Goal: Task Accomplishment & Management: Use online tool/utility

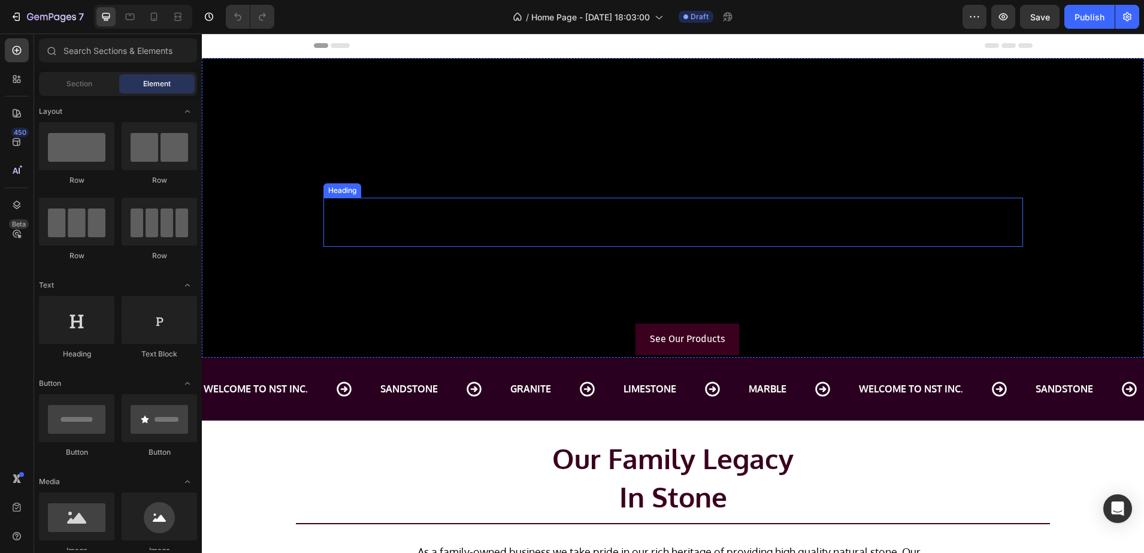
click at [782, 219] on h2 "Natural Stone Traders Inc." at bounding box center [687, 222] width 671 height 49
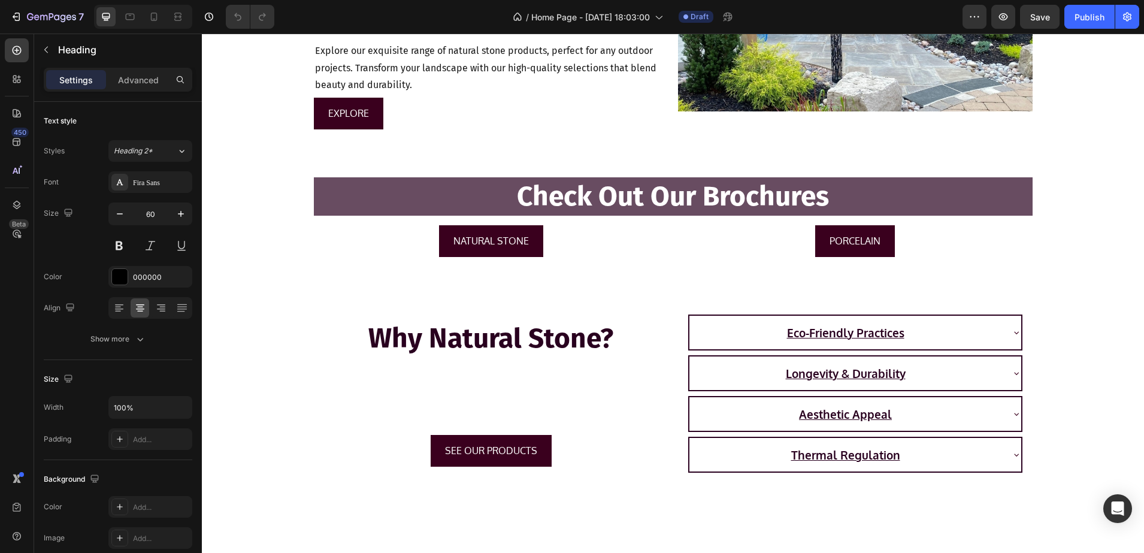
scroll to position [1722, 0]
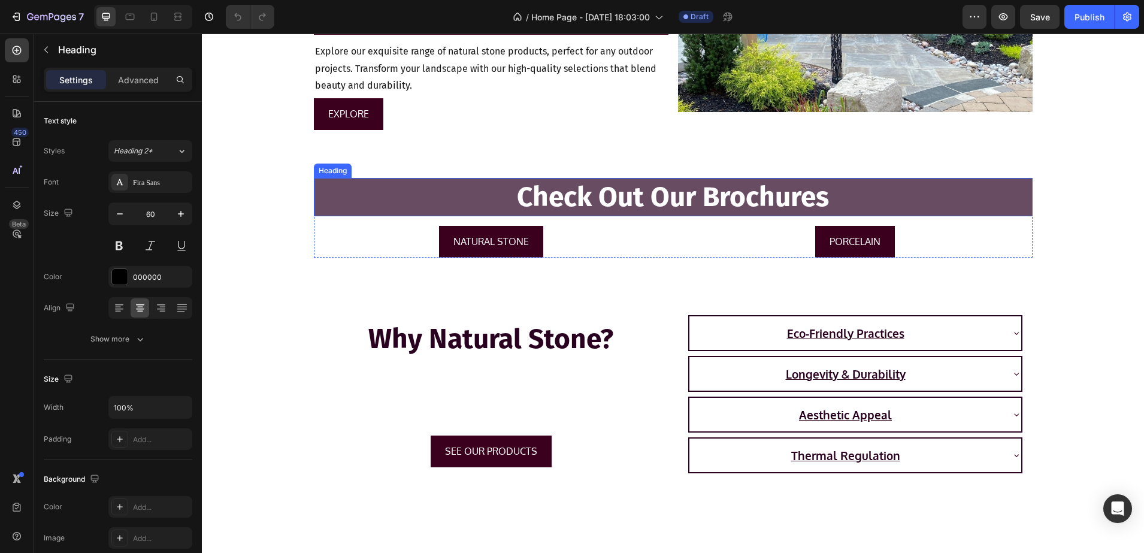
click at [858, 194] on h2 "Check Out Our Brochures" at bounding box center [673, 197] width 719 height 38
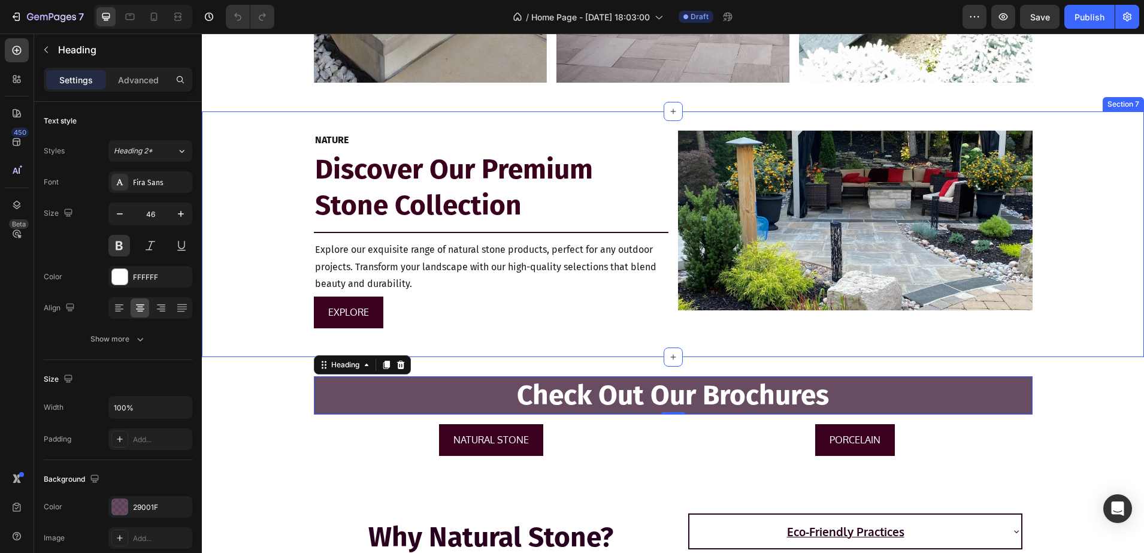
scroll to position [1498, 0]
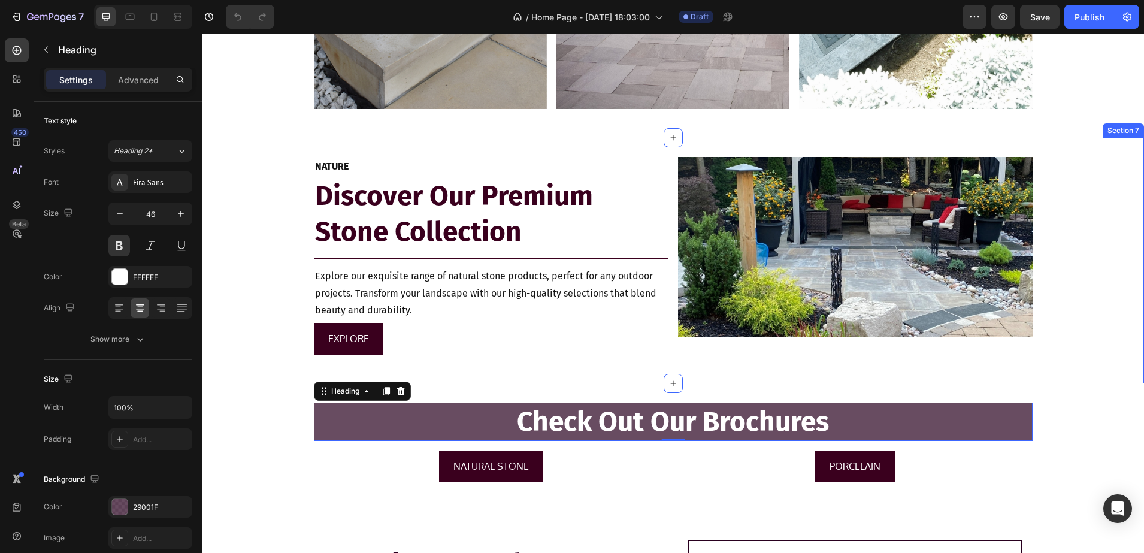
click at [1114, 171] on div "NATURE Text Block Discover Our Premium Stone Collection Heading Title Line Expl…" at bounding box center [673, 260] width 942 height 207
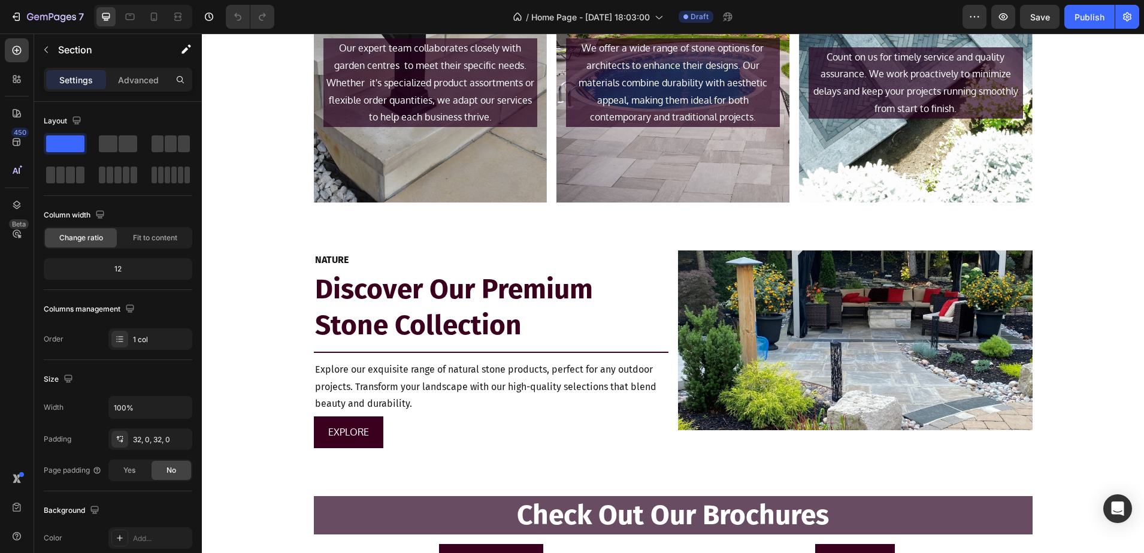
scroll to position [1423, 0]
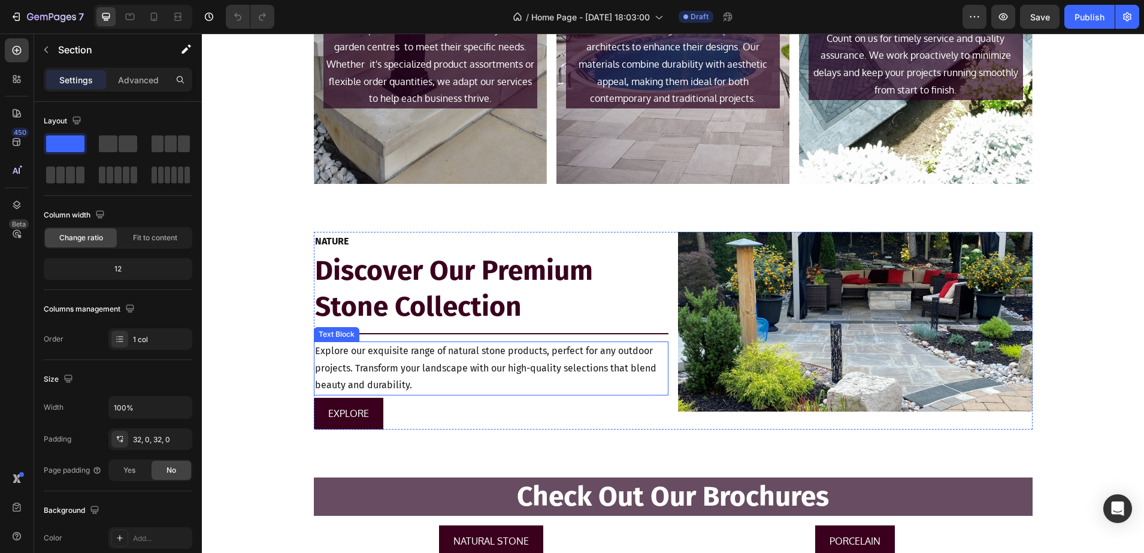
click at [449, 361] on p "Explore our exquisite range of natural stone products, perfect for any outdoor …" at bounding box center [491, 369] width 352 height 52
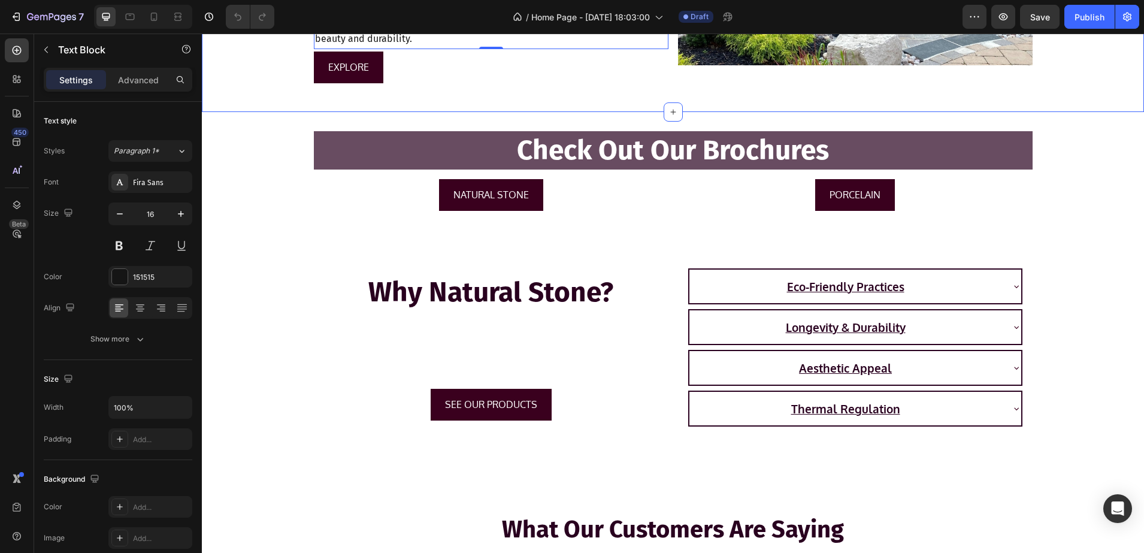
scroll to position [1797, 0]
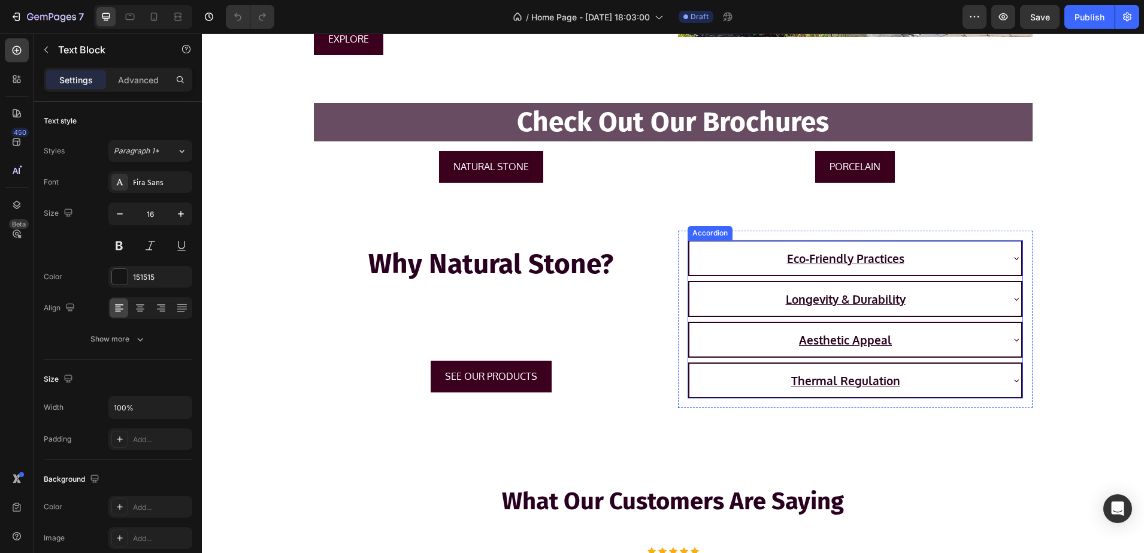
click at [859, 256] on p "Eco-Friendly Practices" at bounding box center [845, 258] width 117 height 20
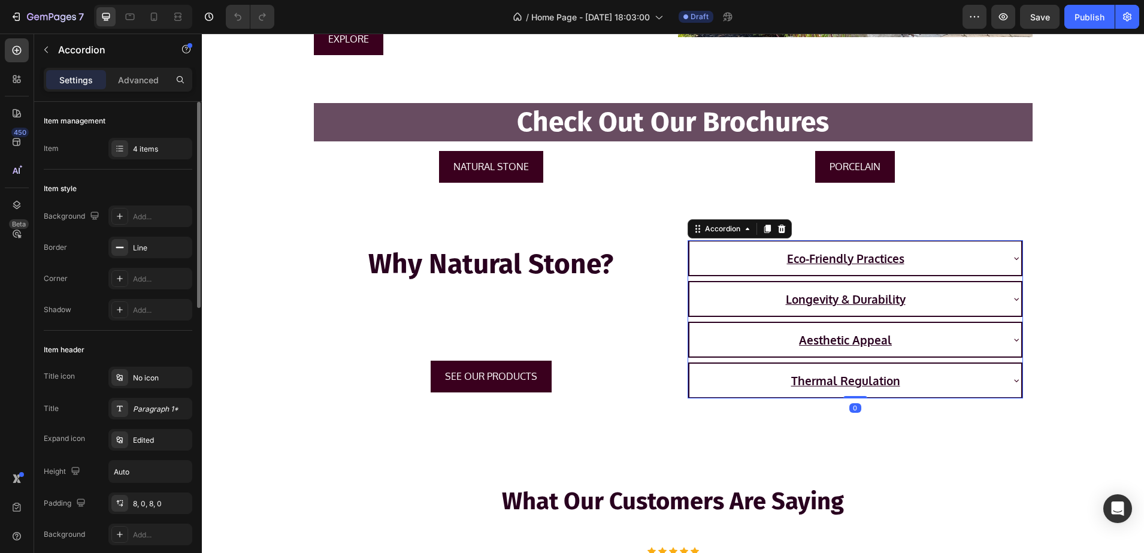
click at [107, 410] on div "Title Paragraph 1*" at bounding box center [118, 409] width 149 height 22
click at [117, 406] on icon at bounding box center [120, 409] width 10 height 10
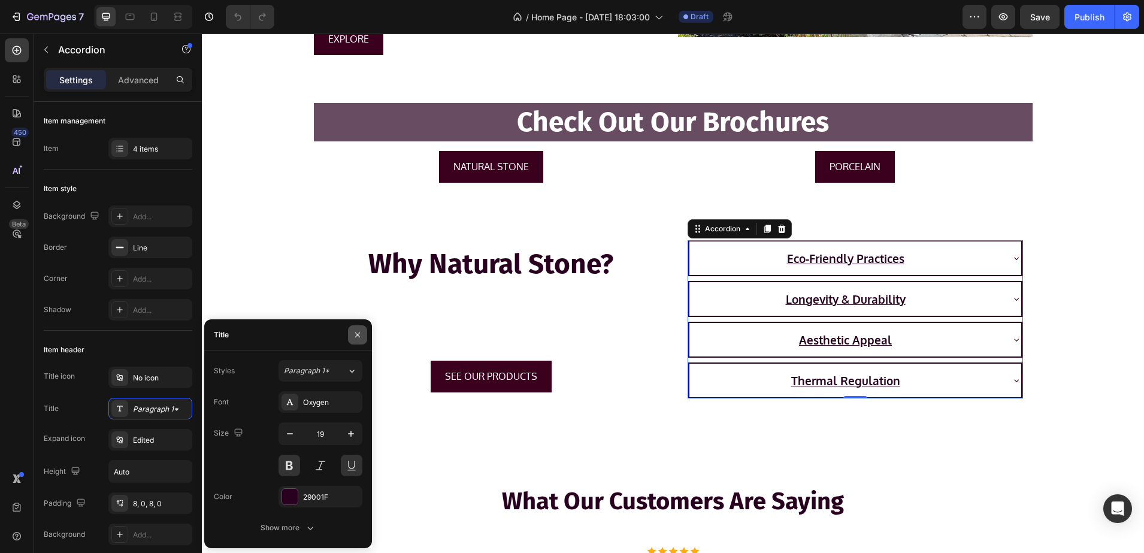
click at [356, 335] on icon "button" at bounding box center [357, 334] width 5 height 5
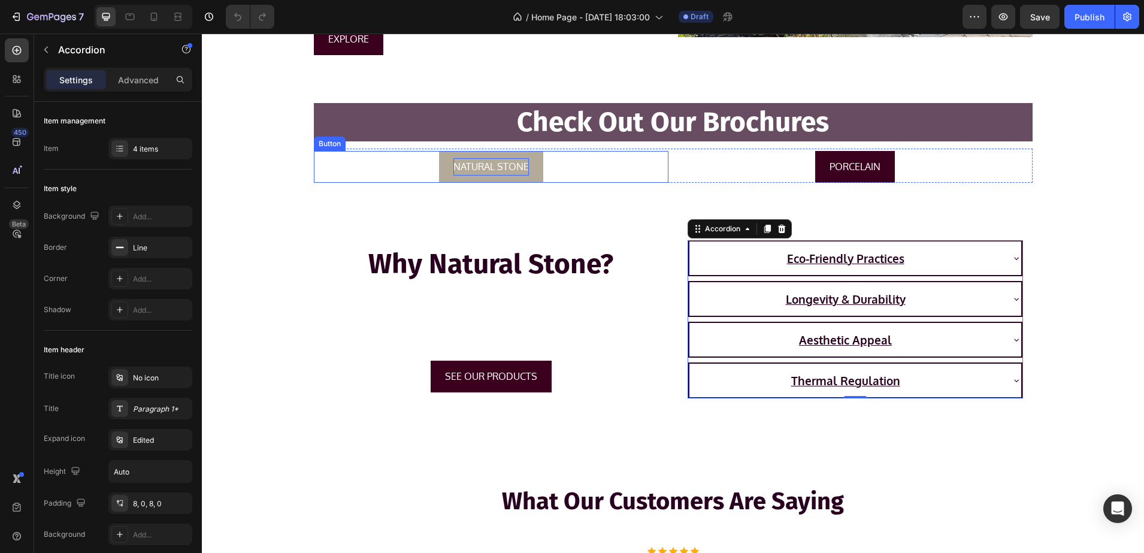
click at [512, 168] on p "NATURAL STONE" at bounding box center [490, 166] width 75 height 17
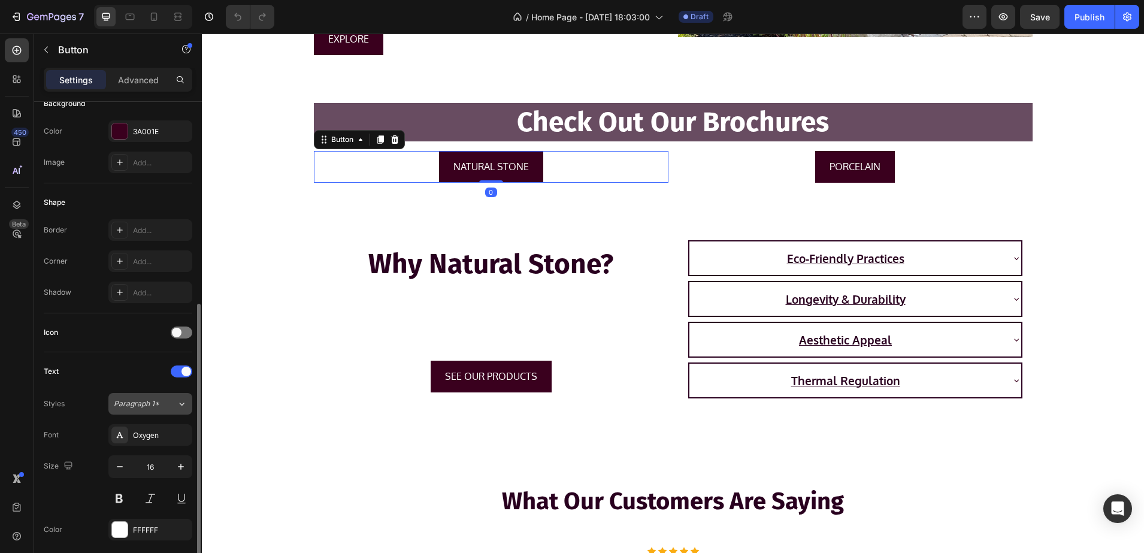
scroll to position [374, 0]
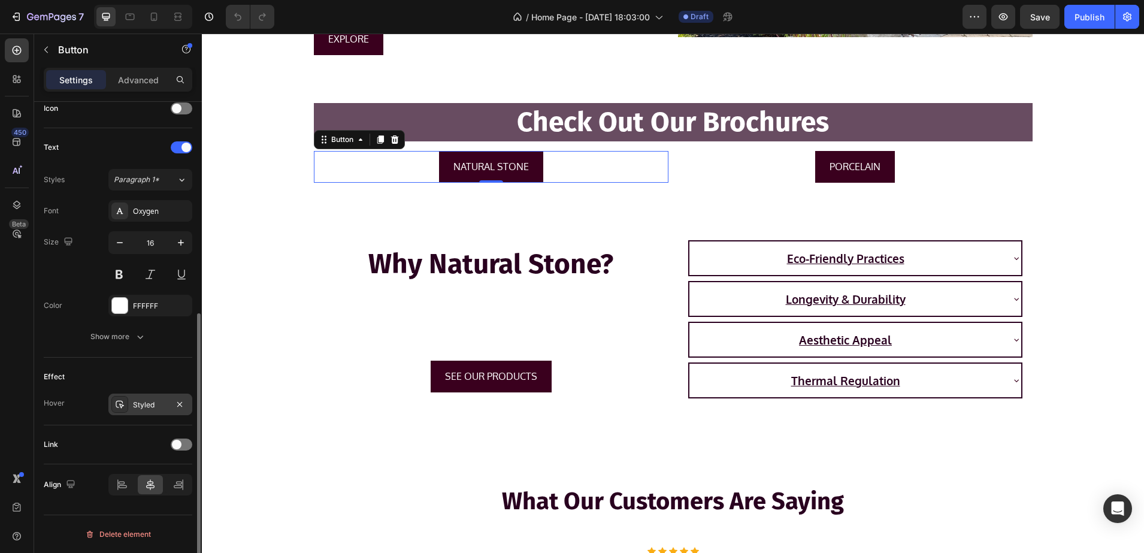
click at [119, 409] on div at bounding box center [119, 404] width 17 height 17
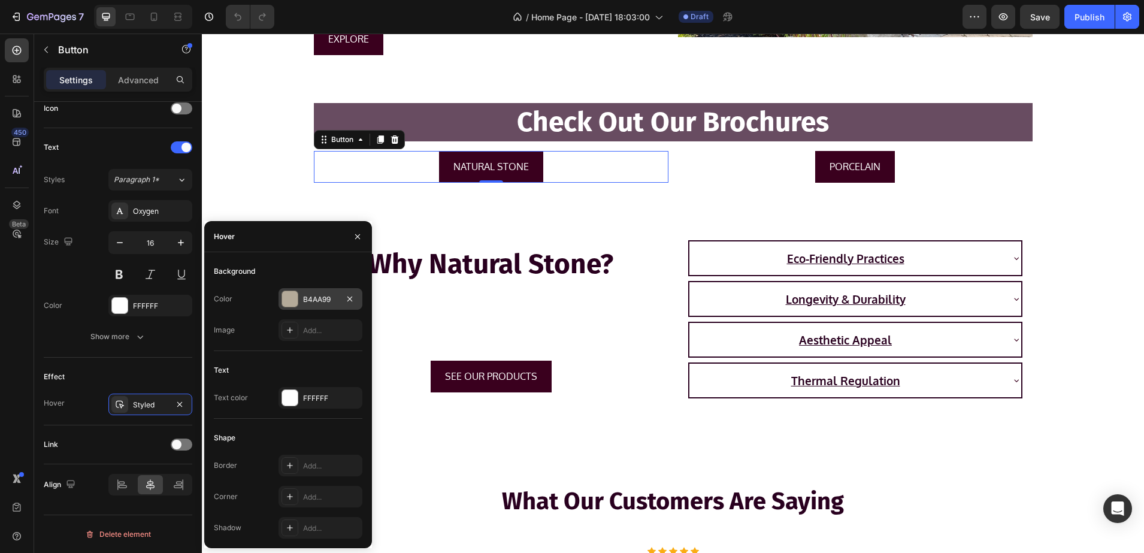
click at [301, 302] on div "B4AA99" at bounding box center [321, 299] width 84 height 22
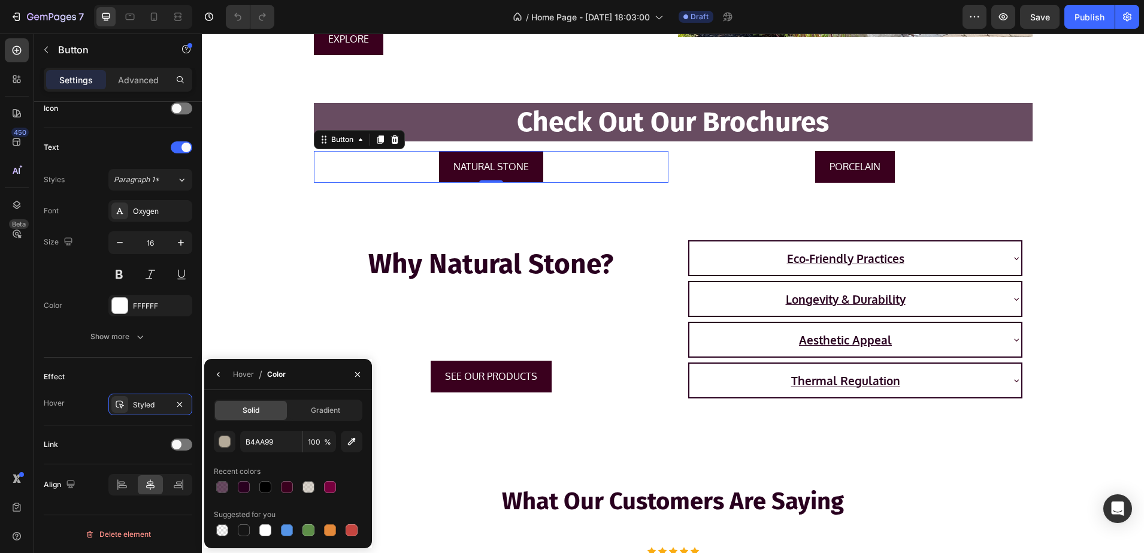
click at [284, 330] on div "Why Natural Stone? Heading SEE OUR PRODUCTS Button Eco-Friendly Practices Longe…" at bounding box center [673, 325] width 942 height 188
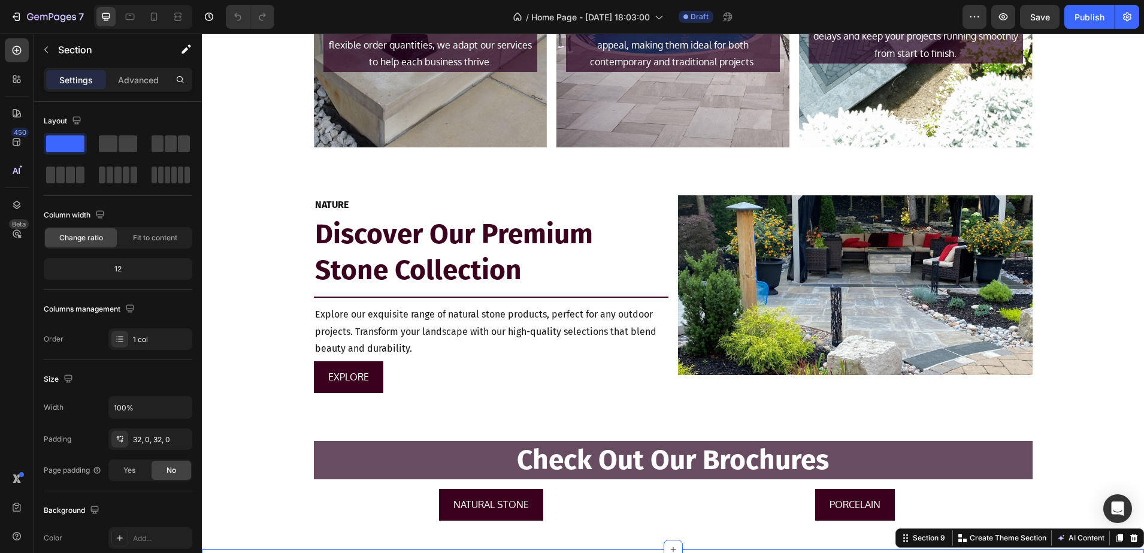
scroll to position [1423, 0]
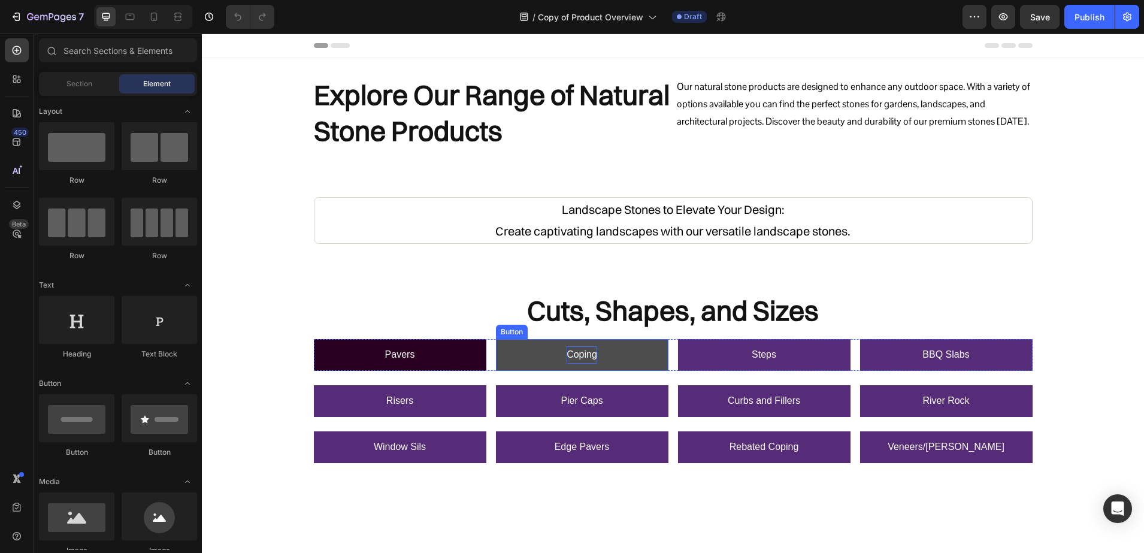
click at [570, 360] on p "Coping" at bounding box center [582, 354] width 31 height 17
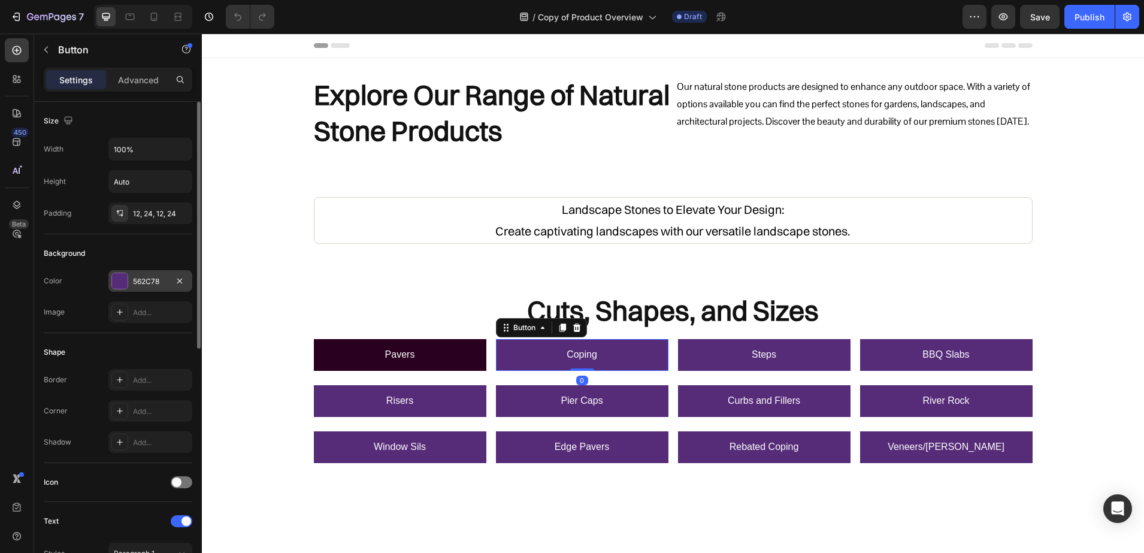
click at [131, 277] on div "562C78" at bounding box center [150, 281] width 84 height 22
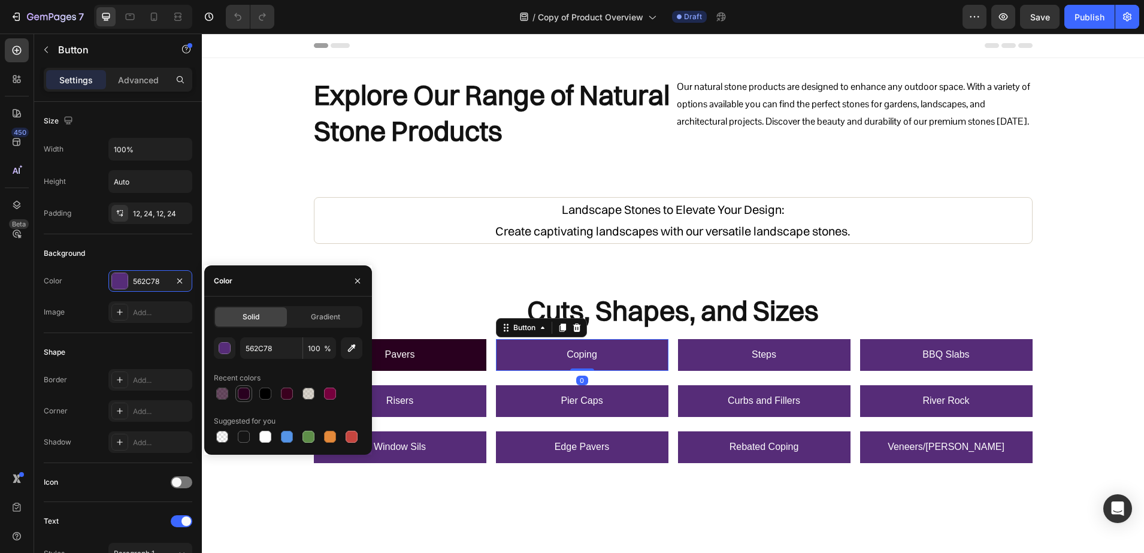
click at [240, 391] on div at bounding box center [244, 394] width 12 height 12
type input "29001F"
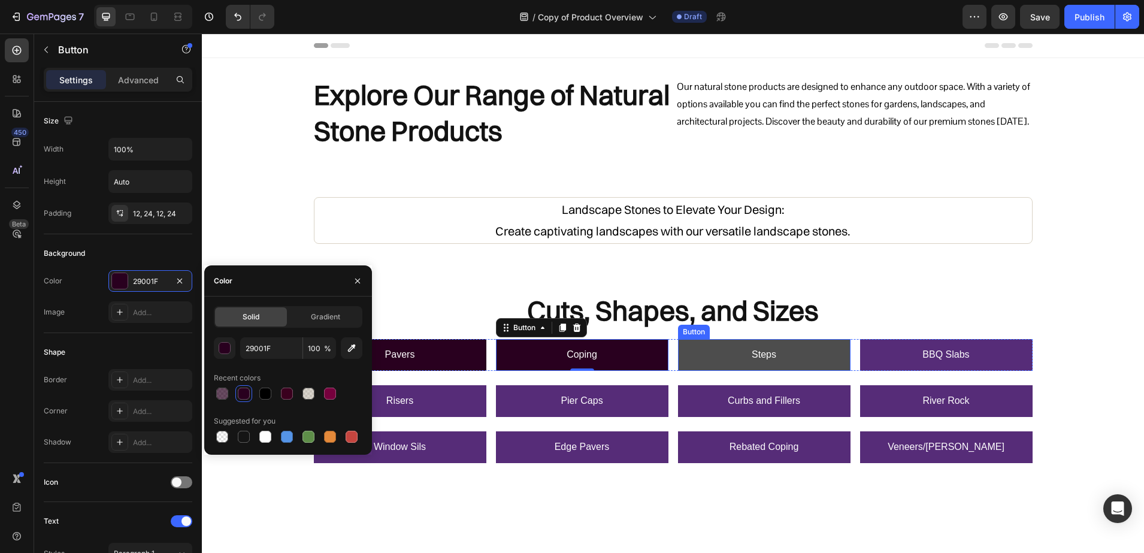
click at [680, 346] on link "Steps" at bounding box center [764, 355] width 173 height 32
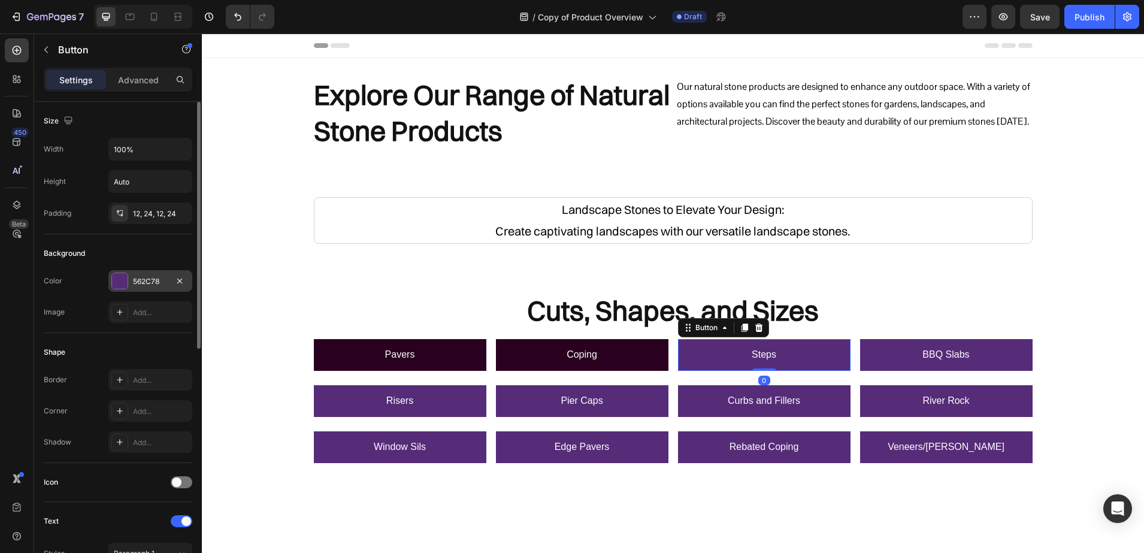
click at [113, 276] on div at bounding box center [120, 281] width 16 height 16
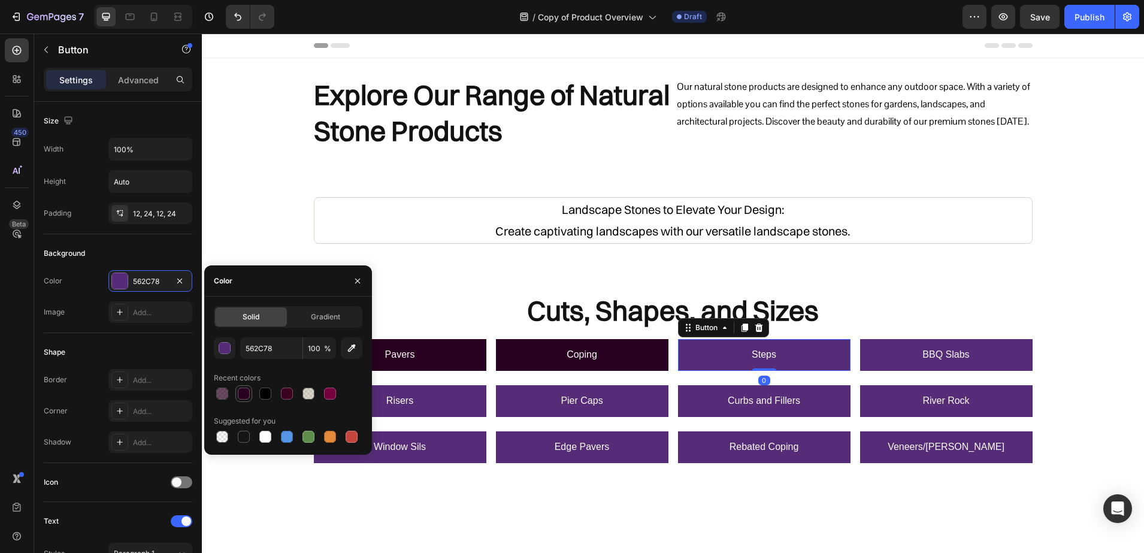
click at [250, 398] on div at bounding box center [244, 393] width 14 height 14
type input "29001F"
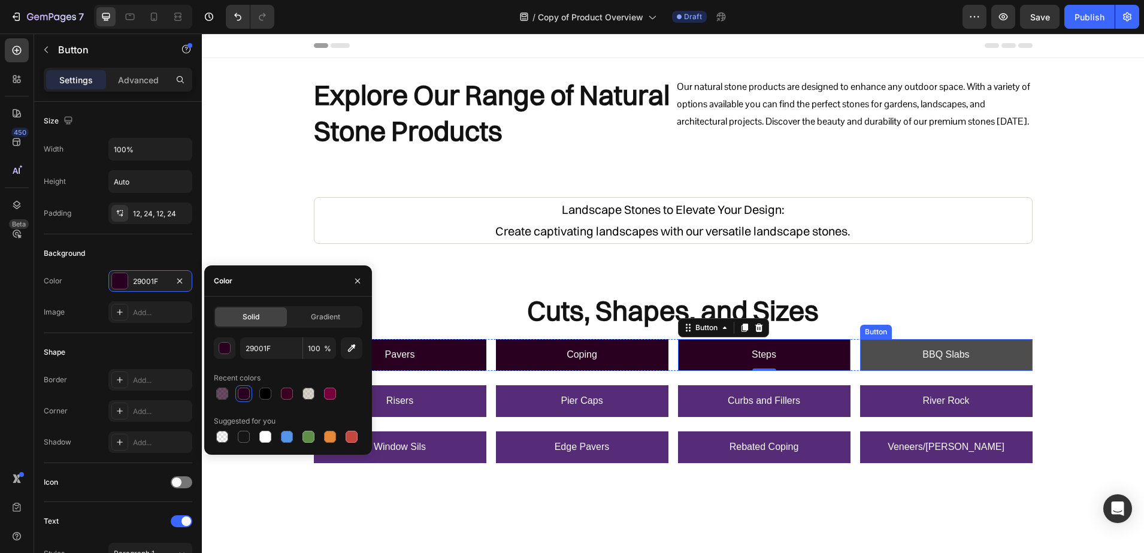
click at [888, 353] on link "BBQ Slabs" at bounding box center [946, 355] width 173 height 32
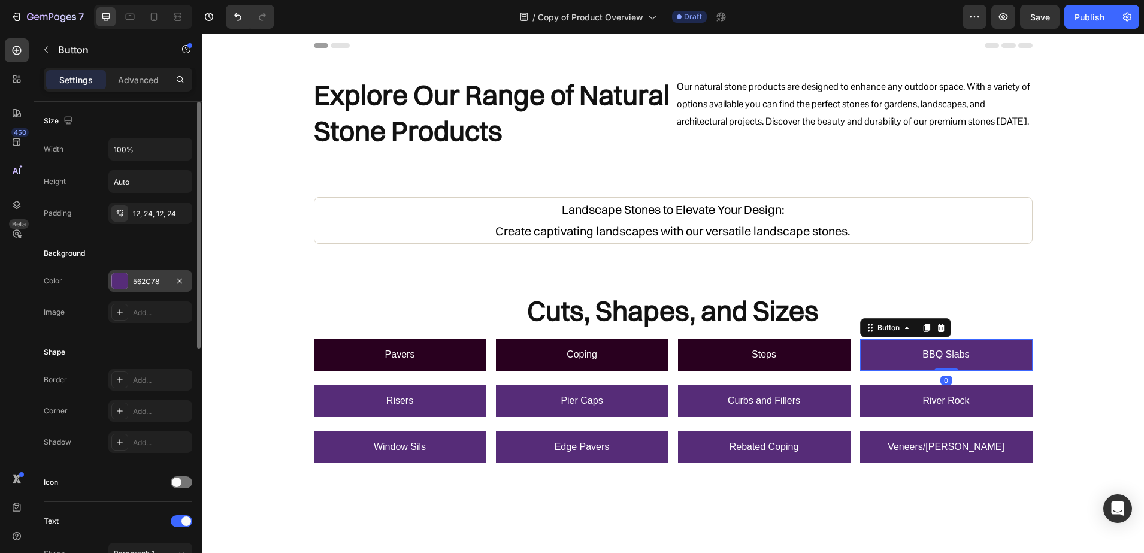
click at [121, 276] on div at bounding box center [120, 281] width 16 height 16
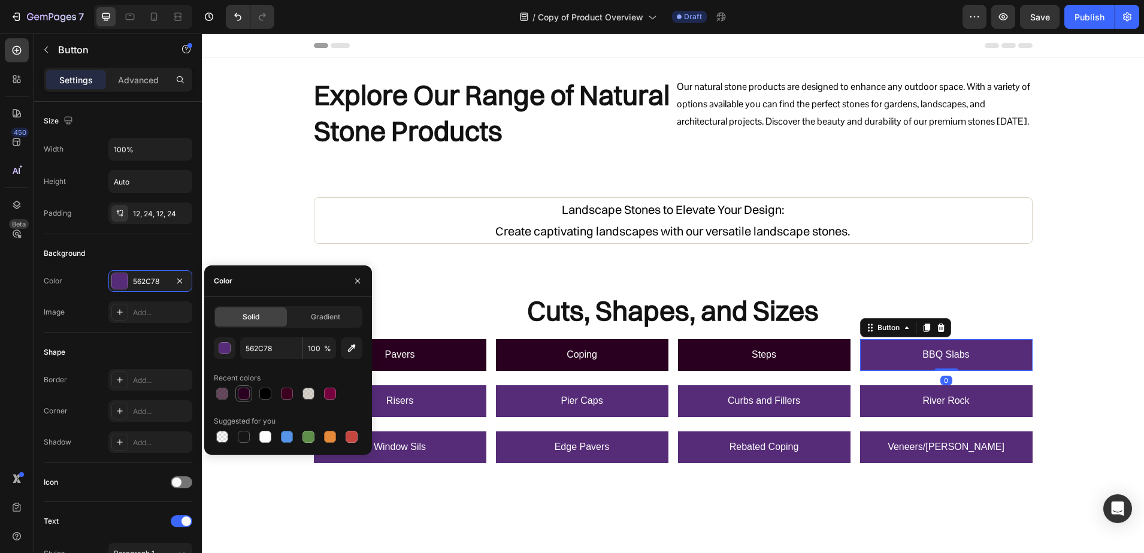
click at [241, 389] on div at bounding box center [244, 394] width 12 height 12
type input "29001F"
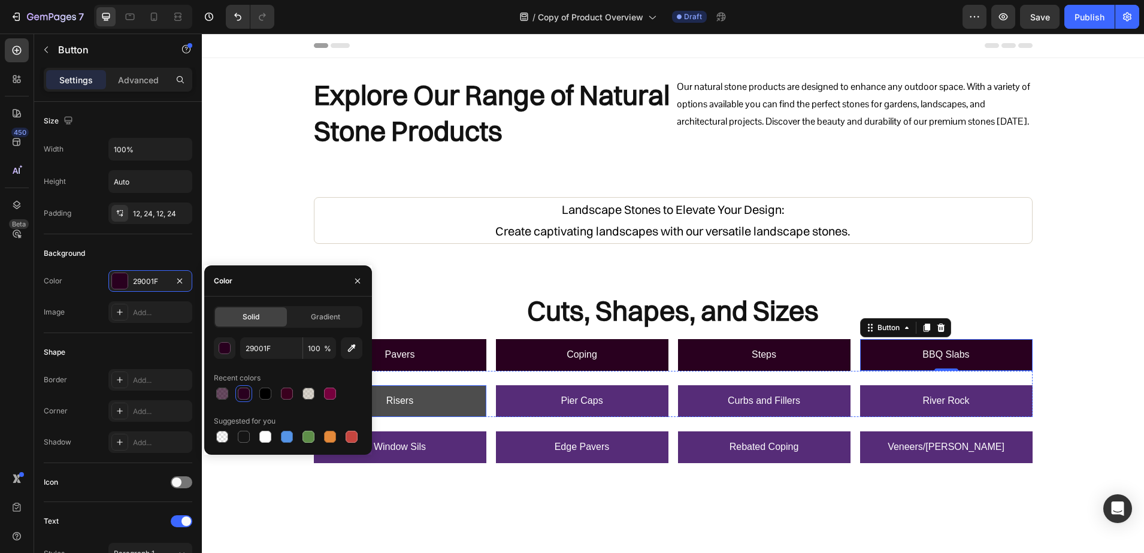
click at [468, 407] on link "Risers" at bounding box center [400, 401] width 173 height 32
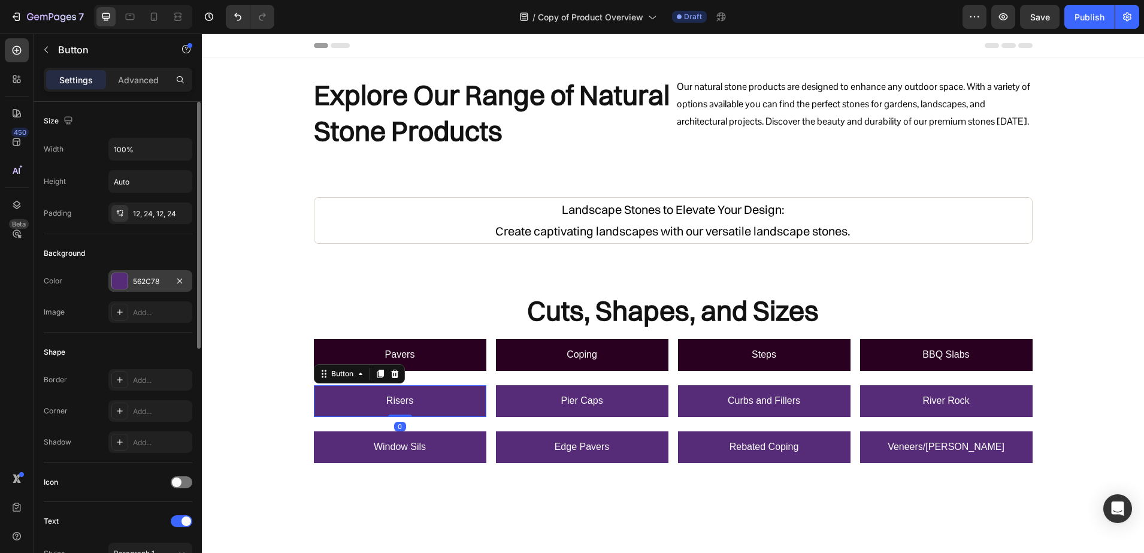
click at [114, 279] on div at bounding box center [120, 281] width 16 height 16
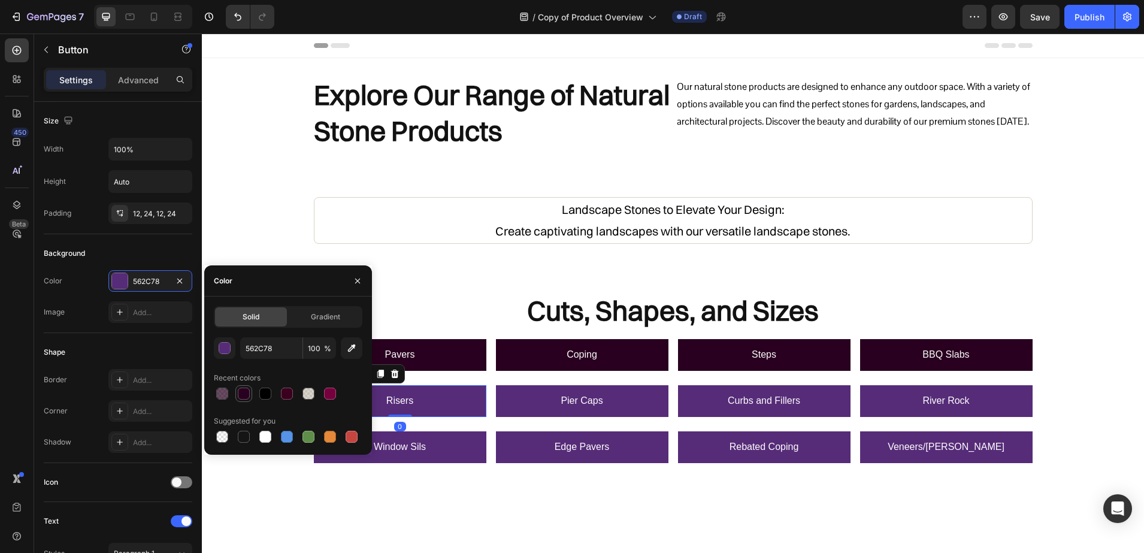
click at [240, 398] on div at bounding box center [244, 394] width 12 height 12
type input "29001F"
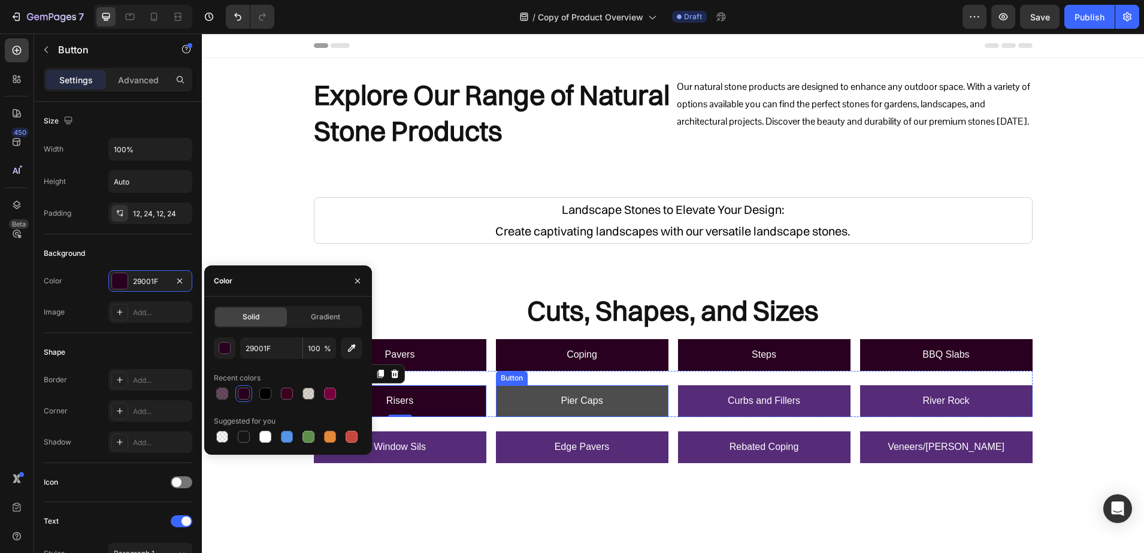
click at [544, 405] on link "Pier Caps" at bounding box center [582, 401] width 173 height 32
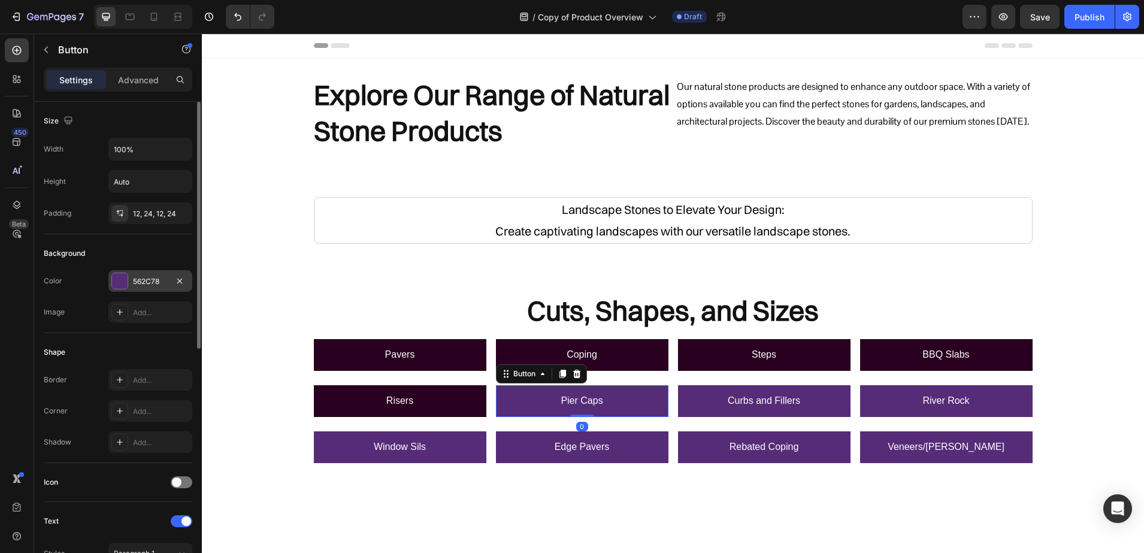
click at [119, 277] on div at bounding box center [120, 281] width 16 height 16
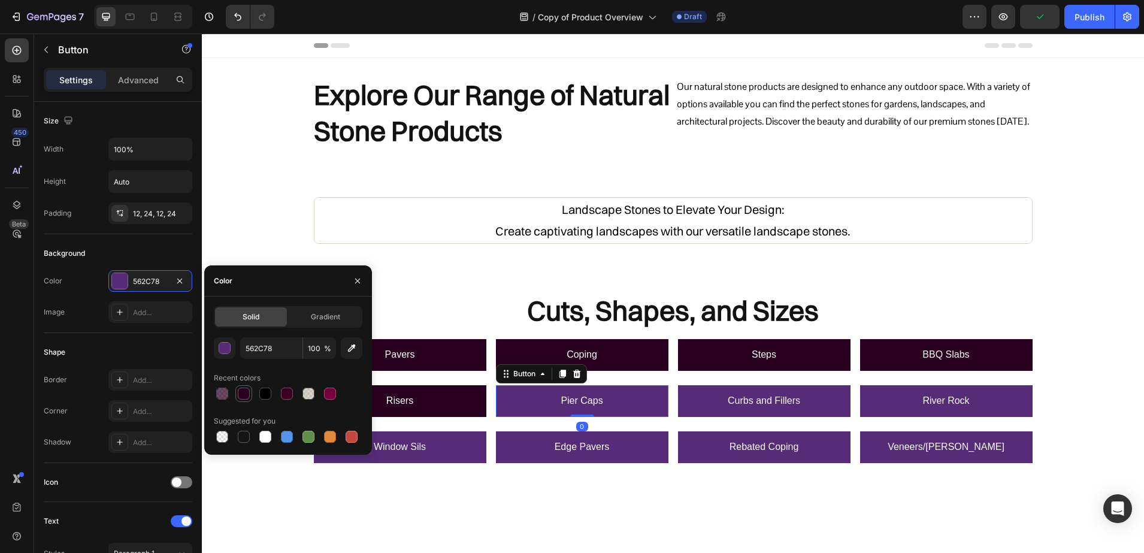
click at [241, 396] on div at bounding box center [244, 394] width 12 height 12
type input "29001F"
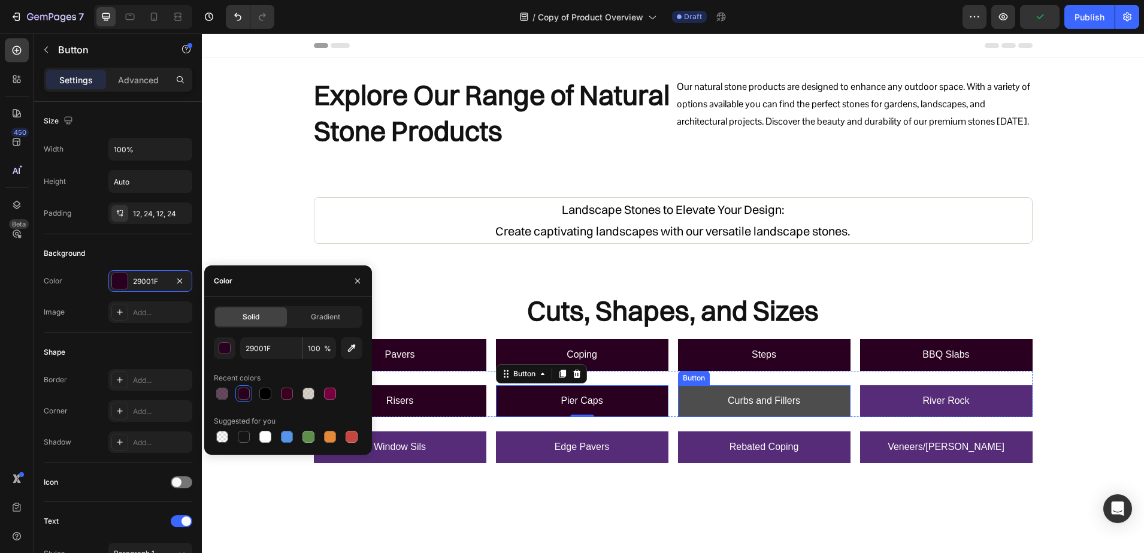
click at [698, 406] on link "Curbs and Fillers" at bounding box center [764, 401] width 173 height 32
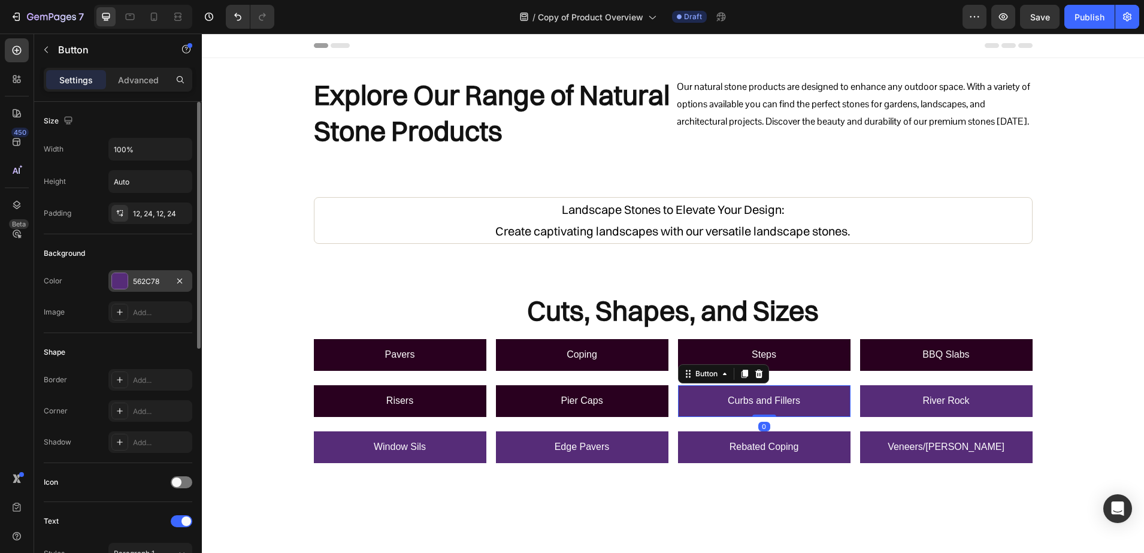
click at [115, 280] on div at bounding box center [120, 281] width 16 height 16
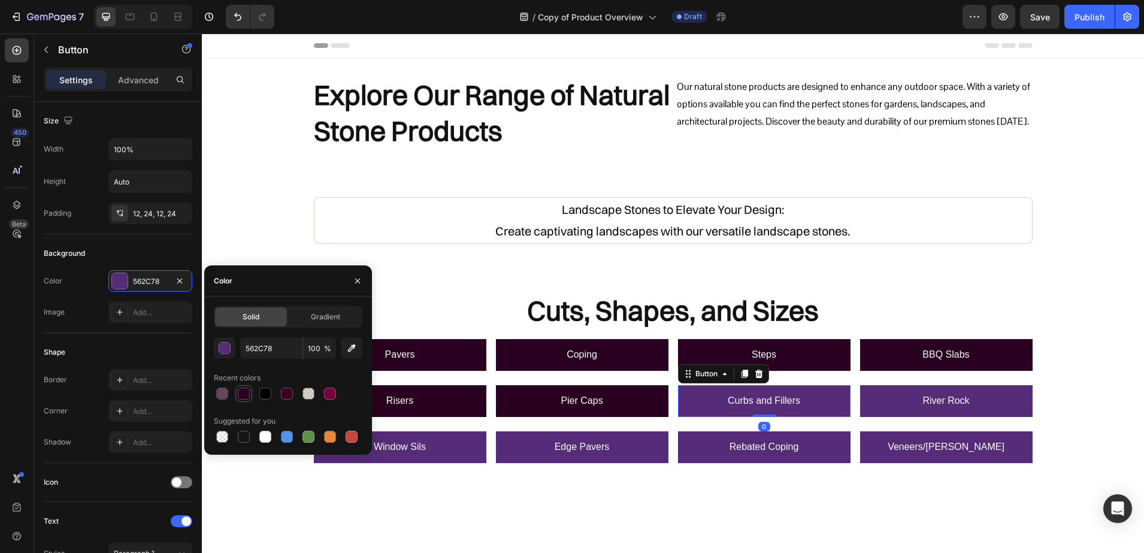
click at [246, 394] on div at bounding box center [244, 394] width 12 height 12
type input "29001F"
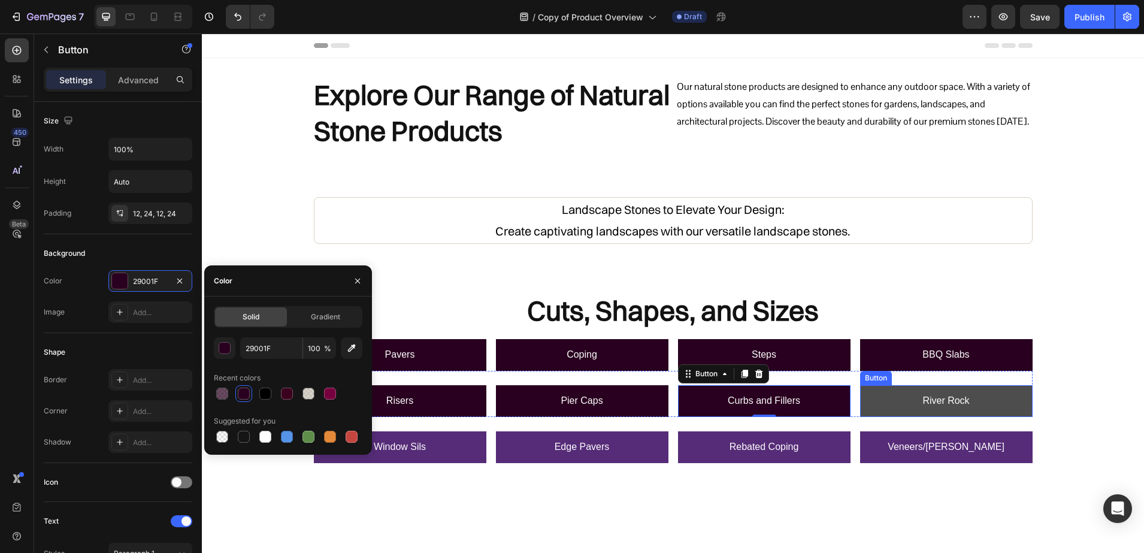
click at [899, 394] on link "River Rock" at bounding box center [946, 401] width 173 height 32
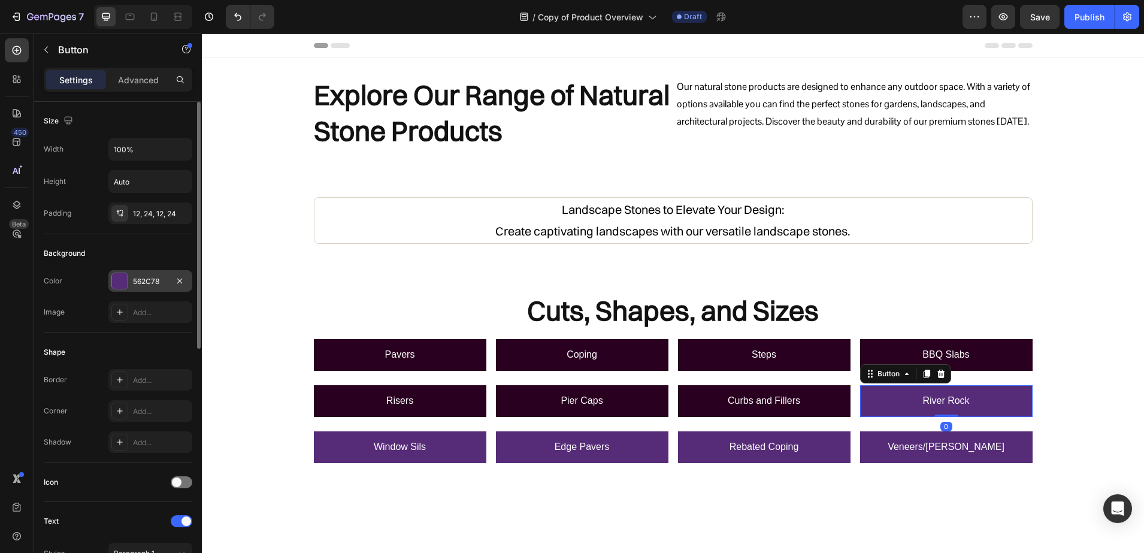
click at [123, 285] on div at bounding box center [120, 281] width 16 height 16
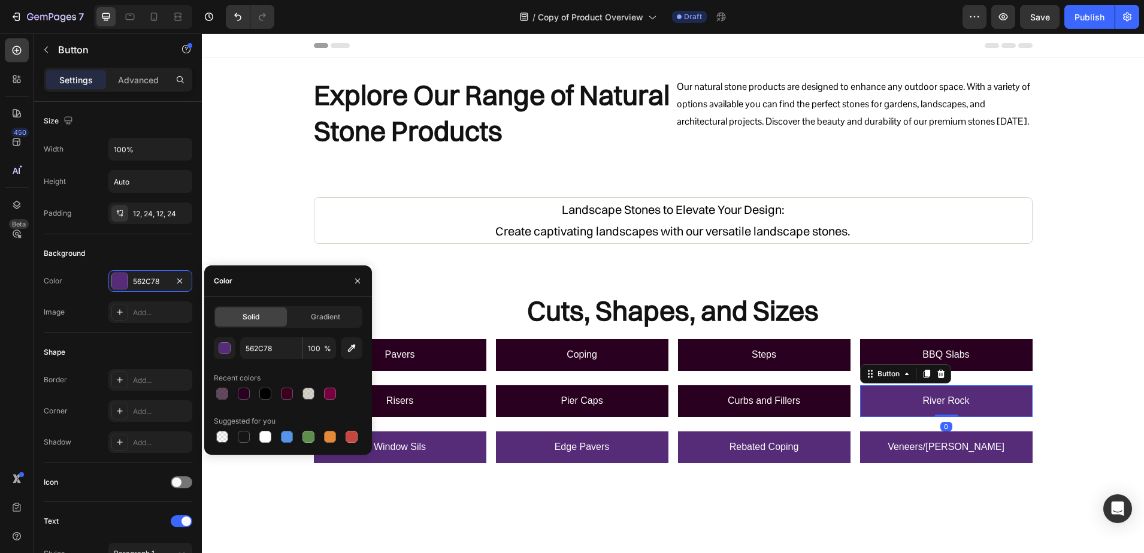
click at [235, 394] on div at bounding box center [288, 393] width 149 height 17
click at [239, 394] on div at bounding box center [244, 394] width 12 height 12
type input "29001F"
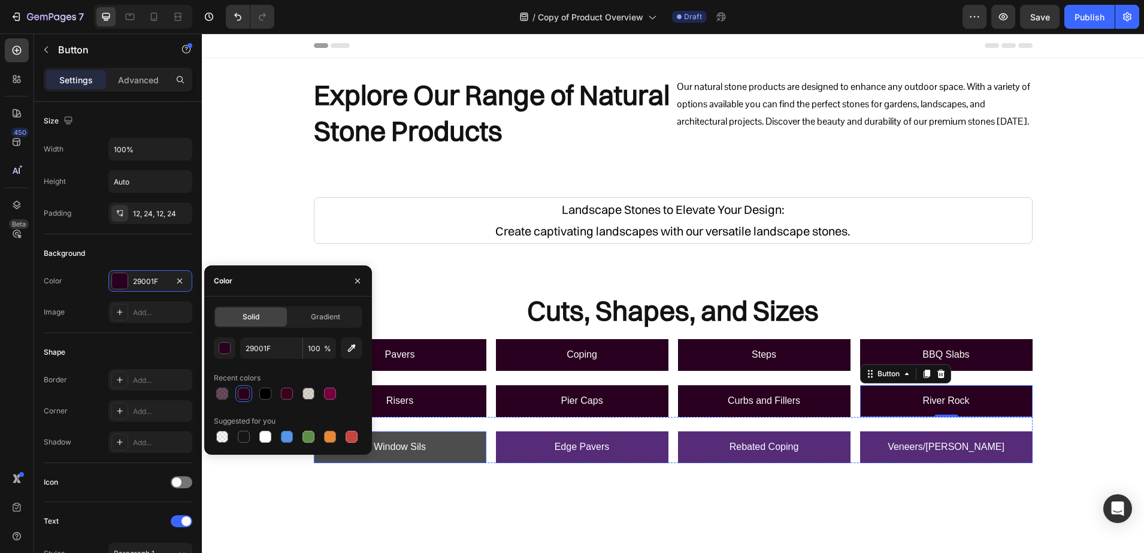
click at [433, 443] on link "Window Sils" at bounding box center [400, 447] width 173 height 32
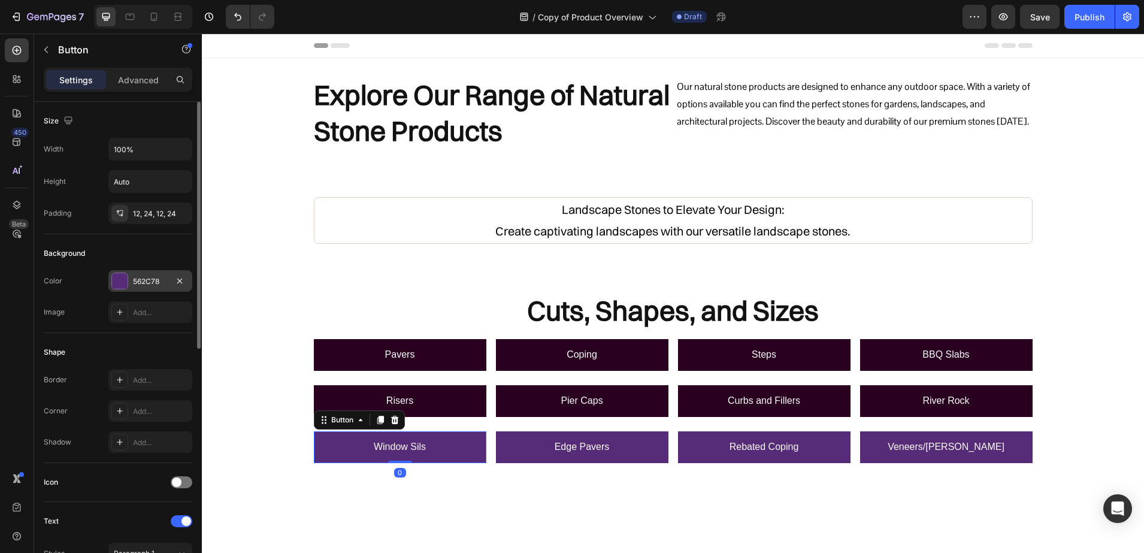
click at [120, 280] on div at bounding box center [120, 281] width 16 height 16
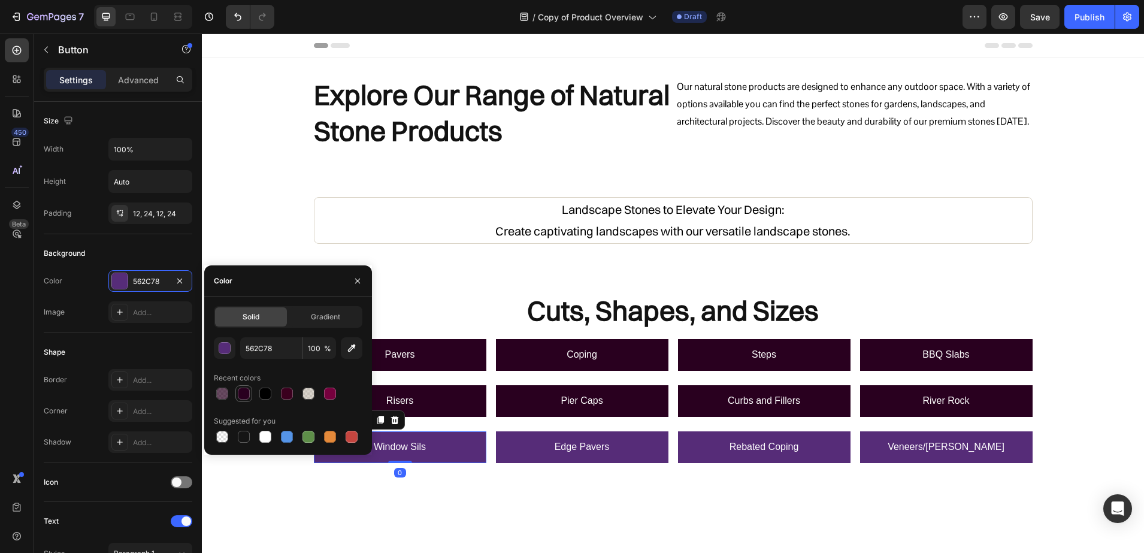
click at [241, 401] on div at bounding box center [243, 393] width 17 height 17
type input "29001F"
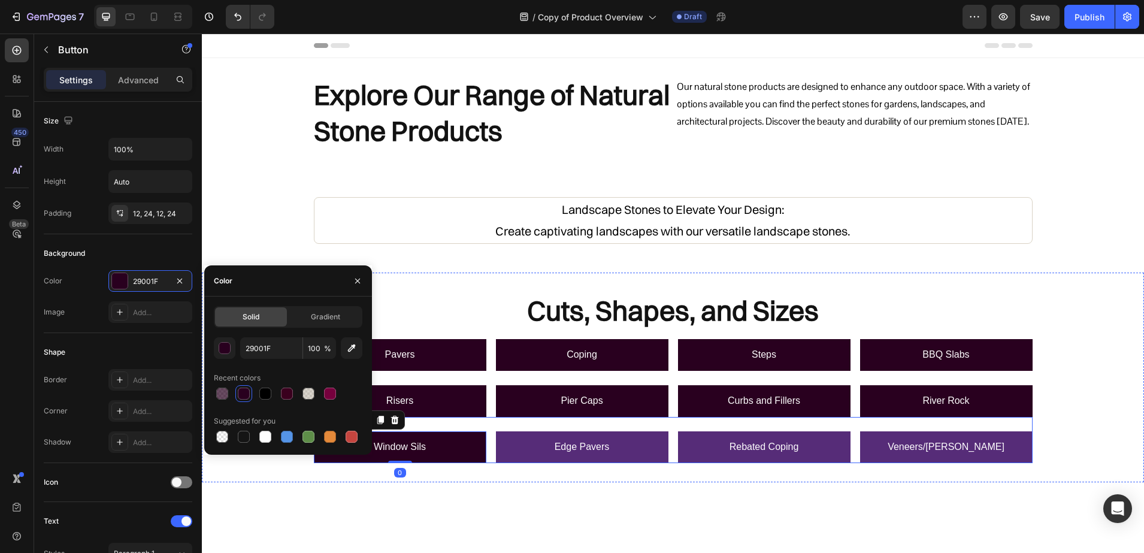
click at [488, 457] on div "Window Sils Button 0 Edge Pavers Button Rebated Coping Button Veneers/Walling B…" at bounding box center [673, 440] width 719 height 46
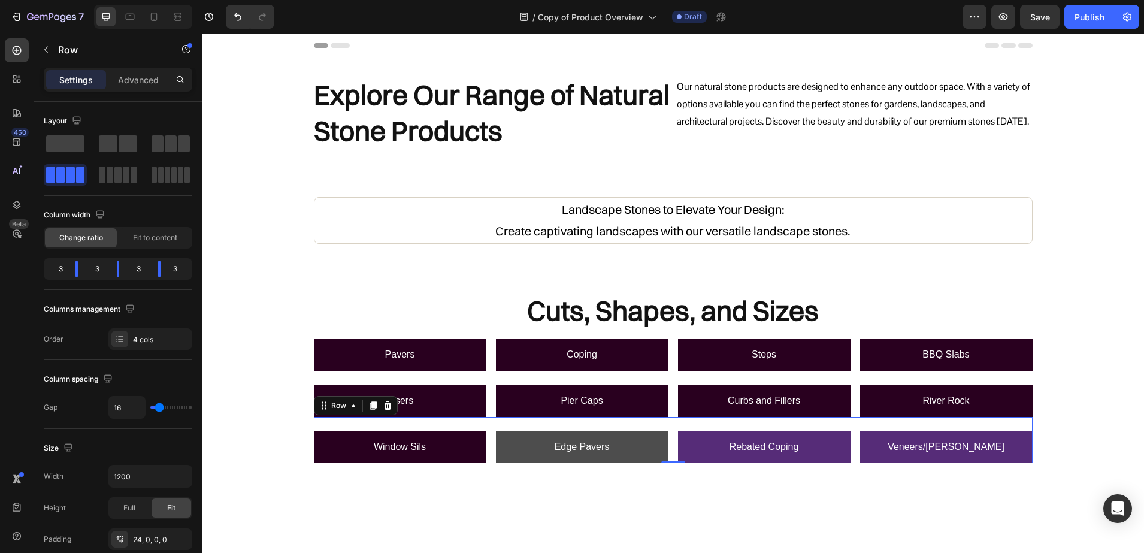
click at [507, 449] on link "Edge Pavers" at bounding box center [582, 447] width 173 height 32
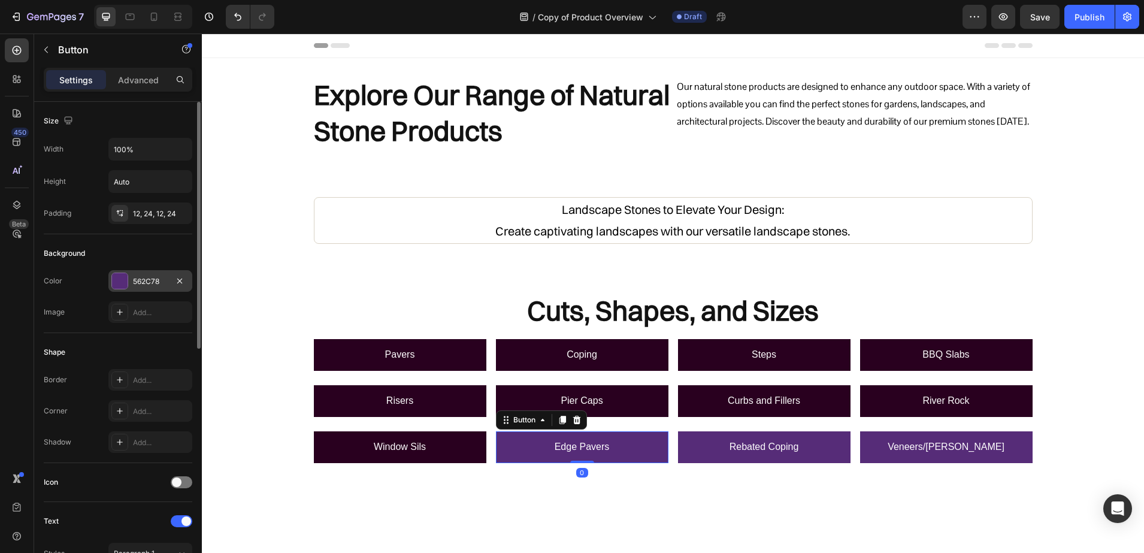
drag, startPoint x: 123, startPoint y: 276, endPoint x: 148, endPoint y: 283, distance: 26.0
click at [123, 276] on div at bounding box center [120, 281] width 16 height 16
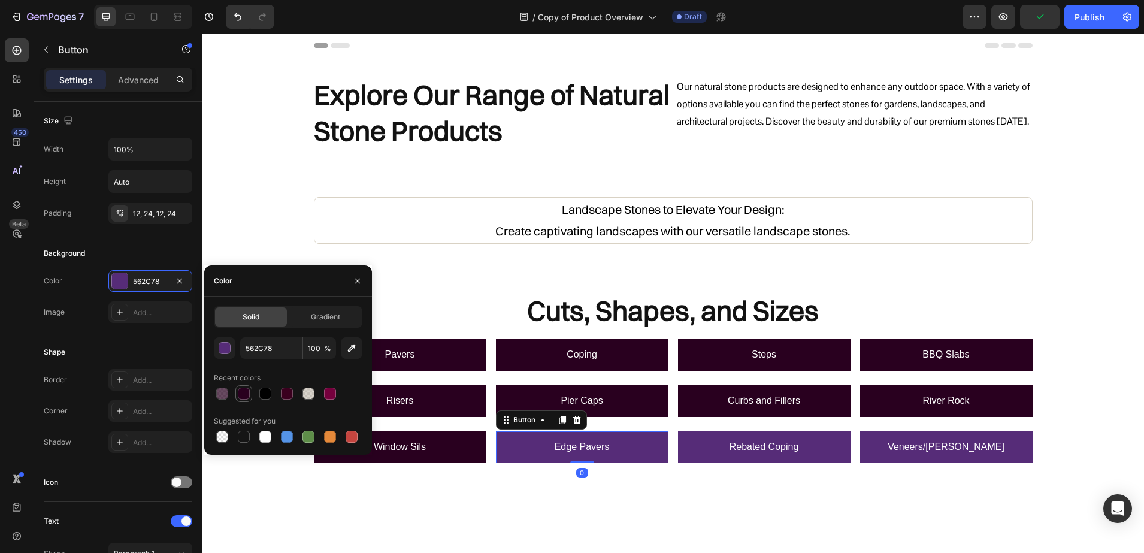
drag, startPoint x: 239, startPoint y: 391, endPoint x: 376, endPoint y: 430, distance: 142.6
click at [239, 391] on div at bounding box center [244, 394] width 12 height 12
type input "29001F"
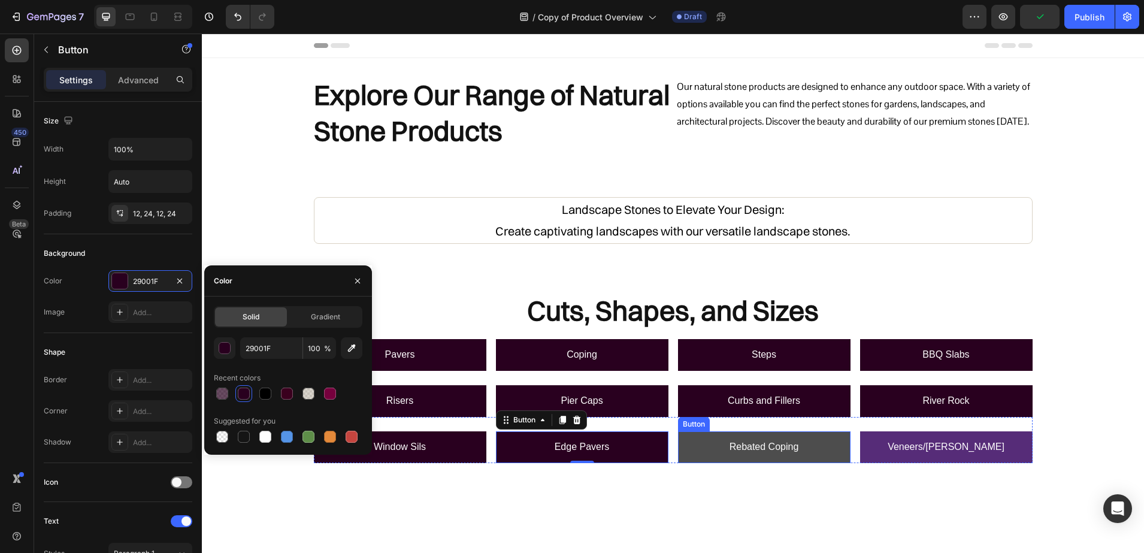
click at [684, 444] on link "Rebated Coping" at bounding box center [764, 447] width 173 height 32
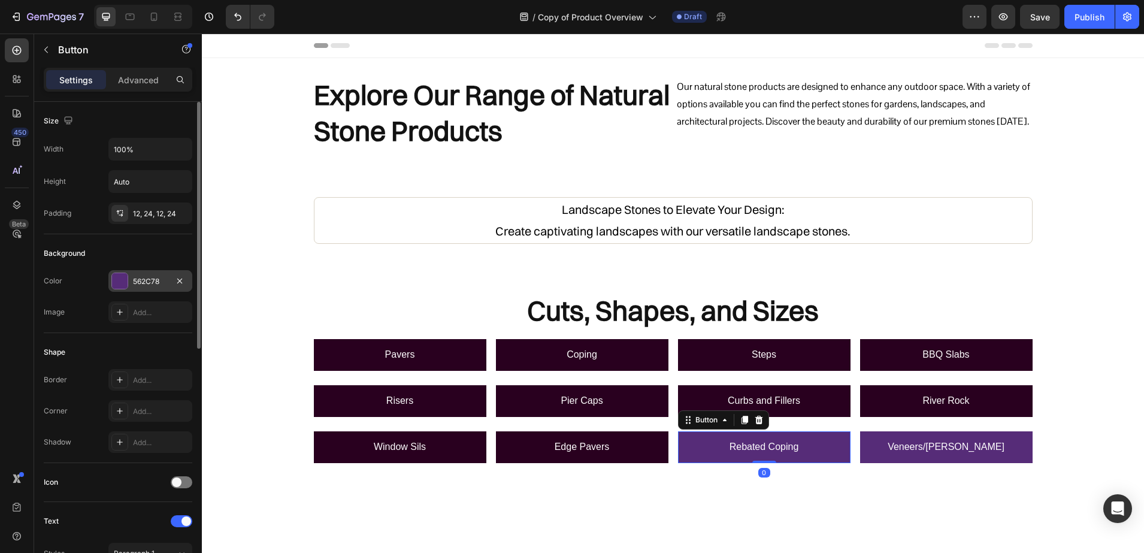
click at [131, 273] on div "562C78" at bounding box center [150, 281] width 84 height 22
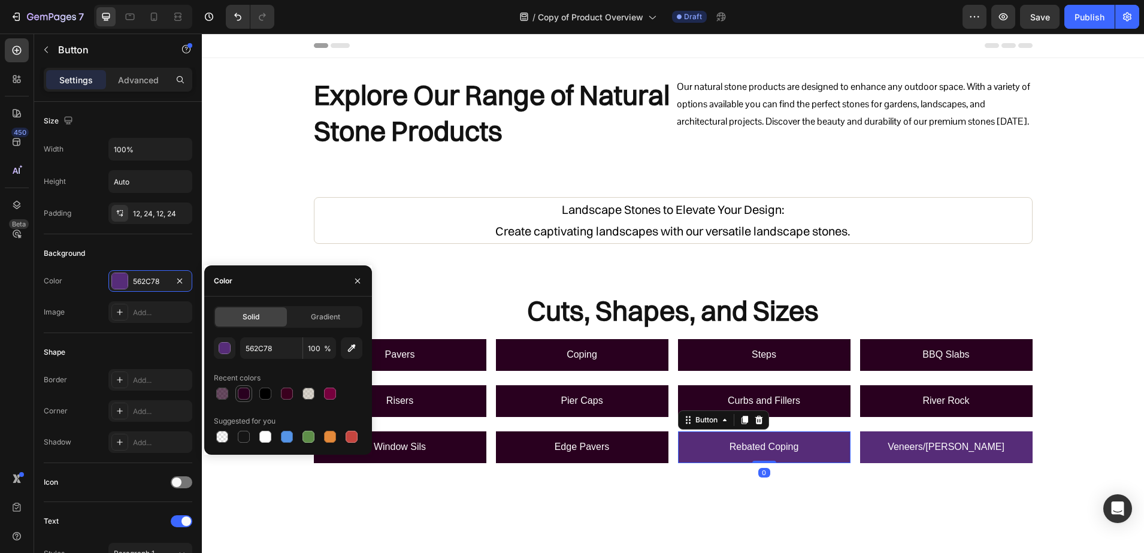
click at [238, 393] on div at bounding box center [244, 394] width 12 height 12
type input "29001F"
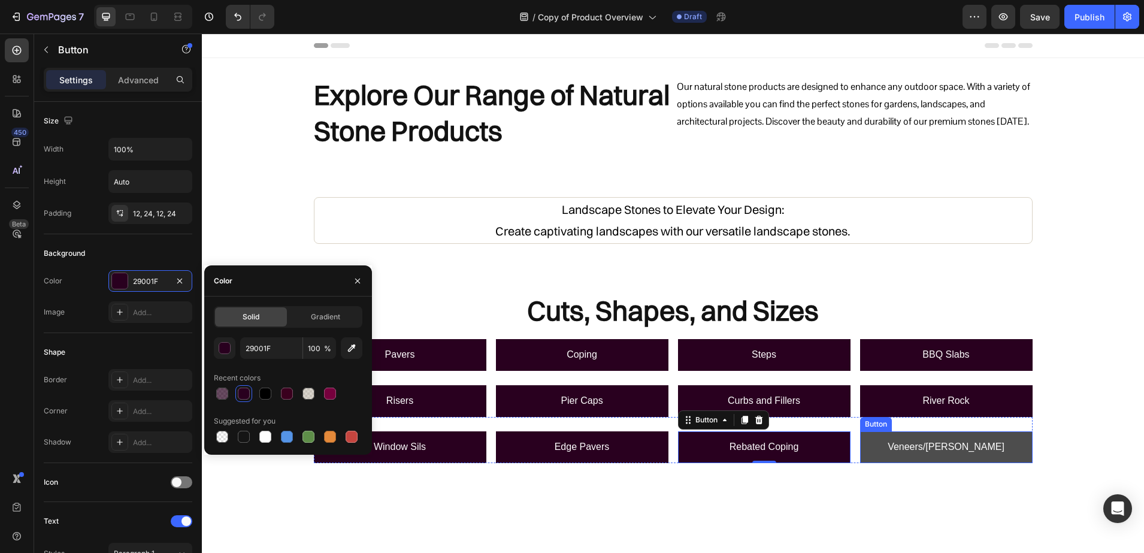
click at [880, 450] on link "Veneers/Walling" at bounding box center [946, 447] width 173 height 32
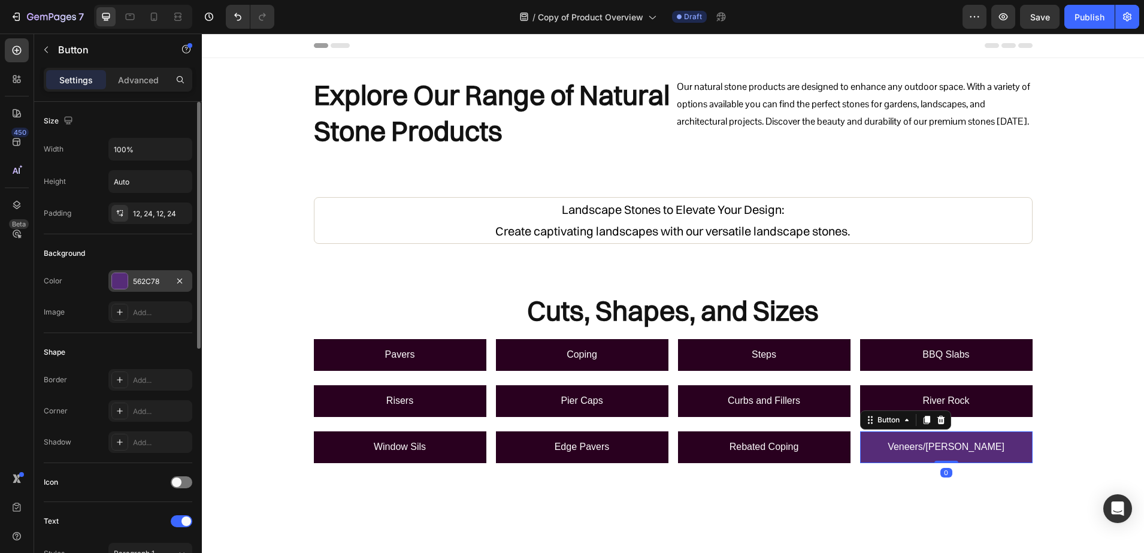
click at [125, 280] on div at bounding box center [120, 281] width 16 height 16
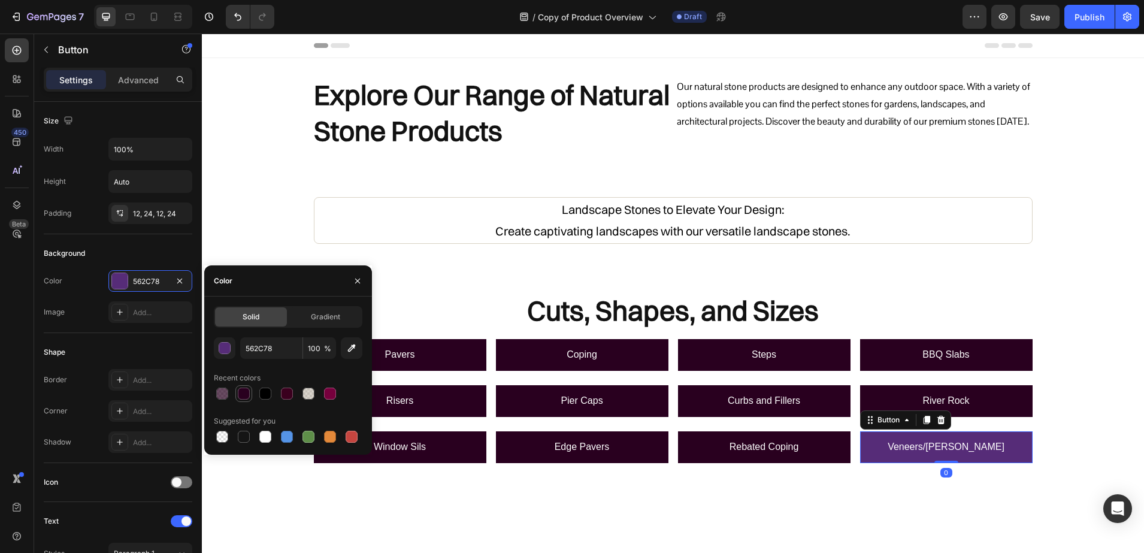
click at [244, 398] on div at bounding box center [244, 394] width 12 height 12
type input "29001F"
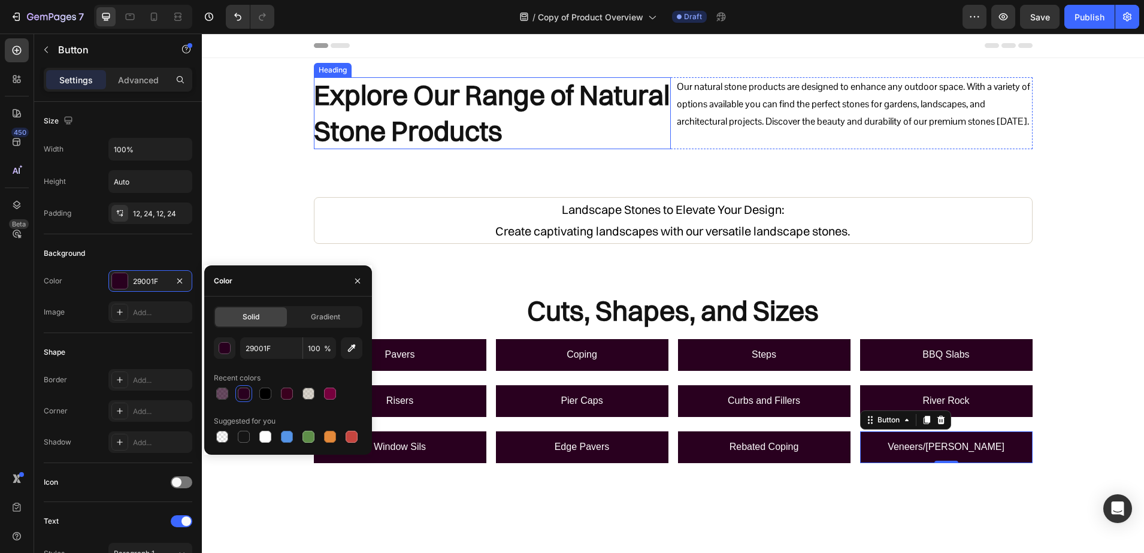
click at [437, 122] on h2 "Explore Our Range of Natural Stone Products" at bounding box center [492, 113] width 357 height 72
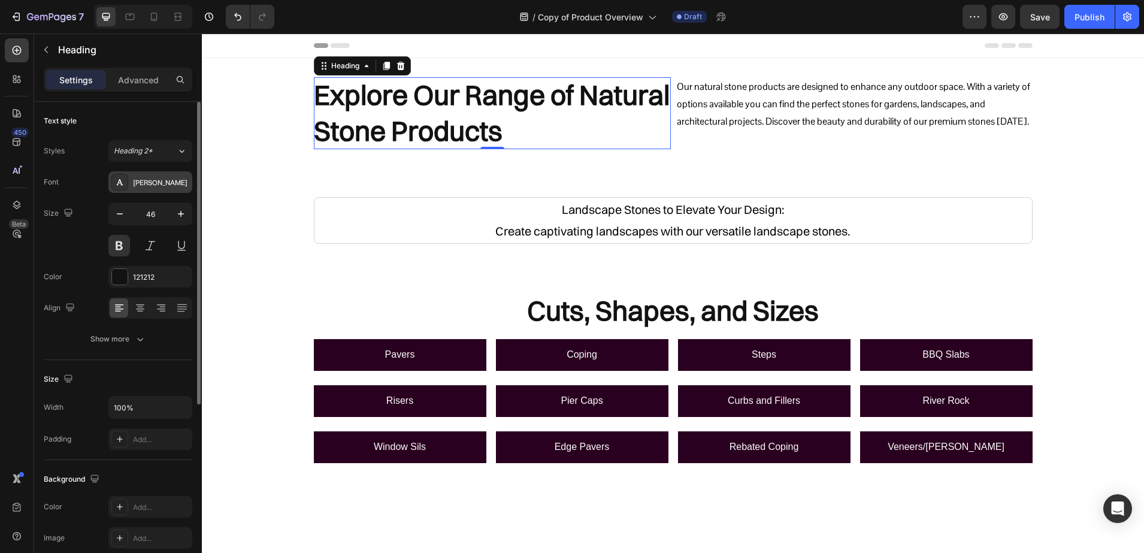
click at [146, 182] on div "[PERSON_NAME]" at bounding box center [161, 182] width 56 height 11
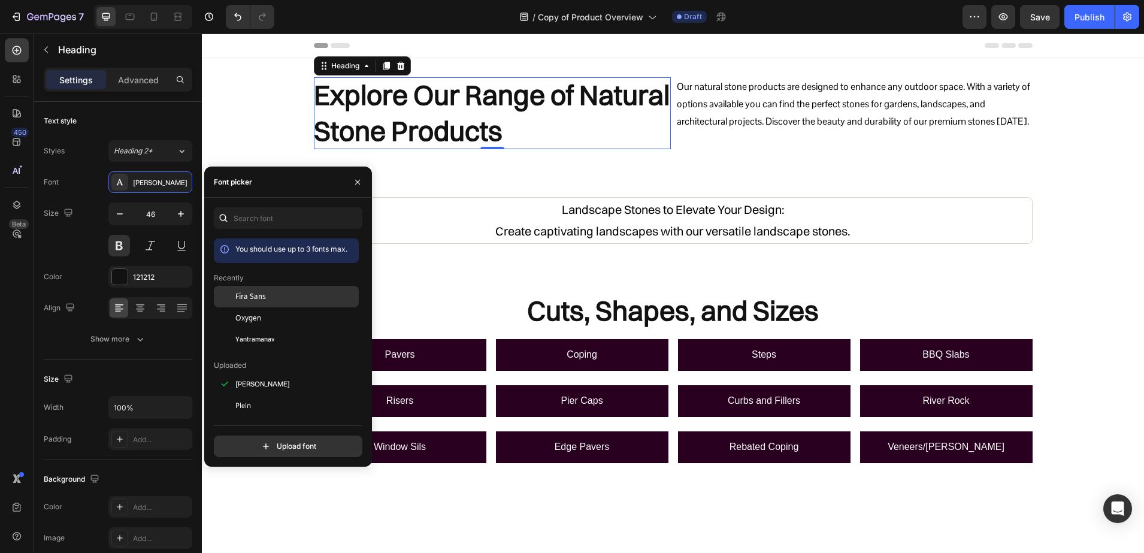
click at [253, 294] on span "Fira Sans" at bounding box center [250, 296] width 31 height 11
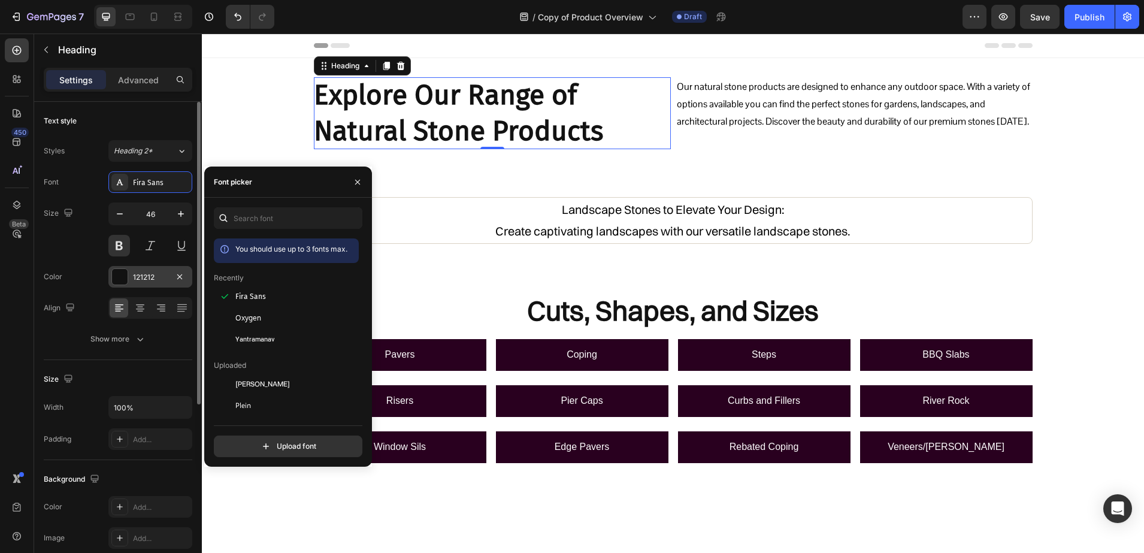
click at [117, 274] on div at bounding box center [120, 277] width 16 height 16
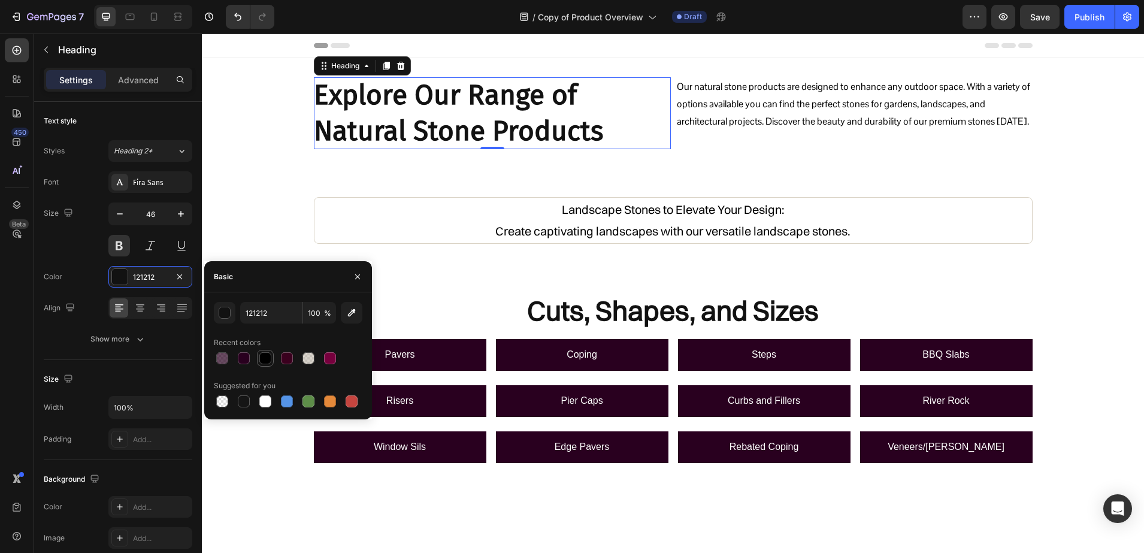
click at [267, 359] on div at bounding box center [265, 358] width 12 height 12
type input "000000"
click at [767, 99] on p "Our natural stone products are designed to enhance any outdoor space. With a va…" at bounding box center [854, 104] width 355 height 52
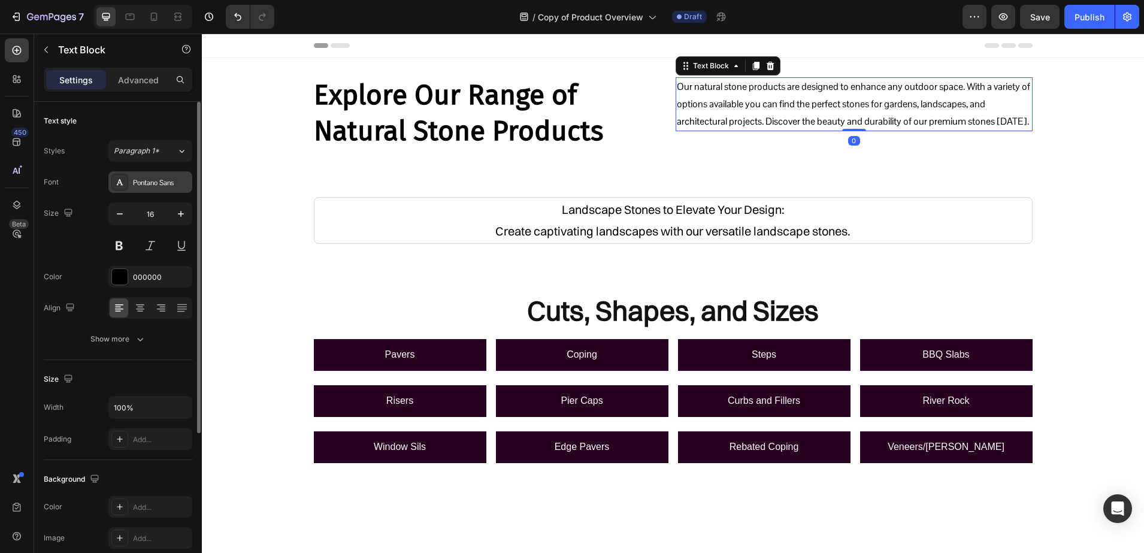
click at [128, 180] on div at bounding box center [119, 182] width 17 height 17
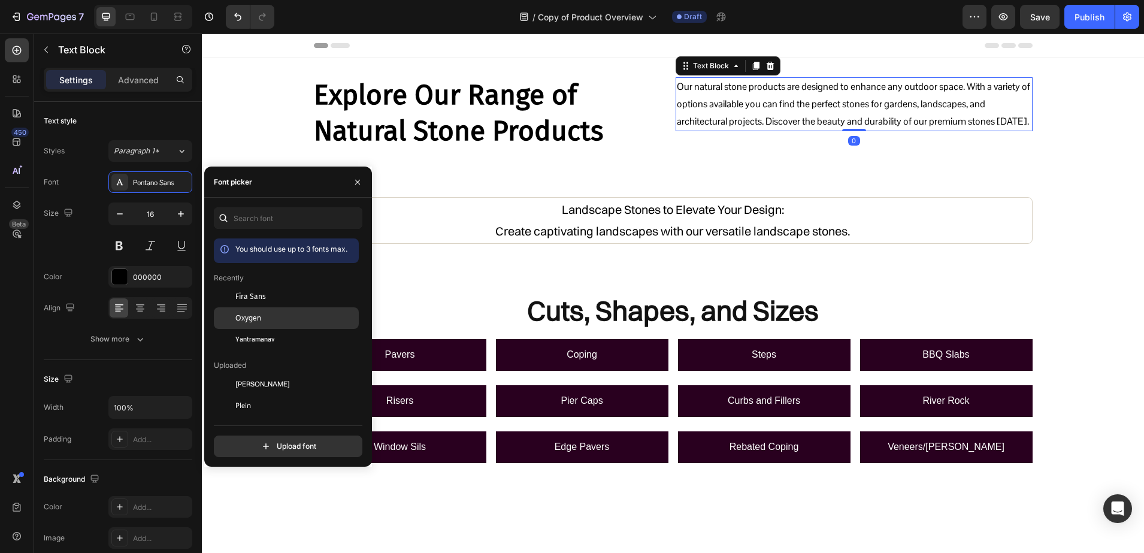
click at [237, 319] on span "Oxygen" at bounding box center [248, 318] width 26 height 11
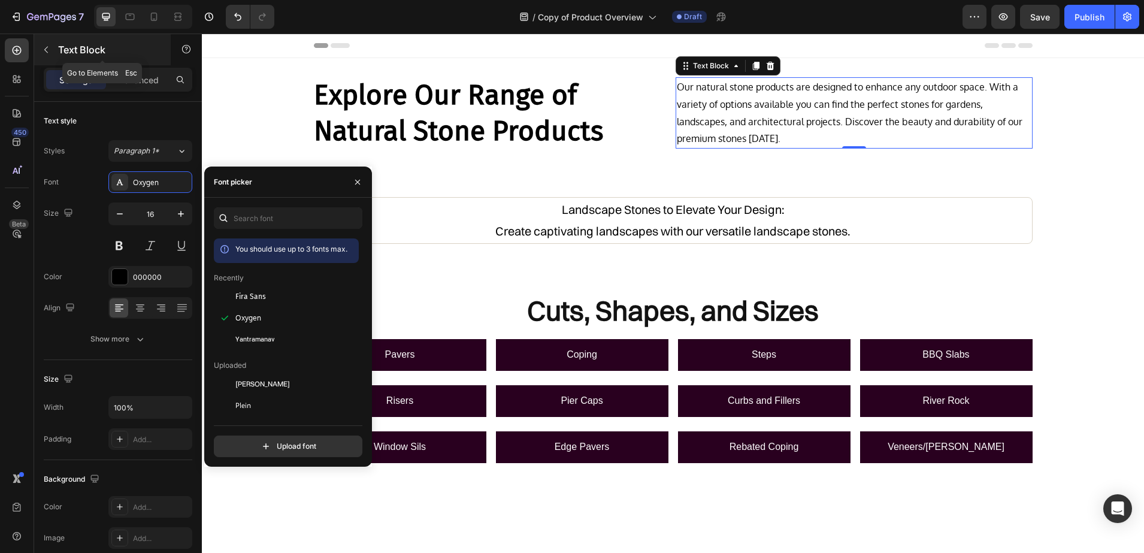
click at [97, 49] on p "Text Block" at bounding box center [109, 50] width 102 height 14
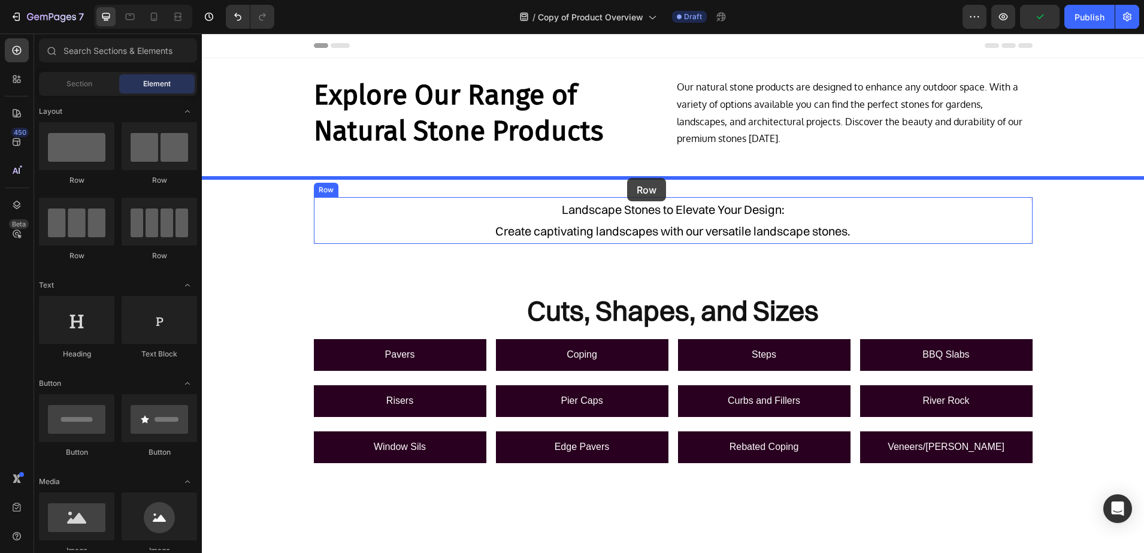
drag, startPoint x: 280, startPoint y: 189, endPoint x: 627, endPoint y: 180, distance: 347.6
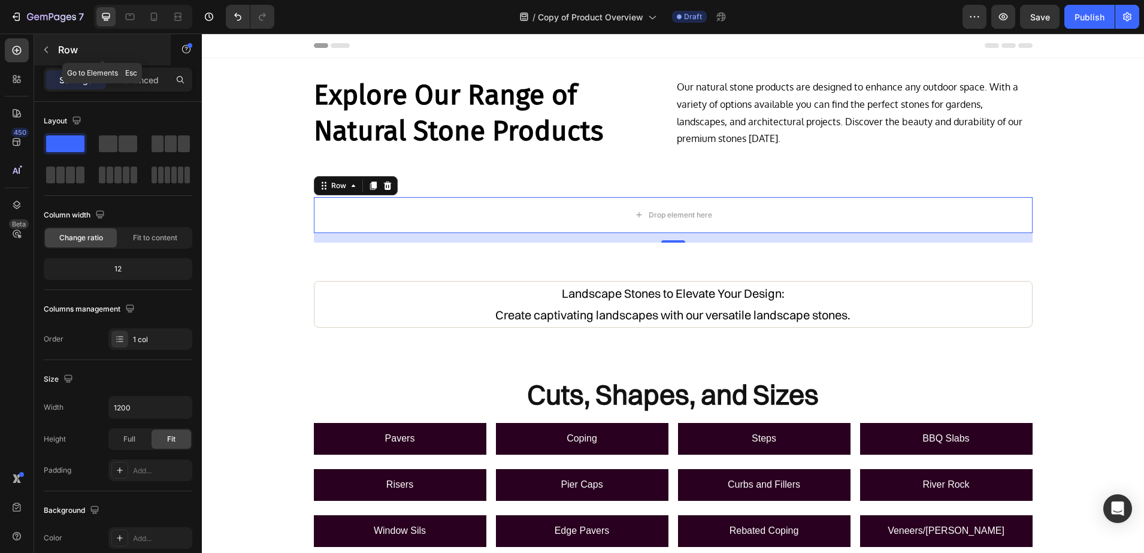
click at [92, 50] on p "Row" at bounding box center [109, 50] width 102 height 14
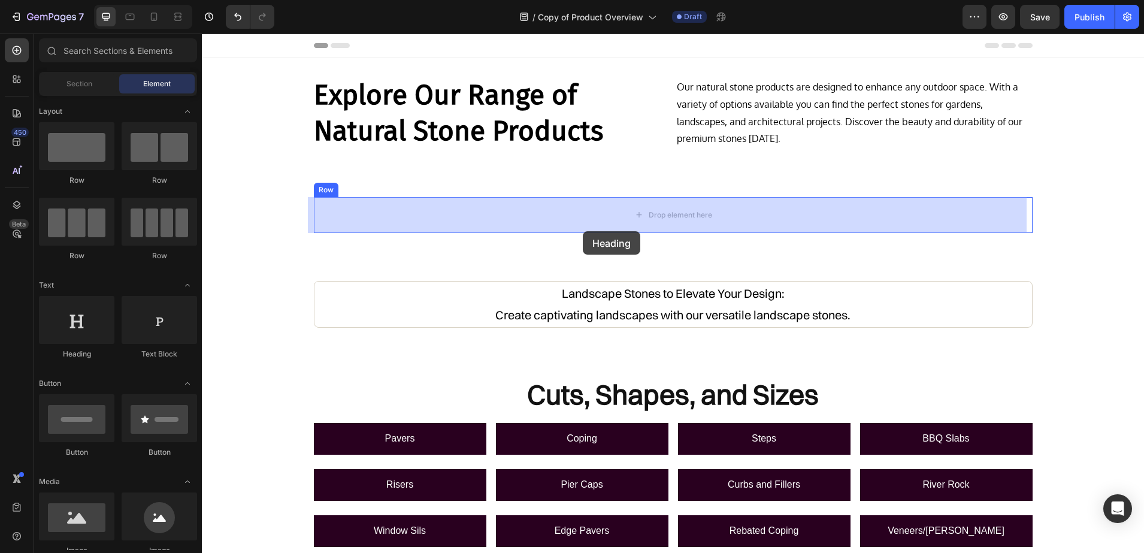
drag, startPoint x: 258, startPoint y: 355, endPoint x: 583, endPoint y: 229, distance: 349.5
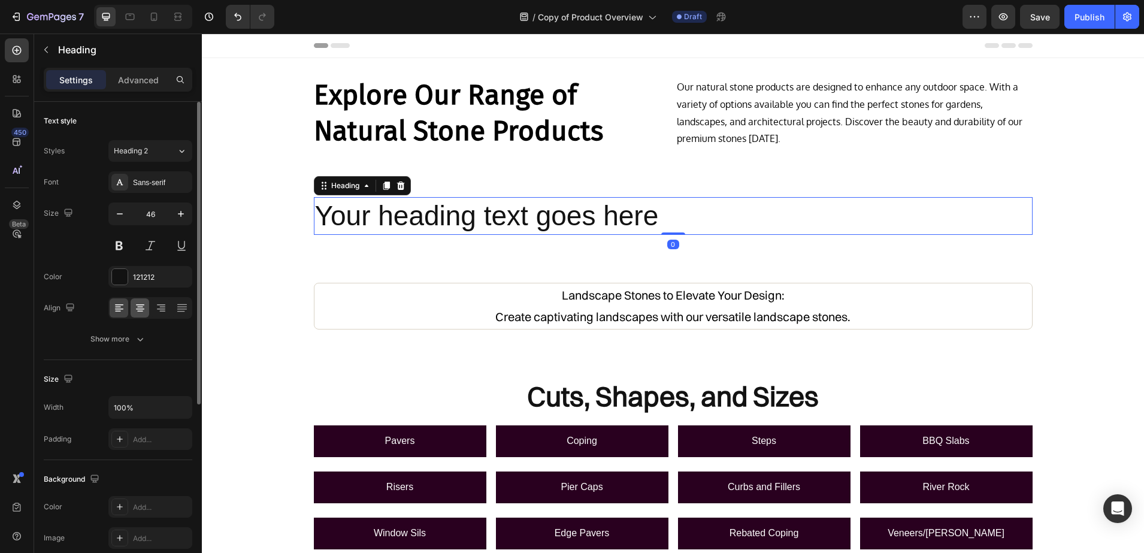
click at [138, 302] on icon at bounding box center [140, 308] width 12 height 12
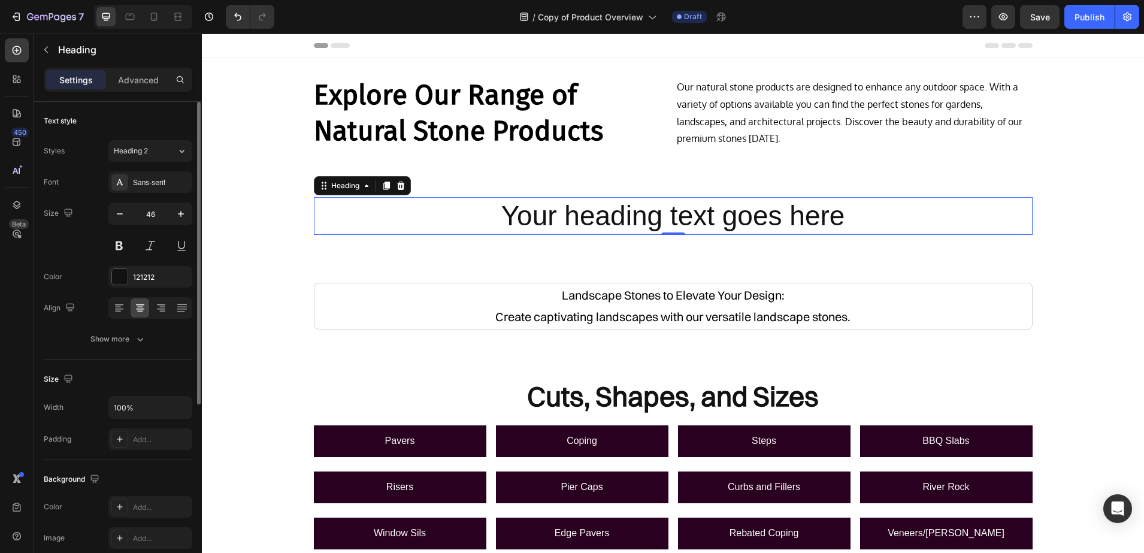
scroll to position [150, 0]
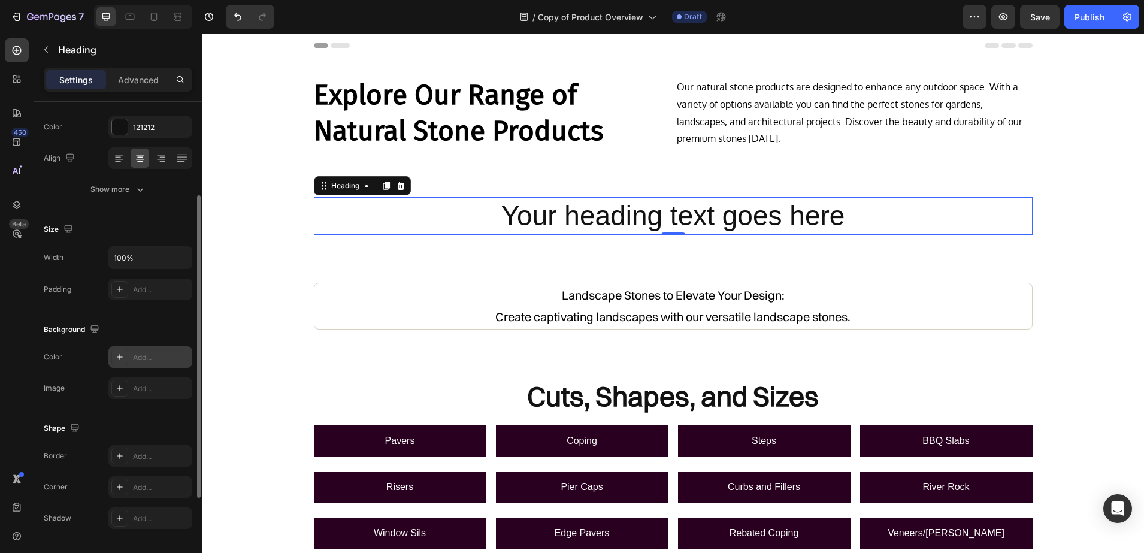
click at [116, 355] on icon at bounding box center [120, 357] width 10 height 10
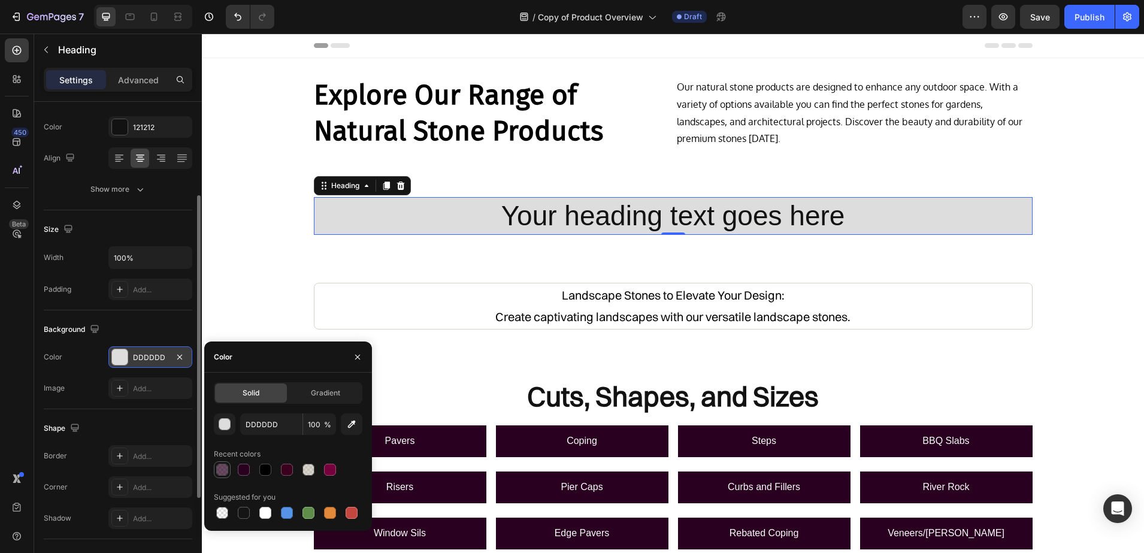
click at [225, 470] on div at bounding box center [222, 470] width 12 height 12
type input "29001F"
type input "70"
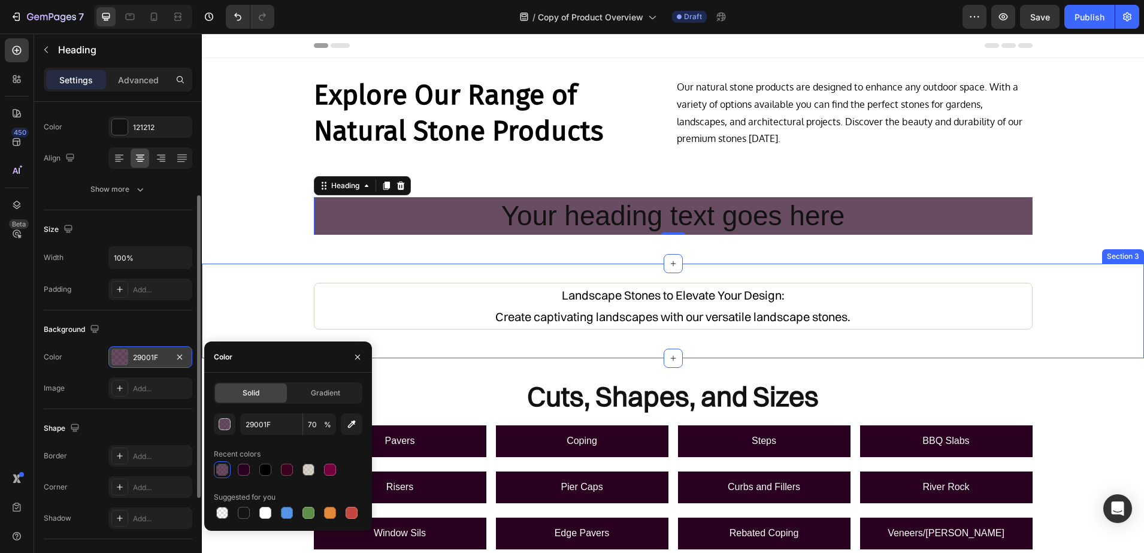
click at [229, 311] on div "Landscape Stones to Elevate Your Design: Create captivating landscapes with our…" at bounding box center [673, 311] width 942 height 56
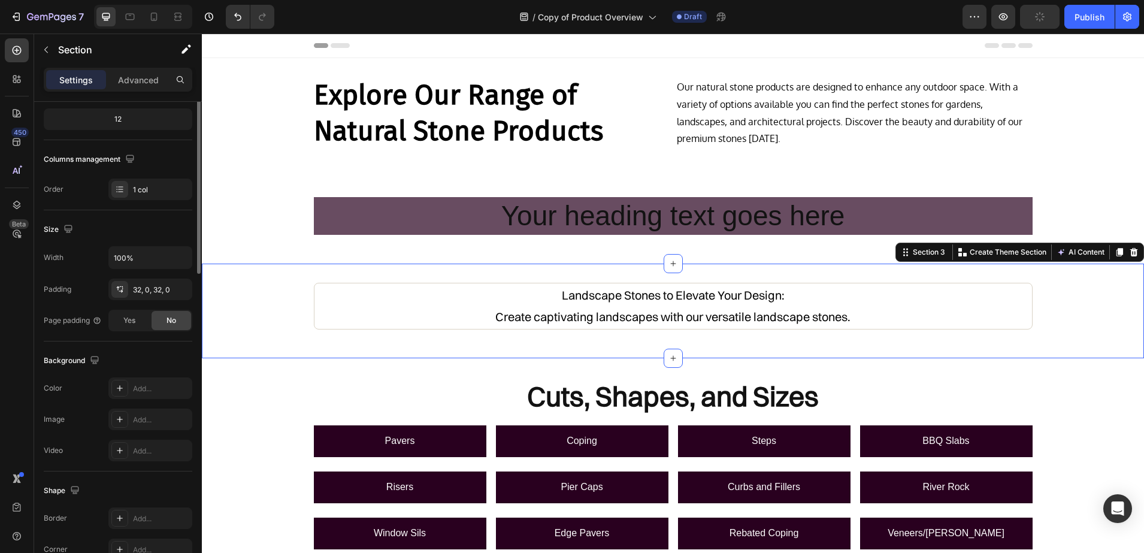
scroll to position [0, 0]
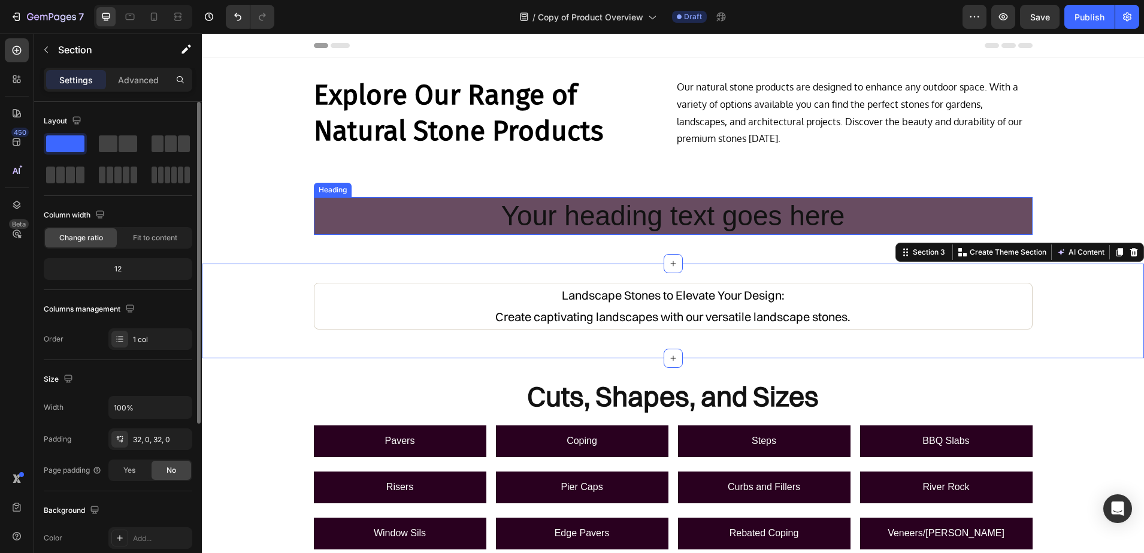
click at [557, 217] on h2 "Your heading text goes here" at bounding box center [673, 216] width 719 height 38
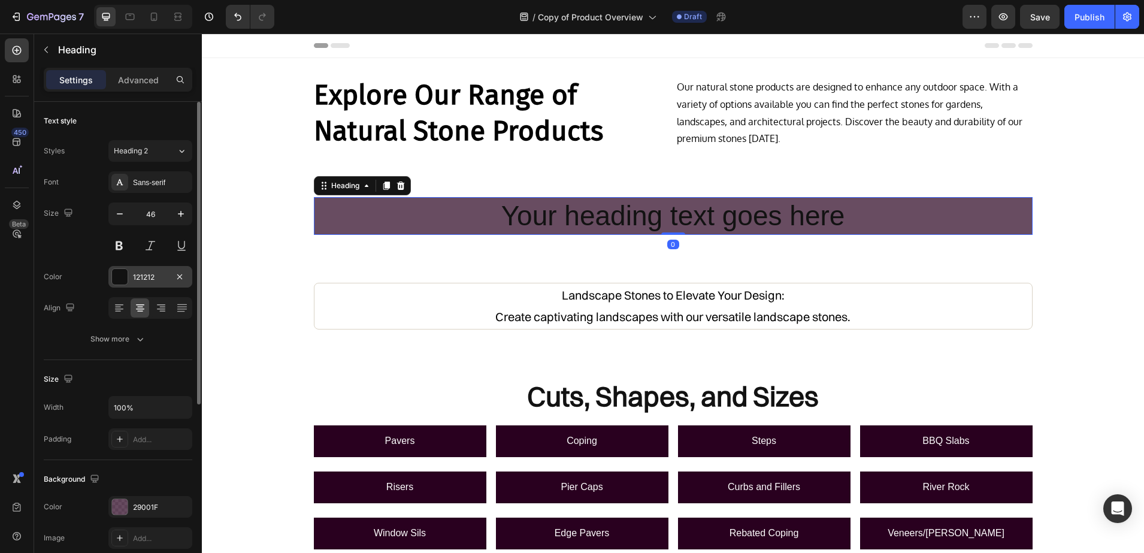
click at [126, 284] on div at bounding box center [120, 277] width 16 height 16
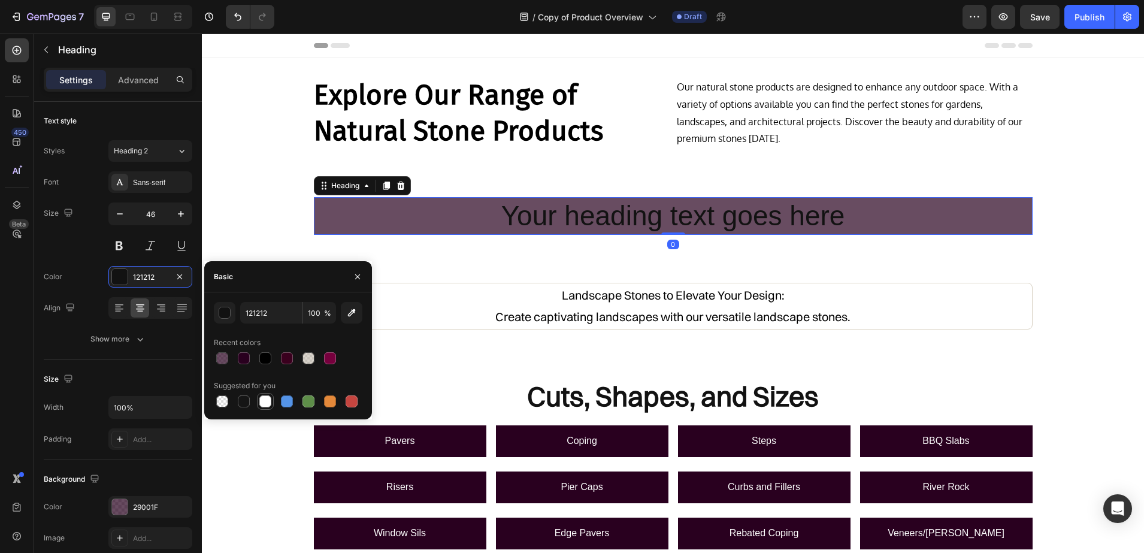
click at [267, 400] on div at bounding box center [265, 401] width 12 height 12
type input "FFFFFF"
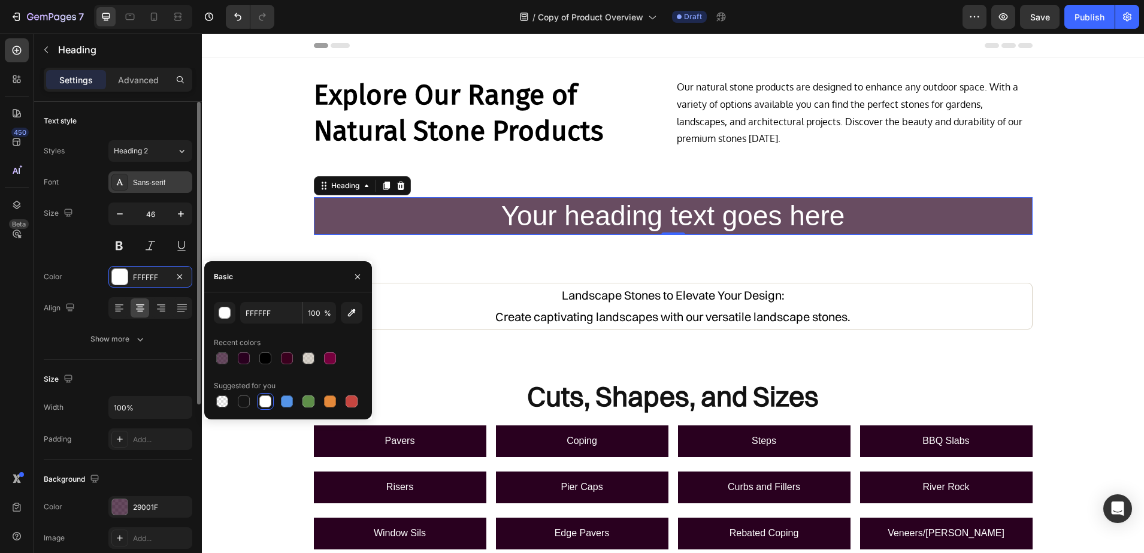
click at [132, 184] on div "Sans-serif" at bounding box center [150, 182] width 84 height 22
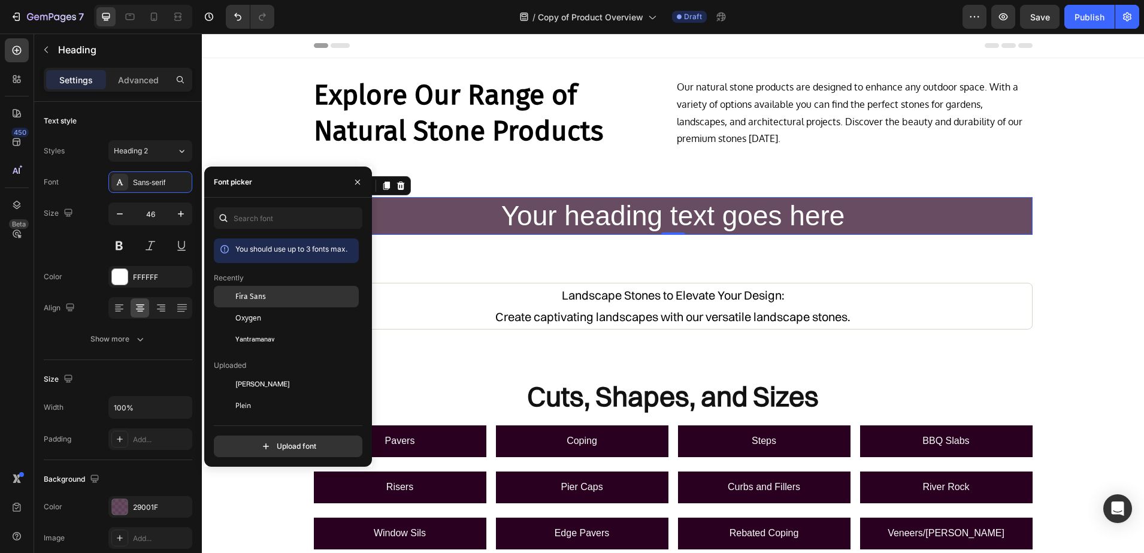
click at [232, 289] on div at bounding box center [225, 297] width 22 height 22
click at [848, 211] on h2 "Your heading text goes here" at bounding box center [673, 216] width 719 height 38
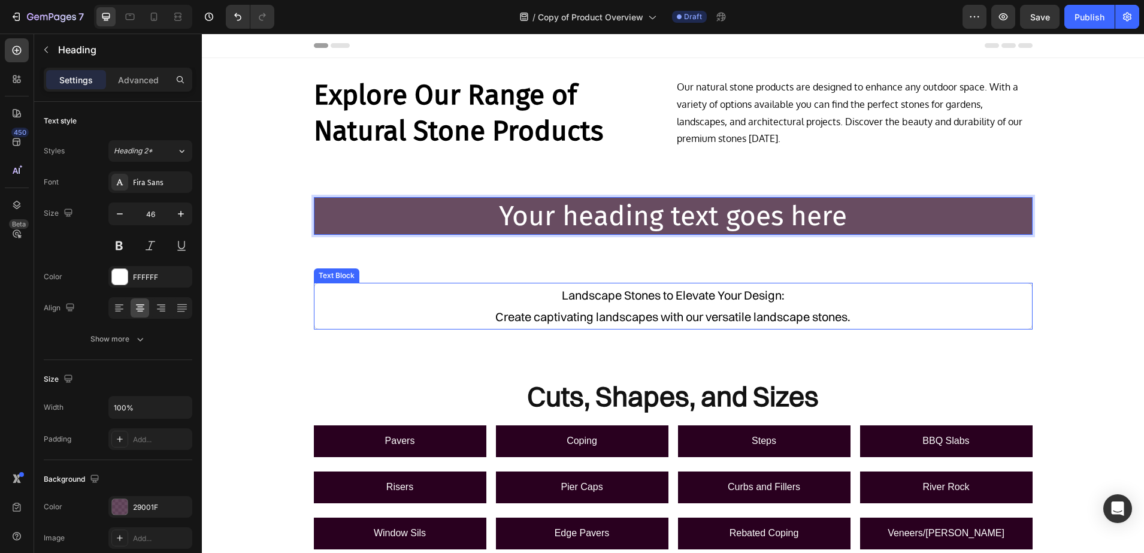
click at [778, 315] on p "Create captivating landscapes with our versatile landscape stones." at bounding box center [673, 317] width 715 height 22
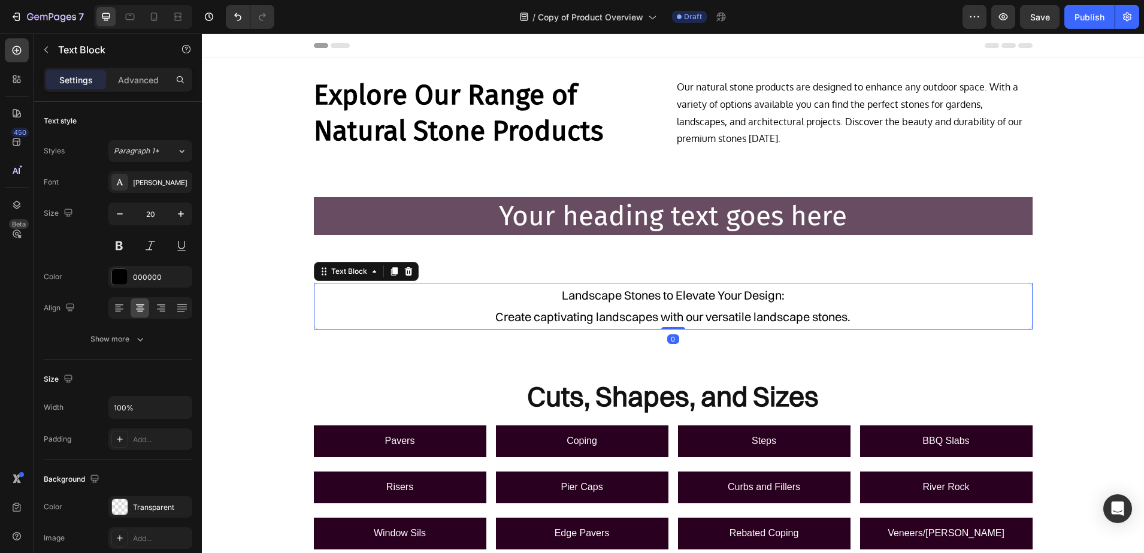
click at [562, 291] on p "Landscape Stones to Elevate Your Design:" at bounding box center [673, 296] width 715 height 22
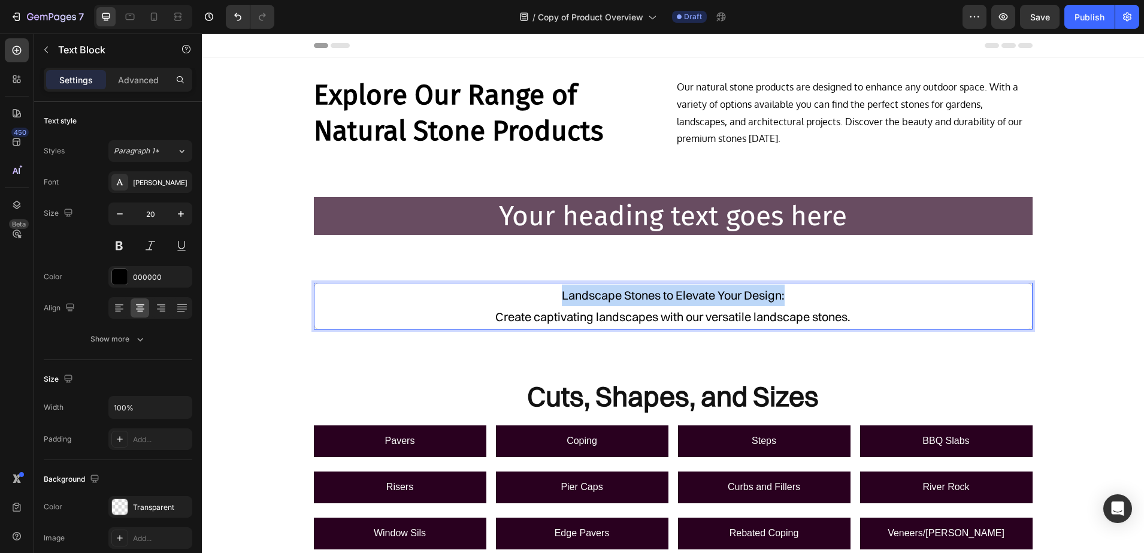
drag, startPoint x: 556, startPoint y: 292, endPoint x: 784, endPoint y: 290, distance: 227.7
click at [784, 290] on p "Landscape Stones to Elevate Your Design:" at bounding box center [673, 296] width 715 height 22
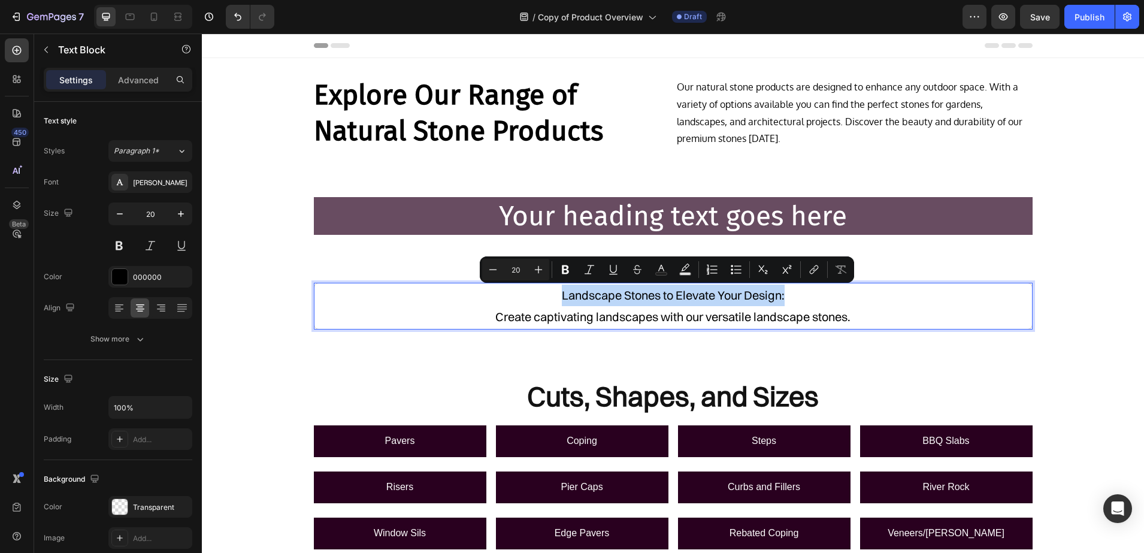
copy p "Landscape Stones to Elevate Your Design:"
click at [840, 214] on p "Your heading text goes here" at bounding box center [673, 216] width 716 height 36
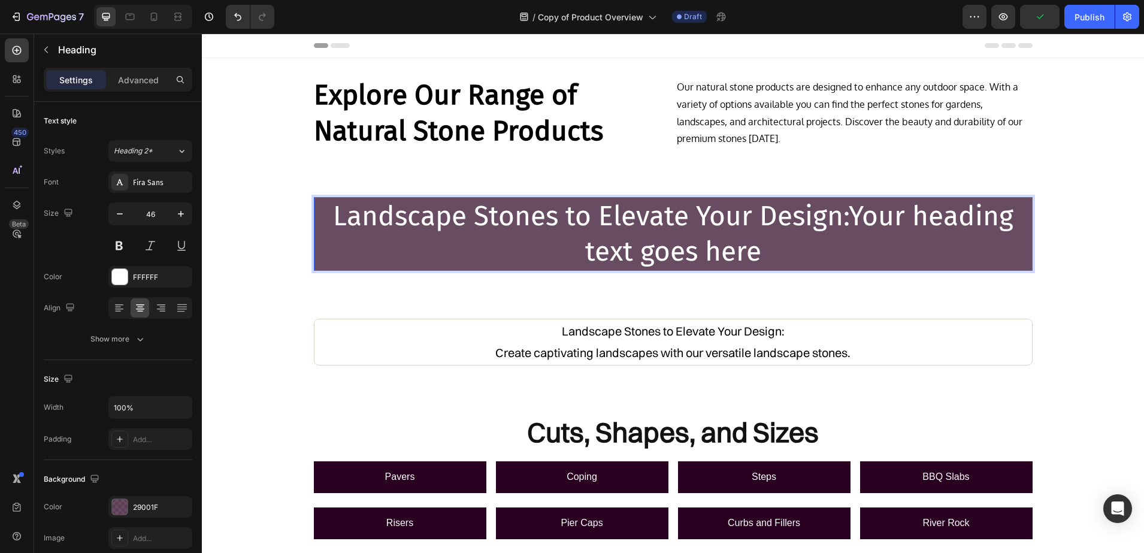
click at [335, 211] on p "Landscape Stones to Elevate Your Design:Your heading text goes here" at bounding box center [673, 234] width 716 height 72
click at [747, 253] on p "Landscape Stones to Elevate Your Design:Your heading text goes here" at bounding box center [673, 234] width 716 height 72
click at [752, 253] on p "Landscape Stones to Elevate Your Design:Your heading text goes here" at bounding box center [673, 234] width 716 height 72
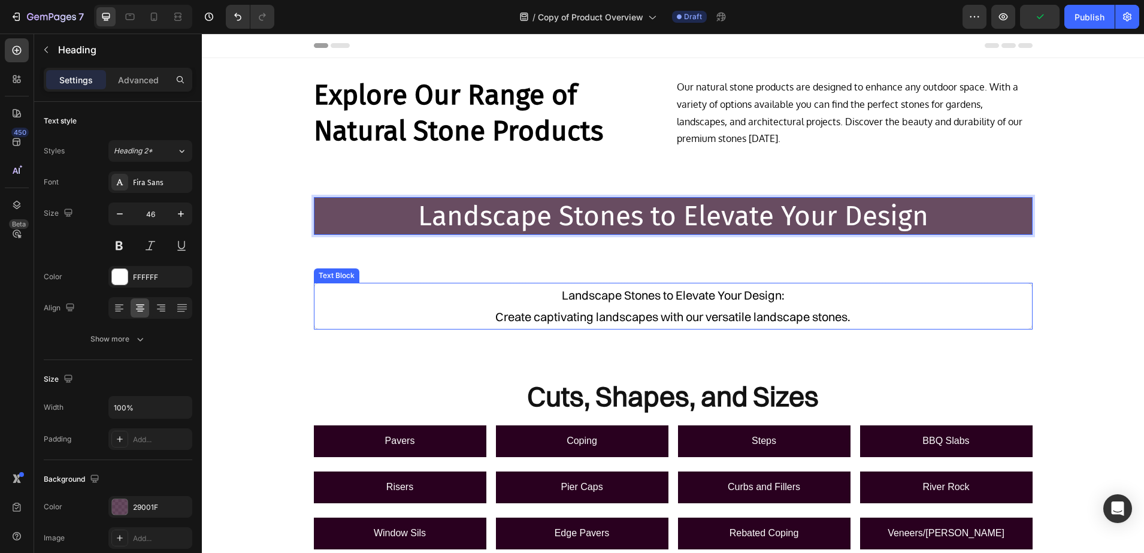
click at [713, 308] on p "Create captivating landscapes with our versatile landscape stones." at bounding box center [673, 317] width 715 height 22
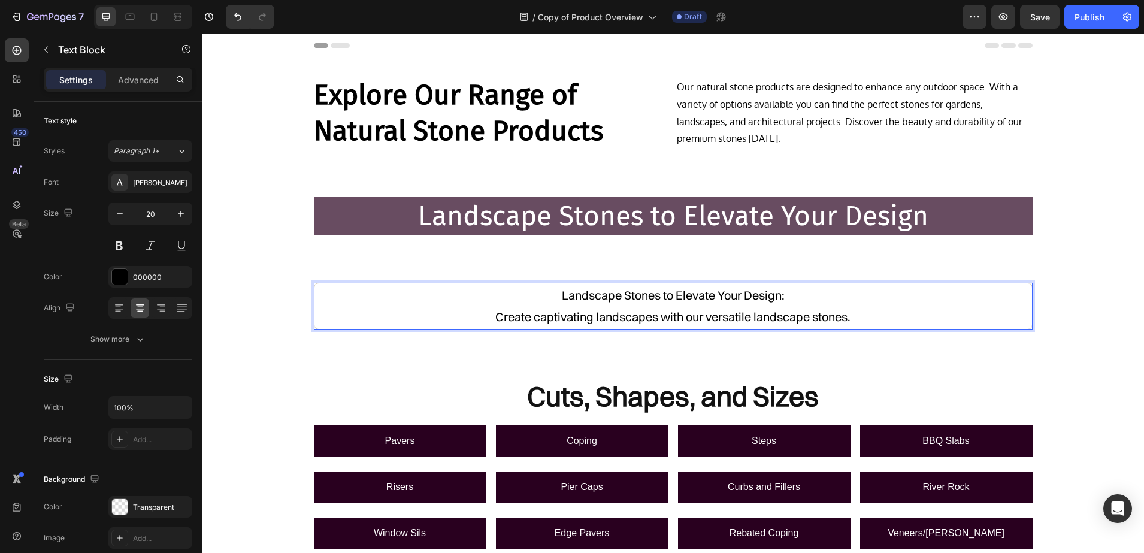
drag, startPoint x: 853, startPoint y: 317, endPoint x: 487, endPoint y: 325, distance: 366.1
click at [487, 325] on p "Create captivating landscapes with our versatile landscape stones." at bounding box center [673, 317] width 715 height 22
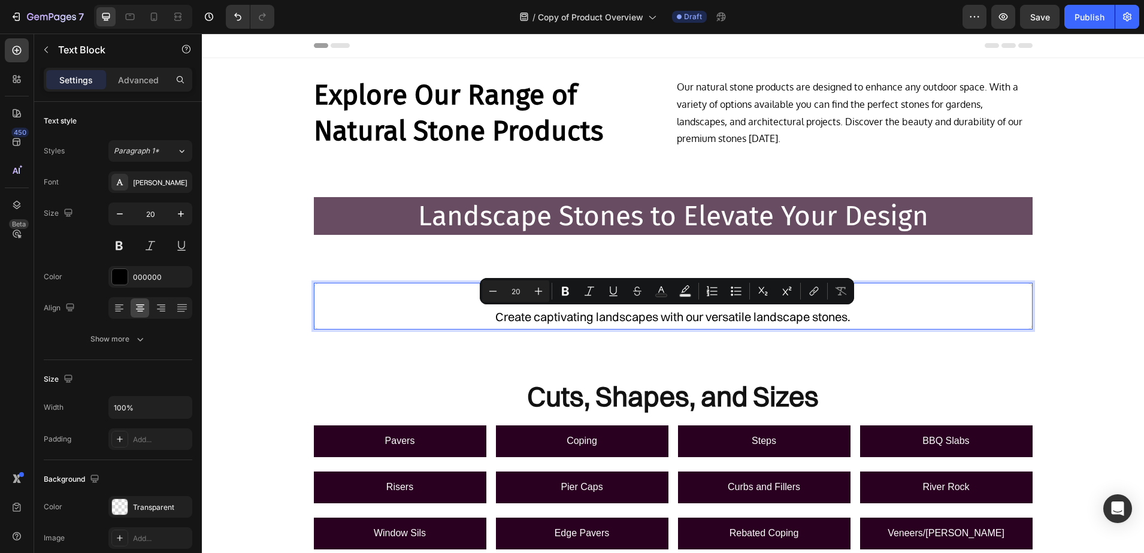
copy p "Create captivating landscapes with our versatile landscape stones."
click at [948, 206] on p "Landscape Stones to Elevate Your Design" at bounding box center [673, 216] width 716 height 36
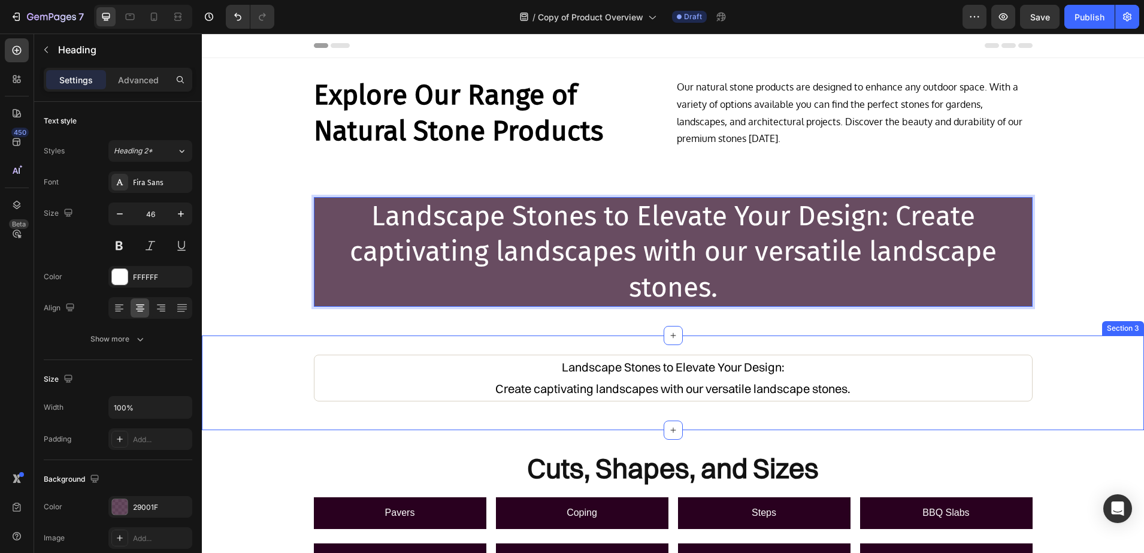
click at [1099, 388] on div "Landscape Stones to Elevate Your Design: Create captivating landscapes with our…" at bounding box center [673, 383] width 942 height 56
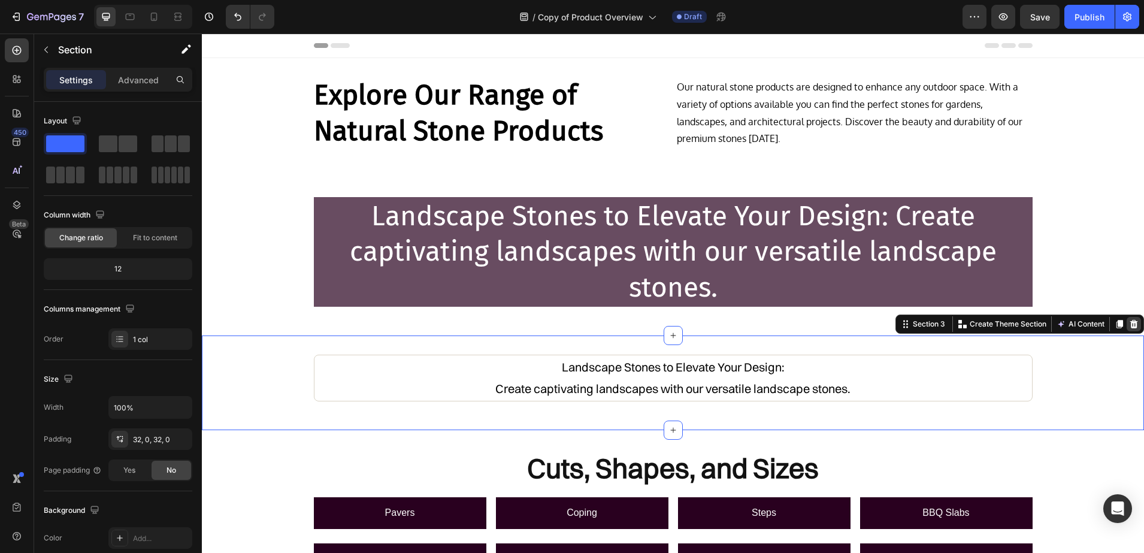
click at [1127, 330] on div at bounding box center [1134, 324] width 14 height 14
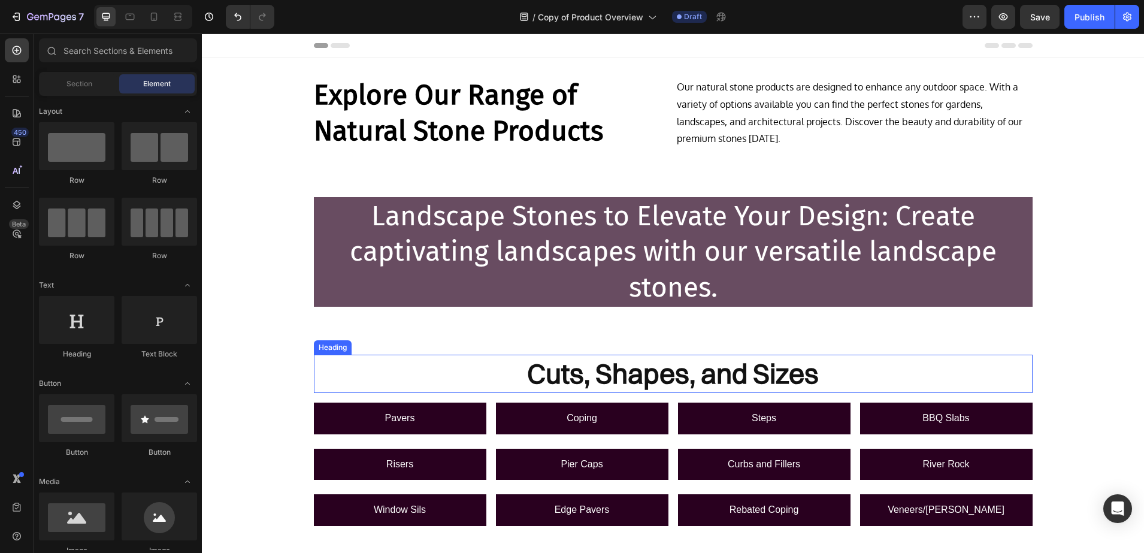
click at [737, 377] on h2 "Cuts, Shapes, and Sizes" at bounding box center [673, 374] width 719 height 38
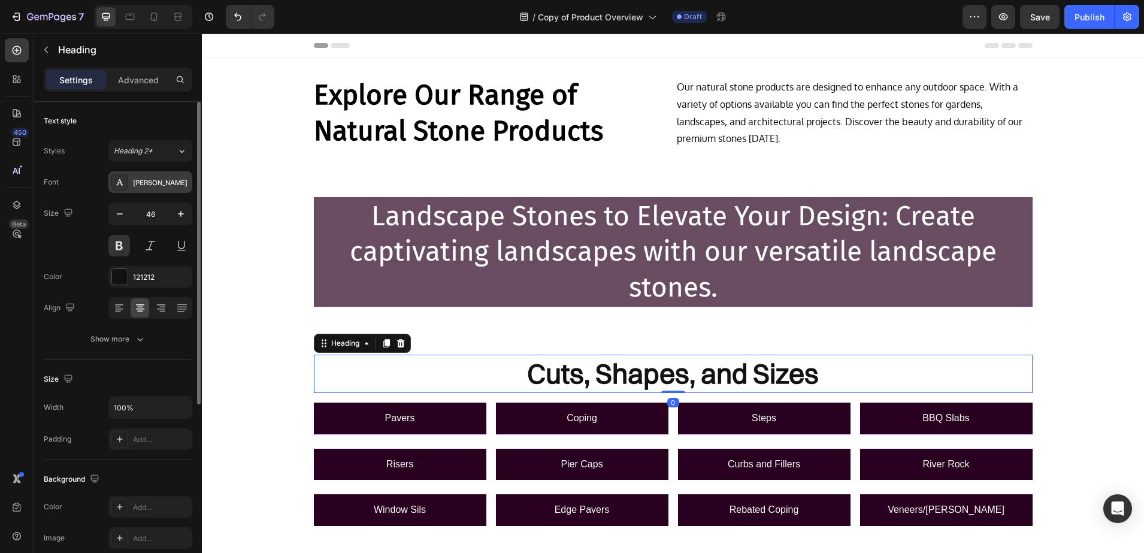
click at [123, 180] on icon at bounding box center [120, 182] width 10 height 10
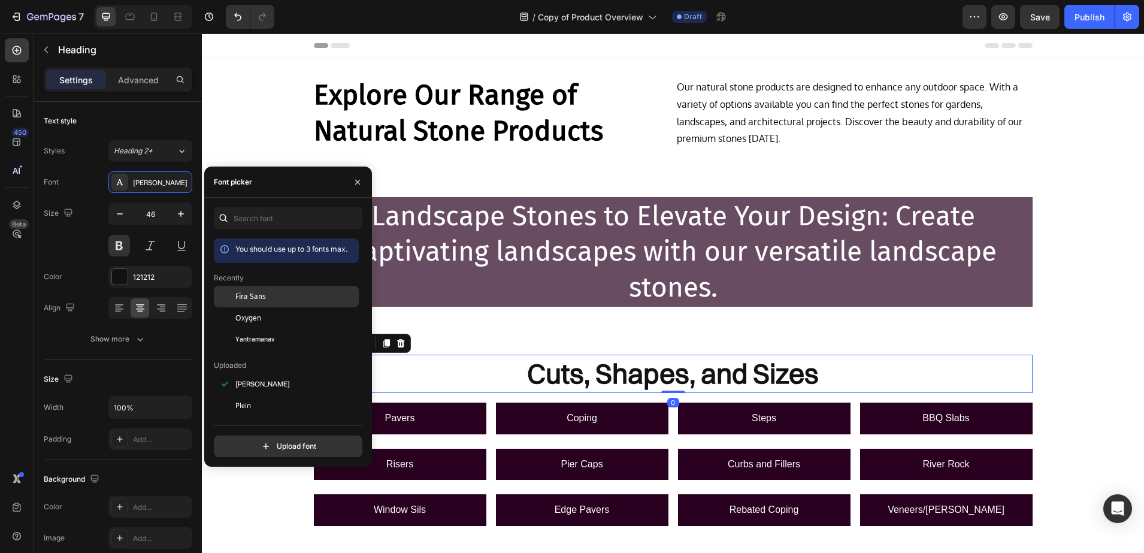
click at [255, 301] on span "Fira Sans" at bounding box center [250, 296] width 31 height 11
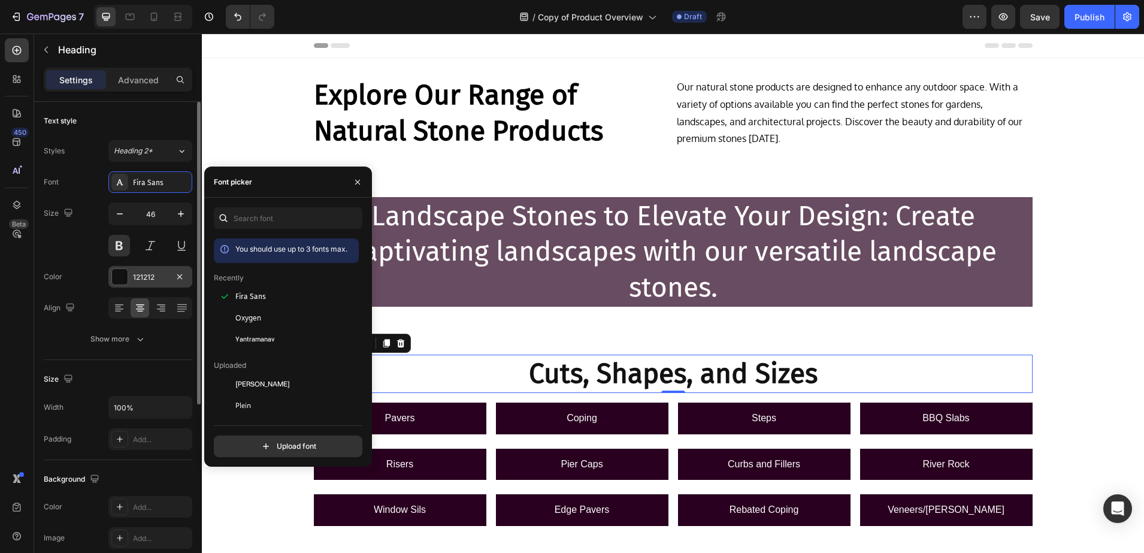
click at [138, 276] on div "121212" at bounding box center [150, 277] width 35 height 11
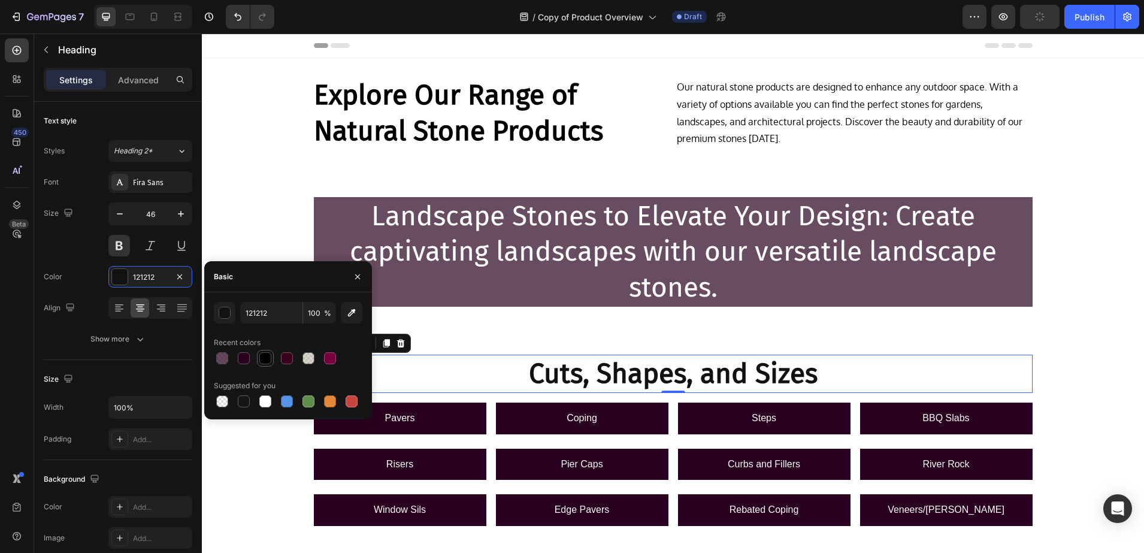
click at [266, 353] on div at bounding box center [265, 358] width 12 height 12
type input "000000"
click at [1096, 284] on div "Landscape Stones to Elevate Your Design: Create captivating landscapes with our…" at bounding box center [673, 256] width 942 height 119
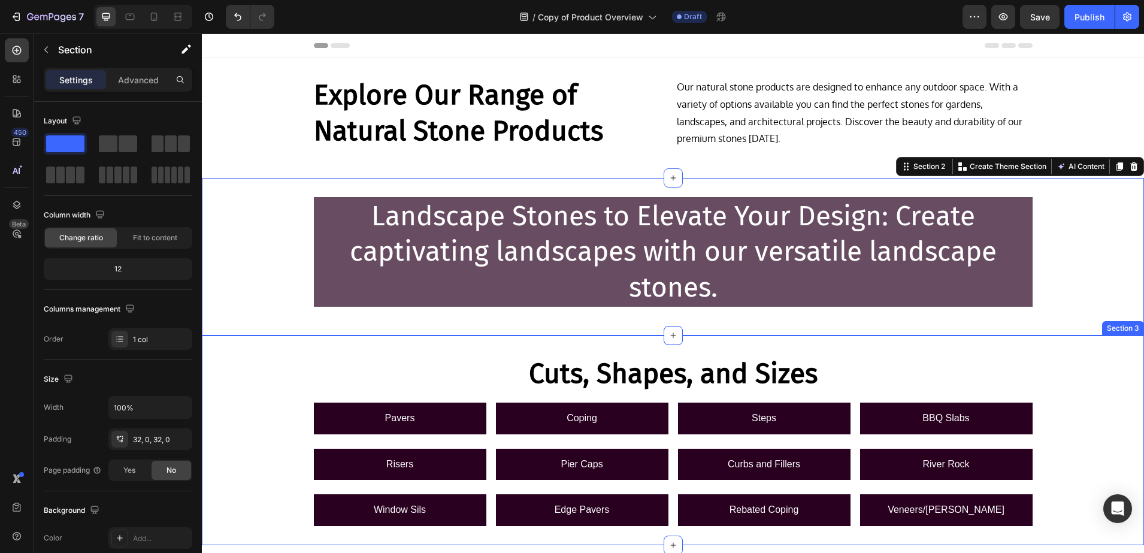
click at [267, 387] on div "Cuts, Shapes, and Sizes Heading Row Pavers Button Coping Button Steps Button BB…" at bounding box center [673, 440] width 942 height 171
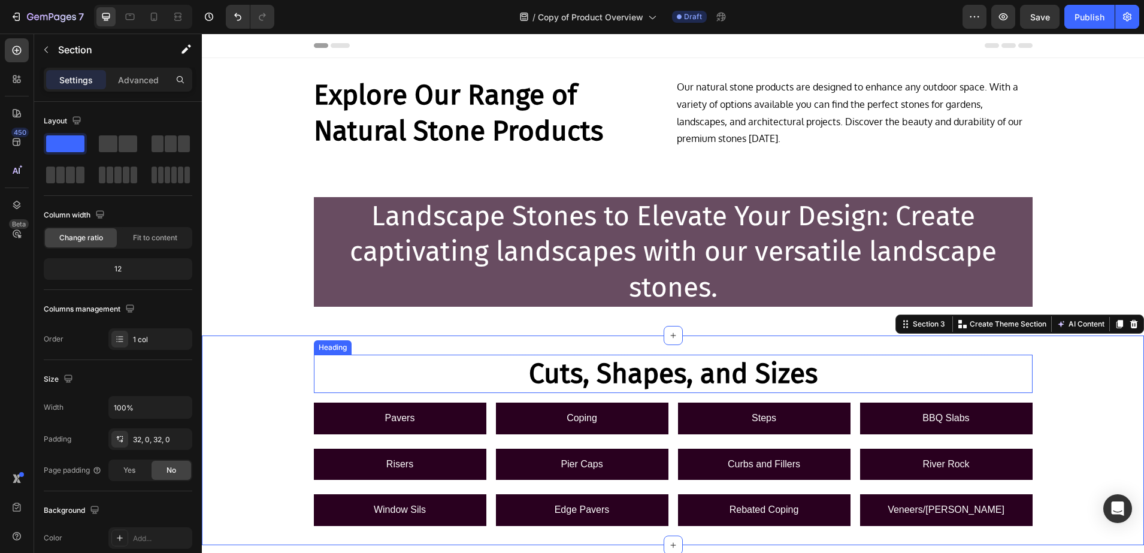
click at [452, 371] on h2 "Cuts, Shapes, and Sizes" at bounding box center [673, 374] width 719 height 38
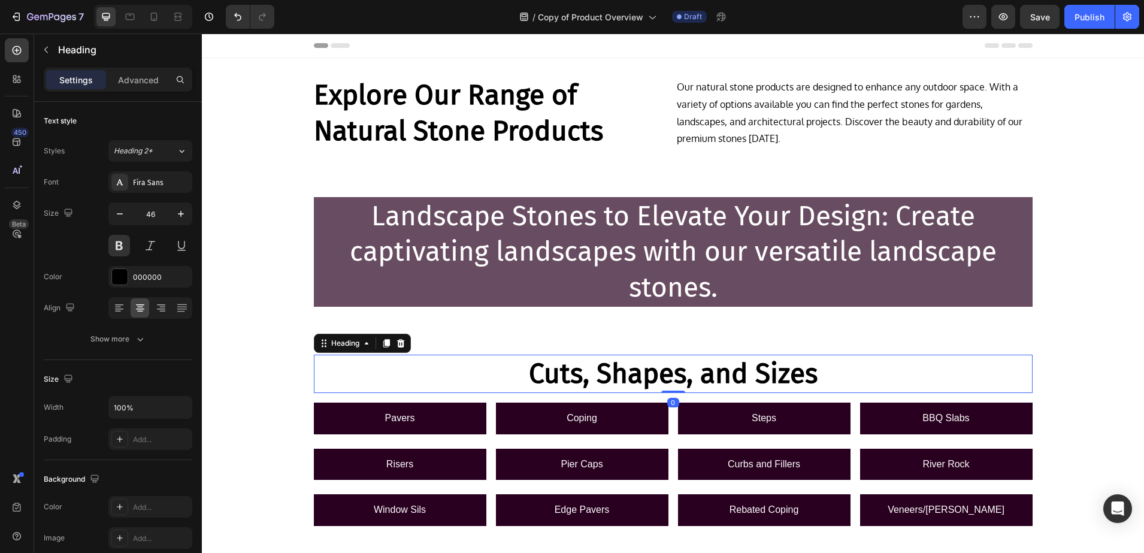
scroll to position [292, 0]
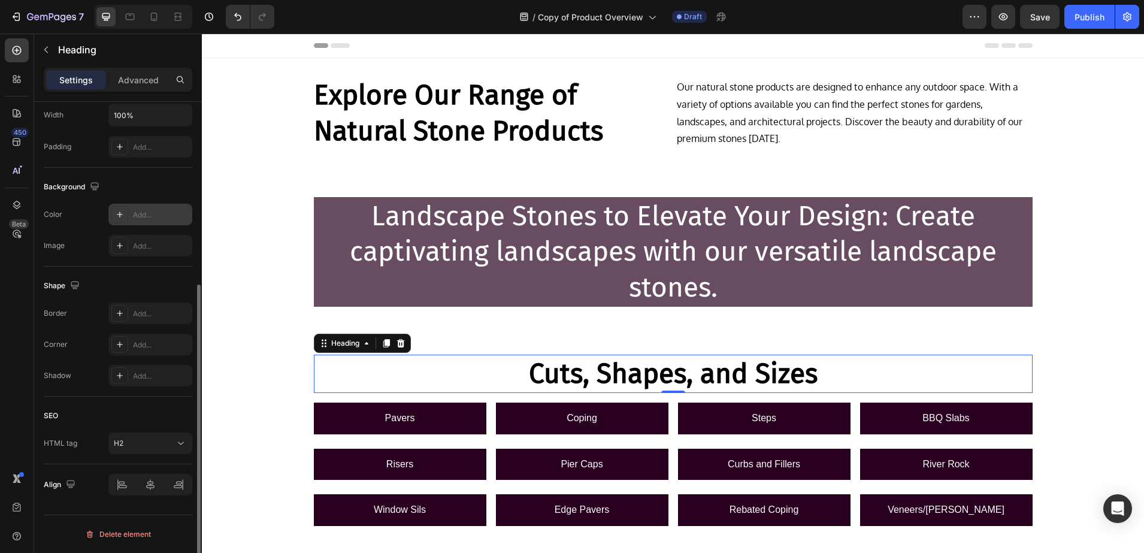
click at [116, 214] on icon at bounding box center [120, 215] width 10 height 10
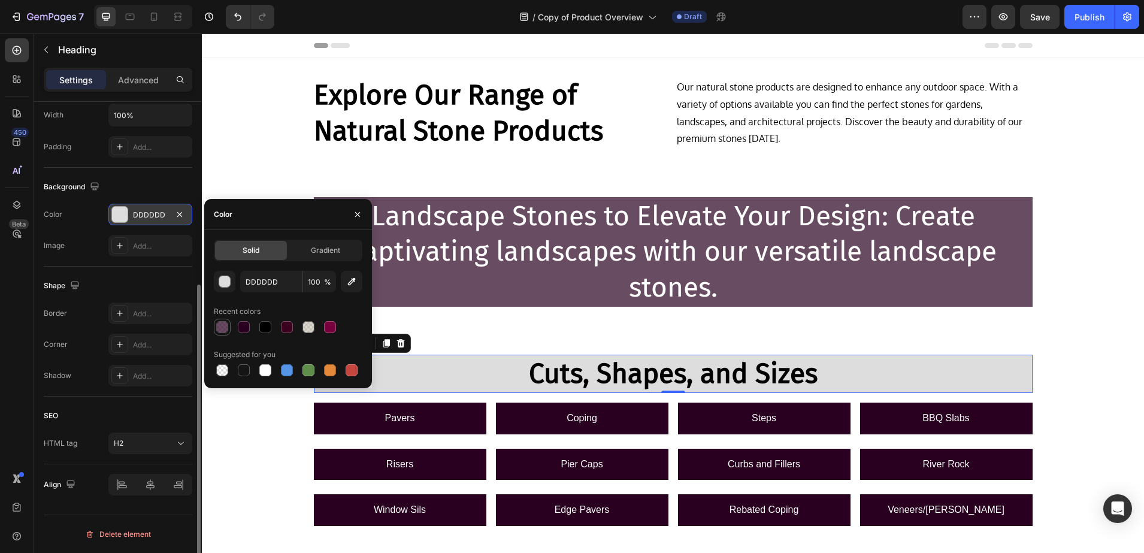
click at [227, 326] on div at bounding box center [222, 327] width 12 height 12
type input "29001F"
type input "70"
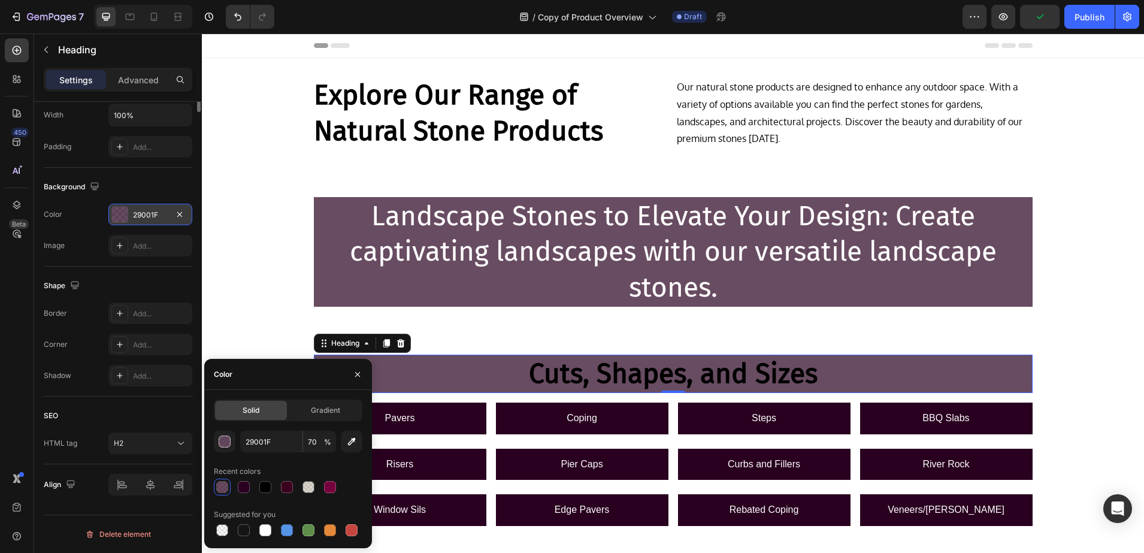
scroll to position [0, 0]
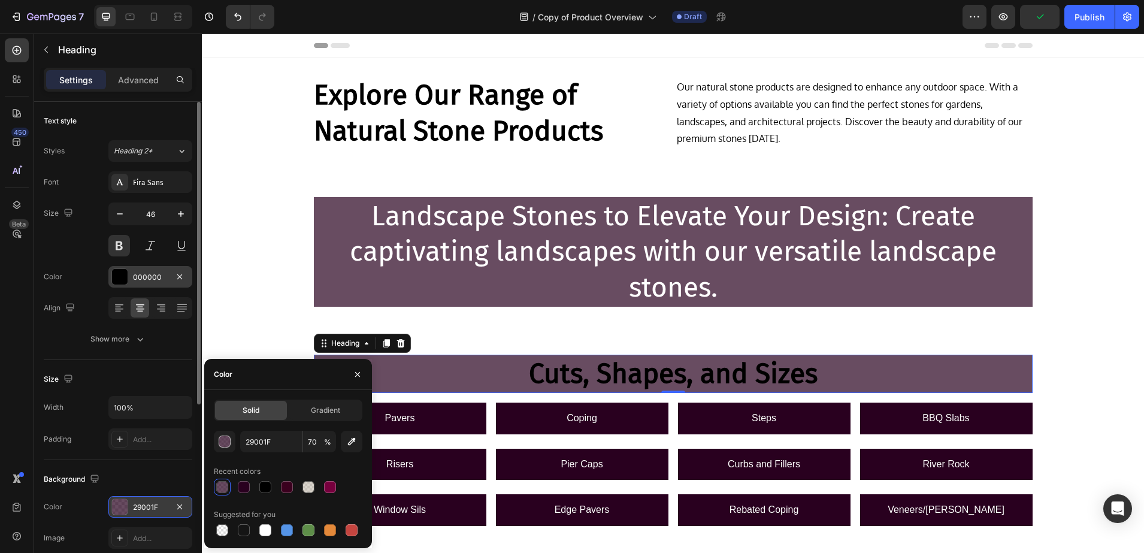
click at [141, 271] on div "000000" at bounding box center [150, 277] width 84 height 22
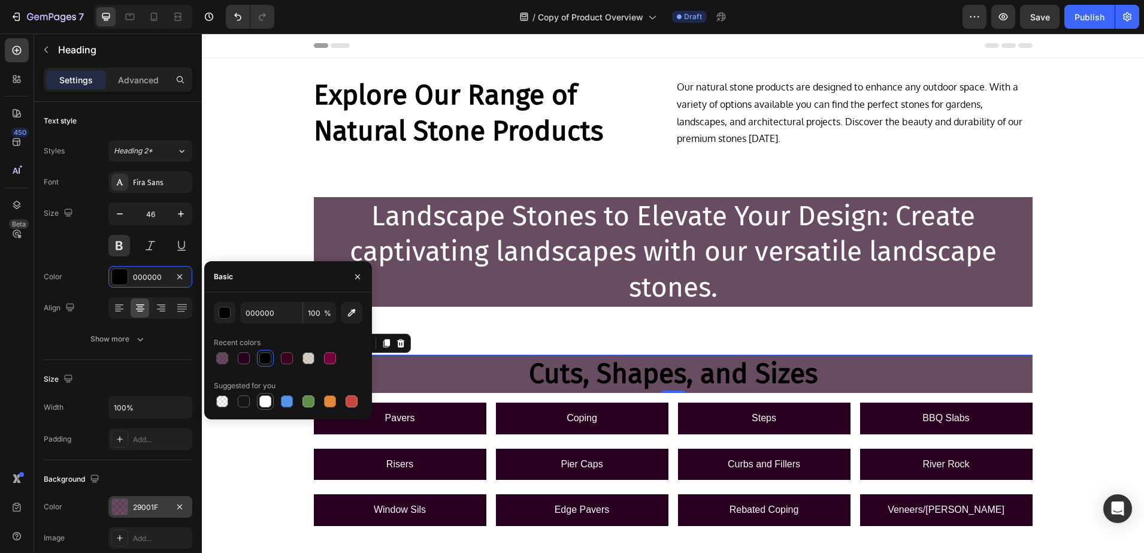
click at [264, 399] on div at bounding box center [265, 401] width 12 height 12
type input "FFFFFF"
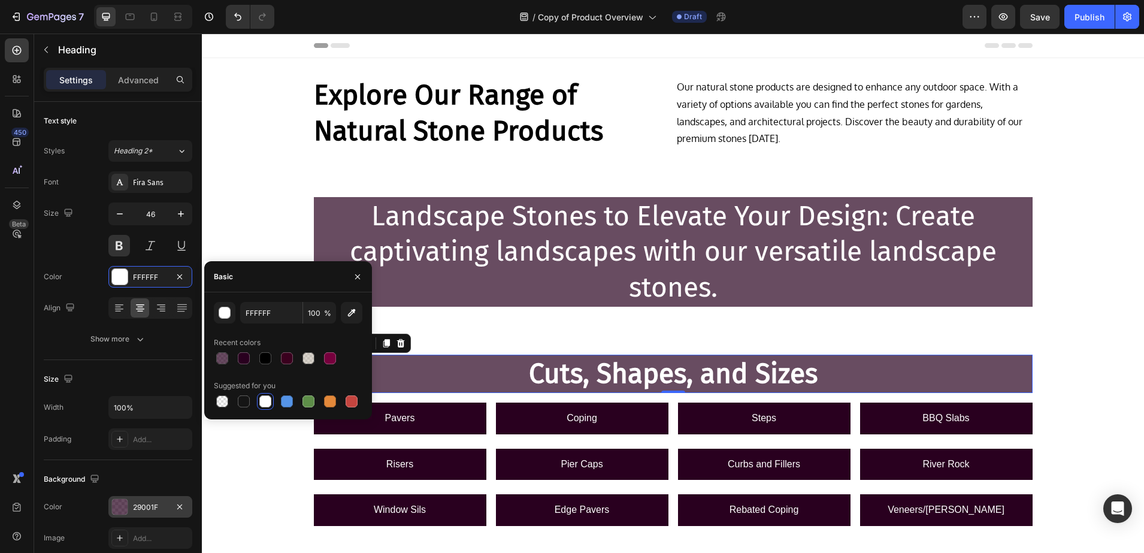
click at [260, 529] on div "Cuts, Shapes, and Sizes Heading 0 Row Pavers Button Coping Button Steps Button …" at bounding box center [673, 440] width 942 height 210
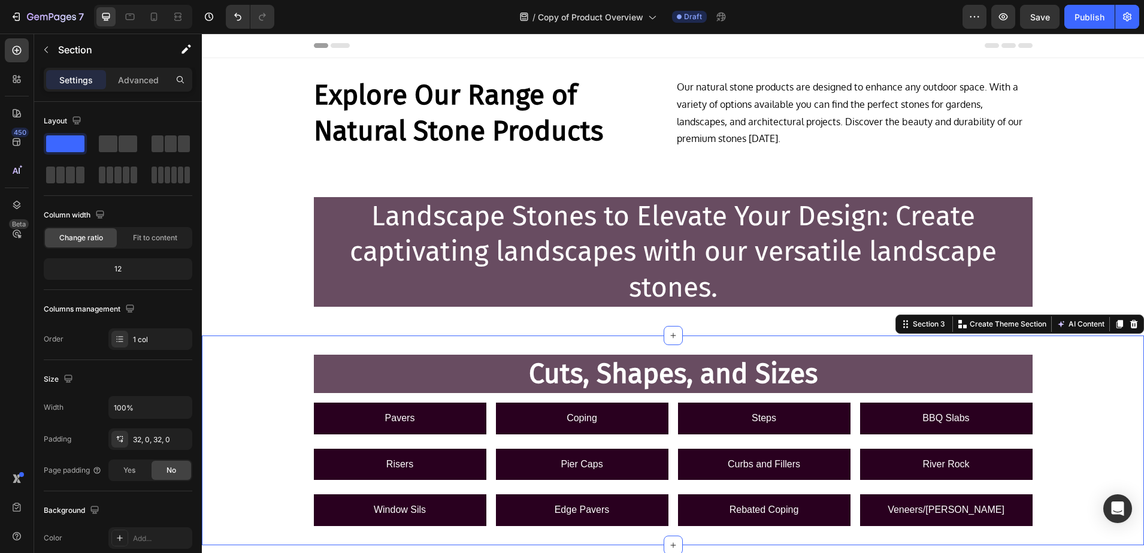
click at [246, 322] on div "Landscape Stones to Elevate Your Design: Create captivating landscapes with our…" at bounding box center [673, 257] width 942 height 158
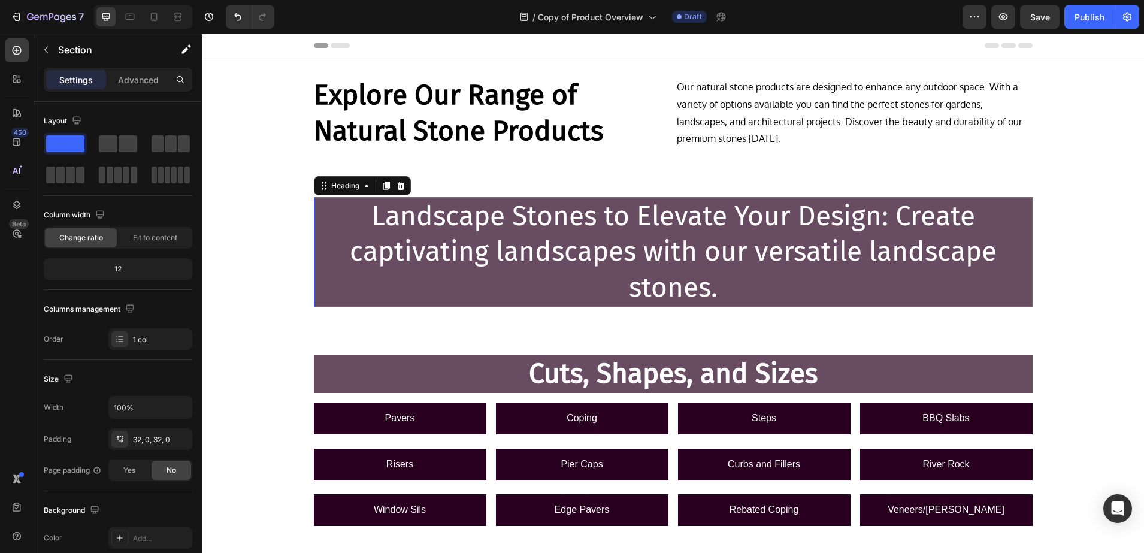
click at [639, 209] on p "Landscape Stones to Elevate Your Design: Create captivating landscapes with our…" at bounding box center [673, 251] width 716 height 107
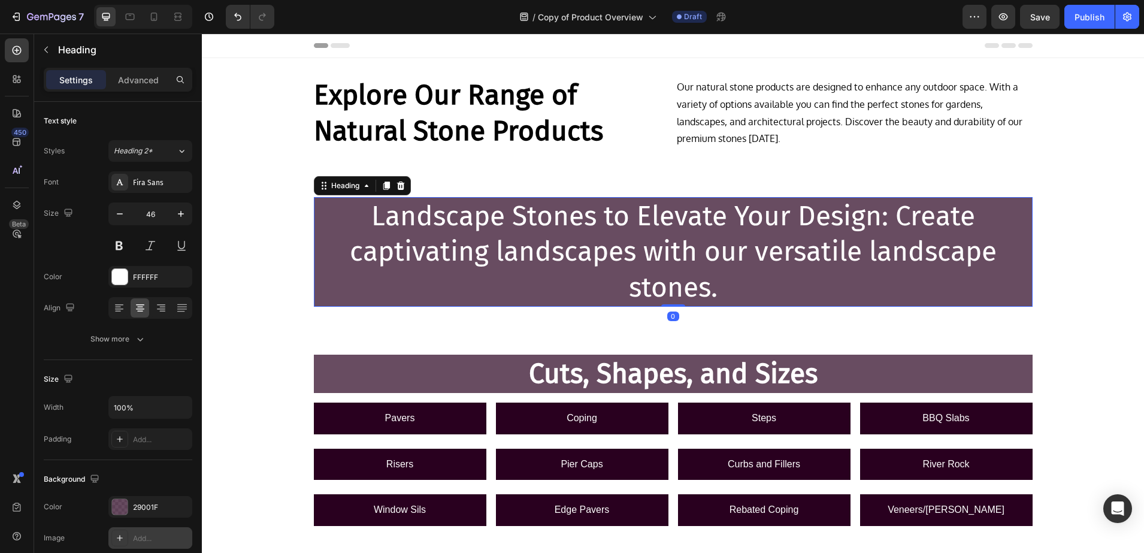
scroll to position [292, 0]
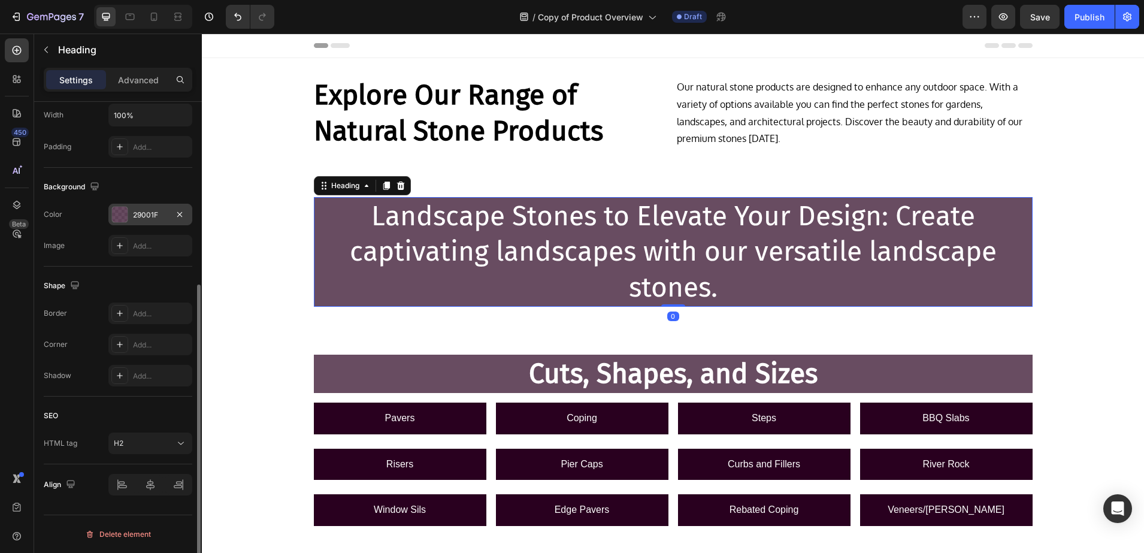
click at [113, 216] on div at bounding box center [120, 215] width 16 height 16
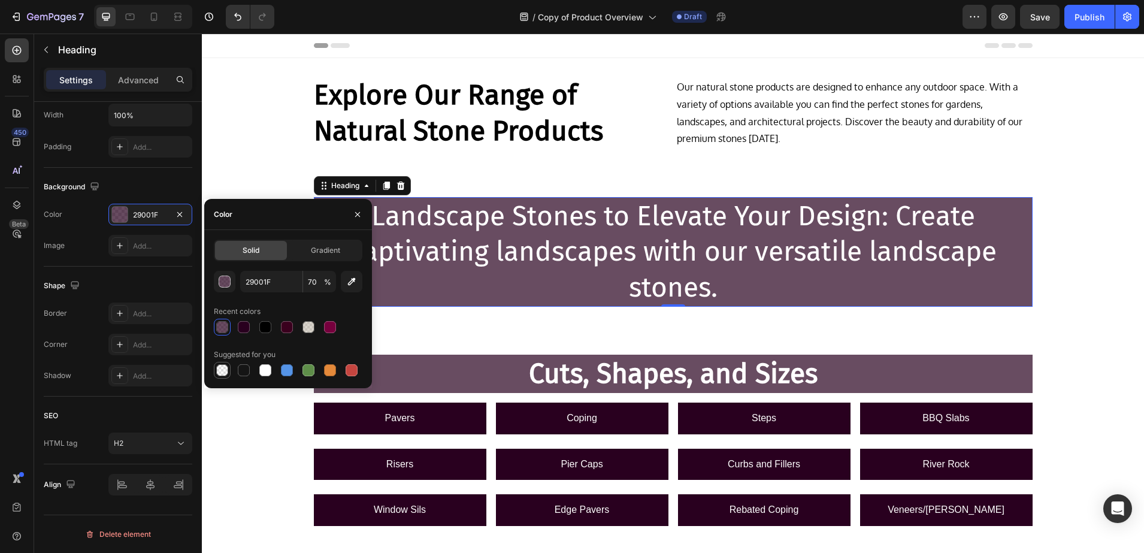
click at [228, 368] on div at bounding box center [222, 370] width 12 height 12
type input "000000"
type input "0"
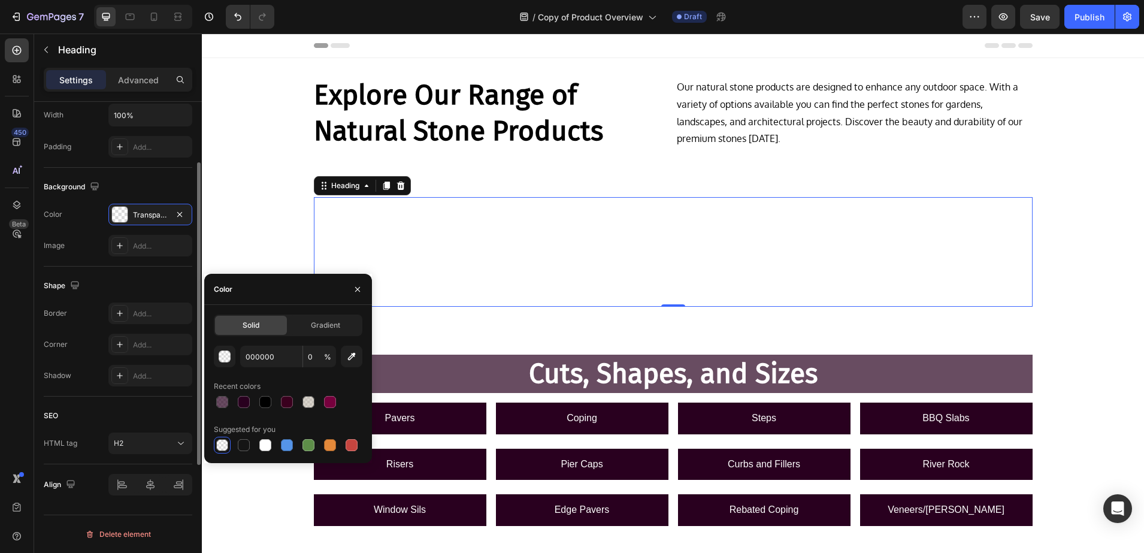
scroll to position [0, 0]
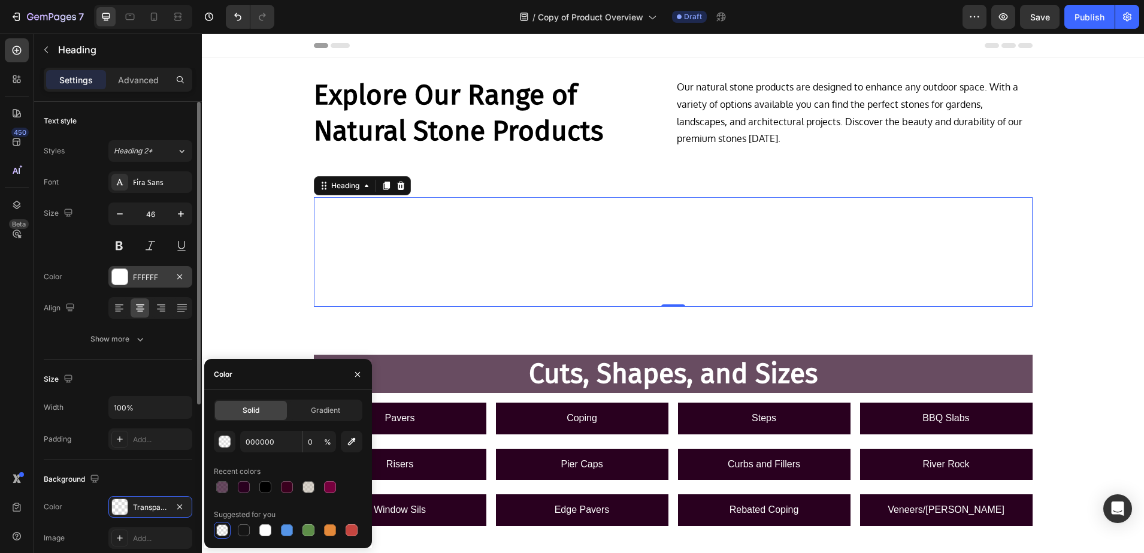
click at [125, 276] on div at bounding box center [120, 277] width 16 height 16
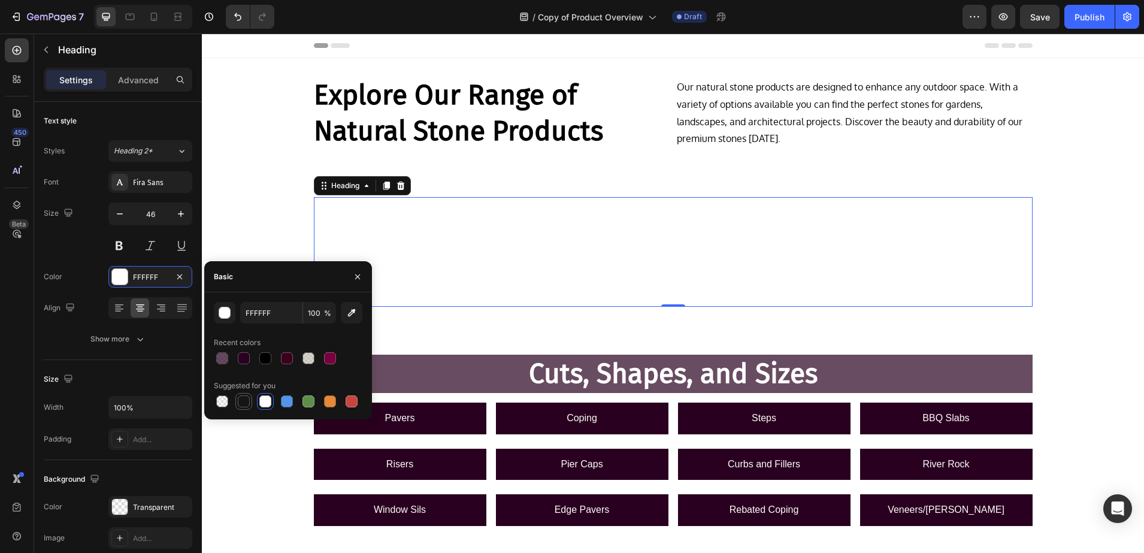
click at [241, 404] on div at bounding box center [244, 401] width 12 height 12
type input "151515"
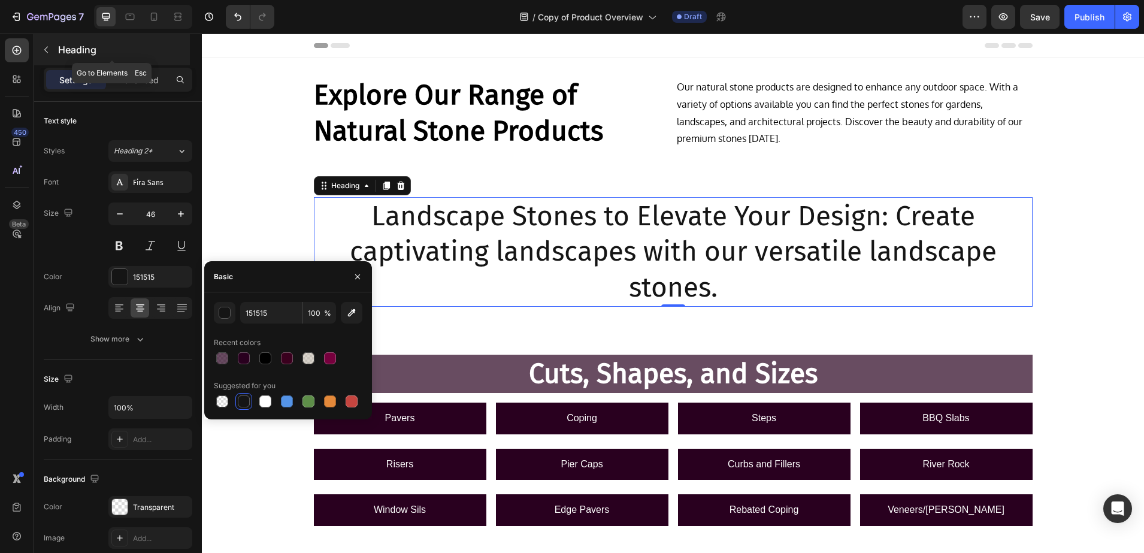
click at [107, 59] on div "Heading" at bounding box center [112, 49] width 156 height 31
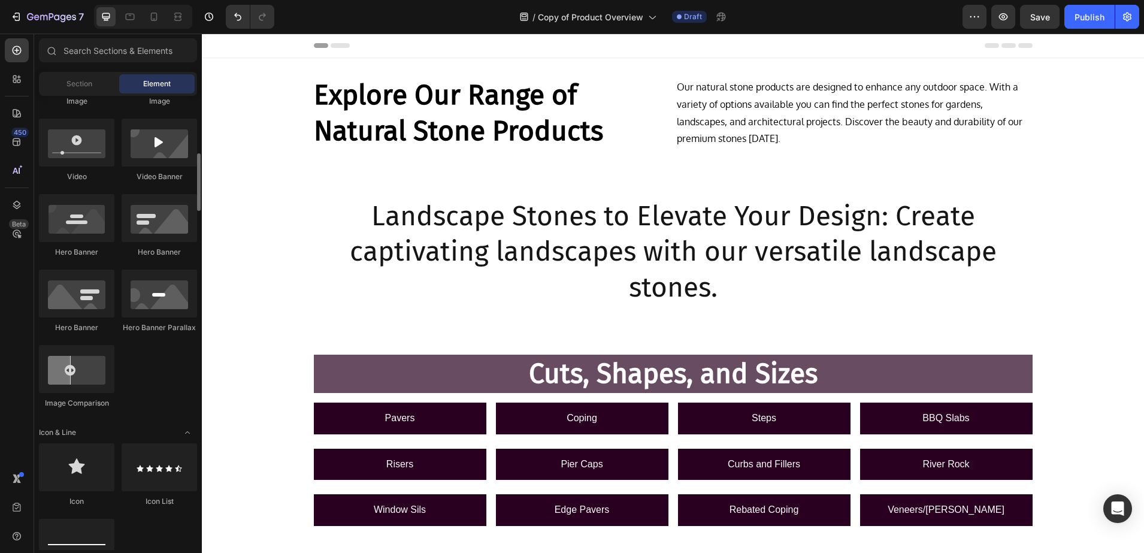
scroll to position [674, 0]
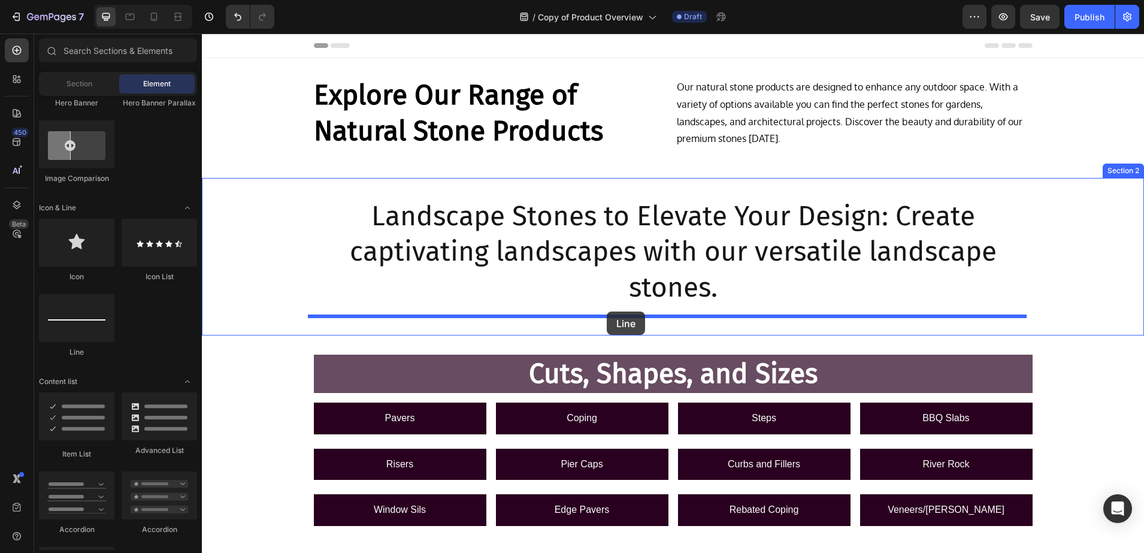
drag, startPoint x: 272, startPoint y: 353, endPoint x: 607, endPoint y: 312, distance: 337.5
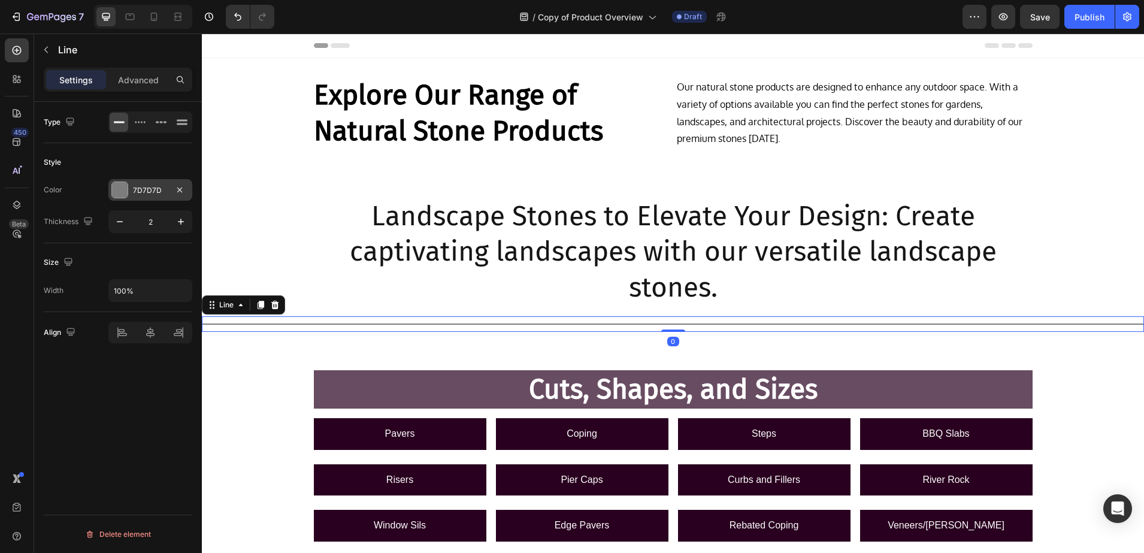
click at [131, 190] on div "7D7D7D" at bounding box center [150, 190] width 84 height 22
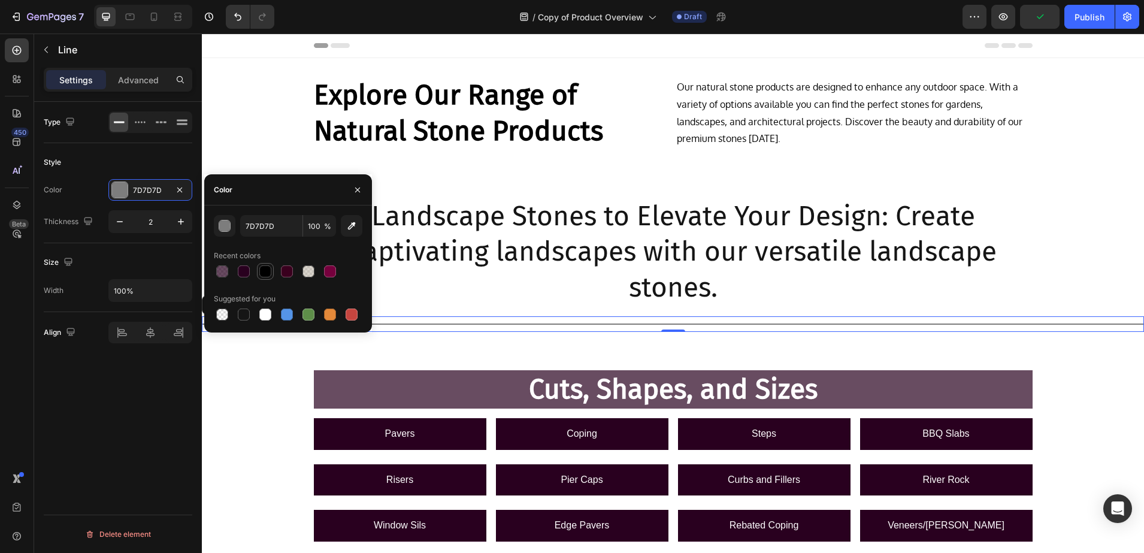
click at [271, 270] on div at bounding box center [265, 271] width 12 height 12
type input "000000"
click at [136, 292] on input "100%" at bounding box center [150, 291] width 83 height 22
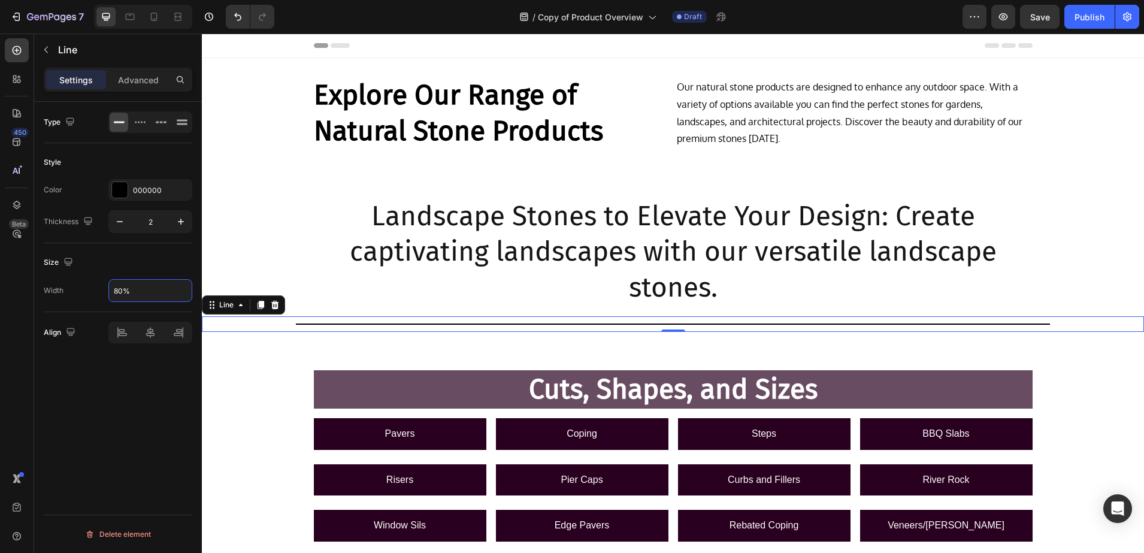
type input "80%"
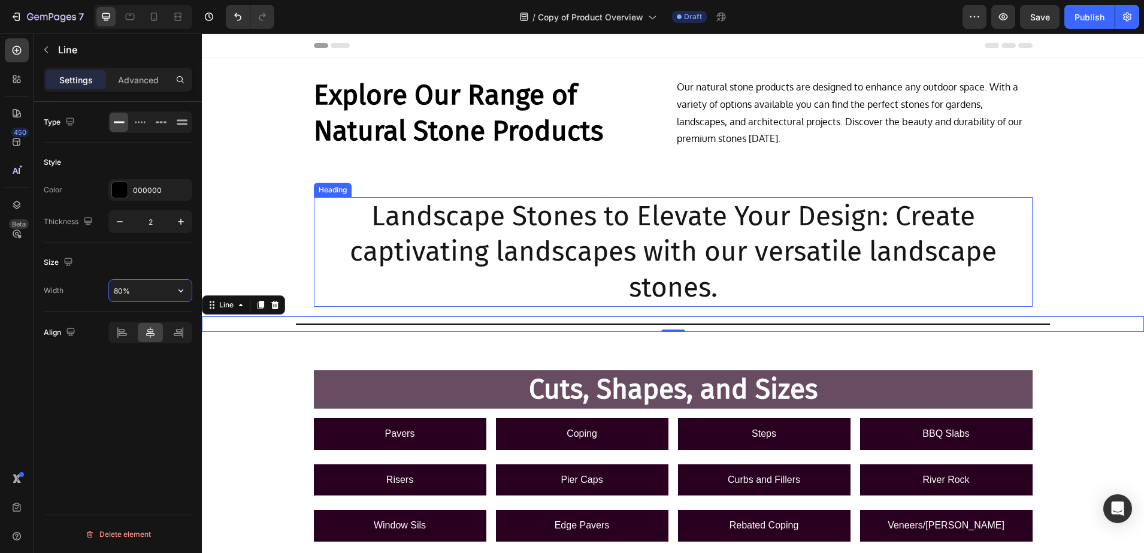
click at [577, 211] on p "Landscape Stones to Elevate Your Design: Create captivating landscapes with our…" at bounding box center [673, 251] width 716 height 107
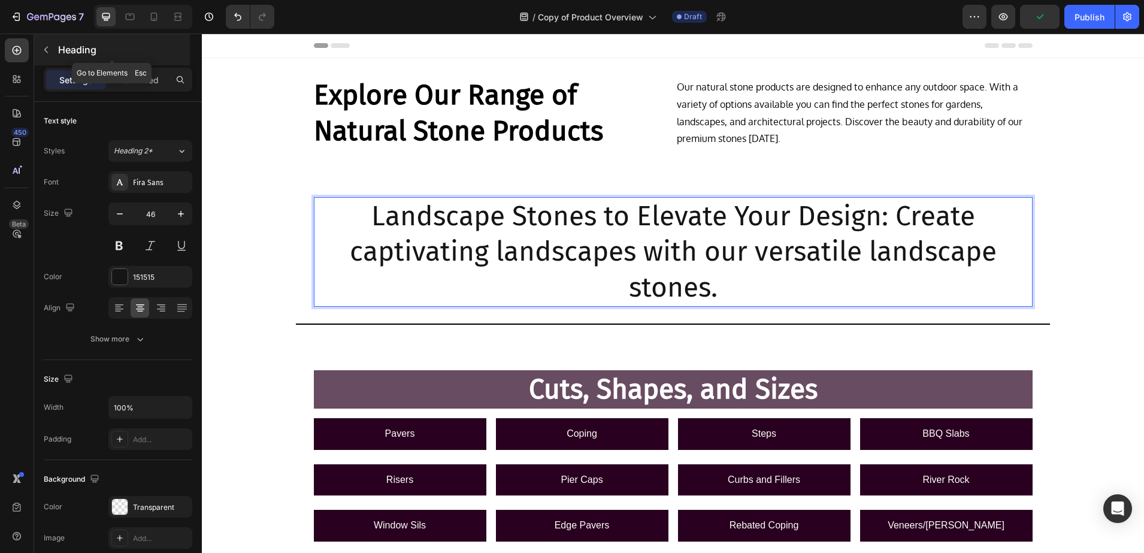
click at [66, 48] on p "Heading" at bounding box center [122, 50] width 129 height 14
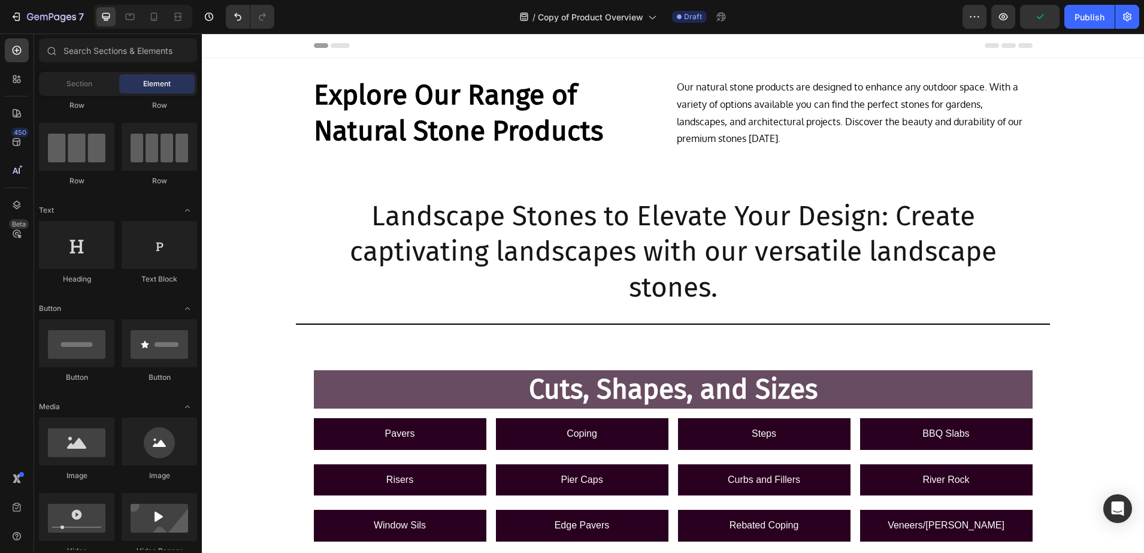
scroll to position [0, 0]
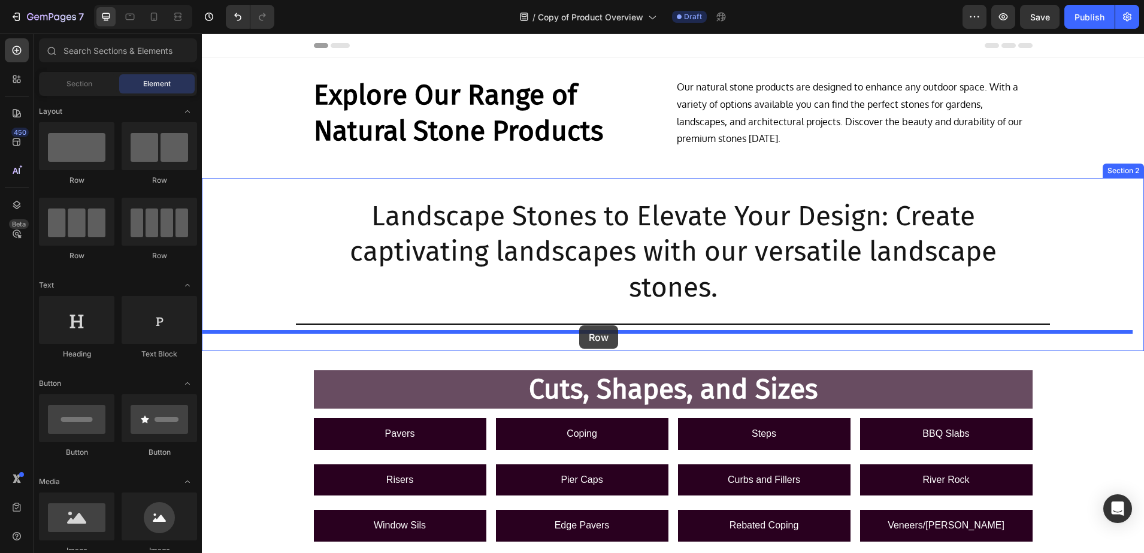
drag, startPoint x: 280, startPoint y: 179, endPoint x: 579, endPoint y: 325, distance: 332.8
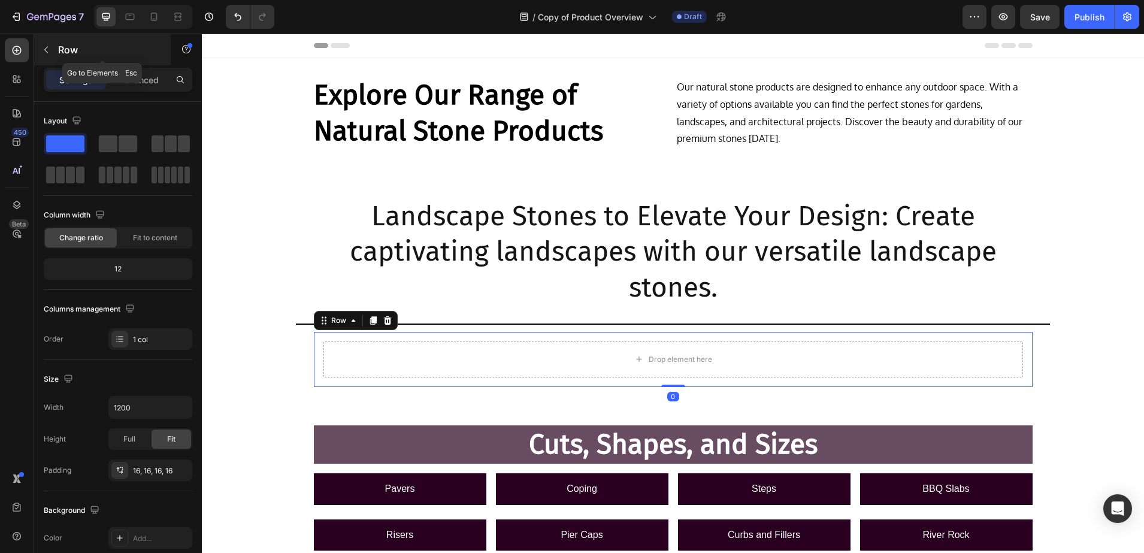
click at [105, 53] on p "Row" at bounding box center [109, 50] width 102 height 14
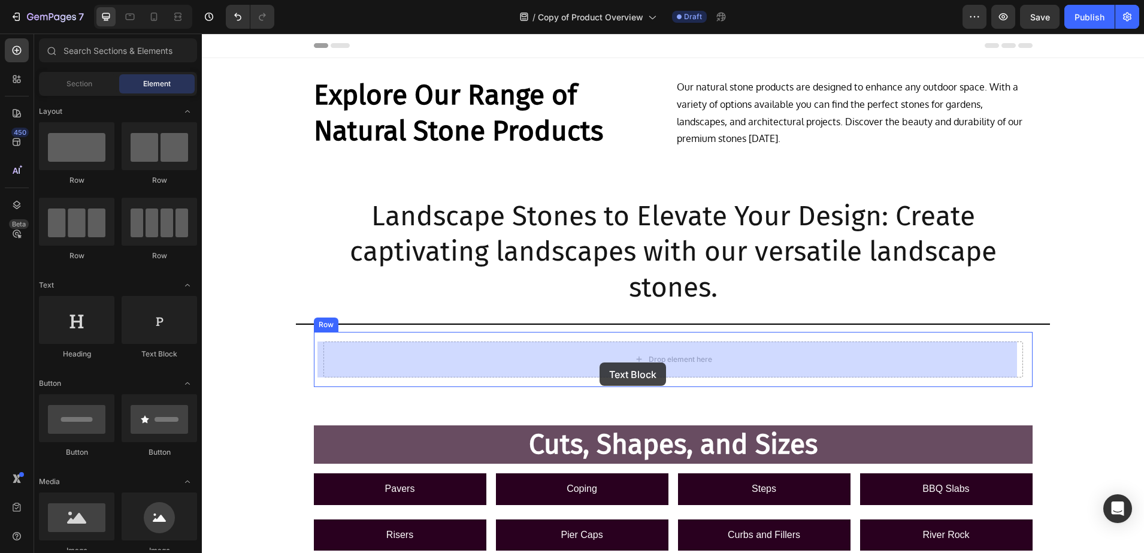
drag, startPoint x: 368, startPoint y: 350, endPoint x: 600, endPoint y: 362, distance: 231.5
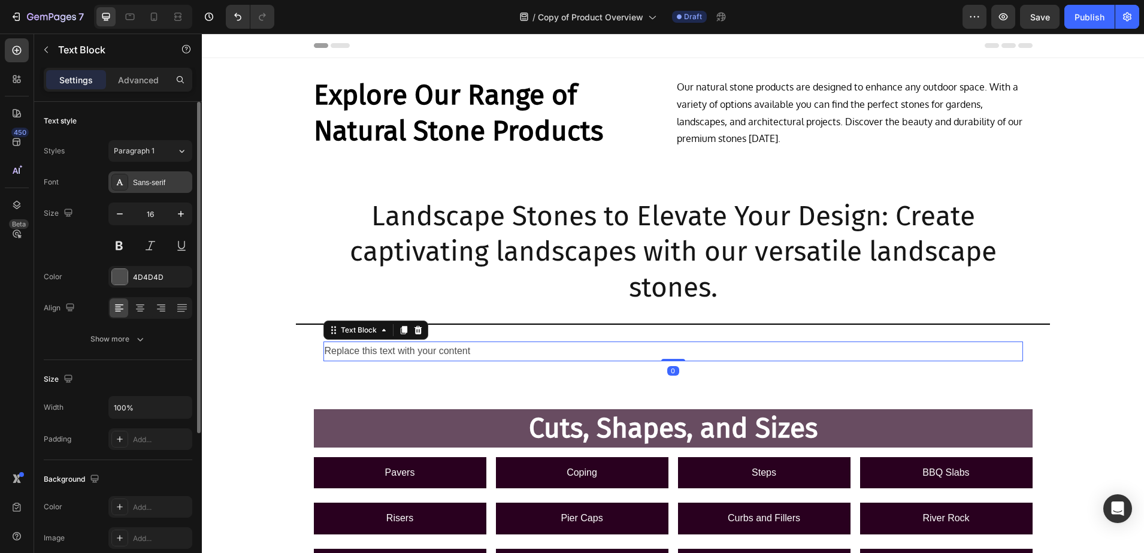
click at [143, 183] on div "Sans-serif" at bounding box center [161, 182] width 56 height 11
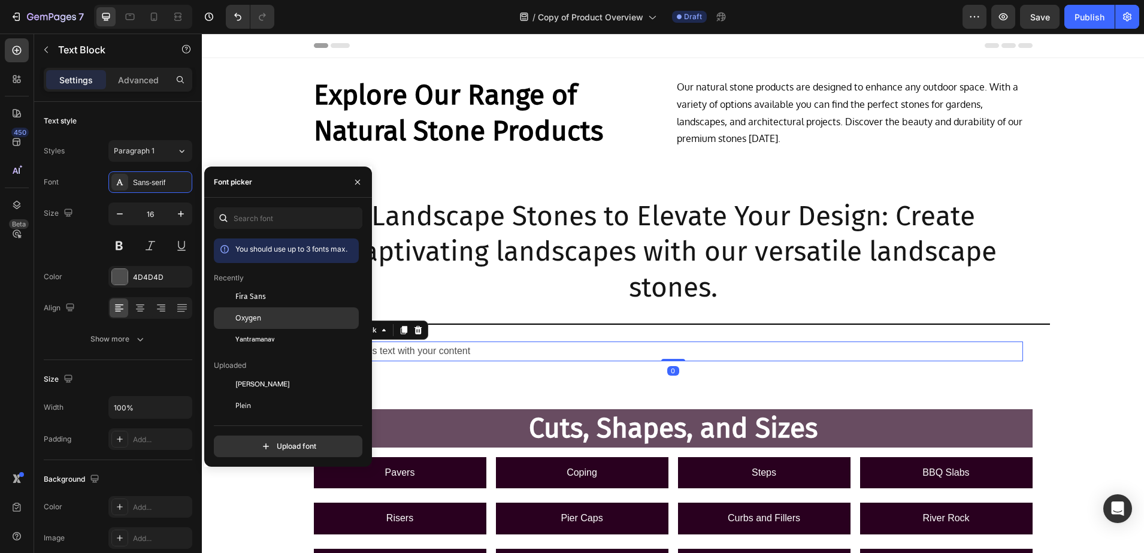
click at [243, 319] on span "Oxygen" at bounding box center [248, 318] width 26 height 11
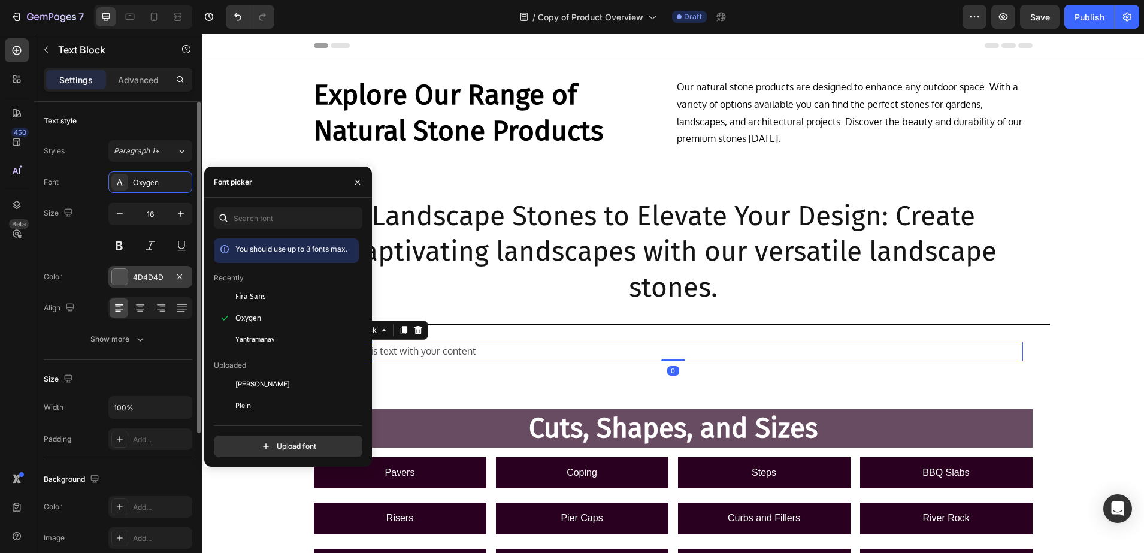
click at [151, 274] on div "4D4D4D" at bounding box center [150, 277] width 35 height 11
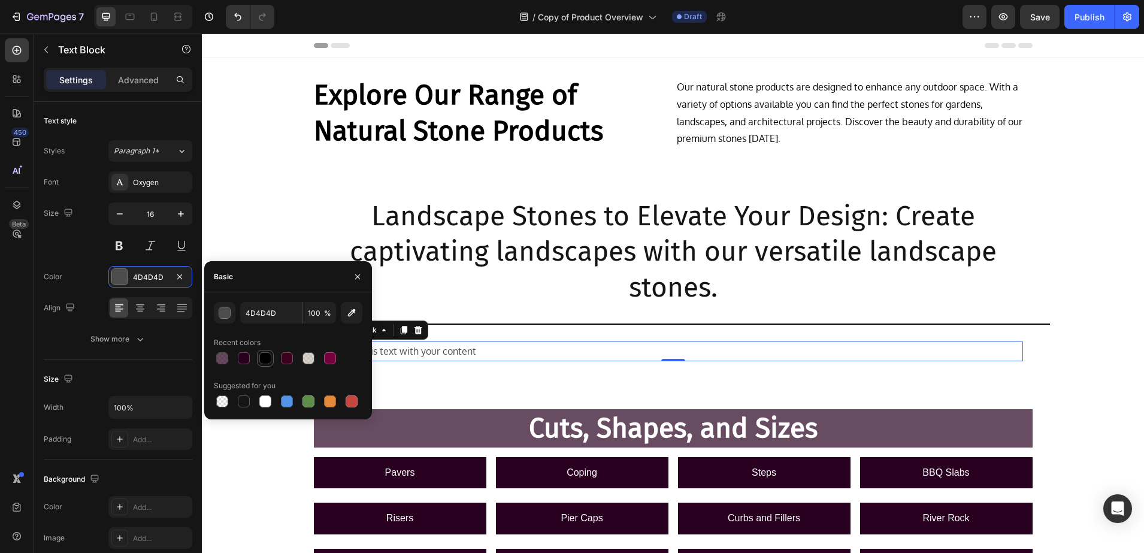
click at [269, 355] on div at bounding box center [265, 358] width 12 height 12
type input "000000"
click at [775, 256] on p "Landscape Stones to Elevate Your Design: Create captivating landscapes with our…" at bounding box center [673, 251] width 716 height 107
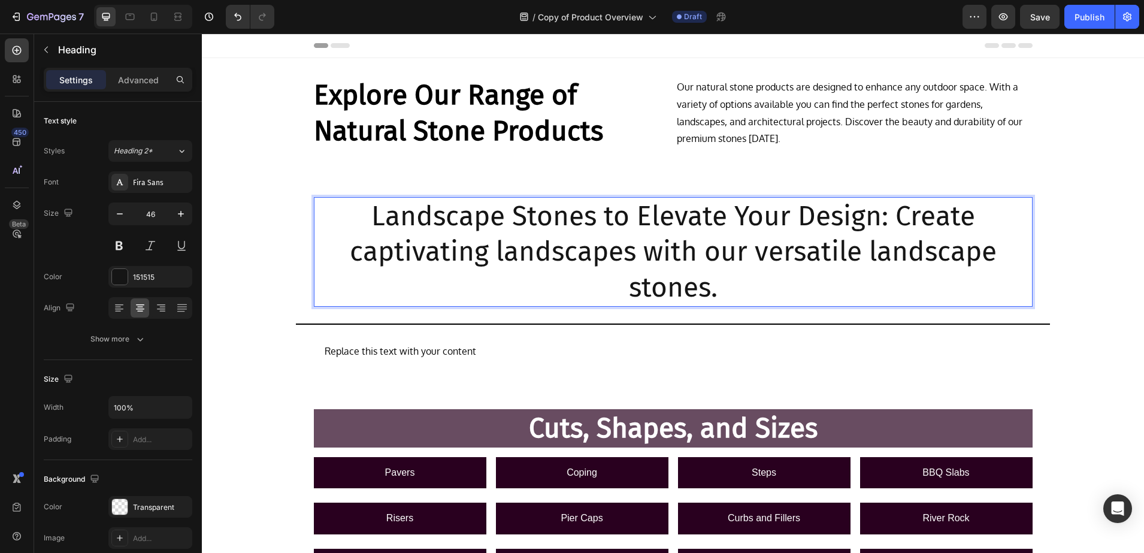
click at [722, 288] on p "Landscape Stones to Elevate Your Design: Create captivating landscapes with our…" at bounding box center [673, 251] width 716 height 107
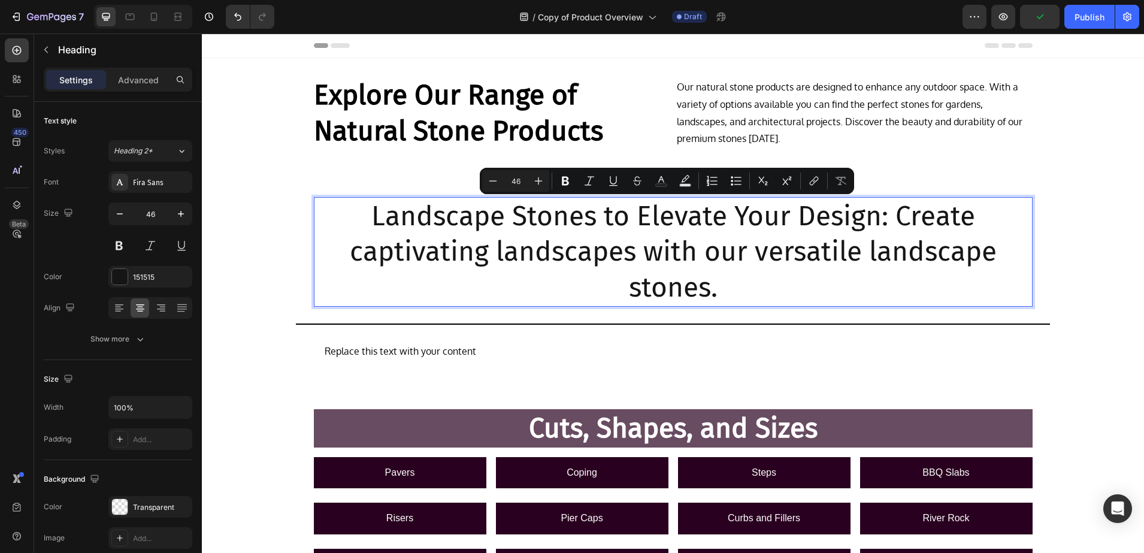
drag, startPoint x: 715, startPoint y: 290, endPoint x: 888, endPoint y: 222, distance: 186.7
click at [888, 222] on p "Landscape Stones to Elevate Your Design: Create captivating landscapes with our…" at bounding box center [673, 251] width 716 height 107
copy p "Create captivating landscapes with our versatile landscape stones."
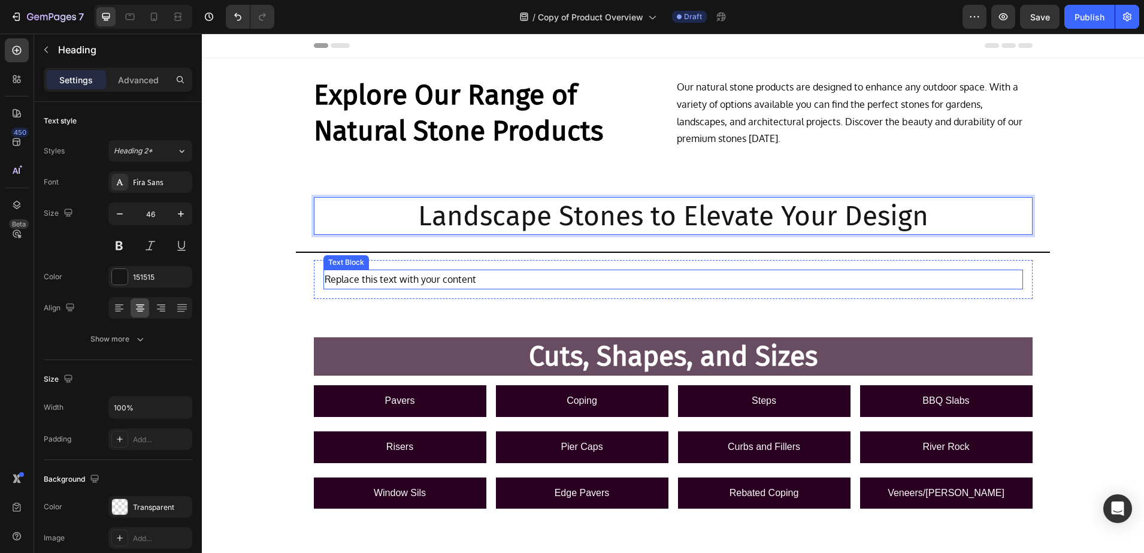
click at [467, 278] on div "Replace this text with your content" at bounding box center [673, 280] width 700 height 20
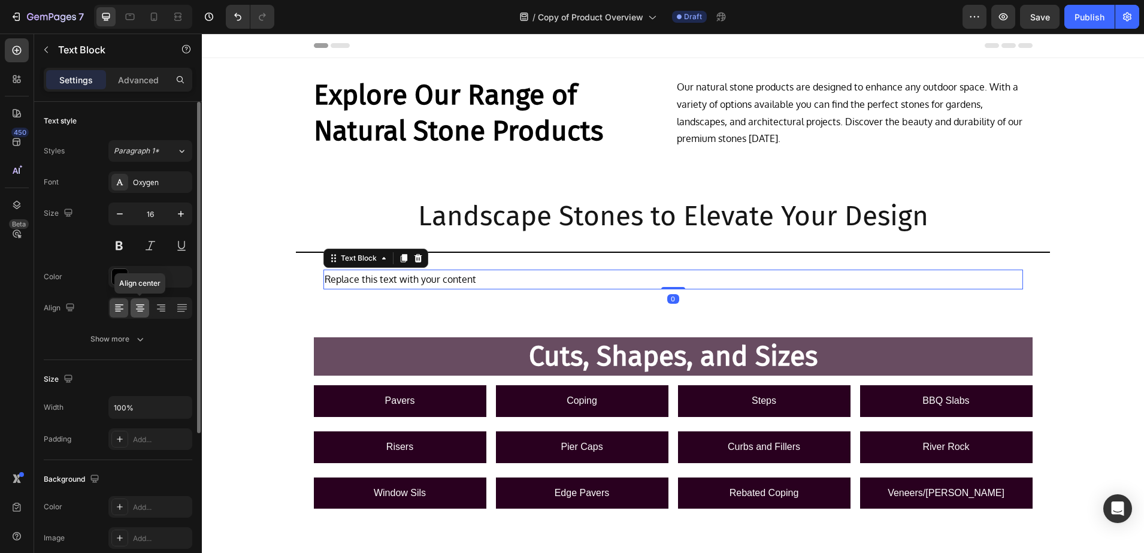
click at [140, 307] on icon at bounding box center [140, 307] width 6 height 1
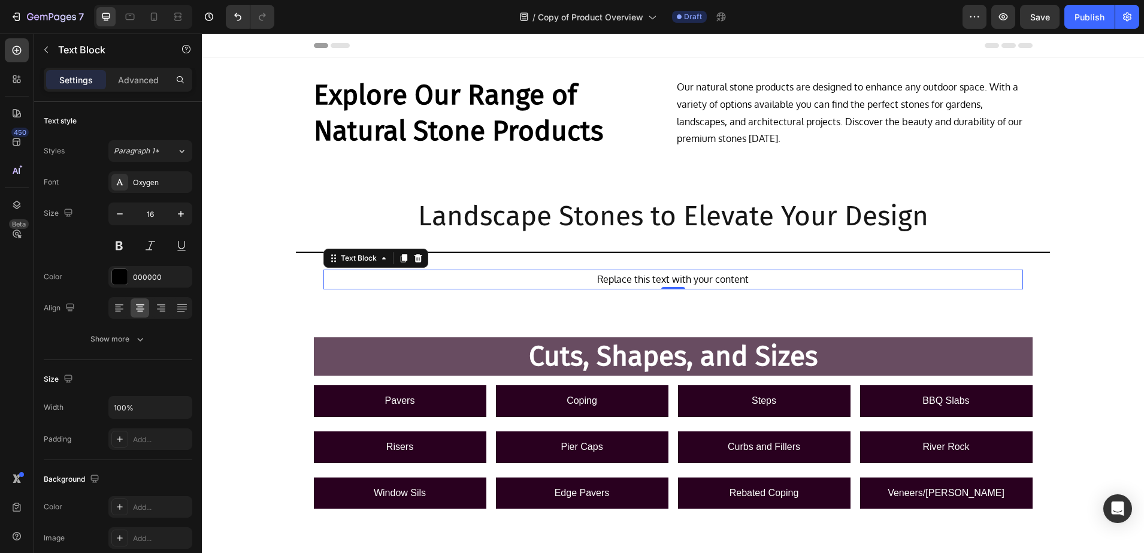
click at [778, 282] on div "Replace this text with your content" at bounding box center [673, 280] width 700 height 20
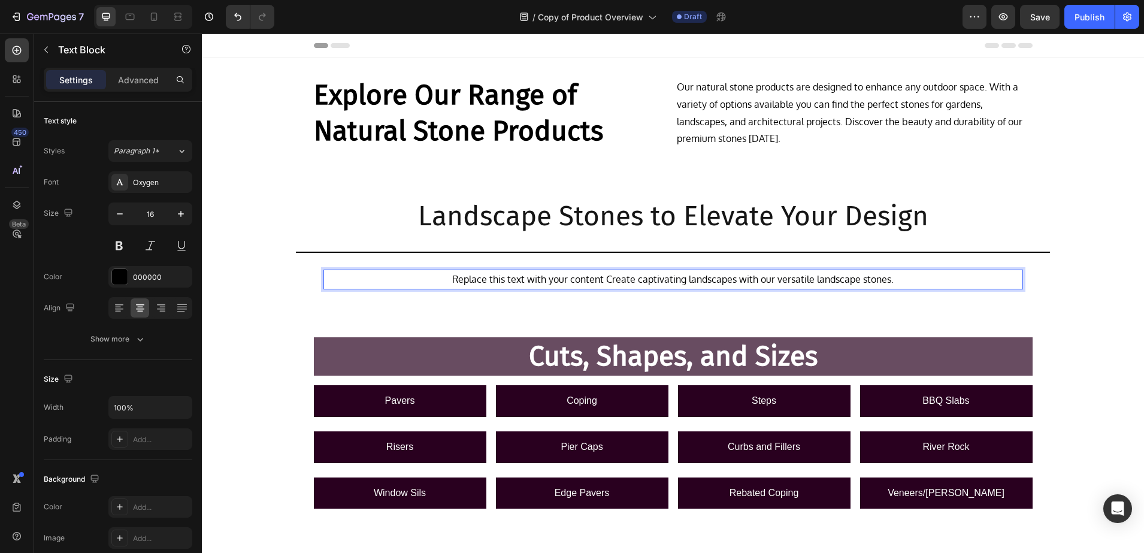
click at [600, 282] on p "Replace this text with your content Create captivating landscapes with our vers…" at bounding box center [673, 279] width 697 height 17
click at [655, 229] on p "Landscape Stones to Elevate Your Design" at bounding box center [673, 216] width 716 height 36
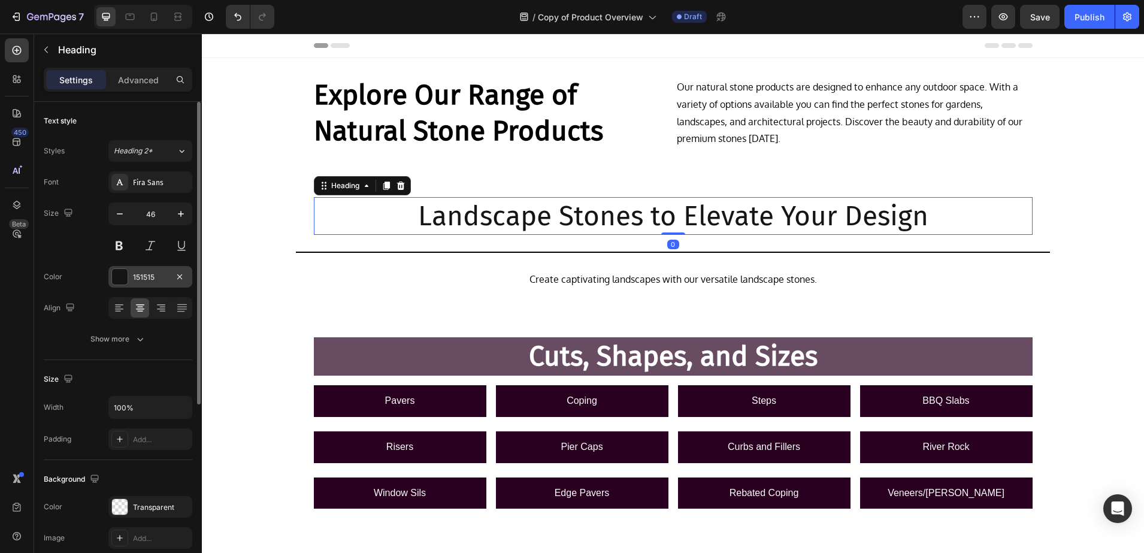
click at [135, 267] on div "151515" at bounding box center [150, 277] width 84 height 22
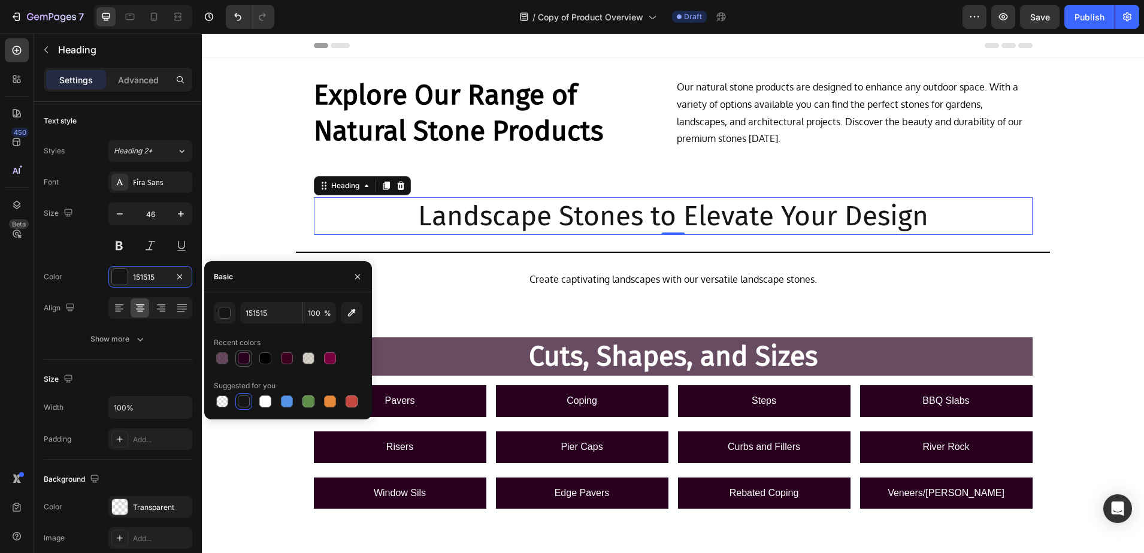
click at [246, 359] on div at bounding box center [244, 358] width 12 height 12
click at [288, 359] on div at bounding box center [287, 358] width 12 height 12
type input "3A001E"
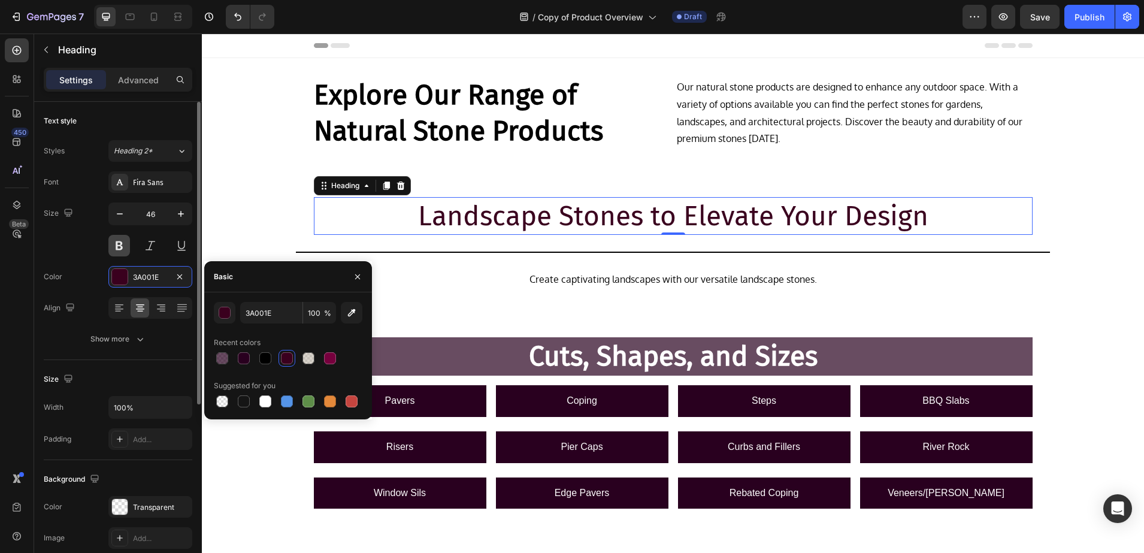
click at [125, 251] on button at bounding box center [119, 246] width 22 height 22
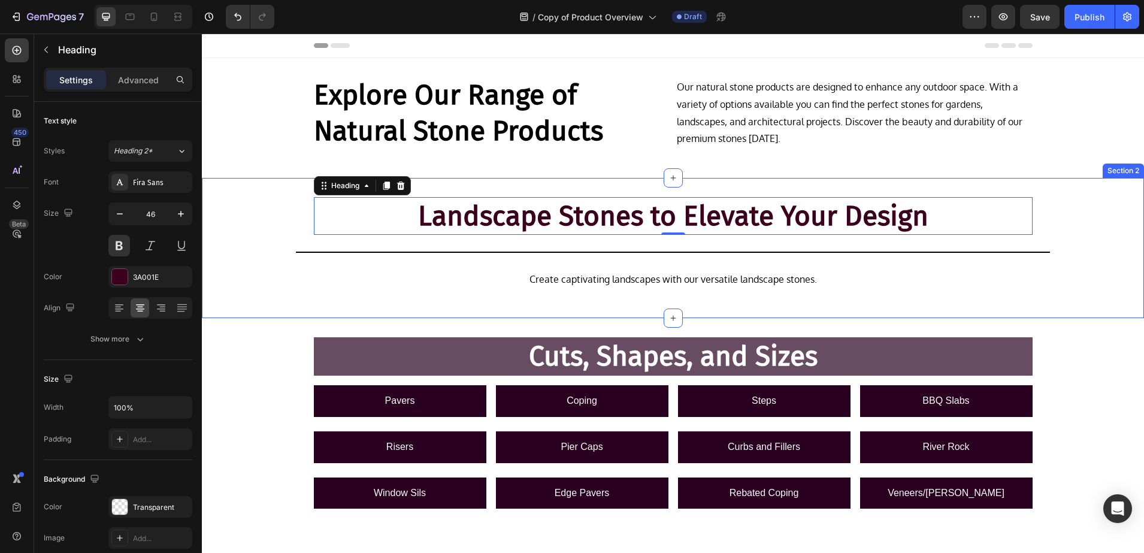
click at [236, 280] on div "Landscape Stones to Elevate Your Design Heading 0 Row Title Line Create captiva…" at bounding box center [673, 248] width 942 height 102
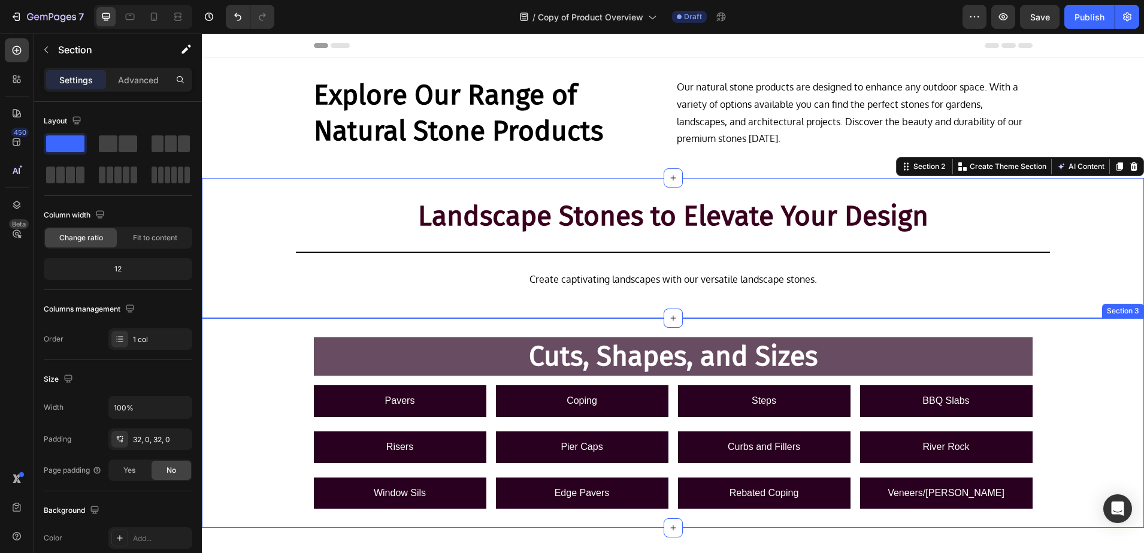
click at [276, 444] on div "Cuts, Shapes, and Sizes Heading Row Pavers Button Coping Button Steps Button BB…" at bounding box center [673, 422] width 942 height 171
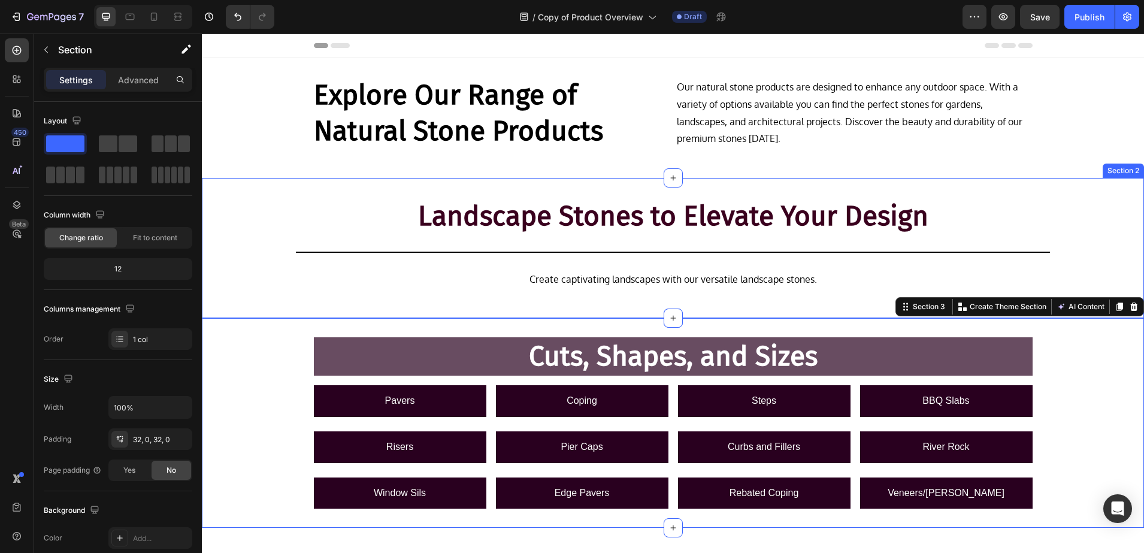
click at [616, 234] on h2 "Landscape Stones to Elevate Your Design" at bounding box center [673, 216] width 719 height 38
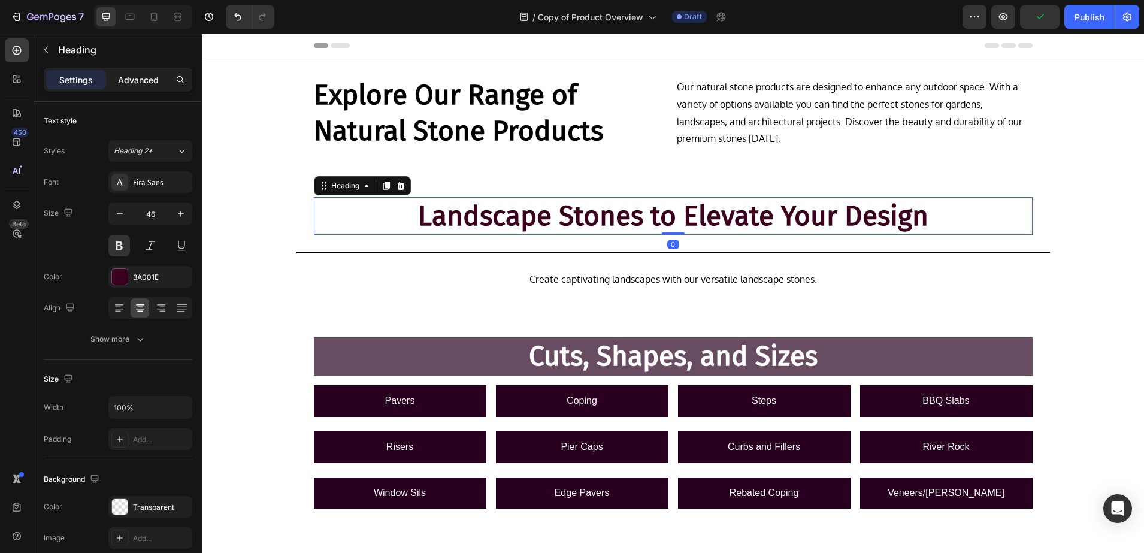
click at [125, 78] on p "Advanced" at bounding box center [138, 80] width 41 height 13
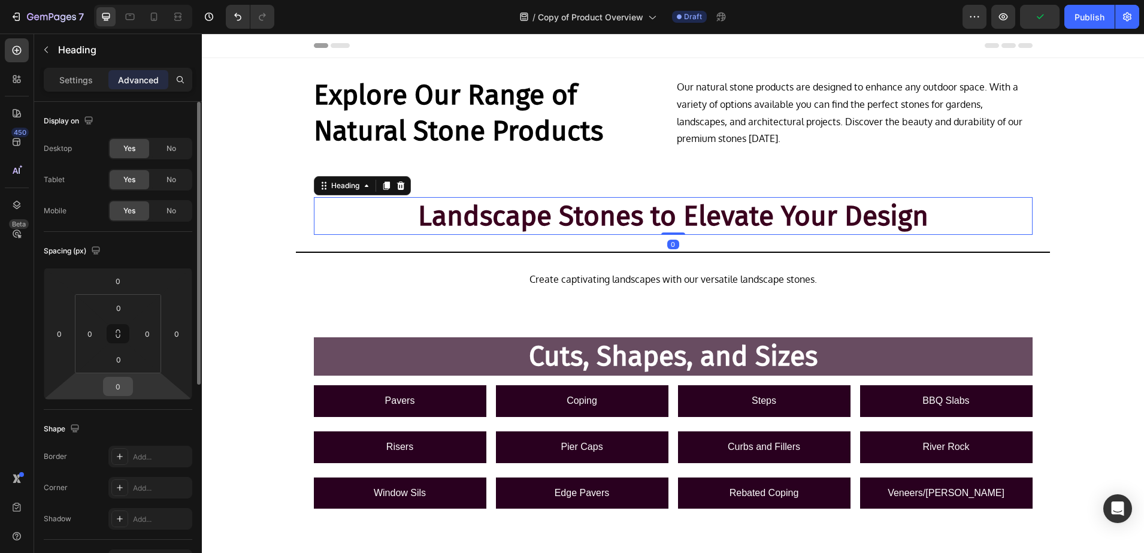
click at [123, 385] on input "0" at bounding box center [118, 386] width 24 height 18
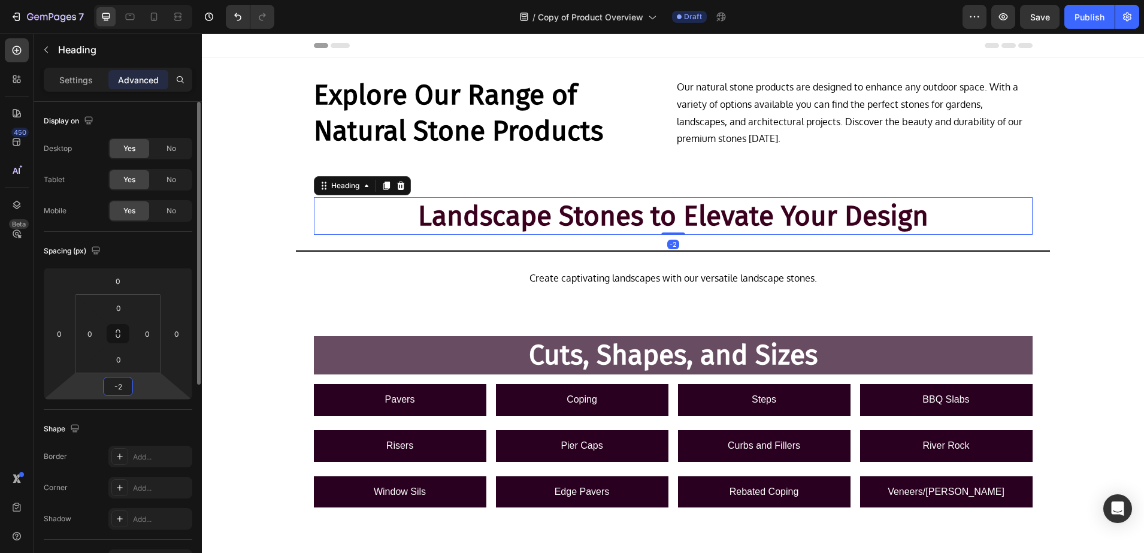
type input "-25"
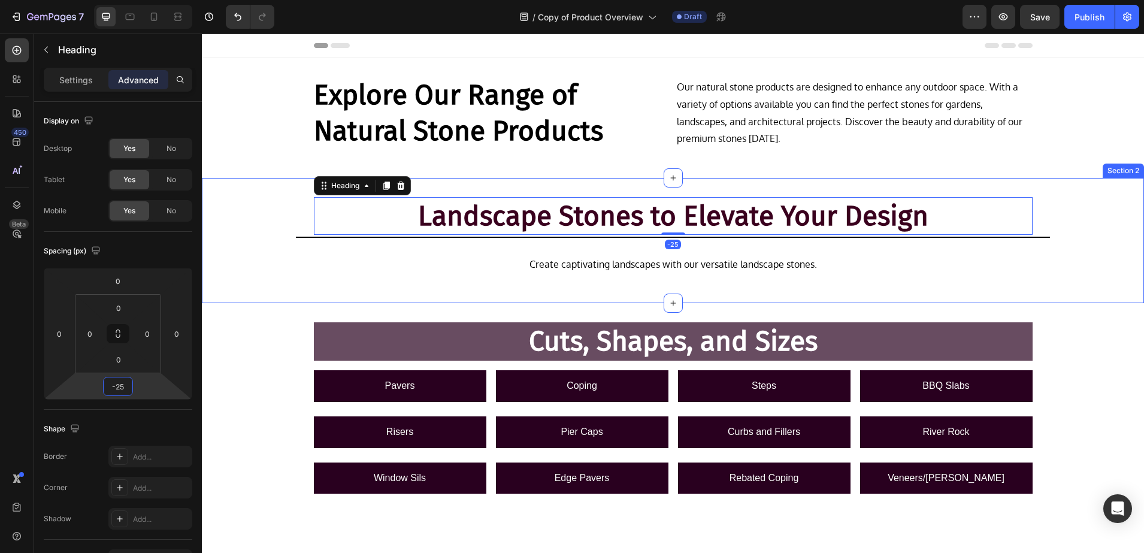
click at [240, 264] on div "Landscape Stones to Elevate Your Design Heading -25 Row Title Line Create capti…" at bounding box center [673, 240] width 942 height 87
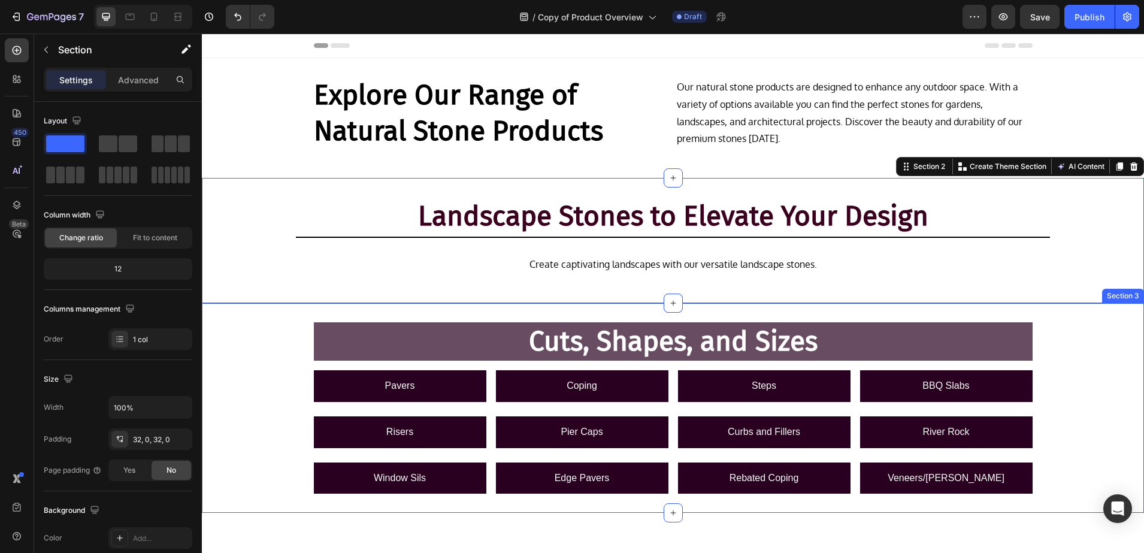
click at [252, 360] on div "Cuts, Shapes, and Sizes Heading Row Pavers Button Coping Button Steps Button BB…" at bounding box center [673, 407] width 942 height 171
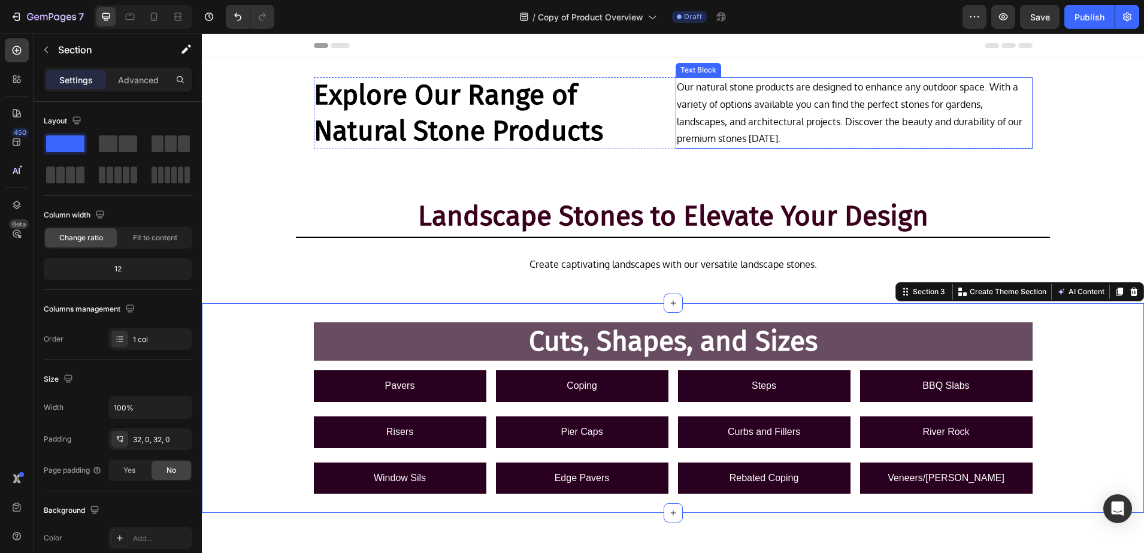
click at [732, 111] on p "Our natural stone products are designed to enhance any outdoor space. With a va…" at bounding box center [854, 112] width 355 height 69
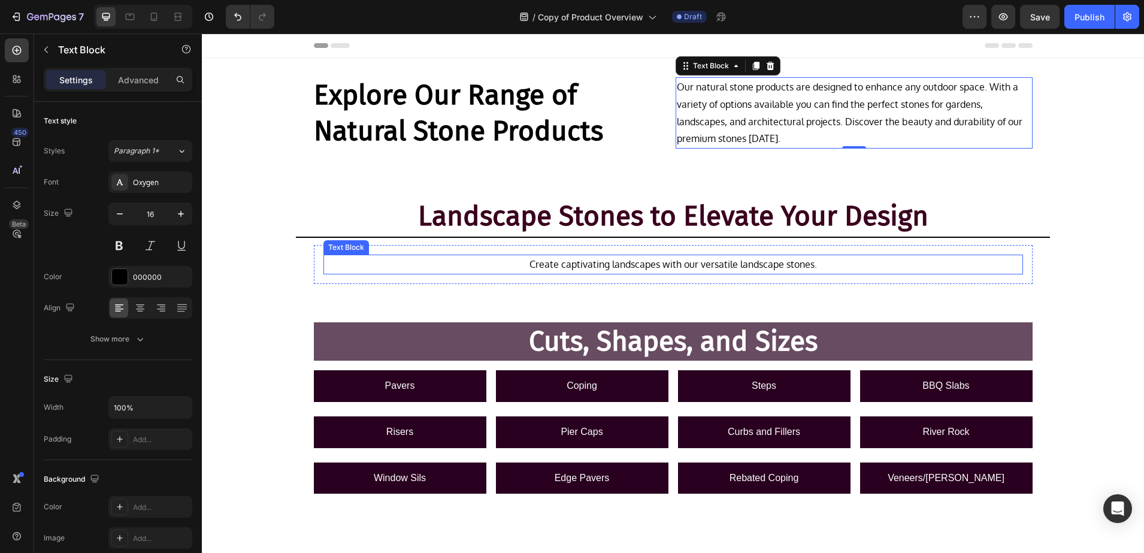
click at [602, 261] on p "Create captivating landscapes with our versatile landscape stones." at bounding box center [673, 264] width 697 height 17
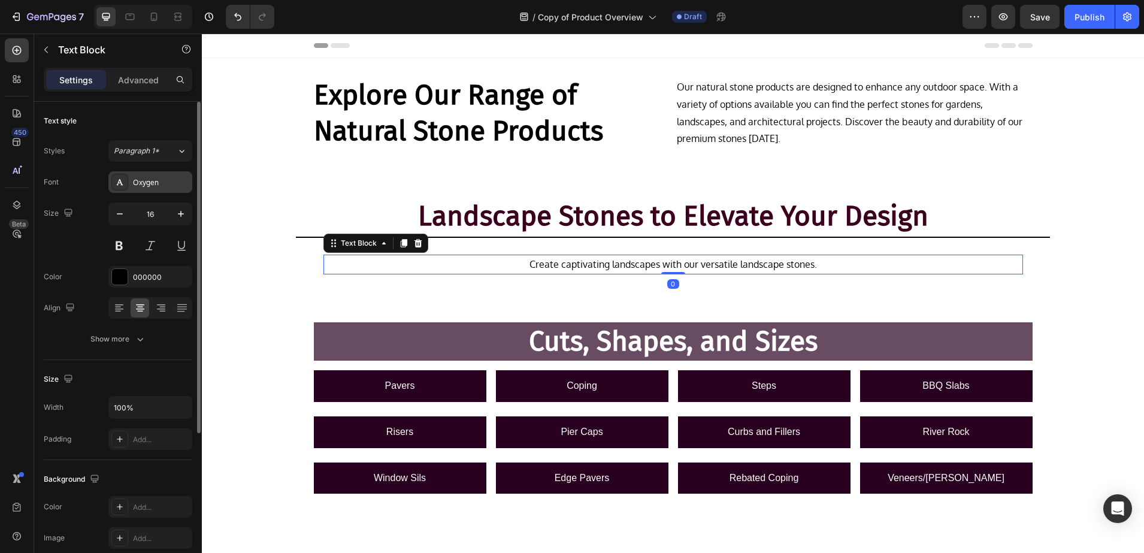
click at [136, 187] on div "Oxygen" at bounding box center [161, 182] width 56 height 11
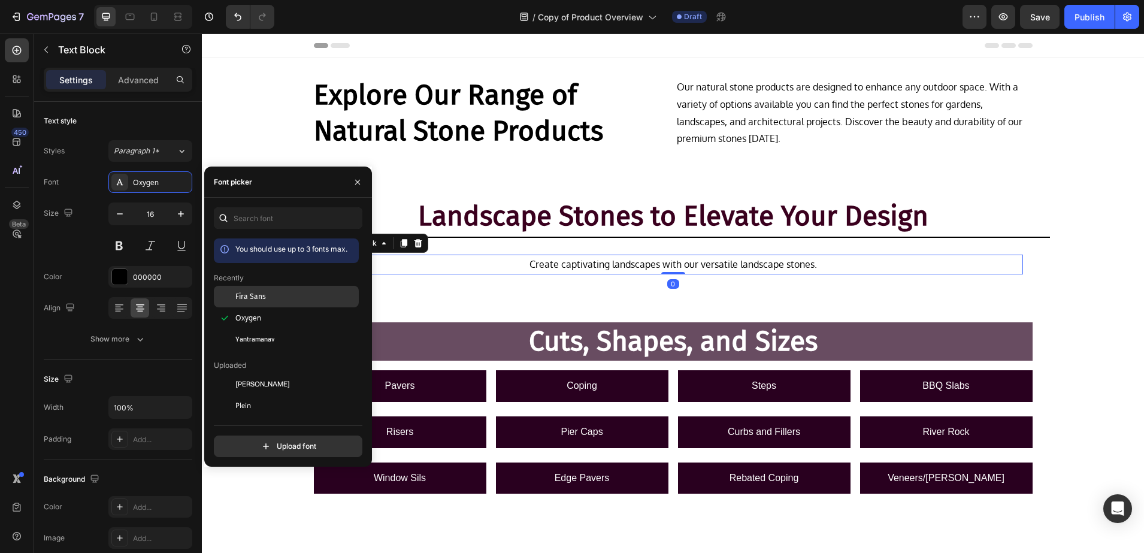
click at [247, 296] on span "Fira Sans" at bounding box center [250, 296] width 31 height 11
click at [226, 495] on div "Cuts, Shapes, and Sizes Heading Row Pavers Button Coping Button Steps Button BB…" at bounding box center [673, 408] width 942 height 210
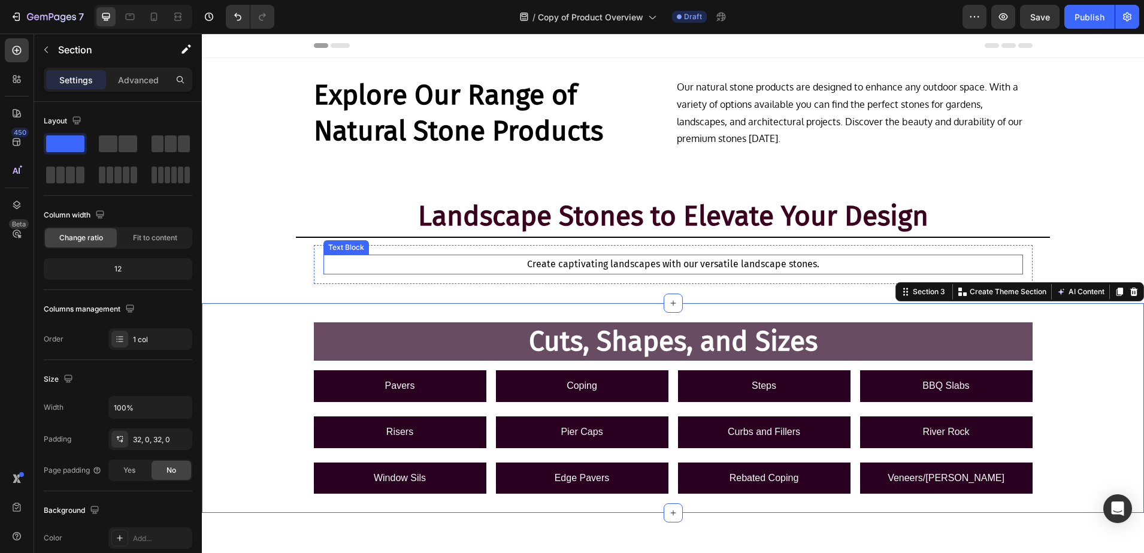
click at [542, 258] on p "Create captivating landscapes with our versatile landscape stones." at bounding box center [673, 264] width 697 height 17
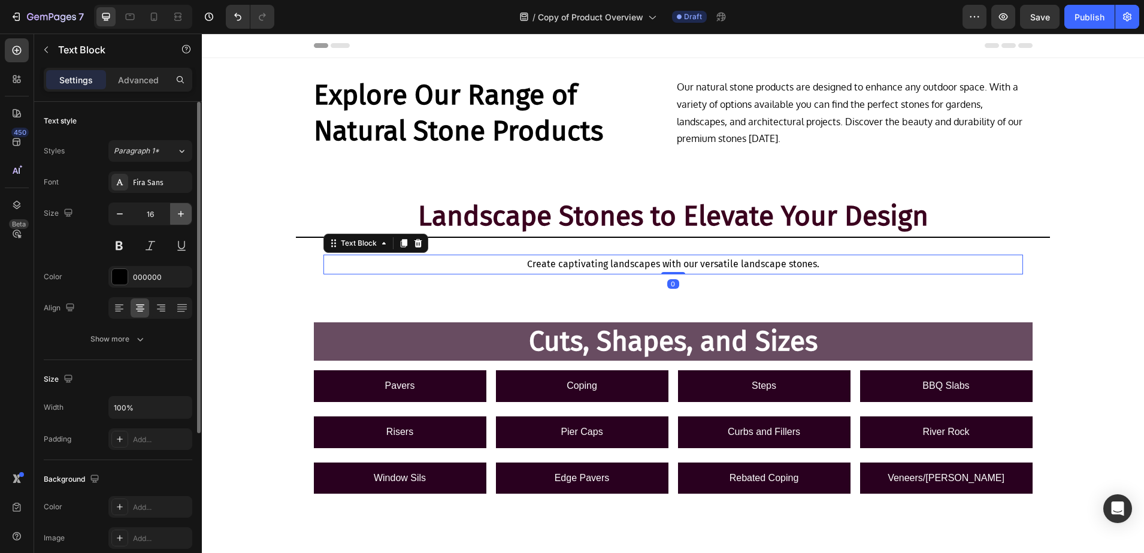
click at [175, 217] on icon "button" at bounding box center [181, 214] width 12 height 12
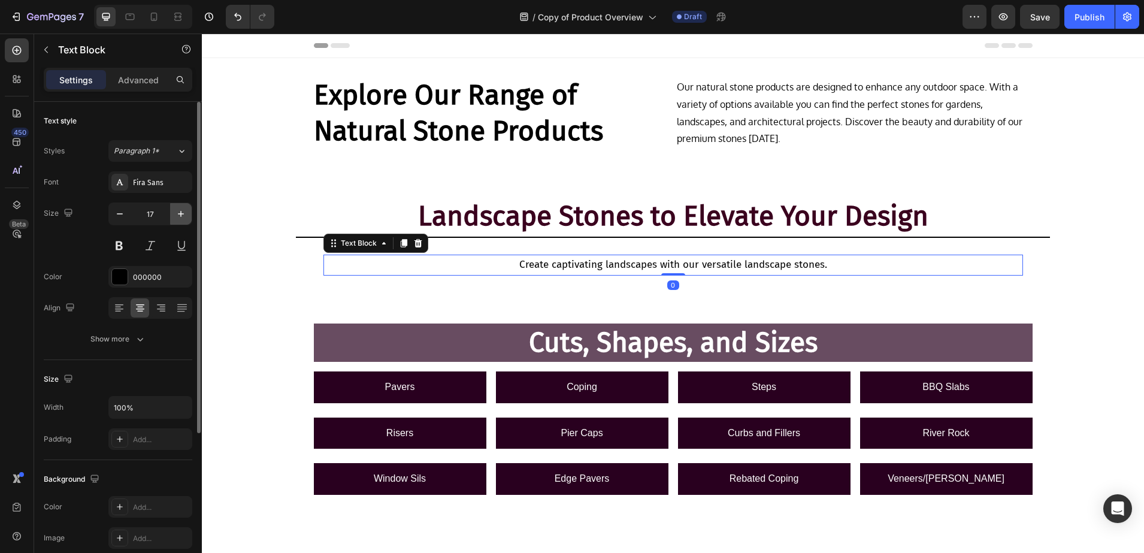
click at [175, 217] on icon "button" at bounding box center [181, 214] width 12 height 12
type input "18"
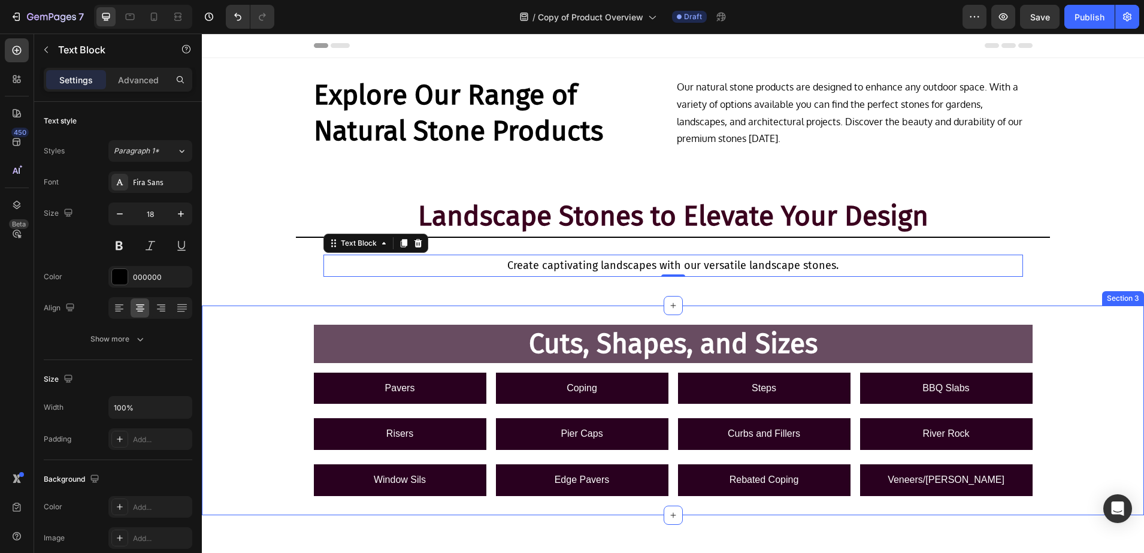
click at [243, 437] on div "Cuts, Shapes, and Sizes Heading Row Pavers Button Coping Button Steps Button BB…" at bounding box center [673, 410] width 942 height 171
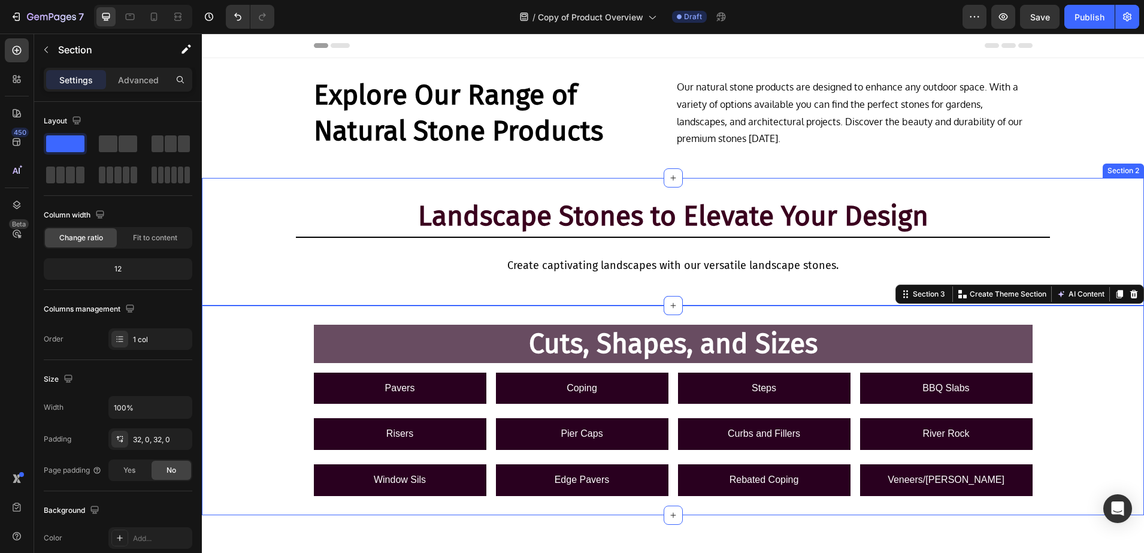
click at [399, 131] on h2 "Explore Our Range of Natural Stone Products" at bounding box center [492, 113] width 357 height 72
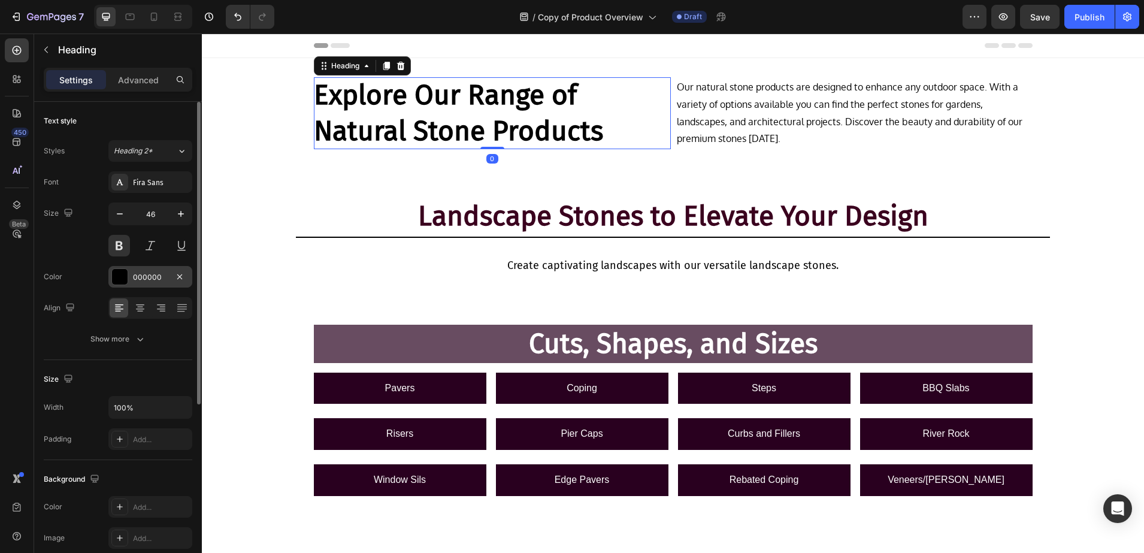
click at [123, 270] on div at bounding box center [120, 277] width 16 height 16
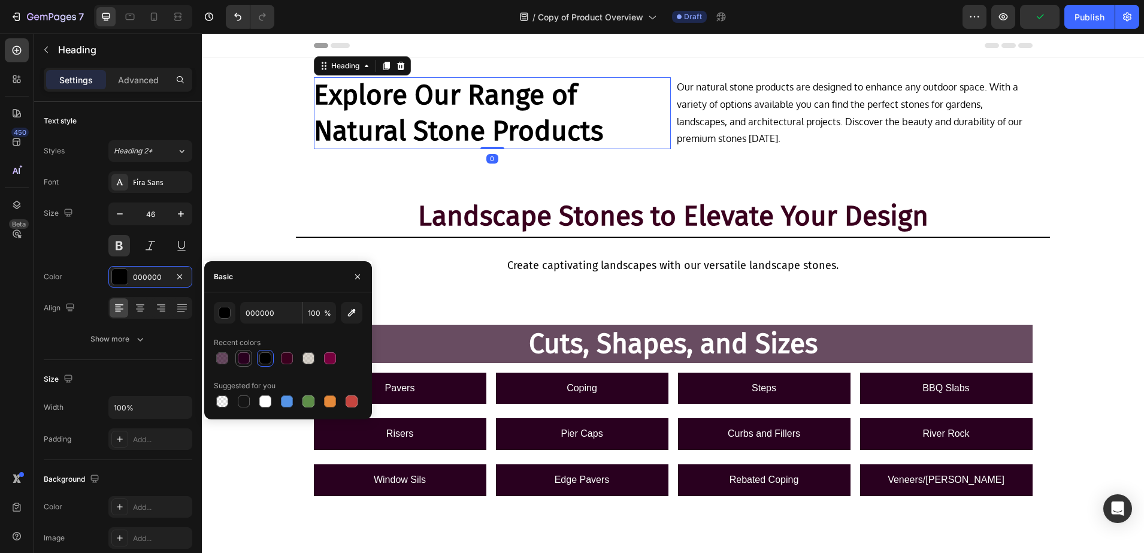
click at [247, 361] on div at bounding box center [244, 358] width 12 height 12
type input "29001F"
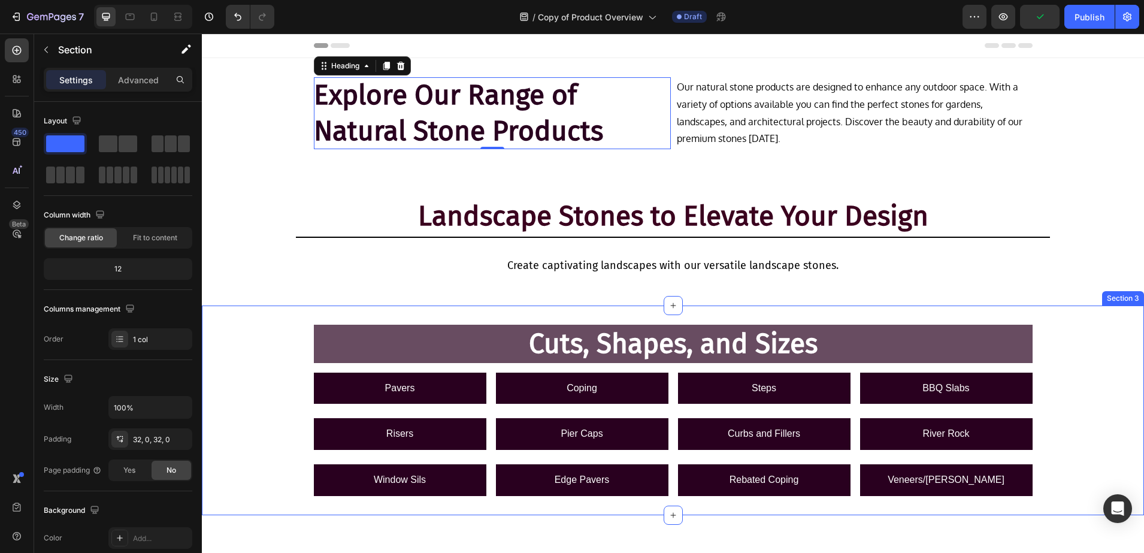
click at [251, 459] on div "Cuts, Shapes, and Sizes Heading Row Pavers Button Coping Button Steps Button BB…" at bounding box center [673, 410] width 942 height 171
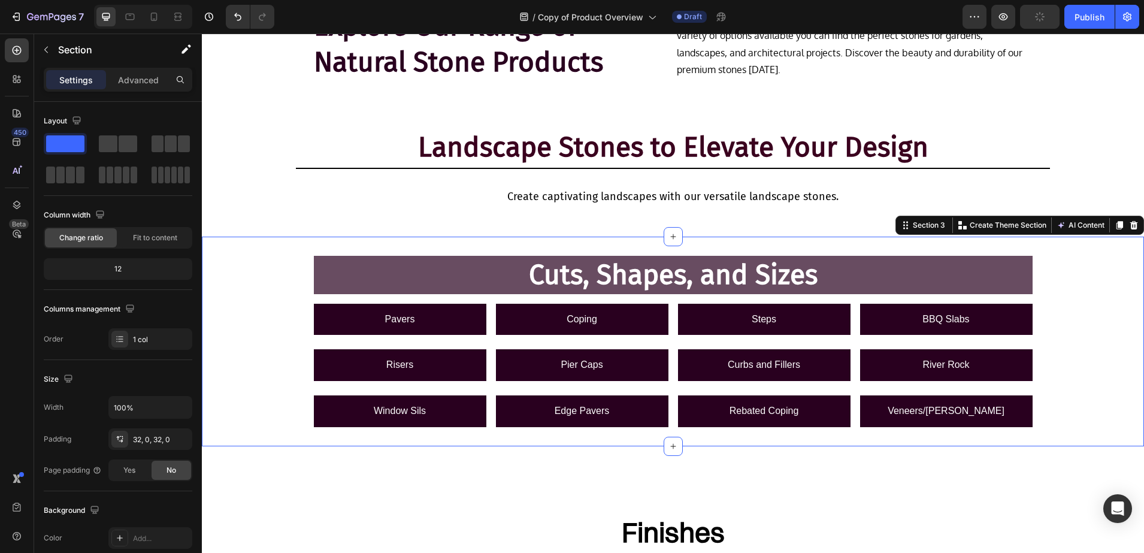
scroll to position [150, 0]
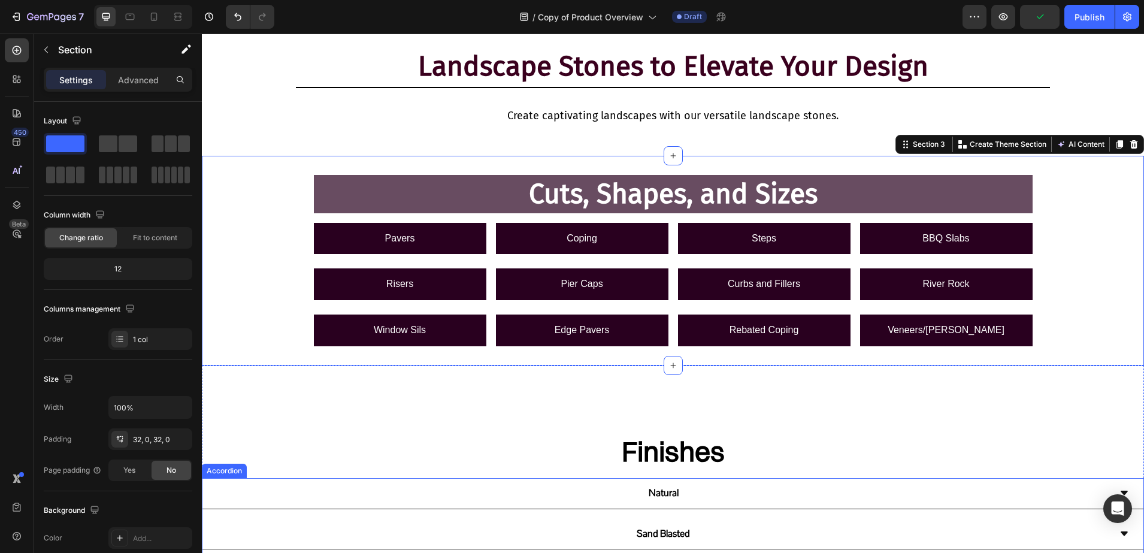
click at [250, 483] on div "Natural" at bounding box center [663, 493] width 893 height 21
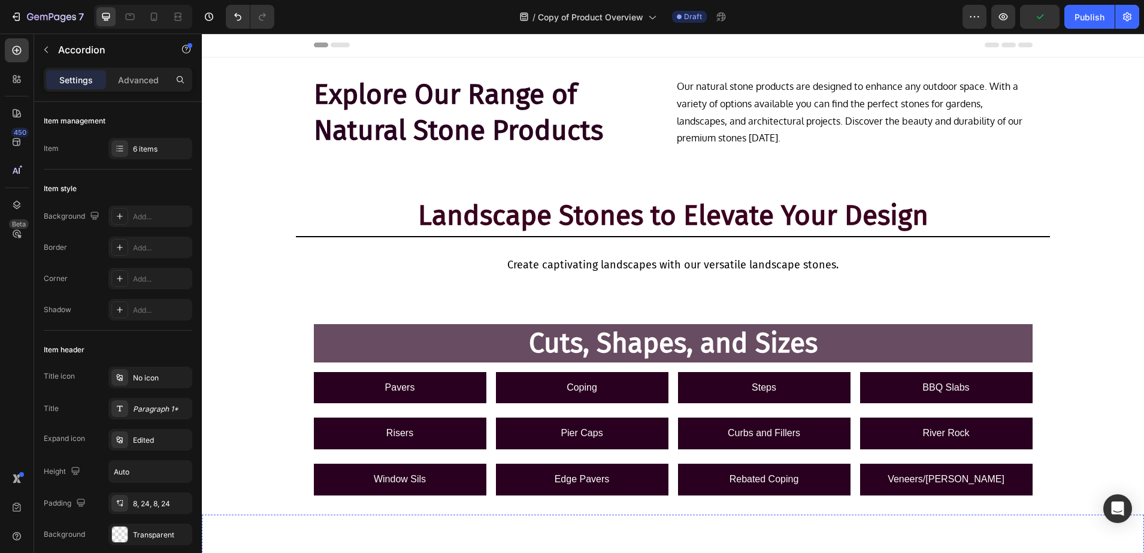
scroll to position [0, 0]
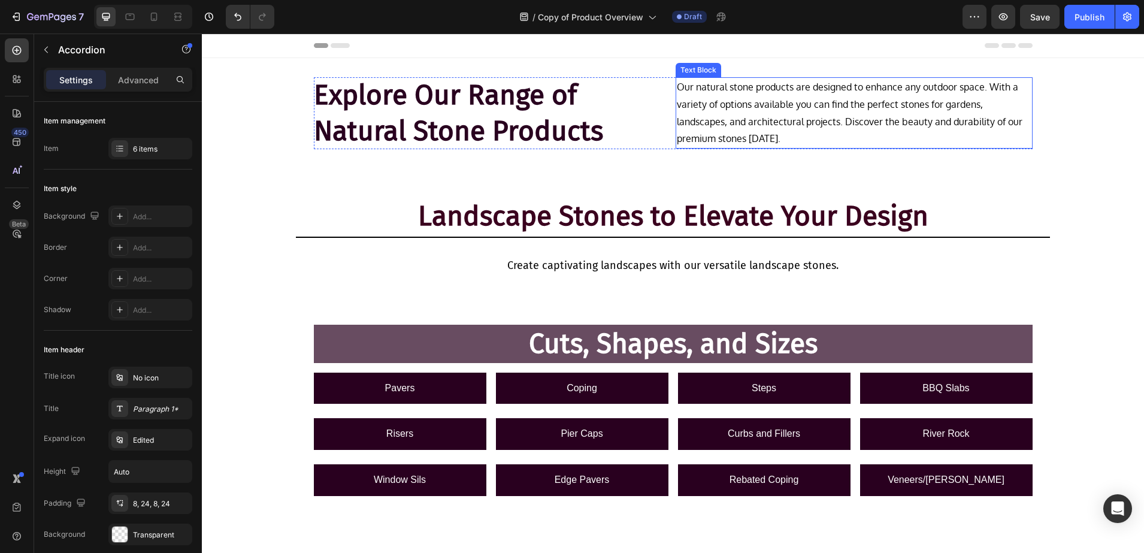
click at [814, 111] on p "Our natural stone products are designed to enhance any outdoor space. With a va…" at bounding box center [854, 112] width 355 height 69
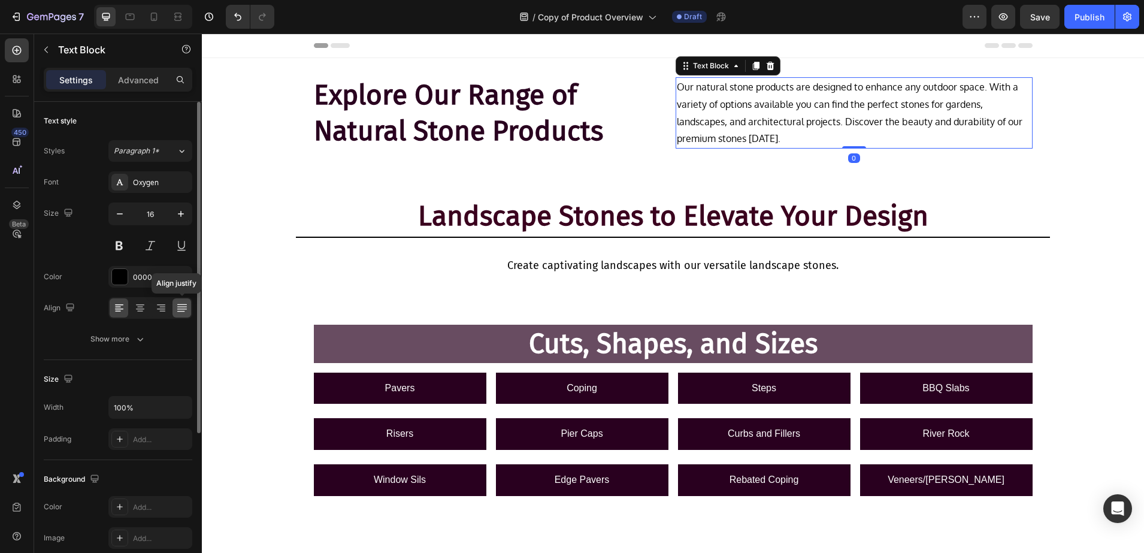
click at [179, 309] on icon at bounding box center [182, 309] width 10 height 1
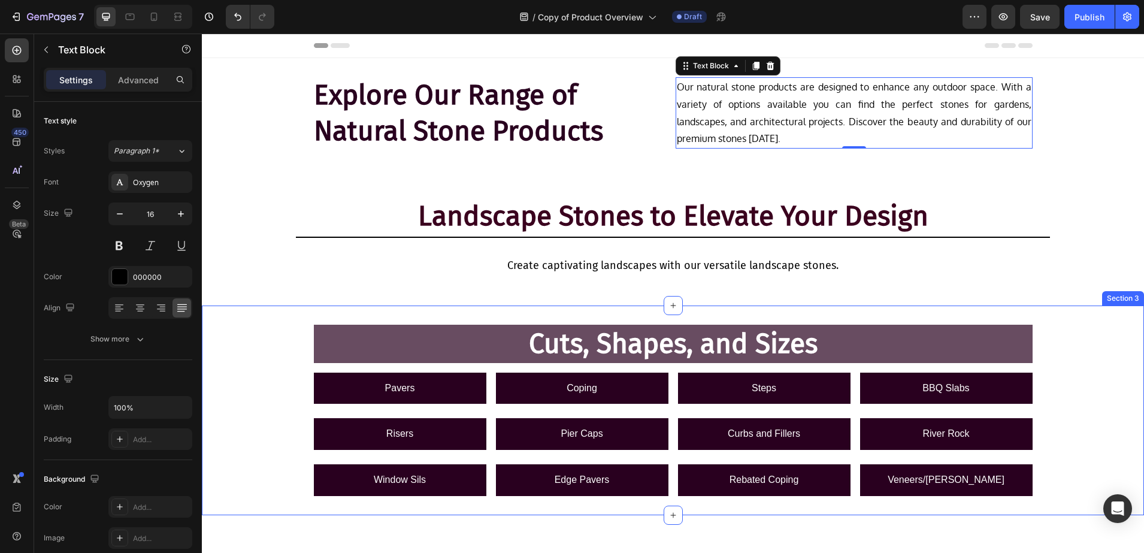
click at [227, 398] on div "Cuts, Shapes, and Sizes Heading Row Pavers Button Coping Button Steps Button BB…" at bounding box center [673, 410] width 942 height 171
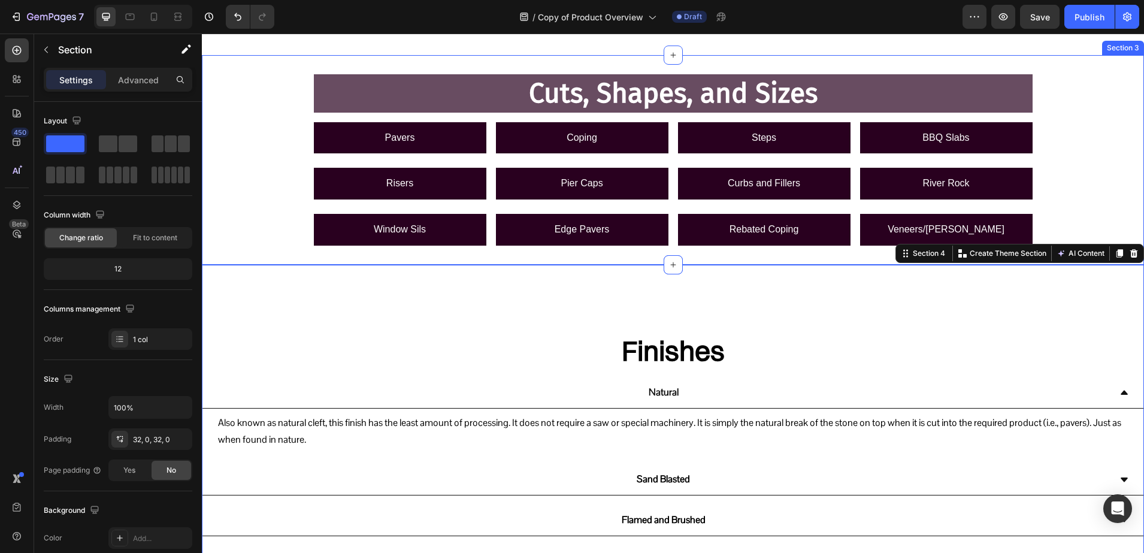
scroll to position [300, 0]
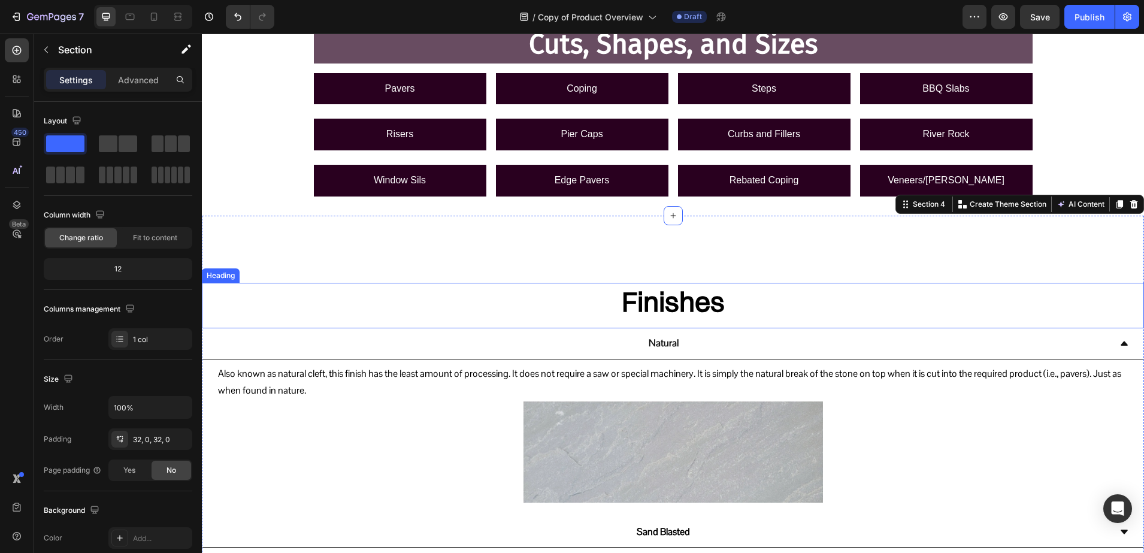
click at [699, 305] on h2 "Finishes" at bounding box center [673, 302] width 942 height 38
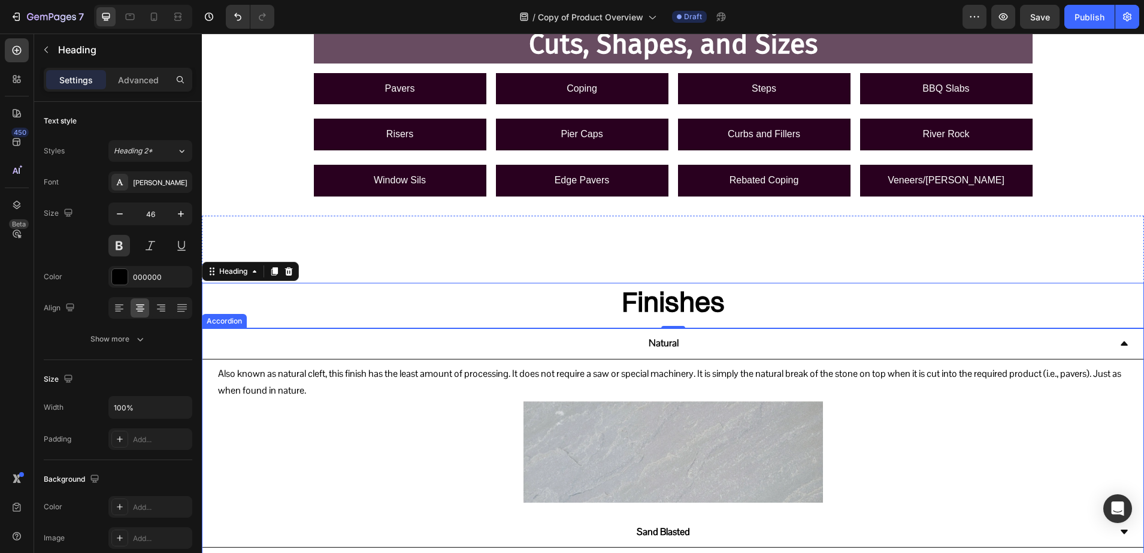
click at [297, 350] on div "Natural" at bounding box center [663, 343] width 893 height 21
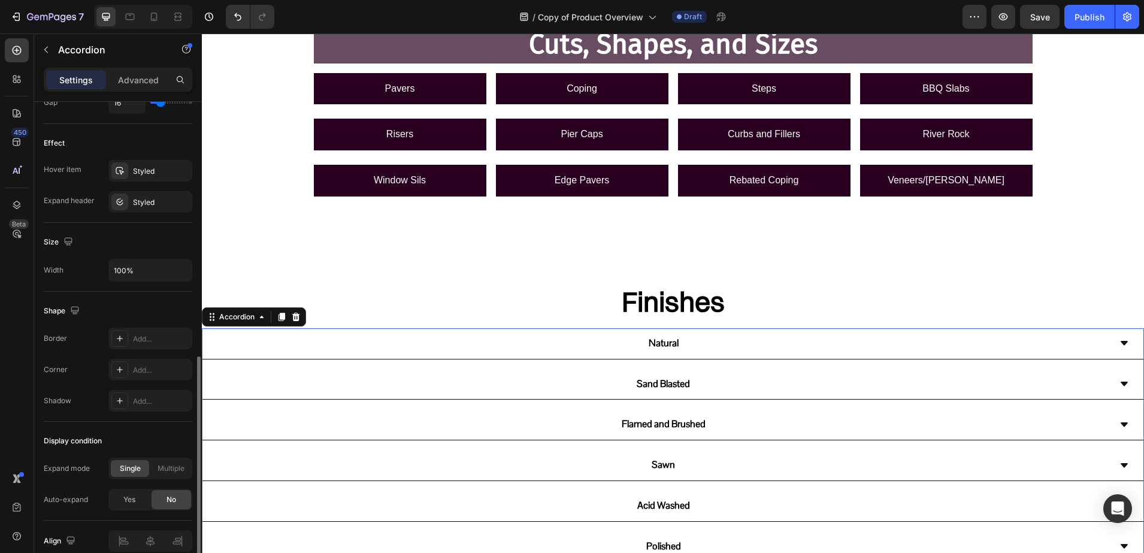
scroll to position [655, 0]
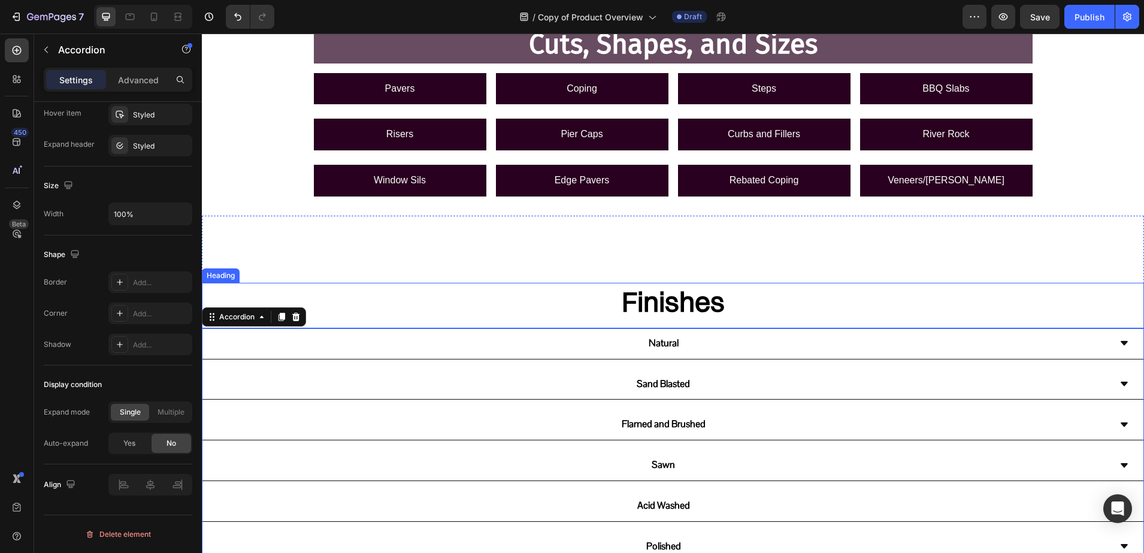
click at [627, 313] on h2 "Finishes" at bounding box center [673, 302] width 942 height 38
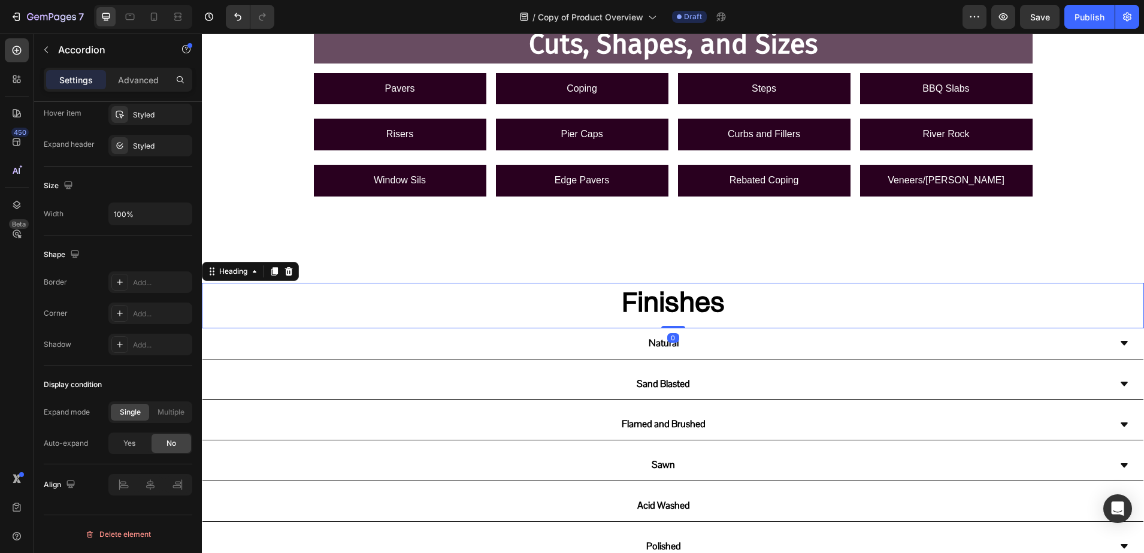
scroll to position [0, 0]
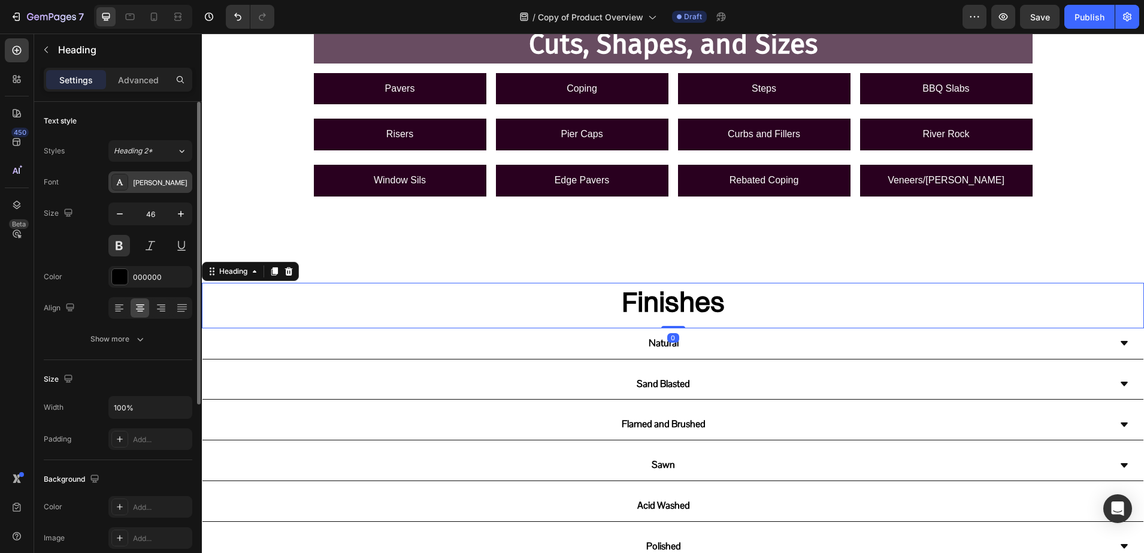
click at [137, 180] on div "Switzer" at bounding box center [161, 182] width 56 height 11
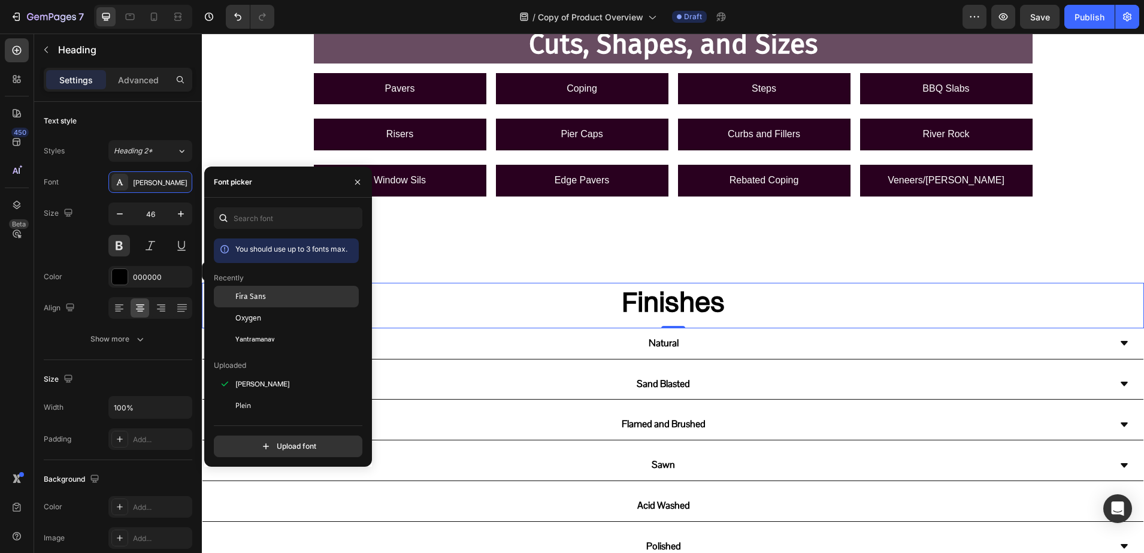
click at [277, 297] on div "Fira Sans" at bounding box center [295, 296] width 121 height 11
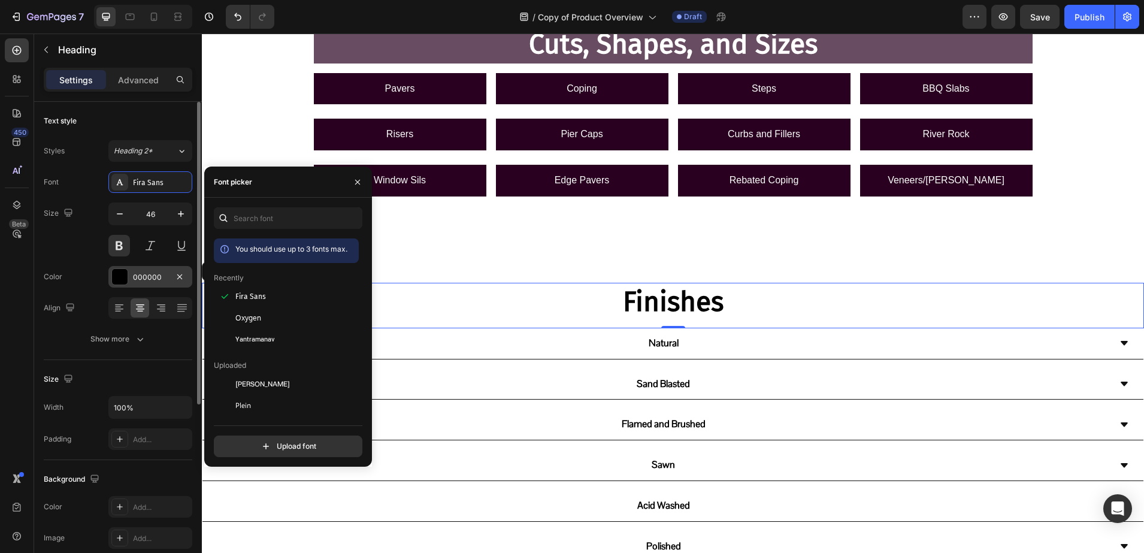
click at [120, 267] on div "000000" at bounding box center [150, 277] width 84 height 22
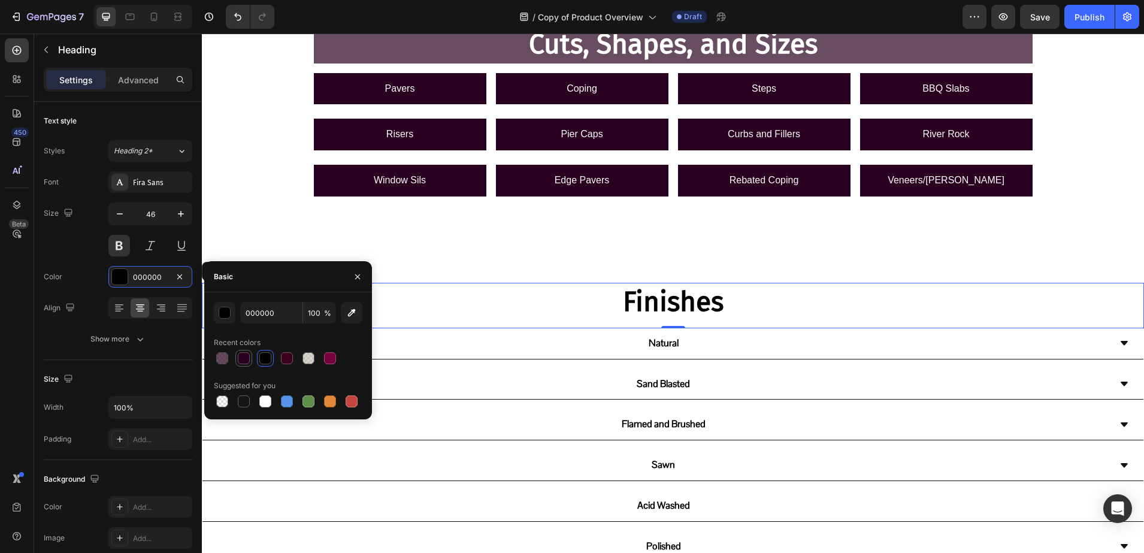
click at [248, 355] on div at bounding box center [244, 358] width 12 height 12
type input "29001F"
click at [691, 338] on div "Natural" at bounding box center [663, 343] width 893 height 21
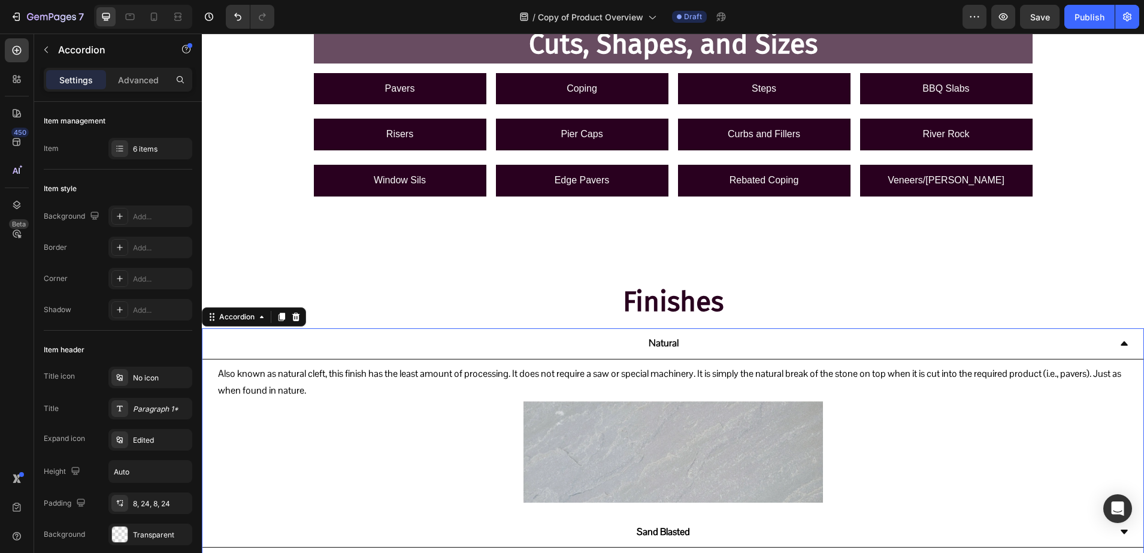
click at [657, 343] on p "Natural" at bounding box center [664, 343] width 30 height 17
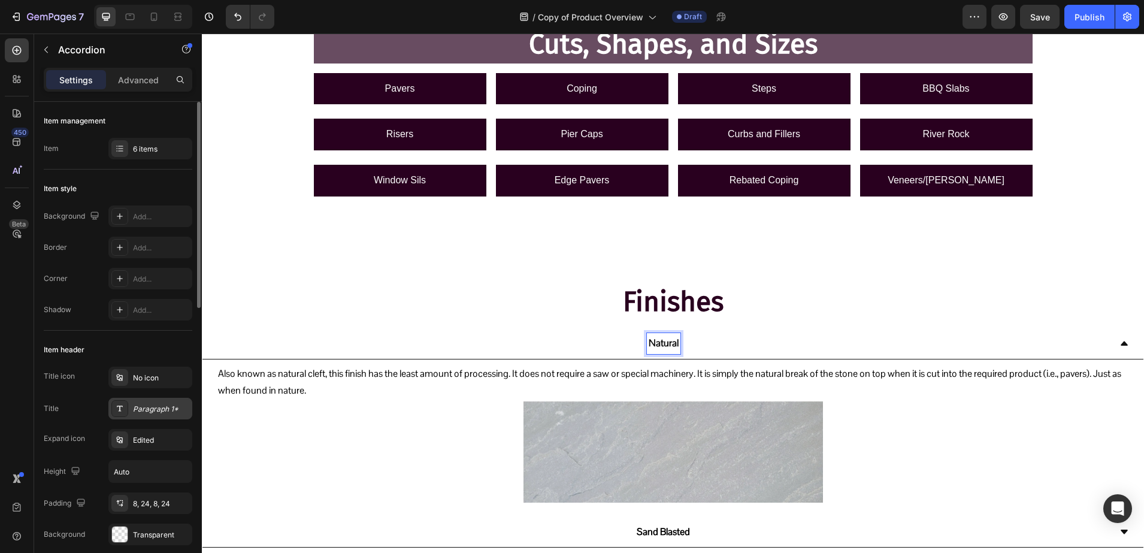
click at [131, 404] on div "Paragraph 1*" at bounding box center [150, 409] width 84 height 22
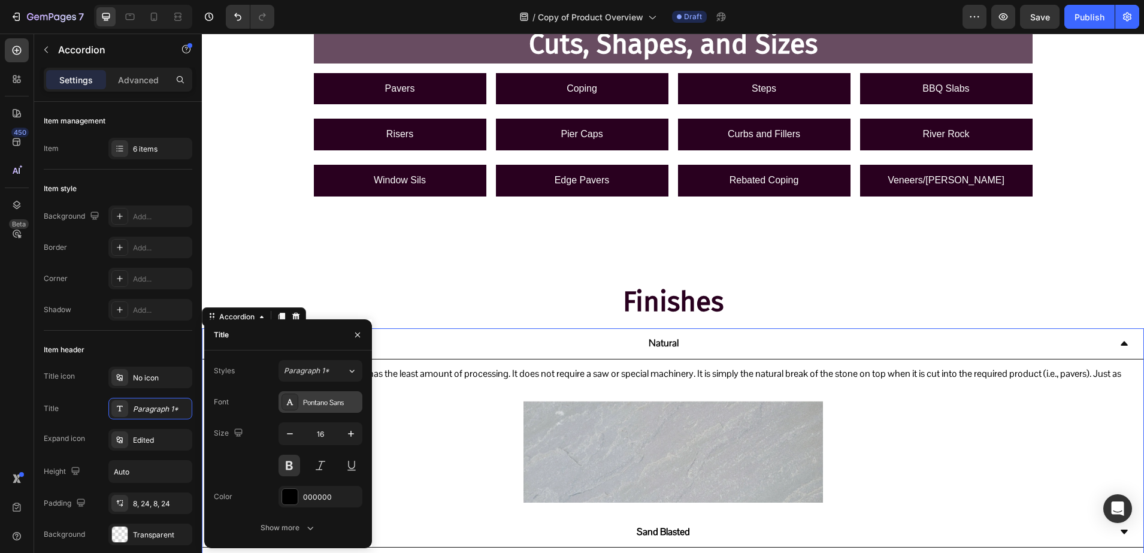
click at [282, 397] on div at bounding box center [290, 402] width 17 height 17
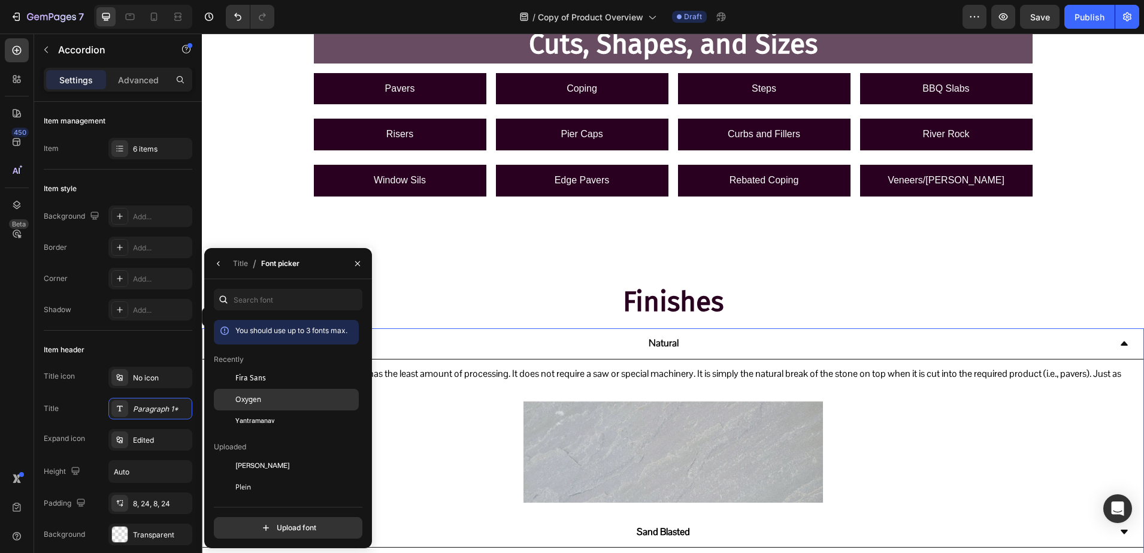
click at [247, 397] on span "Oxygen" at bounding box center [248, 399] width 26 height 11
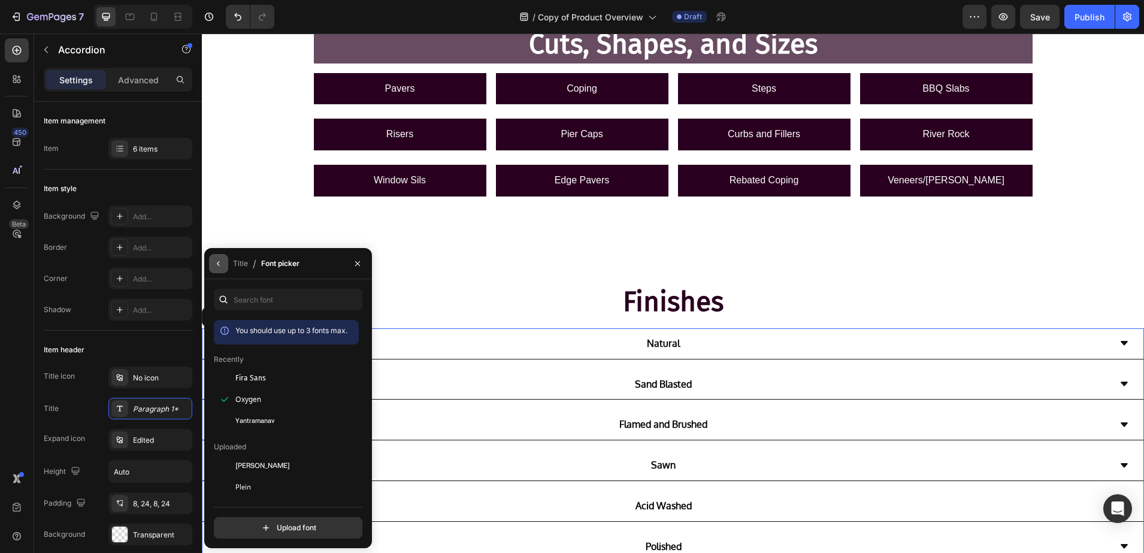
click at [220, 265] on icon "button" at bounding box center [219, 264] width 10 height 10
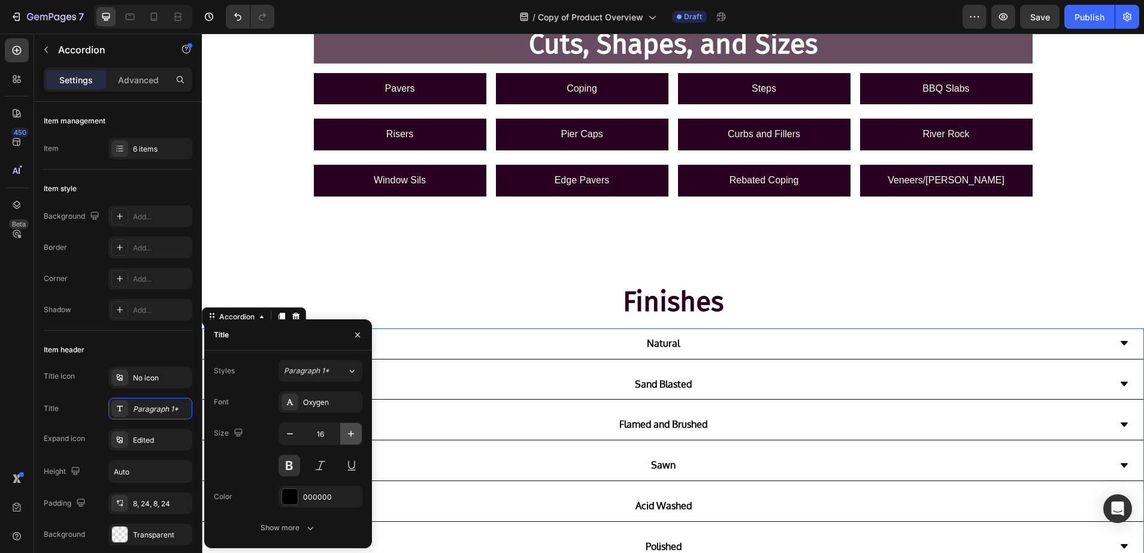
click at [353, 436] on icon "button" at bounding box center [351, 434] width 12 height 12
click at [353, 435] on icon "button" at bounding box center [351, 434] width 12 height 12
type input "19"
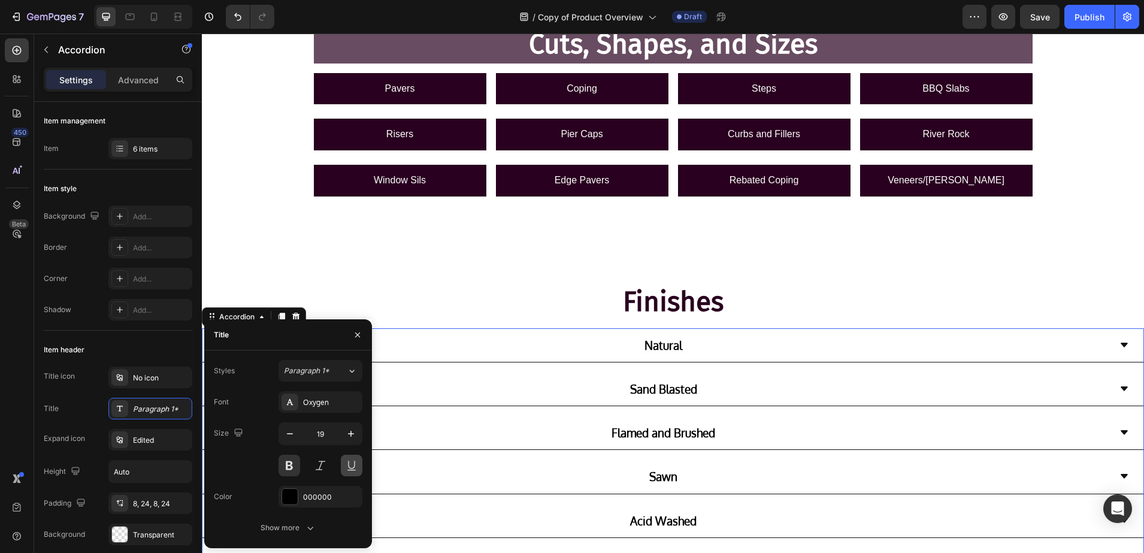
click at [346, 460] on button at bounding box center [352, 466] width 22 height 22
click at [314, 494] on div "000000" at bounding box center [320, 497] width 35 height 11
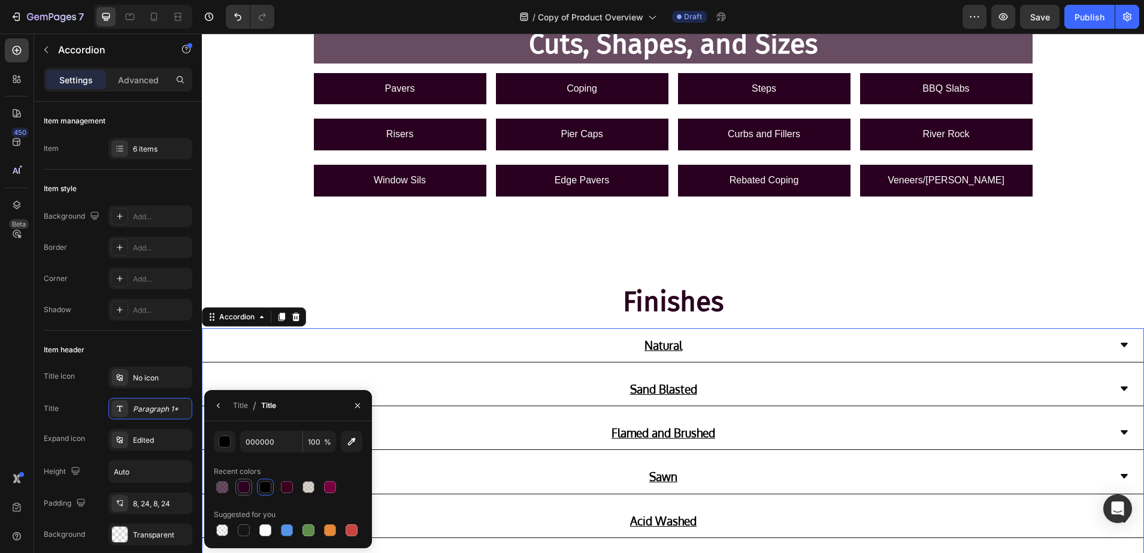
click at [250, 488] on div at bounding box center [244, 487] width 14 height 14
type input "29001F"
click at [352, 403] on button "button" at bounding box center [357, 405] width 19 height 19
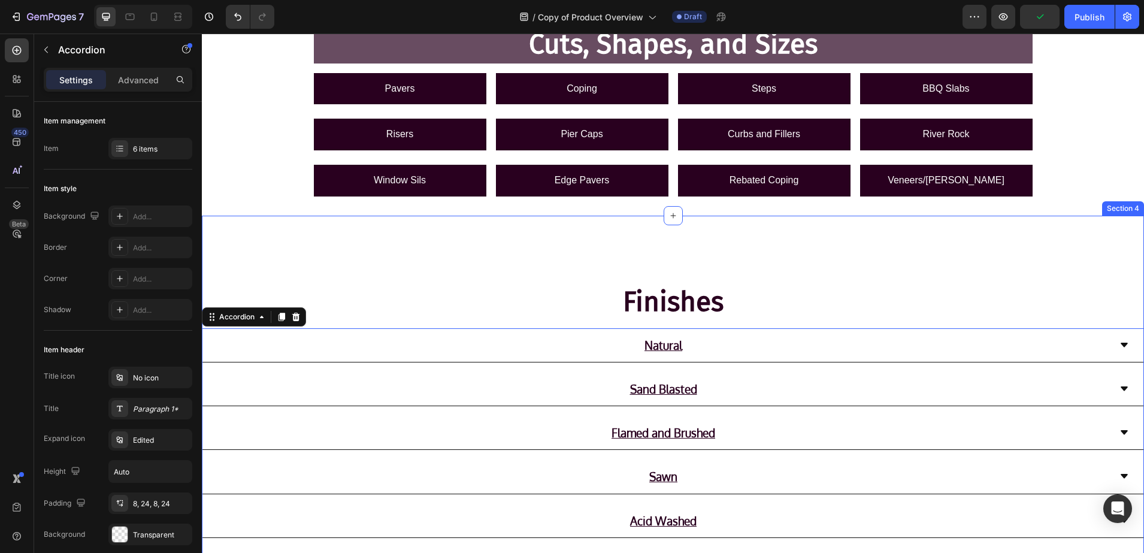
click at [259, 225] on div "Finishes Heading Natural Sand Blasted Flamed and Brushed Sawn Acid Washed Polis…" at bounding box center [673, 451] width 942 height 471
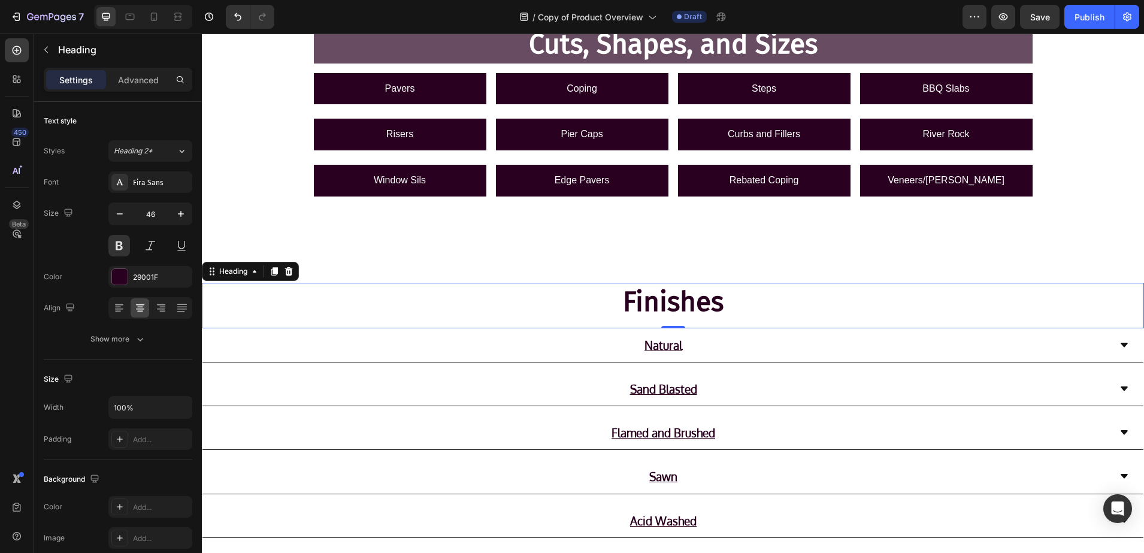
click at [721, 291] on h2 "Finishes" at bounding box center [673, 302] width 942 height 38
click at [719, 302] on h2 "Finishes" at bounding box center [673, 302] width 942 height 38
click at [252, 159] on div "Cuts, Shapes, and Sizes Heading Row Pavers Button Coping Button Steps Button BB…" at bounding box center [673, 110] width 942 height 171
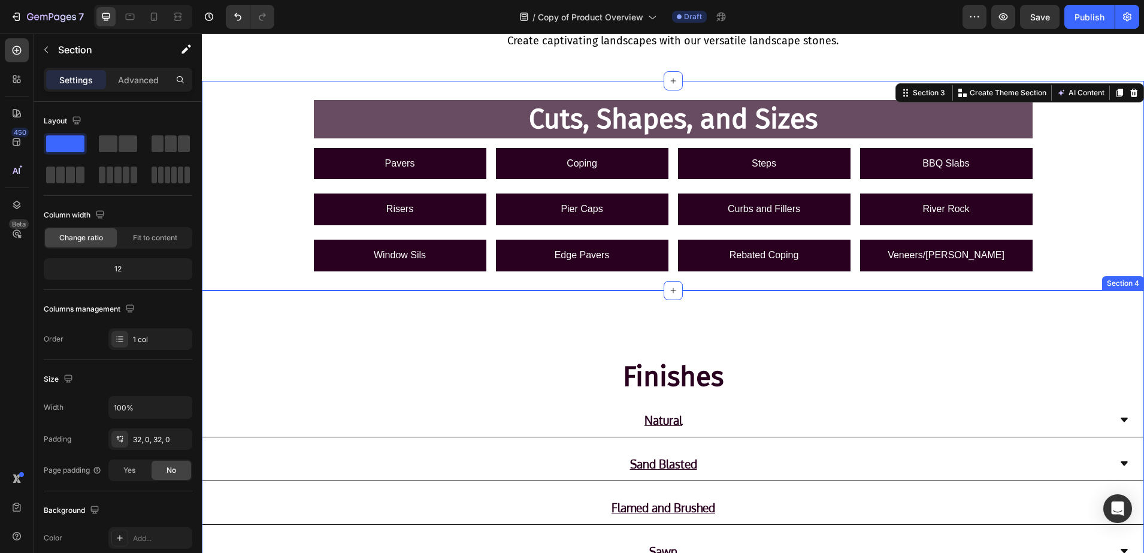
scroll to position [374, 0]
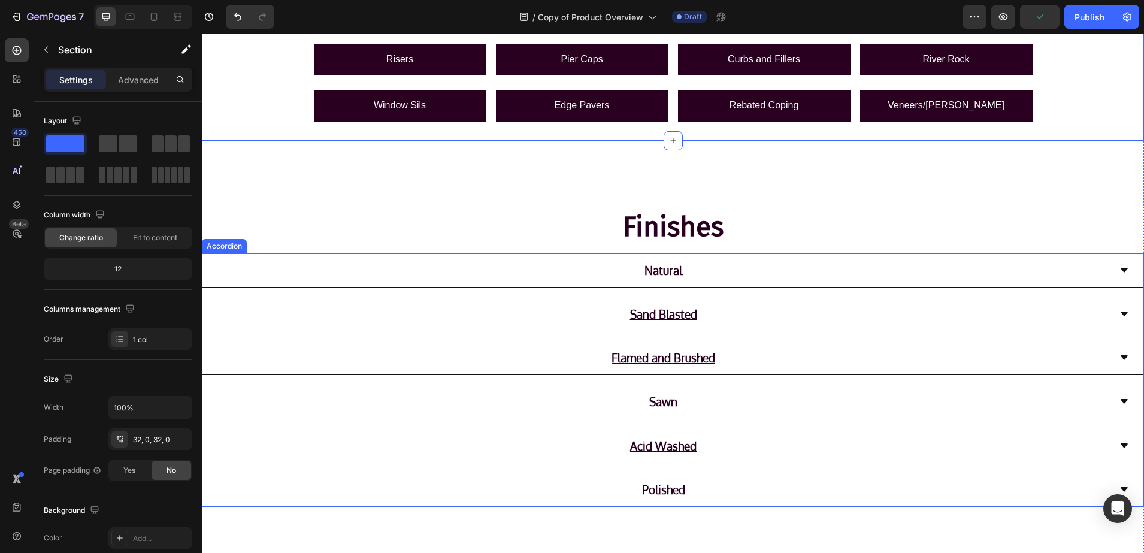
click at [1105, 270] on div "Natural" at bounding box center [672, 270] width 941 height 34
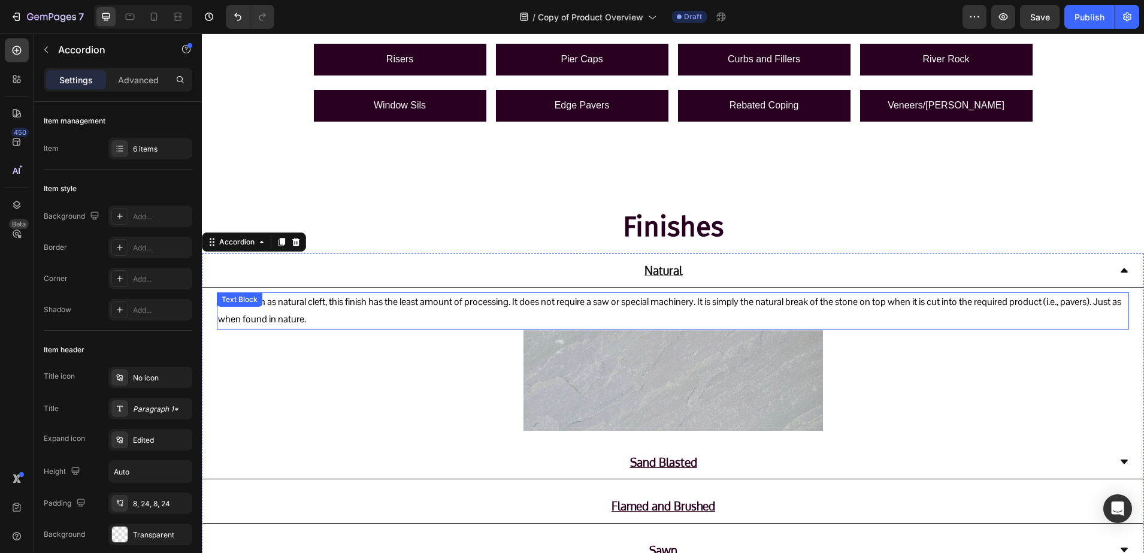
click at [317, 311] on p "Also known as natural cleft, this finish has the least amount of processing. It…" at bounding box center [673, 311] width 910 height 35
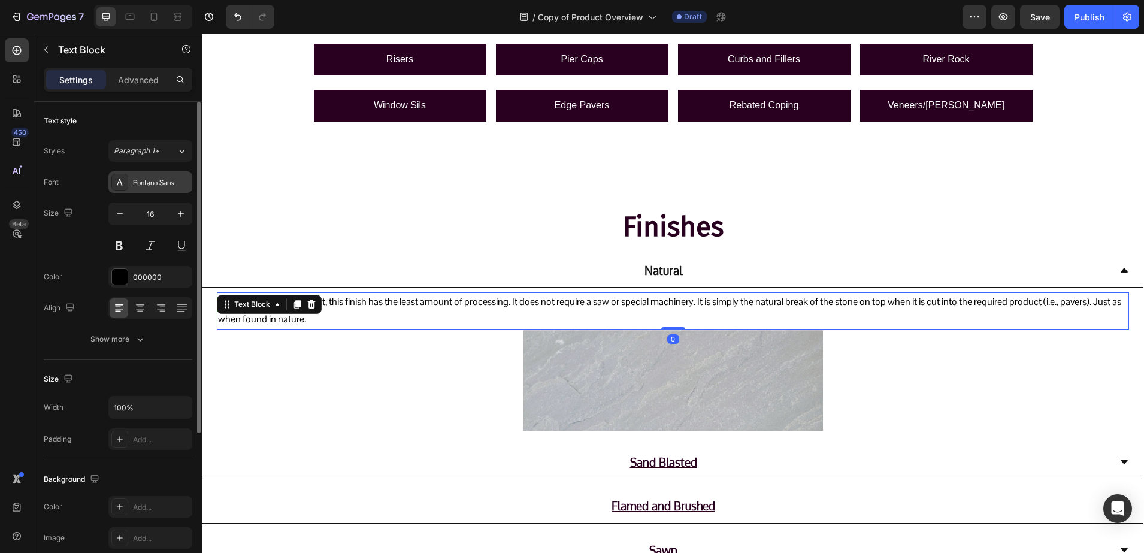
click at [146, 190] on div "Pontano Sans" at bounding box center [150, 182] width 84 height 22
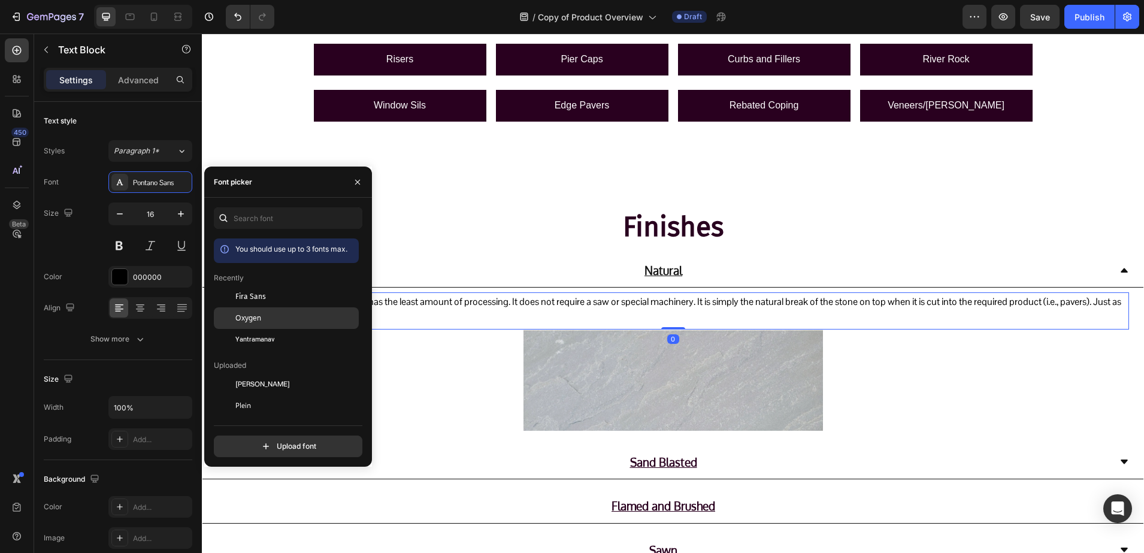
click at [228, 320] on div at bounding box center [225, 318] width 22 height 22
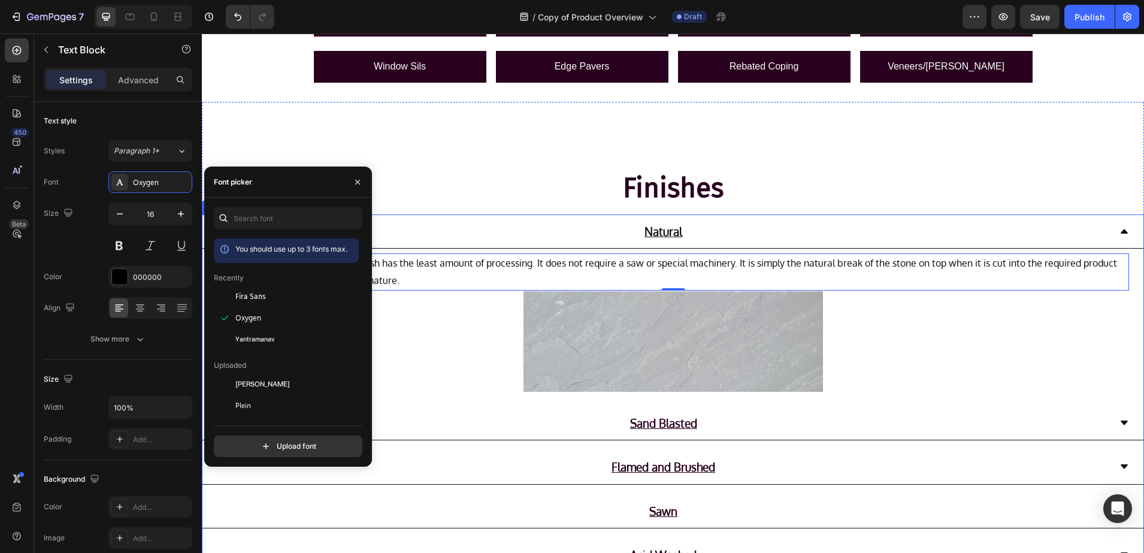
scroll to position [449, 0]
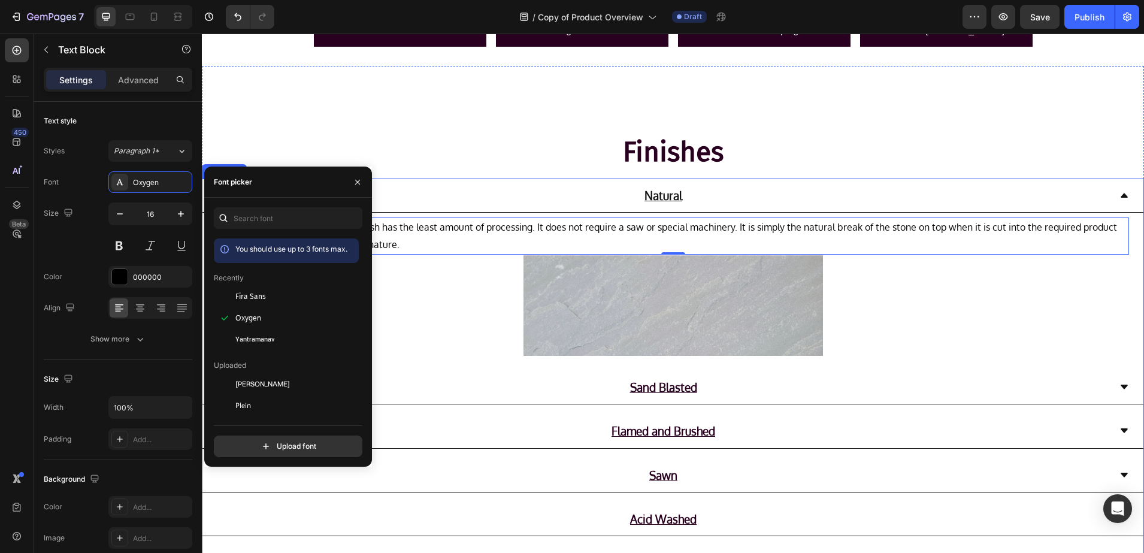
click at [1120, 385] on div "Sand Blasted" at bounding box center [672, 387] width 941 height 34
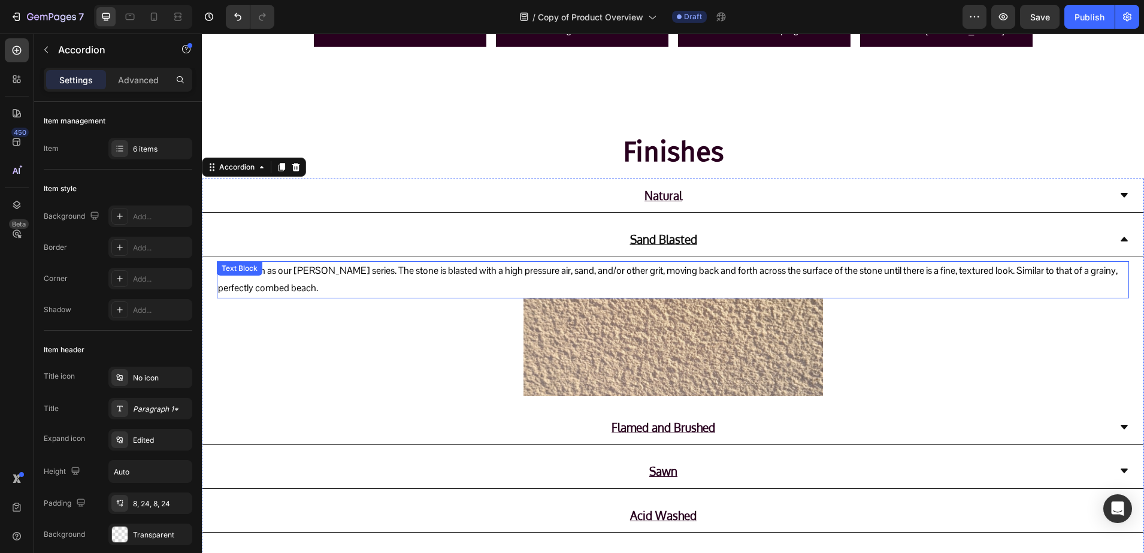
click at [343, 269] on p "Also known as our Rundle series. The stone is blasted with a high pressure air,…" at bounding box center [673, 279] width 910 height 35
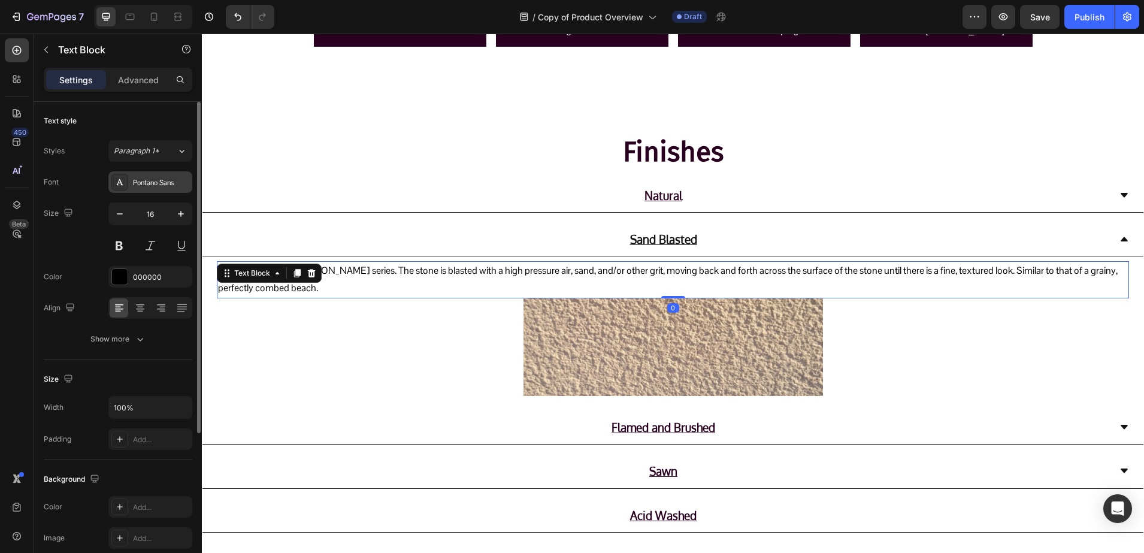
click at [155, 182] on div "Pontano Sans" at bounding box center [161, 182] width 56 height 11
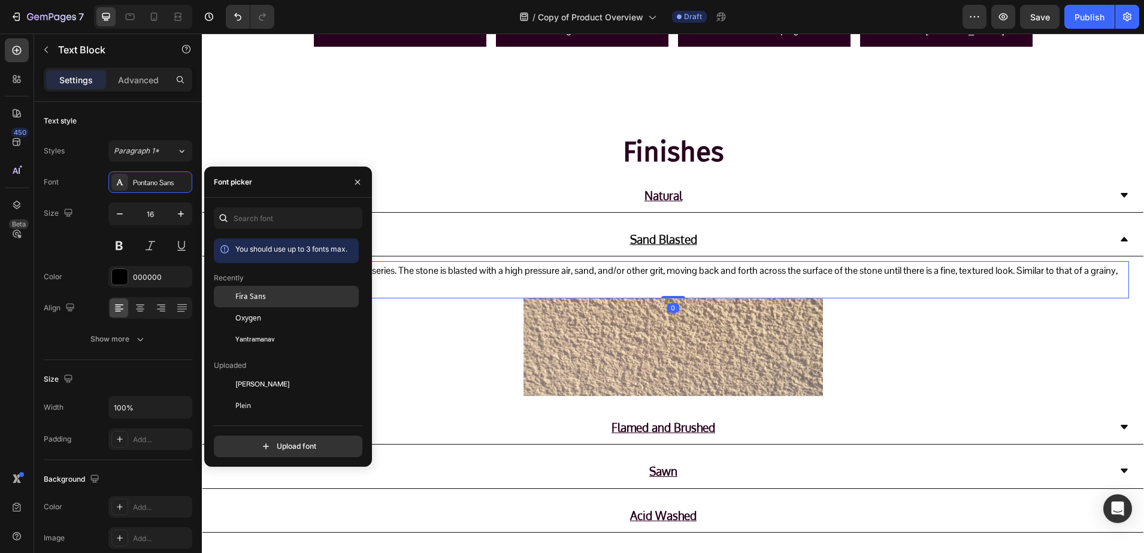
click at [235, 373] on div "Fira Sans" at bounding box center [286, 384] width 145 height 22
click at [244, 313] on span "Oxygen" at bounding box center [248, 318] width 26 height 11
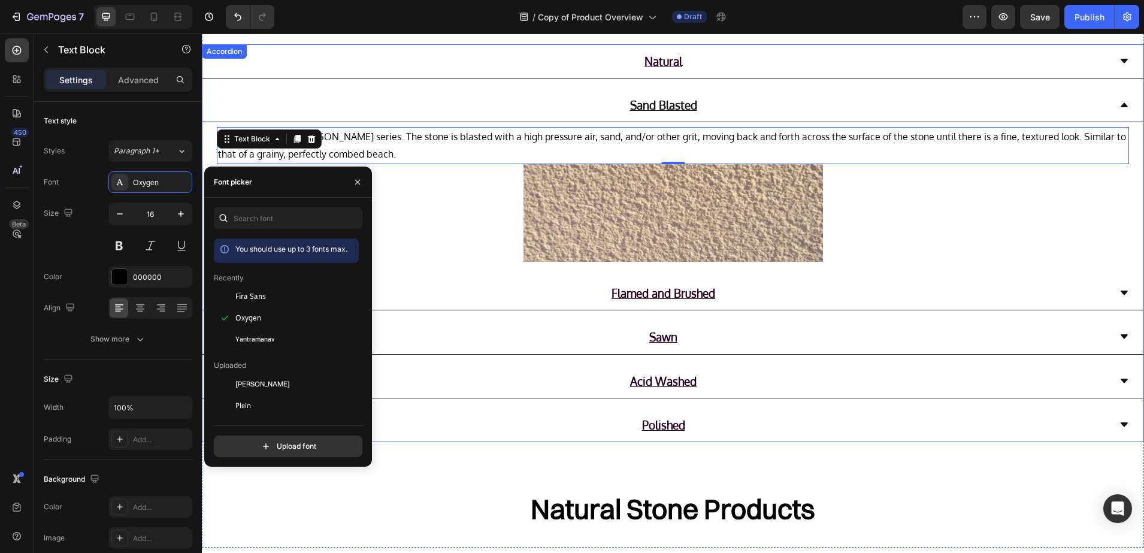
scroll to position [599, 0]
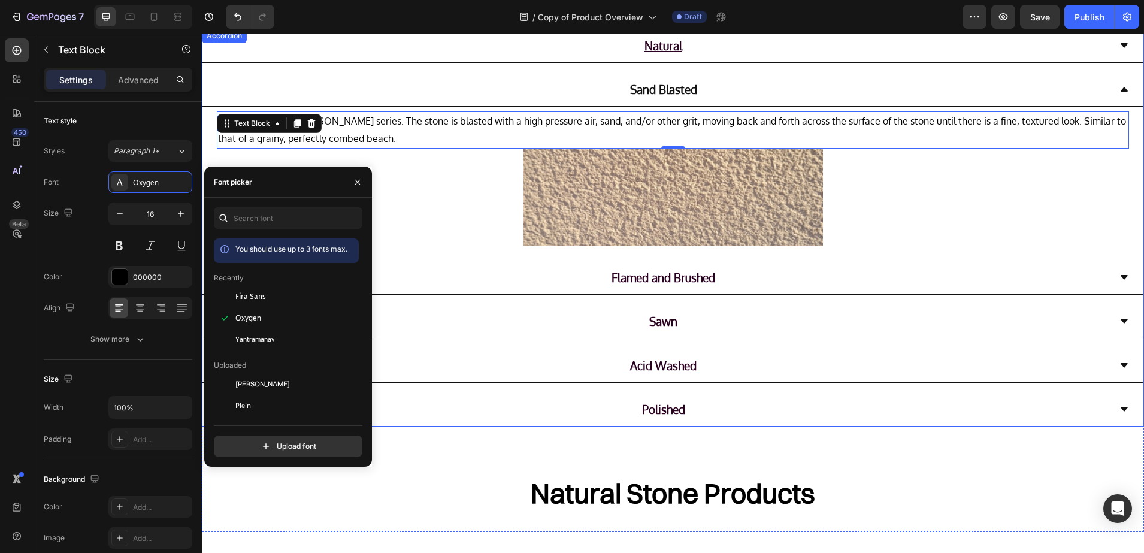
click at [1120, 281] on div "Flamed and Brushed" at bounding box center [672, 278] width 941 height 34
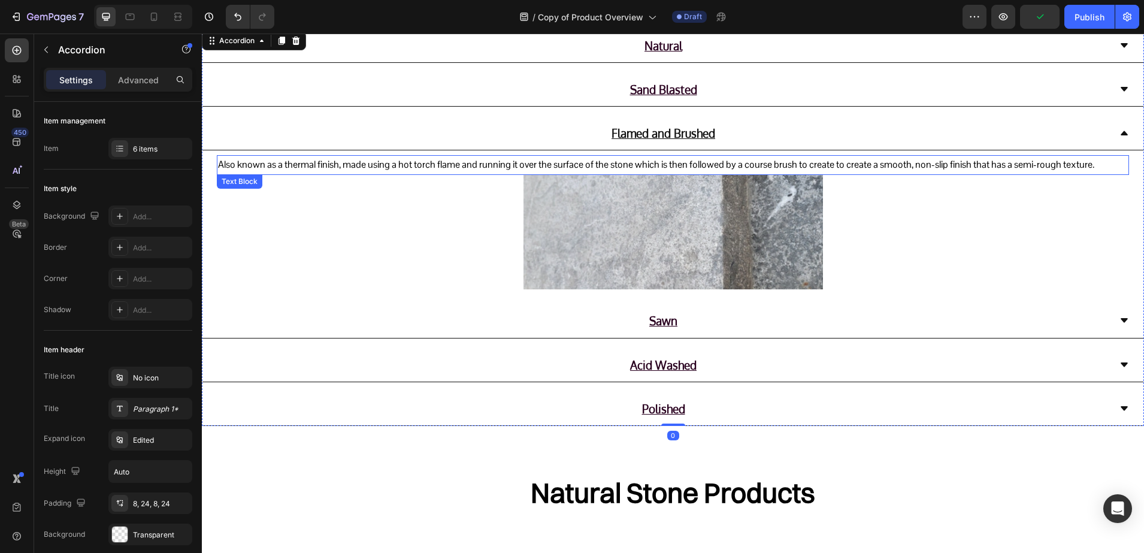
click at [398, 169] on p "Also known as a thermal finish, made using a hot torch flame and running it ove…" at bounding box center [673, 164] width 910 height 17
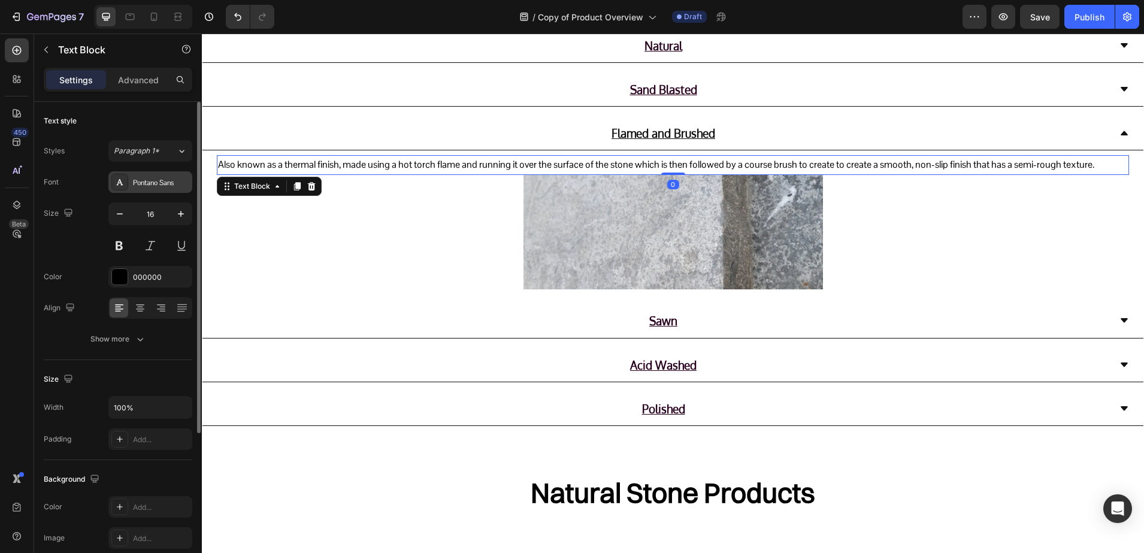
click at [109, 182] on div "Pontano Sans" at bounding box center [150, 182] width 84 height 22
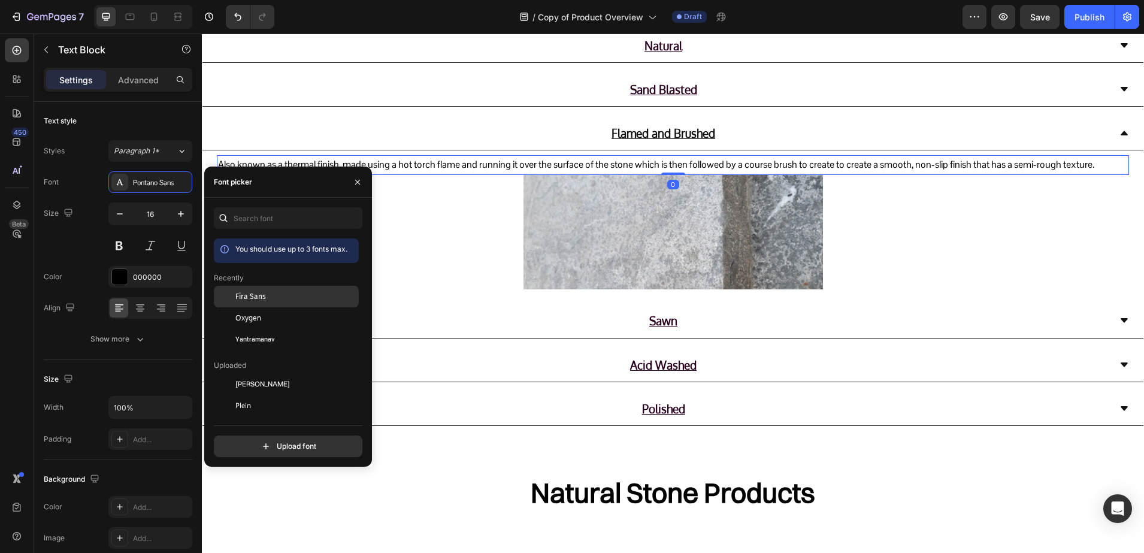
click at [240, 292] on span "Fira Sans" at bounding box center [250, 296] width 31 height 11
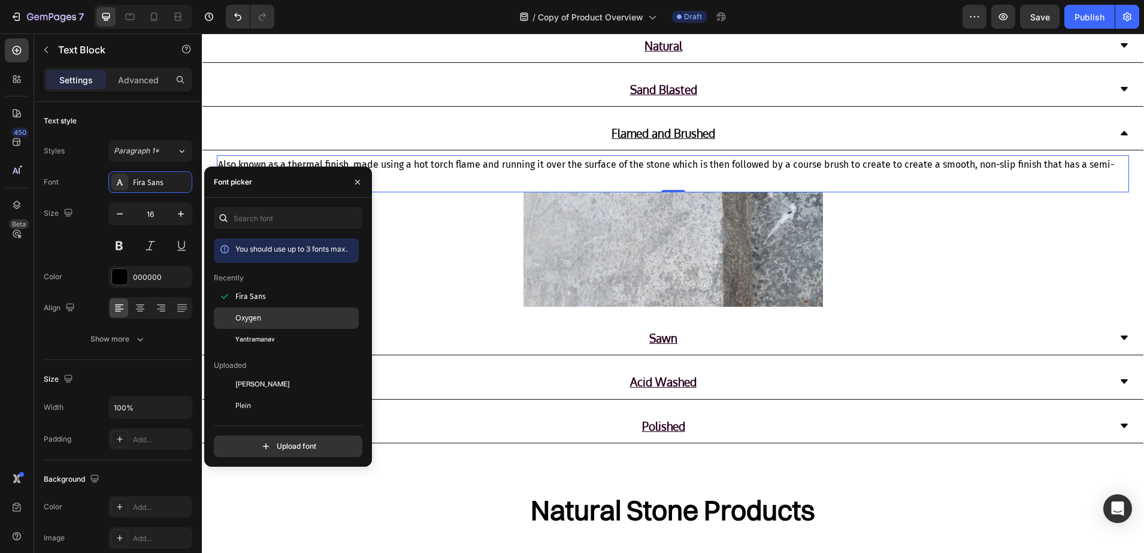
click at [242, 318] on span "Oxygen" at bounding box center [248, 318] width 26 height 11
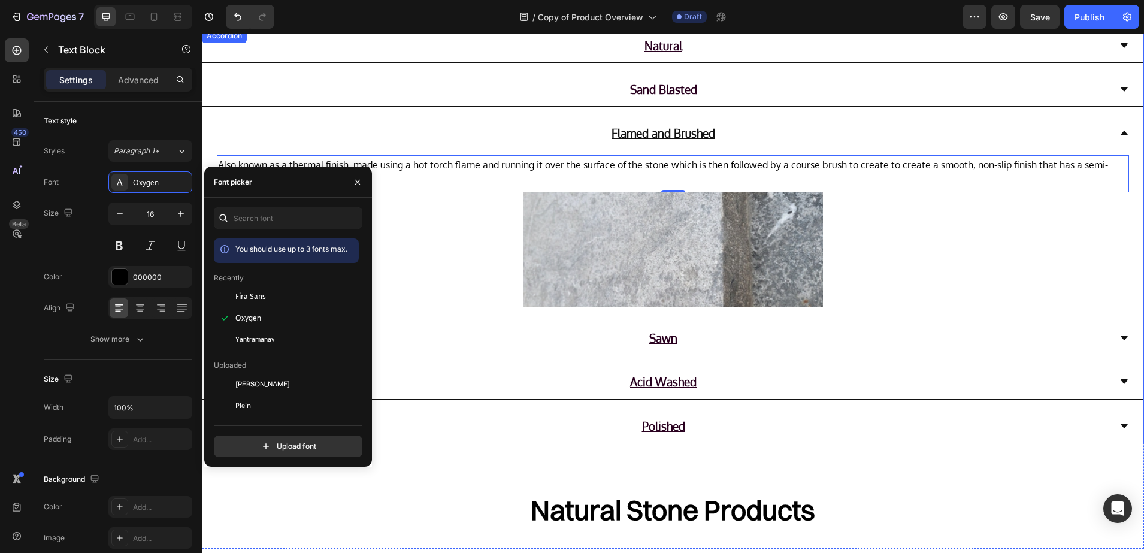
click at [1103, 340] on div "Sawn" at bounding box center [672, 338] width 941 height 34
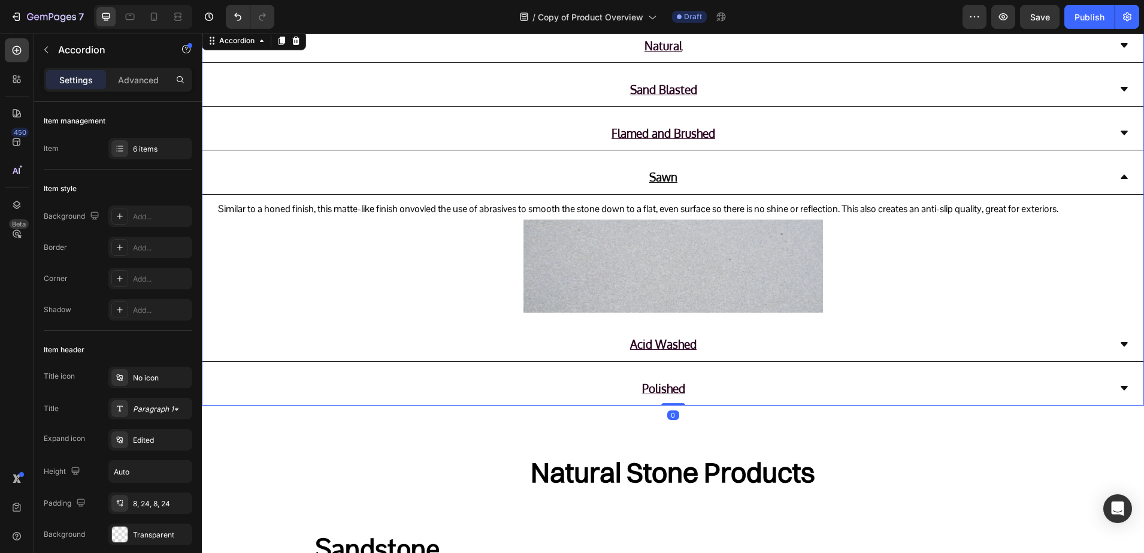
click at [442, 220] on div at bounding box center [673, 266] width 912 height 94
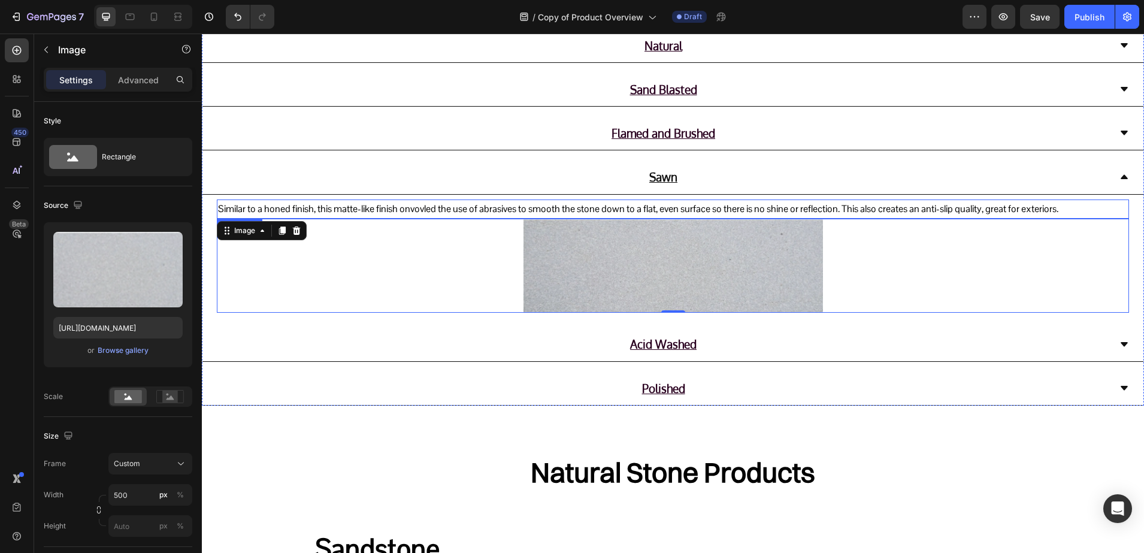
click at [431, 207] on p "Similar to a honed finish, this matte-like finish onvovled the use of abrasives…" at bounding box center [673, 209] width 910 height 17
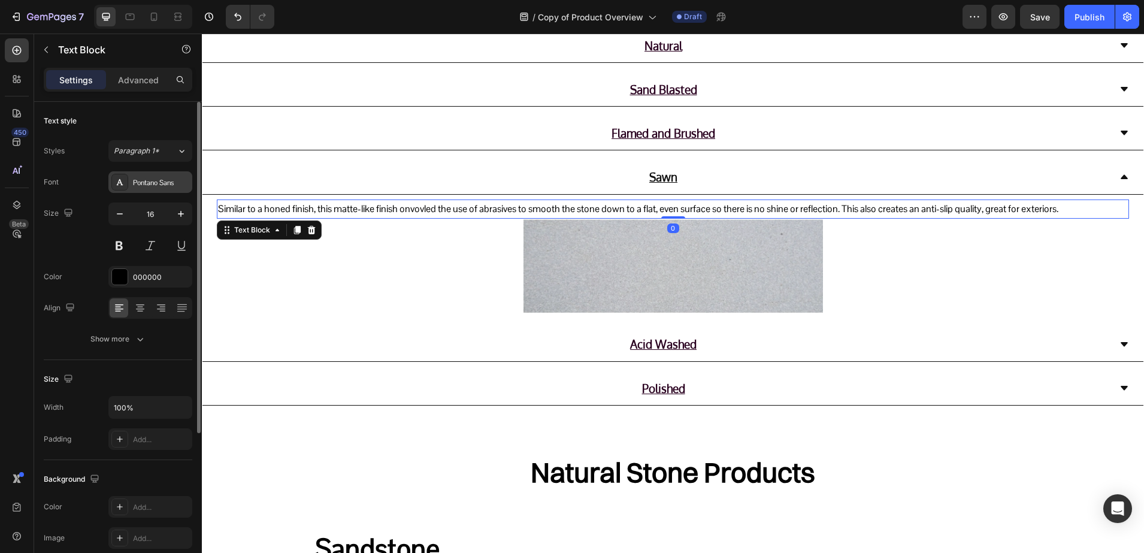
click at [129, 182] on div "Pontano Sans" at bounding box center [150, 182] width 84 height 22
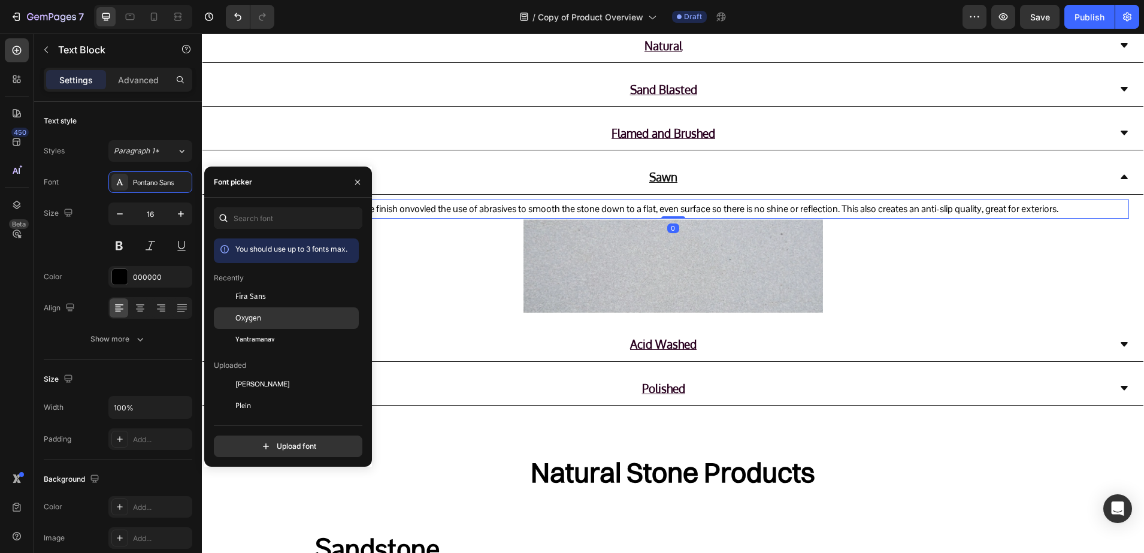
click at [307, 314] on div "Oxygen" at bounding box center [295, 318] width 121 height 11
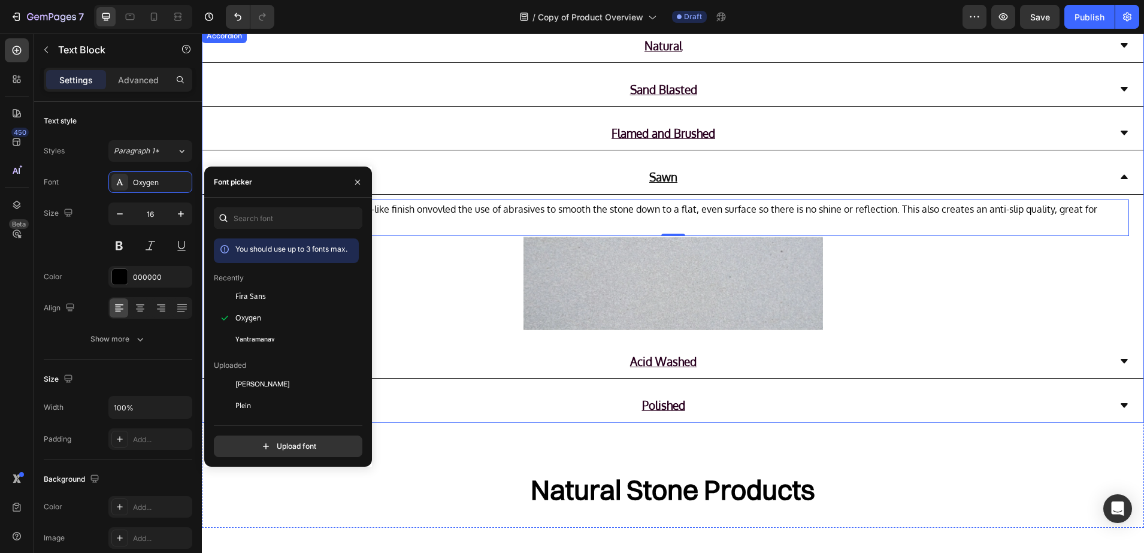
click at [1120, 358] on icon at bounding box center [1125, 361] width 10 height 10
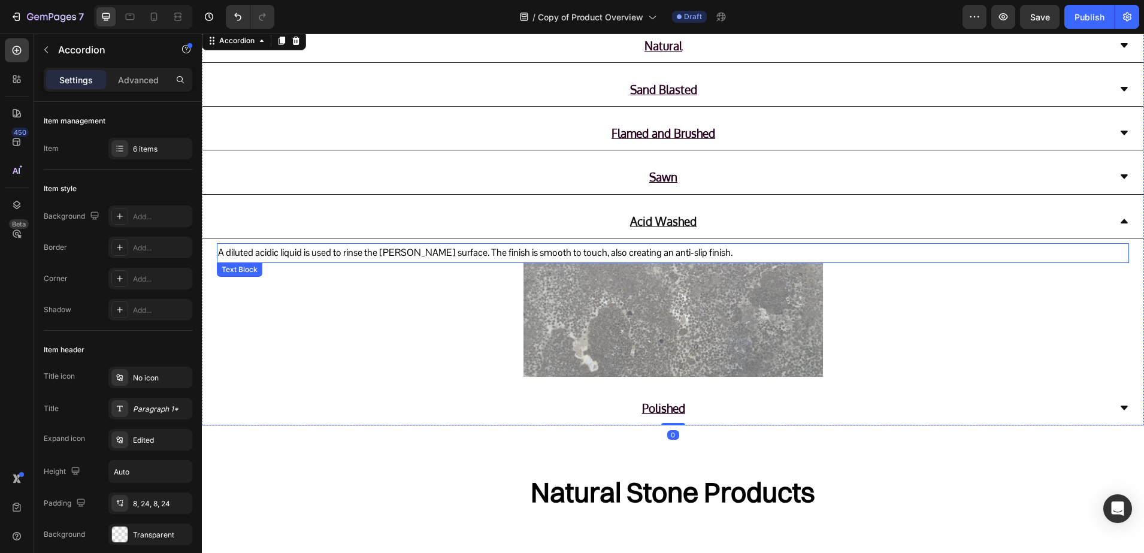
click at [496, 251] on p "A diluted acidic liquid is used to rinse the stoen surface. The finish is smoot…" at bounding box center [673, 252] width 910 height 17
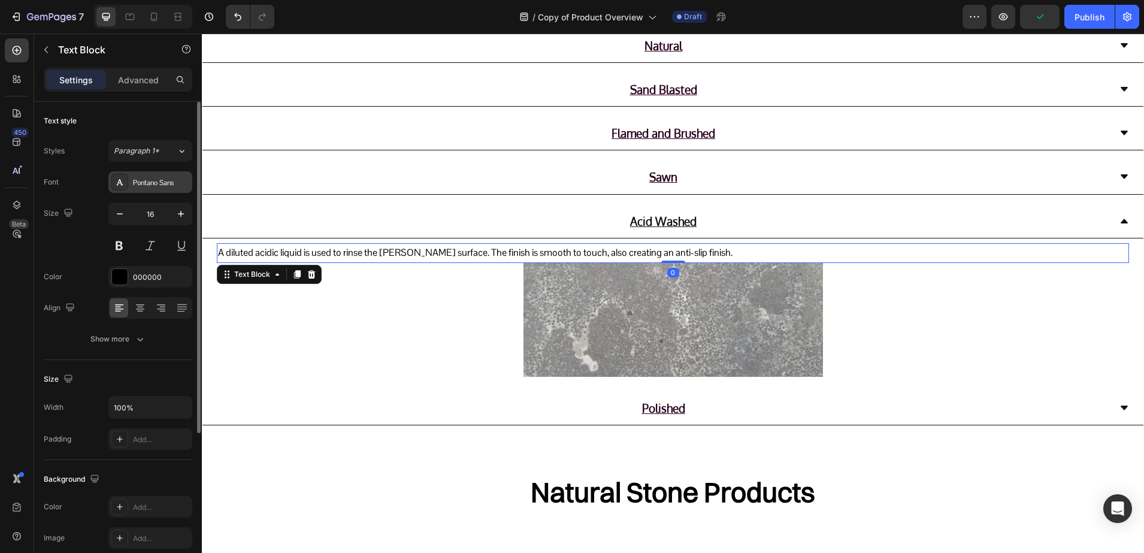
click at [135, 185] on div "Pontano Sans" at bounding box center [161, 182] width 56 height 11
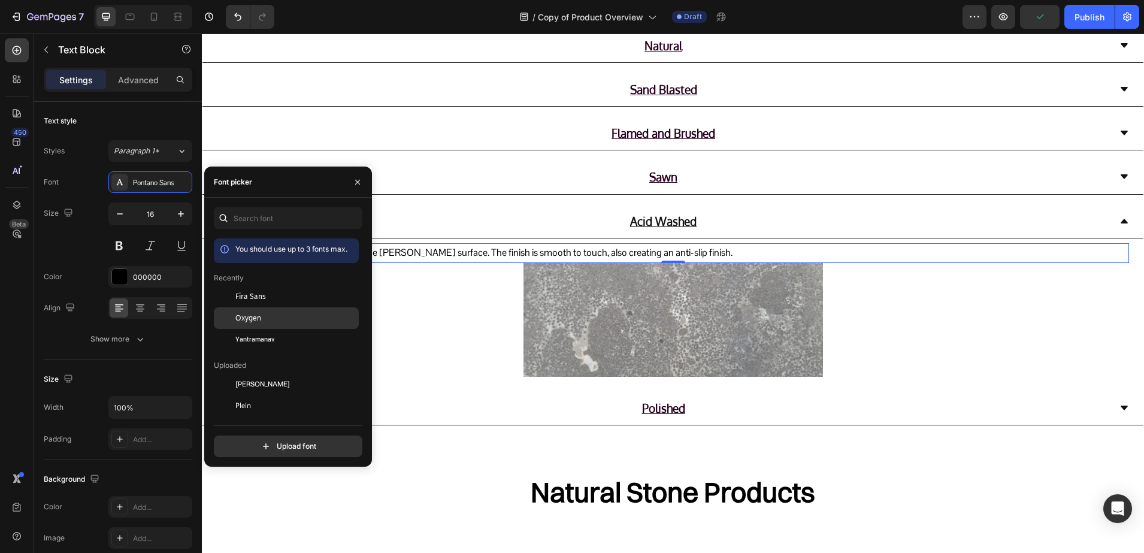
click at [235, 307] on div at bounding box center [225, 318] width 22 height 22
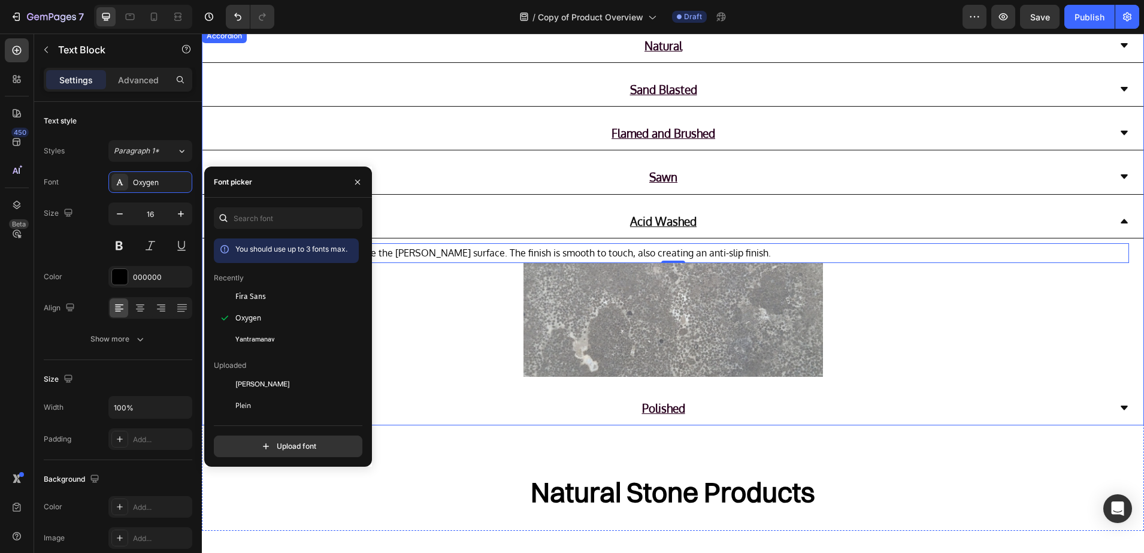
click at [1120, 409] on icon at bounding box center [1125, 408] width 10 height 10
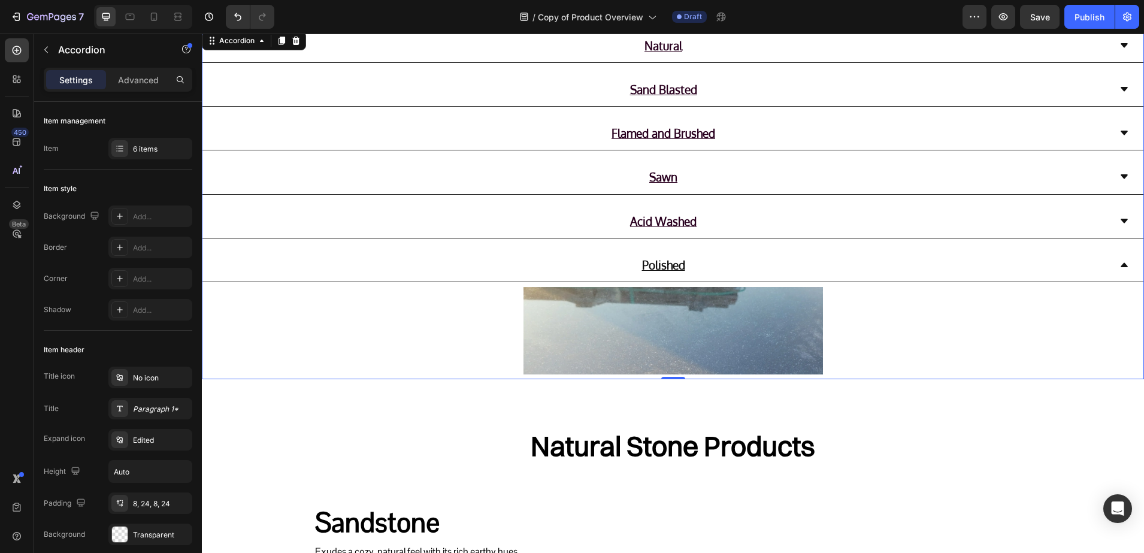
click at [572, 235] on div "Acid Washed" at bounding box center [672, 221] width 941 height 34
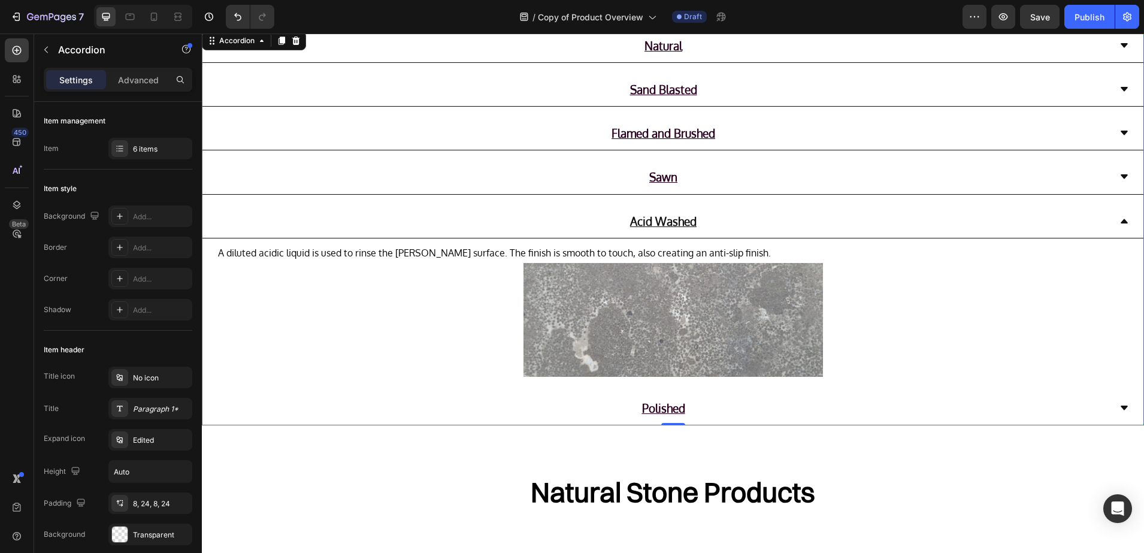
click at [444, 412] on div "Polished" at bounding box center [663, 408] width 893 height 24
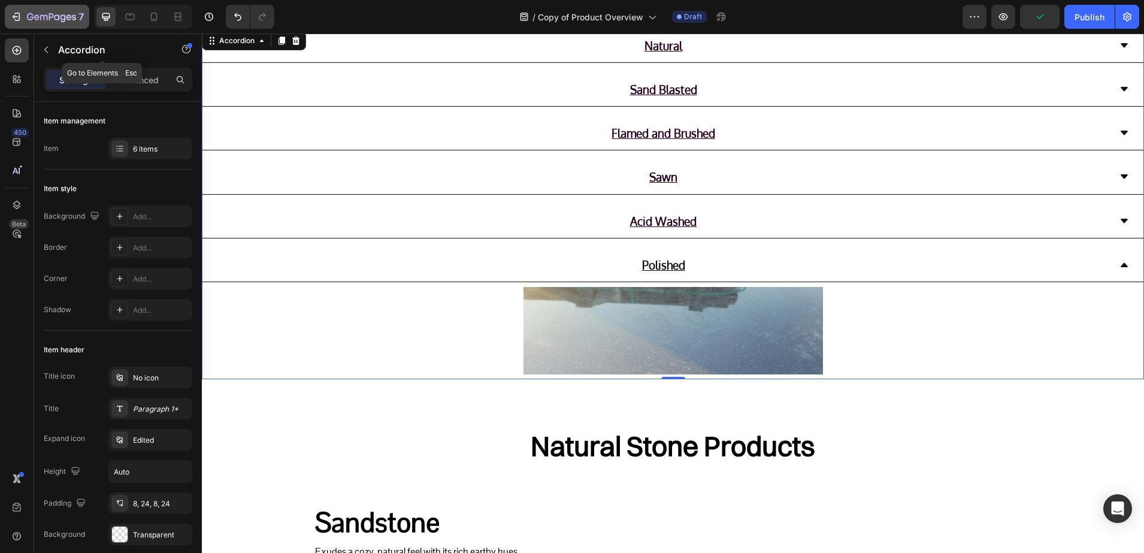
click at [88, 22] on button "7" at bounding box center [47, 17] width 84 height 24
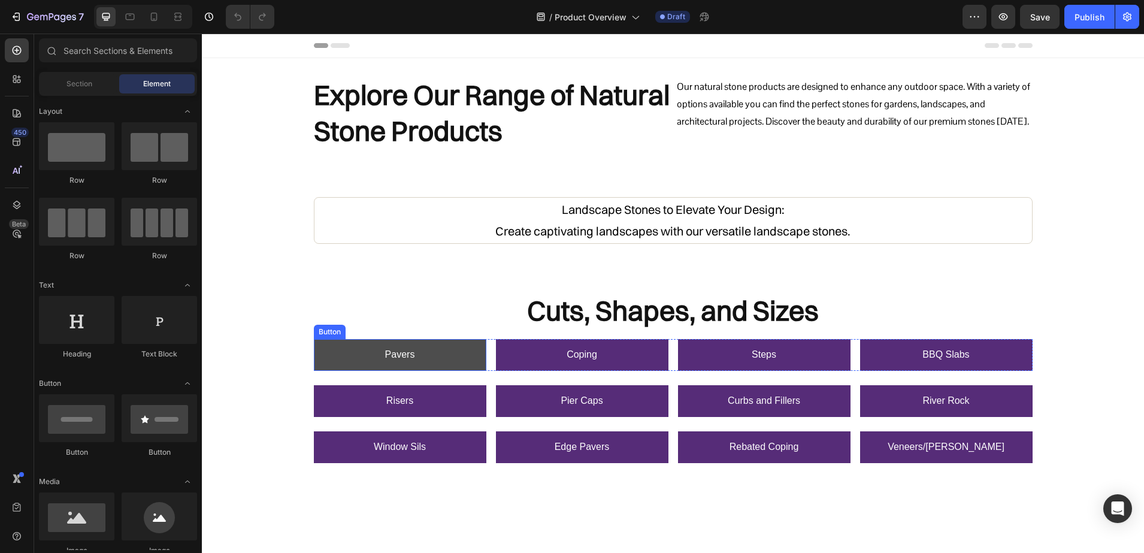
click at [450, 368] on link "Pavers" at bounding box center [400, 355] width 173 height 32
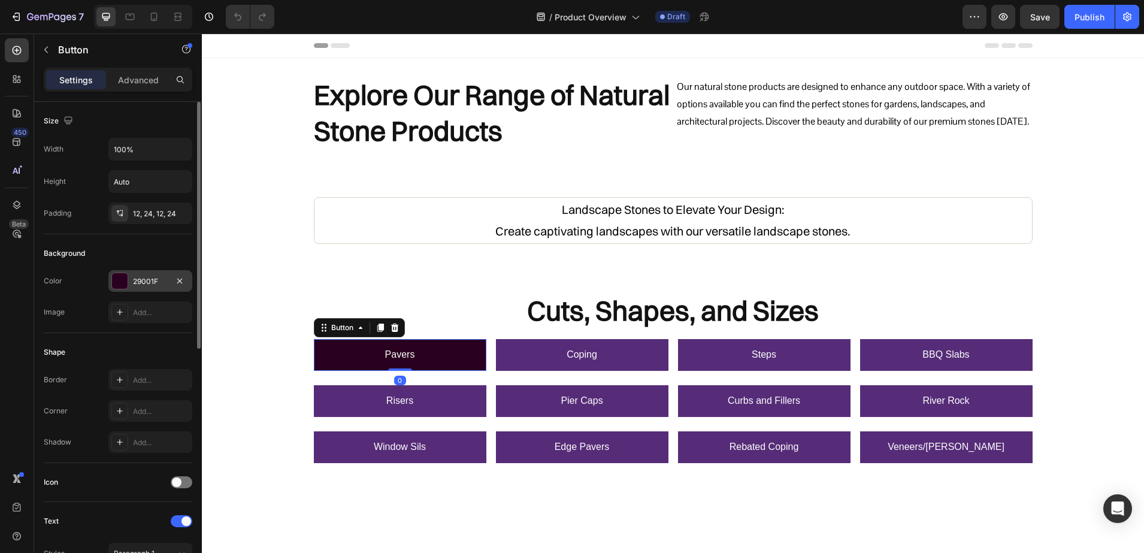
click at [115, 276] on div at bounding box center [120, 281] width 16 height 16
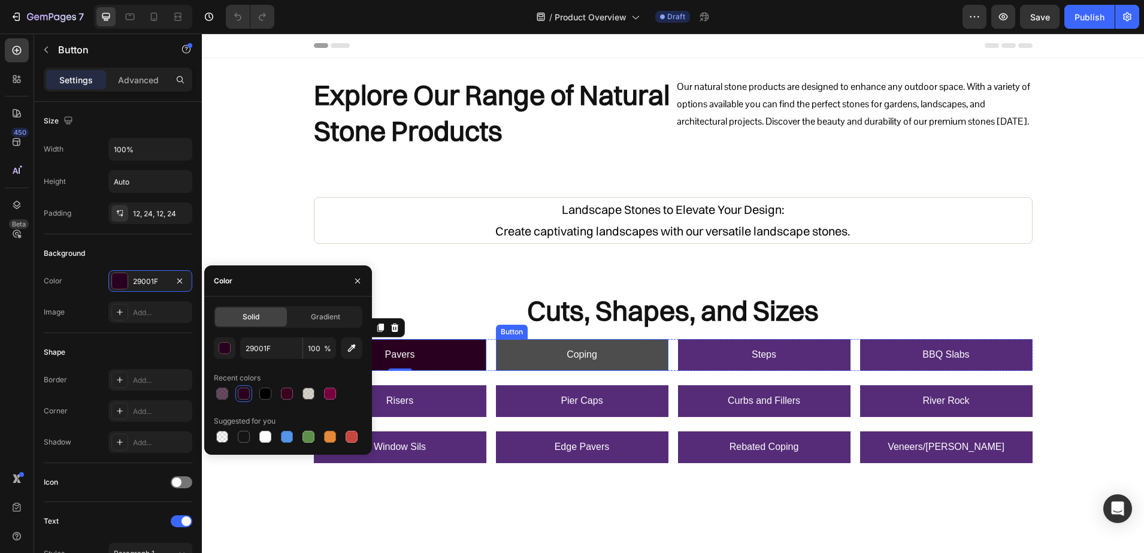
click at [535, 354] on link "Coping" at bounding box center [582, 355] width 173 height 32
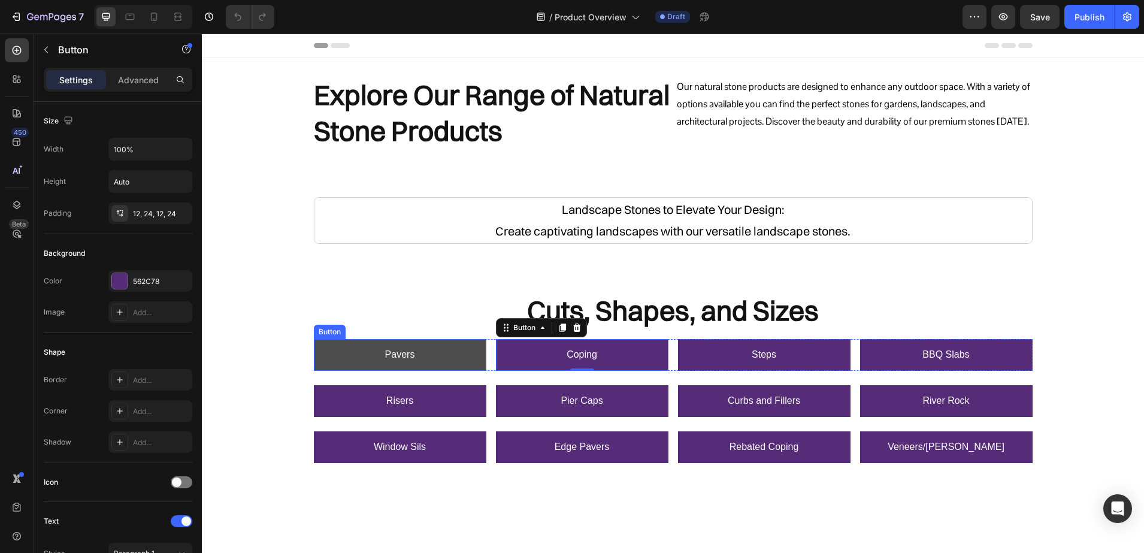
click at [426, 353] on link "Pavers" at bounding box center [400, 355] width 173 height 32
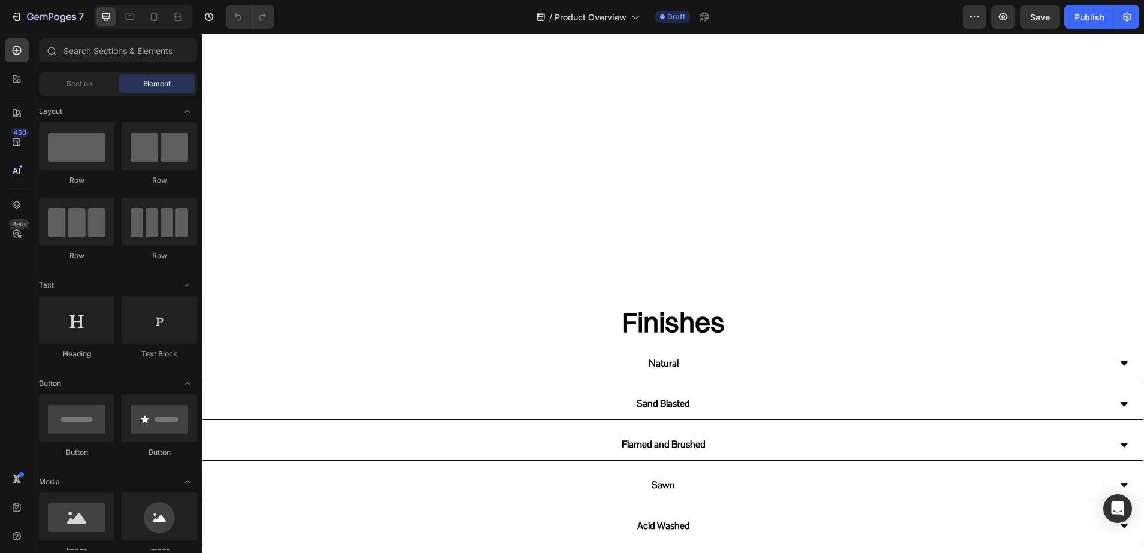
scroll to position [523, 0]
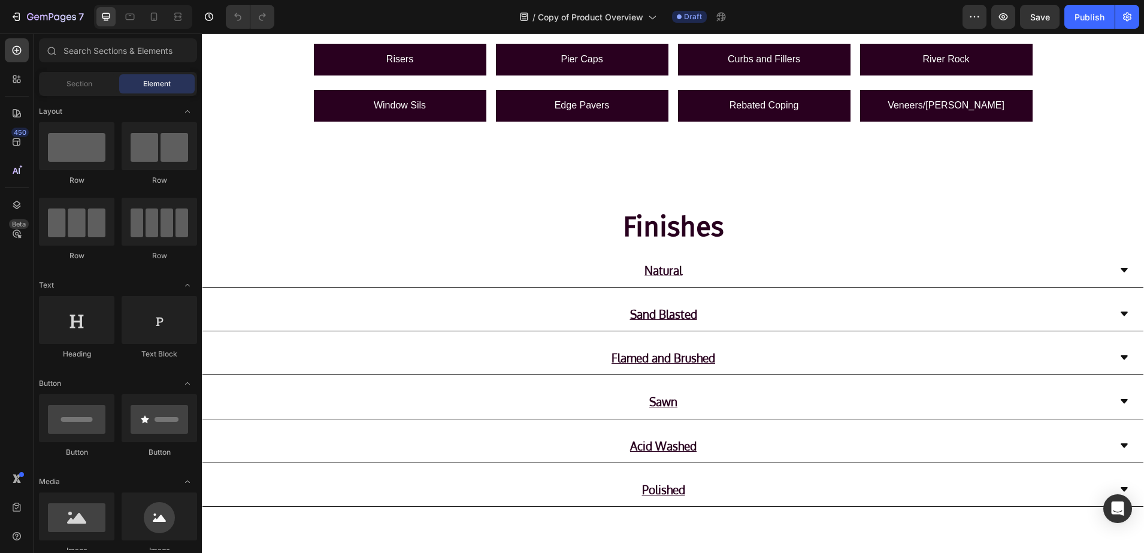
scroll to position [524, 0]
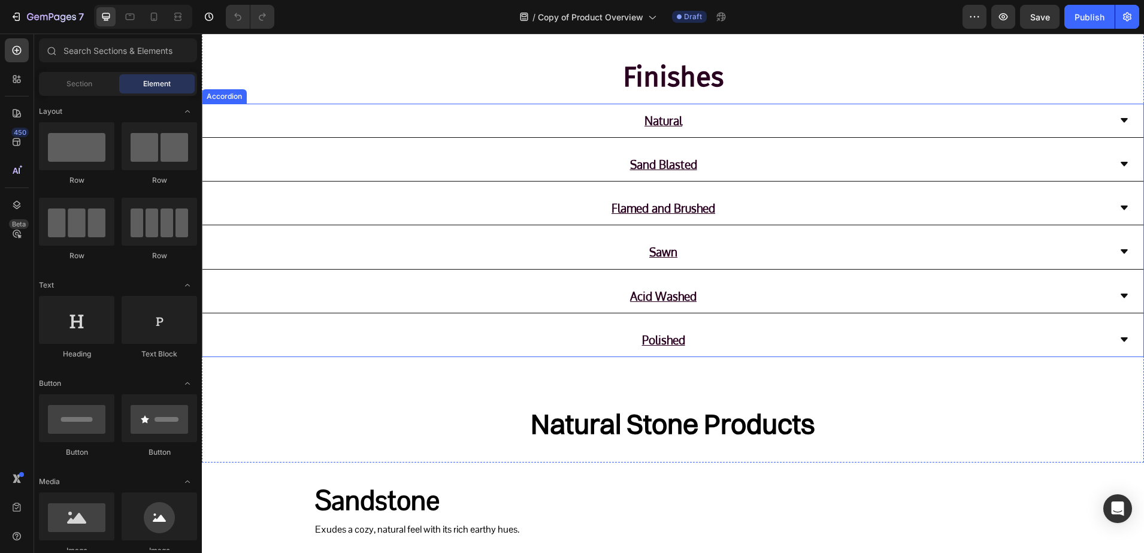
click at [1099, 335] on div "Polished" at bounding box center [672, 340] width 941 height 34
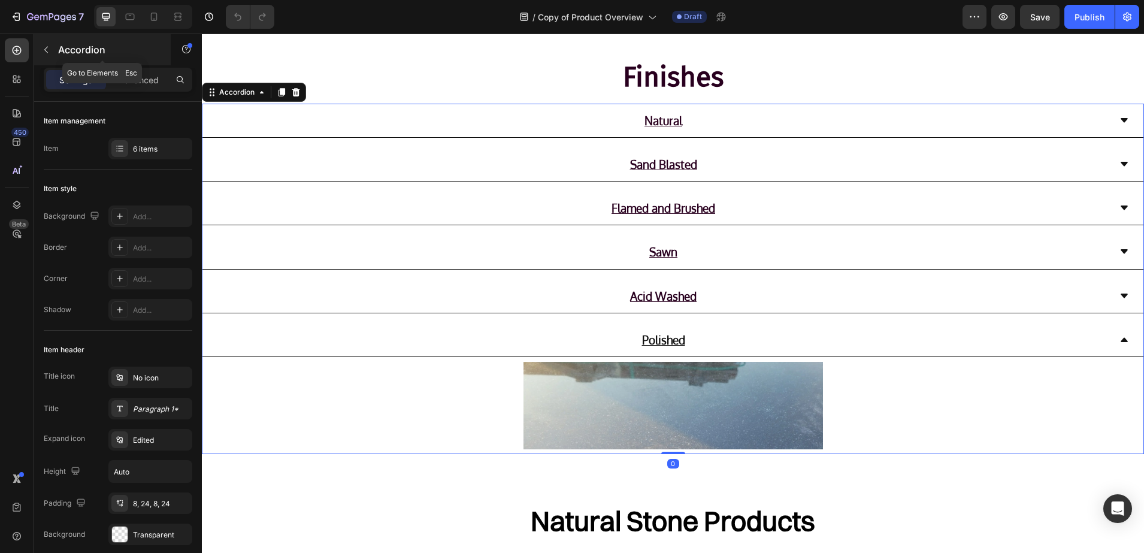
click at [69, 53] on p "Accordion" at bounding box center [109, 50] width 102 height 14
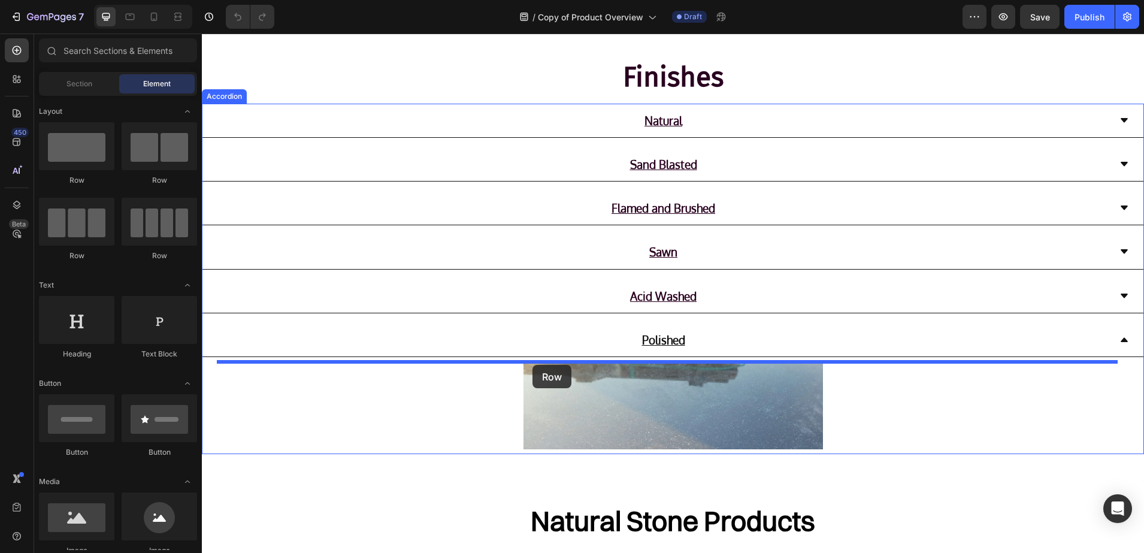
drag, startPoint x: 269, startPoint y: 183, endPoint x: 533, endPoint y: 365, distance: 320.0
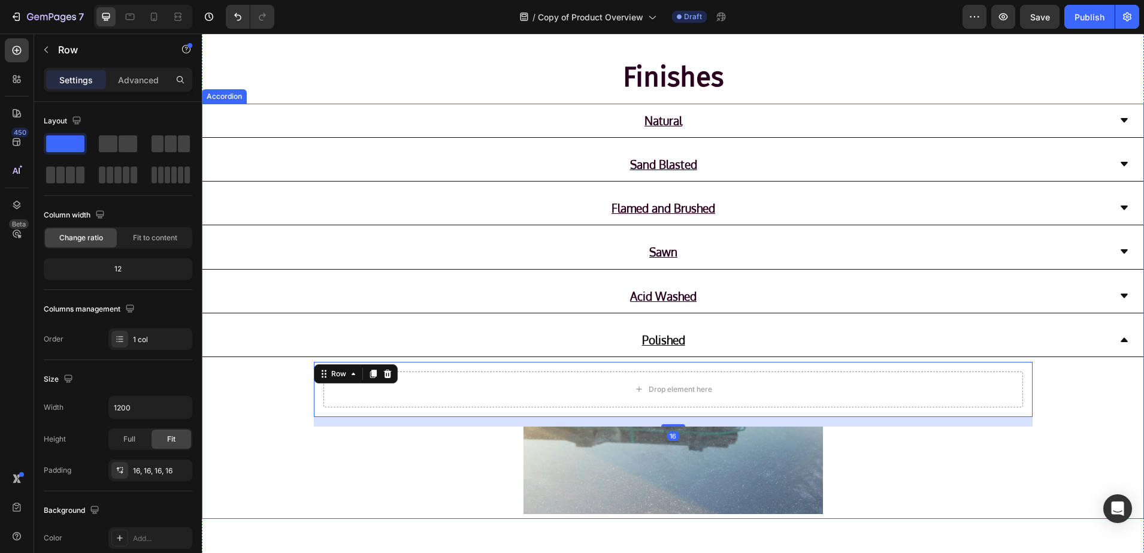
click at [567, 300] on div "Acid Washed" at bounding box center [663, 296] width 893 height 24
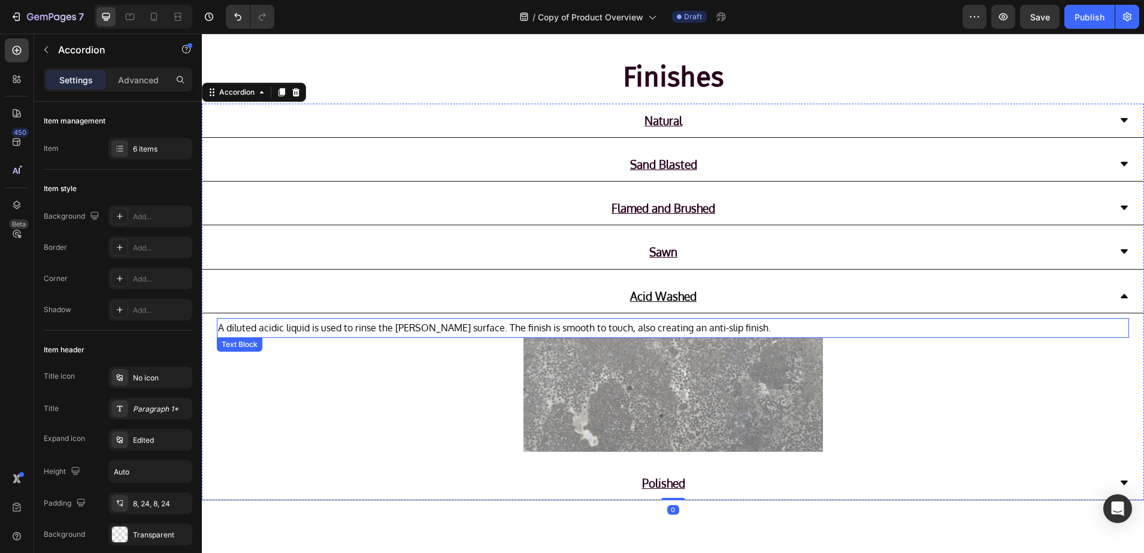
click at [504, 330] on p "A diluted acidic liquid is used to rinse the stoen surface. The finish is smoot…" at bounding box center [673, 327] width 910 height 17
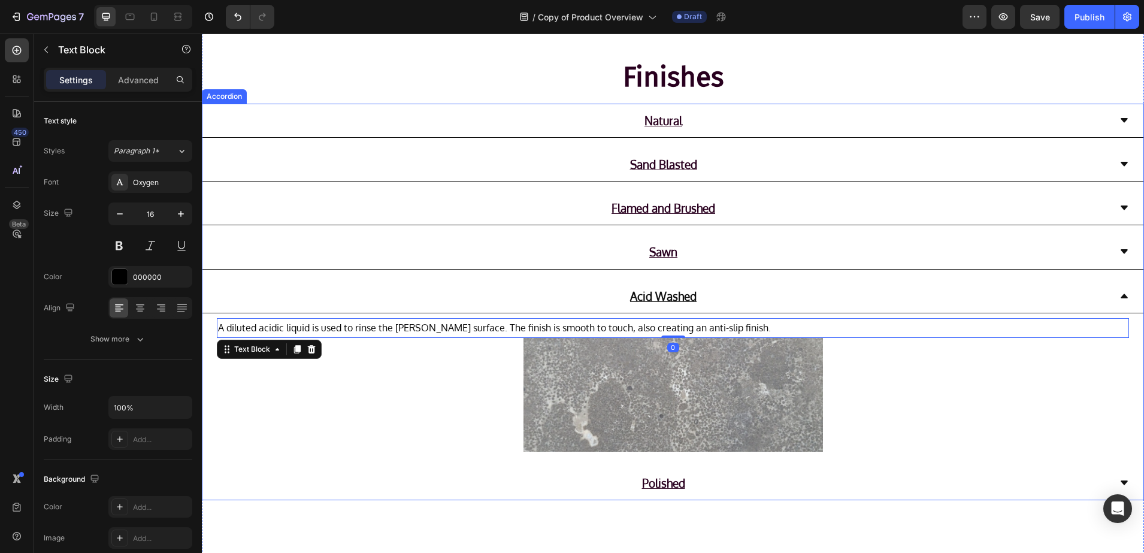
click at [651, 491] on p "Polished" at bounding box center [663, 483] width 43 height 20
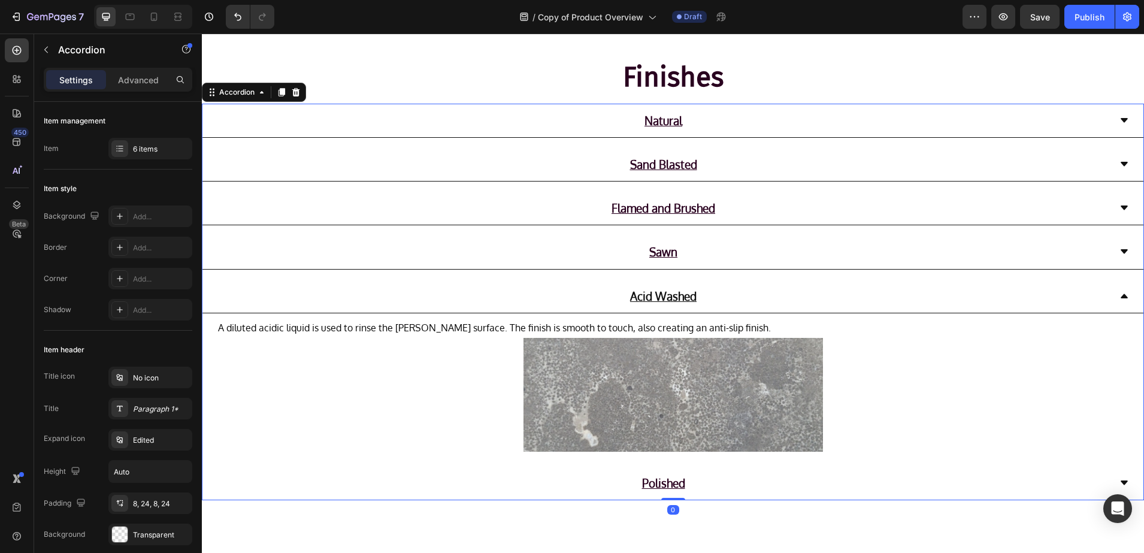
click at [765, 480] on div "Polished" at bounding box center [663, 483] width 893 height 24
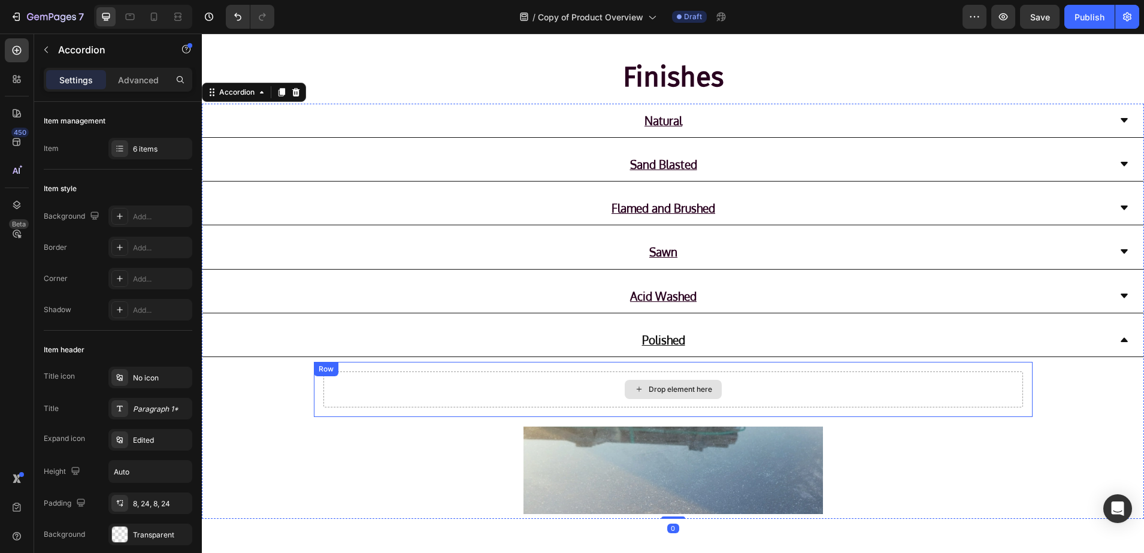
click at [388, 392] on div "Drop element here" at bounding box center [673, 389] width 700 height 36
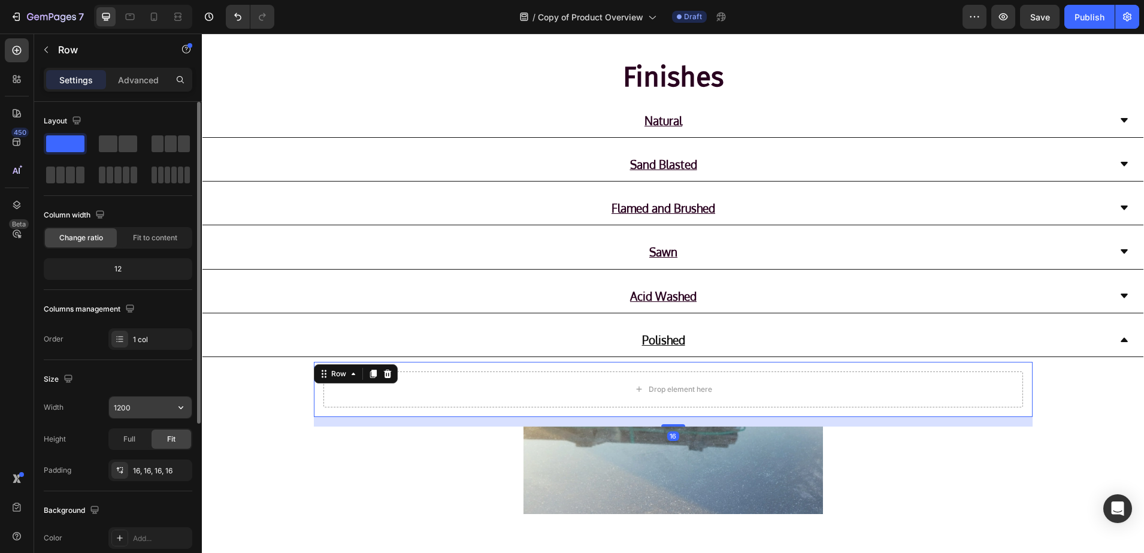
click at [147, 412] on input "1200" at bounding box center [150, 408] width 83 height 22
click at [184, 413] on icon "button" at bounding box center [181, 407] width 12 height 12
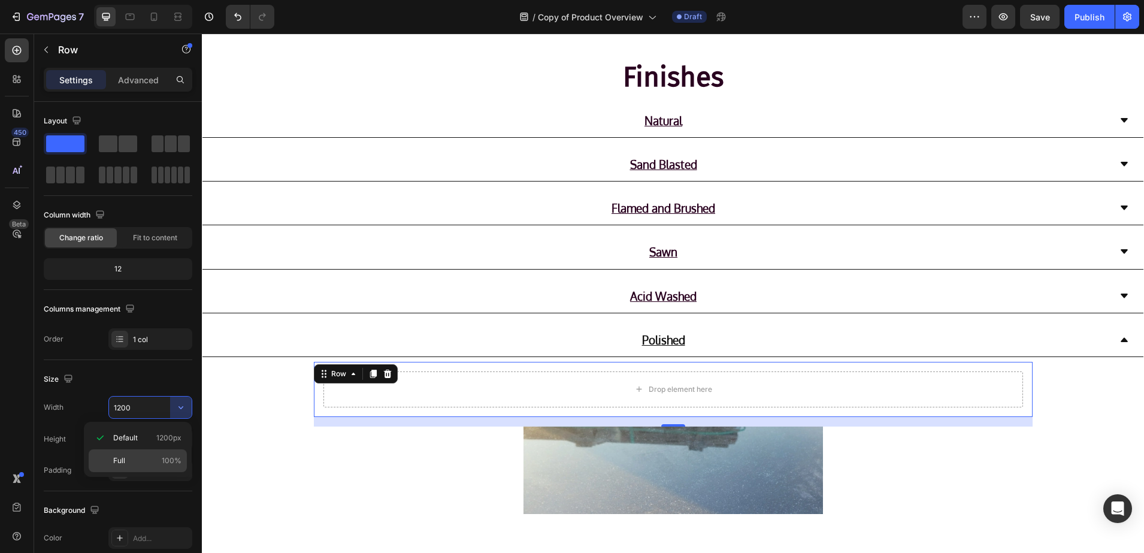
click at [133, 453] on div "Full 100%" at bounding box center [138, 460] width 98 height 23
type input "100%"
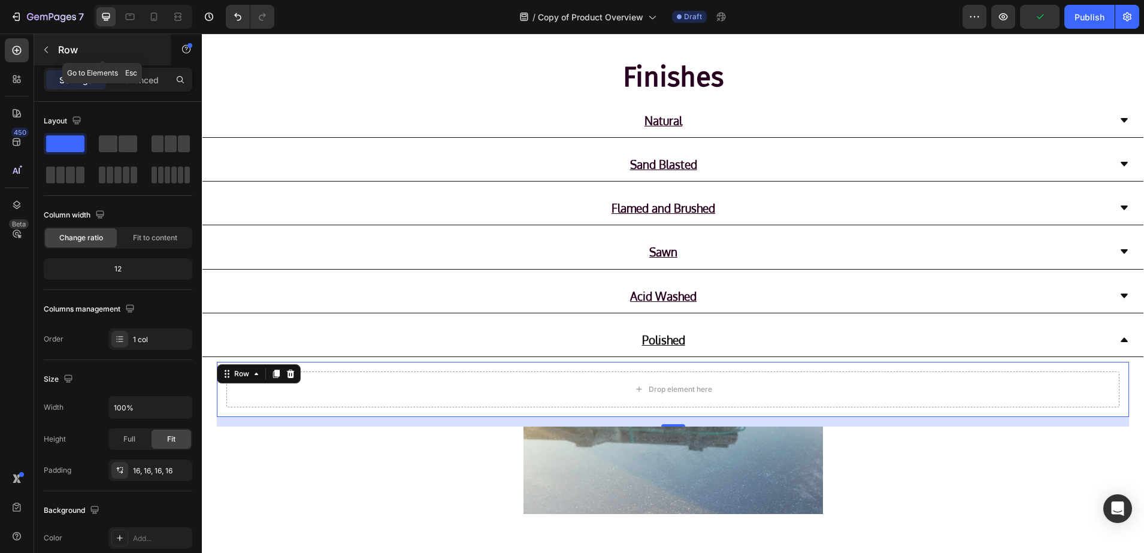
click at [75, 50] on p "Row" at bounding box center [109, 50] width 102 height 14
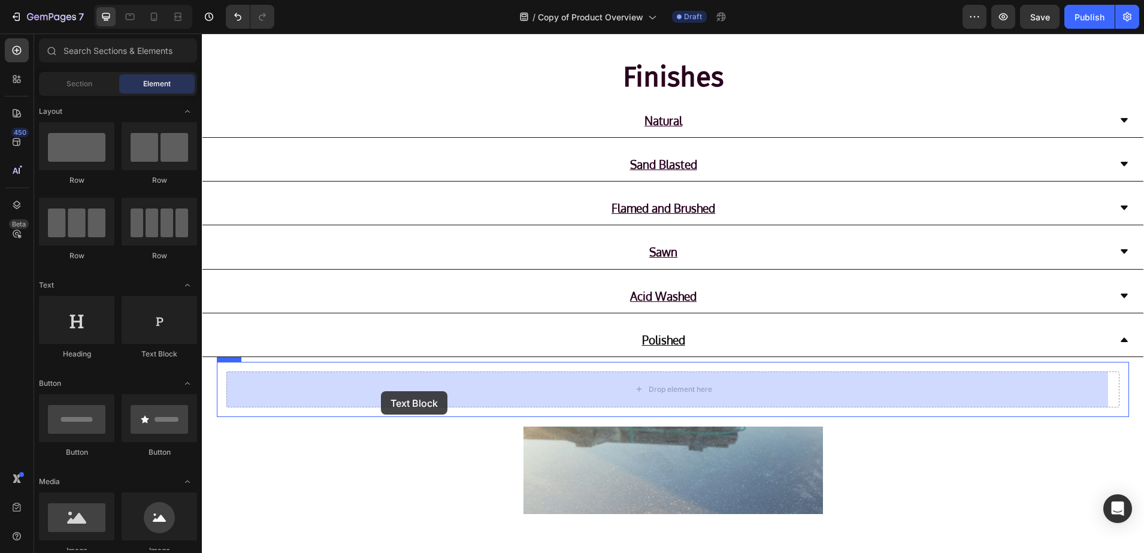
drag, startPoint x: 374, startPoint y: 356, endPoint x: 381, endPoint y: 391, distance: 35.5
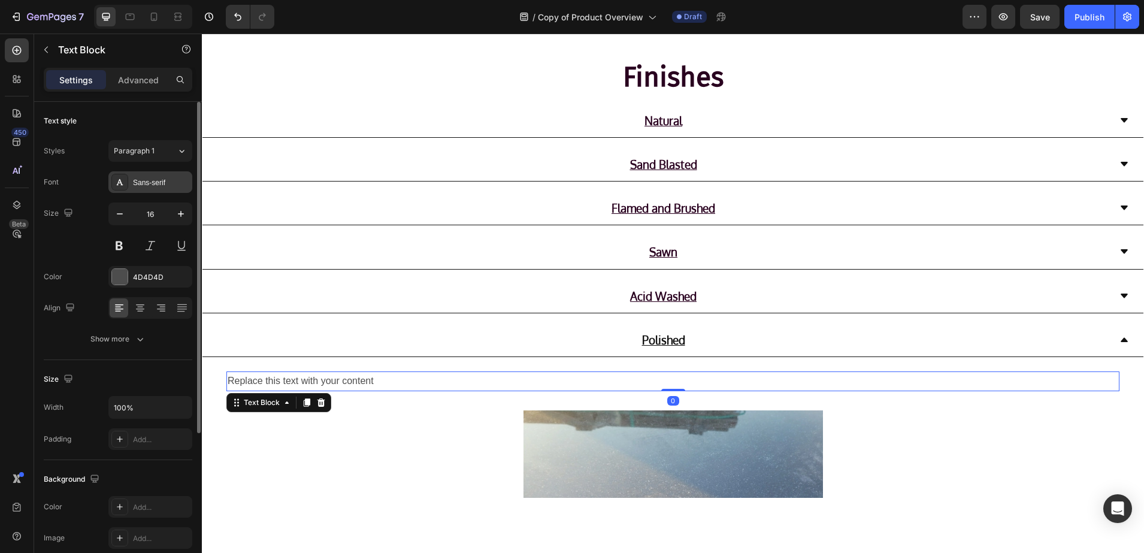
click at [130, 178] on div "Sans-serif" at bounding box center [150, 182] width 84 height 22
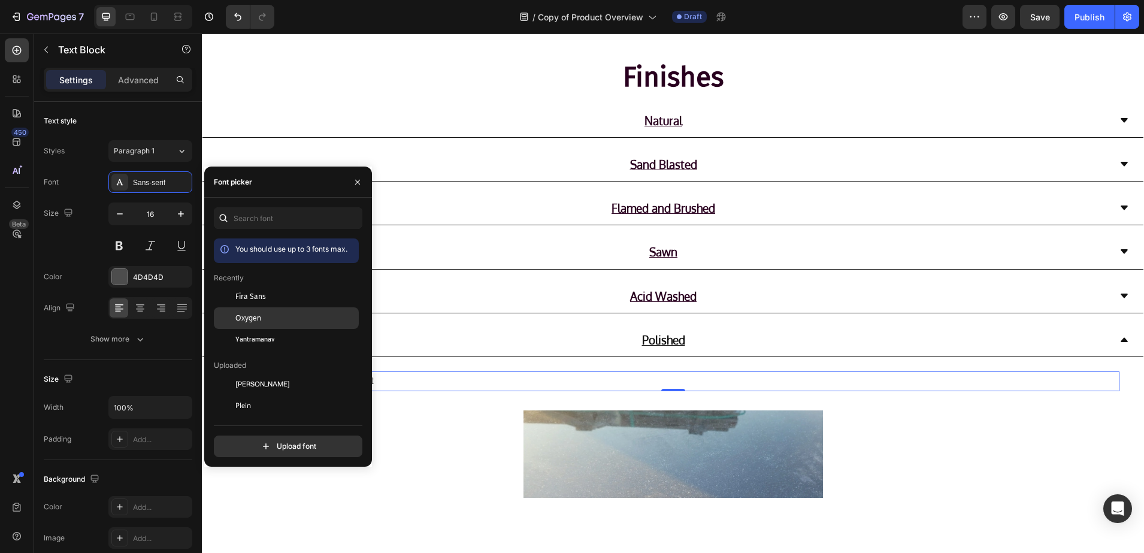
click at [252, 438] on div "Oxygen" at bounding box center [286, 449] width 145 height 22
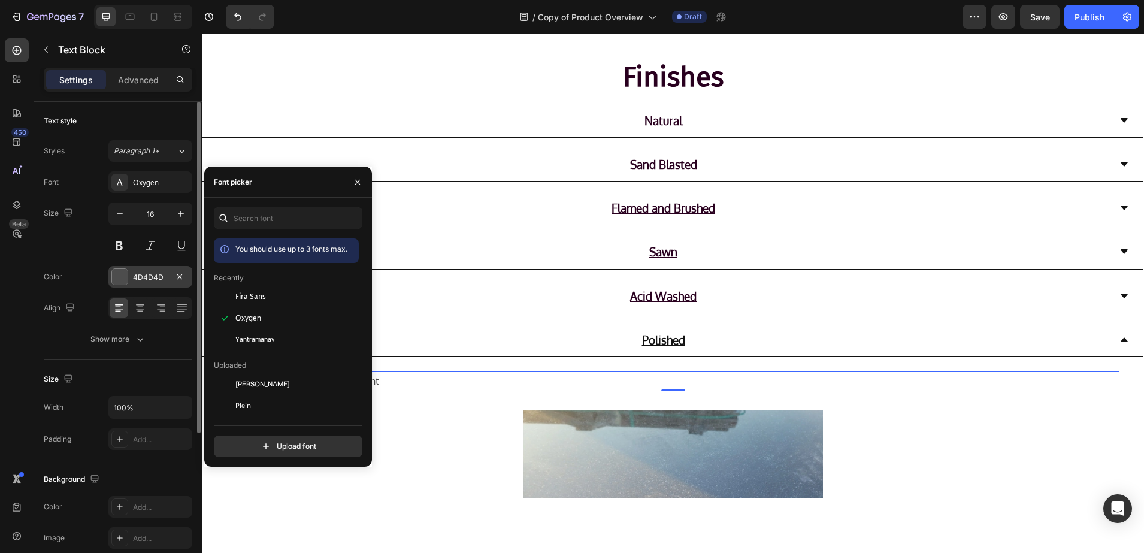
click at [129, 274] on div "4D4D4D" at bounding box center [150, 277] width 84 height 22
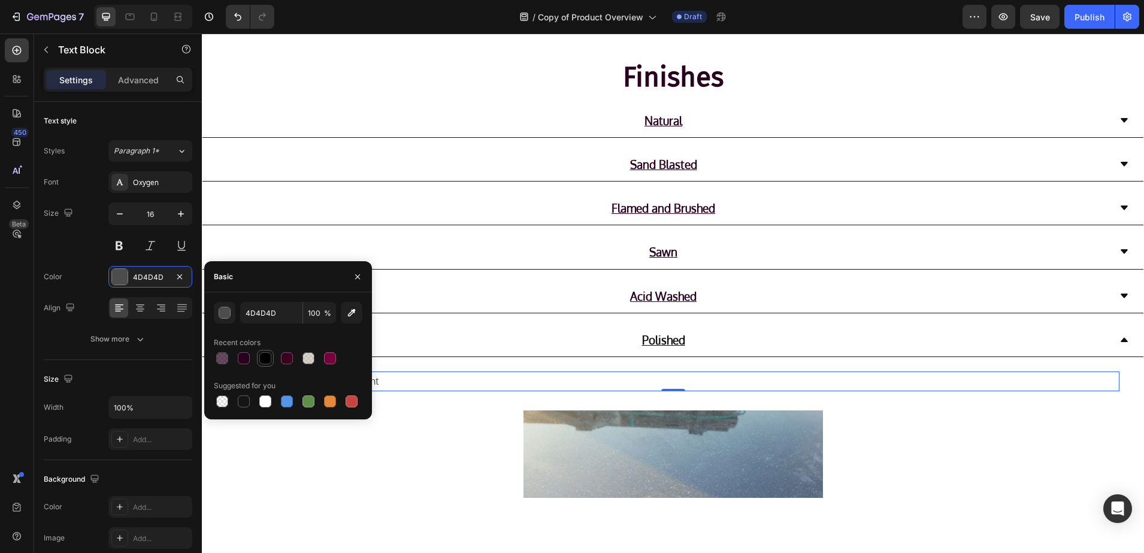
click at [267, 362] on div at bounding box center [265, 358] width 12 height 12
type input "000000"
click at [351, 274] on button "button" at bounding box center [357, 276] width 19 height 19
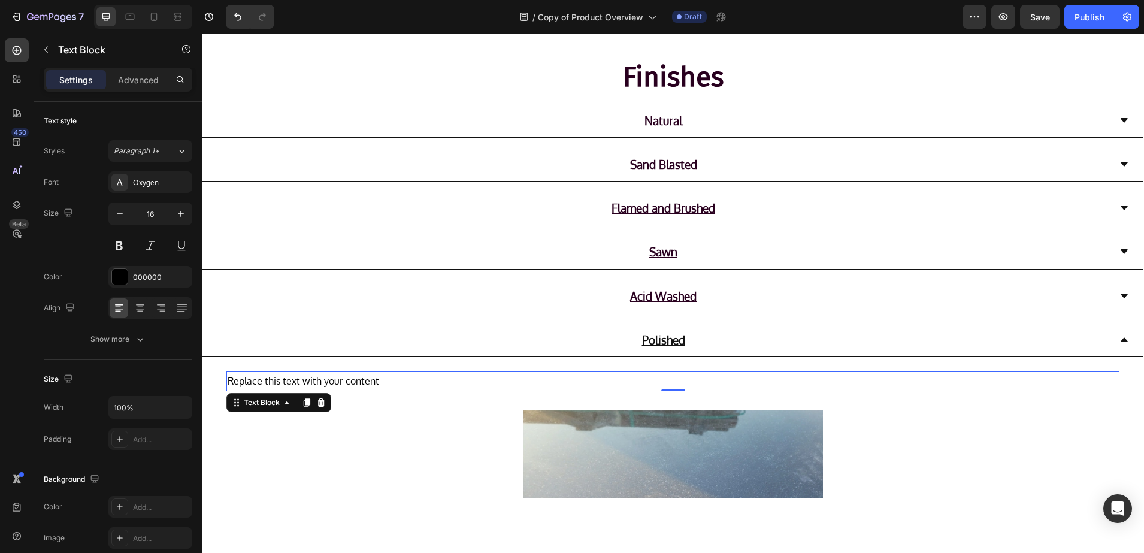
click at [462, 381] on div "Replace this text with your content" at bounding box center [672, 381] width 893 height 20
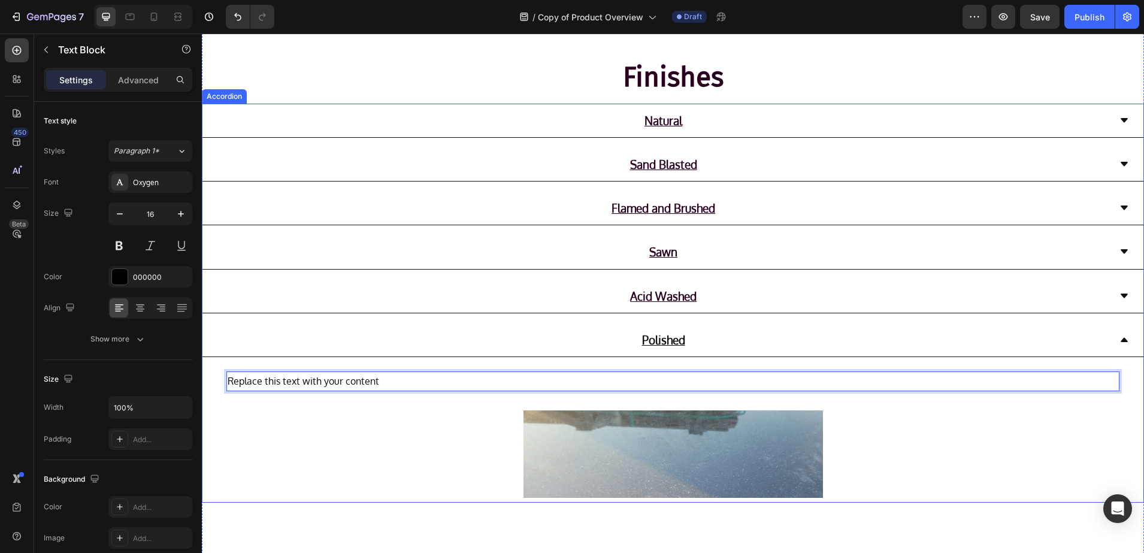
click at [1122, 342] on div "Polished" at bounding box center [672, 340] width 941 height 34
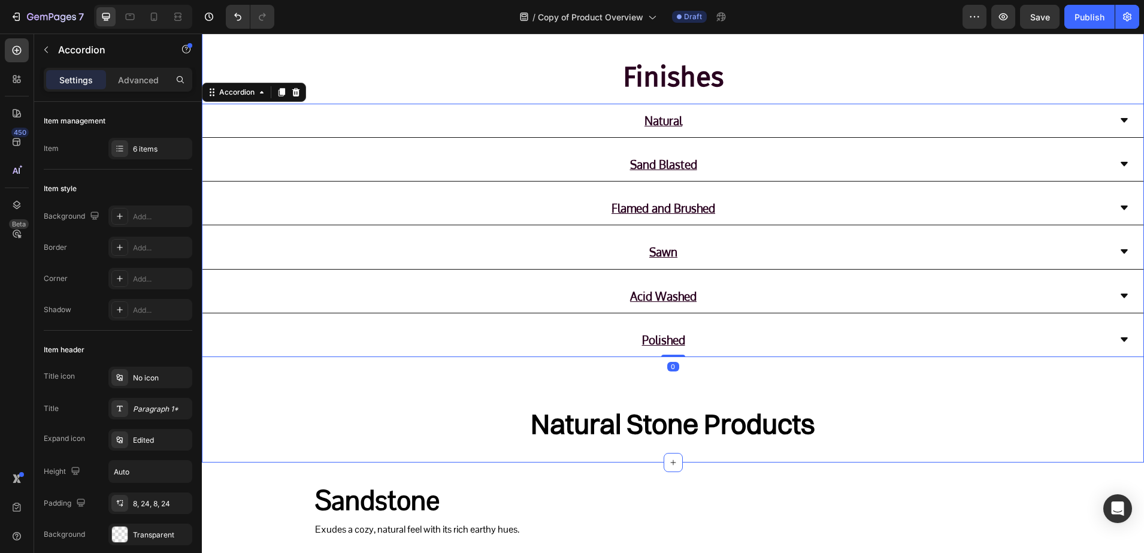
scroll to position [674, 0]
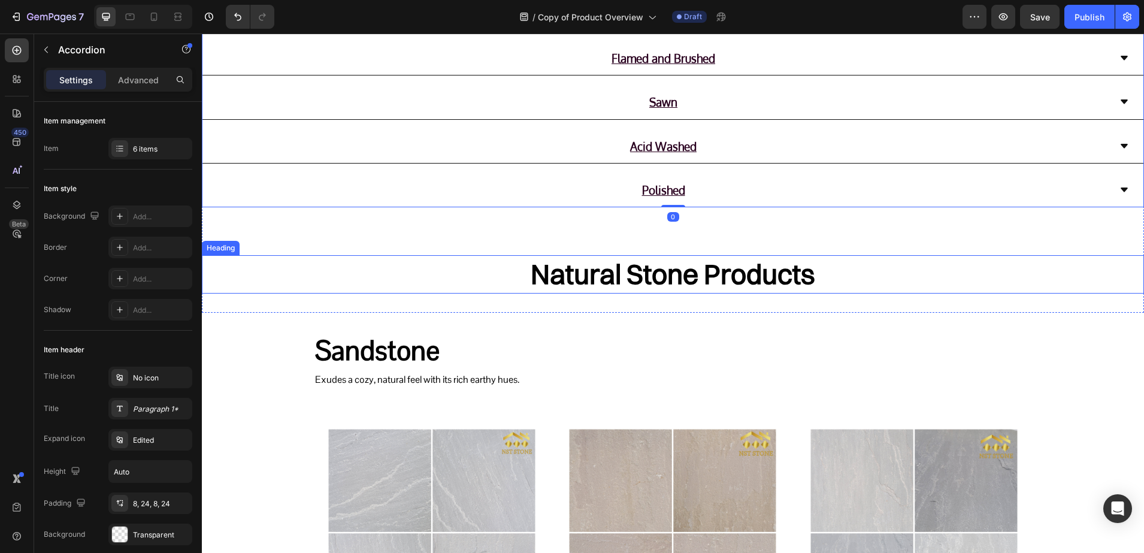
click at [595, 260] on h2 "Natural Stone Products" at bounding box center [673, 274] width 942 height 38
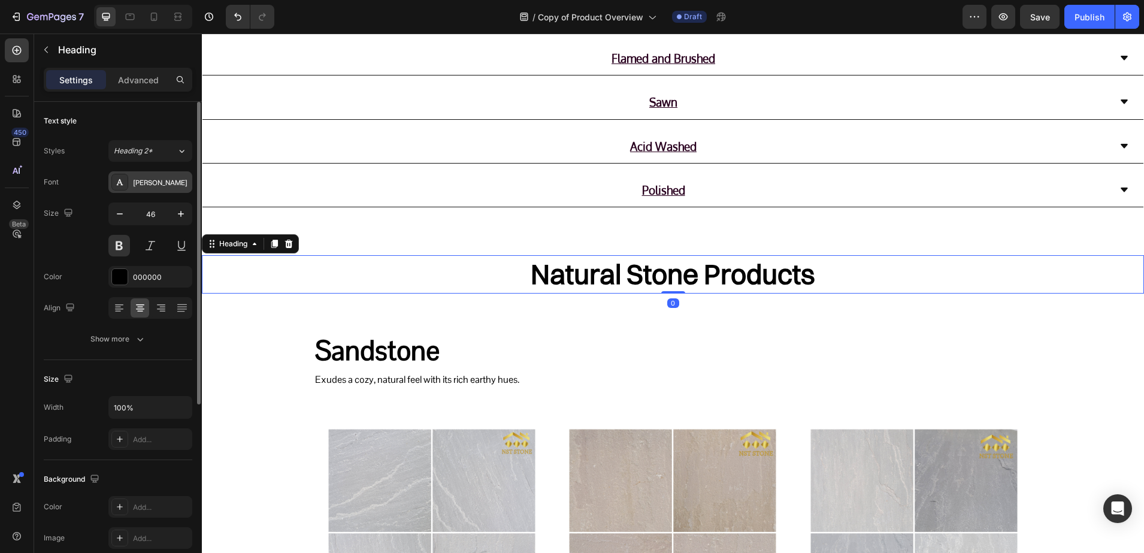
click at [134, 183] on div "[PERSON_NAME]" at bounding box center [161, 182] width 56 height 11
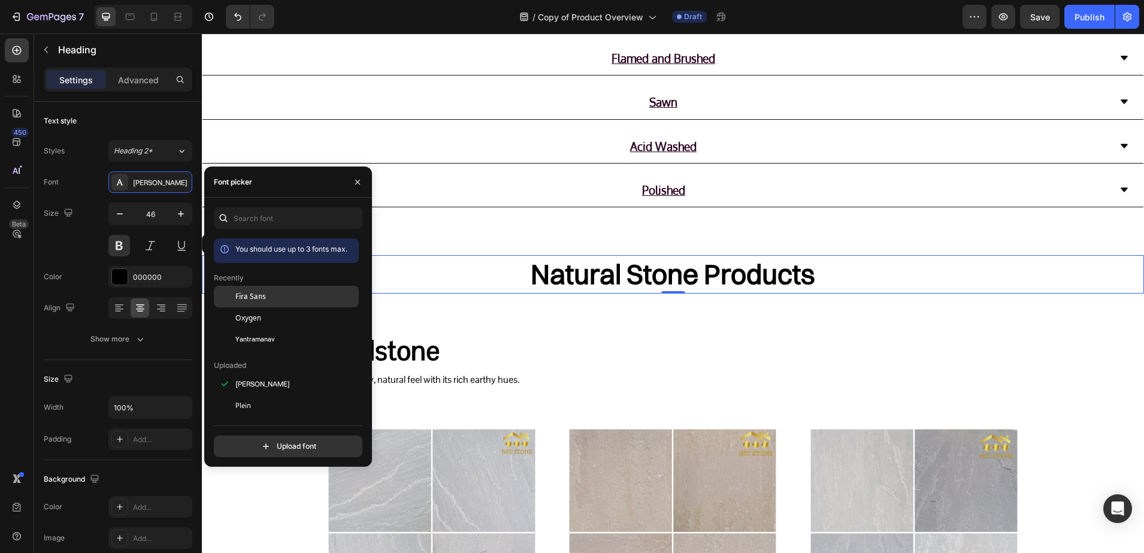
click at [258, 300] on span "Fira Sans" at bounding box center [250, 296] width 31 height 11
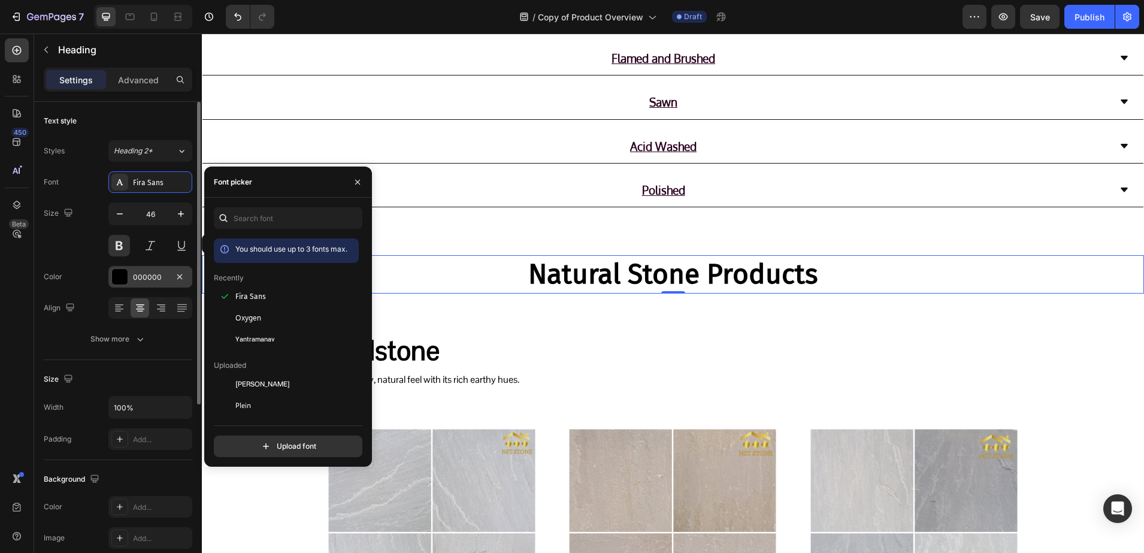
click at [129, 280] on div "000000" at bounding box center [150, 277] width 84 height 22
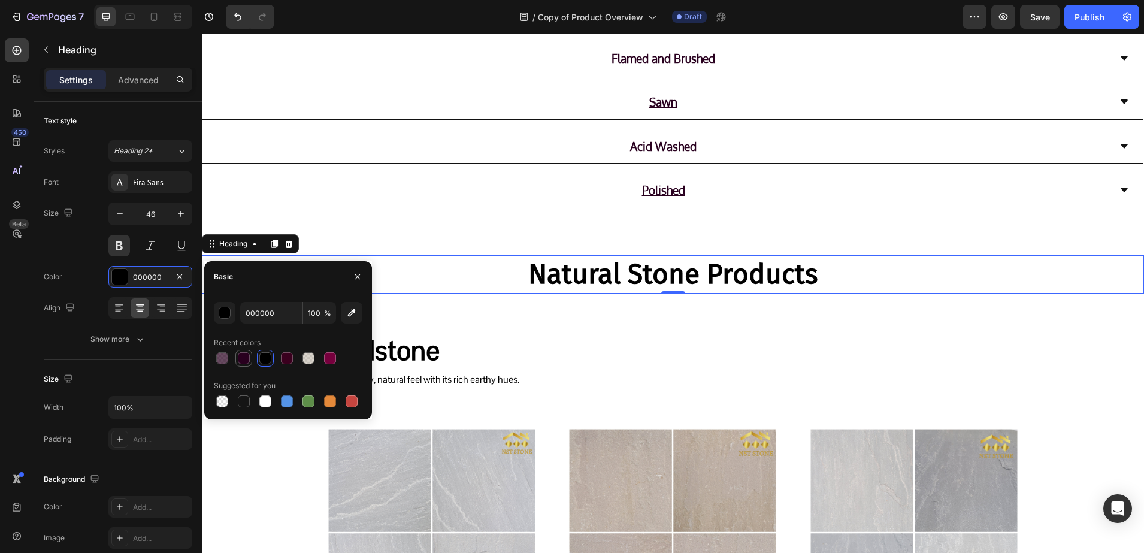
click at [247, 361] on div at bounding box center [244, 358] width 12 height 12
type input "29001F"
click at [358, 273] on icon "button" at bounding box center [358, 277] width 10 height 10
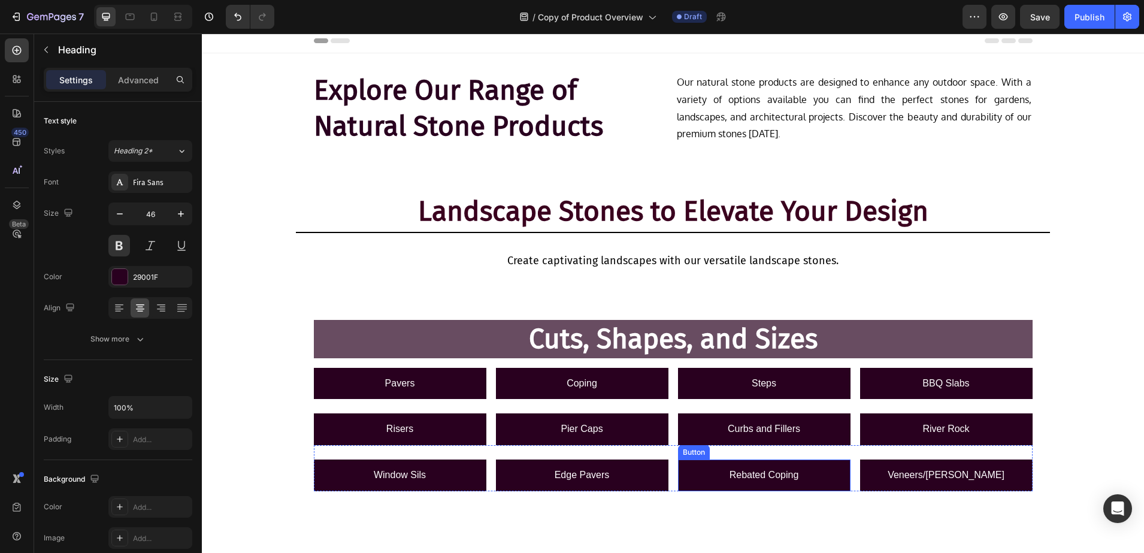
scroll to position [0, 0]
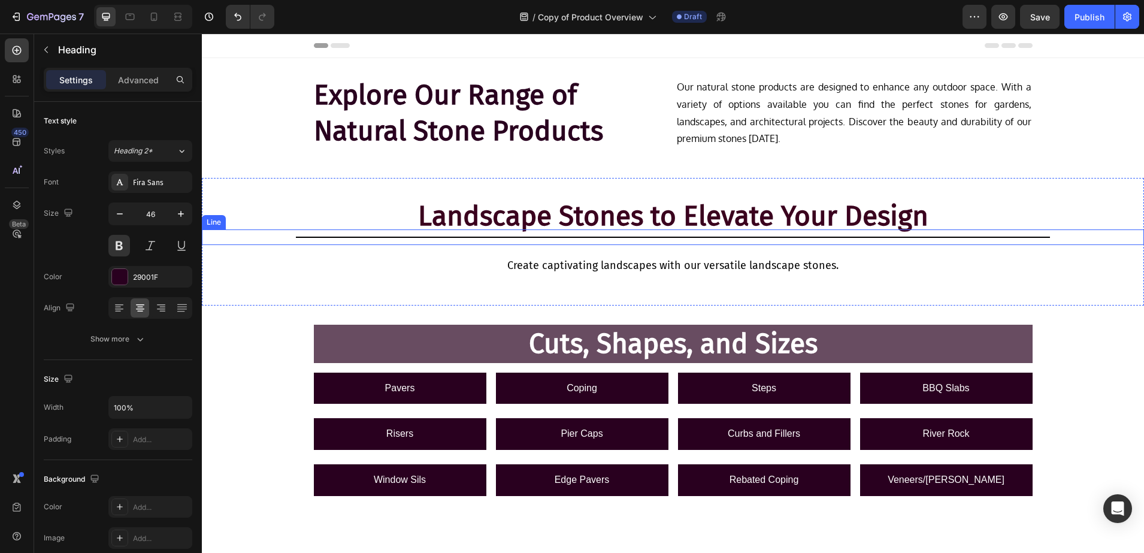
click at [351, 230] on div "Title Line" at bounding box center [673, 237] width 942 height 16
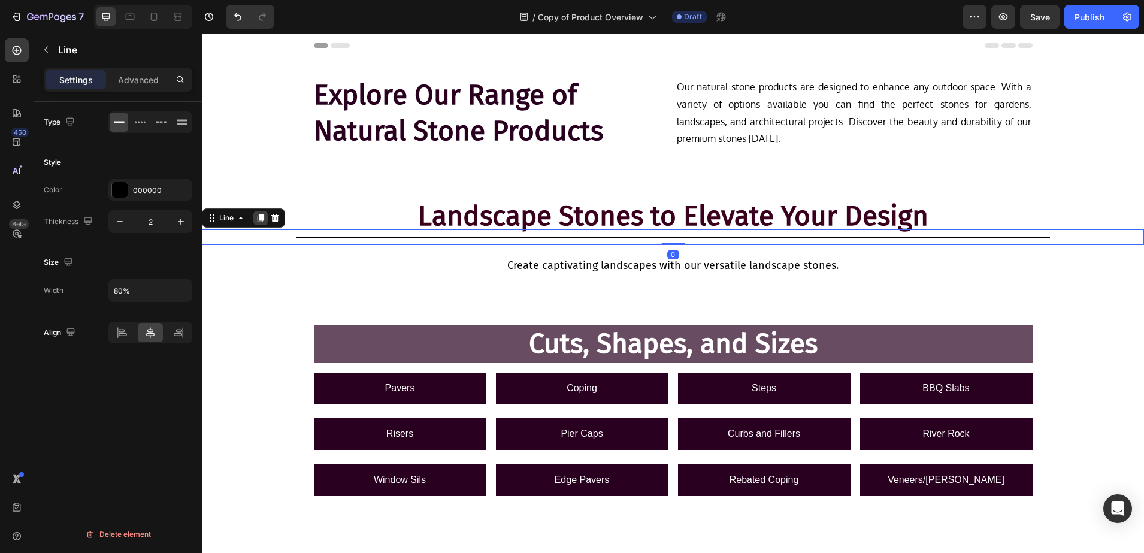
click at [261, 217] on icon at bounding box center [261, 218] width 7 height 8
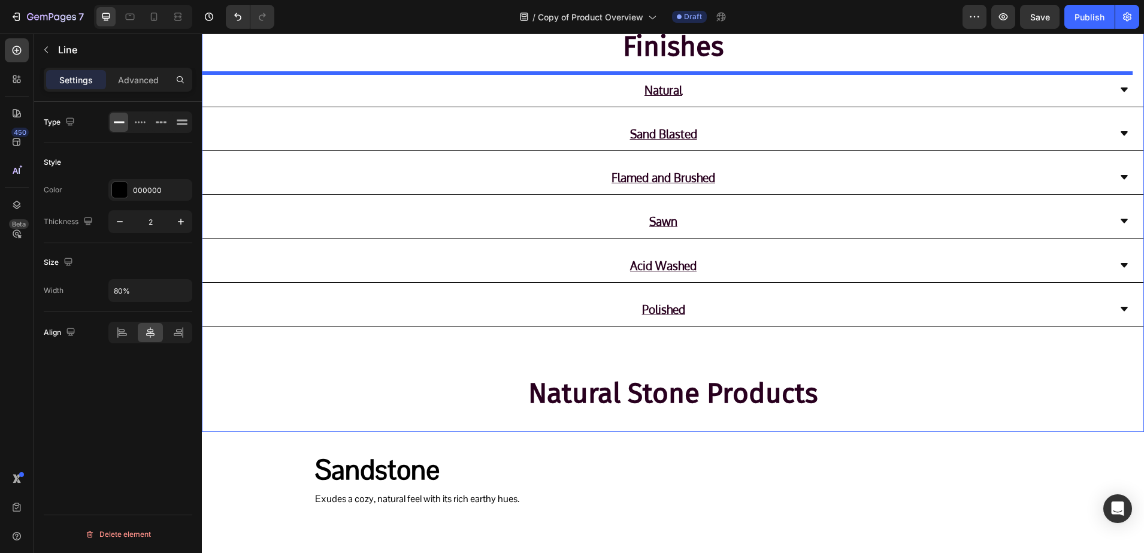
scroll to position [726, 0]
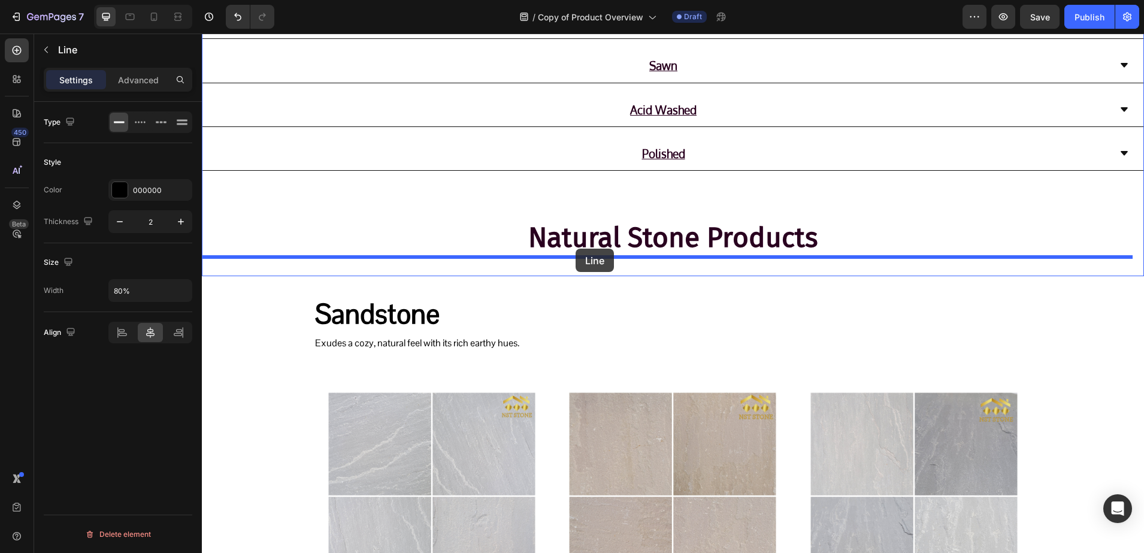
drag, startPoint x: 216, startPoint y: 233, endPoint x: 576, endPoint y: 249, distance: 360.4
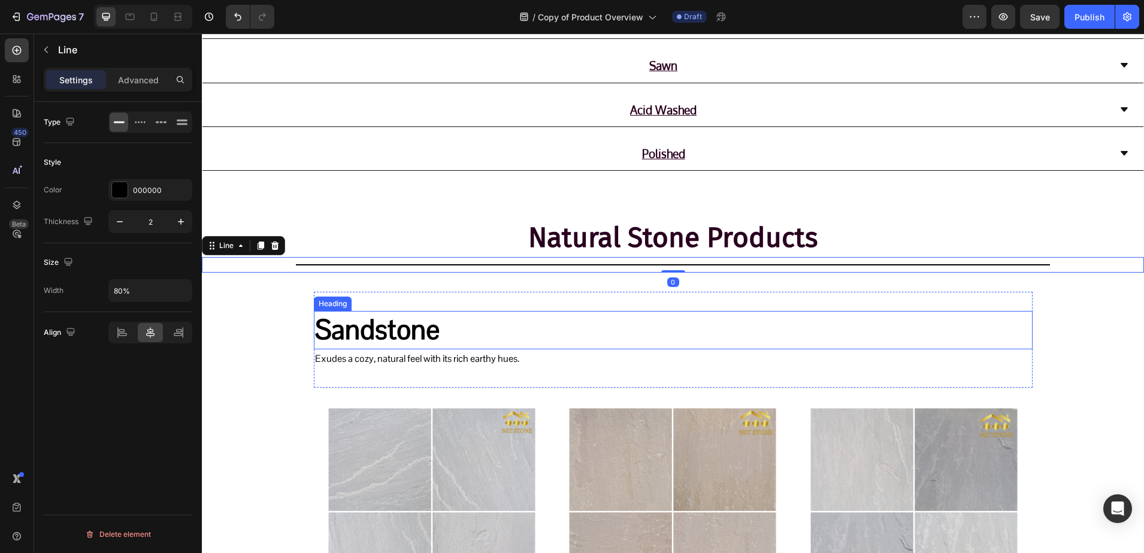
click at [336, 326] on h2 "Sandstone" at bounding box center [673, 330] width 719 height 38
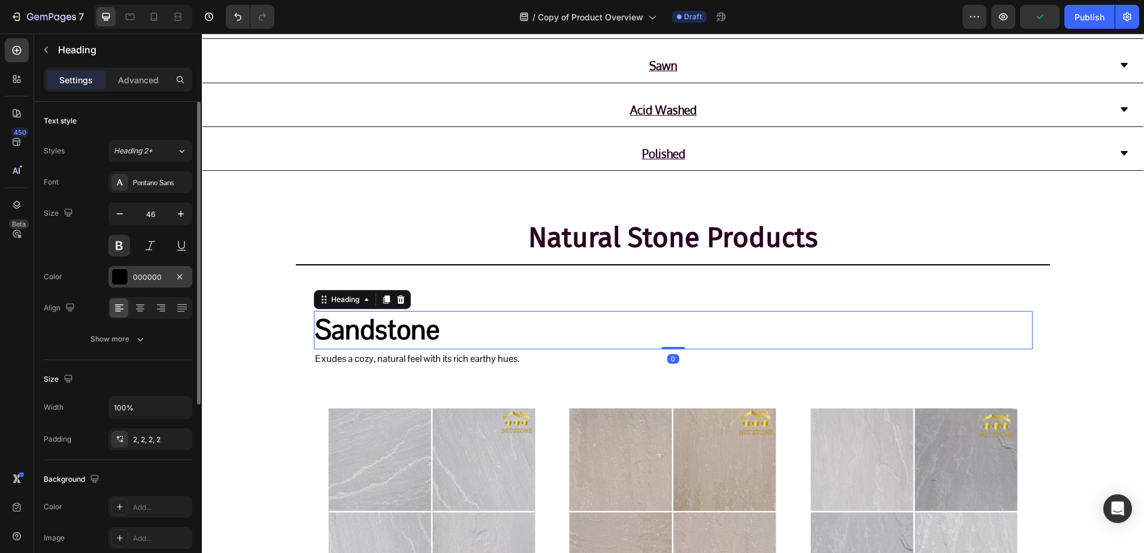
click at [121, 268] on div at bounding box center [119, 276] width 17 height 17
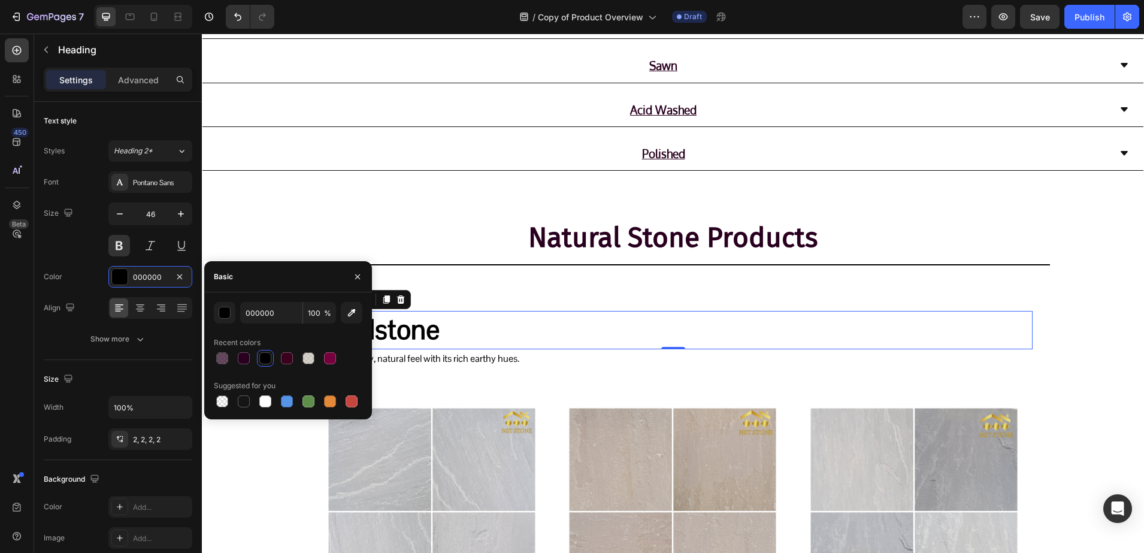
click at [321, 359] on div at bounding box center [288, 358] width 149 height 17
click at [329, 358] on div at bounding box center [330, 358] width 12 height 12
click at [279, 360] on div at bounding box center [287, 358] width 17 height 17
type input "3A001E"
click at [352, 268] on button "button" at bounding box center [357, 276] width 19 height 19
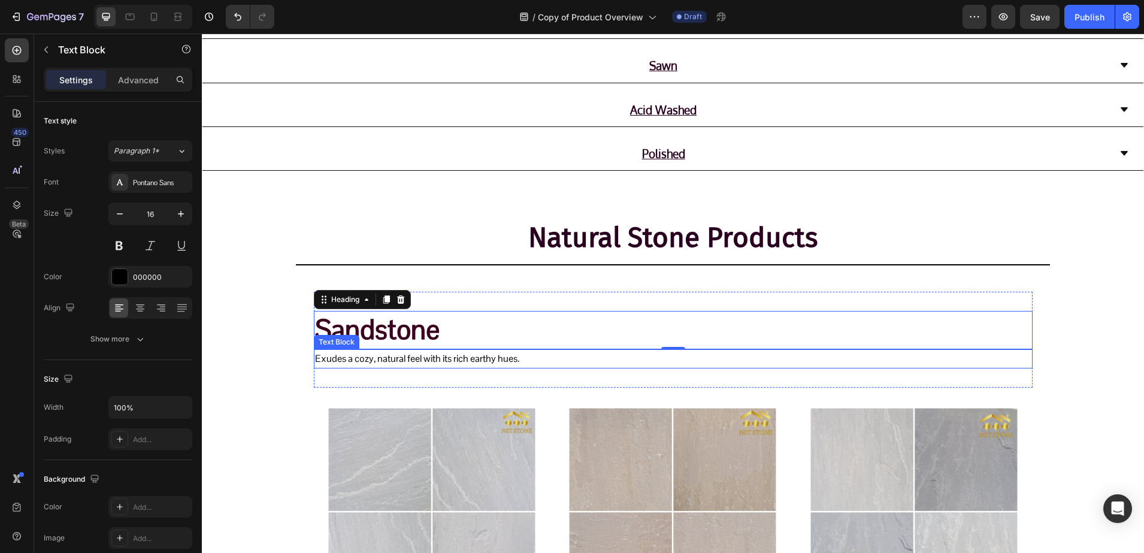
click at [357, 363] on p "Exudes a cozy, natural feel with its rich earthy hues." at bounding box center [673, 358] width 716 height 17
click at [364, 319] on h2 "Sandstone" at bounding box center [673, 330] width 719 height 38
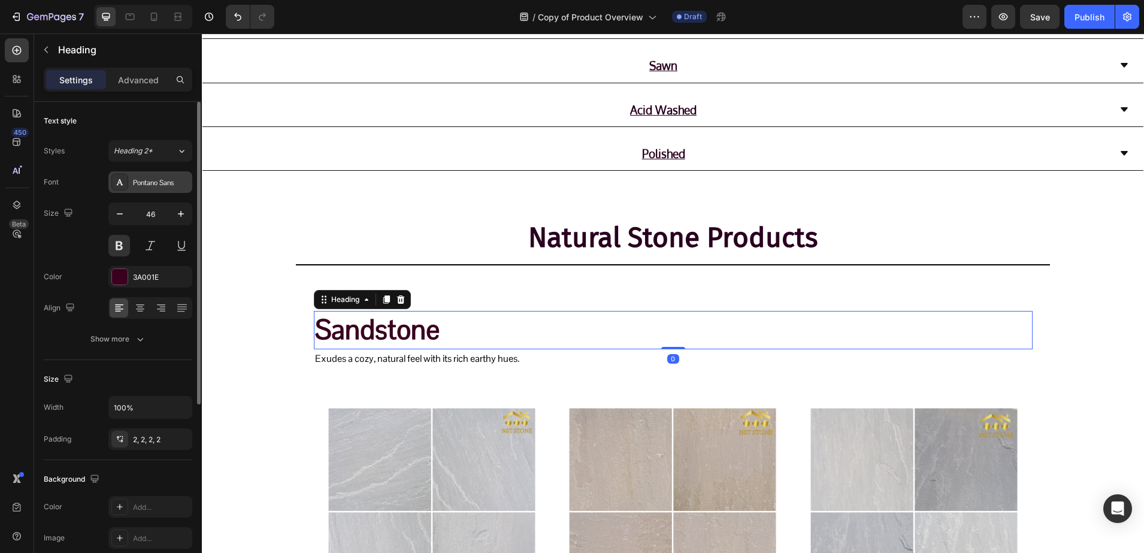
click at [144, 191] on div "Pontano Sans" at bounding box center [150, 182] width 84 height 22
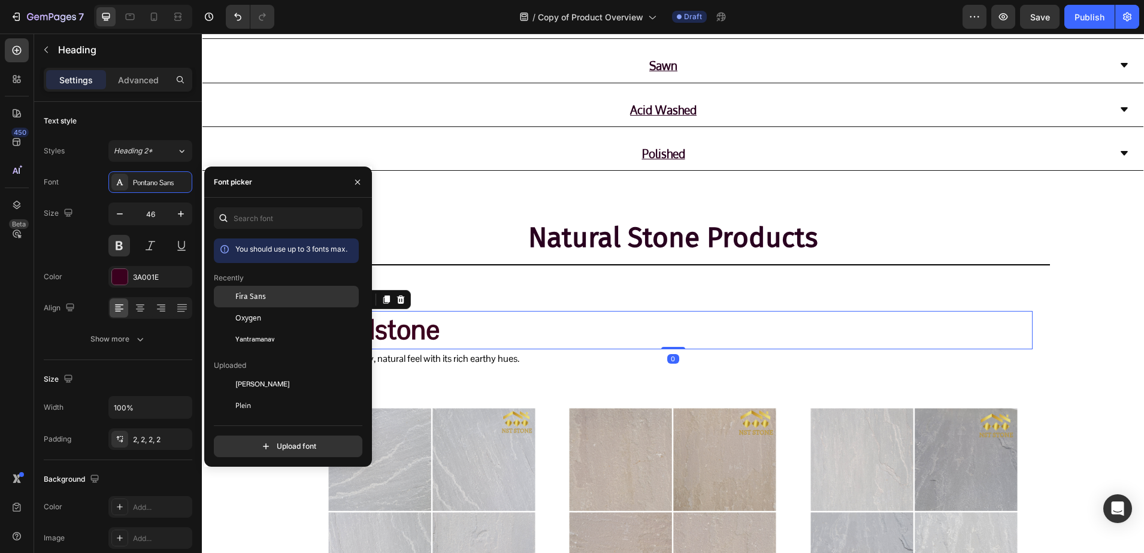
click at [267, 300] on div "Fira Sans" at bounding box center [295, 296] width 121 height 11
click at [413, 353] on p "Exudes a cozy, natural feel with its rich earthy hues." at bounding box center [673, 358] width 716 height 17
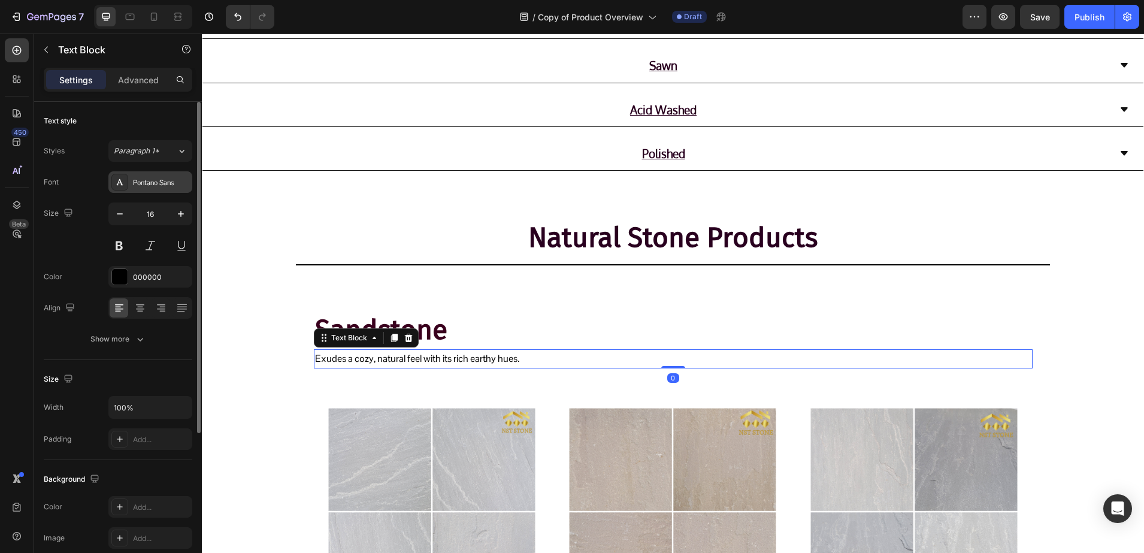
click at [125, 188] on div at bounding box center [119, 182] width 17 height 17
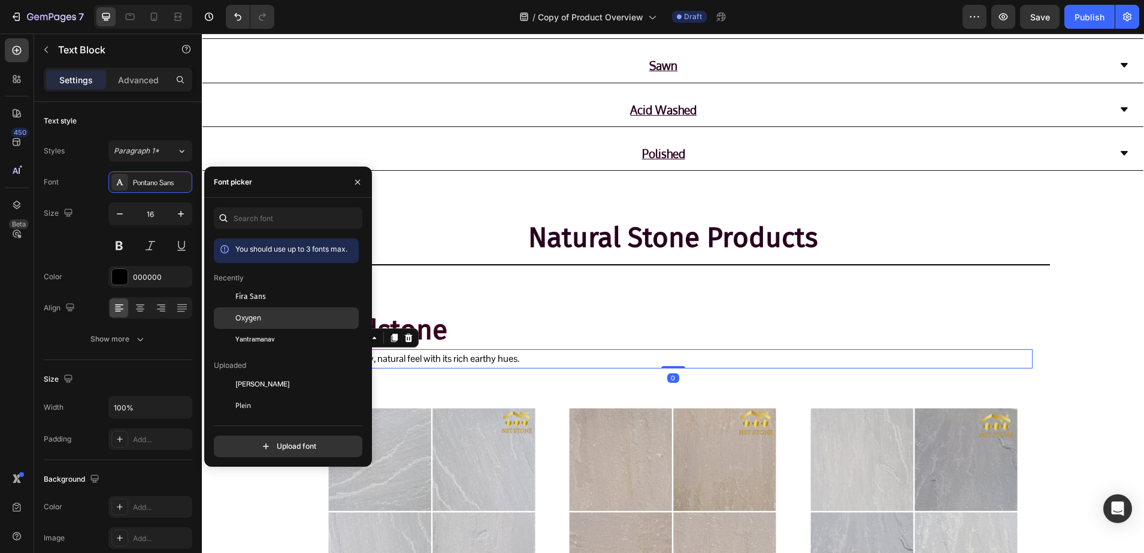
click at [233, 314] on div at bounding box center [225, 318] width 22 height 22
click at [355, 177] on icon "button" at bounding box center [358, 182] width 10 height 10
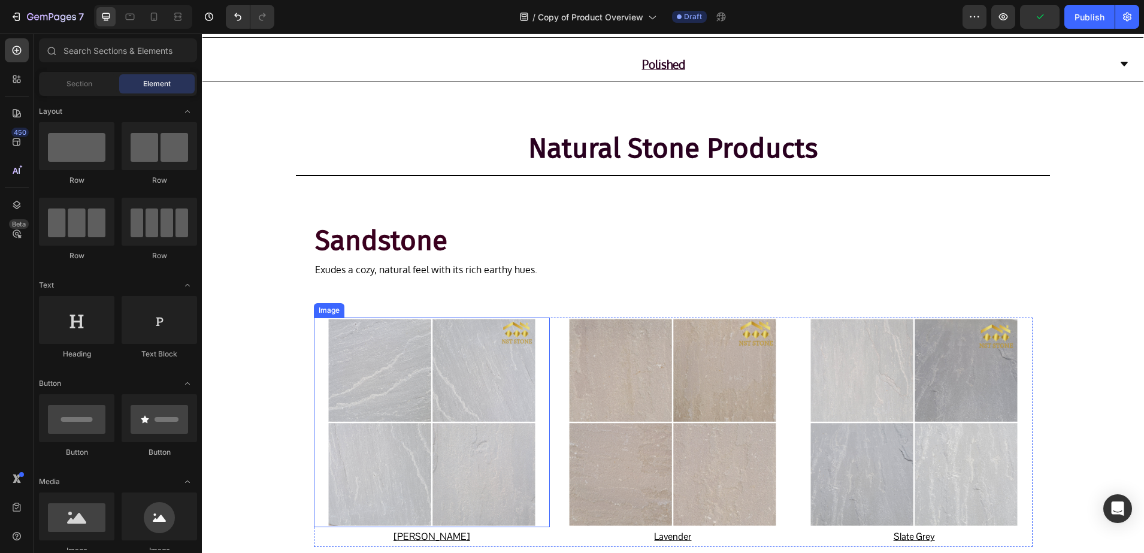
scroll to position [951, 0]
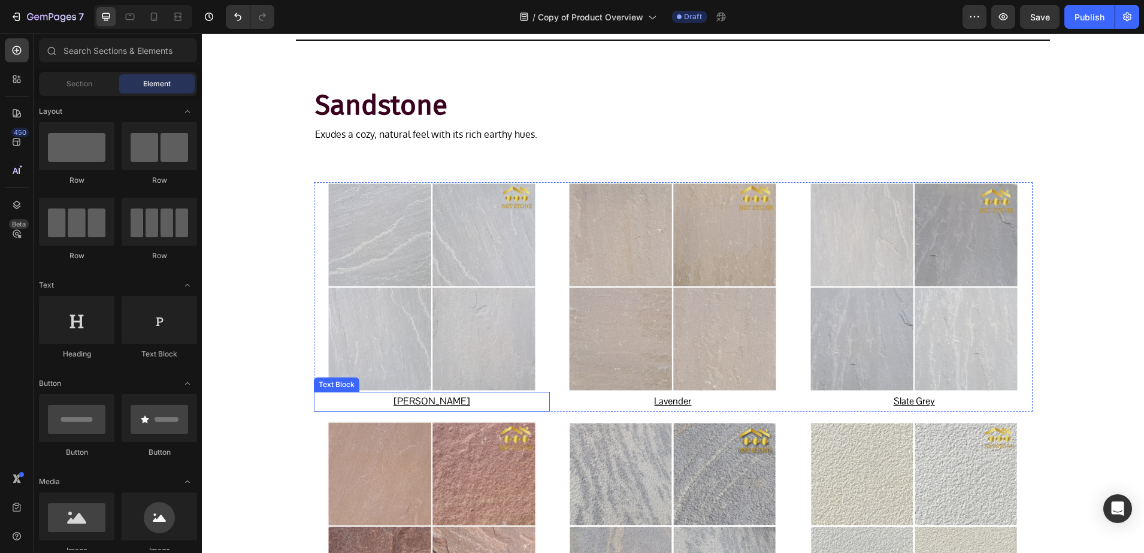
click at [416, 403] on u "Dove Grey" at bounding box center [432, 401] width 77 height 13
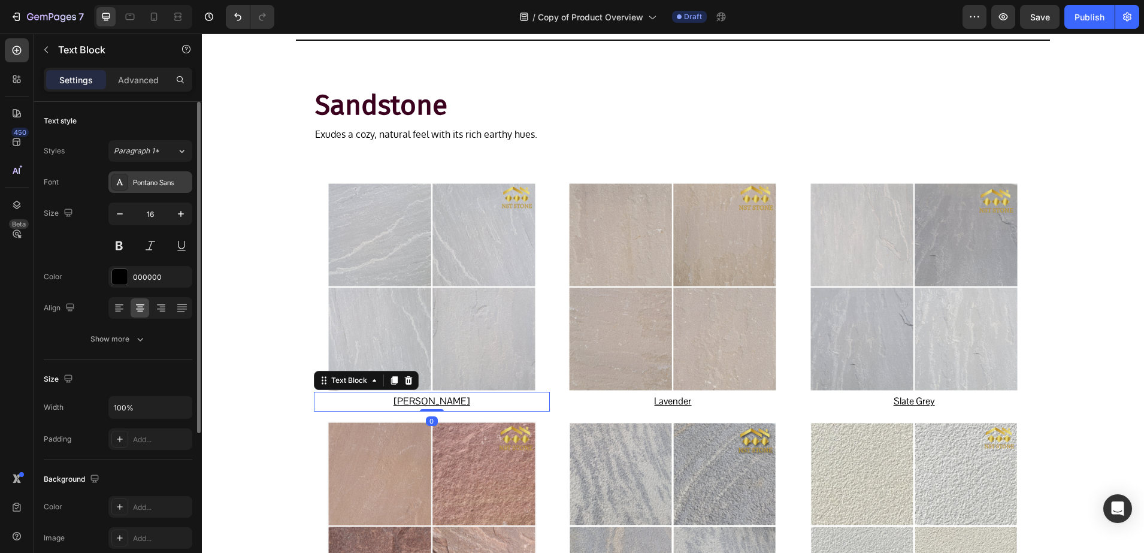
click at [132, 184] on div "Pontano Sans" at bounding box center [150, 182] width 84 height 22
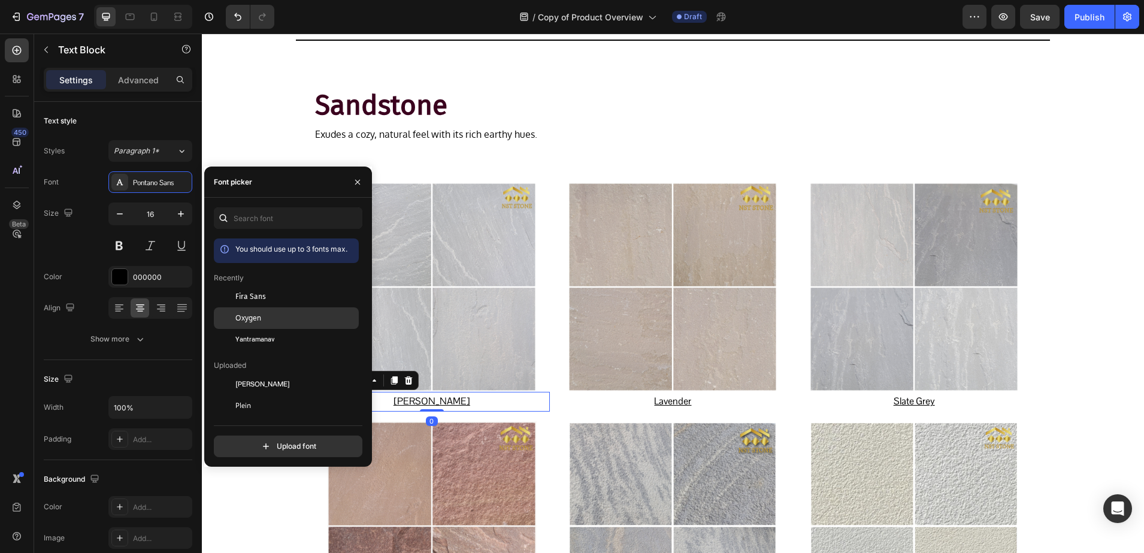
click at [231, 313] on div at bounding box center [225, 318] width 22 height 22
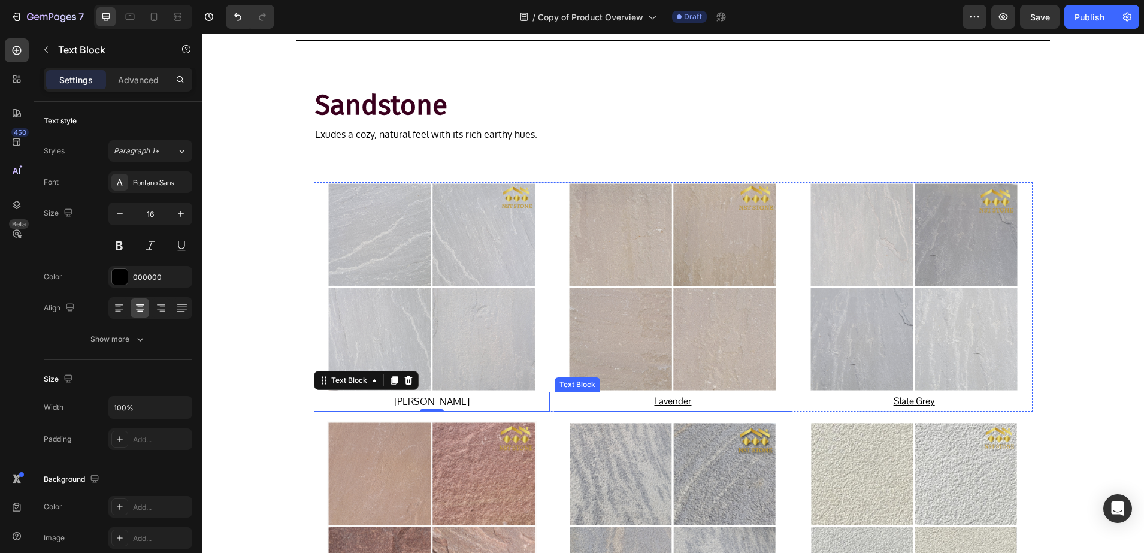
click at [643, 395] on p "Lavender" at bounding box center [673, 401] width 234 height 17
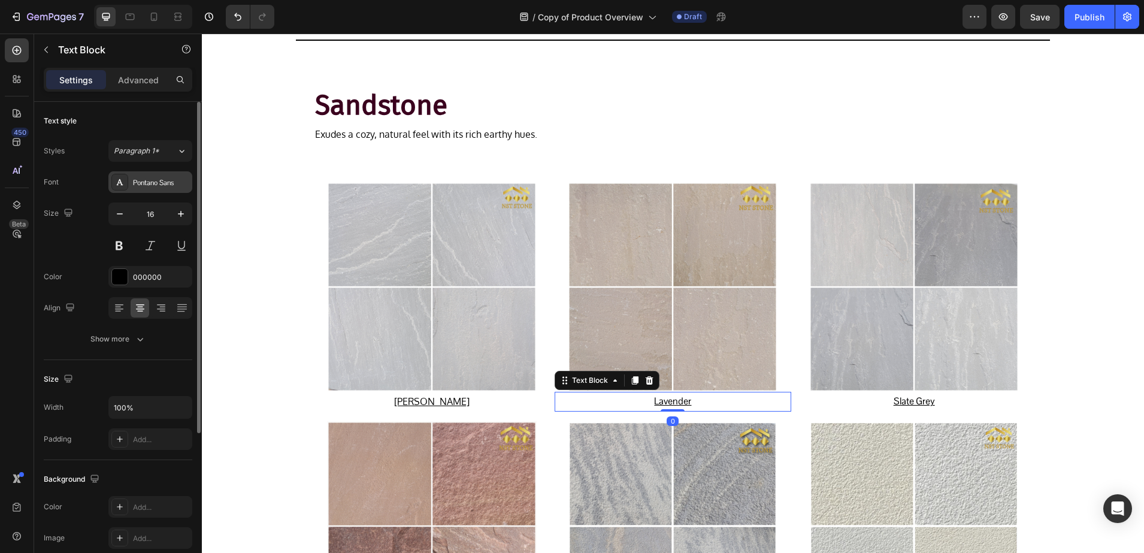
click at [125, 188] on div at bounding box center [119, 182] width 17 height 17
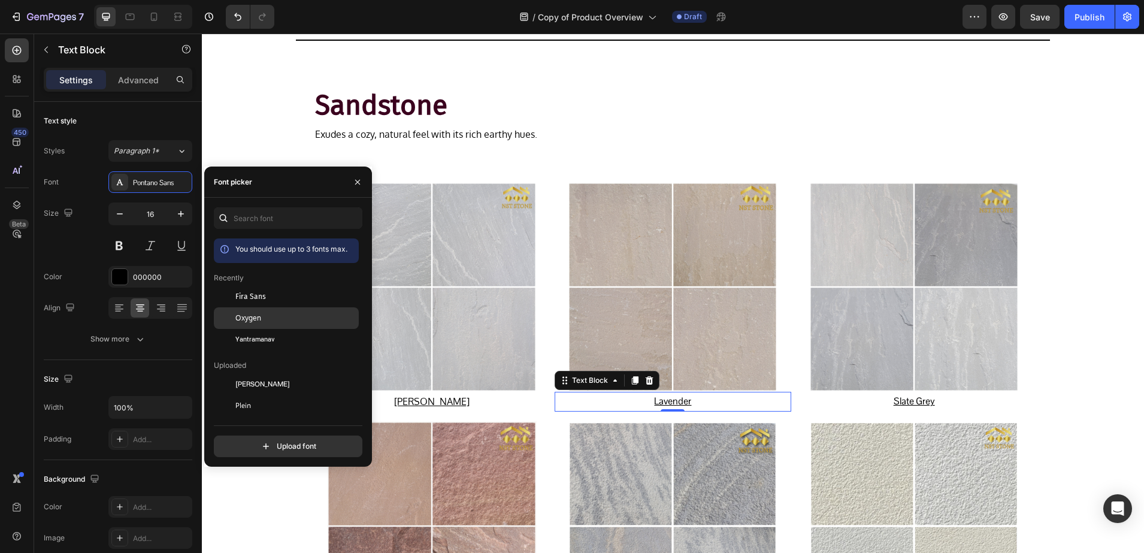
click at [229, 314] on div at bounding box center [225, 318] width 22 height 22
click at [894, 403] on u "Slate Grey" at bounding box center [914, 401] width 41 height 13
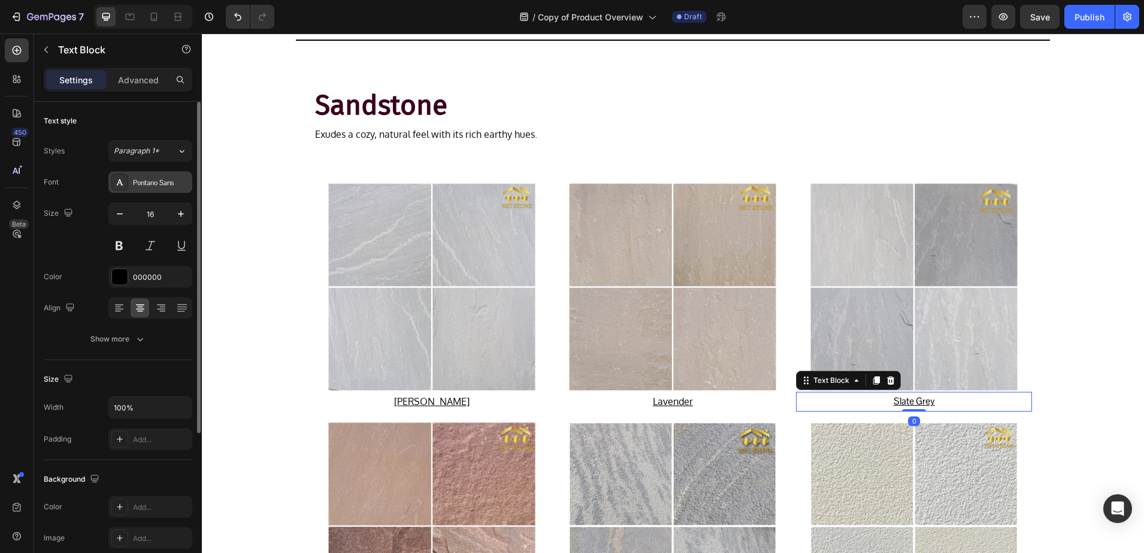
click at [125, 184] on div at bounding box center [119, 182] width 17 height 17
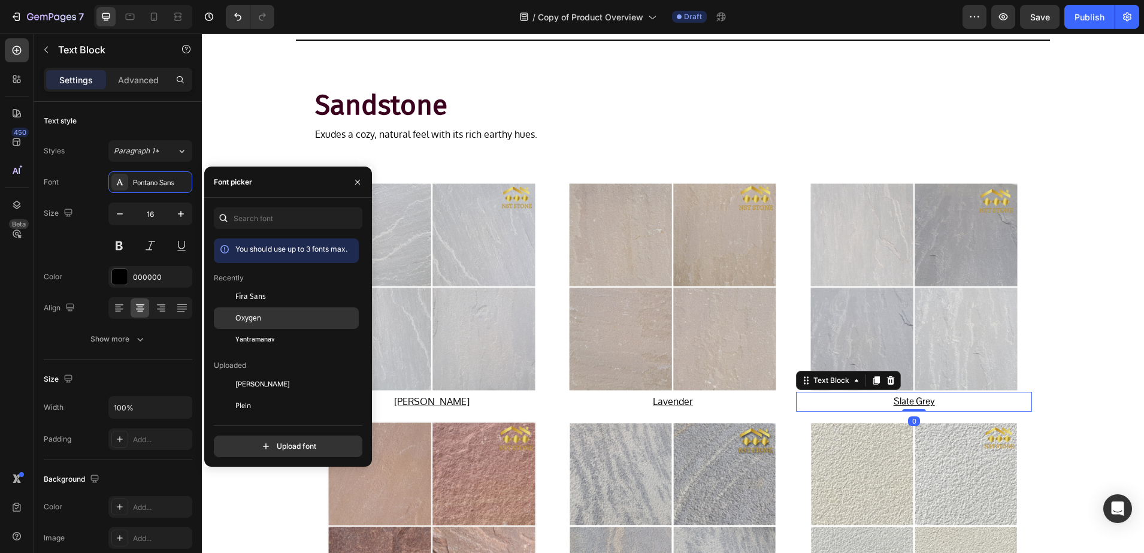
click at [264, 438] on div "Oxygen" at bounding box center [286, 449] width 145 height 22
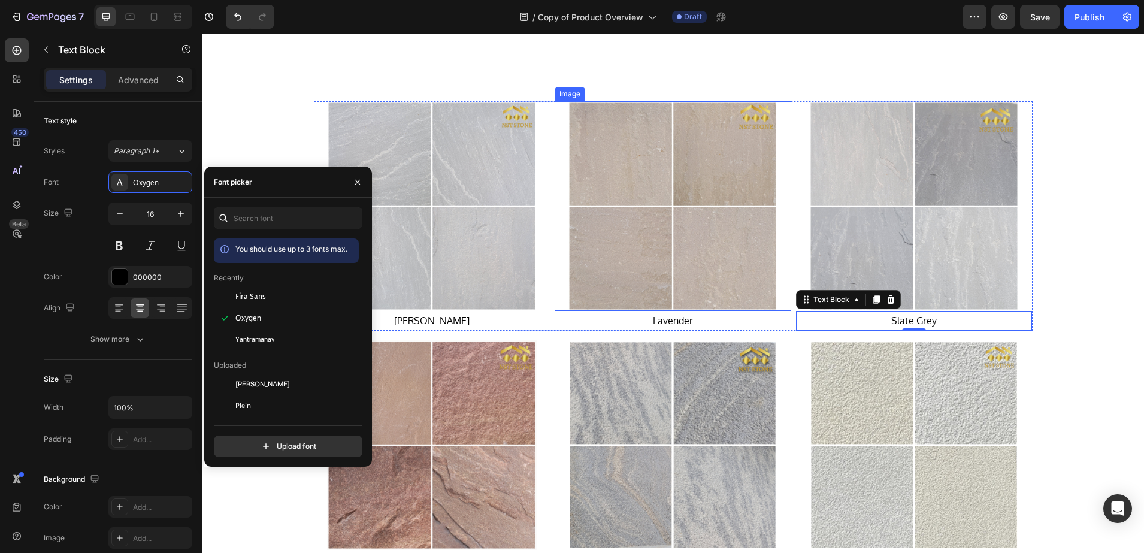
scroll to position [1250, 0]
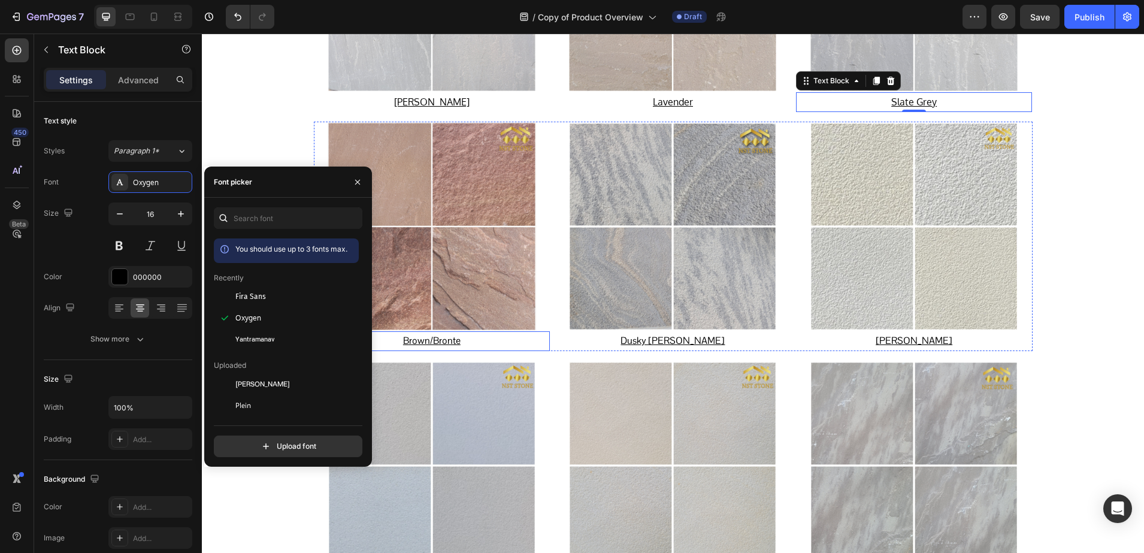
click at [436, 341] on u "Brown/Bronte" at bounding box center [432, 340] width 58 height 13
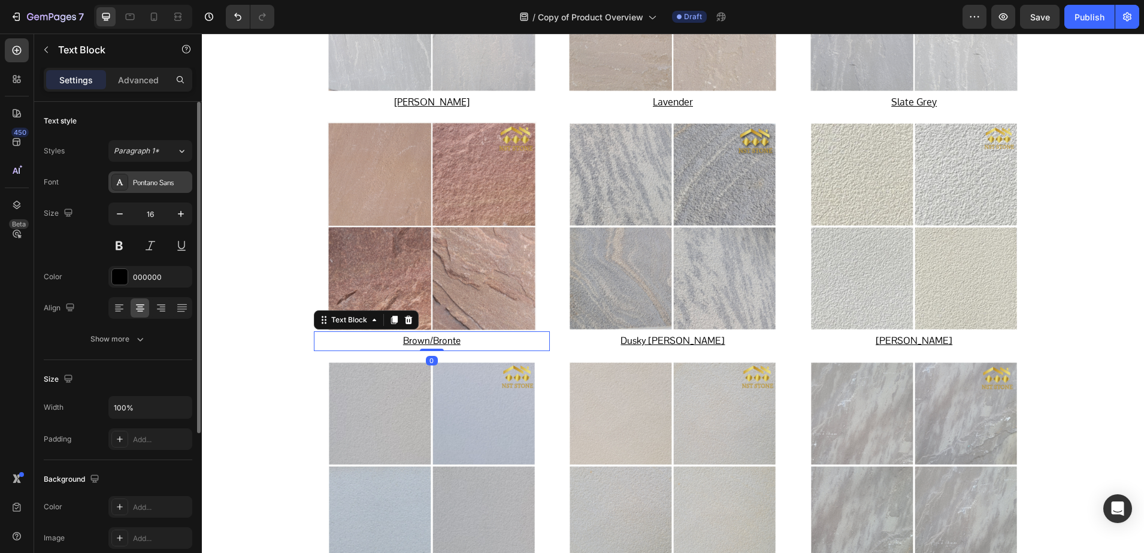
click at [150, 186] on div "Pontano Sans" at bounding box center [161, 182] width 56 height 11
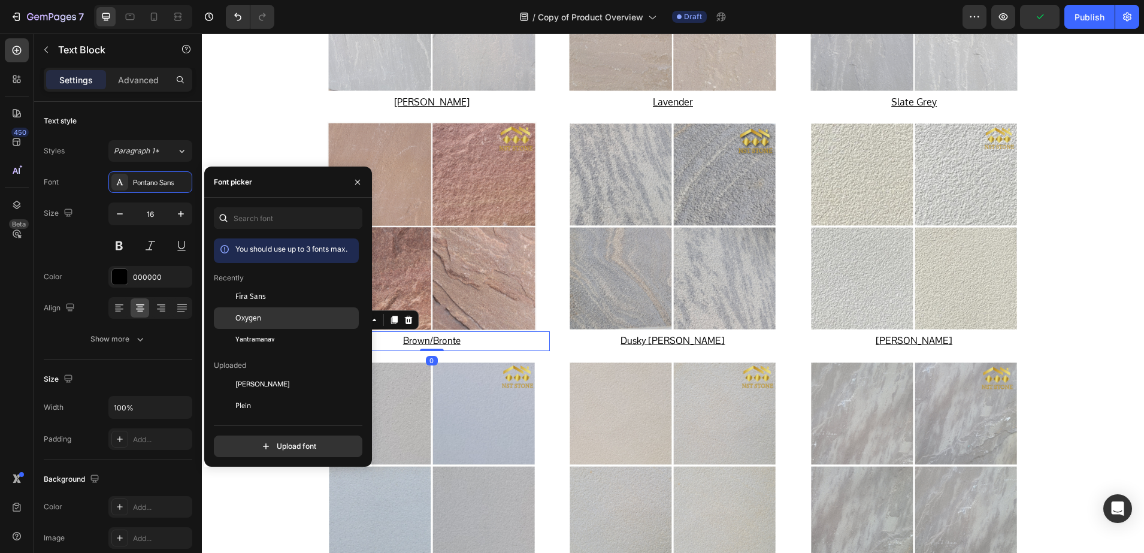
click at [244, 438] on div "Oxygen" at bounding box center [286, 449] width 145 height 22
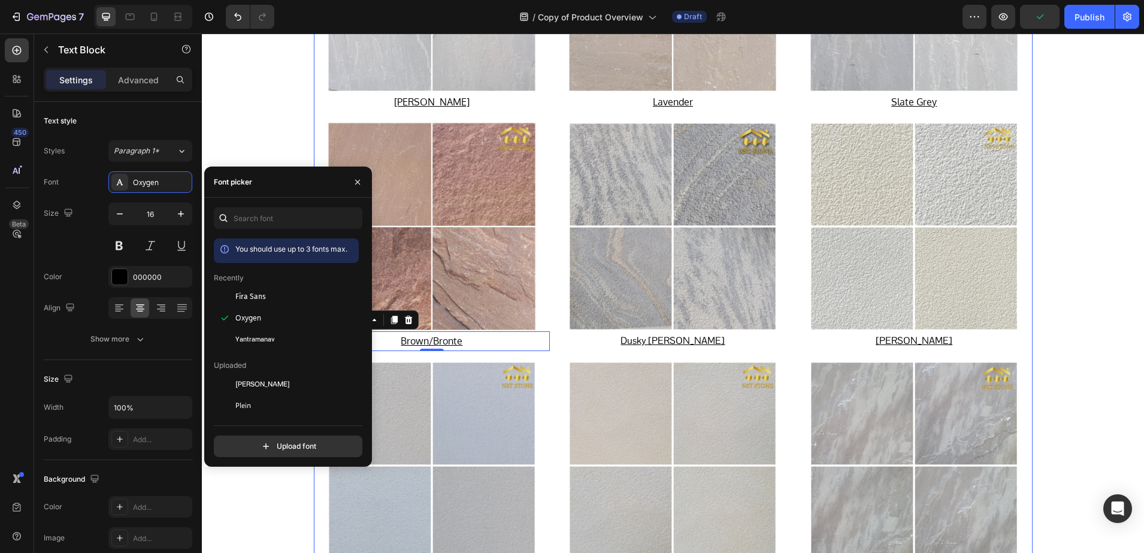
click at [666, 341] on u "Dusky Rundle" at bounding box center [673, 340] width 104 height 13
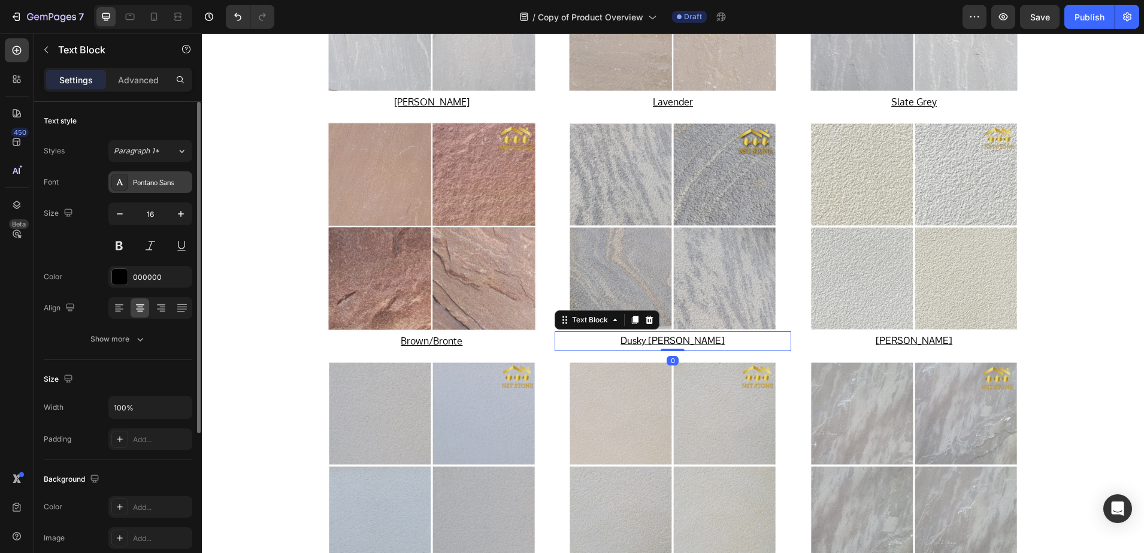
drag, startPoint x: 136, startPoint y: 178, endPoint x: 156, endPoint y: 191, distance: 24.3
click at [137, 178] on div "Pontano Sans" at bounding box center [161, 182] width 56 height 11
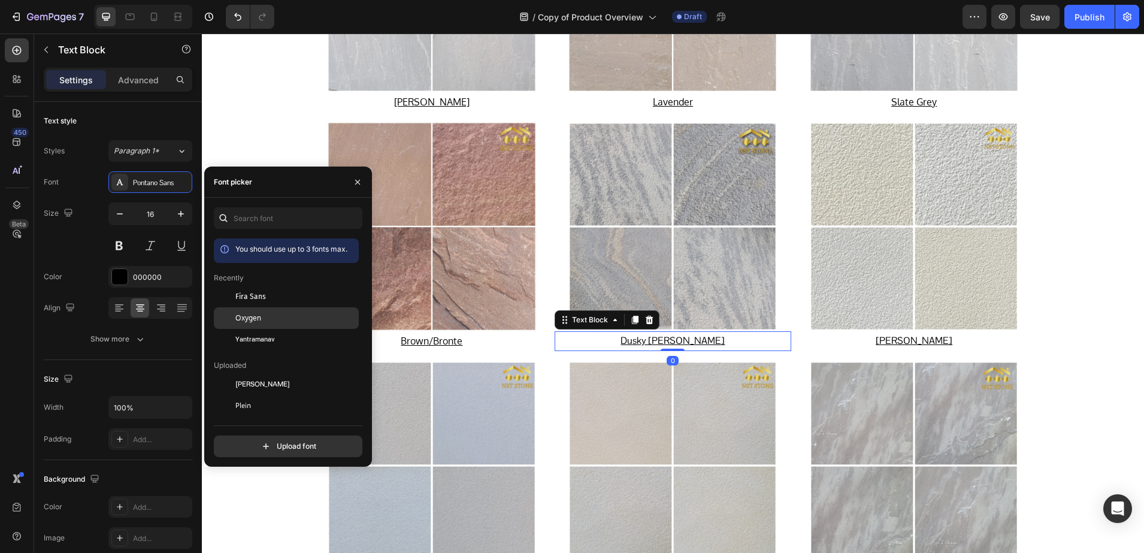
click at [246, 438] on div "Oxygen" at bounding box center [286, 449] width 145 height 22
click at [906, 342] on u "[PERSON_NAME]" at bounding box center [914, 340] width 77 height 13
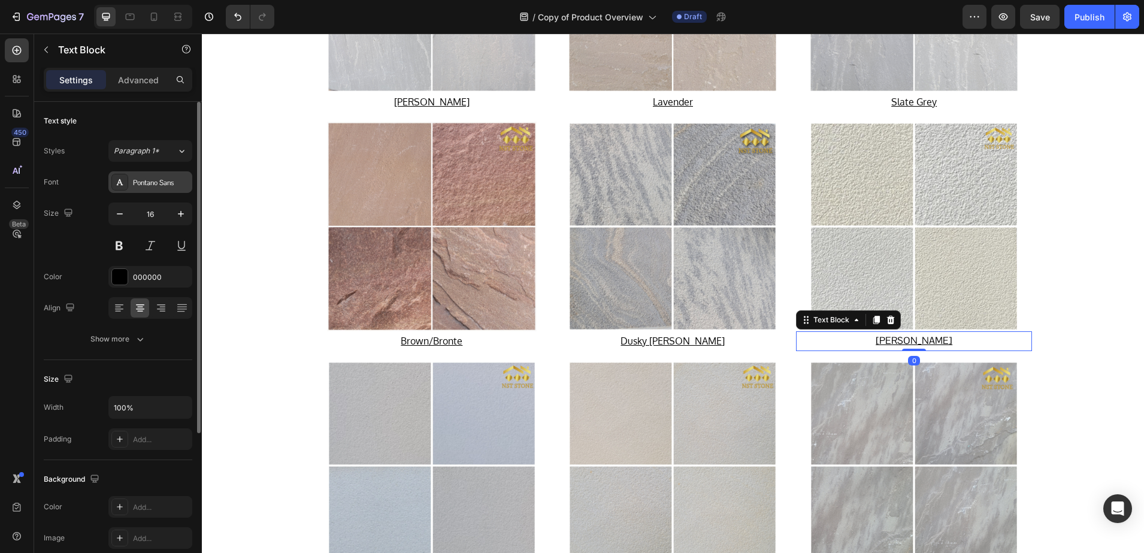
click at [122, 180] on icon at bounding box center [120, 182] width 10 height 10
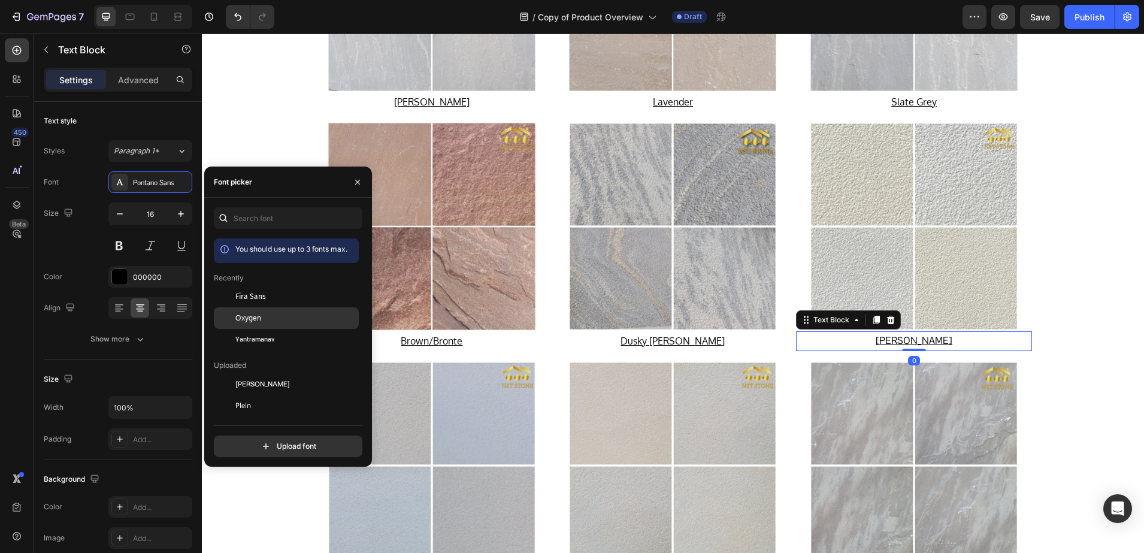
click at [267, 318] on div "Oxygen" at bounding box center [295, 318] width 121 height 11
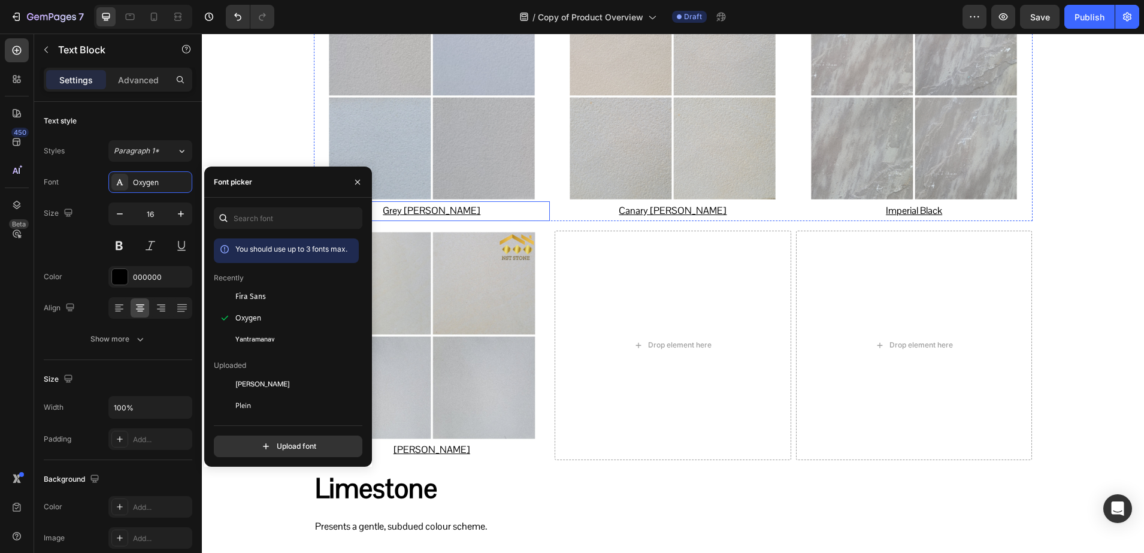
scroll to position [1625, 0]
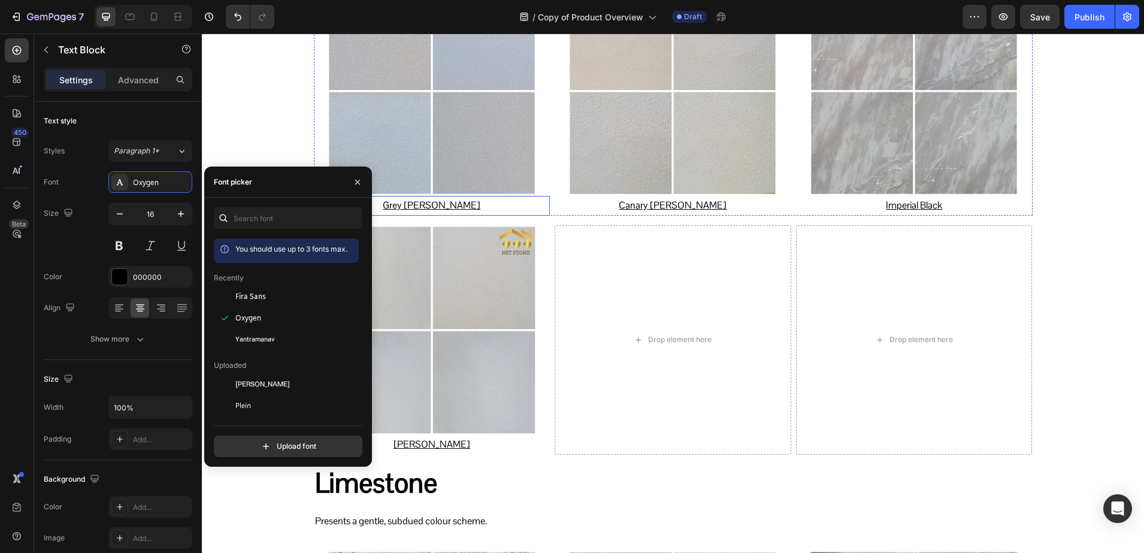
click at [430, 199] on u "Grey Rundle" at bounding box center [432, 205] width 98 height 13
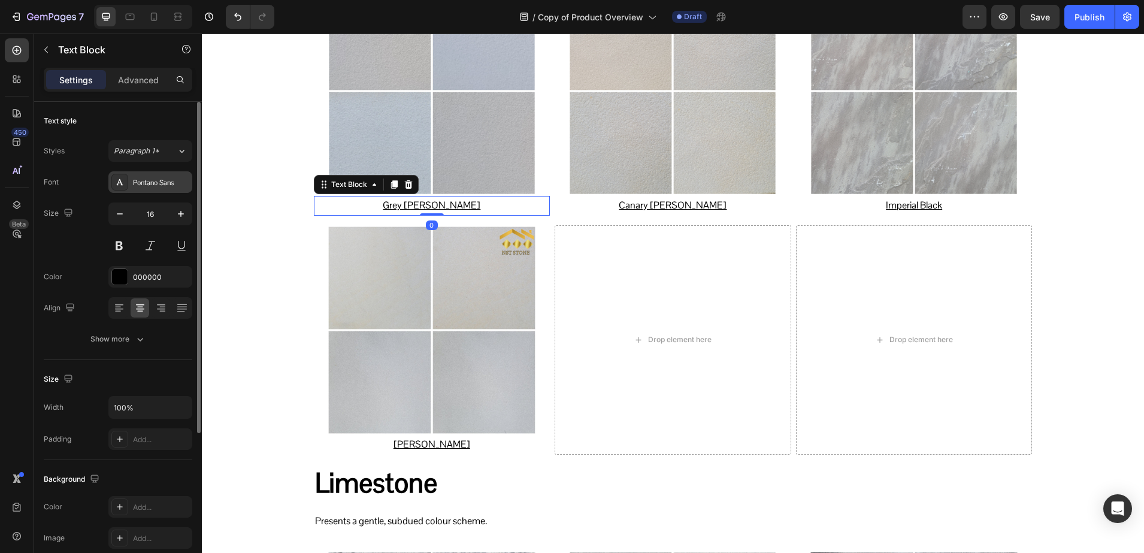
click at [134, 185] on div "Pontano Sans" at bounding box center [161, 182] width 56 height 11
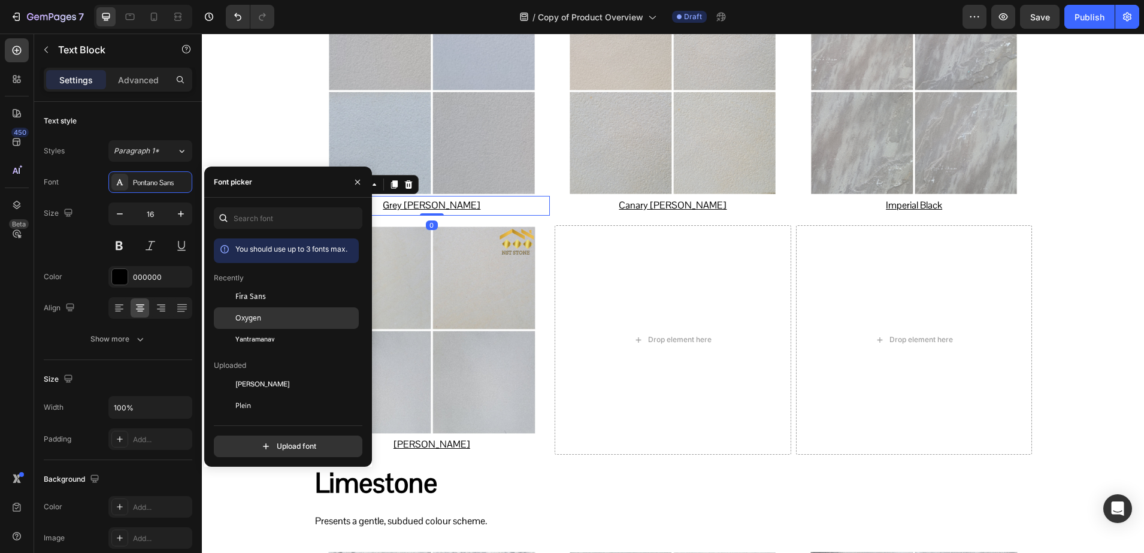
click at [251, 438] on div "Oxygen" at bounding box center [286, 449] width 145 height 22
click at [676, 198] on p "Canary Rundle" at bounding box center [673, 205] width 234 height 17
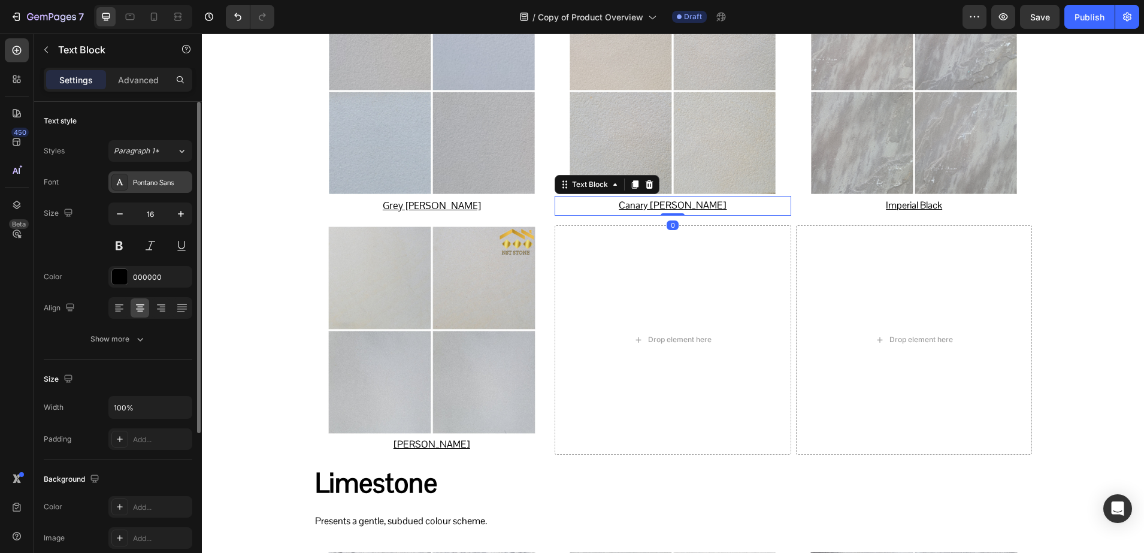
click at [128, 177] on div "Pontano Sans" at bounding box center [150, 182] width 84 height 22
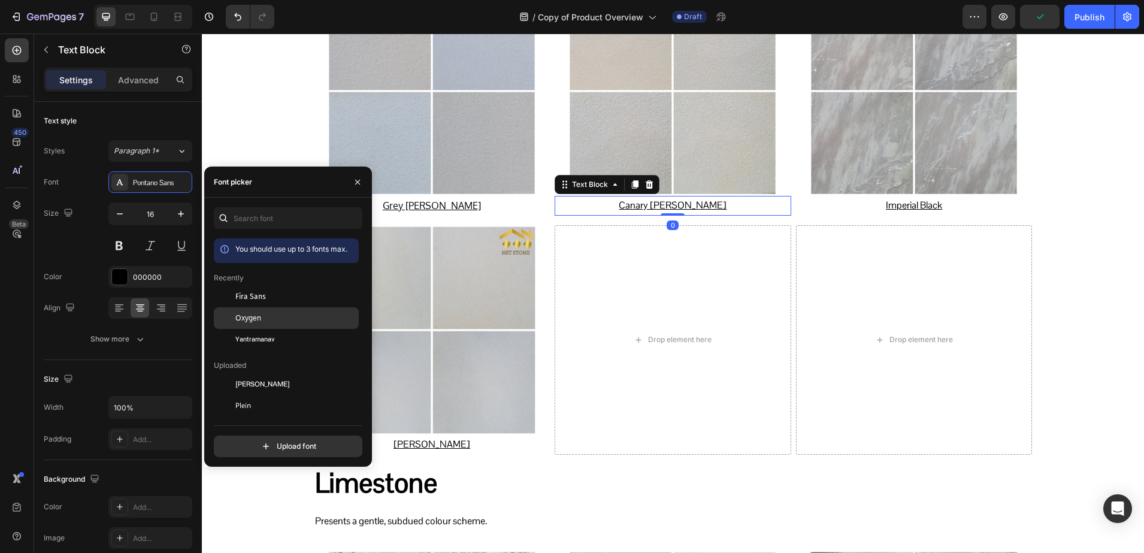
click at [227, 311] on div at bounding box center [225, 318] width 22 height 22
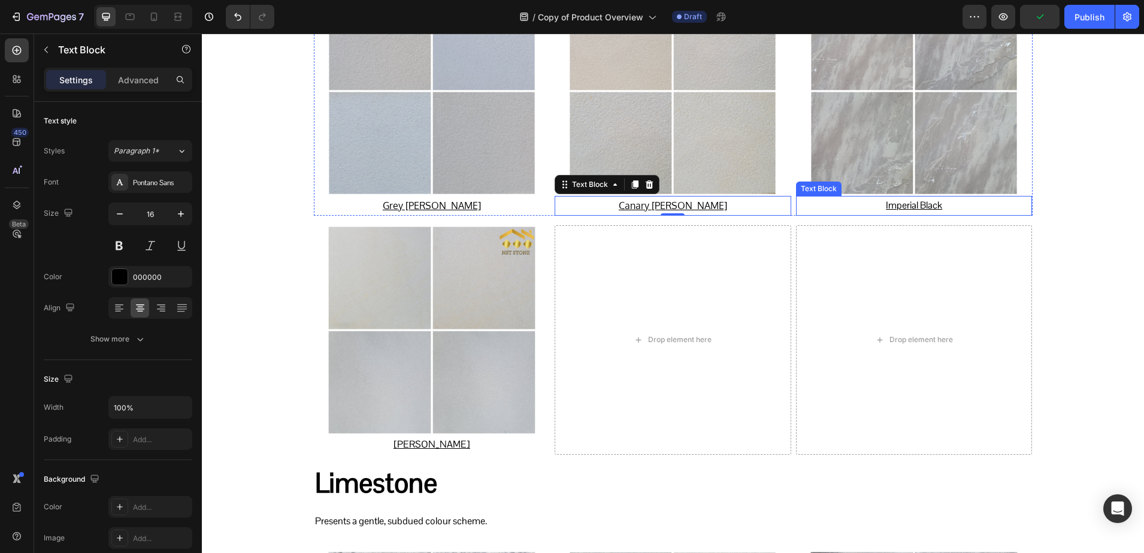
click at [905, 204] on u "Imperial Black" at bounding box center [914, 205] width 56 height 13
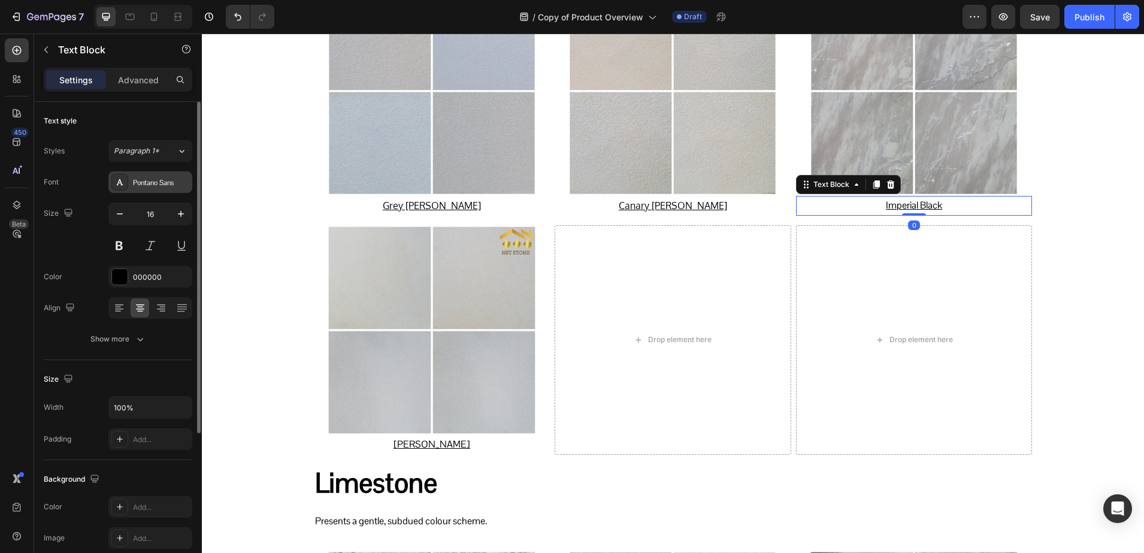
click at [133, 189] on div "Pontano Sans" at bounding box center [150, 182] width 84 height 22
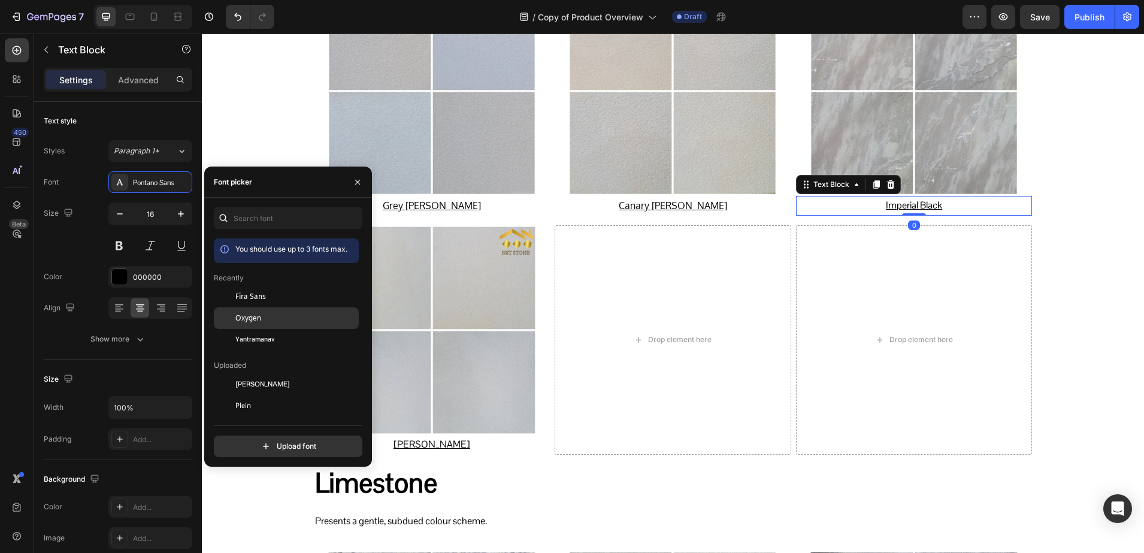
click at [271, 321] on div "Oxygen" at bounding box center [295, 318] width 121 height 11
click at [458, 447] on p "Pristine White" at bounding box center [432, 444] width 234 height 17
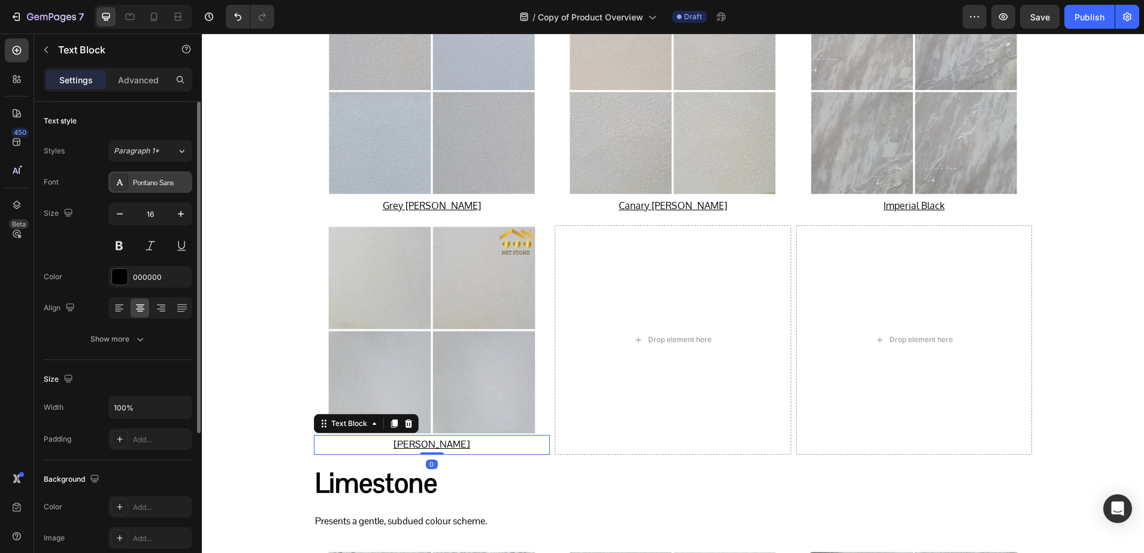
click at [126, 183] on div at bounding box center [119, 182] width 17 height 17
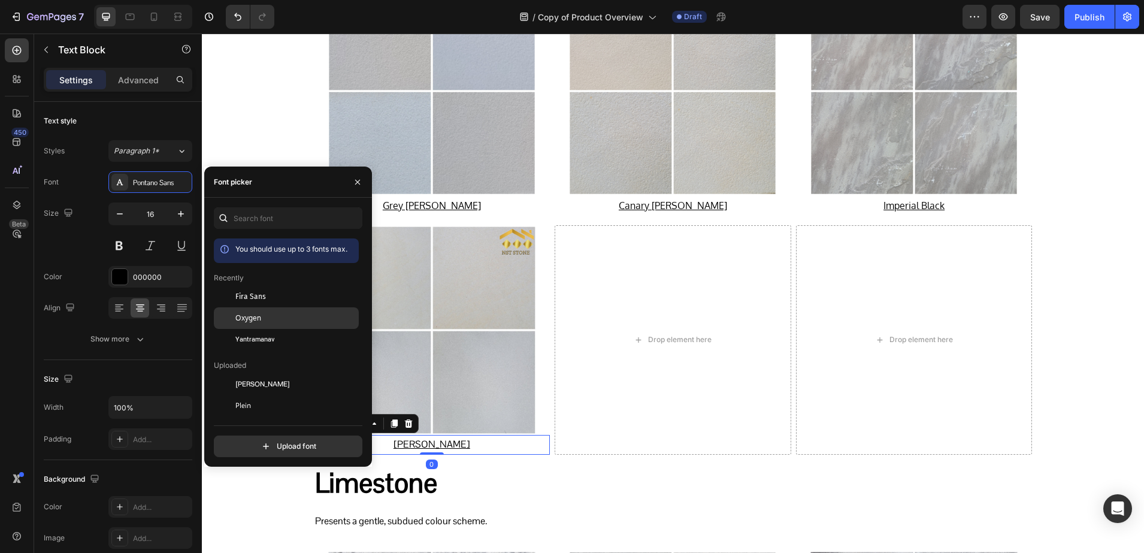
click at [249, 317] on span "Oxygen" at bounding box center [248, 318] width 26 height 11
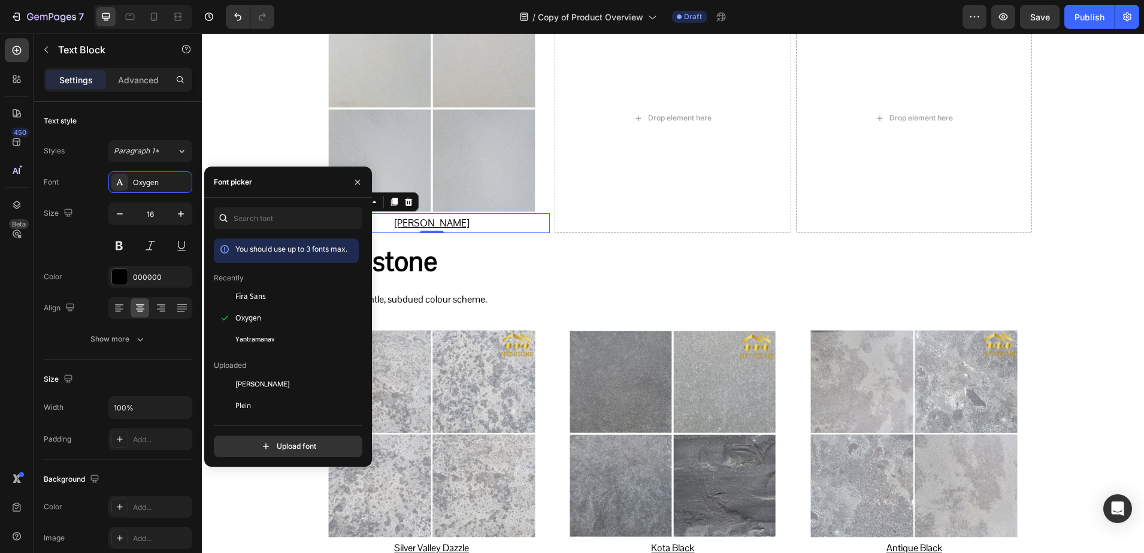
scroll to position [1849, 0]
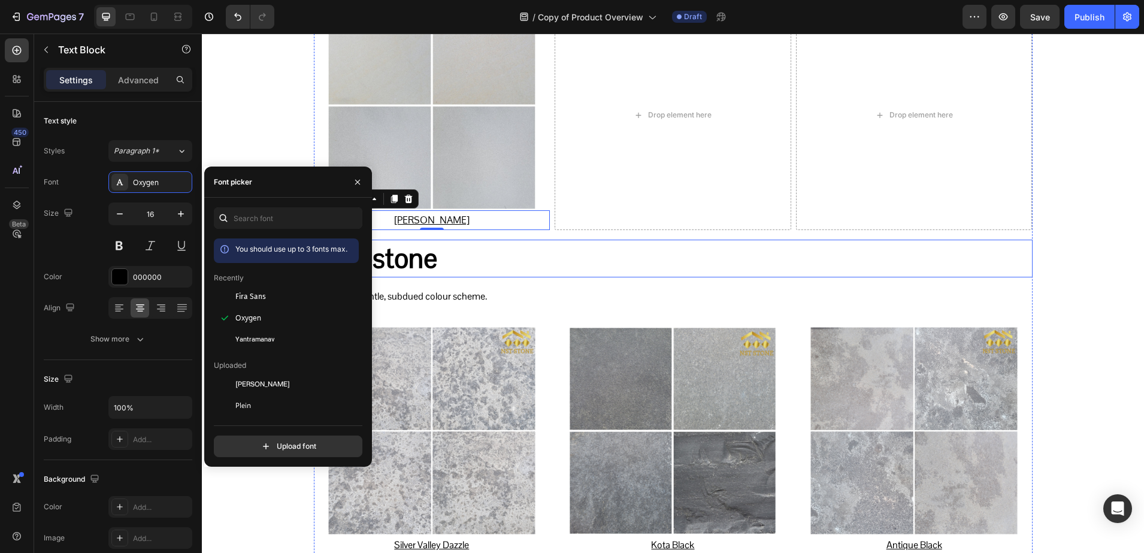
click at [394, 262] on h2 "Limestone" at bounding box center [673, 259] width 719 height 38
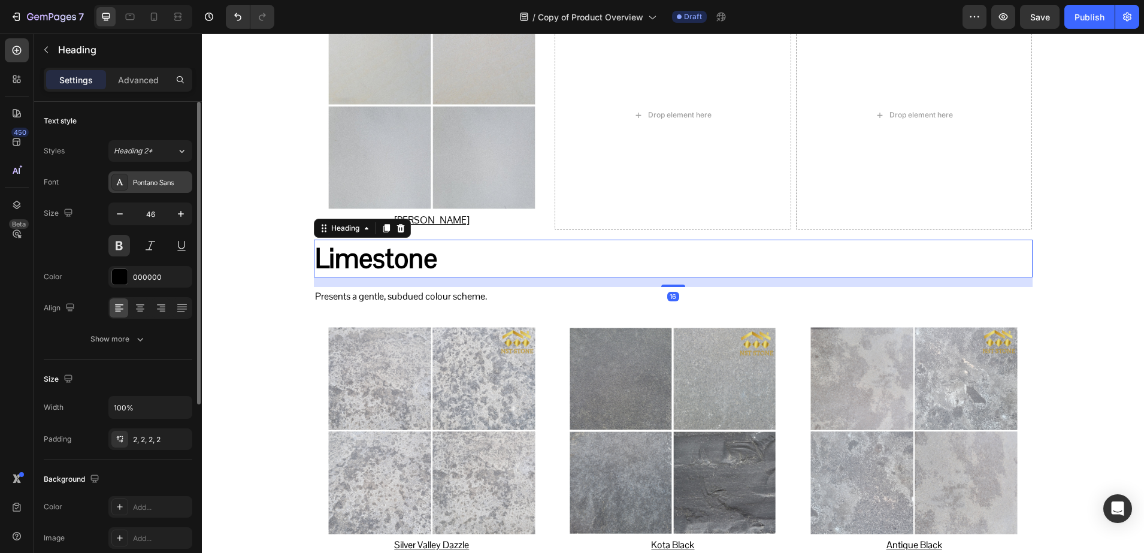
click at [141, 185] on div "Pontano Sans" at bounding box center [161, 182] width 56 height 11
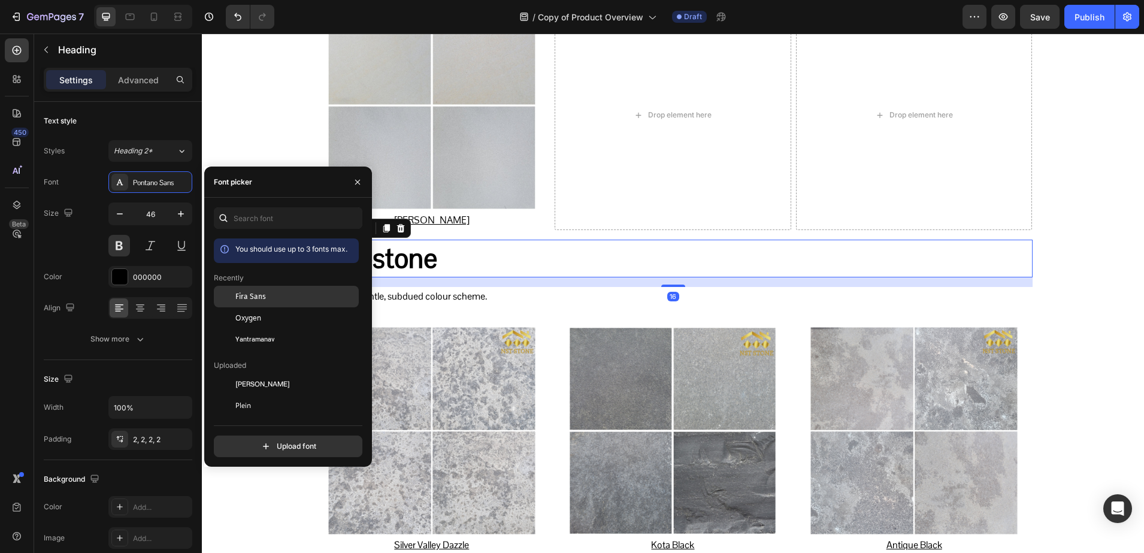
click at [234, 294] on div at bounding box center [225, 297] width 22 height 22
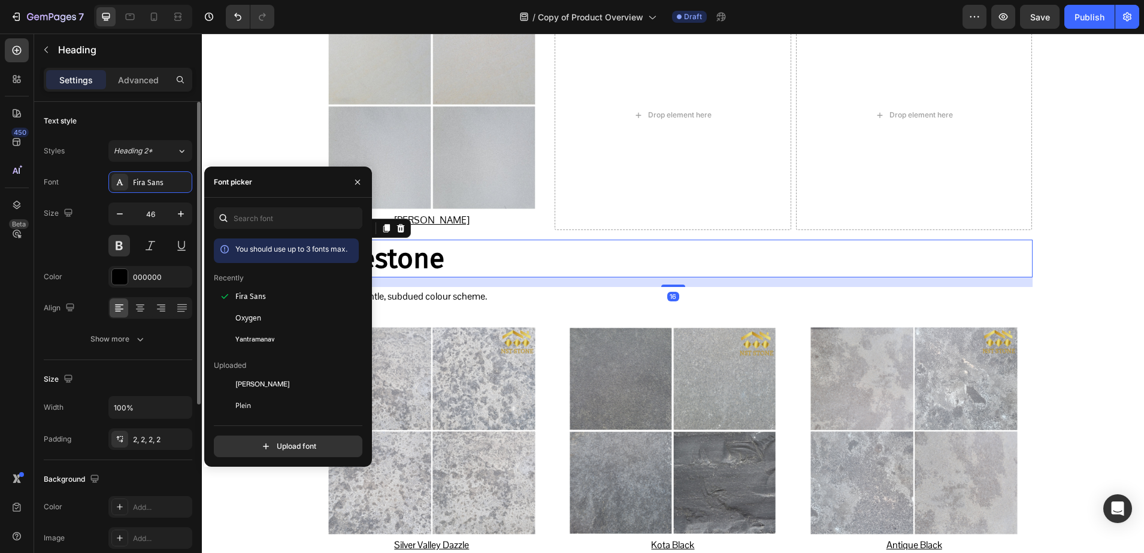
click at [108, 276] on div "Color 000000" at bounding box center [118, 277] width 149 height 22
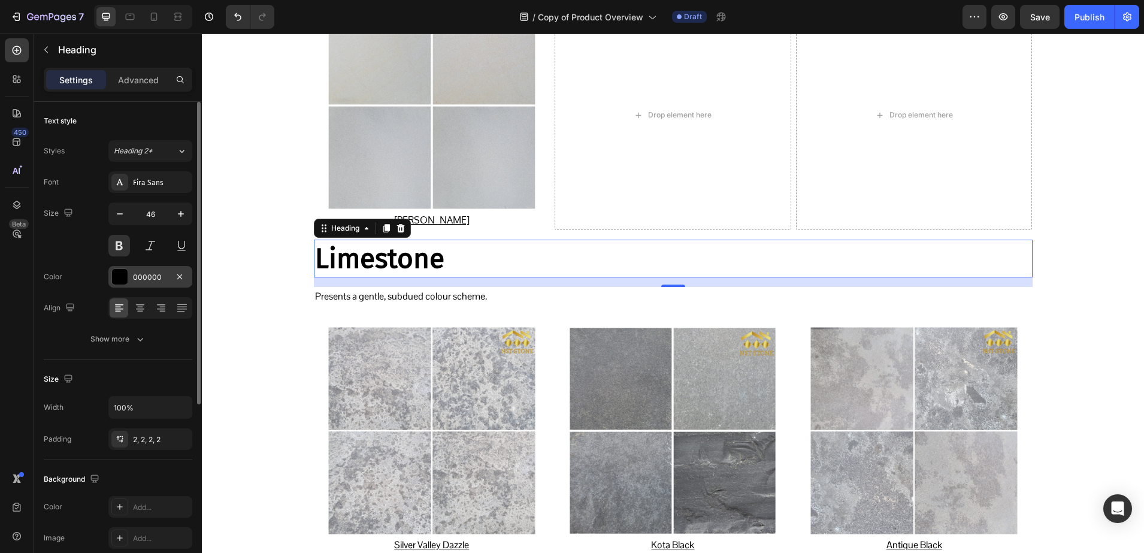
click at [143, 284] on div "000000" at bounding box center [150, 277] width 84 height 22
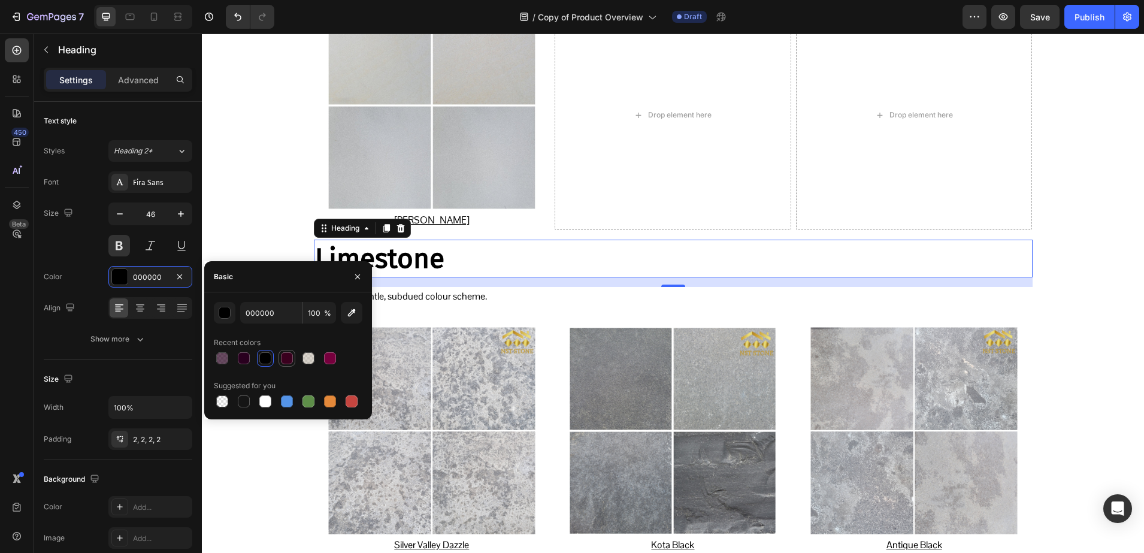
click at [289, 353] on div at bounding box center [287, 358] width 12 height 12
type input "3A001E"
click at [460, 298] on p "Presents a gentle, subdued colour scheme." at bounding box center [673, 296] width 716 height 17
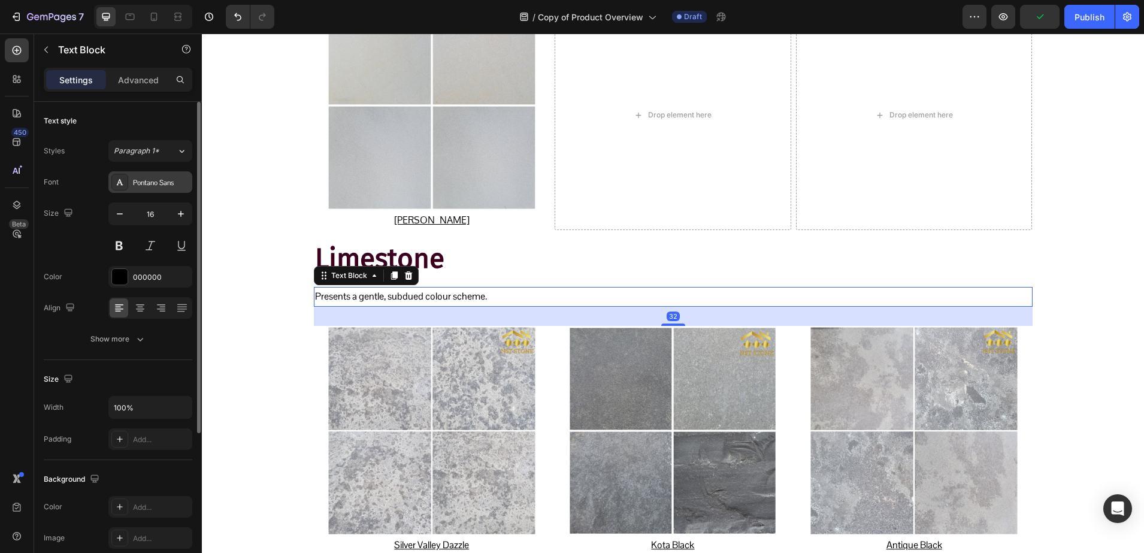
click at [139, 185] on div "Pontano Sans" at bounding box center [161, 182] width 56 height 11
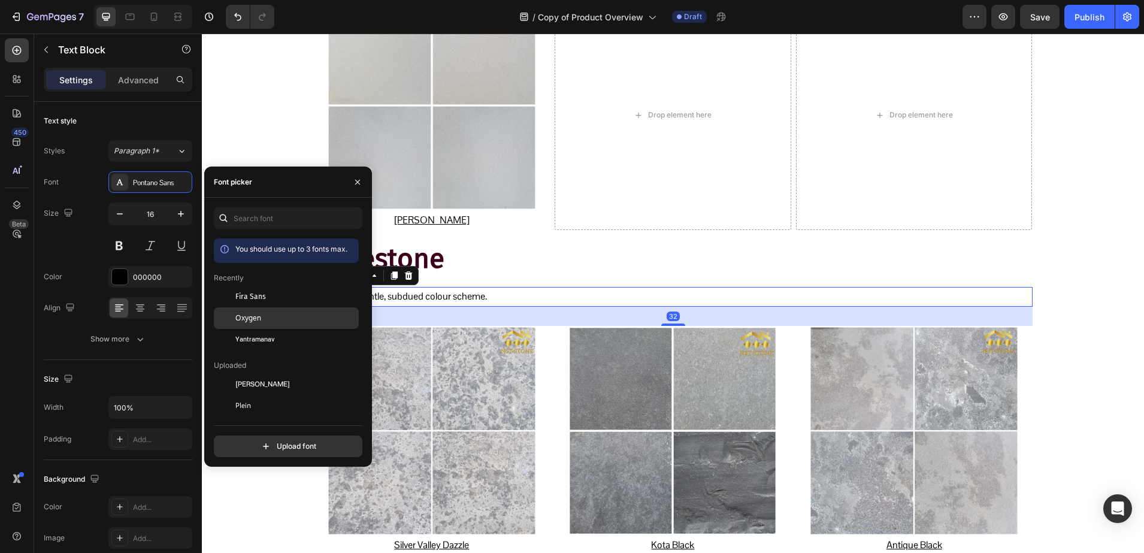
click at [235, 320] on span "Oxygen" at bounding box center [248, 318] width 26 height 11
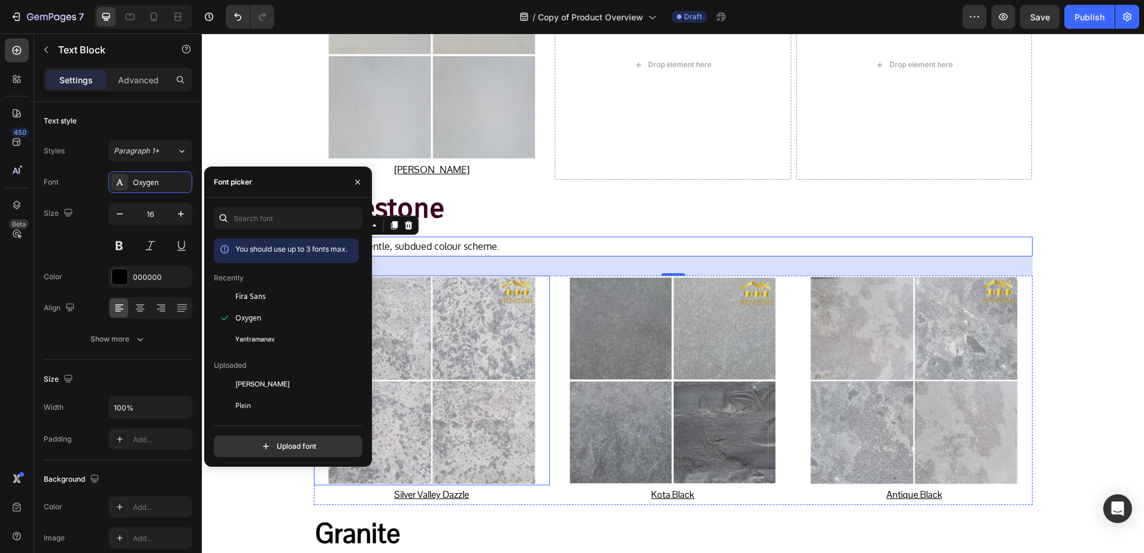
scroll to position [2074, 0]
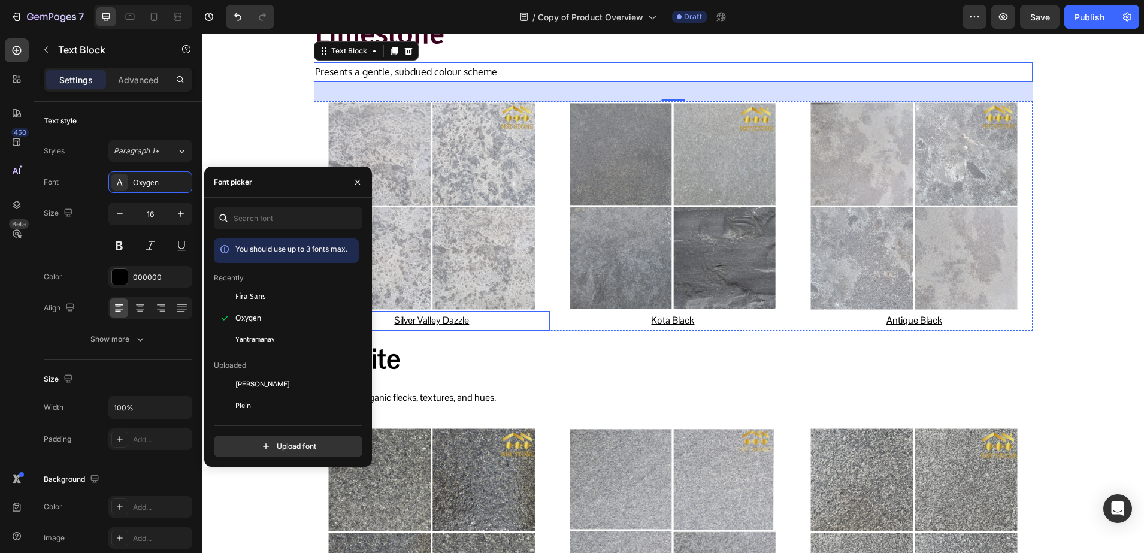
click at [446, 317] on u "Silver Valley Dazzle" at bounding box center [431, 320] width 75 height 13
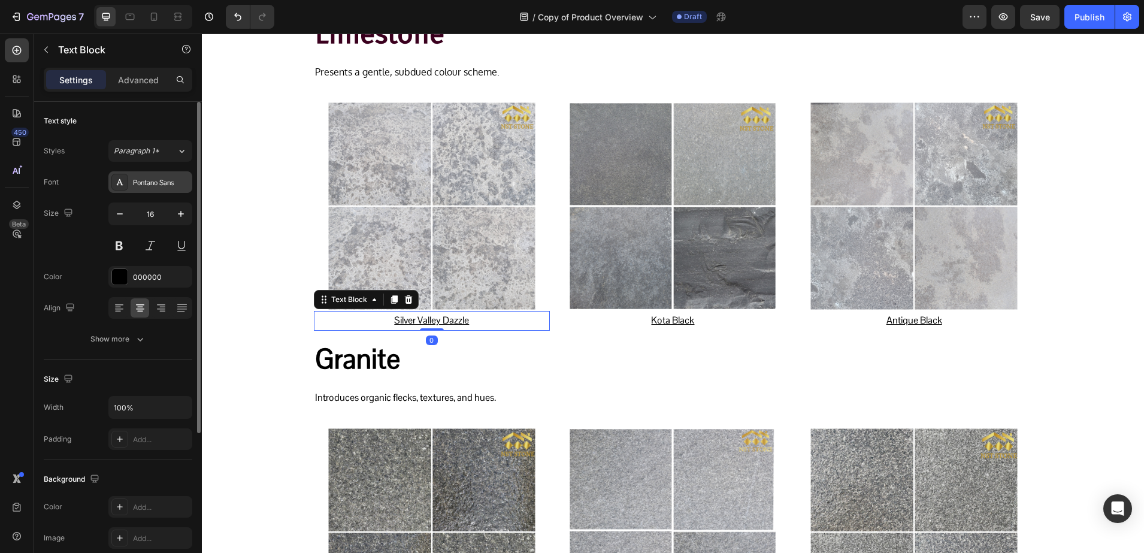
click at [138, 176] on div "Pontano Sans" at bounding box center [150, 182] width 84 height 22
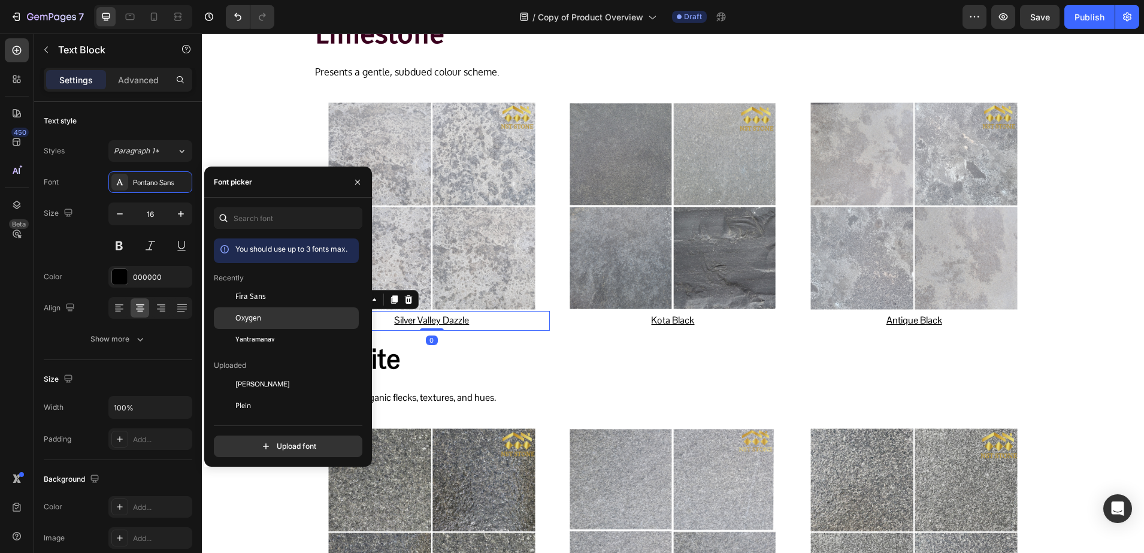
click at [239, 438] on div "Oxygen" at bounding box center [286, 449] width 145 height 22
click at [651, 320] on u "Kota Black" at bounding box center [672, 320] width 43 height 13
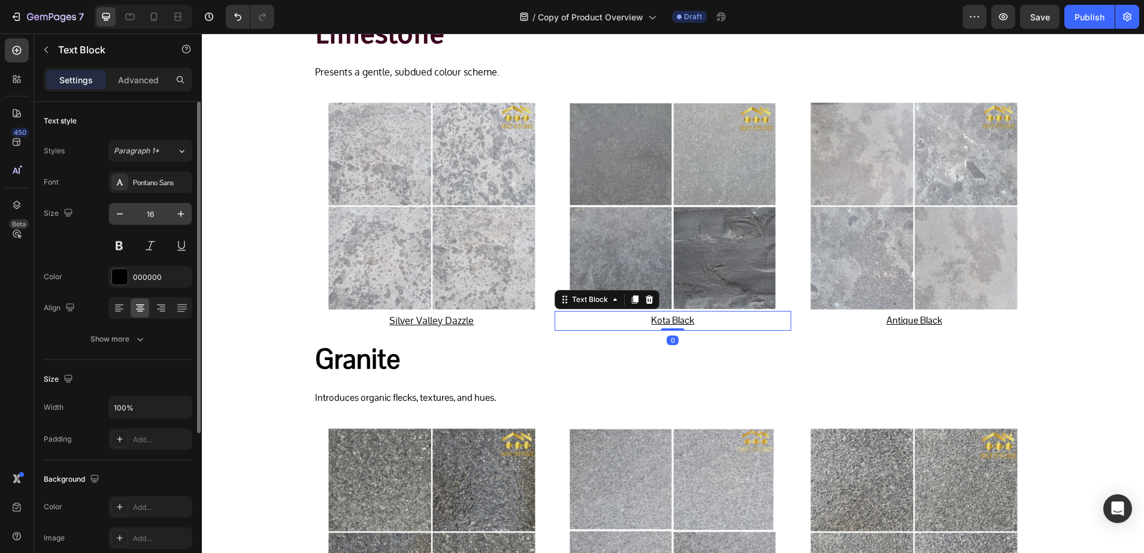
click at [152, 213] on input "16" at bounding box center [151, 214] width 40 height 22
click at [148, 191] on div "Pontano Sans" at bounding box center [150, 182] width 84 height 22
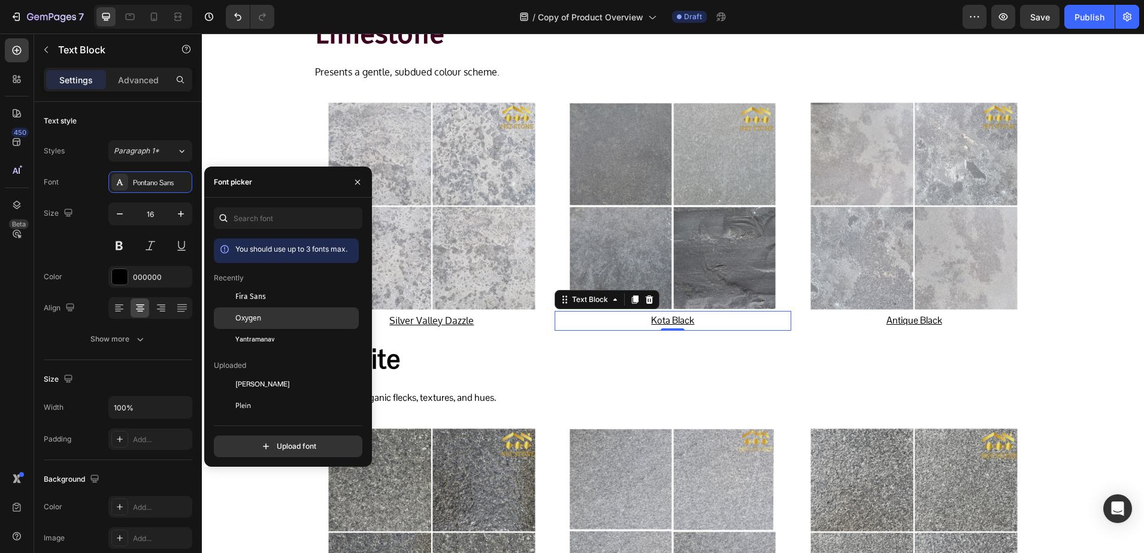
click at [277, 438] on div "Oxygen" at bounding box center [286, 449] width 145 height 22
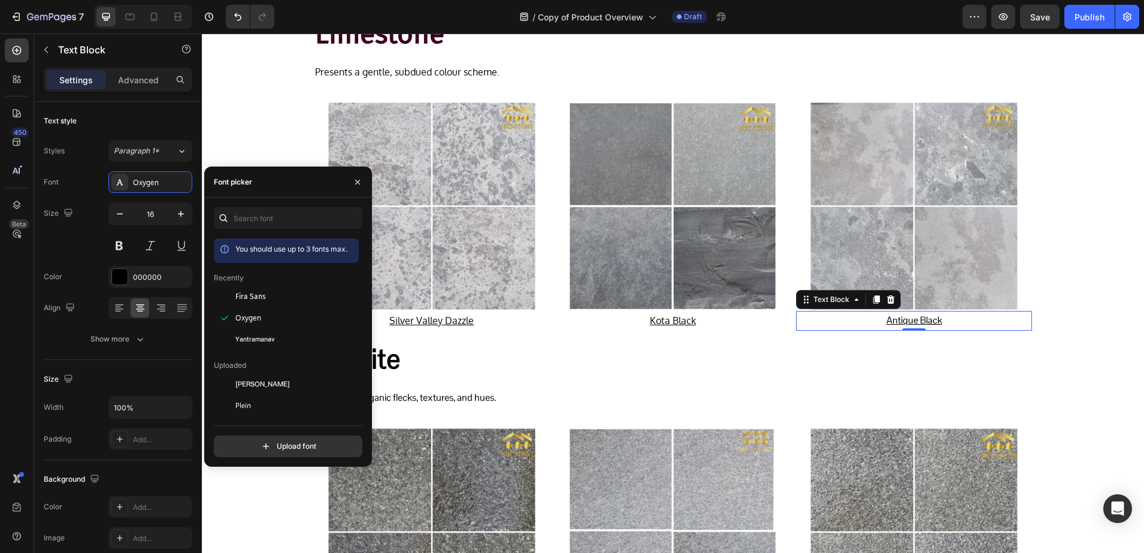
click at [903, 320] on u "Antique Black" at bounding box center [915, 320] width 56 height 13
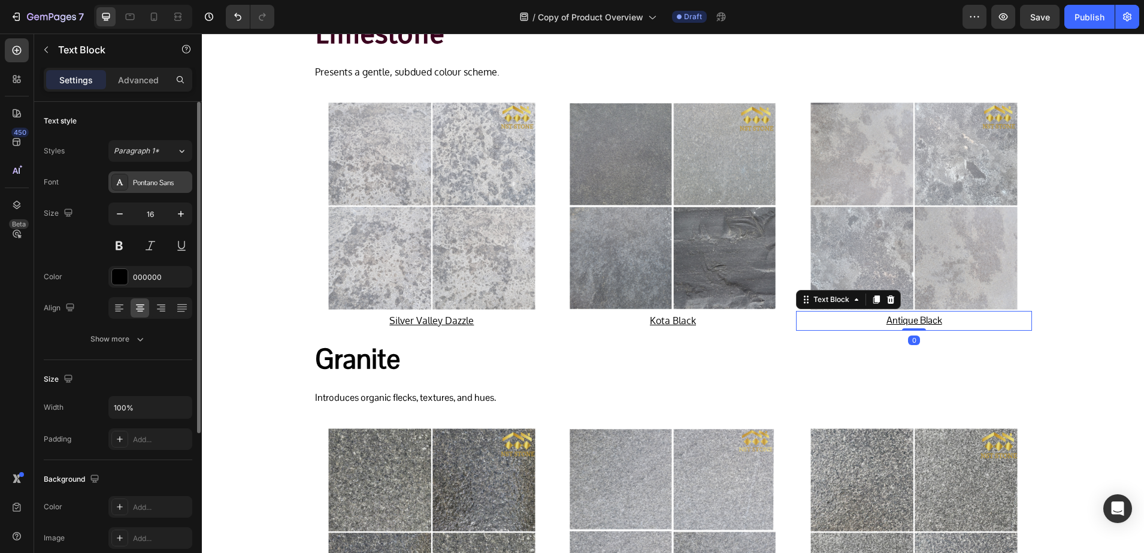
click at [150, 188] on div "Pontano Sans" at bounding box center [150, 182] width 84 height 22
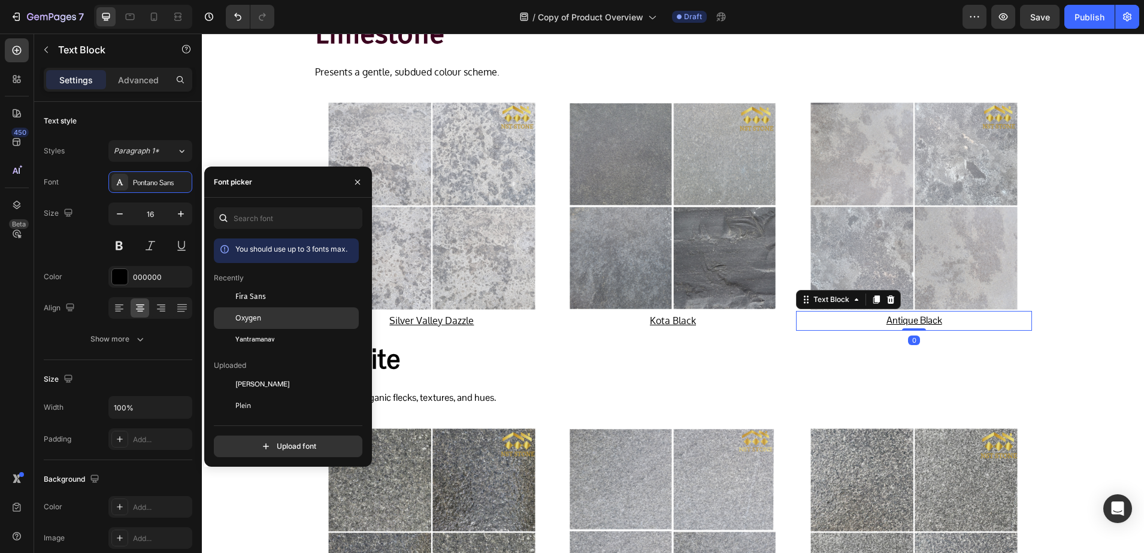
click at [277, 318] on div "Oxygen" at bounding box center [295, 318] width 121 height 11
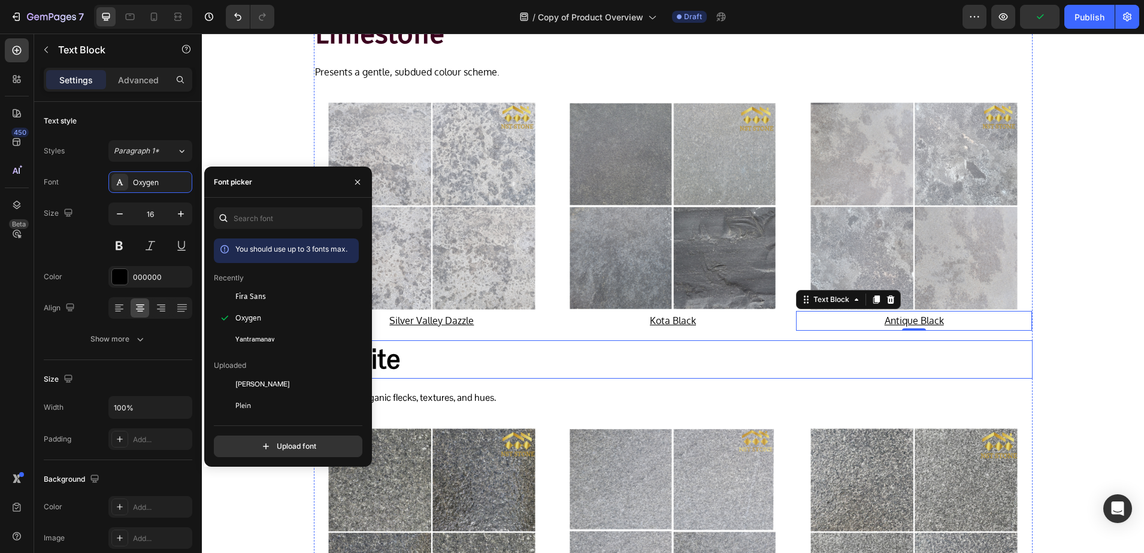
click at [406, 360] on h2 "Granite" at bounding box center [673, 359] width 719 height 38
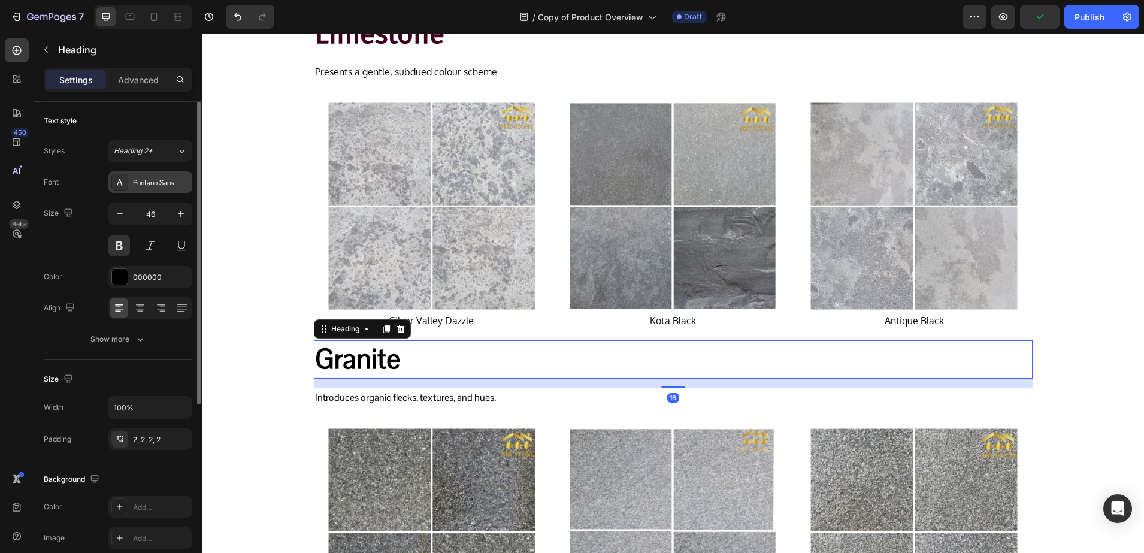
click at [136, 189] on div "Pontano Sans" at bounding box center [150, 182] width 84 height 22
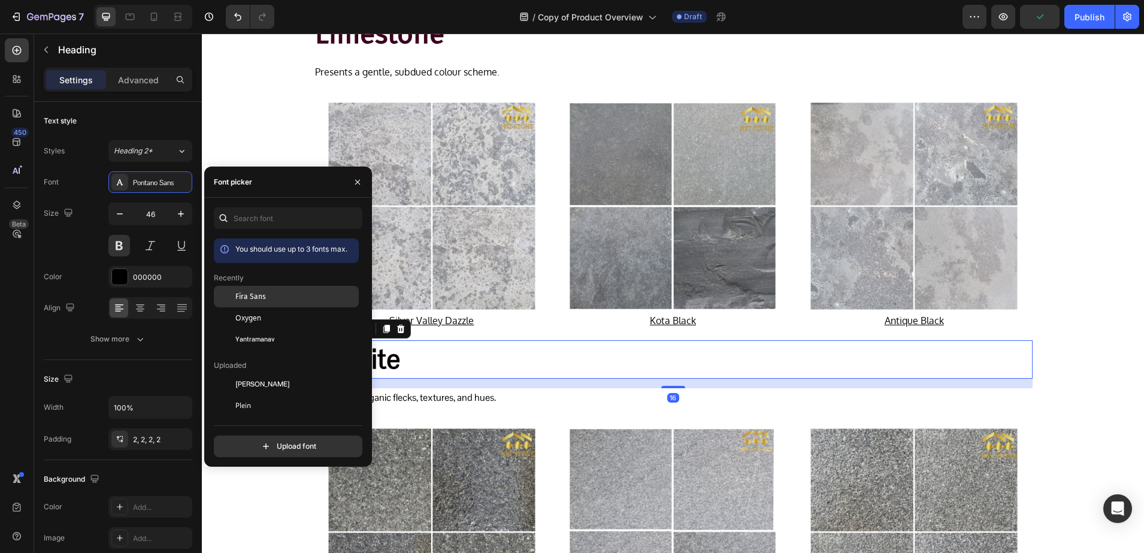
click at [270, 300] on div "Fira Sans" at bounding box center [295, 296] width 121 height 11
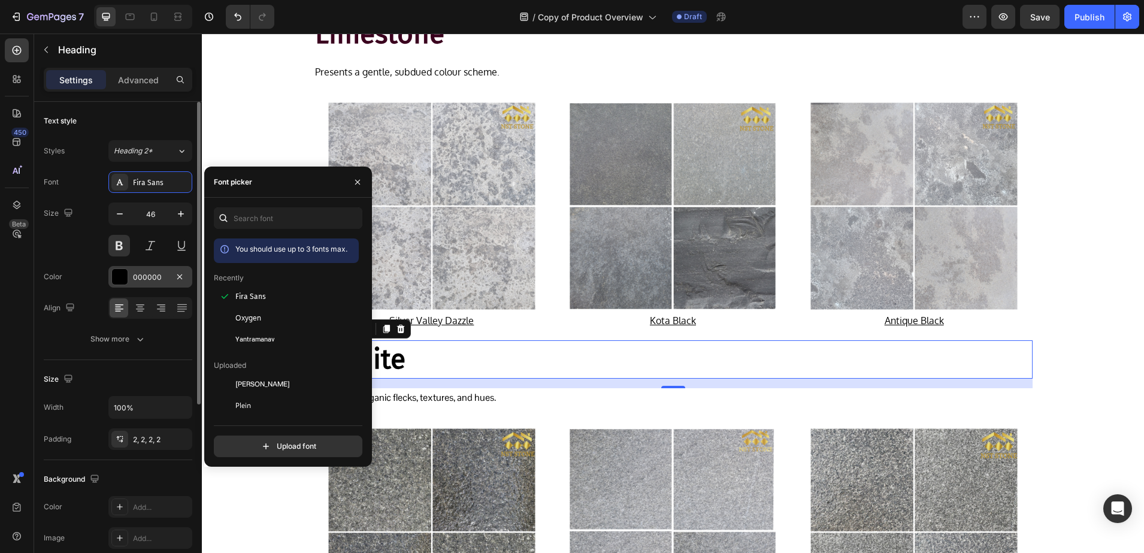
click at [120, 274] on div at bounding box center [120, 277] width 16 height 16
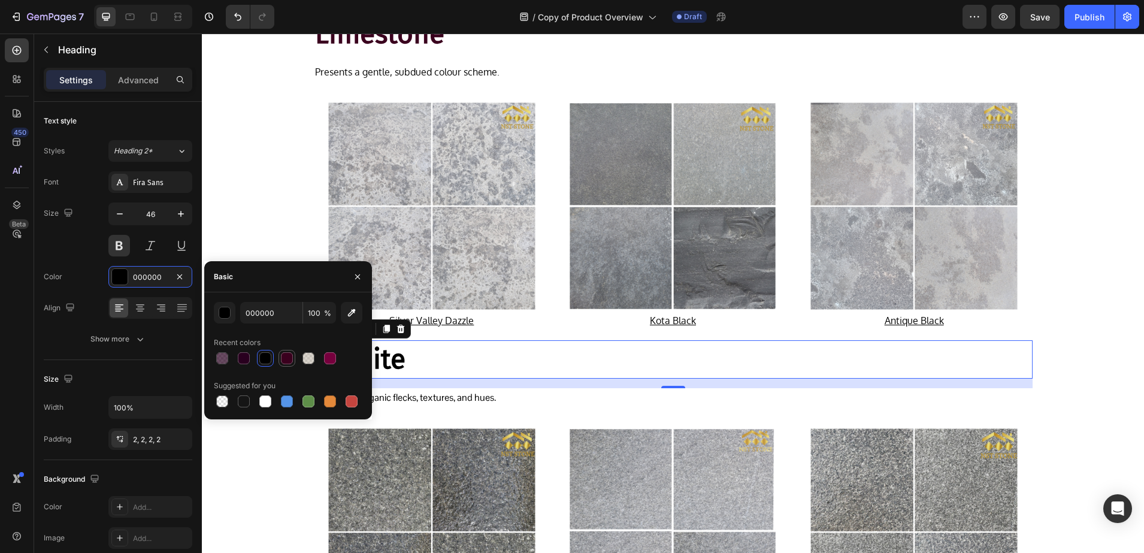
click at [281, 353] on div at bounding box center [287, 358] width 14 height 14
type input "3A001E"
click at [357, 273] on icon "button" at bounding box center [358, 277] width 10 height 10
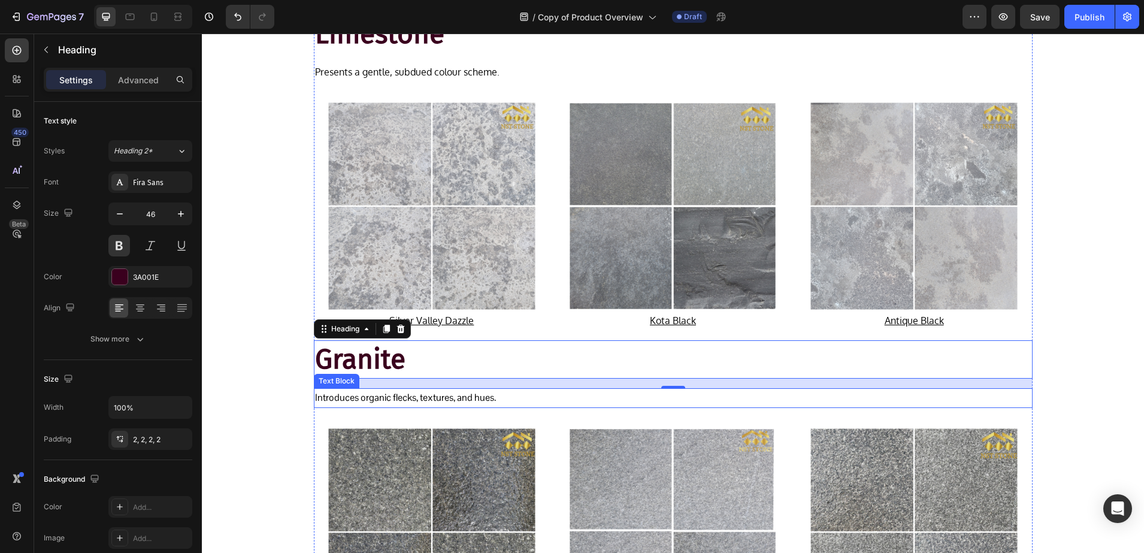
click at [436, 395] on p "Introduces organic flecks, textures, and hues." at bounding box center [673, 397] width 716 height 17
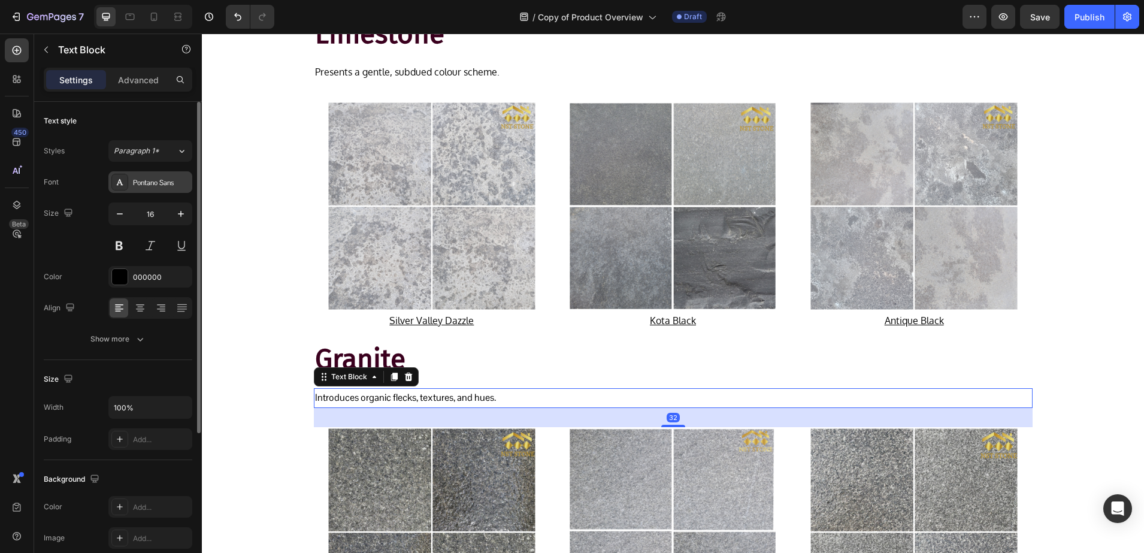
click at [145, 179] on div "Pontano Sans" at bounding box center [161, 182] width 56 height 11
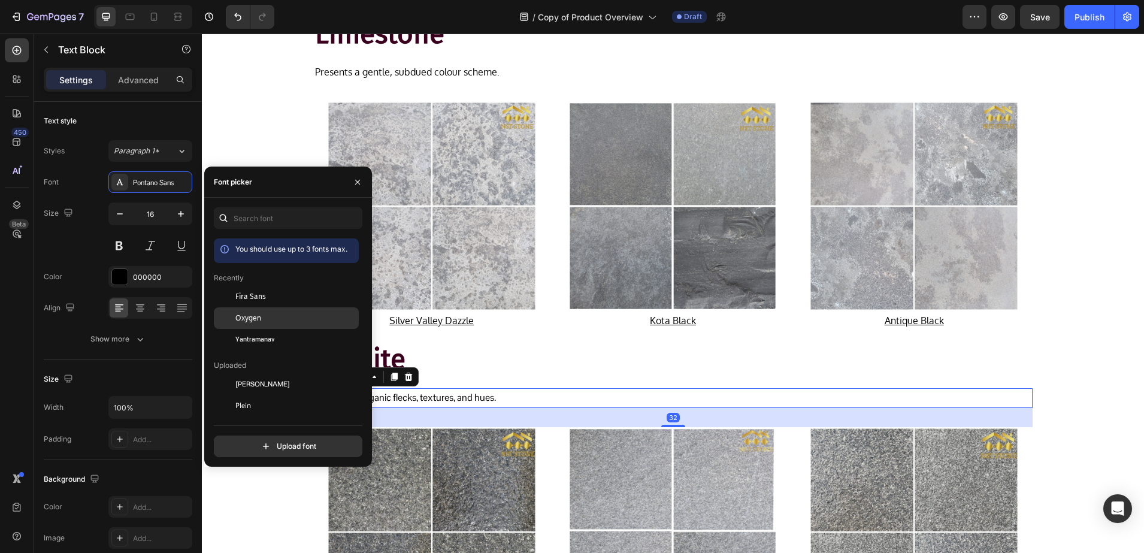
click at [271, 313] on div "Oxygen" at bounding box center [295, 318] width 121 height 11
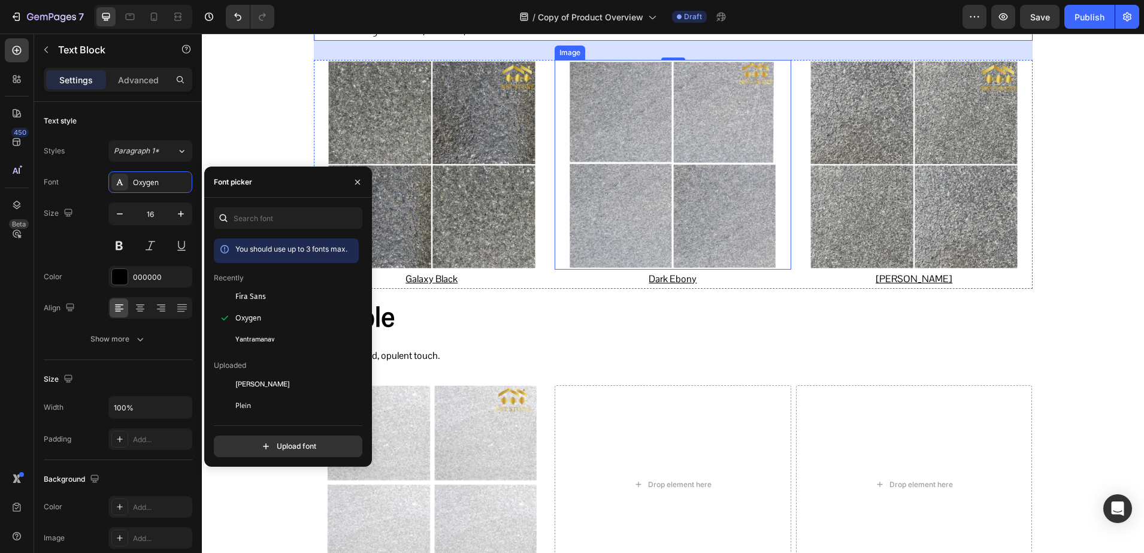
scroll to position [2448, 0]
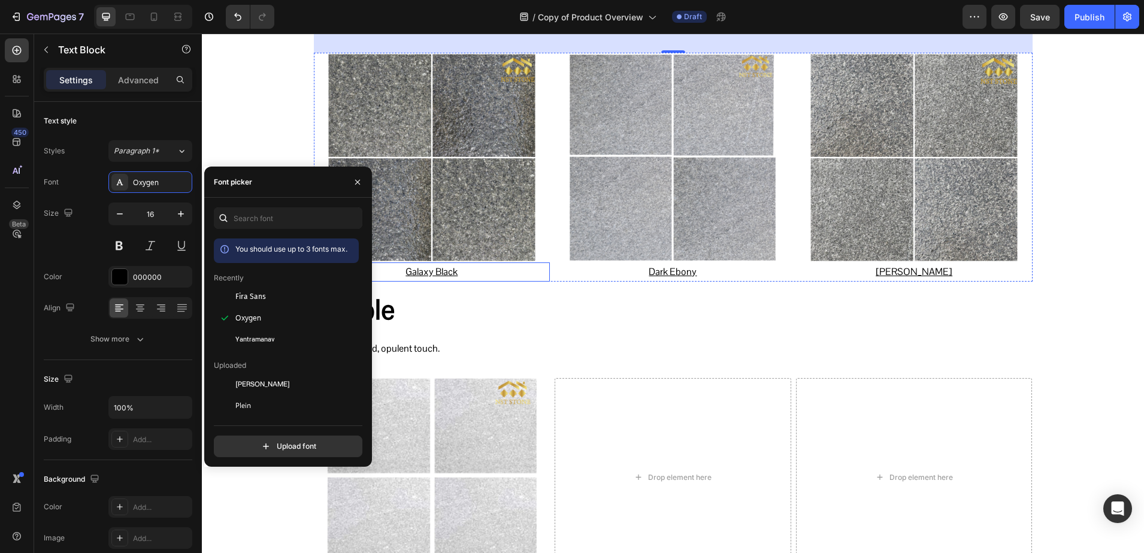
click at [447, 277] on u "Galaxy Black" at bounding box center [432, 271] width 52 height 13
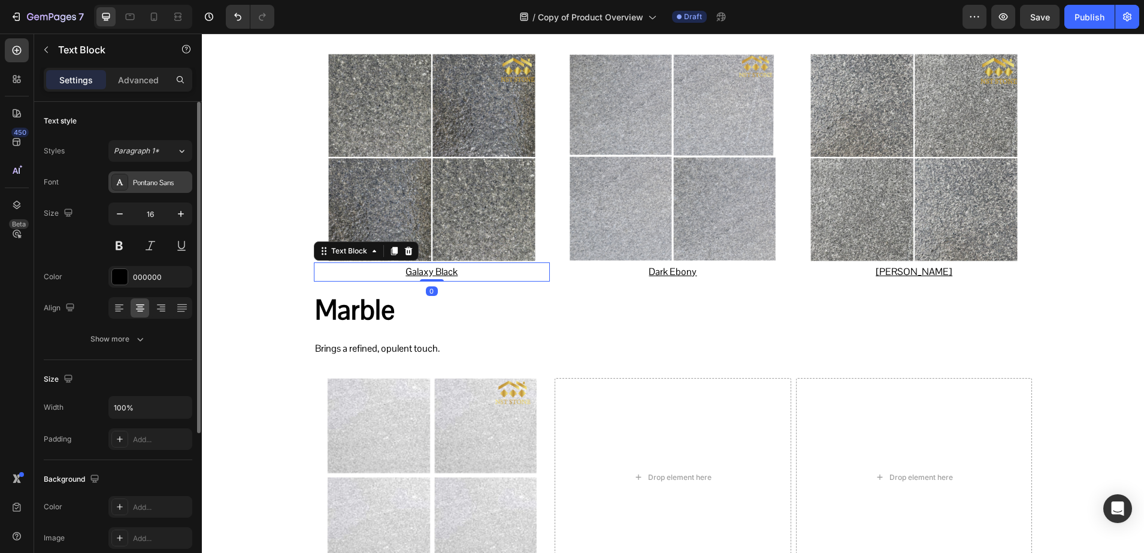
click at [149, 174] on div "Pontano Sans" at bounding box center [150, 182] width 84 height 22
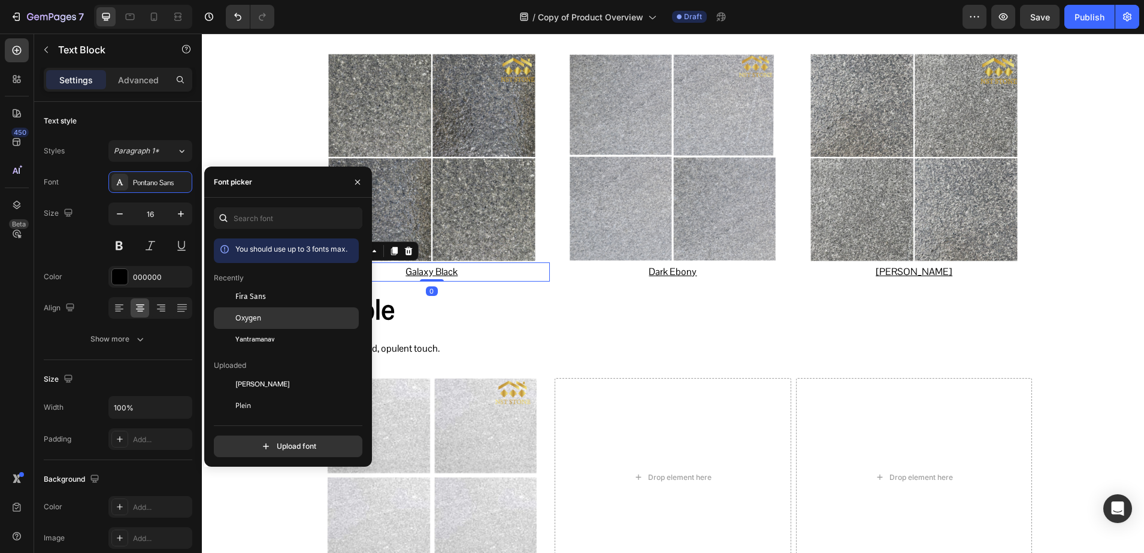
click at [254, 316] on span "Oxygen" at bounding box center [248, 318] width 26 height 11
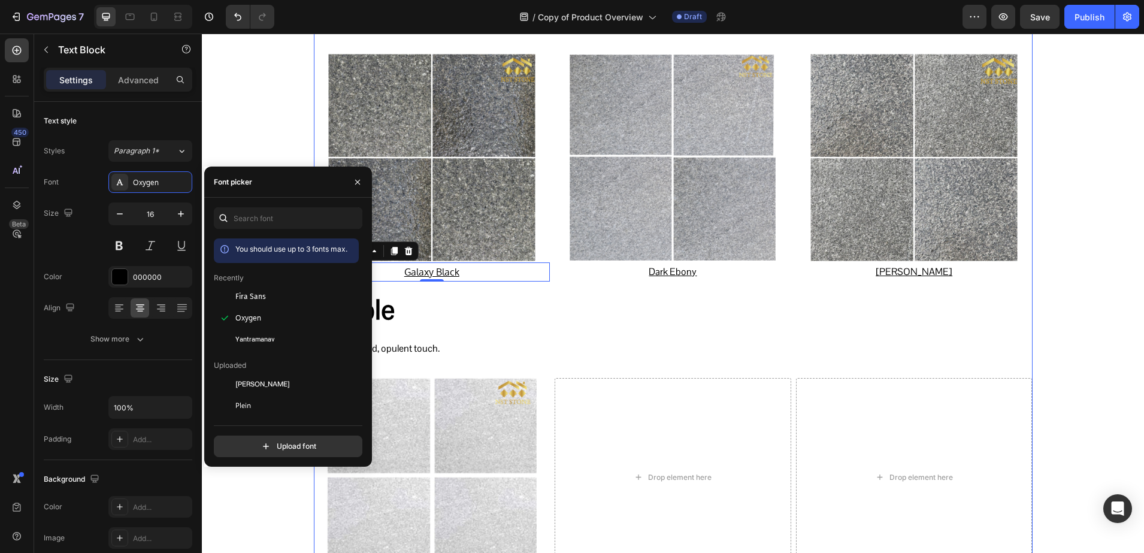
click at [650, 273] on u "Dark Ebony" at bounding box center [673, 271] width 48 height 13
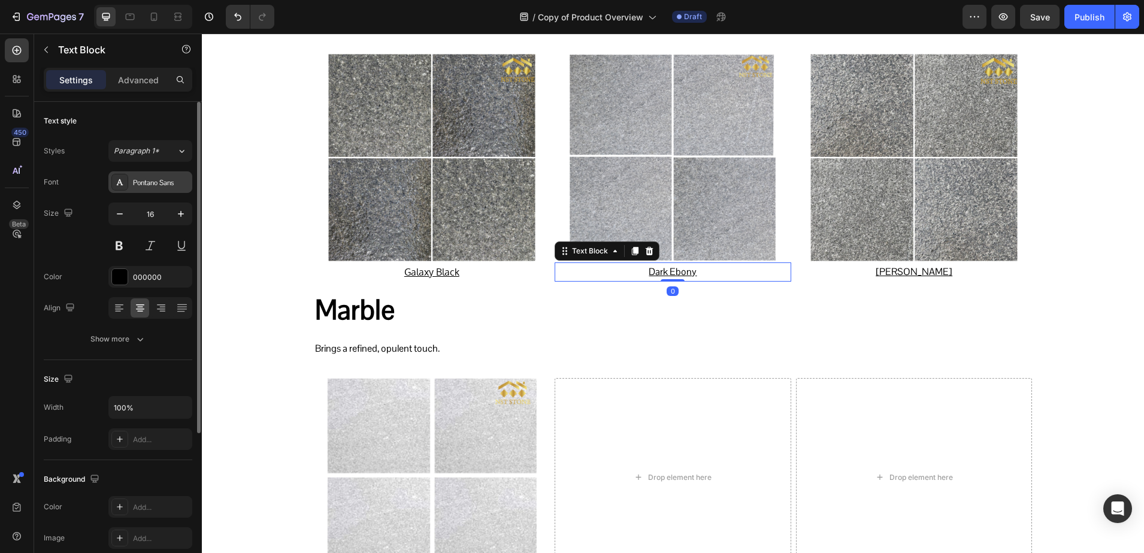
click at [131, 190] on div "Pontano Sans" at bounding box center [150, 182] width 84 height 22
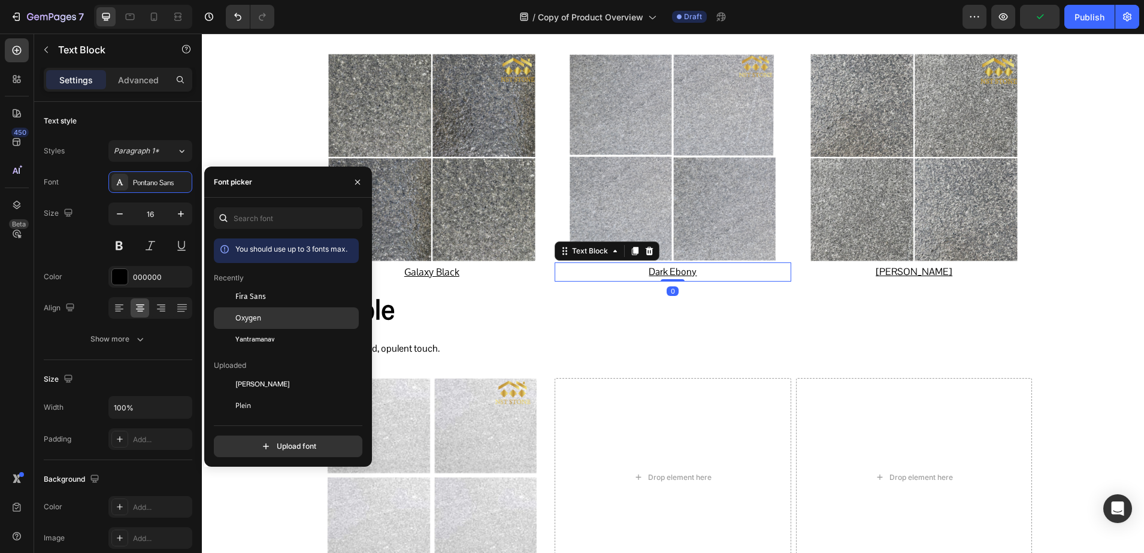
click at [243, 318] on span "Oxygen" at bounding box center [248, 318] width 26 height 11
click at [934, 271] on p "[PERSON_NAME]" at bounding box center [914, 272] width 234 height 17
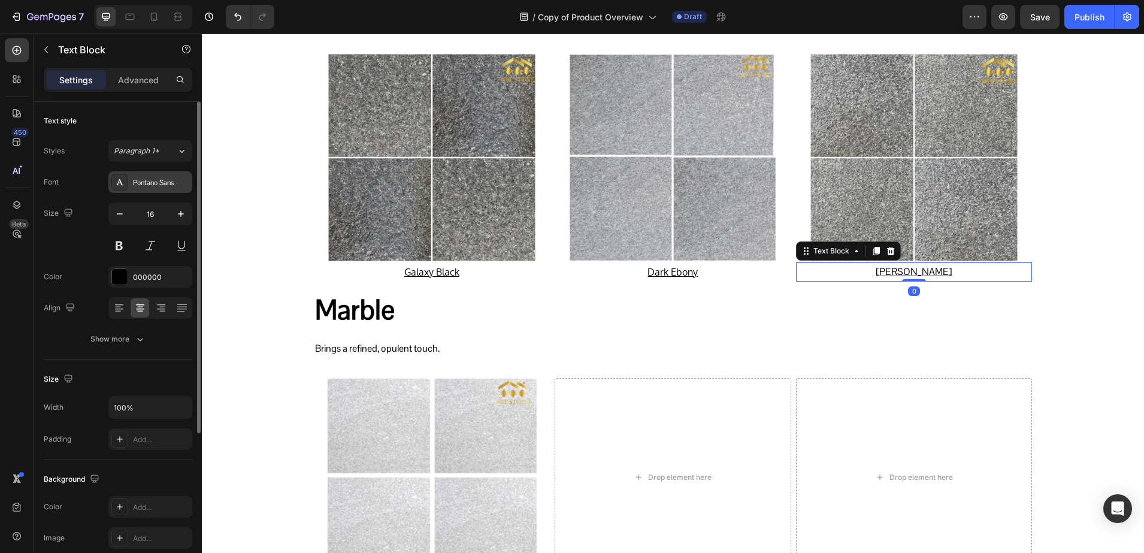
click at [122, 186] on icon at bounding box center [120, 182] width 10 height 10
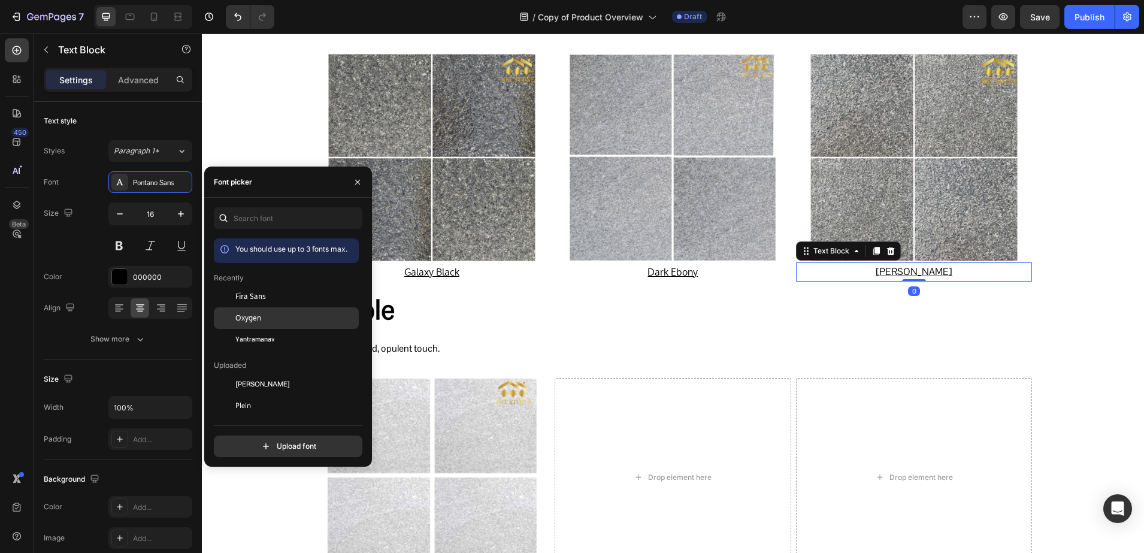
click at [255, 320] on span "Oxygen" at bounding box center [248, 318] width 26 height 11
click at [414, 312] on h2 "Marble" at bounding box center [673, 310] width 719 height 38
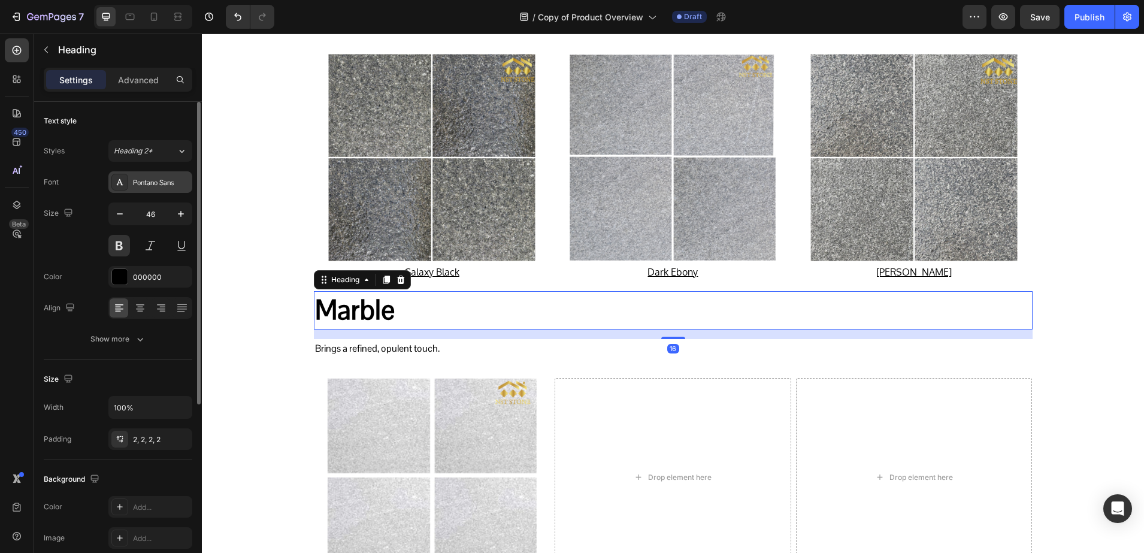
click at [123, 181] on icon at bounding box center [120, 182] width 10 height 10
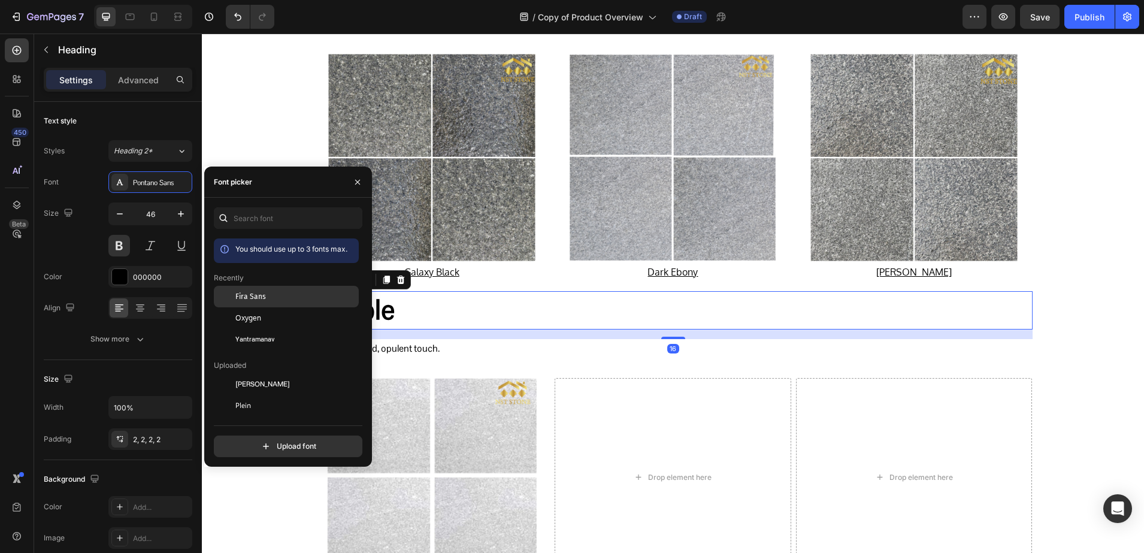
click at [255, 298] on span "Fira Sans" at bounding box center [250, 296] width 31 height 11
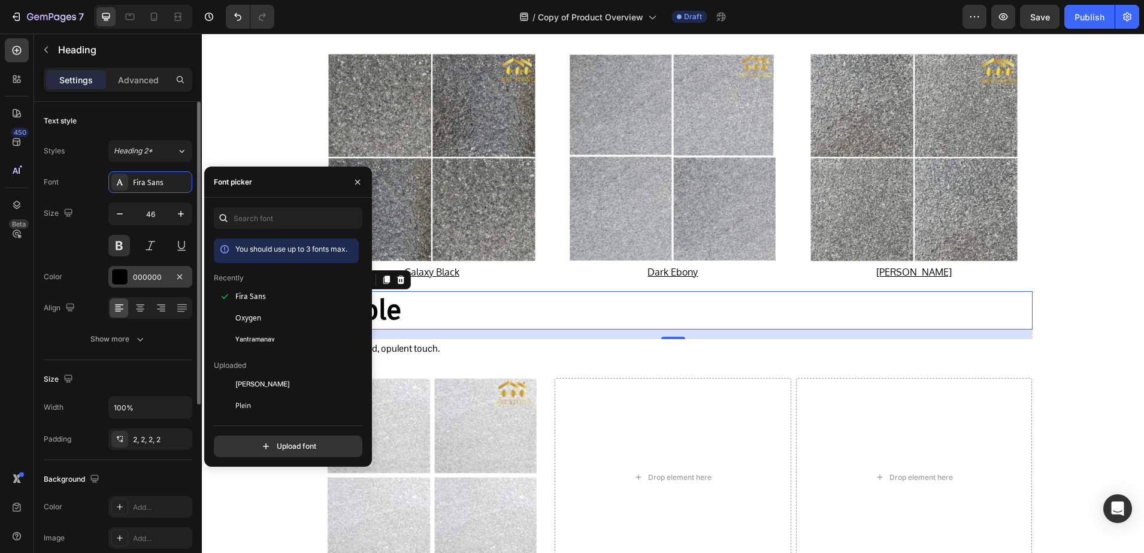
click at [115, 282] on div at bounding box center [120, 277] width 16 height 16
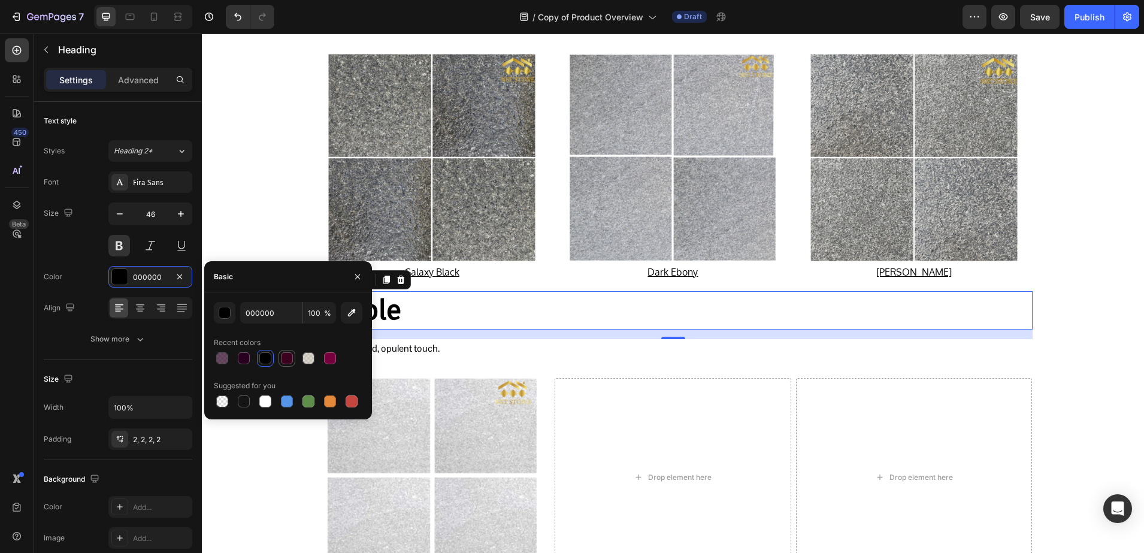
click at [292, 364] on div at bounding box center [287, 358] width 14 height 14
type input "3A001E"
click at [434, 347] on p "Brings a refined, opulent touch." at bounding box center [673, 348] width 716 height 17
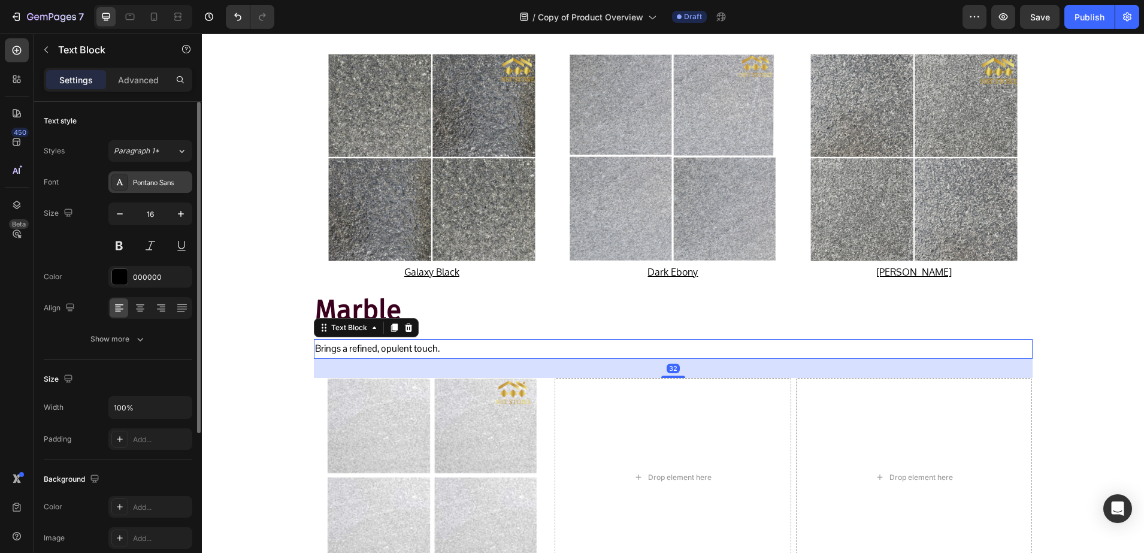
click at [131, 185] on div "Pontano Sans" at bounding box center [150, 182] width 84 height 22
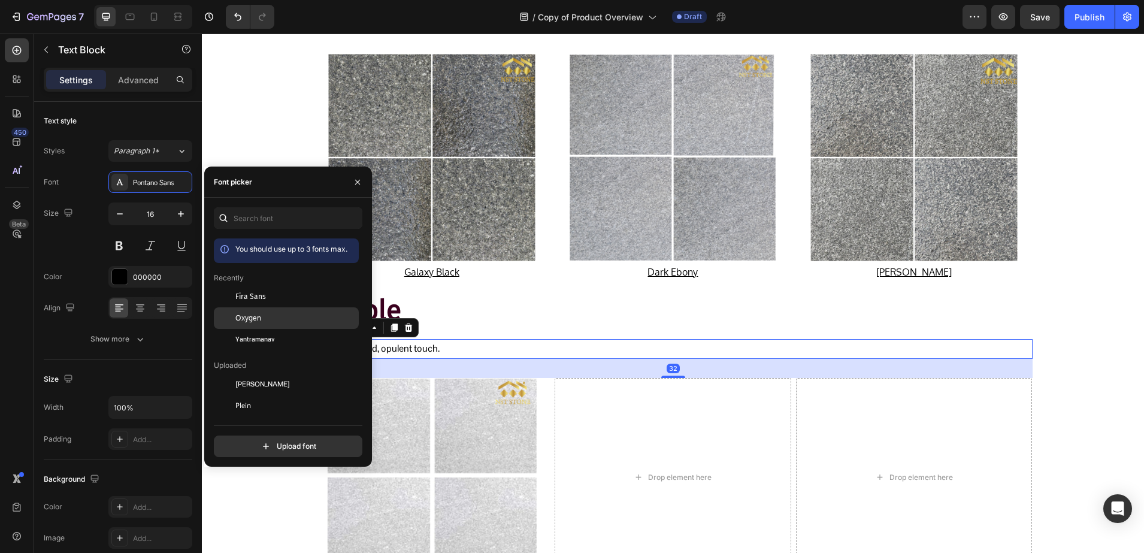
click at [237, 317] on span "Oxygen" at bounding box center [248, 318] width 26 height 11
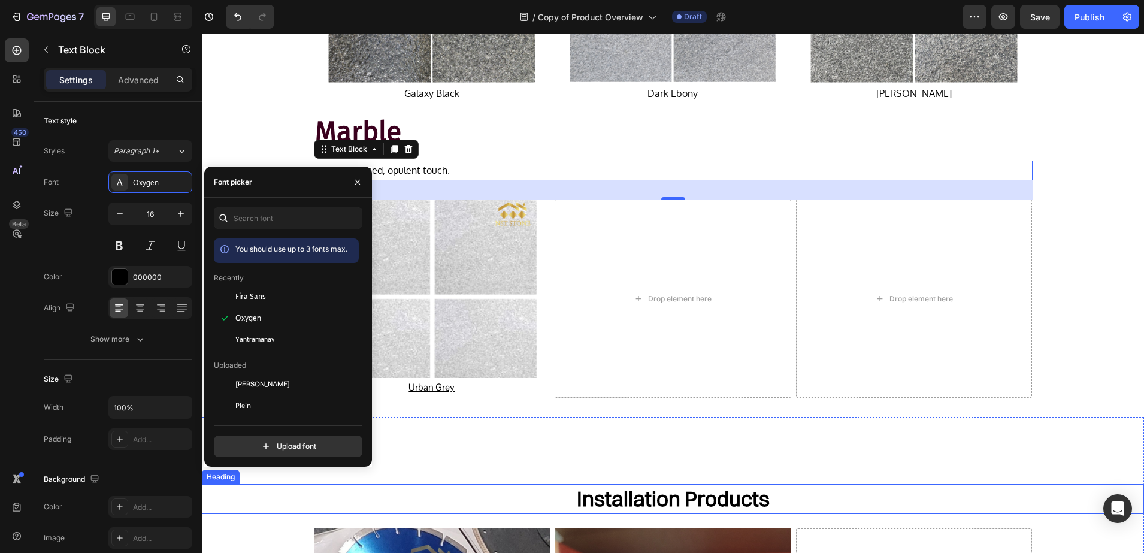
scroll to position [2823, 0]
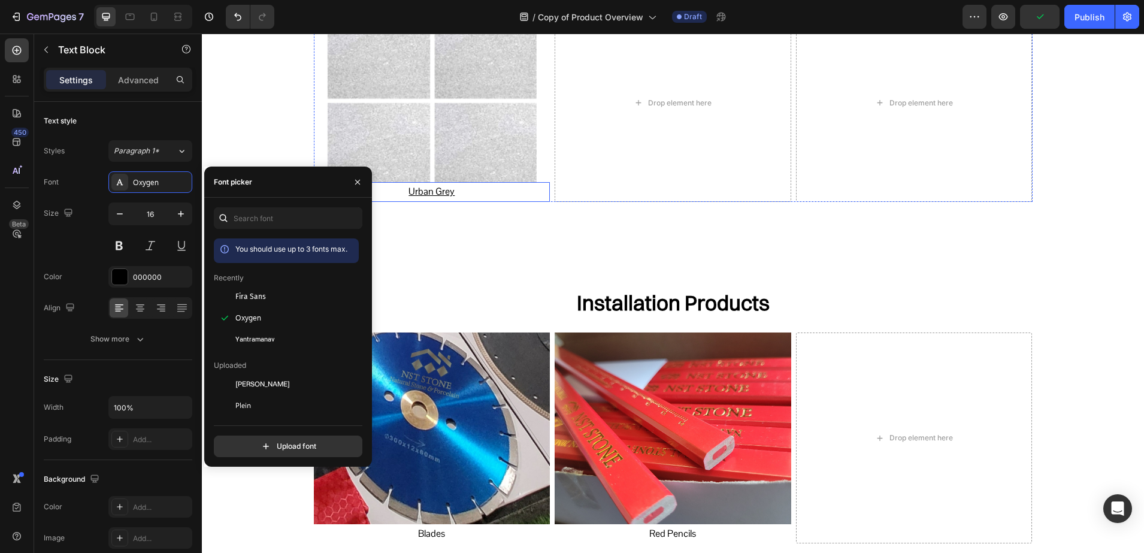
click at [427, 199] on p "Urban Grey" at bounding box center [432, 191] width 234 height 17
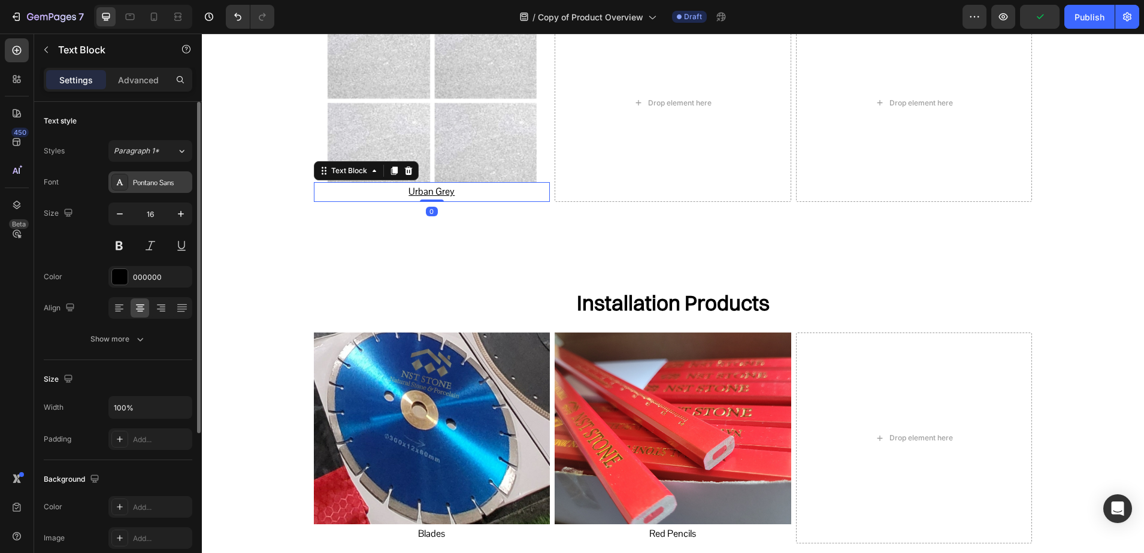
click at [116, 189] on div at bounding box center [119, 182] width 17 height 17
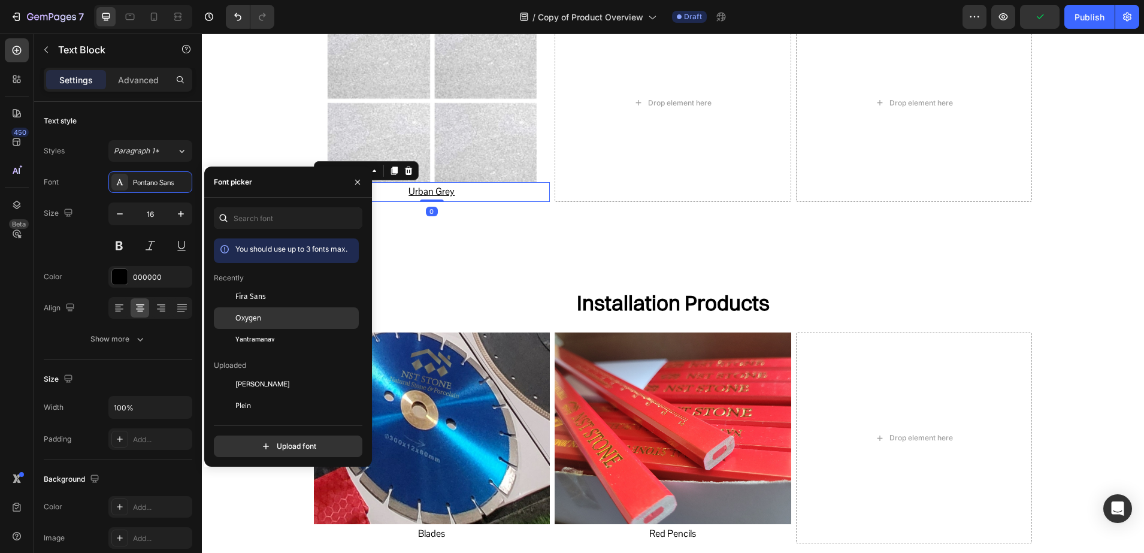
click at [247, 322] on span "Oxygen" at bounding box center [248, 318] width 26 height 11
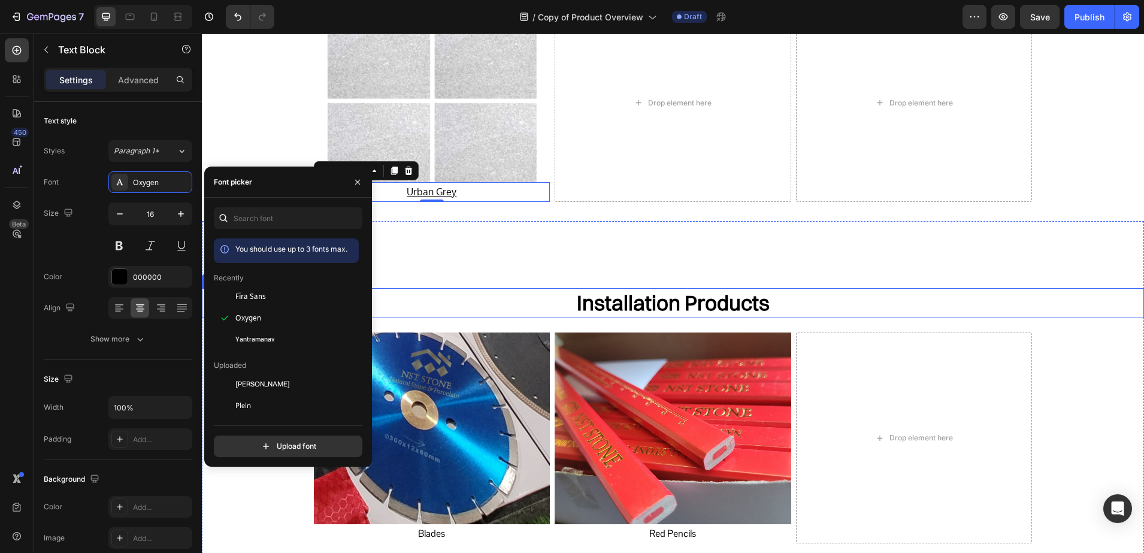
click at [637, 304] on h2 "Installation Products" at bounding box center [673, 303] width 942 height 30
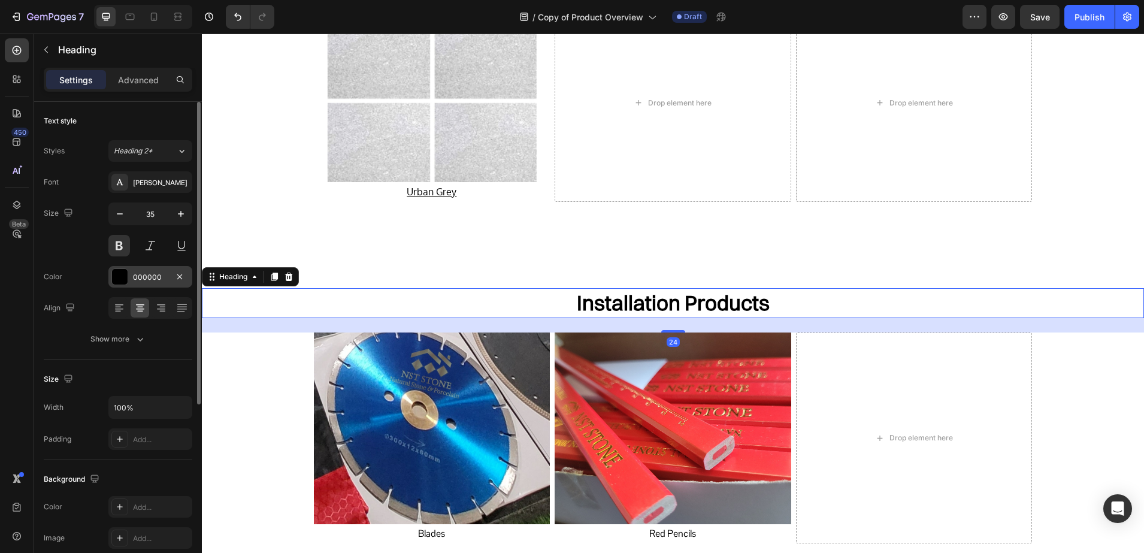
click at [141, 271] on div "000000" at bounding box center [150, 277] width 84 height 22
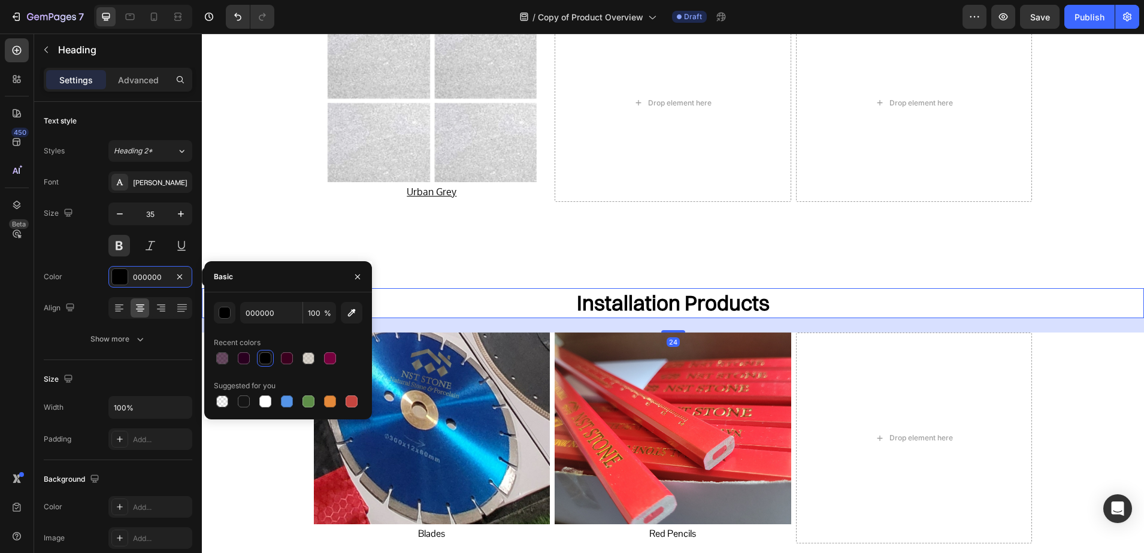
click at [234, 359] on div at bounding box center [288, 358] width 149 height 17
click at [240, 359] on div at bounding box center [244, 358] width 12 height 12
type input "29001F"
drag, startPoint x: 361, startPoint y: 274, endPoint x: 478, endPoint y: 167, distance: 159.0
click at [361, 274] on icon "button" at bounding box center [358, 277] width 10 height 10
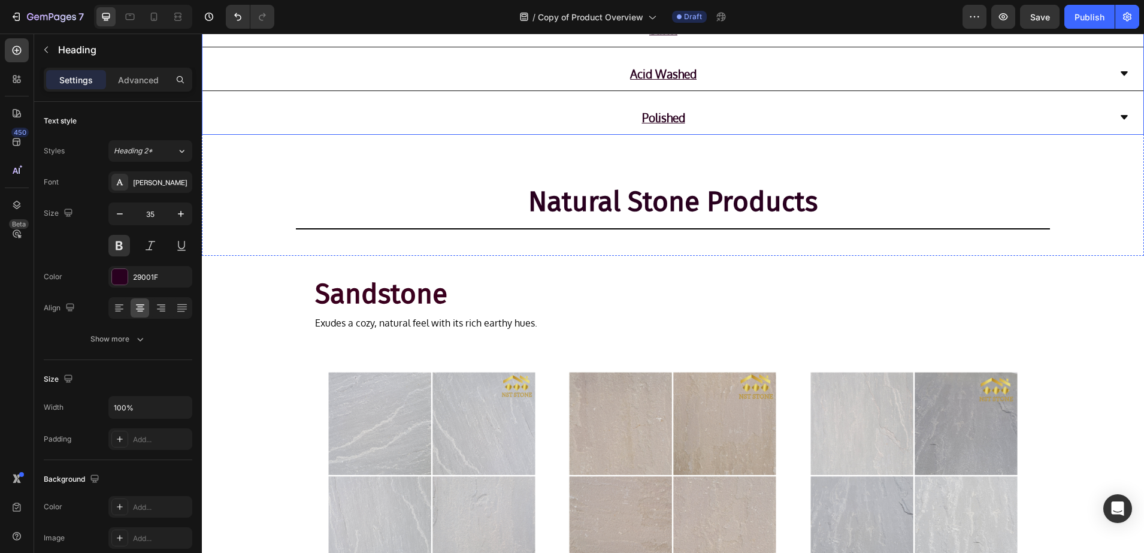
scroll to position [651, 0]
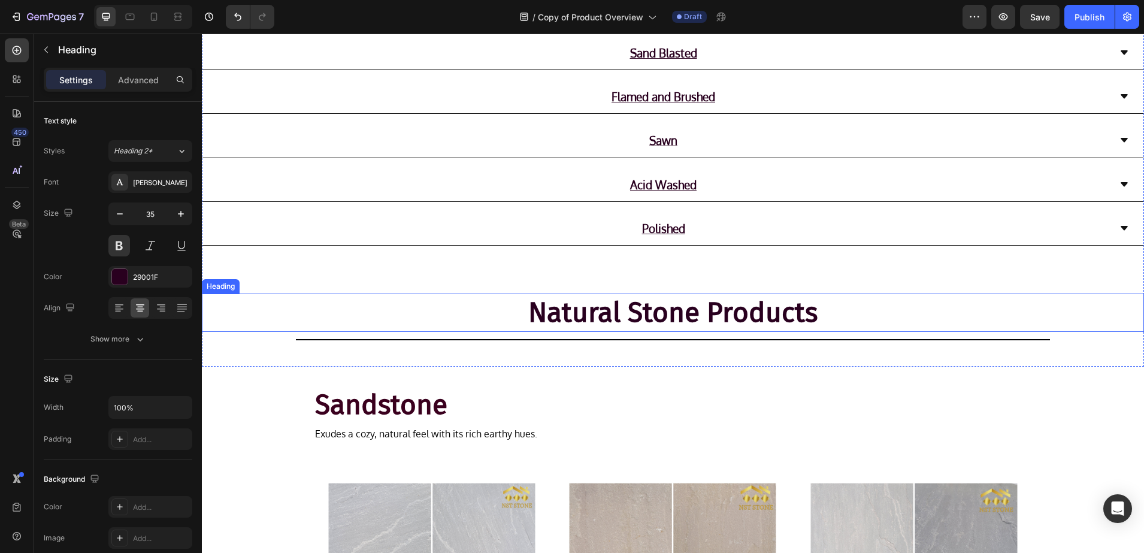
click at [583, 309] on h2 "Natural Stone Products" at bounding box center [673, 313] width 942 height 38
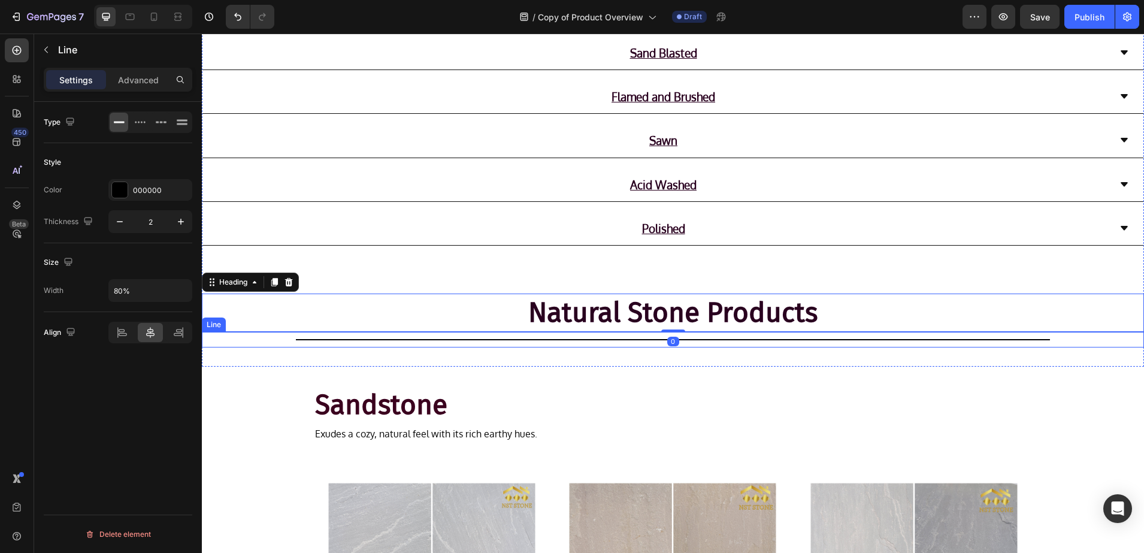
click at [492, 338] on div "Title Line" at bounding box center [673, 340] width 942 height 16
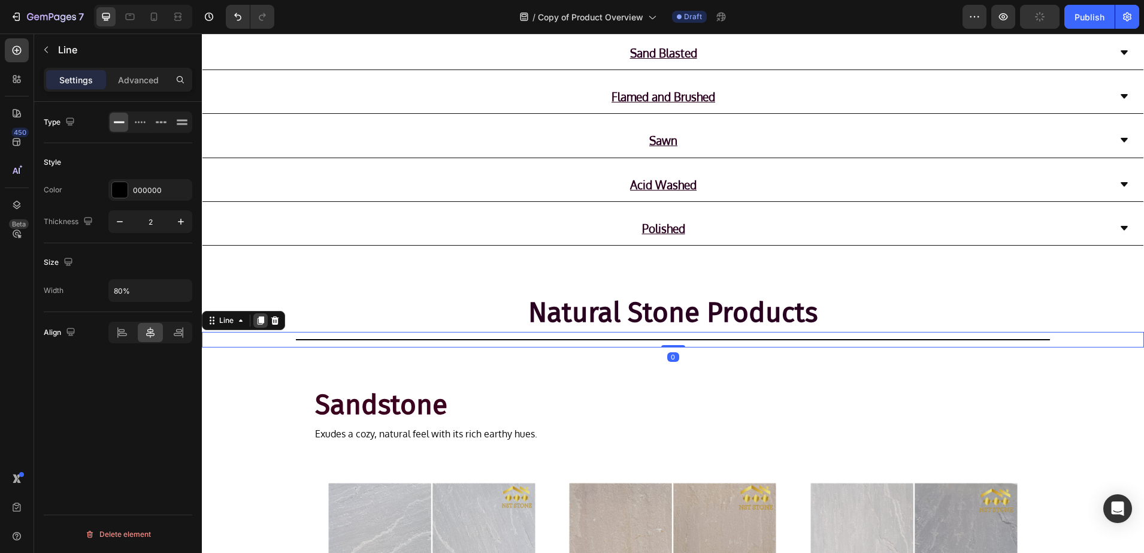
click at [264, 322] on icon at bounding box center [261, 320] width 7 height 8
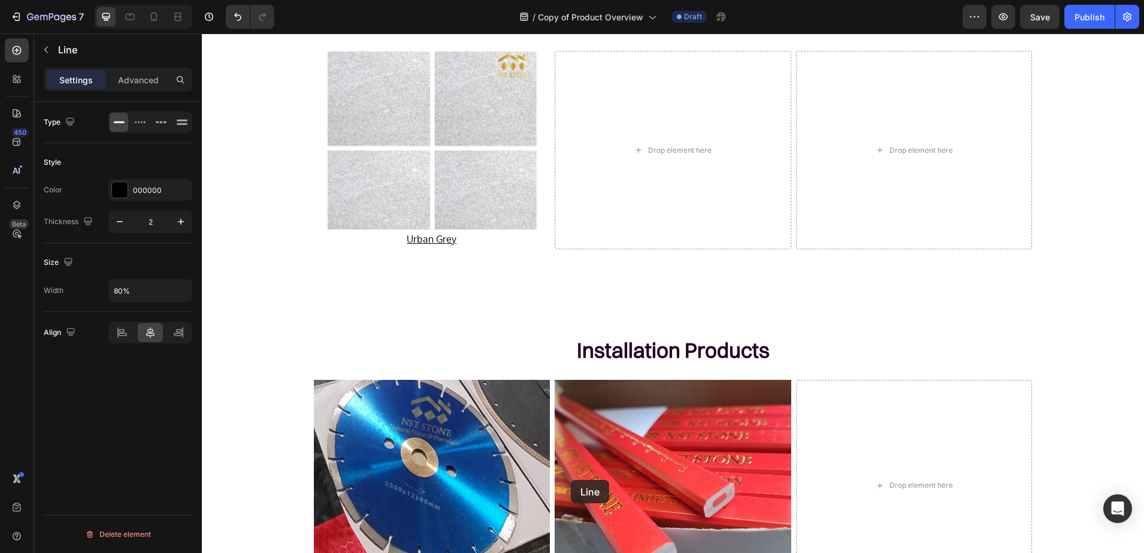
scroll to position [2916, 0]
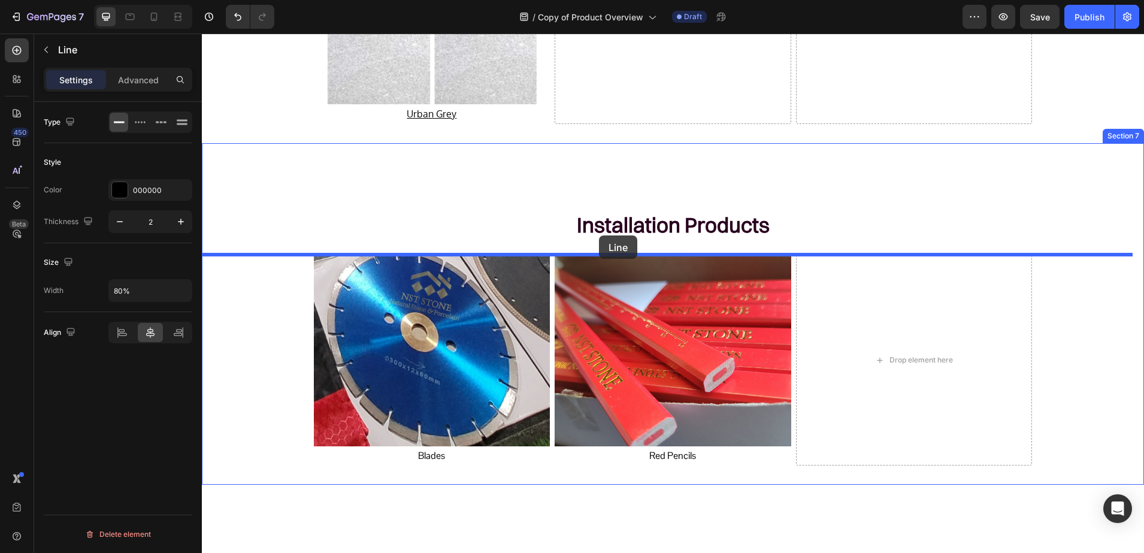
drag, startPoint x: 216, startPoint y: 339, endPoint x: 599, endPoint y: 235, distance: 396.6
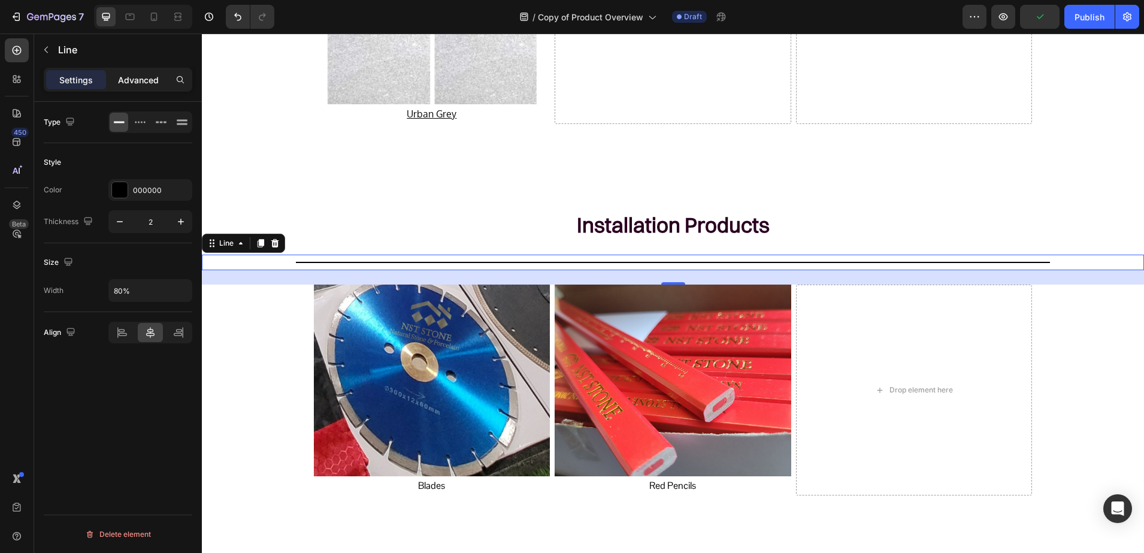
click at [156, 88] on div "Advanced" at bounding box center [138, 79] width 60 height 19
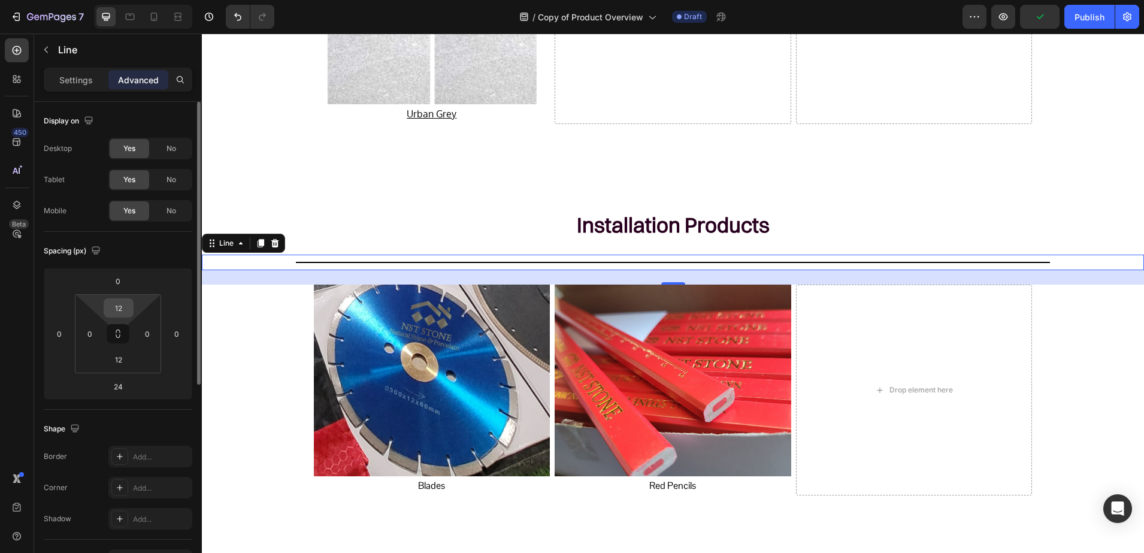
click at [121, 306] on input "12" at bounding box center [119, 308] width 24 height 18
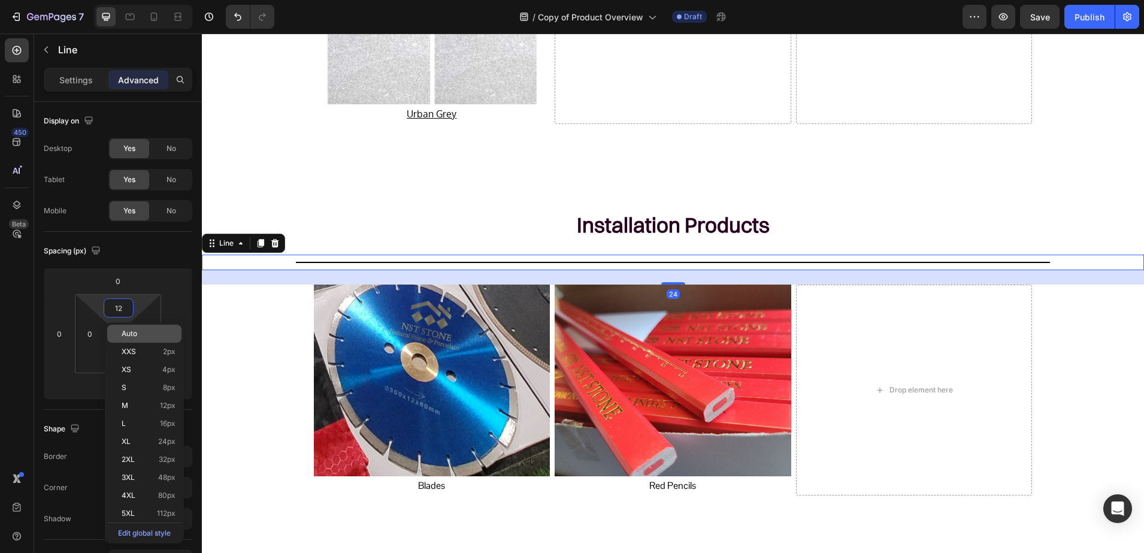
click at [126, 329] on span "Auto" at bounding box center [130, 333] width 16 height 8
type input "Auto"
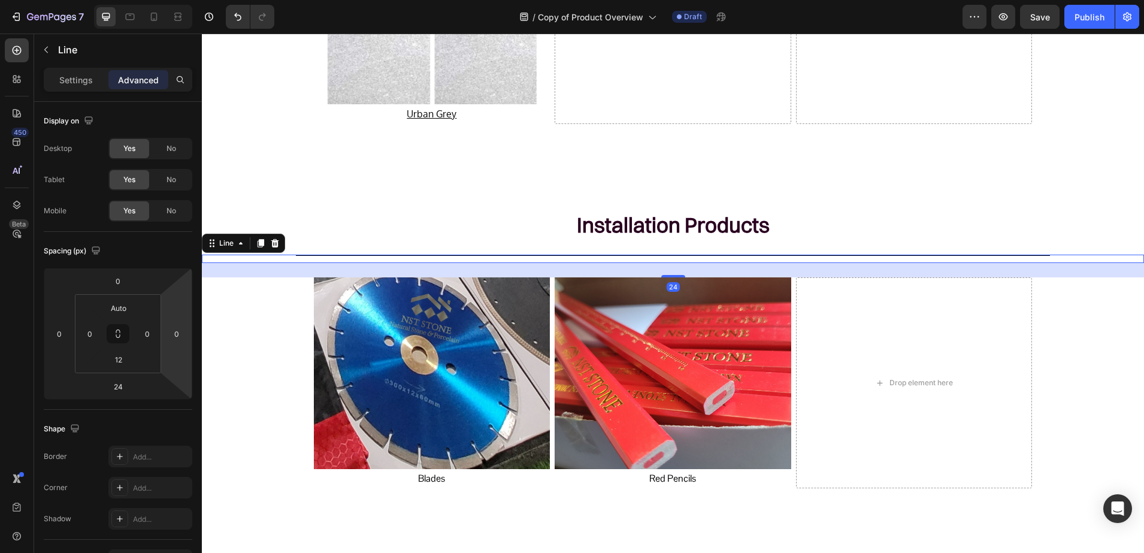
click at [208, 330] on div "Installation Products Heading Title Line 24 Image Blades Text Block Image Red P…" at bounding box center [673, 325] width 942 height 326
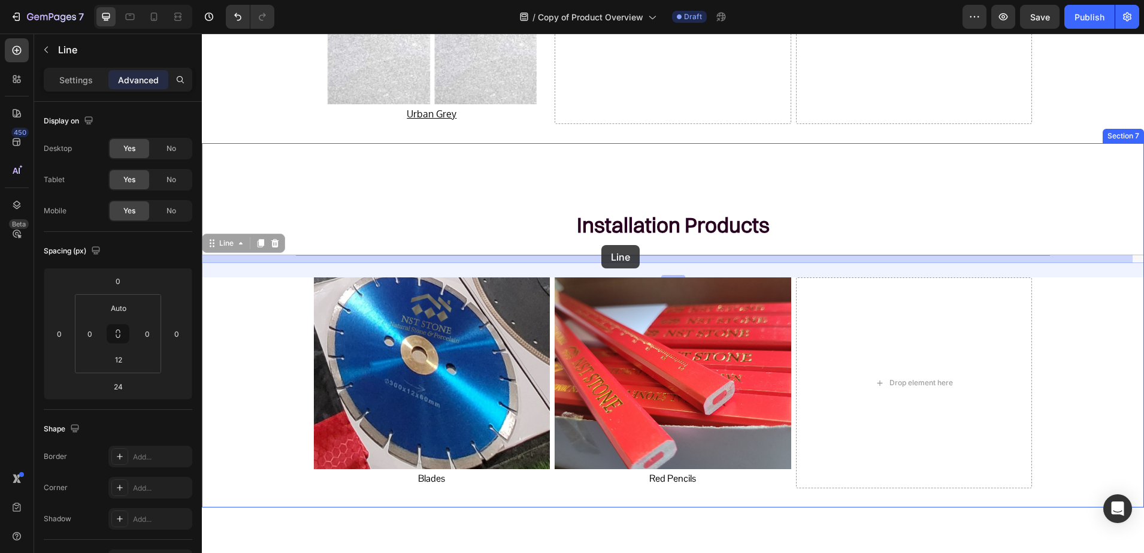
drag, startPoint x: 588, startPoint y: 254, endPoint x: 601, endPoint y: 245, distance: 16.0
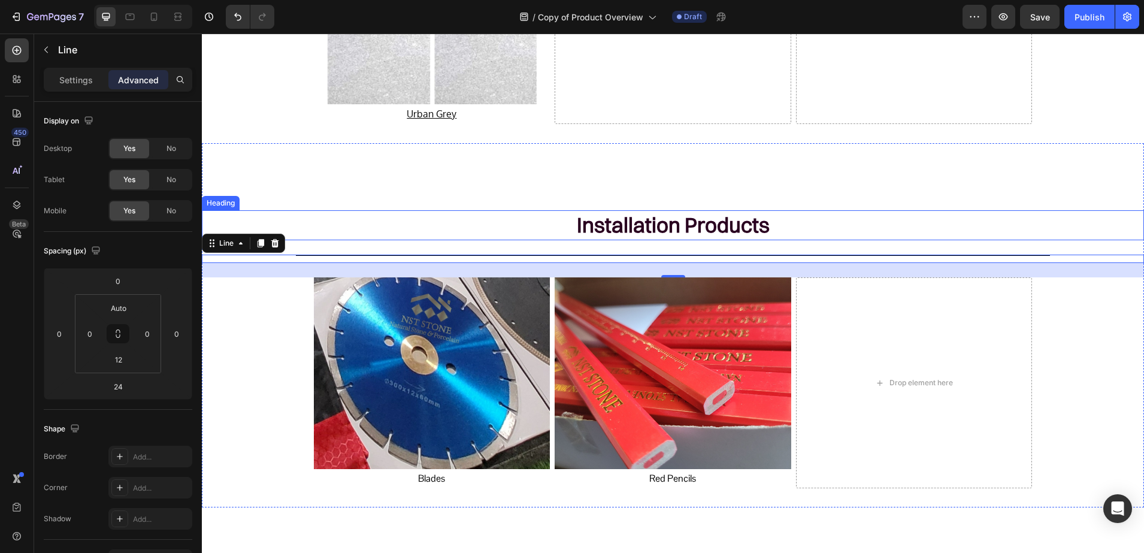
click at [564, 220] on h2 "Installation Products" at bounding box center [673, 225] width 942 height 30
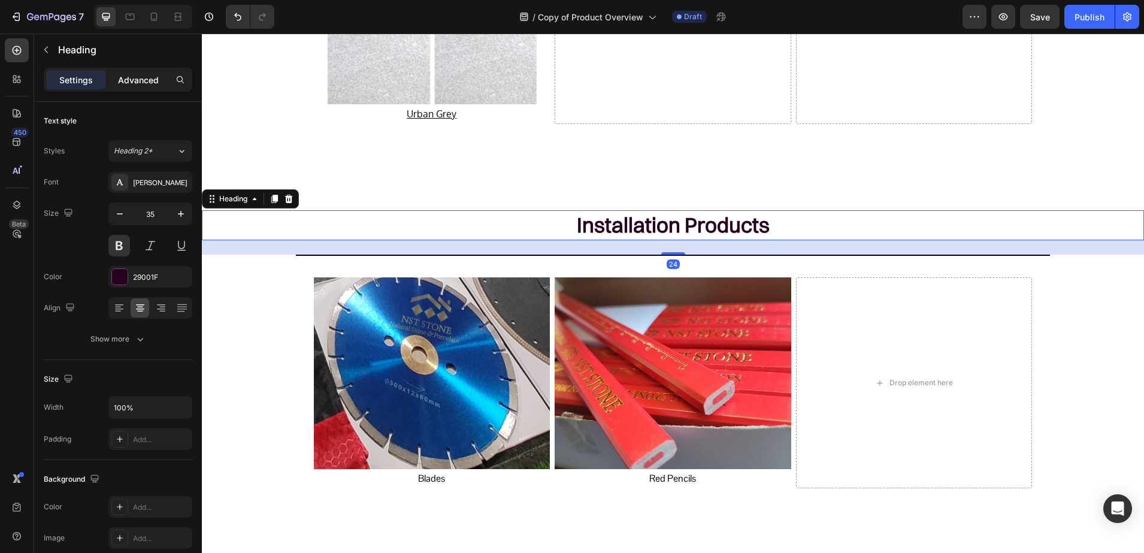
click at [140, 75] on p "Advanced" at bounding box center [138, 80] width 41 height 13
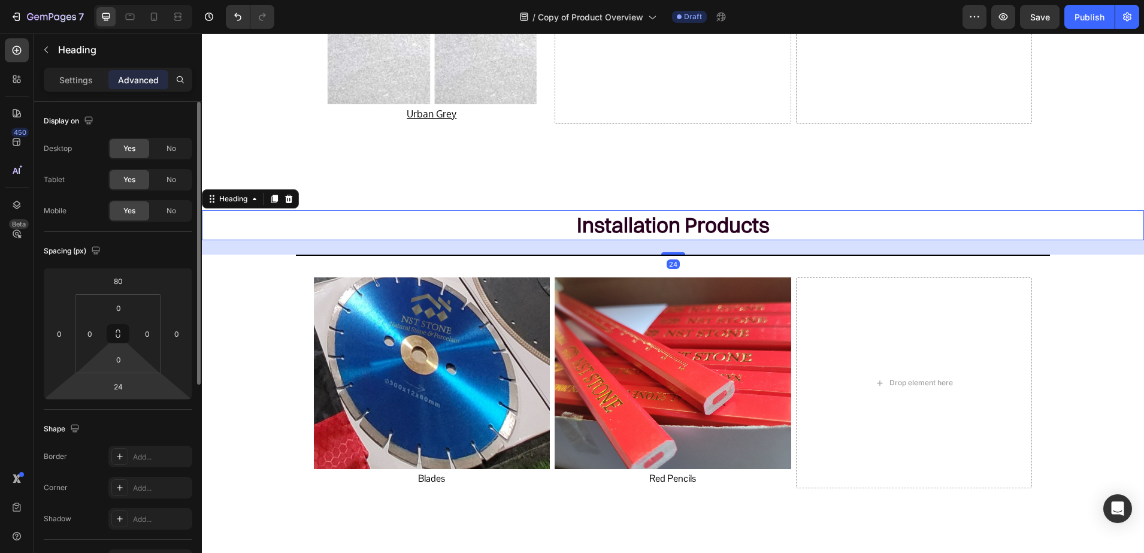
click at [112, 0] on html "7 / Copy of Product Overview Draft Preview Save Publish 450 Beta Sections(18) E…" at bounding box center [572, 0] width 1144 height 0
click at [115, 386] on input "24" at bounding box center [118, 386] width 24 height 18
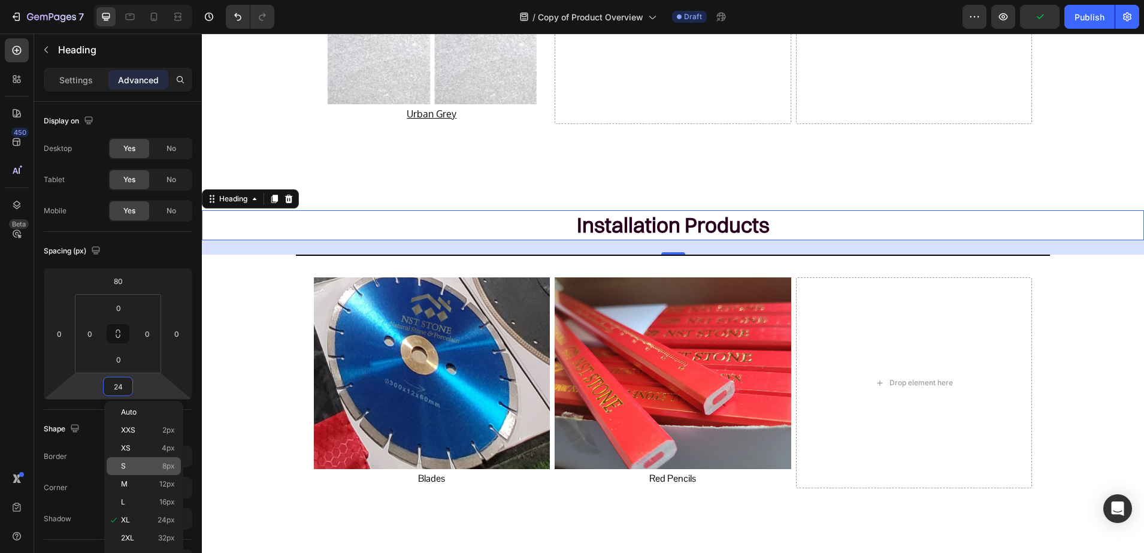
click at [170, 469] on span "8px" at bounding box center [168, 466] width 13 height 8
type input "8"
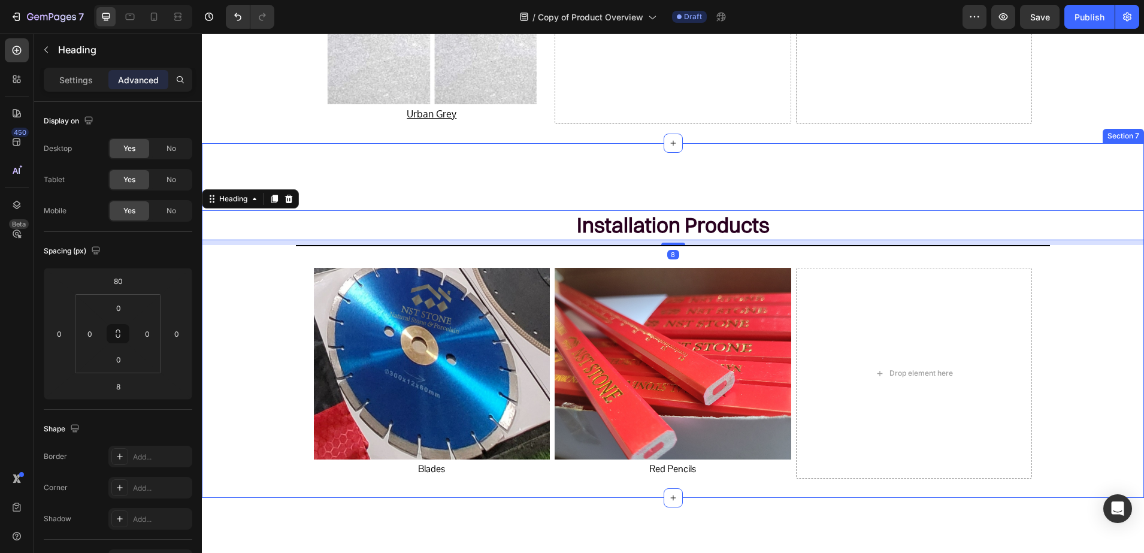
click at [235, 412] on div "Installation Products Heading 8 Title Line Image Blades Text Block Image Red Pe…" at bounding box center [673, 320] width 942 height 316
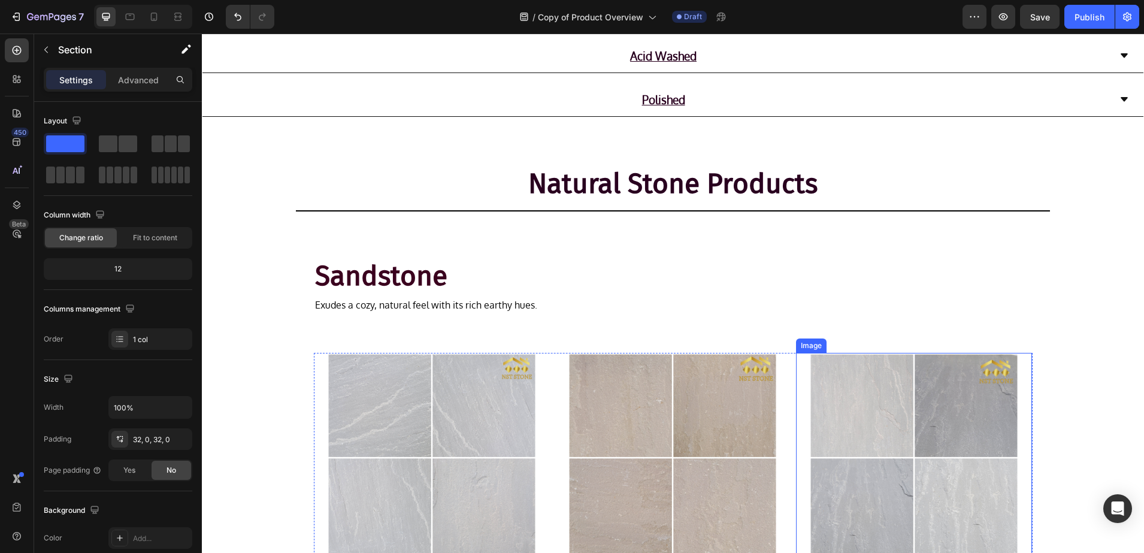
scroll to position [745, 0]
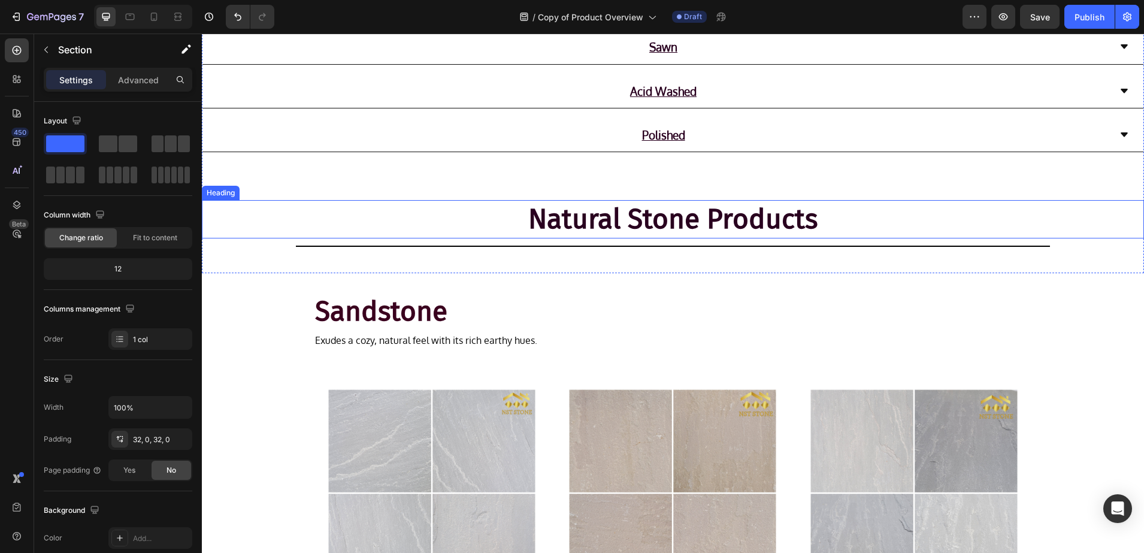
click at [666, 216] on h2 "Natural Stone Products" at bounding box center [673, 219] width 942 height 38
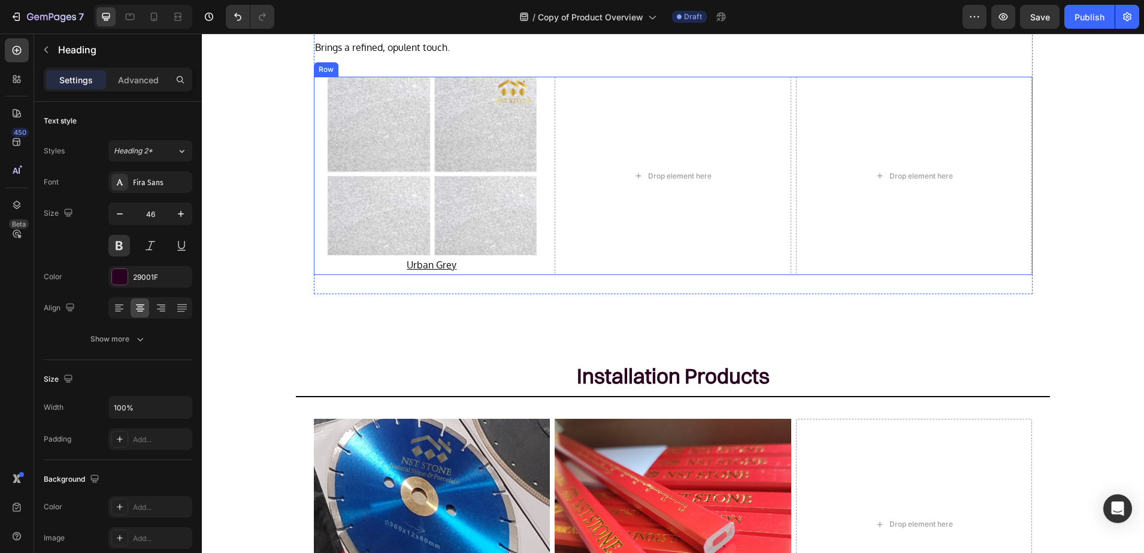
scroll to position [2692, 0]
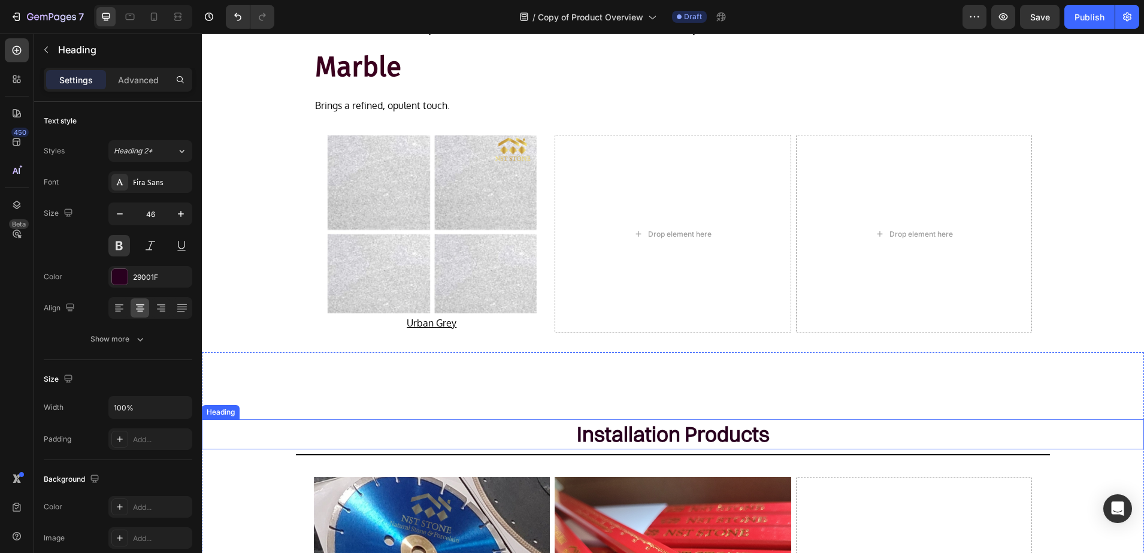
click at [646, 444] on h2 "Installation Products" at bounding box center [673, 434] width 942 height 30
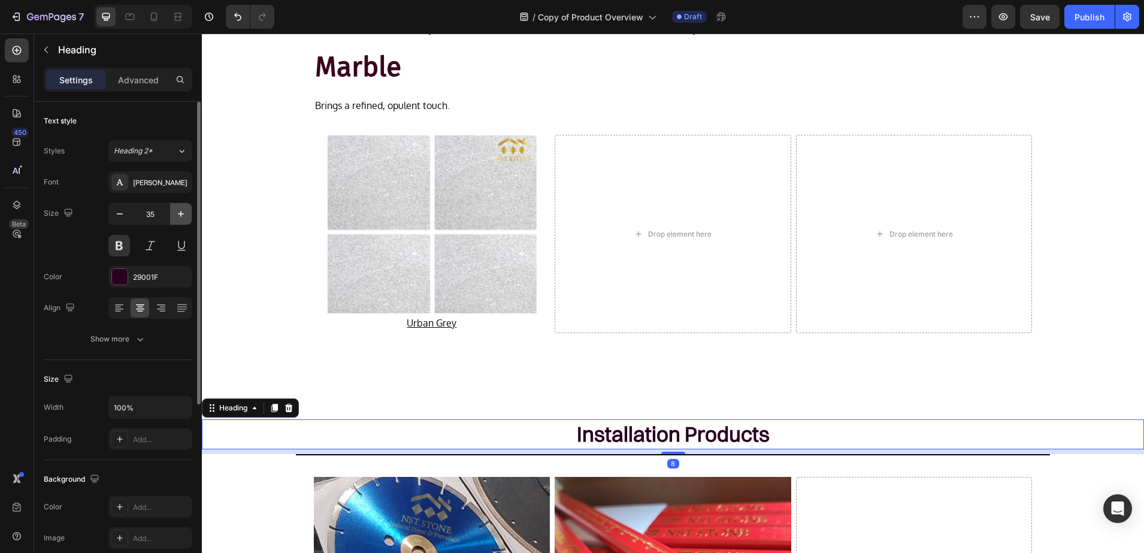
click at [183, 214] on icon "button" at bounding box center [181, 214] width 6 height 6
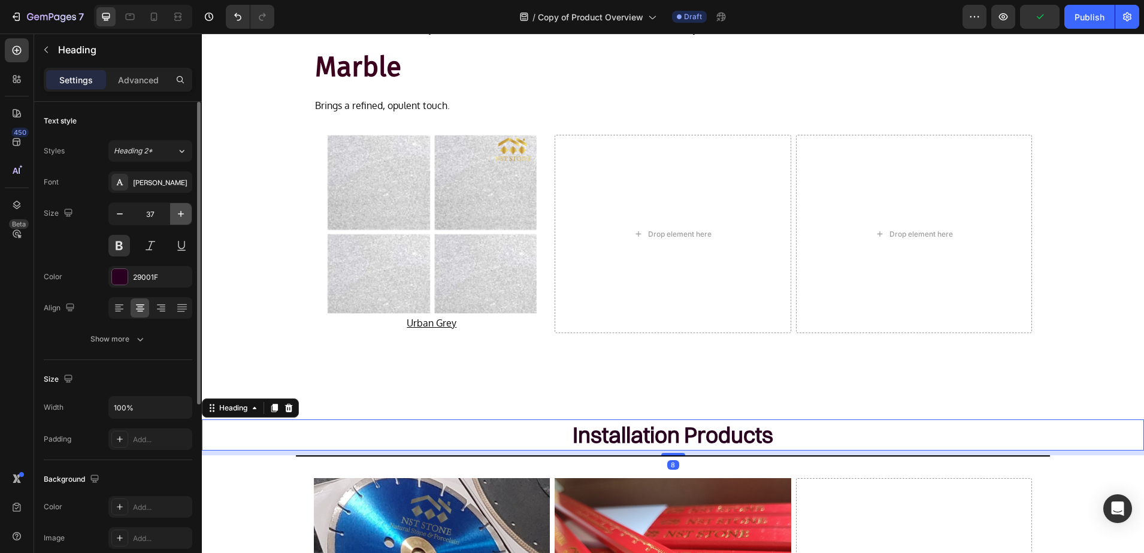
click at [183, 214] on icon "button" at bounding box center [181, 214] width 6 height 6
type input "38"
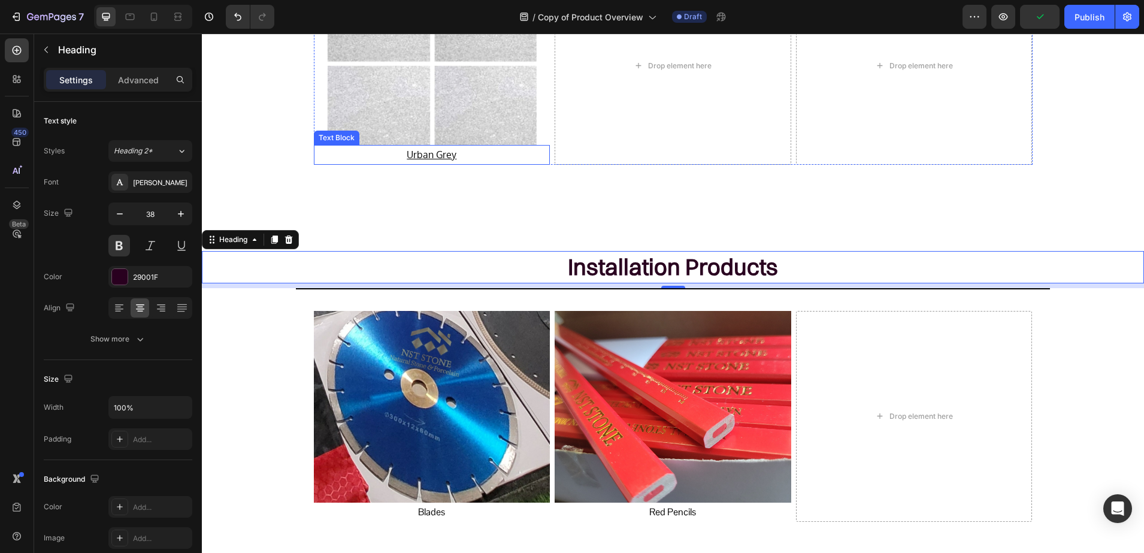
scroll to position [2991, 0]
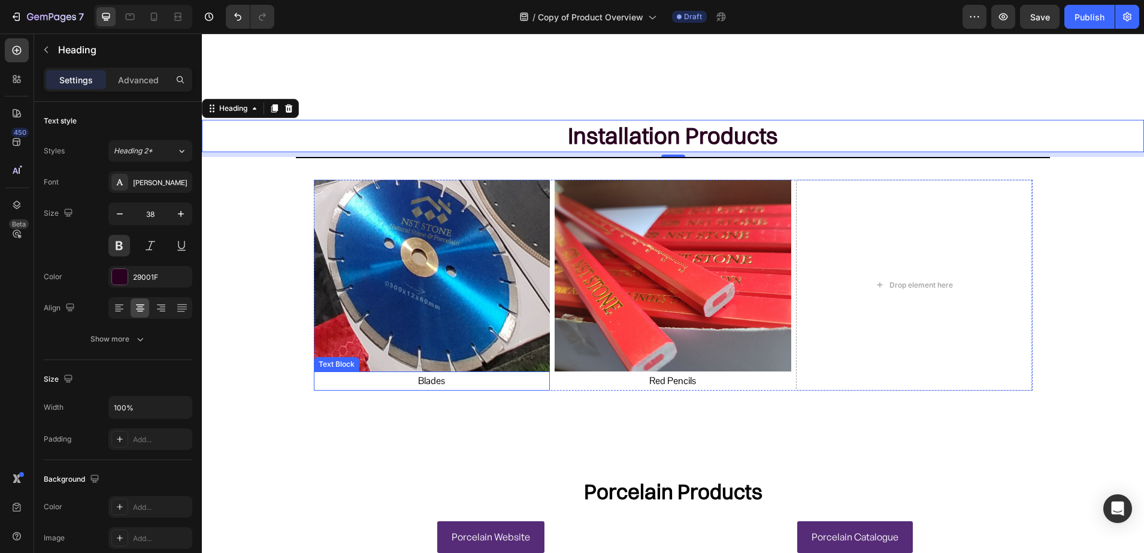
click at [439, 380] on p "Blades" at bounding box center [432, 381] width 234 height 17
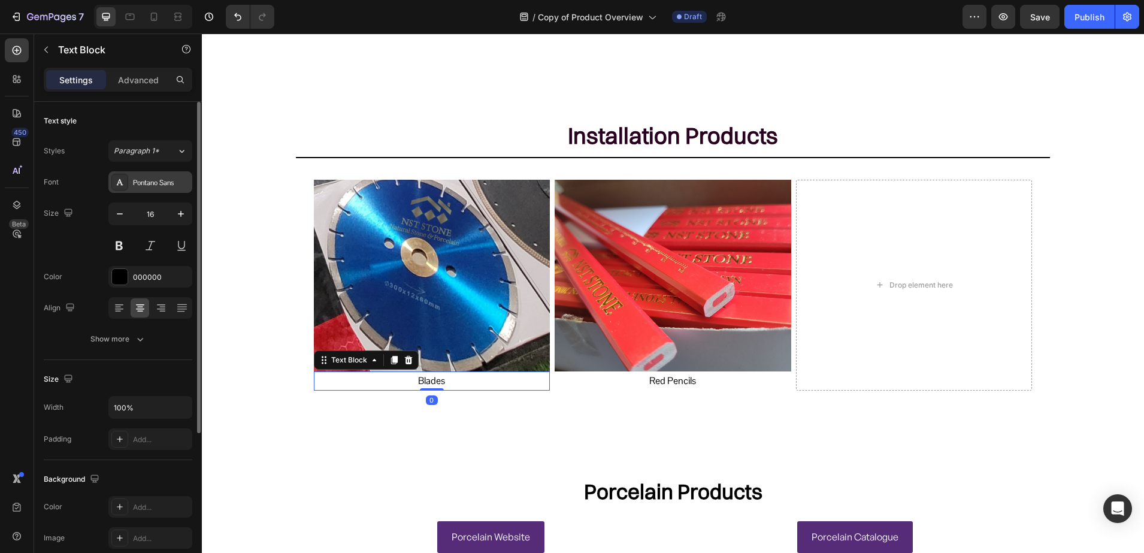
click at [132, 186] on div "Pontano Sans" at bounding box center [150, 182] width 84 height 22
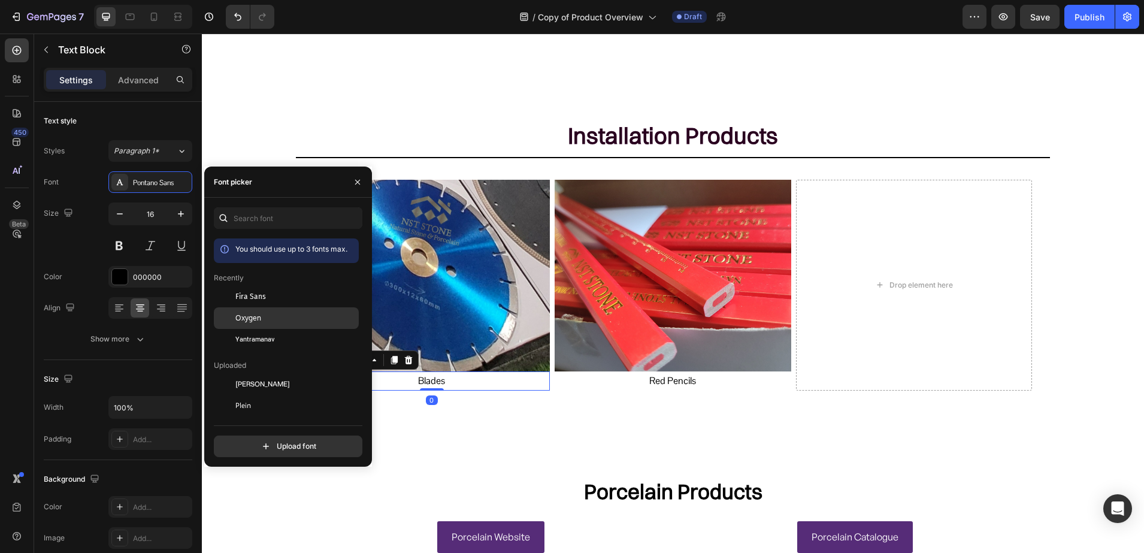
click at [262, 315] on div "Oxygen" at bounding box center [295, 318] width 121 height 11
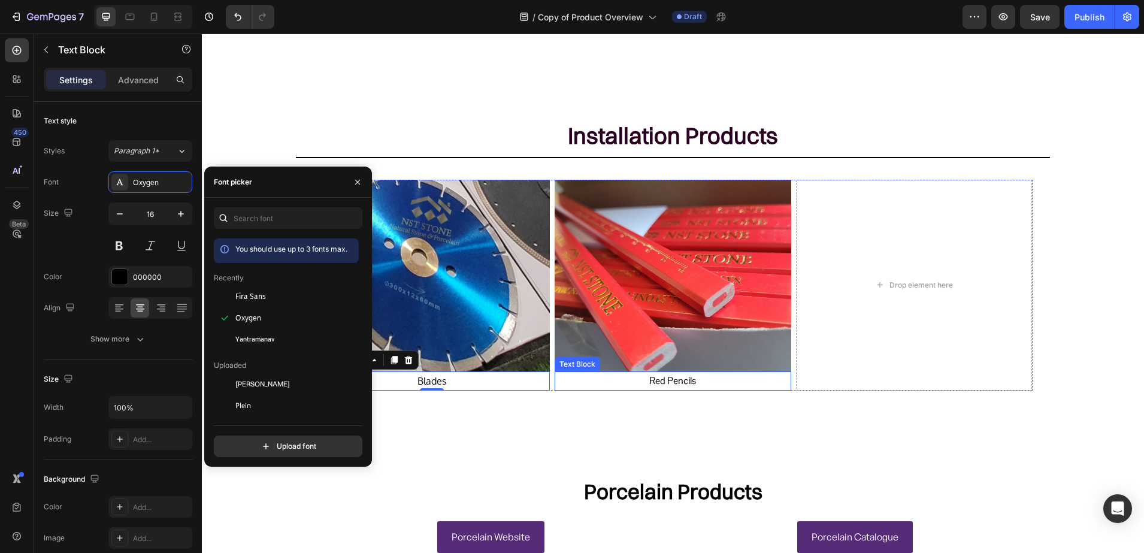
click at [700, 382] on p "Red Pencils" at bounding box center [673, 381] width 234 height 17
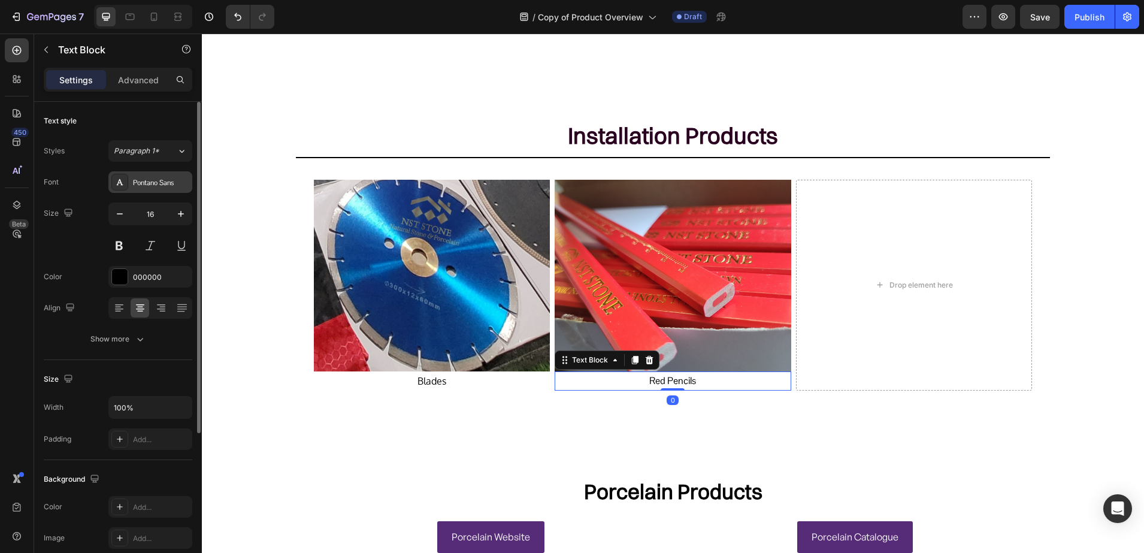
click at [125, 188] on div at bounding box center [119, 182] width 17 height 17
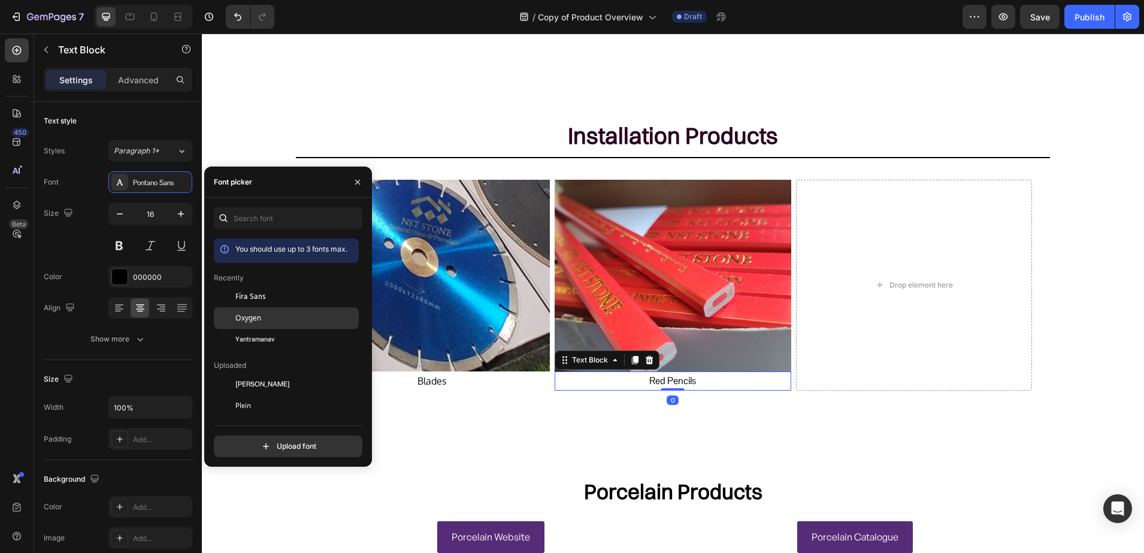
click at [270, 319] on div "Oxygen" at bounding box center [295, 318] width 121 height 11
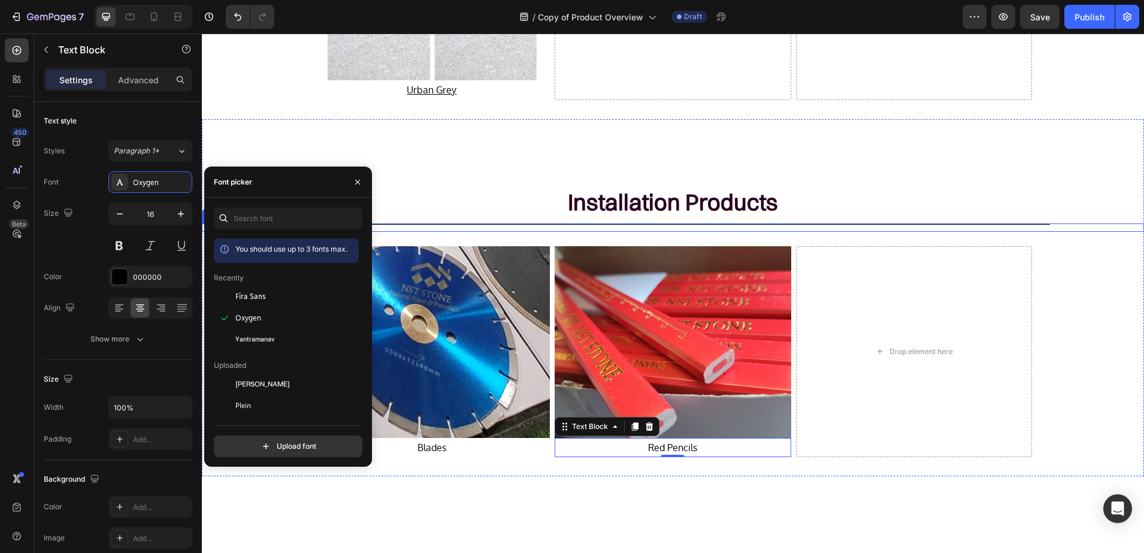
scroll to position [2766, 0]
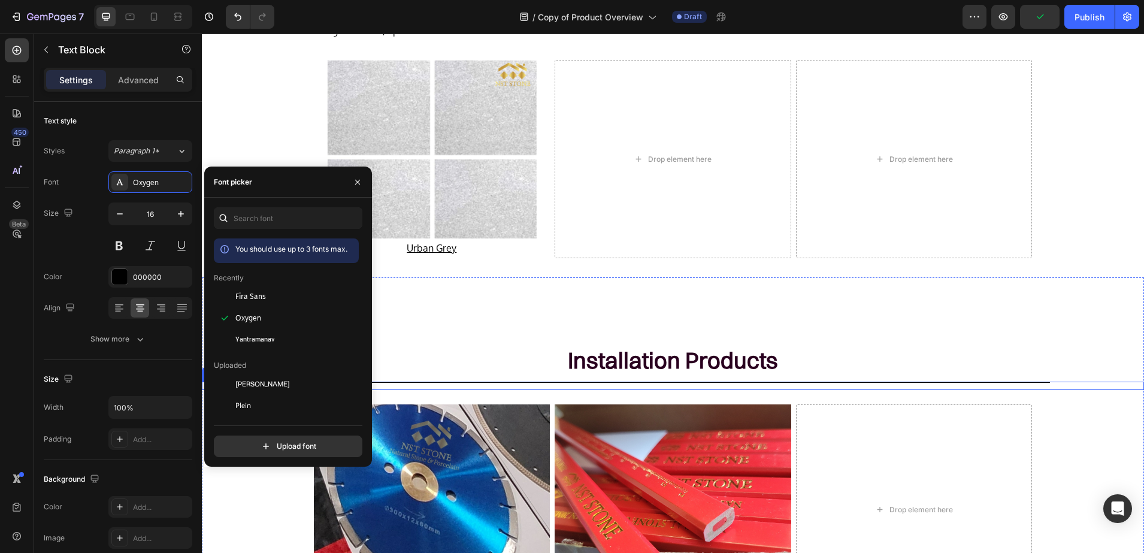
click at [557, 382] on div at bounding box center [673, 382] width 754 height 1
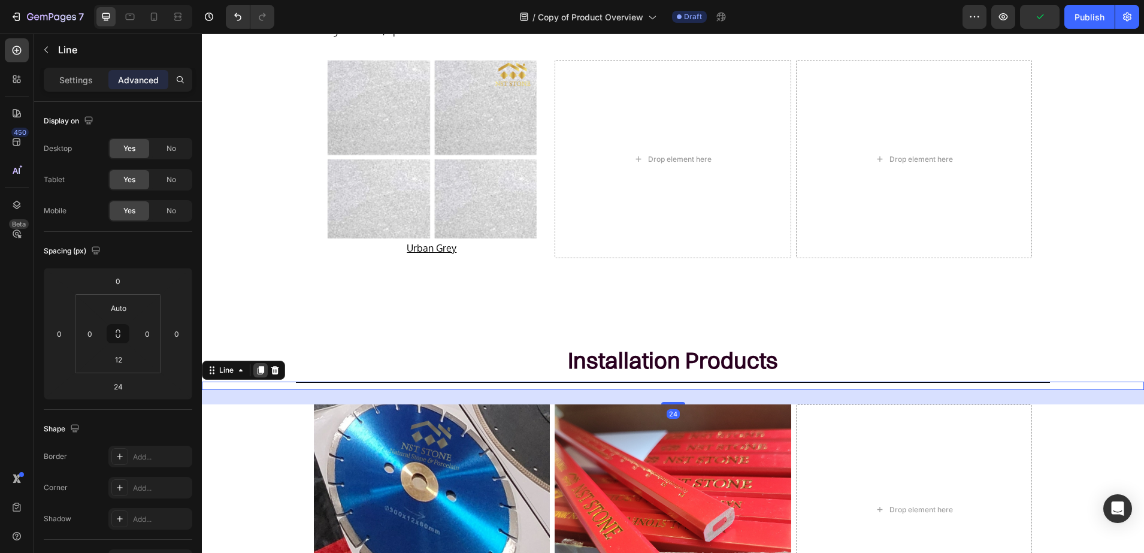
click at [262, 367] on icon at bounding box center [261, 370] width 7 height 8
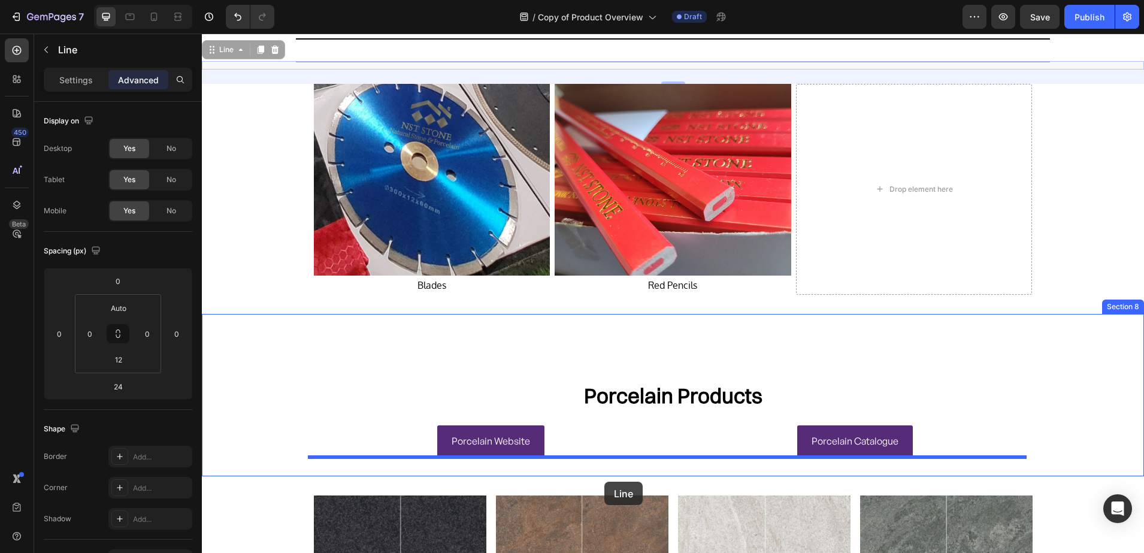
scroll to position [3112, 0]
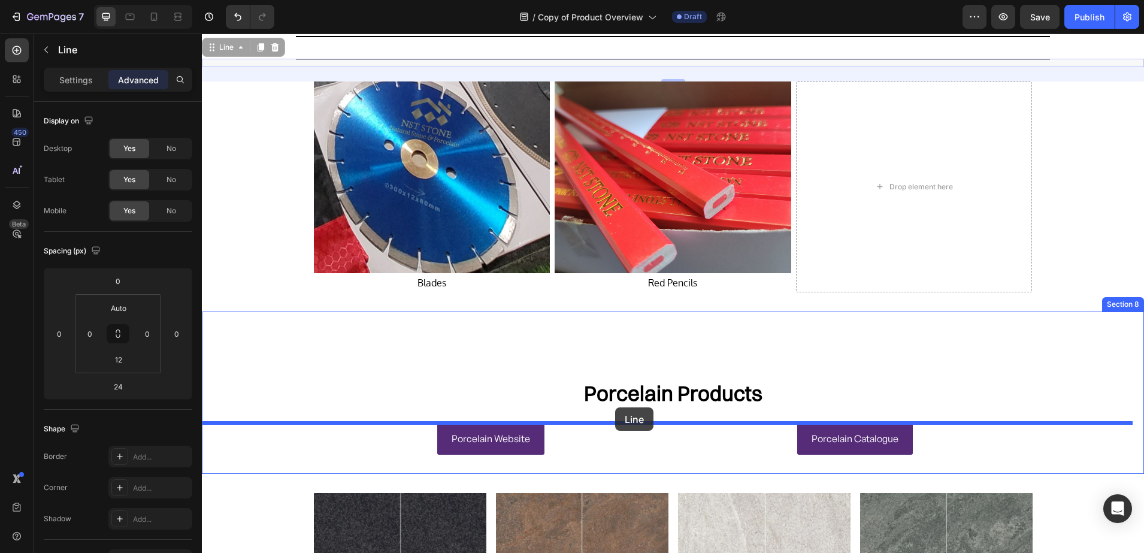
drag, startPoint x: 214, startPoint y: 166, endPoint x: 615, endPoint y: 407, distance: 467.9
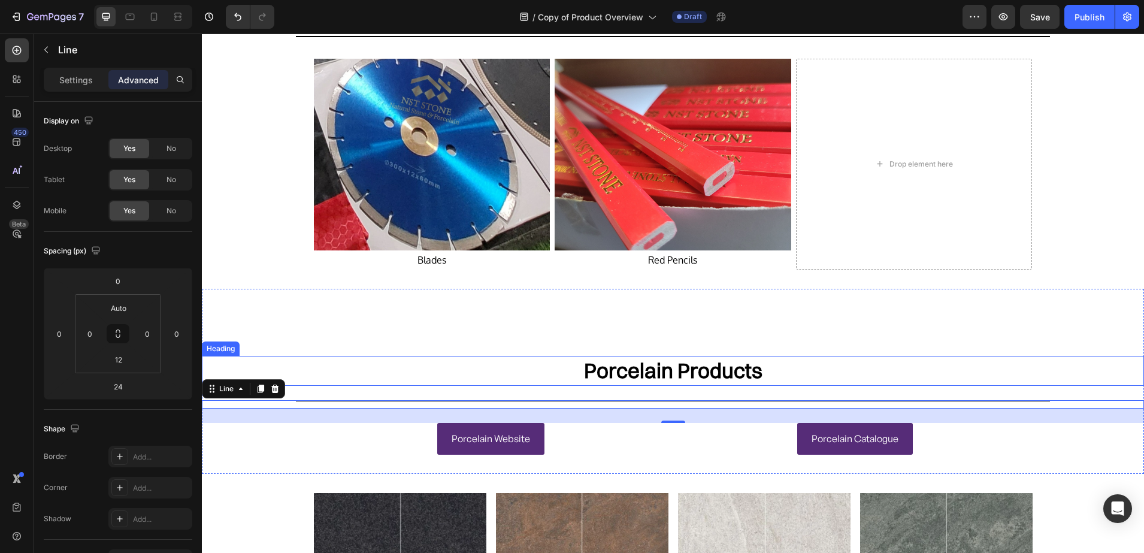
click at [566, 368] on h2 "Porcelain Products" at bounding box center [673, 371] width 942 height 30
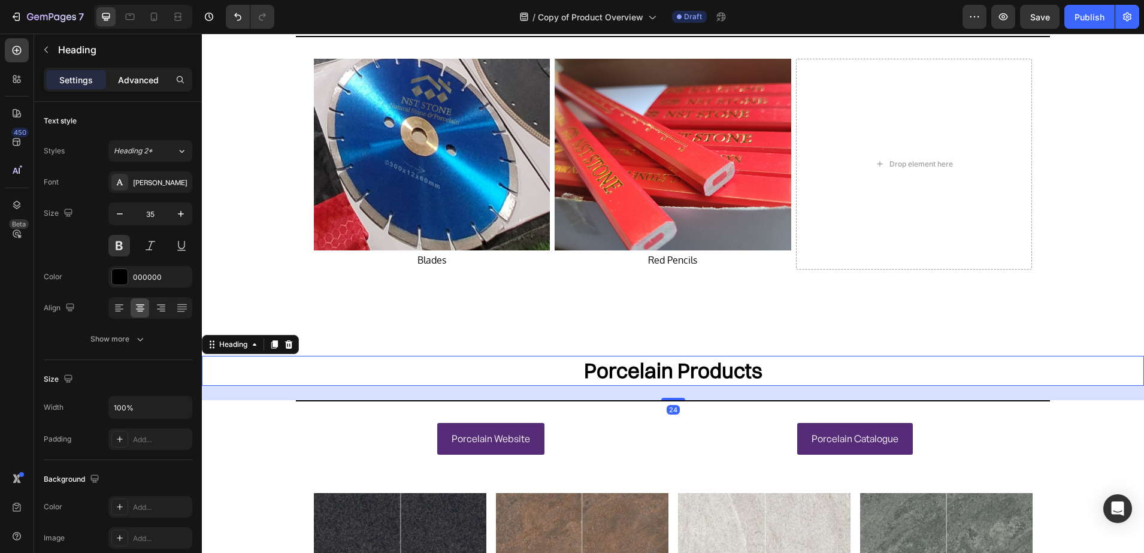
click at [131, 76] on p "Advanced" at bounding box center [138, 80] width 41 height 13
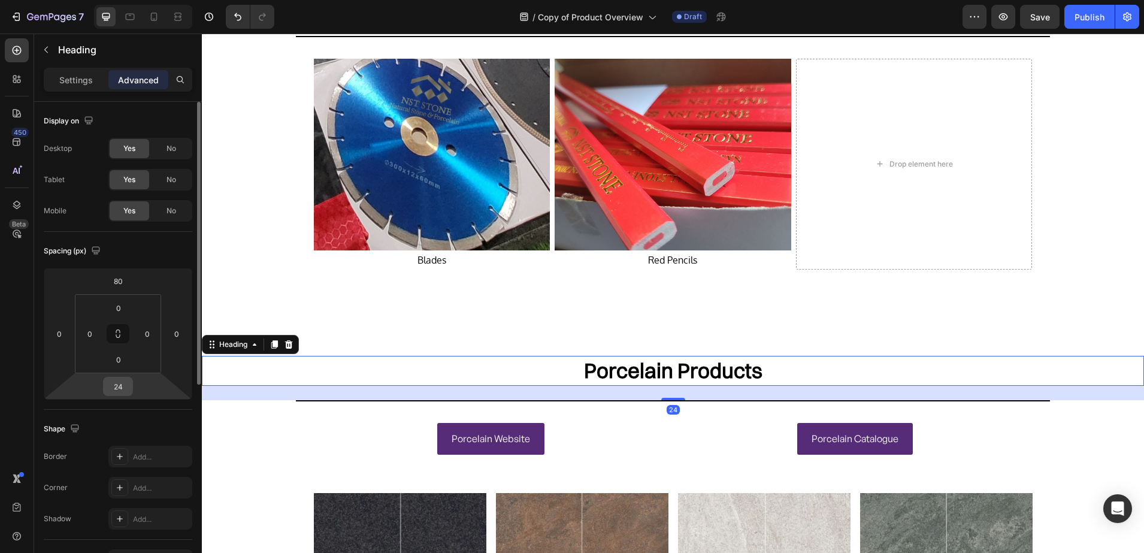
click at [120, 386] on input "24" at bounding box center [118, 386] width 24 height 18
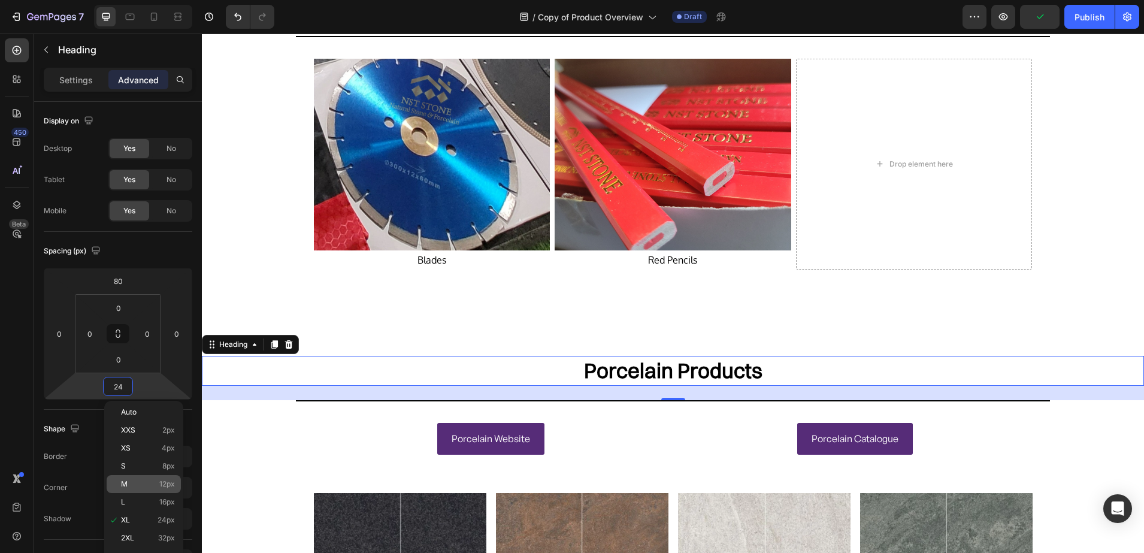
click at [149, 485] on p "M 12px" at bounding box center [148, 484] width 54 height 8
type input "12"
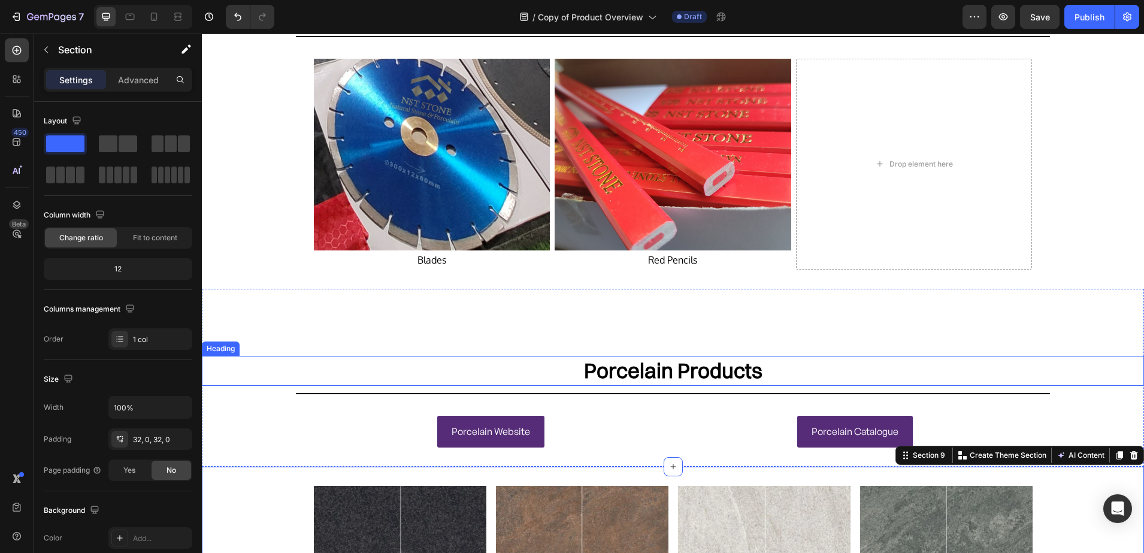
click at [637, 361] on h2 "Porcelain Products" at bounding box center [673, 371] width 942 height 30
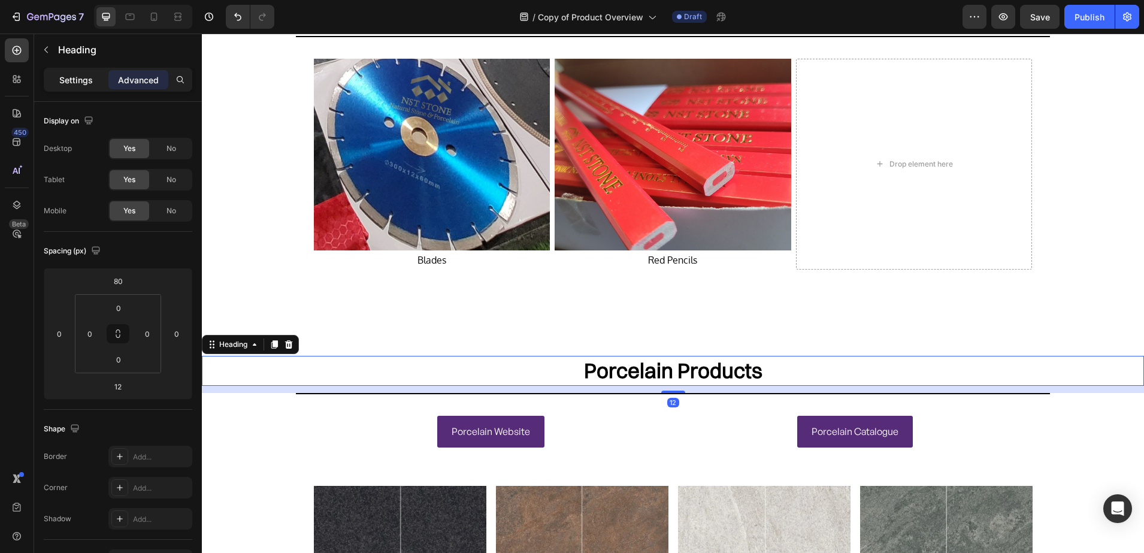
click at [81, 87] on div "Settings" at bounding box center [76, 79] width 60 height 19
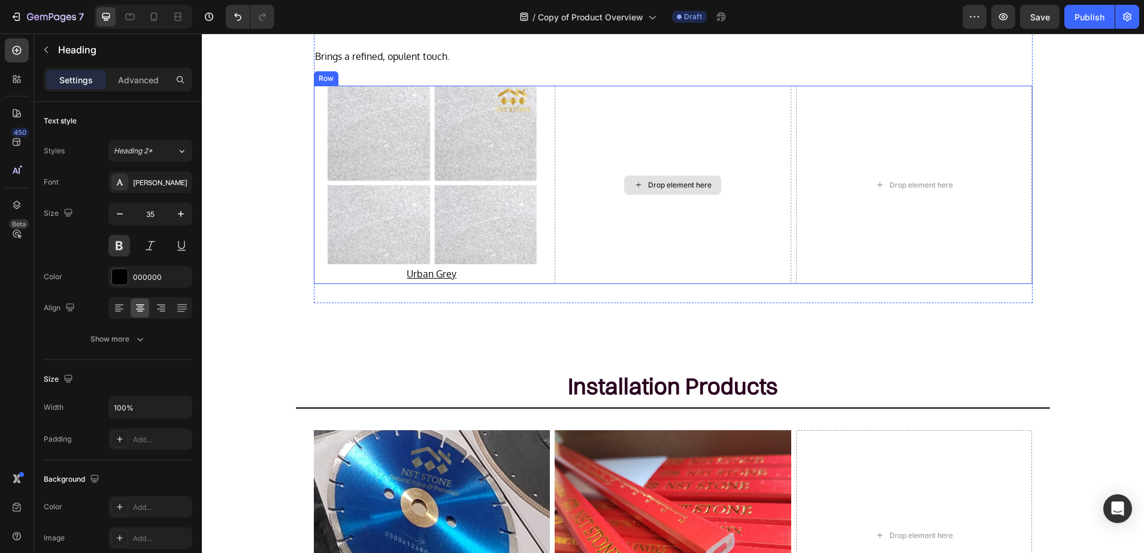
scroll to position [2738, 0]
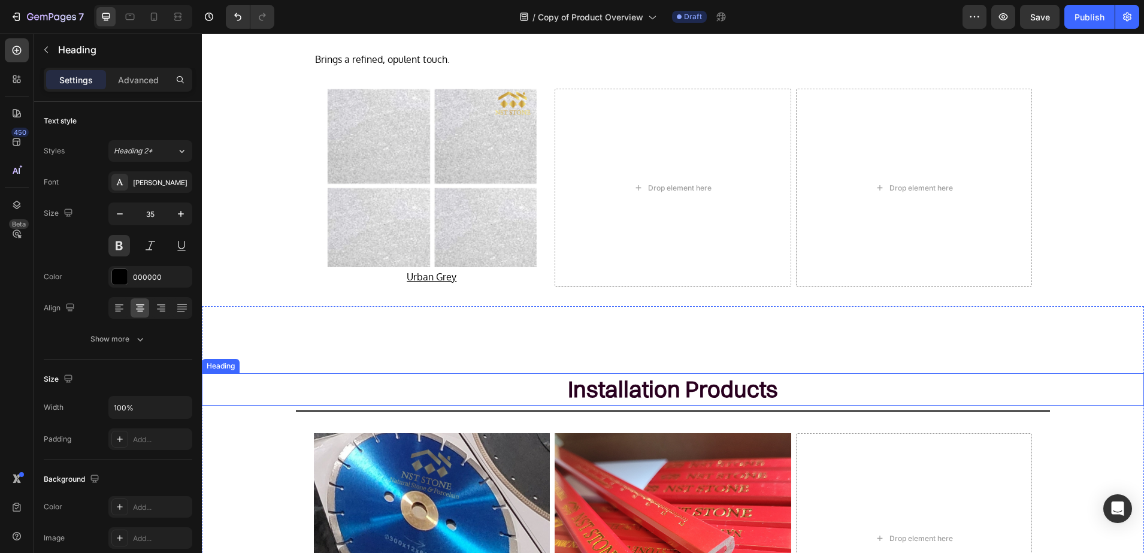
click at [634, 382] on h2 "Installation Products" at bounding box center [673, 389] width 942 height 32
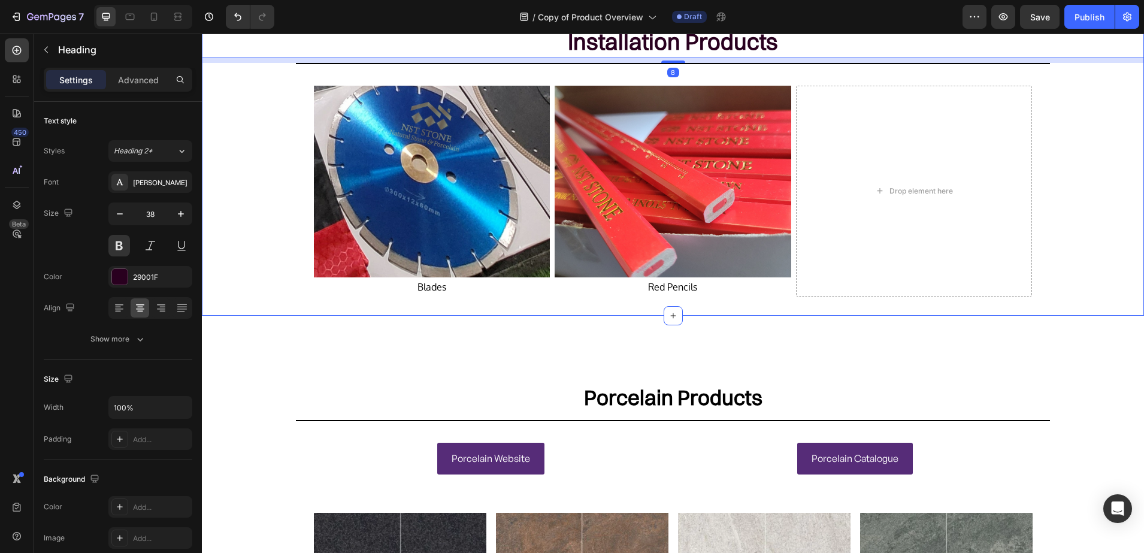
scroll to position [3187, 0]
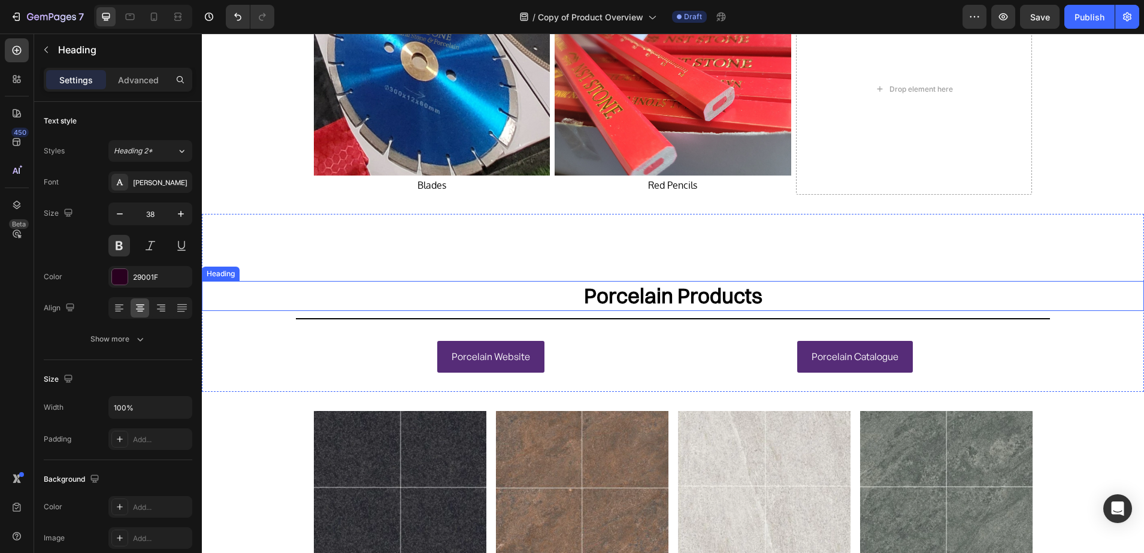
click at [640, 302] on h2 "Porcelain Products" at bounding box center [673, 296] width 942 height 30
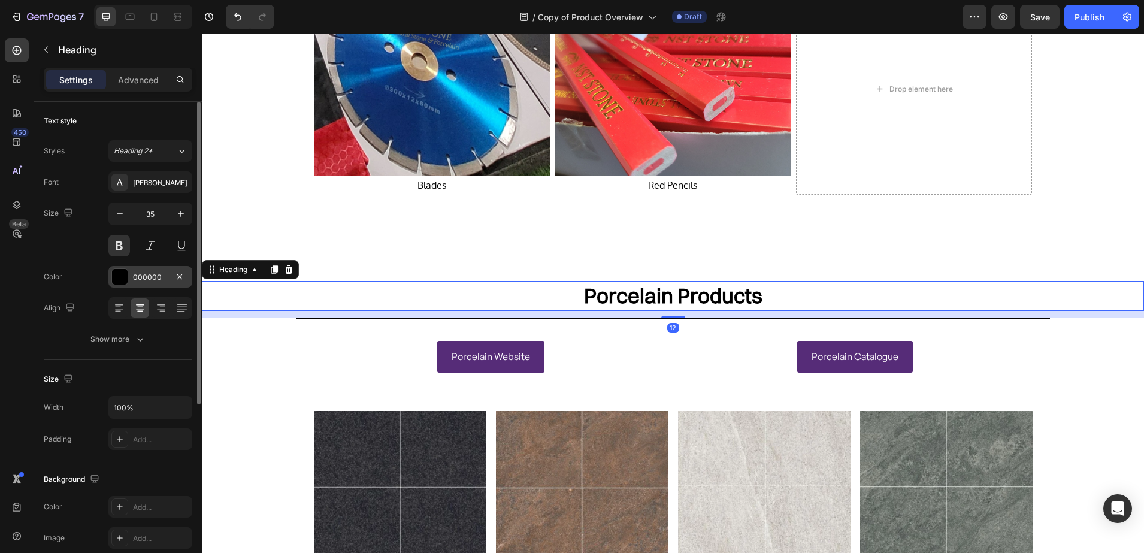
click at [123, 272] on div at bounding box center [120, 277] width 16 height 16
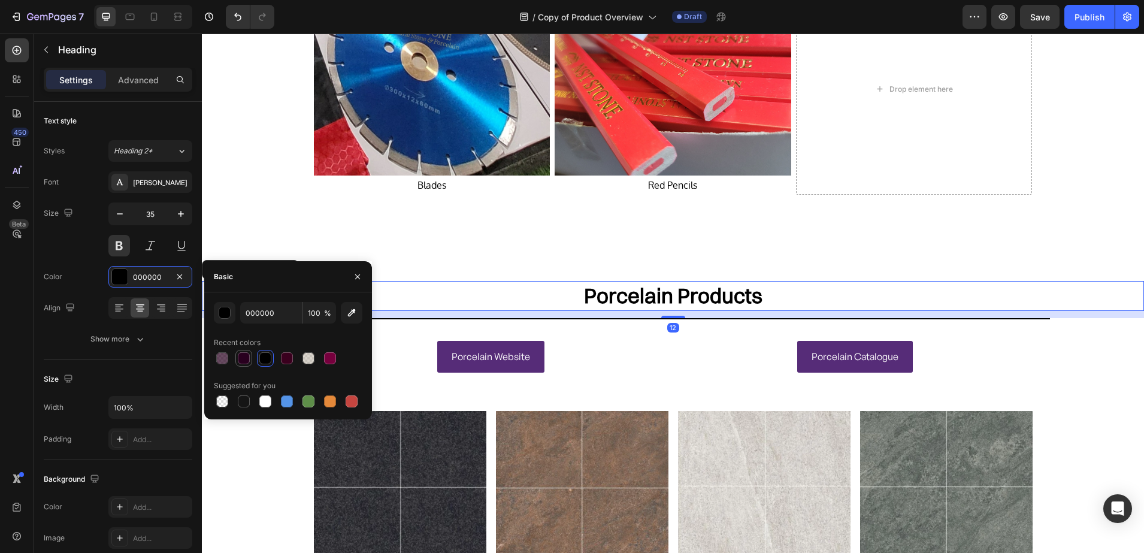
click at [244, 360] on div at bounding box center [244, 358] width 12 height 12
type input "29001F"
click at [178, 219] on icon "button" at bounding box center [181, 214] width 12 height 12
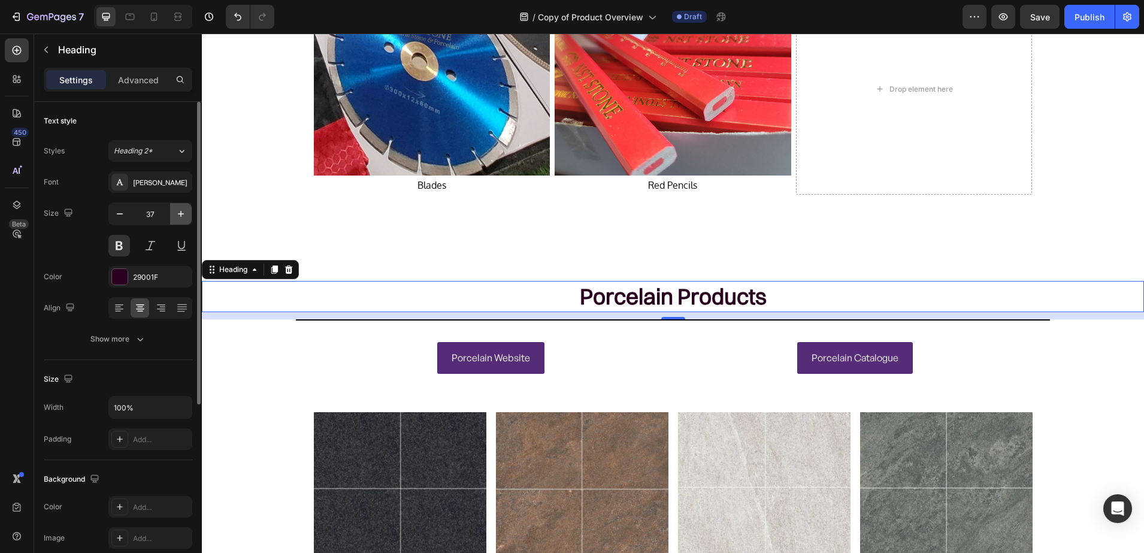
click at [178, 219] on icon "button" at bounding box center [181, 214] width 12 height 12
type input "38"
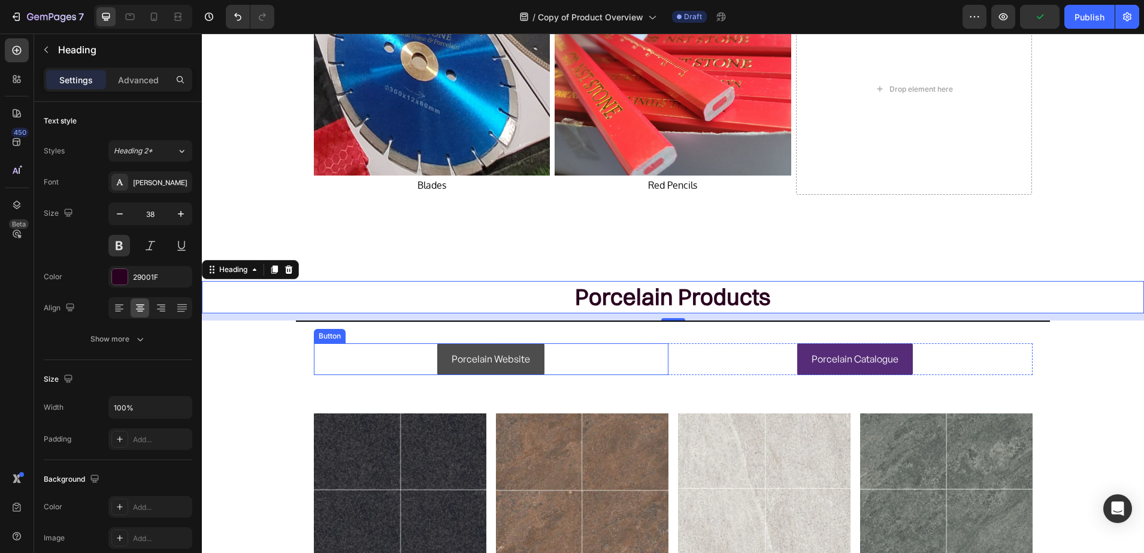
click at [440, 362] on link "Porcelain Website" at bounding box center [490, 359] width 107 height 32
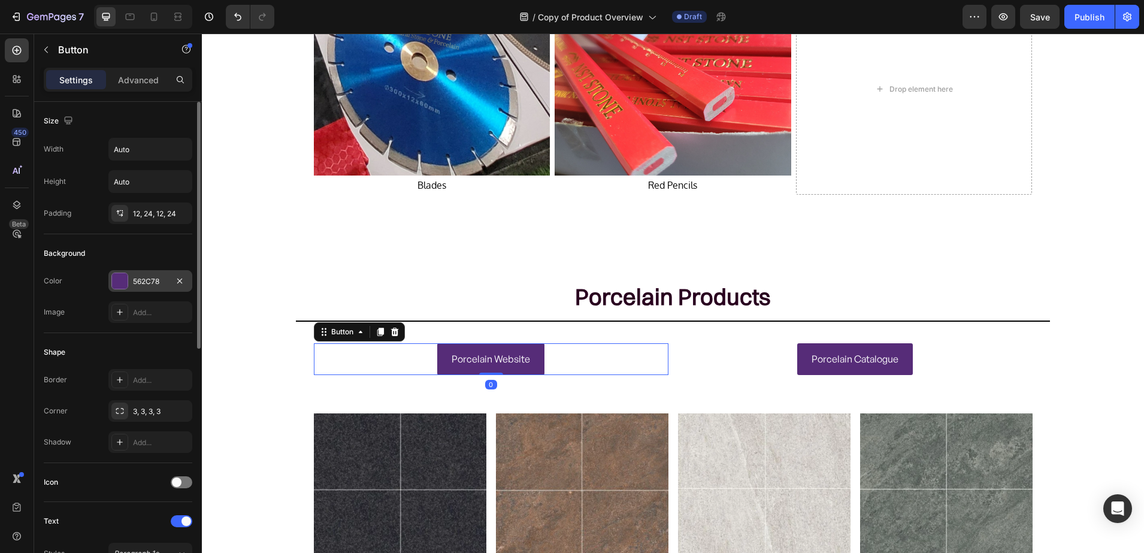
click at [120, 281] on div at bounding box center [120, 281] width 16 height 16
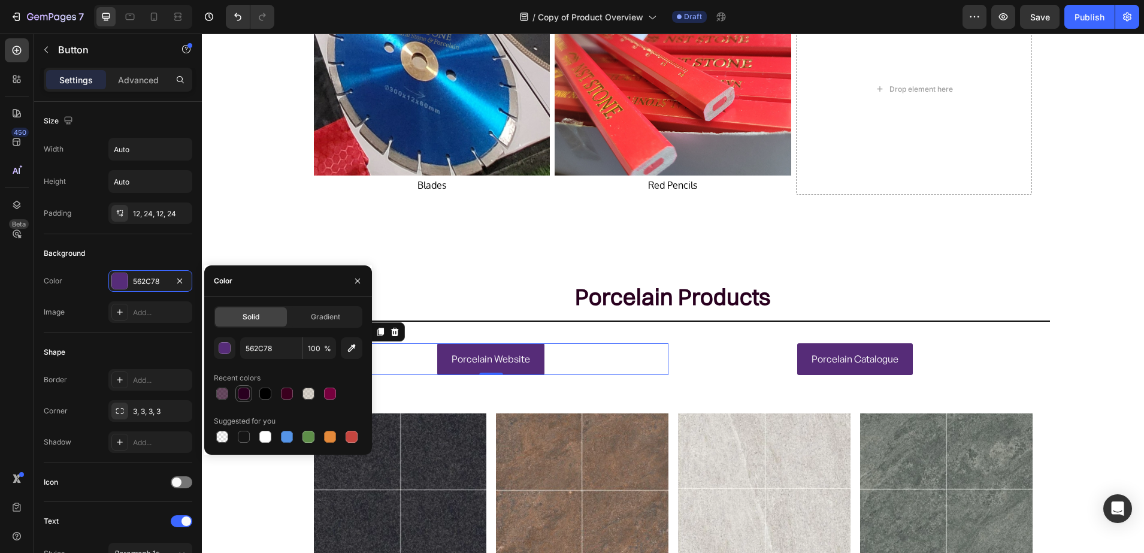
click at [243, 391] on div at bounding box center [244, 394] width 12 height 12
type input "29001F"
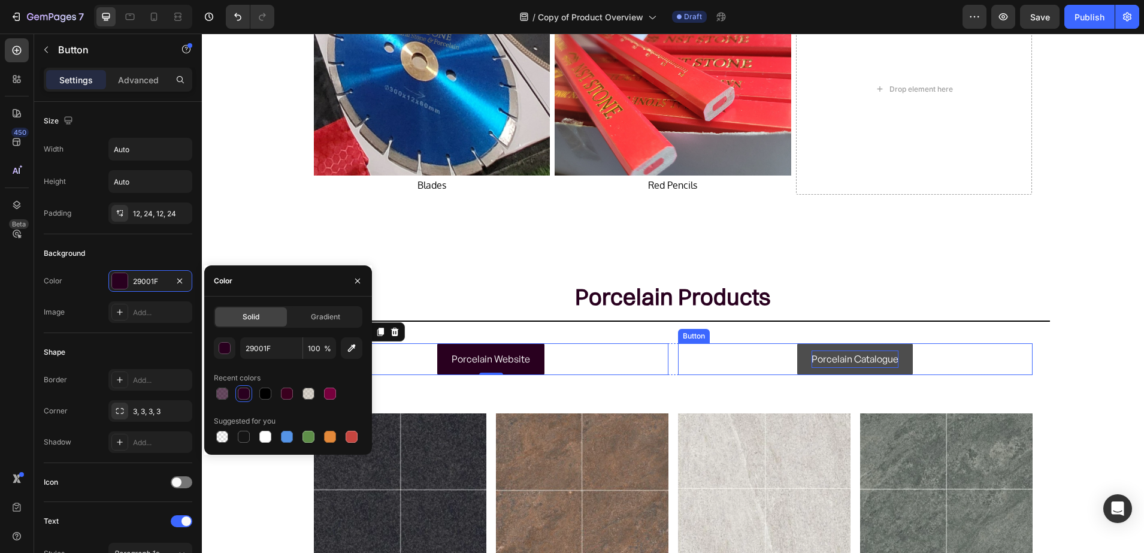
click at [839, 353] on p "Porcelain Catalogue" at bounding box center [855, 358] width 87 height 17
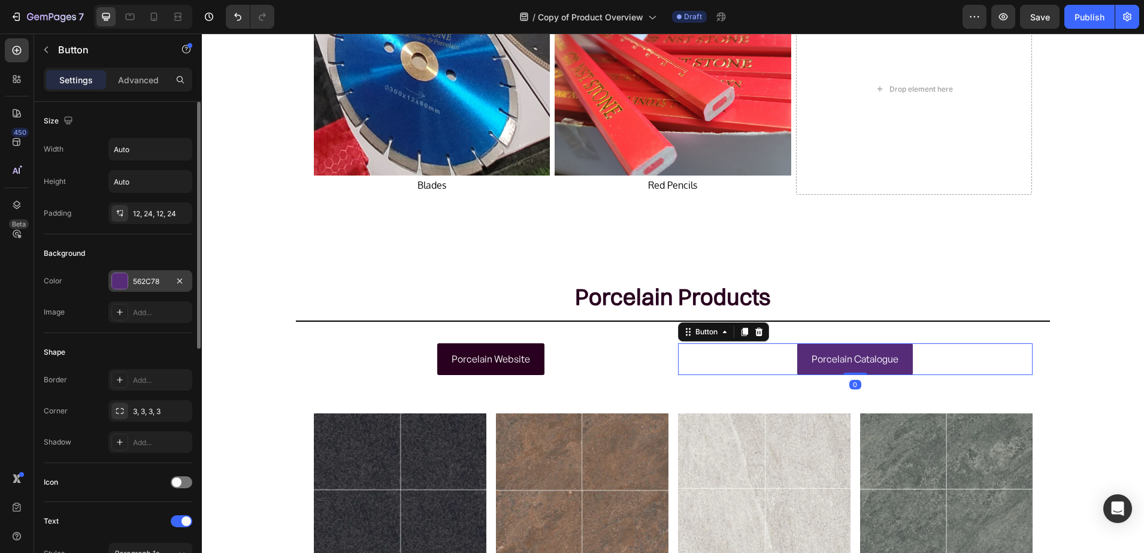
click at [125, 274] on div at bounding box center [120, 281] width 16 height 16
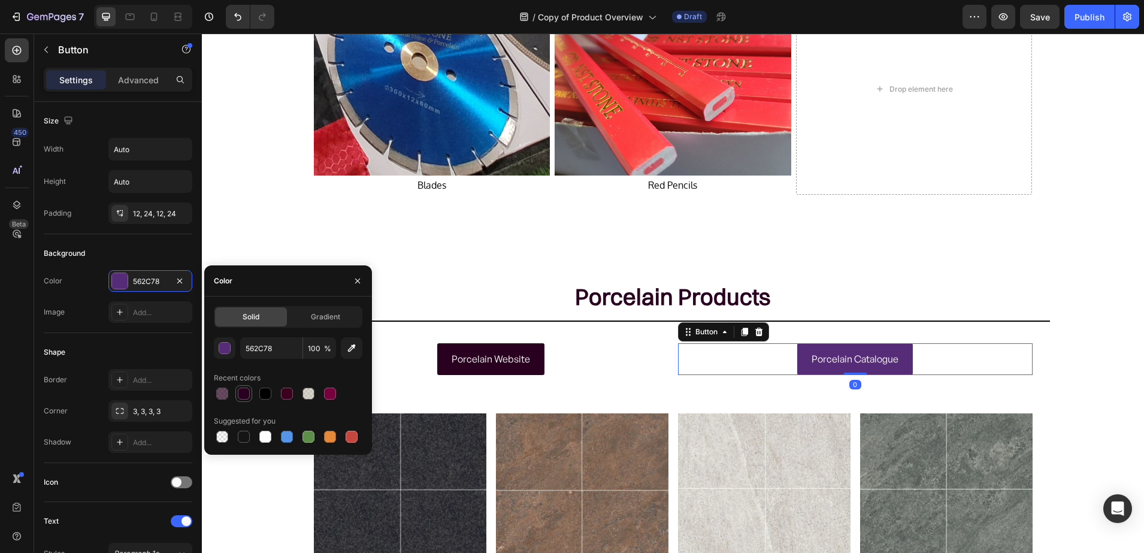
click at [244, 392] on div at bounding box center [244, 394] width 12 height 12
type input "29001F"
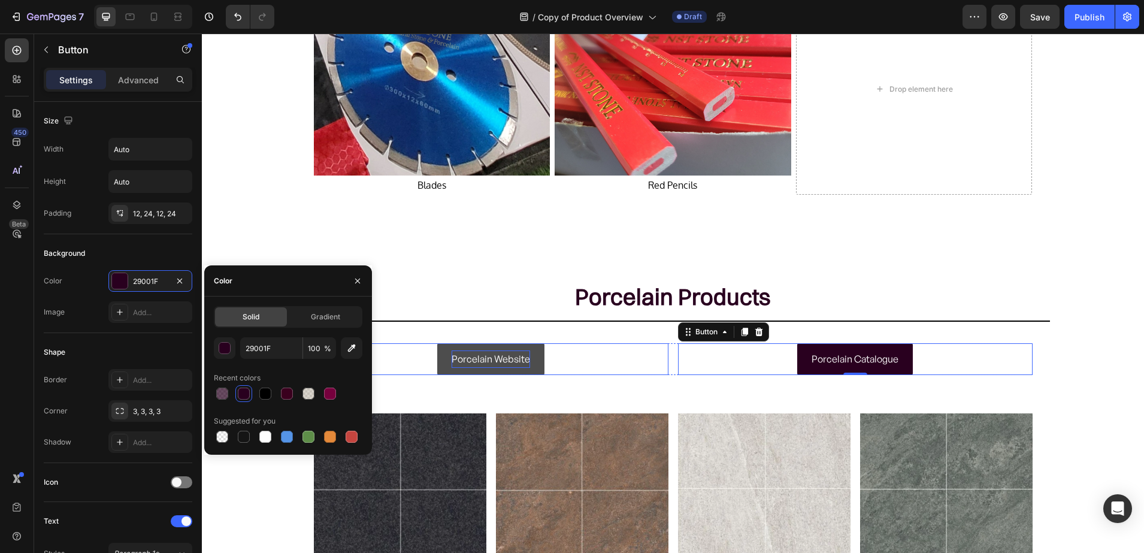
click at [509, 363] on p "Porcelain Website" at bounding box center [491, 358] width 78 height 17
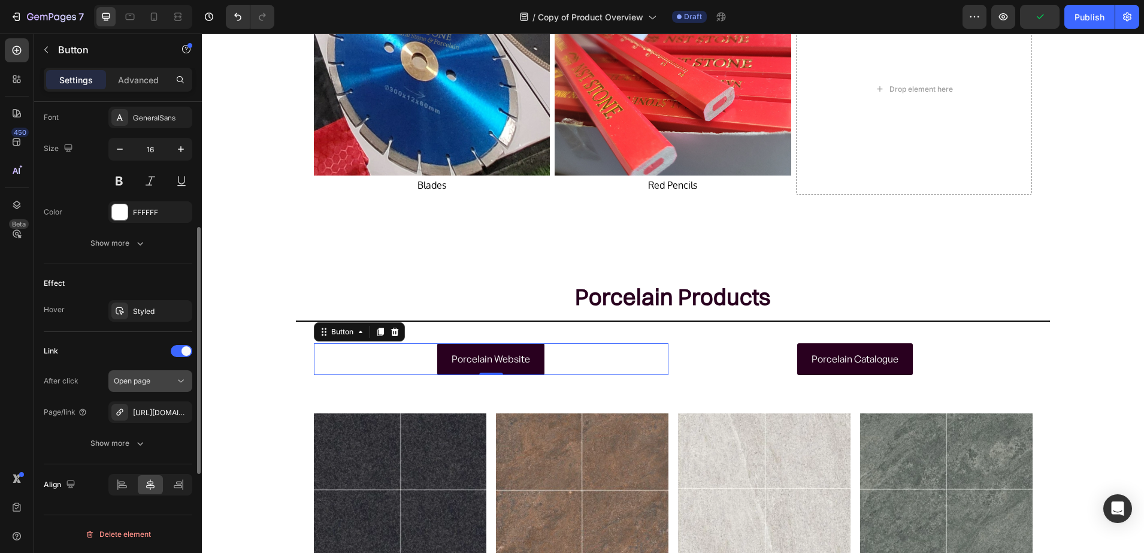
scroll to position [317, 0]
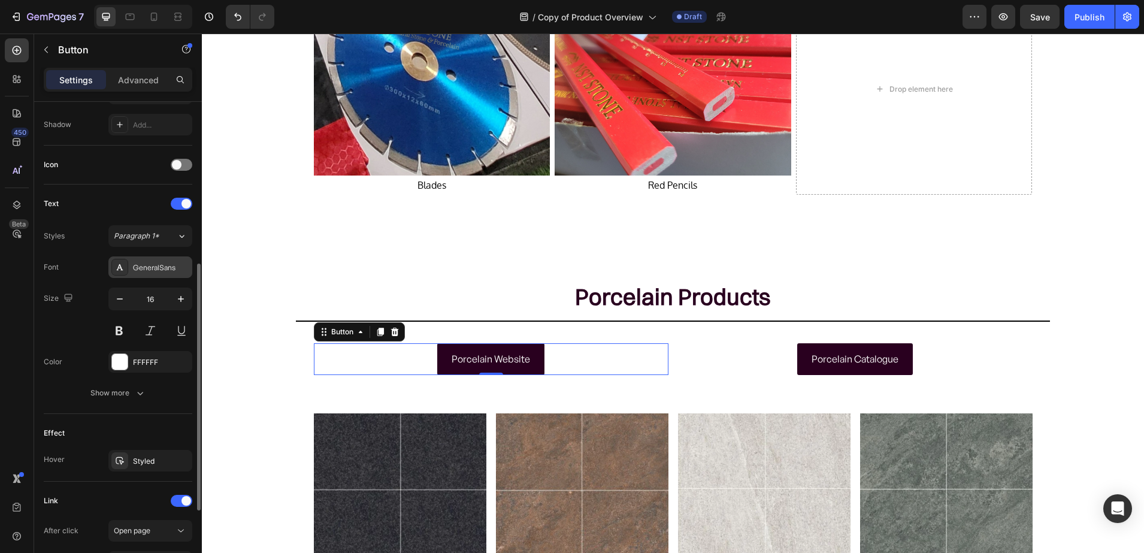
click at [135, 271] on div "GeneralSans" at bounding box center [161, 267] width 56 height 11
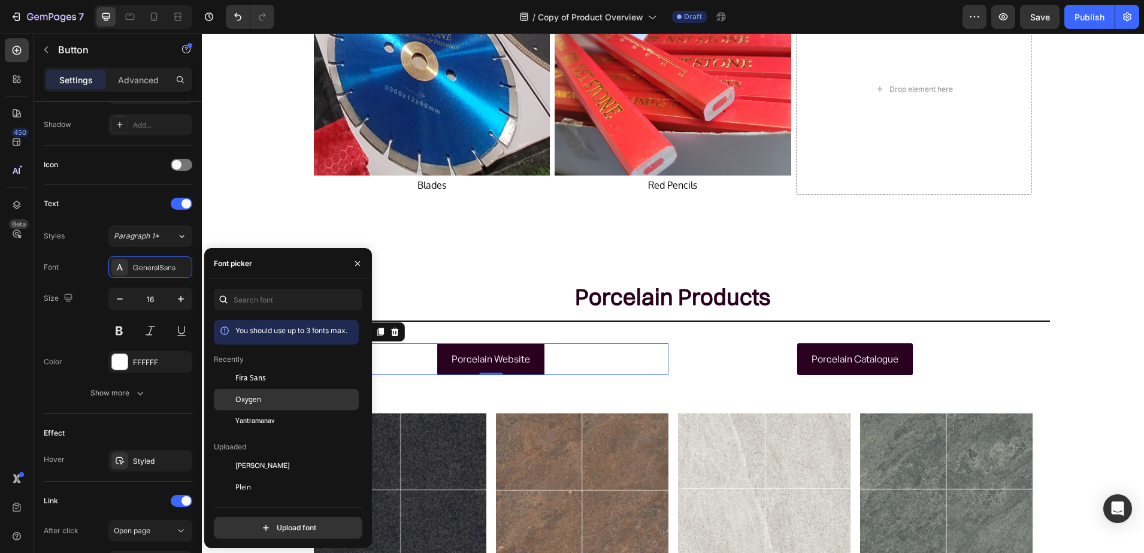
click at [235, 394] on div at bounding box center [225, 400] width 22 height 22
click at [241, 376] on span "Fira Sans" at bounding box center [250, 378] width 31 height 11
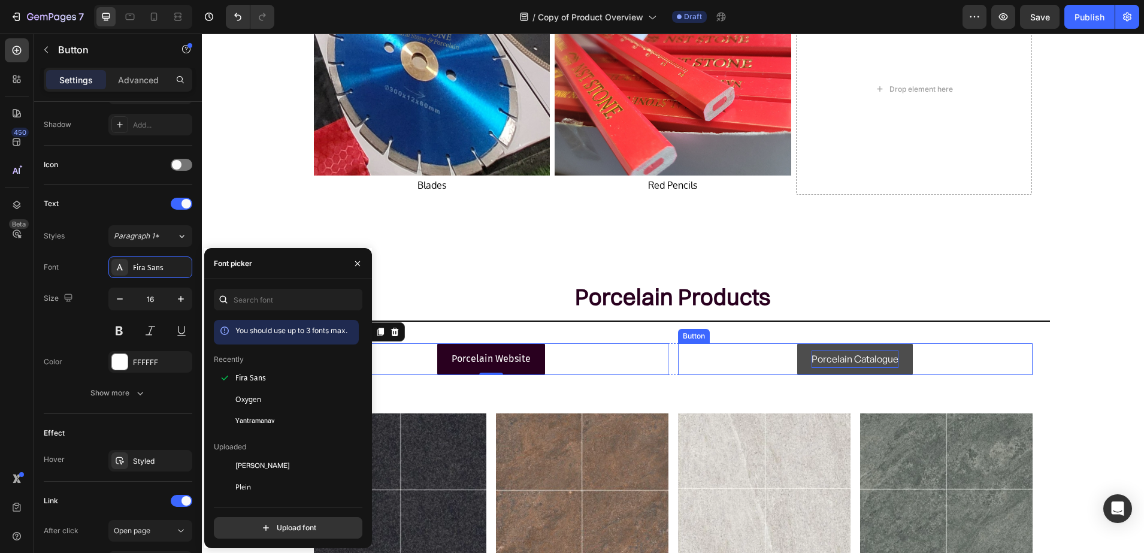
click at [842, 359] on p "Porcelain Catalogue" at bounding box center [855, 358] width 87 height 17
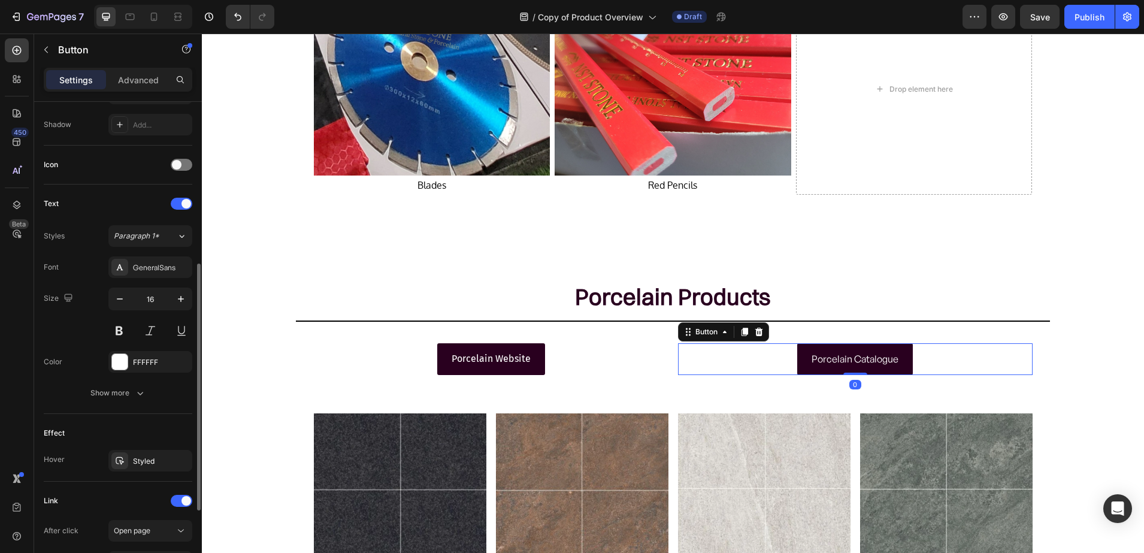
click at [104, 266] on div "Font GeneralSans" at bounding box center [118, 267] width 149 height 22
click at [117, 264] on icon at bounding box center [120, 267] width 10 height 10
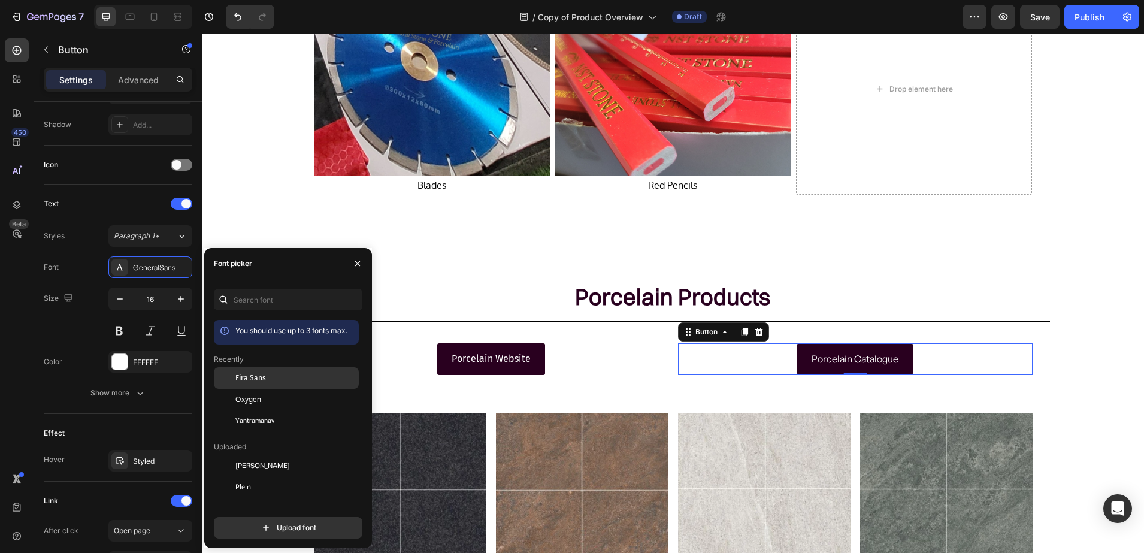
click at [263, 455] on div "Fira Sans" at bounding box center [286, 466] width 145 height 22
click at [363, 258] on button "button" at bounding box center [357, 263] width 19 height 19
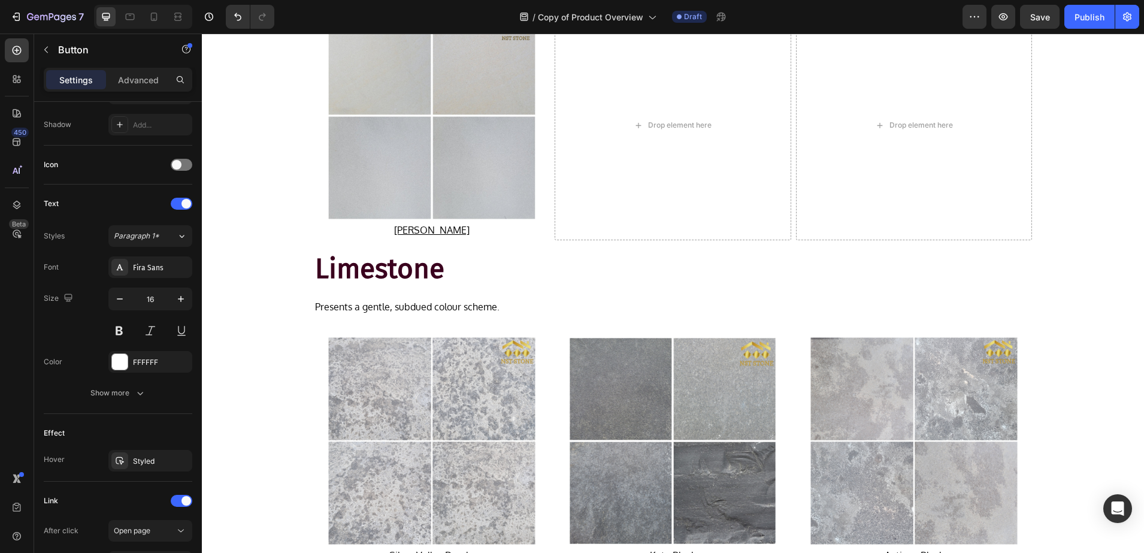
scroll to position [117, 0]
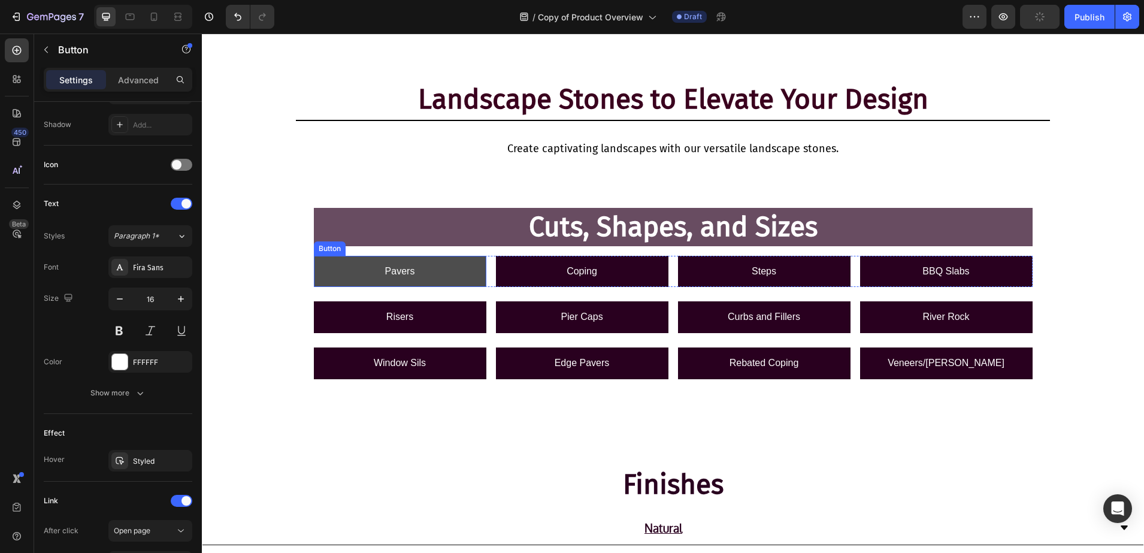
click at [425, 274] on link "Pavers" at bounding box center [400, 272] width 173 height 32
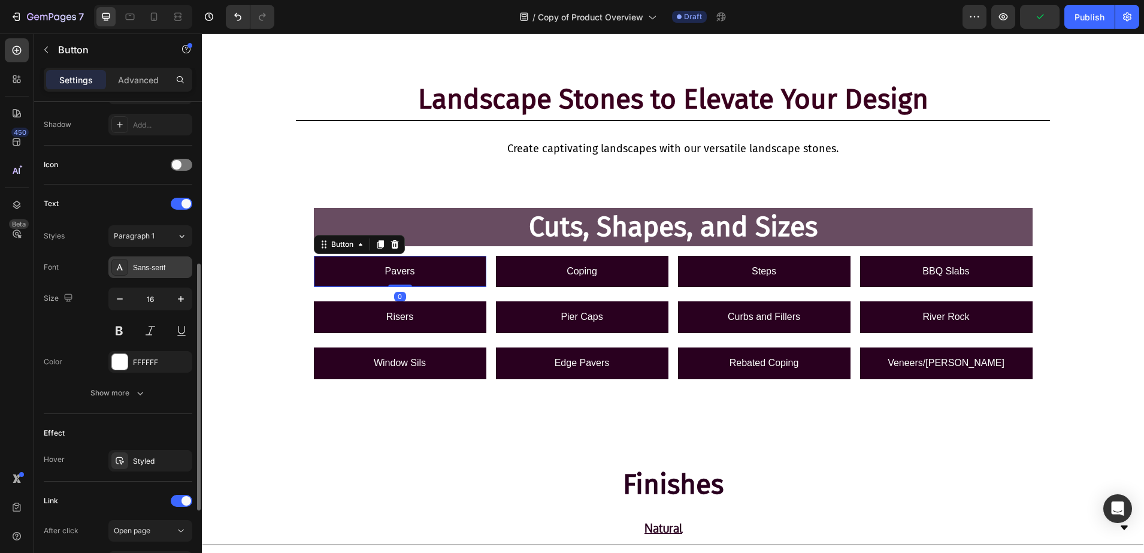
click at [125, 272] on div at bounding box center [119, 267] width 17 height 17
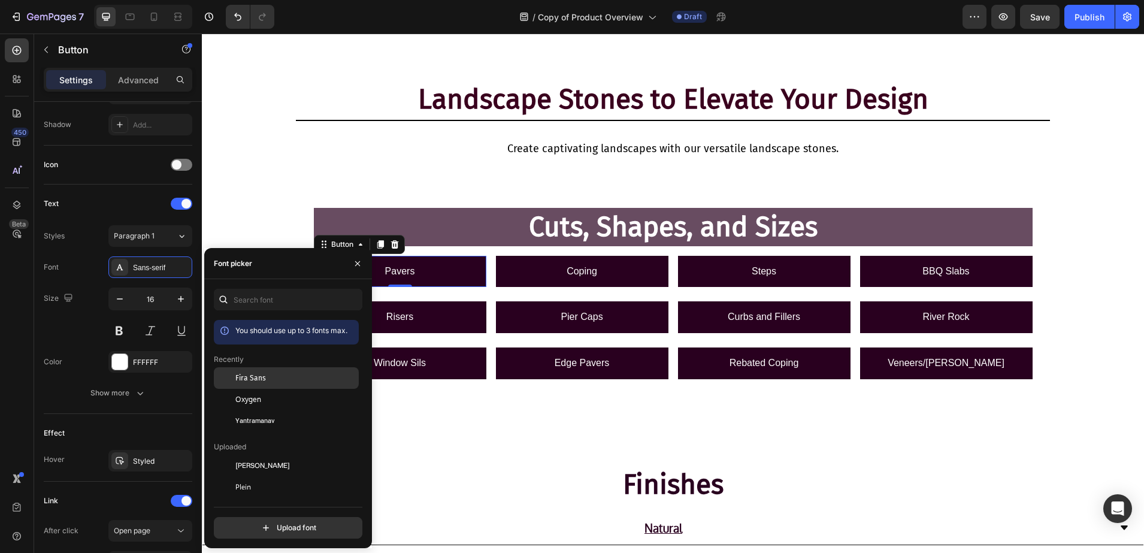
click at [264, 382] on span "Fira Sans" at bounding box center [250, 378] width 31 height 11
click at [657, 214] on h2 "Cuts, Shapes, and Sizes" at bounding box center [673, 227] width 719 height 38
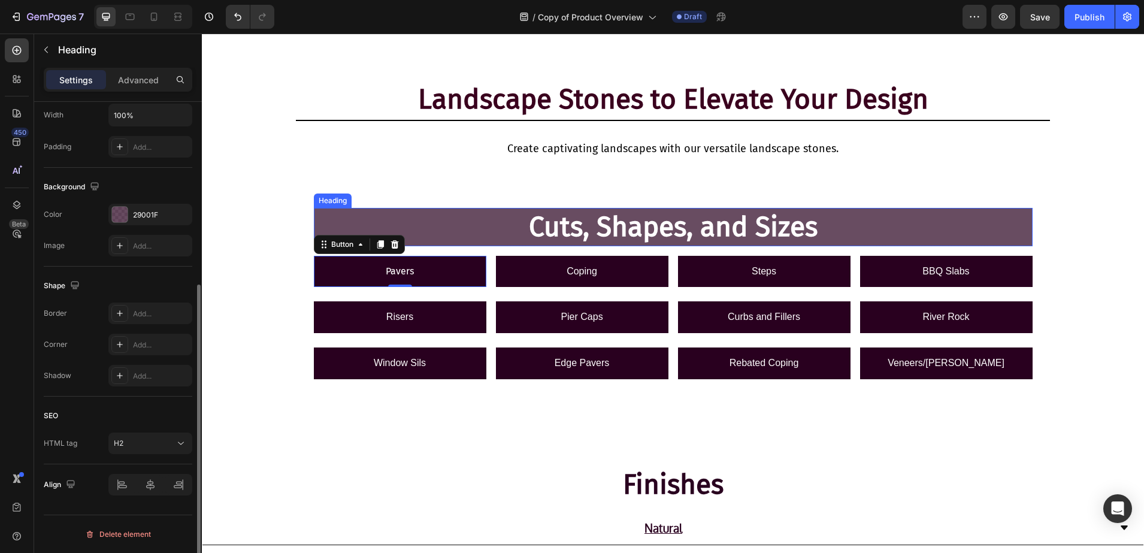
scroll to position [0, 0]
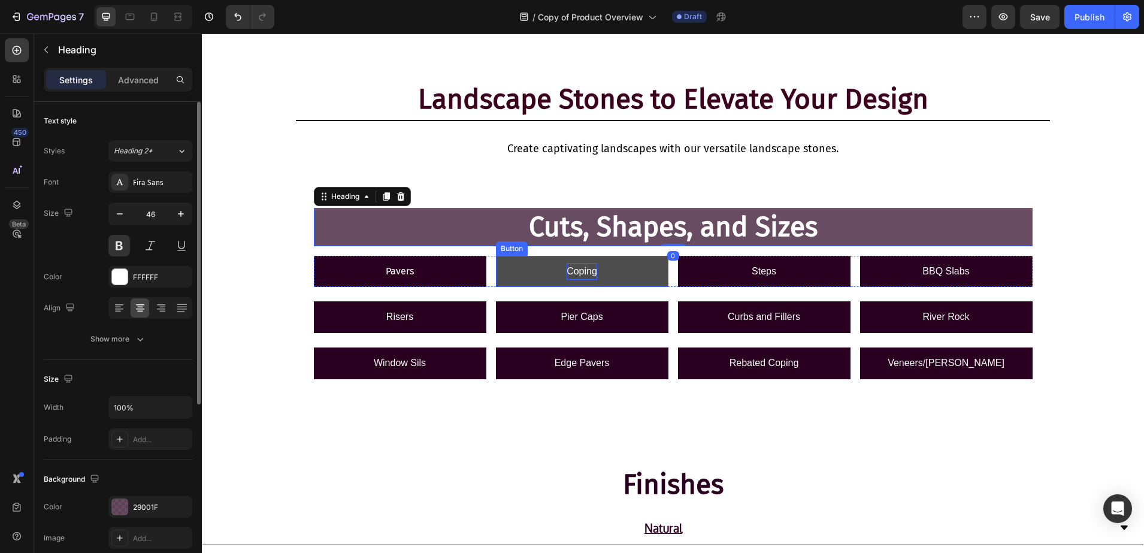
click at [573, 267] on p "Coping" at bounding box center [582, 271] width 31 height 17
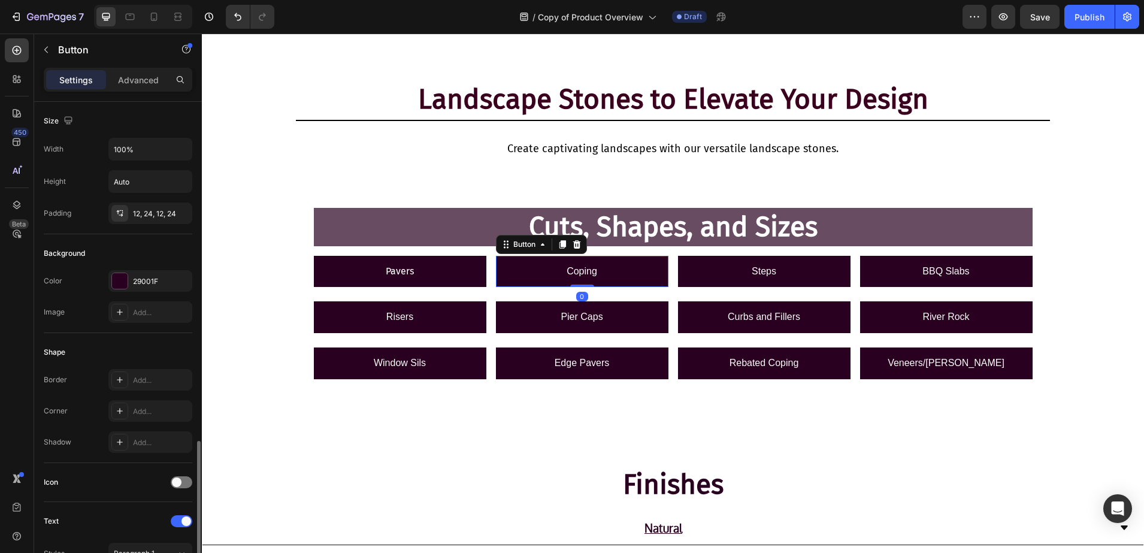
scroll to position [300, 0]
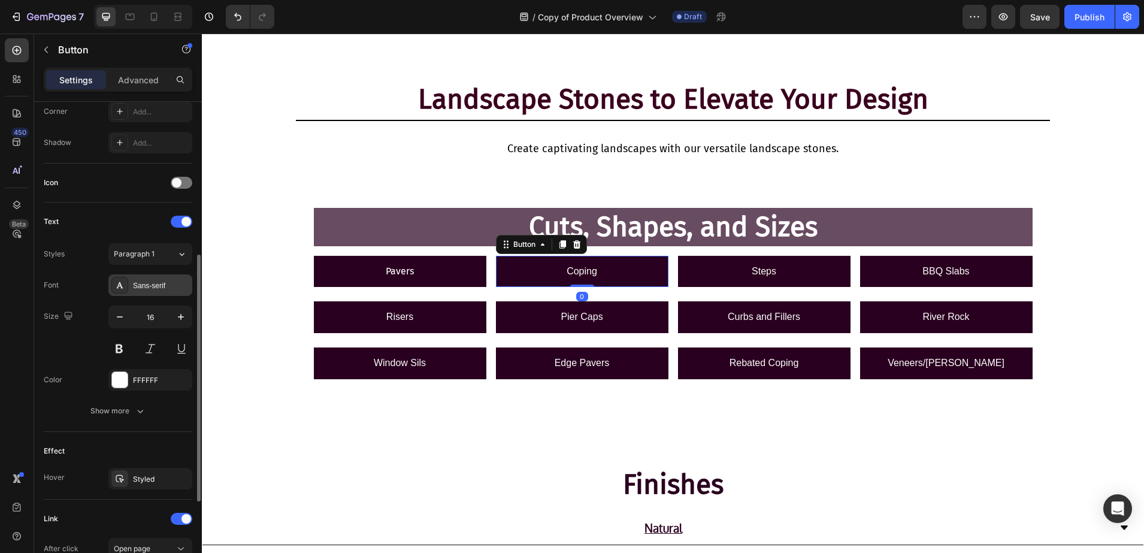
click at [134, 285] on div "Sans-serif" at bounding box center [161, 285] width 56 height 11
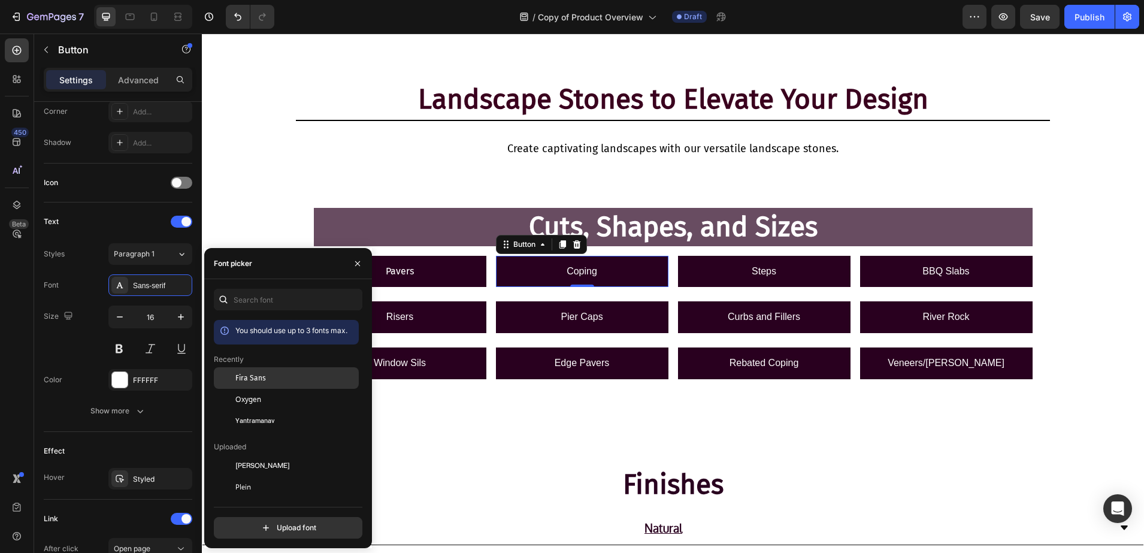
click at [273, 380] on div "Fira Sans" at bounding box center [295, 378] width 121 height 11
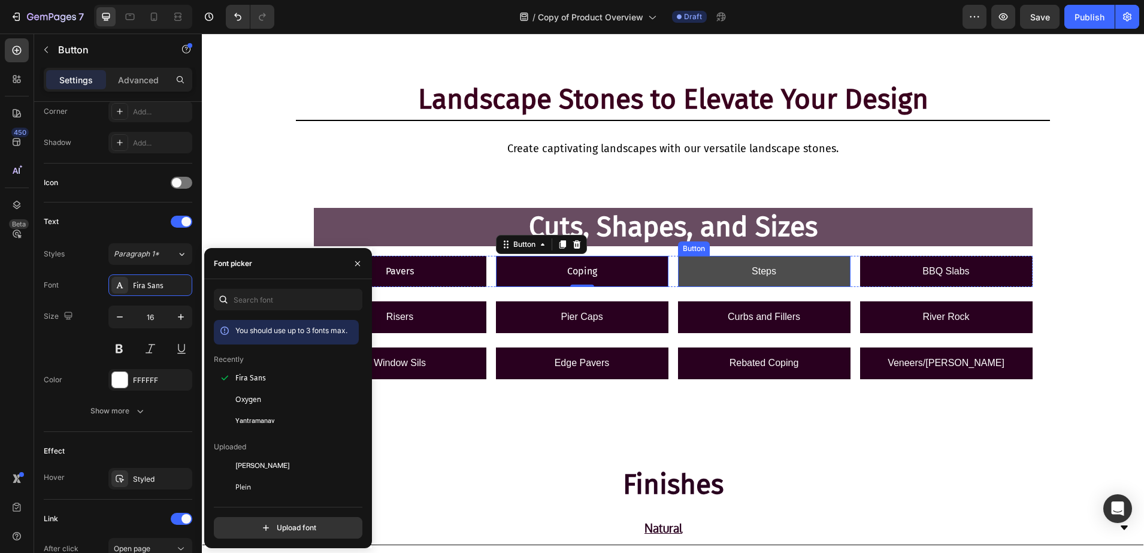
click at [725, 270] on link "Steps" at bounding box center [764, 272] width 173 height 32
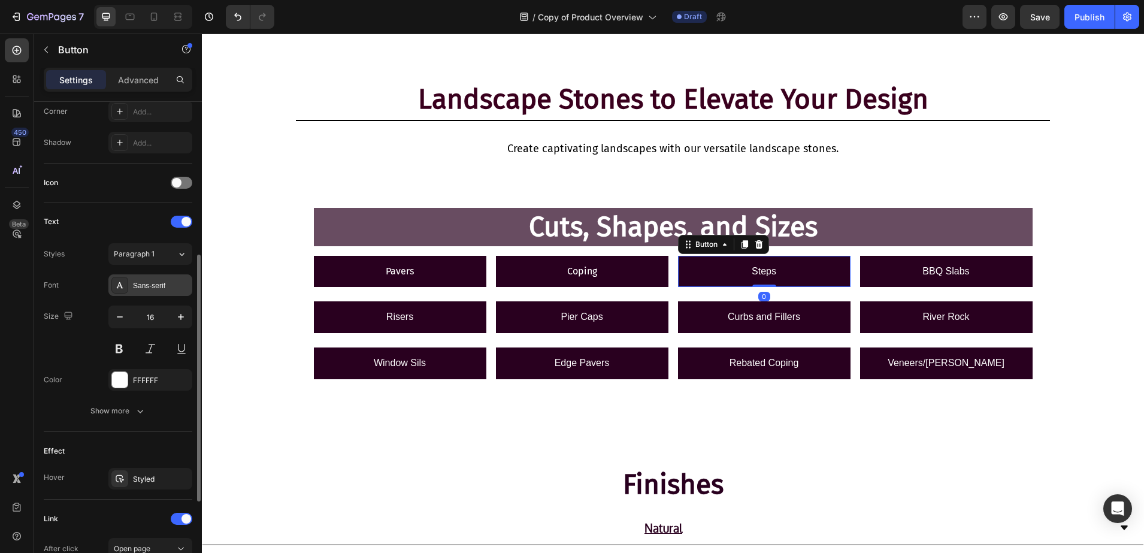
click at [149, 279] on div "Sans-serif" at bounding box center [150, 285] width 84 height 22
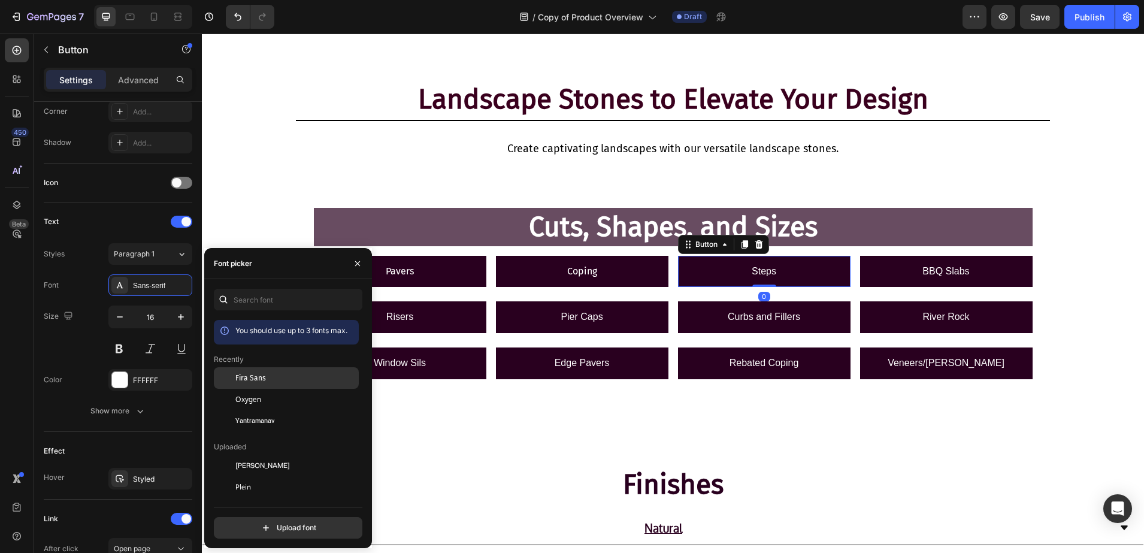
click at [243, 380] on span "Fira Sans" at bounding box center [250, 378] width 31 height 11
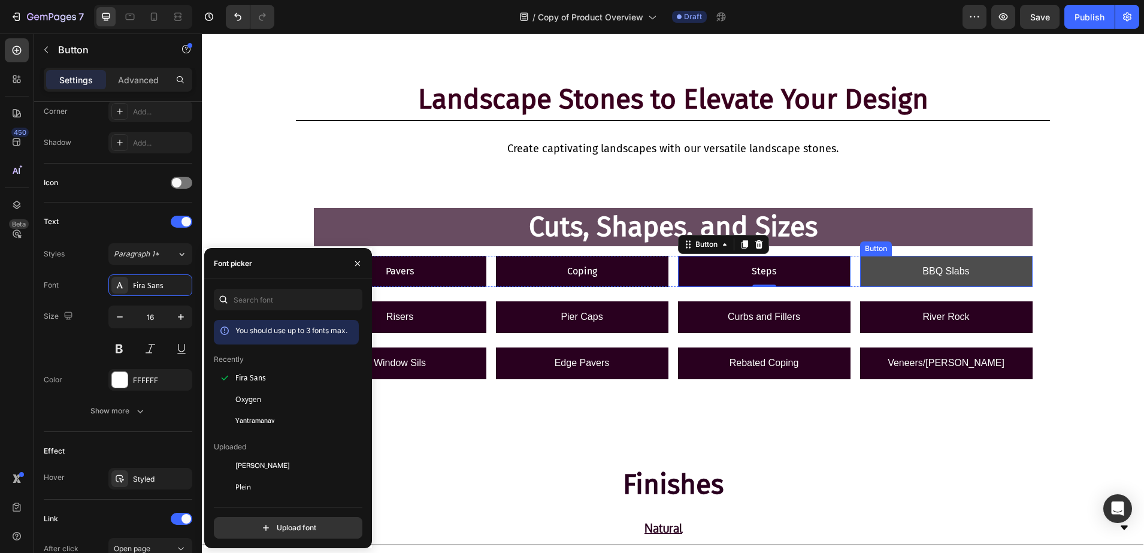
click at [888, 273] on link "BBQ Slabs" at bounding box center [946, 272] width 173 height 32
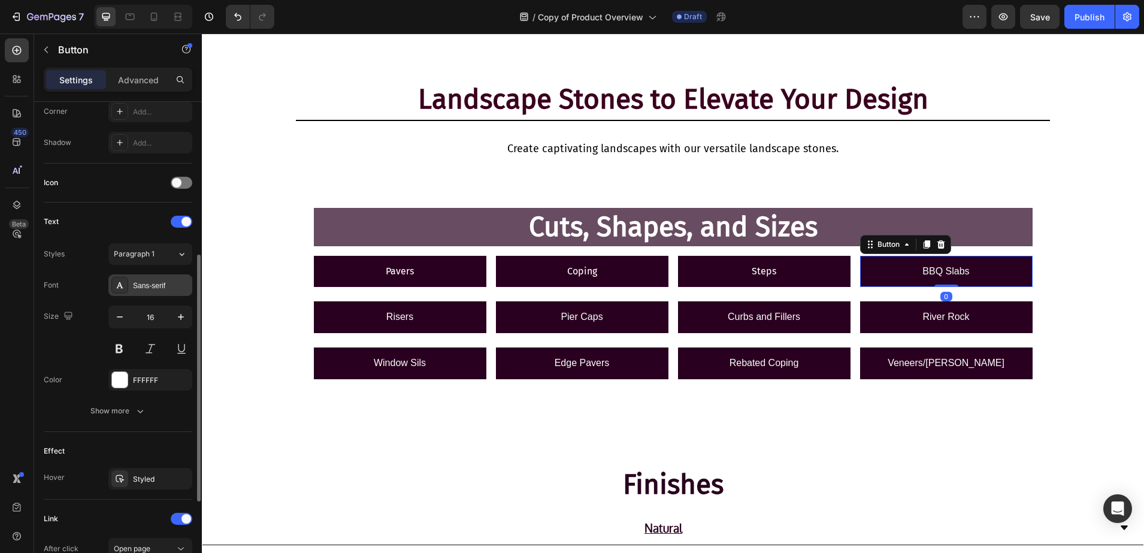
click at [139, 288] on div "Sans-serif" at bounding box center [161, 285] width 56 height 11
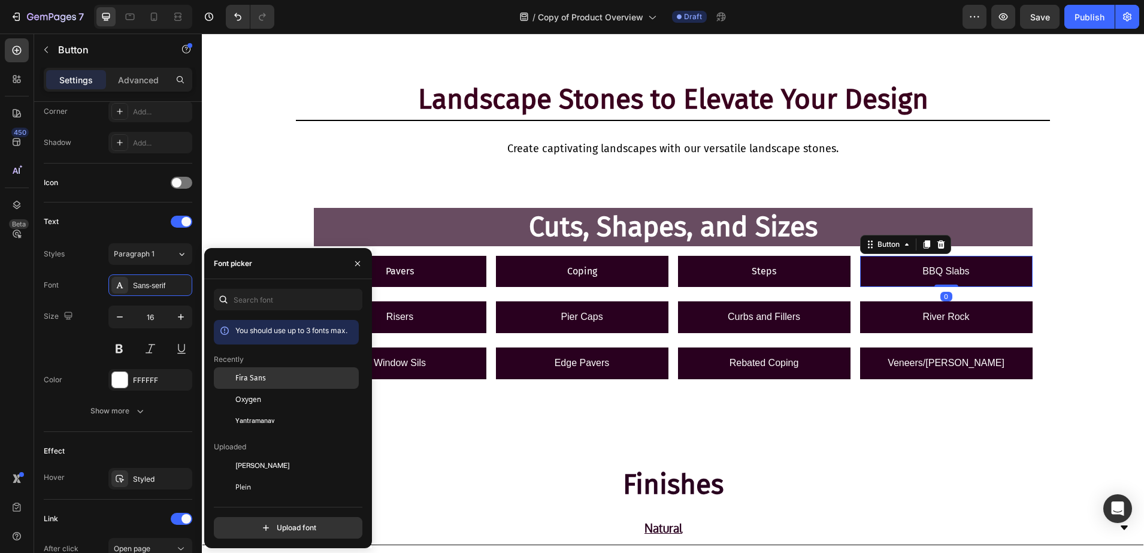
click at [253, 455] on div "Fira Sans" at bounding box center [286, 466] width 145 height 22
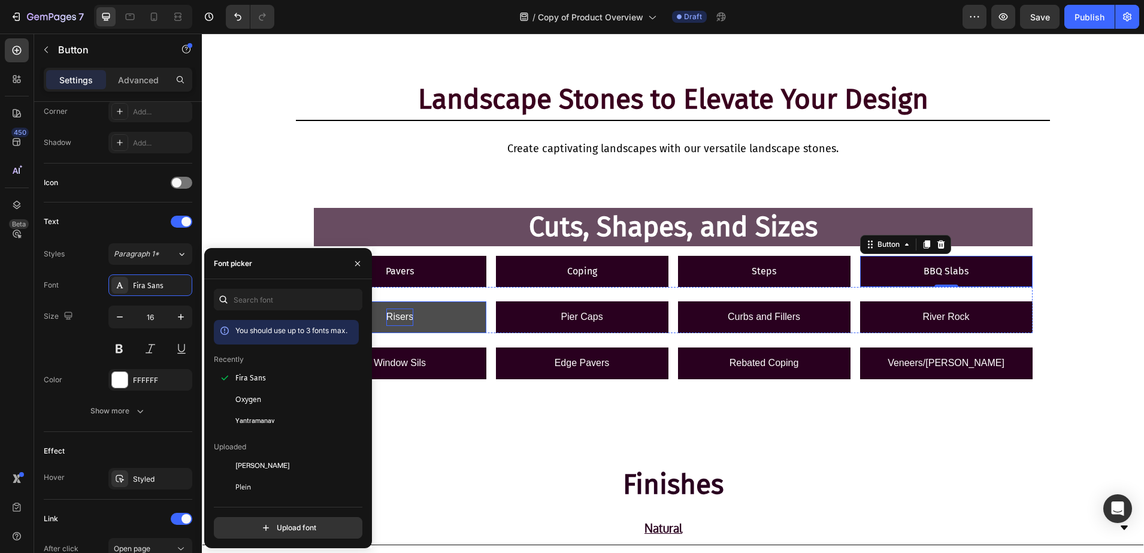
click at [402, 310] on p "Risers" at bounding box center [399, 317] width 27 height 17
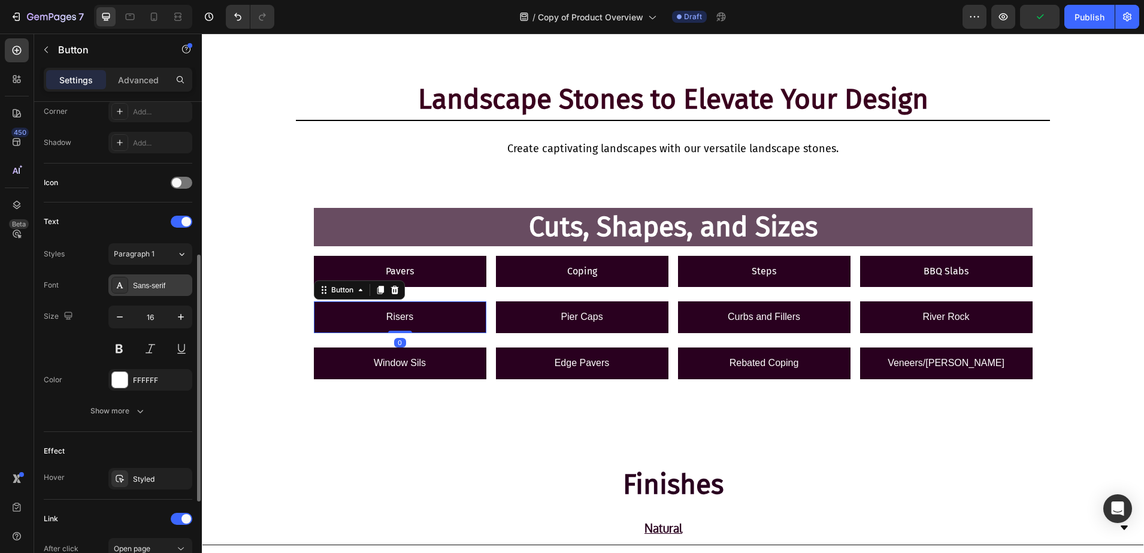
click at [118, 285] on icon at bounding box center [120, 285] width 7 height 6
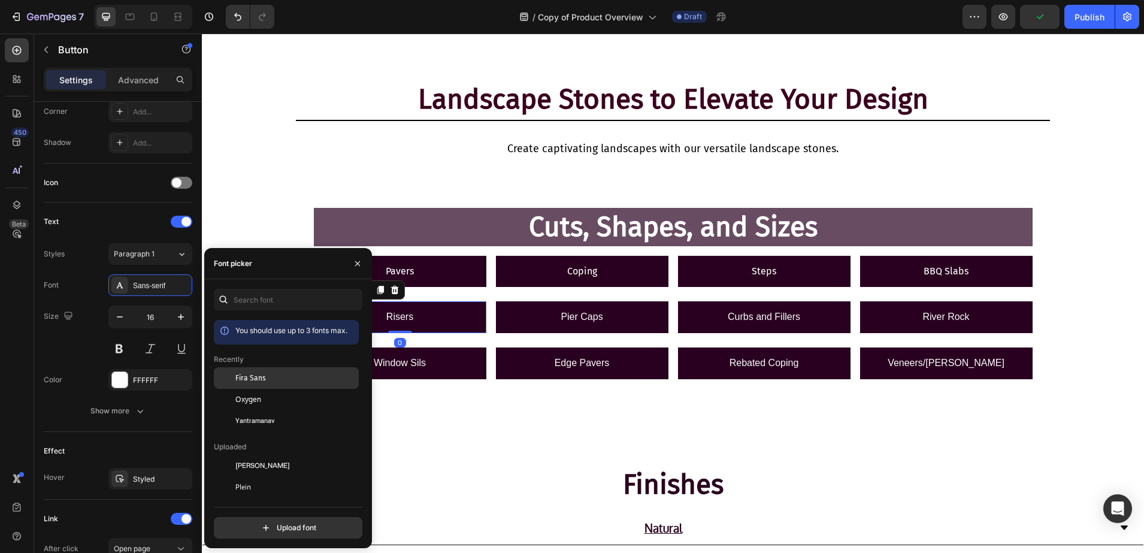
click at [243, 375] on span "Fira Sans" at bounding box center [250, 378] width 31 height 11
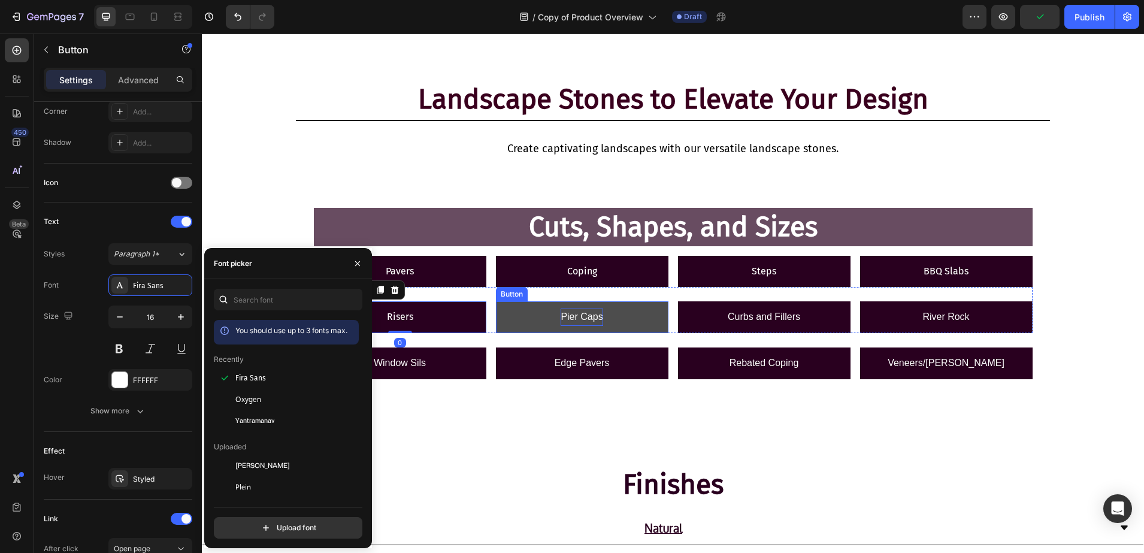
click at [583, 310] on p "Pier Caps" at bounding box center [582, 317] width 42 height 17
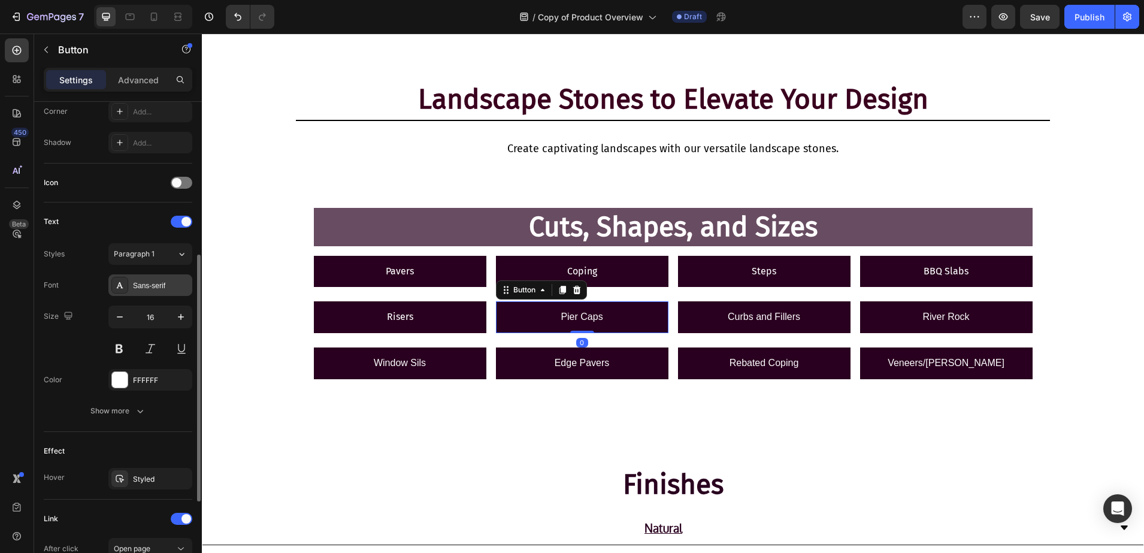
drag, startPoint x: 125, startPoint y: 281, endPoint x: 132, endPoint y: 282, distance: 6.7
click at [125, 281] on div at bounding box center [119, 285] width 17 height 17
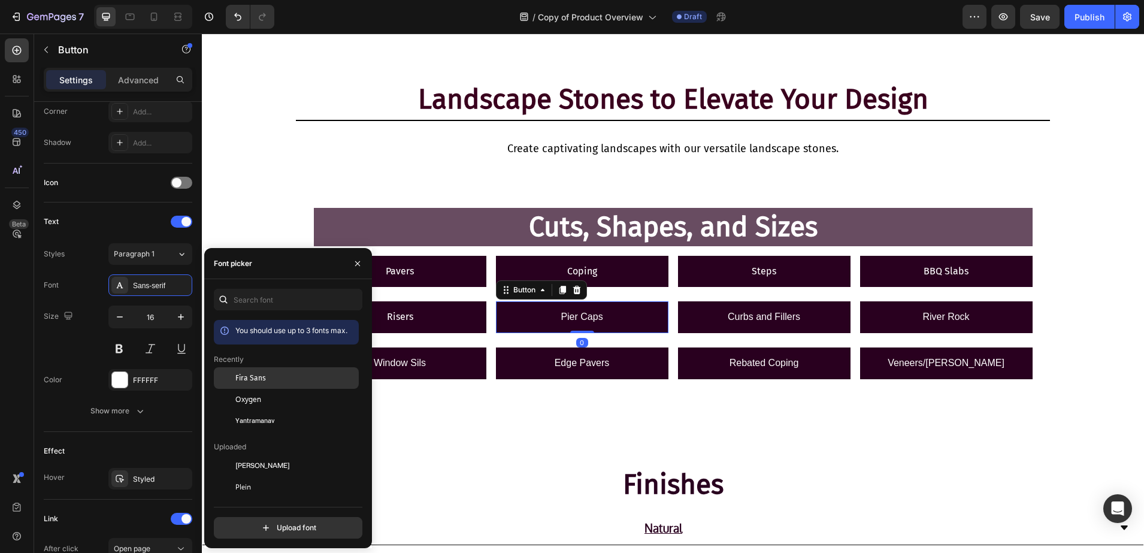
click at [231, 382] on div at bounding box center [225, 378] width 22 height 22
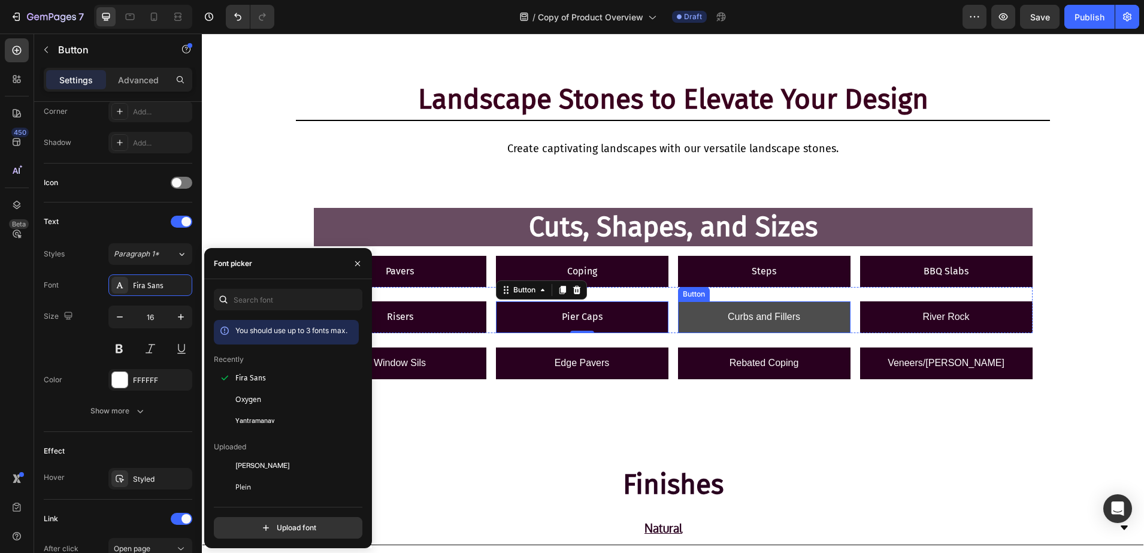
click at [707, 331] on link "Curbs and Fillers" at bounding box center [764, 317] width 173 height 32
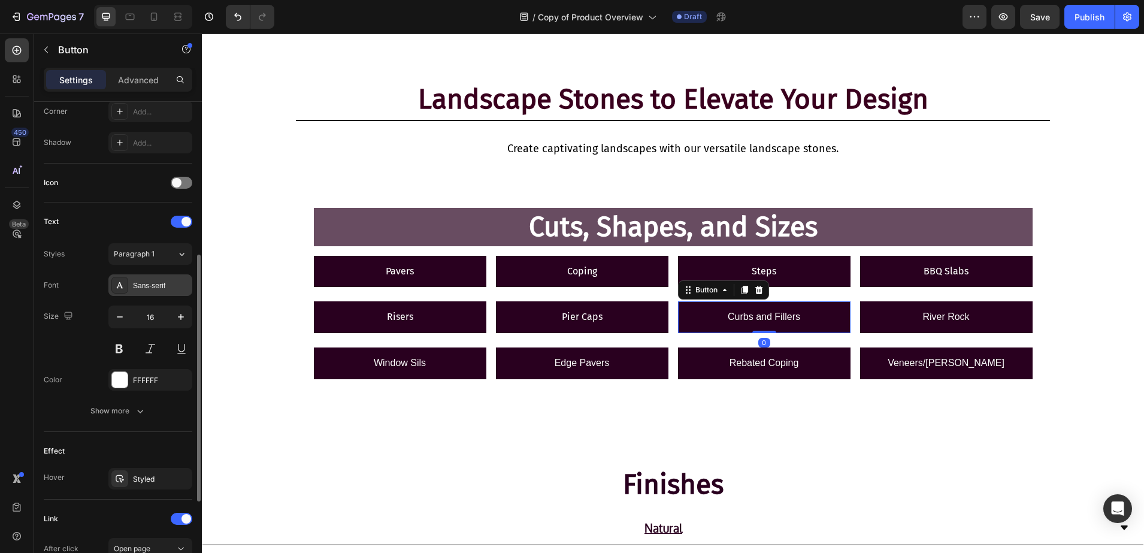
click at [149, 290] on div "Sans-serif" at bounding box center [161, 285] width 56 height 11
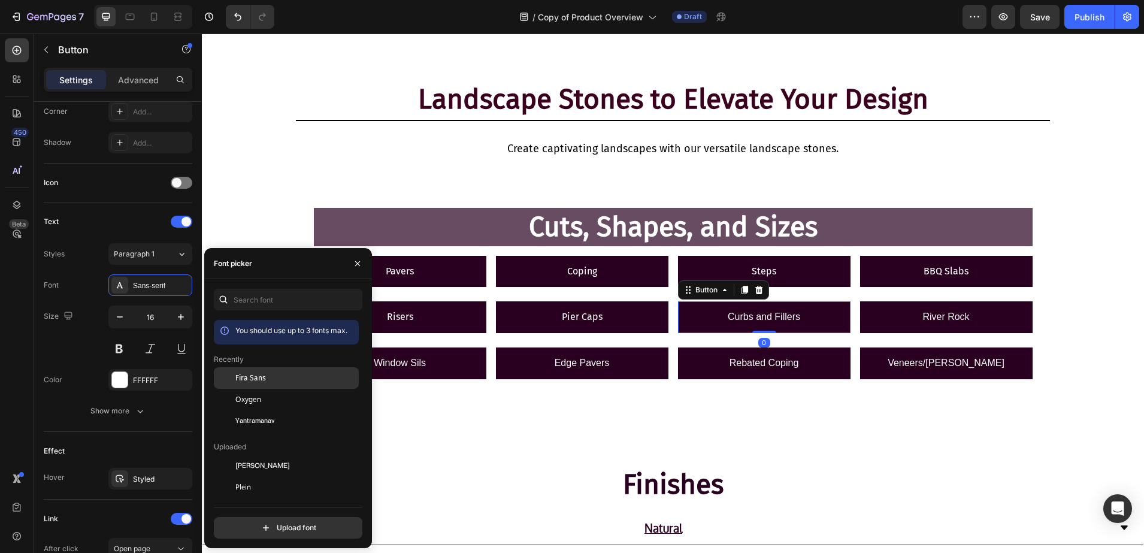
click at [237, 377] on span "Fira Sans" at bounding box center [250, 378] width 31 height 11
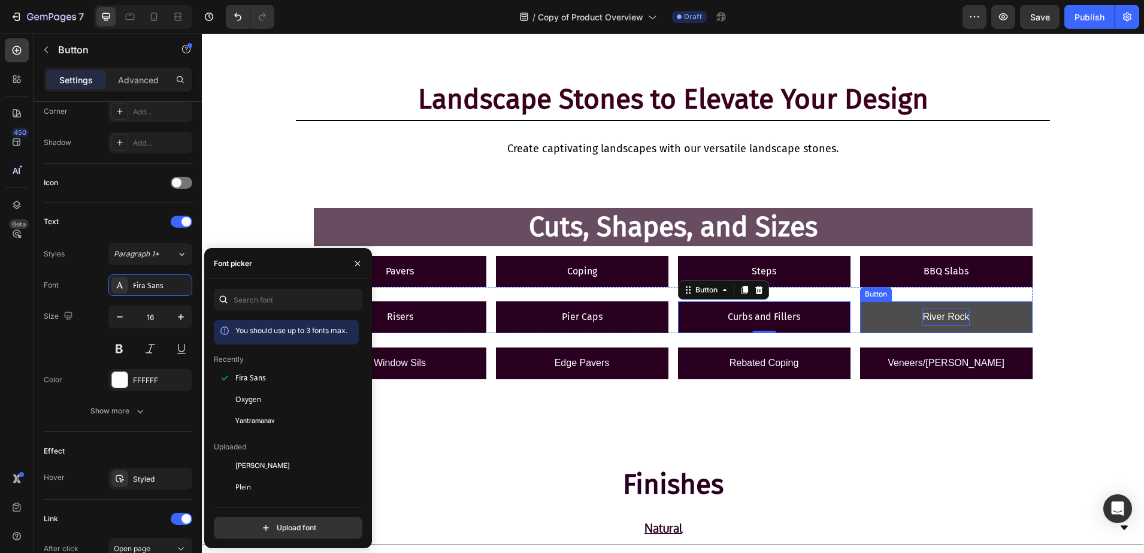
click at [928, 310] on p "River Rock" at bounding box center [946, 317] width 47 height 17
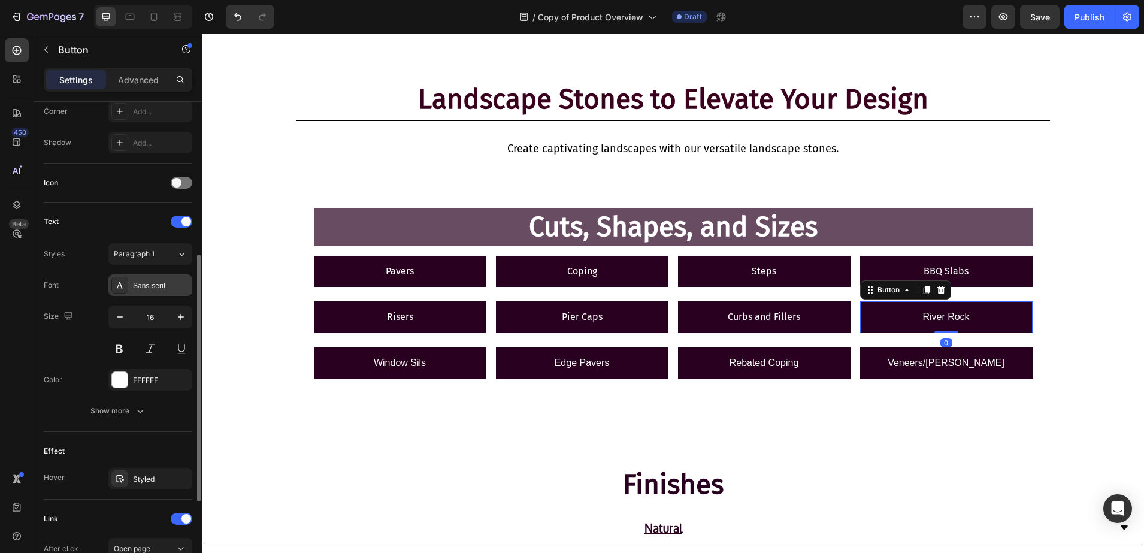
click at [127, 280] on div at bounding box center [119, 285] width 17 height 17
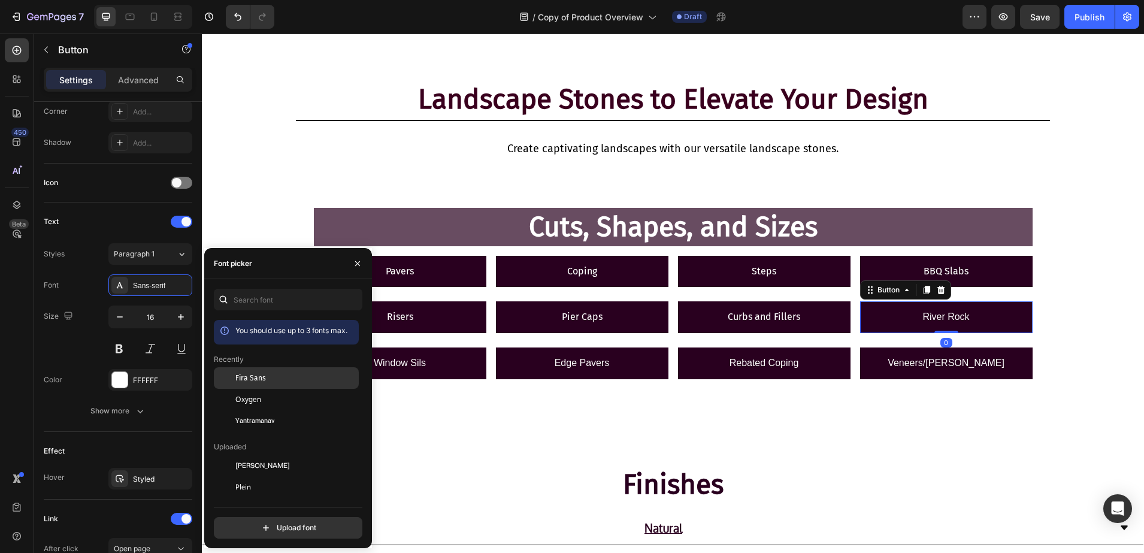
click at [240, 455] on div "Fira Sans" at bounding box center [286, 466] width 145 height 22
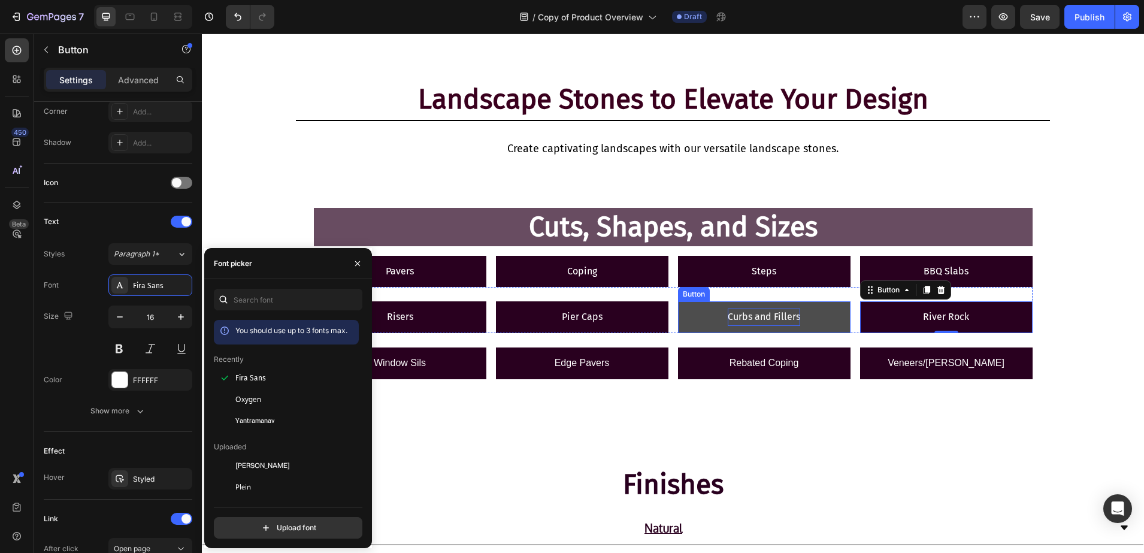
click at [768, 313] on p "Curbs and Fillers" at bounding box center [764, 317] width 72 height 17
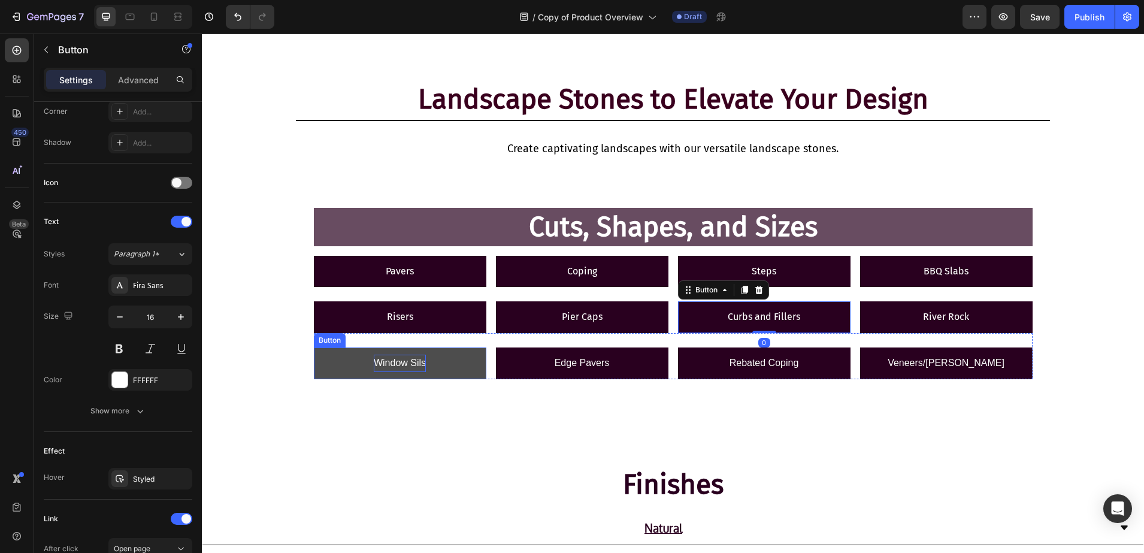
click at [380, 368] on p "Window Sils" at bounding box center [400, 363] width 52 height 17
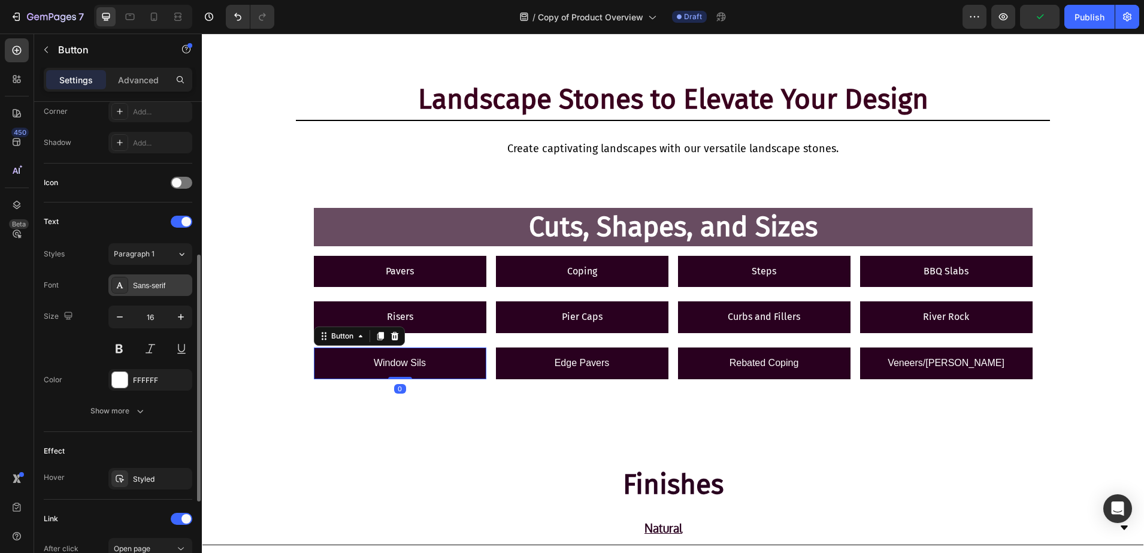
click at [137, 286] on div "Sans-serif" at bounding box center [161, 285] width 56 height 11
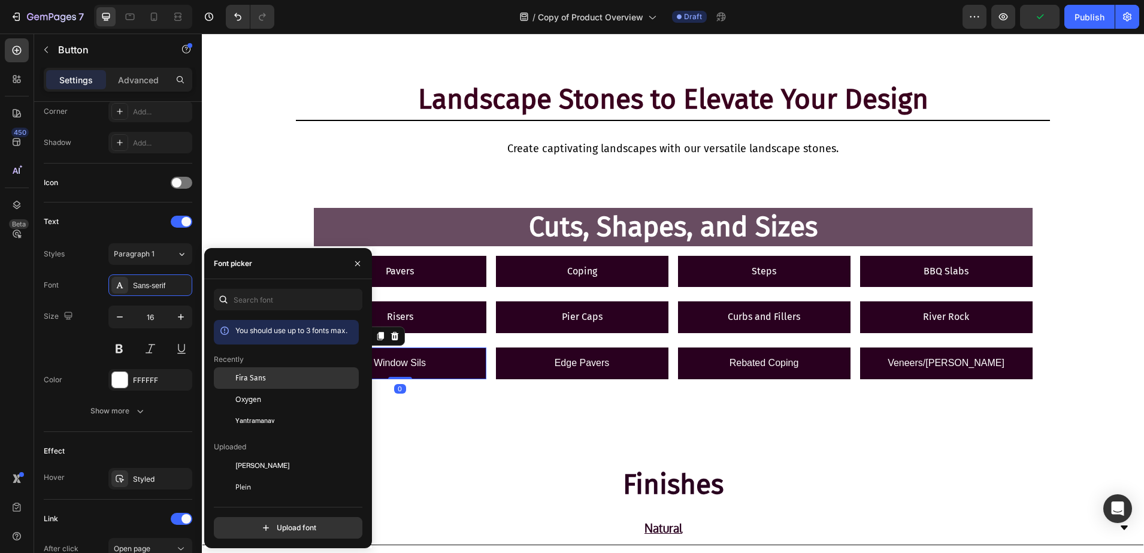
click at [239, 380] on span "Fira Sans" at bounding box center [250, 378] width 31 height 11
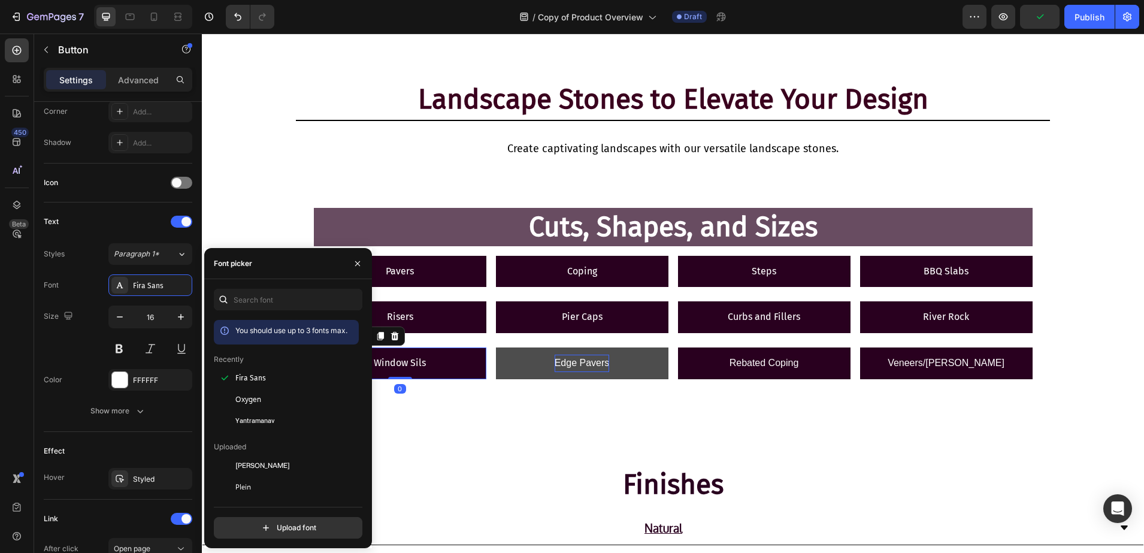
click at [561, 356] on p "Edge Pavers" at bounding box center [582, 363] width 55 height 17
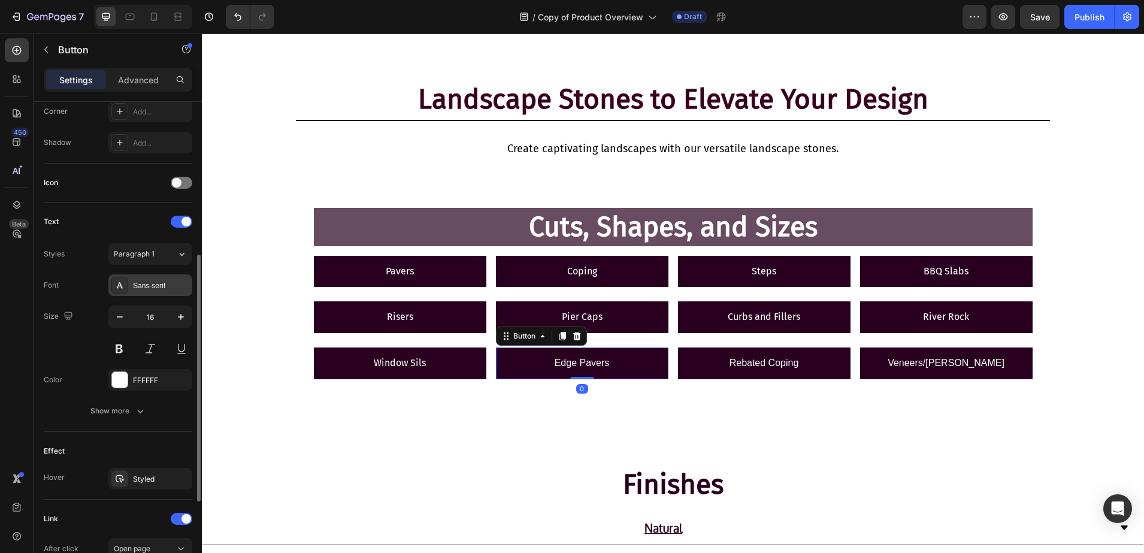
click at [134, 286] on div "Sans-serif" at bounding box center [161, 285] width 56 height 11
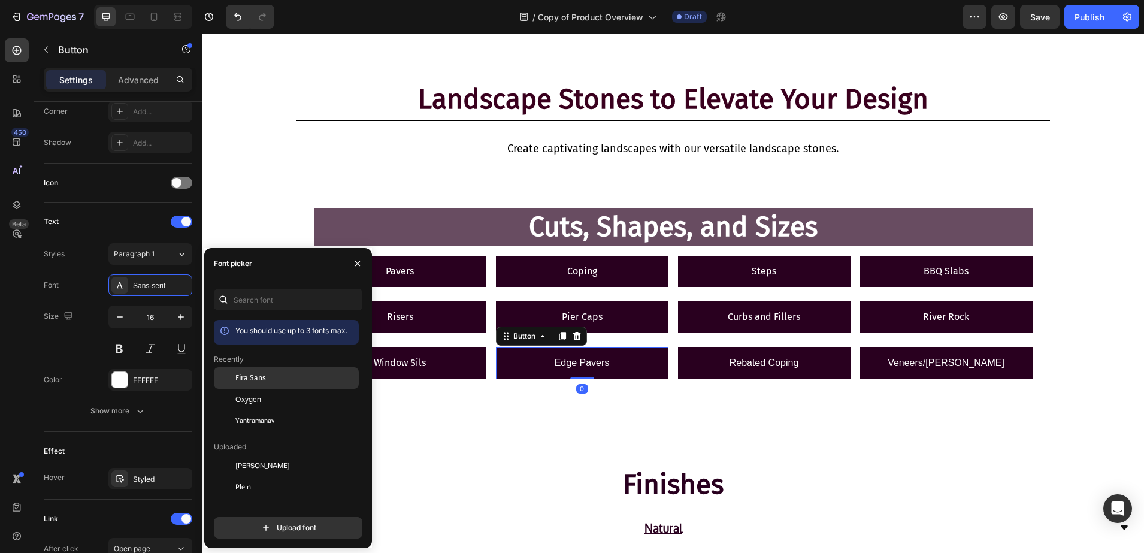
click at [233, 374] on div at bounding box center [225, 378] width 22 height 22
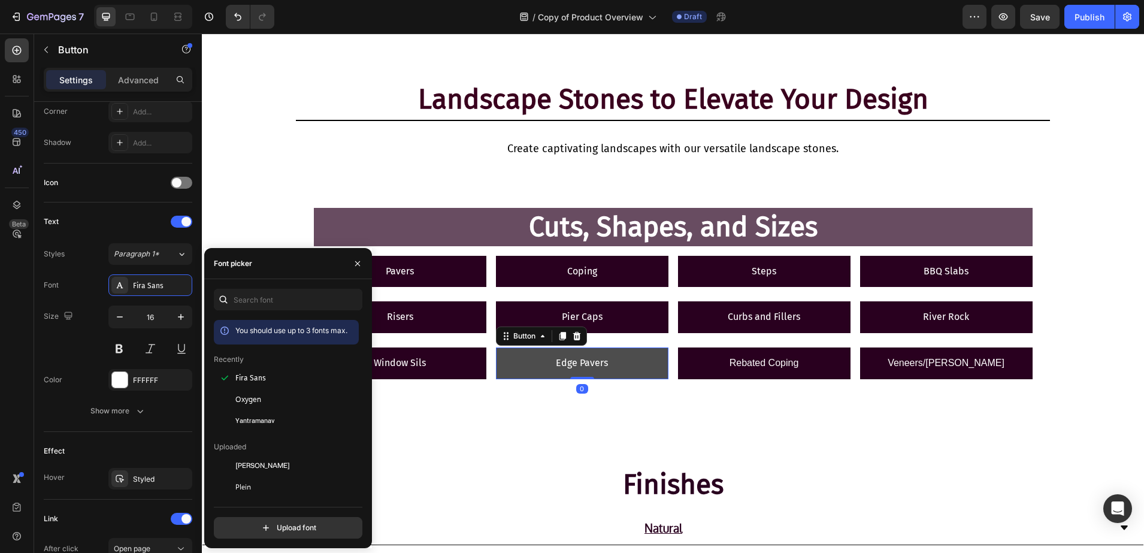
click at [657, 352] on link "Edge Pavers" at bounding box center [582, 363] width 173 height 32
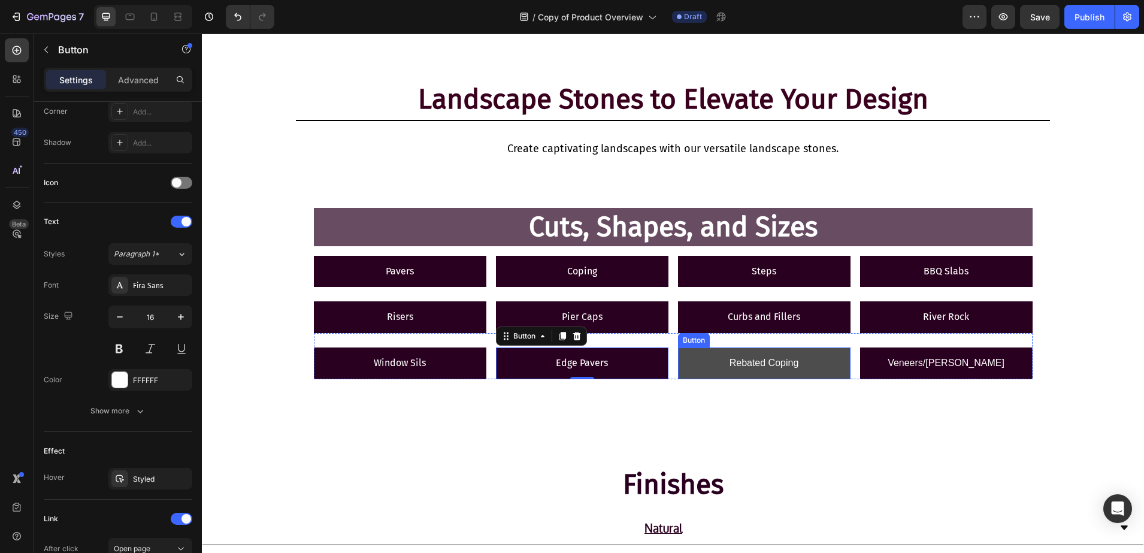
click at [682, 352] on link "Rebated Coping" at bounding box center [764, 363] width 173 height 32
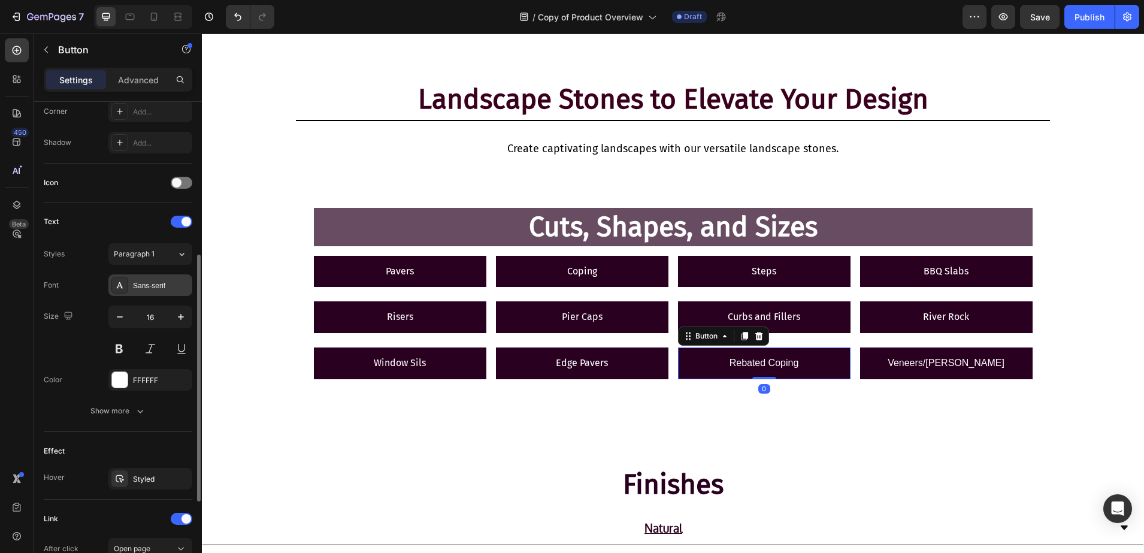
click at [144, 288] on div "Sans-serif" at bounding box center [161, 285] width 56 height 11
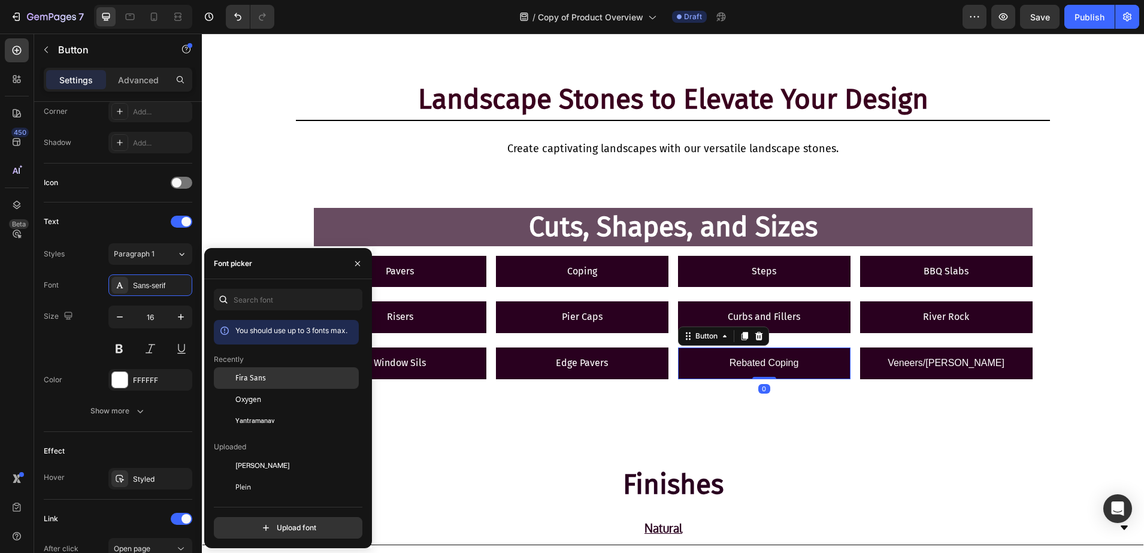
click at [236, 455] on div "Fira Sans" at bounding box center [286, 466] width 145 height 22
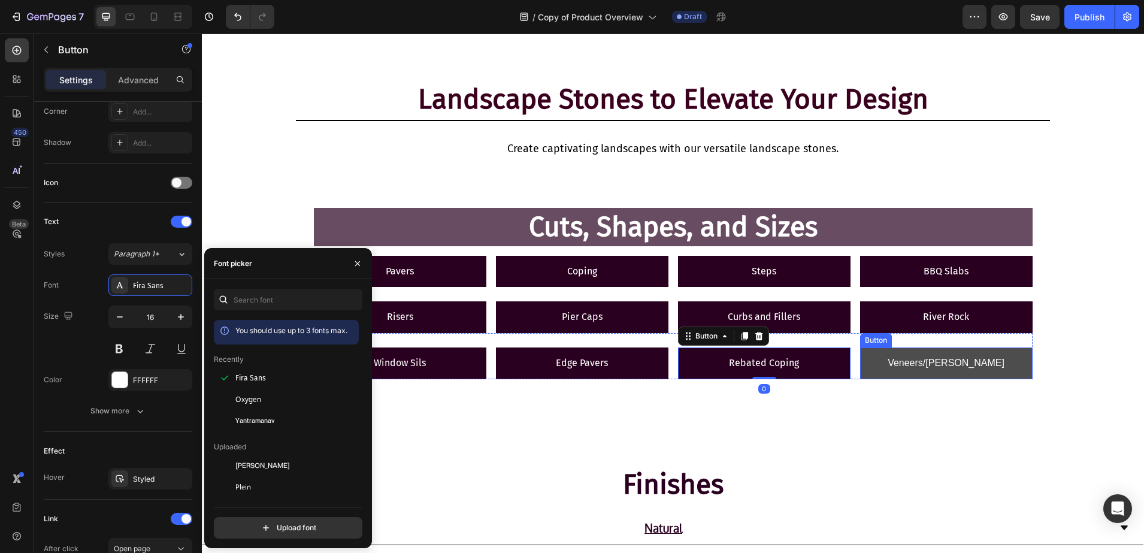
click at [926, 353] on link "Veneers/Walling" at bounding box center [946, 363] width 173 height 32
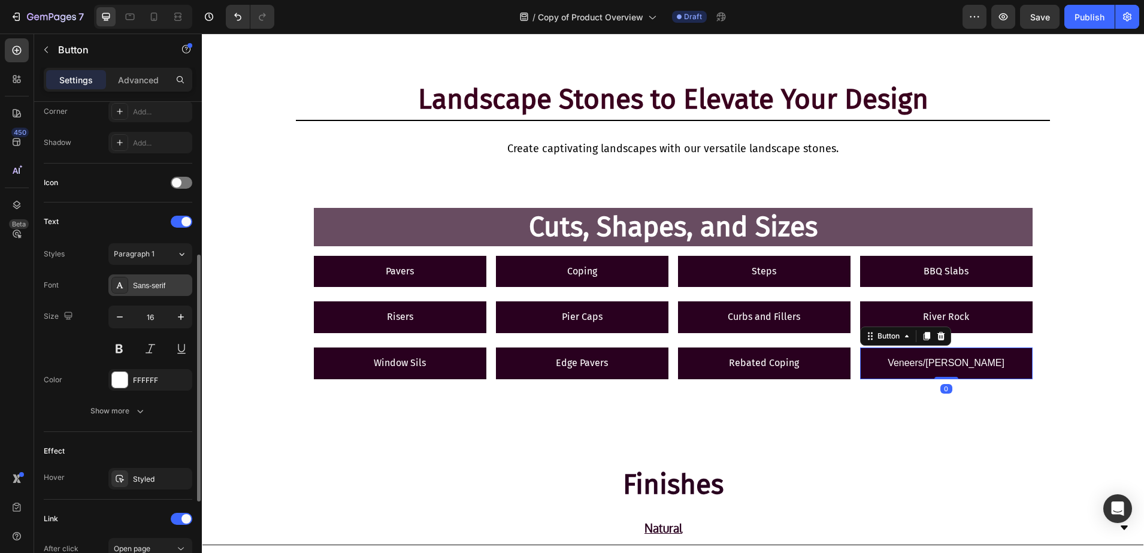
click at [134, 286] on div "Sans-serif" at bounding box center [161, 285] width 56 height 11
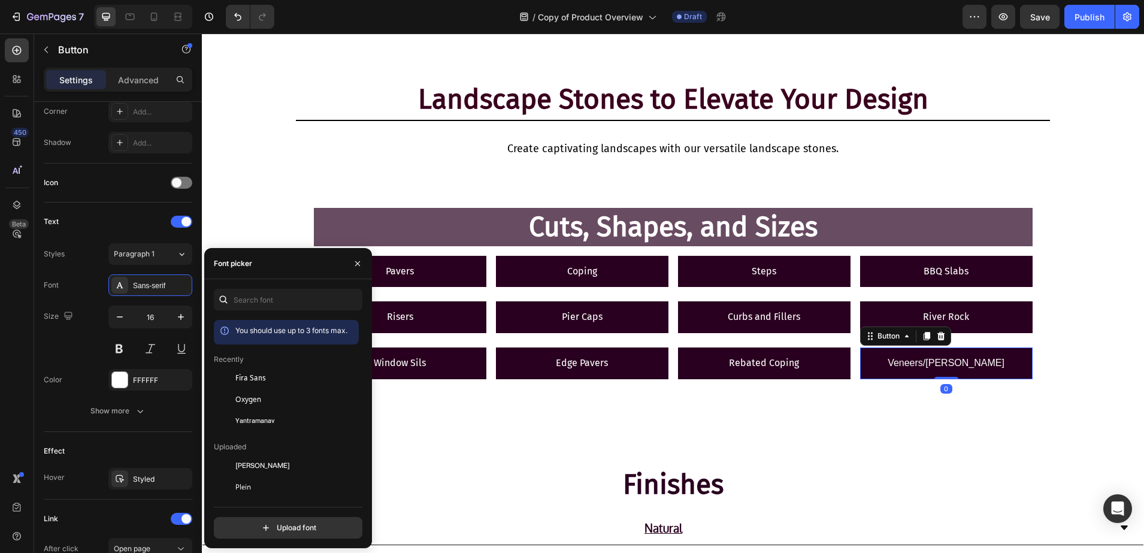
click at [257, 455] on div "Fira Sans" at bounding box center [286, 466] width 145 height 22
click at [360, 264] on icon "button" at bounding box center [358, 264] width 10 height 10
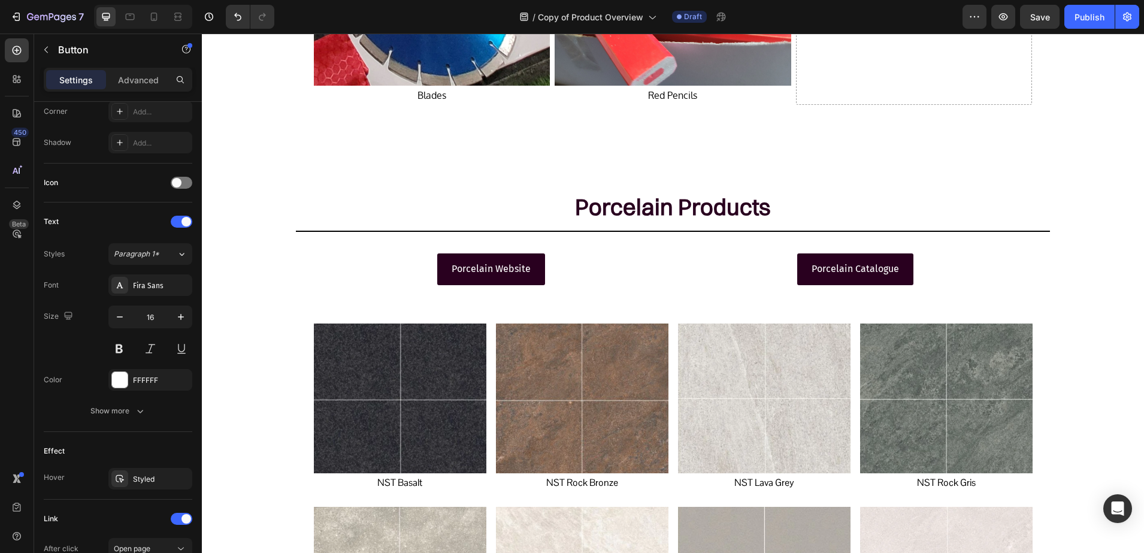
scroll to position [3262, 0]
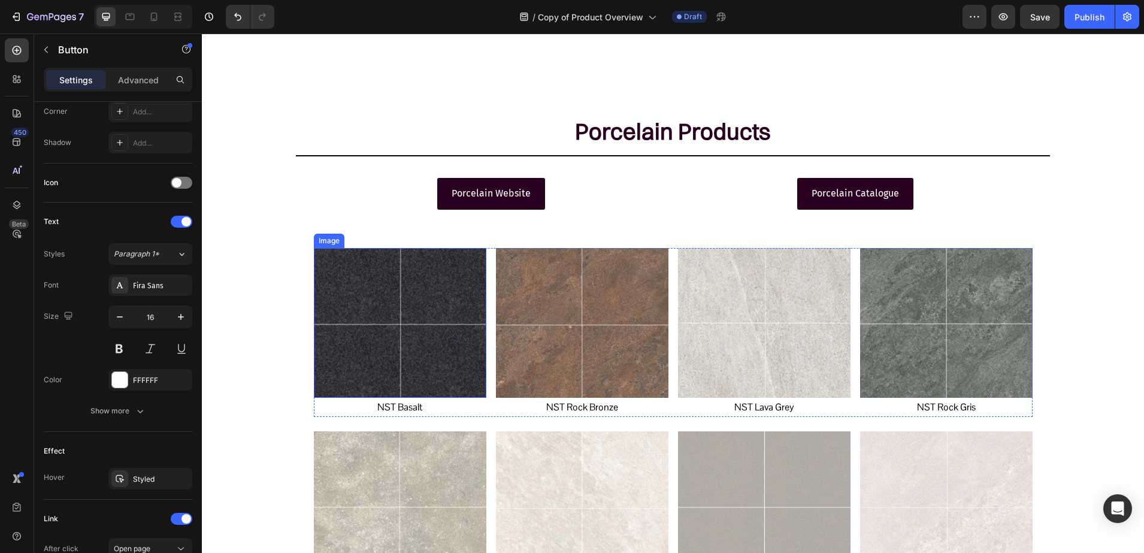
click at [386, 405] on p "NST Basalt" at bounding box center [400, 407] width 170 height 17
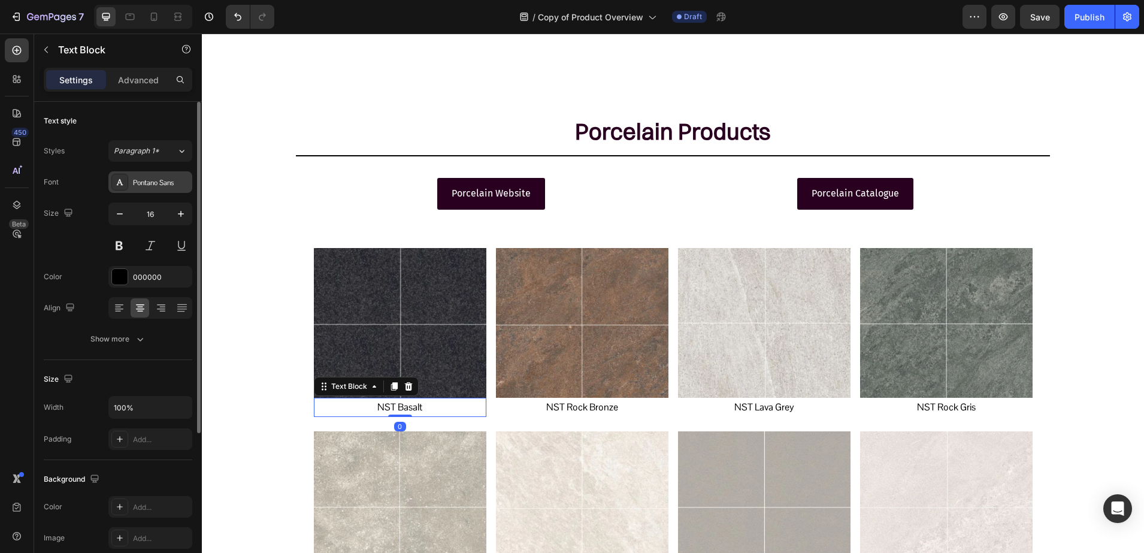
click at [130, 186] on div "Pontano Sans" at bounding box center [150, 182] width 84 height 22
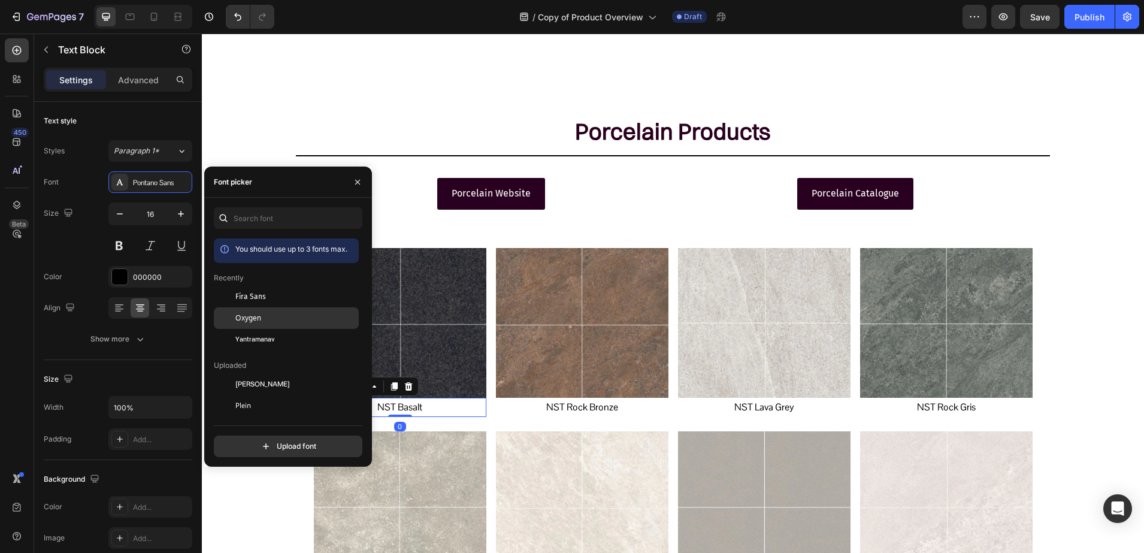
click at [236, 322] on span "Oxygen" at bounding box center [248, 318] width 26 height 11
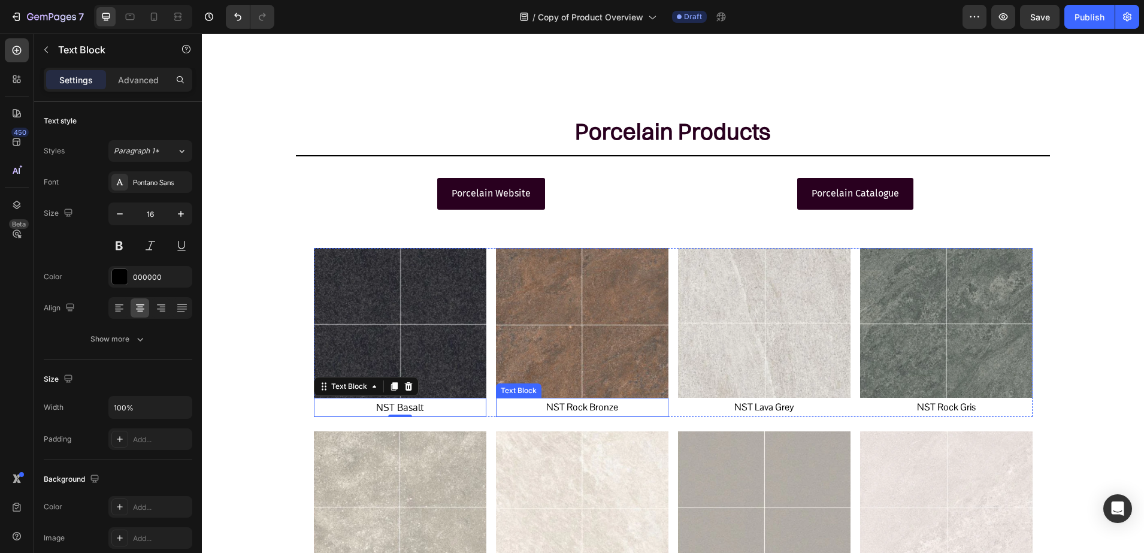
click at [587, 407] on p "NST Rock Bronze" at bounding box center [582, 407] width 170 height 17
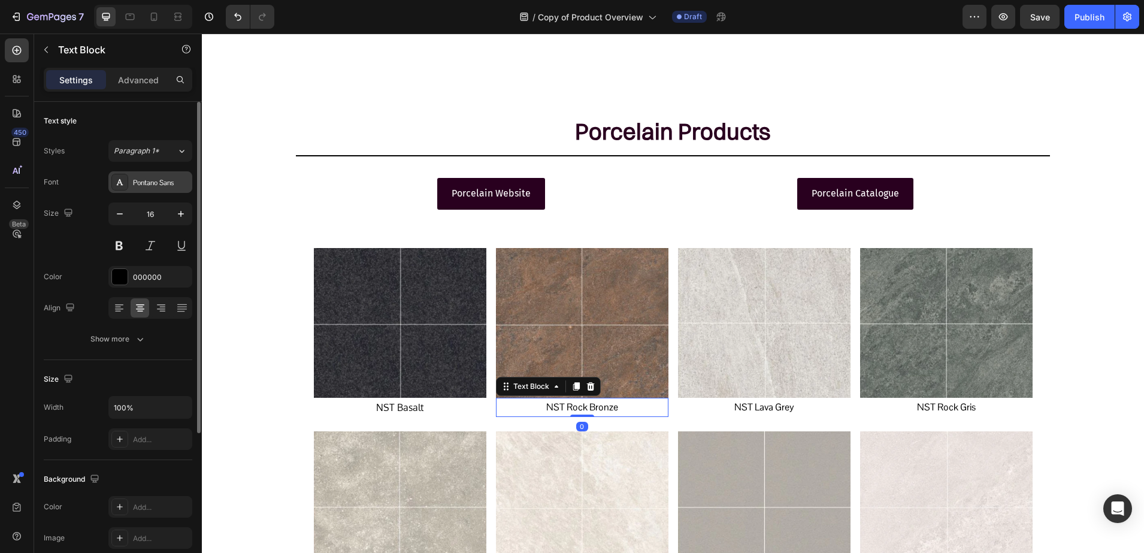
click at [143, 183] on div "Pontano Sans" at bounding box center [161, 182] width 56 height 11
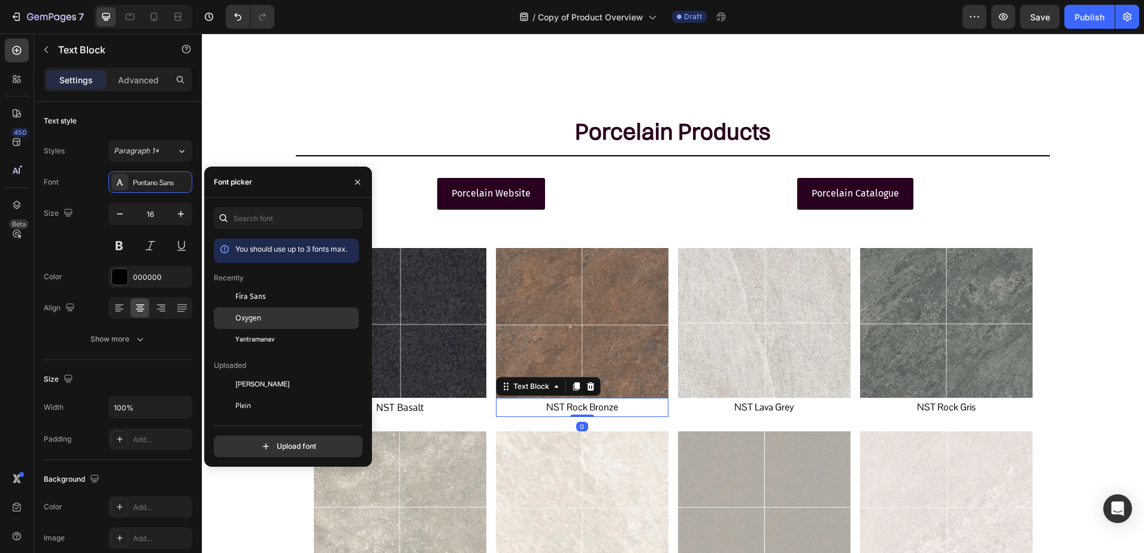
click at [239, 318] on span "Oxygen" at bounding box center [248, 318] width 26 height 11
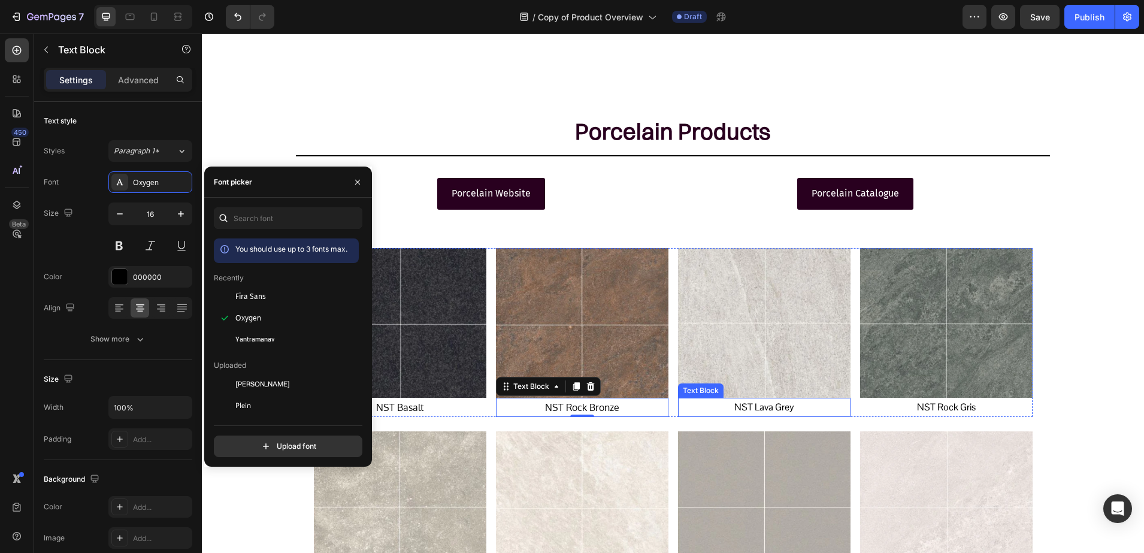
click at [743, 413] on p "NST Lava Grey" at bounding box center [764, 407] width 170 height 17
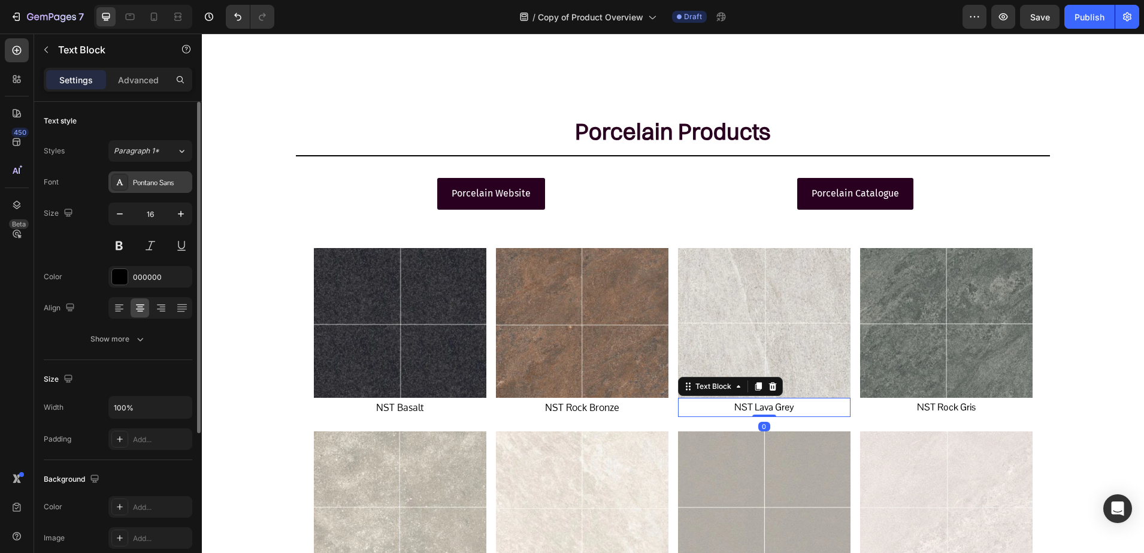
click at [136, 186] on div "Pontano Sans" at bounding box center [161, 182] width 56 height 11
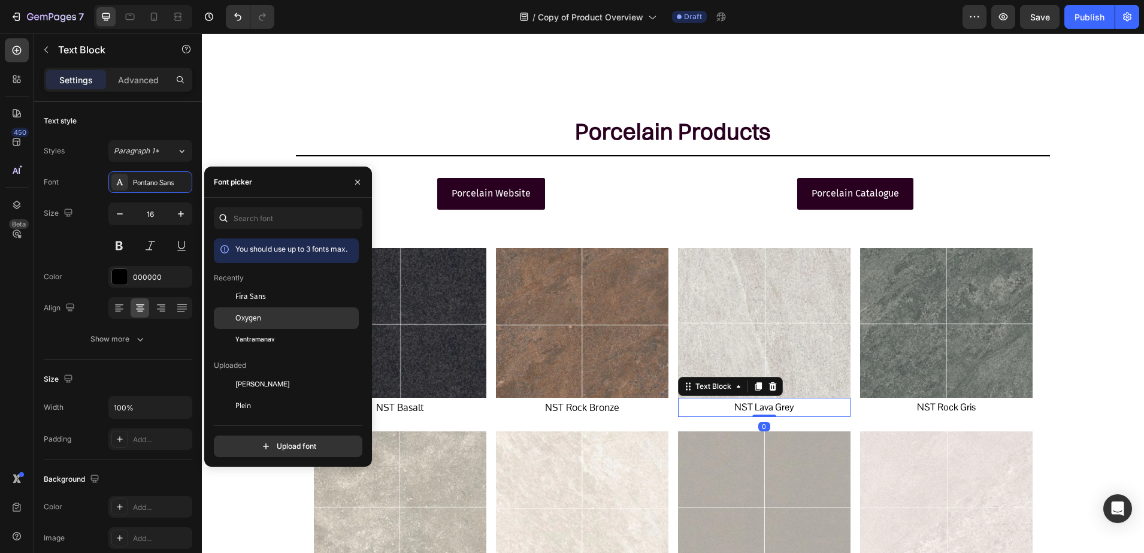
click at [234, 320] on div at bounding box center [225, 318] width 22 height 22
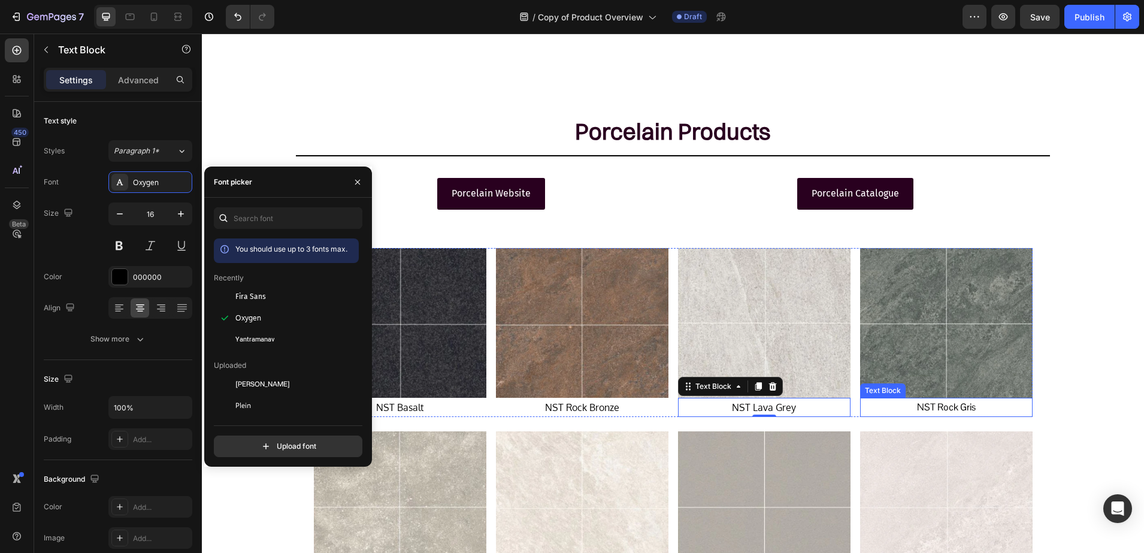
click at [903, 403] on p "NST Rock Gris" at bounding box center [946, 407] width 170 height 17
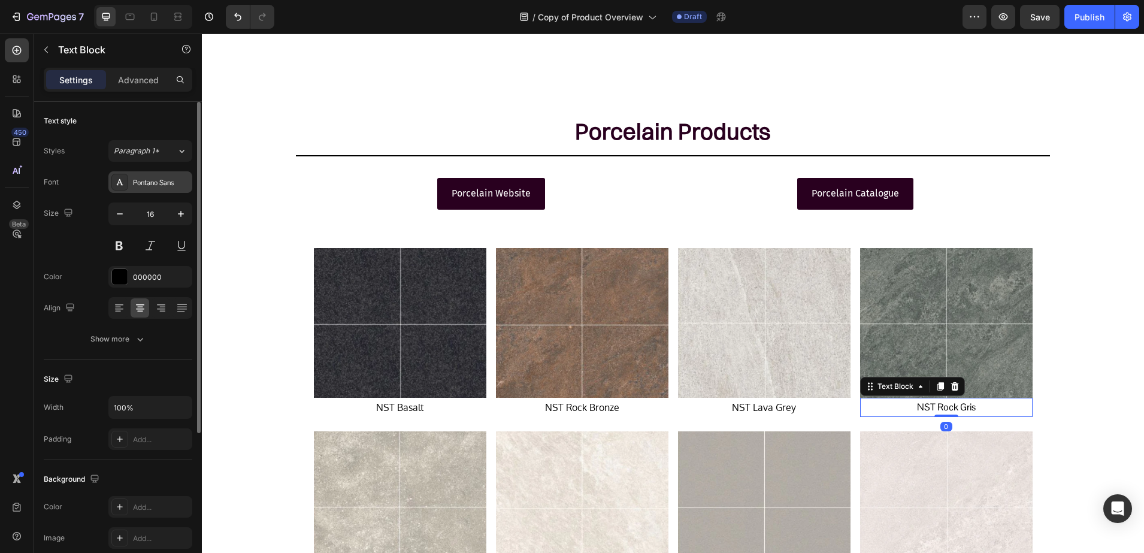
click at [125, 180] on div at bounding box center [119, 182] width 17 height 17
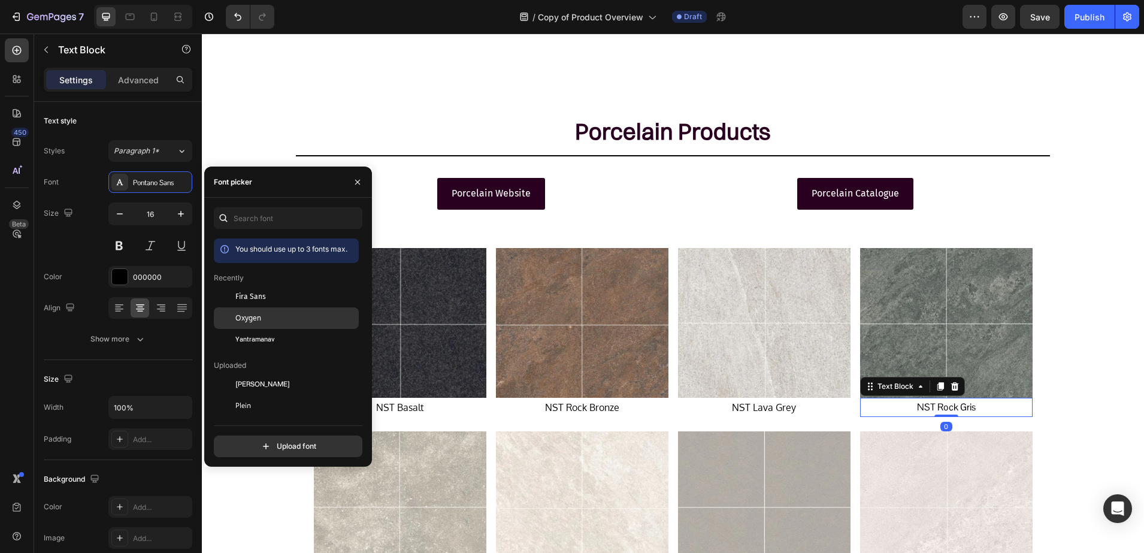
click at [276, 313] on div "Oxygen" at bounding box center [295, 318] width 121 height 11
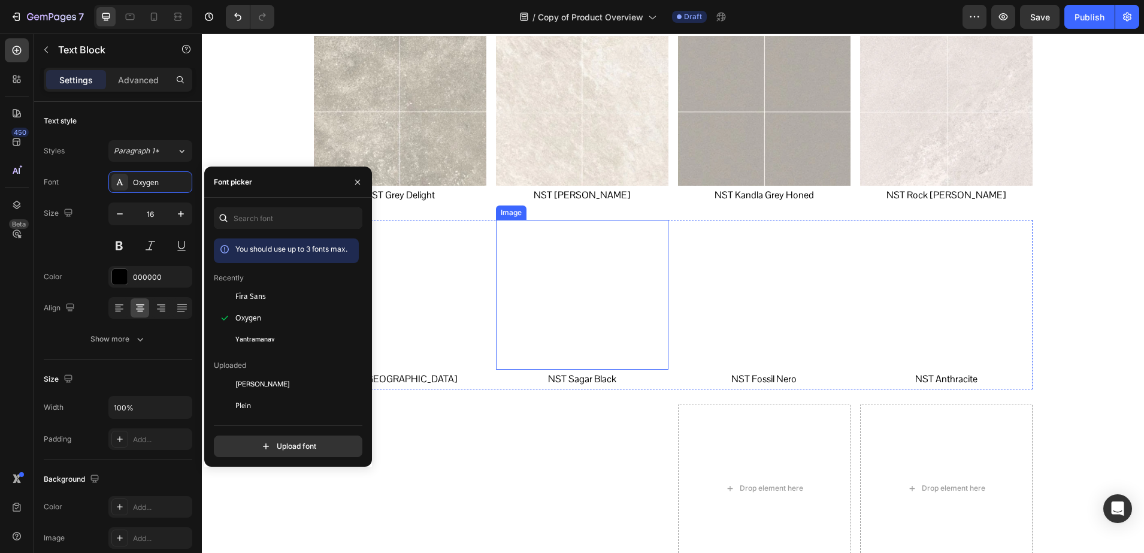
scroll to position [3786, 0]
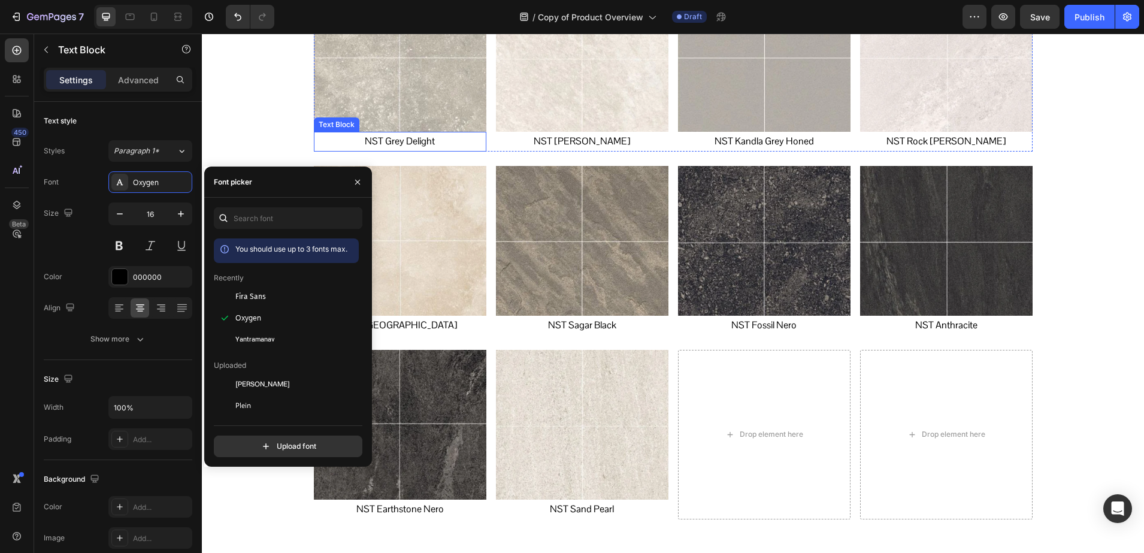
click at [392, 143] on p "NST Grey Delight" at bounding box center [400, 141] width 170 height 17
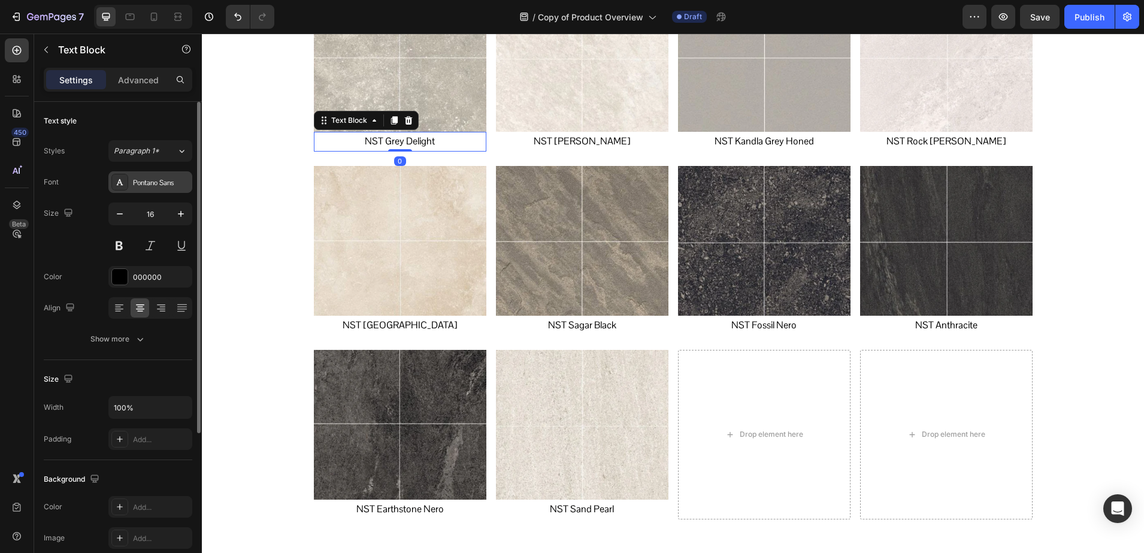
click at [108, 182] on div "Pontano Sans" at bounding box center [150, 182] width 84 height 22
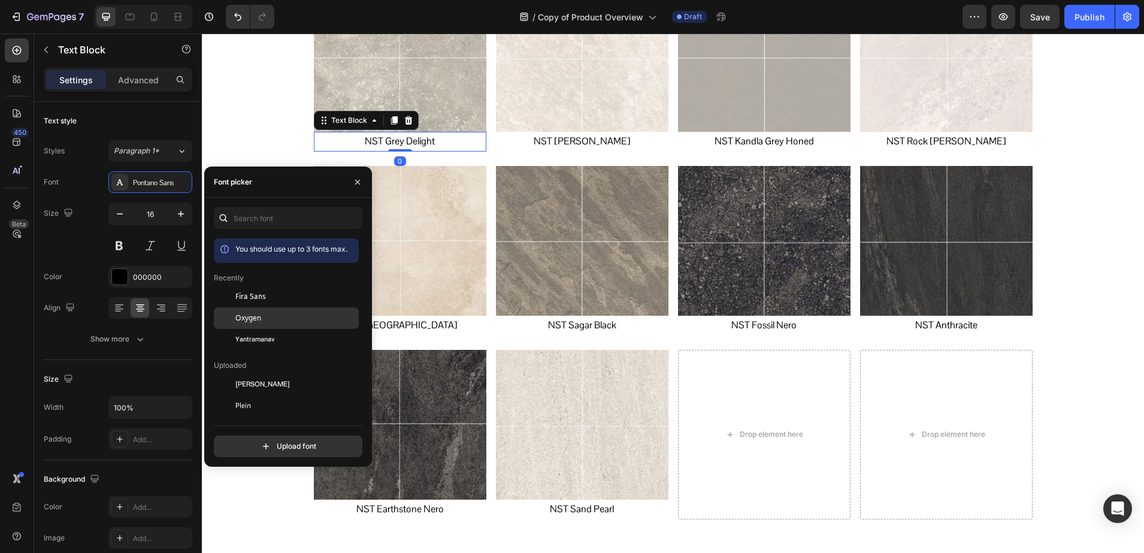
click at [250, 313] on span "Oxygen" at bounding box center [248, 318] width 26 height 11
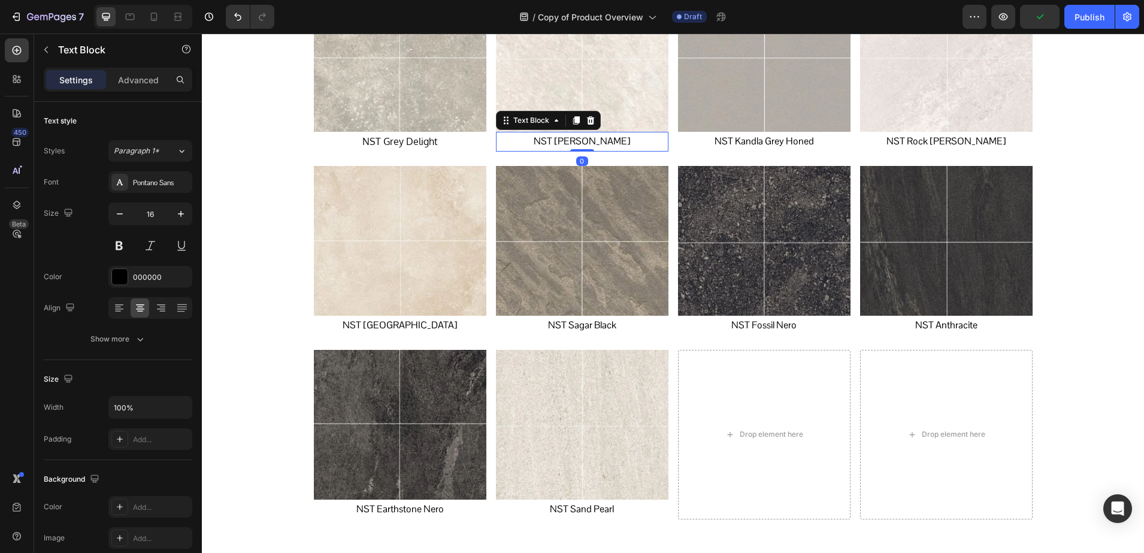
click at [561, 134] on p "NST Crystal Bianco" at bounding box center [582, 141] width 170 height 17
click at [114, 182] on div at bounding box center [119, 182] width 17 height 17
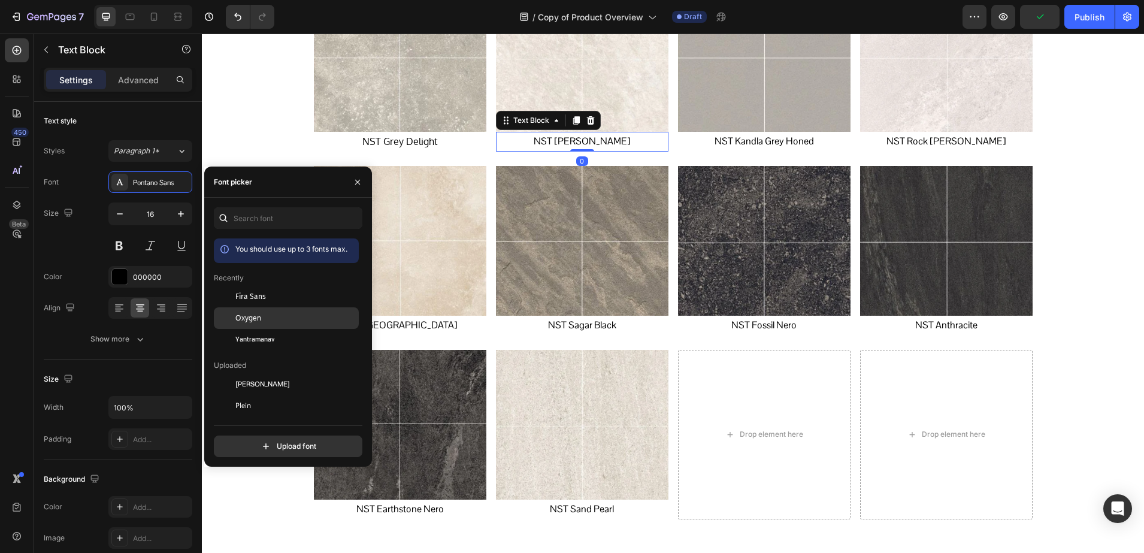
click at [250, 438] on div "Oxygen" at bounding box center [286, 449] width 145 height 22
click at [735, 143] on p "NST Kandla Grey Honed" at bounding box center [764, 141] width 170 height 17
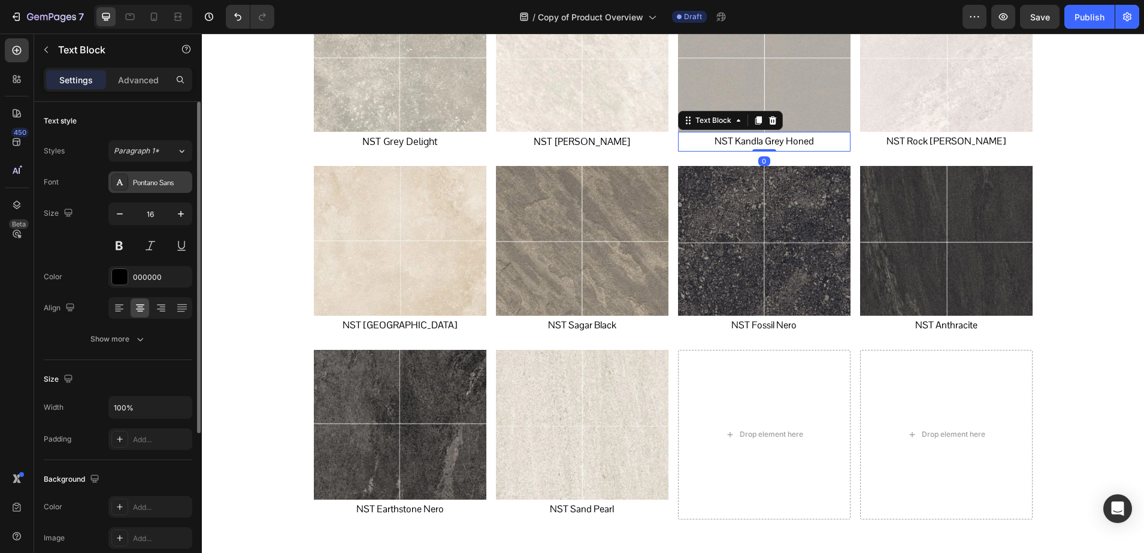
click at [129, 180] on div "Pontano Sans" at bounding box center [150, 182] width 84 height 22
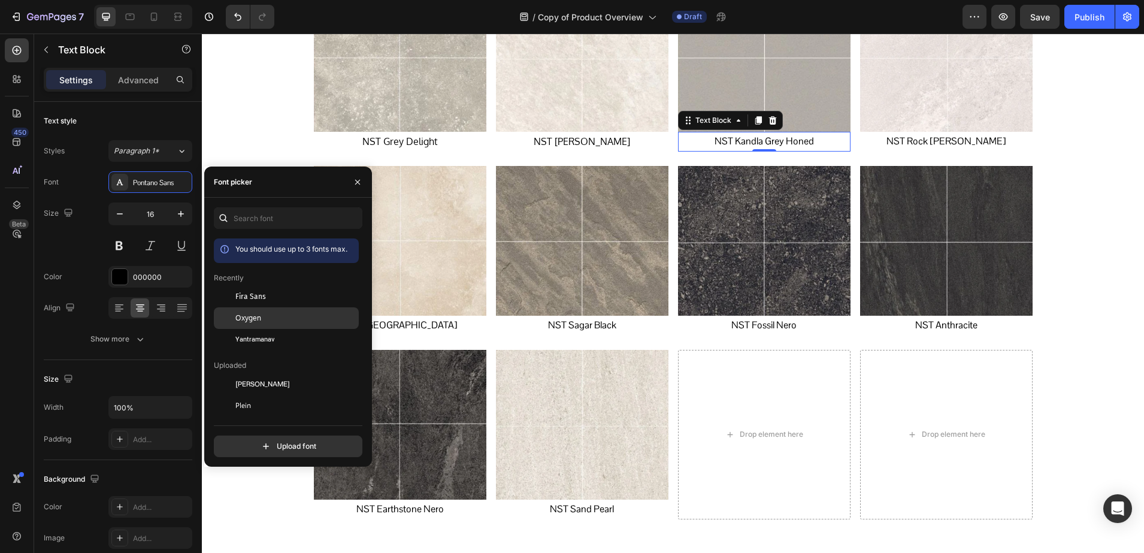
click at [241, 313] on span "Oxygen" at bounding box center [248, 318] width 26 height 11
click at [933, 146] on p "NST Rock Bianco" at bounding box center [946, 141] width 170 height 17
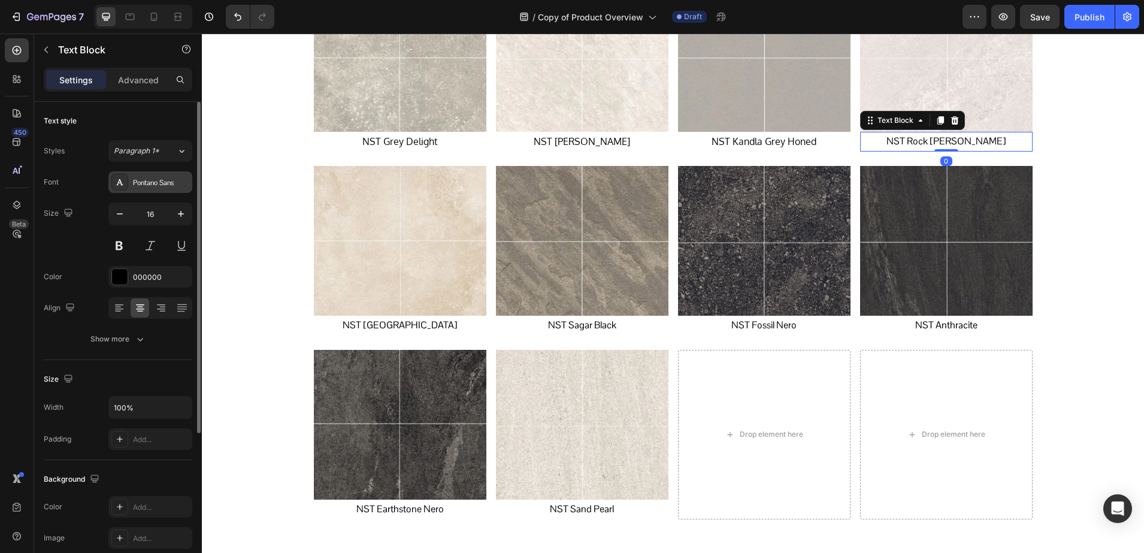
click at [122, 186] on icon at bounding box center [120, 182] width 10 height 10
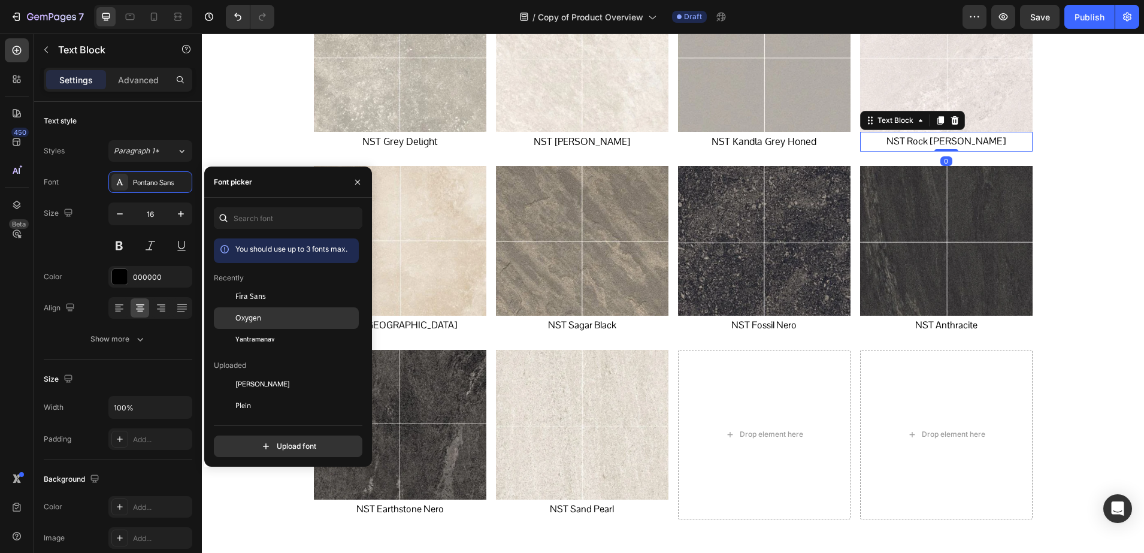
click at [247, 317] on span "Oxygen" at bounding box center [248, 318] width 26 height 11
click at [413, 326] on p "NST Ivory Beachsand" at bounding box center [400, 325] width 170 height 17
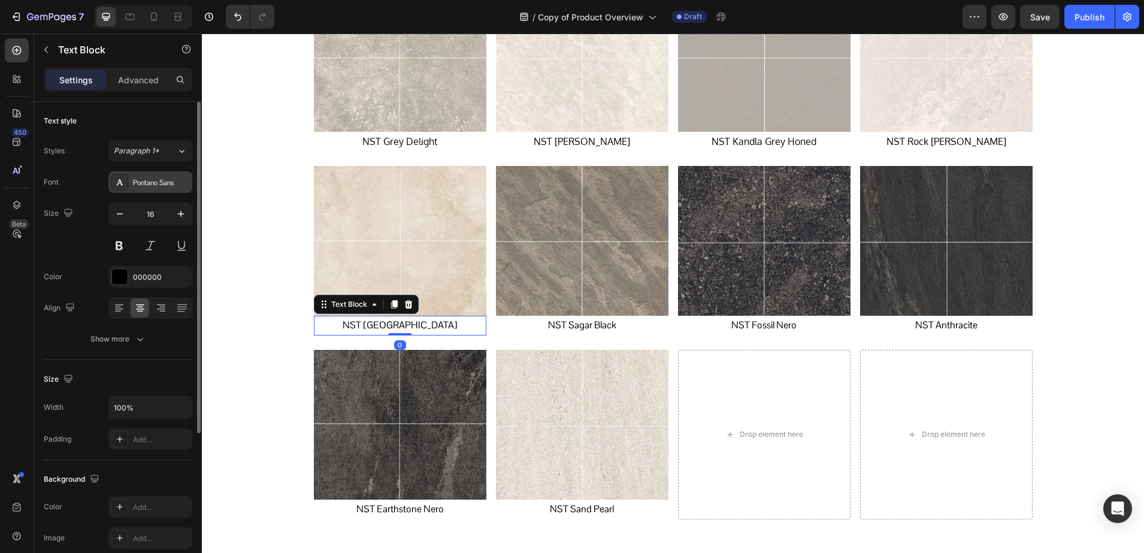
click at [120, 180] on icon at bounding box center [120, 182] width 7 height 6
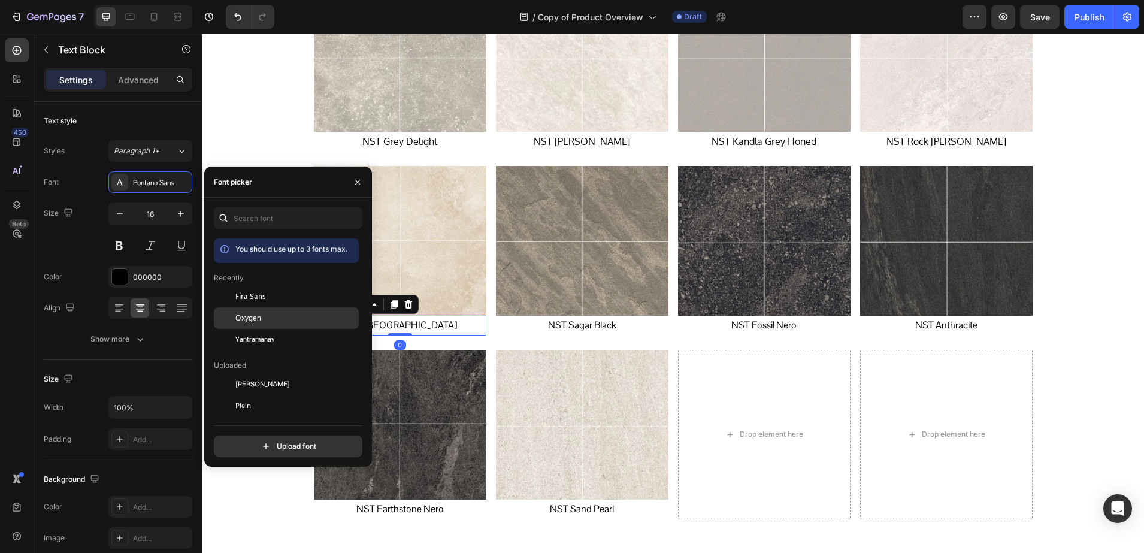
click at [238, 315] on span "Oxygen" at bounding box center [248, 318] width 26 height 11
drag, startPoint x: 550, startPoint y: 321, endPoint x: 522, endPoint y: 323, distance: 28.2
click at [549, 321] on p "NST Sagar Black" at bounding box center [582, 325] width 170 height 17
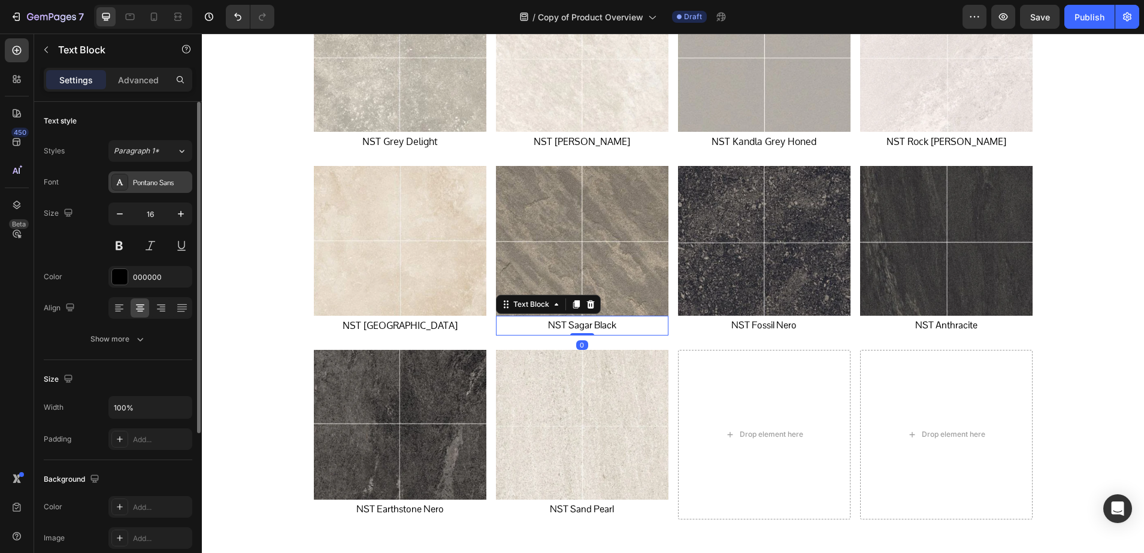
click at [134, 187] on div "Pontano Sans" at bounding box center [161, 182] width 56 height 11
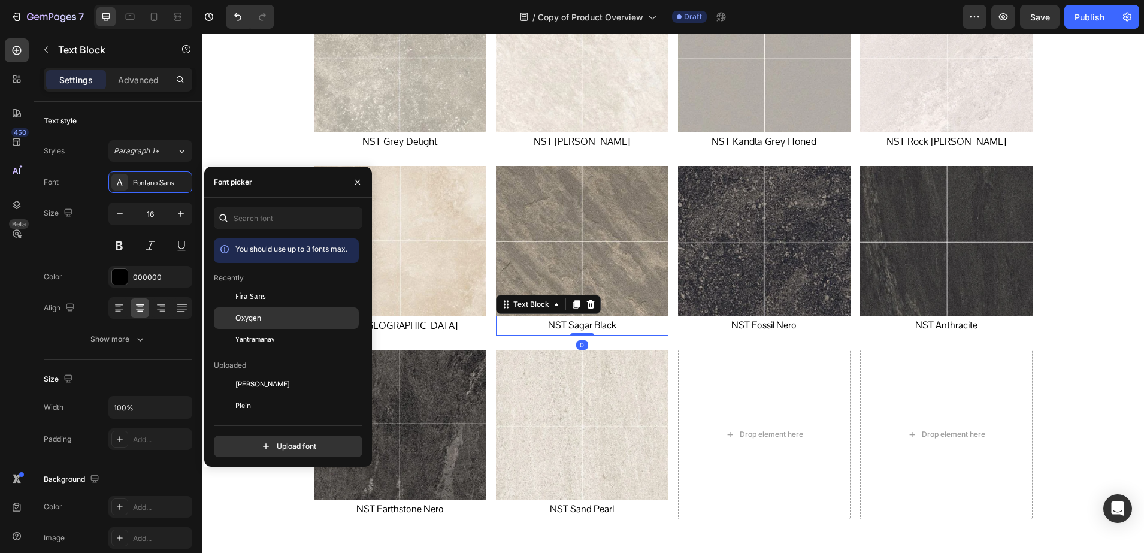
click at [235, 323] on span "Oxygen" at bounding box center [248, 318] width 26 height 11
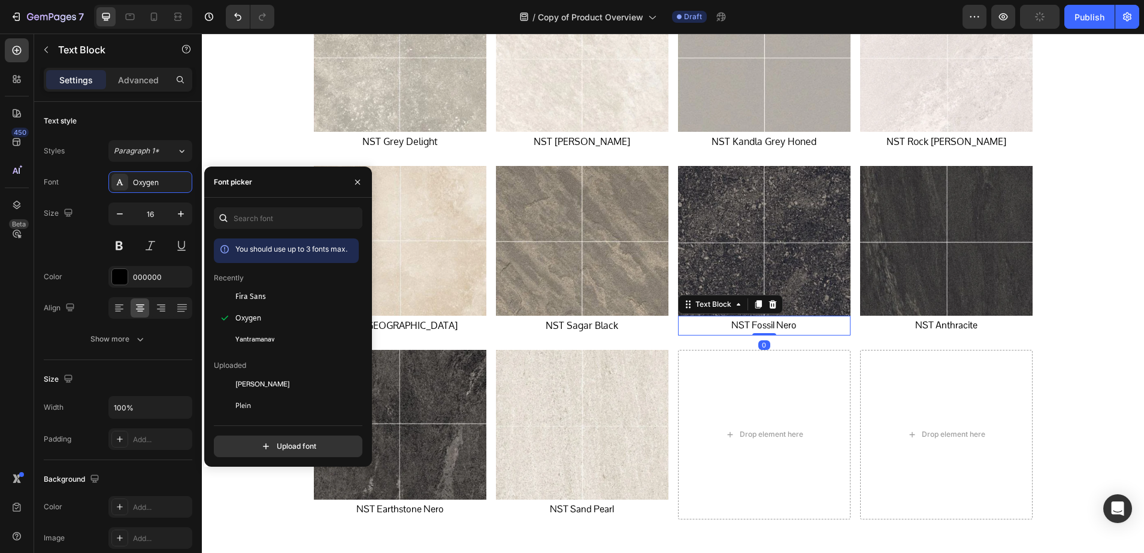
click at [745, 320] on p "NST Fossil Nero" at bounding box center [764, 325] width 170 height 17
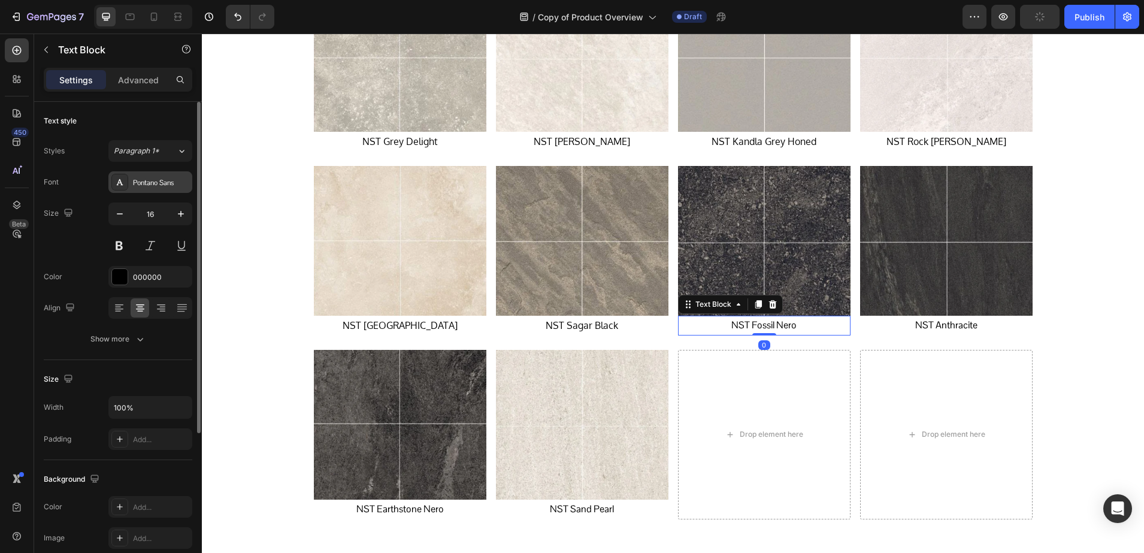
click at [111, 180] on div "Pontano Sans" at bounding box center [150, 182] width 84 height 22
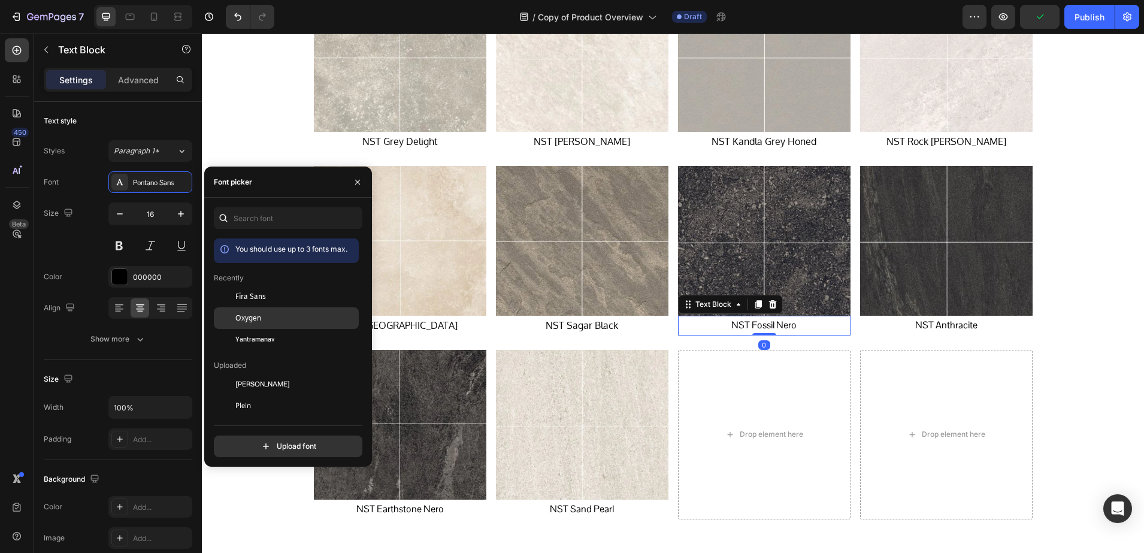
click at [261, 318] on div "Oxygen" at bounding box center [295, 318] width 121 height 11
click at [969, 323] on p "NST Anthracite" at bounding box center [946, 325] width 170 height 17
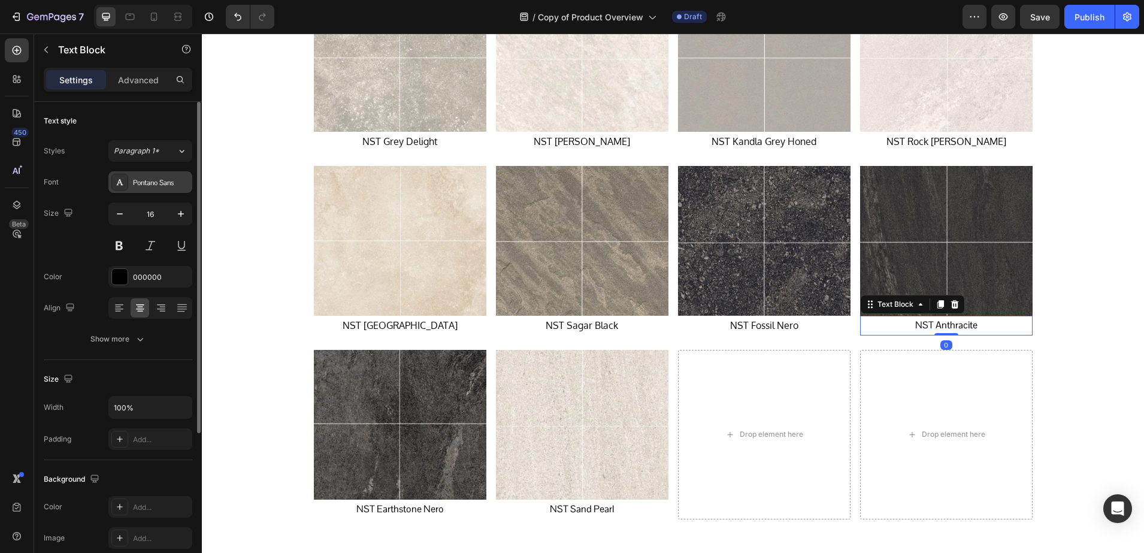
click at [149, 186] on div "Pontano Sans" at bounding box center [161, 182] width 56 height 11
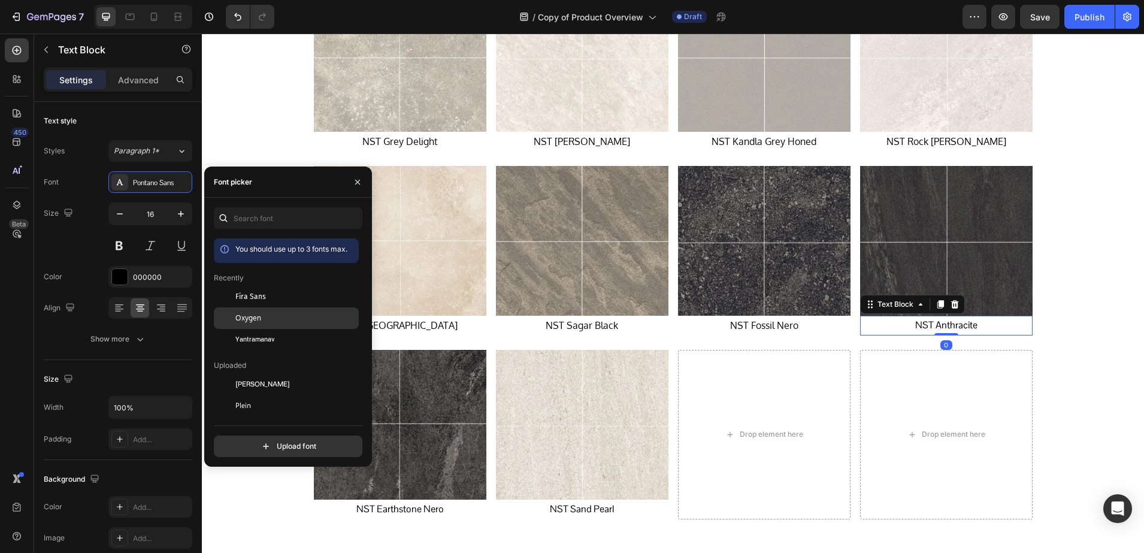
click at [238, 438] on div "Oxygen" at bounding box center [286, 449] width 145 height 22
click at [407, 511] on p "NST Earthstone Nero" at bounding box center [400, 509] width 170 height 17
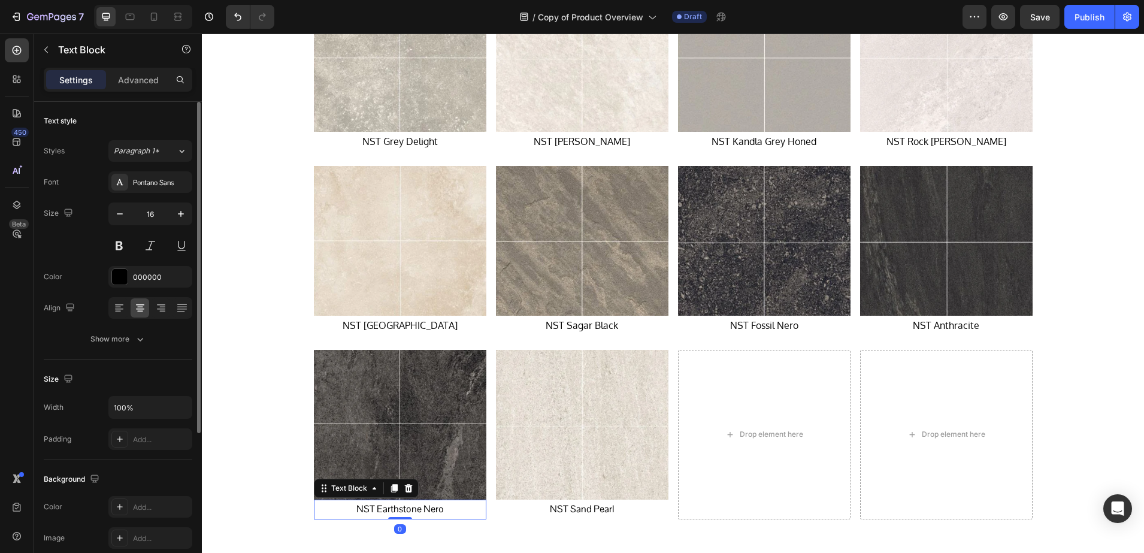
click at [137, 193] on div "Font Pontano Sans Size 16 Color 000000 Align Show more" at bounding box center [118, 260] width 149 height 179
click at [137, 186] on div "Pontano Sans" at bounding box center [161, 182] width 56 height 11
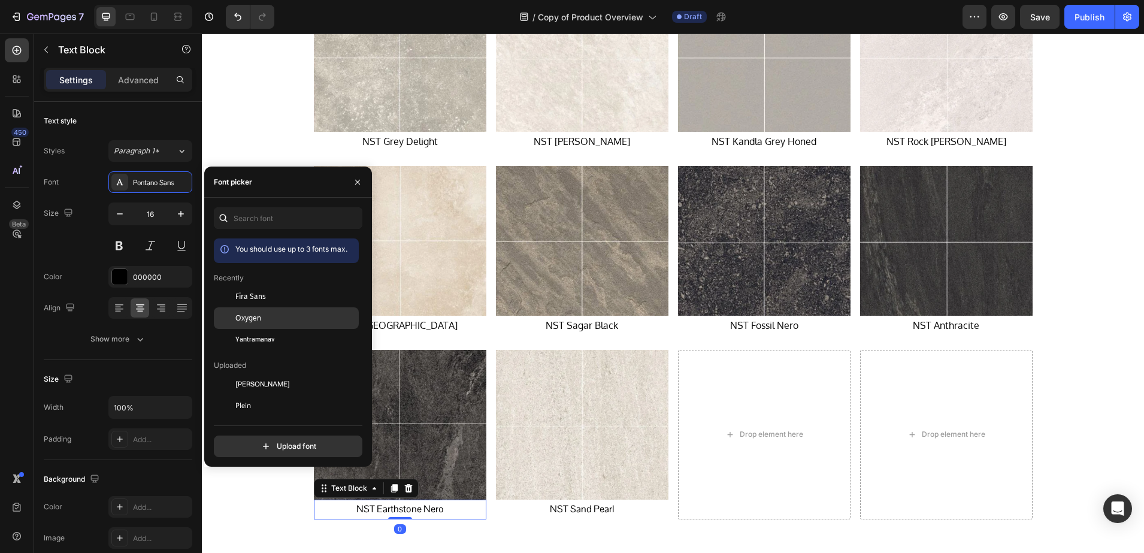
click at [230, 310] on div at bounding box center [225, 318] width 22 height 22
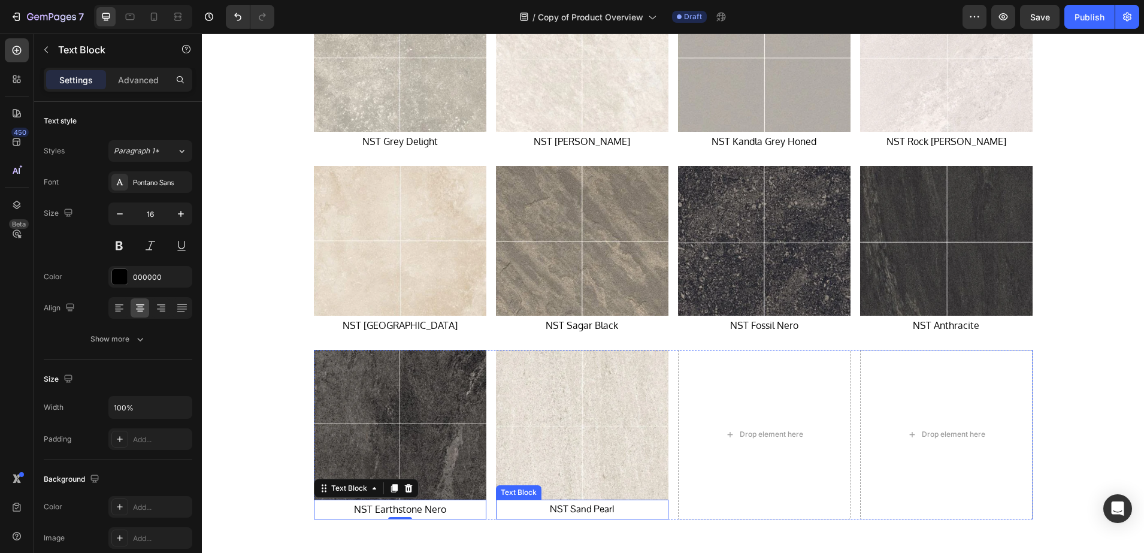
click at [580, 512] on p "NST Sand Pearl" at bounding box center [582, 509] width 170 height 17
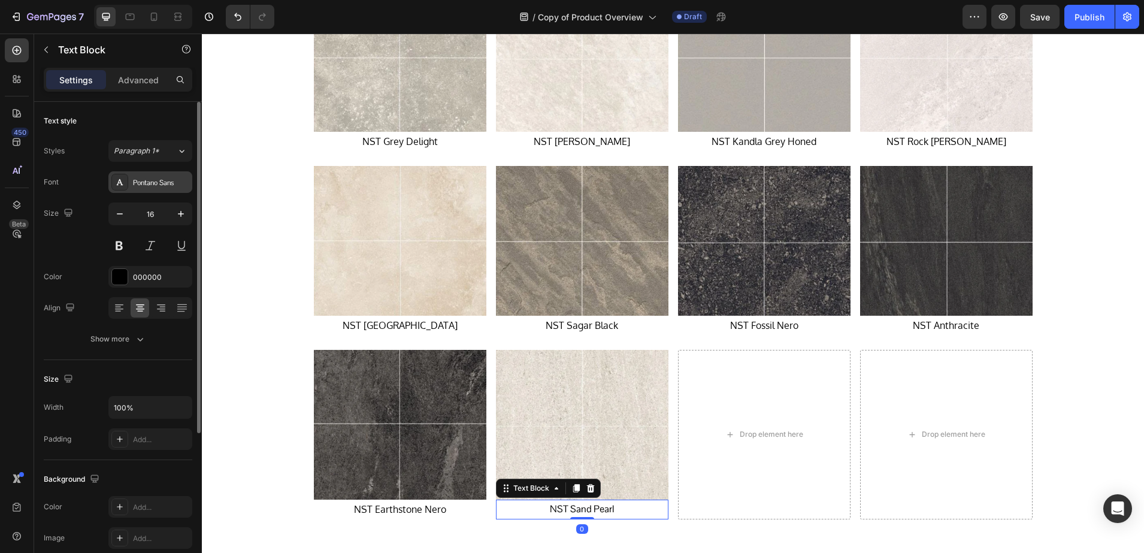
click at [120, 179] on icon at bounding box center [120, 182] width 7 height 6
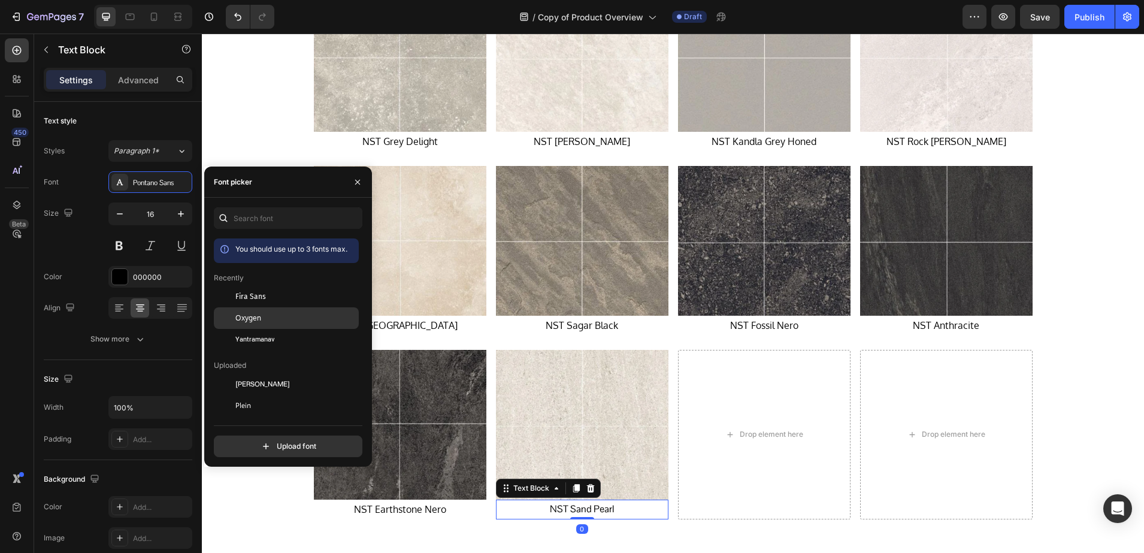
click at [224, 309] on div at bounding box center [225, 318] width 22 height 22
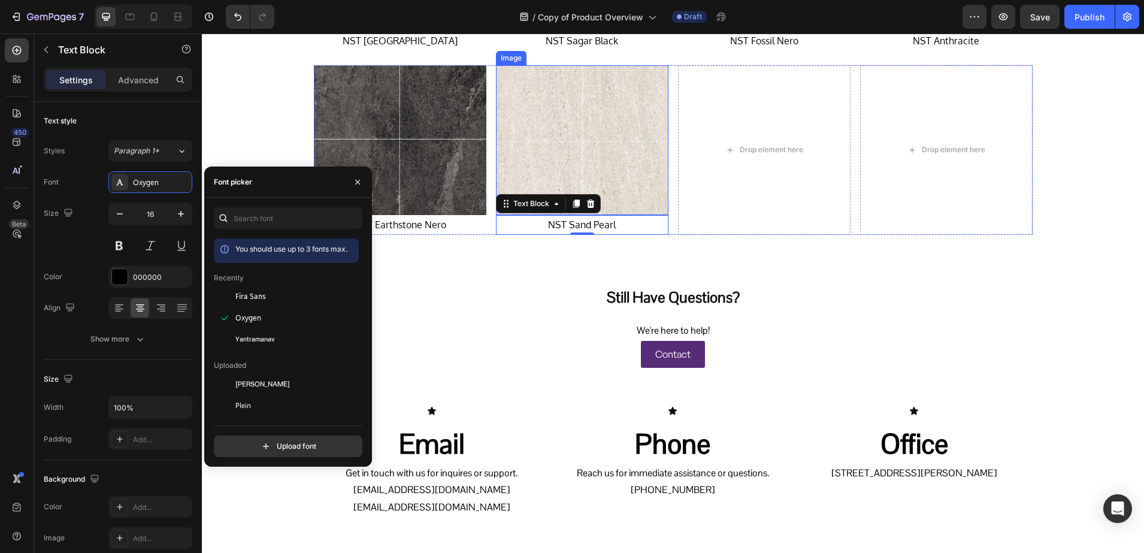
scroll to position [4086, 0]
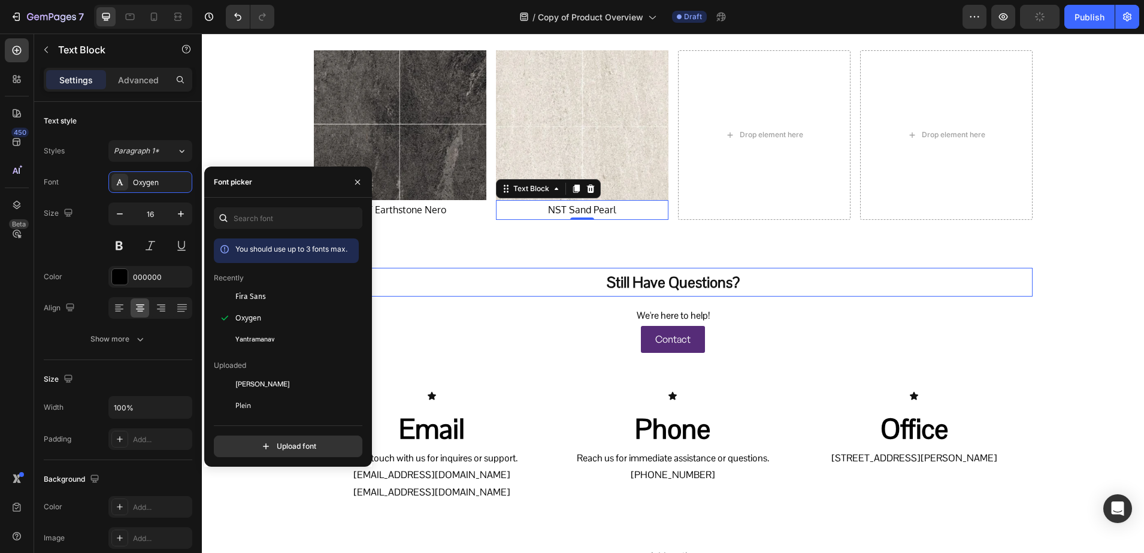
click at [618, 280] on h2 "Still Have Questions?" at bounding box center [673, 282] width 719 height 29
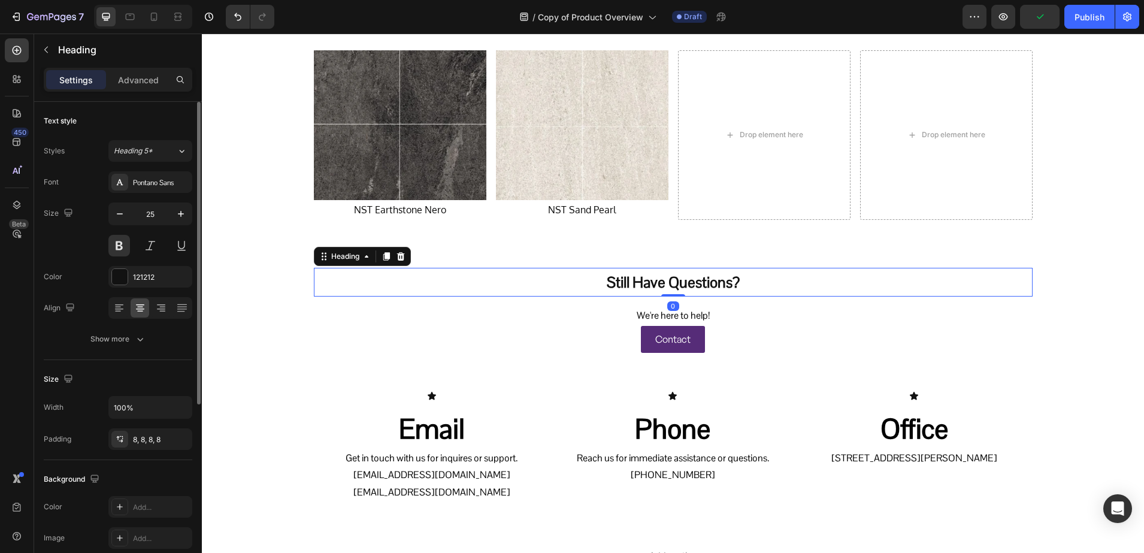
click at [126, 168] on div "Styles Heading 5* Font Pontano Sans Size 25 Color 121212 Align Show more" at bounding box center [118, 245] width 149 height 210
click at [120, 175] on div at bounding box center [119, 182] width 17 height 17
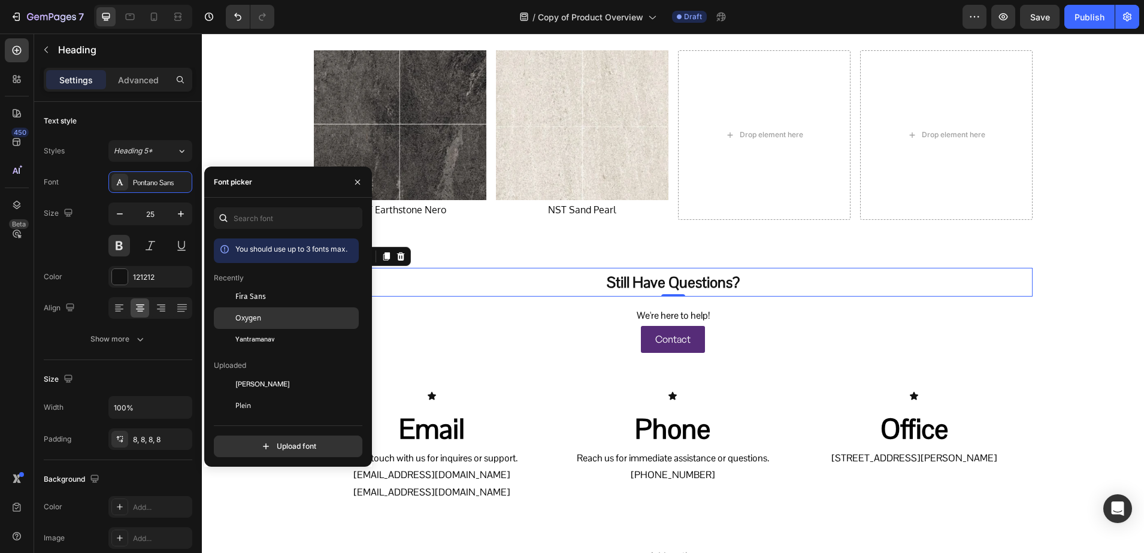
click at [267, 438] on div "Oxygen" at bounding box center [286, 449] width 145 height 22
click at [256, 301] on span "Fira Sans" at bounding box center [250, 296] width 31 height 11
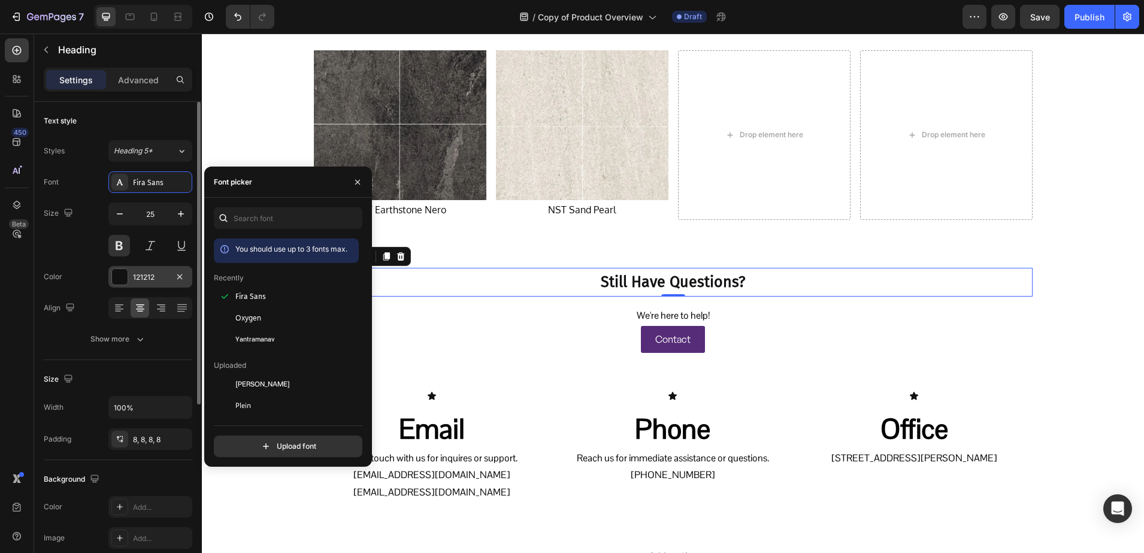
click at [138, 281] on div "121212" at bounding box center [150, 277] width 35 height 11
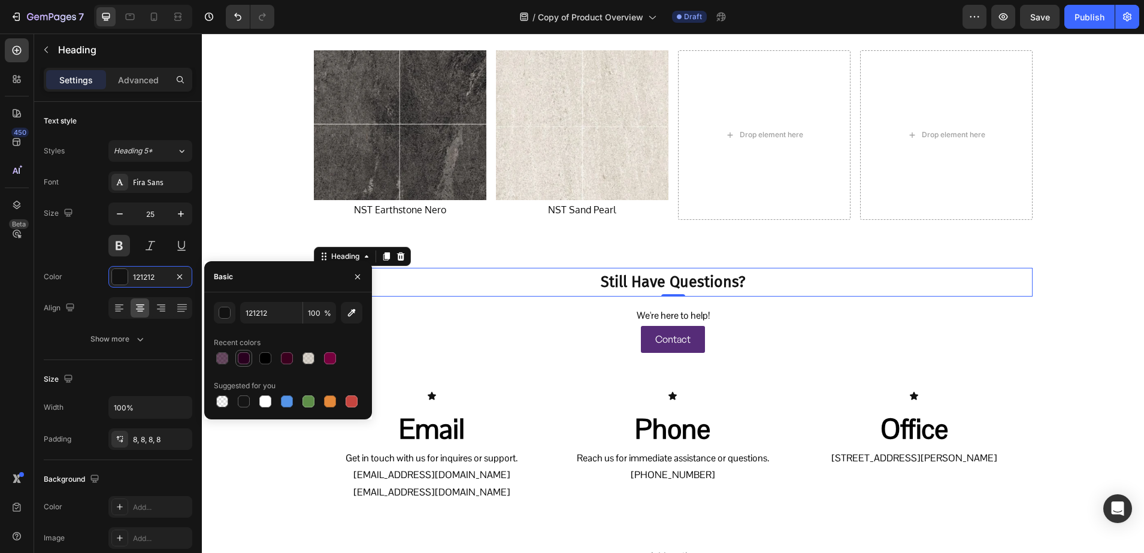
click at [246, 358] on div at bounding box center [244, 358] width 12 height 12
type input "29001F"
drag, startPoint x: 670, startPoint y: 316, endPoint x: 593, endPoint y: 343, distance: 81.6
click at [670, 316] on p "We're here to help!" at bounding box center [673, 315] width 940 height 17
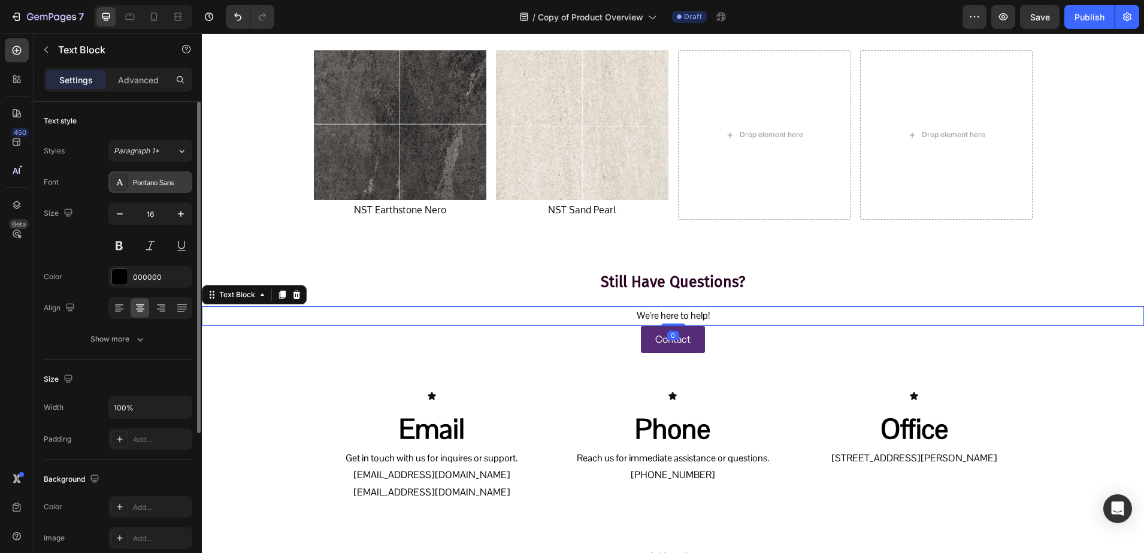
click at [143, 180] on div "Pontano Sans" at bounding box center [161, 182] width 56 height 11
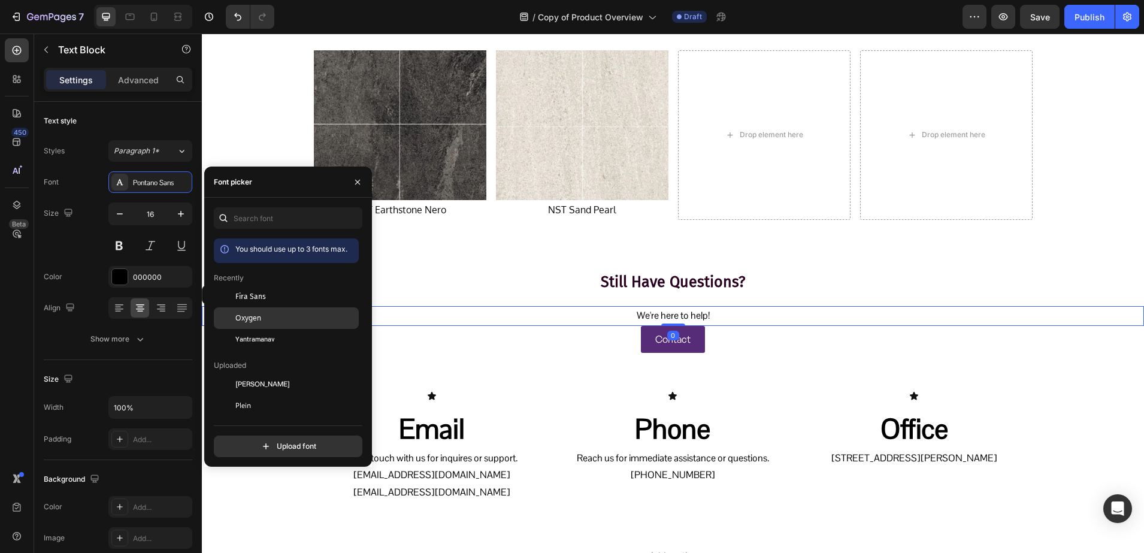
click at [252, 315] on span "Oxygen" at bounding box center [248, 318] width 26 height 11
click at [667, 335] on div "0" at bounding box center [673, 336] width 12 height 10
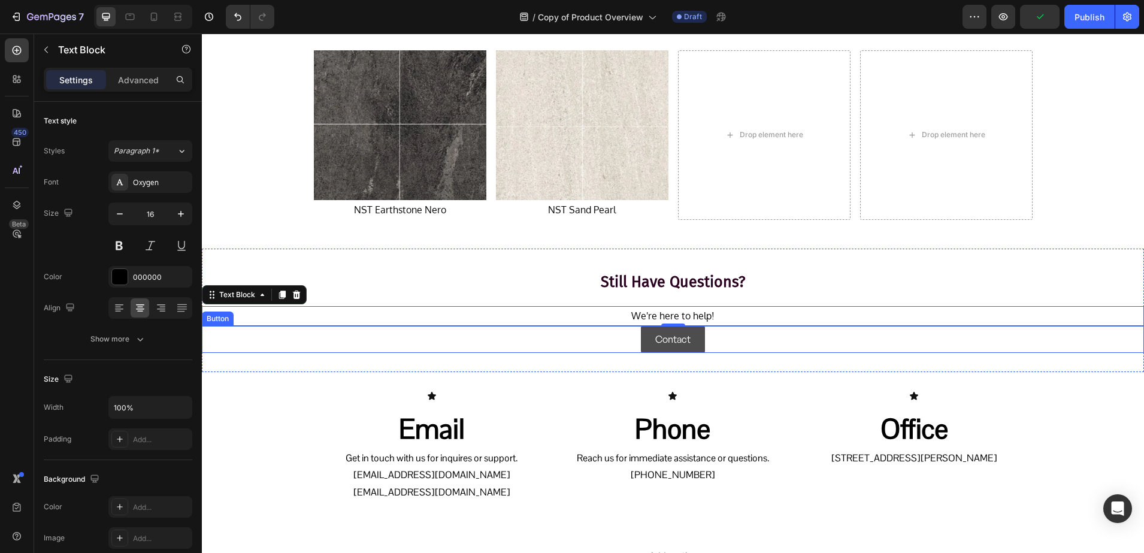
click at [641, 340] on link "Contact" at bounding box center [673, 339] width 64 height 27
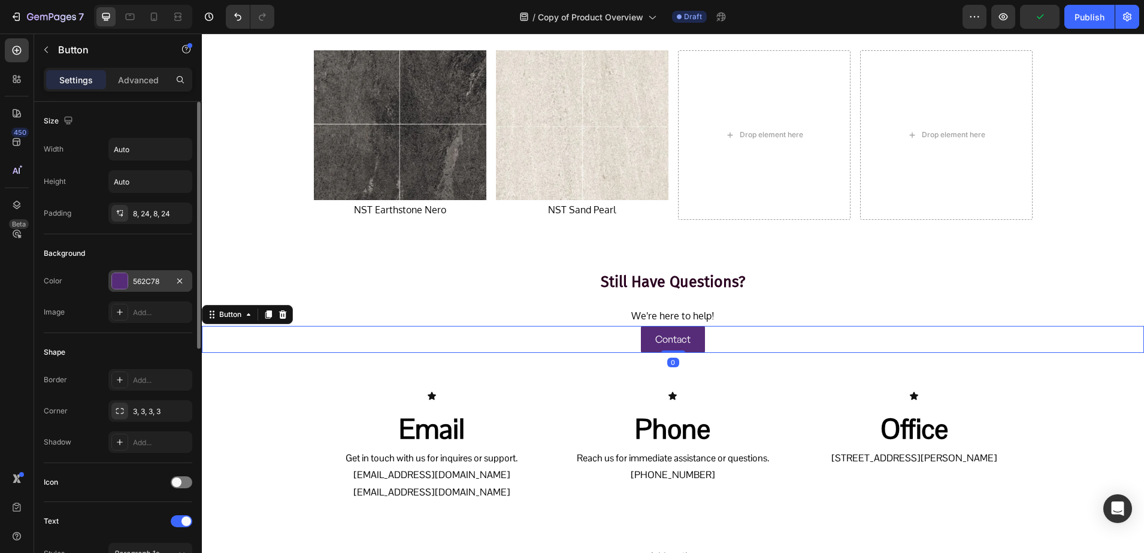
click at [129, 282] on div "562C78" at bounding box center [150, 281] width 84 height 22
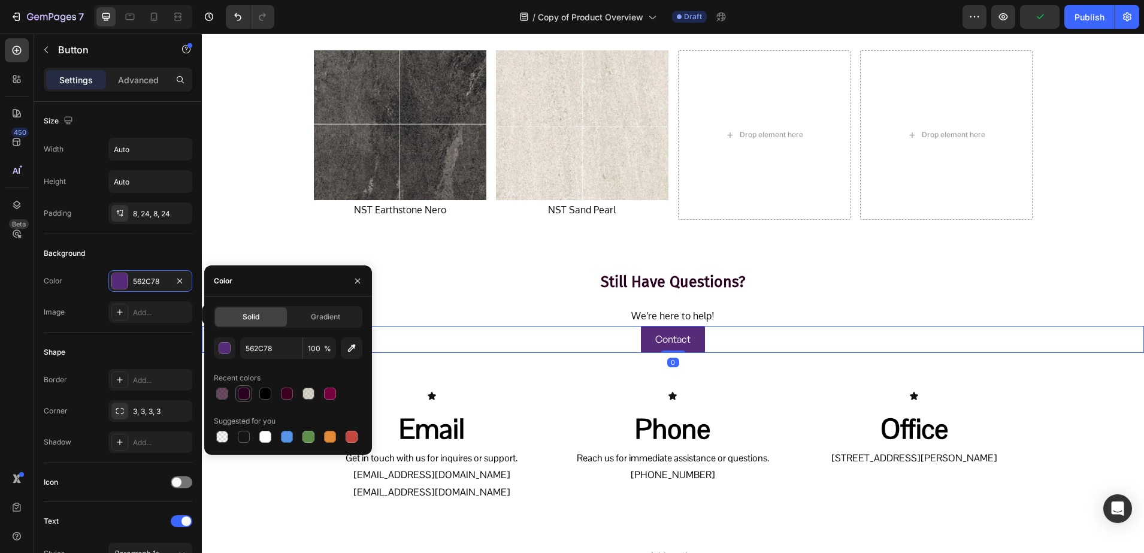
click at [244, 389] on div at bounding box center [244, 394] width 12 height 12
type input "29001F"
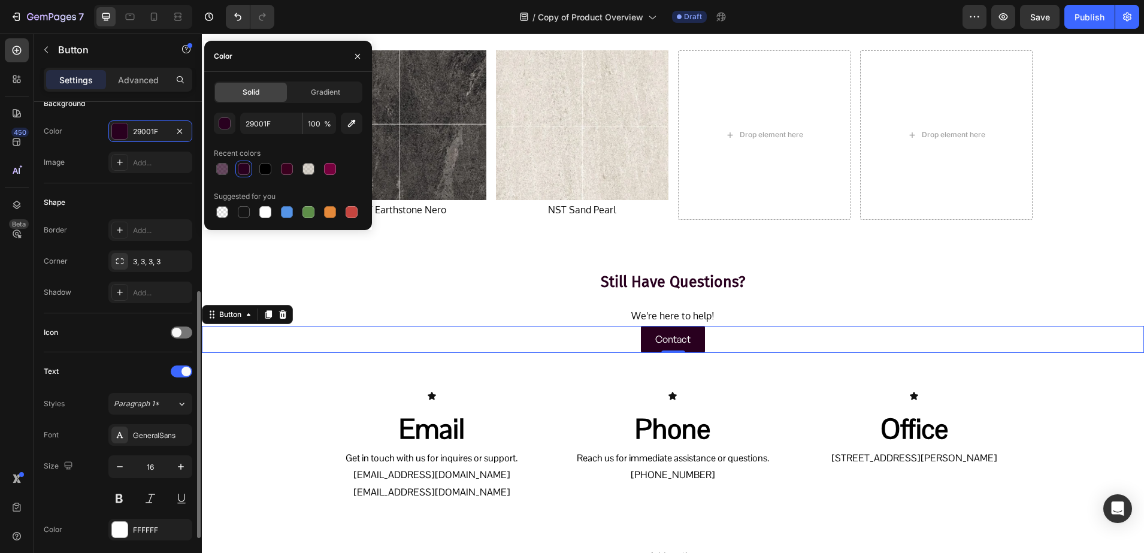
scroll to position [225, 0]
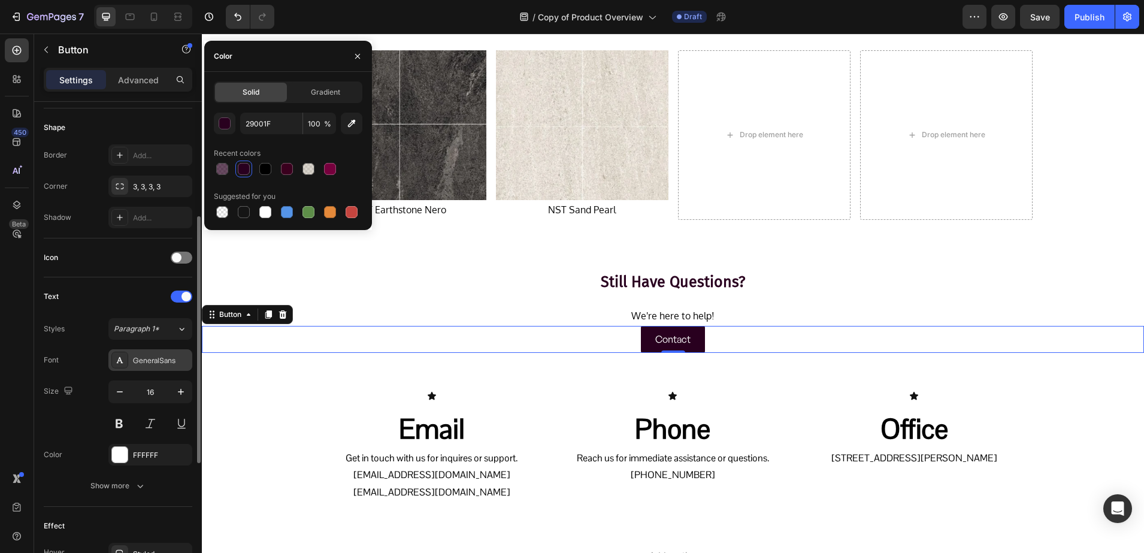
click at [149, 361] on div "GeneralSans" at bounding box center [161, 360] width 56 height 11
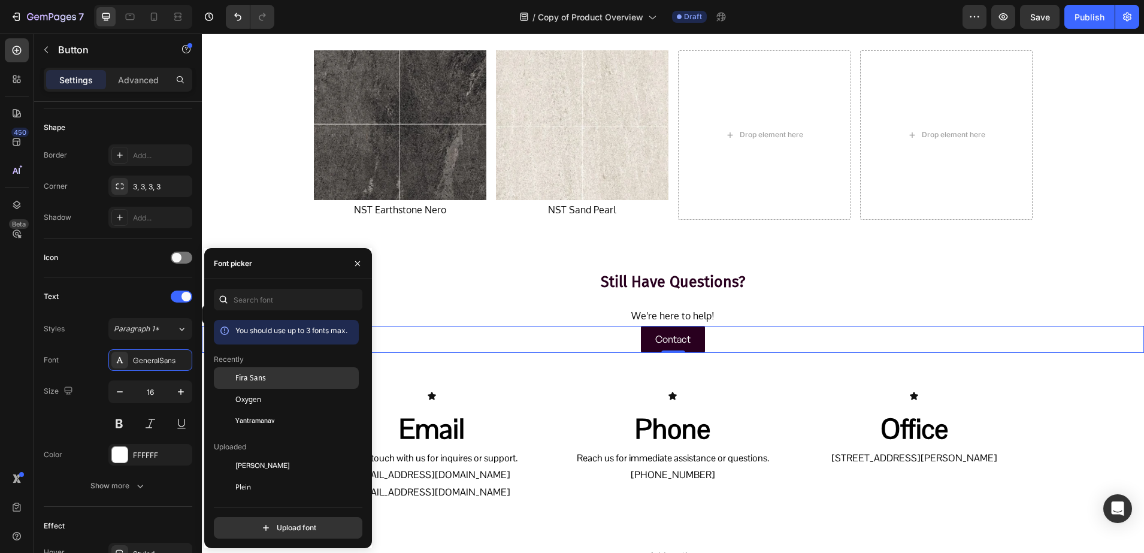
click at [243, 373] on span "Fira Sans" at bounding box center [250, 378] width 31 height 11
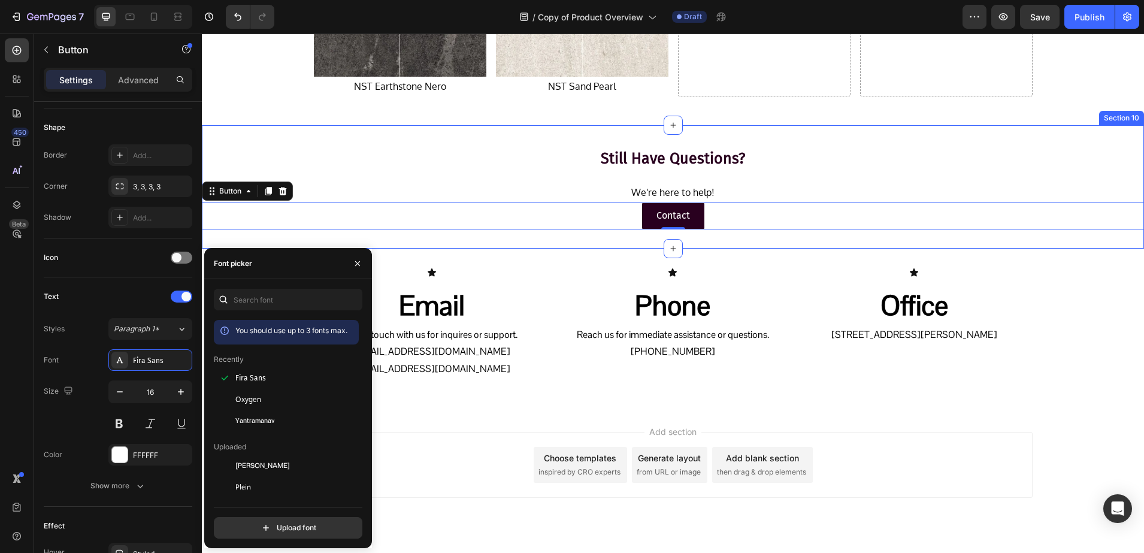
scroll to position [4235, 0]
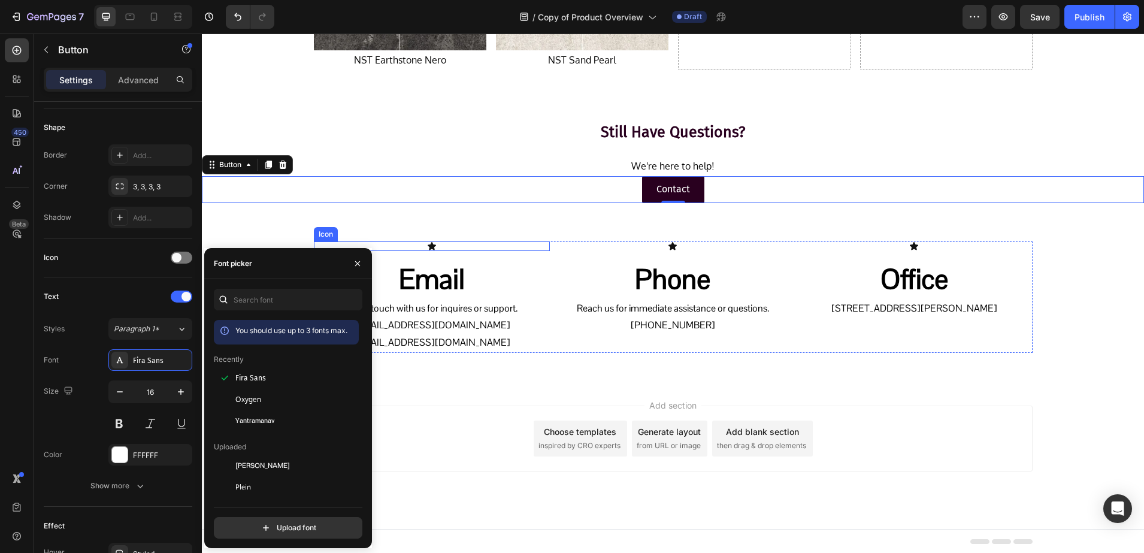
click at [458, 249] on div "Icon" at bounding box center [432, 246] width 237 height 10
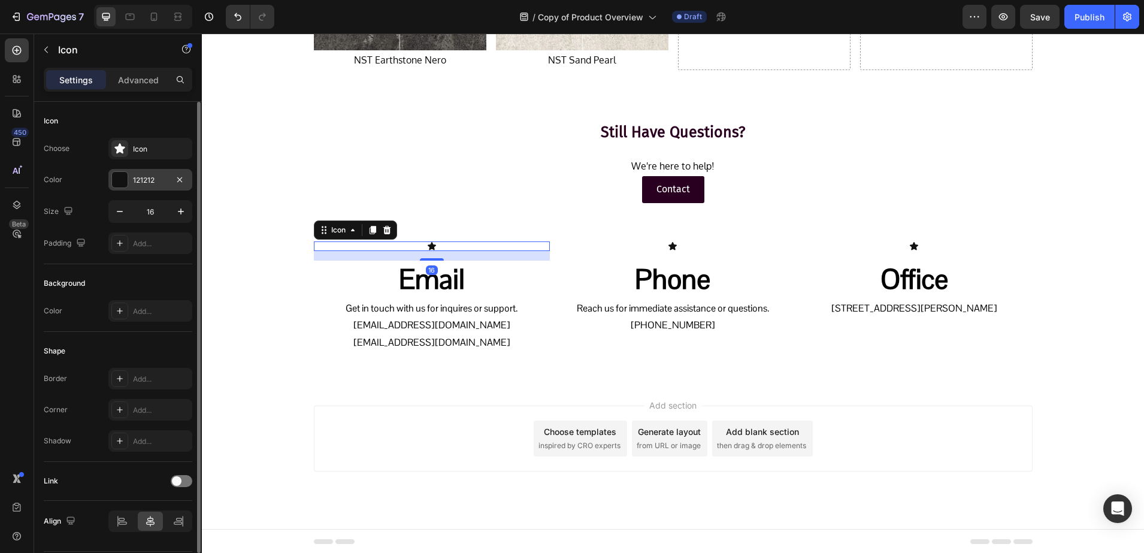
click at [123, 189] on div "121212" at bounding box center [150, 180] width 84 height 22
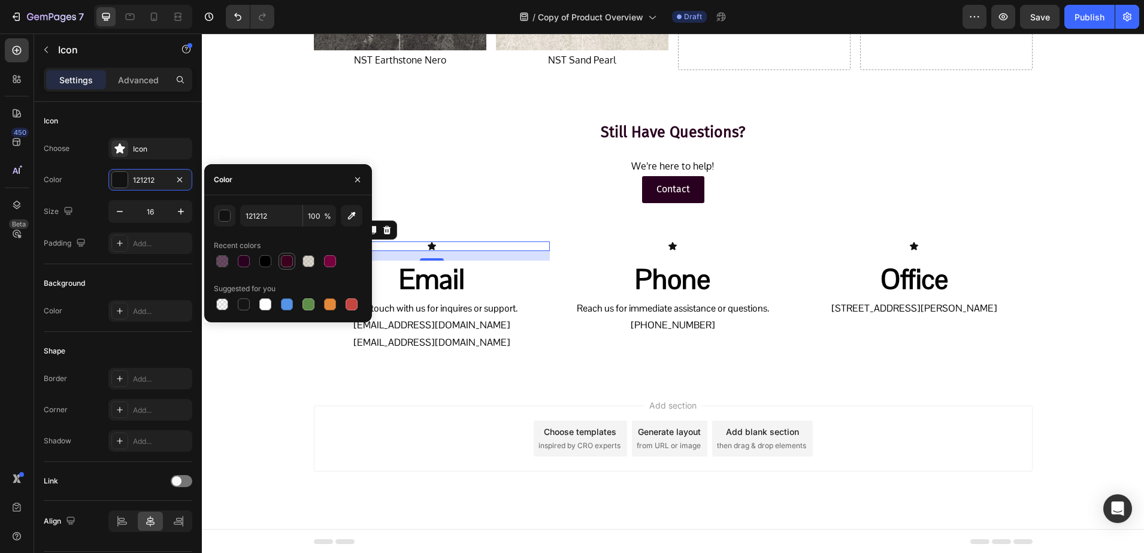
click at [289, 262] on div at bounding box center [287, 261] width 12 height 12
type input "3A001E"
click at [634, 249] on div "Icon" at bounding box center [673, 246] width 237 height 10
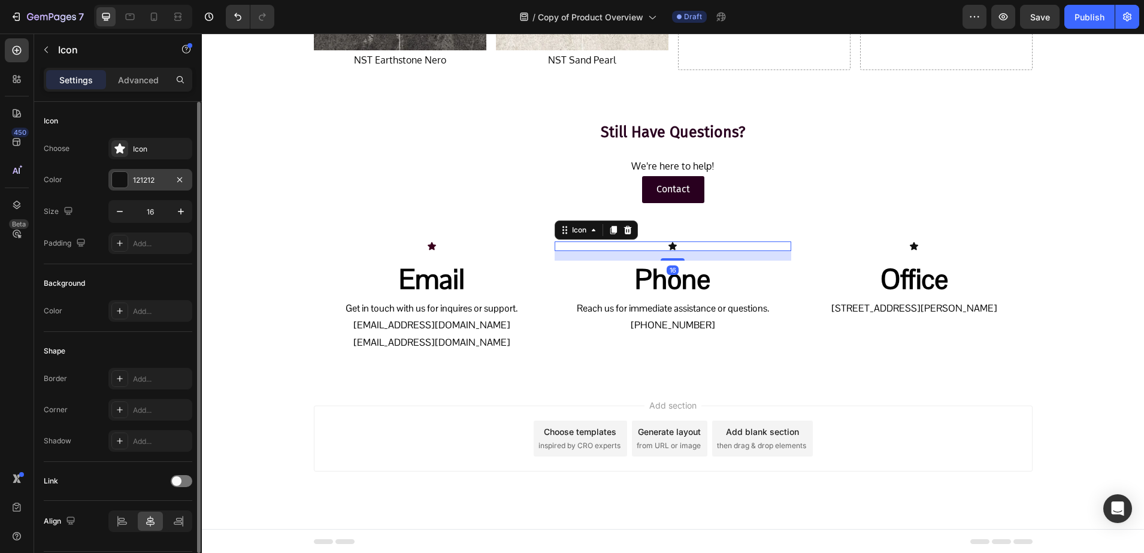
click at [125, 185] on div at bounding box center [120, 180] width 16 height 16
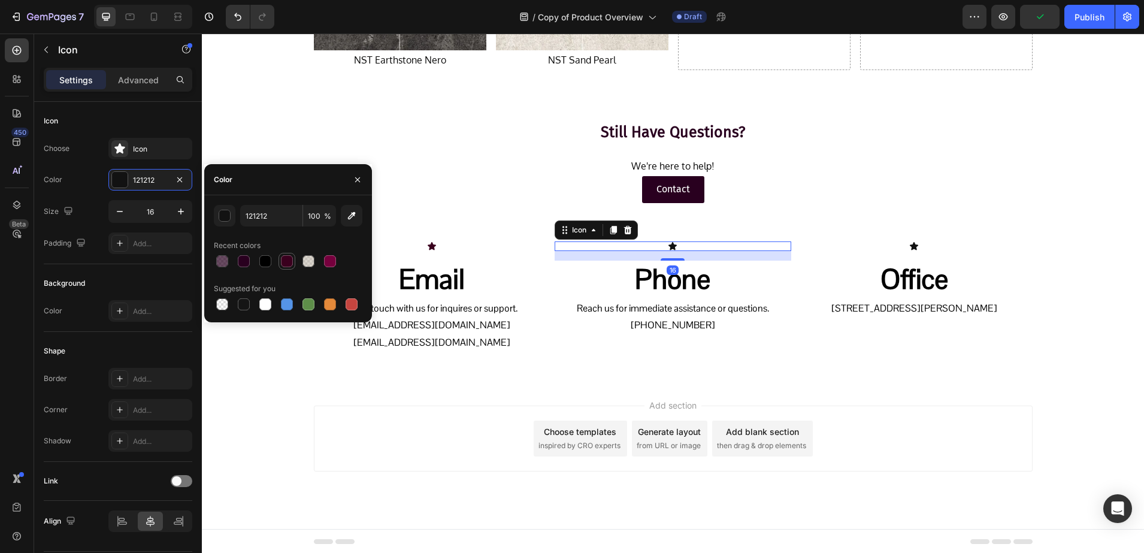
click at [289, 259] on div at bounding box center [287, 261] width 12 height 12
type input "3A001E"
click at [880, 244] on div "Icon" at bounding box center [914, 246] width 237 height 10
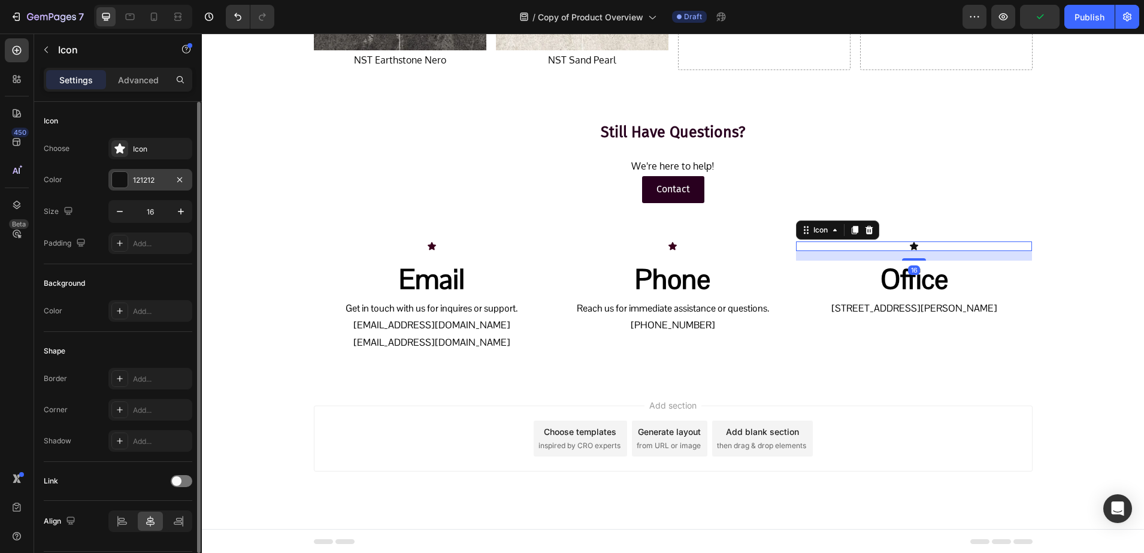
click at [125, 189] on div "121212" at bounding box center [150, 180] width 84 height 22
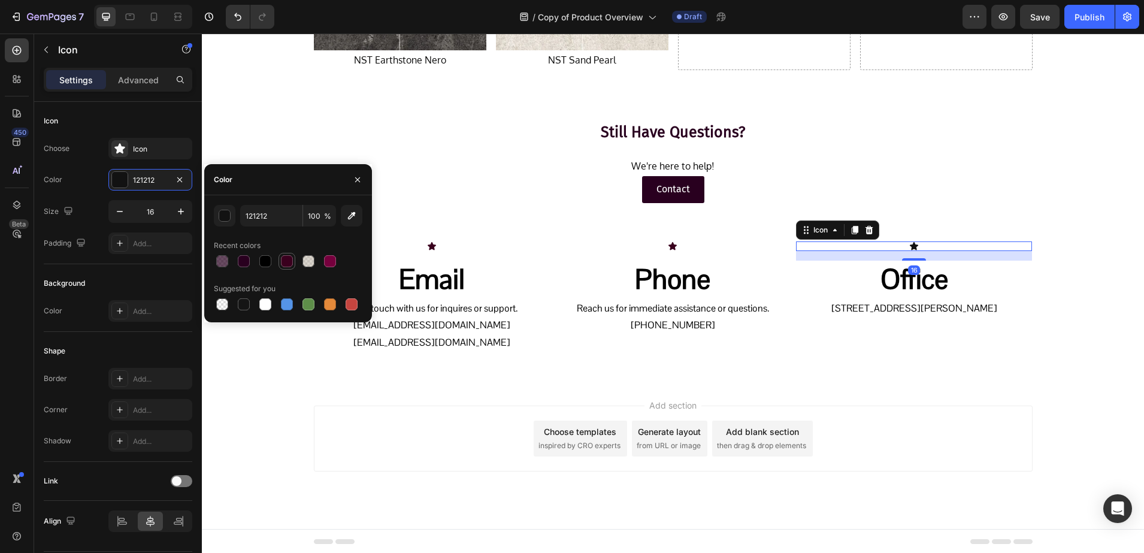
click at [287, 259] on div at bounding box center [287, 261] width 12 height 12
type input "3A001E"
click at [420, 281] on h2 "Email" at bounding box center [432, 280] width 237 height 38
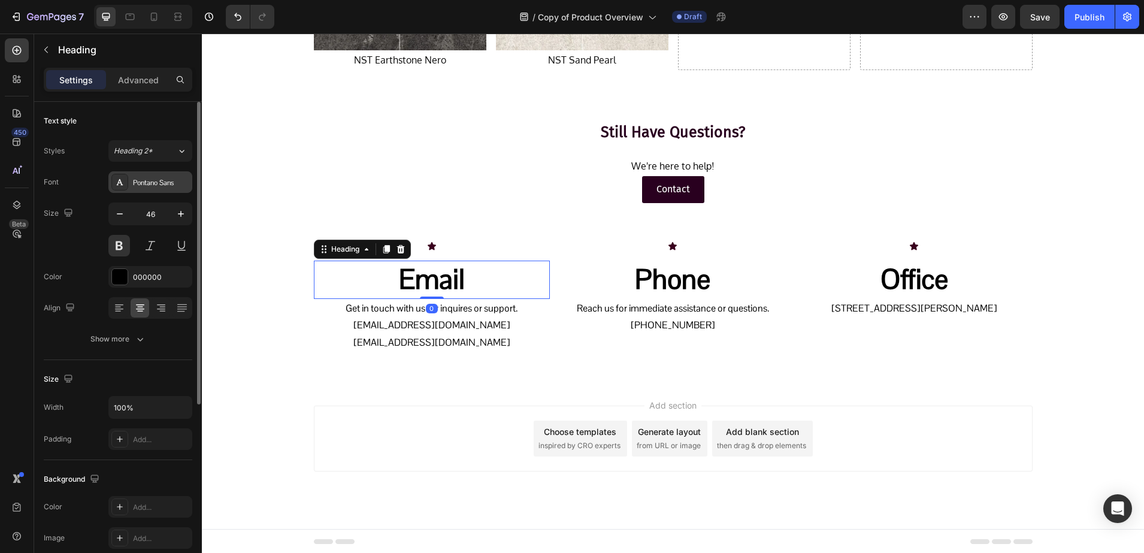
click at [153, 185] on div "Pontano Sans" at bounding box center [161, 182] width 56 height 11
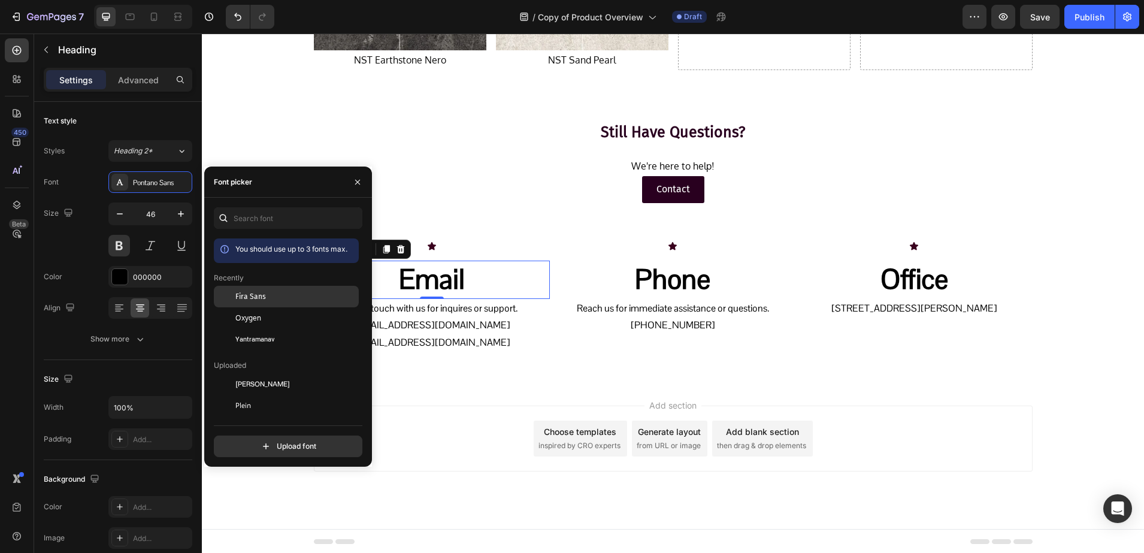
click at [242, 295] on span "Fira Sans" at bounding box center [250, 296] width 31 height 11
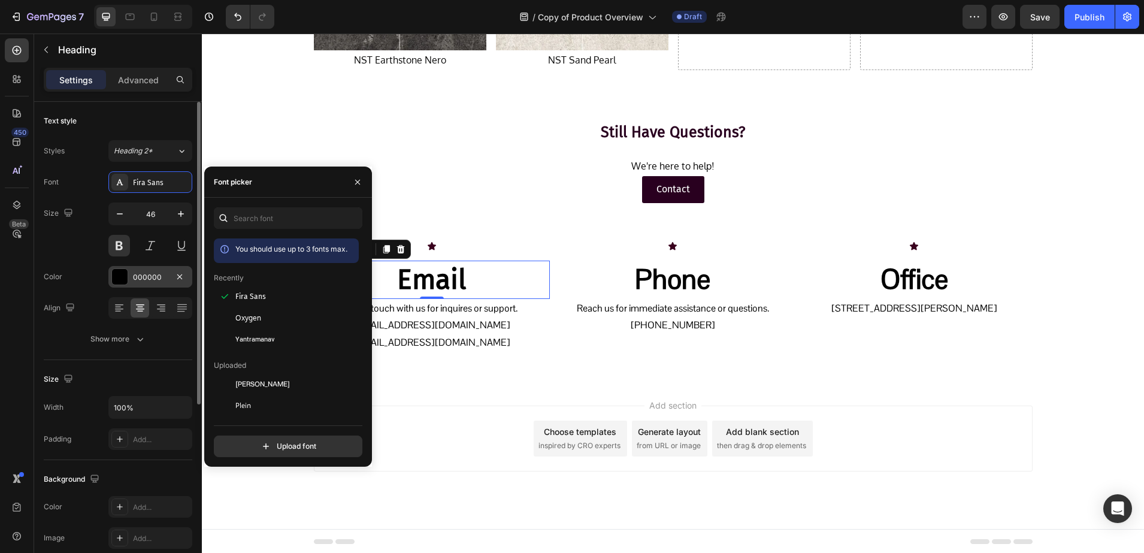
click at [131, 277] on div "000000" at bounding box center [150, 277] width 84 height 22
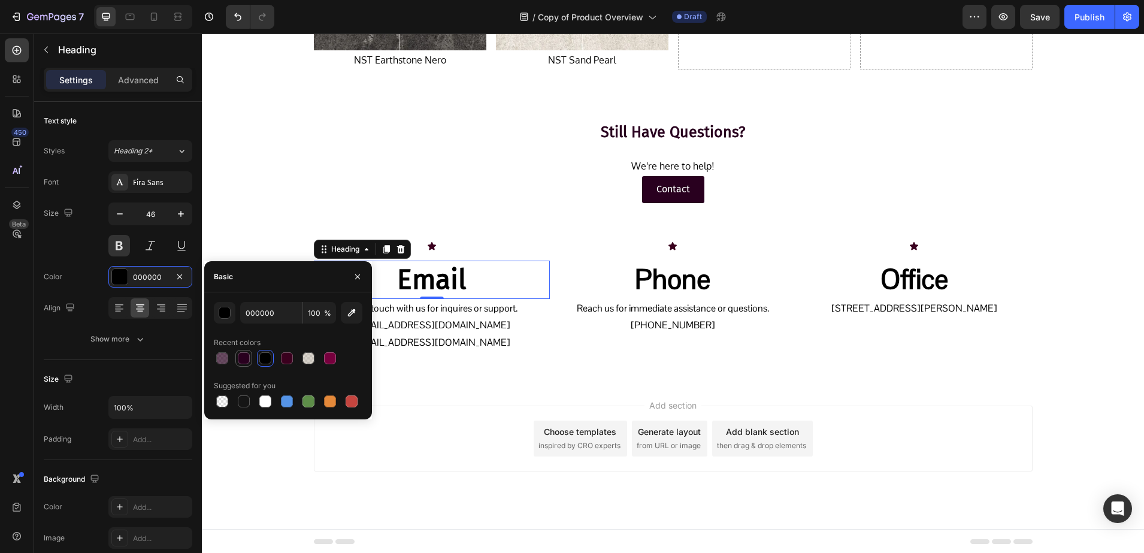
click at [249, 359] on div at bounding box center [244, 358] width 12 height 12
type input "29001F"
click at [644, 273] on h2 "Phone" at bounding box center [673, 280] width 237 height 38
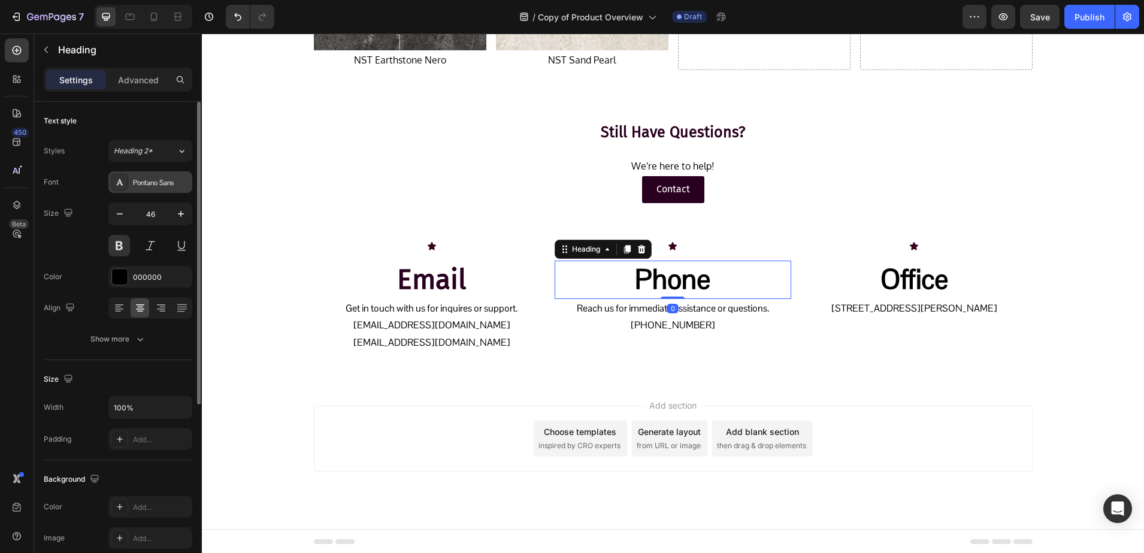
click at [150, 186] on div "Pontano Sans" at bounding box center [161, 182] width 56 height 11
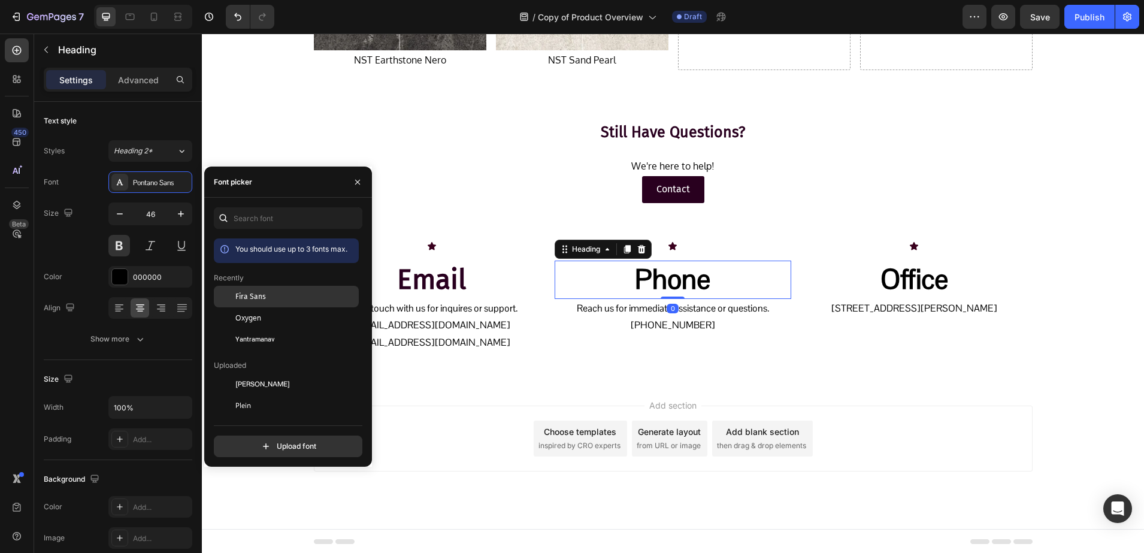
click at [243, 295] on span "Fira Sans" at bounding box center [250, 296] width 31 height 11
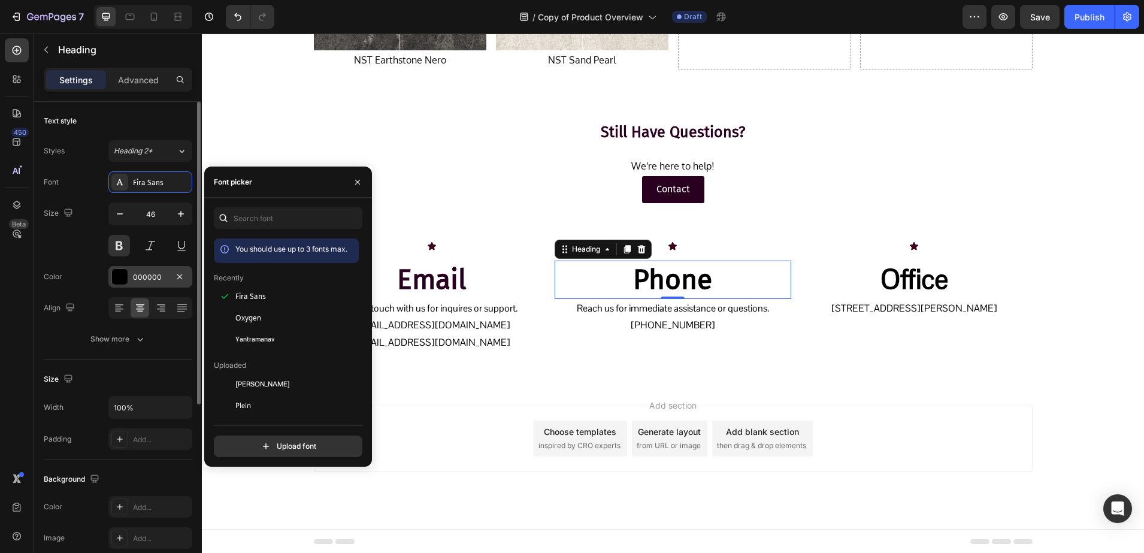
click at [132, 274] on div "000000" at bounding box center [150, 277] width 84 height 22
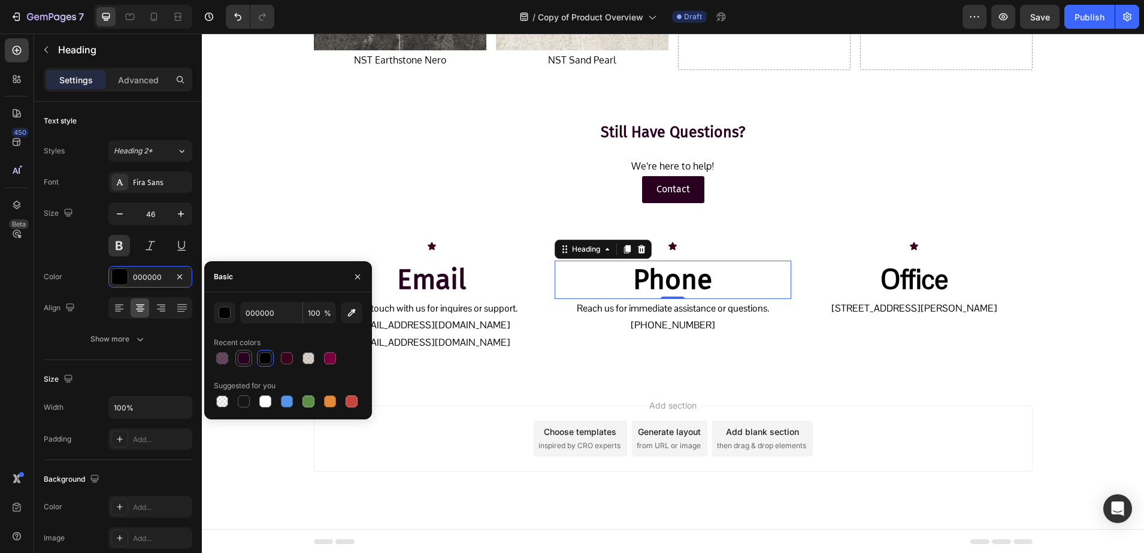
click at [240, 358] on div at bounding box center [244, 358] width 12 height 12
type input "29001F"
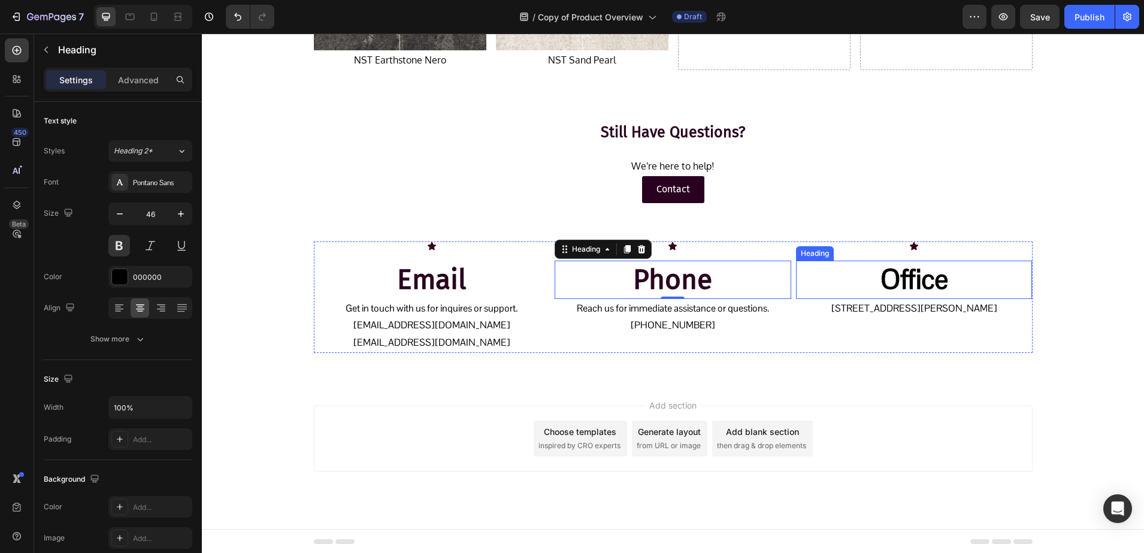
click at [883, 273] on h2 "Office" at bounding box center [914, 280] width 237 height 38
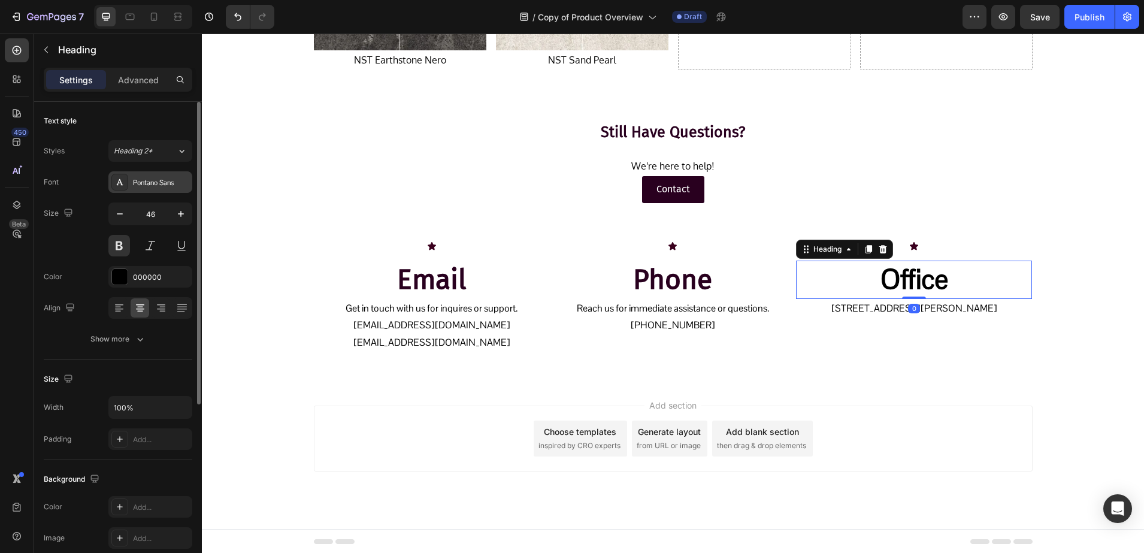
click at [144, 186] on div "Pontano Sans" at bounding box center [161, 182] width 56 height 11
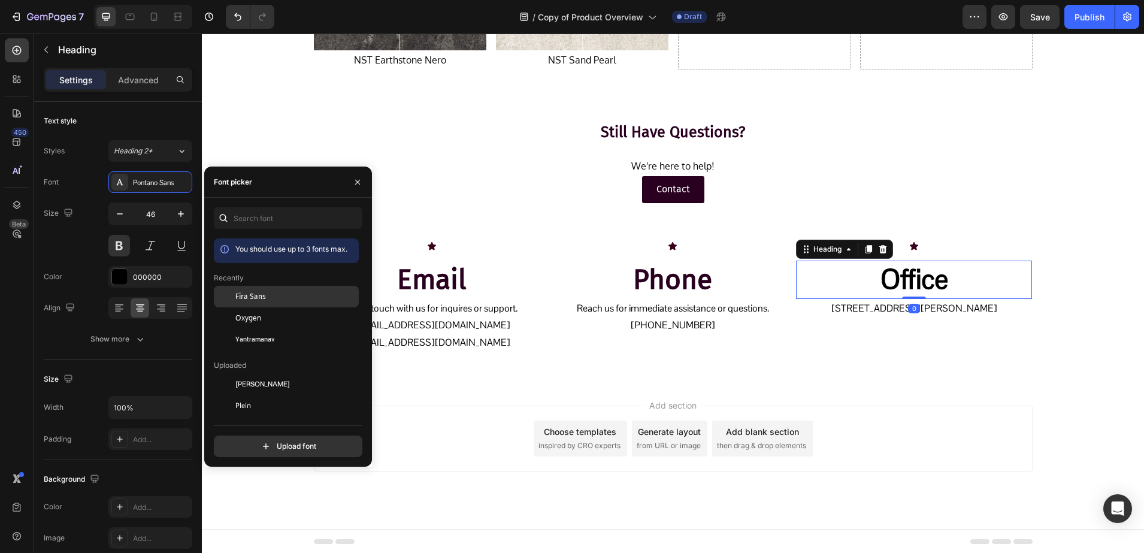
click at [235, 296] on div at bounding box center [225, 297] width 22 height 22
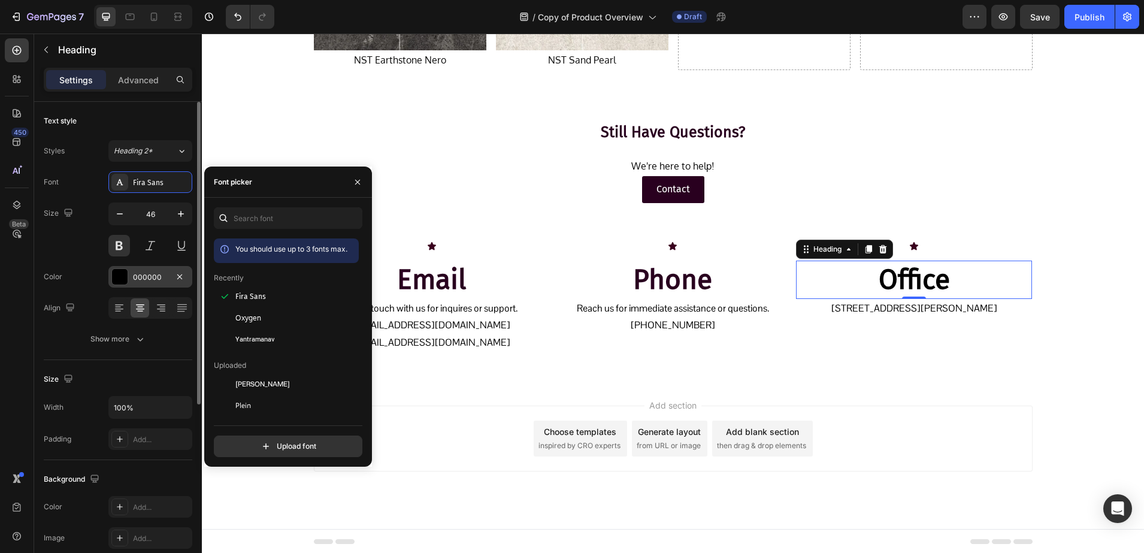
click at [132, 274] on div "000000" at bounding box center [150, 277] width 84 height 22
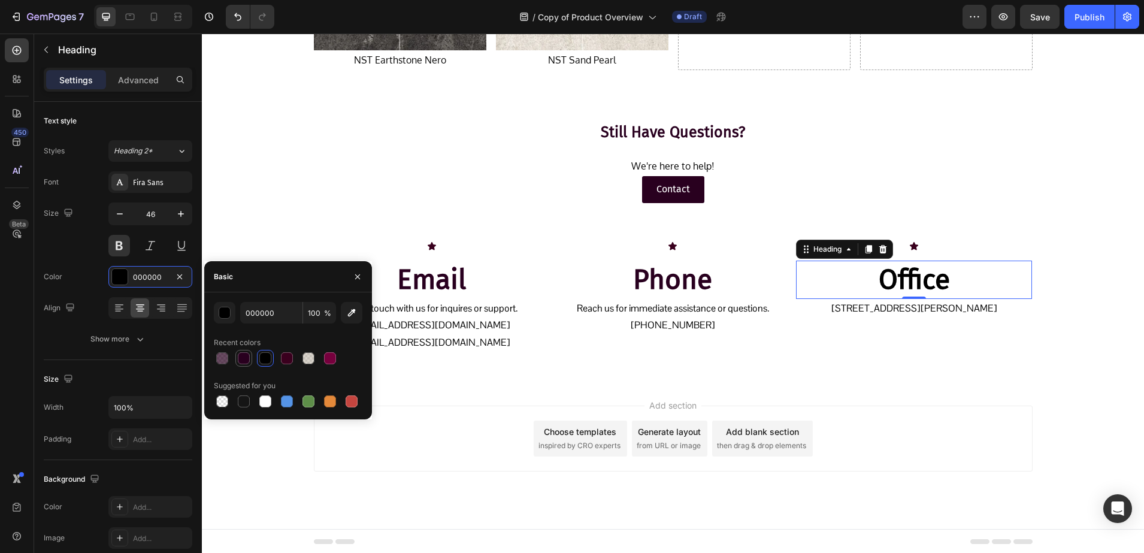
click at [245, 353] on div at bounding box center [244, 358] width 12 height 12
type input "29001F"
click at [462, 317] on p "naturalstonetraders@gmail.com" at bounding box center [432, 325] width 234 height 17
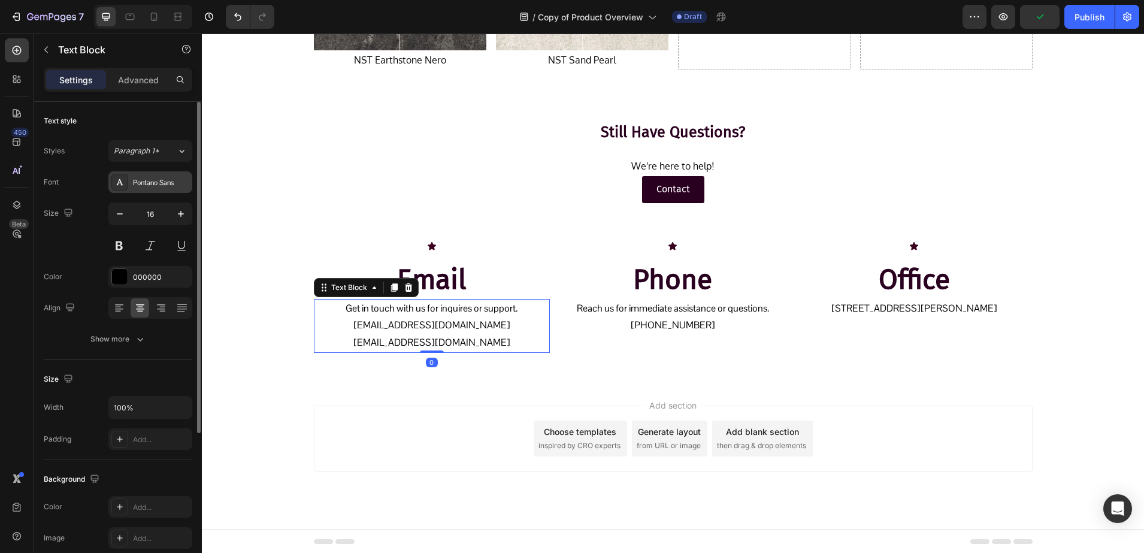
click at [162, 185] on div "Pontano Sans" at bounding box center [161, 182] width 56 height 11
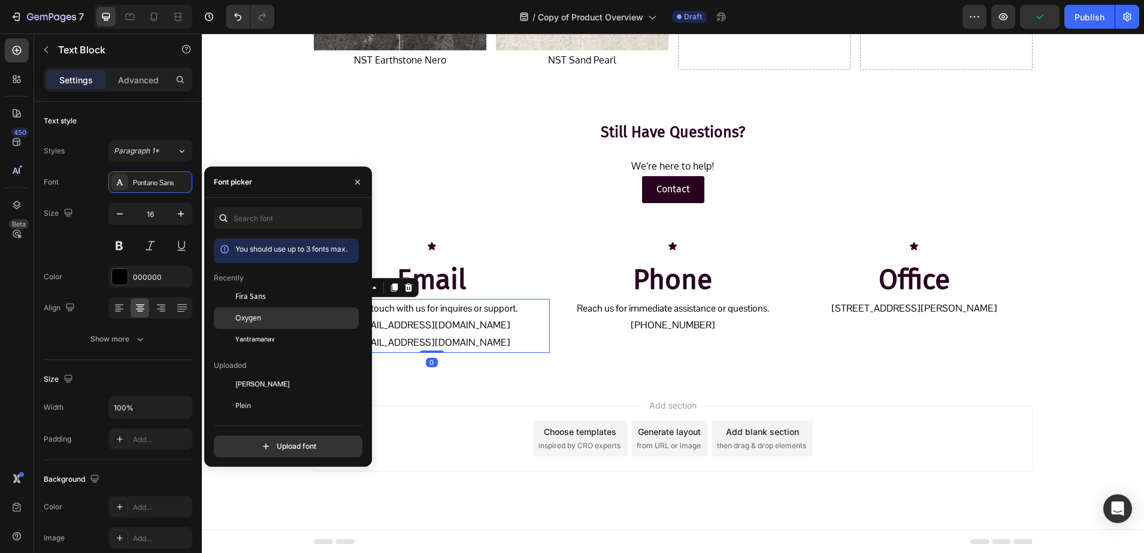
click at [235, 438] on div "Oxygen" at bounding box center [286, 449] width 145 height 22
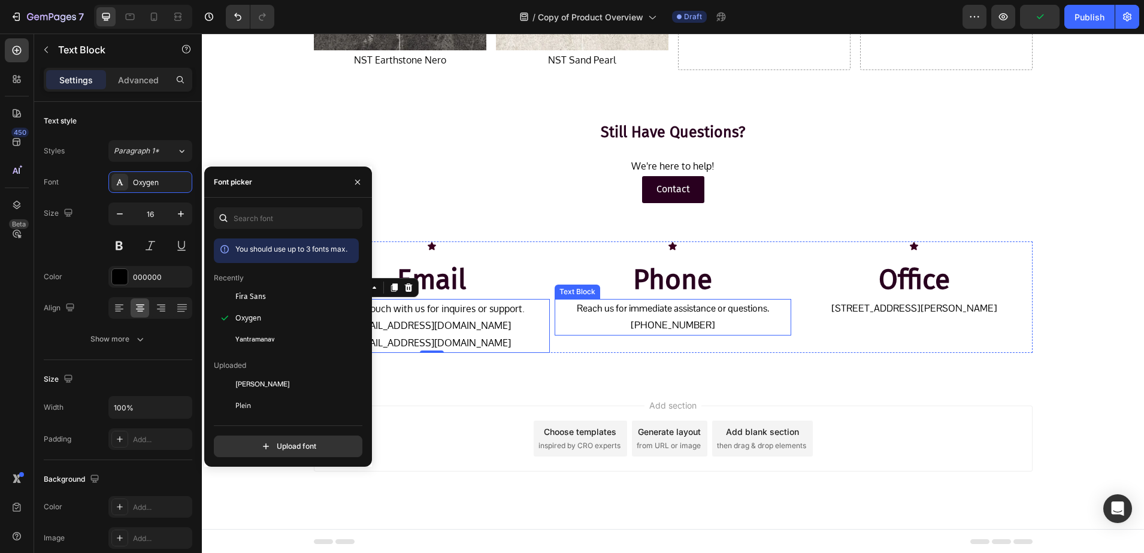
click at [648, 320] on p "647-287-7869" at bounding box center [673, 325] width 234 height 17
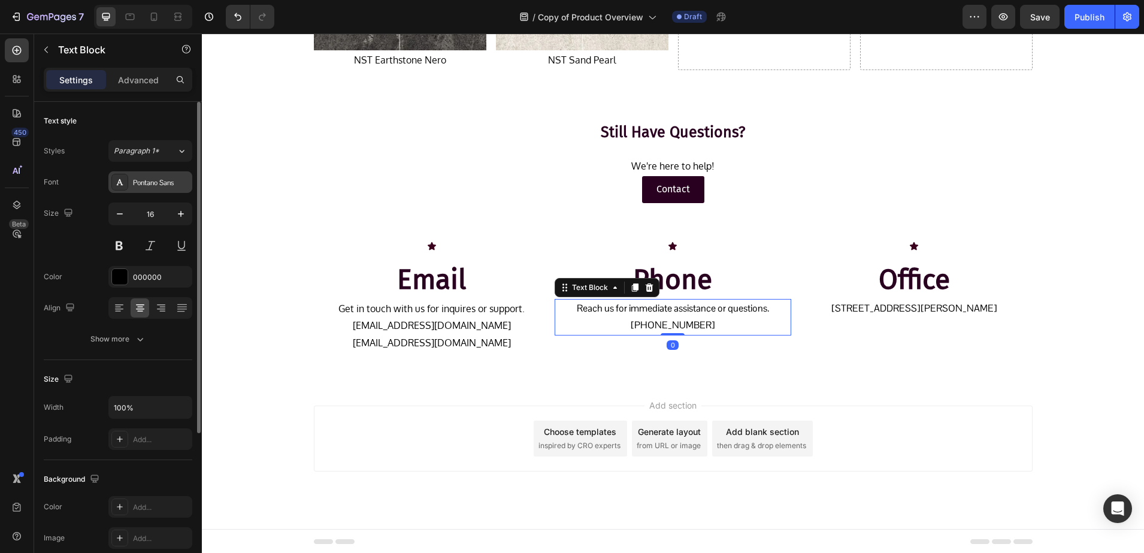
click at [143, 182] on div "Pontano Sans" at bounding box center [161, 182] width 56 height 11
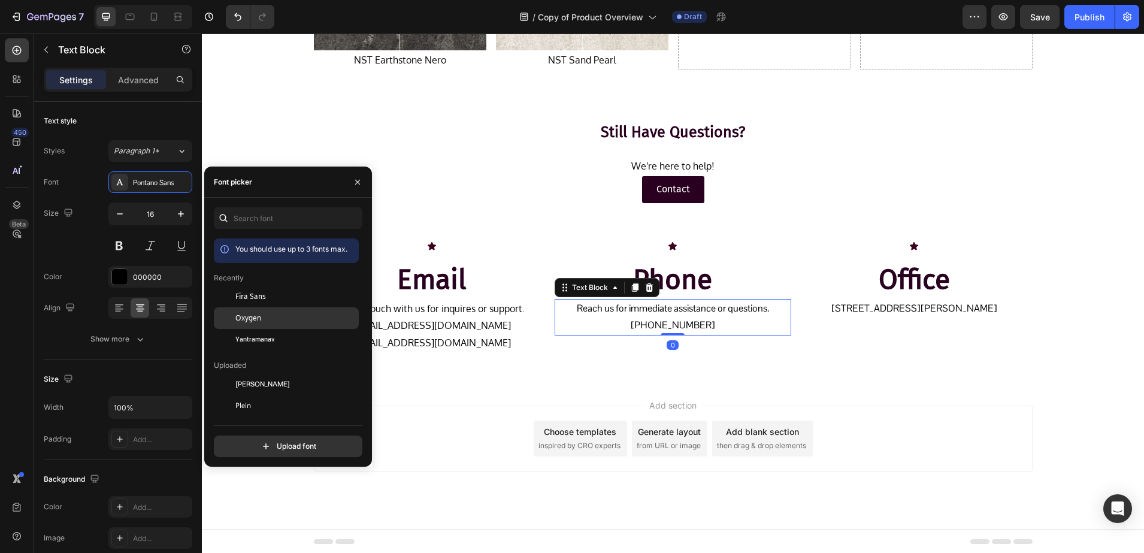
click at [238, 438] on div "Oxygen" at bounding box center [286, 449] width 145 height 22
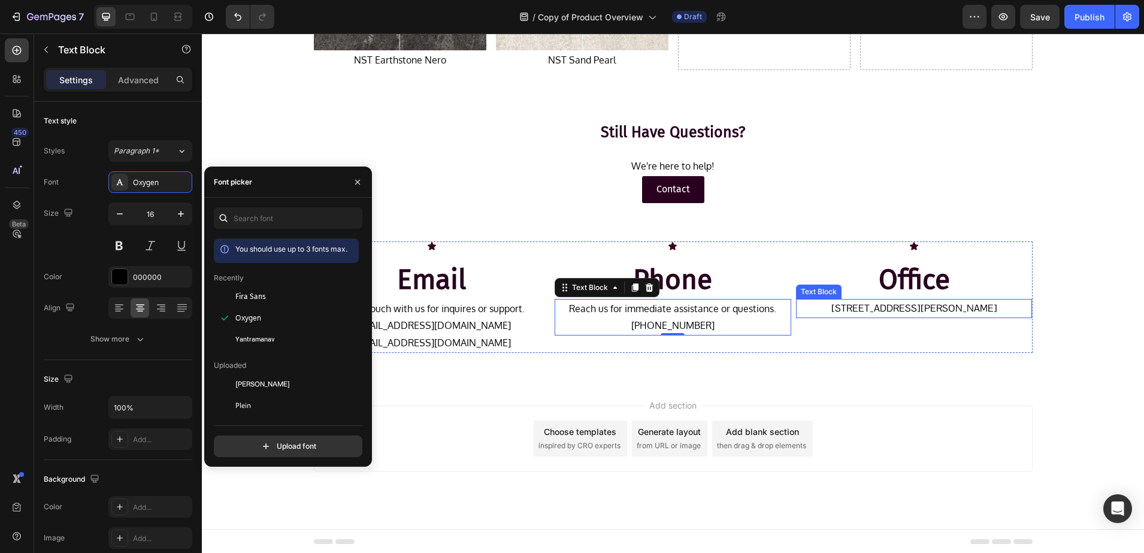
click at [851, 313] on p "14004 Woodbine Avenue, Gormley, CANADA, L4A 2G3" at bounding box center [914, 308] width 234 height 17
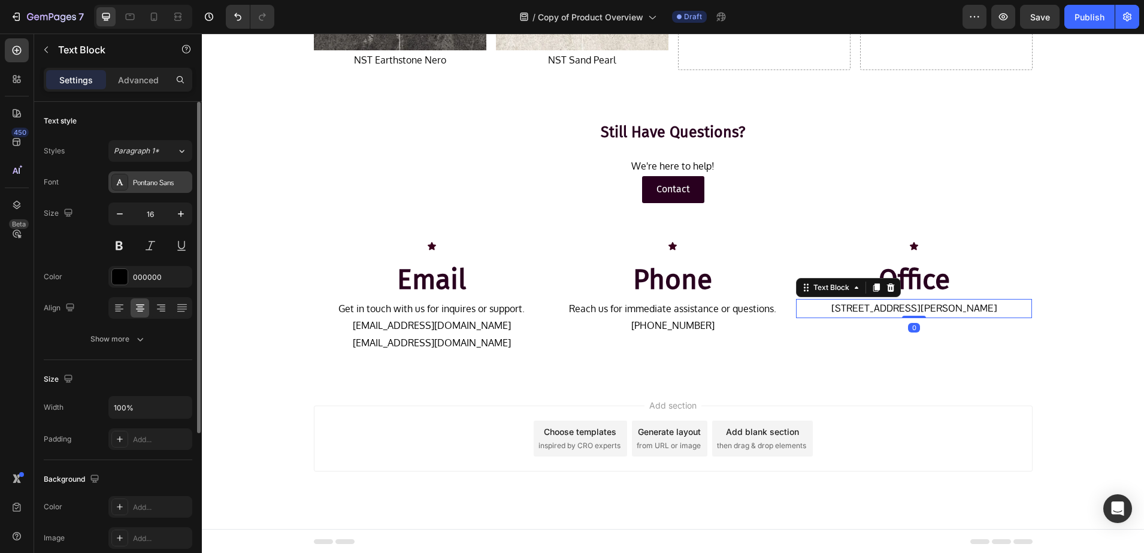
click at [128, 186] on div "Pontano Sans" at bounding box center [150, 182] width 84 height 22
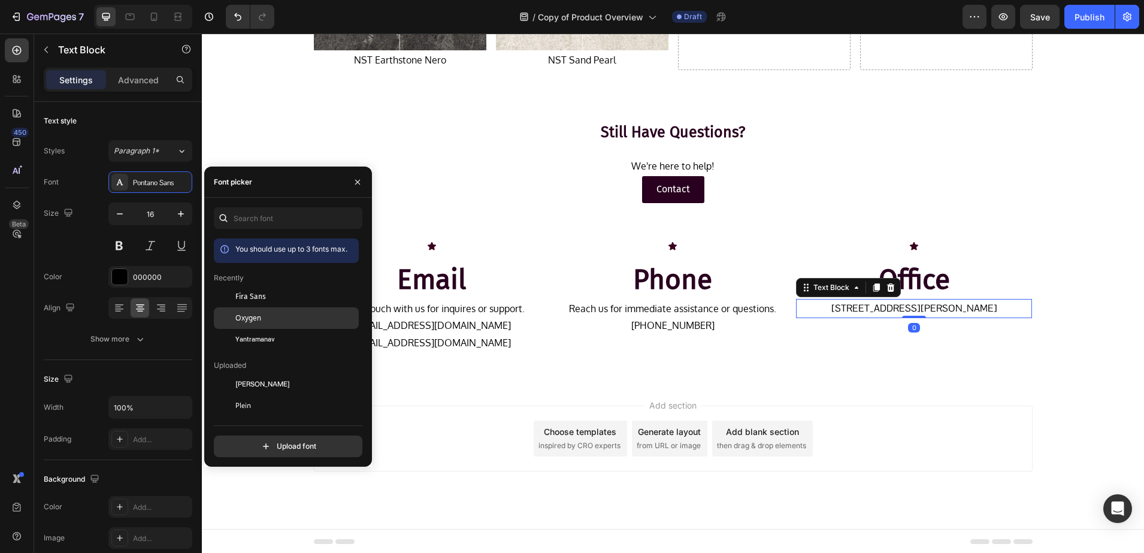
click at [235, 309] on div at bounding box center [225, 318] width 22 height 22
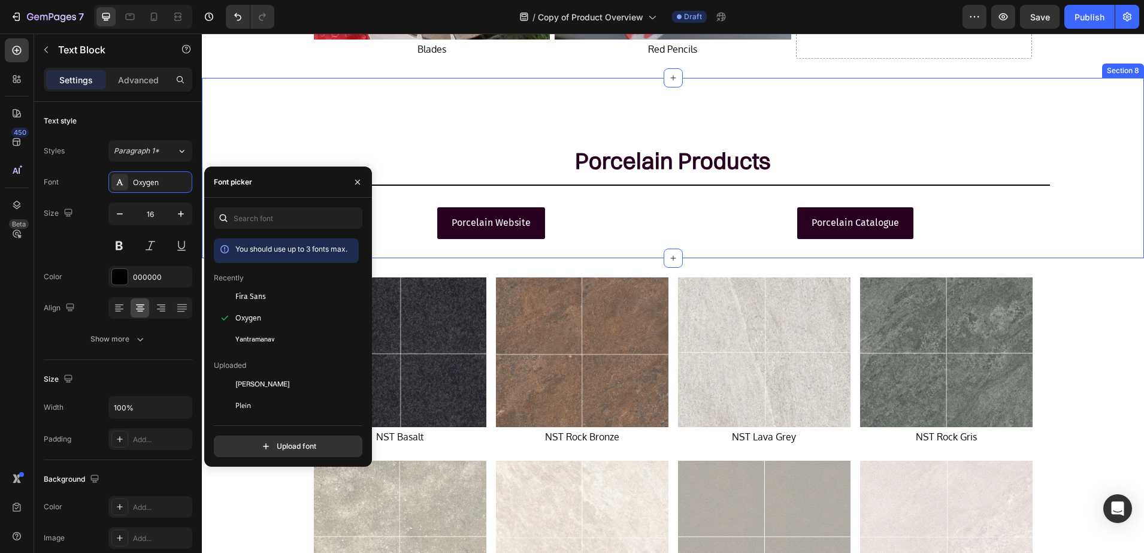
scroll to position [3262, 0]
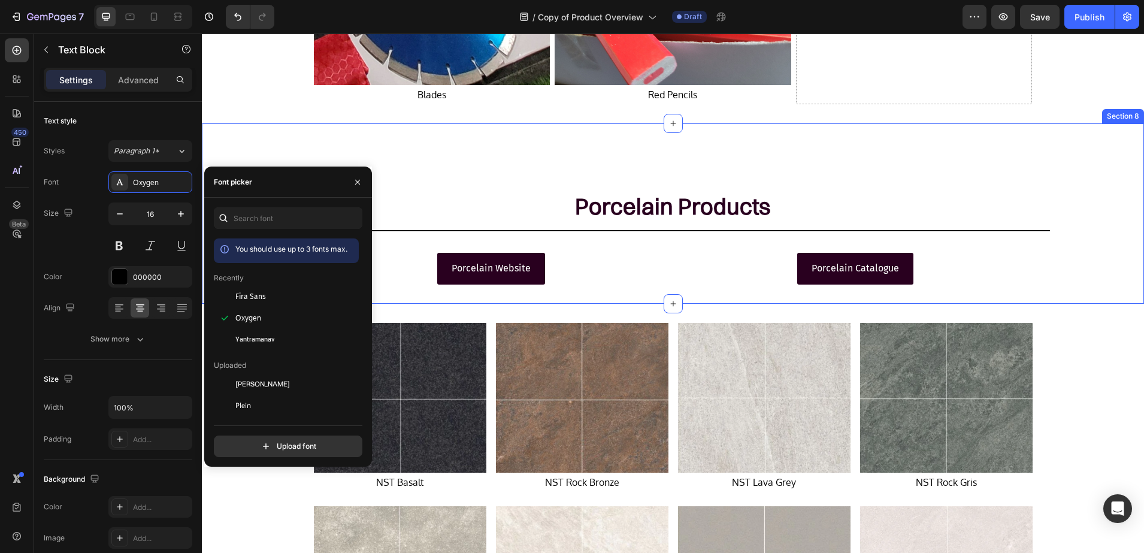
click at [595, 228] on div "Porcelain Products Heading Title Line Porcelain Website Button Porcelain Catalo…" at bounding box center [673, 213] width 942 height 141
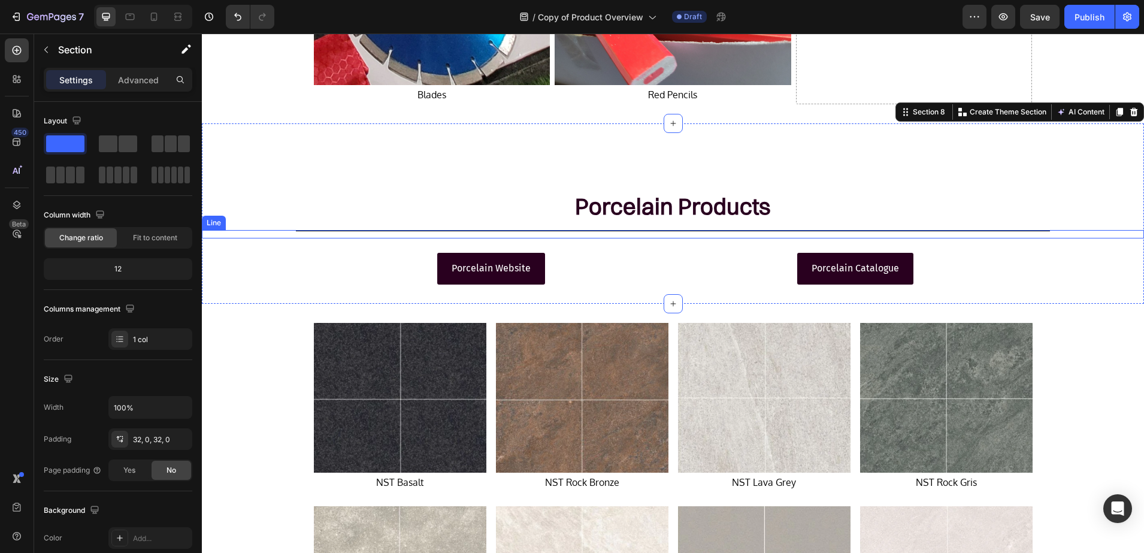
click at [356, 231] on div "Title Line" at bounding box center [673, 234] width 942 height 8
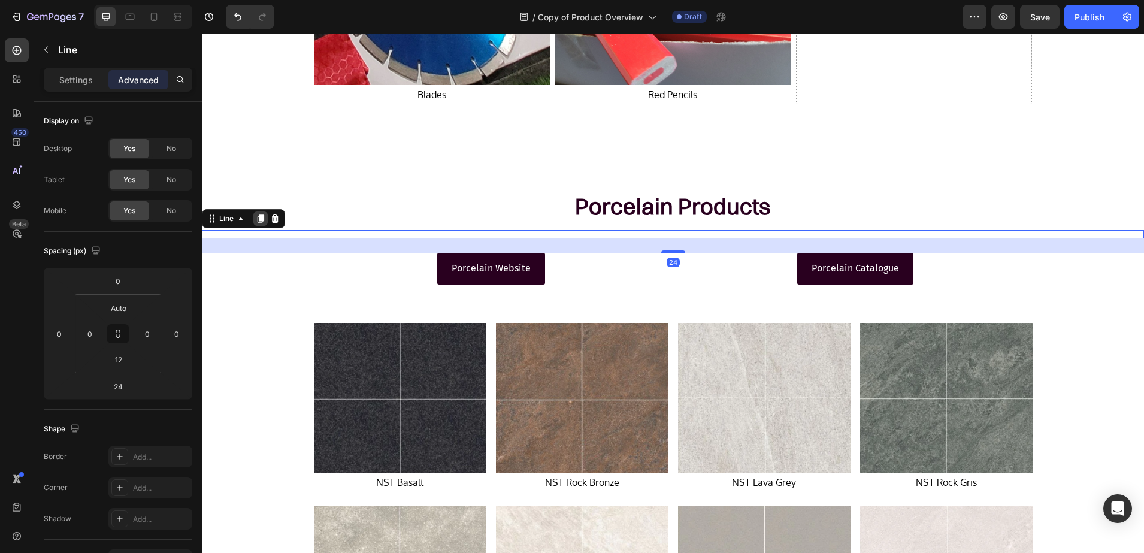
click at [261, 219] on icon at bounding box center [261, 218] width 7 height 8
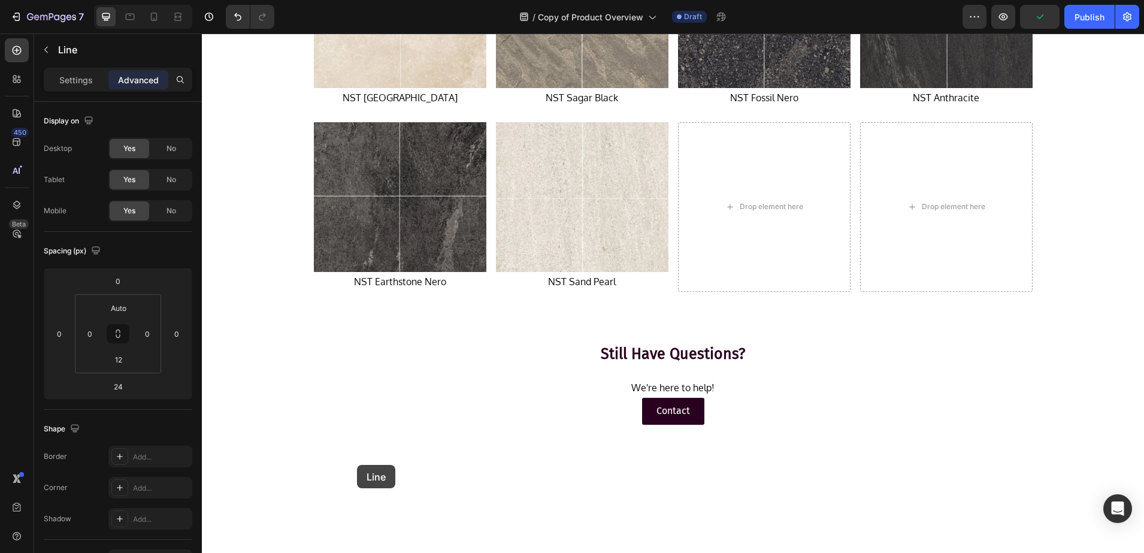
scroll to position [4061, 0]
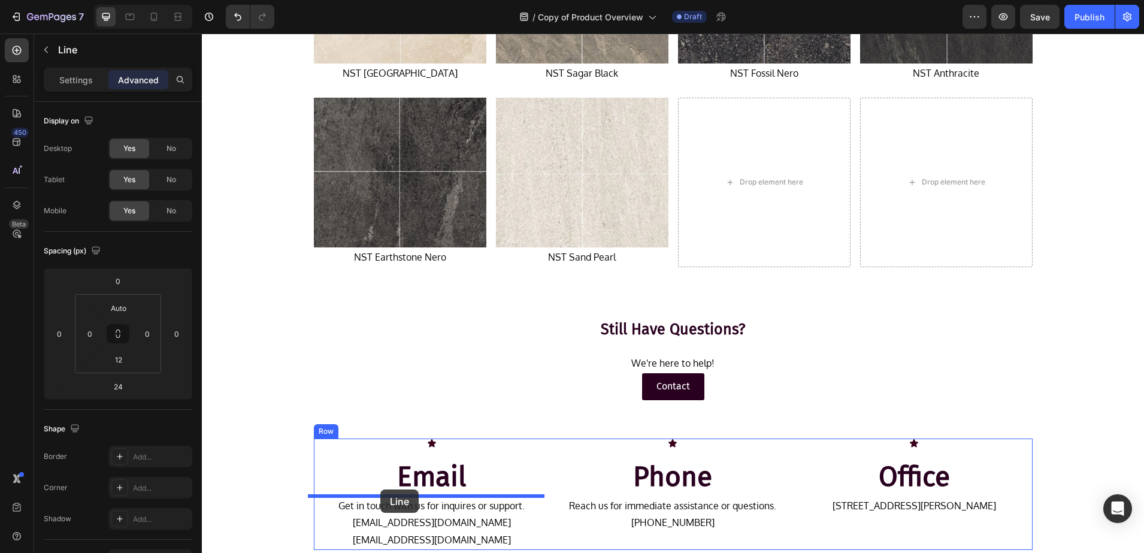
drag, startPoint x: 214, startPoint y: 241, endPoint x: 380, endPoint y: 489, distance: 299.2
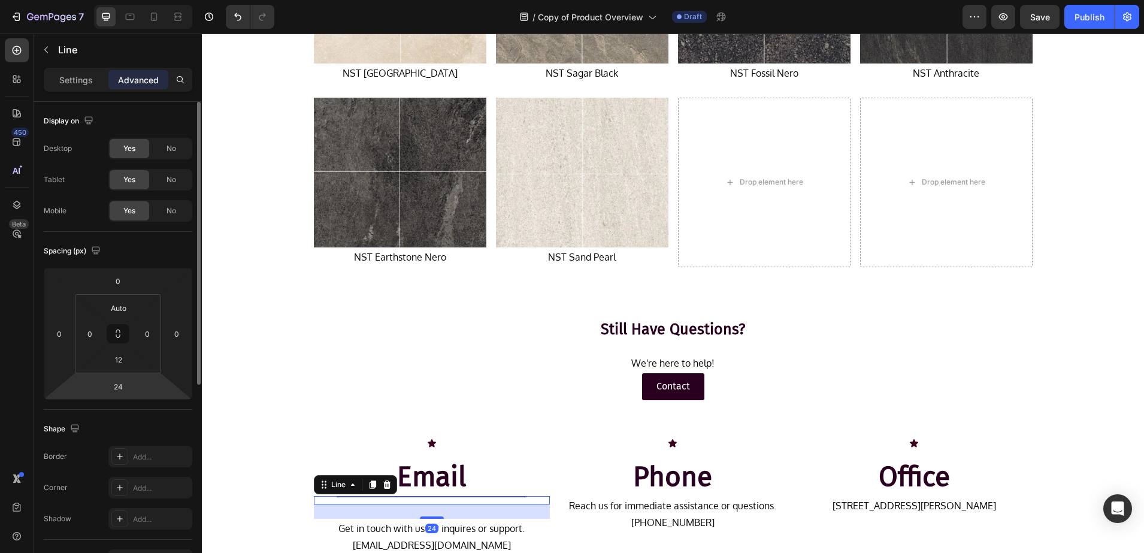
click at [129, 0] on html "7 / Copy of Product Overview Draft Preview Save Publish 450 Beta Sections(18) E…" at bounding box center [572, 0] width 1144 height 0
click at [126, 386] on input "24" at bounding box center [118, 386] width 24 height 18
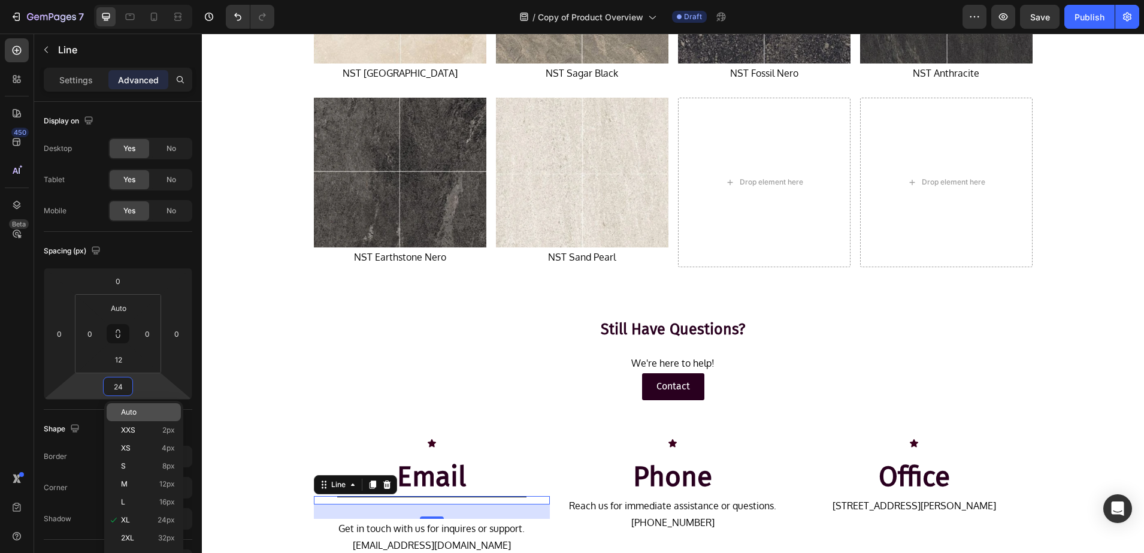
click at [136, 410] on span "Auto" at bounding box center [129, 412] width 16 height 8
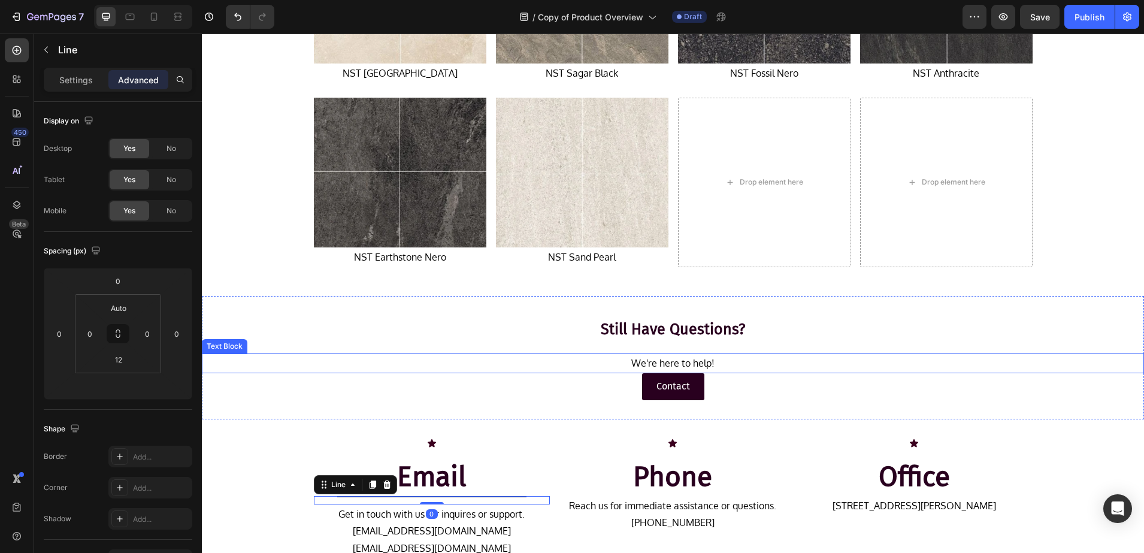
click at [238, 360] on p "We're here to help!" at bounding box center [673, 363] width 940 height 17
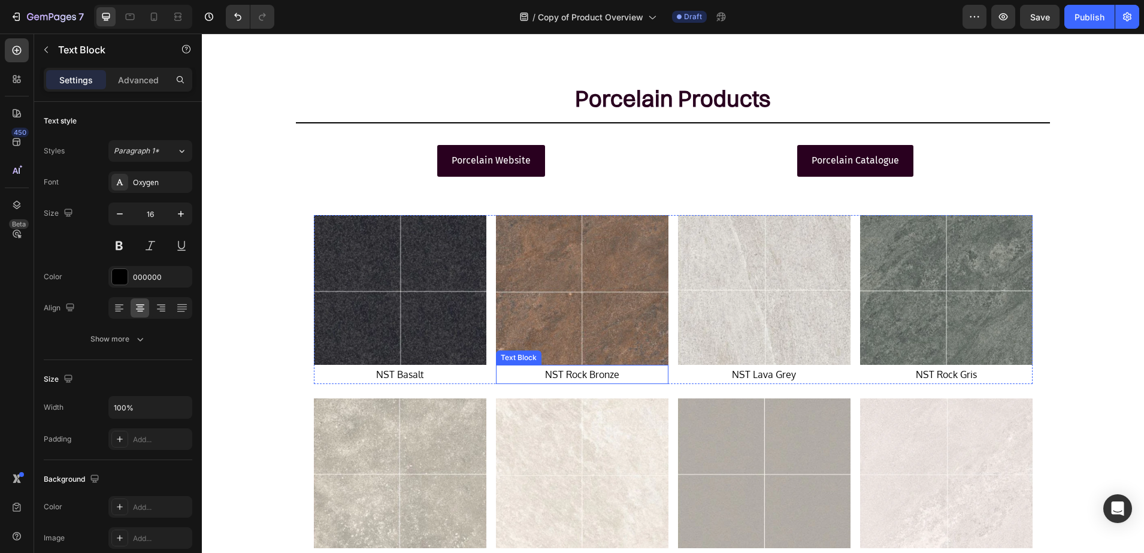
scroll to position [3237, 0]
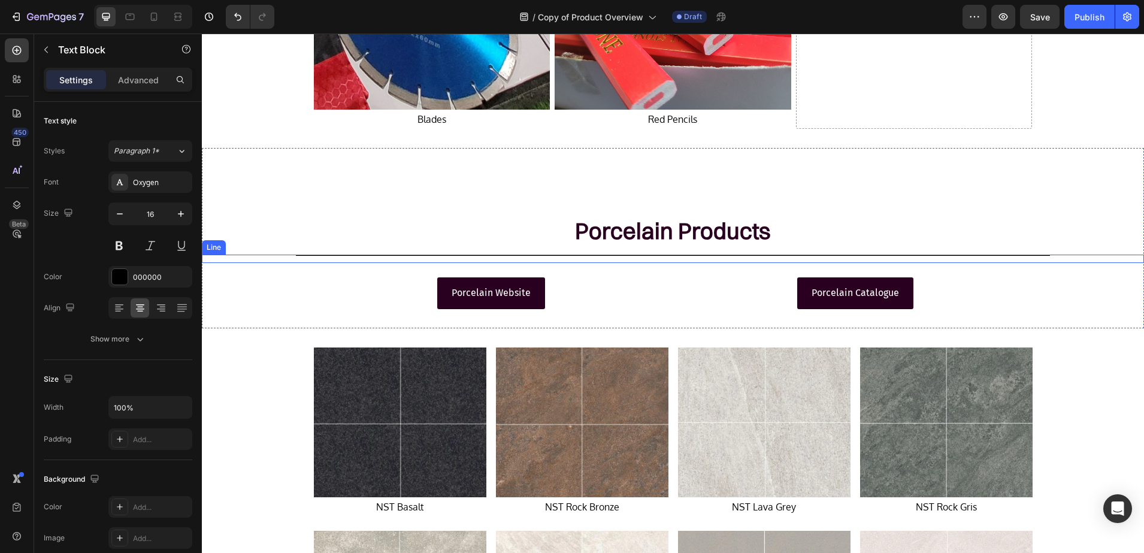
click at [477, 258] on div "Title Line" at bounding box center [673, 259] width 942 height 8
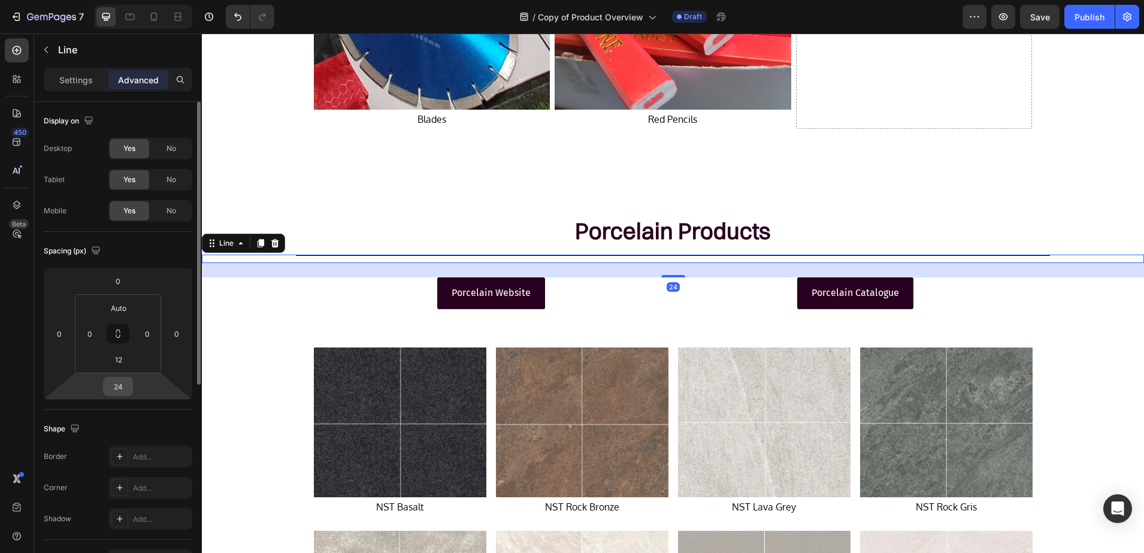
click at [124, 389] on input "24" at bounding box center [118, 386] width 24 height 18
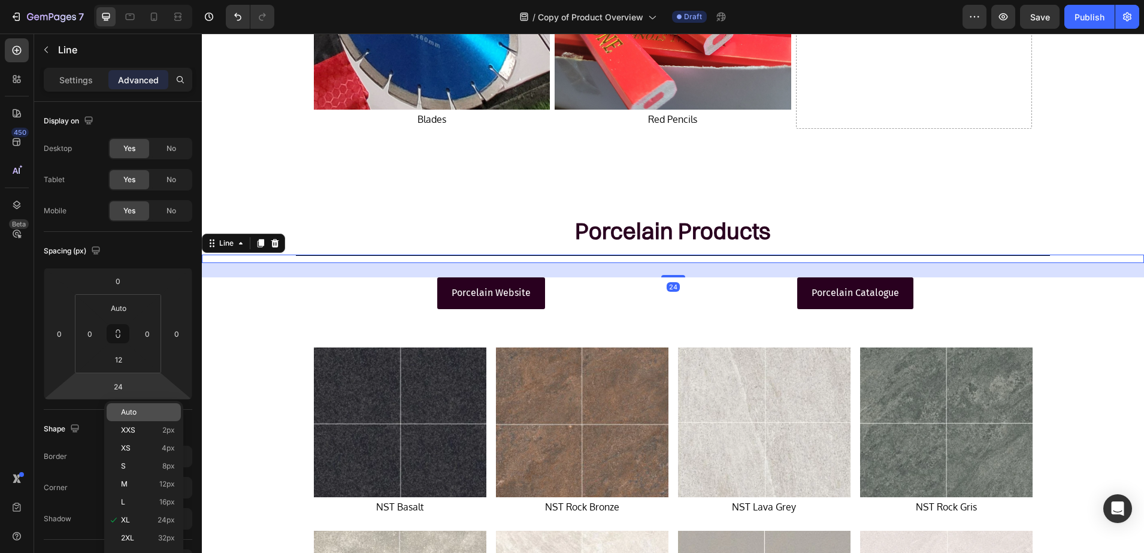
click at [179, 416] on div "Auto" at bounding box center [144, 412] width 74 height 18
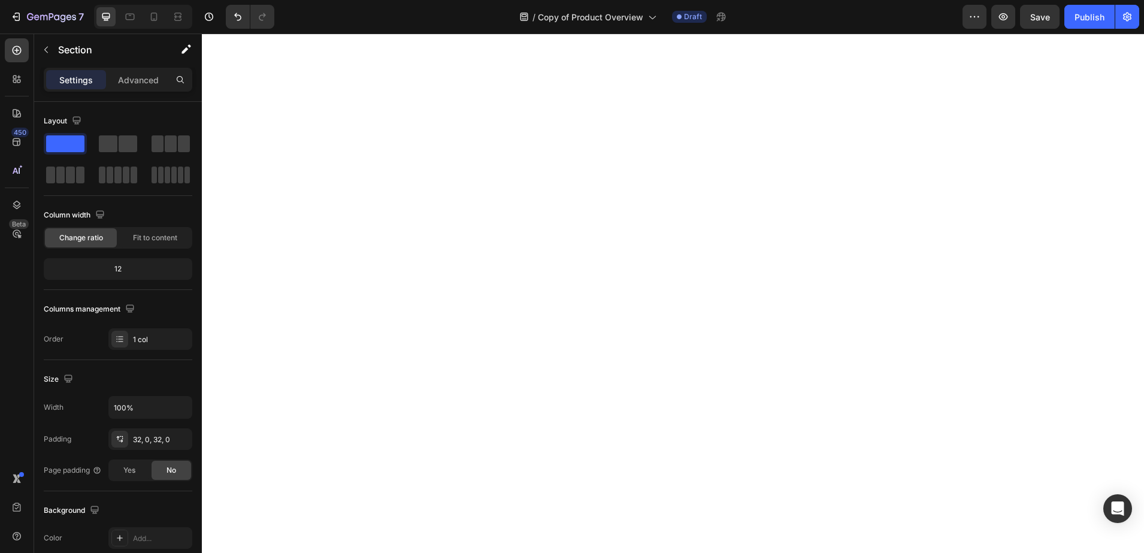
scroll to position [2645, 0]
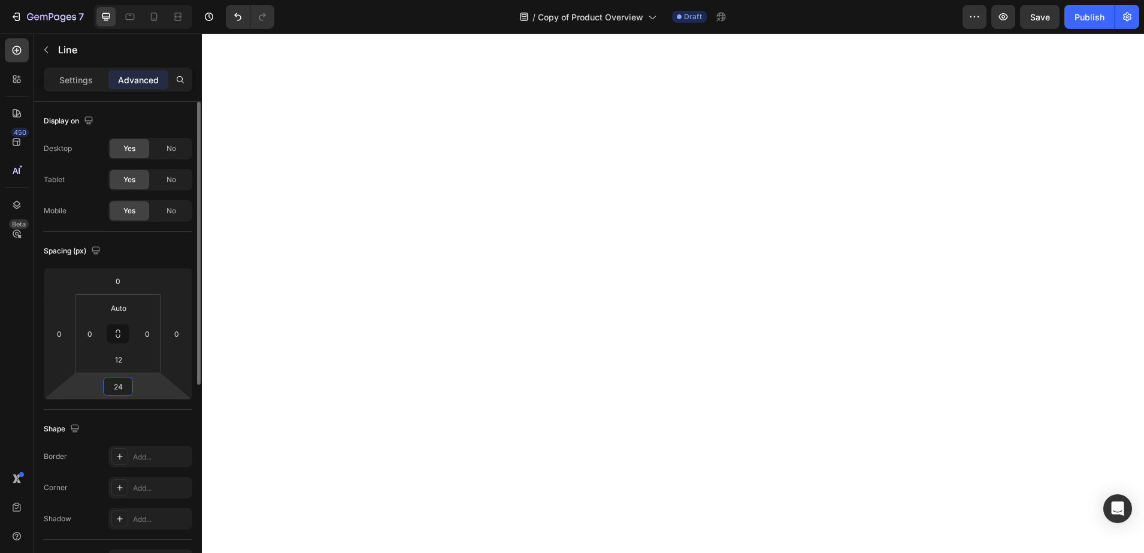
click at [106, 380] on input "24" at bounding box center [118, 386] width 24 height 18
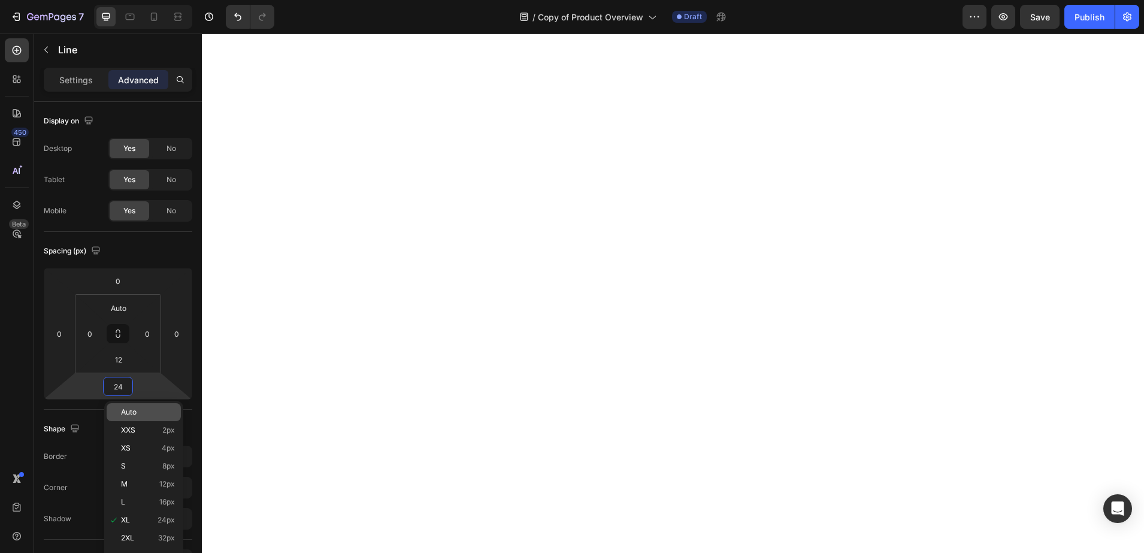
click at [161, 418] on div "Auto" at bounding box center [144, 412] width 74 height 18
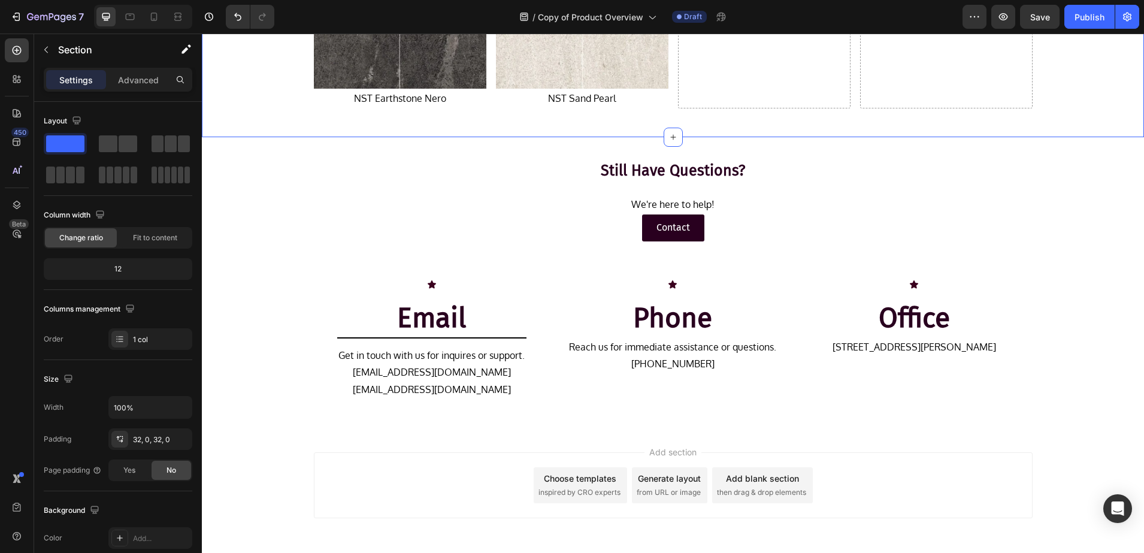
scroll to position [4216, 0]
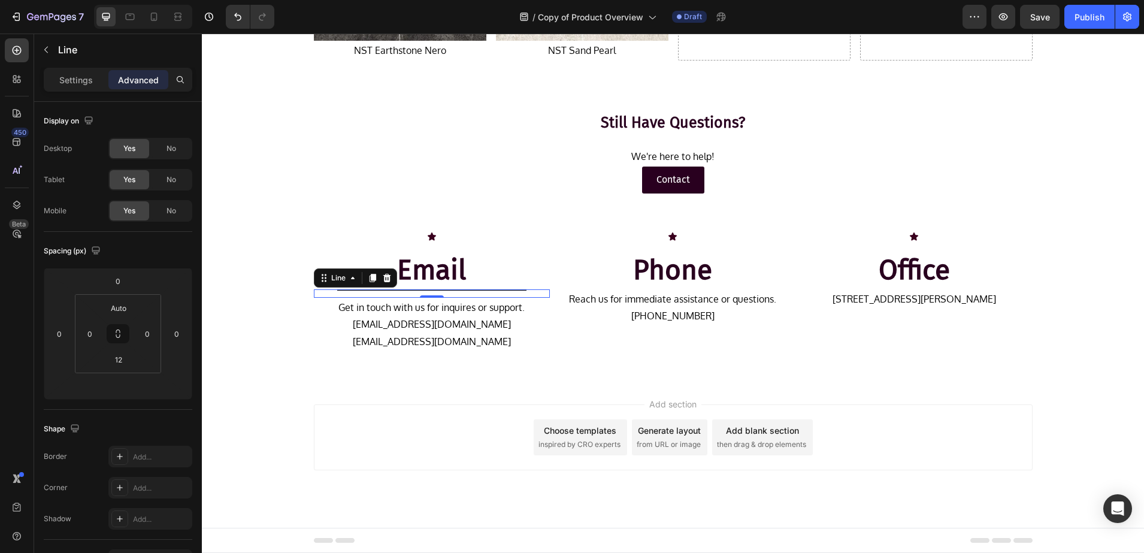
click at [451, 290] on div at bounding box center [431, 289] width 189 height 1
click at [369, 281] on icon at bounding box center [372, 278] width 7 height 8
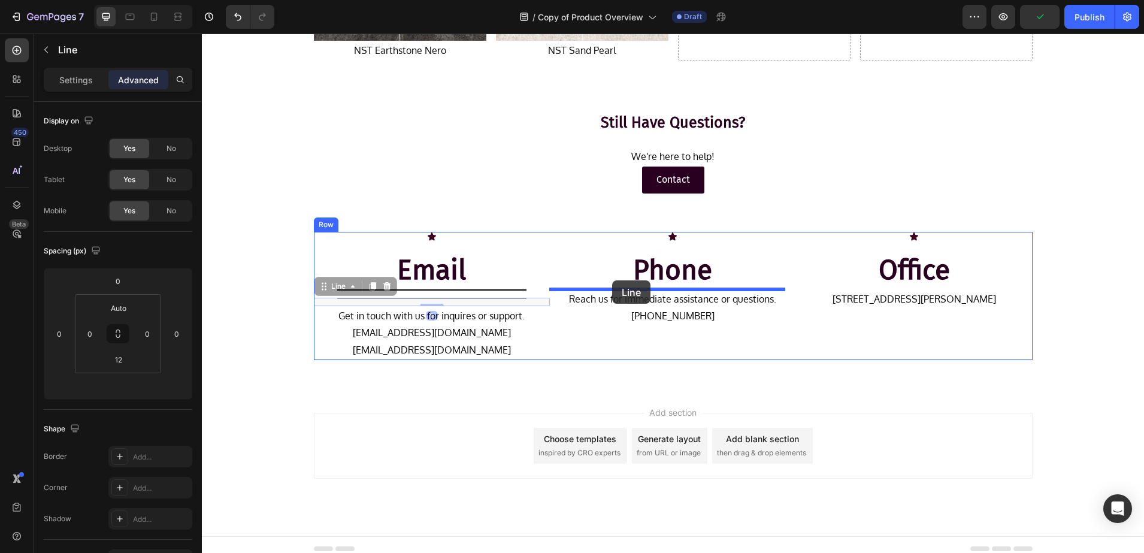
drag, startPoint x: 327, startPoint y: 289, endPoint x: 612, endPoint y: 280, distance: 285.3
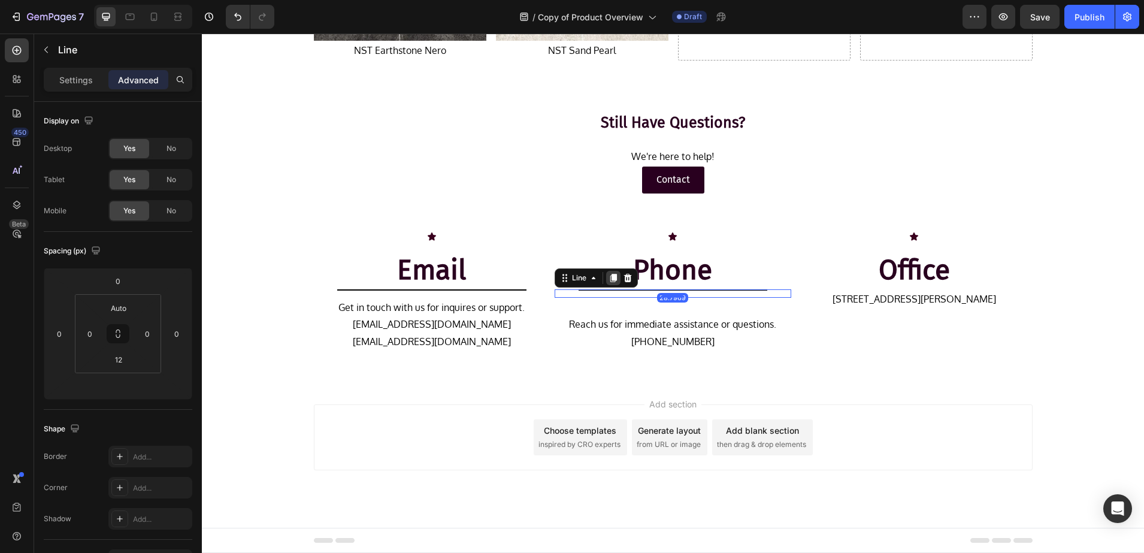
click at [610, 279] on icon at bounding box center [613, 278] width 7 height 8
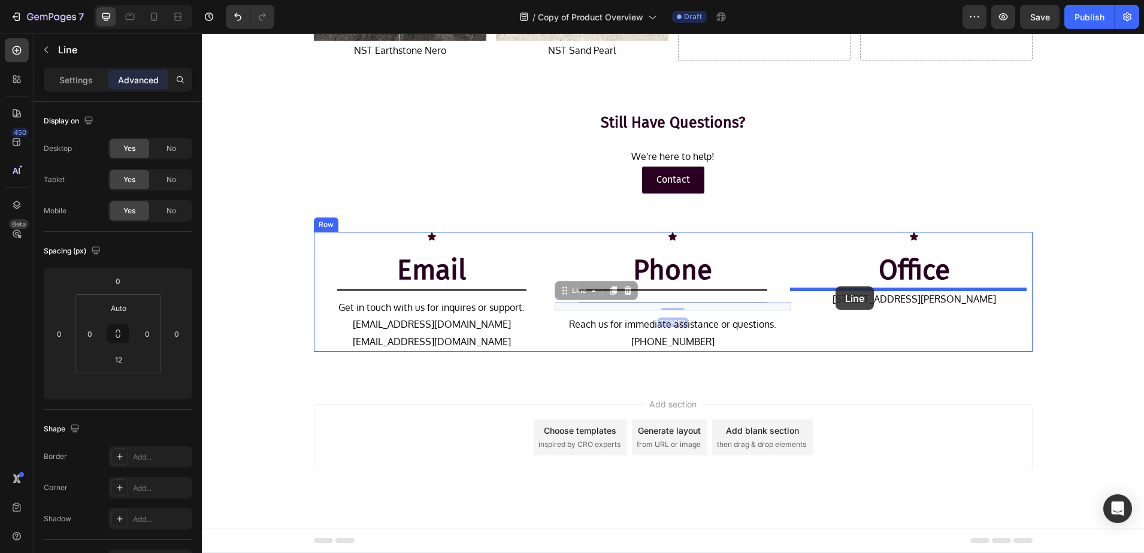
drag, startPoint x: 565, startPoint y: 294, endPoint x: 836, endPoint y: 286, distance: 270.9
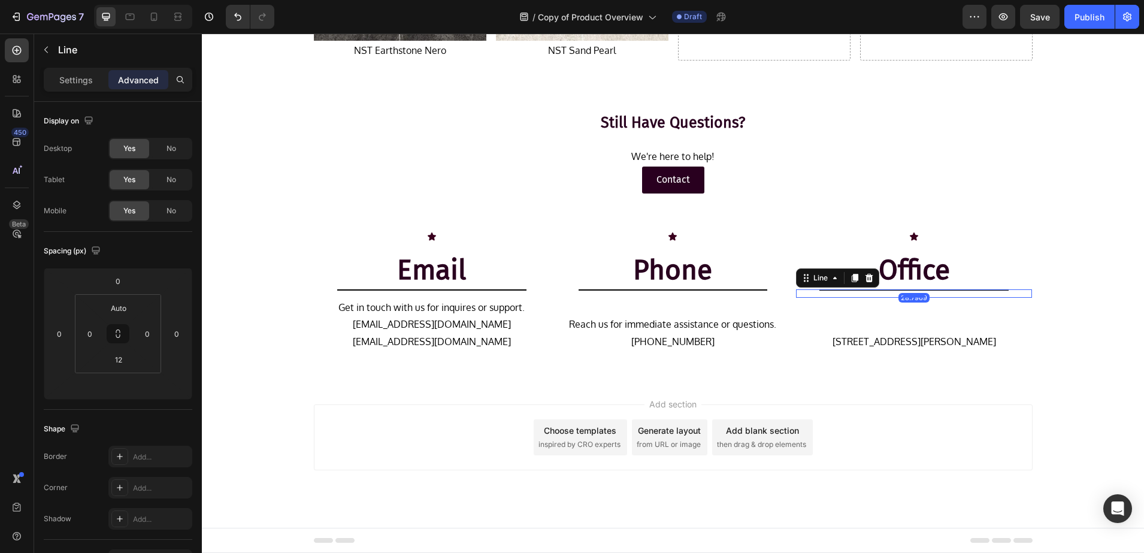
click at [410, 435] on div "Add section Choose templates inspired by CRO experts Generate layout from URL o…" at bounding box center [673, 437] width 719 height 66
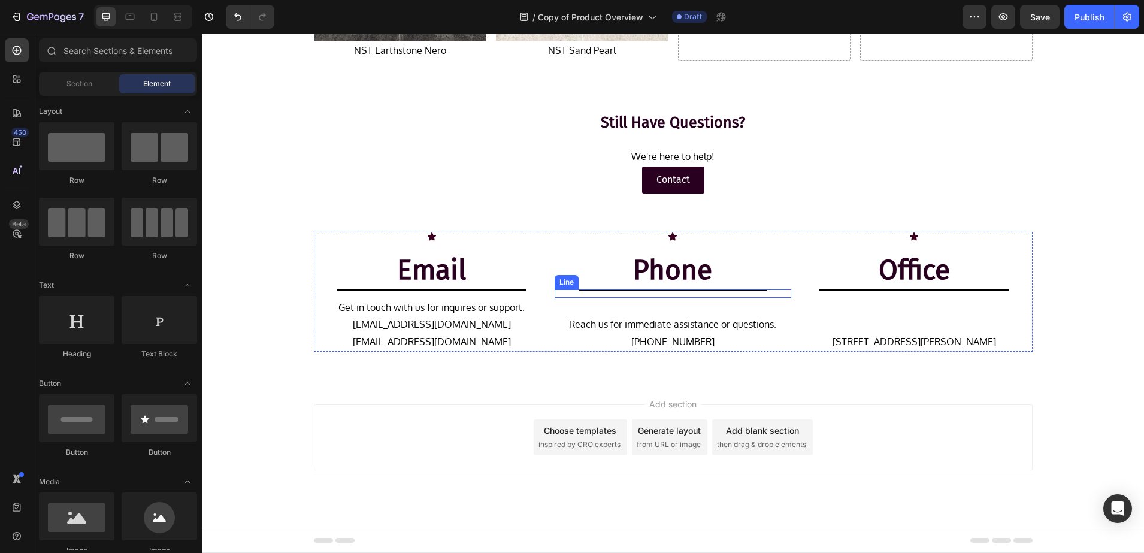
click at [609, 292] on div "Title Line" at bounding box center [673, 293] width 237 height 8
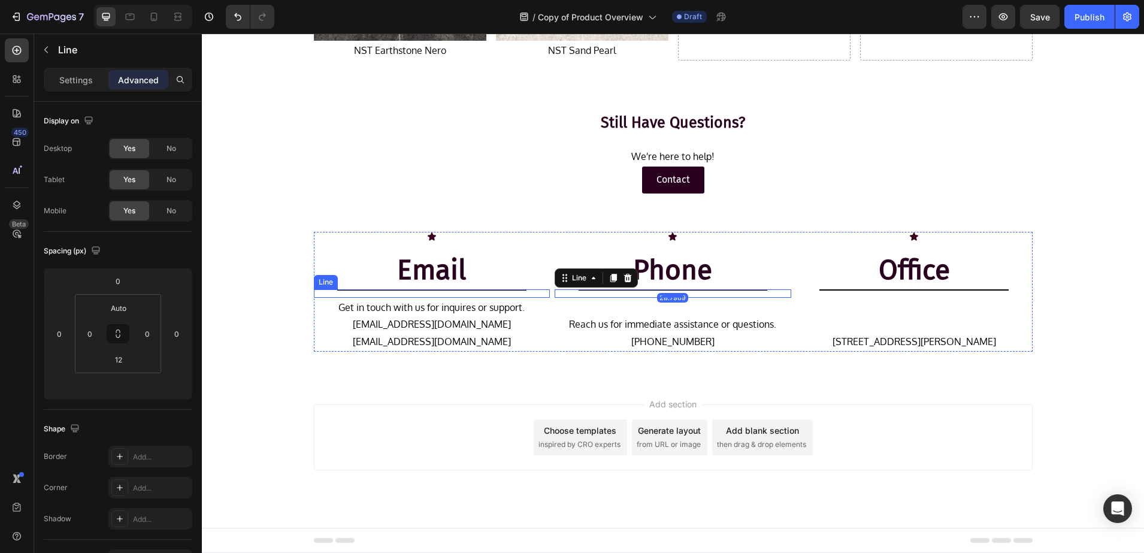
click at [364, 291] on div "Title Line" at bounding box center [432, 293] width 237 height 8
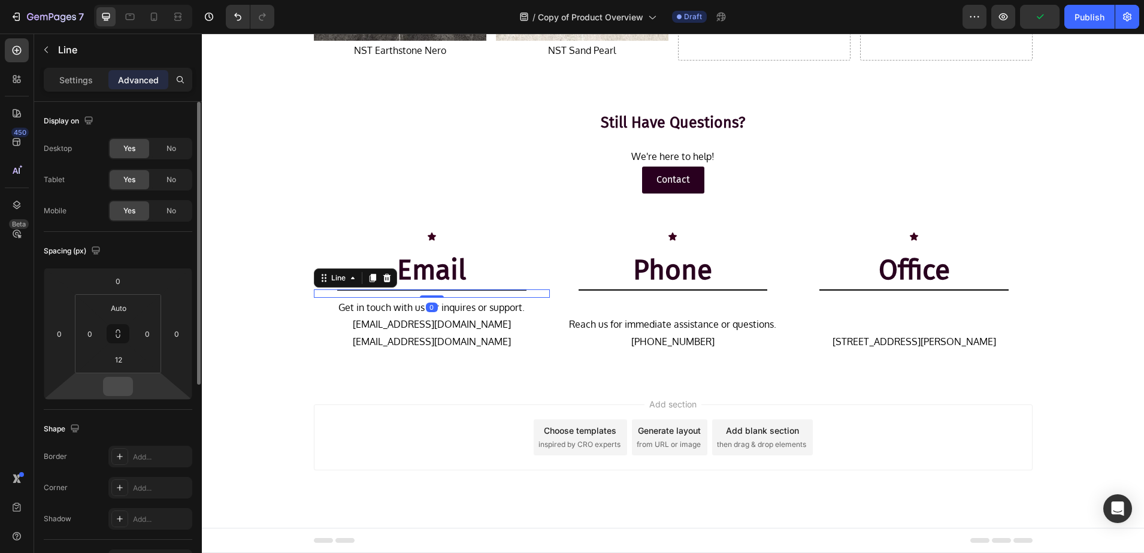
click at [120, 392] on input "number" at bounding box center [118, 386] width 24 height 18
type input "0"
click at [610, 291] on div "Title Line" at bounding box center [673, 293] width 237 height 8
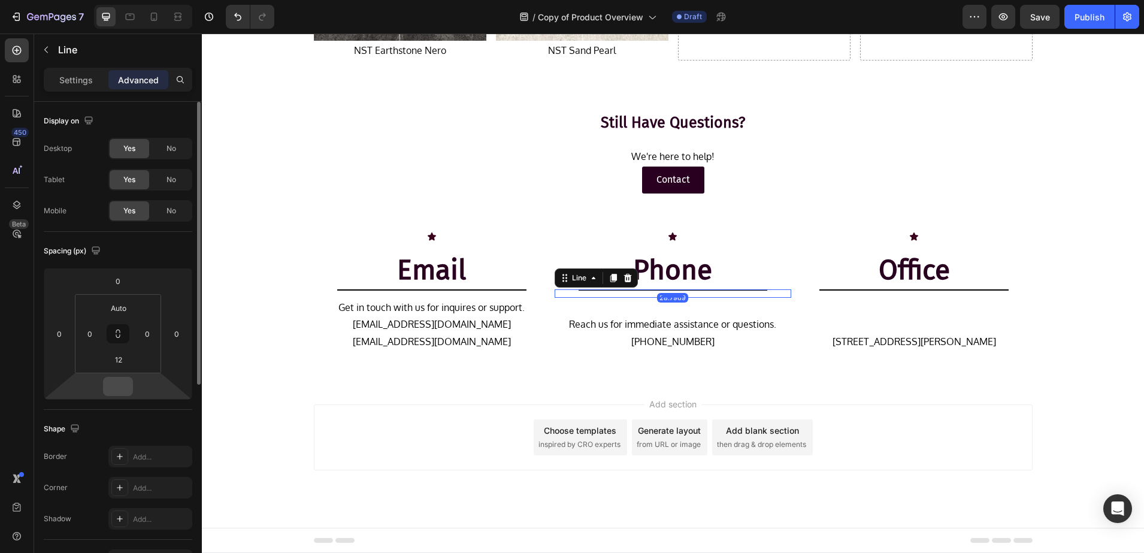
click at [117, 384] on input "number" at bounding box center [118, 386] width 24 height 18
type input "0"
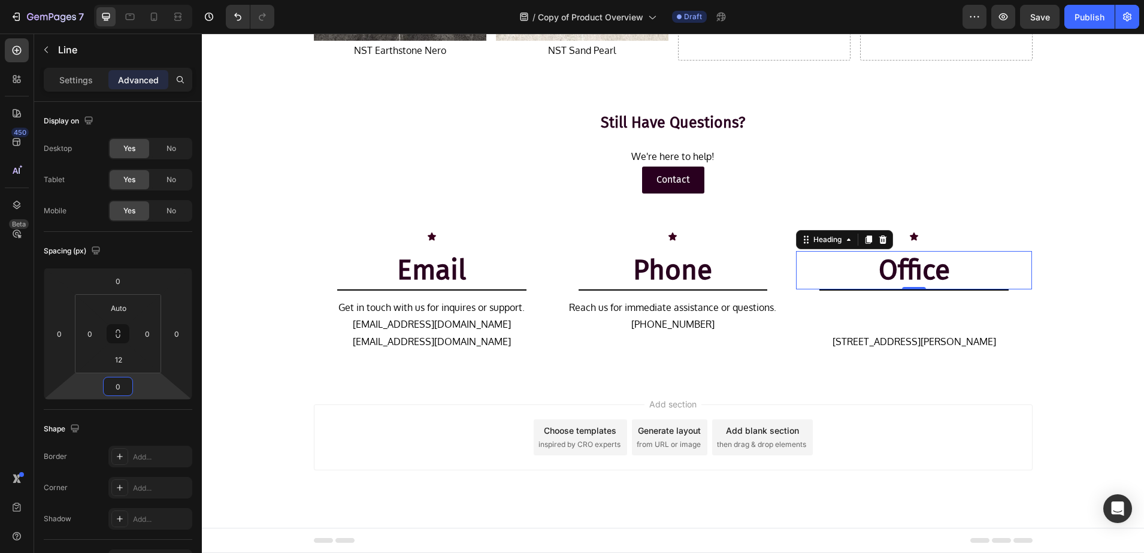
click at [850, 288] on h2 "Office" at bounding box center [914, 270] width 237 height 38
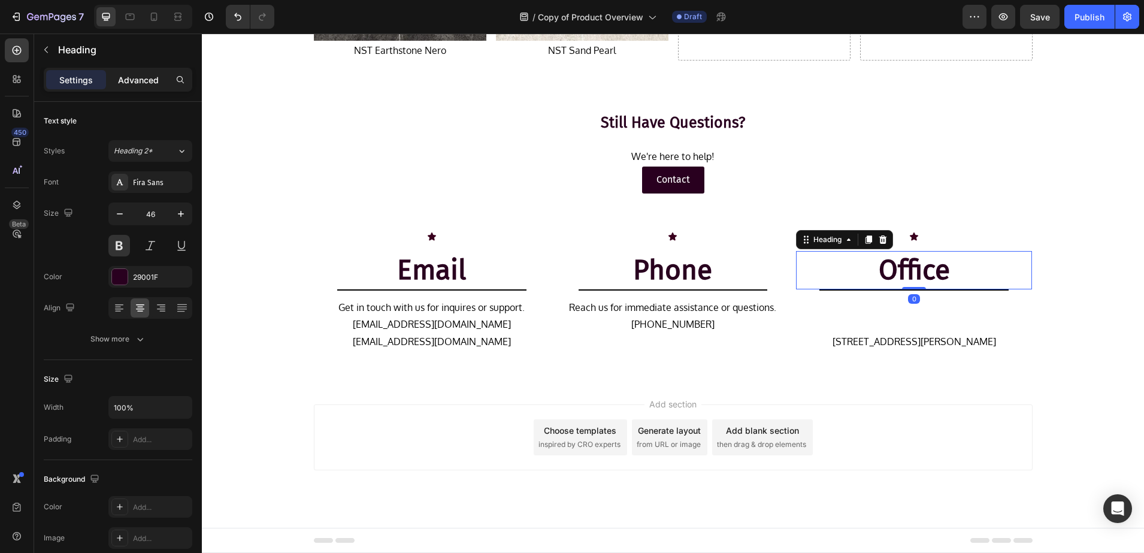
click at [137, 85] on p "Advanced" at bounding box center [138, 80] width 41 height 13
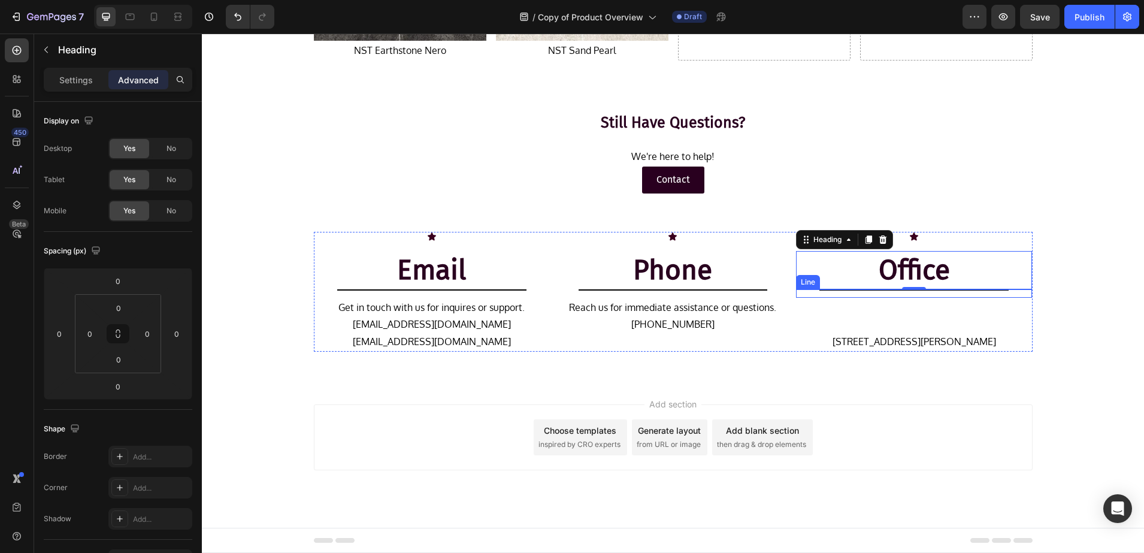
click at [818, 293] on div "Title Line" at bounding box center [914, 293] width 237 height 8
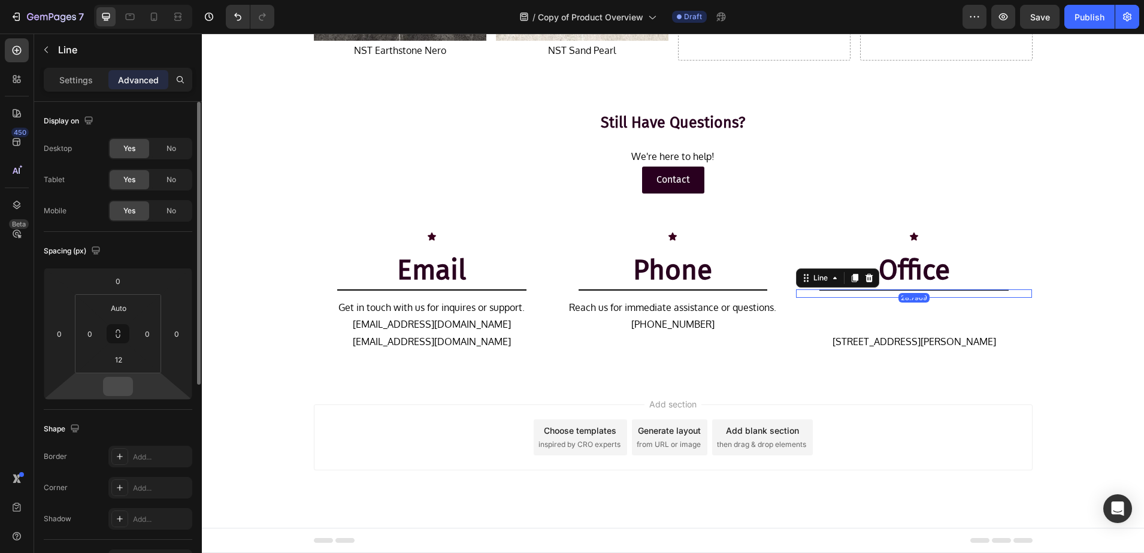
click at [108, 384] on input "number" at bounding box center [118, 386] width 24 height 18
type input "0"
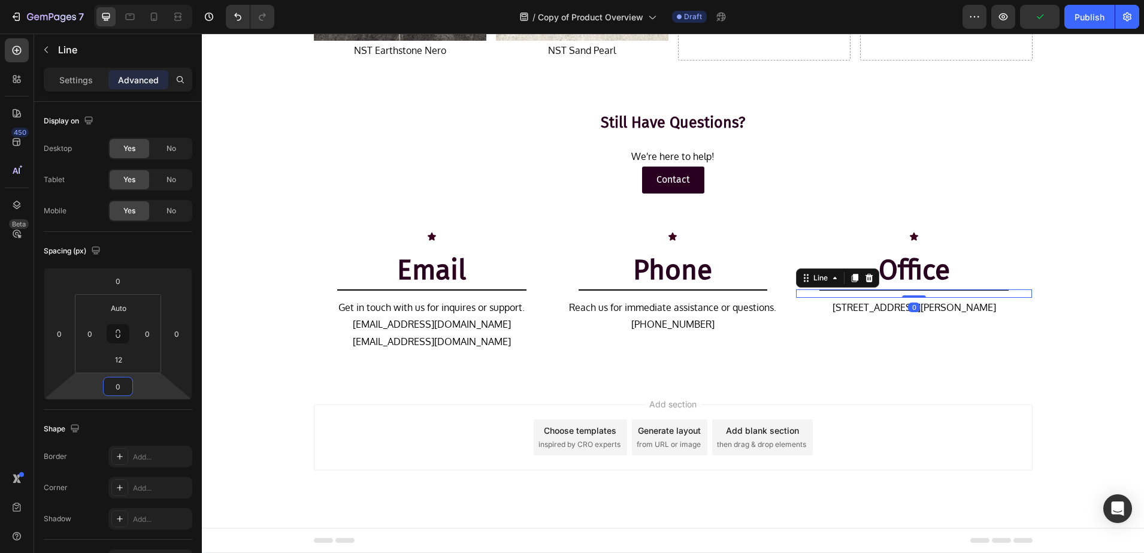
click at [235, 385] on div "Add section Choose templates inspired by CRO experts Generate layout from URL o…" at bounding box center [673, 453] width 942 height 147
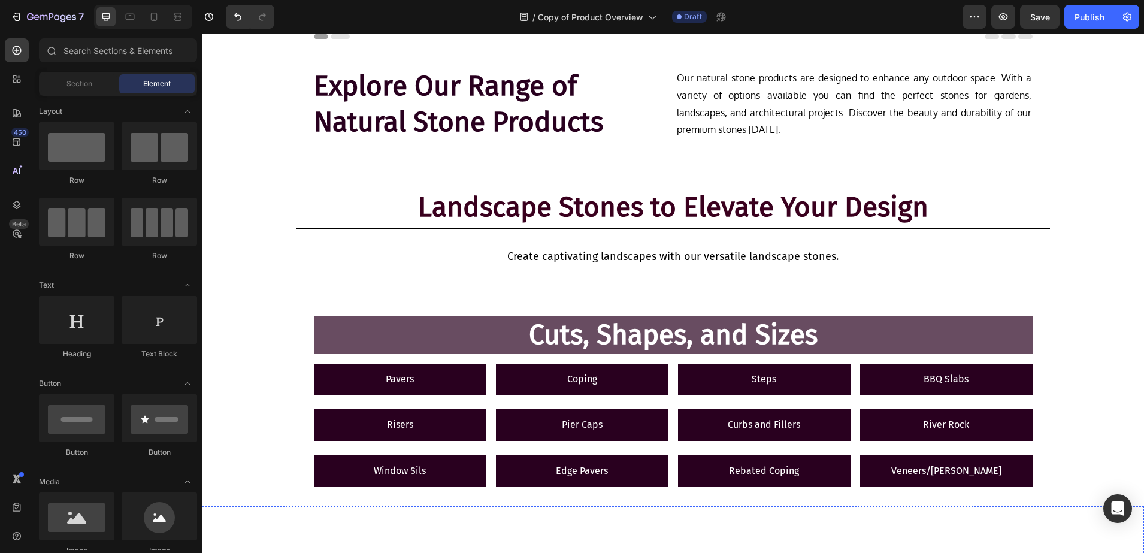
scroll to position [0, 0]
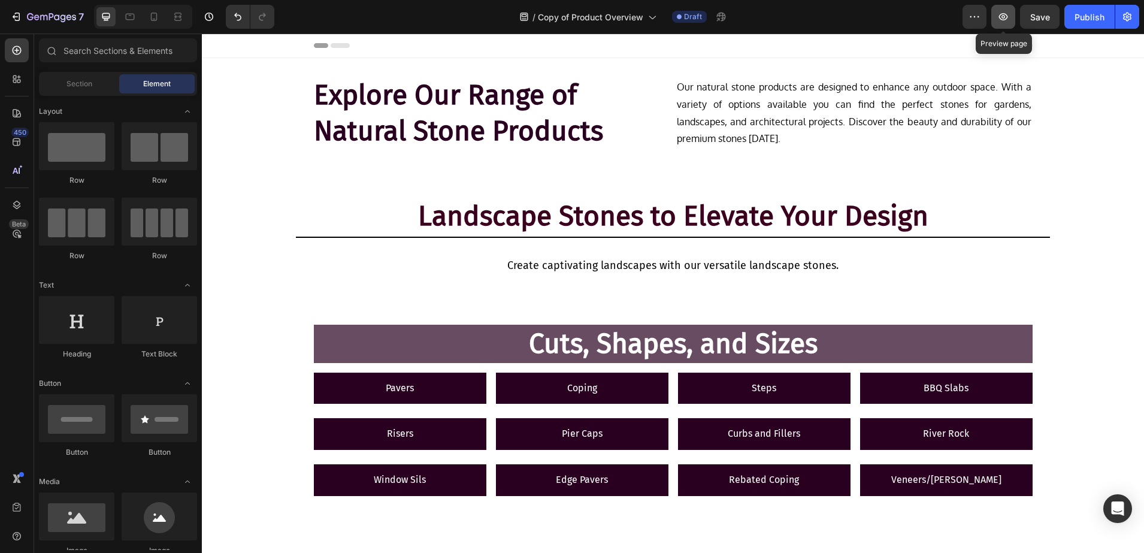
click at [1004, 21] on icon "button" at bounding box center [1003, 17] width 12 height 12
click at [35, 18] on icon "button" at bounding box center [51, 18] width 49 height 10
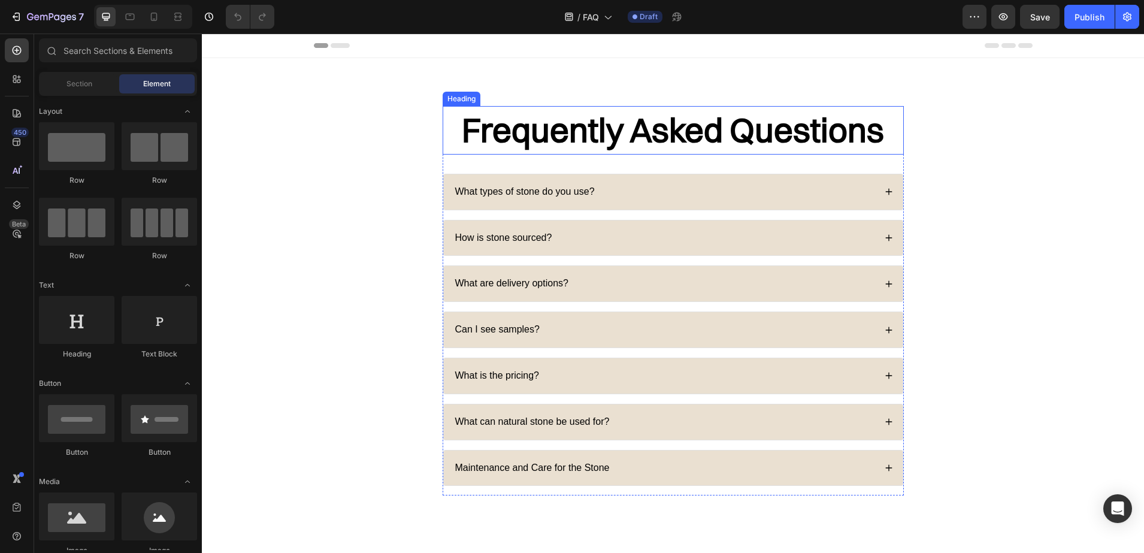
click at [665, 129] on h2 "Frequently Asked Questions" at bounding box center [673, 130] width 461 height 49
click at [563, 119] on h2 "Frequently Asked Questions" at bounding box center [673, 130] width 461 height 49
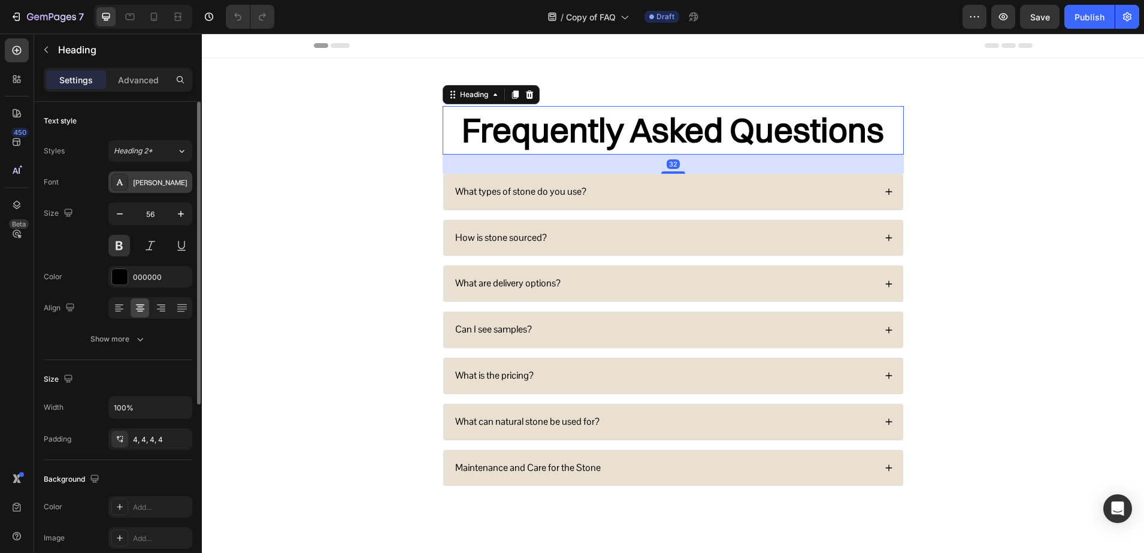
click at [147, 179] on div "[PERSON_NAME]" at bounding box center [161, 182] width 56 height 11
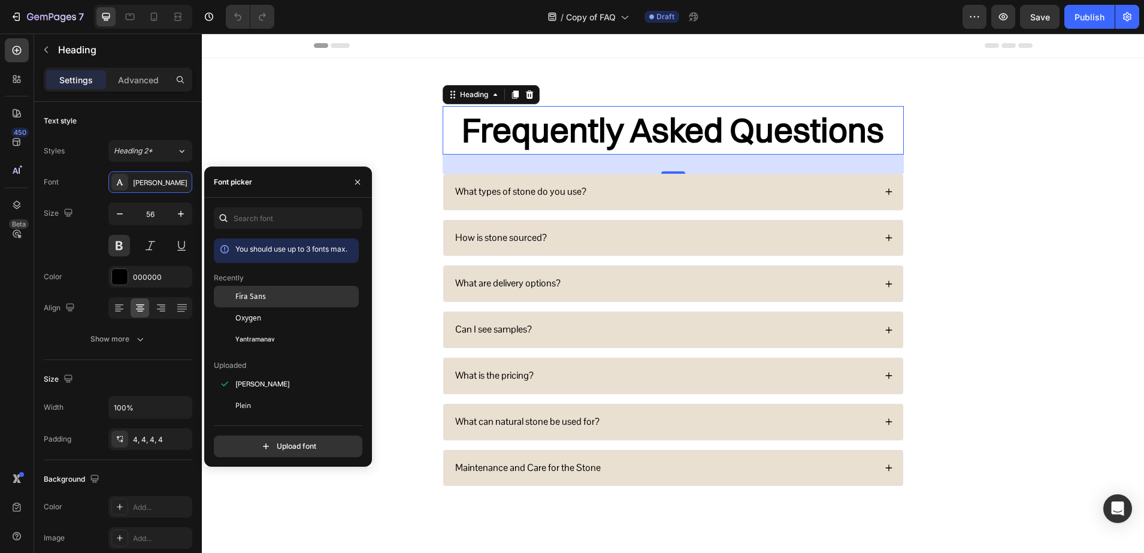
click at [247, 298] on span "Fira Sans" at bounding box center [250, 296] width 31 height 11
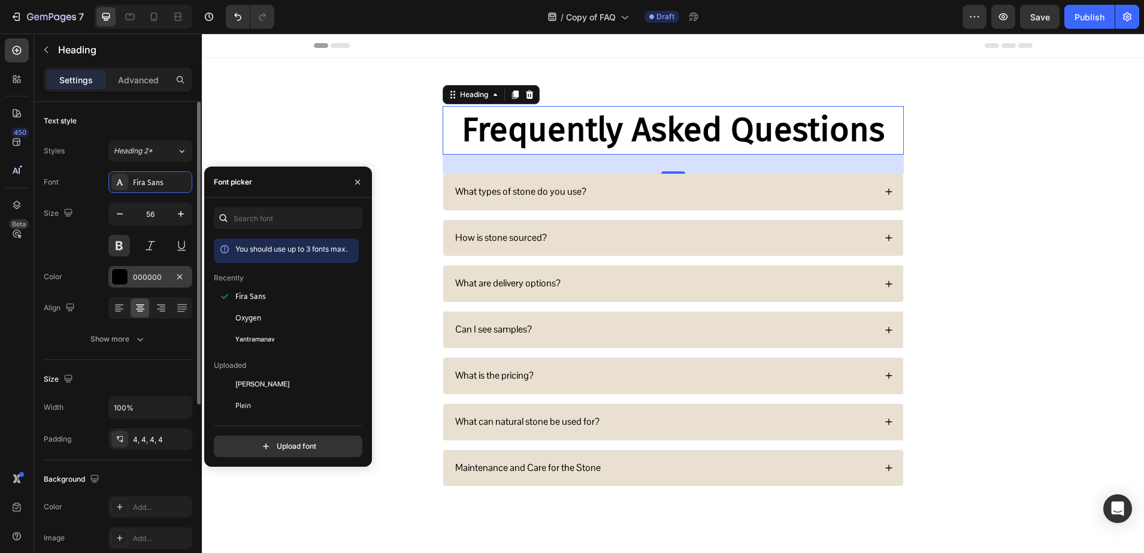
click at [125, 276] on div at bounding box center [120, 277] width 16 height 16
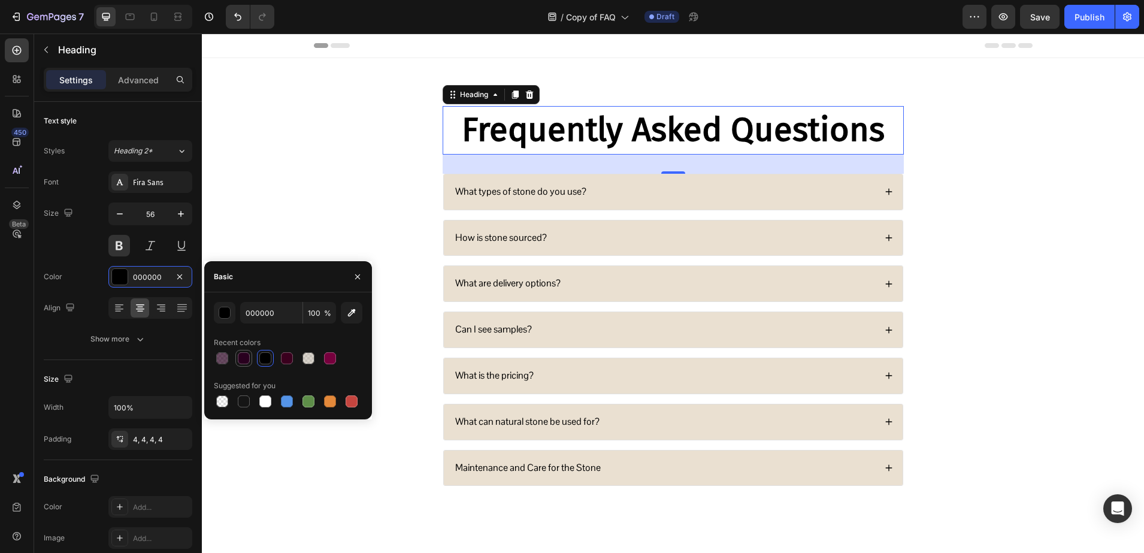
click at [237, 357] on div at bounding box center [244, 358] width 14 height 14
type input "29001F"
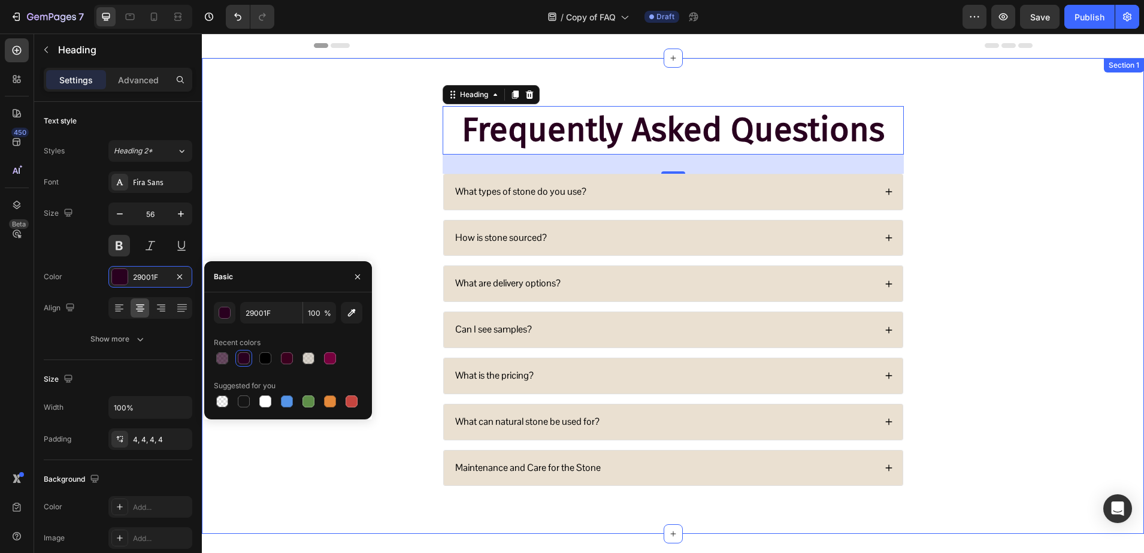
click at [307, 203] on div "Frequently Asked Questions Heading 32 What types of stone do you use? How is st…" at bounding box center [673, 305] width 918 height 399
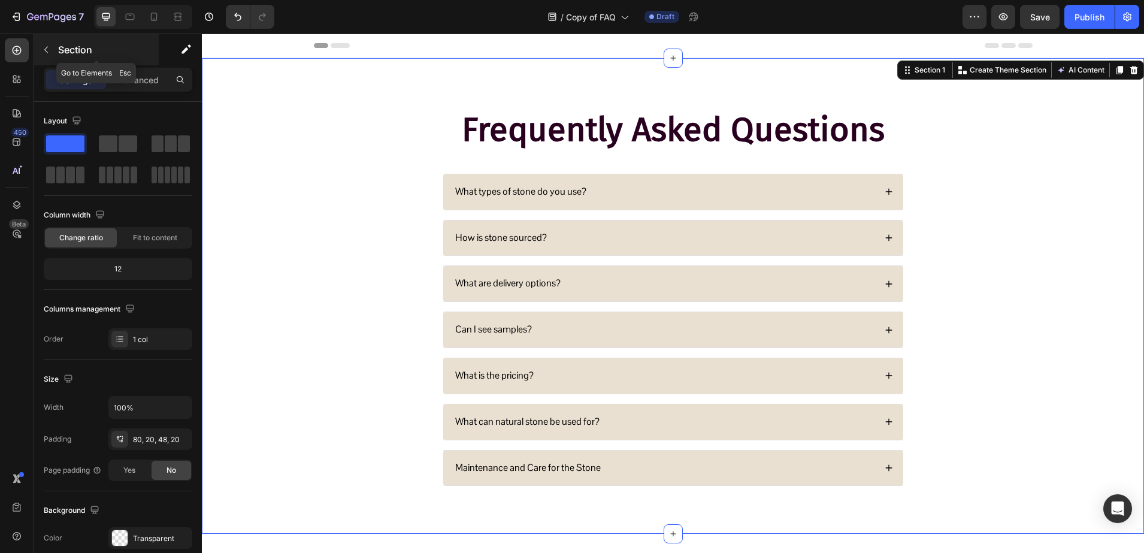
click at [112, 54] on p "Section" at bounding box center [107, 50] width 98 height 14
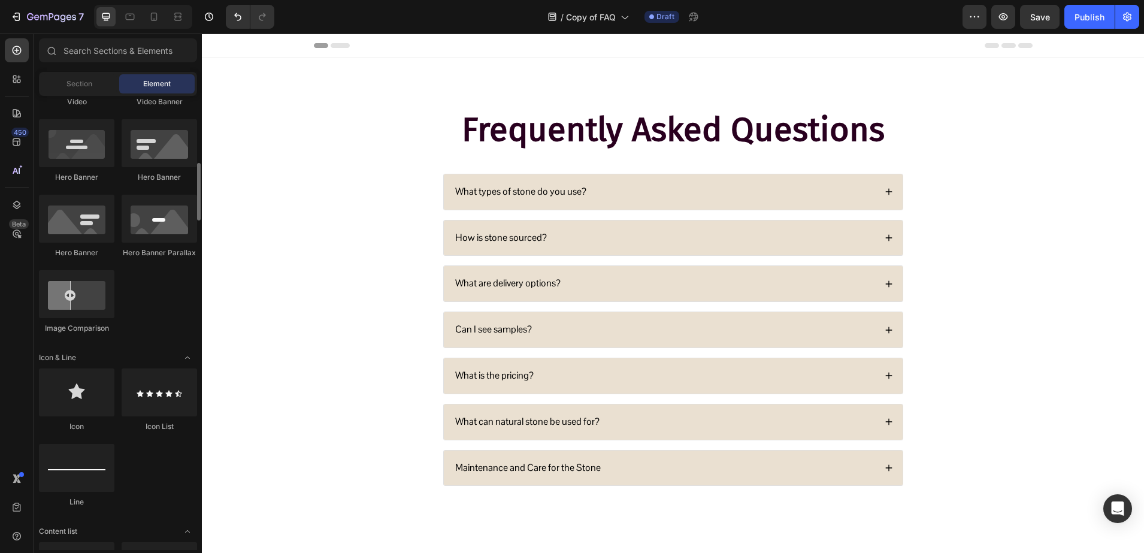
scroll to position [674, 0]
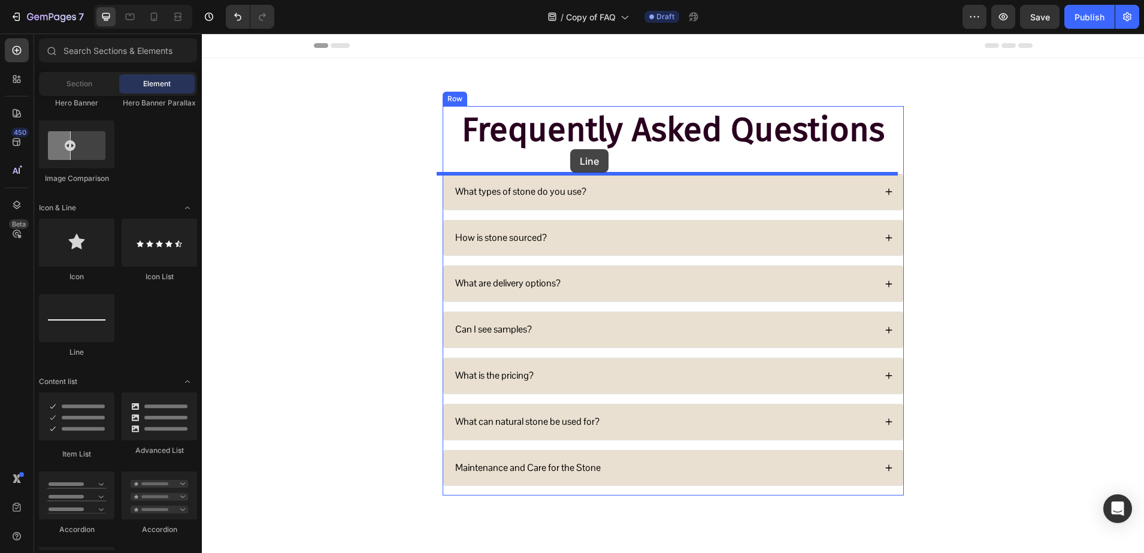
drag, startPoint x: 280, startPoint y: 359, endPoint x: 570, endPoint y: 149, distance: 358.3
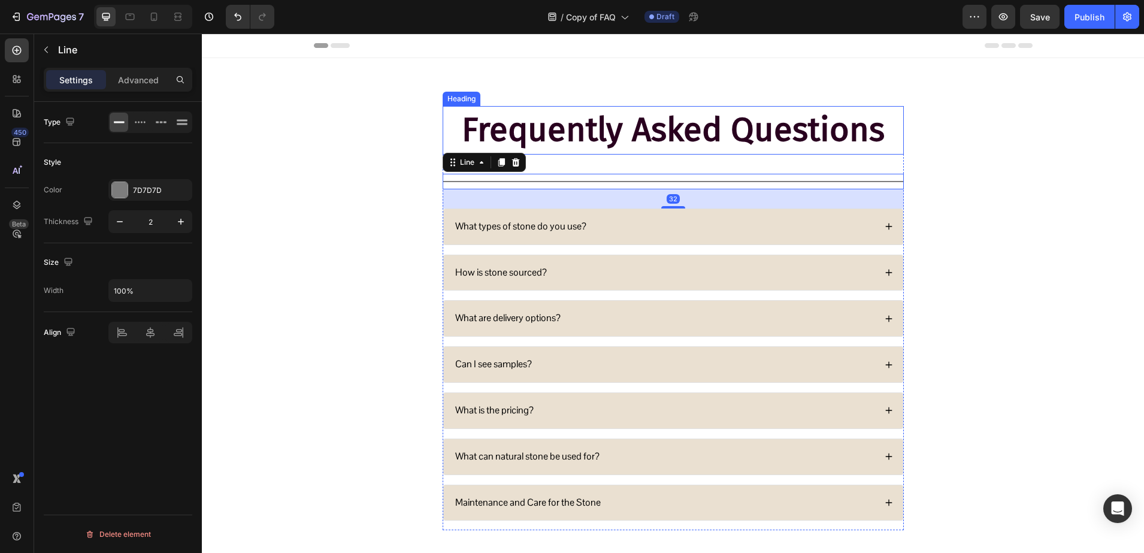
click at [578, 137] on h2 "Frequently Asked Questions" at bounding box center [673, 130] width 461 height 49
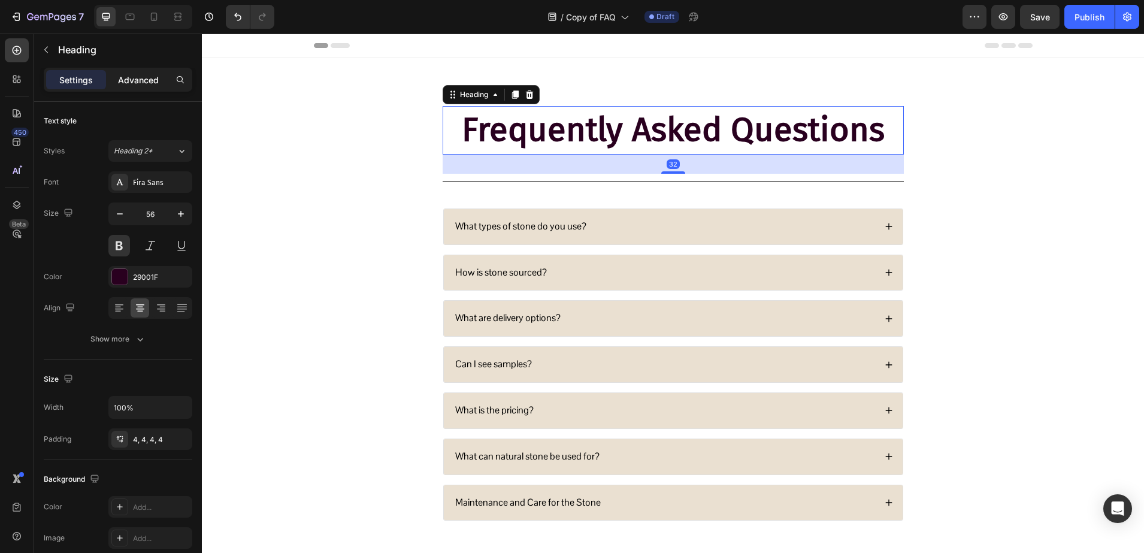
click at [128, 80] on p "Advanced" at bounding box center [138, 80] width 41 height 13
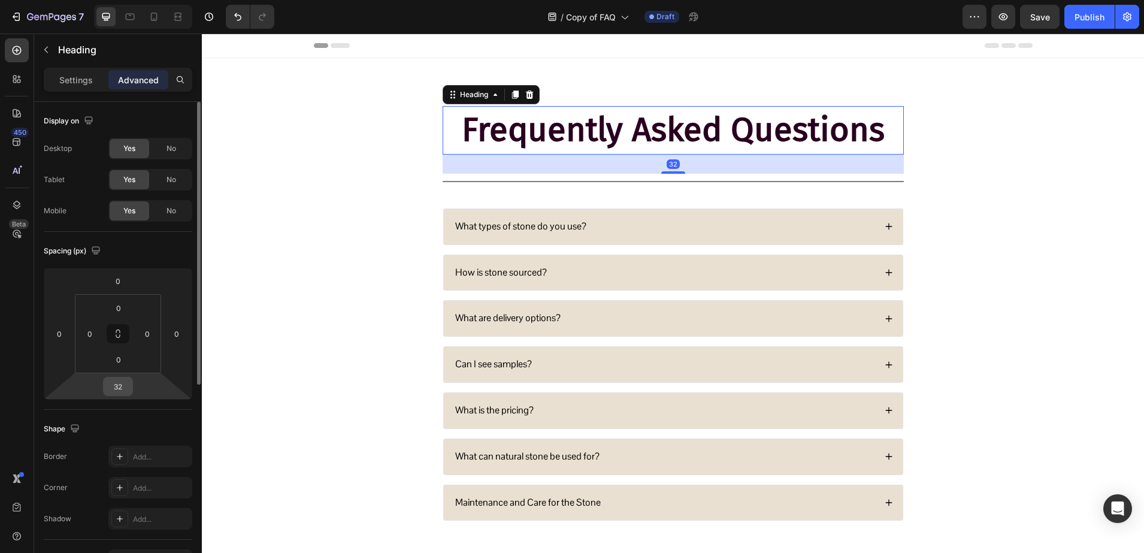
click at [124, 391] on input "32" at bounding box center [118, 386] width 24 height 18
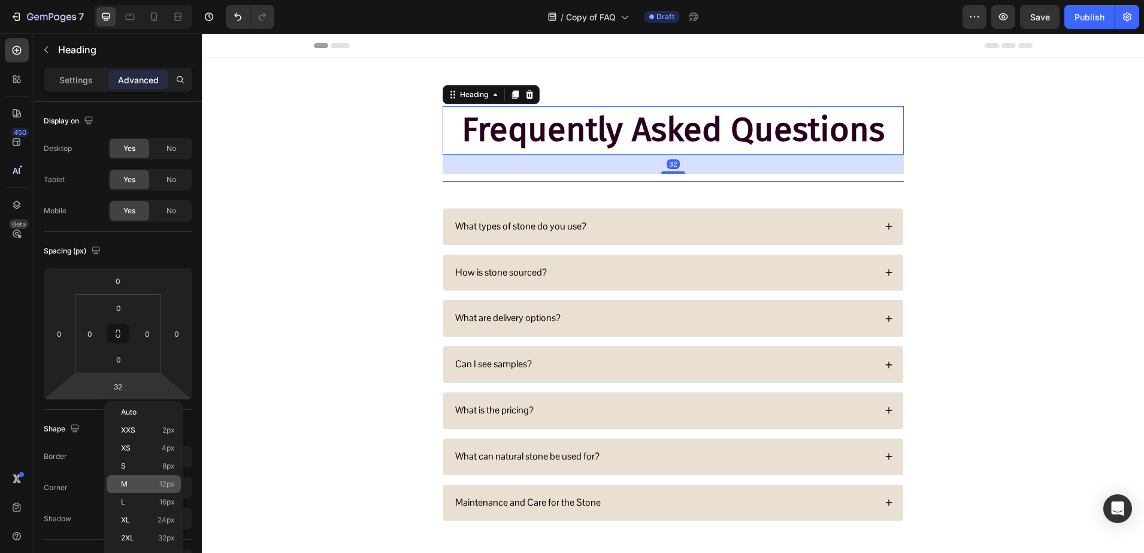
click at [137, 480] on p "M 12px" at bounding box center [148, 484] width 54 height 8
type input "12"
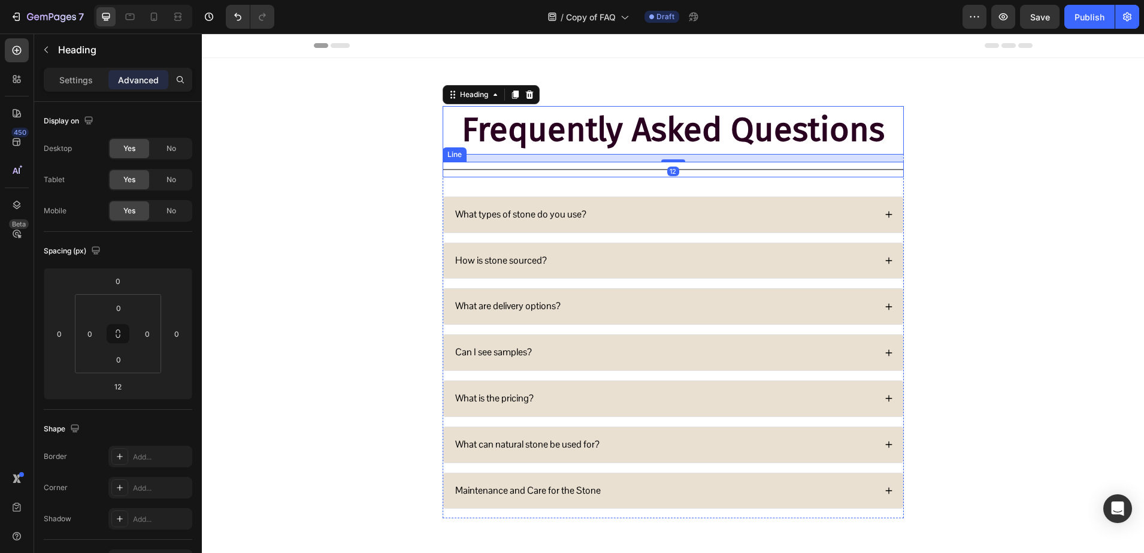
click at [455, 170] on div "Title Line" at bounding box center [673, 170] width 461 height 16
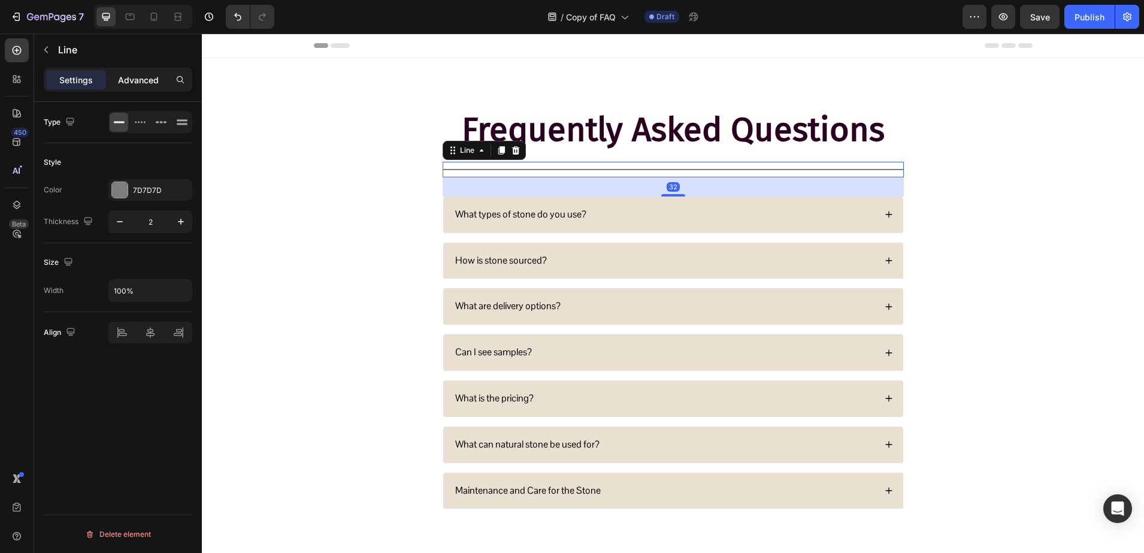
click at [153, 85] on p "Advanced" at bounding box center [138, 80] width 41 height 13
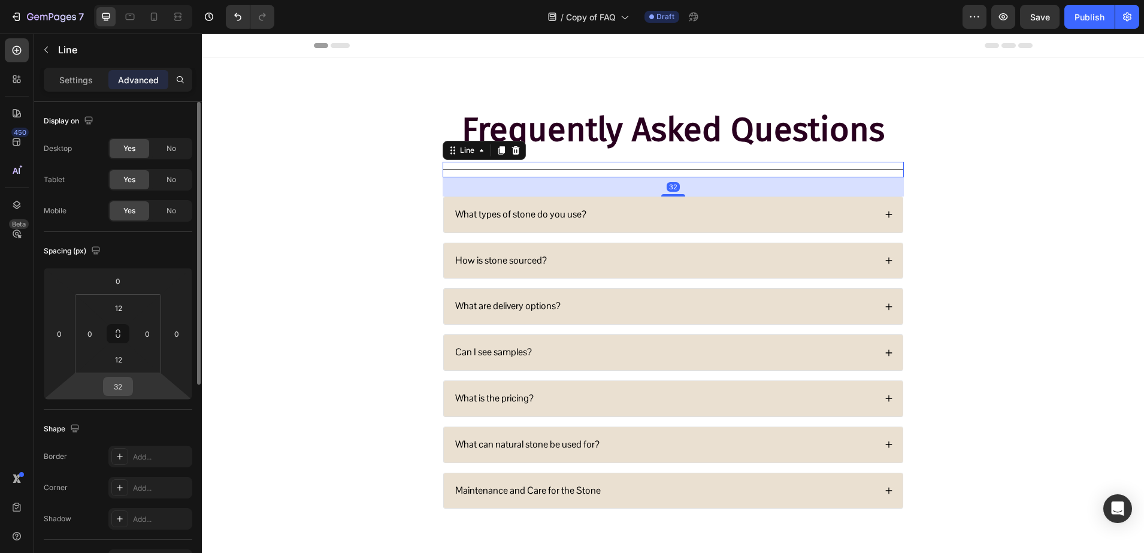
click at [119, 385] on input "32" at bounding box center [118, 386] width 24 height 18
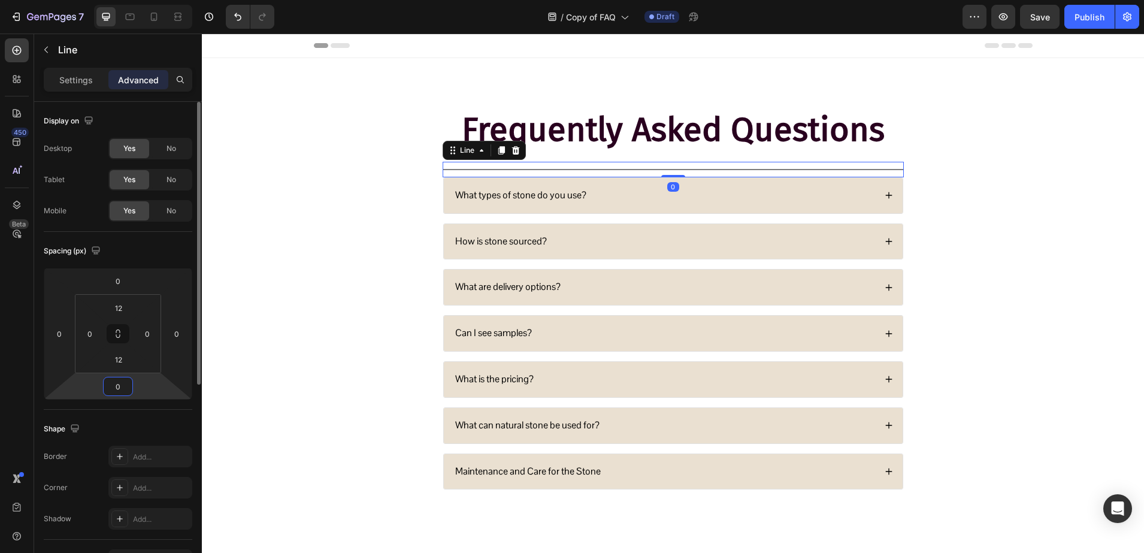
type input "0"
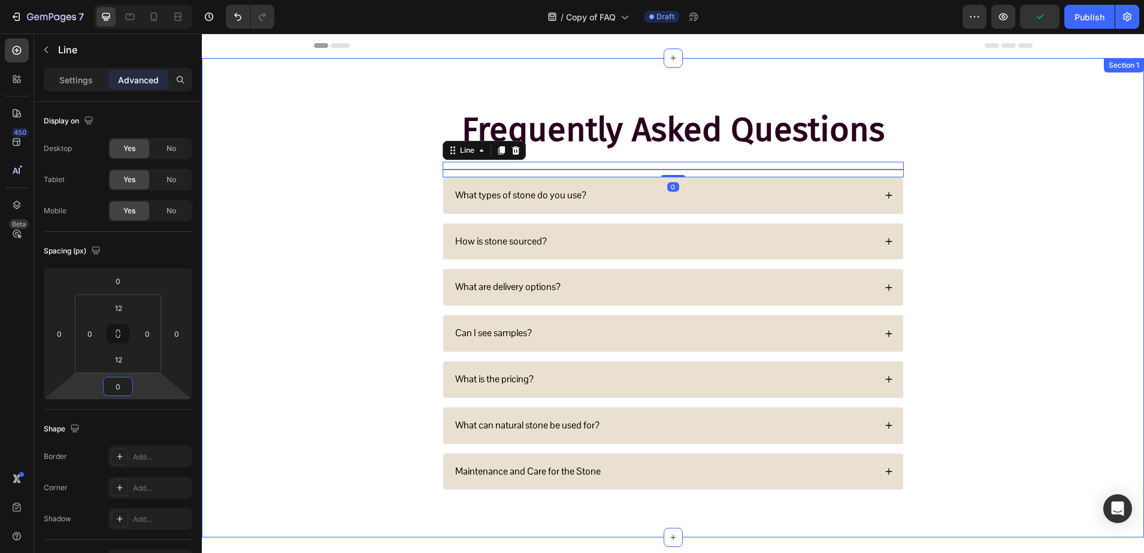
click at [342, 267] on div "Frequently Asked Questions Heading Title Line 0 What types of stone do you use?…" at bounding box center [673, 307] width 918 height 403
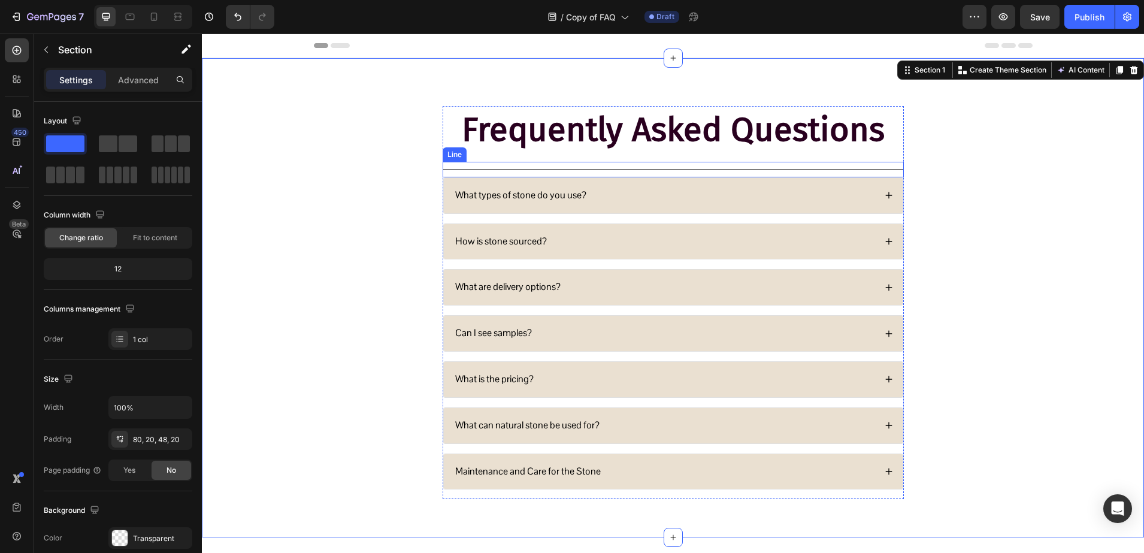
click at [503, 175] on div "Title Line" at bounding box center [673, 170] width 461 height 16
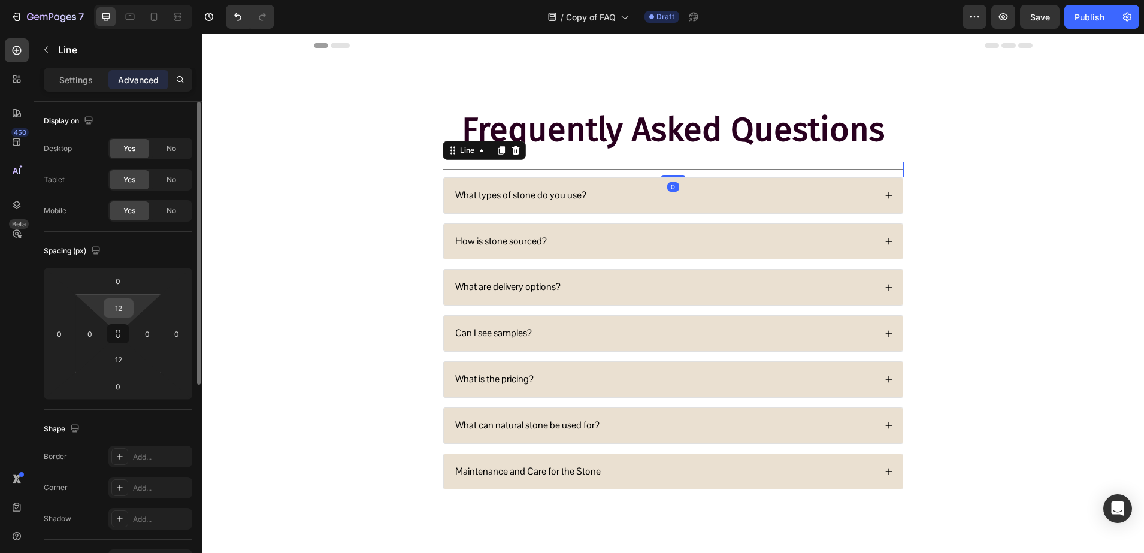
click at [120, 309] on input "12" at bounding box center [119, 308] width 24 height 18
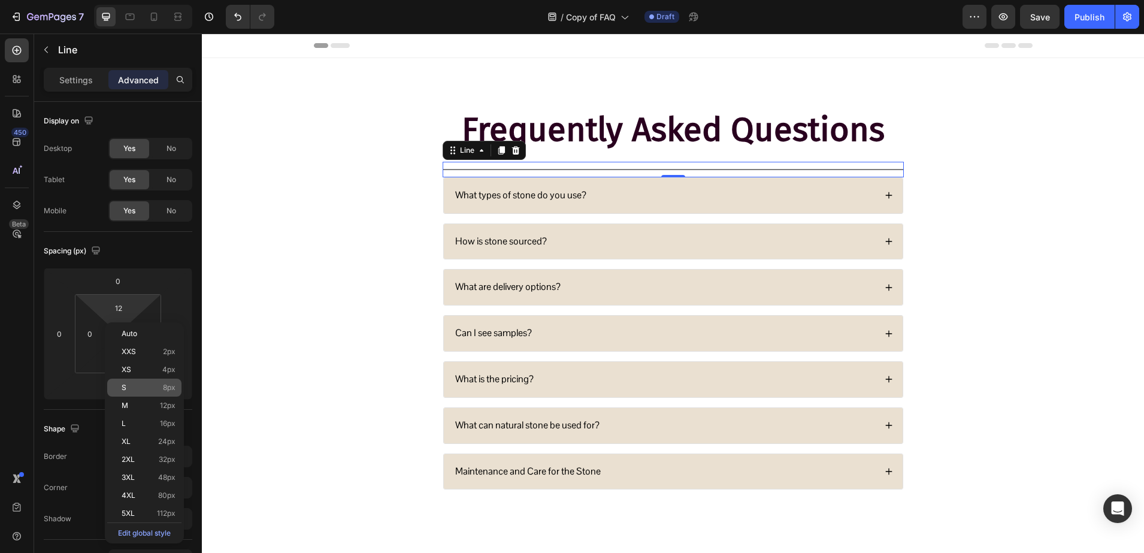
click at [148, 389] on p "S 8px" at bounding box center [149, 387] width 54 height 8
type input "8"
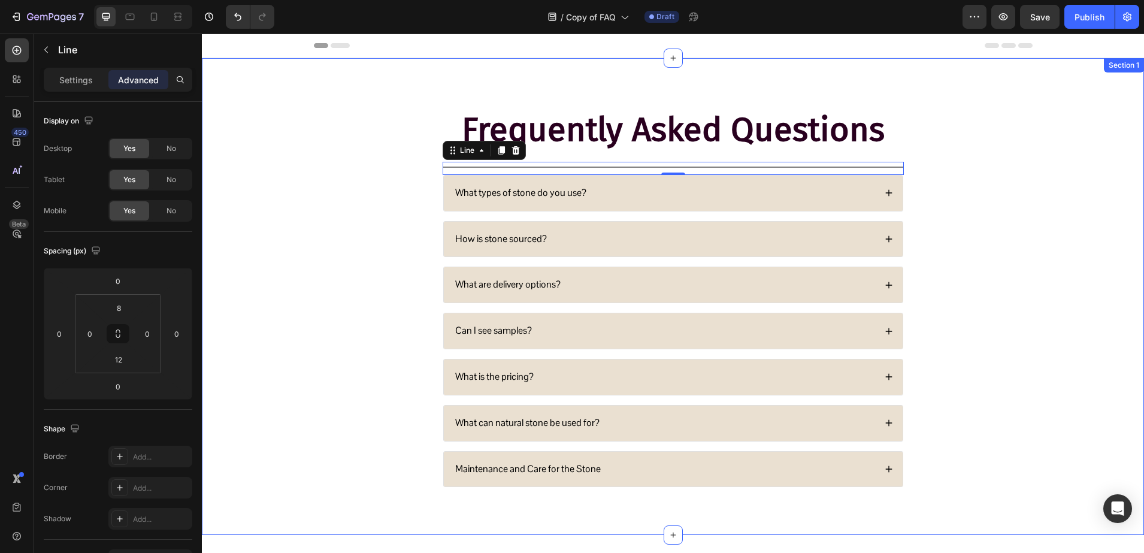
click at [334, 274] on div "Frequently Asked Questions Heading Title Line 0 What types of stone do you use?…" at bounding box center [673, 306] width 918 height 400
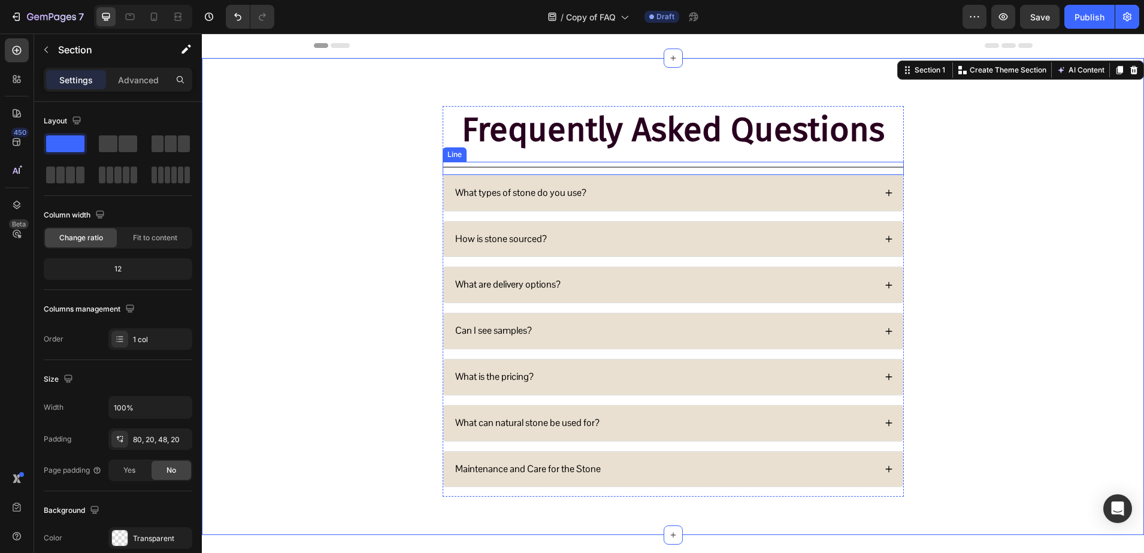
click at [487, 165] on div "Title Line" at bounding box center [673, 168] width 461 height 13
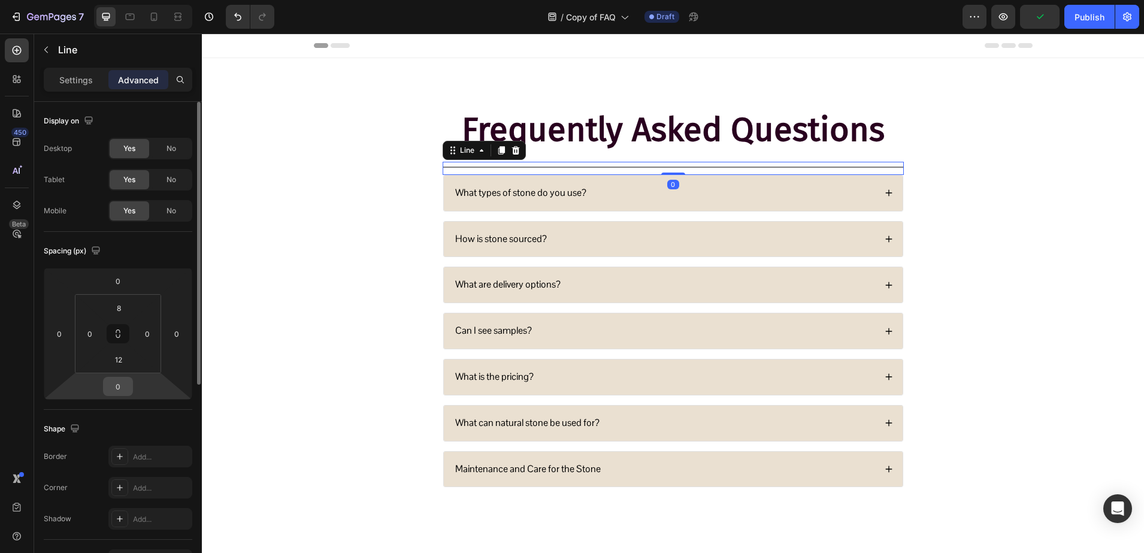
click at [128, 389] on input "0" at bounding box center [118, 386] width 24 height 18
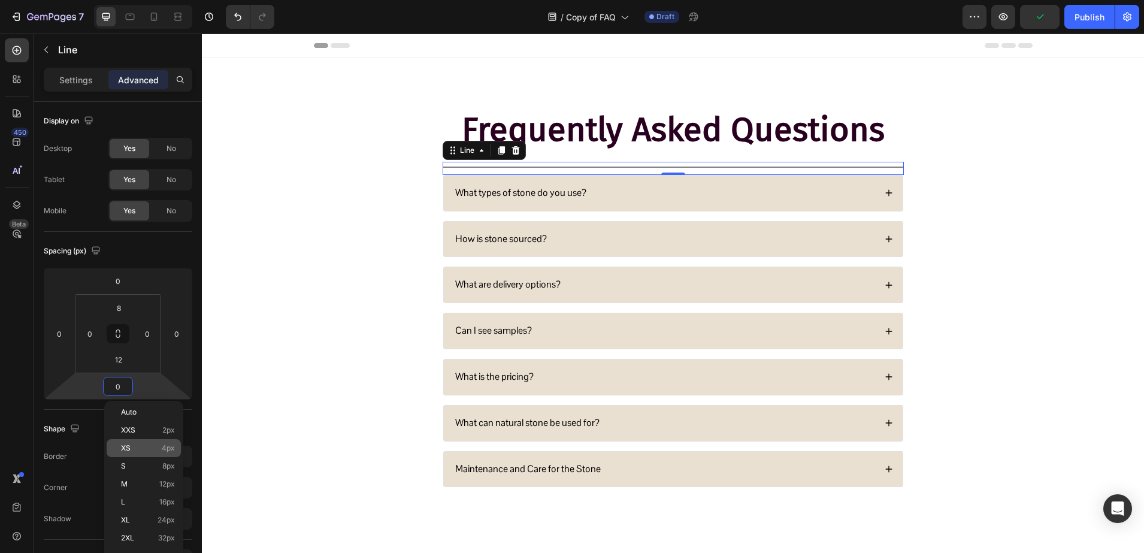
click at [137, 450] on p "XS 4px" at bounding box center [148, 448] width 54 height 8
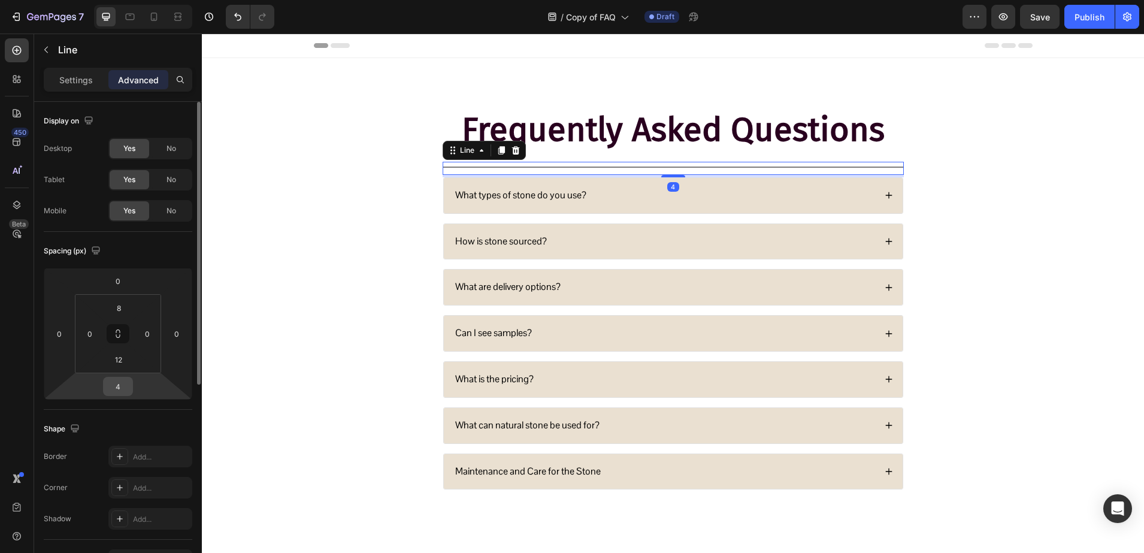
click at [114, 385] on input "4" at bounding box center [118, 386] width 24 height 18
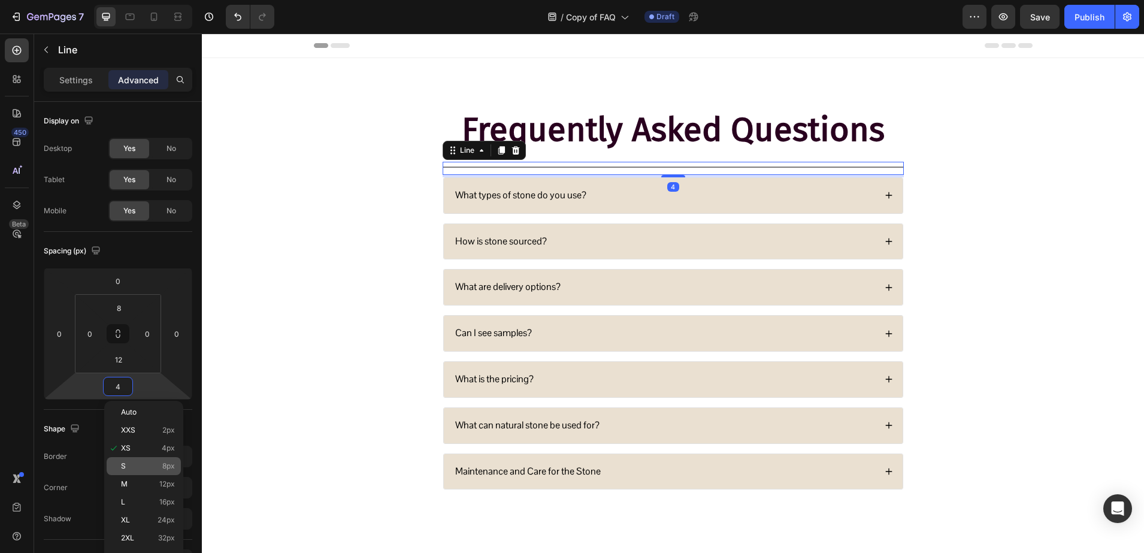
click at [148, 474] on div "S 8px" at bounding box center [144, 466] width 74 height 18
type input "8"
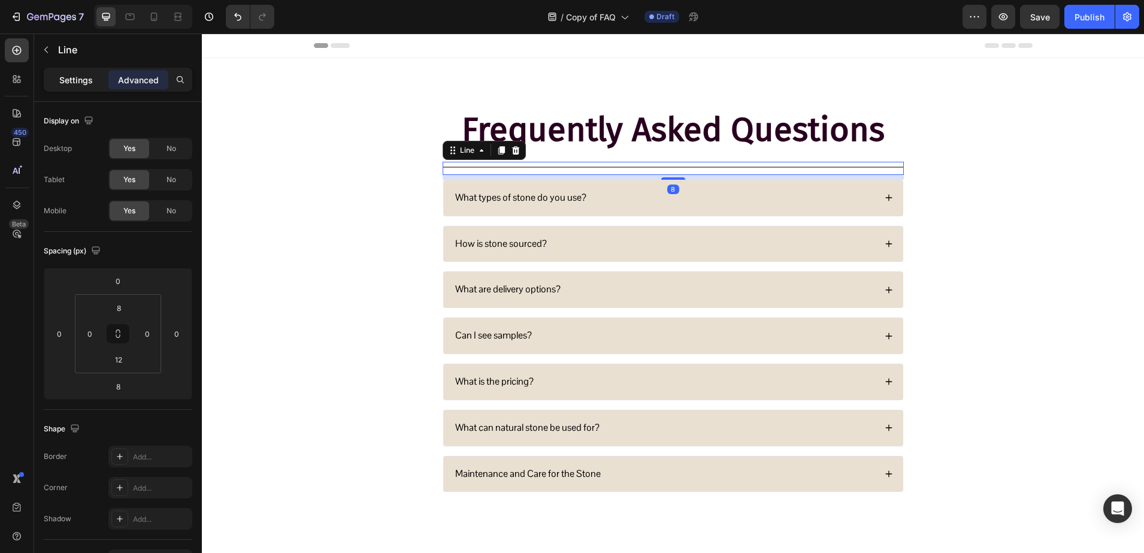
click at [91, 83] on p "Settings" at bounding box center [76, 80] width 34 height 13
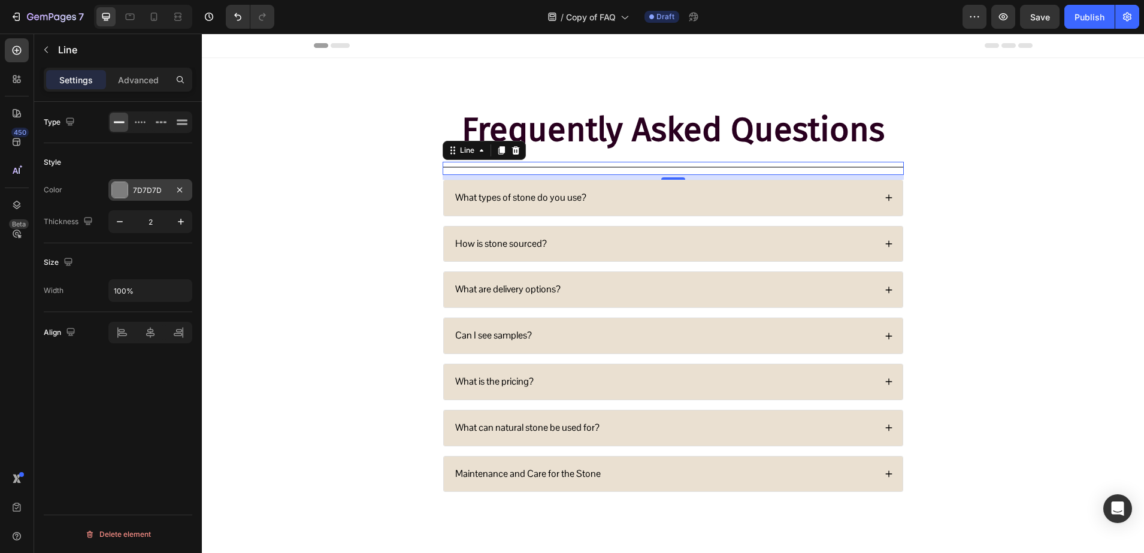
click at [128, 187] on div at bounding box center [119, 190] width 17 height 17
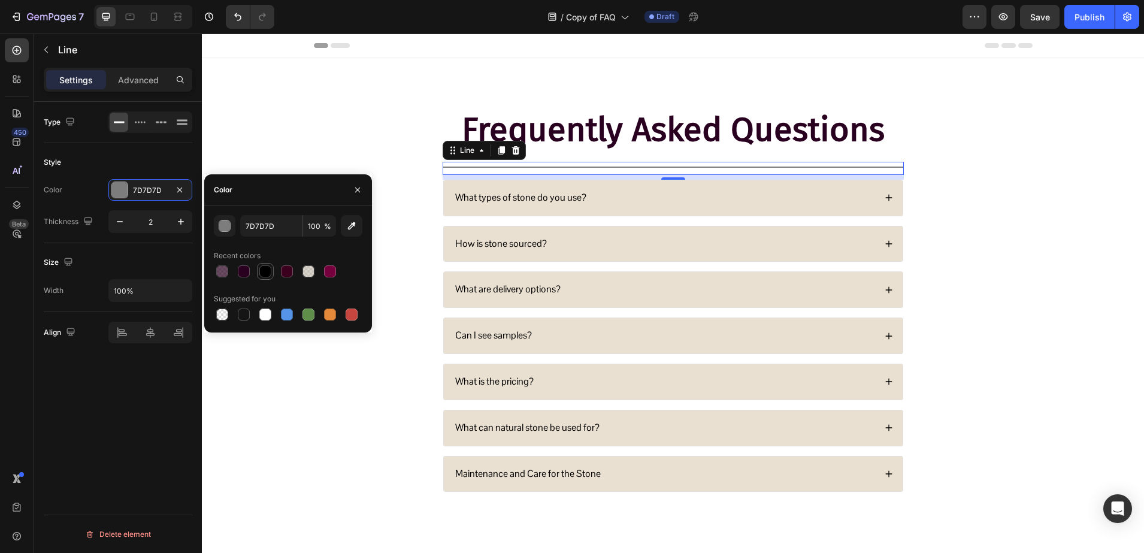
click at [267, 270] on div at bounding box center [265, 271] width 12 height 12
type input "000000"
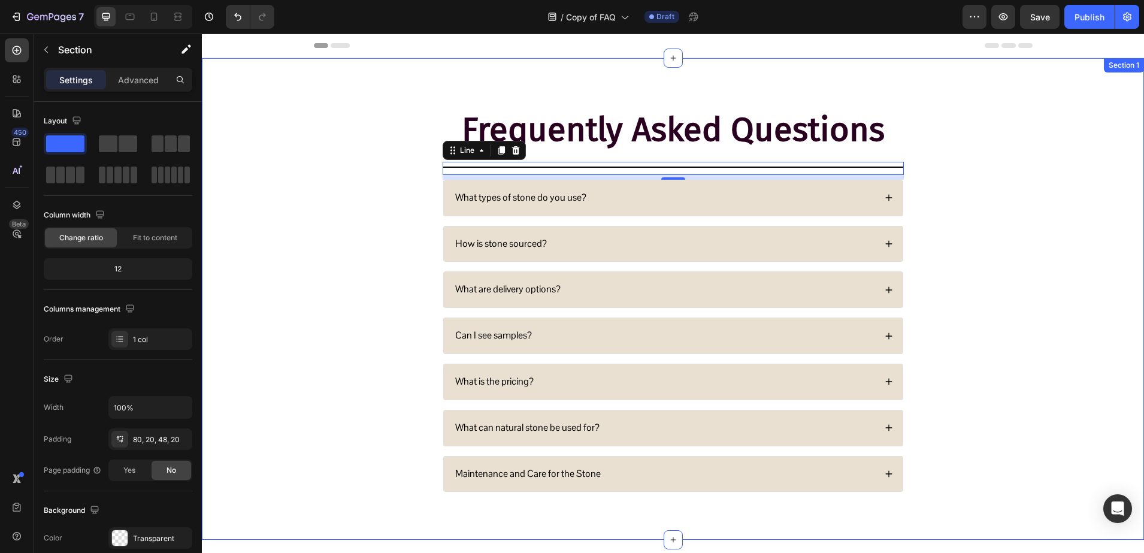
click at [323, 150] on div "Frequently Asked Questions Heading Title Line 8 What types of stone do you use?…" at bounding box center [673, 308] width 918 height 405
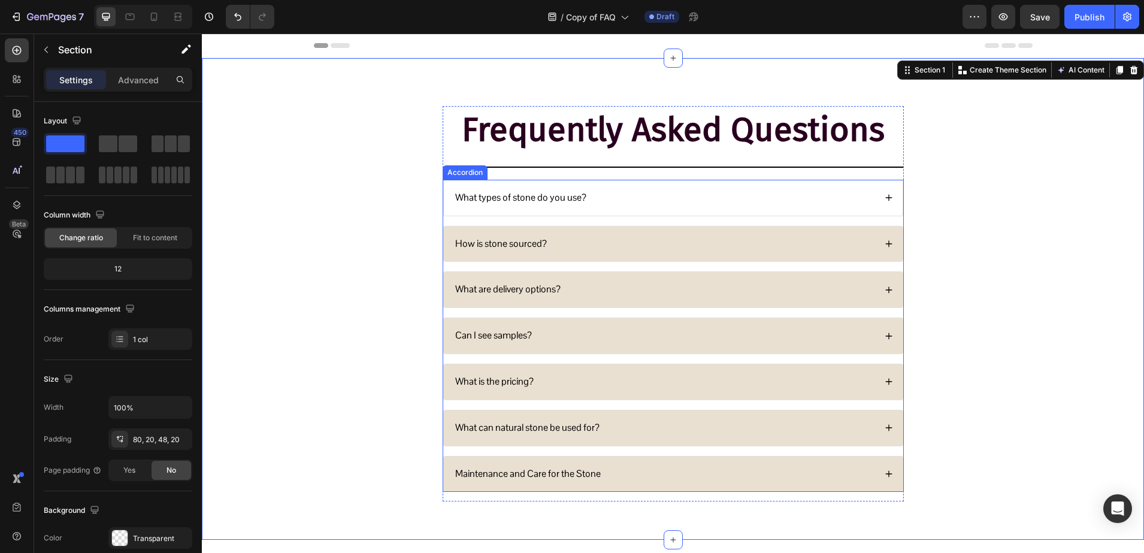
click at [495, 198] on p "What types of stone do you use?" at bounding box center [520, 198] width 131 height 13
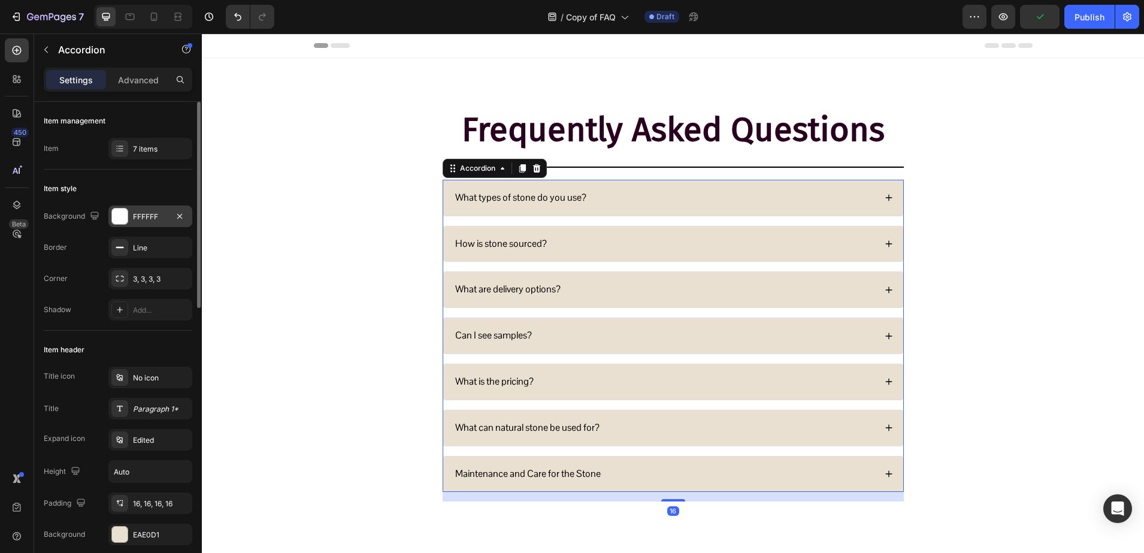
click at [137, 224] on div "FFFFFF" at bounding box center [150, 216] width 84 height 22
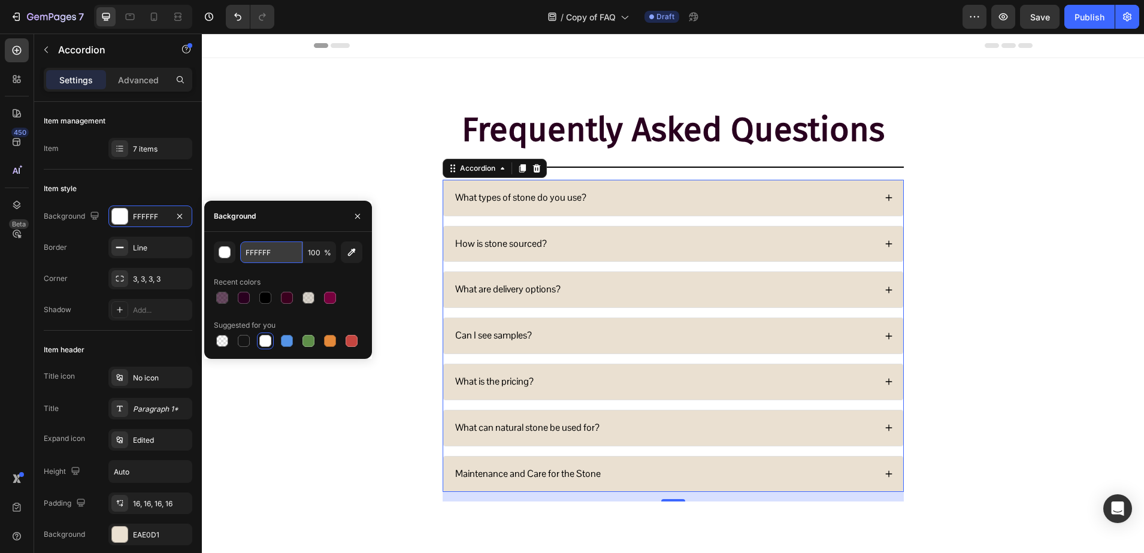
click at [276, 255] on input "FFFFFF" at bounding box center [271, 252] width 62 height 22
paste input "B4AA99"
type input "B4AA99"
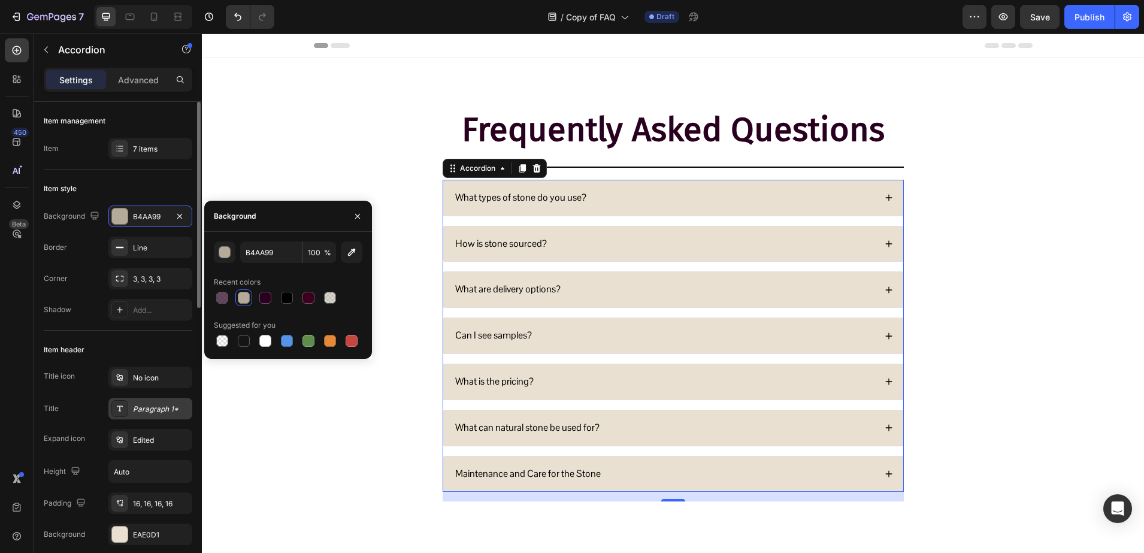
click at [140, 406] on div "Paragraph 1*" at bounding box center [161, 409] width 56 height 11
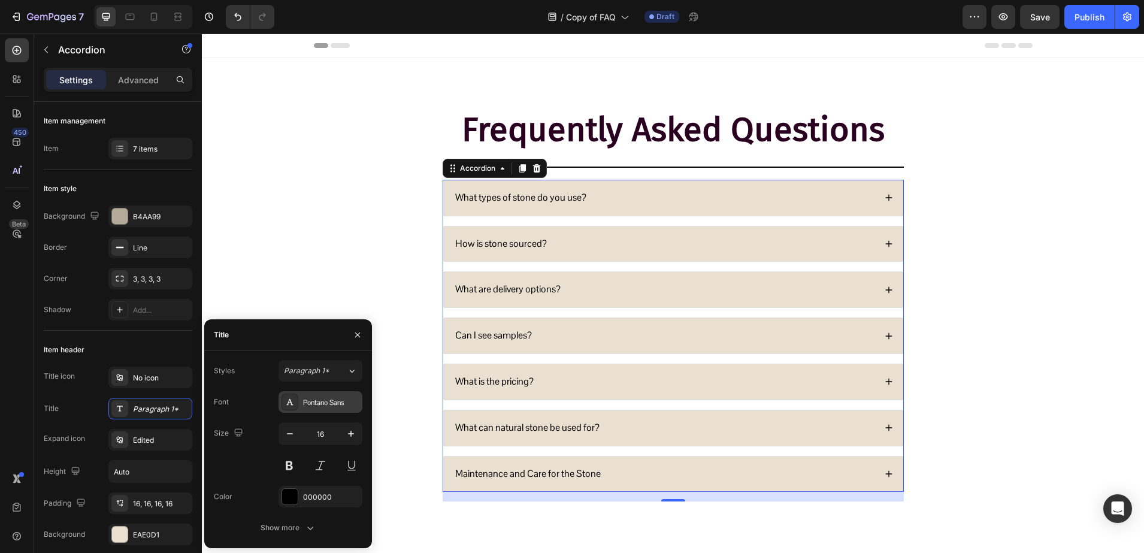
click at [306, 393] on div "Pontano Sans" at bounding box center [321, 402] width 84 height 22
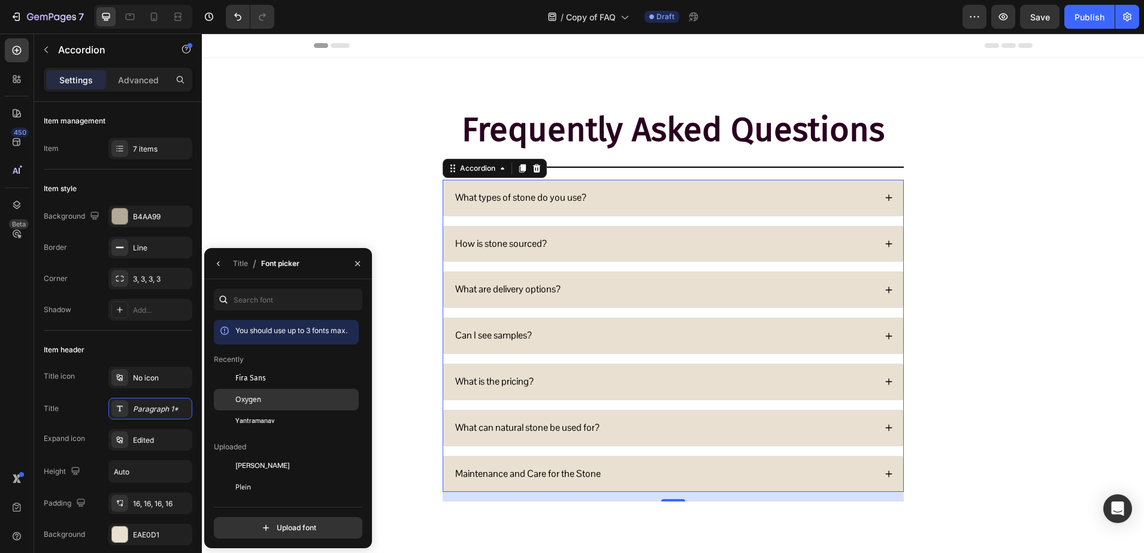
click at [264, 519] on div "Oxygen" at bounding box center [286, 530] width 145 height 22
click at [220, 262] on icon "button" at bounding box center [219, 264] width 10 height 10
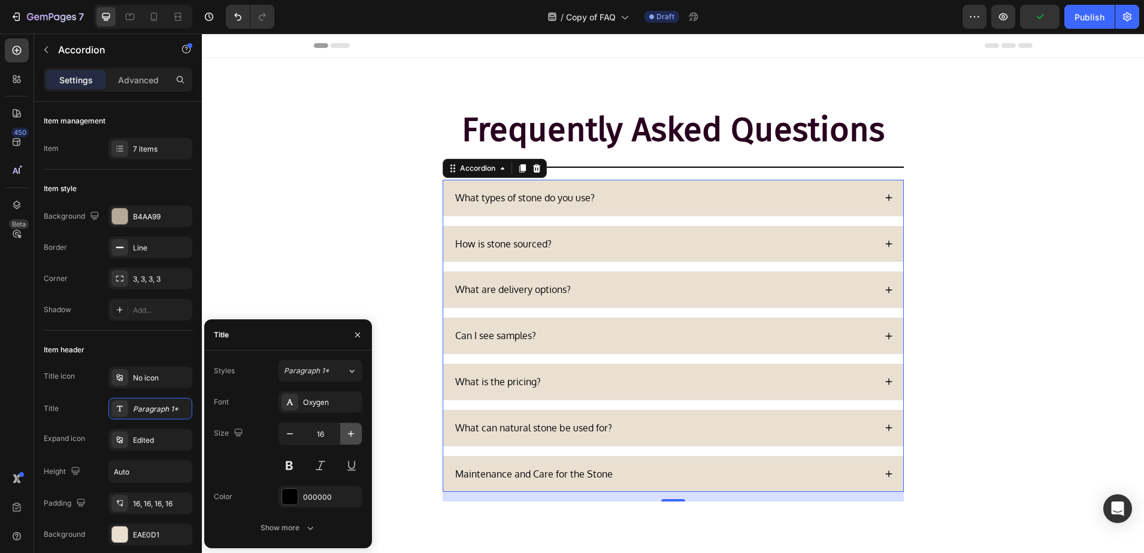
click at [355, 439] on icon "button" at bounding box center [351, 434] width 12 height 12
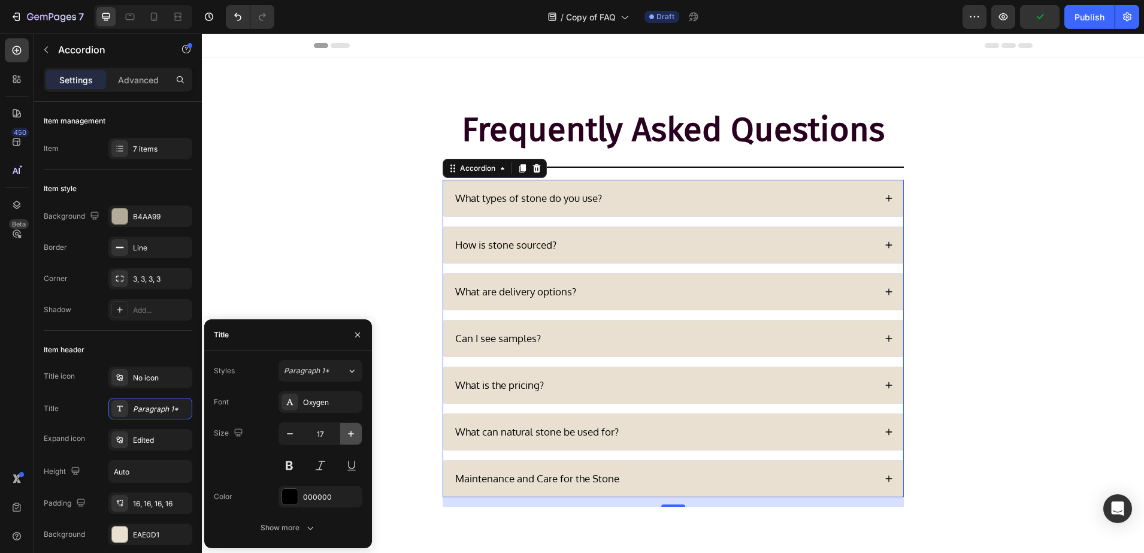
click at [355, 438] on icon "button" at bounding box center [351, 434] width 12 height 12
type input "18"
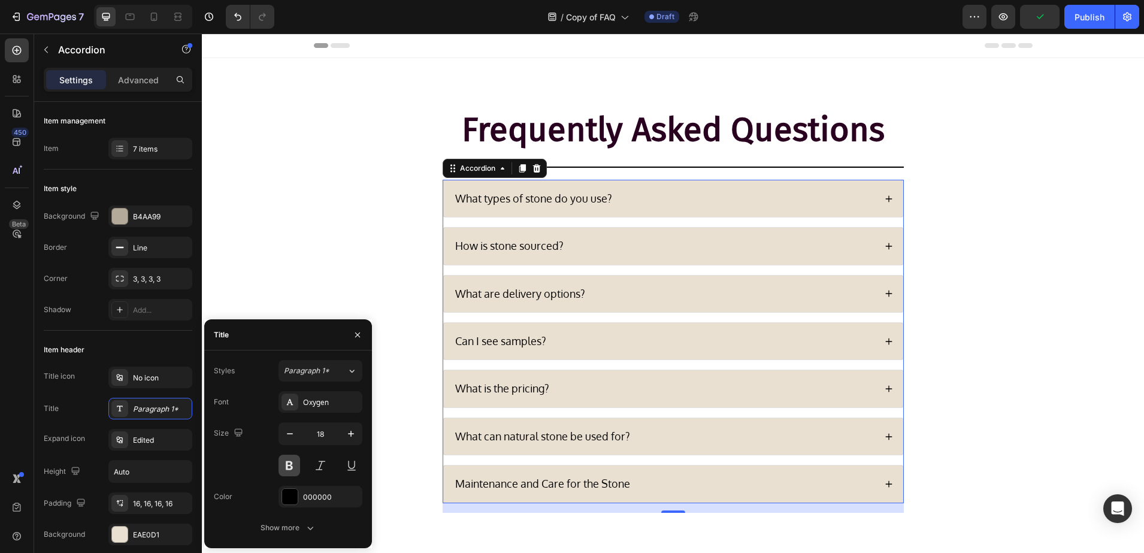
click at [285, 465] on button at bounding box center [290, 466] width 22 height 22
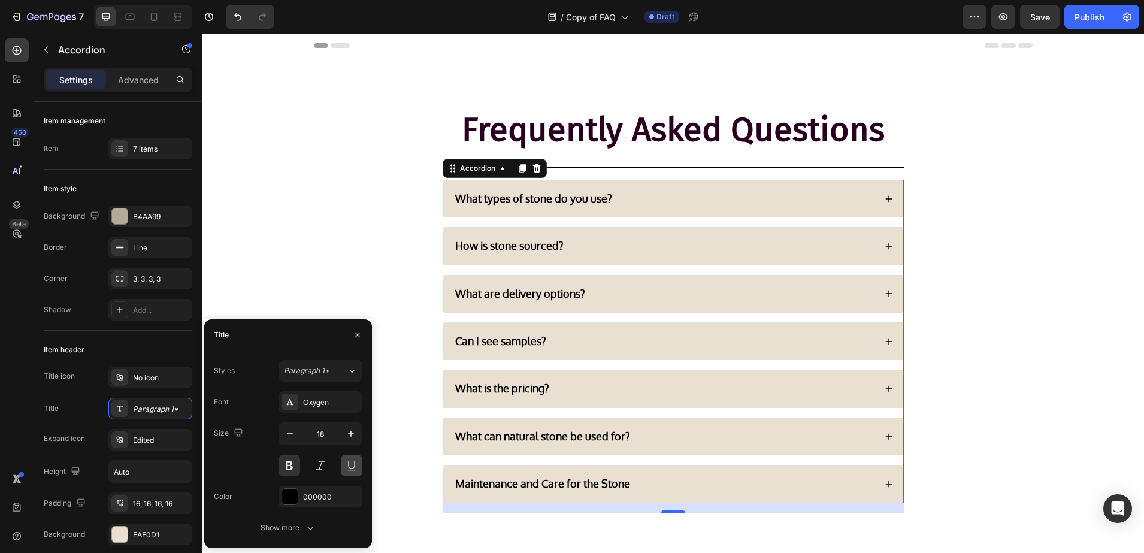
click at [344, 468] on button at bounding box center [352, 466] width 22 height 22
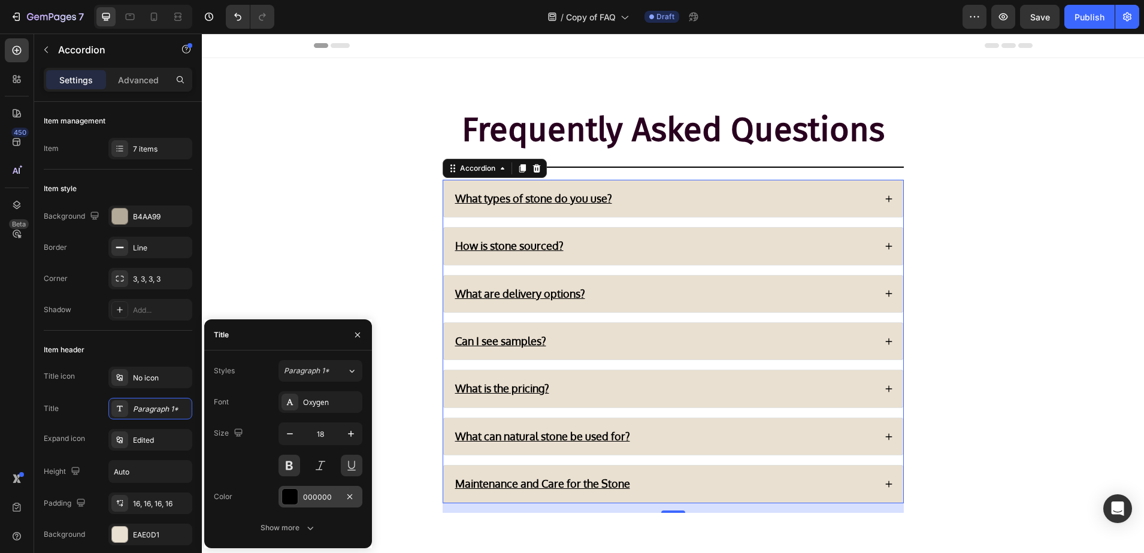
click at [300, 488] on div "000000" at bounding box center [321, 497] width 84 height 22
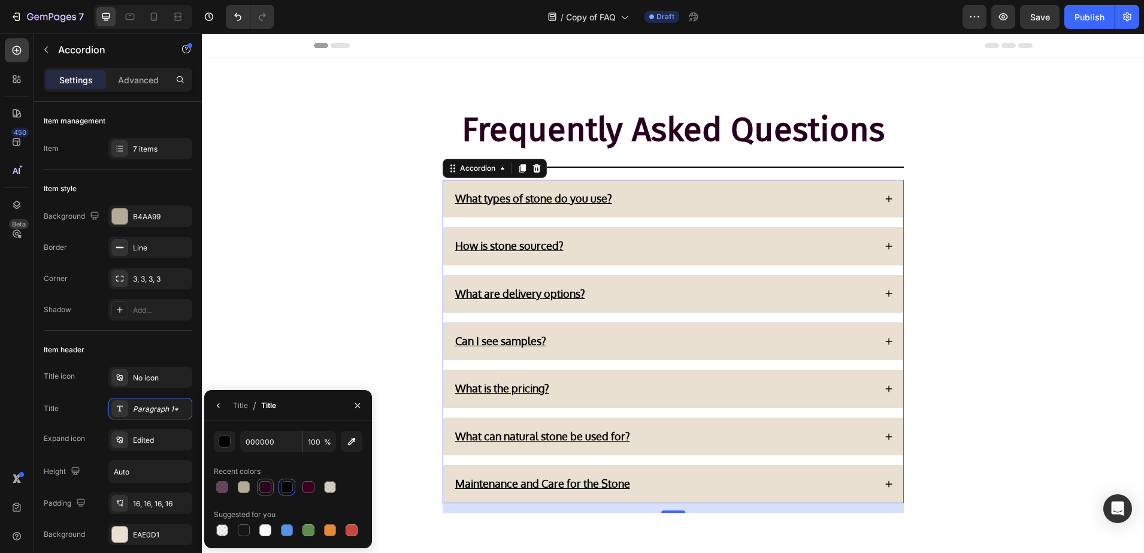
click at [264, 488] on div at bounding box center [265, 487] width 12 height 12
type input "29001F"
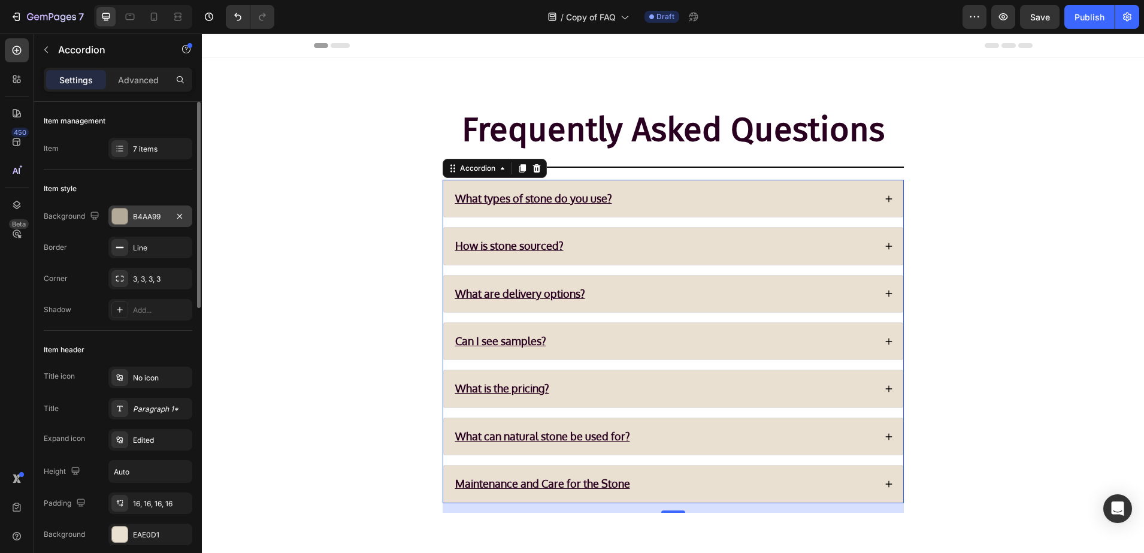
click at [129, 222] on div "B4AA99" at bounding box center [150, 216] width 84 height 22
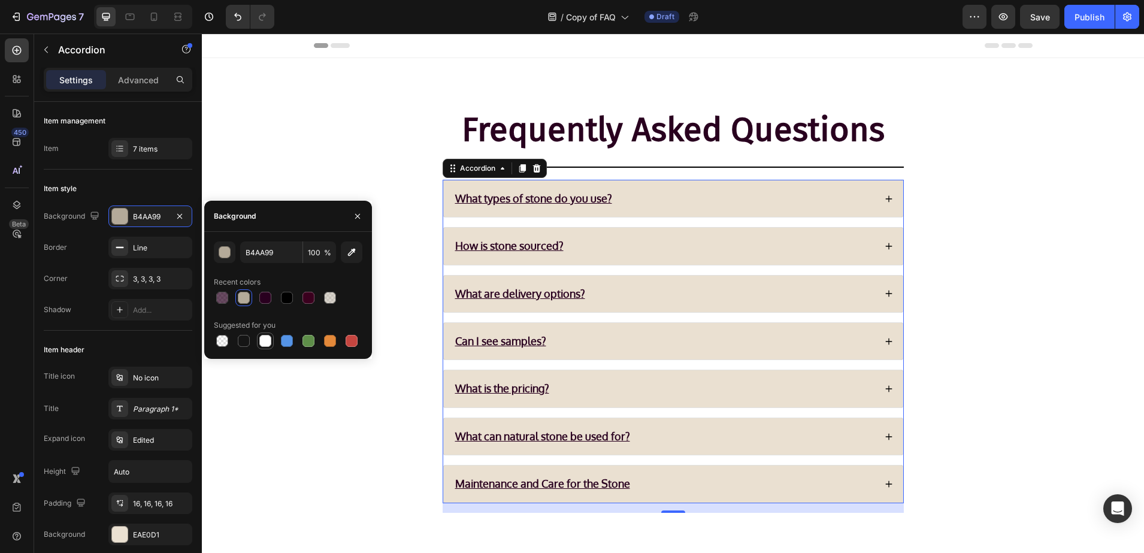
click at [266, 336] on div at bounding box center [265, 341] width 12 height 12
click at [251, 297] on div at bounding box center [243, 297] width 17 height 17
type input "B4AA99"
click at [354, 216] on icon "button" at bounding box center [358, 216] width 10 height 10
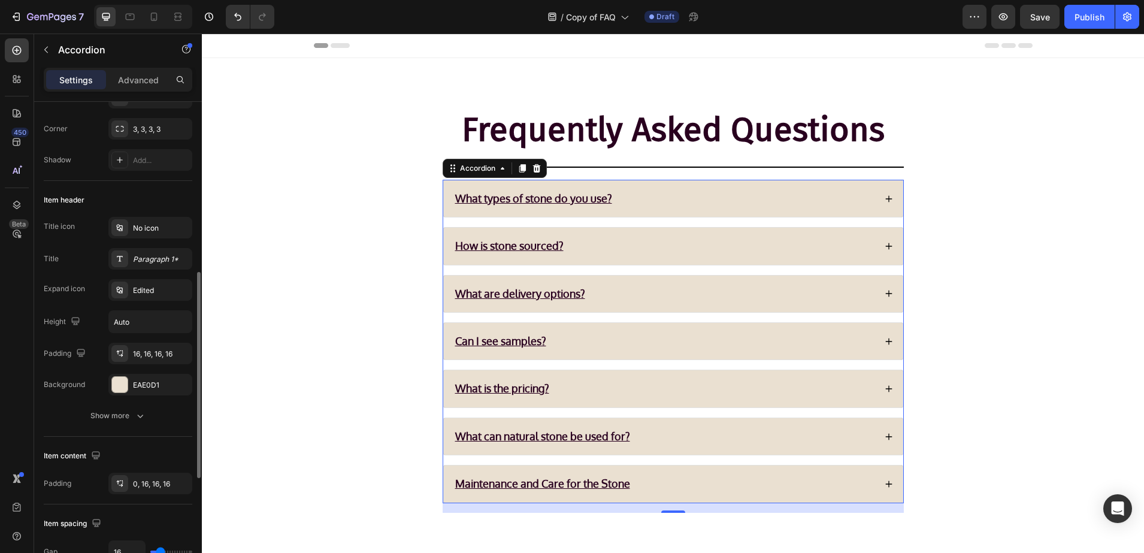
scroll to position [225, 0]
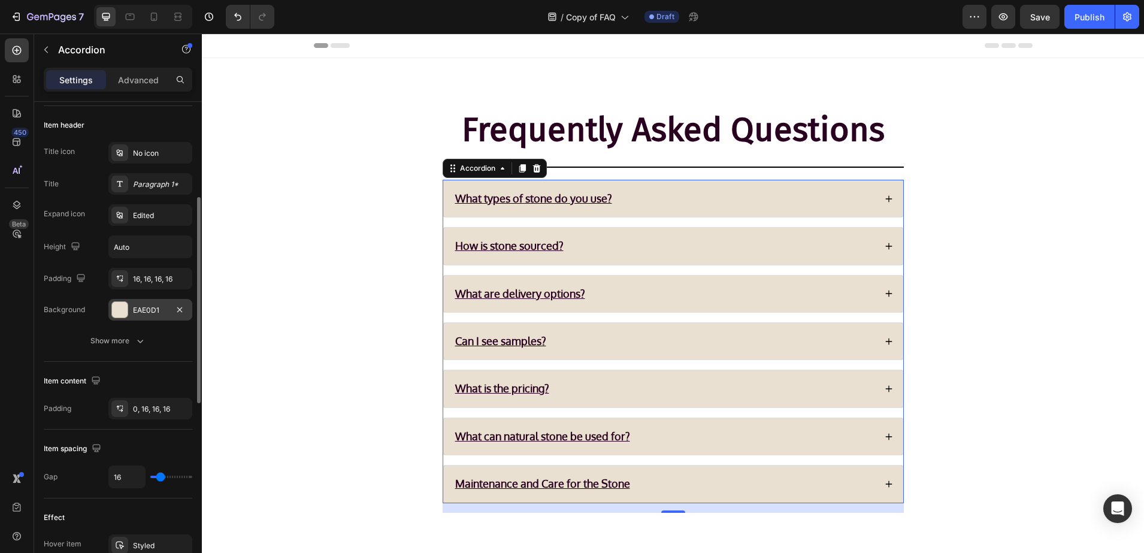
click at [123, 301] on div at bounding box center [119, 309] width 17 height 17
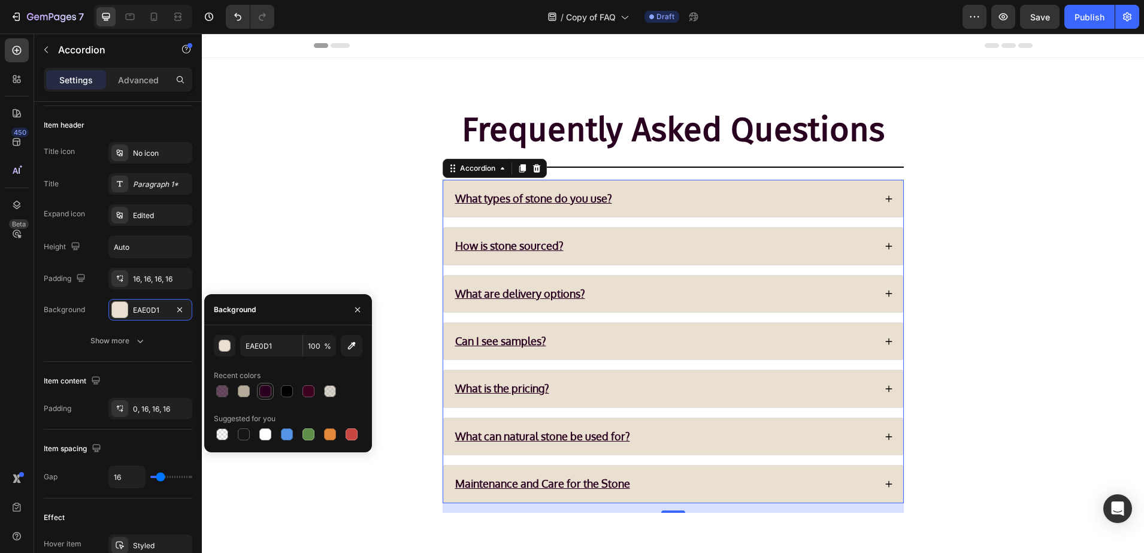
click at [265, 389] on div at bounding box center [265, 391] width 12 height 12
type input "29001F"
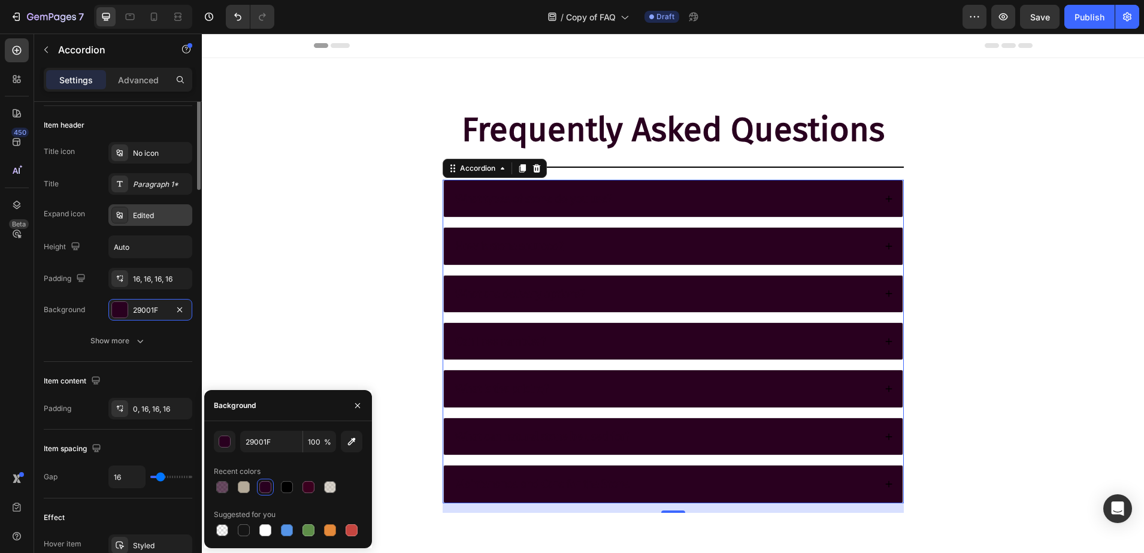
scroll to position [75, 0]
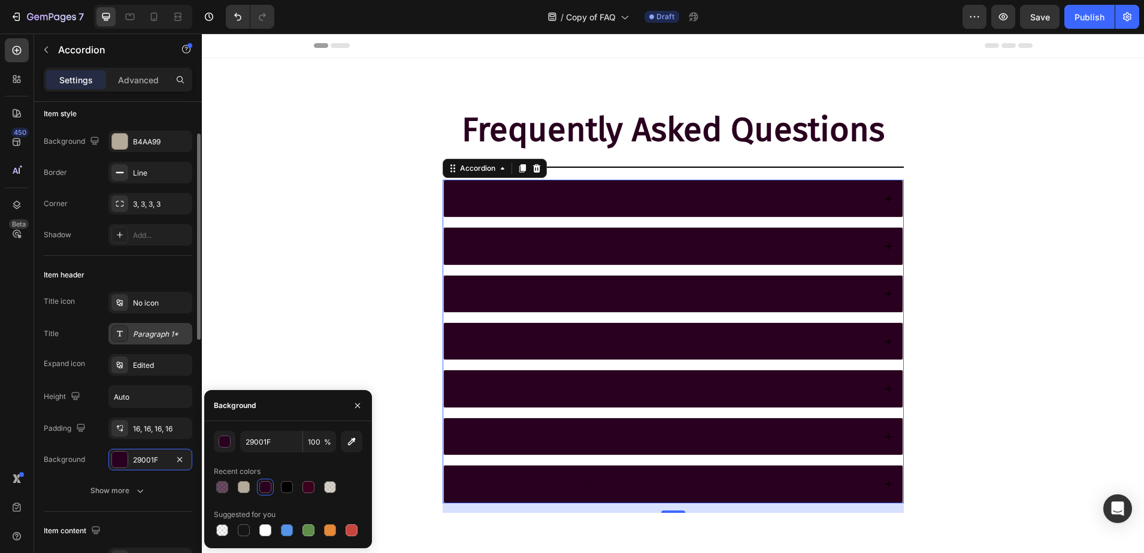
click at [119, 337] on icon at bounding box center [120, 334] width 10 height 10
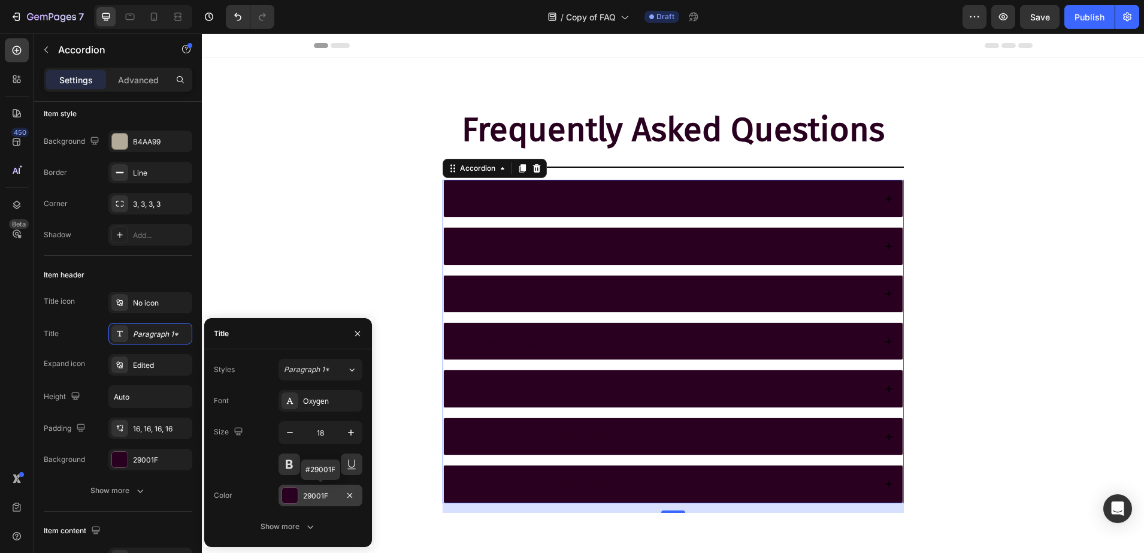
click at [307, 486] on div "29001F" at bounding box center [321, 496] width 84 height 22
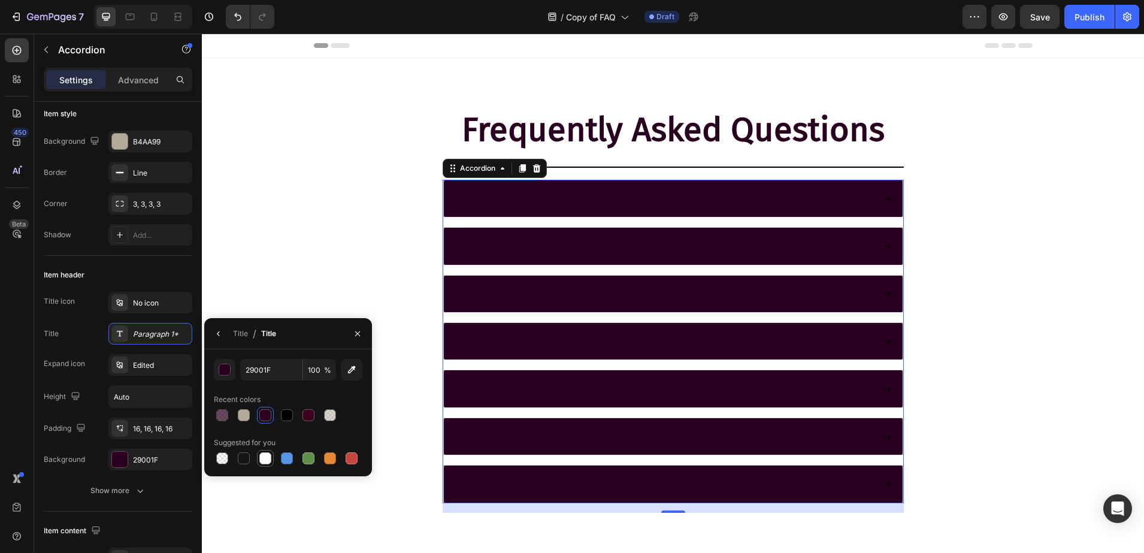
click at [264, 454] on div at bounding box center [265, 458] width 12 height 12
type input "FFFFFF"
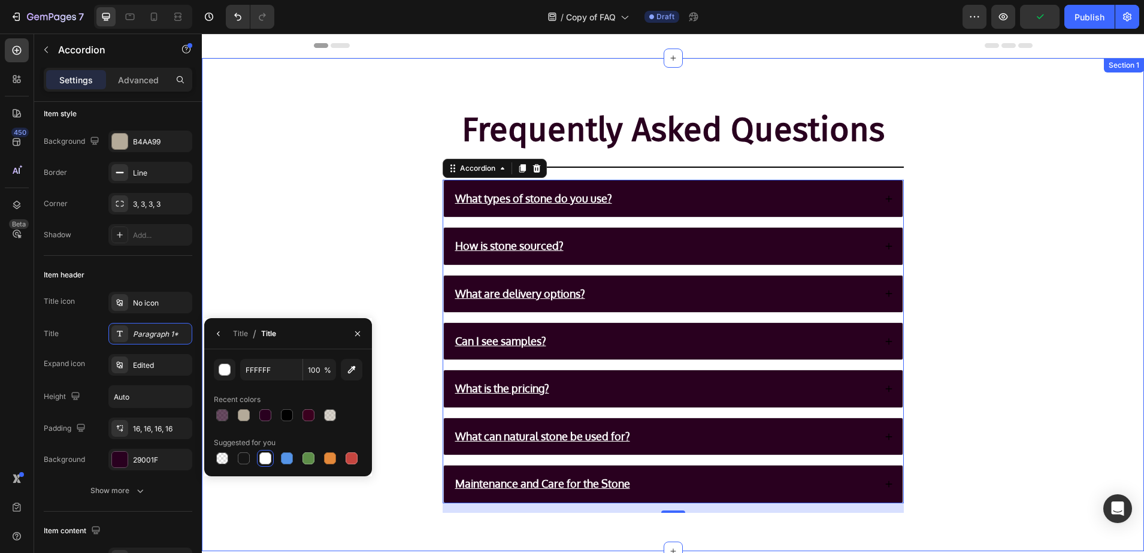
click at [283, 241] on div "Frequently Asked Questions Heading Title Line What types of stone do you use? H…" at bounding box center [673, 314] width 918 height 416
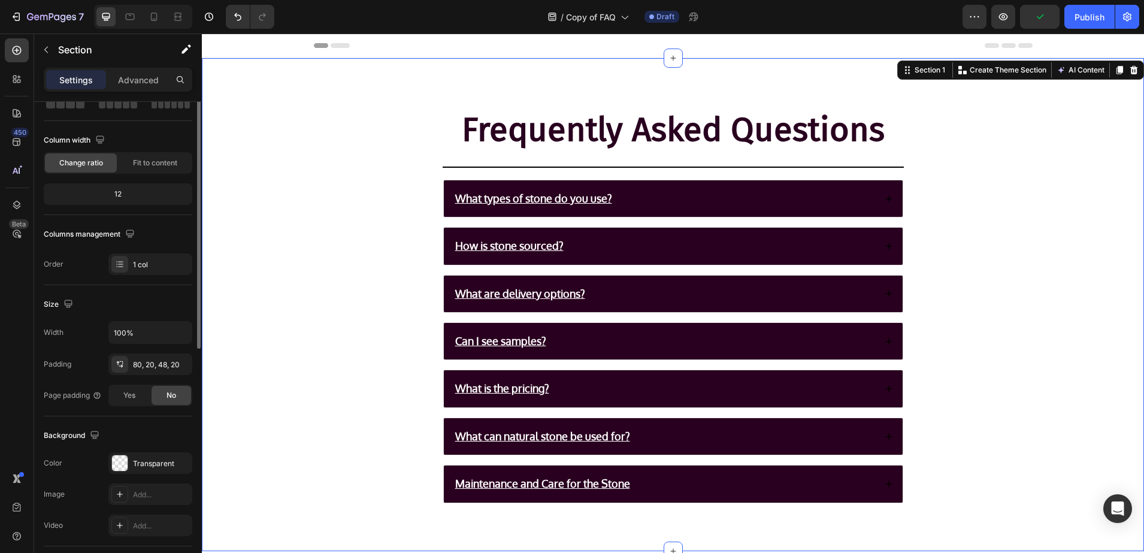
scroll to position [0, 0]
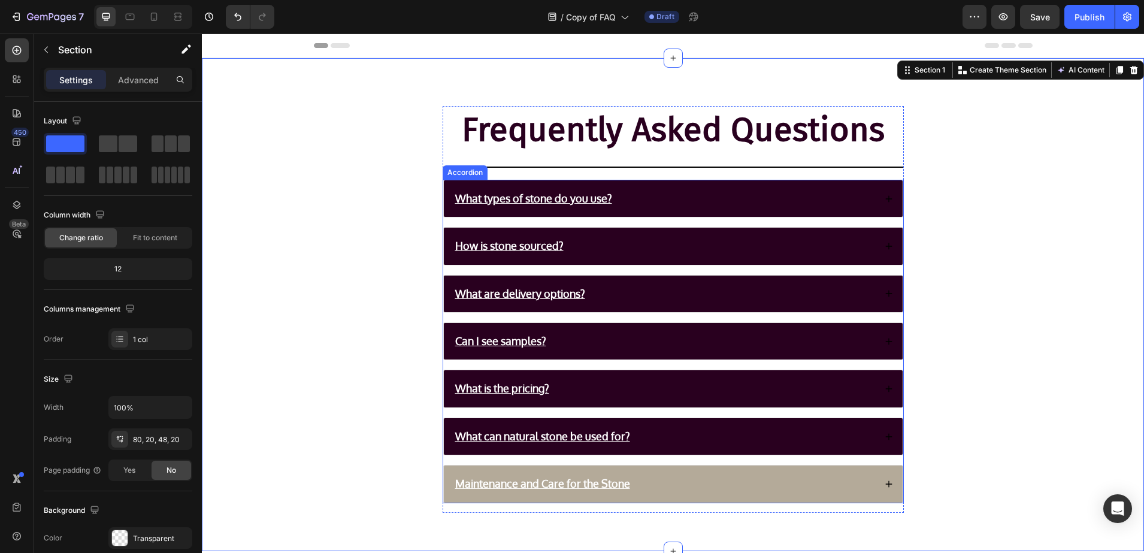
click at [625, 477] on div "Maintenance and Care for the Stone" at bounding box center [542, 483] width 179 height 17
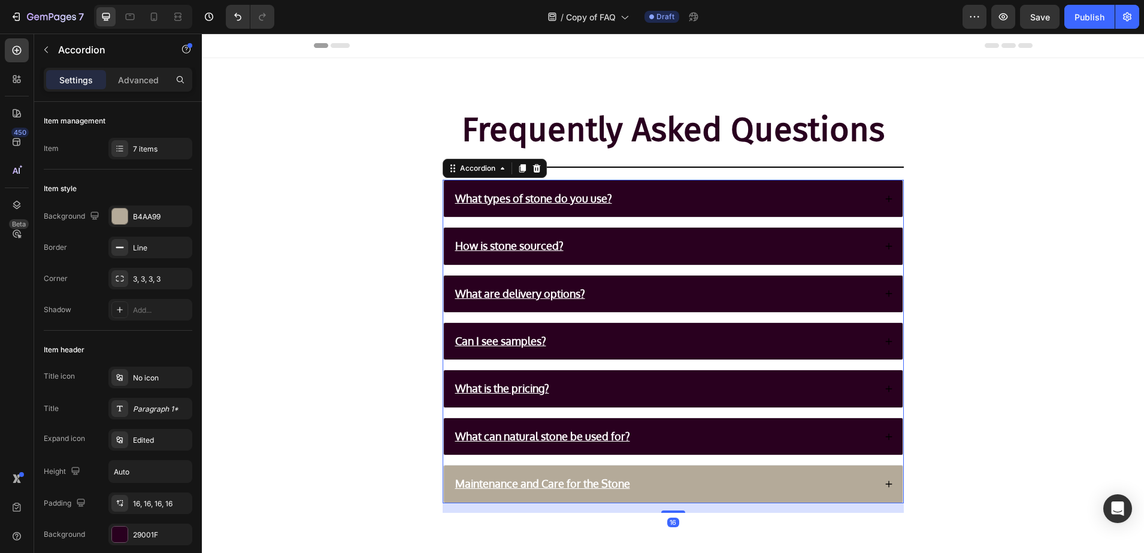
click at [612, 482] on p "Maintenance and Care for the Stone" at bounding box center [542, 484] width 175 height 14
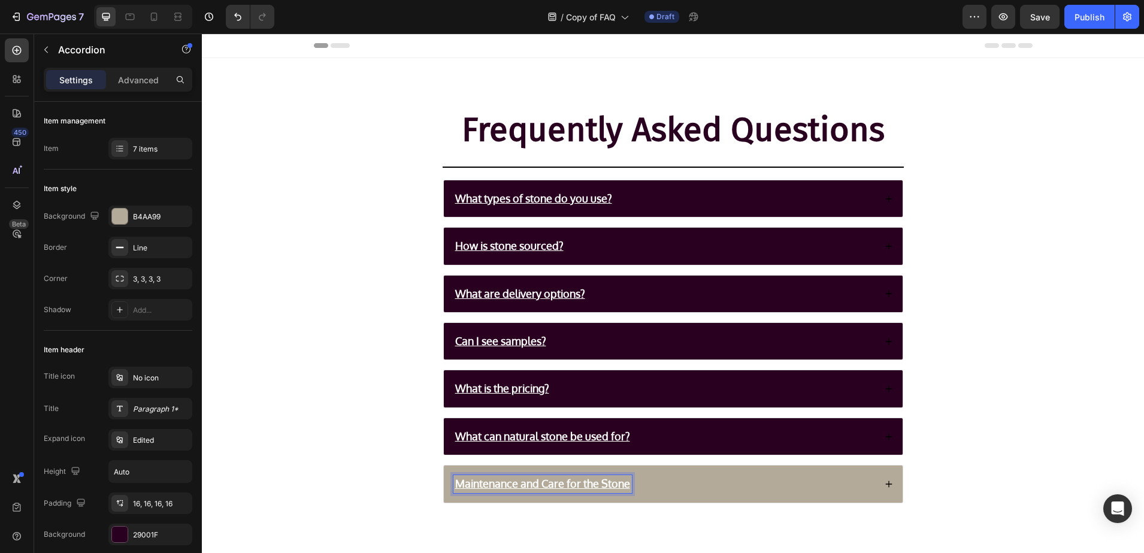
click at [603, 484] on p "Maintenance and Care for the Stone" at bounding box center [542, 484] width 175 height 14
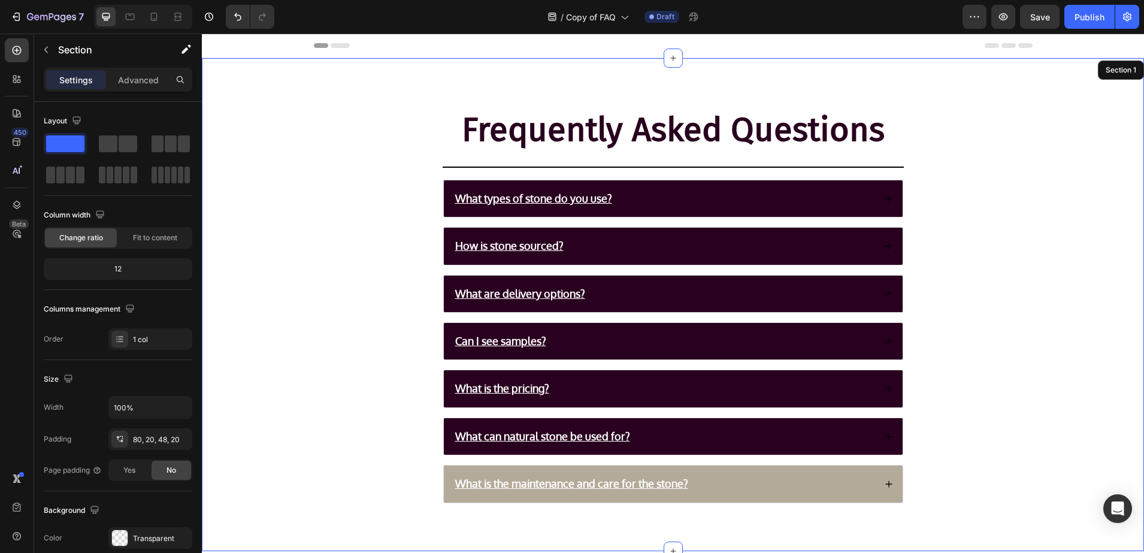
click at [416, 361] on div "Frequently Asked Questions Heading Title Line What types of stone do you use? H…" at bounding box center [673, 314] width 918 height 416
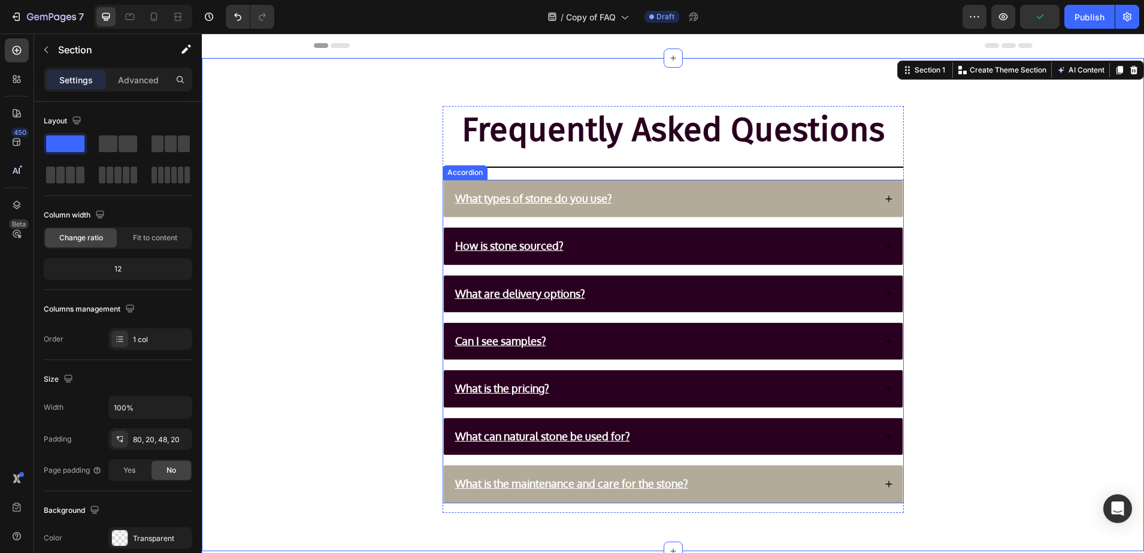
click at [878, 191] on div "What types of stone do you use?" at bounding box center [673, 198] width 459 height 37
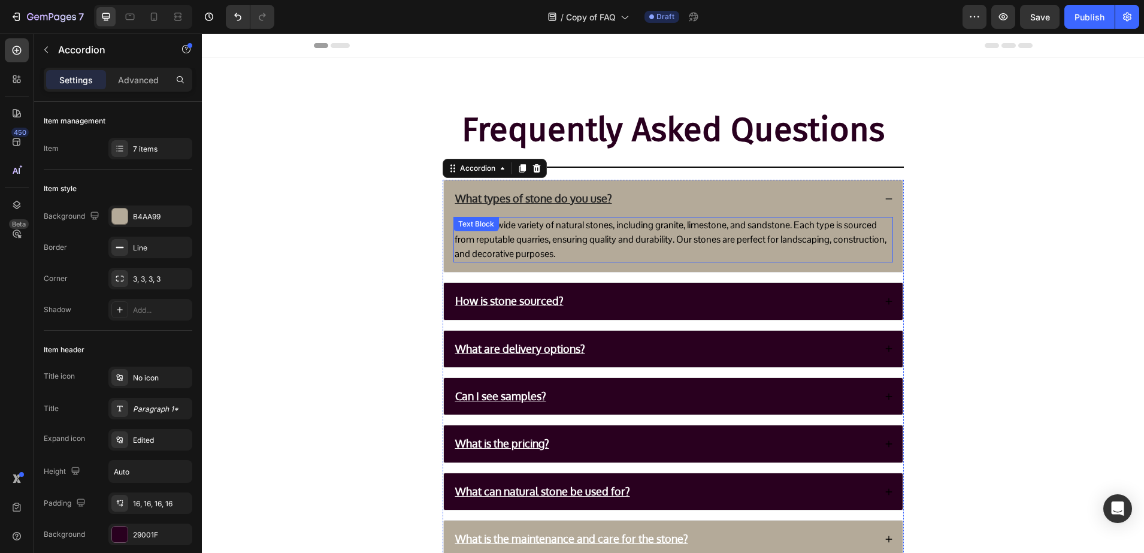
click at [824, 227] on p "We offer a wide variety of natural stones, including granite, limestone, and sa…" at bounding box center [673, 239] width 437 height 43
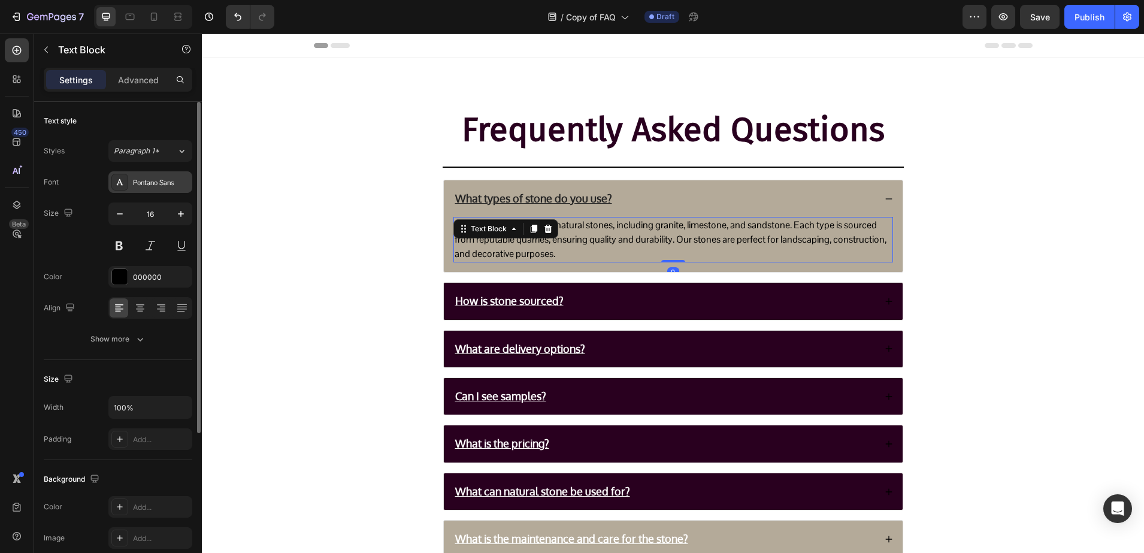
click at [149, 184] on div "Pontano Sans" at bounding box center [161, 182] width 56 height 11
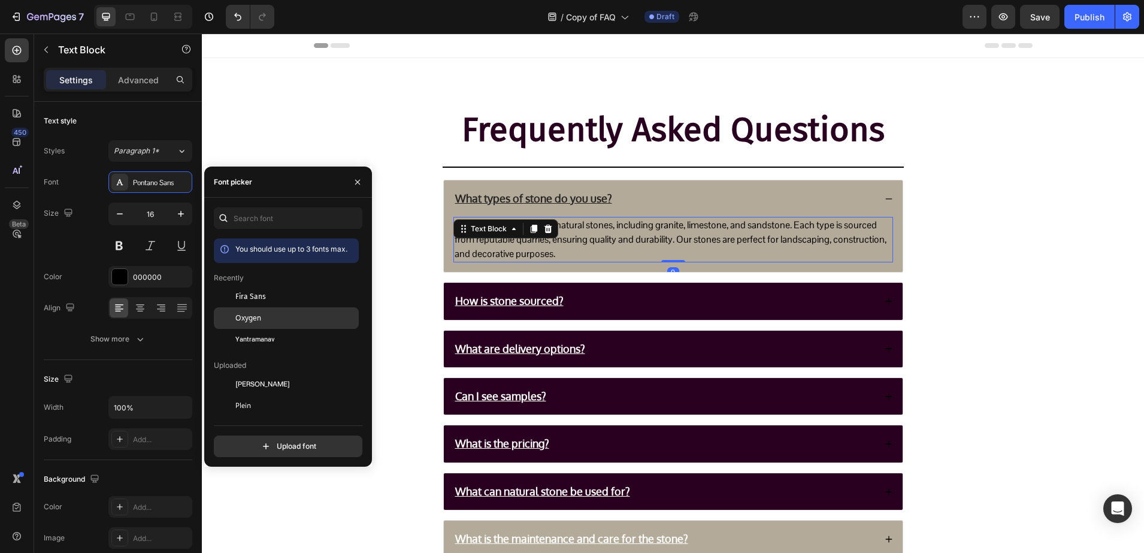
click at [241, 317] on span "Oxygen" at bounding box center [248, 318] width 26 height 11
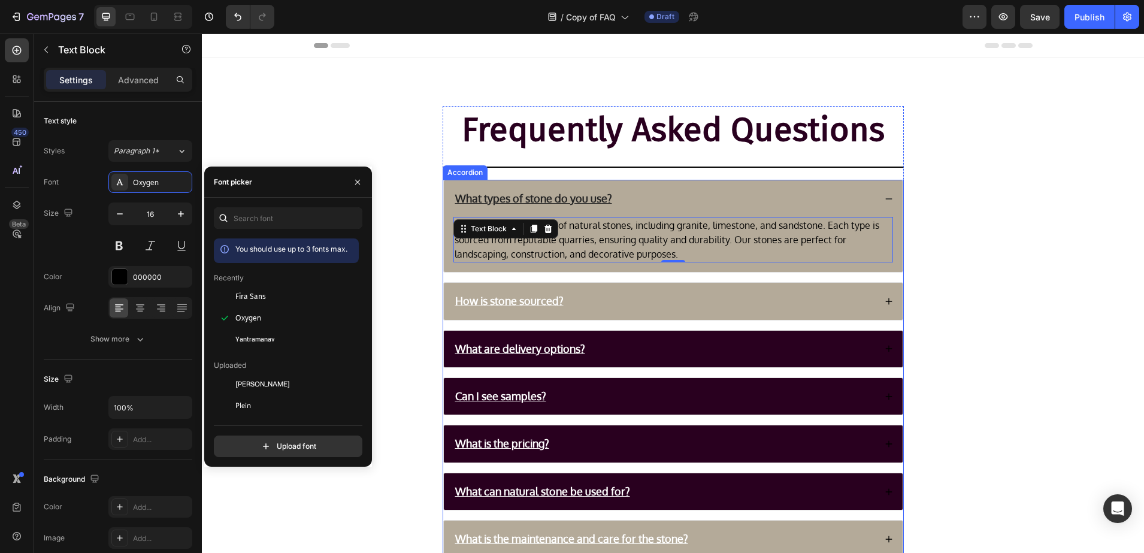
click at [691, 298] on div "How is stone sourced?" at bounding box center [664, 300] width 422 height 17
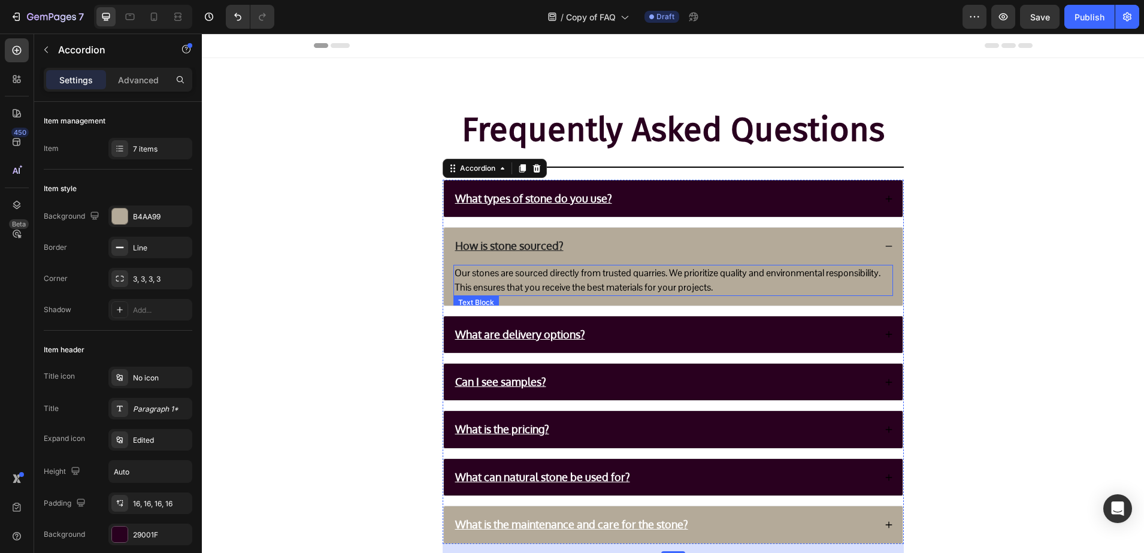
click at [495, 271] on p "Our stones are sourced directly from trusted quarries. We prioritize quality an…" at bounding box center [673, 280] width 437 height 29
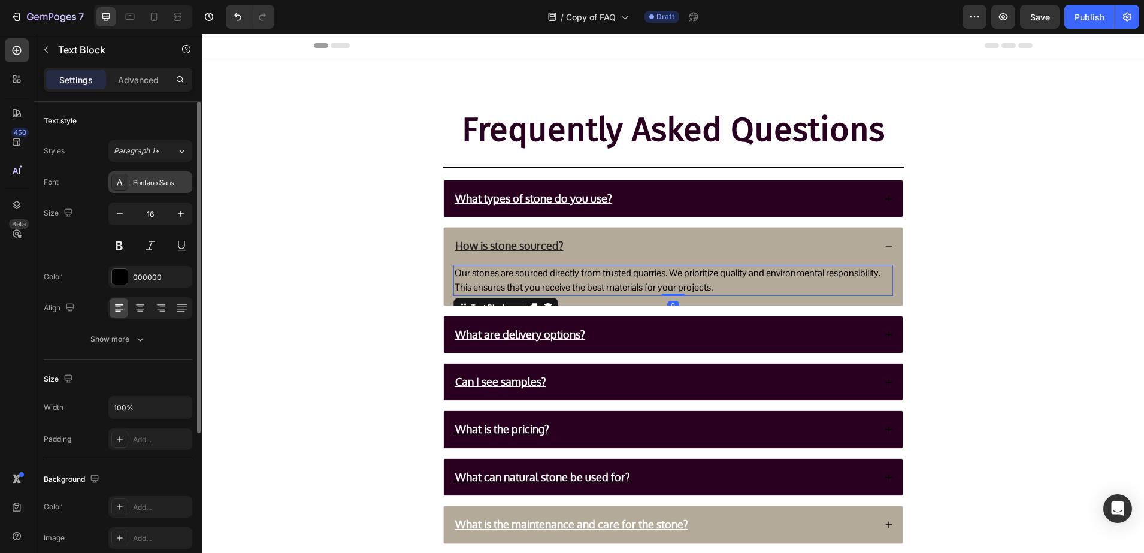
click at [142, 185] on div "Pontano Sans" at bounding box center [161, 182] width 56 height 11
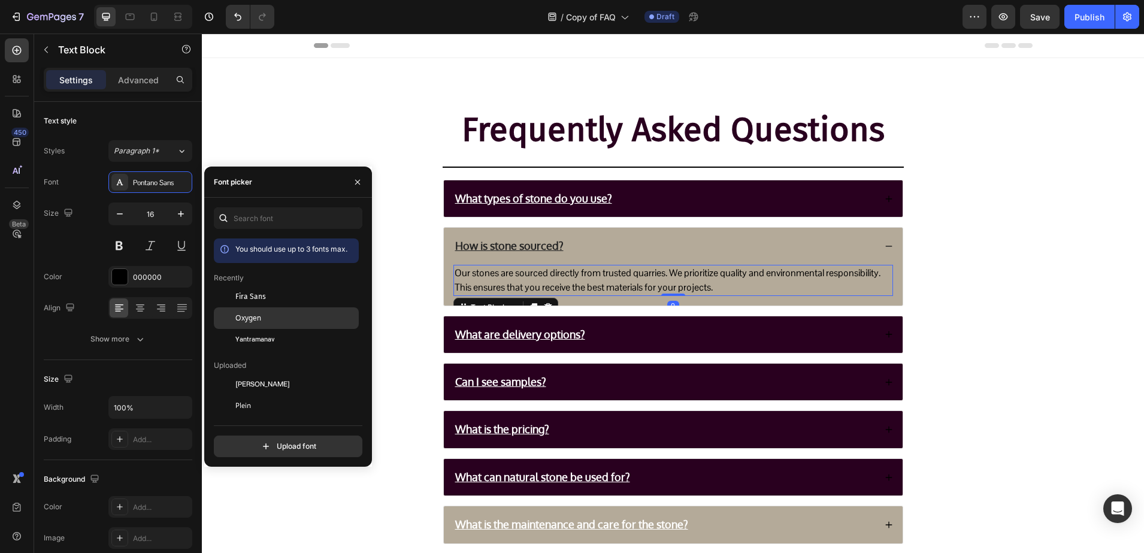
click at [248, 314] on span "Oxygen" at bounding box center [248, 318] width 26 height 11
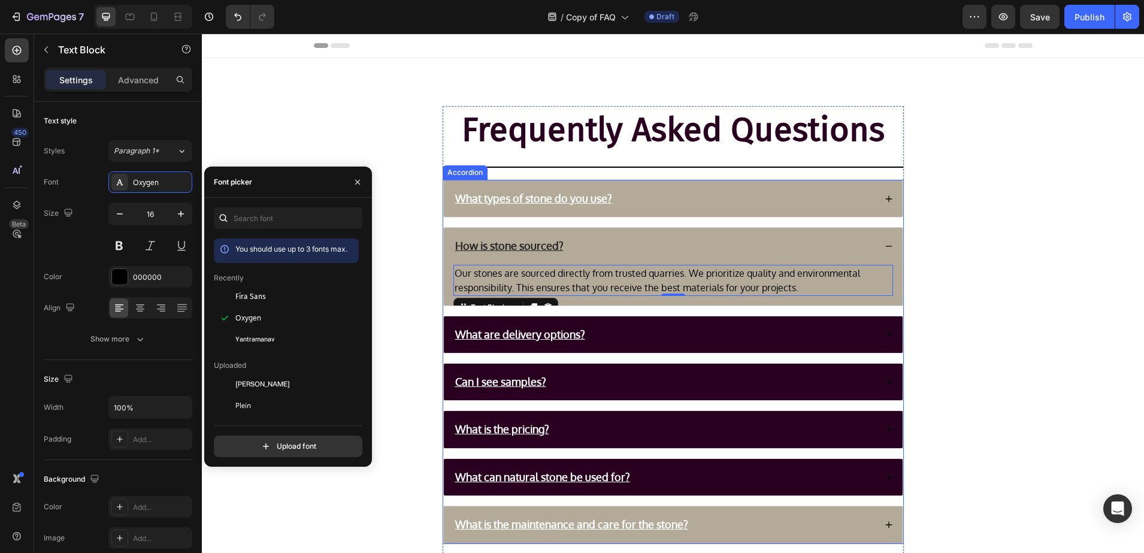
click at [642, 189] on div "What types of stone do you use?" at bounding box center [673, 198] width 459 height 37
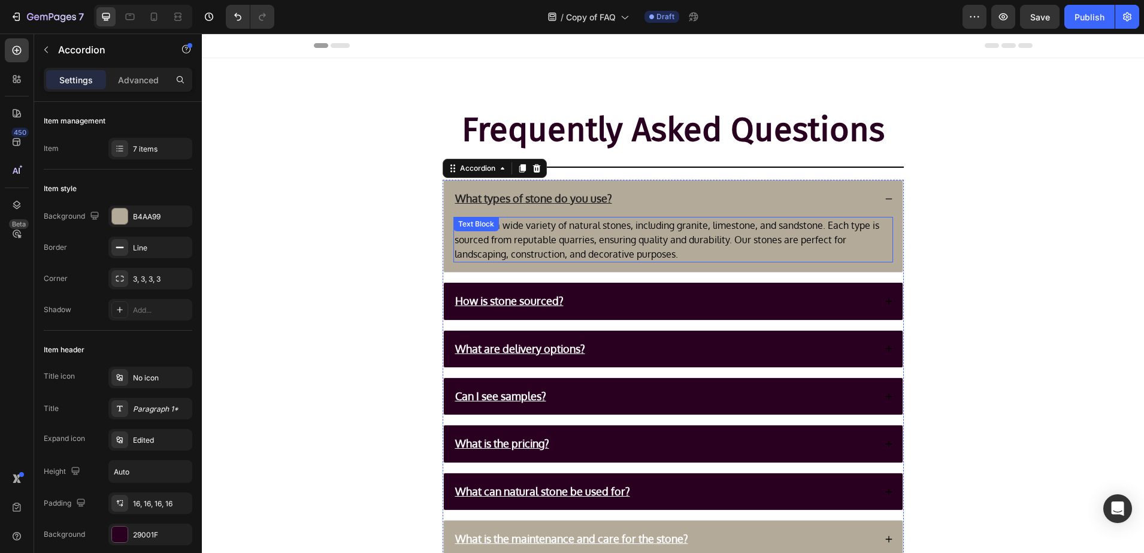
click at [500, 243] on p "We offer a wide variety of natural stones, including granite, limestone, and sa…" at bounding box center [673, 239] width 437 height 43
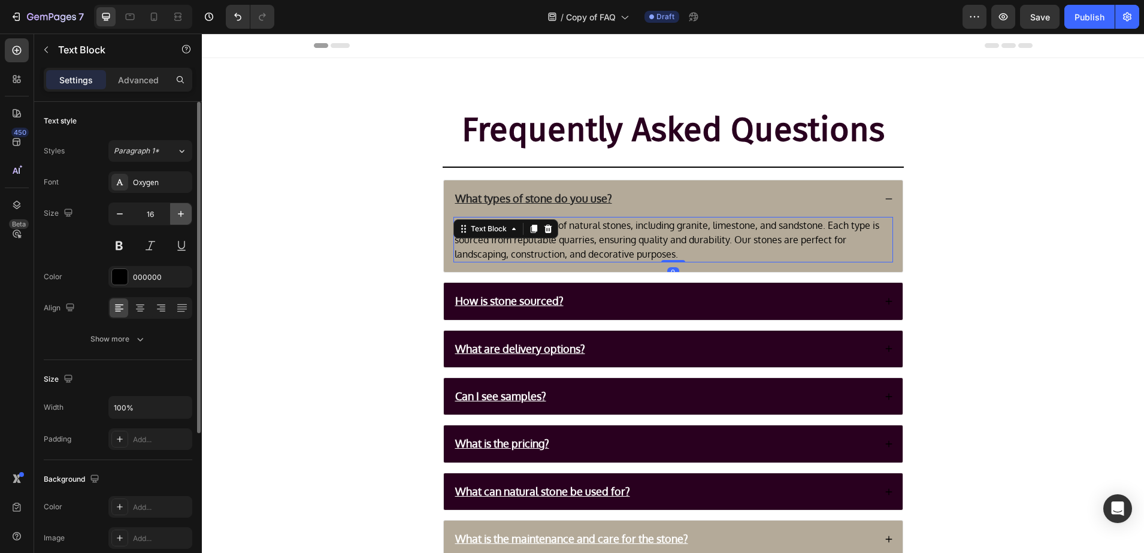
click at [186, 215] on icon "button" at bounding box center [181, 214] width 12 height 12
type input "17"
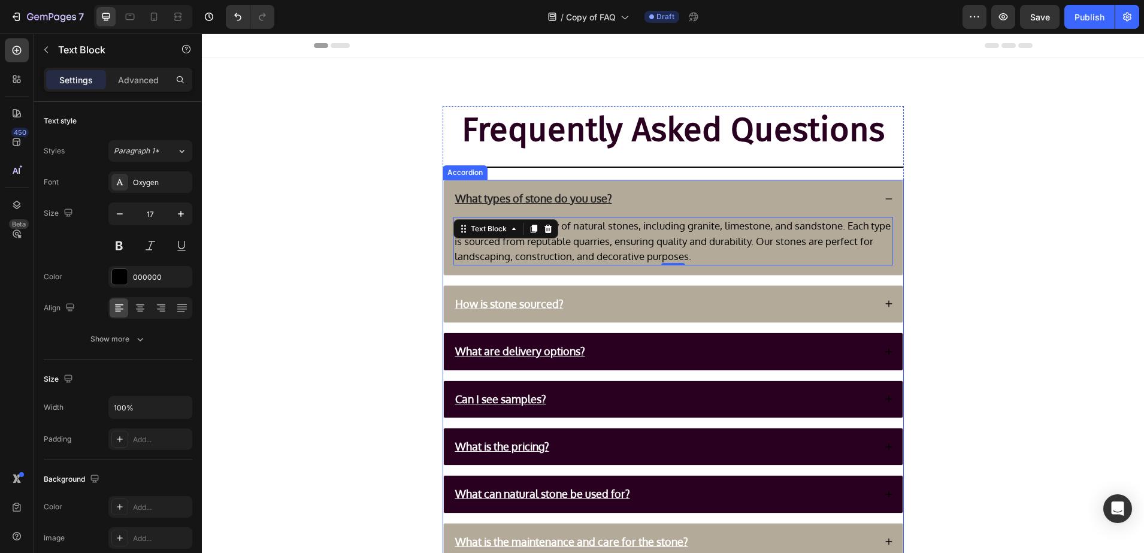
click at [700, 305] on div "How is stone sourced?" at bounding box center [664, 303] width 422 height 17
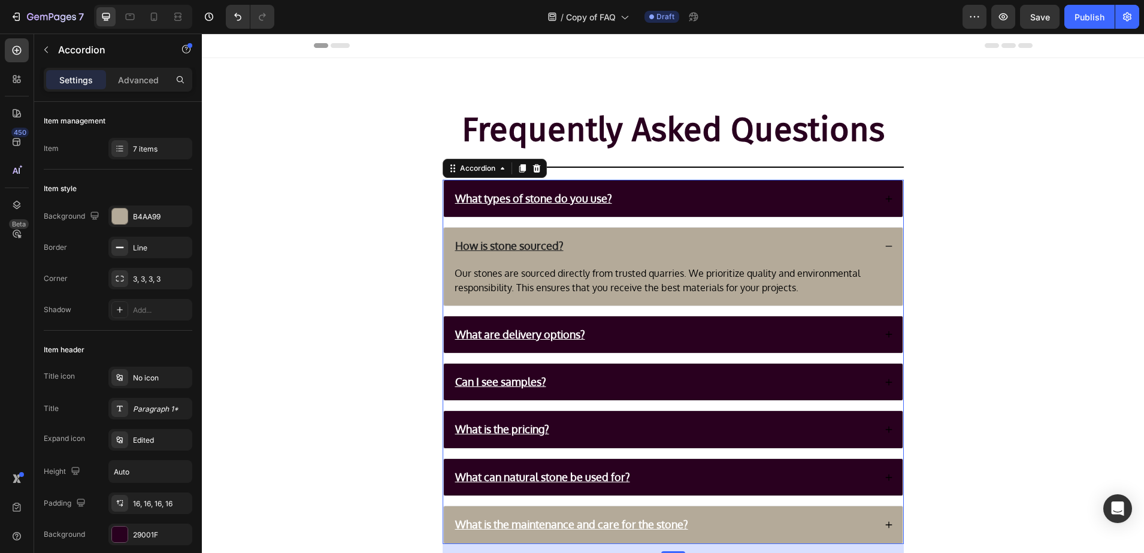
click at [513, 283] on p "Our stones are sourced directly from trusted quarries. We prioritize quality an…" at bounding box center [673, 280] width 437 height 29
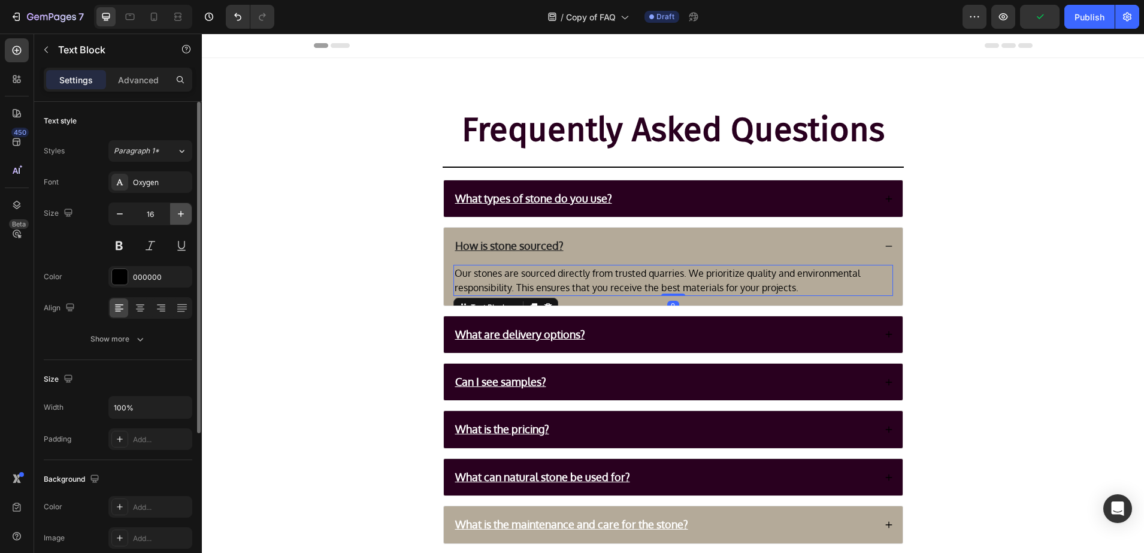
click at [188, 216] on button "button" at bounding box center [181, 214] width 22 height 22
type input "17"
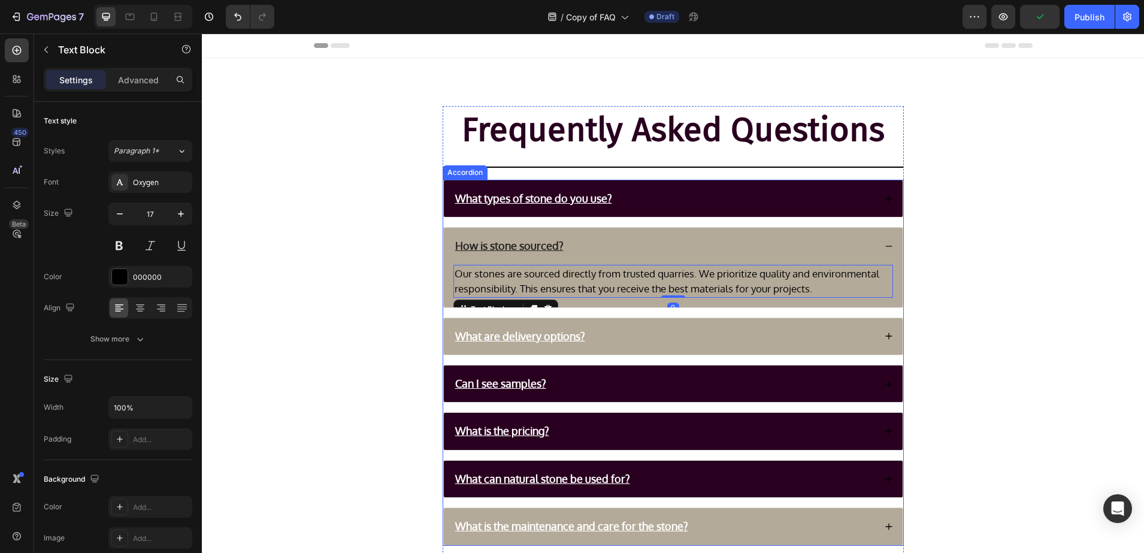
click at [658, 338] on div "What are delivery options?" at bounding box center [664, 336] width 422 height 17
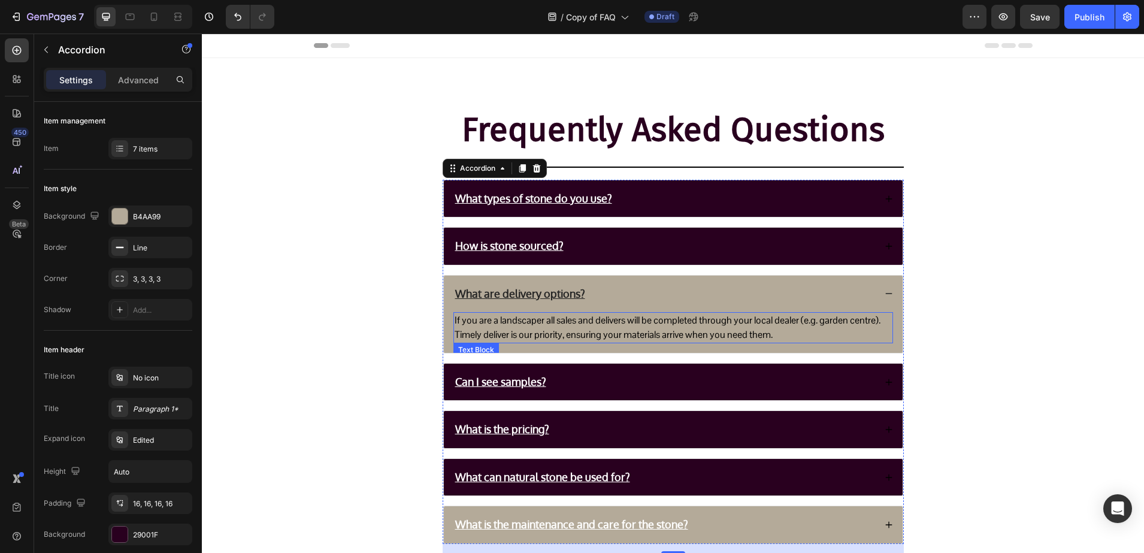
click at [509, 324] on p "If you are a landscaper all sales and delivers will be completed through your l…" at bounding box center [673, 327] width 437 height 29
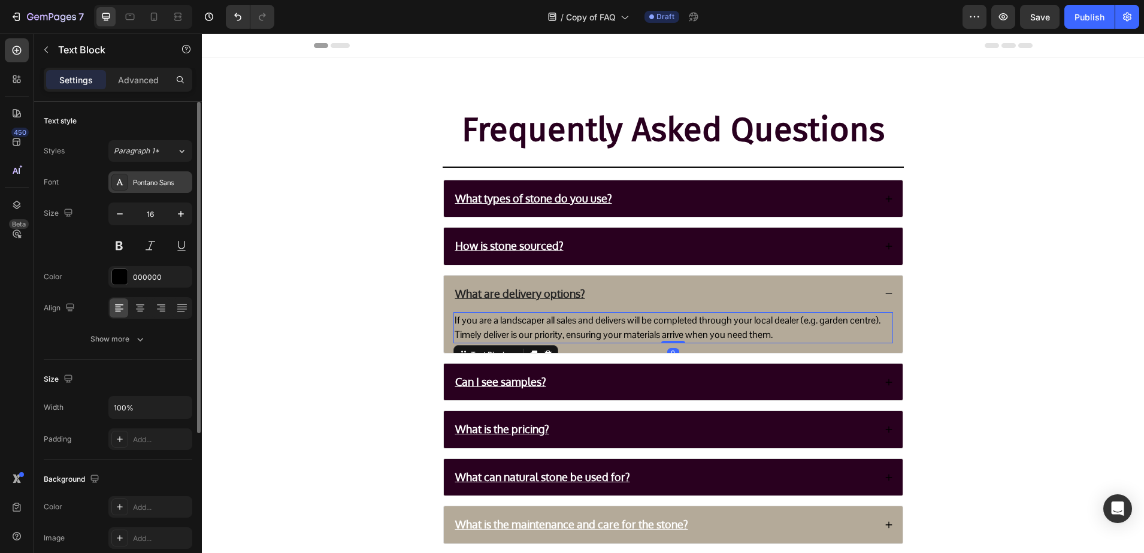
click at [141, 189] on div "Pontano Sans" at bounding box center [150, 182] width 84 height 22
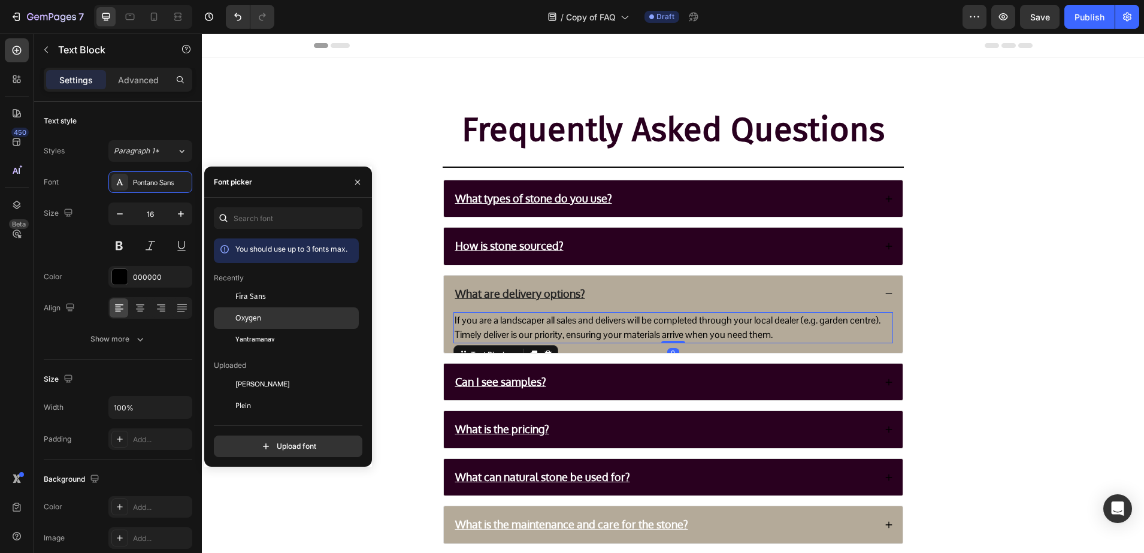
click at [244, 316] on span "Oxygen" at bounding box center [248, 318] width 26 height 11
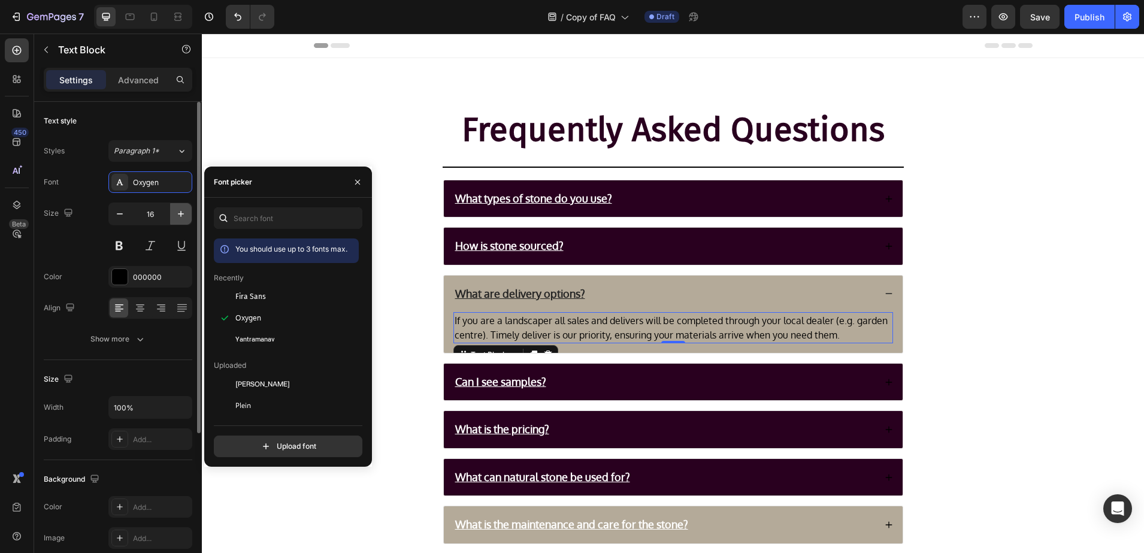
click at [180, 219] on icon "button" at bounding box center [181, 214] width 12 height 12
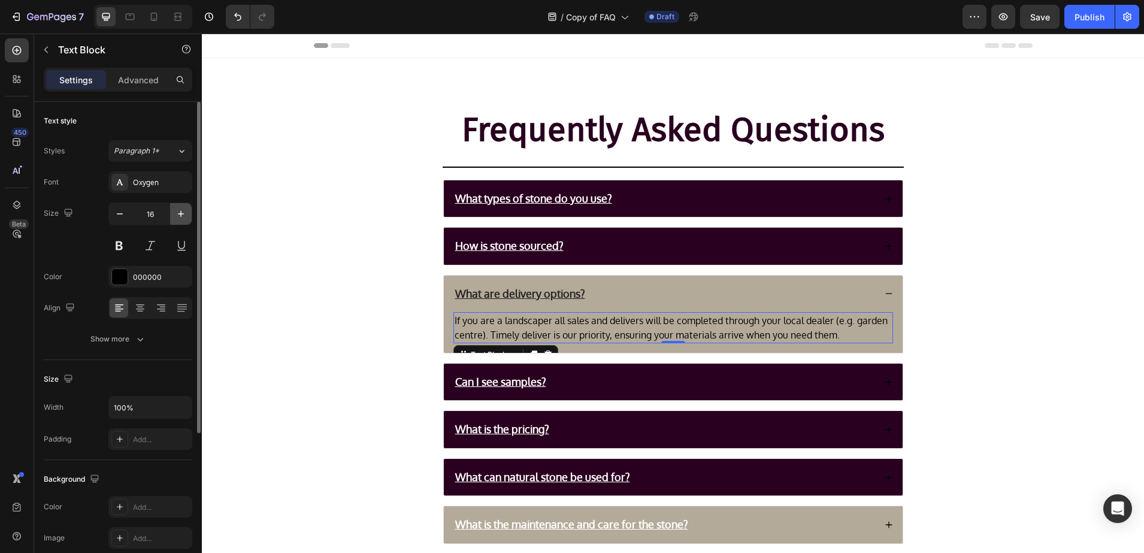
type input "17"
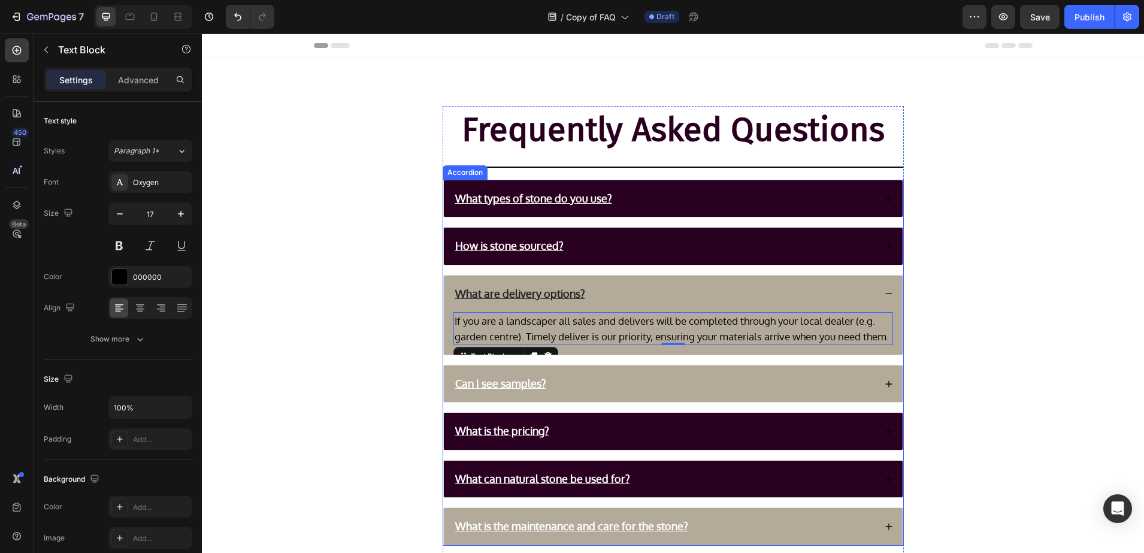
click at [713, 392] on div "Can I see samples?" at bounding box center [664, 383] width 422 height 17
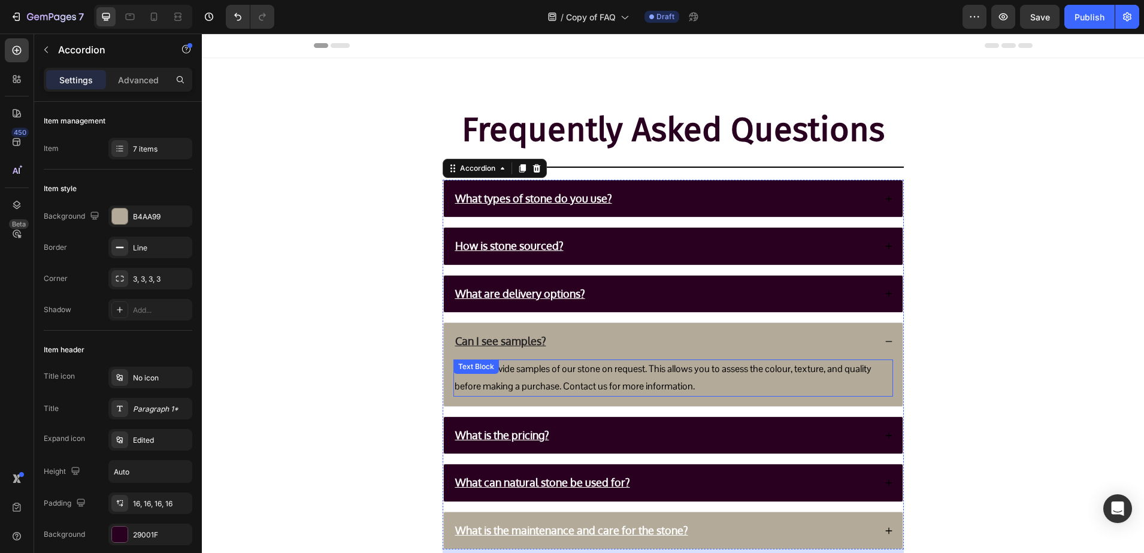
click at [563, 373] on p "Yes we provide samples of our stone on request. This allows you to assess the c…" at bounding box center [673, 378] width 437 height 35
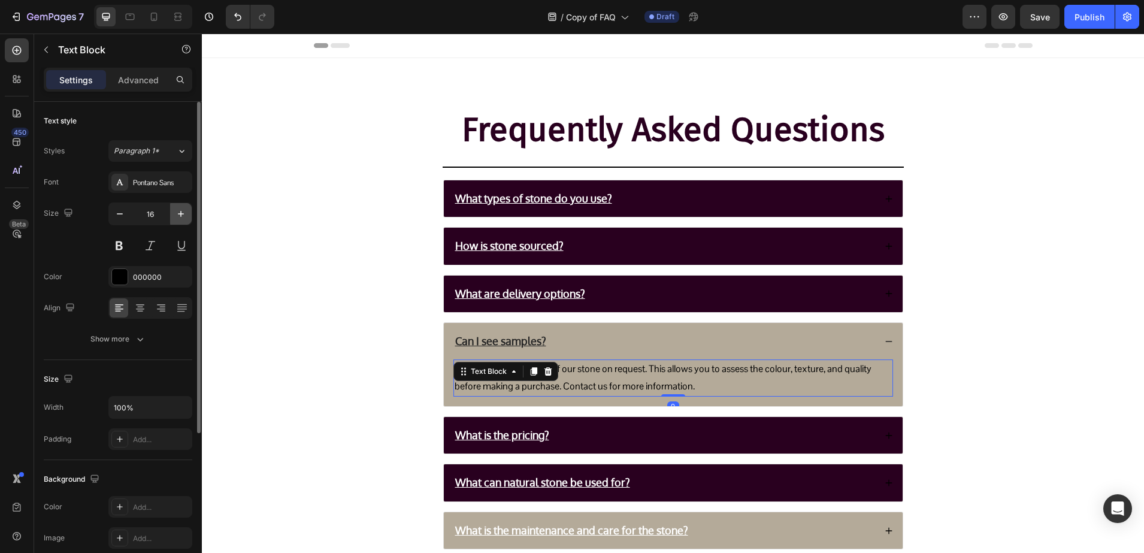
click at [186, 210] on icon "button" at bounding box center [181, 214] width 12 height 12
type input "17"
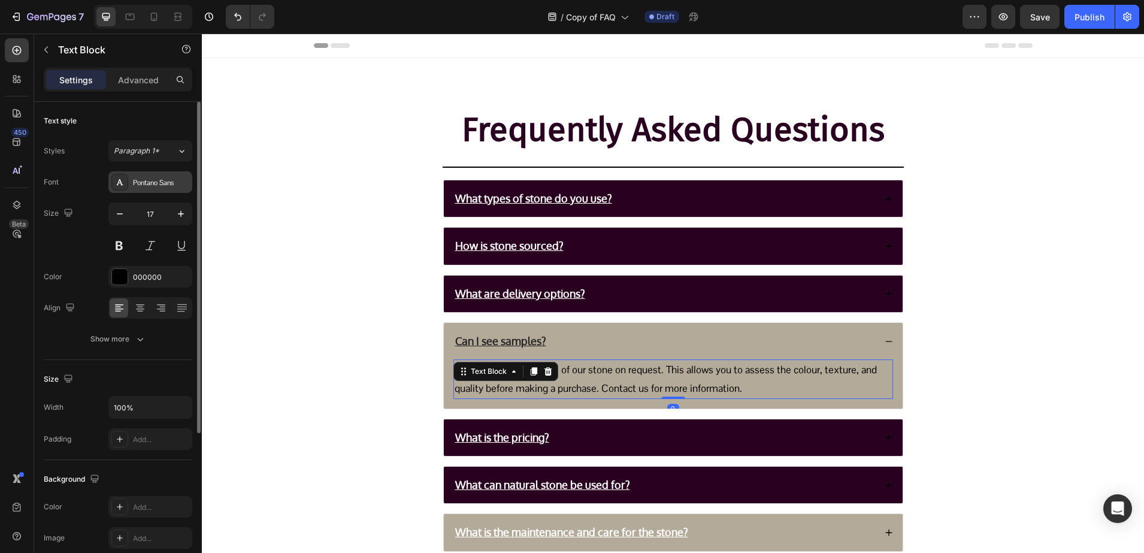
click at [149, 183] on div "Pontano Sans" at bounding box center [161, 182] width 56 height 11
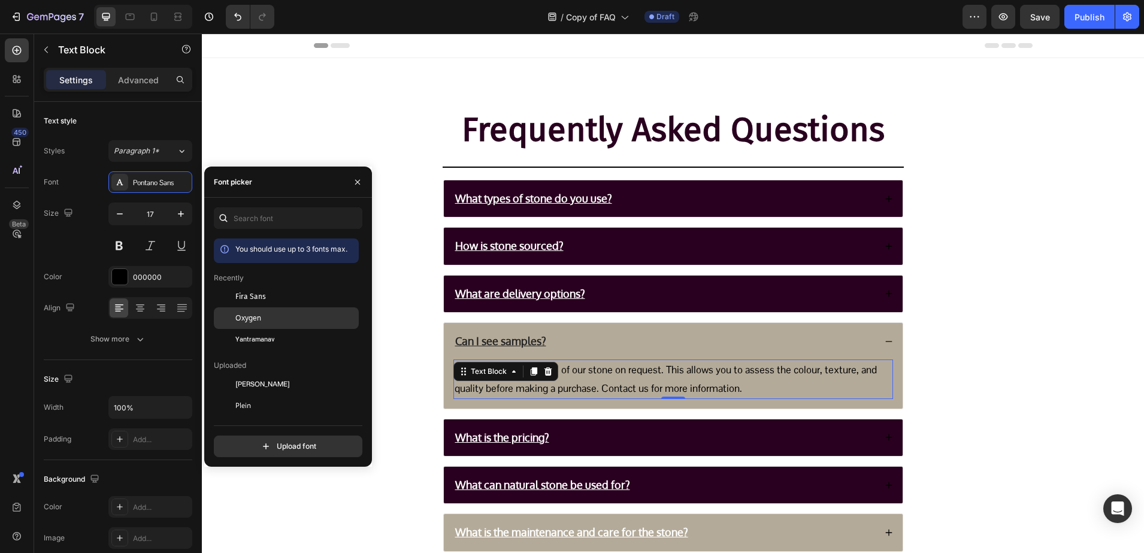
click at [232, 318] on div at bounding box center [225, 318] width 22 height 22
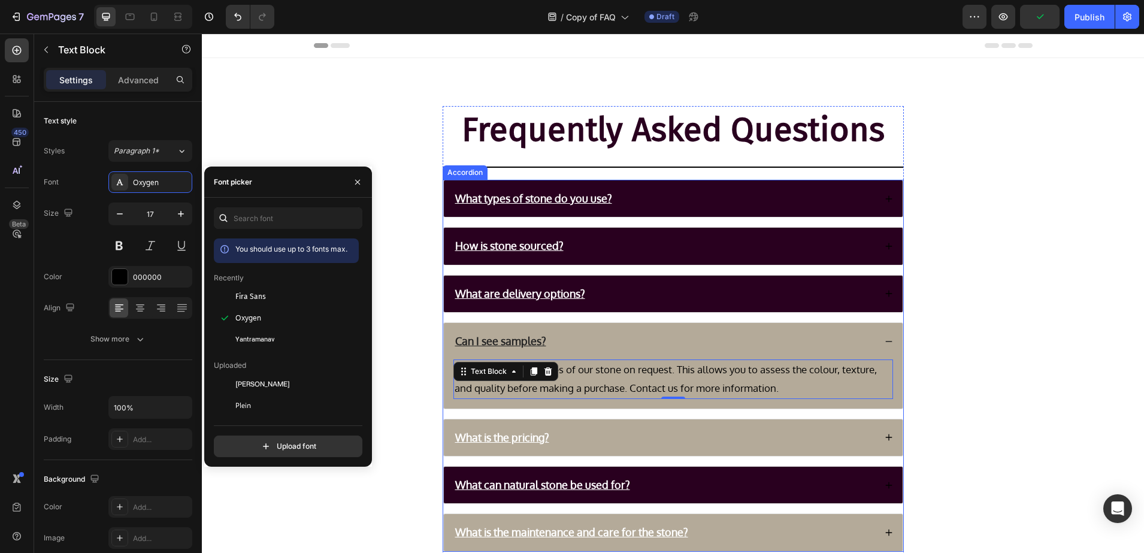
click at [785, 437] on div "What is the pricing?" at bounding box center [664, 437] width 422 height 17
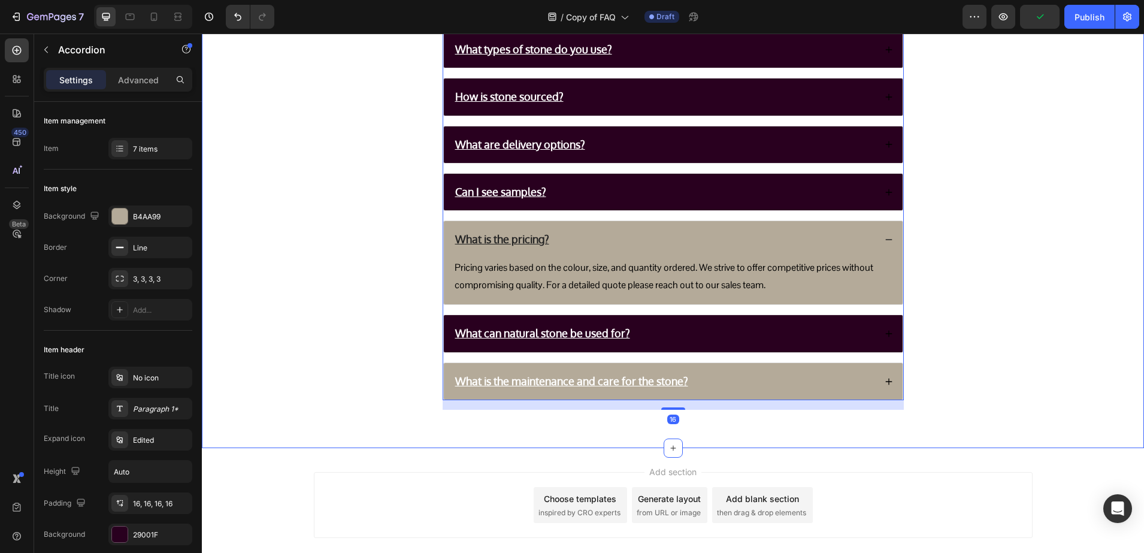
scroll to position [150, 0]
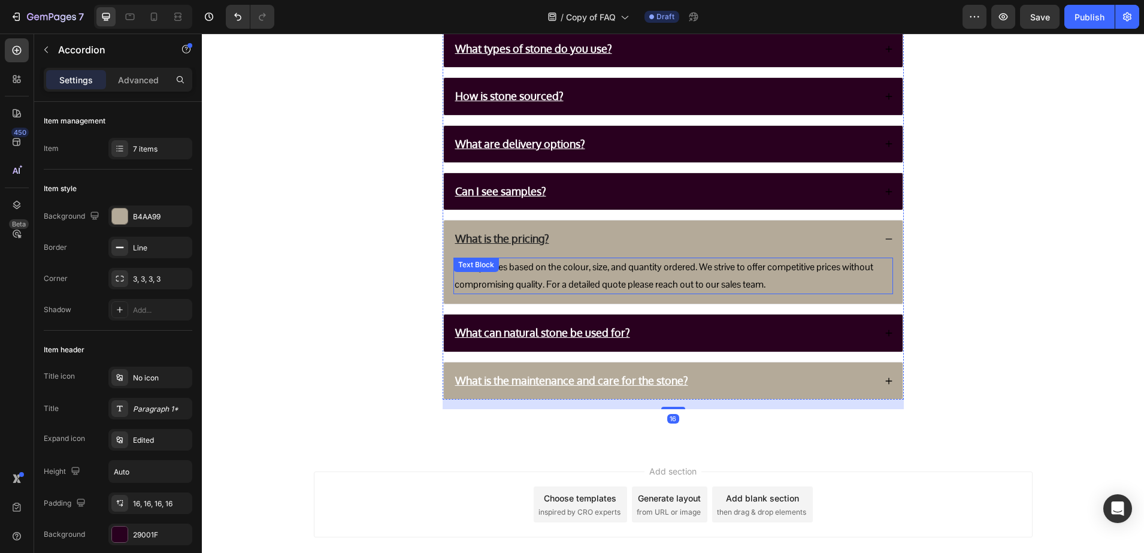
click at [572, 279] on p "Pricing varies based on the colour, size, and quantity ordered. We strive to of…" at bounding box center [673, 276] width 437 height 35
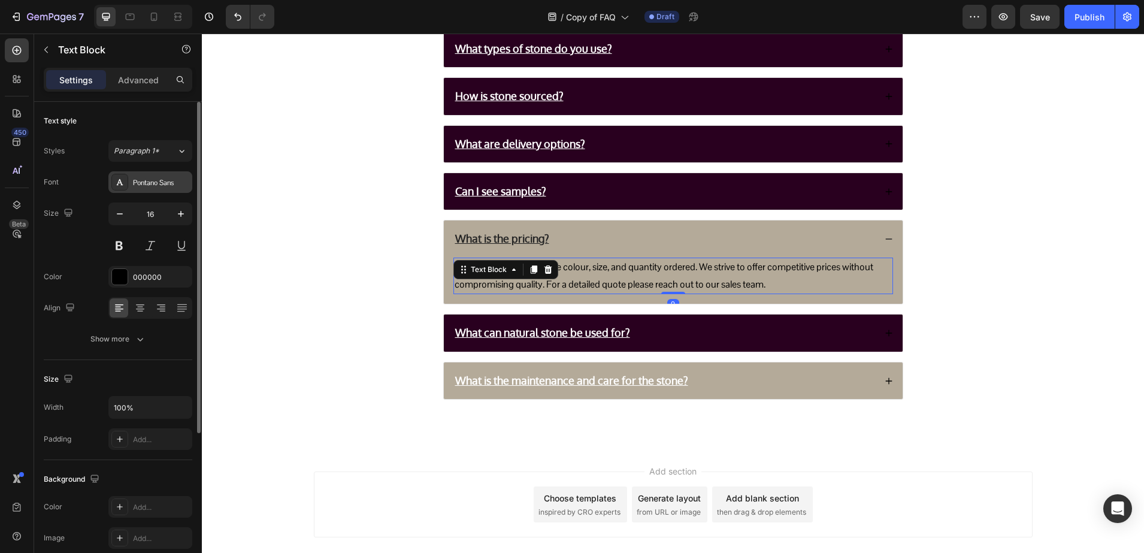
click at [165, 189] on div "Pontano Sans" at bounding box center [150, 182] width 84 height 22
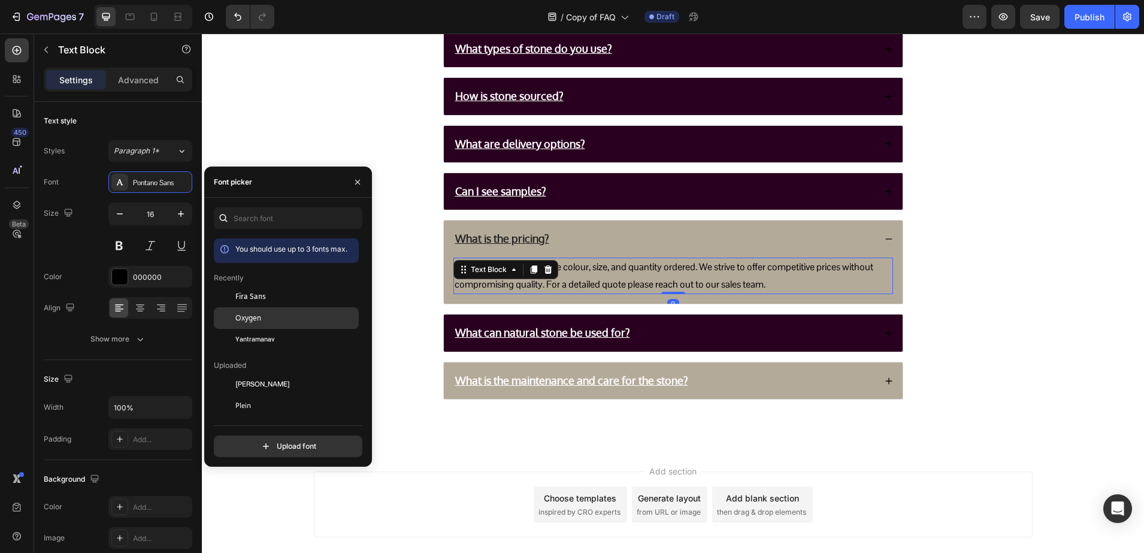
click at [245, 316] on span "Oxygen" at bounding box center [248, 318] width 26 height 11
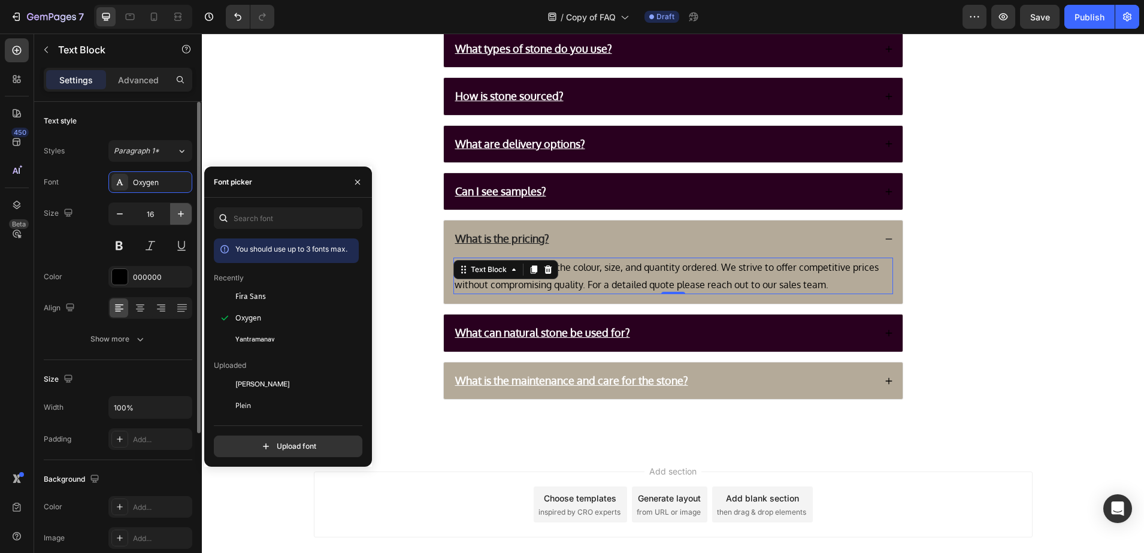
click at [188, 216] on button "button" at bounding box center [181, 214] width 22 height 22
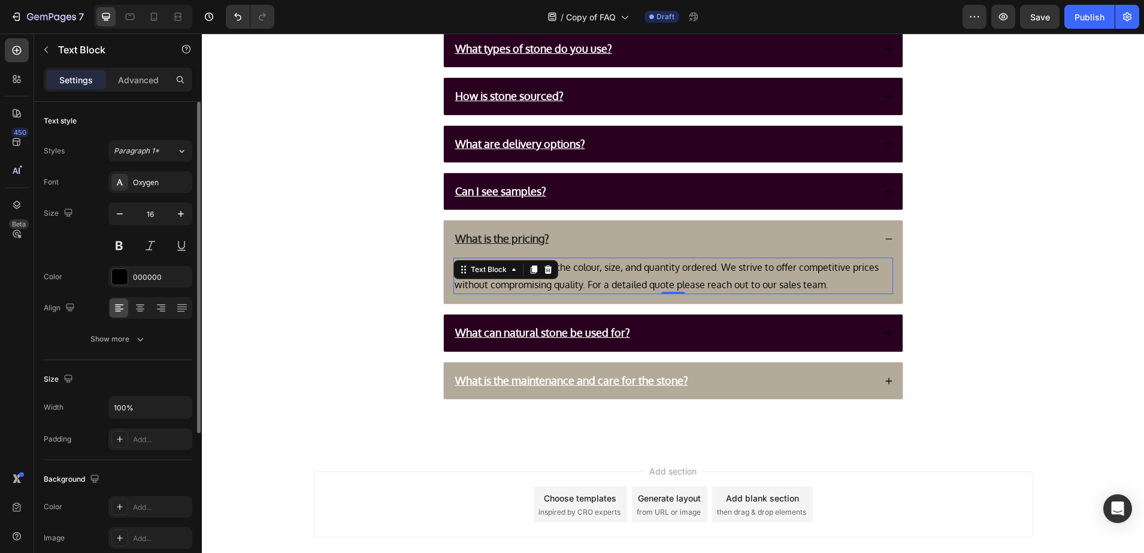
type input "17"
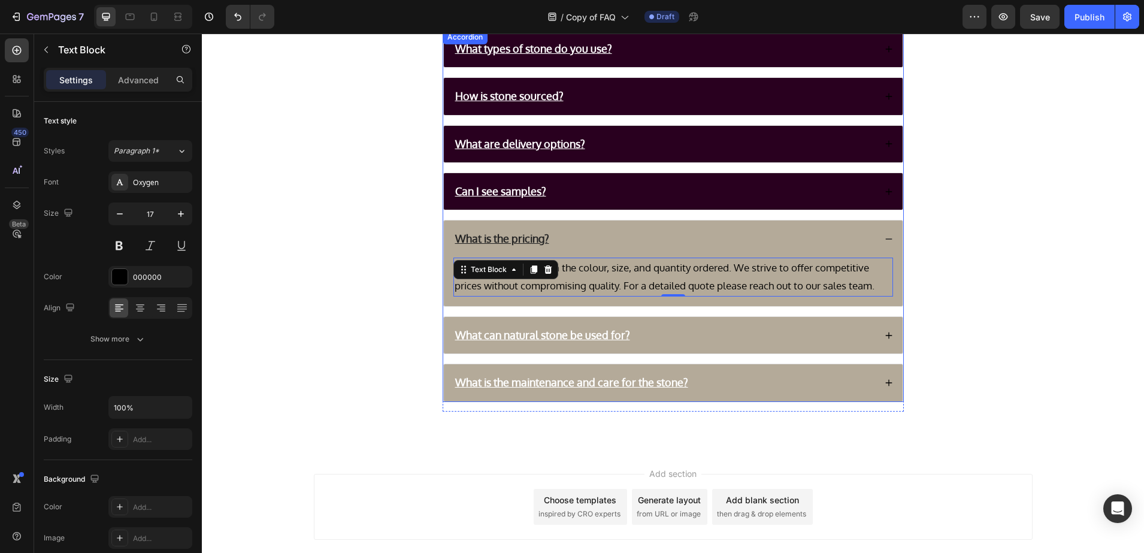
click at [732, 334] on div "What can natural stone be used for?" at bounding box center [664, 334] width 422 height 17
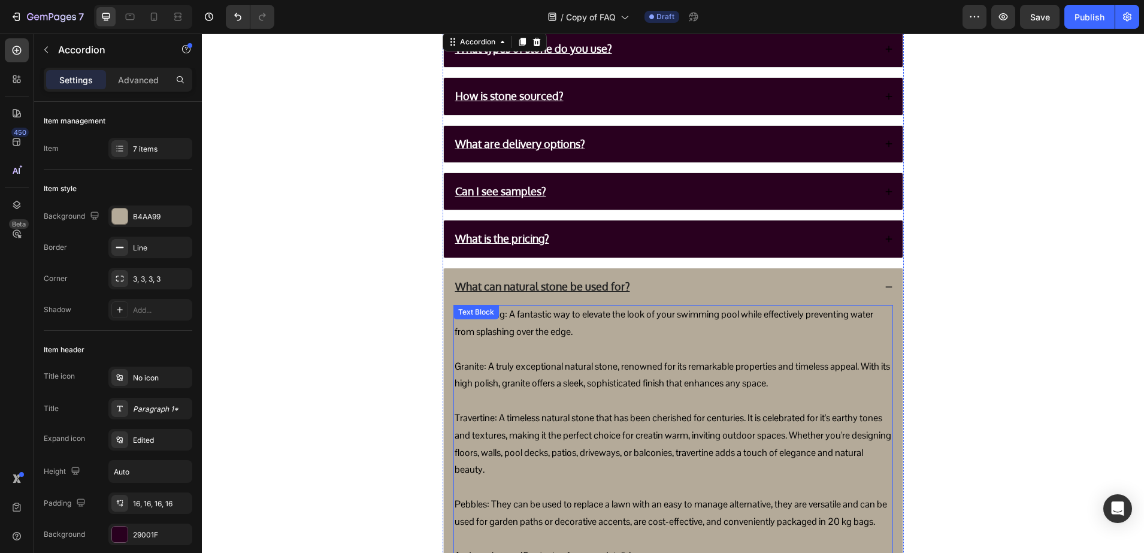
click at [491, 334] on p "Pool Coping: A fantastic way to elevate the look of your swimming pool while ef…" at bounding box center [673, 323] width 437 height 35
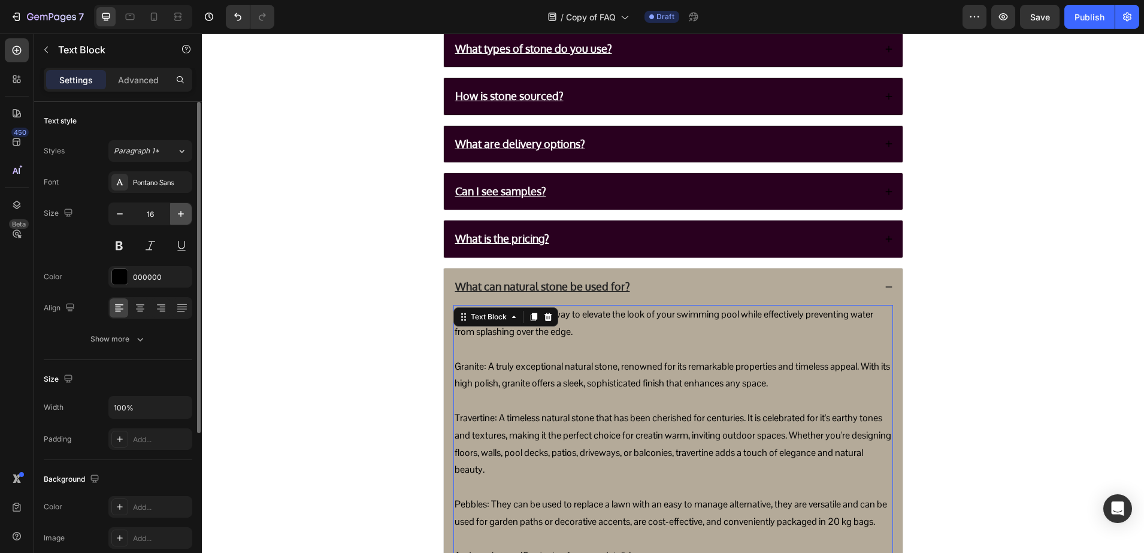
click at [185, 217] on icon "button" at bounding box center [181, 214] width 12 height 12
type input "17"
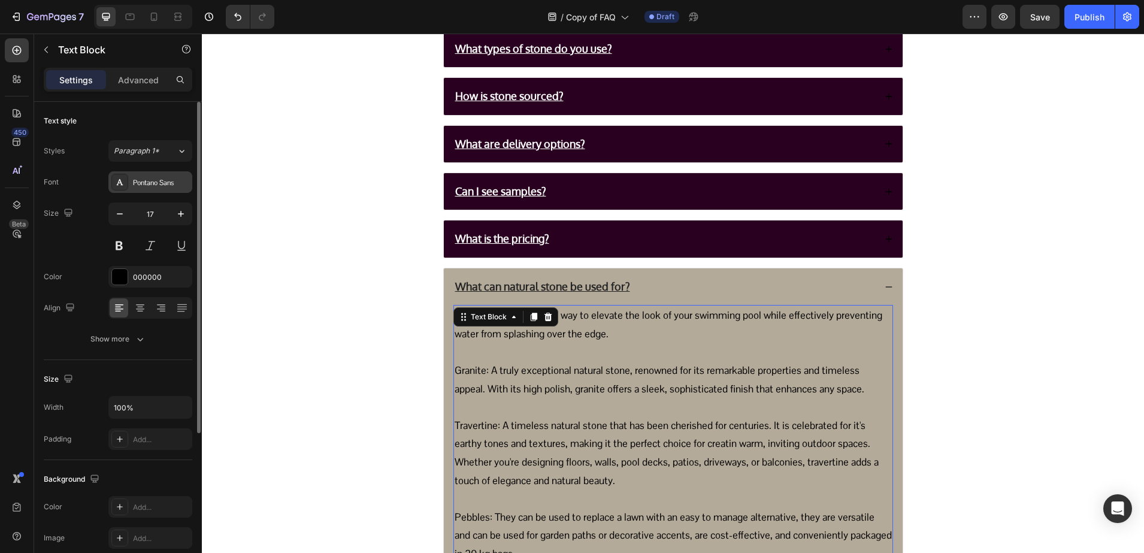
click at [163, 187] on div "Pontano Sans" at bounding box center [161, 182] width 56 height 11
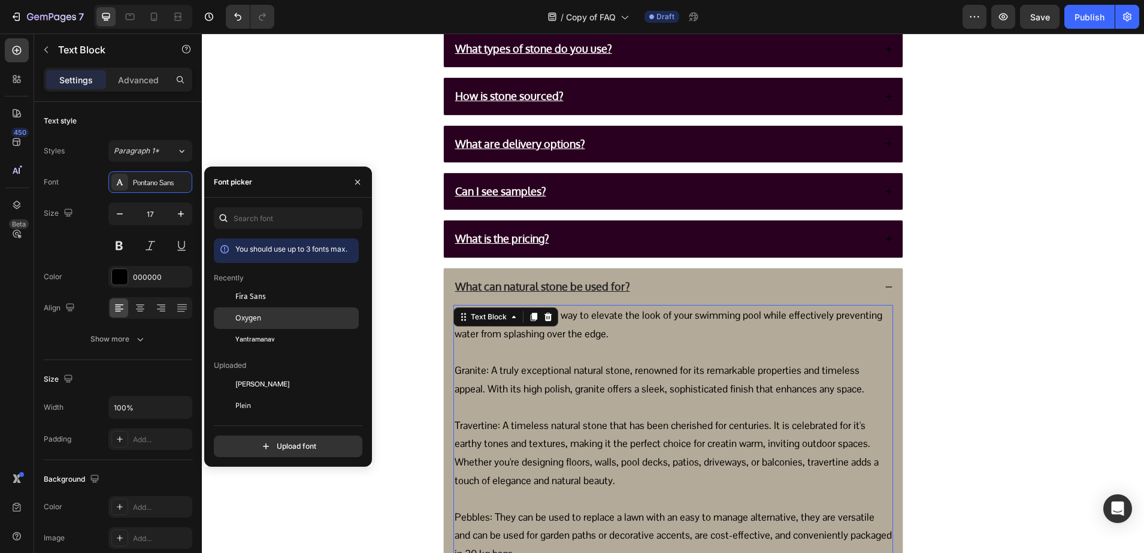
click at [261, 438] on div "Oxygen" at bounding box center [286, 449] width 145 height 22
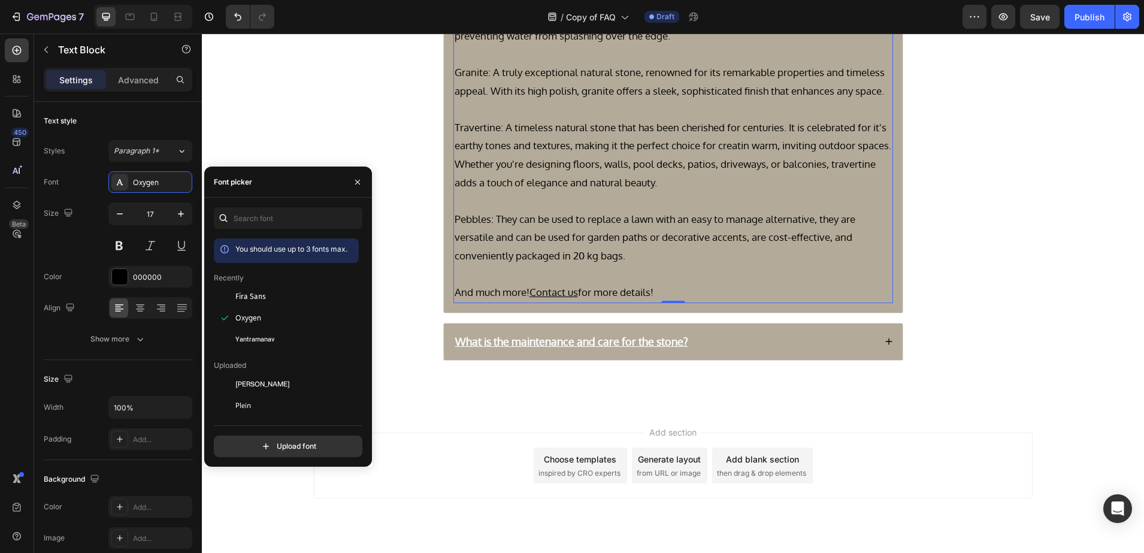
scroll to position [449, 0]
click at [757, 332] on div "What is the maintenance and care for the stone?" at bounding box center [664, 339] width 422 height 17
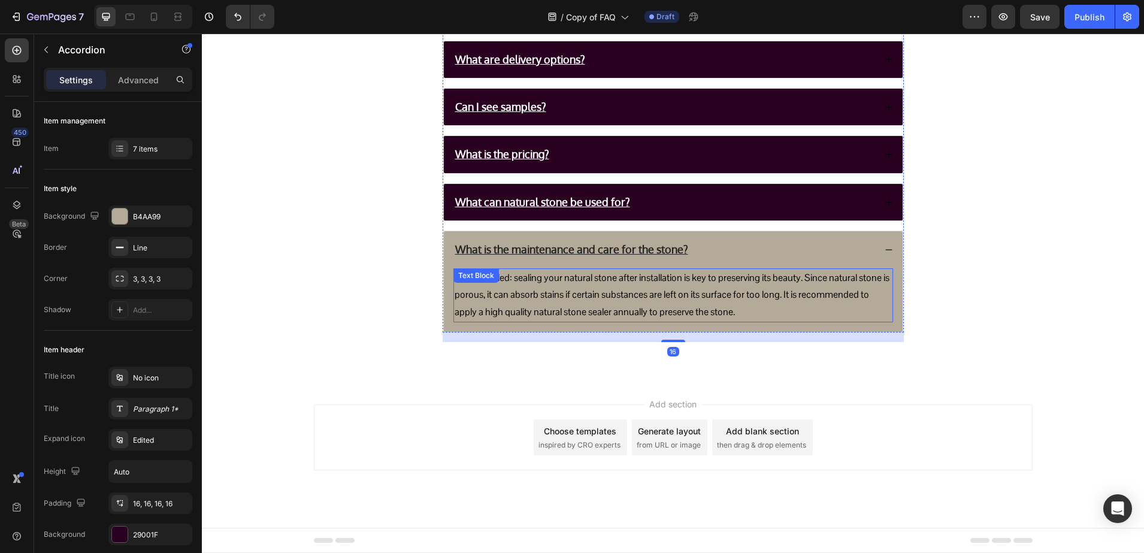
scroll to position [234, 0]
click at [594, 312] on p "Keep it sealed: sealing your natural stone after installation is key to preserv…" at bounding box center [673, 296] width 437 height 52
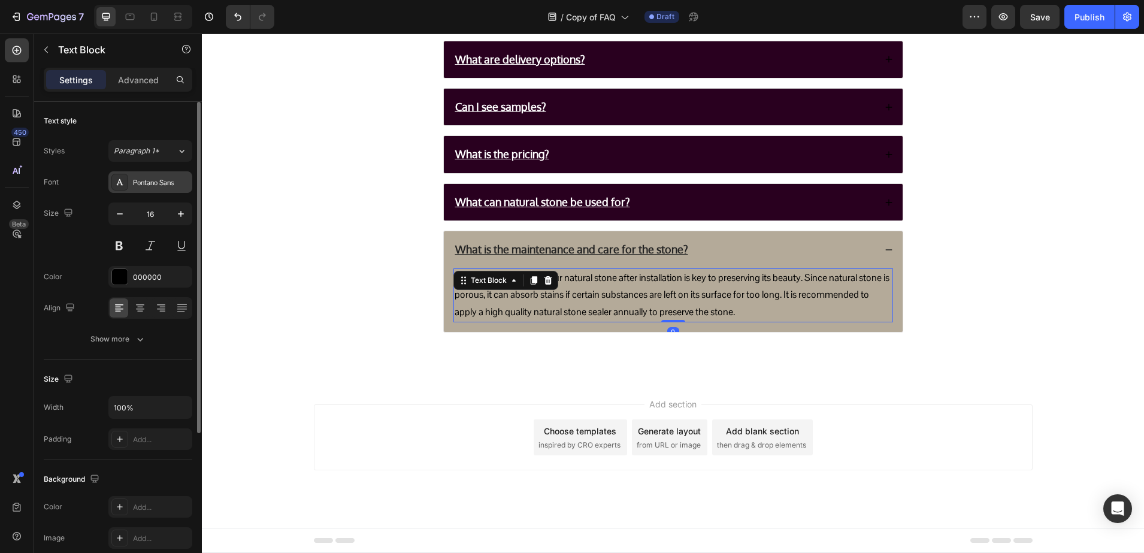
click at [176, 180] on div "Pontano Sans" at bounding box center [161, 182] width 56 height 11
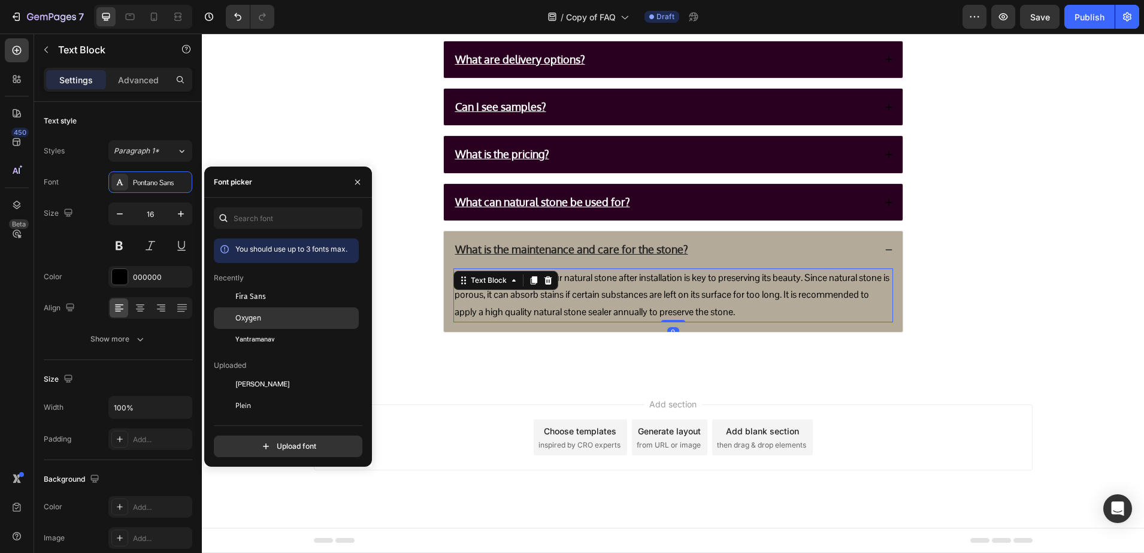
click at [259, 438] on div "Oxygen" at bounding box center [286, 449] width 145 height 22
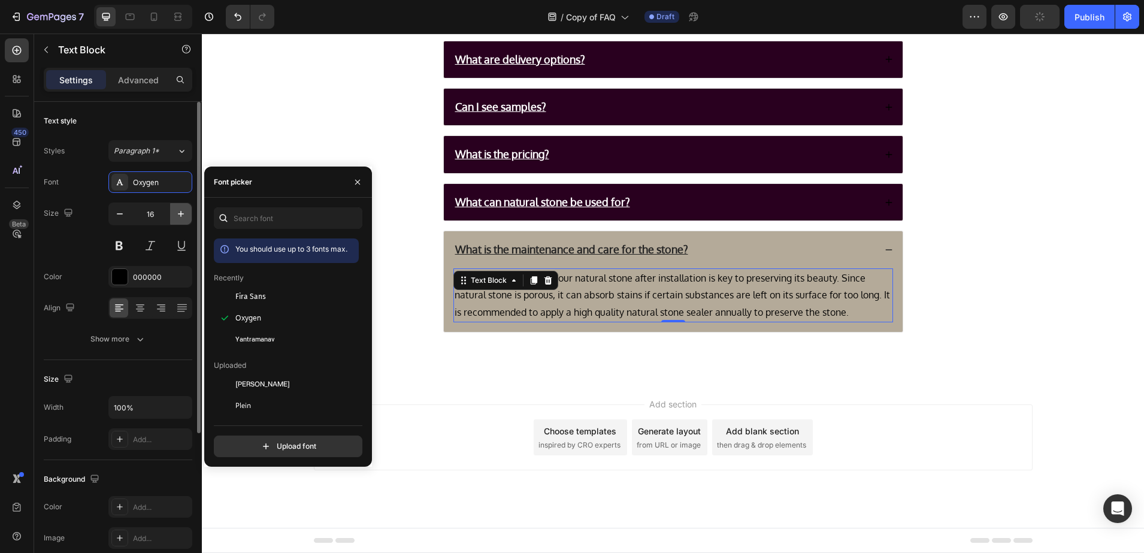
click at [181, 210] on icon "button" at bounding box center [181, 214] width 12 height 12
type input "17"
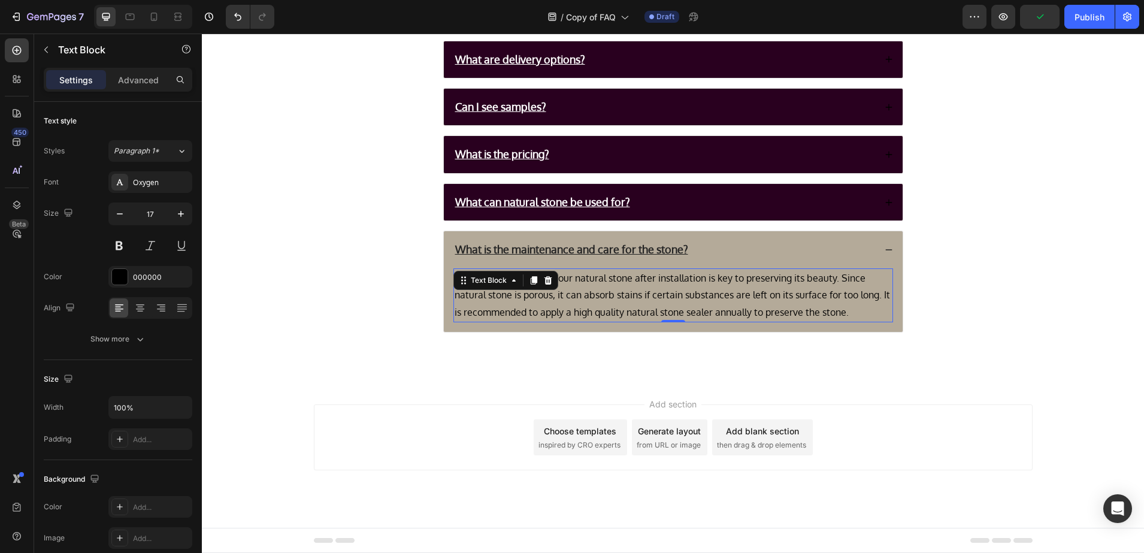
scroll to position [256, 0]
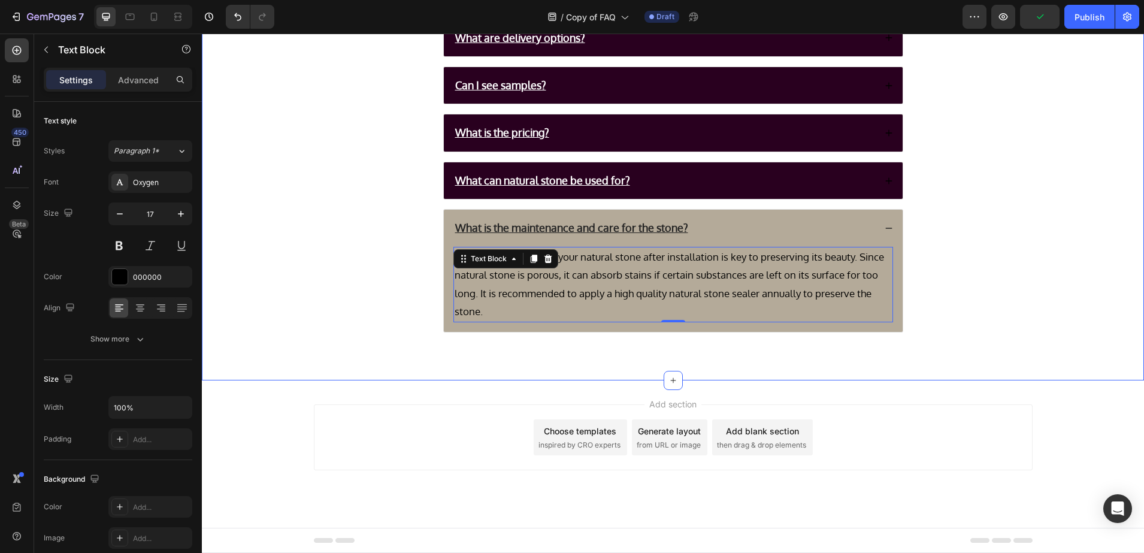
click at [361, 208] on div "Frequently Asked Questions Heading Title Line What types of stone do you use? H…" at bounding box center [673, 100] width 918 height 501
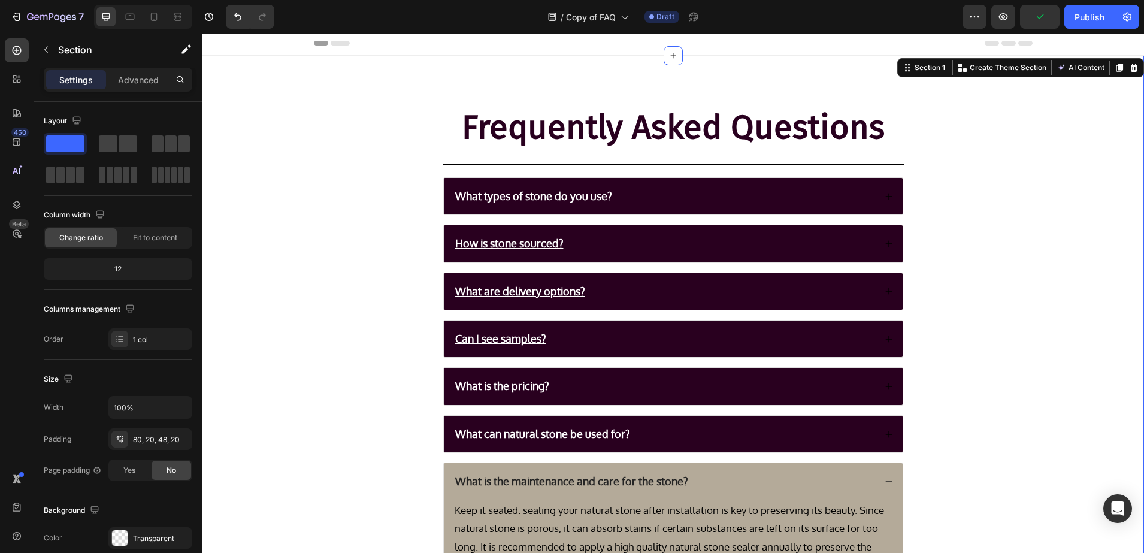
scroll to position [0, 0]
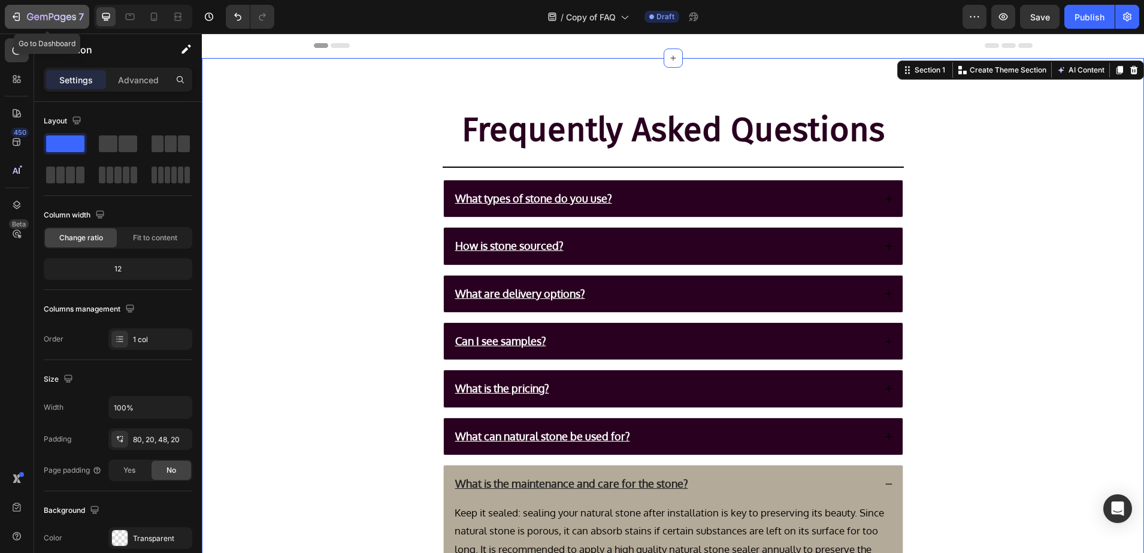
click at [22, 6] on button "7" at bounding box center [47, 17] width 84 height 24
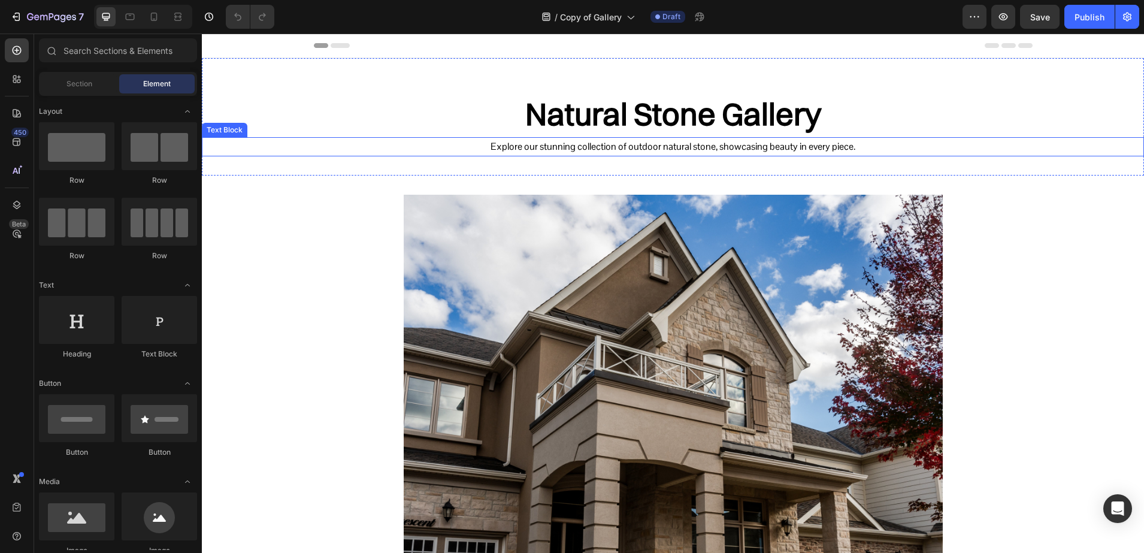
click at [640, 113] on h2 "Natural Stone Gallery" at bounding box center [673, 115] width 942 height 46
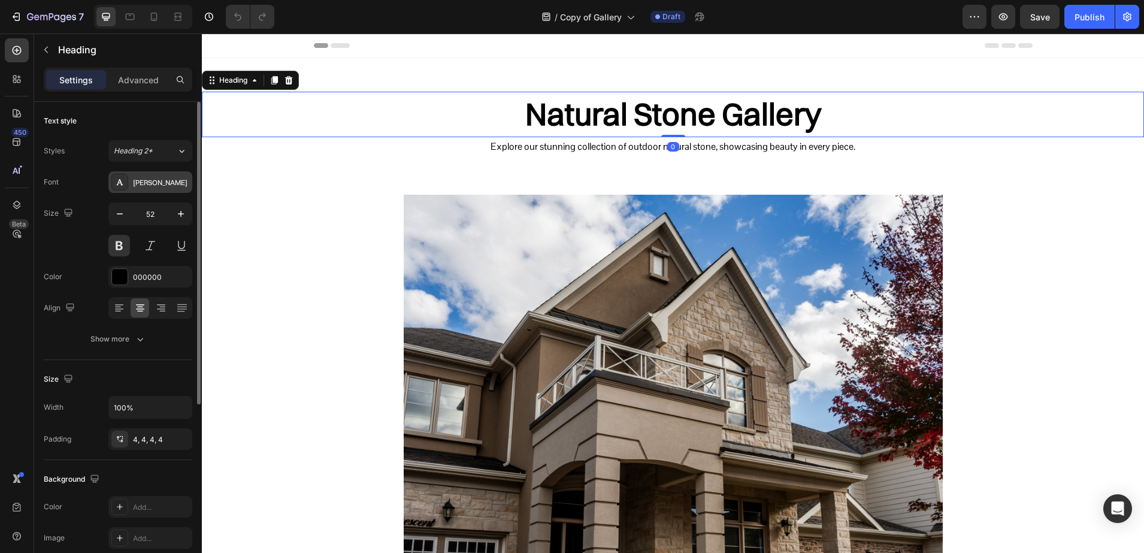
click at [148, 184] on div "[PERSON_NAME]" at bounding box center [161, 182] width 56 height 11
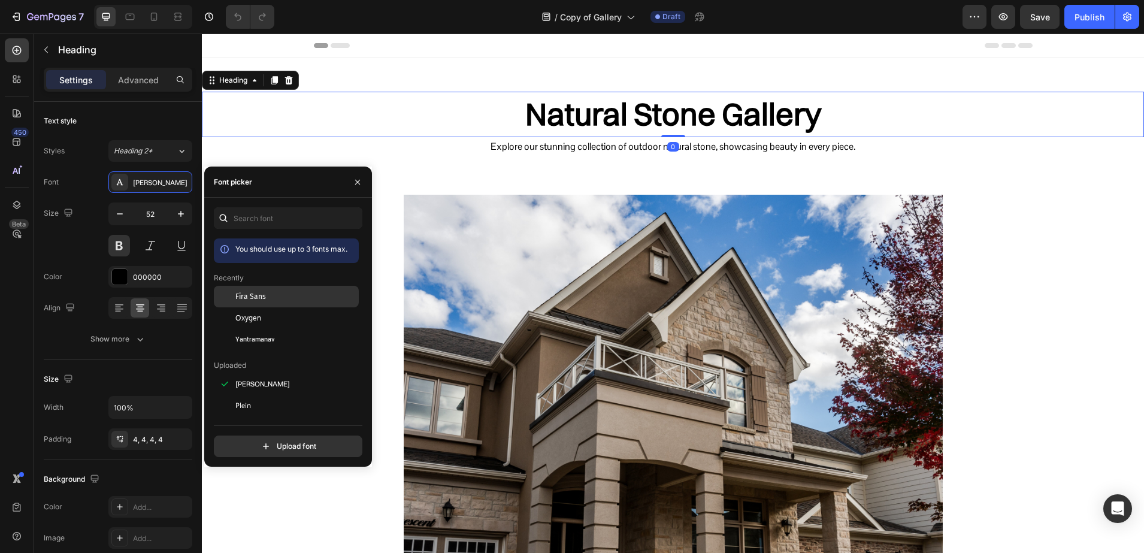
click at [273, 292] on div "Fira Sans" at bounding box center [295, 296] width 121 height 11
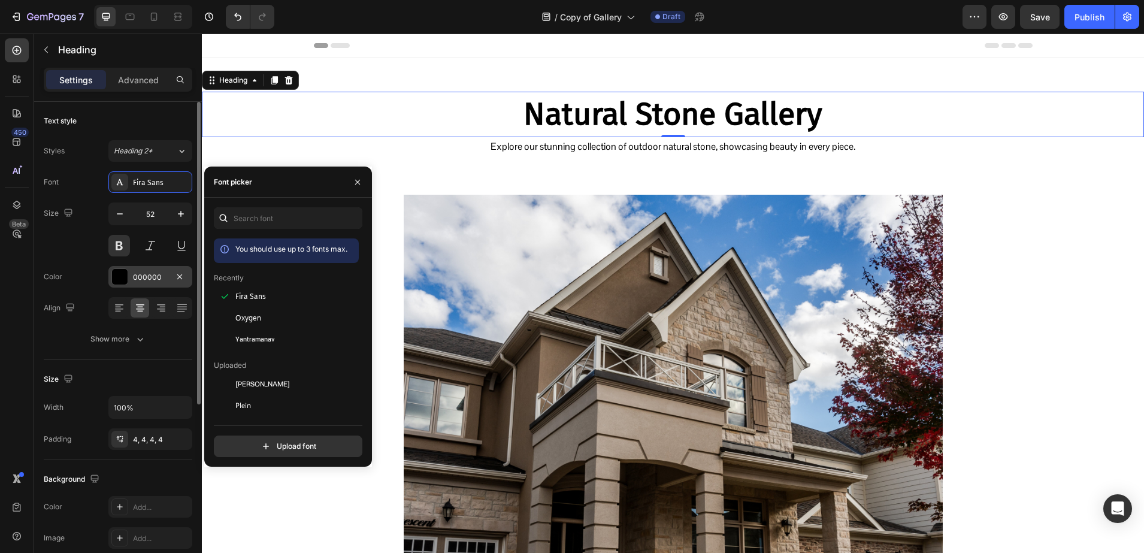
click at [149, 283] on div "000000" at bounding box center [150, 277] width 84 height 22
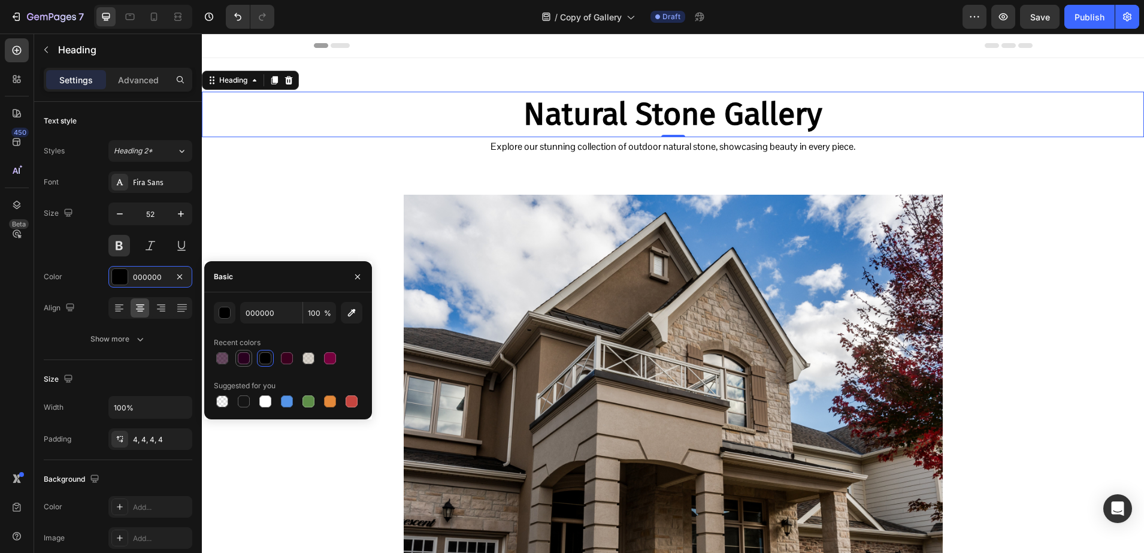
click at [249, 361] on div at bounding box center [244, 358] width 12 height 12
type input "29001F"
click at [49, 45] on icon "button" at bounding box center [46, 50] width 10 height 10
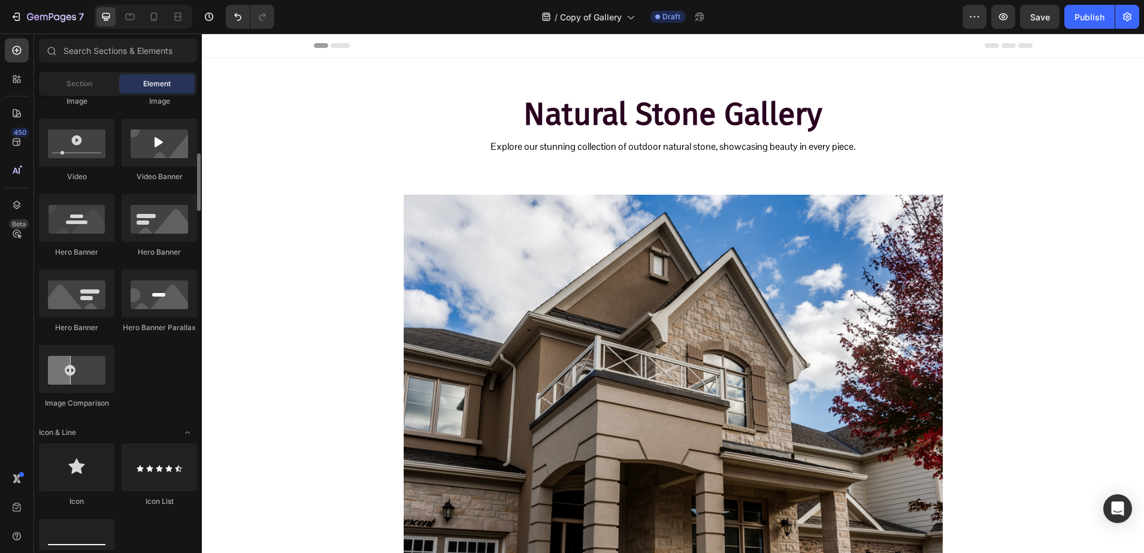
scroll to position [599, 0]
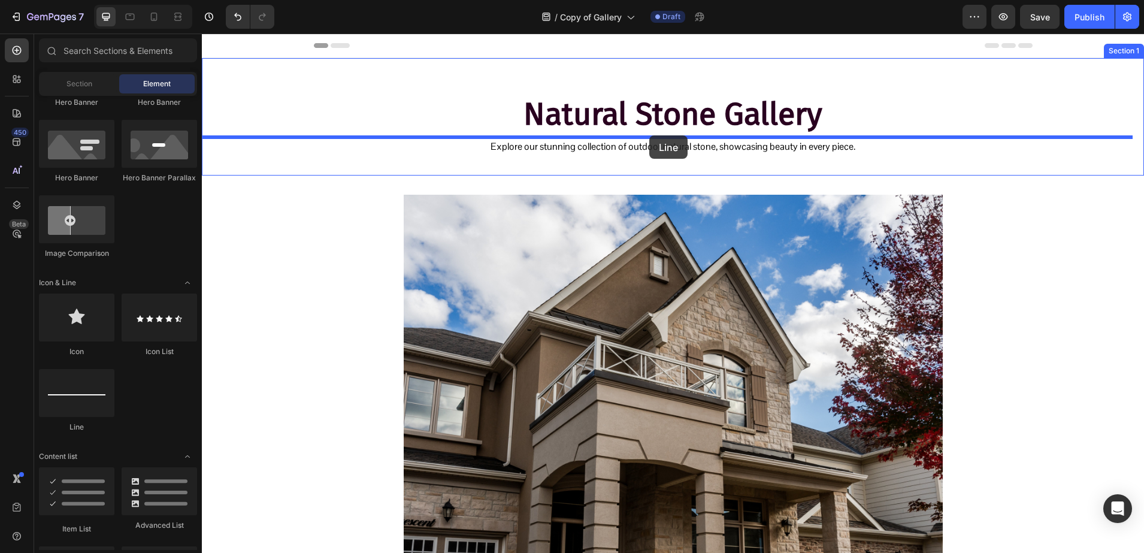
drag, startPoint x: 289, startPoint y: 421, endPoint x: 649, endPoint y: 135, distance: 459.6
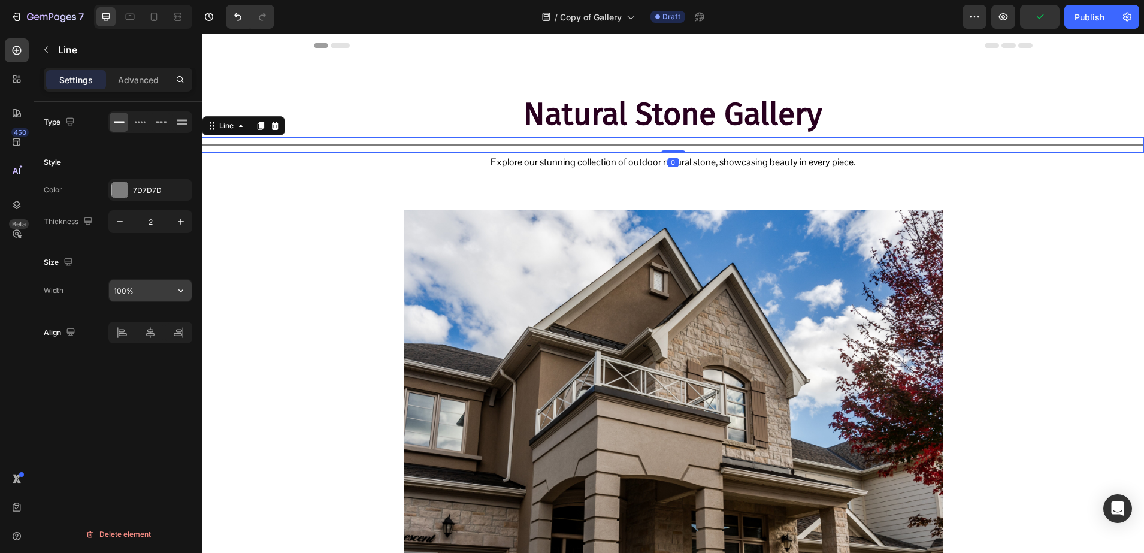
click at [117, 297] on input "100%" at bounding box center [150, 291] width 83 height 22
type input "80%"
click at [117, 199] on div "7D7D7D" at bounding box center [150, 190] width 84 height 22
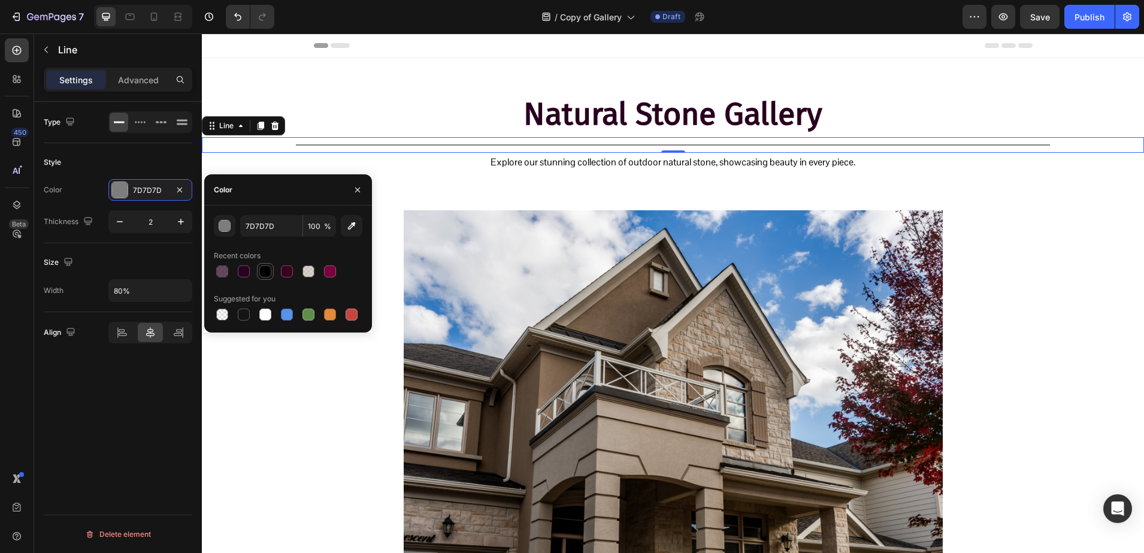
click at [265, 270] on div at bounding box center [265, 271] width 12 height 12
type input "000000"
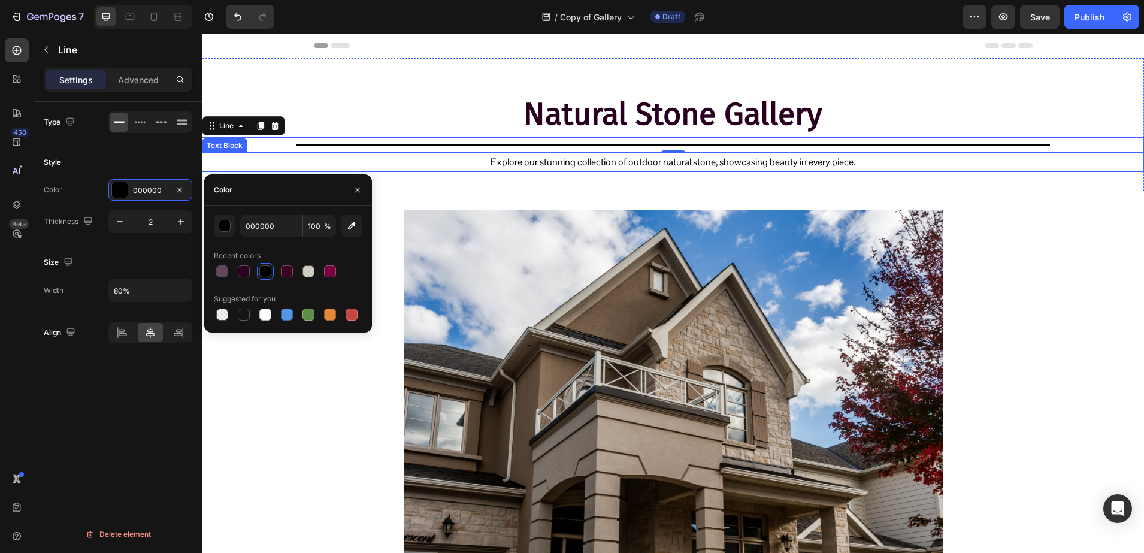
click at [497, 166] on p "Explore our stunning collection of outdoor natural stone, showcasing beauty in …" at bounding box center [673, 162] width 940 height 17
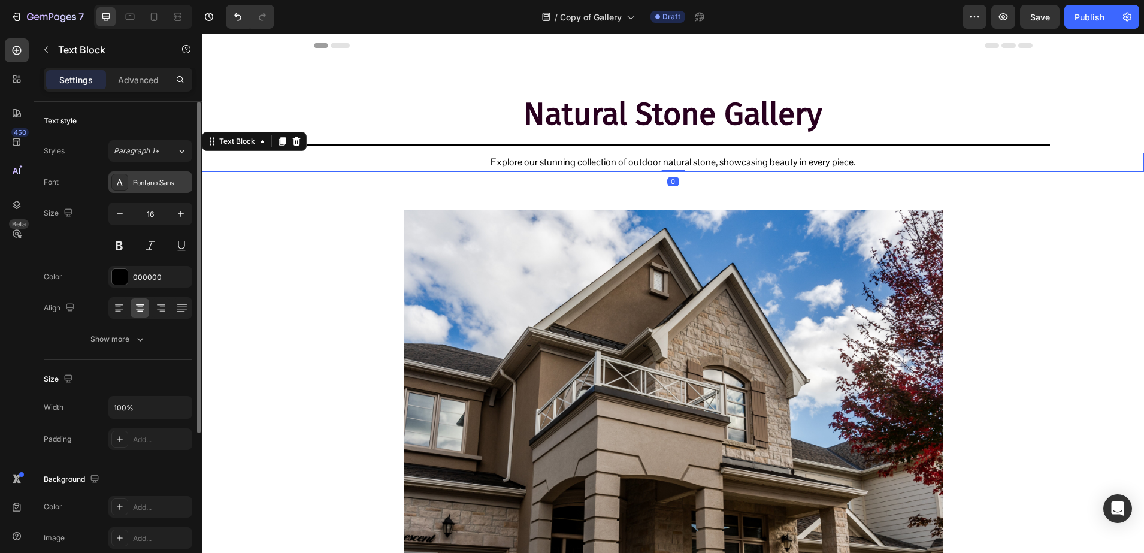
click at [127, 182] on div at bounding box center [119, 182] width 17 height 17
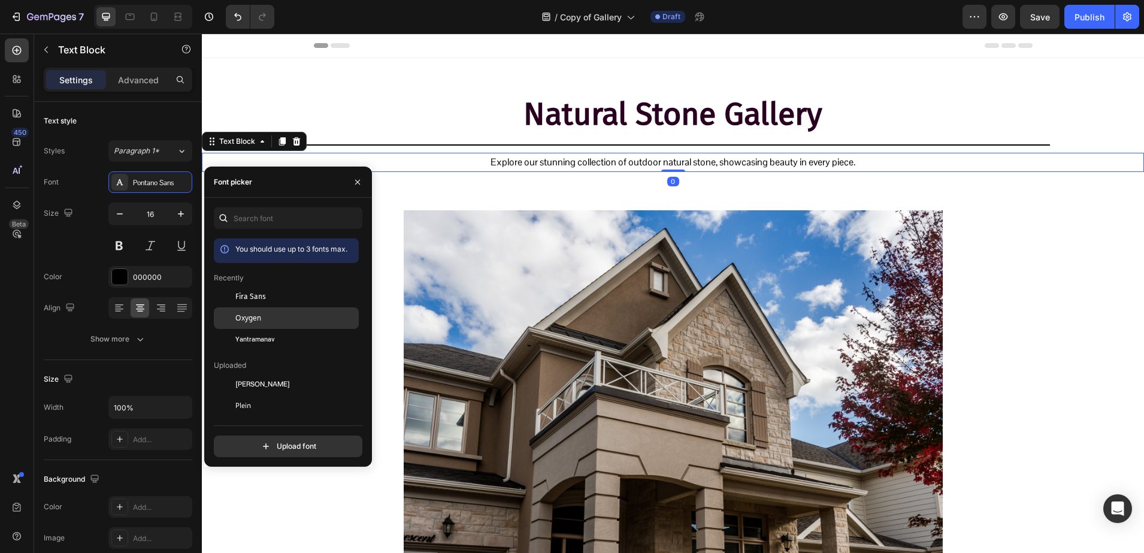
click at [245, 322] on span "Oxygen" at bounding box center [248, 318] width 26 height 11
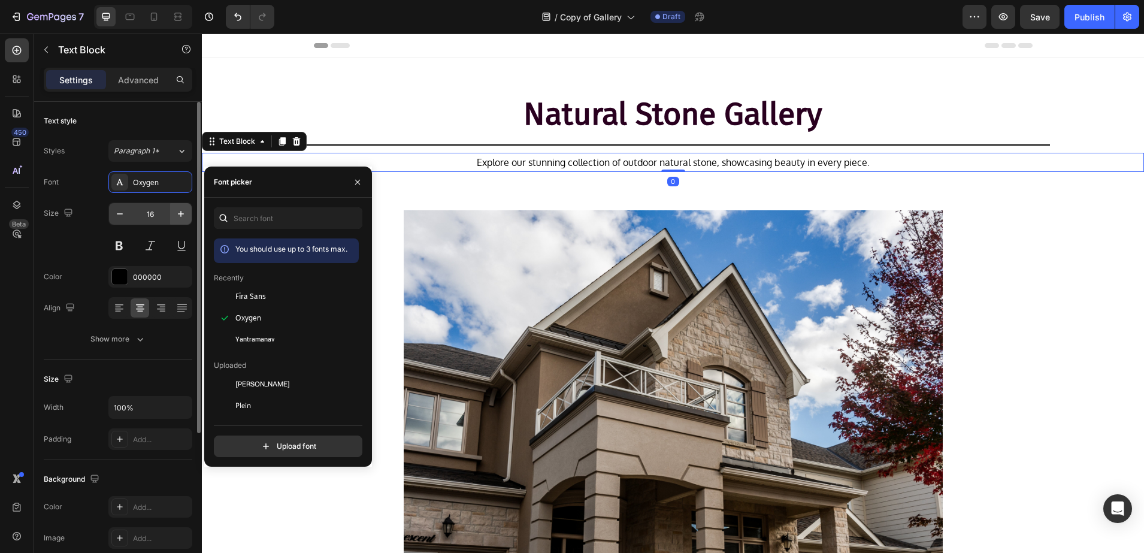
click at [185, 219] on icon "button" at bounding box center [181, 214] width 12 height 12
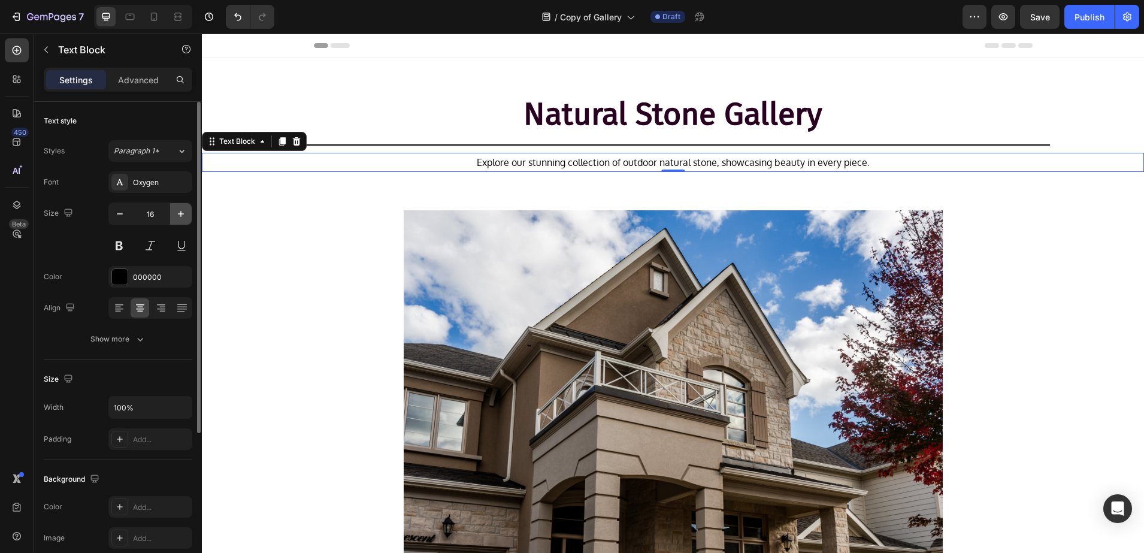
type input "17"
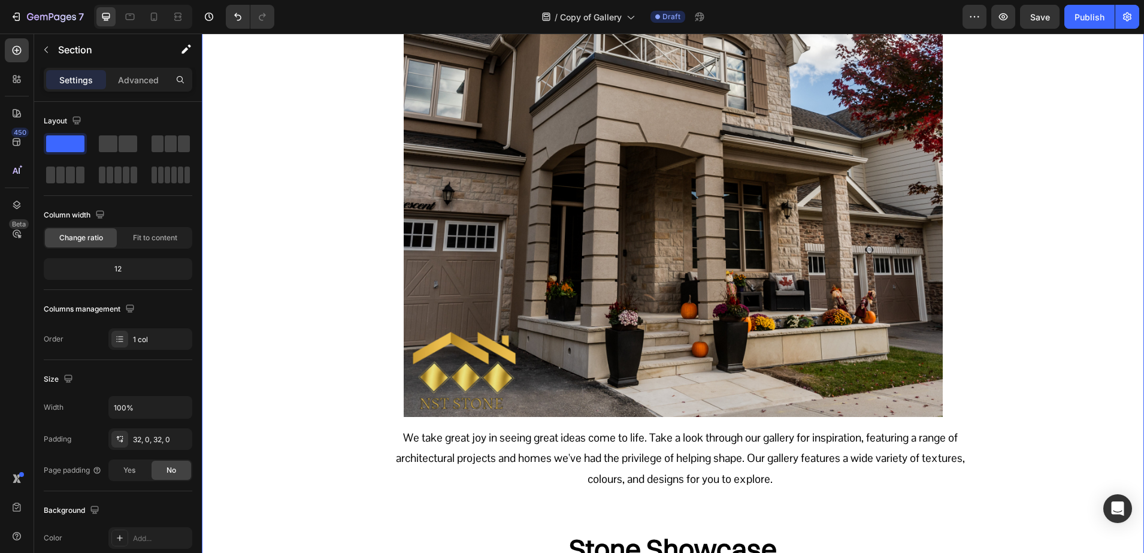
scroll to position [524, 0]
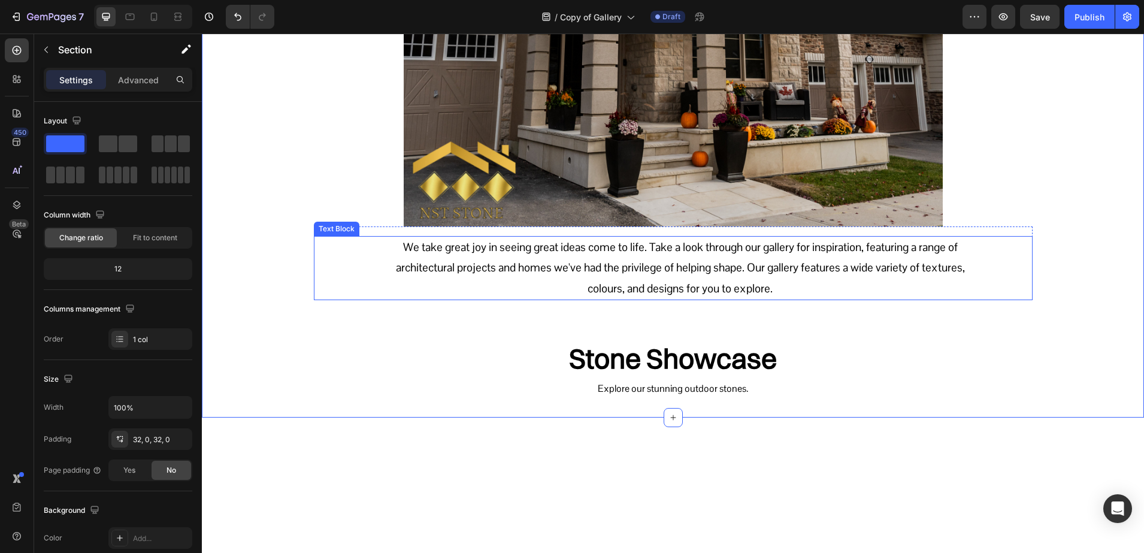
click at [545, 250] on p "We take great joy in seeing great ideas come to life. Take a look through our g…" at bounding box center [680, 268] width 597 height 62
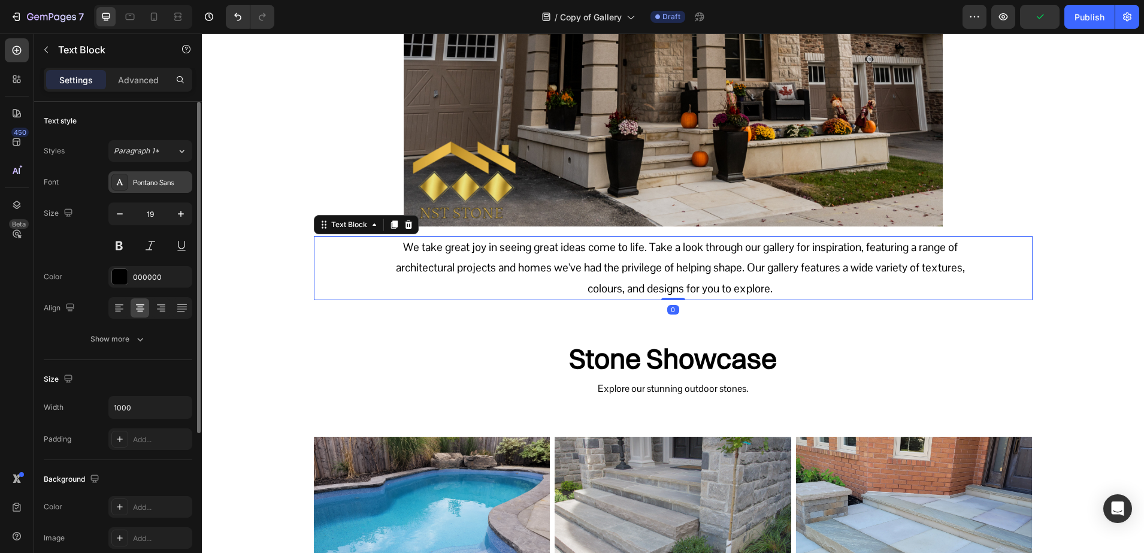
click at [132, 180] on div "Pontano Sans" at bounding box center [150, 182] width 84 height 22
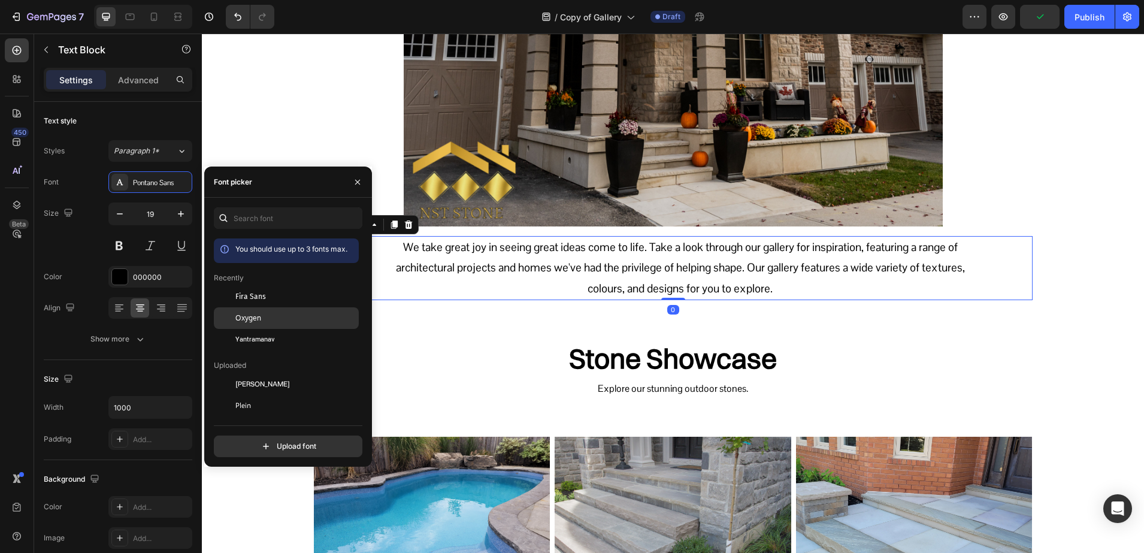
click at [244, 438] on div "Oxygen" at bounding box center [286, 449] width 145 height 22
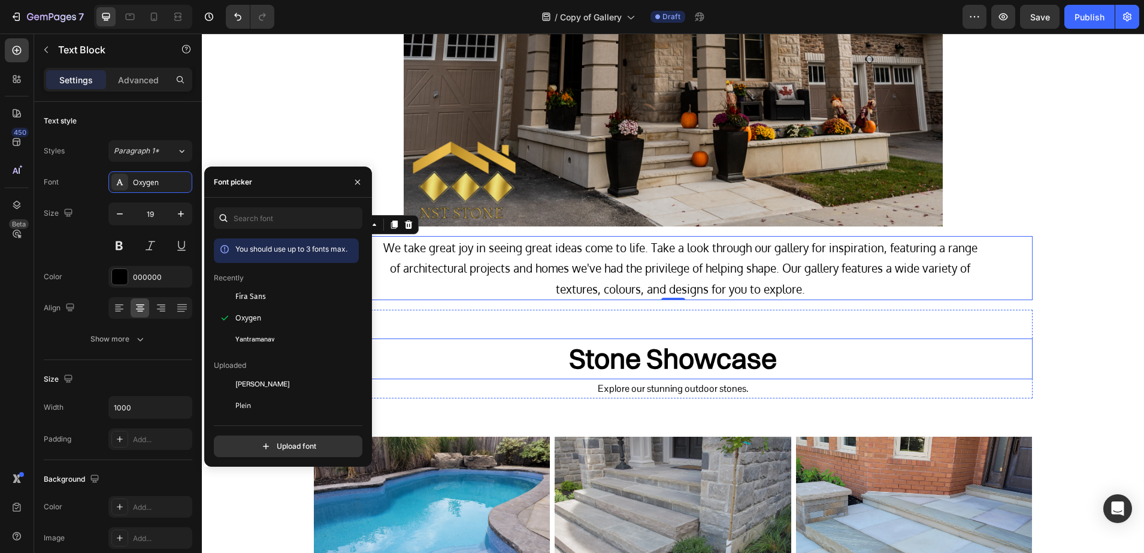
click at [724, 362] on h2 "Stone Showcase" at bounding box center [673, 358] width 719 height 41
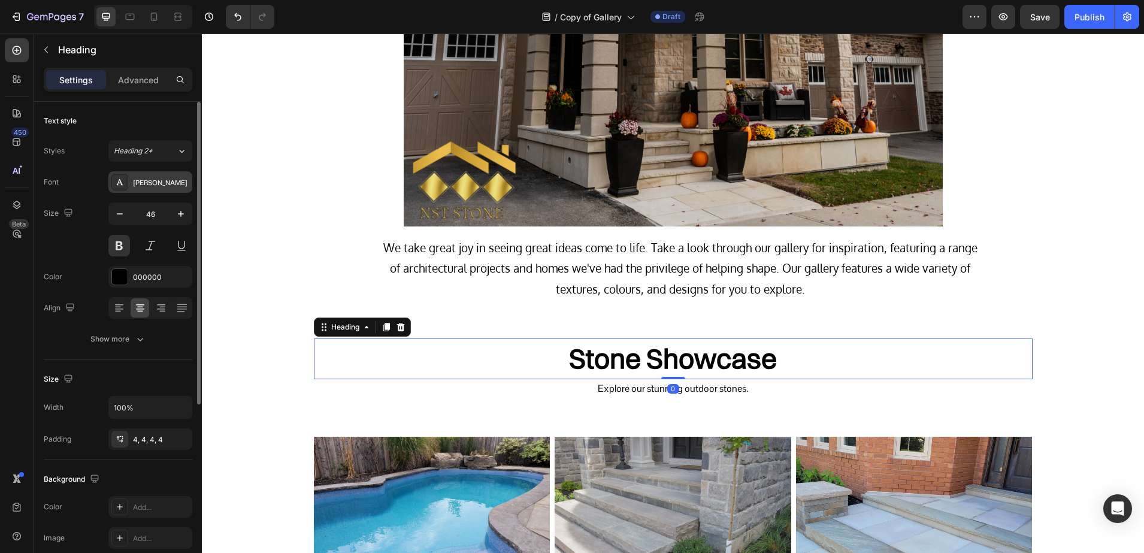
click at [141, 190] on div "Switzer" at bounding box center [150, 182] width 84 height 22
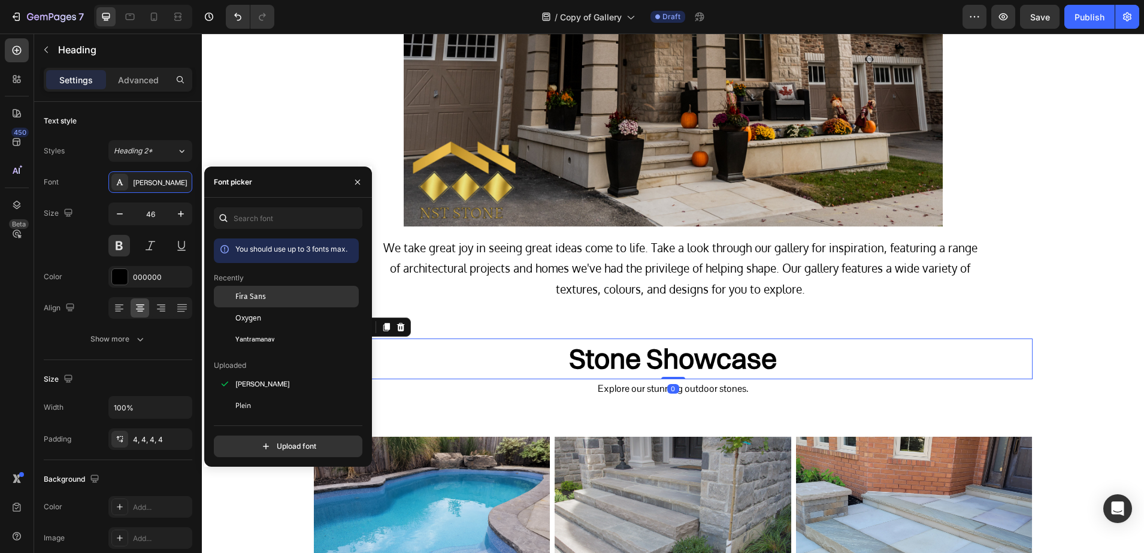
click at [248, 301] on span "Fira Sans" at bounding box center [250, 296] width 31 height 11
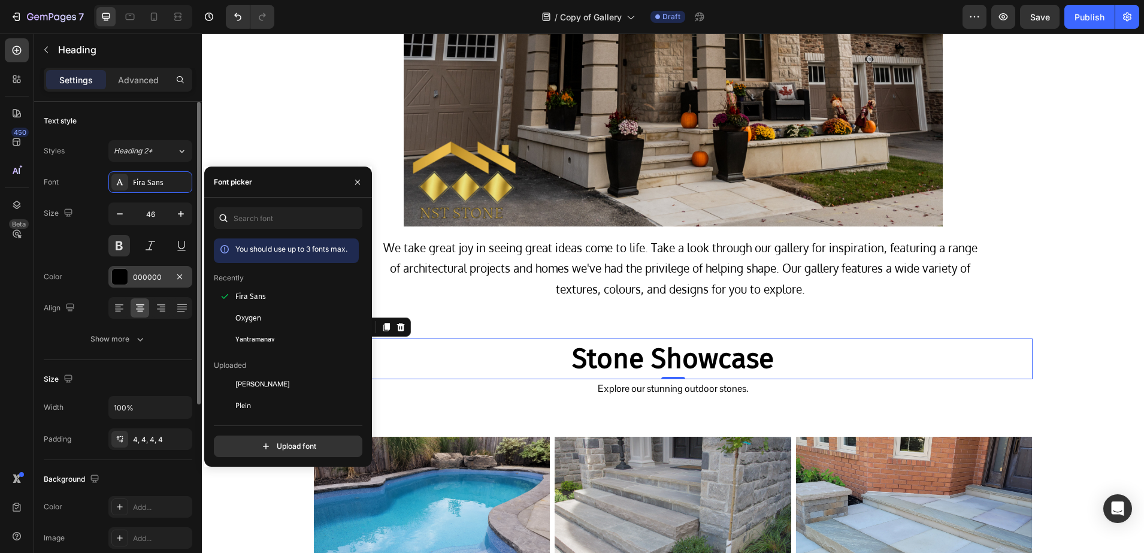
click at [132, 280] on div "000000" at bounding box center [150, 277] width 84 height 22
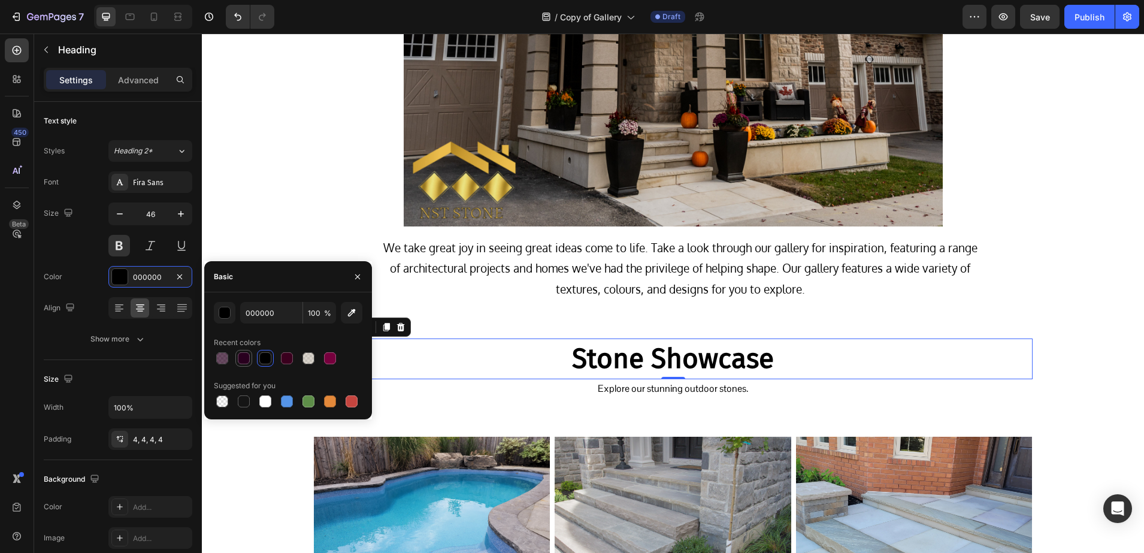
click at [241, 351] on div at bounding box center [244, 358] width 14 height 14
type input "29001F"
click at [570, 394] on p "Explore our stunning outdoor stones." at bounding box center [673, 388] width 716 height 17
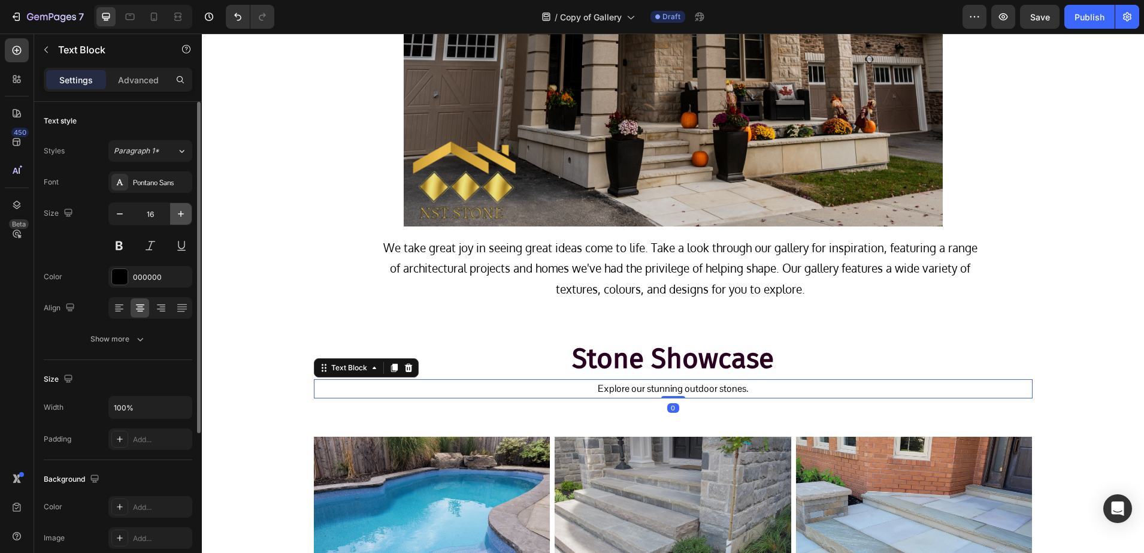
click at [174, 224] on button "button" at bounding box center [181, 214] width 22 height 22
type input "17"
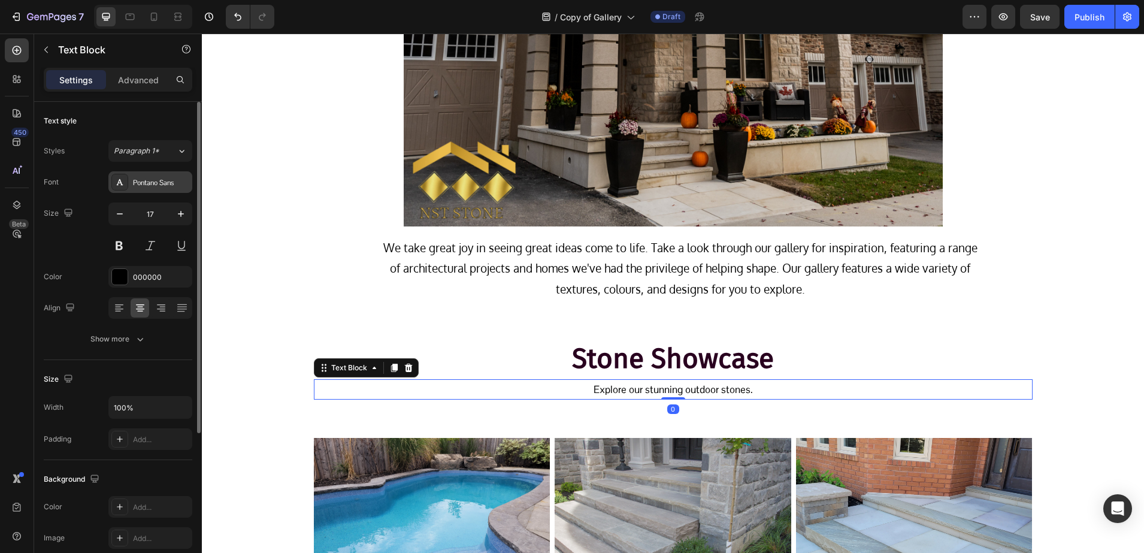
click at [147, 185] on div "Pontano Sans" at bounding box center [161, 182] width 56 height 11
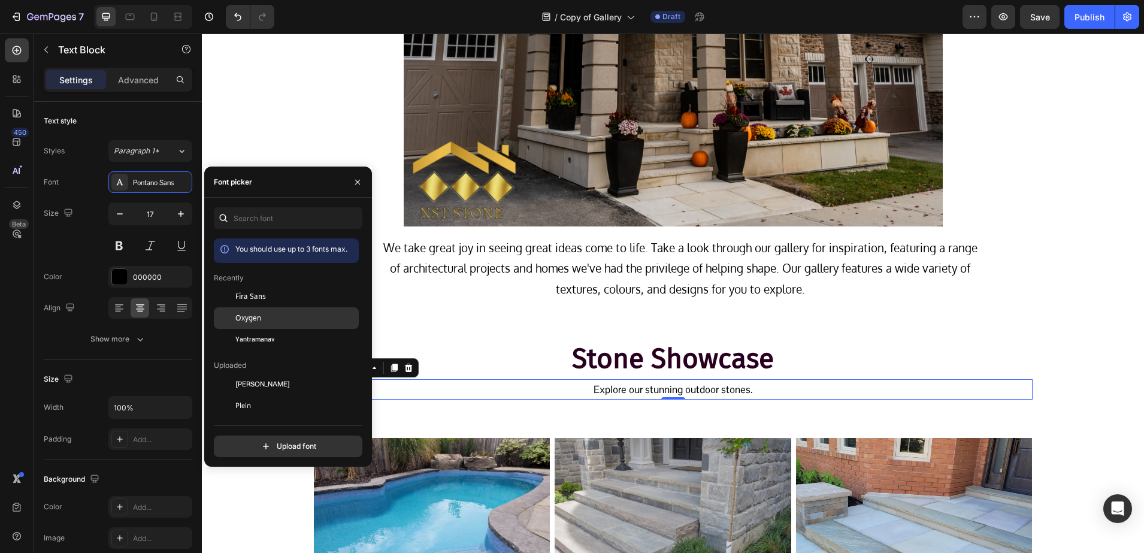
click at [233, 311] on div at bounding box center [225, 318] width 22 height 22
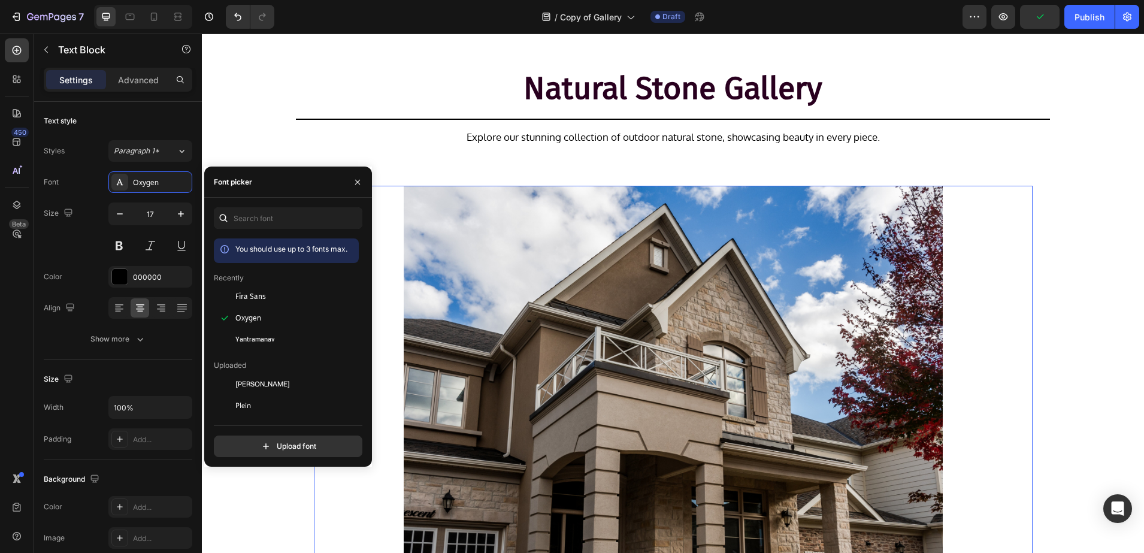
scroll to position [0, 0]
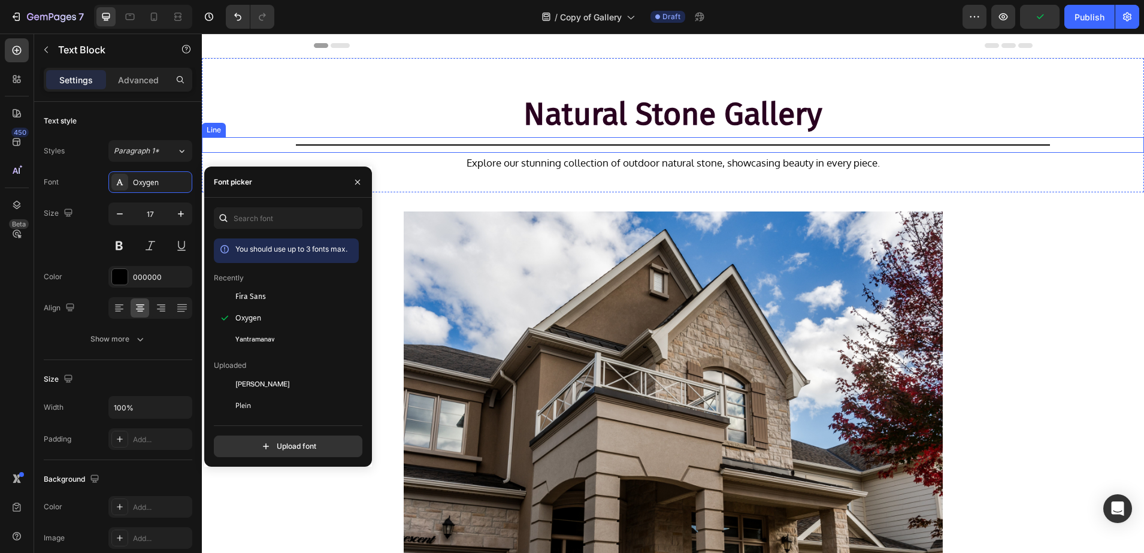
click at [461, 147] on div "Title Line" at bounding box center [673, 145] width 942 height 16
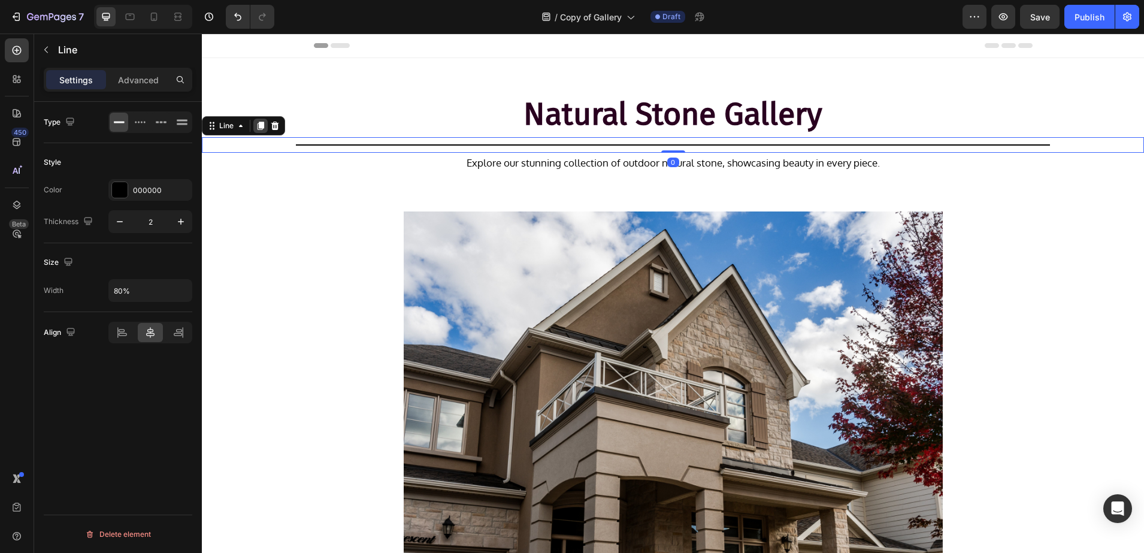
click at [258, 129] on icon at bounding box center [261, 126] width 7 height 8
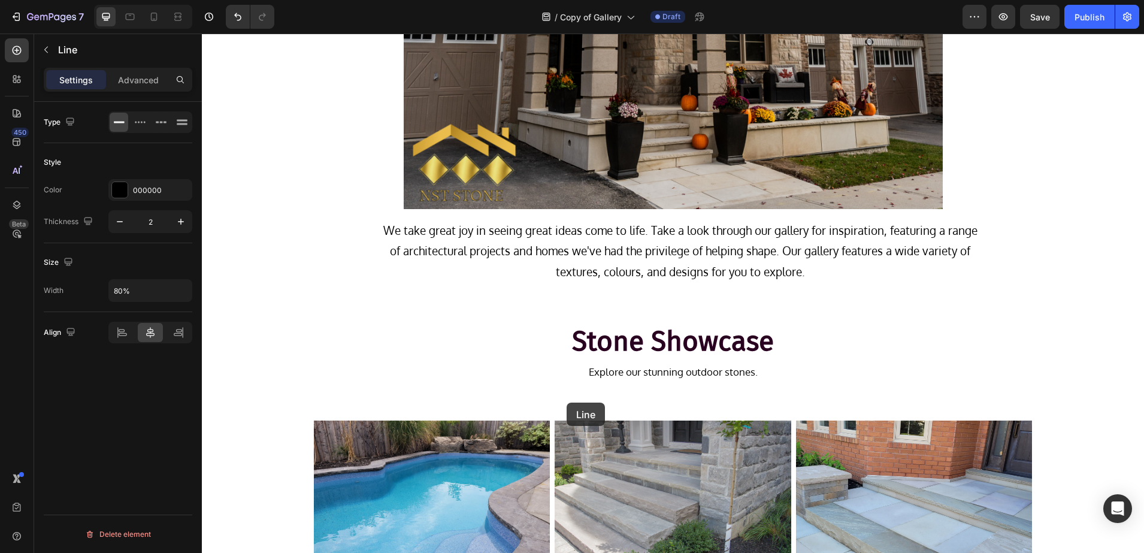
scroll to position [682, 0]
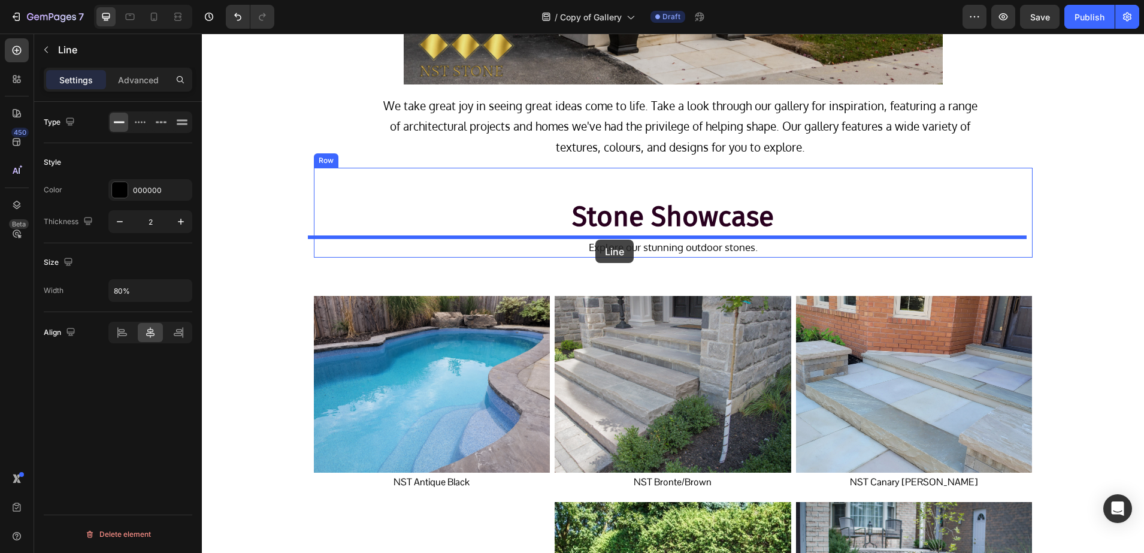
drag, startPoint x: 218, startPoint y: 144, endPoint x: 595, endPoint y: 240, distance: 389.2
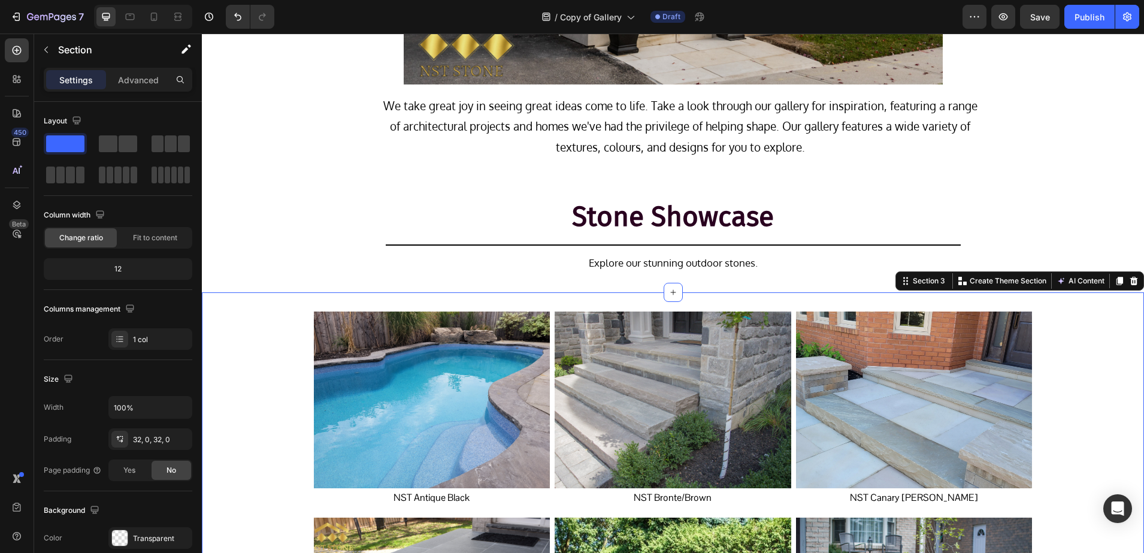
scroll to position [906, 0]
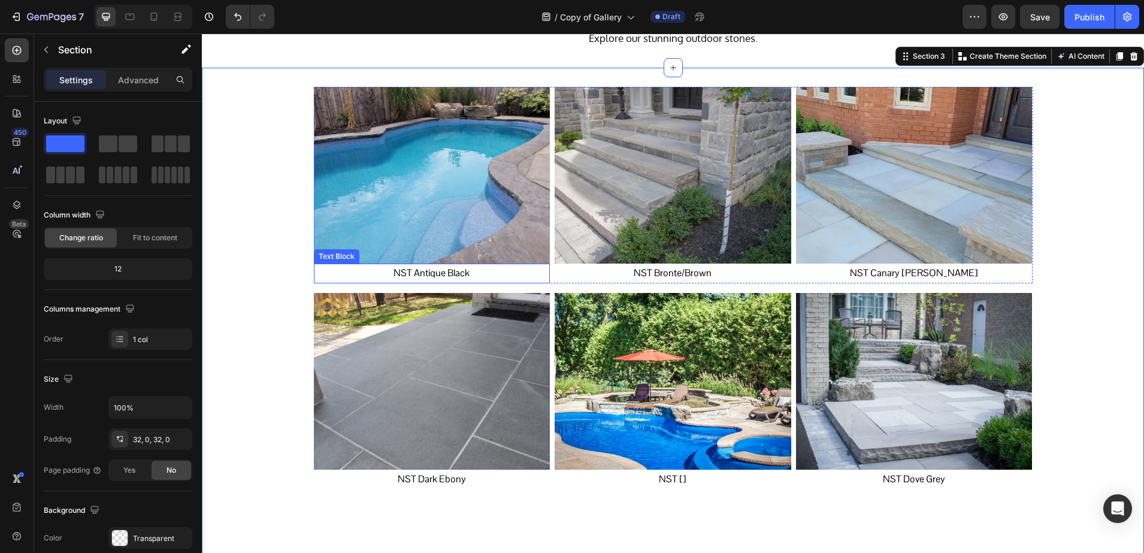
click at [439, 278] on p "NST Antique Black" at bounding box center [432, 273] width 234 height 17
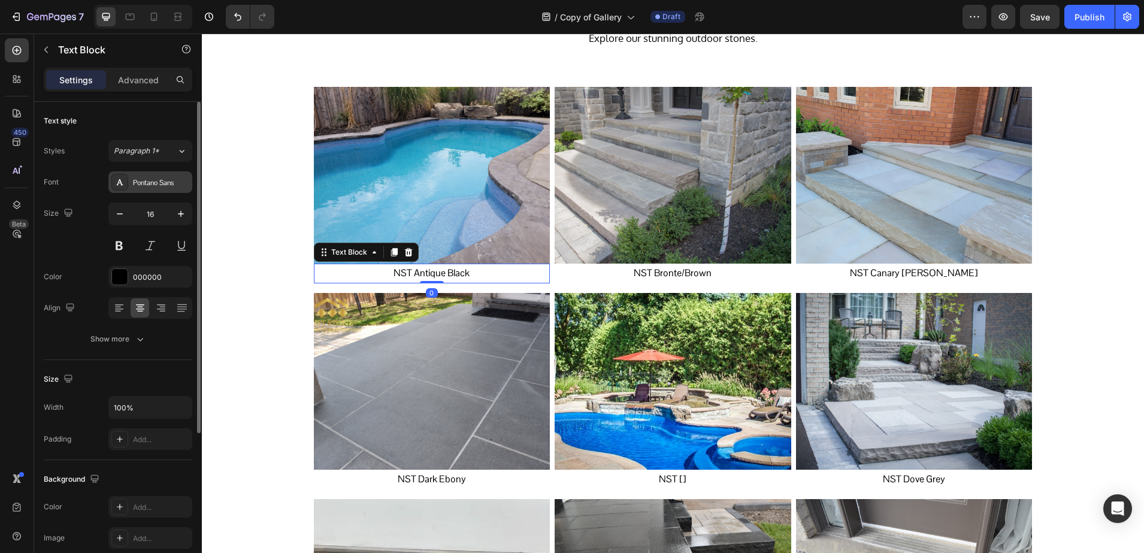
click at [158, 190] on div "Pontano Sans" at bounding box center [150, 182] width 84 height 22
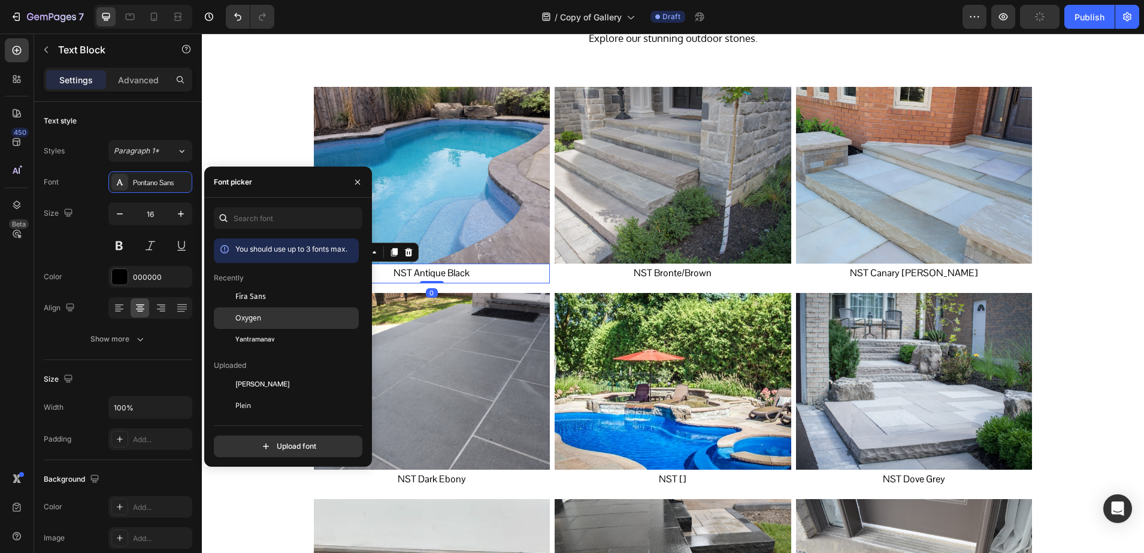
click at [228, 316] on div at bounding box center [225, 318] width 22 height 22
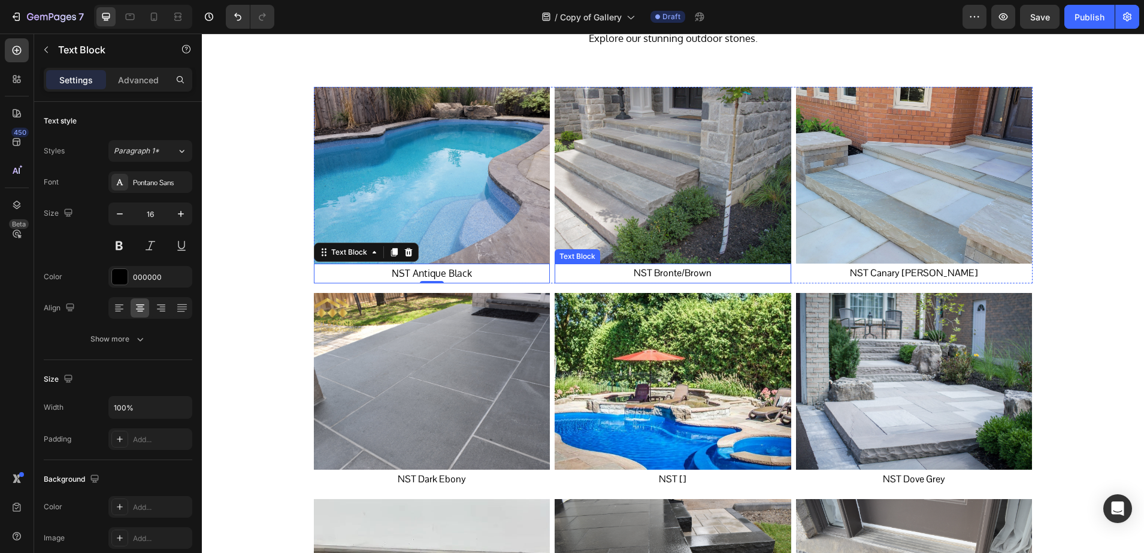
click at [673, 276] on p "NST Bronte/Brown" at bounding box center [673, 273] width 234 height 17
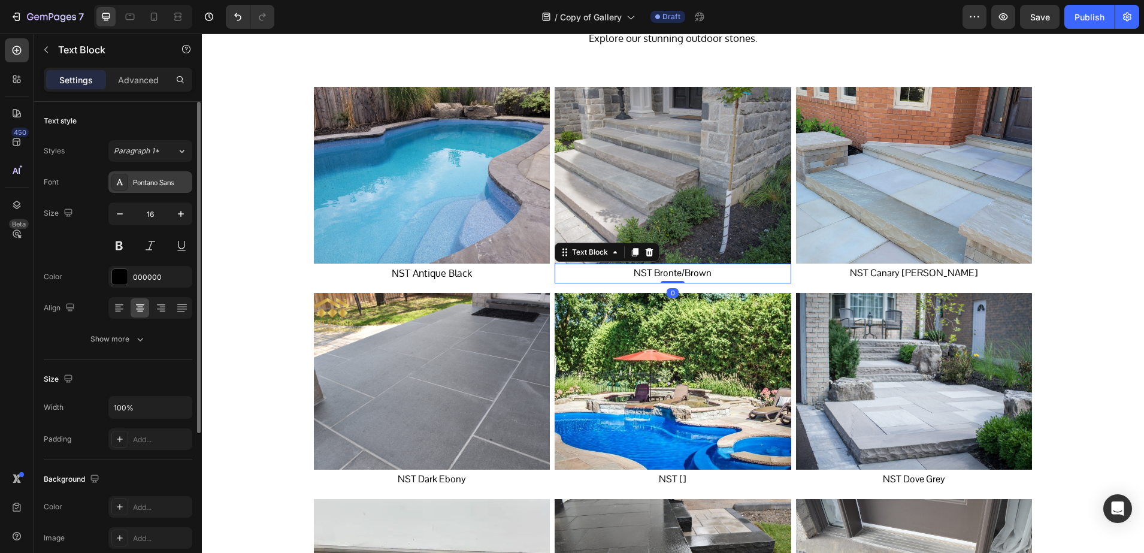
click at [144, 181] on div "Pontano Sans" at bounding box center [161, 182] width 56 height 11
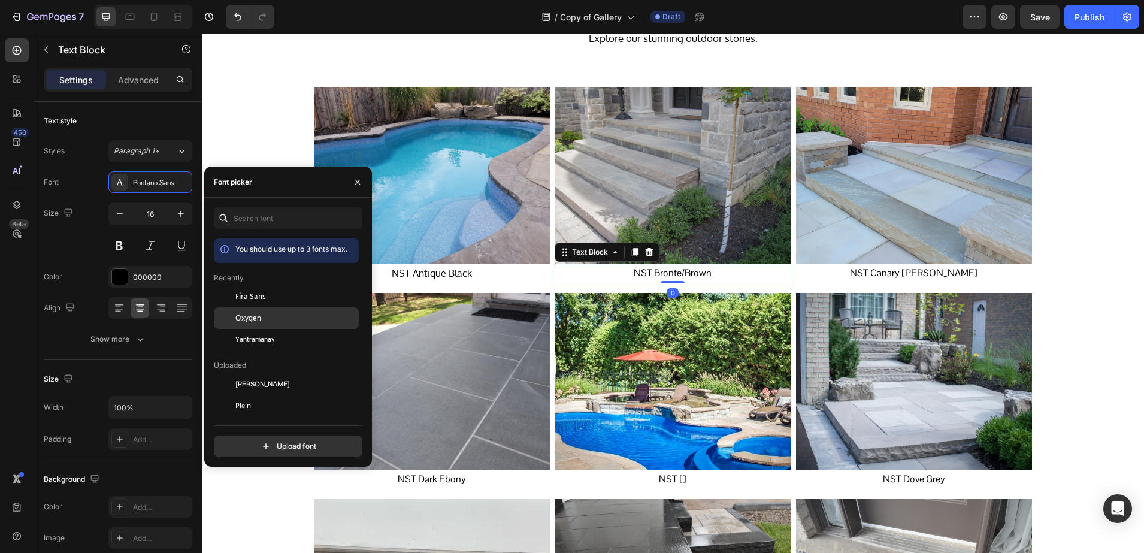
click at [232, 315] on div at bounding box center [225, 318] width 22 height 22
click at [880, 273] on p "NST Canary Rundle" at bounding box center [914, 273] width 234 height 17
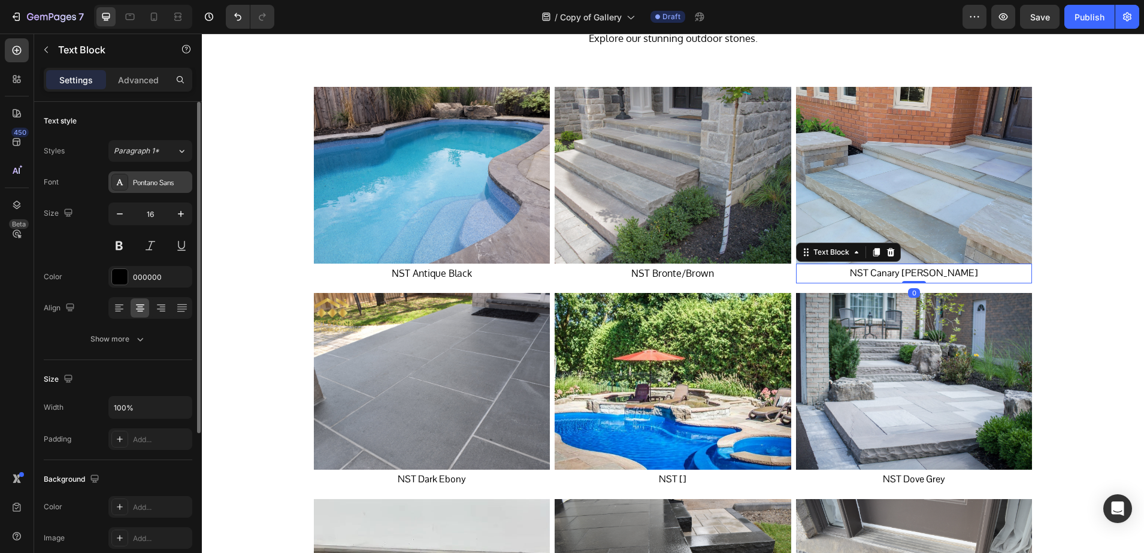
click at [147, 180] on div "Pontano Sans" at bounding box center [161, 182] width 56 height 11
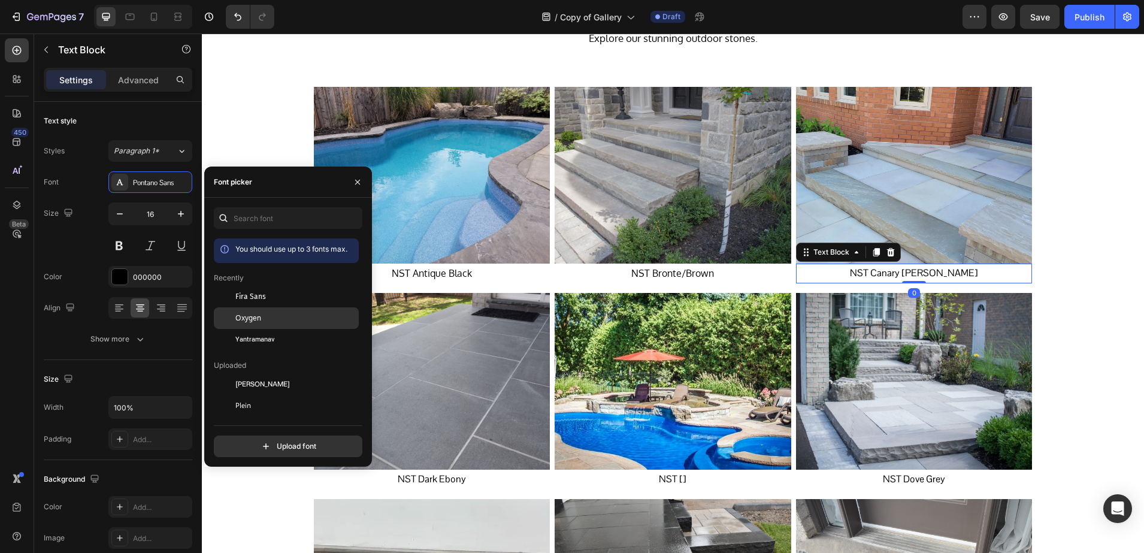
click at [261, 313] on div "Oxygen" at bounding box center [295, 318] width 121 height 11
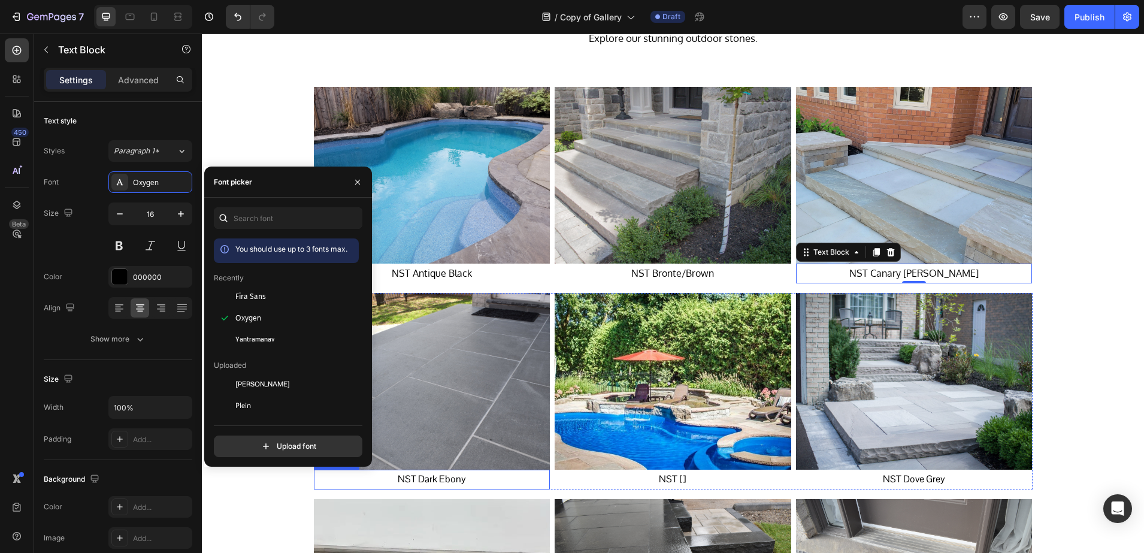
click at [441, 476] on p "NST Dark Ebony" at bounding box center [432, 479] width 234 height 17
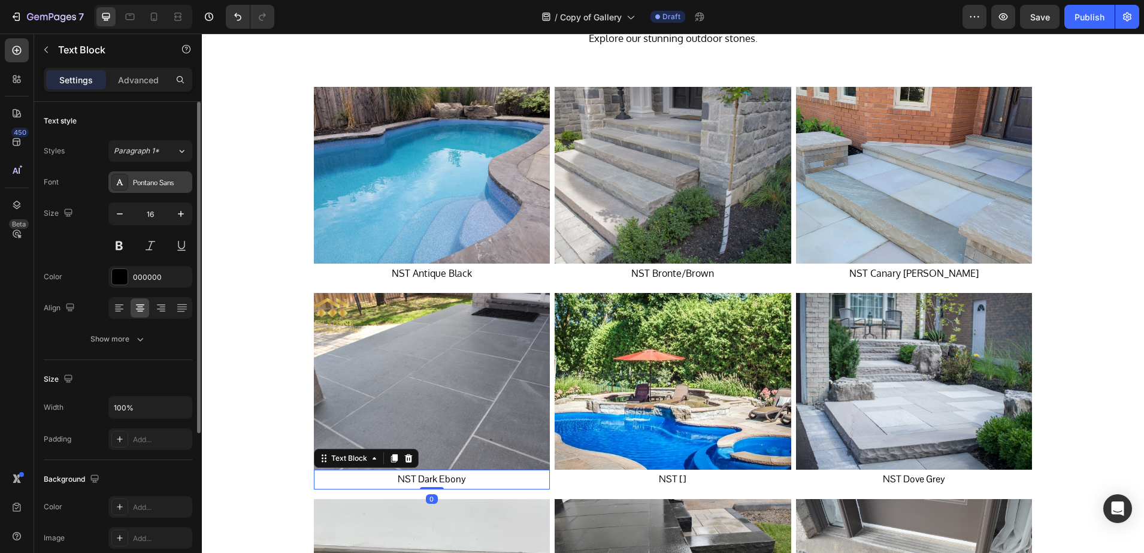
click at [133, 187] on div "Pontano Sans" at bounding box center [161, 182] width 56 height 11
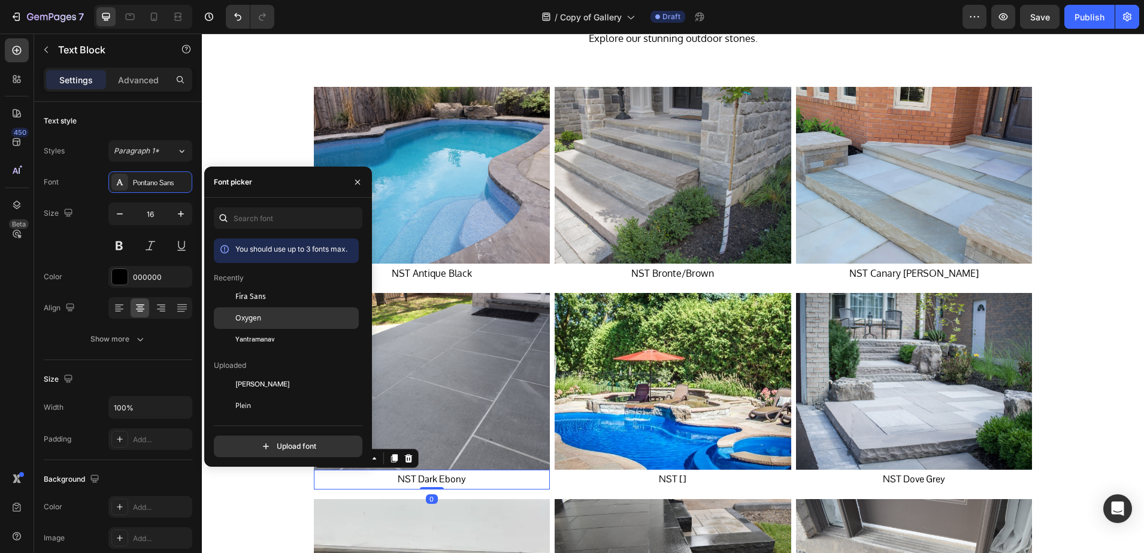
click at [231, 317] on div at bounding box center [225, 318] width 22 height 22
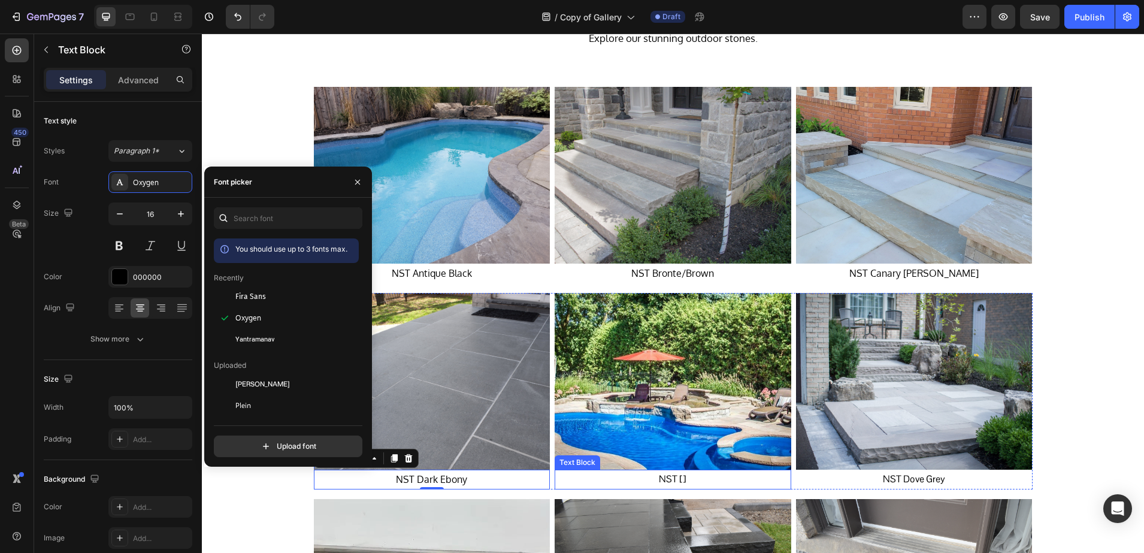
click at [654, 479] on p "NST []" at bounding box center [673, 479] width 234 height 17
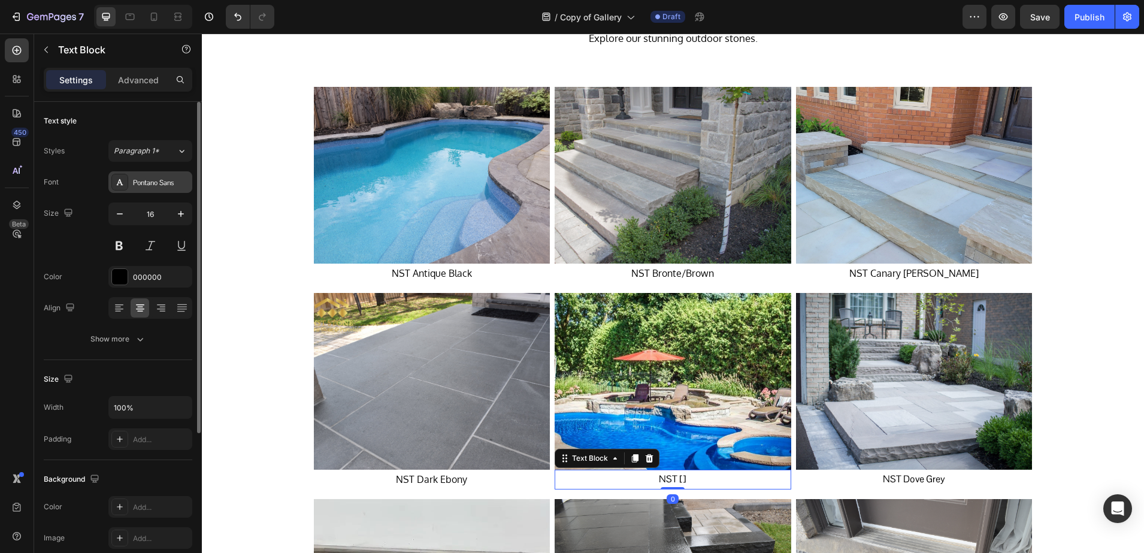
click at [134, 189] on div "Pontano Sans" at bounding box center [150, 182] width 84 height 22
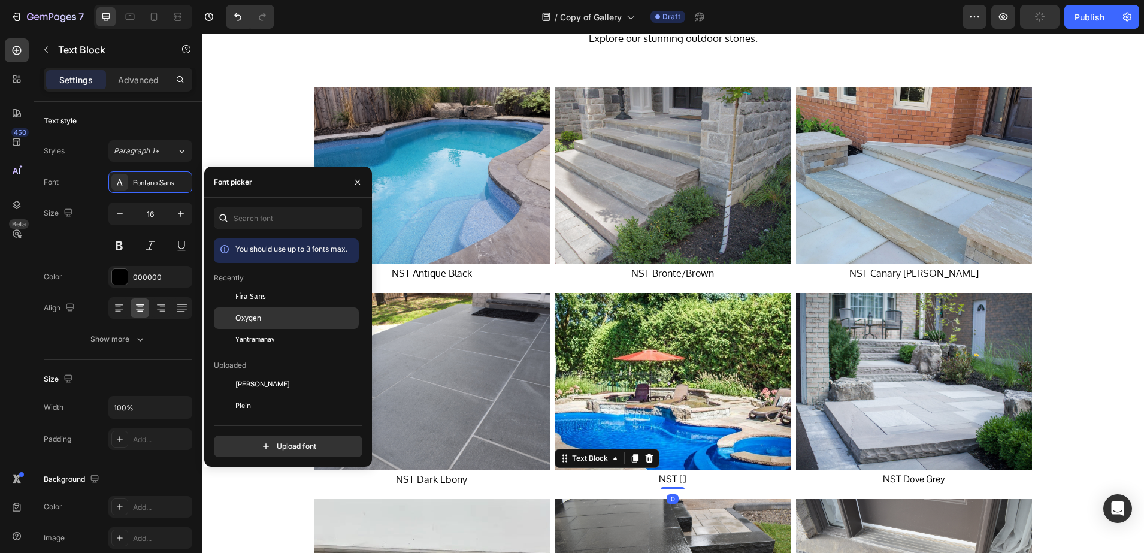
click at [231, 315] on div at bounding box center [225, 318] width 22 height 22
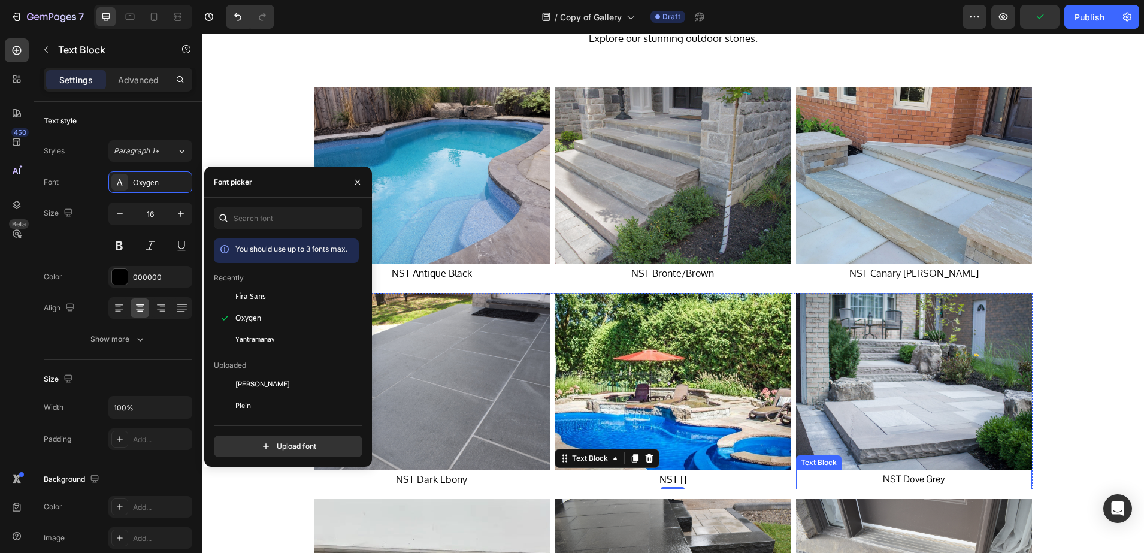
click at [899, 480] on p "NST Dove Grey" at bounding box center [914, 479] width 234 height 17
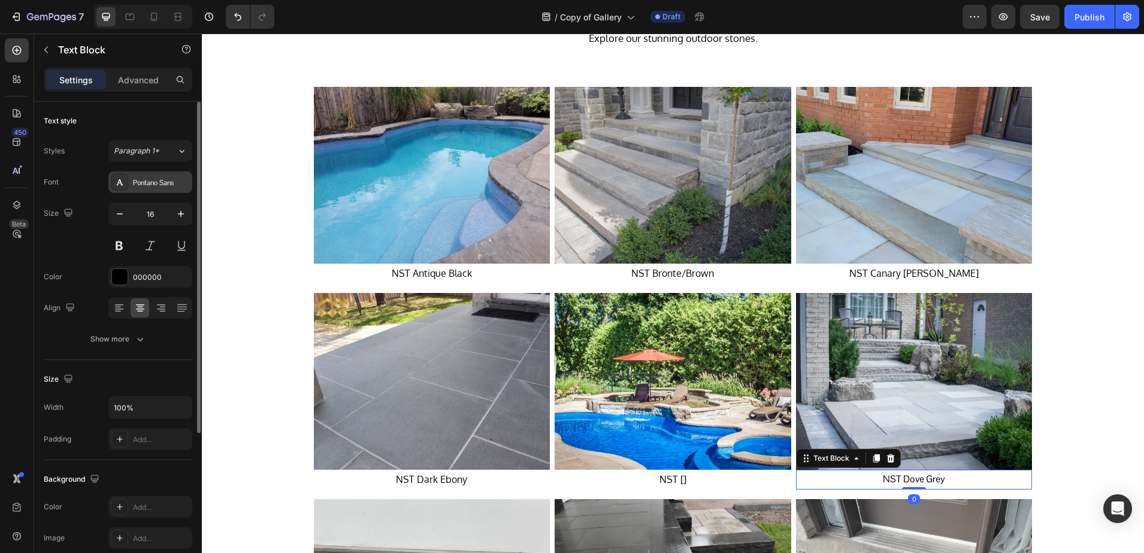
click at [130, 188] on div "Pontano Sans" at bounding box center [150, 182] width 84 height 22
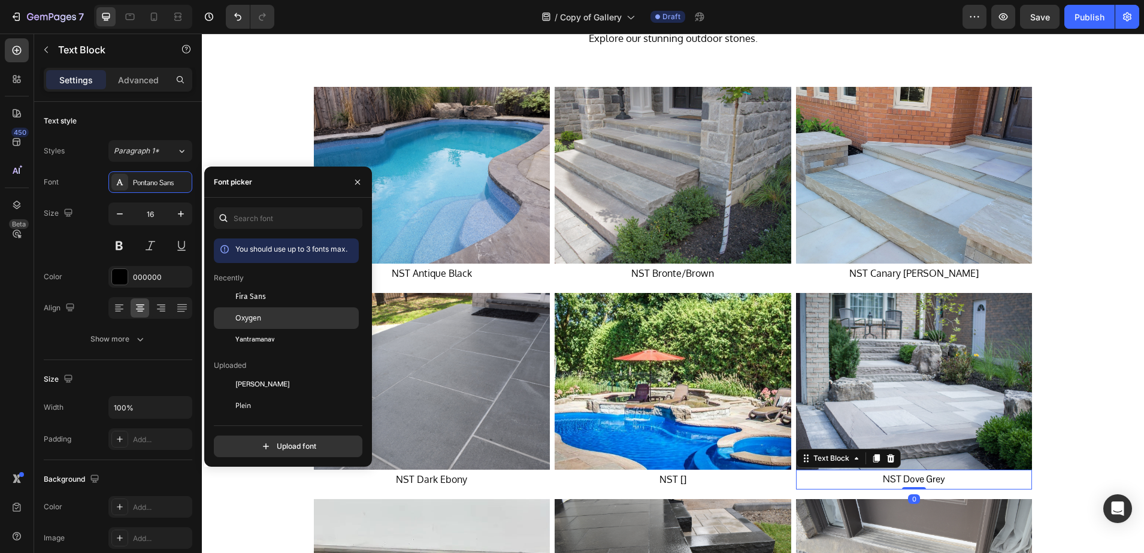
click at [263, 438] on div "Oxygen" at bounding box center [286, 449] width 145 height 22
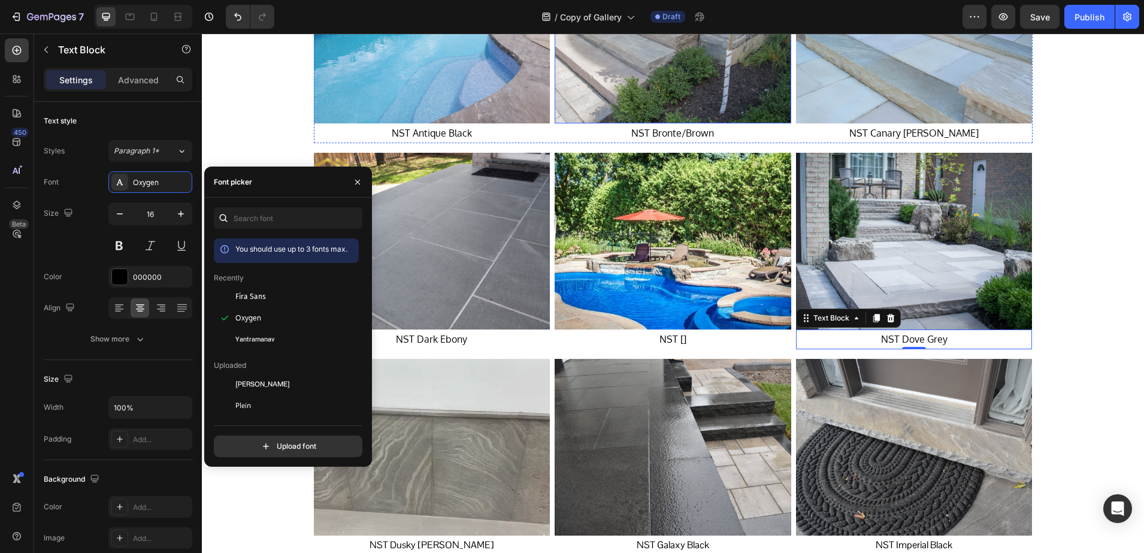
scroll to position [1356, 0]
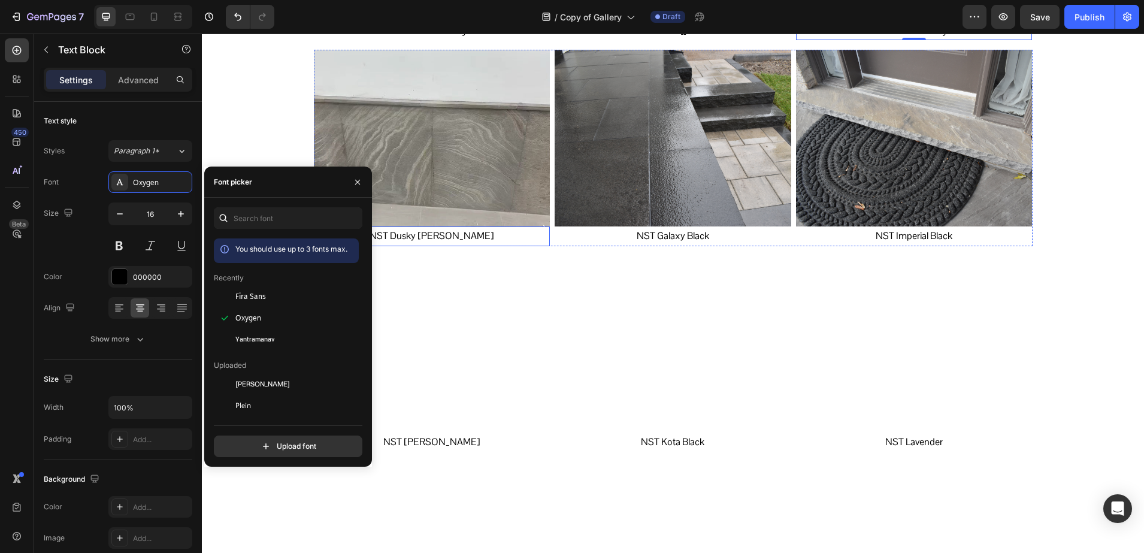
click at [430, 235] on p "NST Dusky Rundle" at bounding box center [432, 236] width 234 height 17
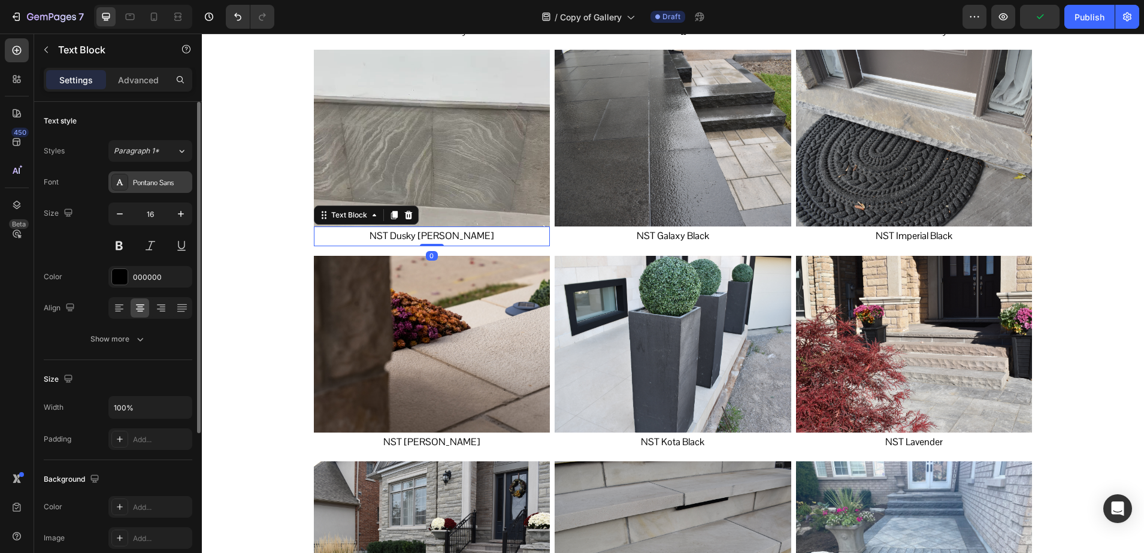
click at [155, 184] on div "Pontano Sans" at bounding box center [161, 182] width 56 height 11
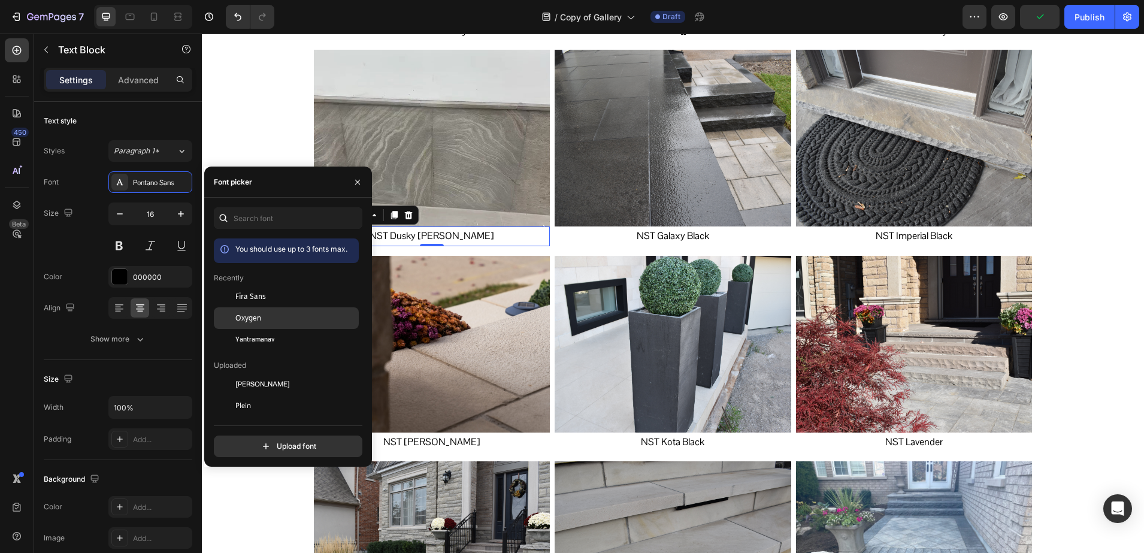
click at [240, 438] on div "Oxygen" at bounding box center [286, 449] width 145 height 22
click at [655, 238] on p "NST Galaxy Black" at bounding box center [673, 236] width 234 height 17
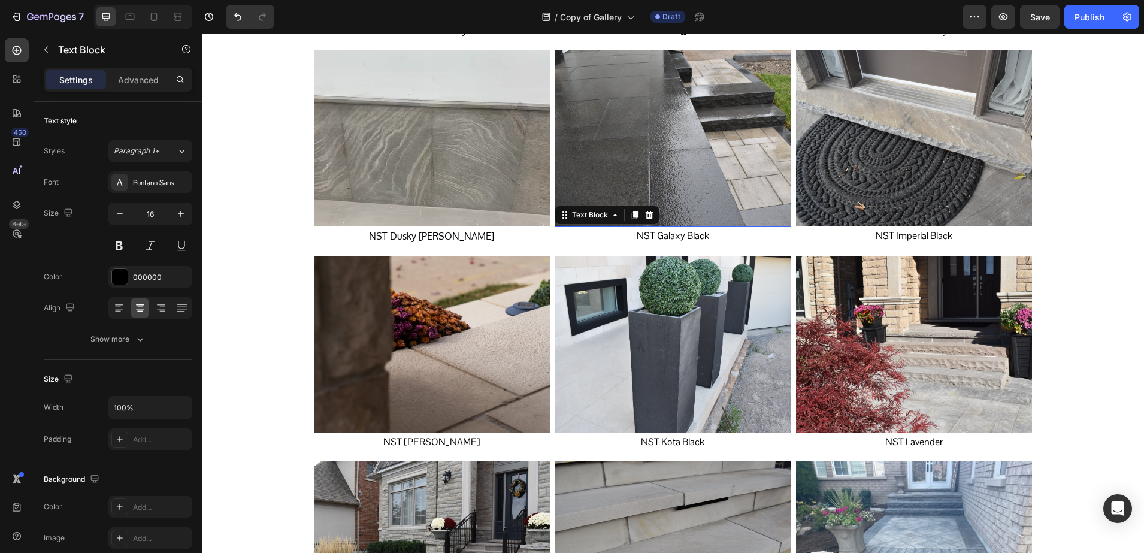
click at [655, 233] on p "NST Galaxy Black" at bounding box center [673, 236] width 234 height 17
click at [137, 187] on div "Pontano Sans" at bounding box center [161, 182] width 56 height 11
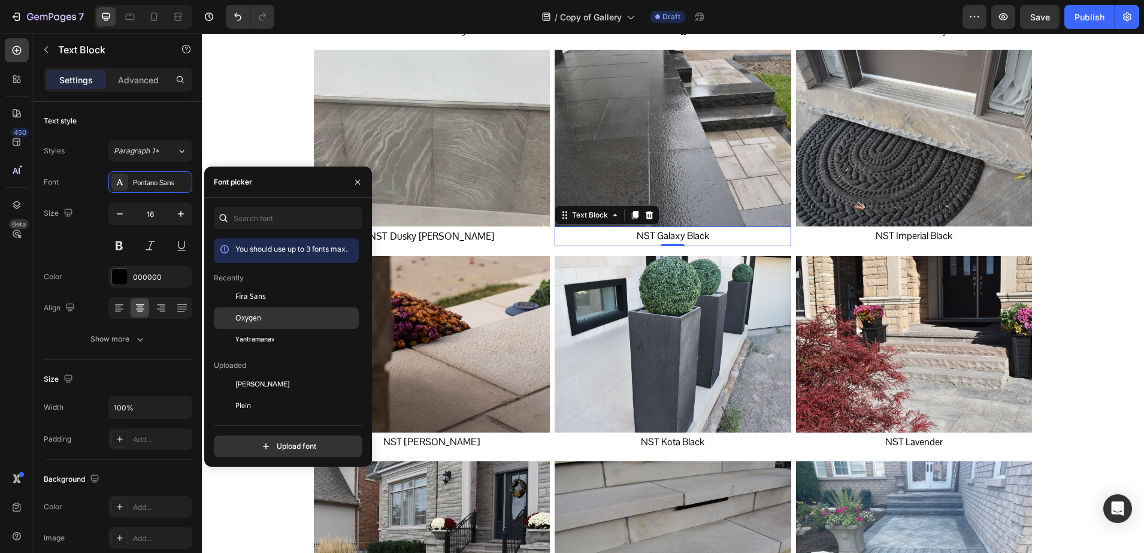
click at [254, 317] on span "Oxygen" at bounding box center [248, 318] width 26 height 11
click at [879, 236] on p "NST Imperial Black" at bounding box center [914, 236] width 234 height 17
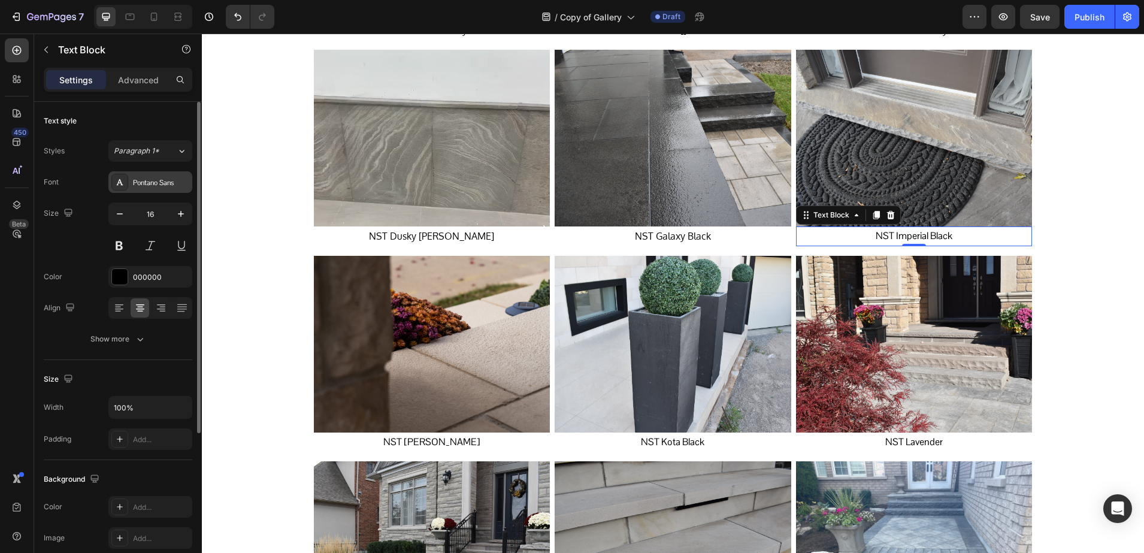
click at [153, 187] on div "Pontano Sans" at bounding box center [161, 182] width 56 height 11
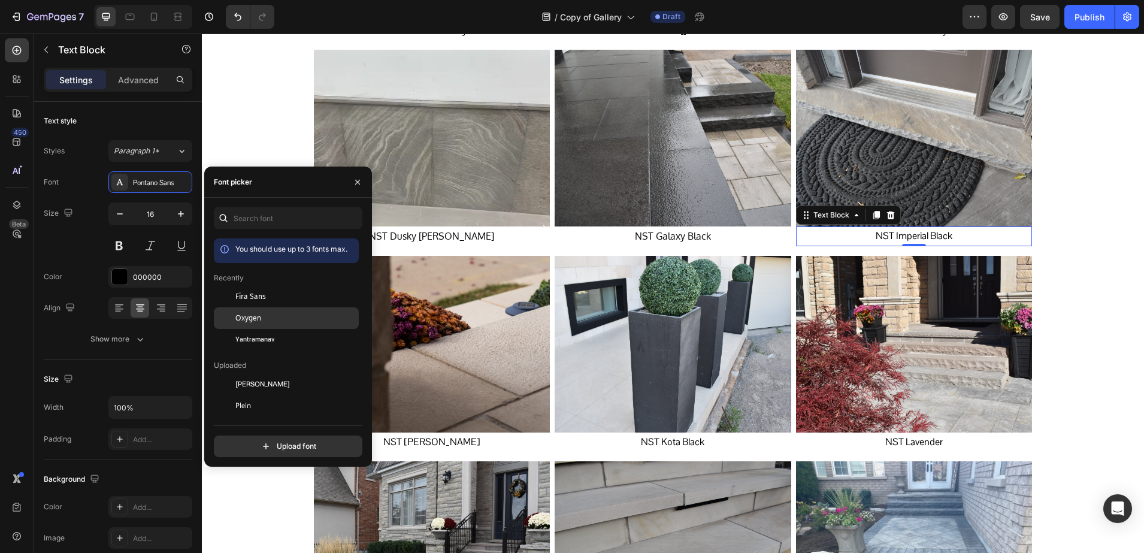
click at [234, 315] on div at bounding box center [225, 318] width 22 height 22
click at [445, 441] on p "NST Ivory Rundle" at bounding box center [432, 442] width 234 height 17
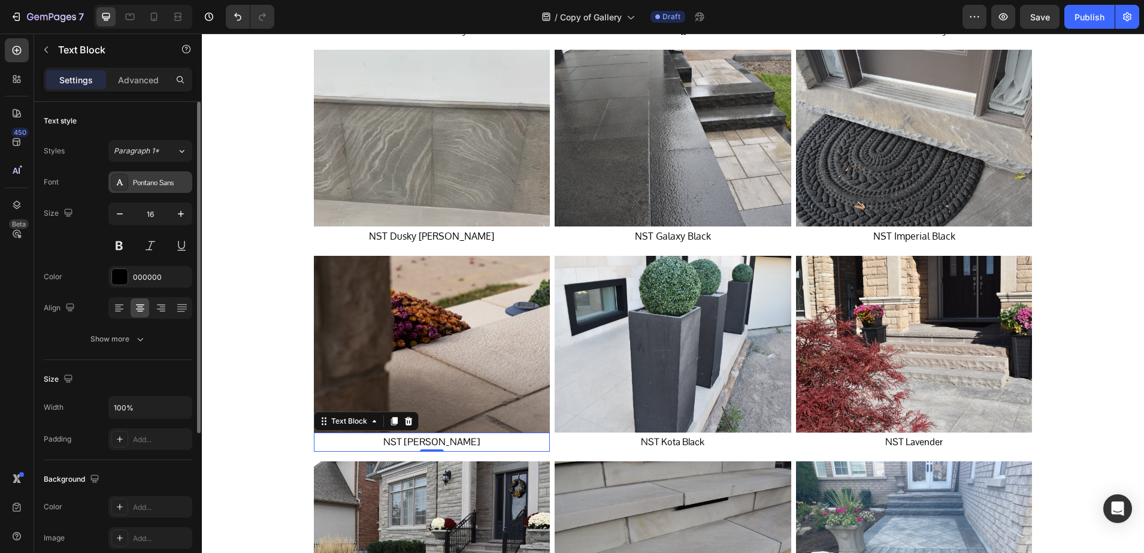
click at [124, 186] on icon at bounding box center [120, 182] width 10 height 10
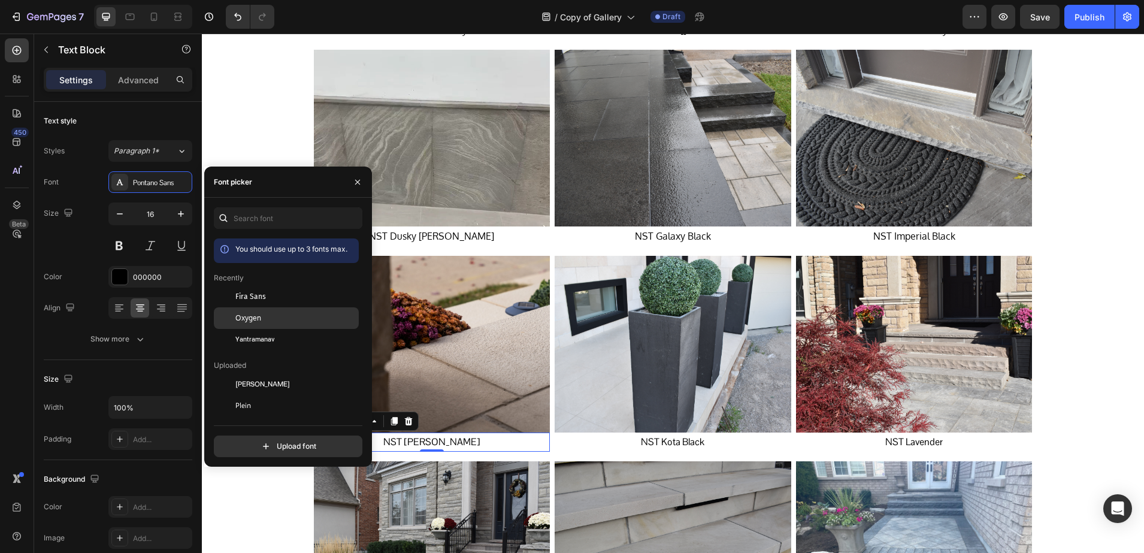
click at [241, 318] on span "Oxygen" at bounding box center [248, 318] width 26 height 11
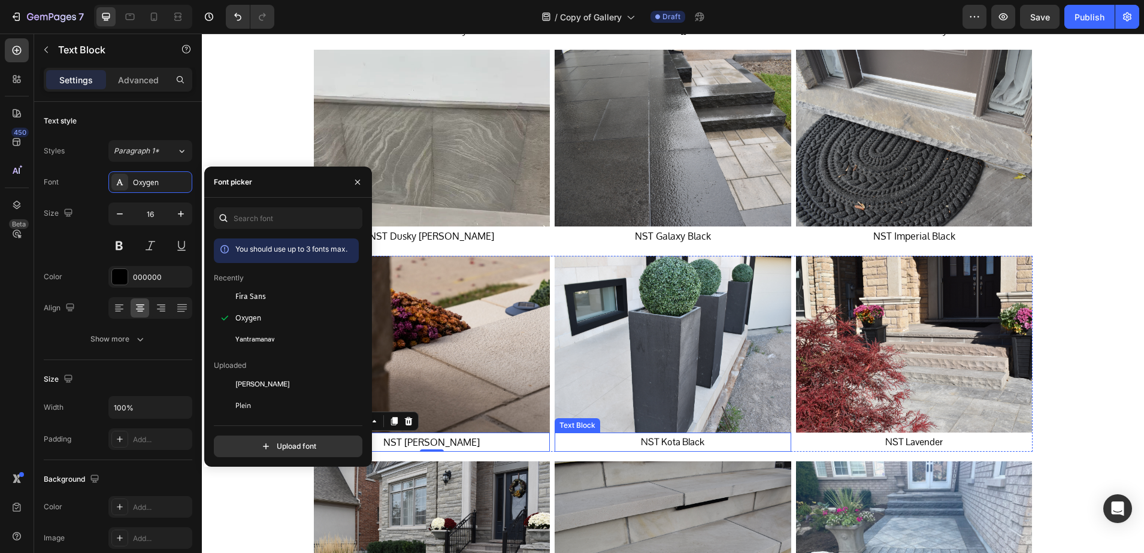
click at [654, 447] on p "NST Kota Black" at bounding box center [673, 442] width 234 height 17
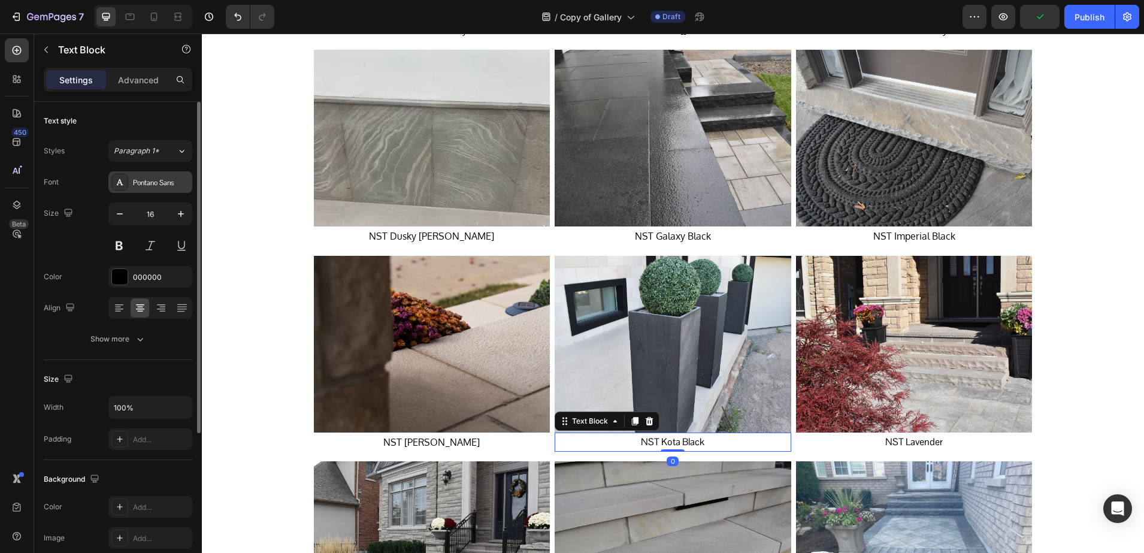
click at [122, 182] on icon at bounding box center [120, 182] width 10 height 10
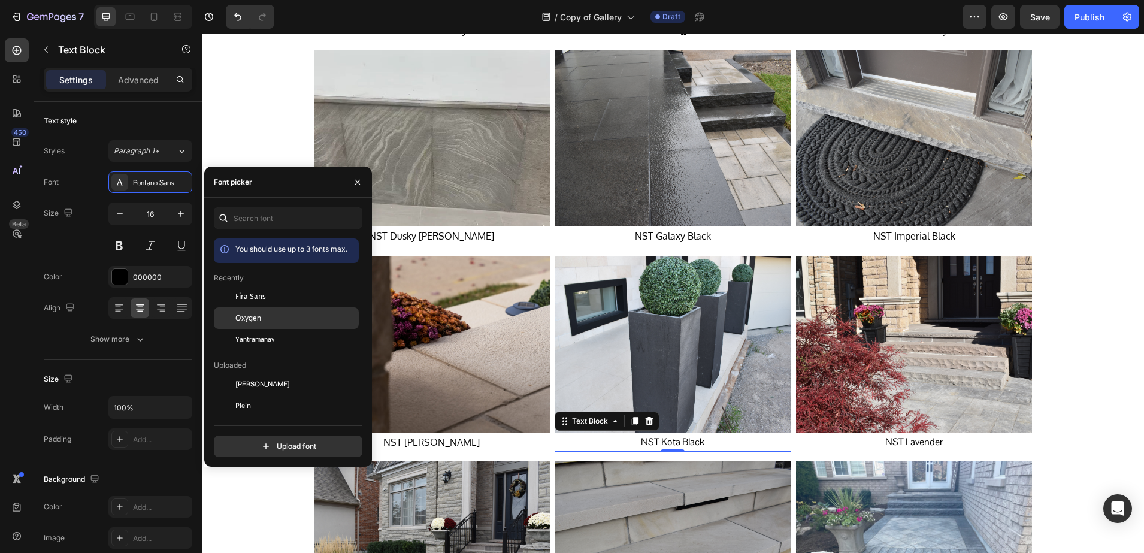
click at [251, 314] on span "Oxygen" at bounding box center [248, 318] width 26 height 11
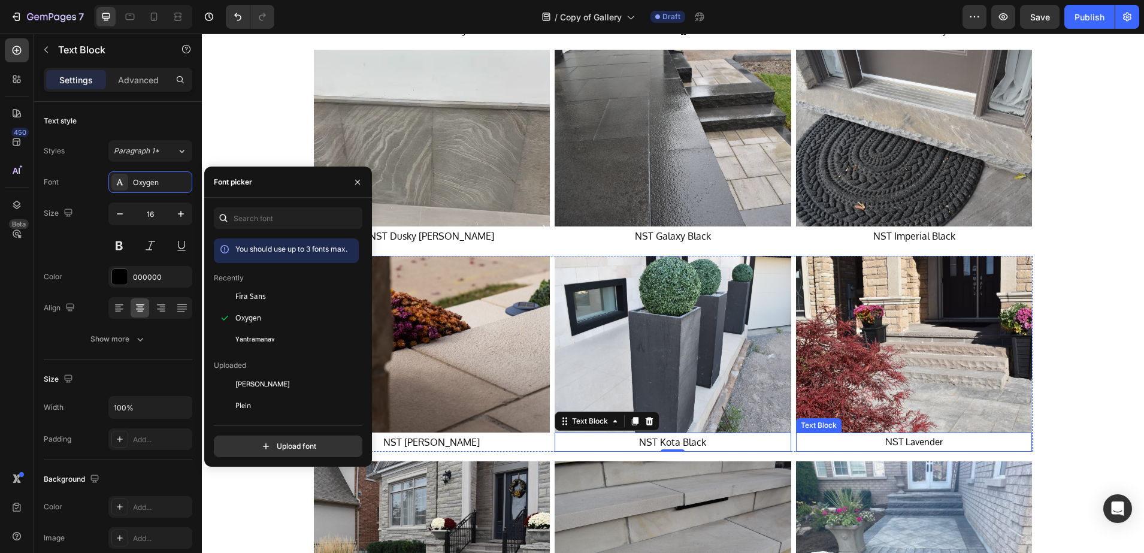
click at [909, 443] on p "NST Lavender" at bounding box center [914, 442] width 234 height 17
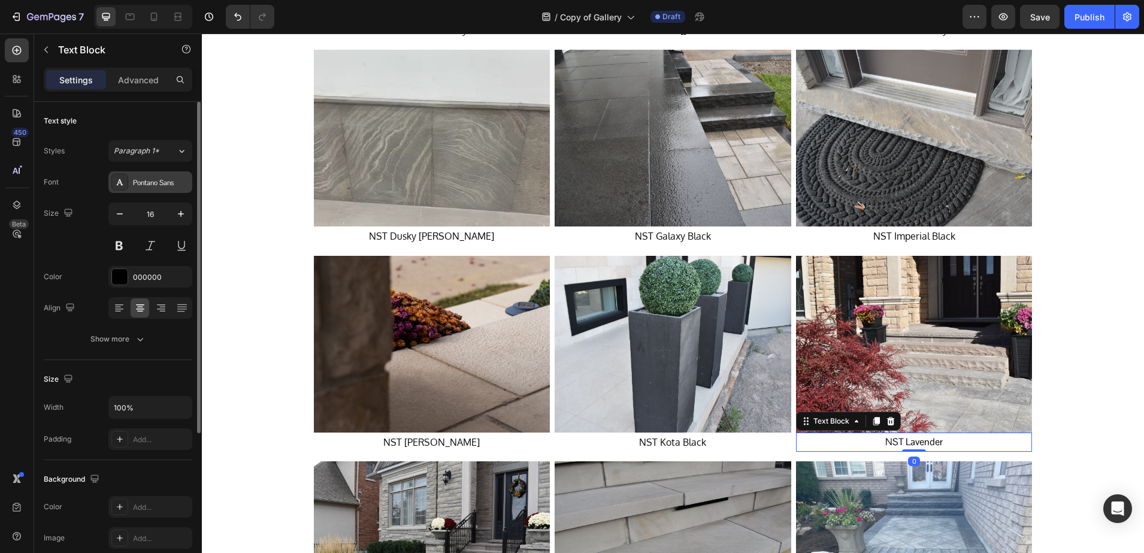
click at [152, 183] on div "Pontano Sans" at bounding box center [161, 182] width 56 height 11
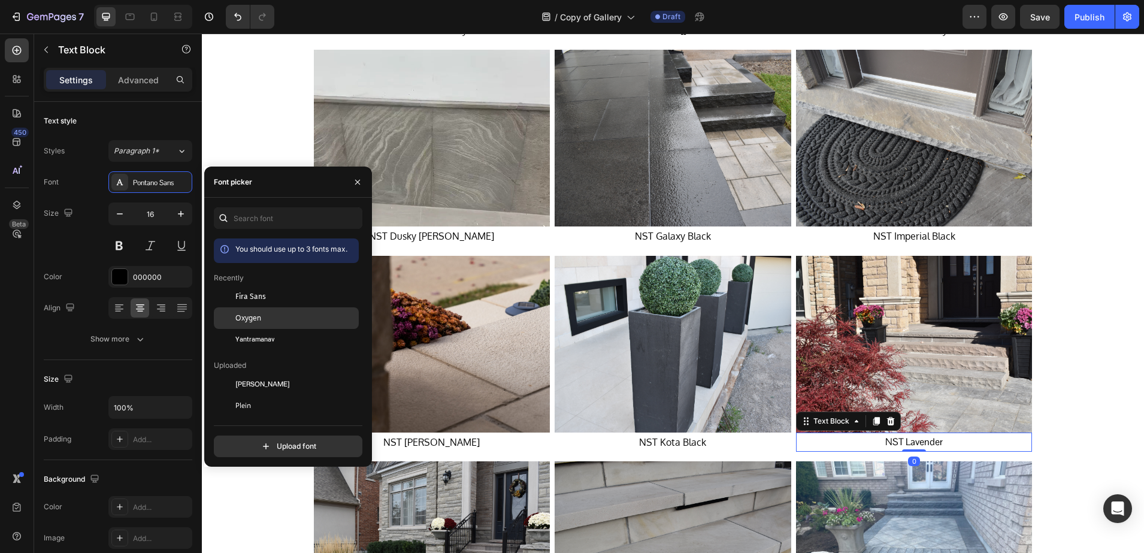
click at [277, 322] on div "Oxygen" at bounding box center [295, 318] width 121 height 11
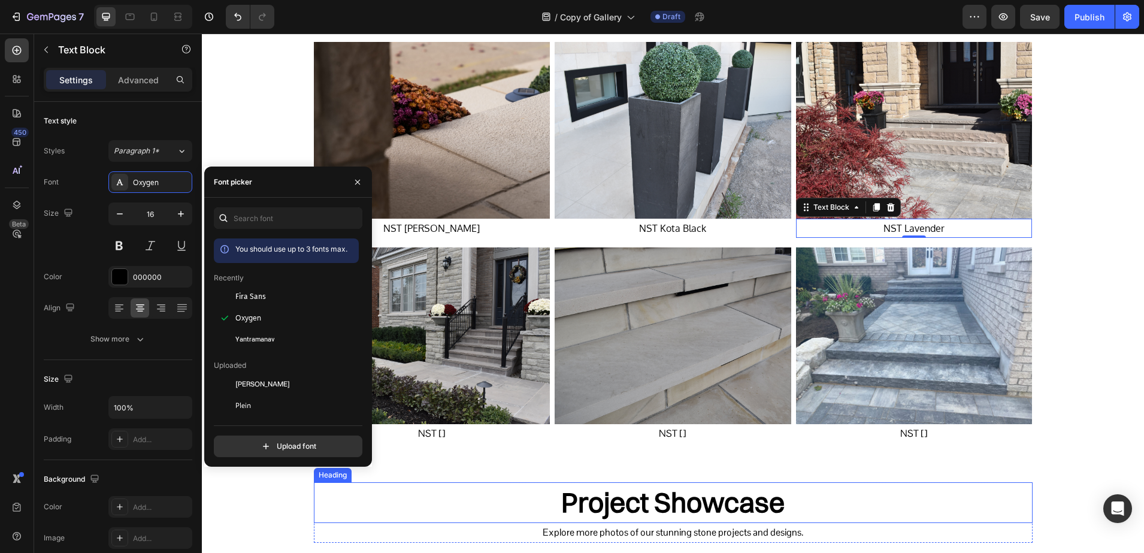
scroll to position [1730, 0]
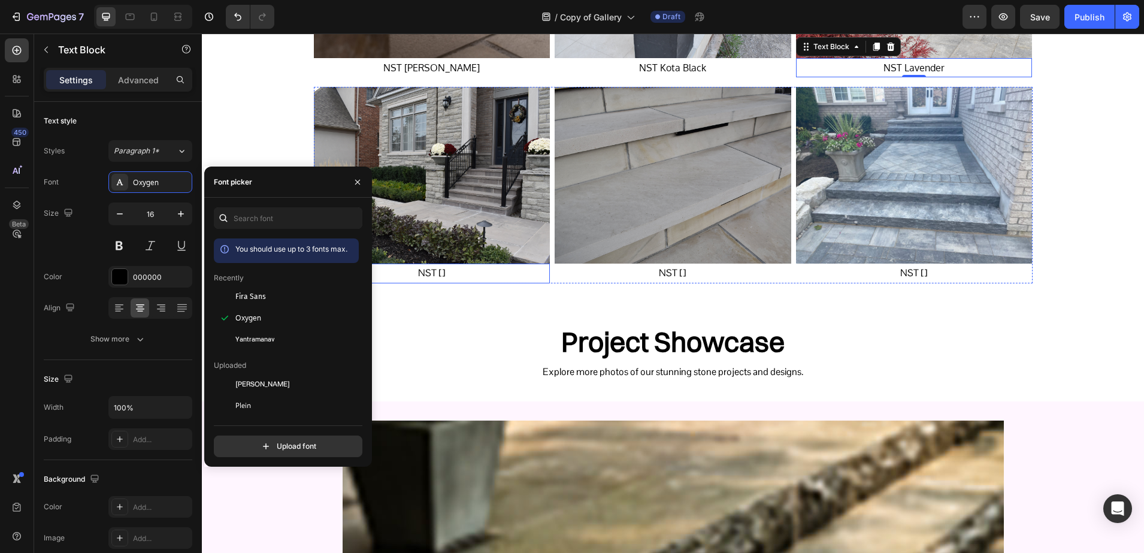
click at [421, 273] on p "NST []" at bounding box center [432, 273] width 234 height 17
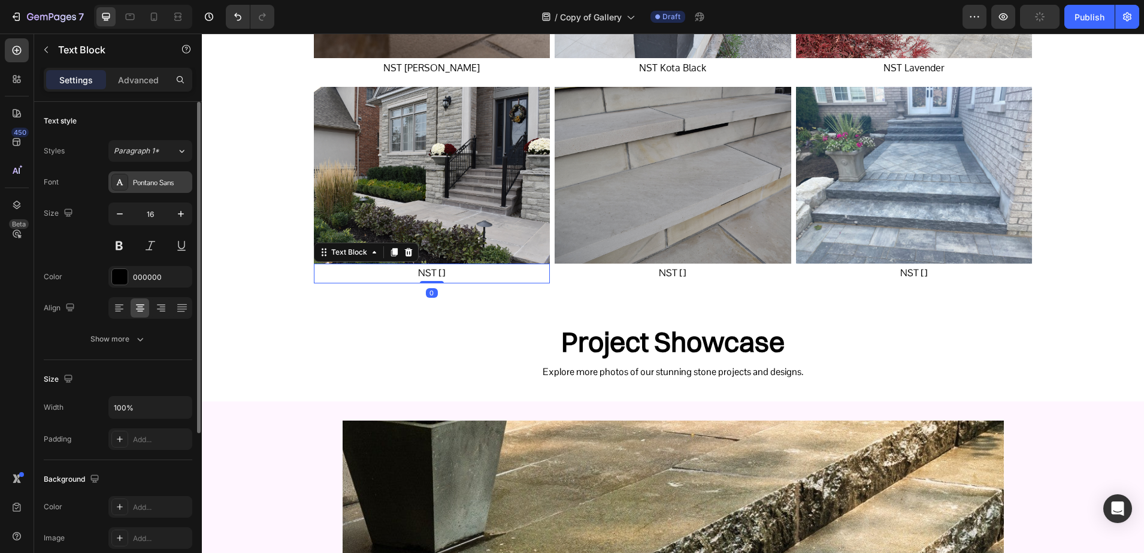
click at [135, 184] on div "Pontano Sans" at bounding box center [161, 182] width 56 height 11
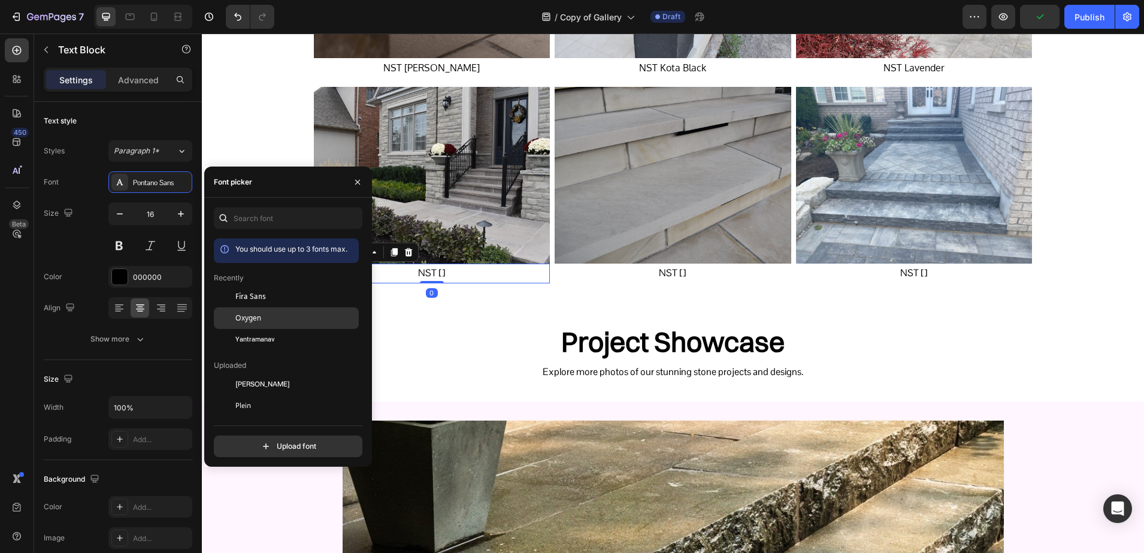
click at [232, 312] on div at bounding box center [225, 318] width 22 height 22
click at [664, 274] on p "NST []" at bounding box center [673, 273] width 234 height 17
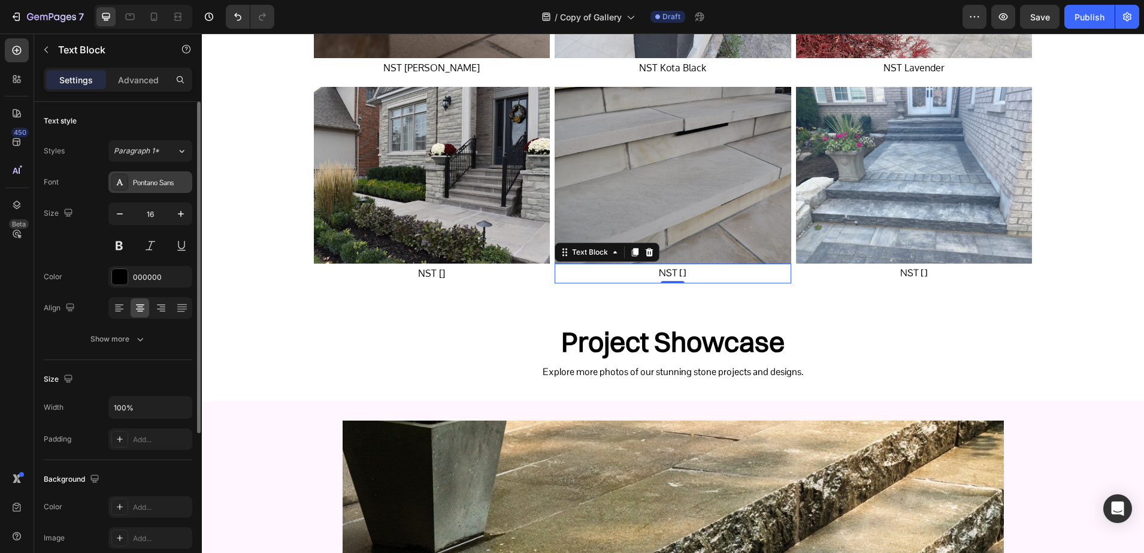
click at [133, 186] on div "Pontano Sans" at bounding box center [161, 182] width 56 height 11
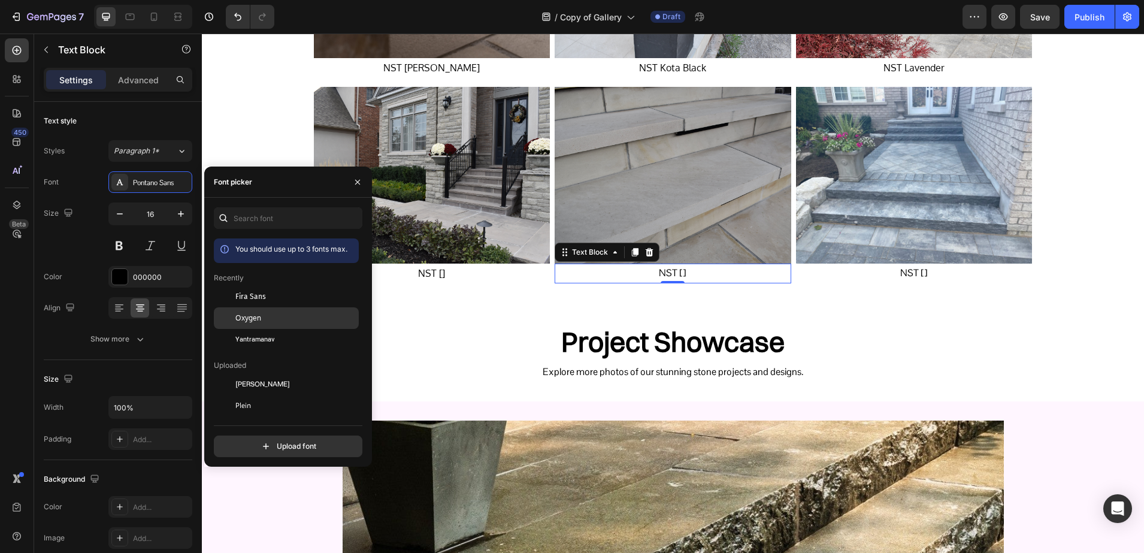
click at [234, 320] on div at bounding box center [225, 318] width 22 height 22
click at [928, 271] on p "NST []" at bounding box center [914, 273] width 234 height 17
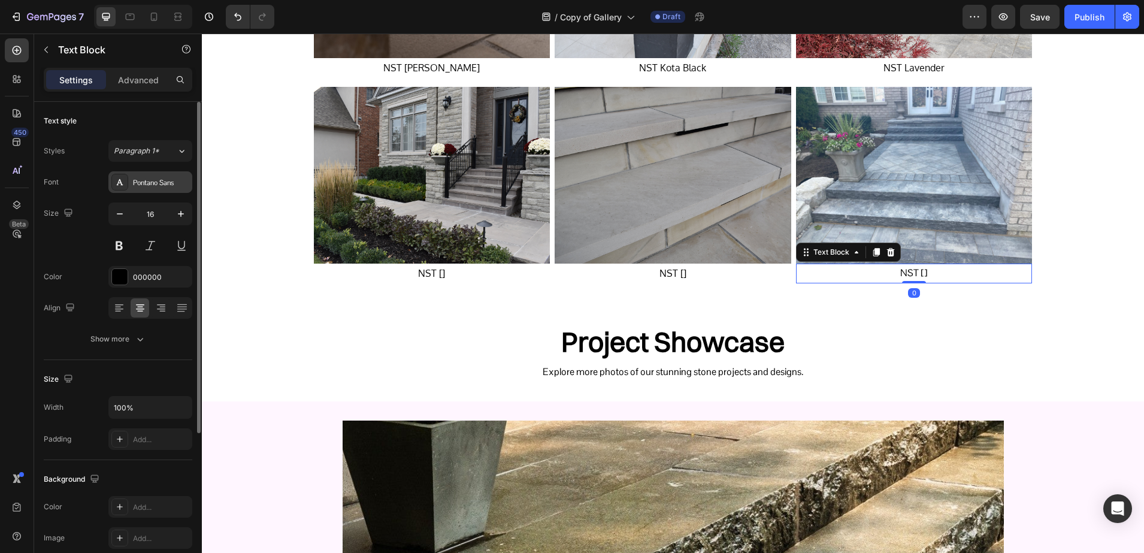
click at [135, 191] on div "Pontano Sans" at bounding box center [150, 182] width 84 height 22
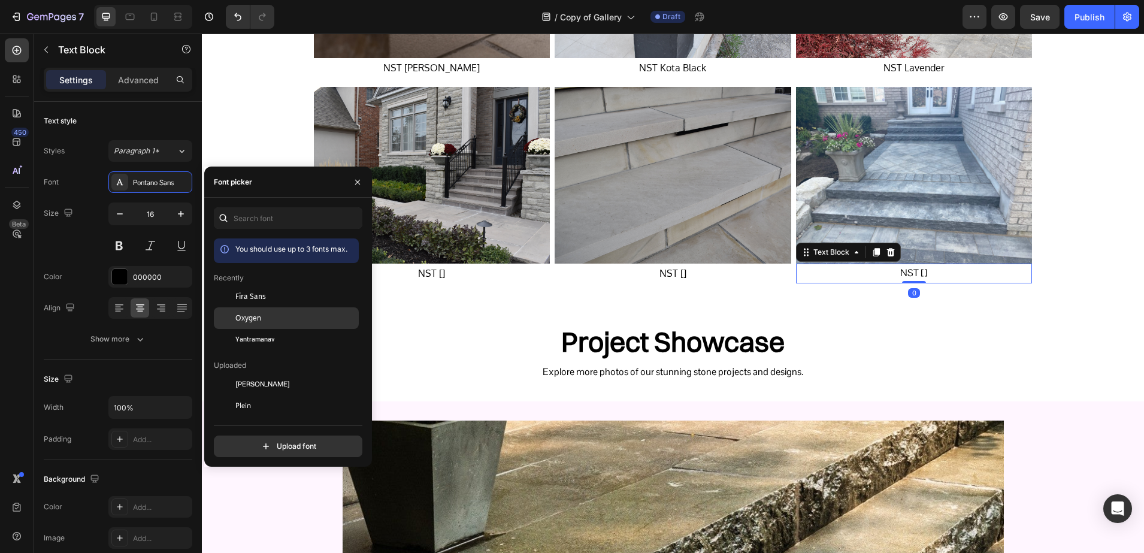
click at [235, 310] on div at bounding box center [225, 318] width 22 height 22
click at [455, 271] on p "NST []" at bounding box center [432, 273] width 234 height 17
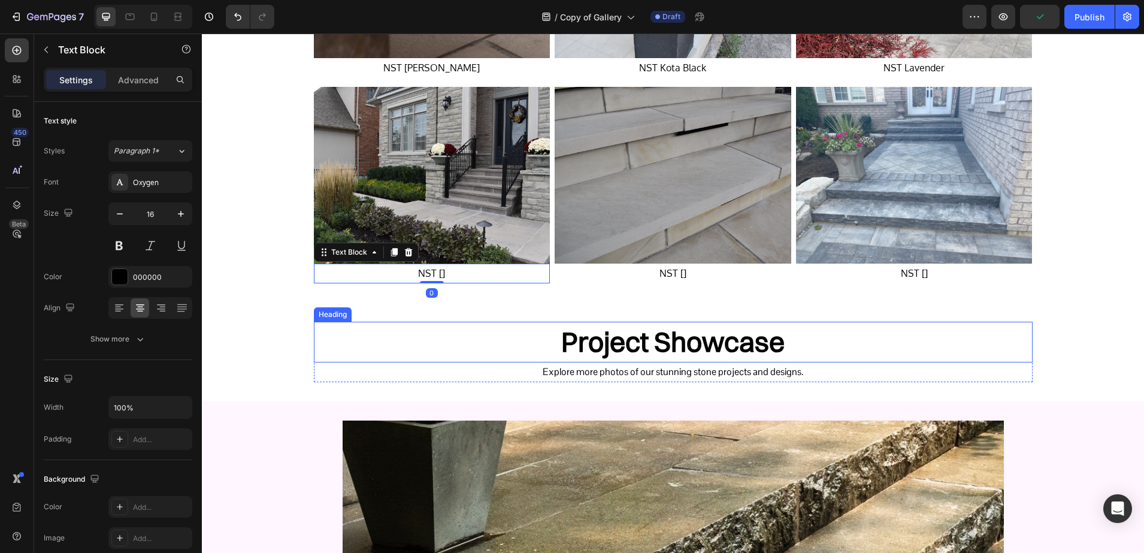
click at [636, 338] on h2 "Project Showcase" at bounding box center [673, 342] width 719 height 41
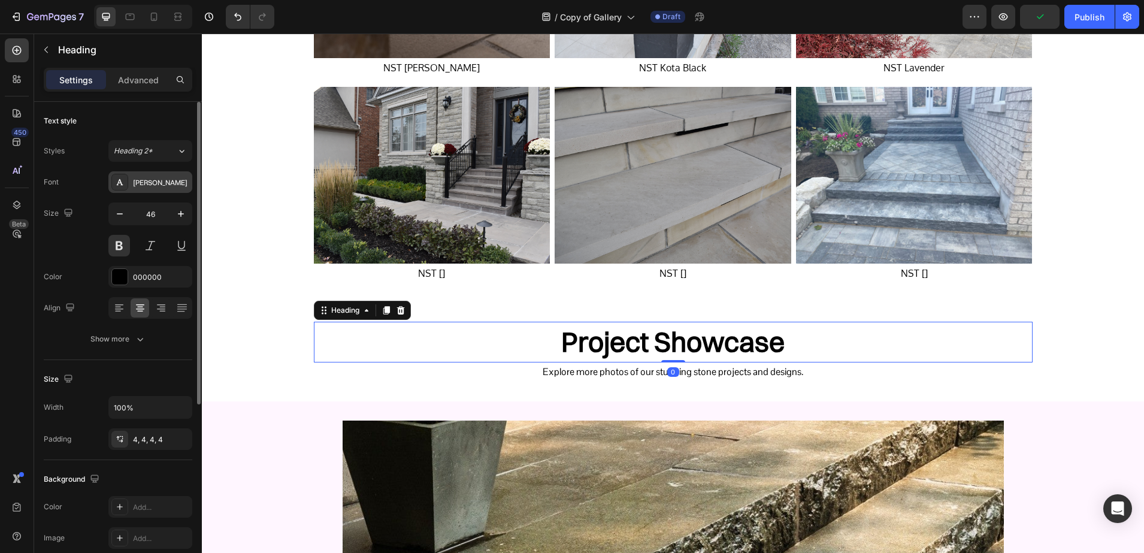
click at [124, 188] on div at bounding box center [119, 182] width 17 height 17
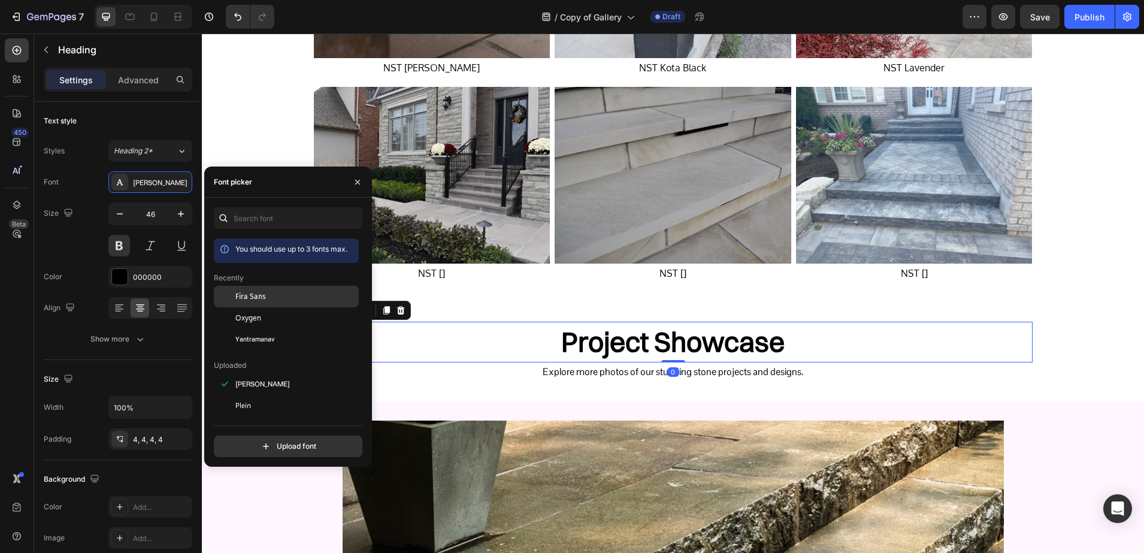
click at [258, 300] on span "Fira Sans" at bounding box center [250, 296] width 31 height 11
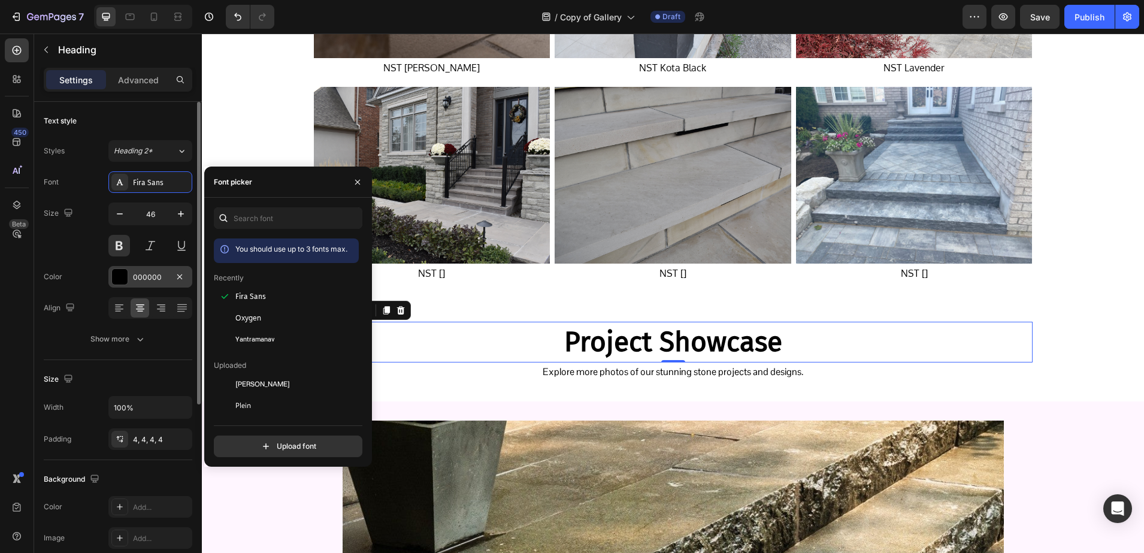
click at [122, 277] on div at bounding box center [120, 277] width 16 height 16
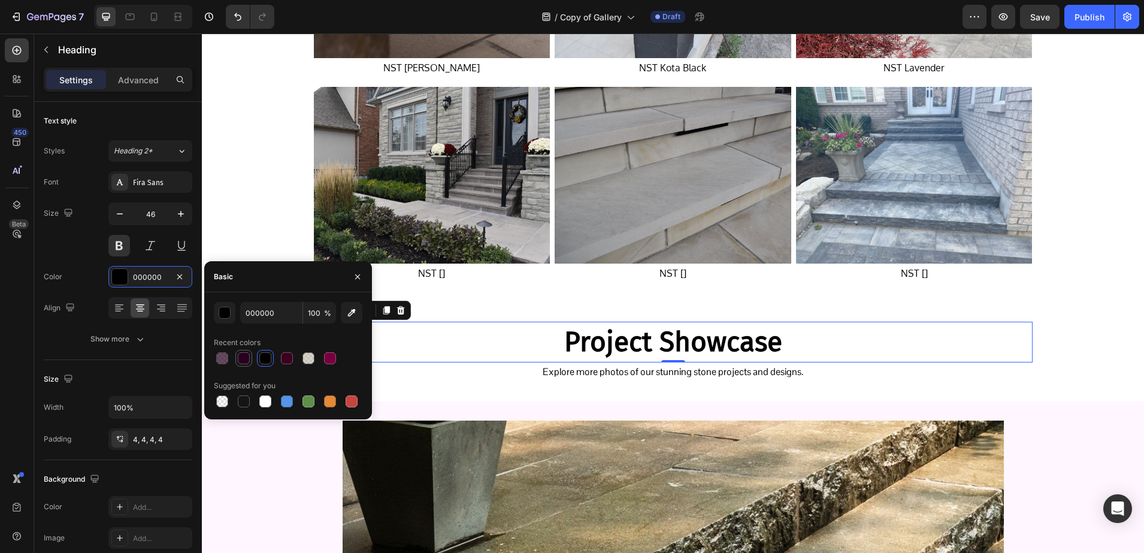
click at [240, 354] on div at bounding box center [244, 358] width 12 height 12
type input "29001F"
click at [358, 276] on icon "button" at bounding box center [358, 277] width 10 height 10
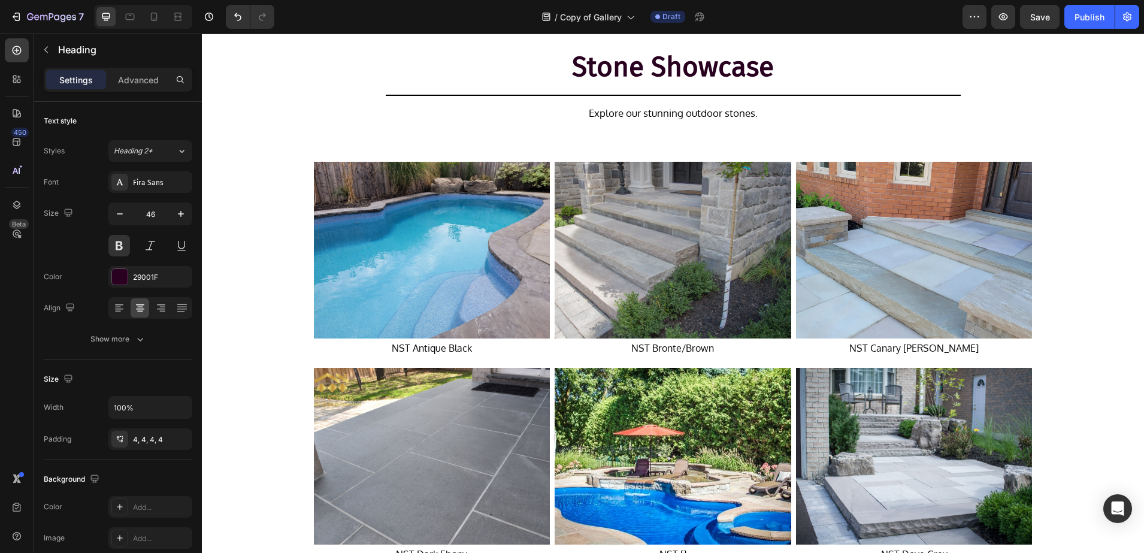
scroll to position [682, 0]
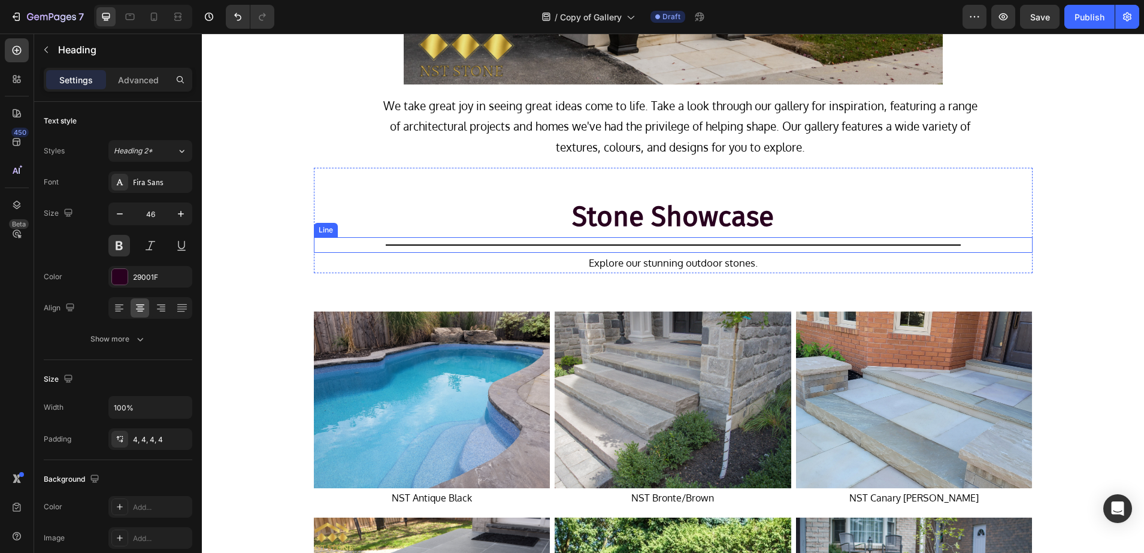
click at [503, 241] on div "Title Line" at bounding box center [673, 245] width 719 height 16
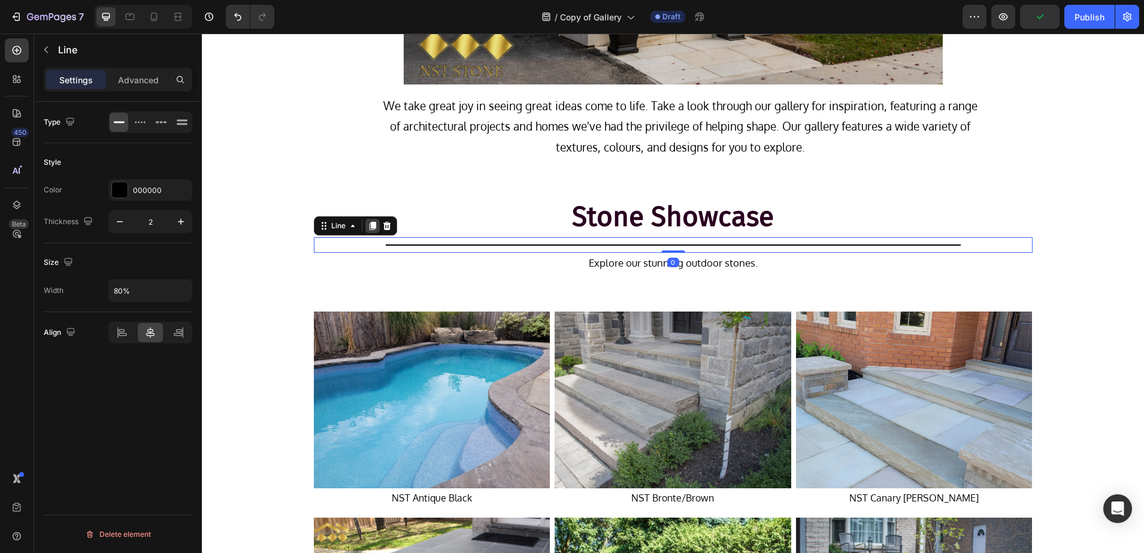
click at [369, 225] on icon at bounding box center [372, 226] width 7 height 8
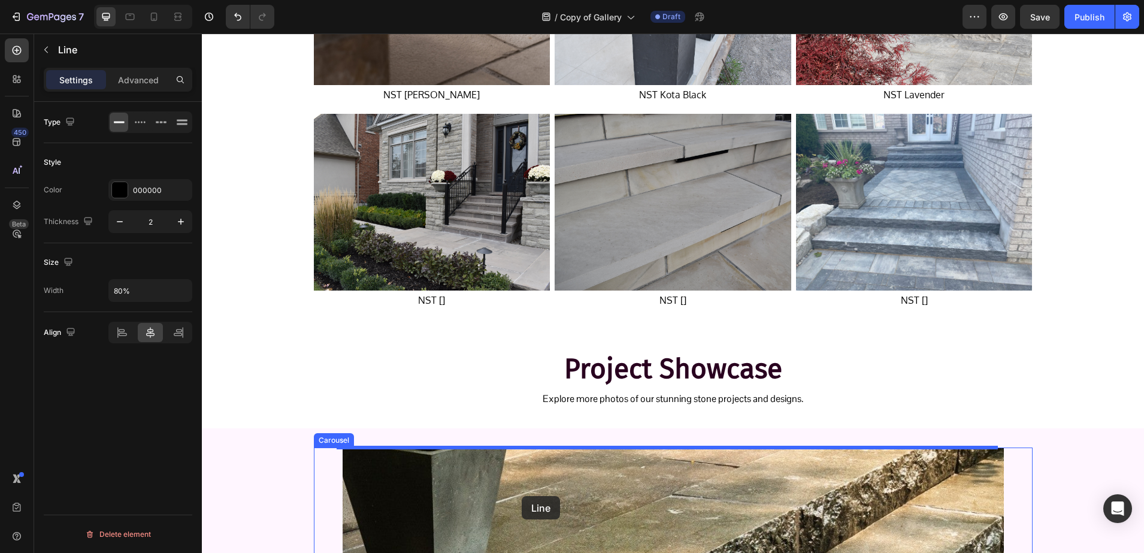
scroll to position [1778, 0]
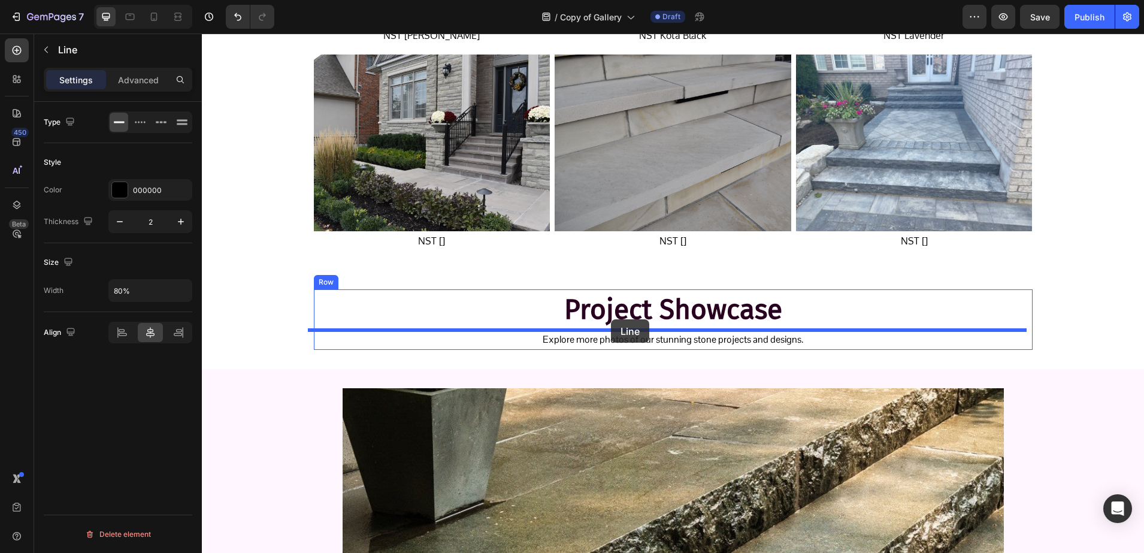
drag, startPoint x: 326, startPoint y: 242, endPoint x: 611, endPoint y: 319, distance: 295.4
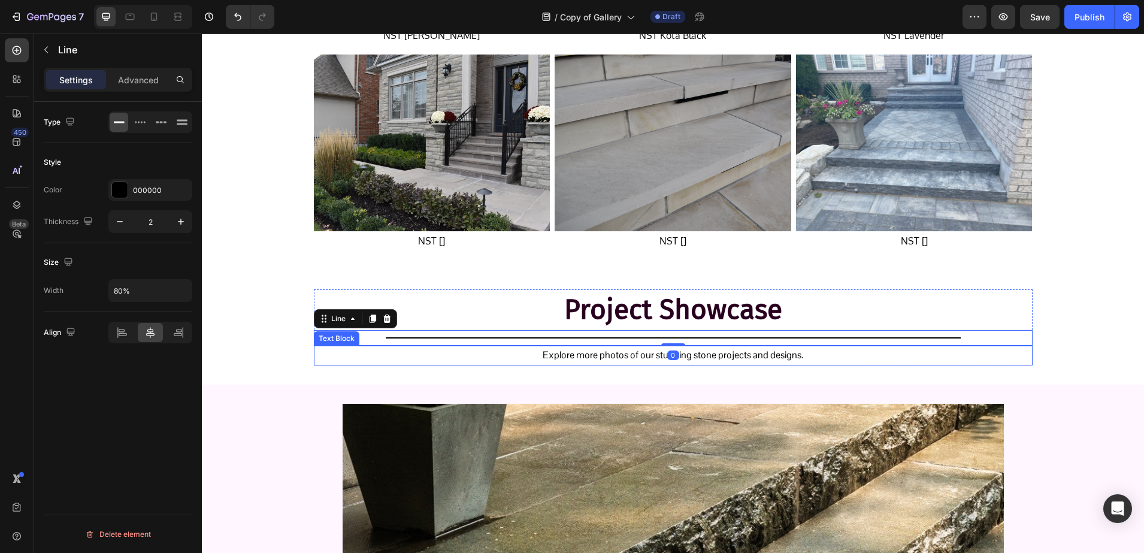
click at [601, 355] on p "Explore more photos of our stunning stone projects and designs." at bounding box center [673, 355] width 716 height 17
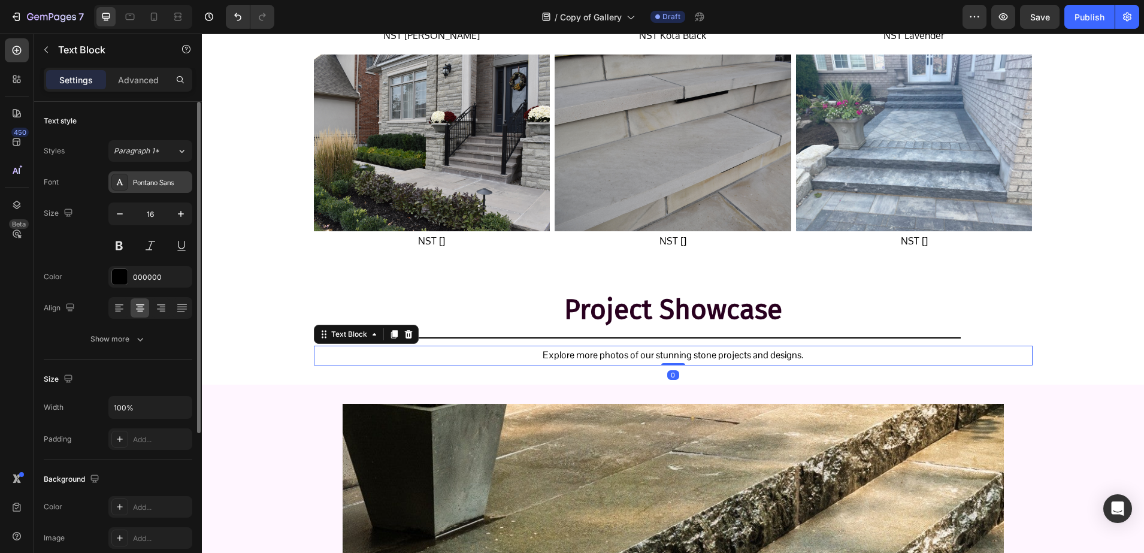
click at [137, 180] on div "Pontano Sans" at bounding box center [161, 182] width 56 height 11
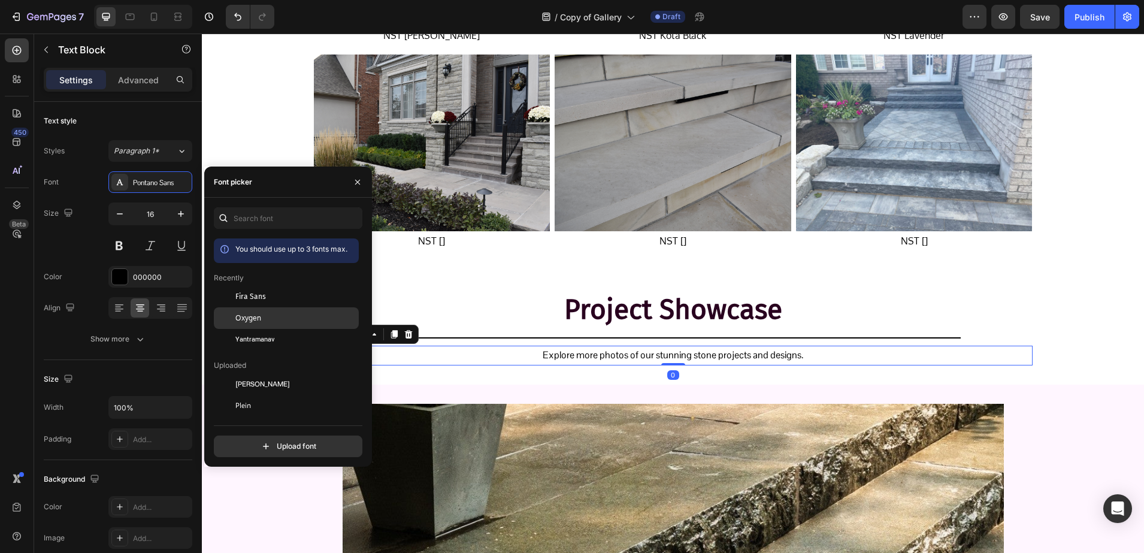
click at [244, 438] on div "Oxygen" at bounding box center [286, 449] width 145 height 22
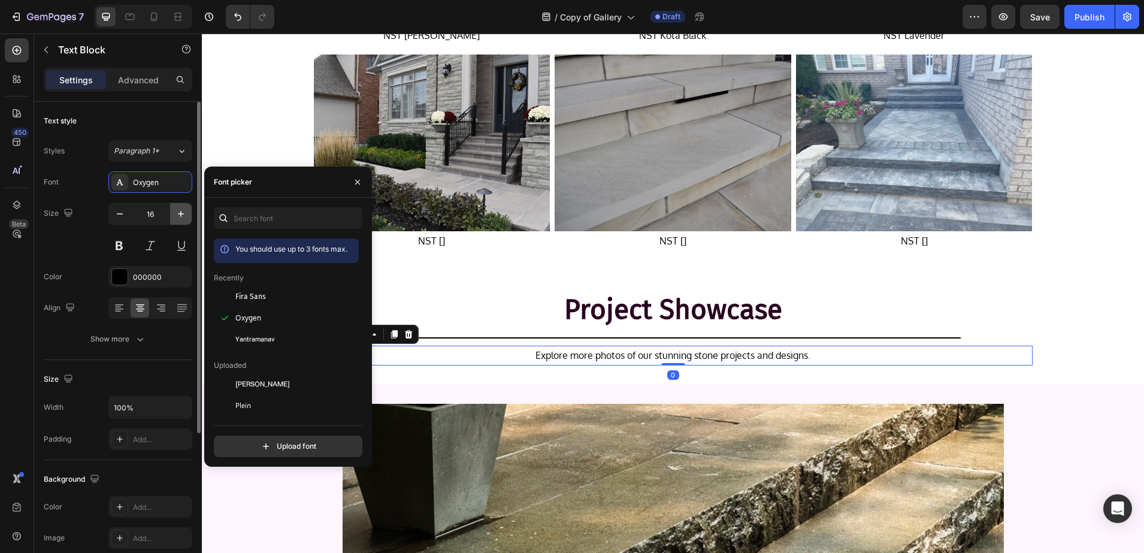
click at [177, 213] on icon "button" at bounding box center [181, 214] width 12 height 12
type input "17"
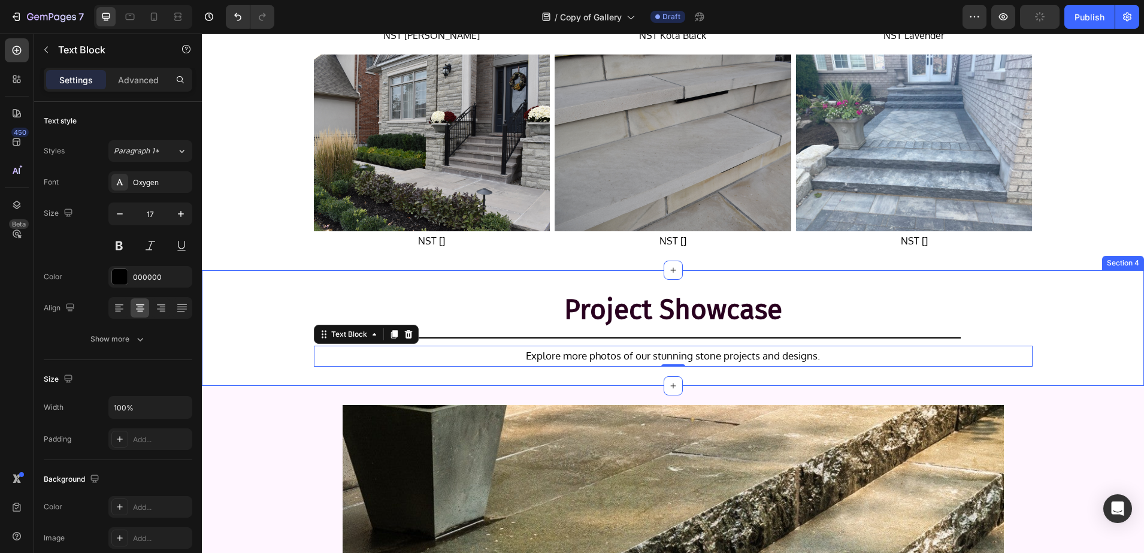
click at [238, 301] on div "Project Showcase Heading Title Line Explore more photos of our stunning stone p…" at bounding box center [673, 327] width 942 height 77
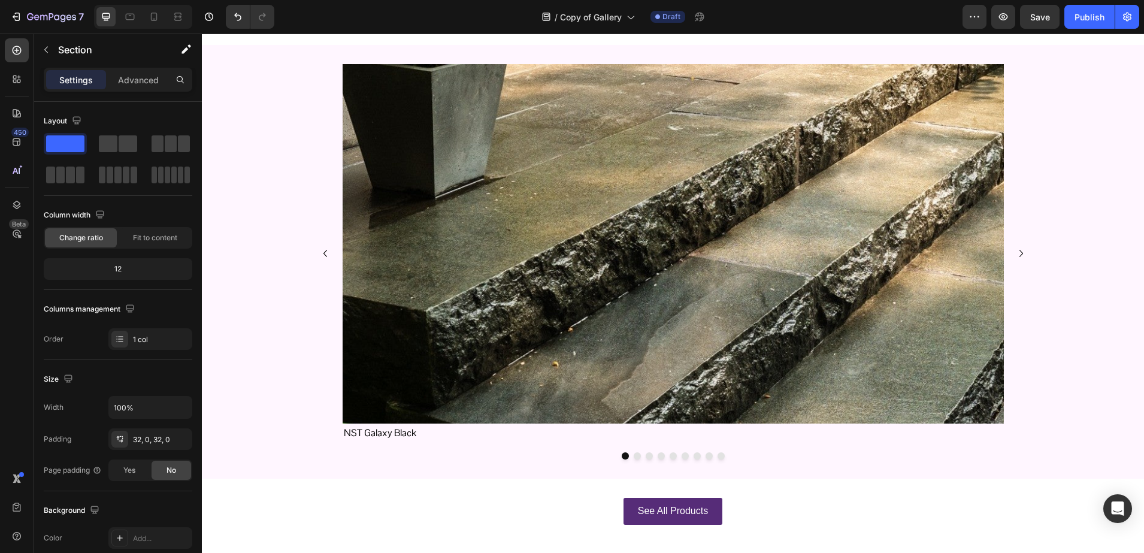
scroll to position [2152, 0]
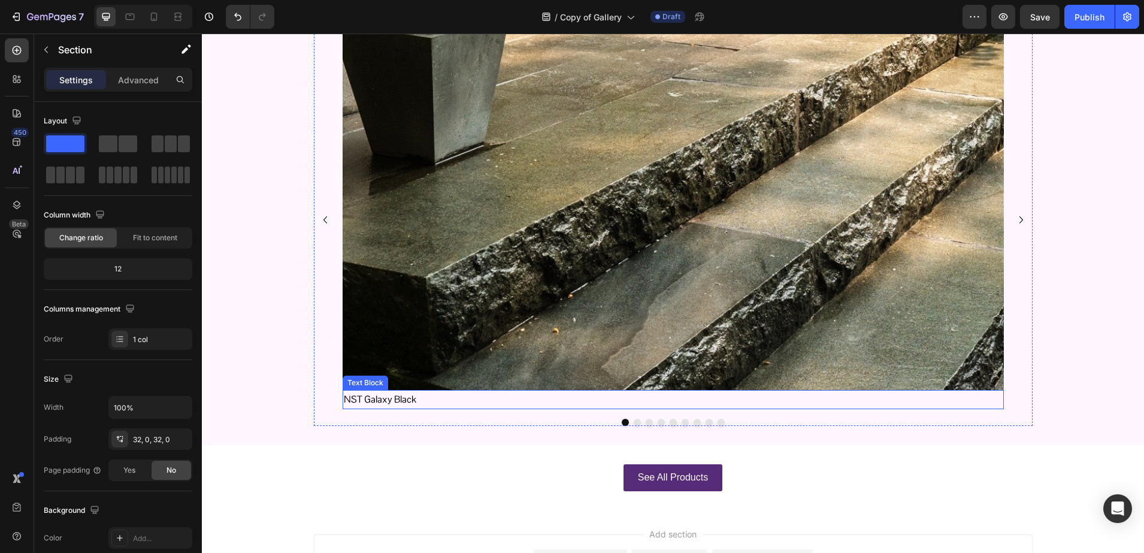
click at [368, 398] on p "NST Galaxy Black" at bounding box center [673, 399] width 659 height 17
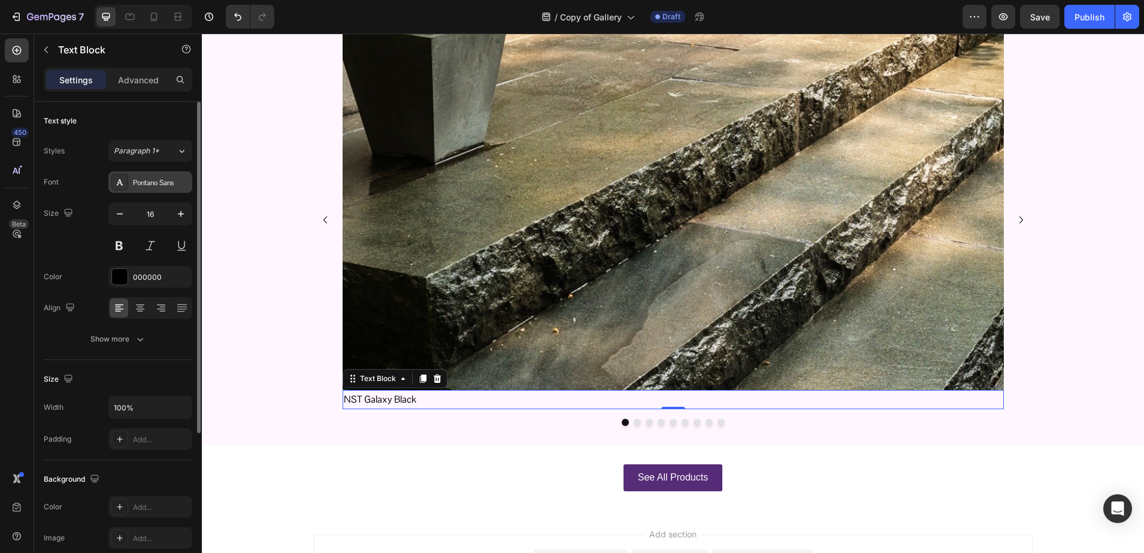
click at [131, 183] on div "Pontano Sans" at bounding box center [150, 182] width 84 height 22
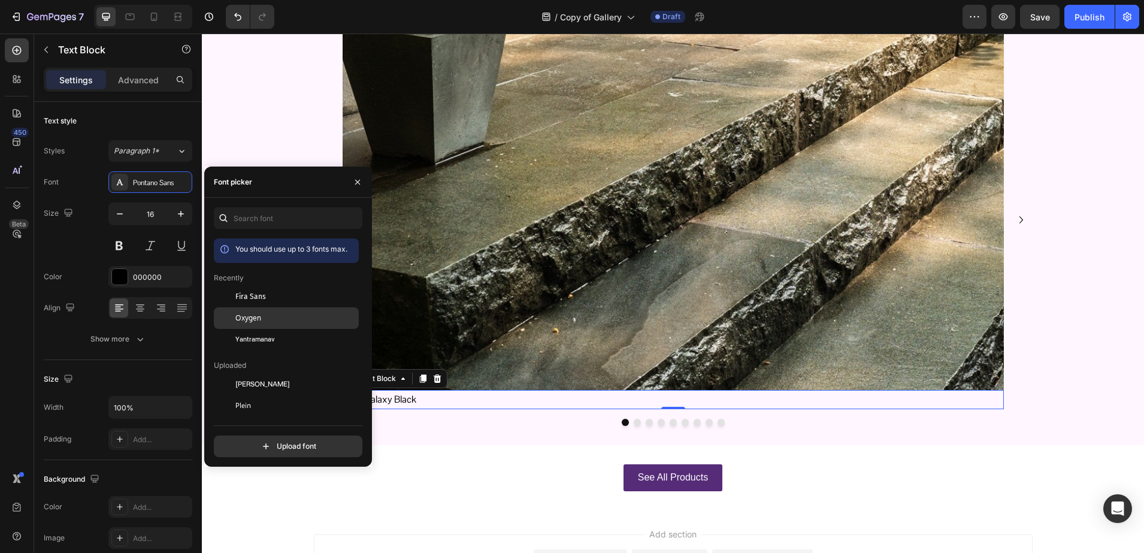
click at [235, 310] on div at bounding box center [225, 318] width 22 height 22
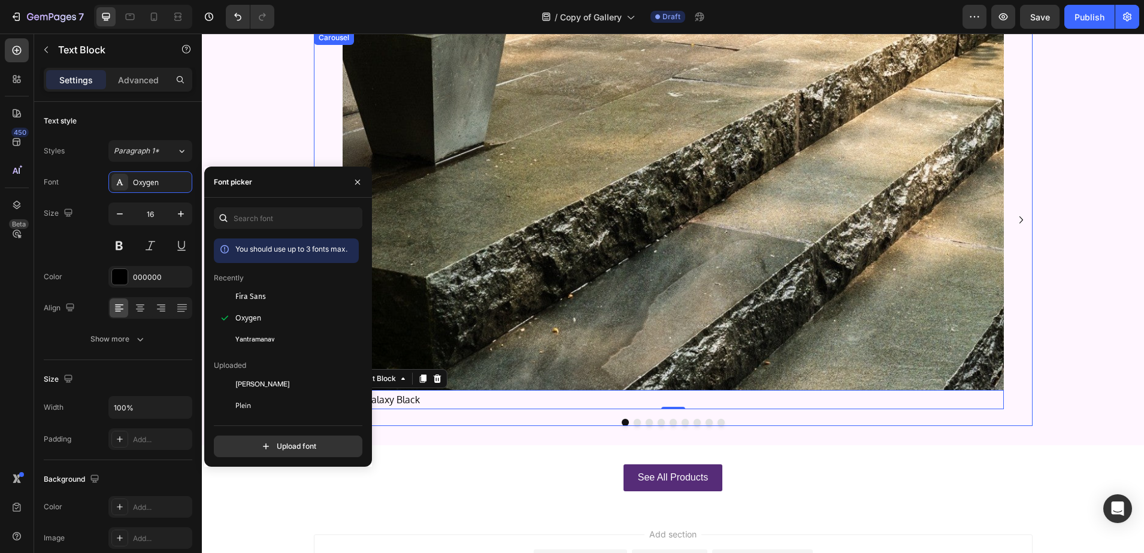
click at [1020, 220] on icon "Carousel Next Arrow" at bounding box center [1021, 220] width 14 height 14
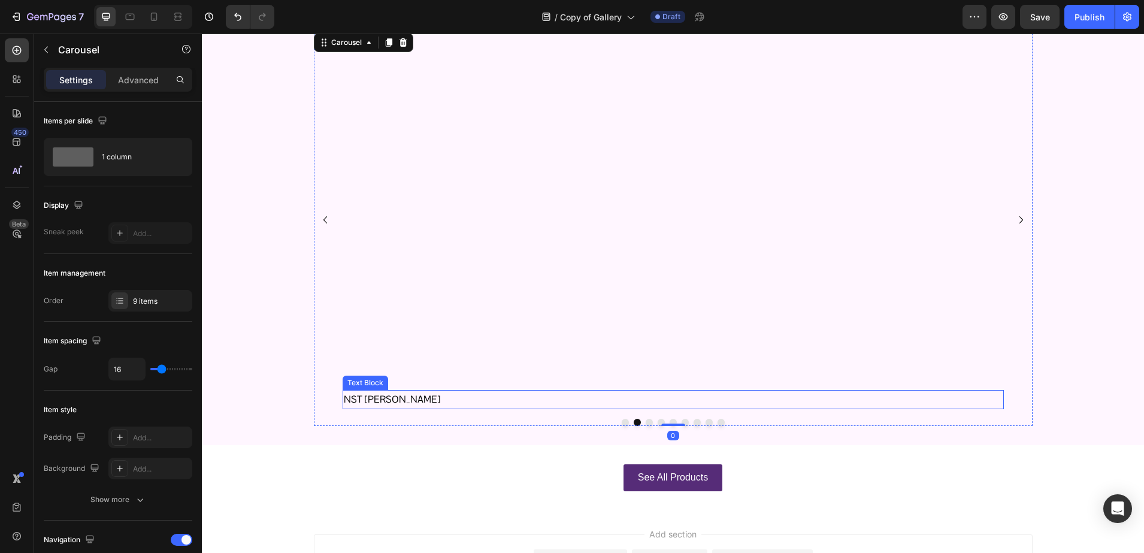
click at [376, 402] on p "NST Ivory Rundle" at bounding box center [673, 399] width 659 height 17
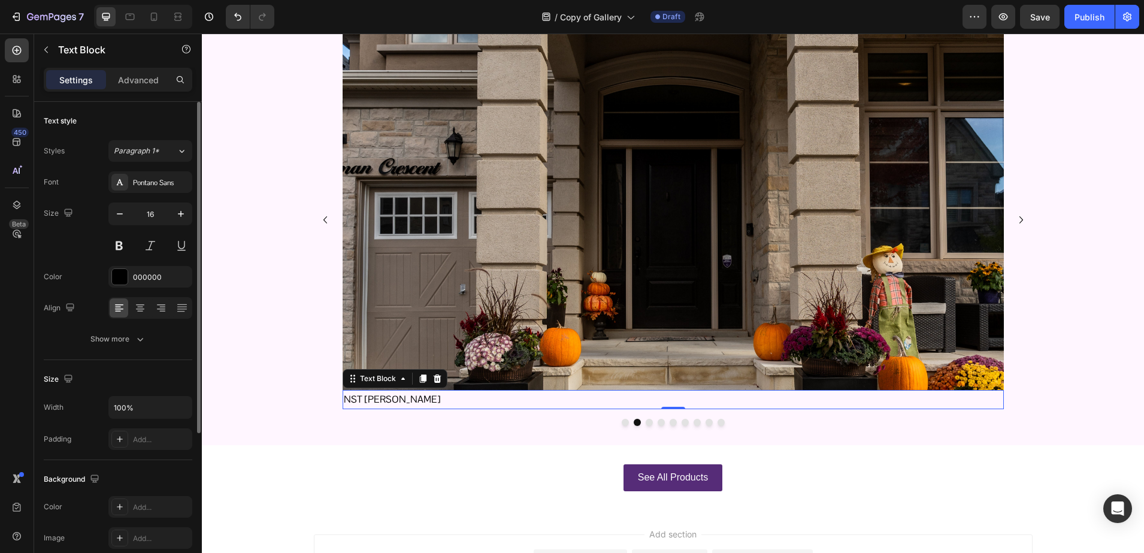
click at [146, 193] on div "Font Pontano Sans Size 16 Color 000000 Align Show more" at bounding box center [118, 260] width 149 height 179
click at [146, 190] on div "Pontano Sans" at bounding box center [150, 182] width 84 height 22
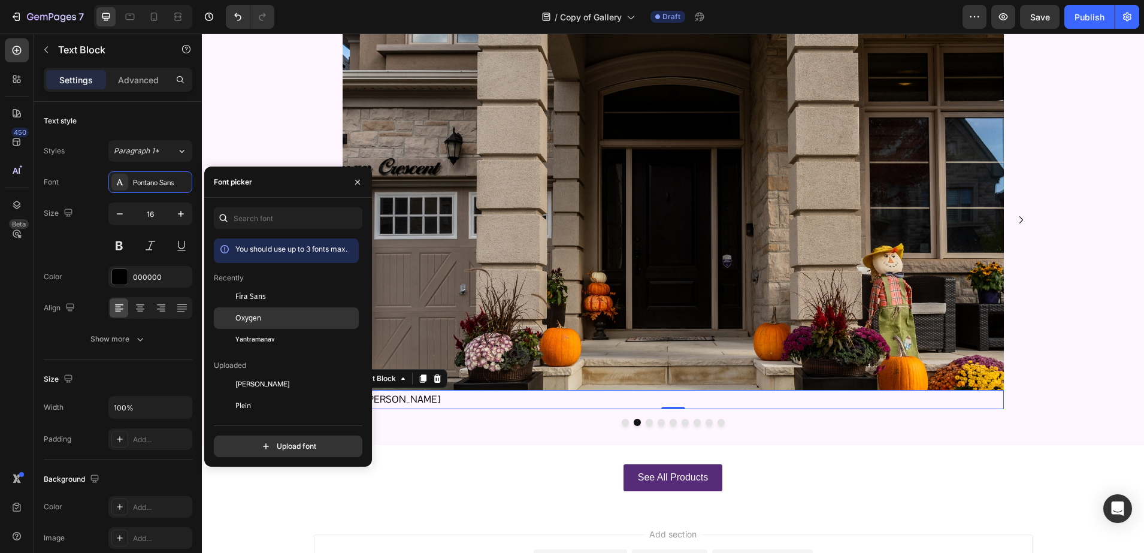
click at [260, 316] on span "Oxygen" at bounding box center [248, 318] width 26 height 11
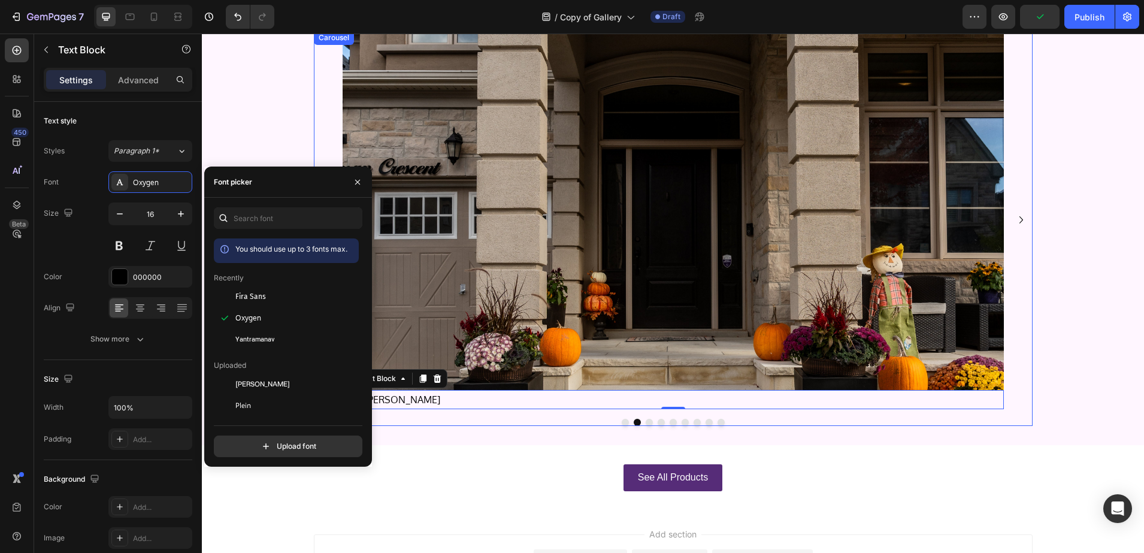
click at [1014, 220] on icon "Carousel Next Arrow" at bounding box center [1021, 220] width 14 height 14
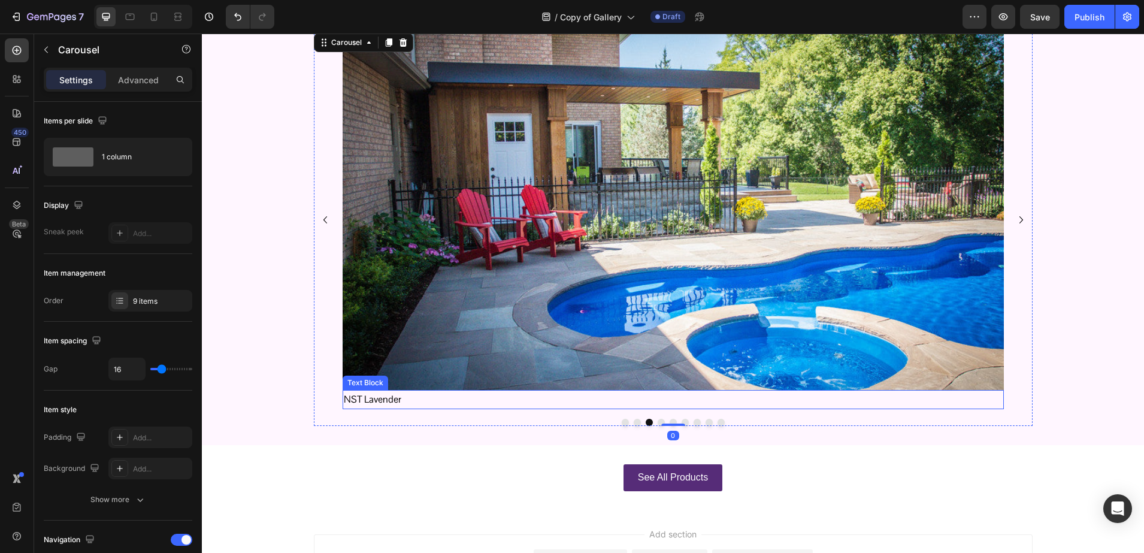
click at [391, 399] on p "NST Lavender" at bounding box center [673, 399] width 659 height 17
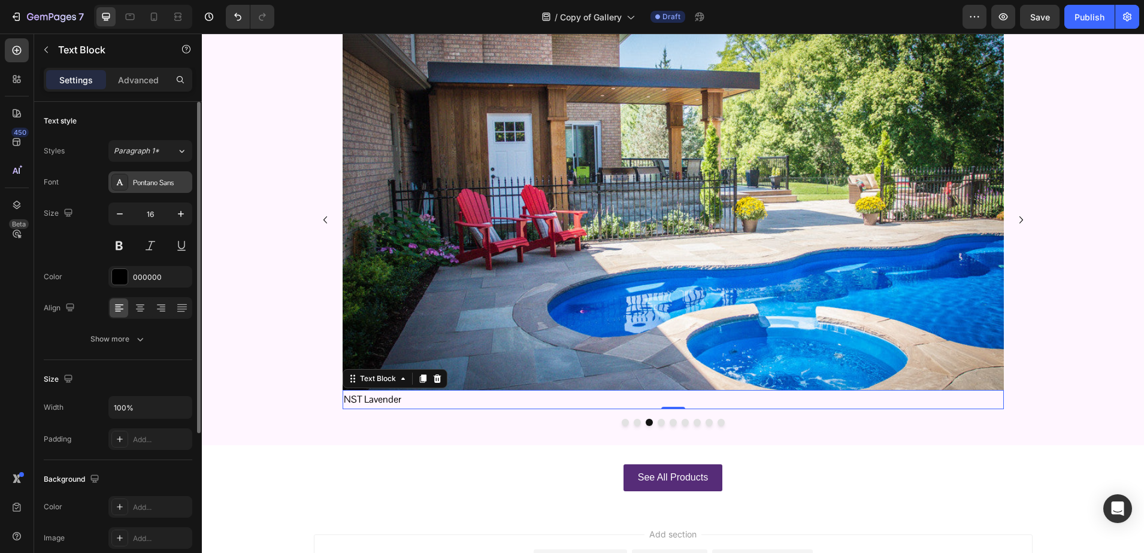
click at [132, 189] on div "Pontano Sans" at bounding box center [150, 182] width 84 height 22
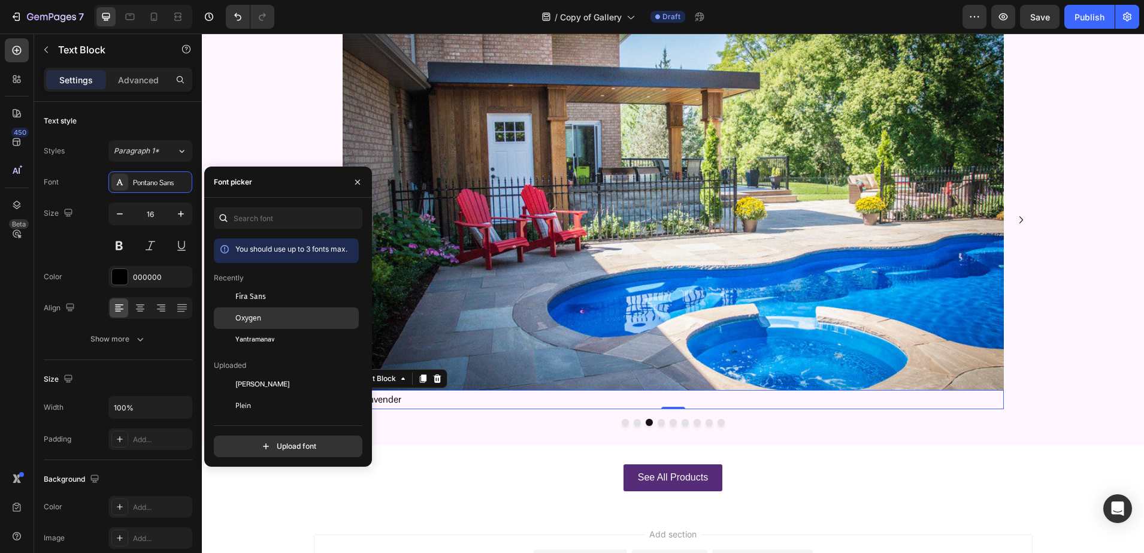
click at [277, 438] on div "Oxygen" at bounding box center [286, 449] width 145 height 22
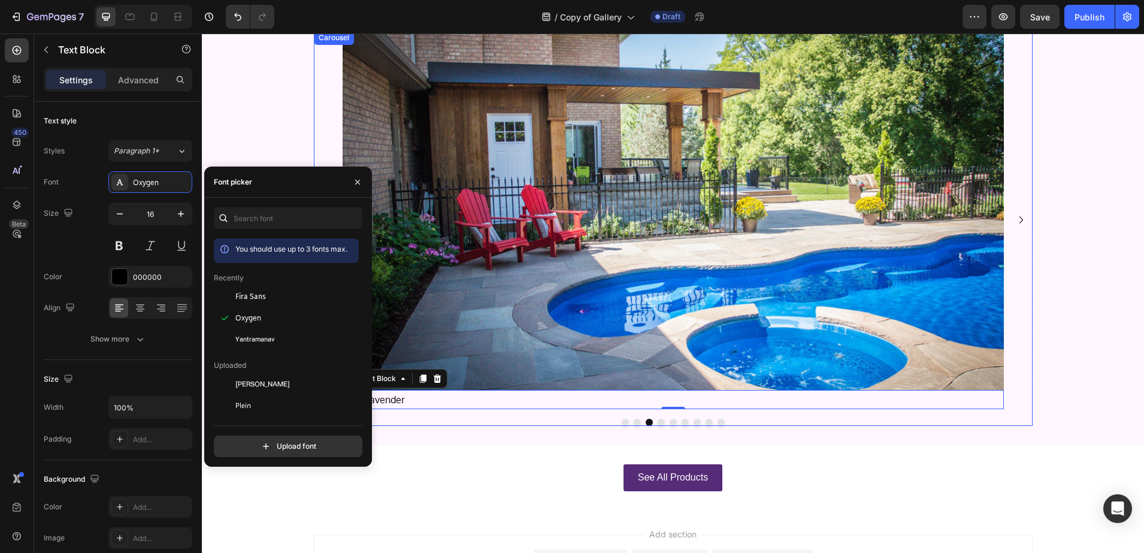
click at [1019, 220] on icon "Carousel Next Arrow" at bounding box center [1021, 220] width 14 height 14
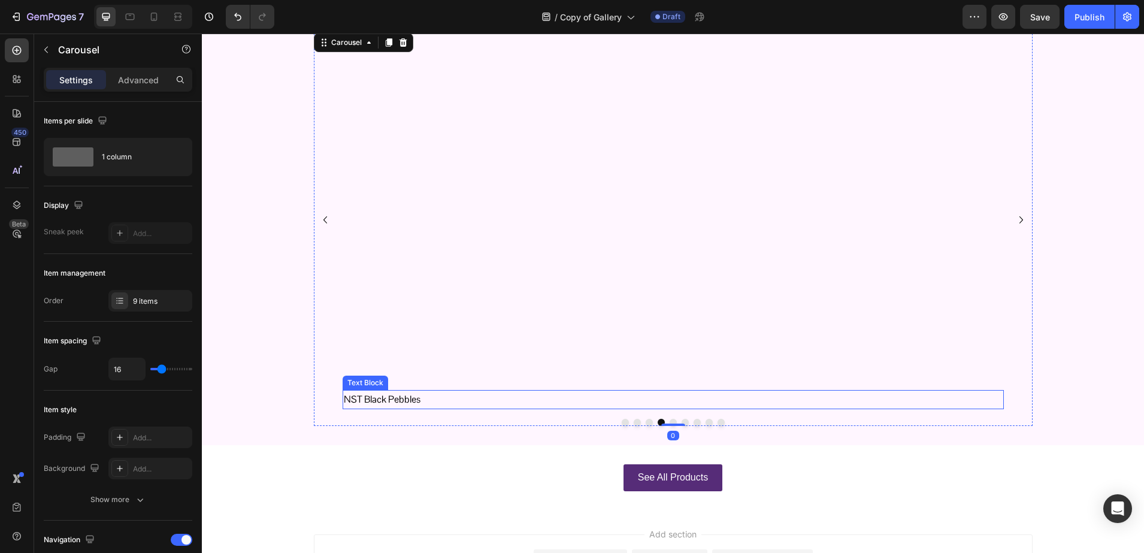
click at [412, 401] on p "NST Black Pebbles" at bounding box center [673, 399] width 659 height 17
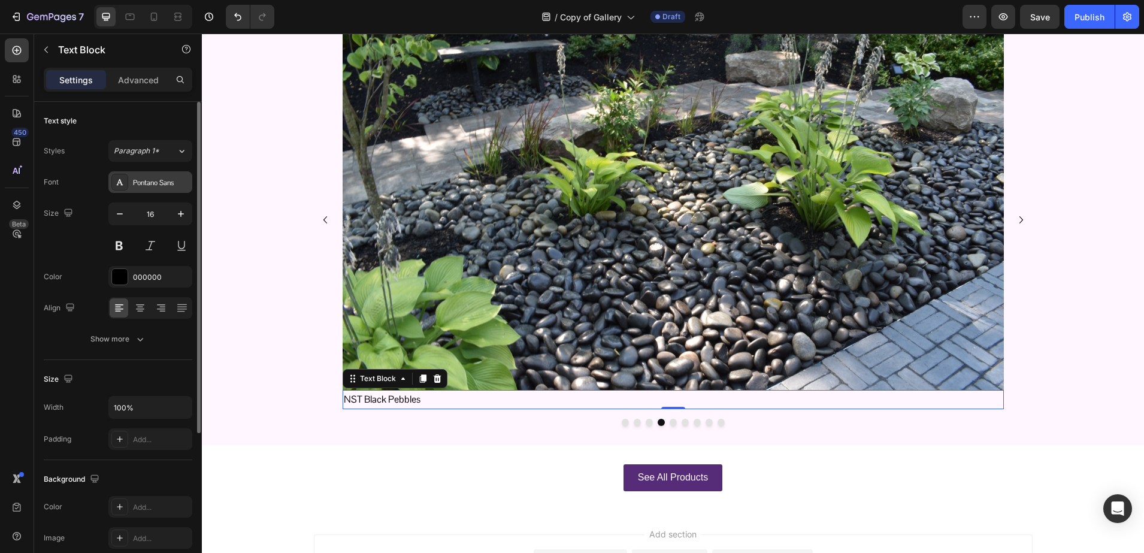
click at [139, 183] on div "Pontano Sans" at bounding box center [161, 182] width 56 height 11
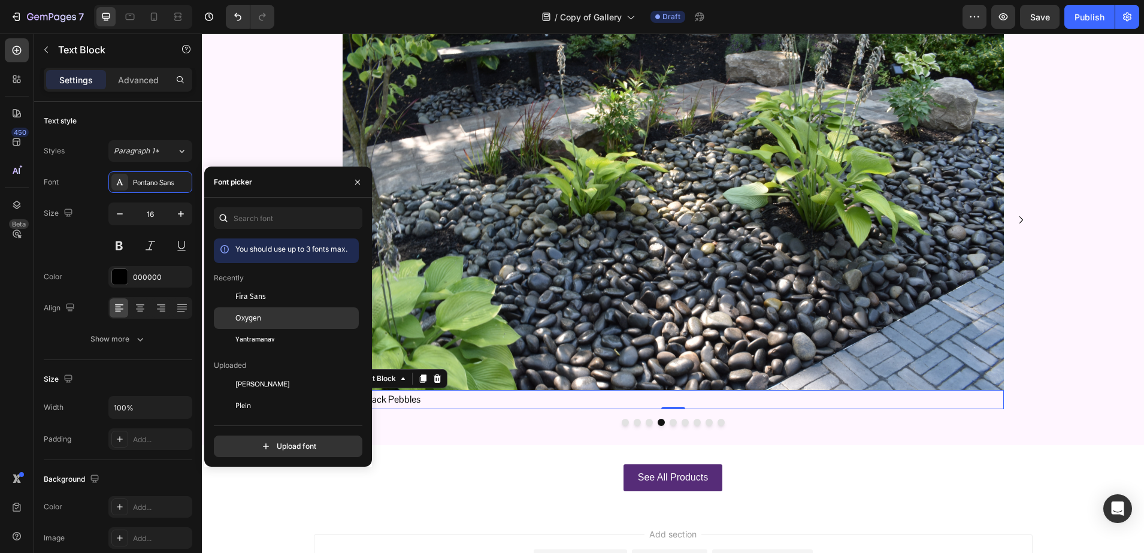
click at [262, 320] on div "Oxygen" at bounding box center [295, 318] width 121 height 11
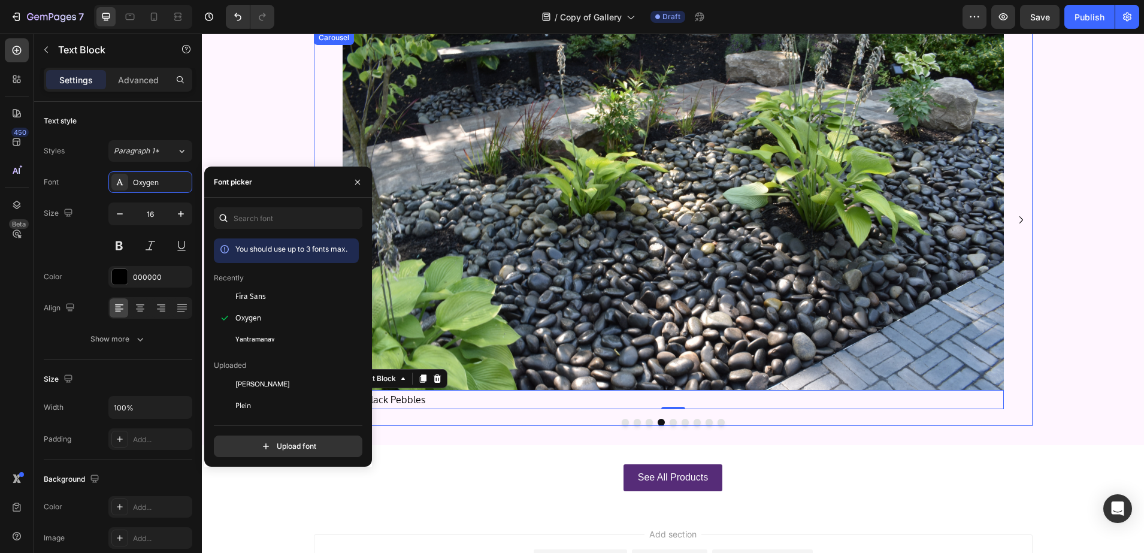
click at [1015, 223] on icon "Carousel Next Arrow" at bounding box center [1021, 220] width 14 height 14
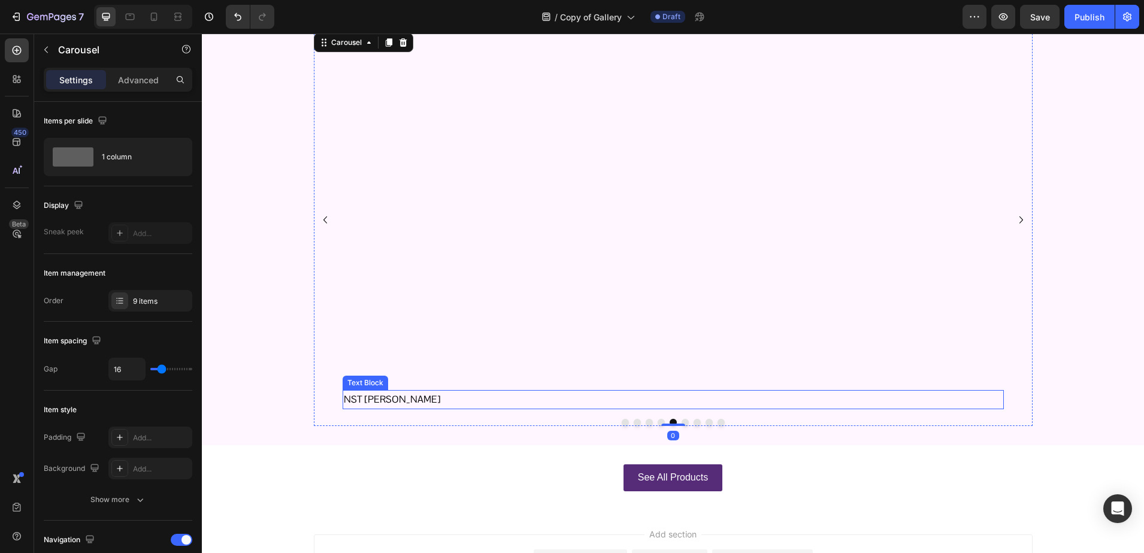
click at [404, 402] on p "NST Pristine White" at bounding box center [673, 399] width 659 height 17
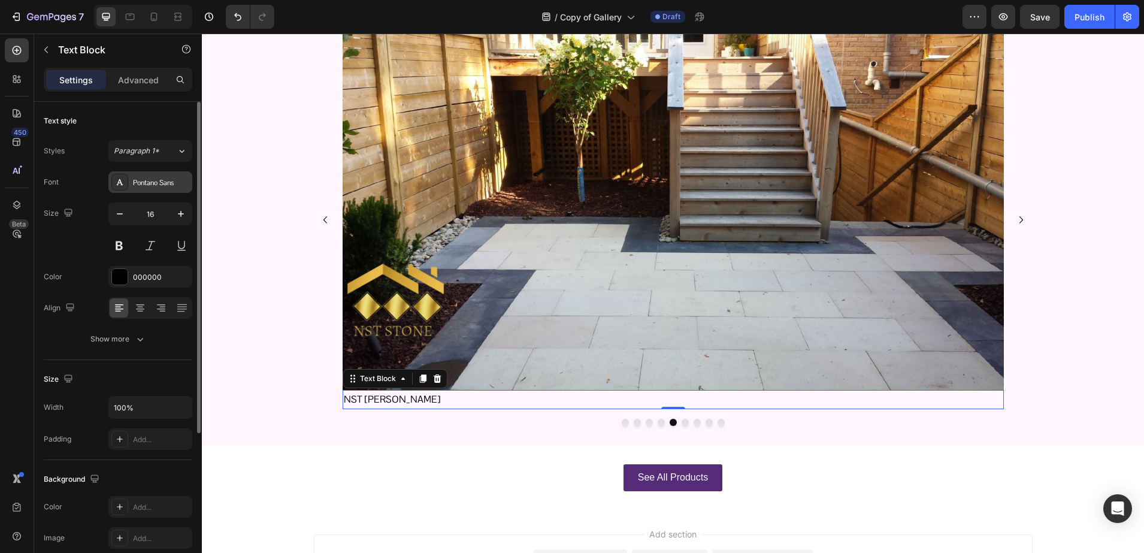
click at [133, 188] on div "Pontano Sans" at bounding box center [150, 182] width 84 height 22
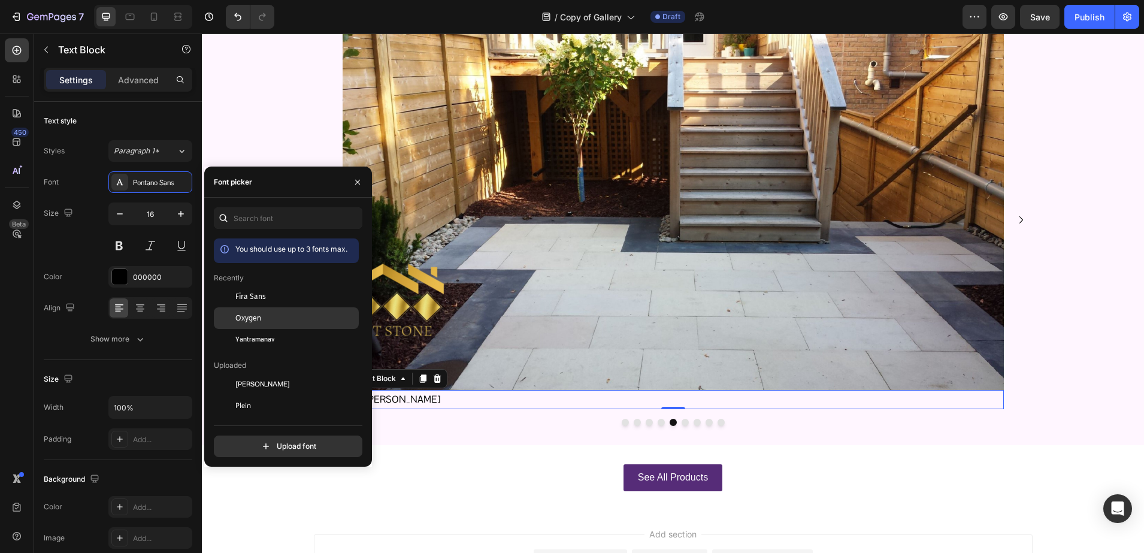
click at [231, 318] on div at bounding box center [225, 318] width 22 height 22
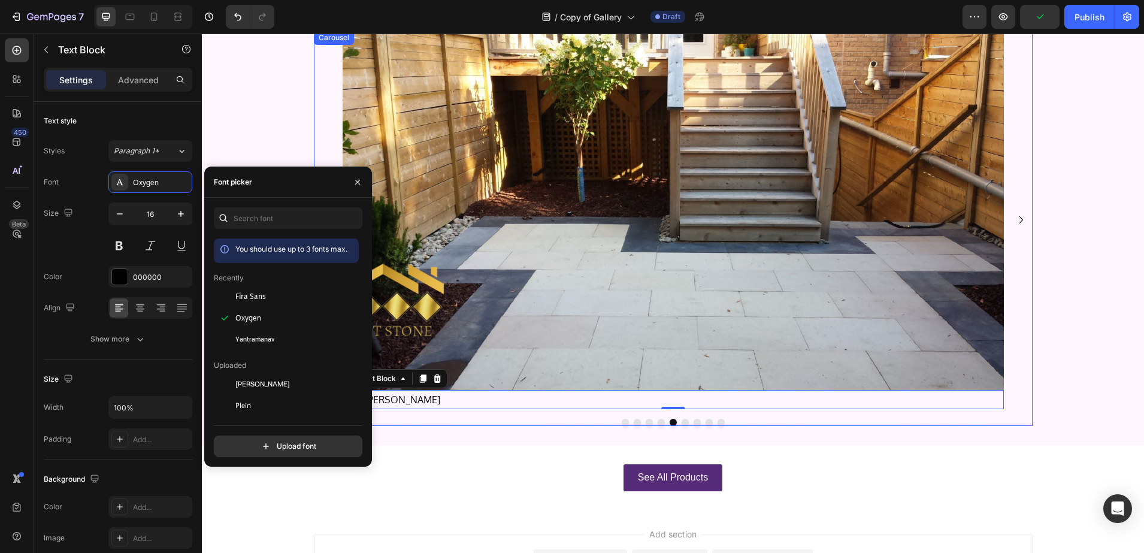
click at [1014, 220] on icon "Carousel Next Arrow" at bounding box center [1021, 220] width 14 height 14
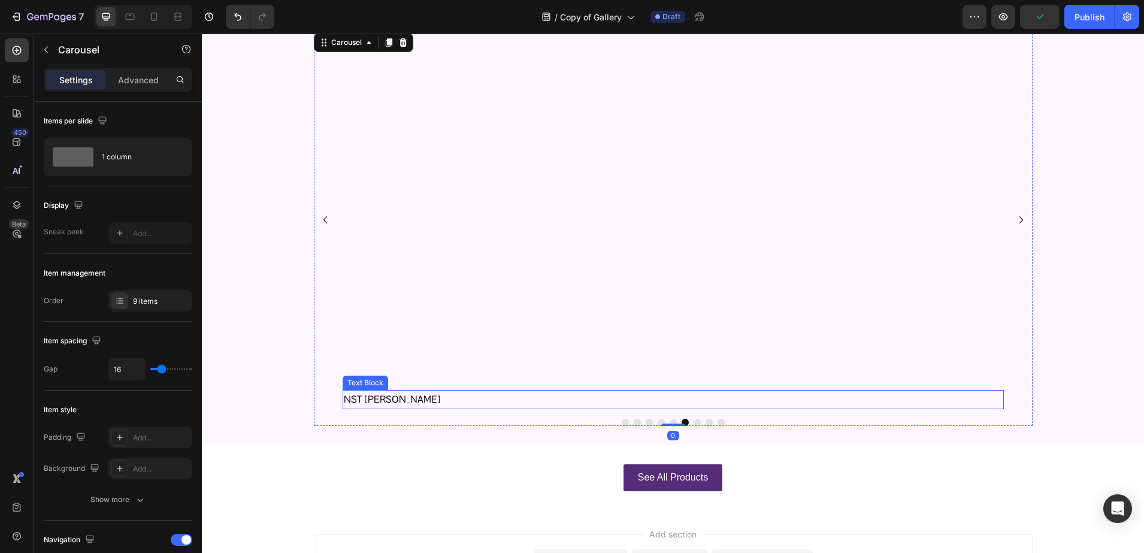
click at [395, 401] on p "NST [PERSON_NAME]" at bounding box center [673, 399] width 659 height 17
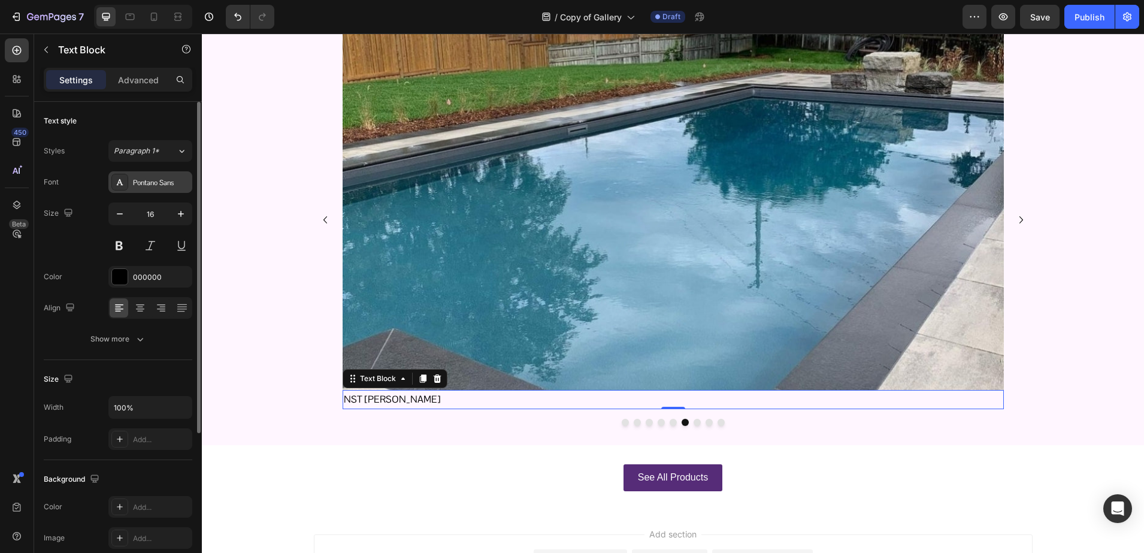
click at [152, 189] on div "Pontano Sans" at bounding box center [150, 182] width 84 height 22
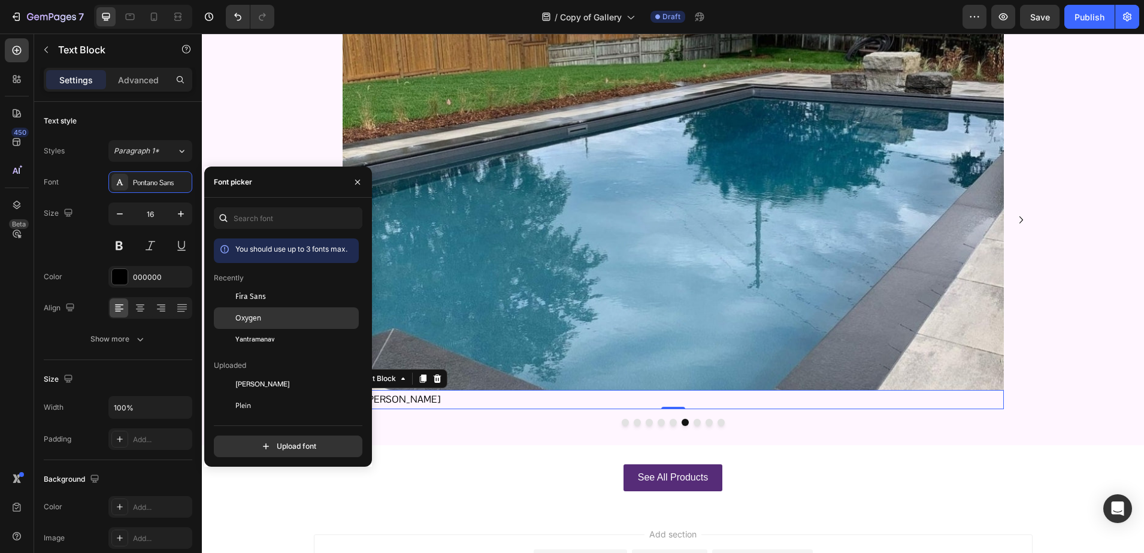
click at [270, 317] on div "Oxygen" at bounding box center [295, 318] width 121 height 11
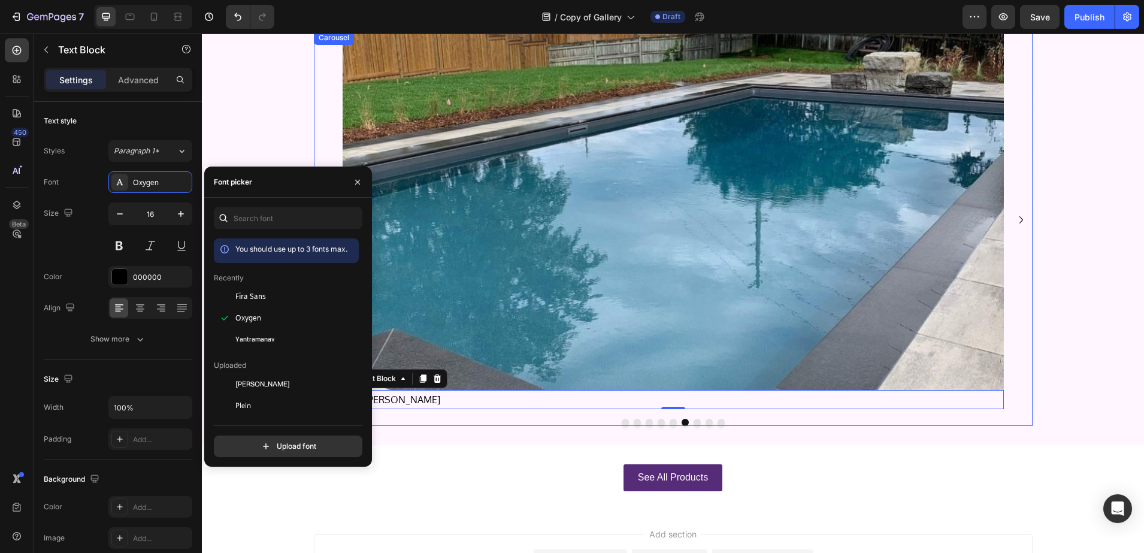
click at [1015, 216] on icon "Carousel Next Arrow" at bounding box center [1021, 220] width 14 height 14
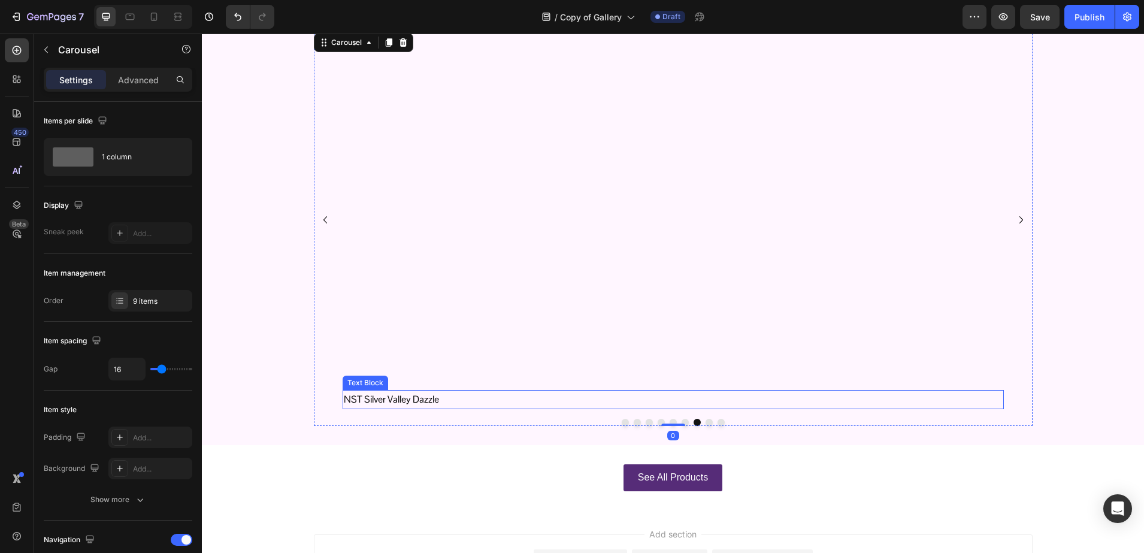
click at [361, 401] on p "NST Silver Valley Dazzle" at bounding box center [673, 399] width 659 height 17
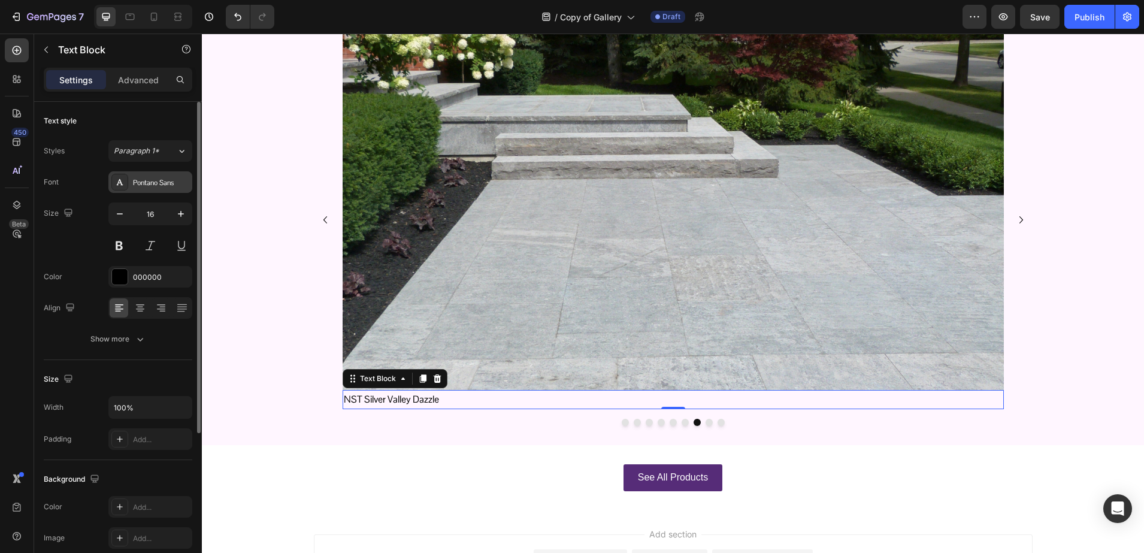
click at [141, 183] on div "Pontano Sans" at bounding box center [161, 182] width 56 height 11
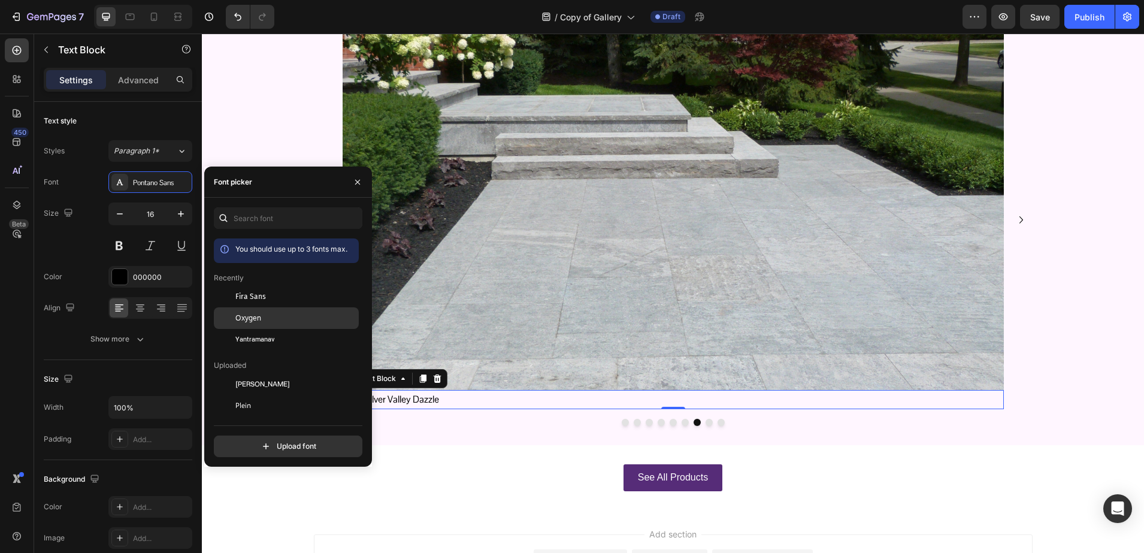
click at [261, 317] on div "Oxygen" at bounding box center [295, 318] width 121 height 11
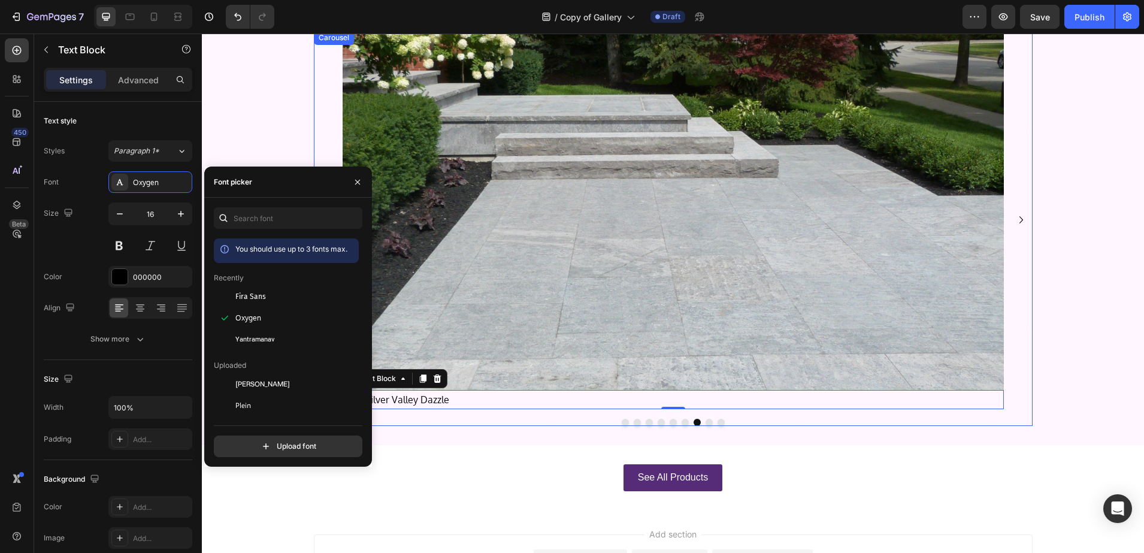
click at [1020, 217] on icon "Carousel Next Arrow" at bounding box center [1021, 220] width 14 height 14
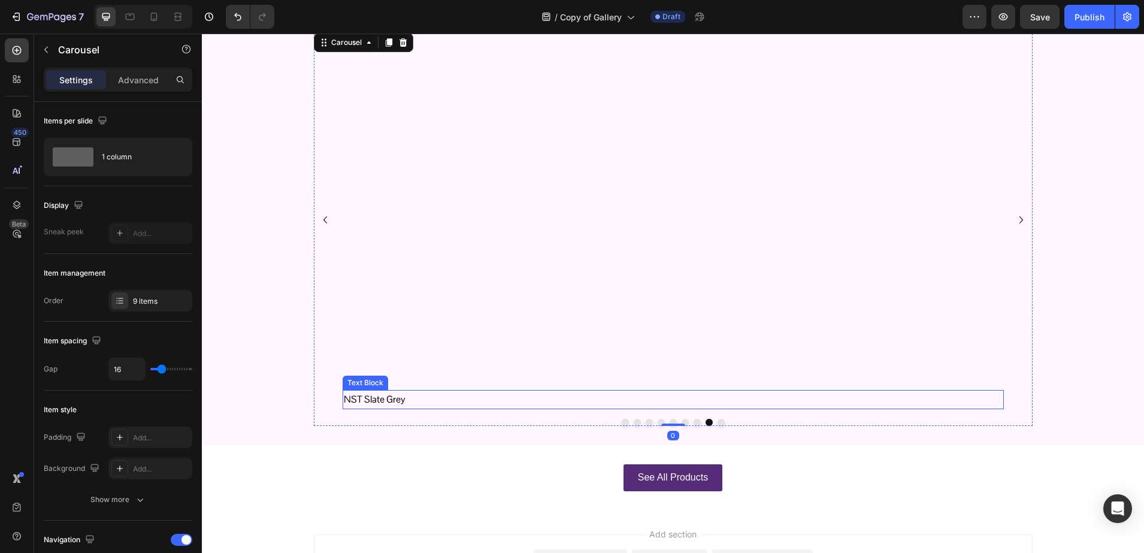
click at [371, 402] on p "NST Slate Grey" at bounding box center [673, 399] width 659 height 17
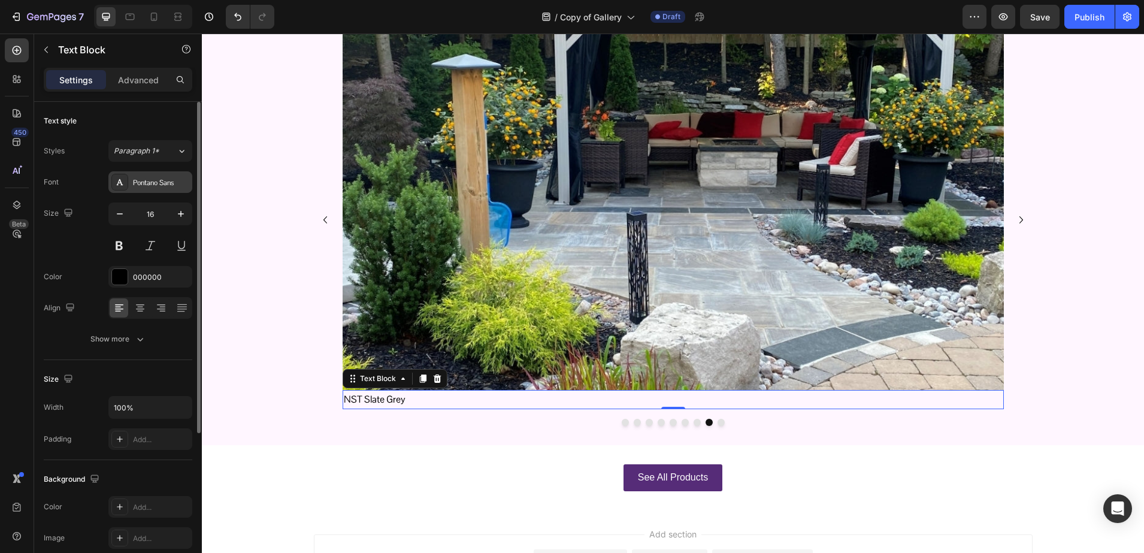
click at [138, 191] on div "Pontano Sans" at bounding box center [150, 182] width 84 height 22
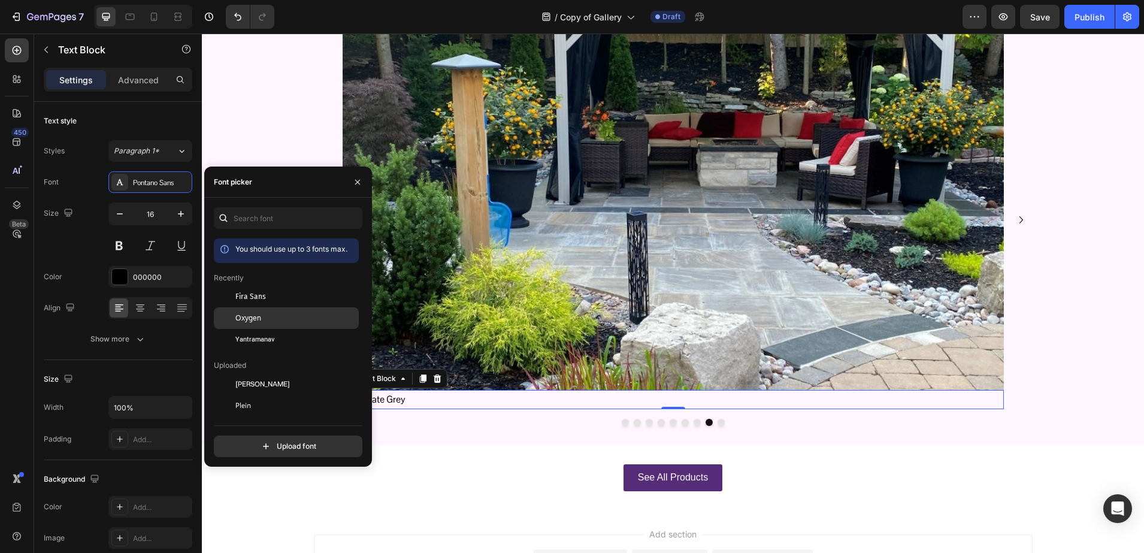
click at [246, 316] on span "Oxygen" at bounding box center [248, 318] width 26 height 11
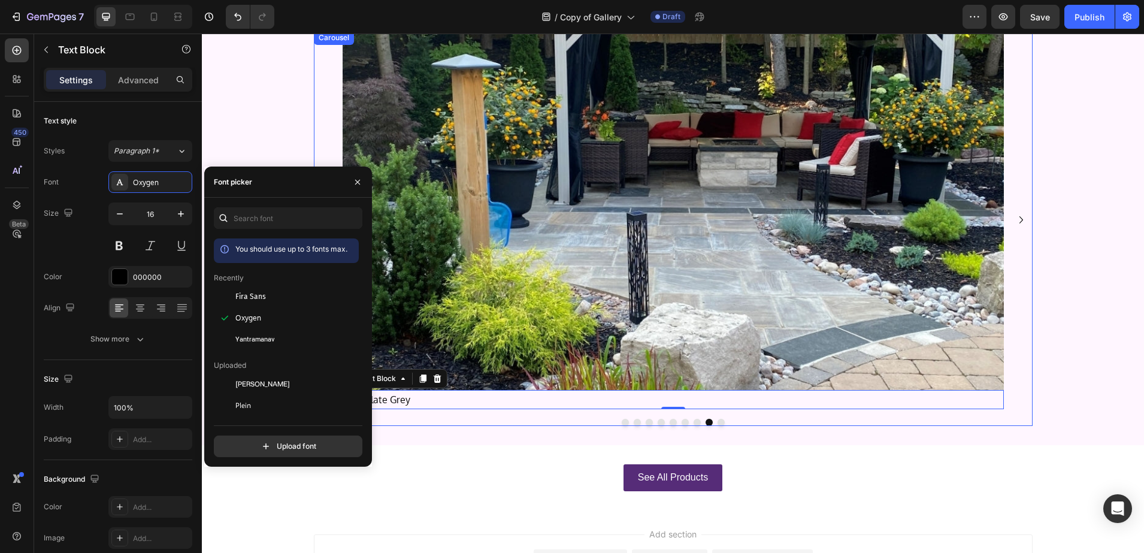
click at [1017, 218] on icon "Carousel Next Arrow" at bounding box center [1021, 220] width 14 height 14
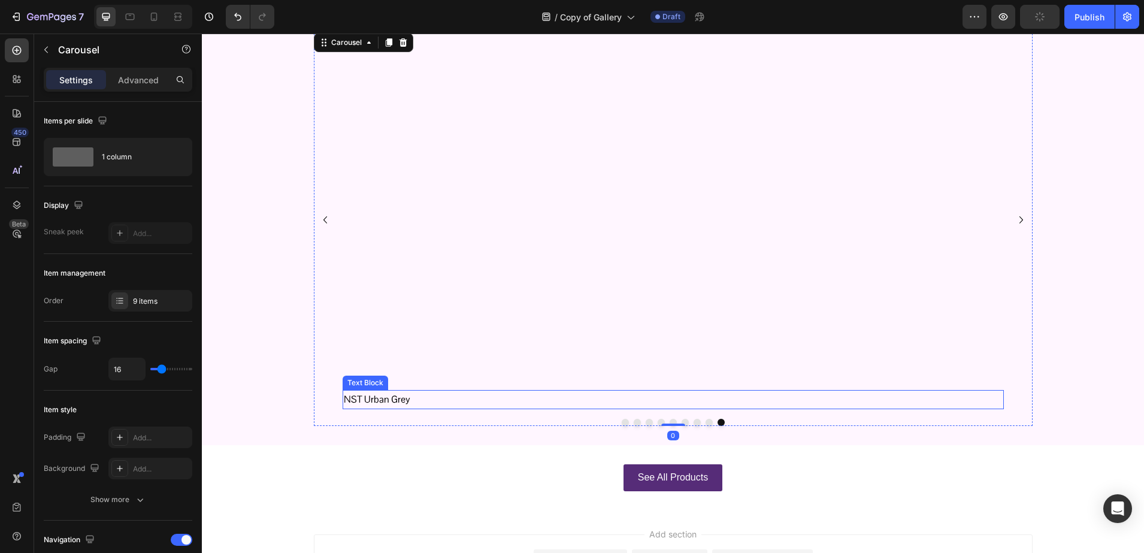
click at [368, 399] on p "NST Urban Grey" at bounding box center [673, 399] width 659 height 17
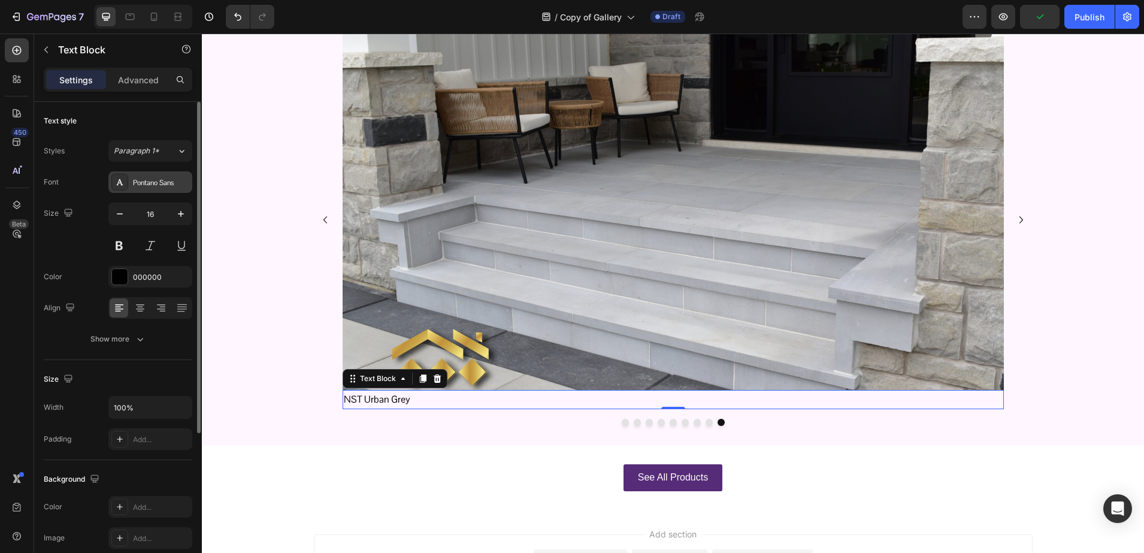
click at [123, 189] on div at bounding box center [119, 182] width 17 height 17
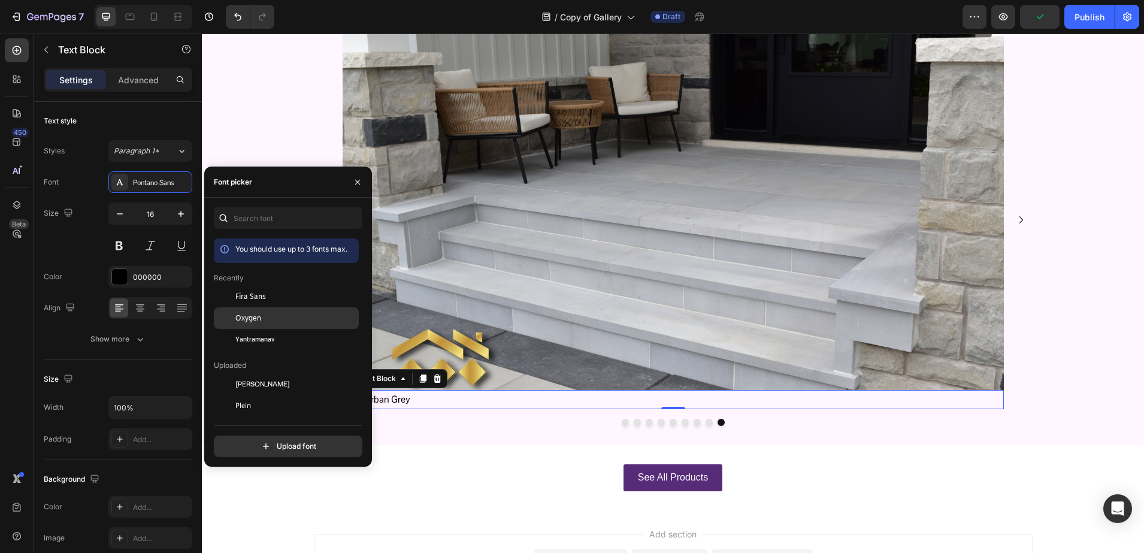
click at [258, 316] on span "Oxygen" at bounding box center [248, 318] width 26 height 11
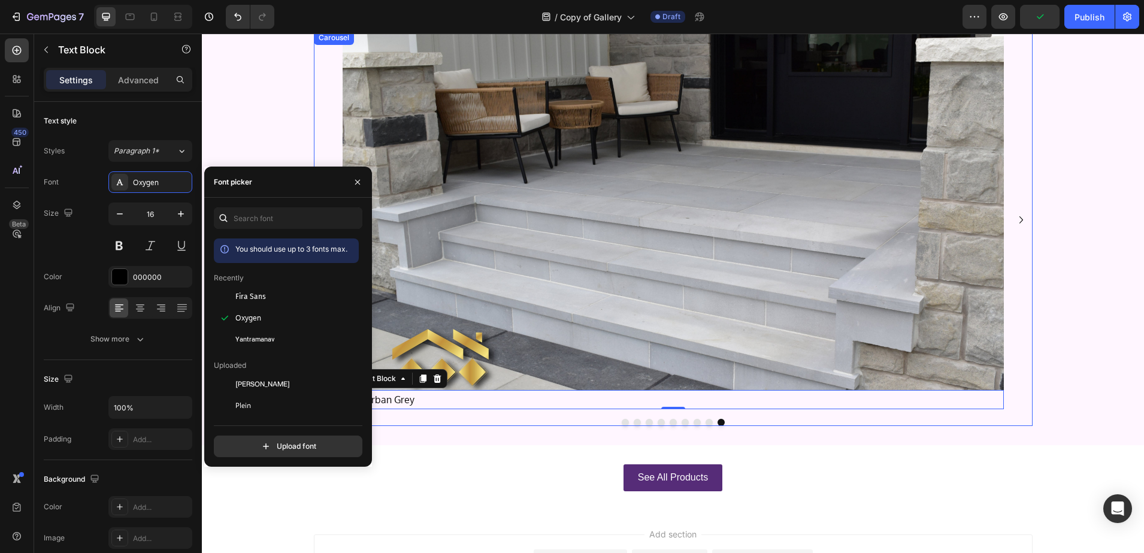
click at [1019, 219] on icon "Carousel Next Arrow" at bounding box center [1021, 220] width 14 height 14
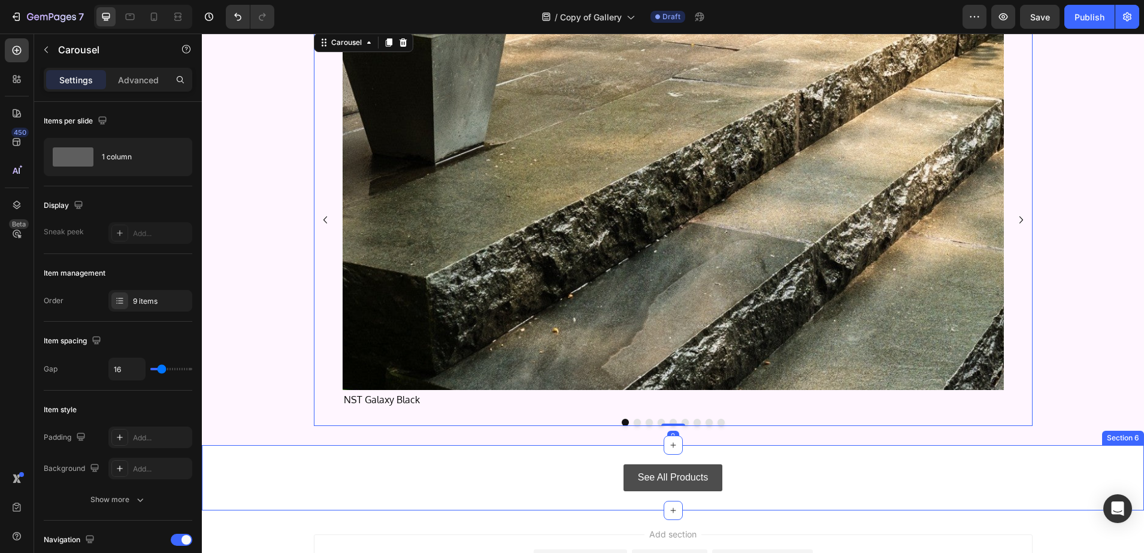
click at [637, 467] on button "See All Products" at bounding box center [673, 477] width 99 height 27
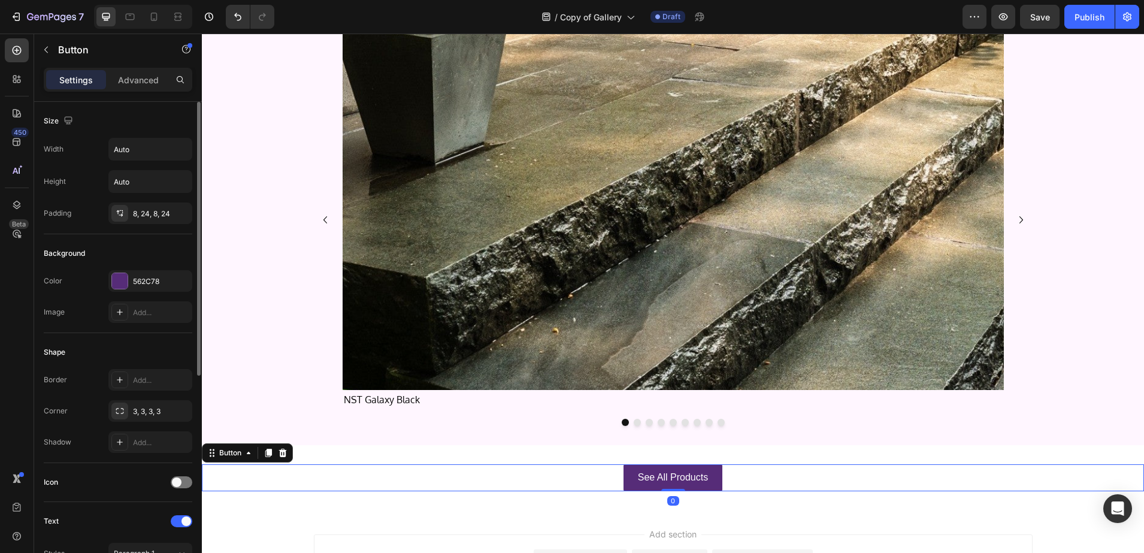
click at [104, 286] on div "Color 562C78" at bounding box center [118, 281] width 149 height 22
click at [112, 284] on div at bounding box center [120, 281] width 16 height 16
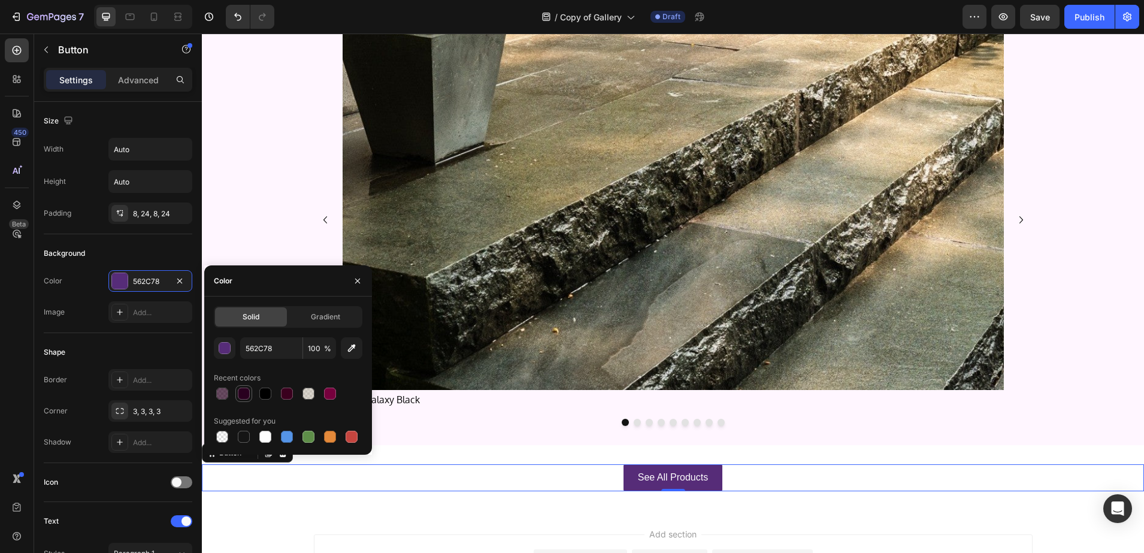
click at [247, 392] on div at bounding box center [244, 394] width 12 height 12
type input "29001F"
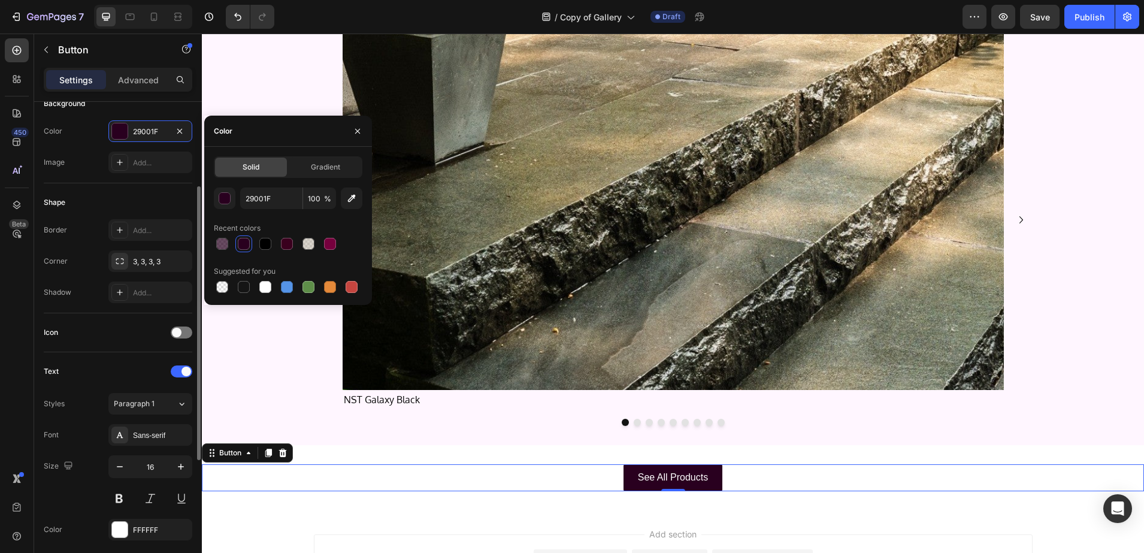
scroll to position [225, 0]
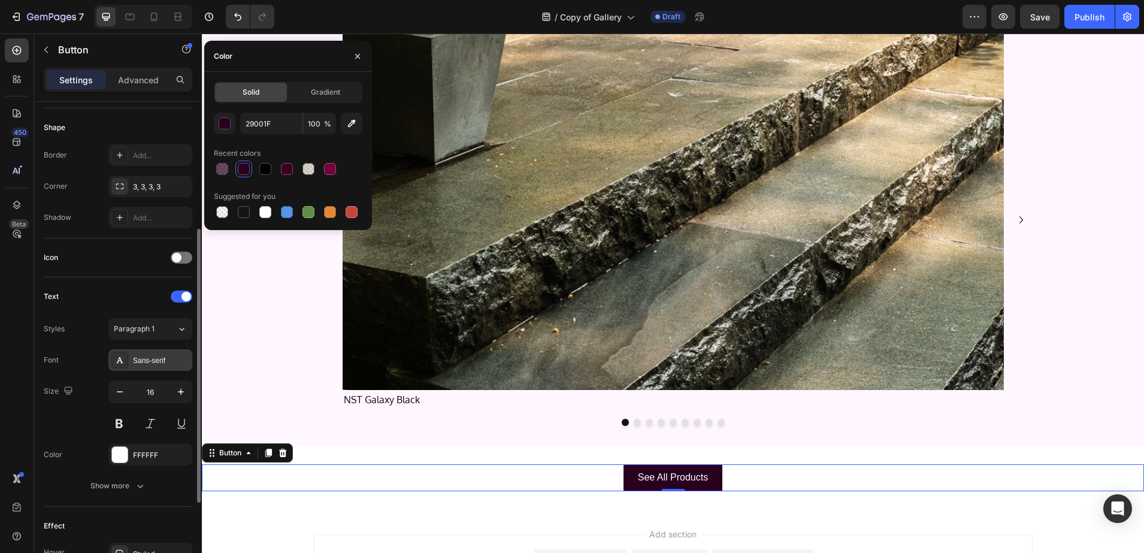
click at [123, 362] on icon at bounding box center [120, 360] width 10 height 10
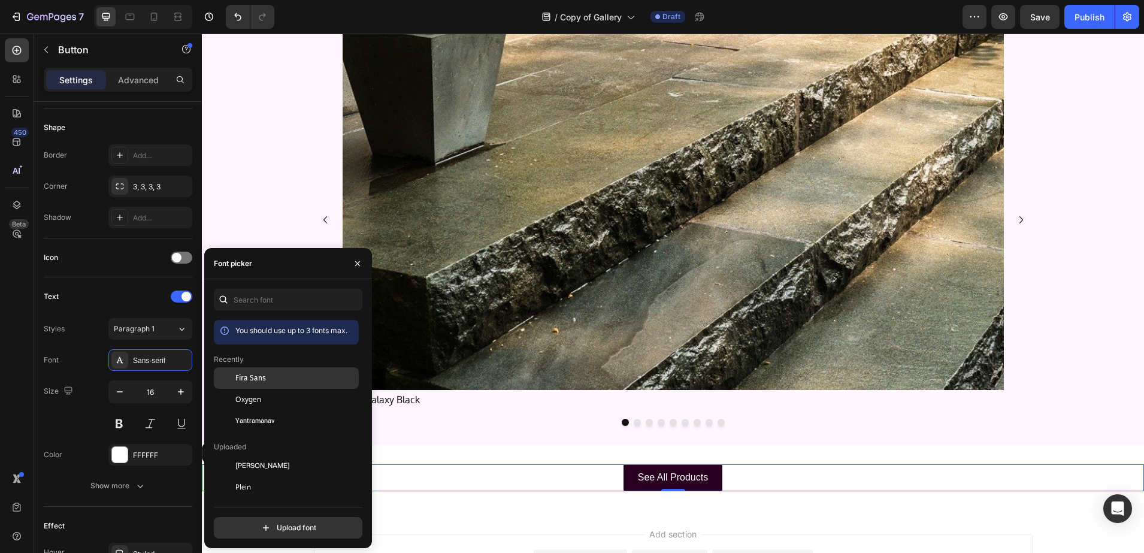
click at [253, 382] on span "Fira Sans" at bounding box center [250, 378] width 31 height 11
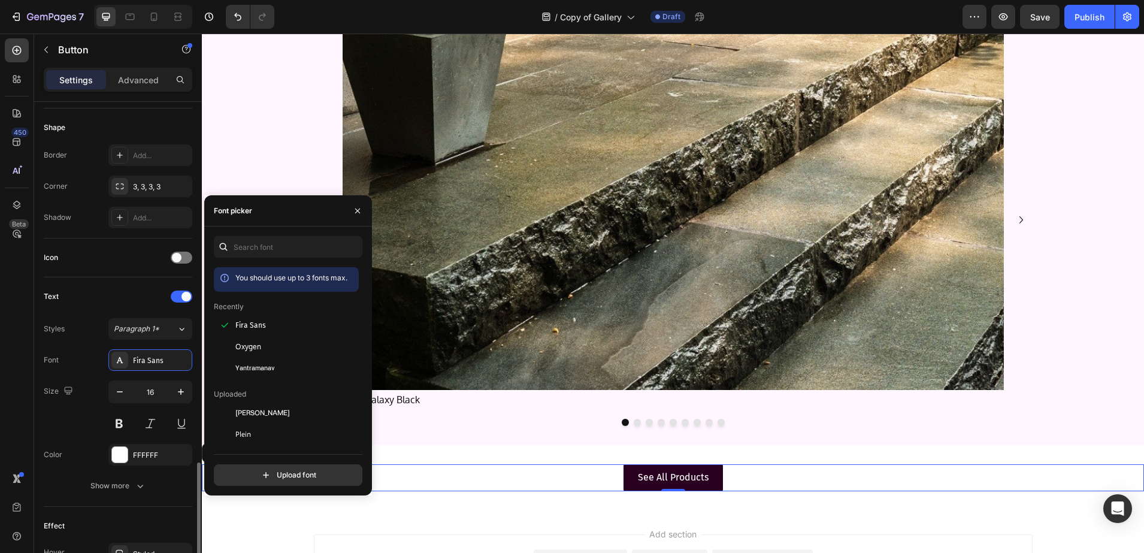
scroll to position [374, 0]
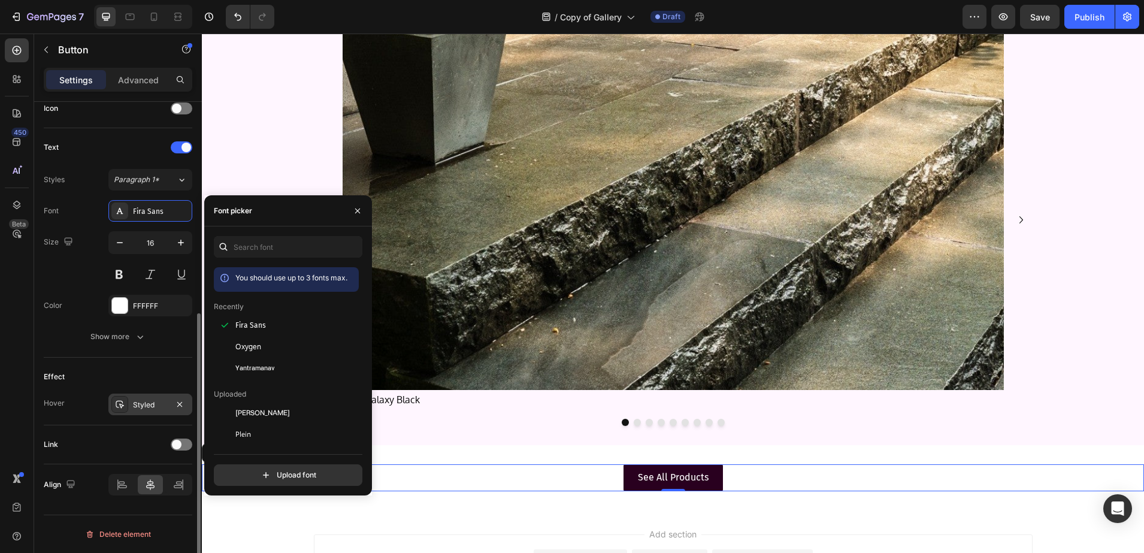
click at [124, 409] on div at bounding box center [119, 404] width 17 height 17
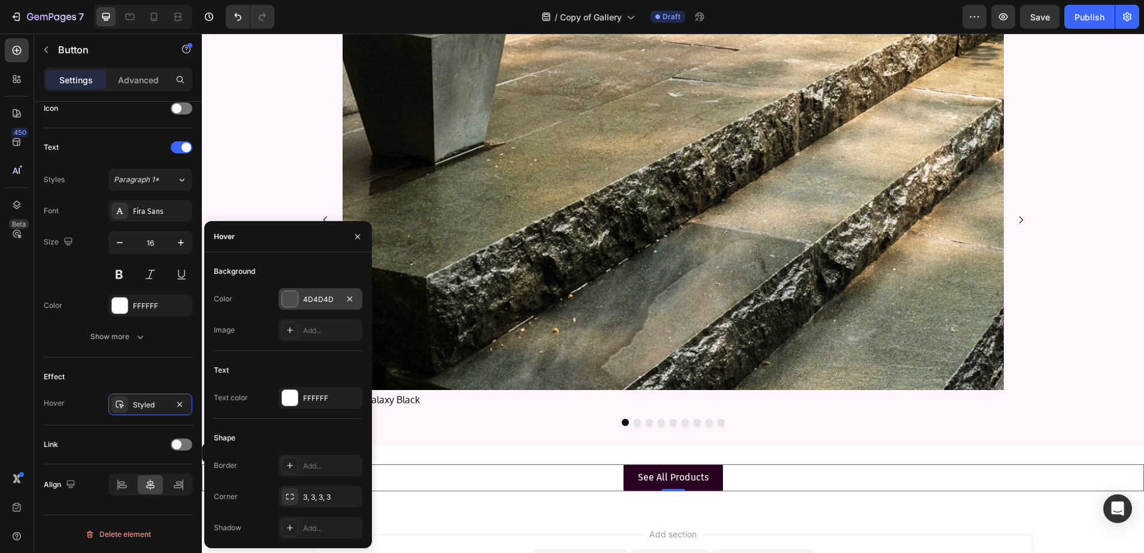
click at [295, 289] on div "4D4D4D" at bounding box center [321, 299] width 84 height 22
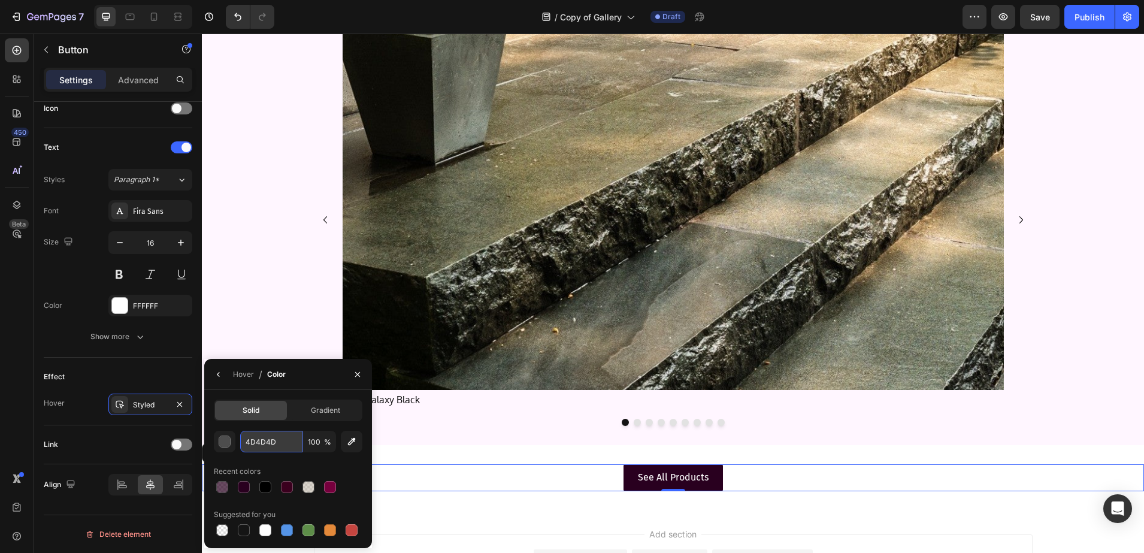
click at [0, 0] on input "4D4D4D" at bounding box center [0, 0] width 0 height 0
paste input "B4AA99"
type input "B4AA99"
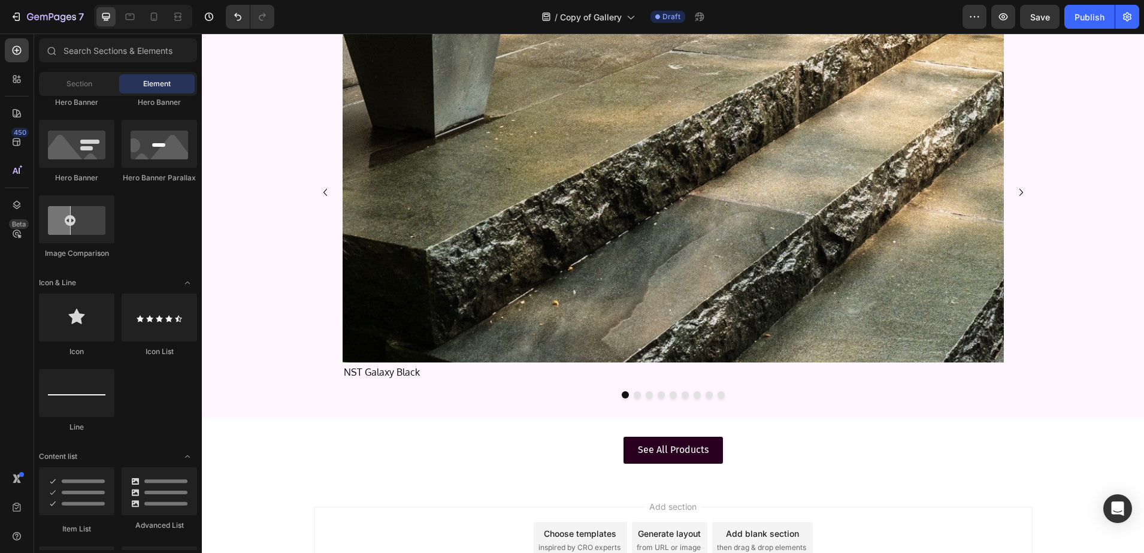
scroll to position [1983, 0]
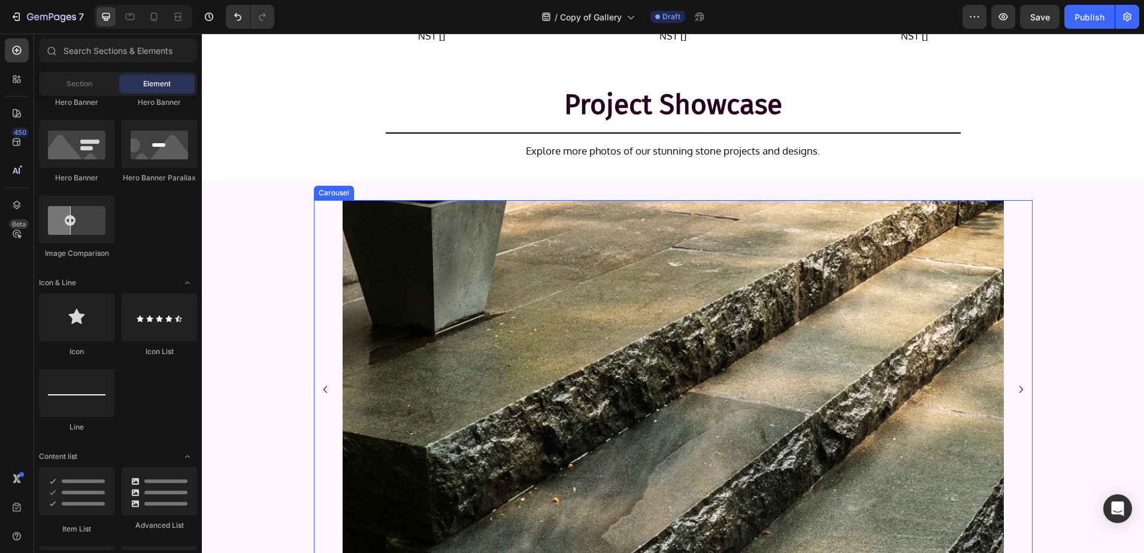
click at [231, 255] on div "Image NST Galaxy Black Text Block Image NST Ivory Rundle Text Block Image NST L…" at bounding box center [673, 398] width 942 height 396
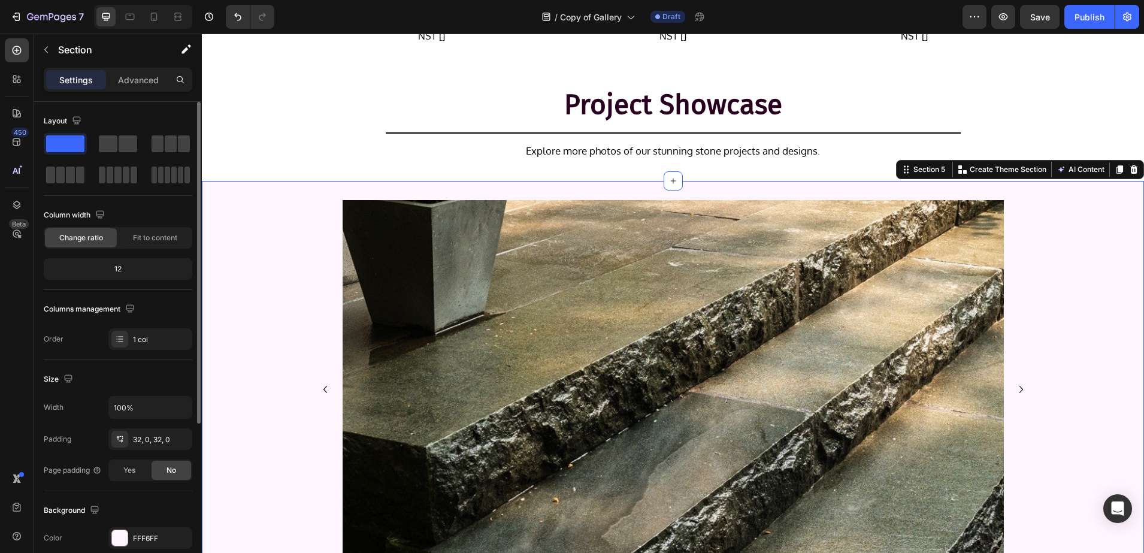
scroll to position [150, 0]
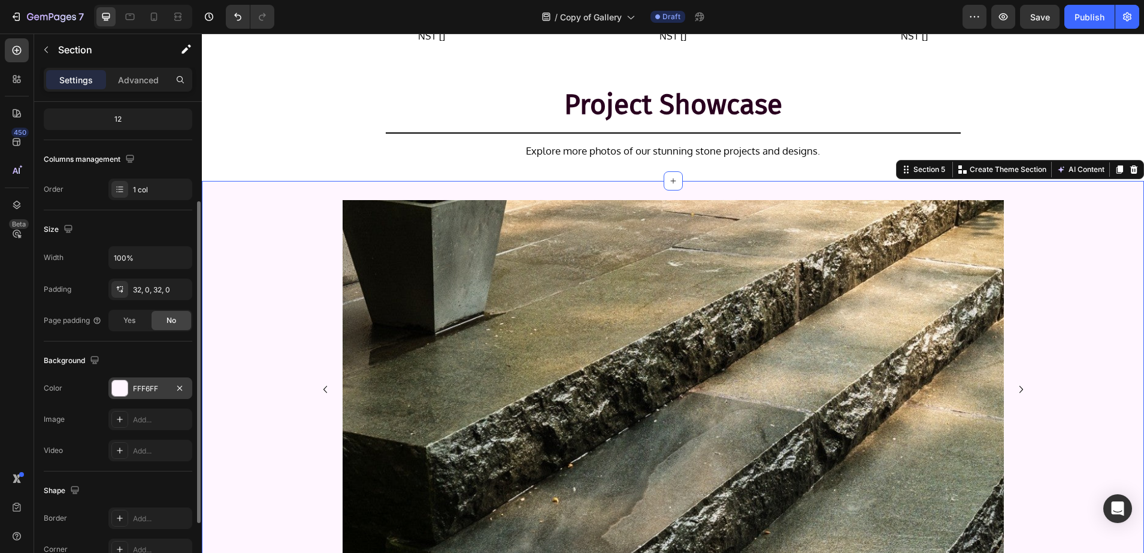
click at [124, 389] on div at bounding box center [120, 388] width 16 height 16
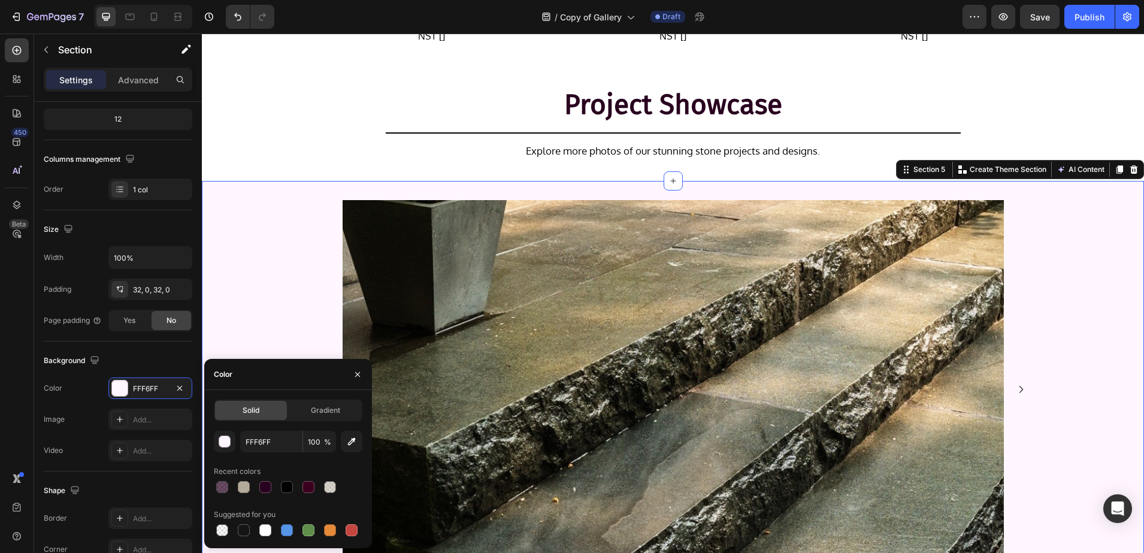
click at [213, 482] on div "Solid Gradient FFF6FF 100 % Recent colors Suggested for you" at bounding box center [288, 469] width 168 height 139
click at [217, 485] on div at bounding box center [222, 487] width 12 height 12
type input "29001F"
type input "70"
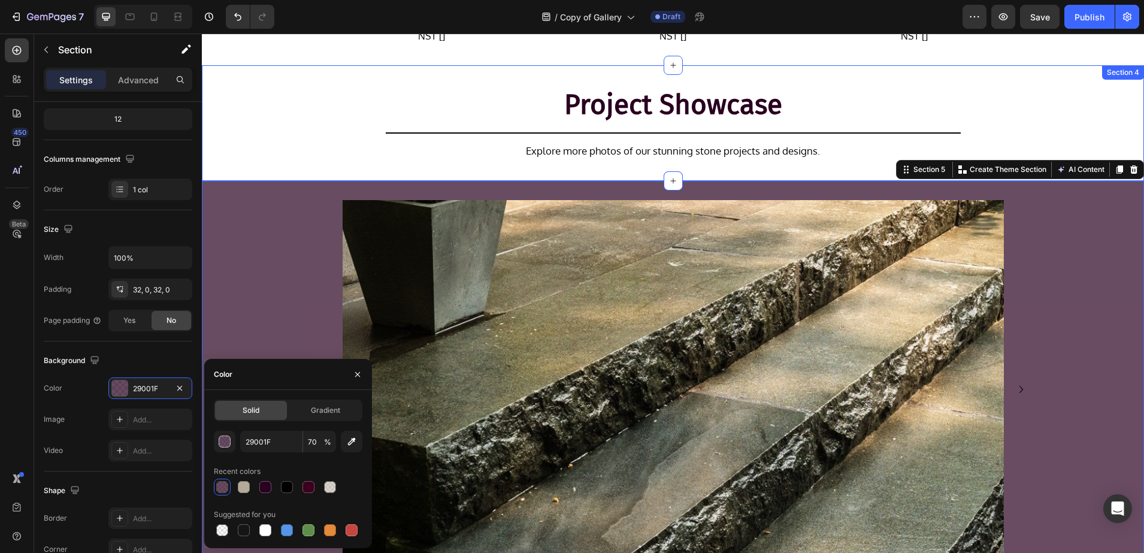
click at [248, 137] on div "Project Showcase Heading Title Line Explore more photos of our stunning stone p…" at bounding box center [673, 122] width 942 height 77
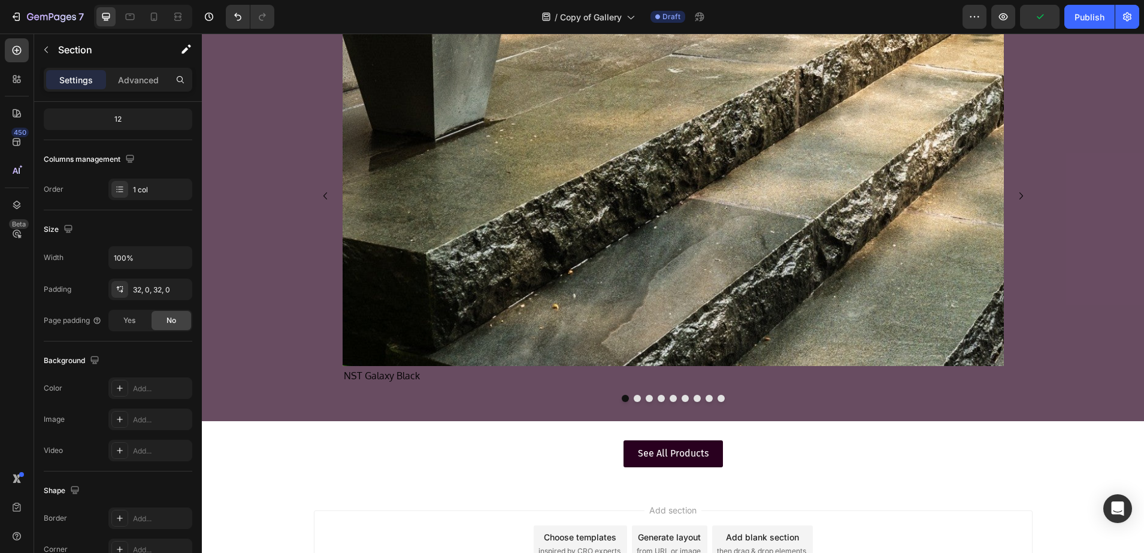
scroll to position [2133, 0]
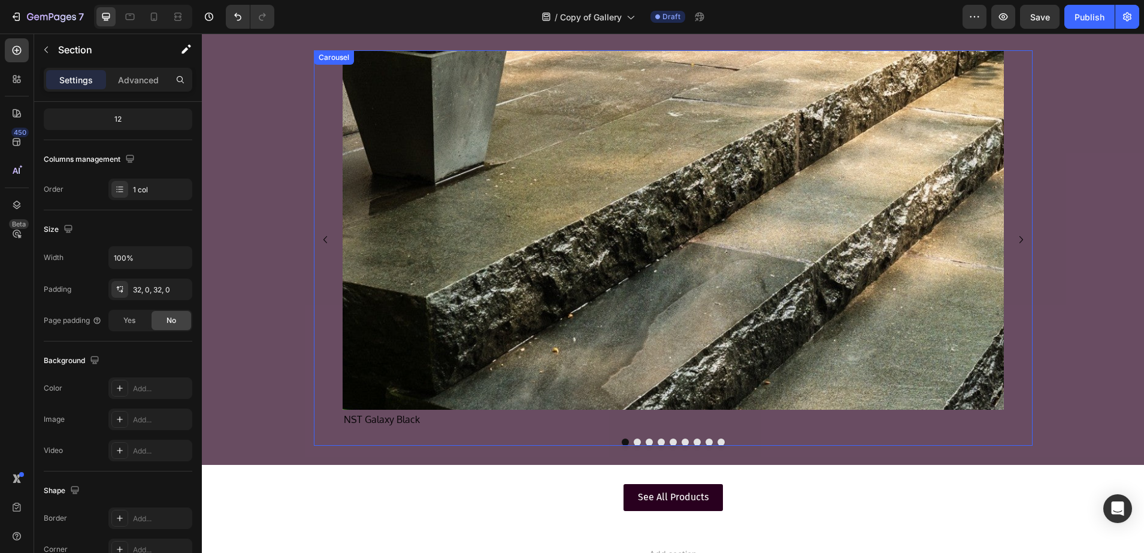
click at [1014, 243] on icon "Carousel Next Arrow" at bounding box center [1021, 239] width 14 height 14
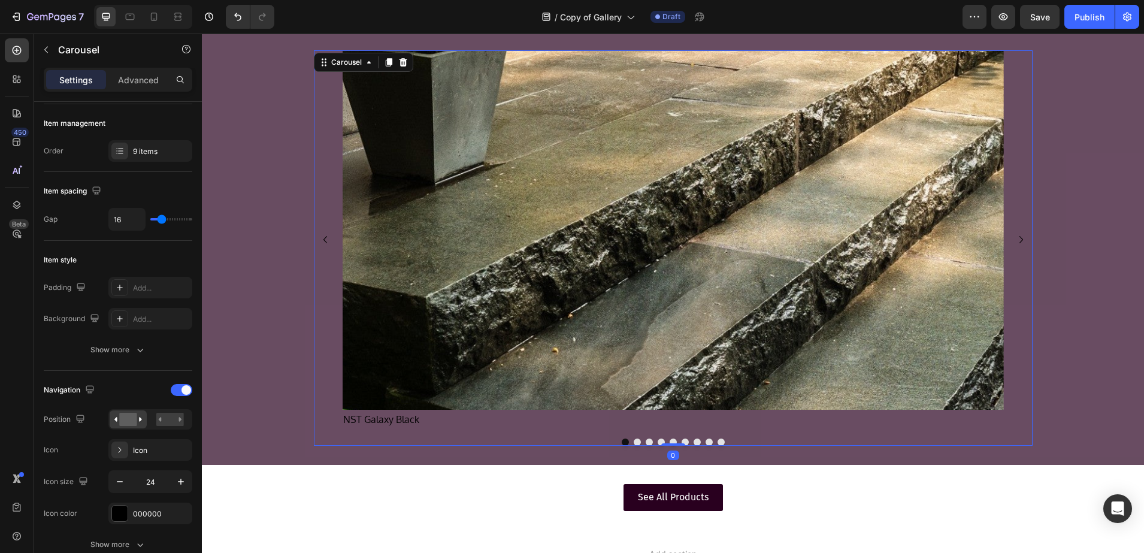
scroll to position [0, 0]
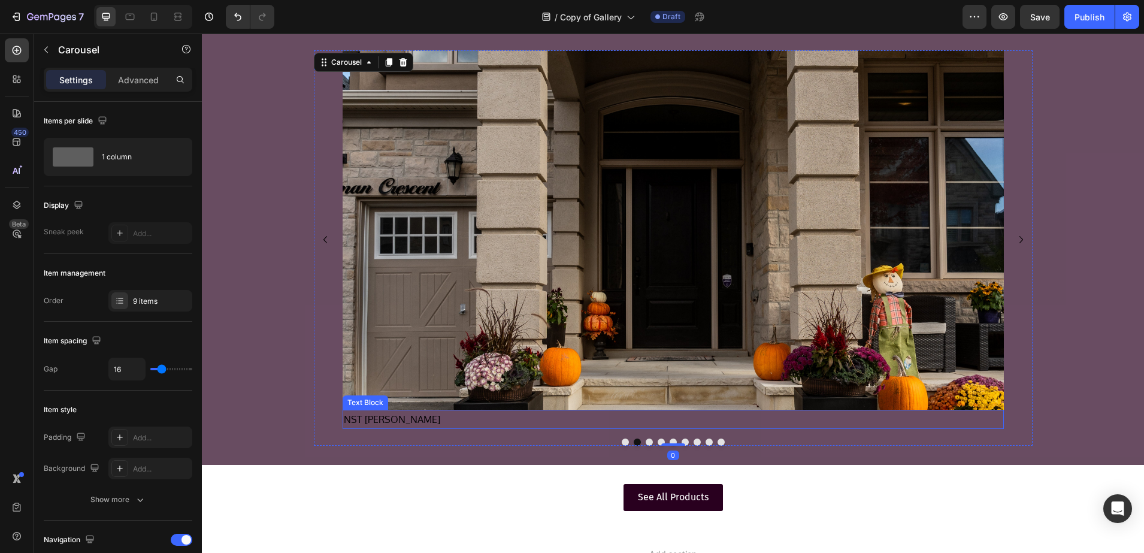
click at [397, 419] on p "NST Ivory Rundle" at bounding box center [673, 419] width 659 height 17
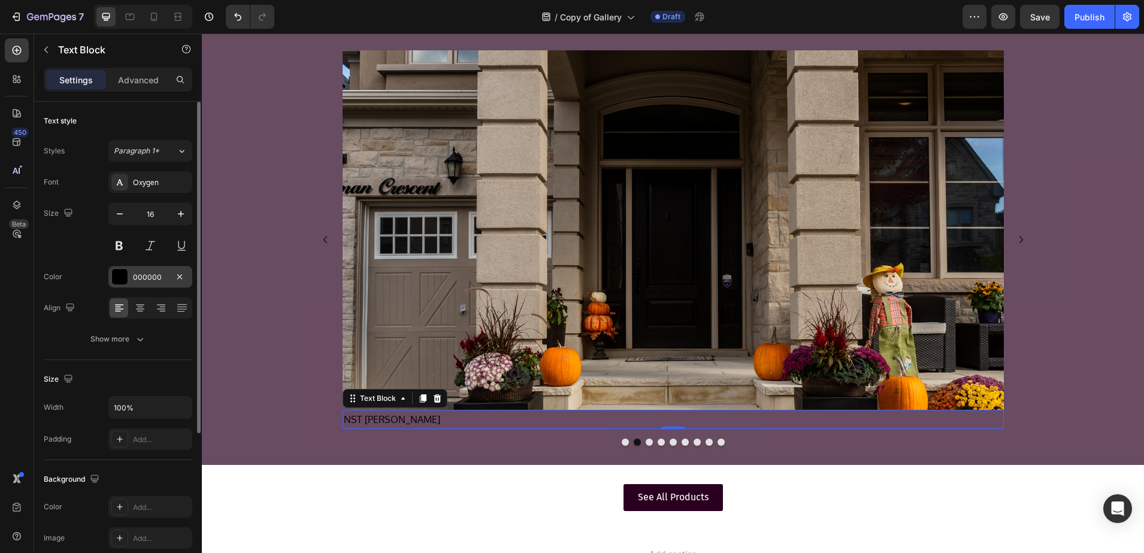
click at [123, 280] on div at bounding box center [120, 277] width 16 height 16
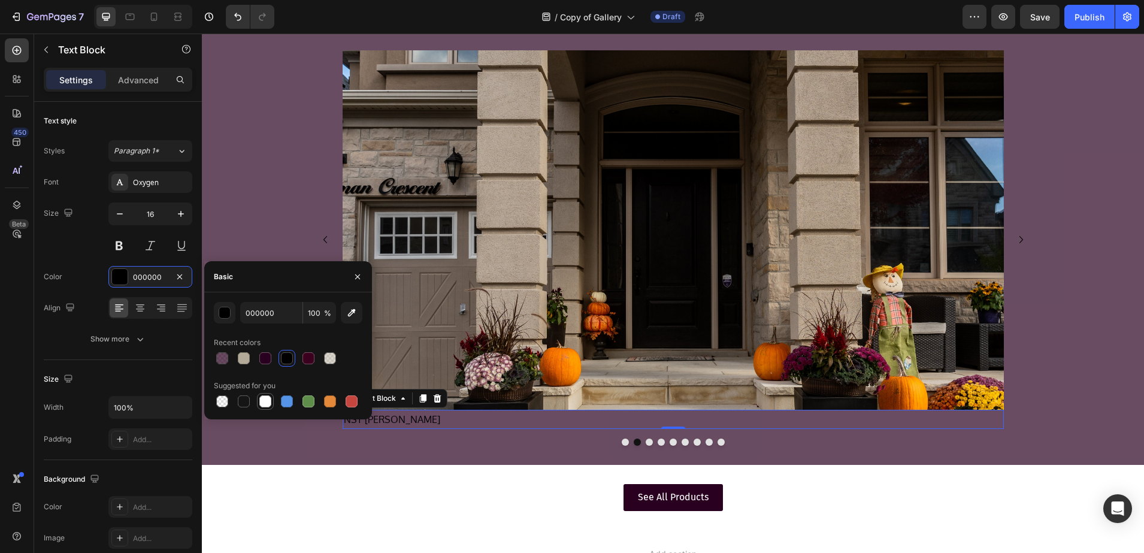
click at [261, 398] on div at bounding box center [265, 401] width 12 height 12
type input "FFFFFF"
click at [318, 241] on icon "Carousel Back Arrow" at bounding box center [325, 239] width 14 height 14
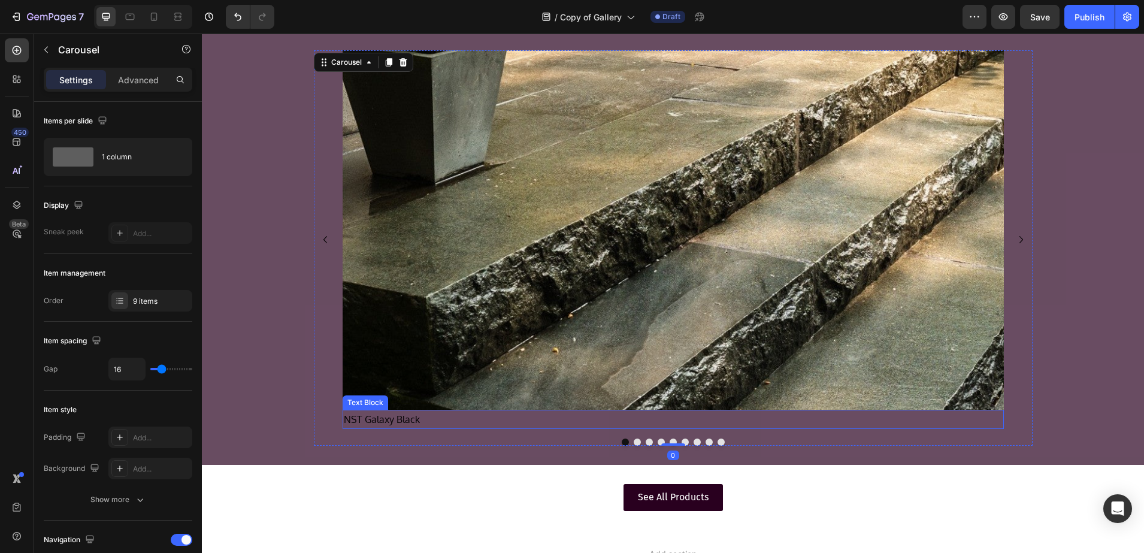
click at [401, 414] on p "NST Galaxy Black" at bounding box center [673, 419] width 659 height 17
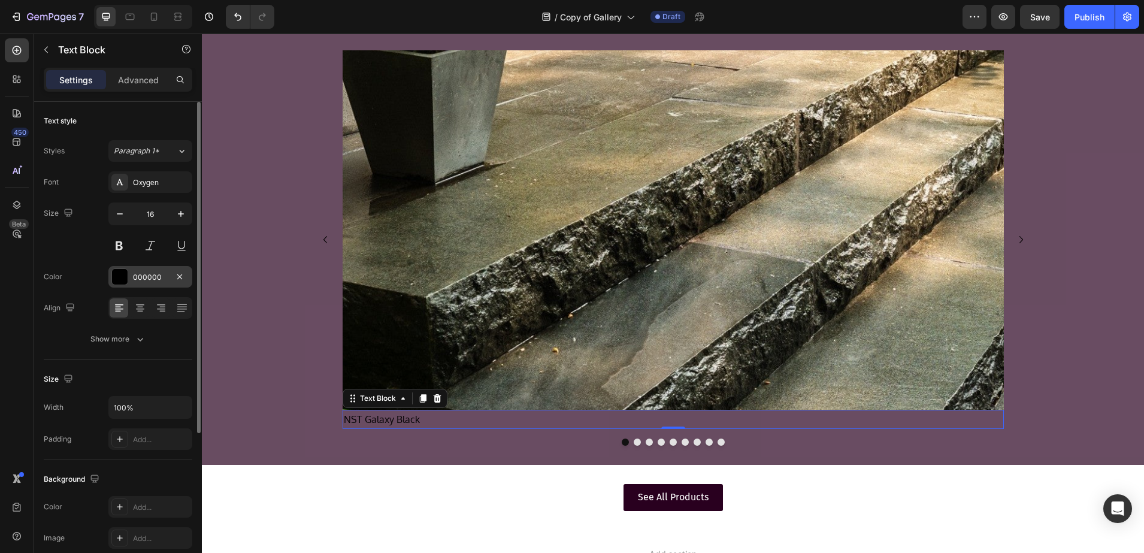
click at [127, 272] on div at bounding box center [120, 277] width 16 height 16
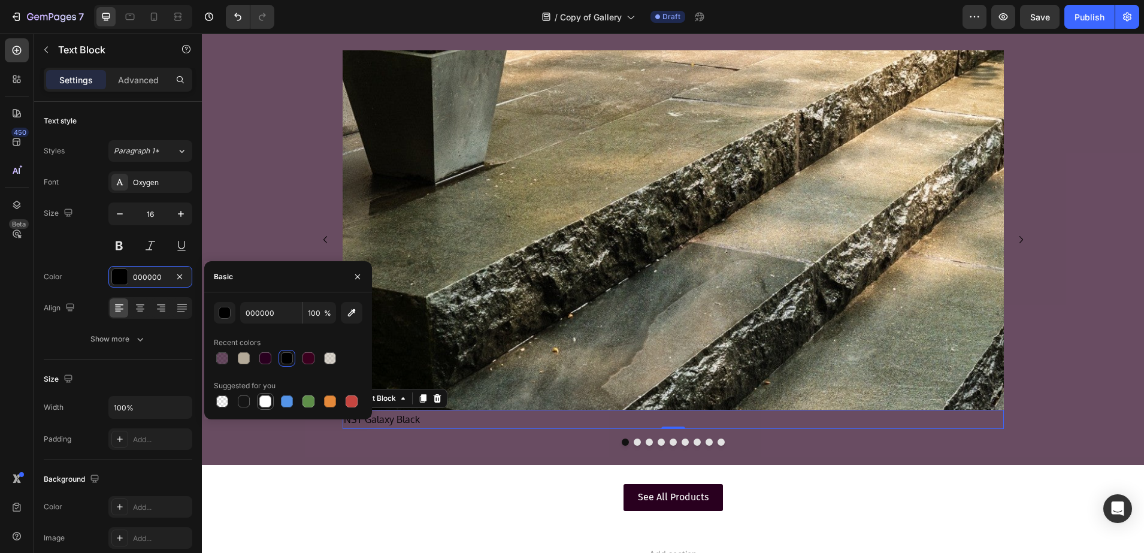
click at [261, 398] on div at bounding box center [265, 401] width 12 height 12
type input "FFFFFF"
click at [1016, 242] on icon "Carousel Next Arrow" at bounding box center [1021, 239] width 14 height 14
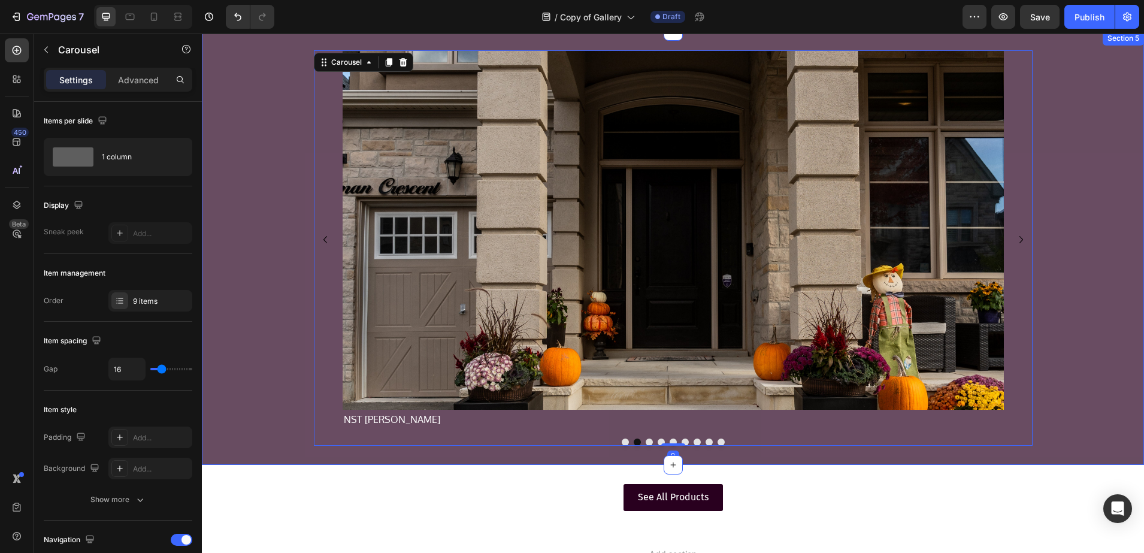
click at [279, 237] on div "Image NST Galaxy Black Text Block Image NST Ivory Rundle Text Block Image NST L…" at bounding box center [673, 248] width 942 height 396
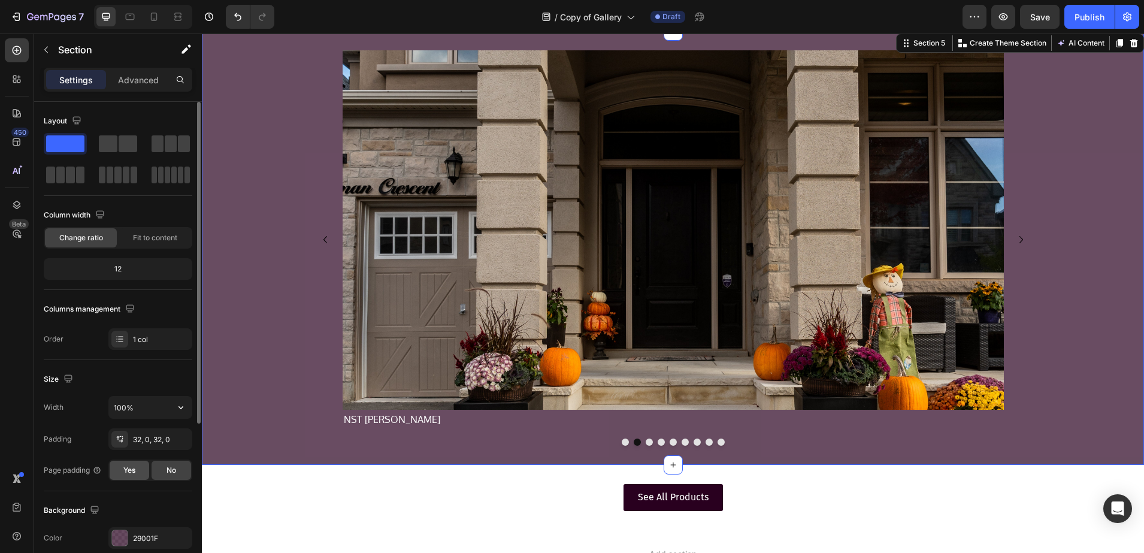
scroll to position [75, 0]
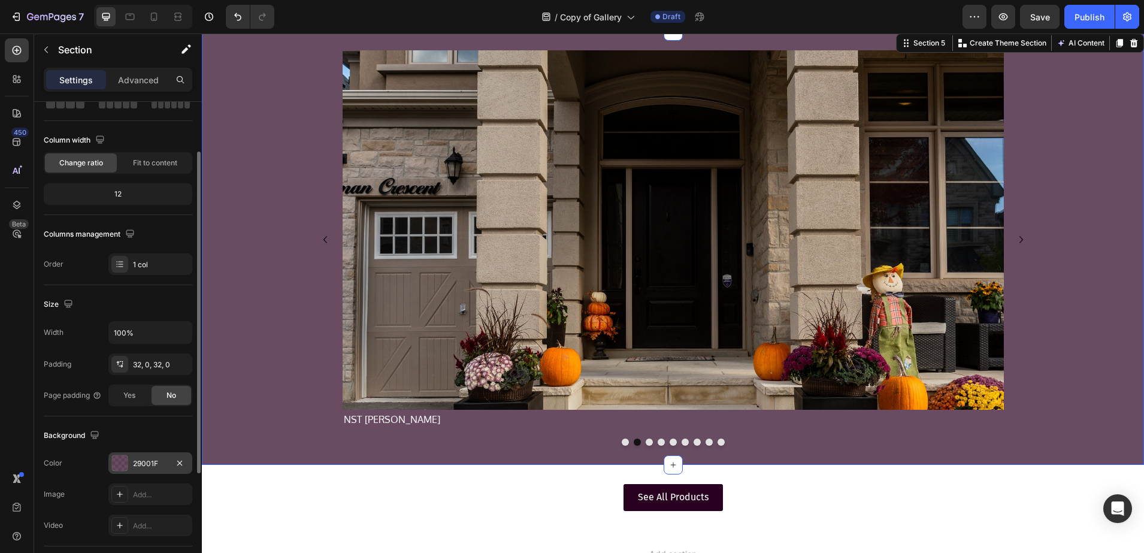
click at [120, 456] on div at bounding box center [120, 463] width 16 height 16
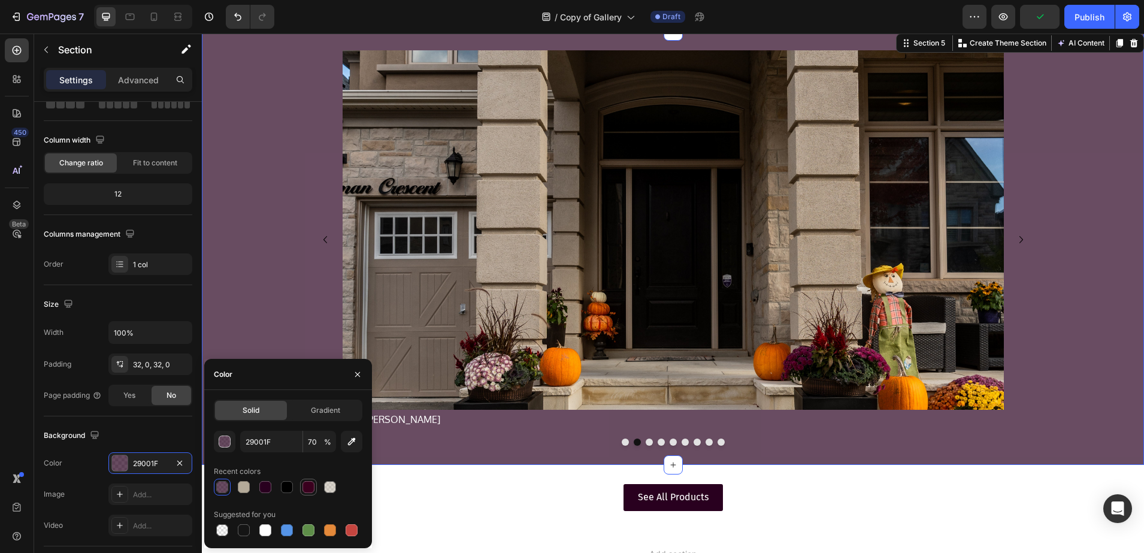
click at [332, 483] on div at bounding box center [330, 487] width 12 height 12
type input "B4AA99"
type input "50"
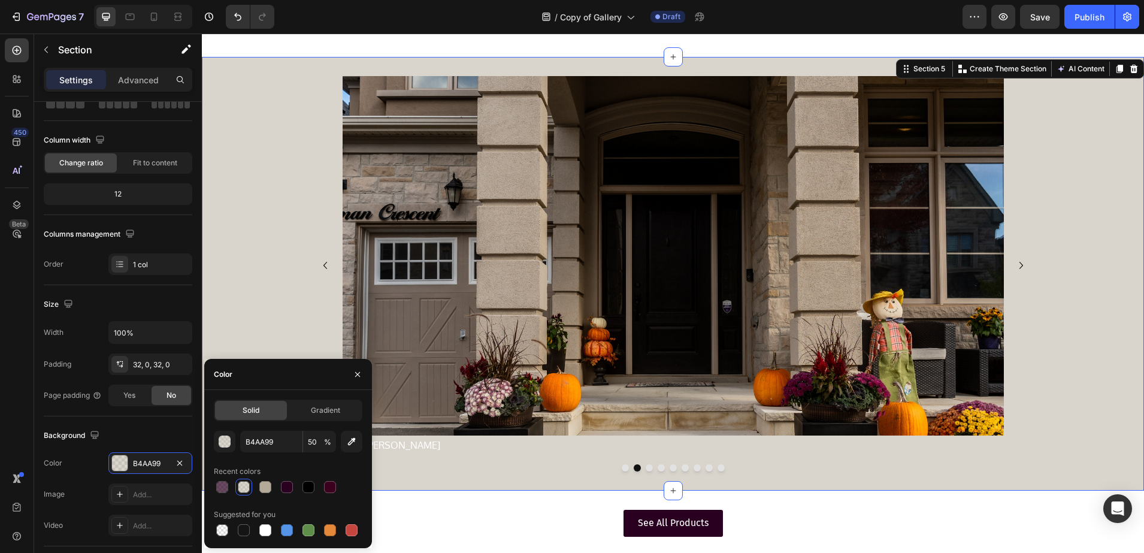
scroll to position [2133, 0]
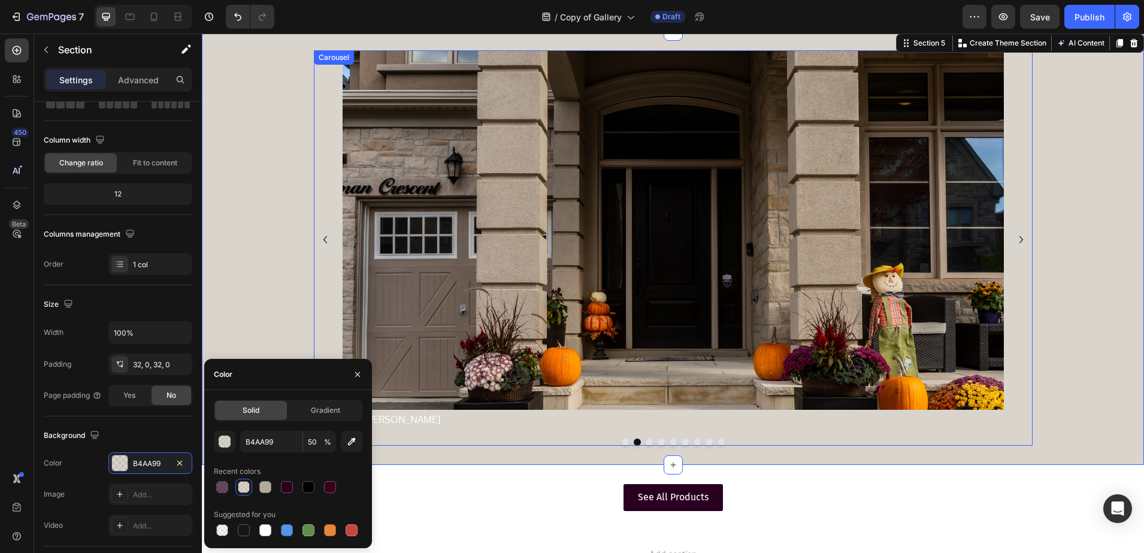
click at [410, 419] on p "NST Ivory Rundle" at bounding box center [673, 419] width 659 height 17
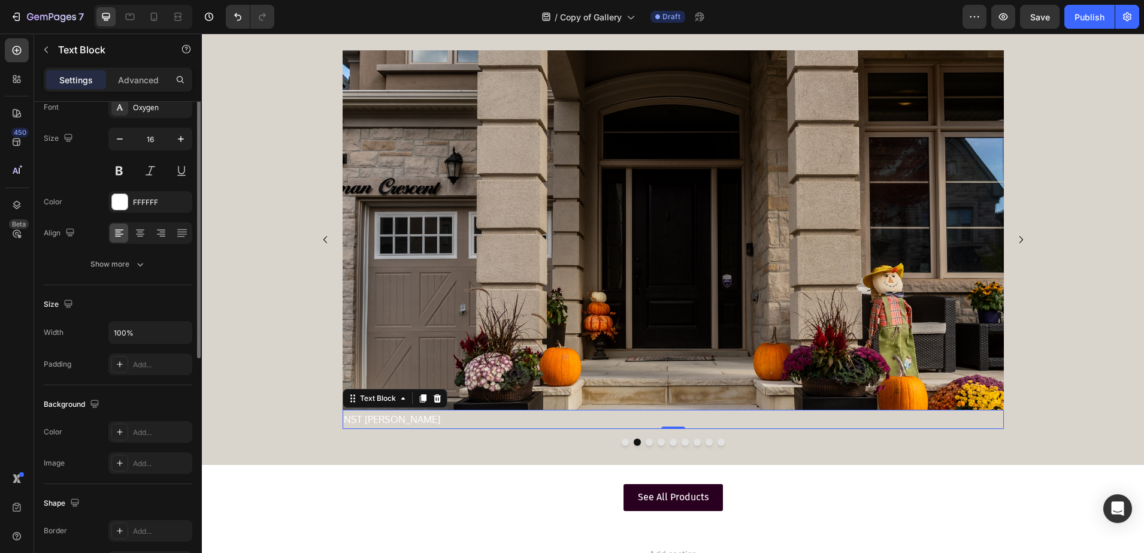
scroll to position [0, 0]
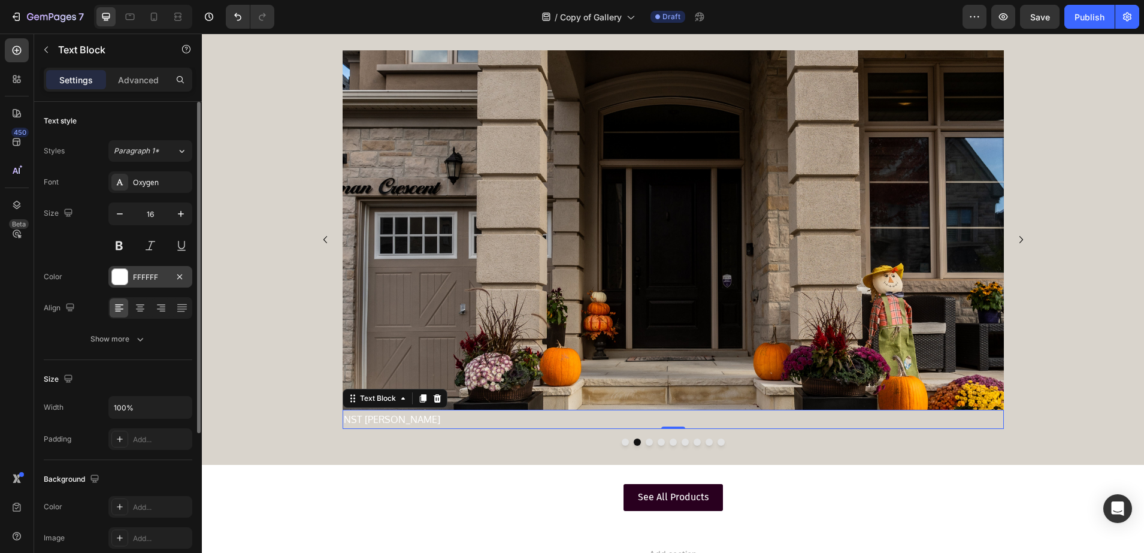
click at [137, 268] on div "FFFFFF" at bounding box center [150, 277] width 84 height 22
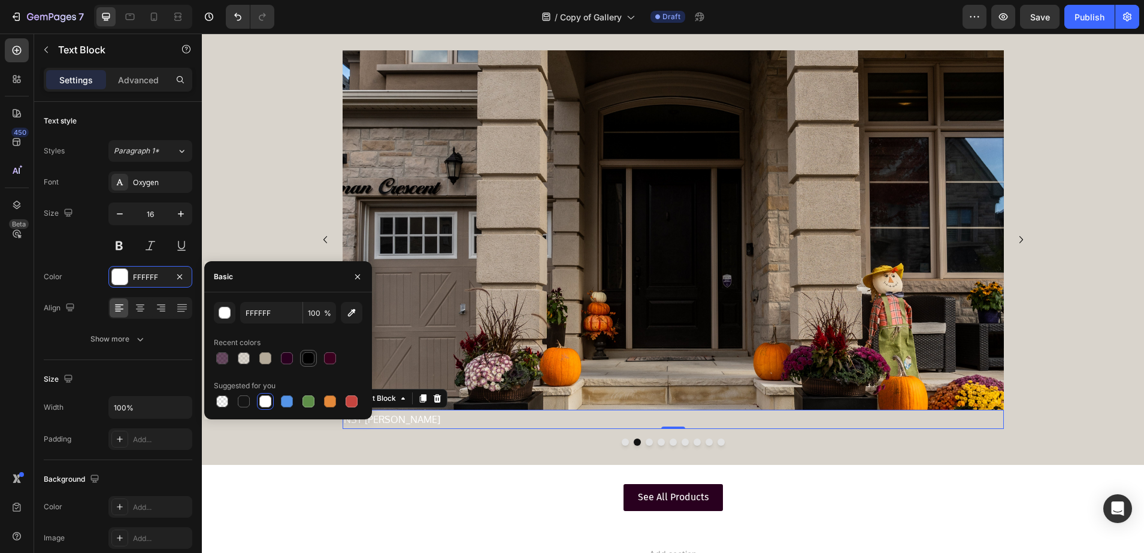
click at [306, 359] on div at bounding box center [309, 358] width 12 height 12
type input "000000"
click at [318, 234] on icon "Carousel Back Arrow" at bounding box center [325, 239] width 14 height 14
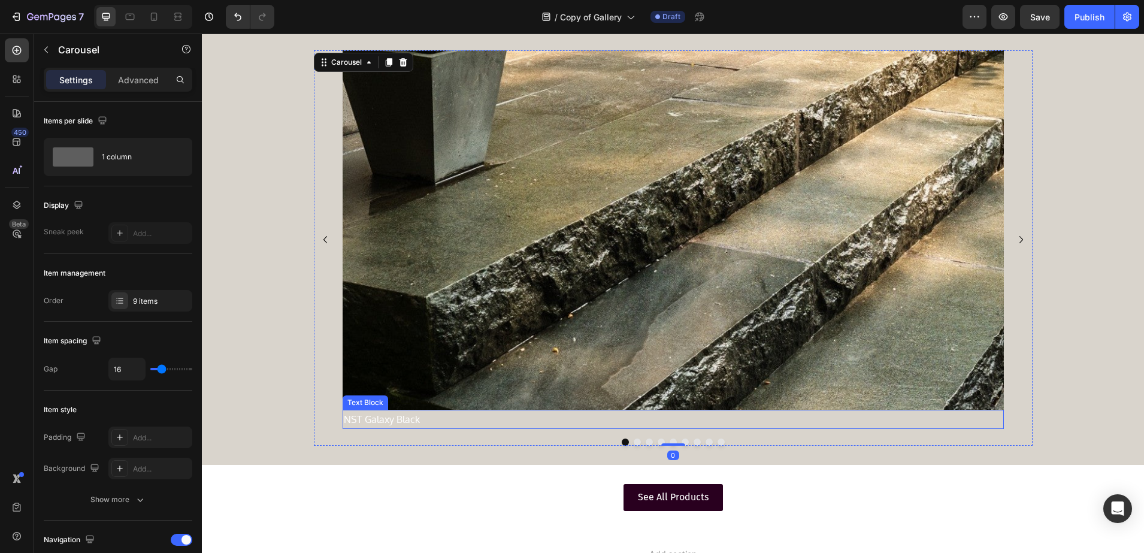
click at [386, 421] on p "NST Galaxy Black" at bounding box center [673, 419] width 659 height 17
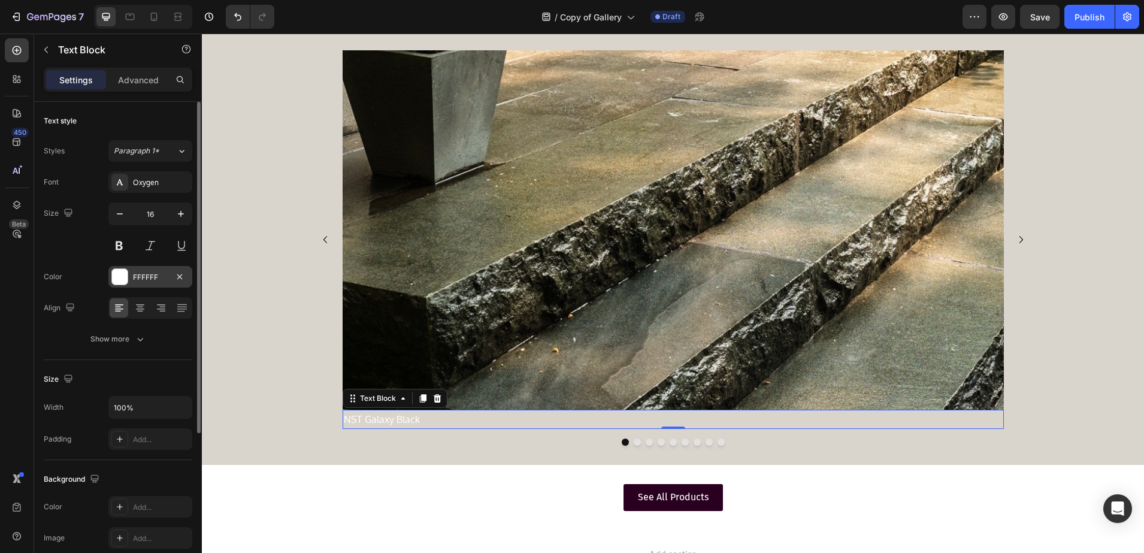
click at [134, 267] on div "FFFFFF" at bounding box center [150, 277] width 84 height 22
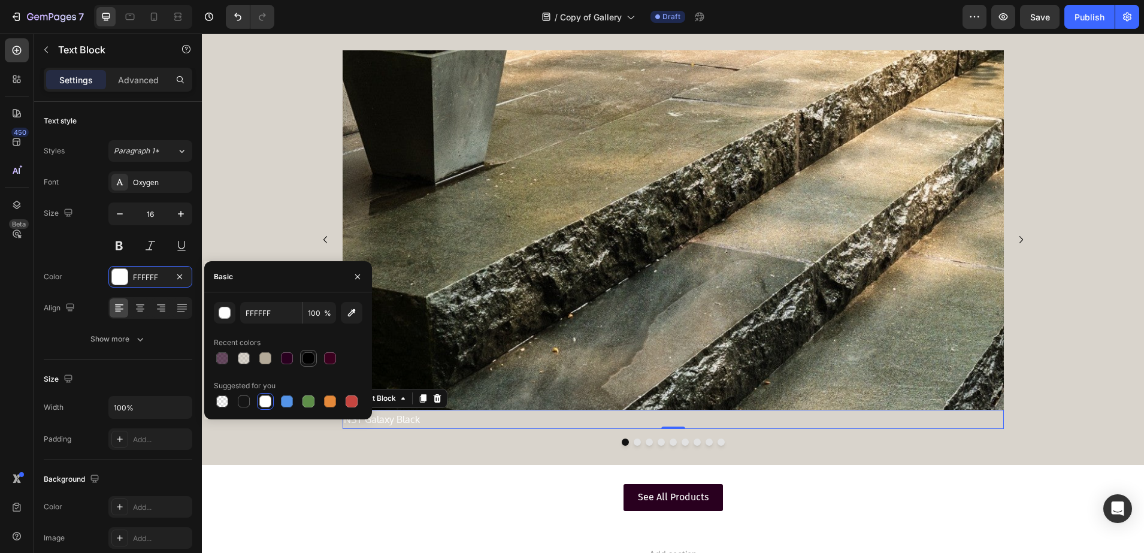
click at [304, 356] on div at bounding box center [309, 358] width 12 height 12
type input "000000"
click at [358, 277] on icon "button" at bounding box center [358, 277] width 10 height 10
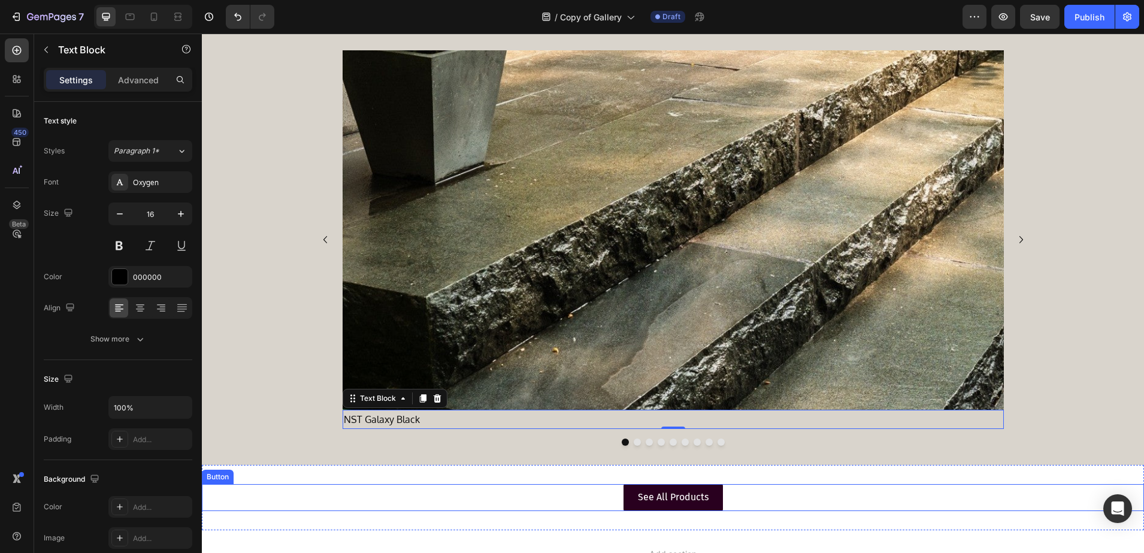
click at [283, 524] on div "See All Products Button Section 6" at bounding box center [673, 497] width 942 height 65
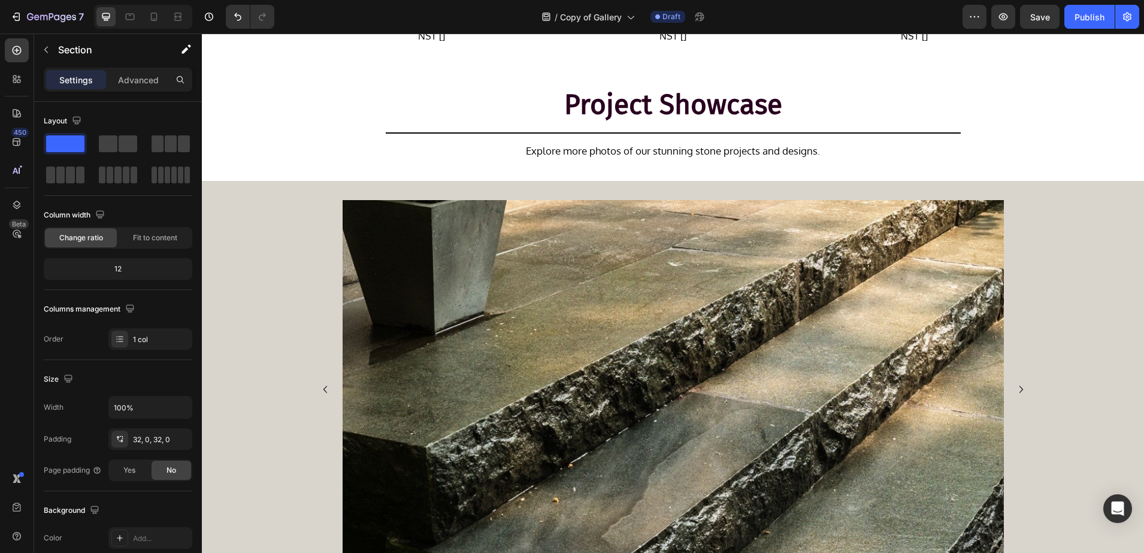
scroll to position [2058, 0]
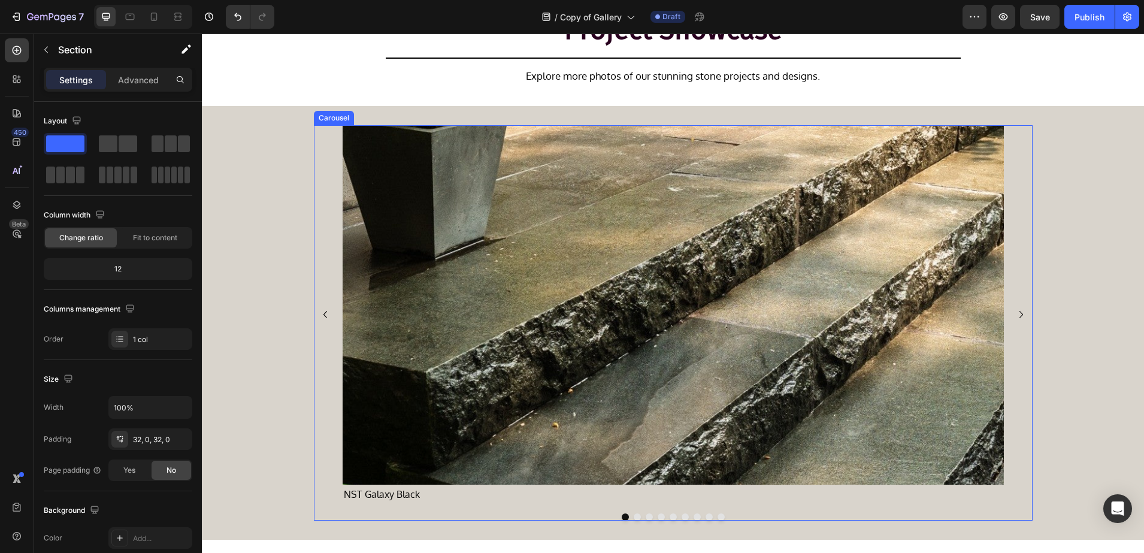
click at [1022, 313] on icon "Carousel Next Arrow" at bounding box center [1021, 314] width 14 height 14
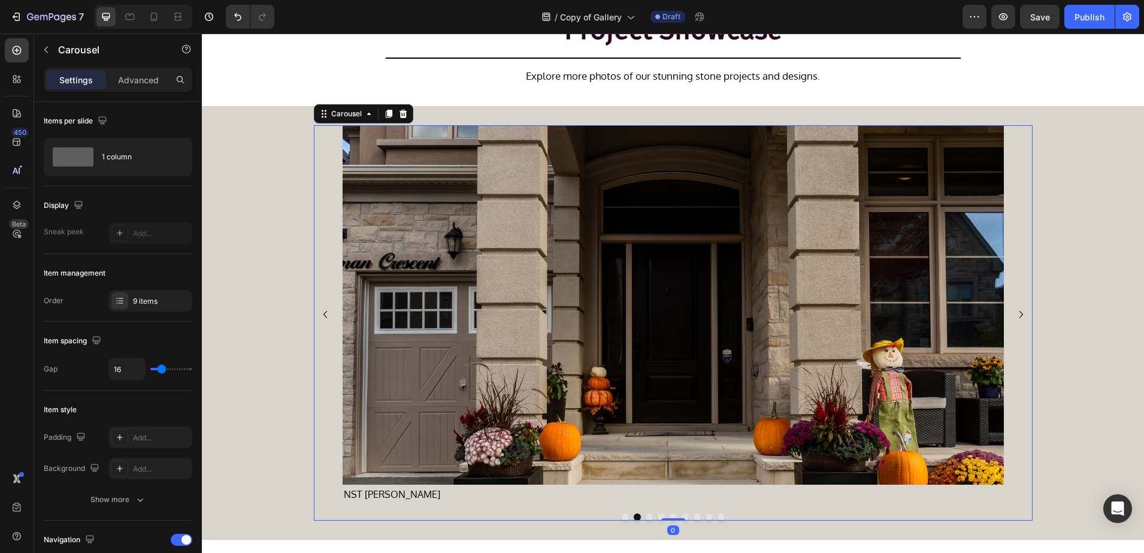
click at [1022, 313] on icon "Carousel Next Arrow" at bounding box center [1021, 314] width 14 height 14
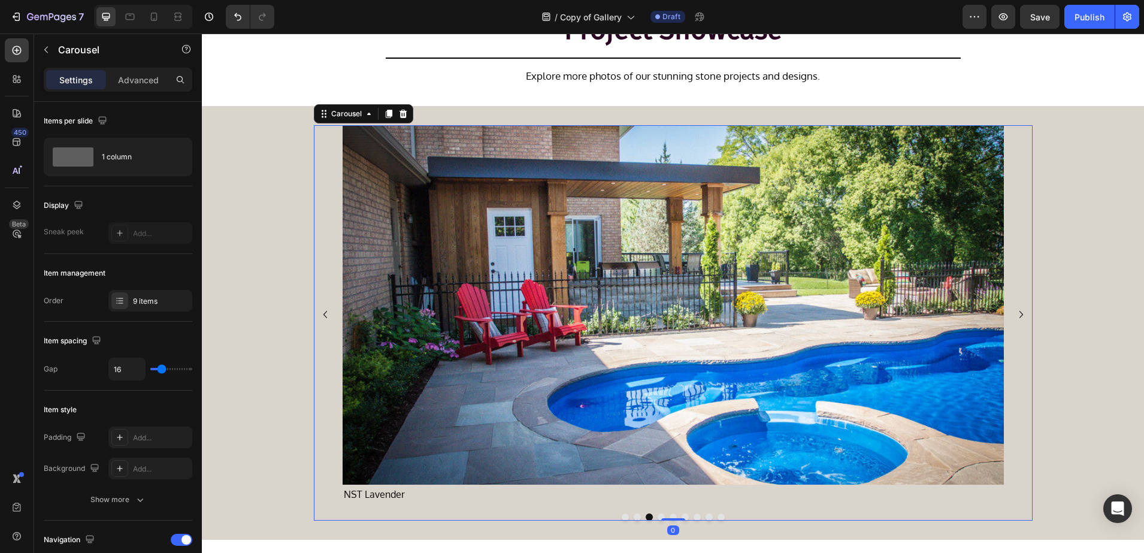
click at [1022, 313] on icon "Carousel Next Arrow" at bounding box center [1021, 314] width 14 height 14
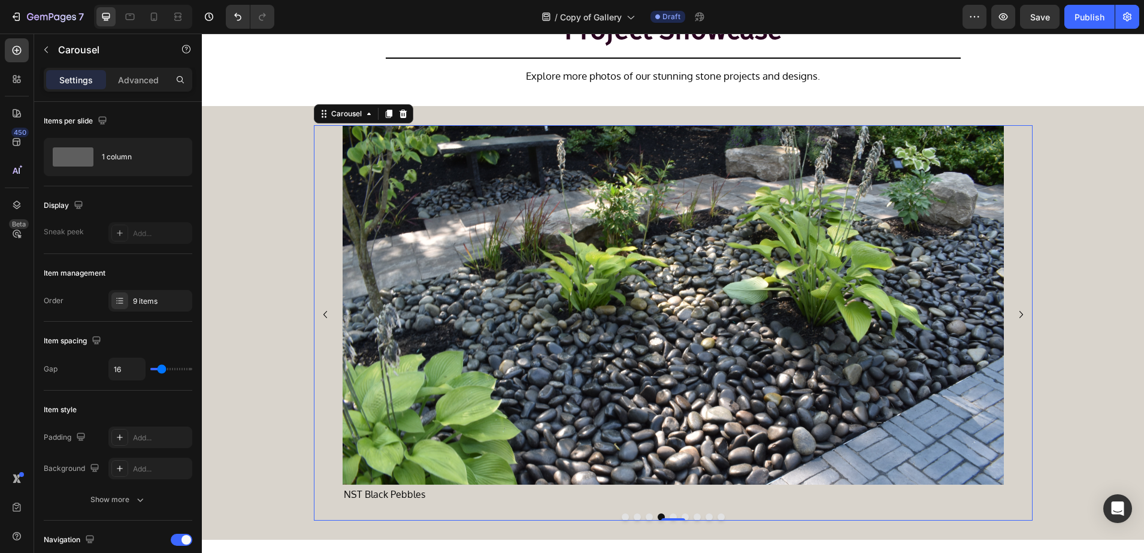
click at [1022, 313] on icon "Carousel Next Arrow" at bounding box center [1021, 314] width 14 height 14
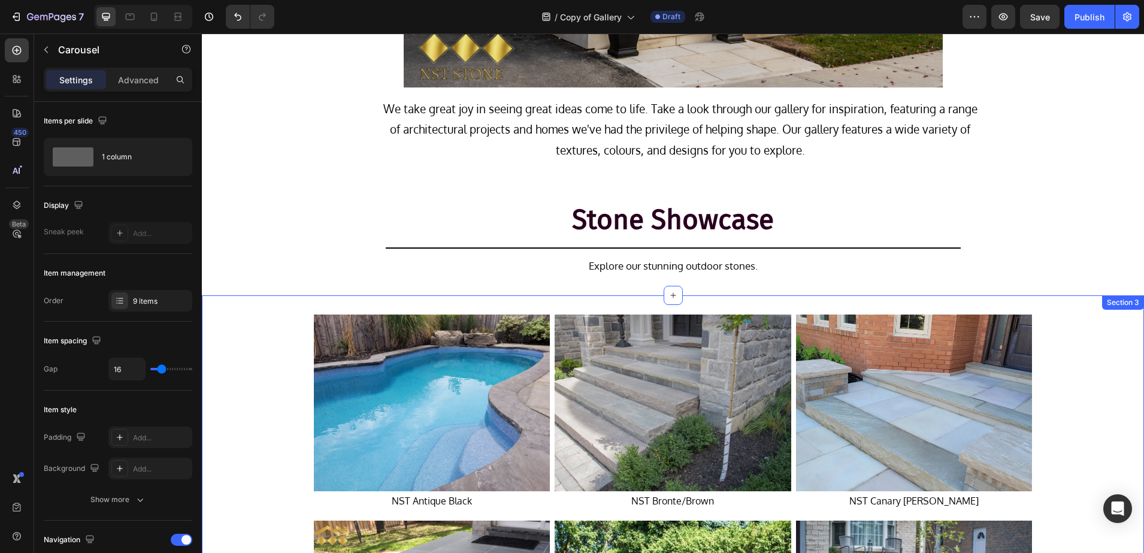
scroll to position [560, 0]
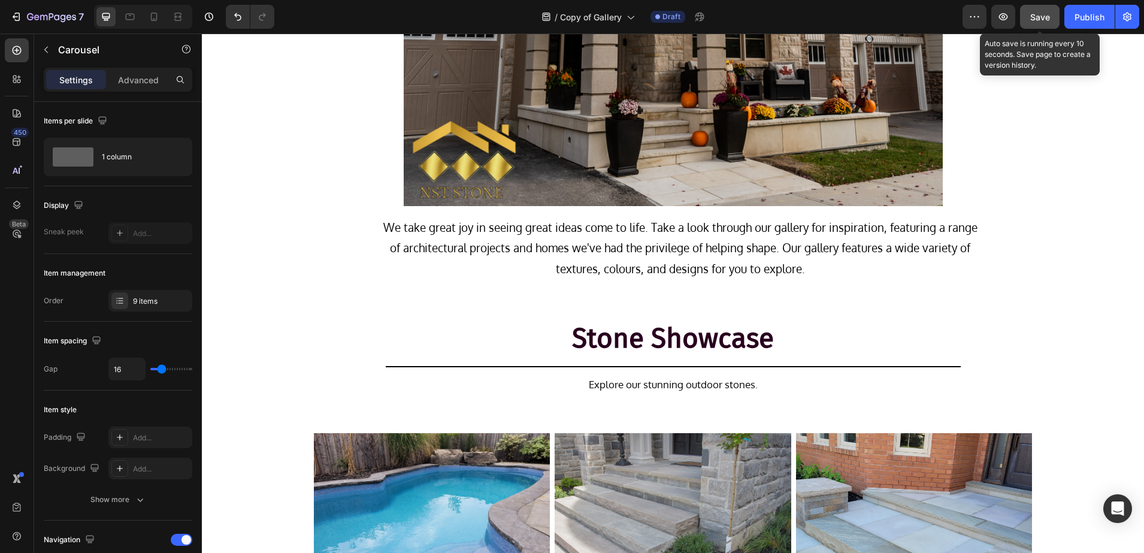
click at [1024, 24] on button "Save" at bounding box center [1040, 17] width 40 height 24
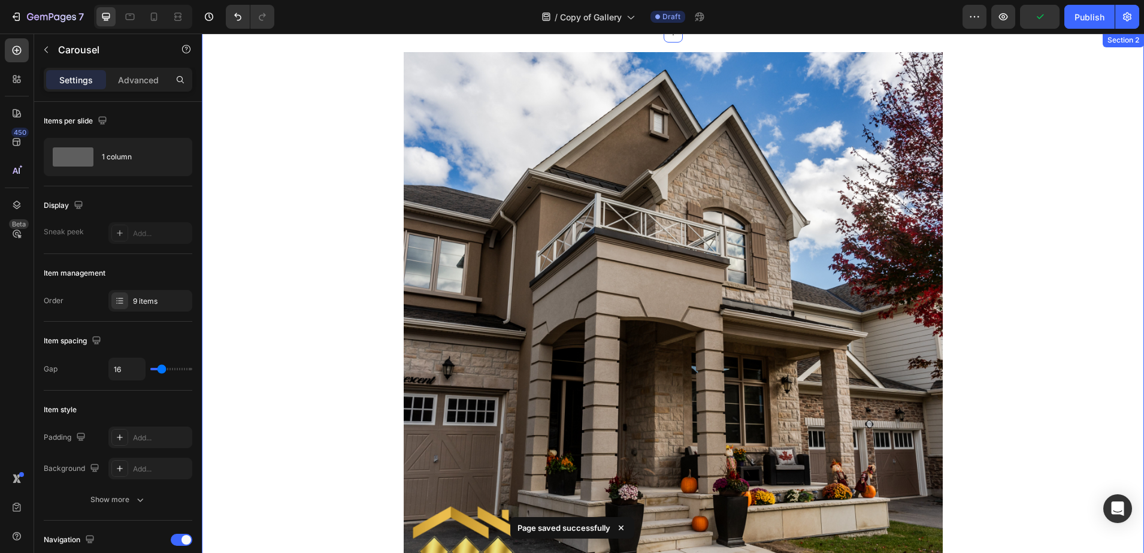
scroll to position [0, 0]
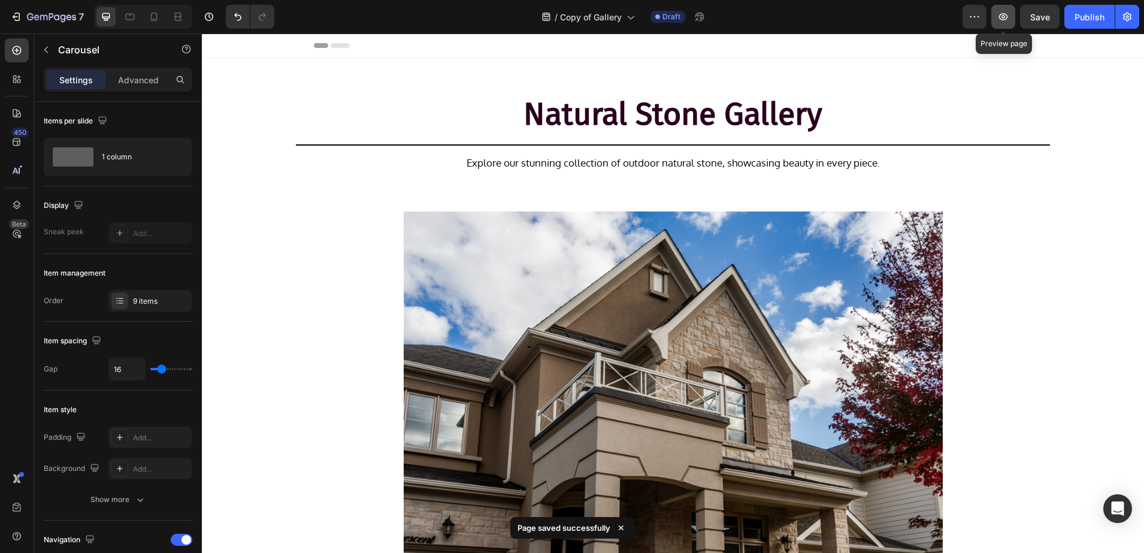
click at [1006, 17] on icon "button" at bounding box center [1003, 17] width 12 height 12
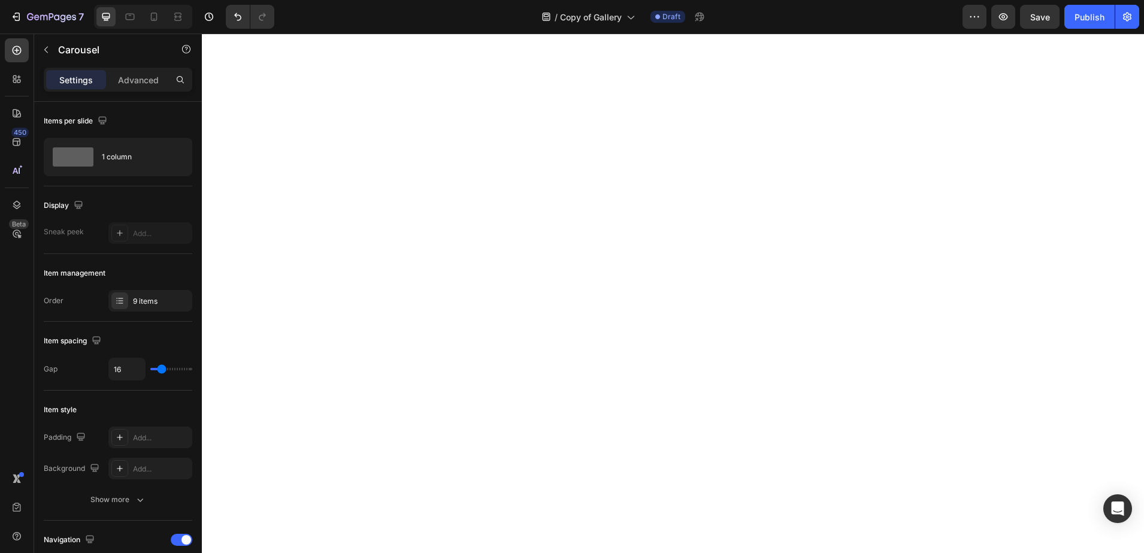
scroll to position [2251, 0]
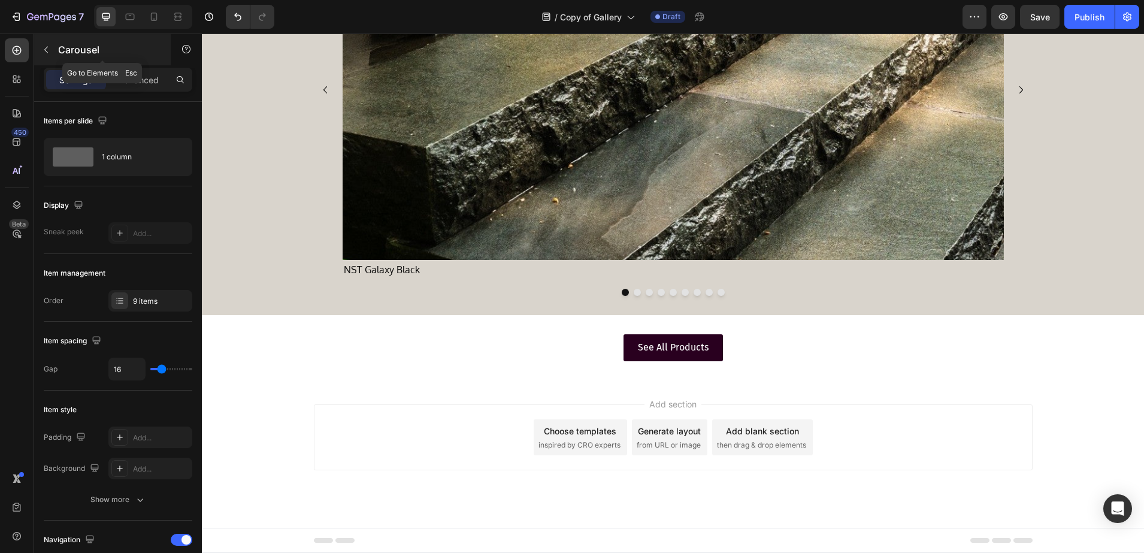
click at [96, 53] on p "Carousel" at bounding box center [109, 50] width 102 height 14
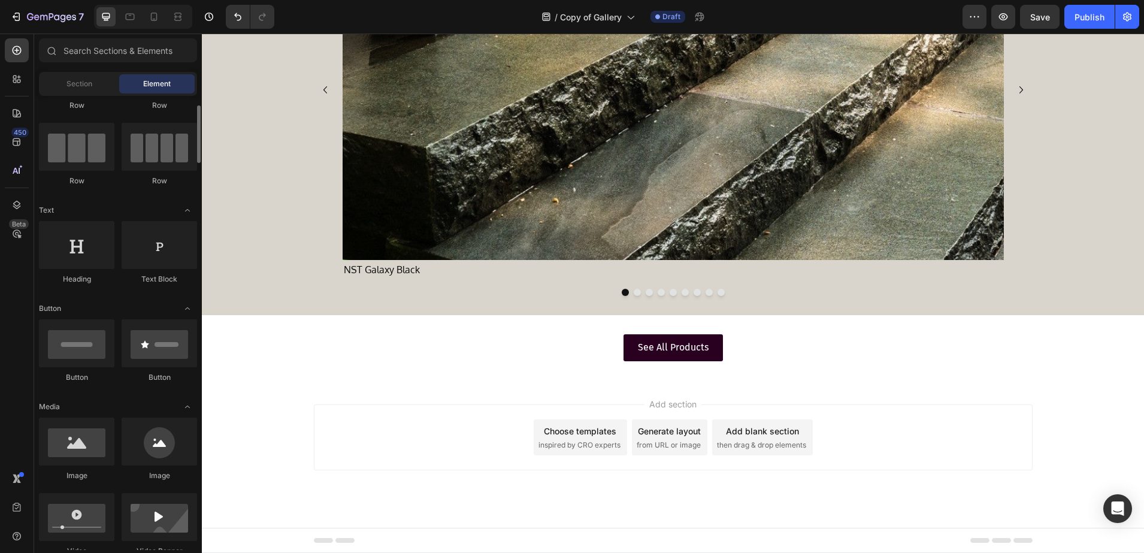
scroll to position [0, 0]
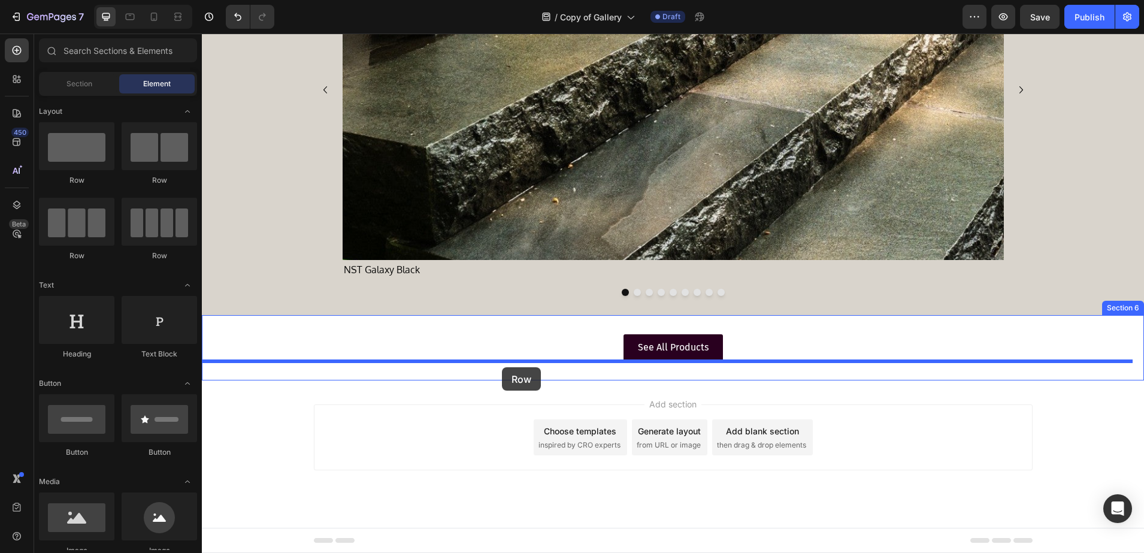
drag, startPoint x: 343, startPoint y: 187, endPoint x: 502, endPoint y: 367, distance: 240.2
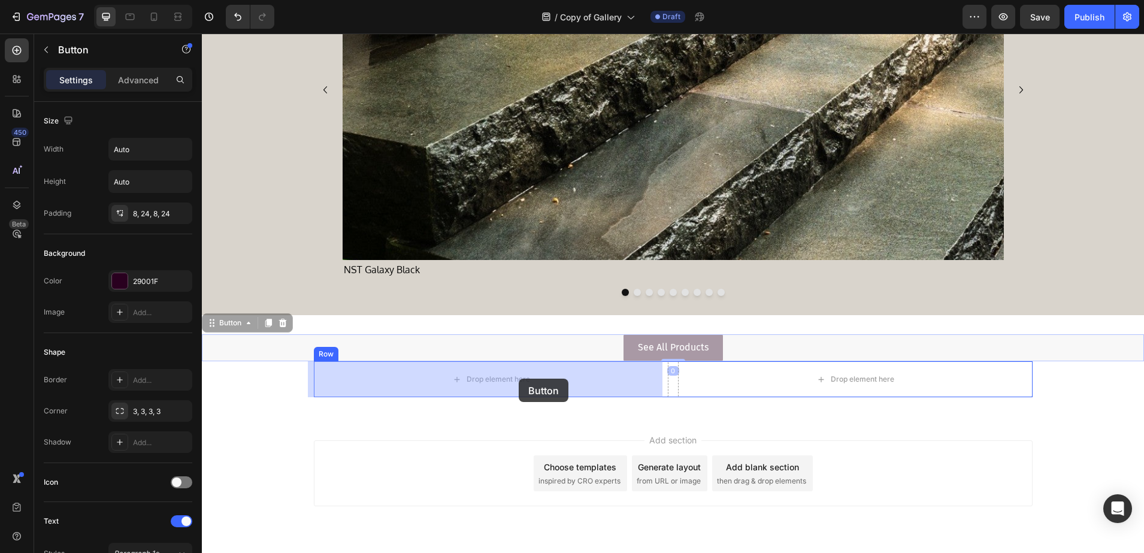
drag, startPoint x: 625, startPoint y: 347, endPoint x: 533, endPoint y: 374, distance: 96.1
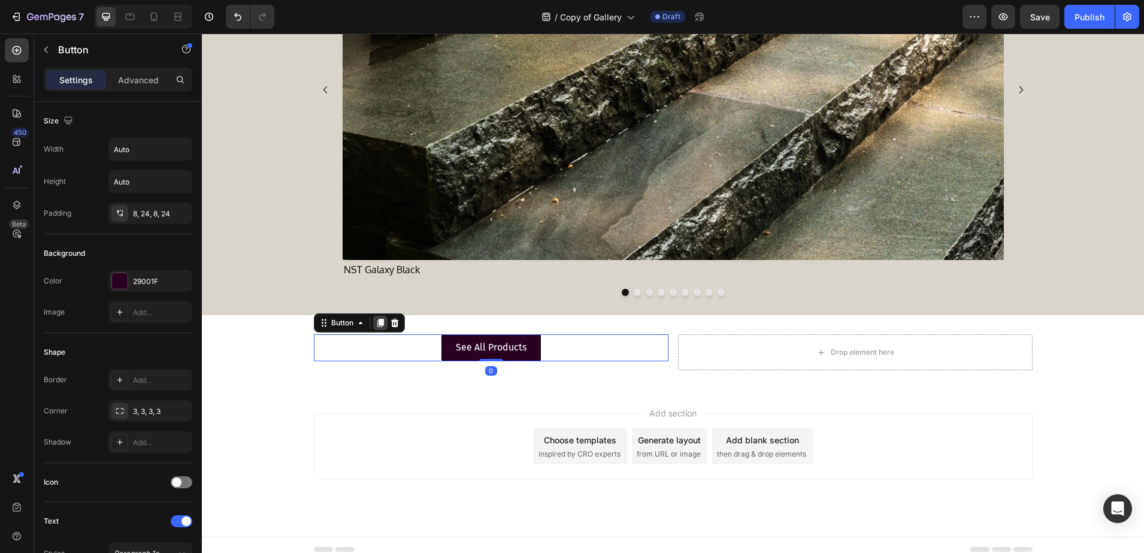
click at [377, 322] on icon at bounding box center [380, 323] width 7 height 8
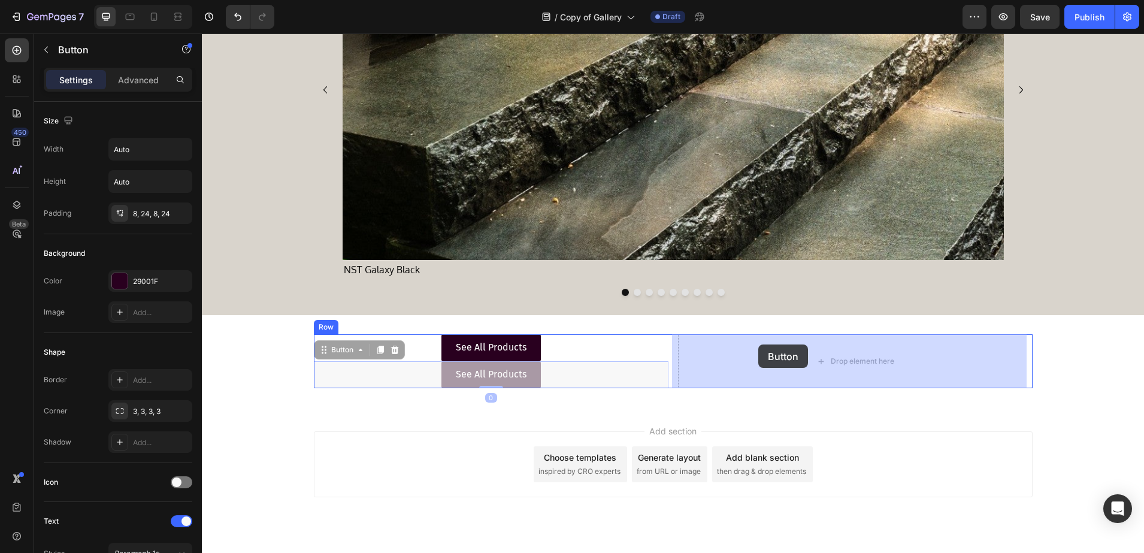
drag, startPoint x: 322, startPoint y: 344, endPoint x: 758, endPoint y: 344, distance: 436.1
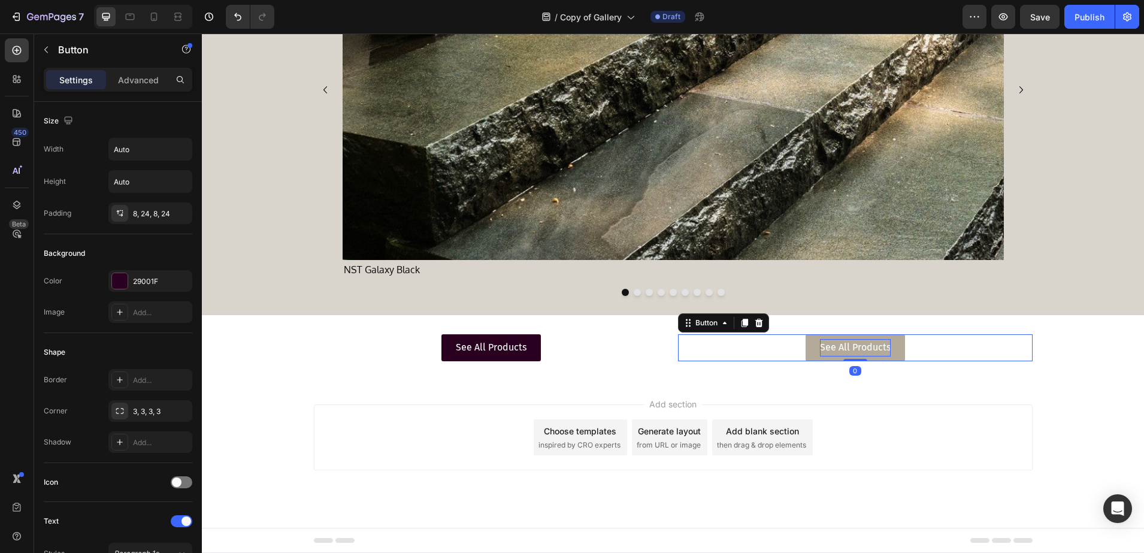
click at [842, 346] on p "See All Products" at bounding box center [855, 347] width 71 height 17
click at [848, 346] on p "See All Products" at bounding box center [855, 347] width 71 height 17
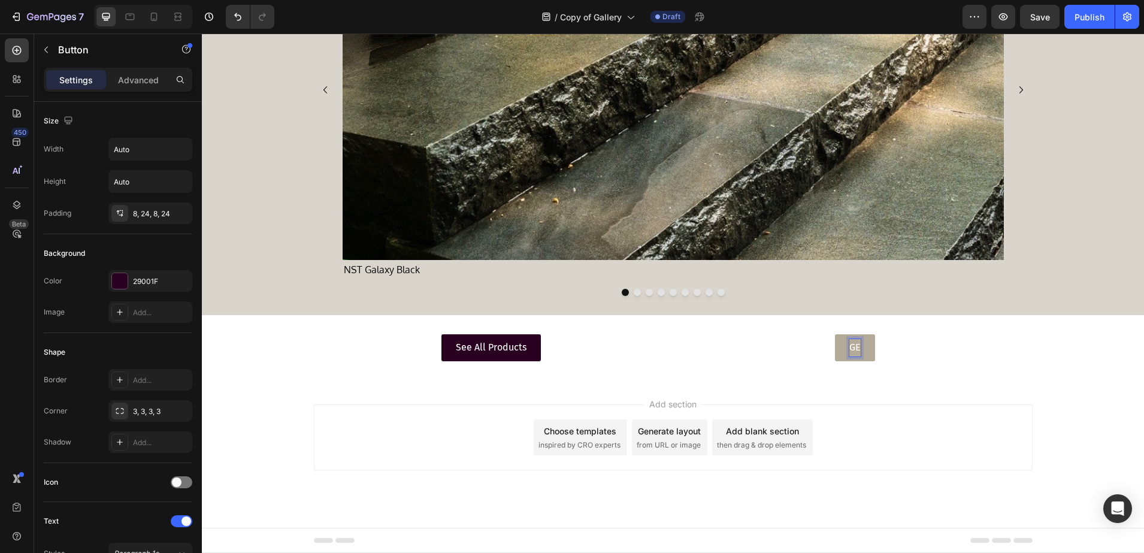
click at [835, 334] on button "GE" at bounding box center [855, 347] width 40 height 27
click at [819, 334] on button "GET MORE" at bounding box center [855, 347] width 72 height 27
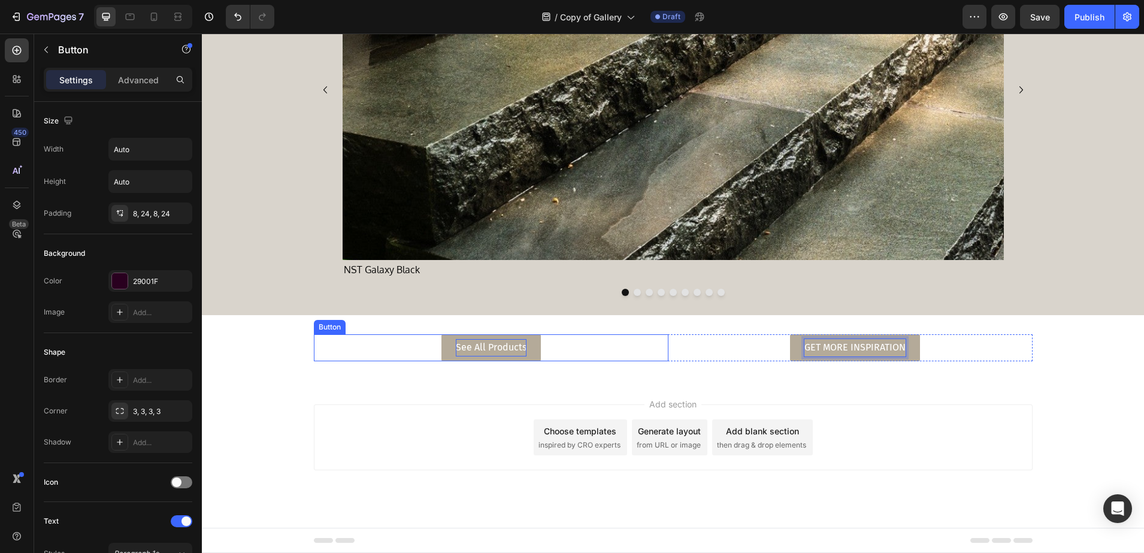
click at [500, 351] on p "See All Products" at bounding box center [491, 347] width 71 height 17
click at [511, 350] on p "See All Products" at bounding box center [491, 347] width 71 height 17
click at [516, 345] on p "See All Products" at bounding box center [491, 347] width 71 height 17
click at [468, 334] on button "SEE" at bounding box center [490, 347] width 45 height 27
click at [460, 334] on button "SEE ALL" at bounding box center [491, 347] width 62 height 27
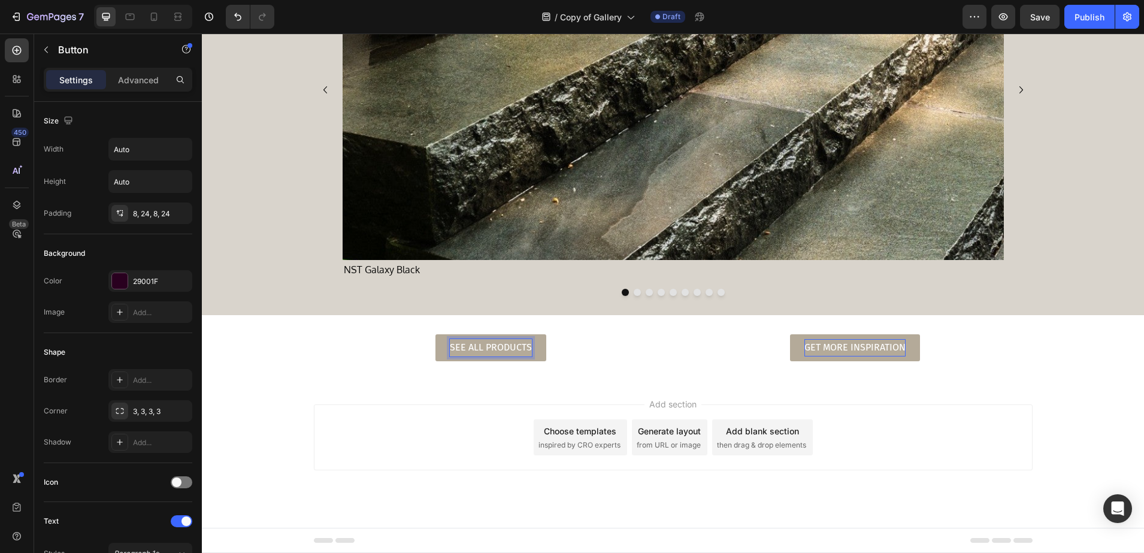
click at [328, 359] on div "SEE ALL PRODUCTS Button 0" at bounding box center [491, 347] width 355 height 27
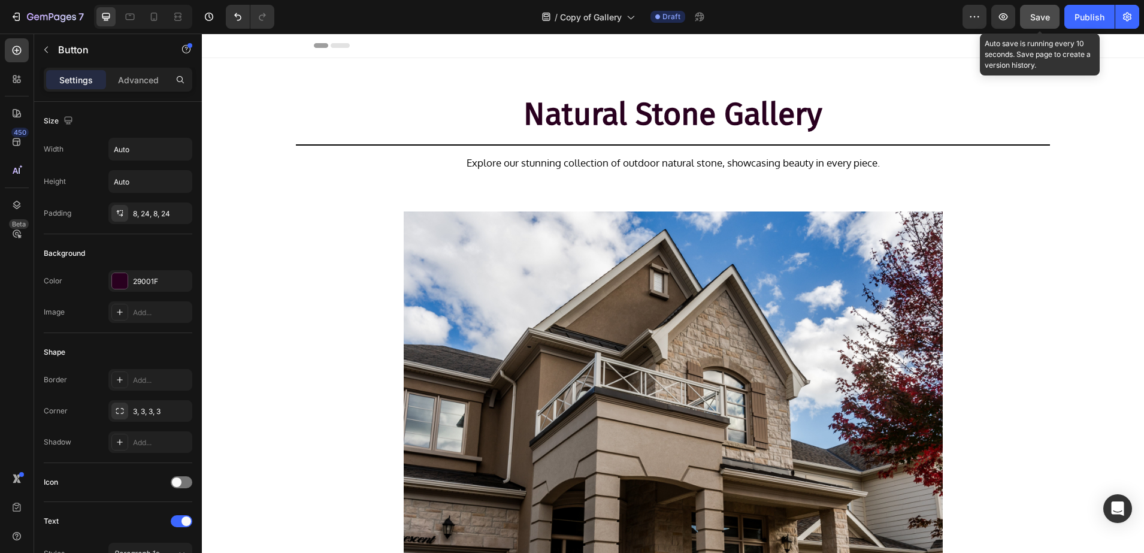
click at [1030, 21] on button "Save" at bounding box center [1040, 17] width 40 height 24
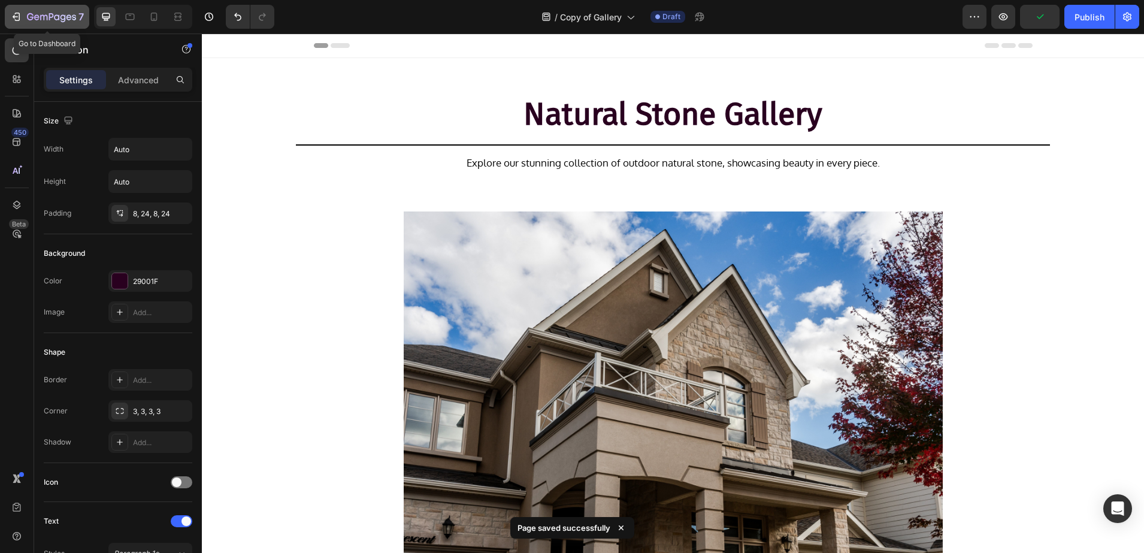
click at [56, 21] on icon "button" at bounding box center [51, 18] width 49 height 10
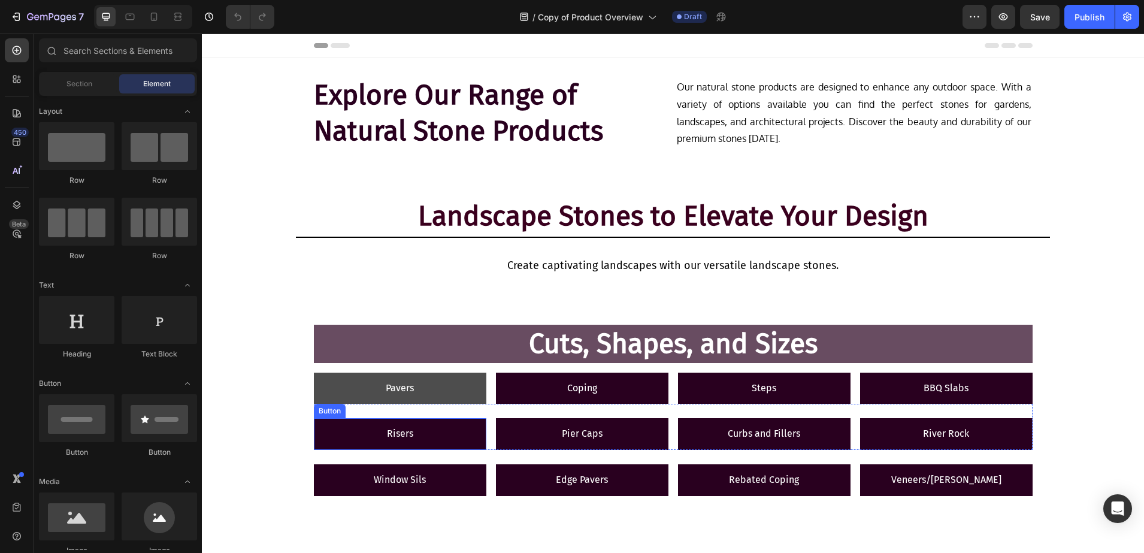
drag, startPoint x: 444, startPoint y: 383, endPoint x: 473, endPoint y: 387, distance: 29.0
click at [444, 383] on link "Pavers" at bounding box center [400, 389] width 173 height 32
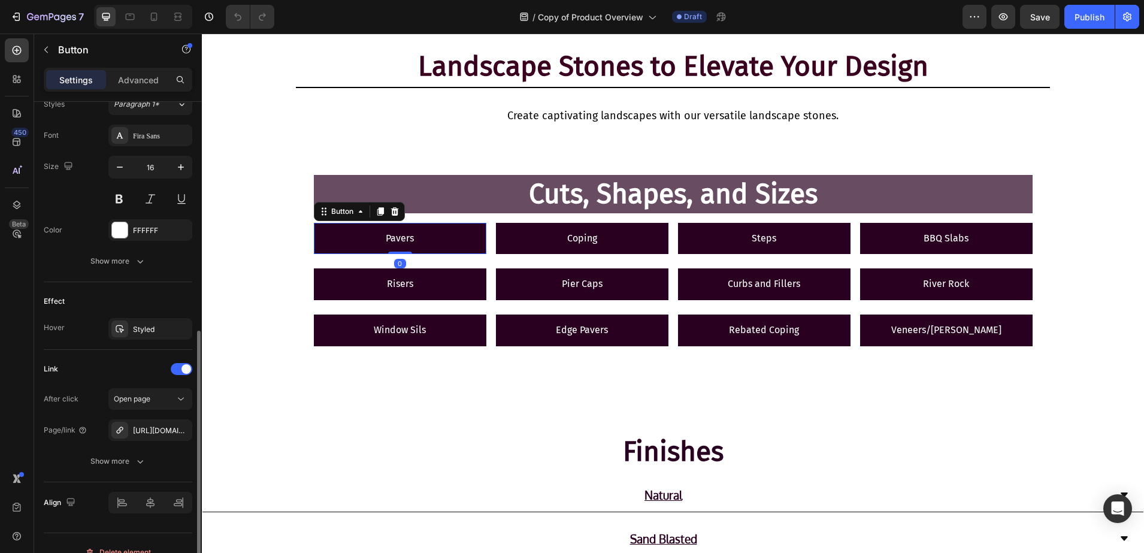
scroll to position [467, 0]
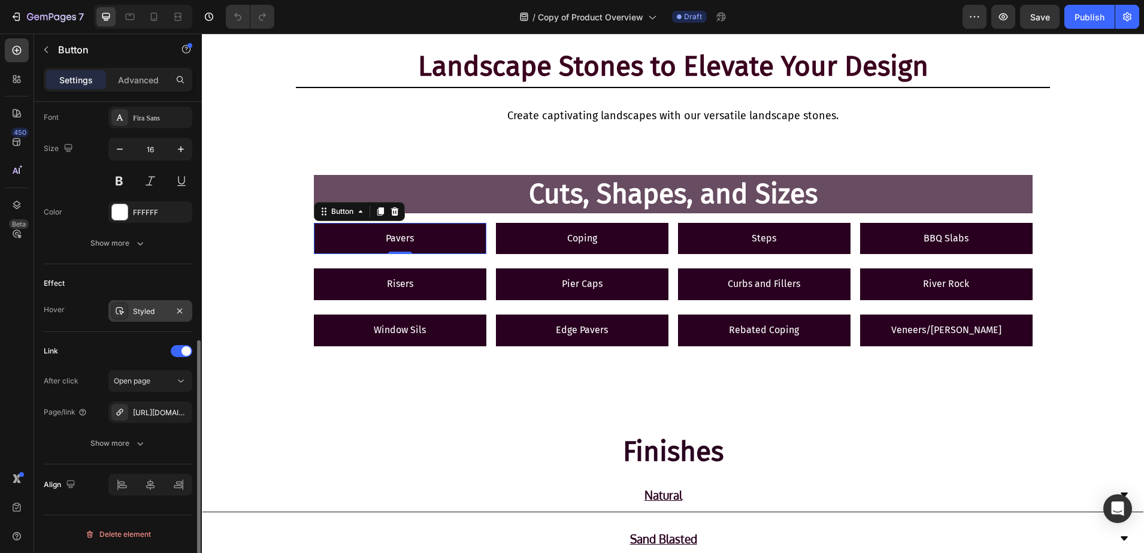
click at [125, 304] on div at bounding box center [119, 311] width 17 height 17
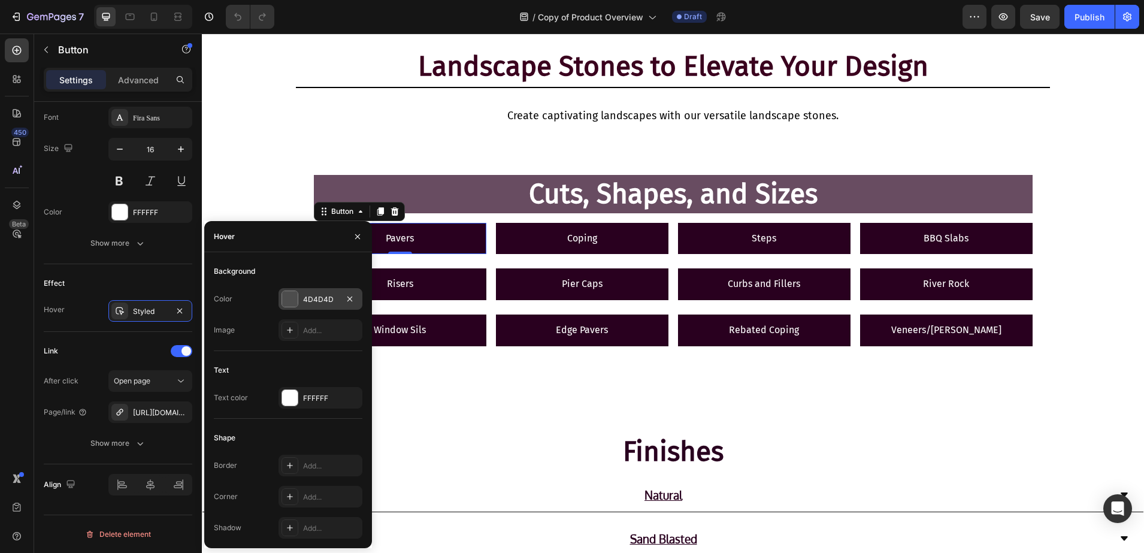
click at [291, 294] on div at bounding box center [290, 299] width 16 height 16
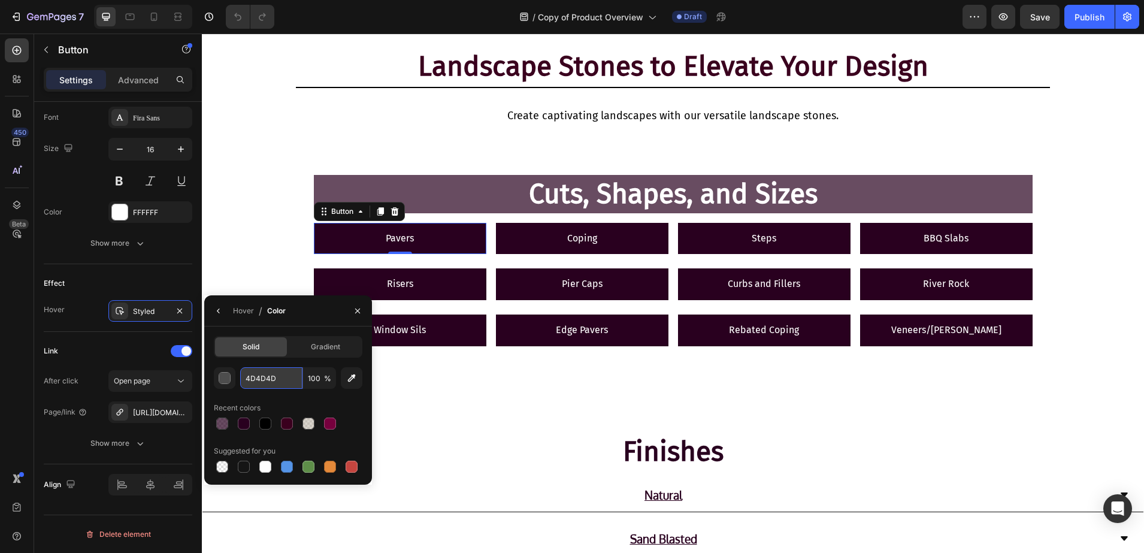
click at [279, 377] on input "4D4D4D" at bounding box center [271, 378] width 62 height 22
paste input "B4AA99"
type input "B4AA99"
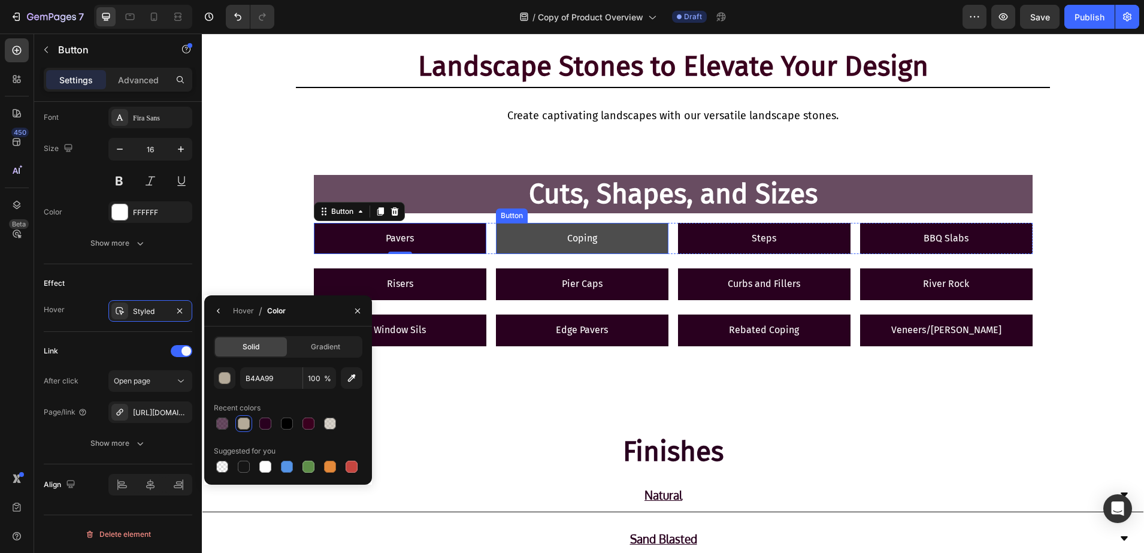
click at [533, 246] on link "Coping" at bounding box center [582, 239] width 173 height 32
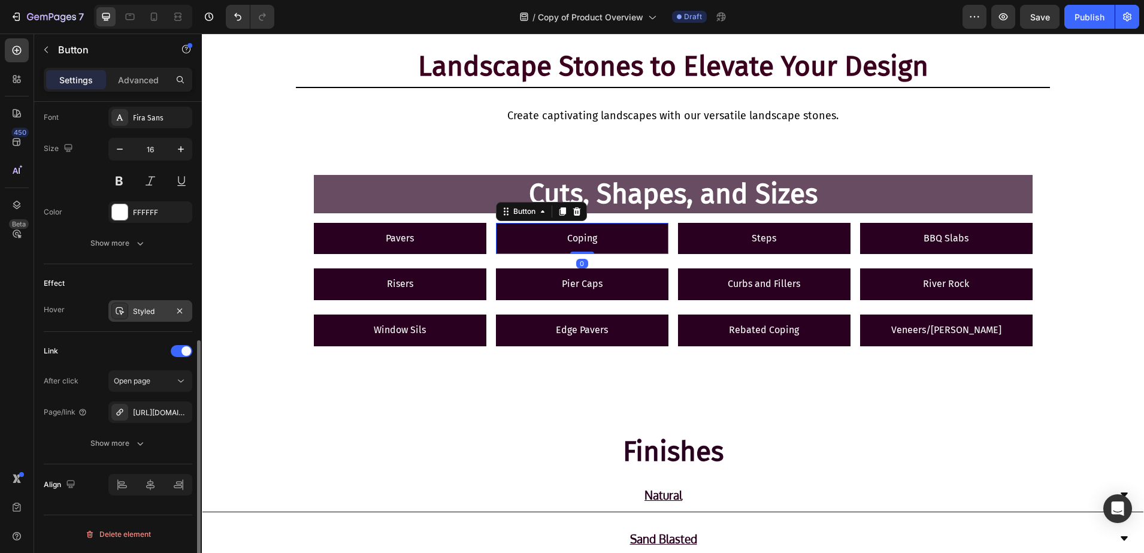
click at [132, 320] on div "Styled" at bounding box center [150, 311] width 84 height 22
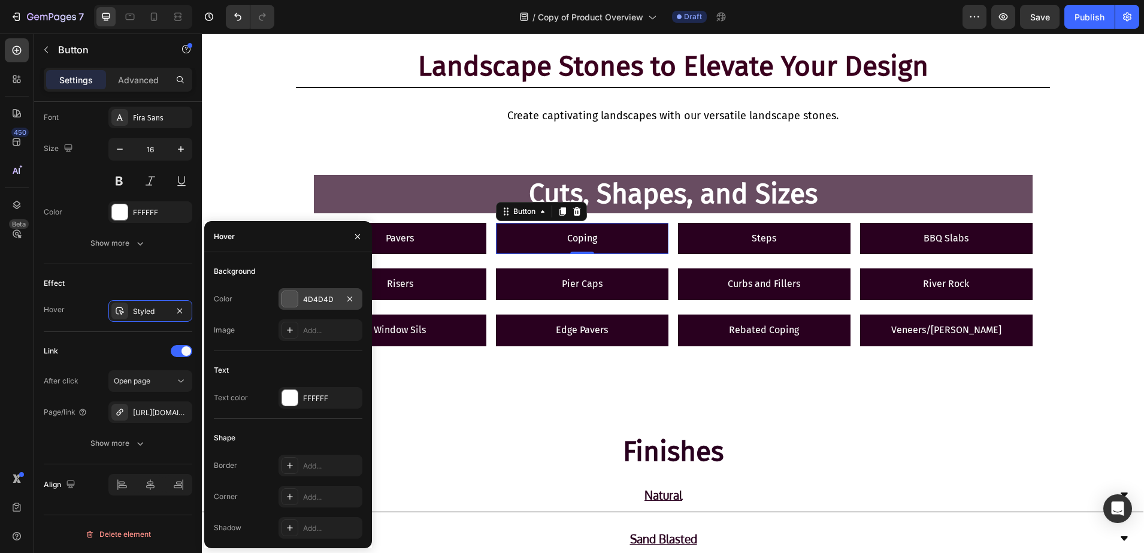
click at [318, 303] on div "4D4D4D" at bounding box center [320, 299] width 35 height 11
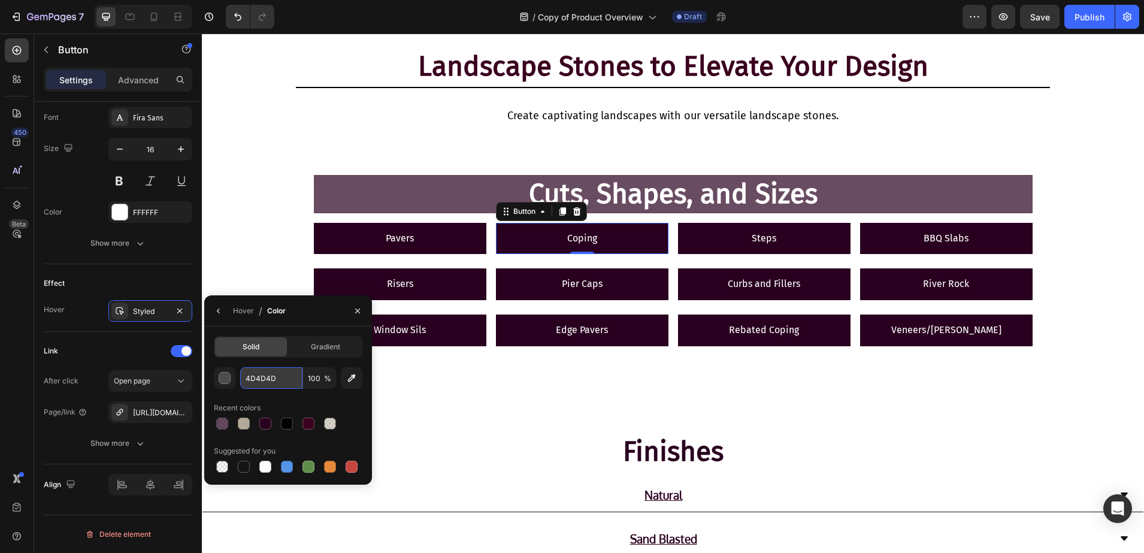
click at [285, 371] on input "4D4D4D" at bounding box center [271, 378] width 62 height 22
paste input "B4AA99"
type input "B4AA99"
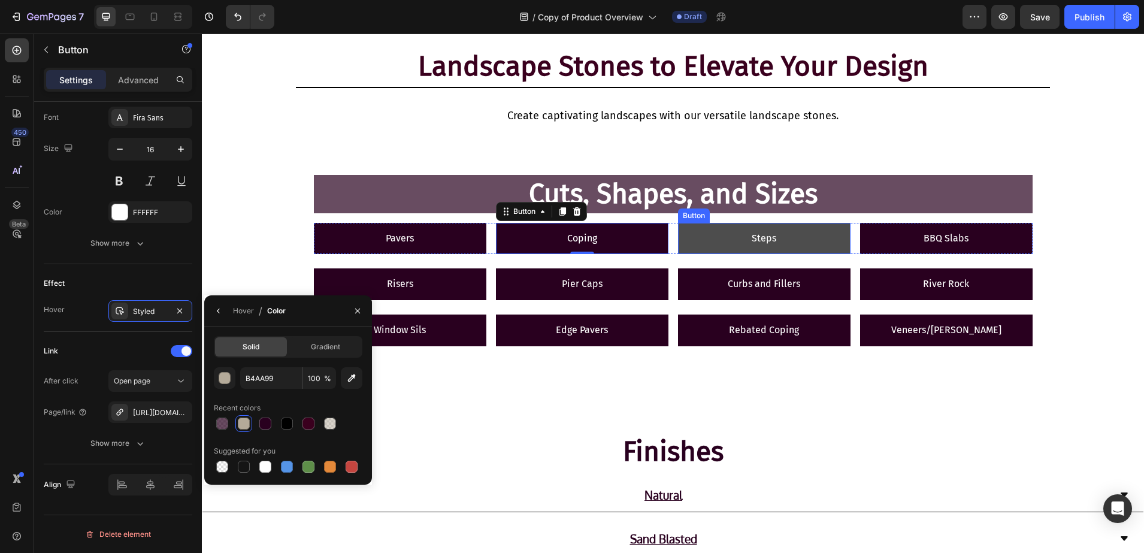
click at [688, 238] on link "Steps" at bounding box center [764, 239] width 173 height 32
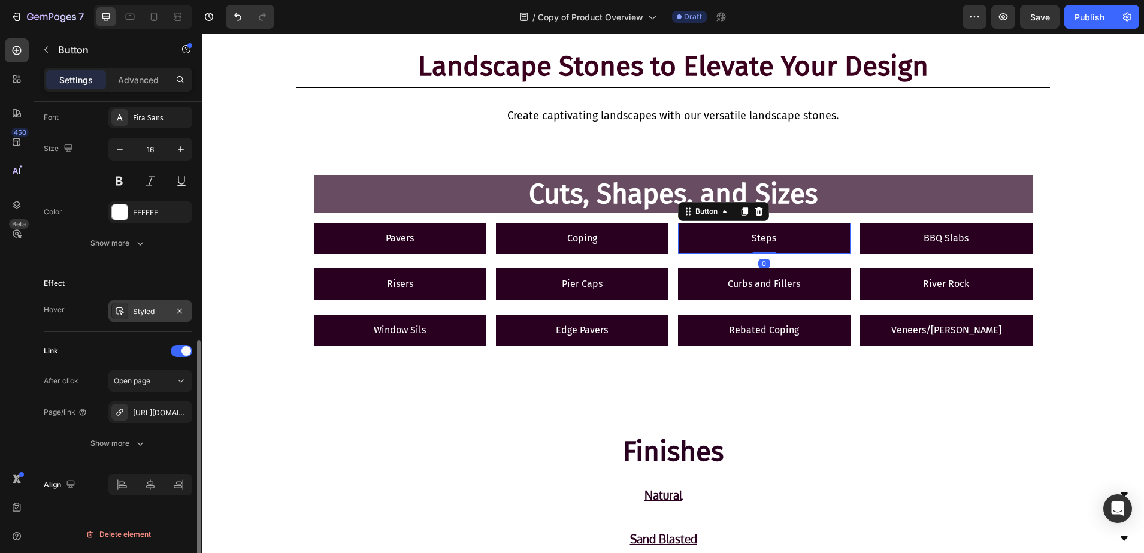
click at [126, 310] on div at bounding box center [119, 311] width 17 height 17
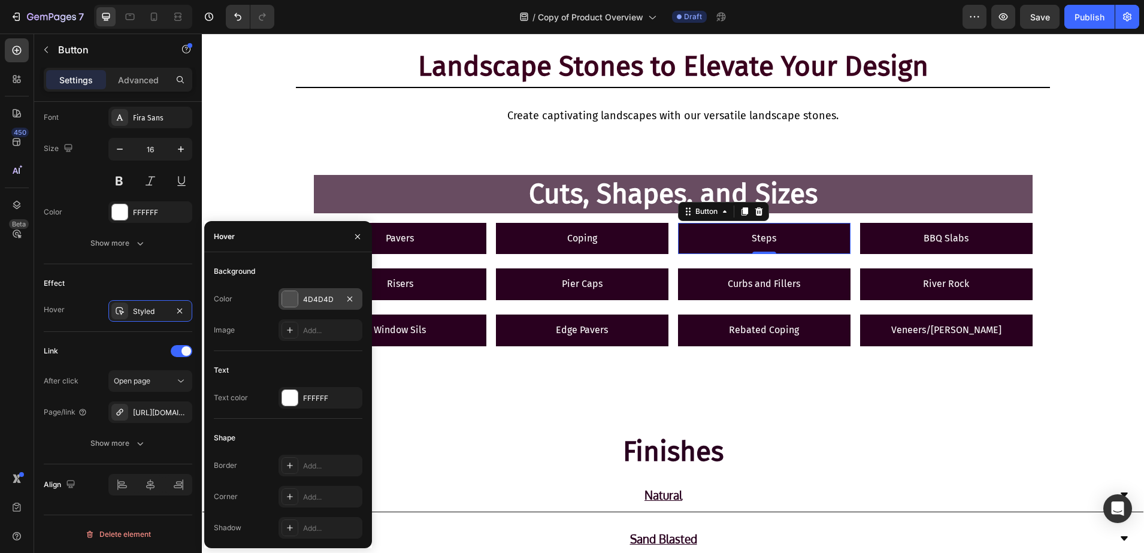
click at [295, 294] on div at bounding box center [290, 299] width 16 height 16
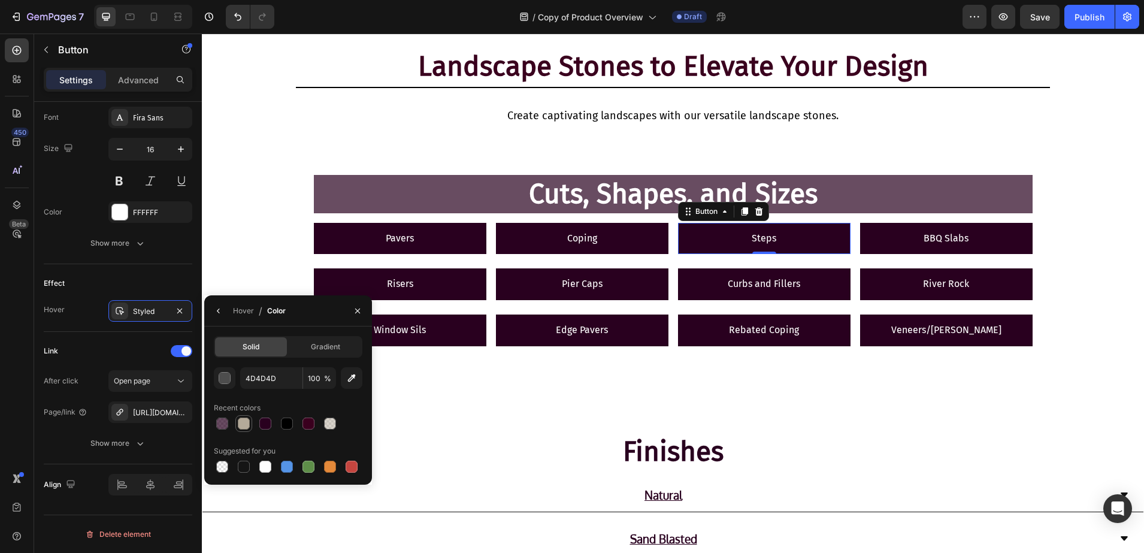
click at [241, 422] on div at bounding box center [244, 424] width 12 height 12
type input "B4AA99"
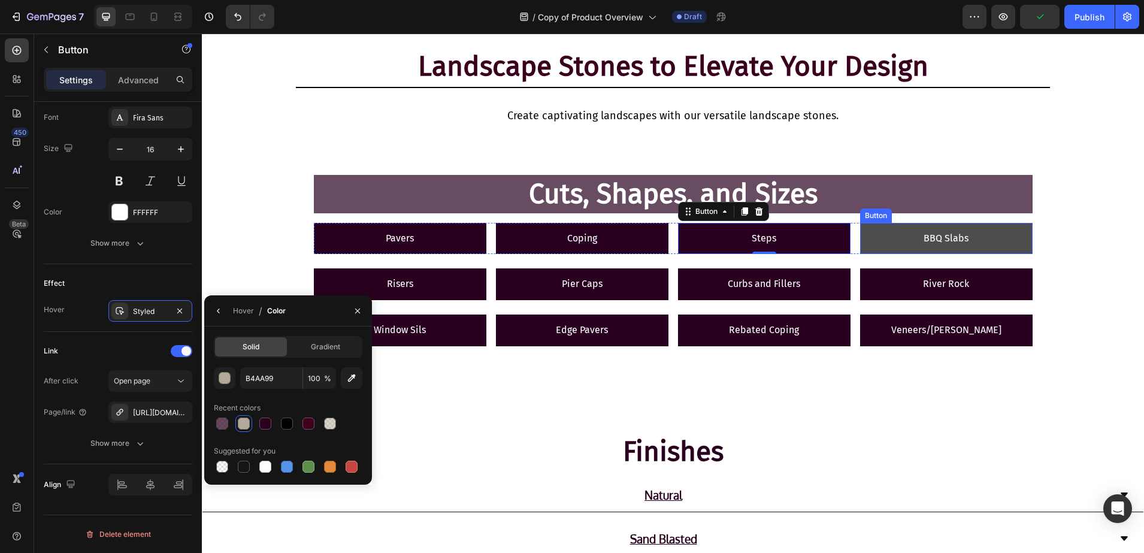
click at [881, 234] on link "BBQ Slabs" at bounding box center [946, 239] width 173 height 32
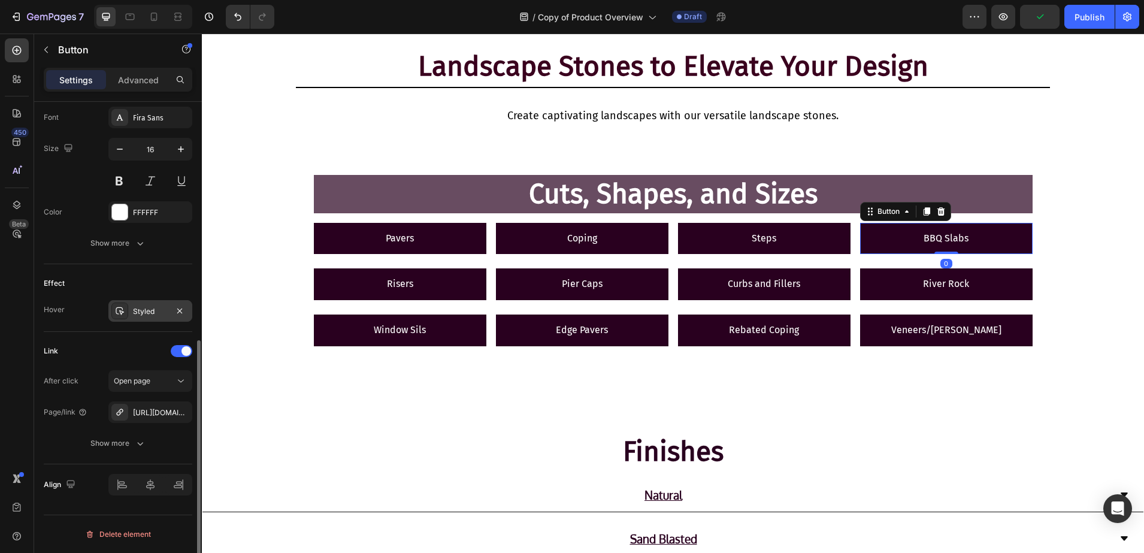
click at [121, 310] on icon at bounding box center [120, 311] width 10 height 10
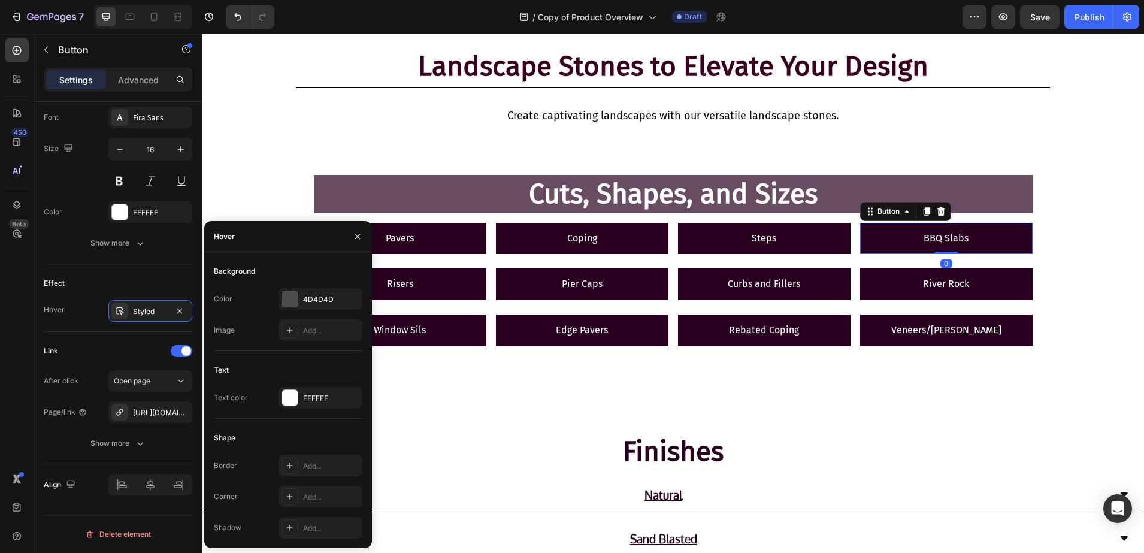
click at [329, 286] on div "Background Color 4D4D4D Image Add..." at bounding box center [288, 306] width 149 height 89
click at [318, 294] on div "4D4D4D" at bounding box center [320, 299] width 35 height 11
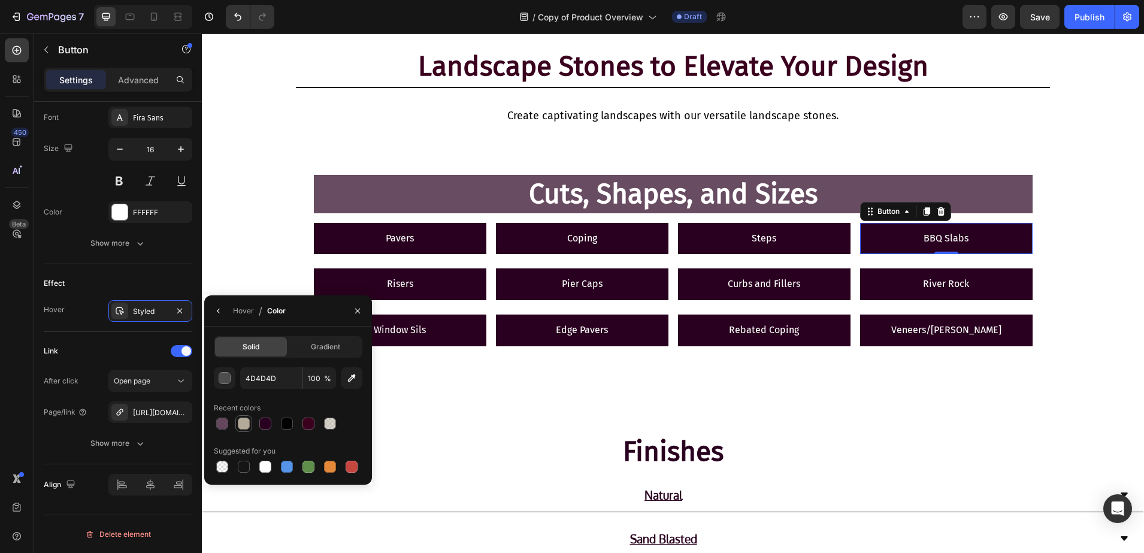
click at [247, 422] on div at bounding box center [244, 424] width 12 height 12
type input "B4AA99"
click at [441, 284] on link "Risers" at bounding box center [400, 284] width 173 height 32
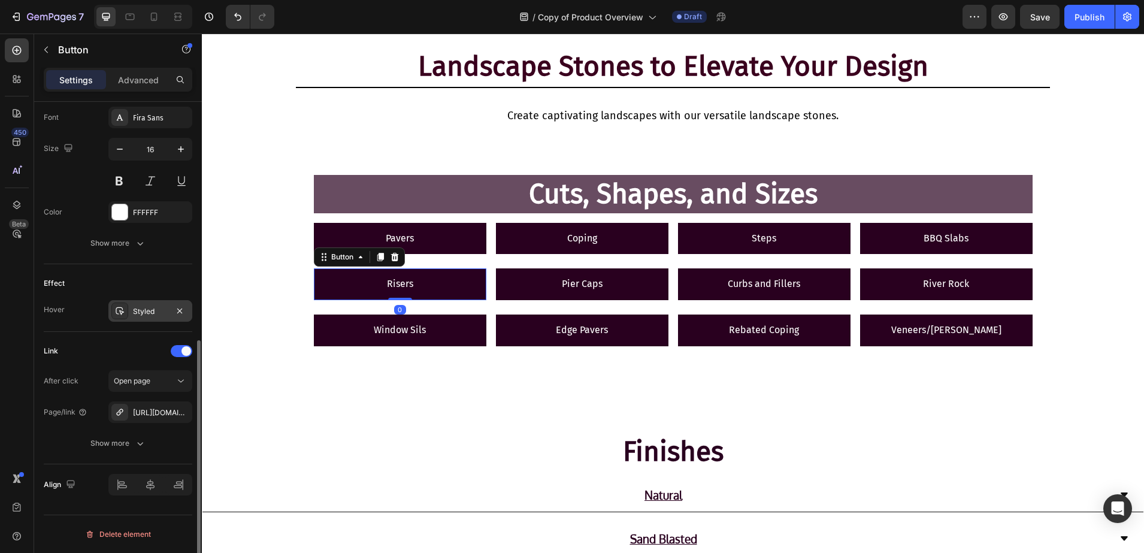
click at [119, 316] on div at bounding box center [119, 311] width 17 height 17
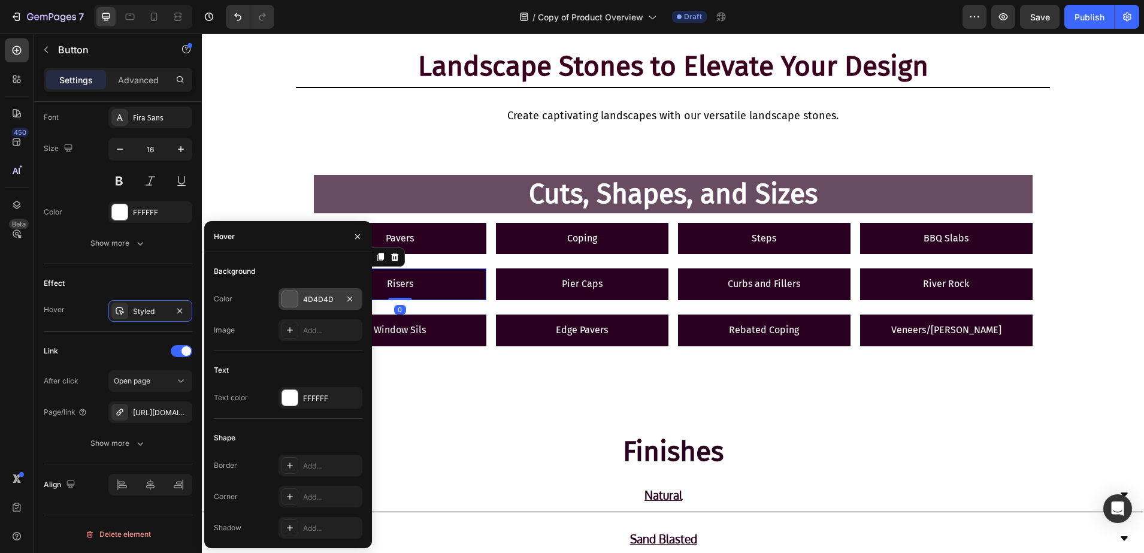
click at [289, 301] on div at bounding box center [290, 299] width 16 height 16
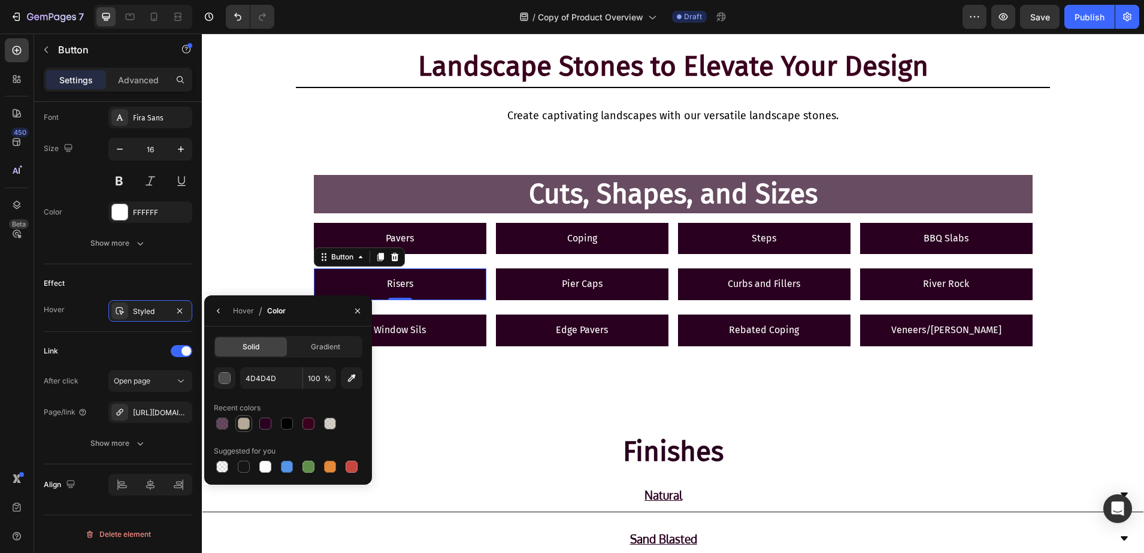
click at [242, 424] on div at bounding box center [244, 424] width 12 height 12
type input "B4AA99"
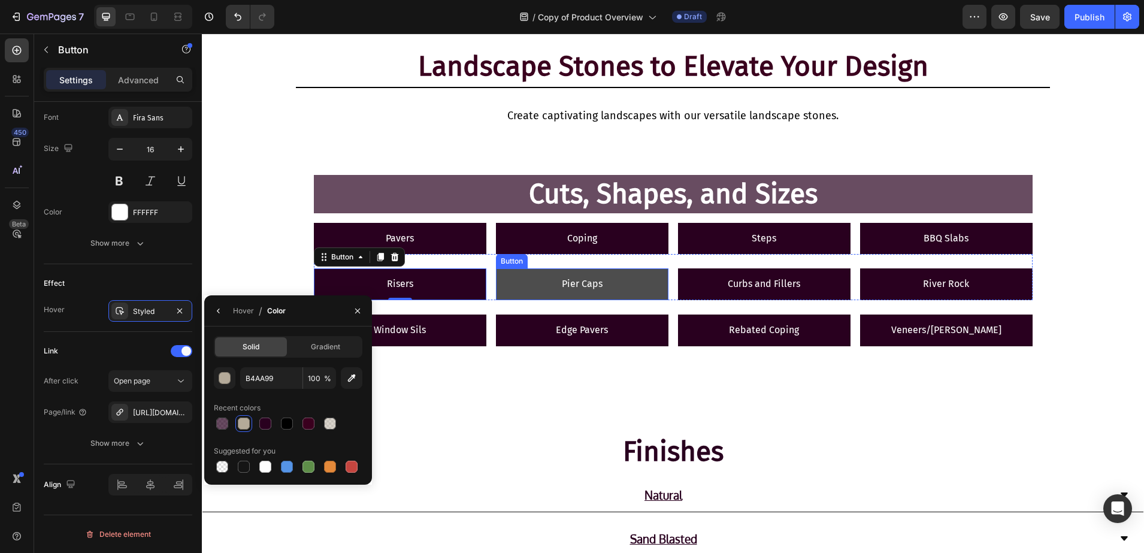
click at [522, 289] on link "Pier Caps" at bounding box center [582, 284] width 173 height 32
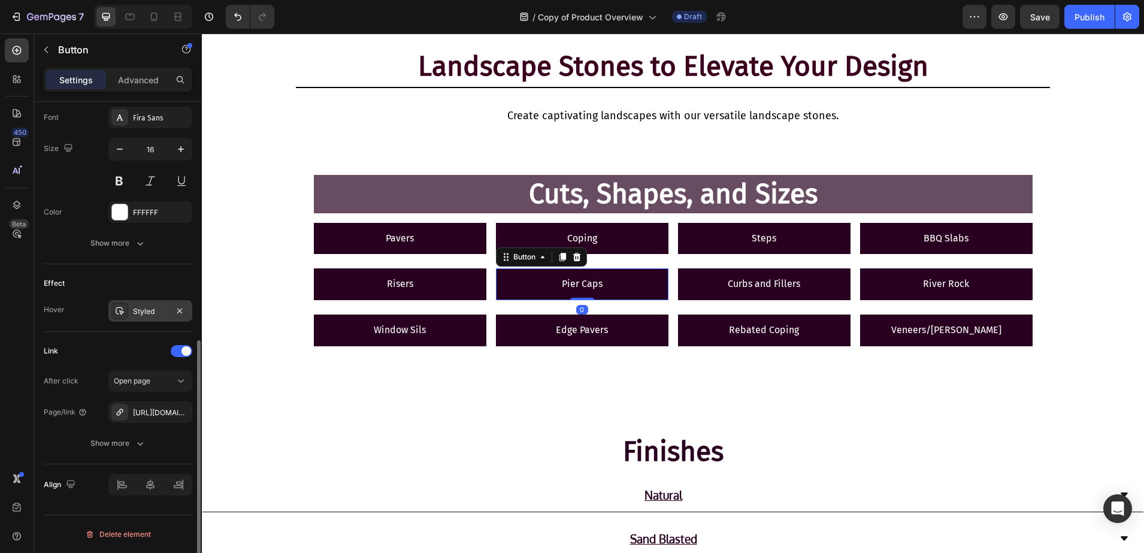
click at [115, 307] on icon at bounding box center [120, 311] width 10 height 10
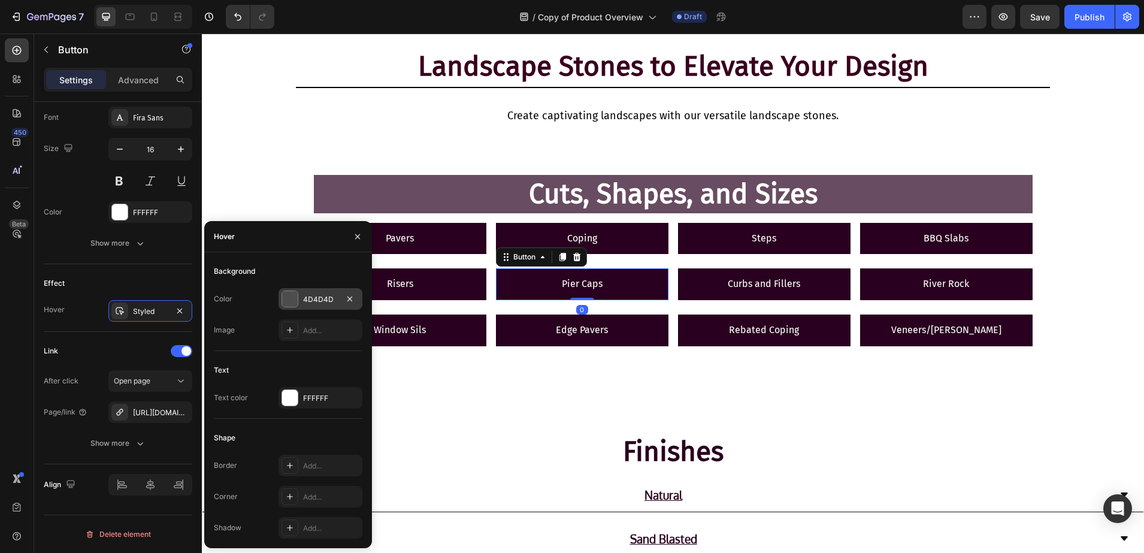
click at [297, 288] on div "4D4D4D" at bounding box center [321, 299] width 84 height 22
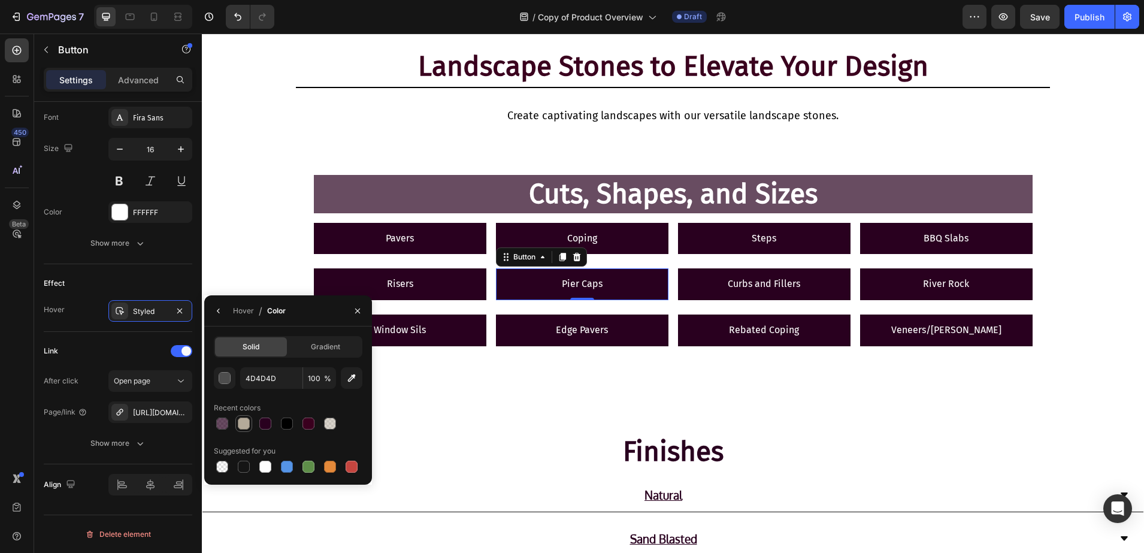
click at [247, 421] on div at bounding box center [244, 424] width 12 height 12
type input "B4AA99"
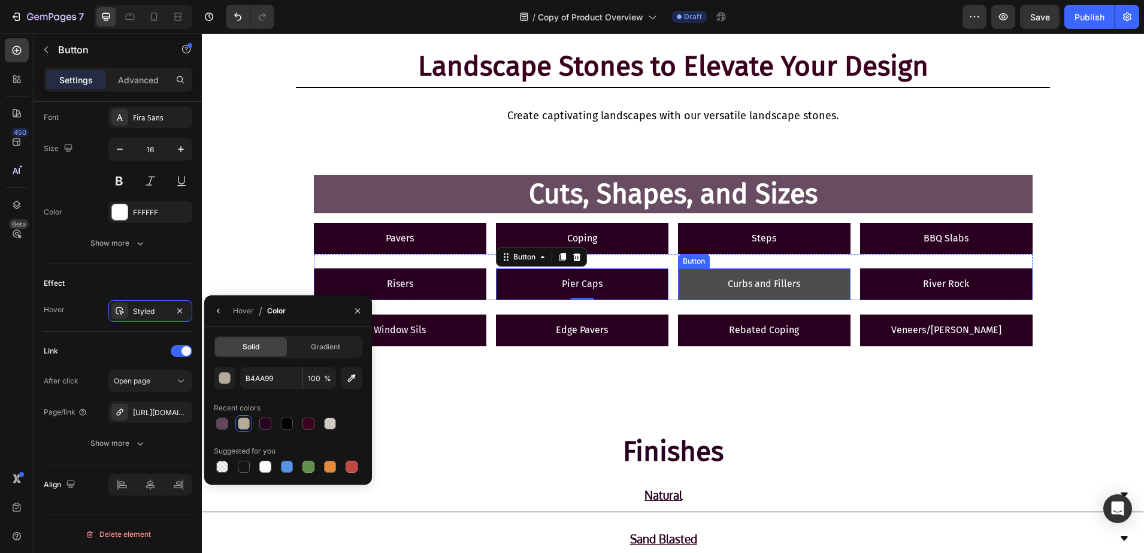
click at [695, 282] on link "Curbs and Fillers" at bounding box center [764, 284] width 173 height 32
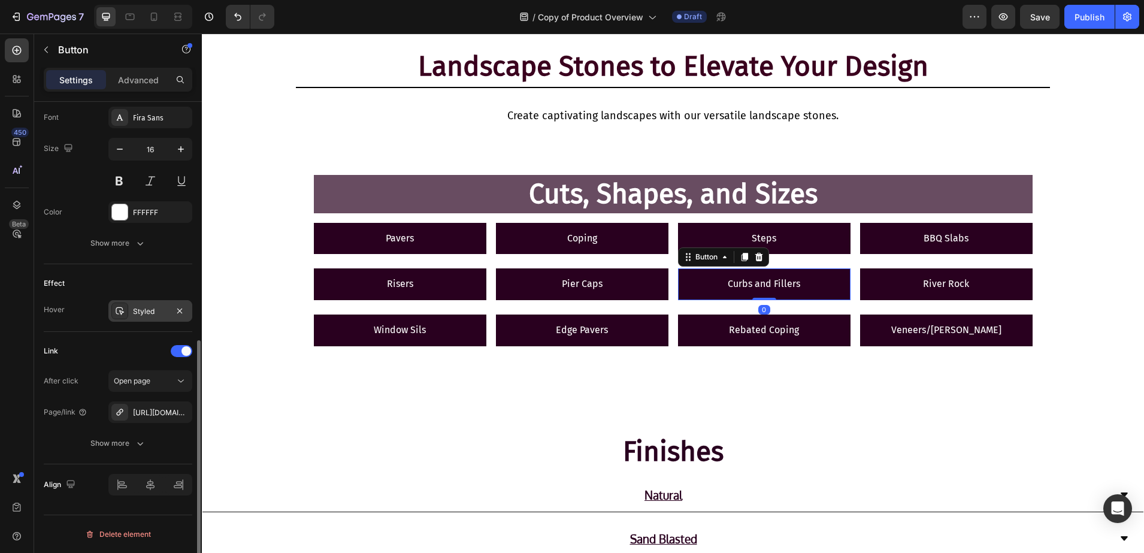
click at [115, 311] on icon at bounding box center [120, 311] width 10 height 10
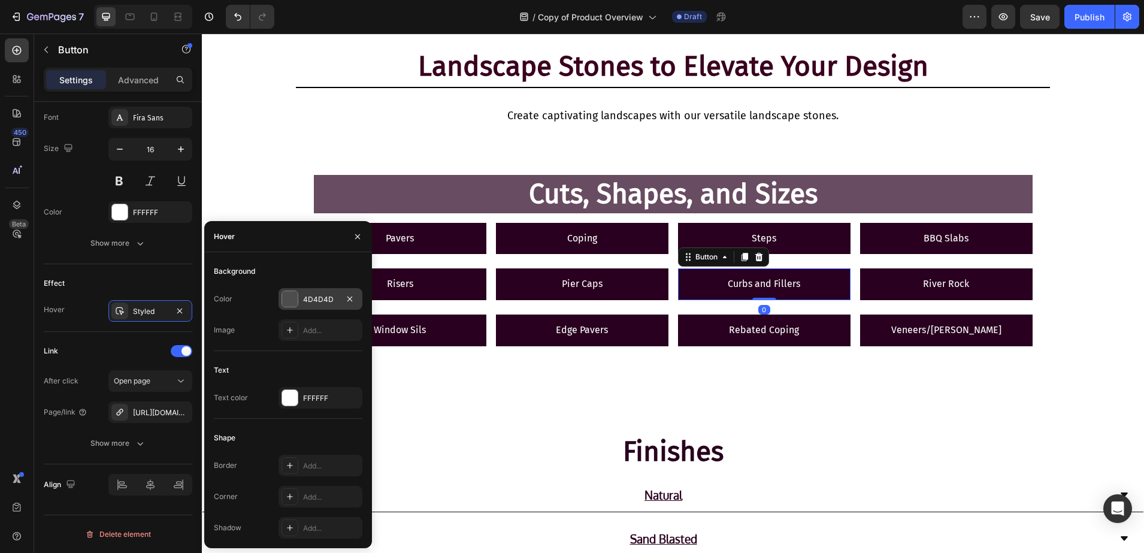
click at [293, 298] on div at bounding box center [290, 299] width 16 height 16
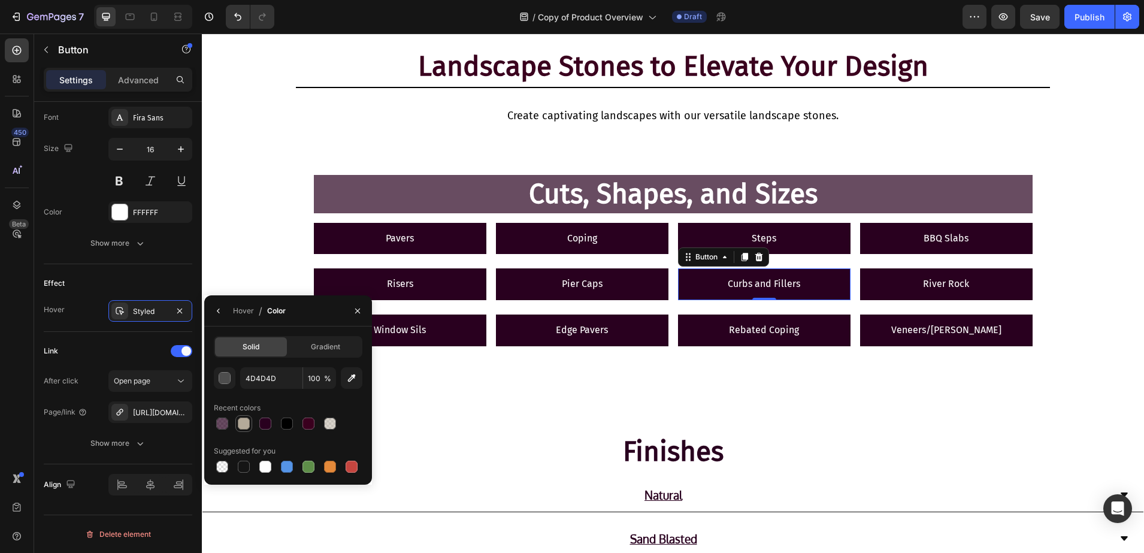
click at [249, 418] on div at bounding box center [244, 423] width 14 height 14
type input "B4AA99"
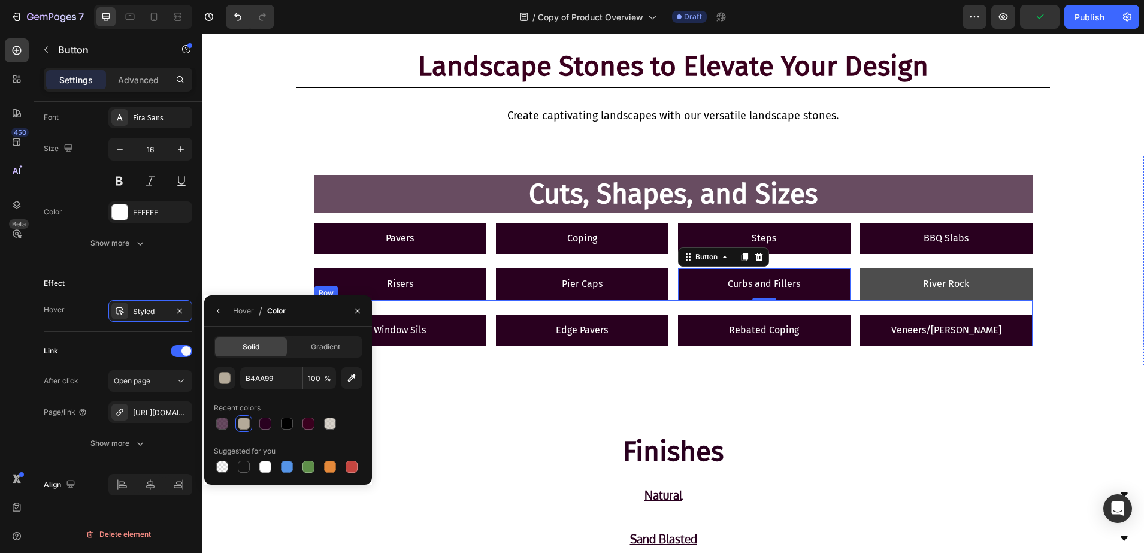
click at [908, 289] on link "River Rock" at bounding box center [946, 284] width 173 height 32
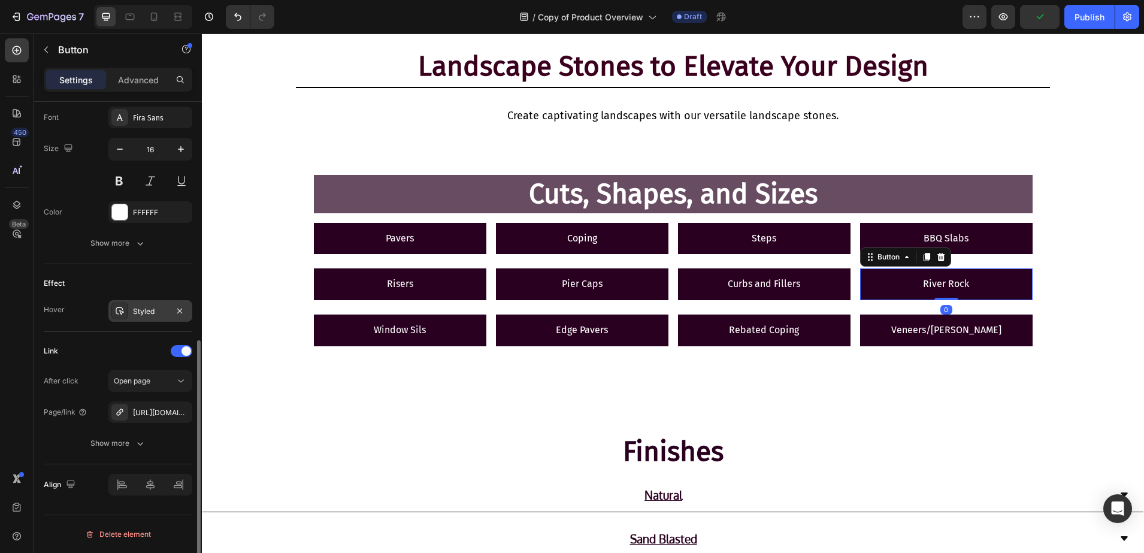
click at [131, 316] on div "Styled" at bounding box center [150, 311] width 84 height 22
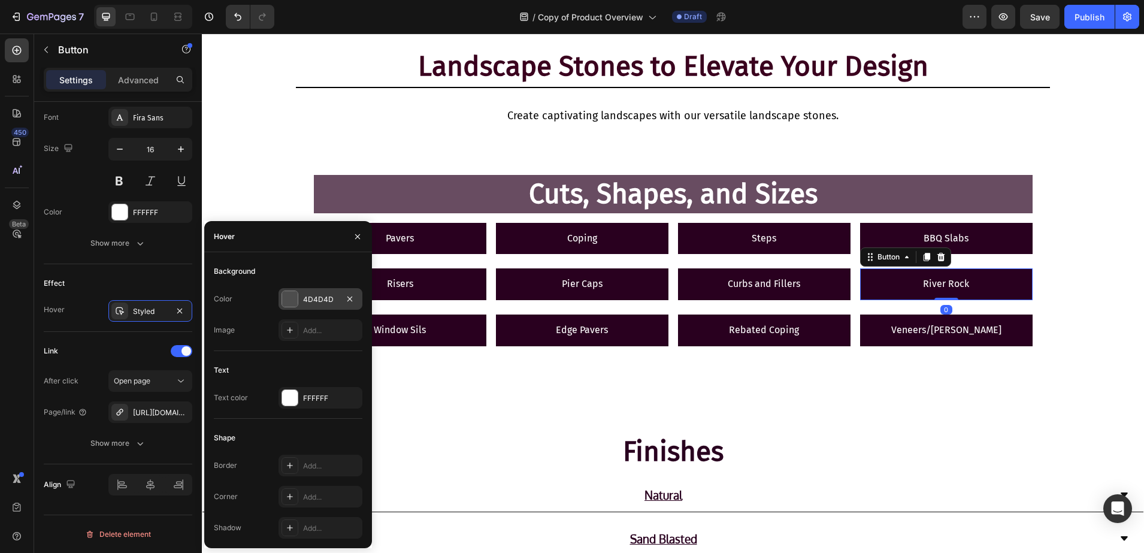
click at [289, 305] on div at bounding box center [290, 299] width 16 height 16
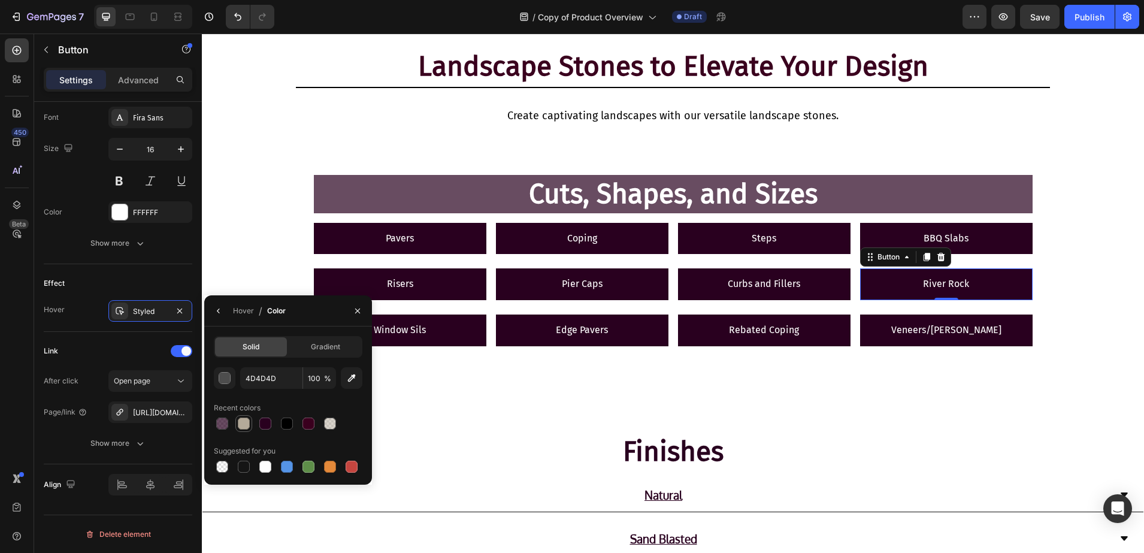
click at [247, 420] on div at bounding box center [244, 424] width 12 height 12
type input "B4AA99"
click at [429, 332] on link "Window Sils" at bounding box center [400, 331] width 173 height 32
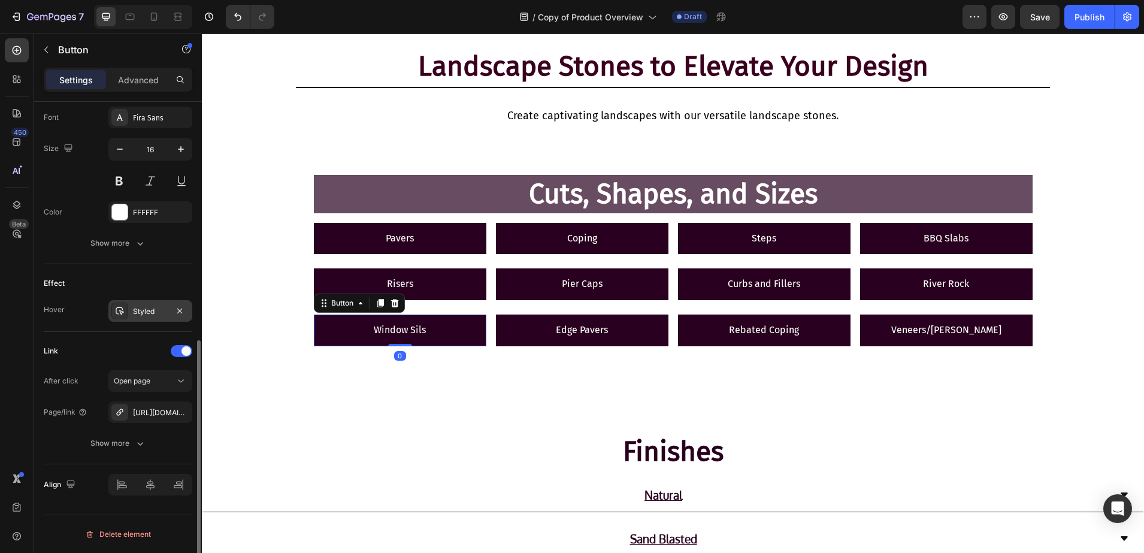
click at [130, 317] on div "Styled" at bounding box center [150, 311] width 84 height 22
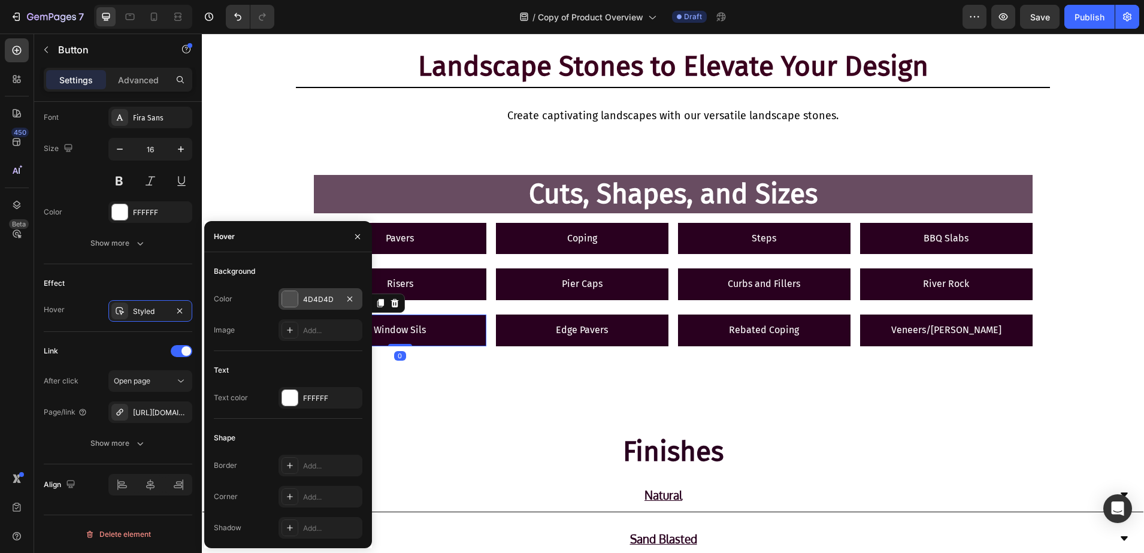
click at [295, 300] on div at bounding box center [290, 299] width 16 height 16
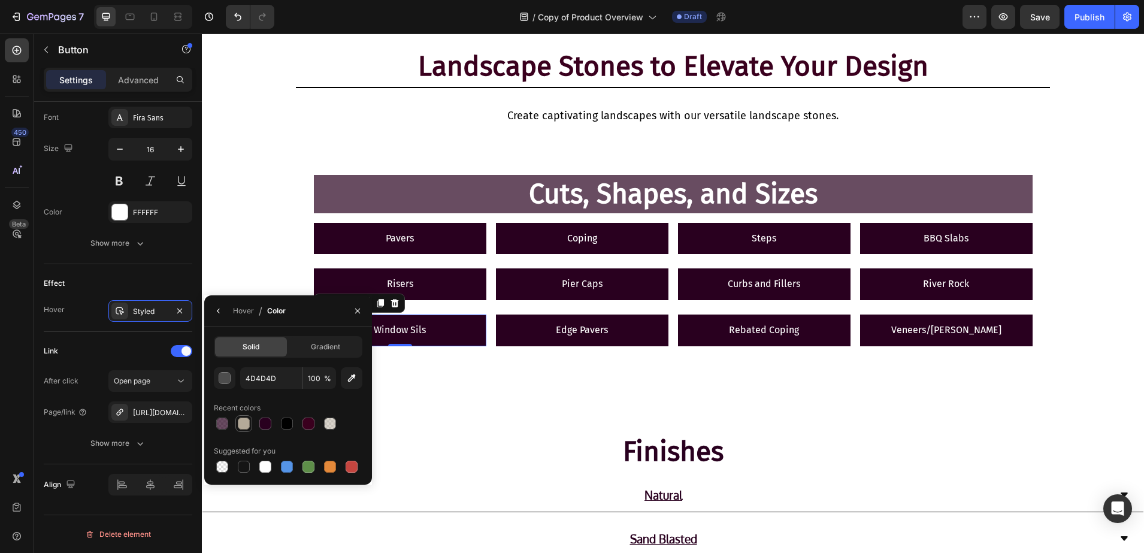
click at [241, 419] on div at bounding box center [244, 424] width 12 height 12
type input "B4AA99"
click at [542, 317] on link "Edge Pavers" at bounding box center [582, 331] width 173 height 32
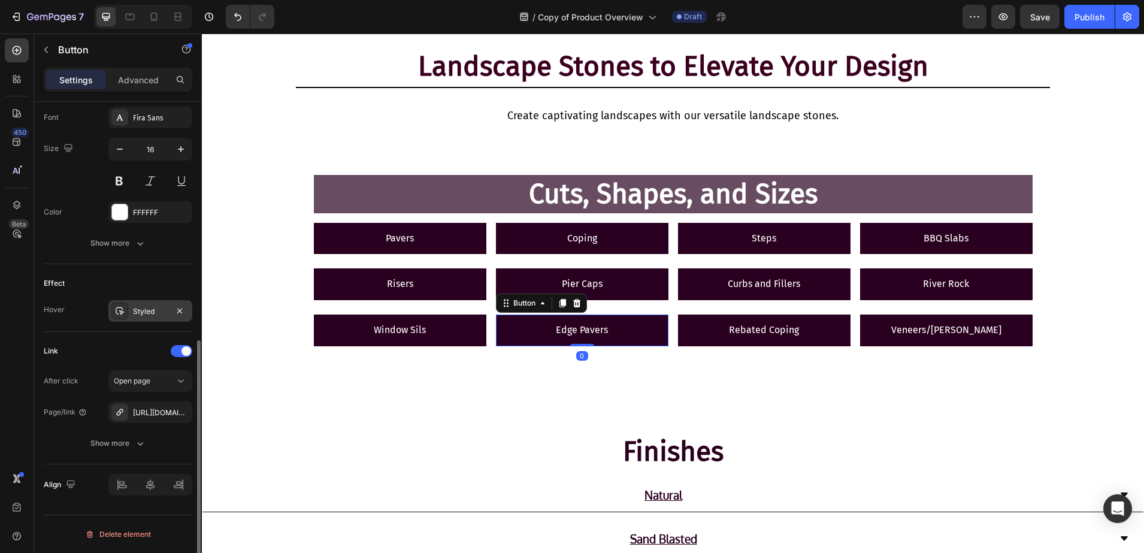
click at [143, 301] on div "Styled" at bounding box center [150, 311] width 84 height 22
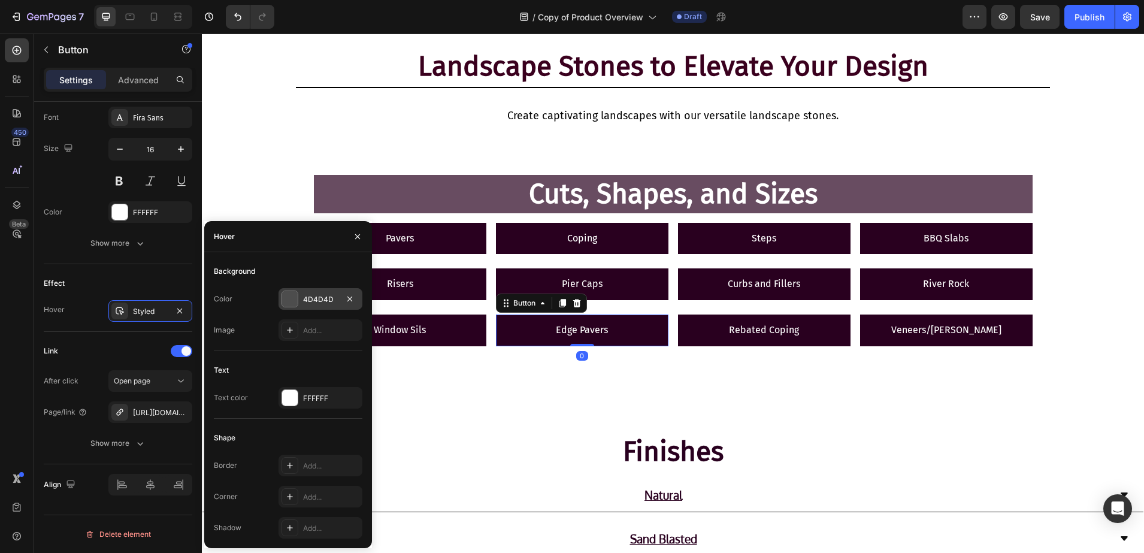
click at [292, 297] on div at bounding box center [290, 299] width 16 height 16
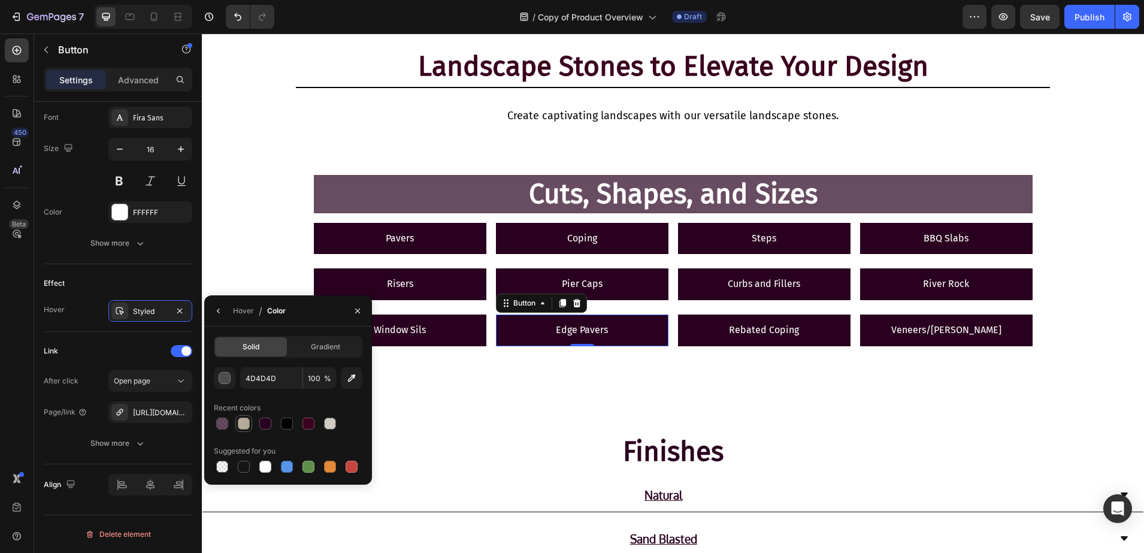
click at [242, 422] on div at bounding box center [244, 424] width 12 height 12
type input "B4AA99"
click at [717, 336] on link "Rebated Coping" at bounding box center [764, 331] width 173 height 32
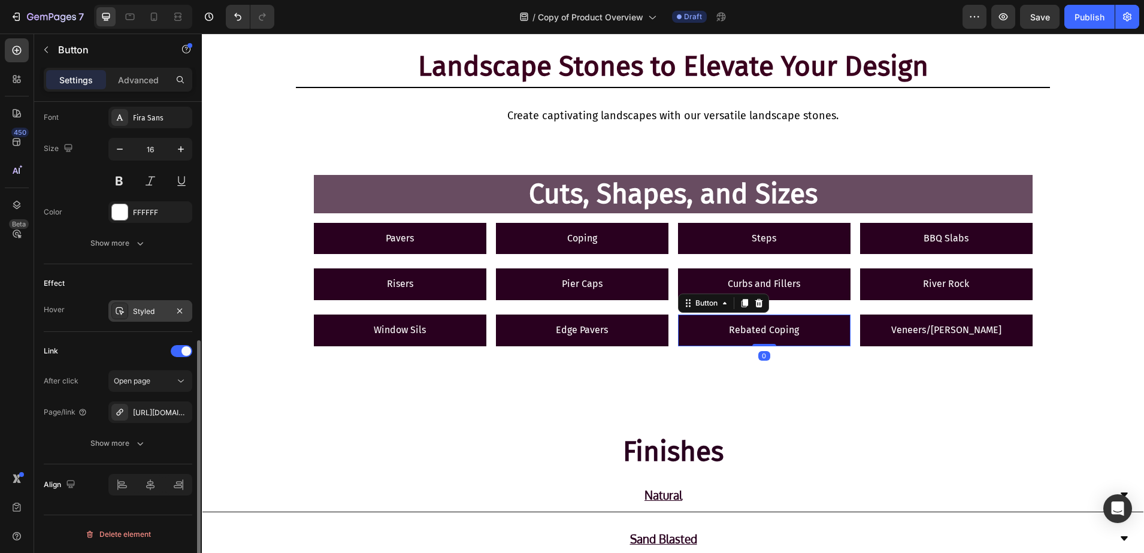
click at [119, 313] on icon at bounding box center [120, 311] width 10 height 10
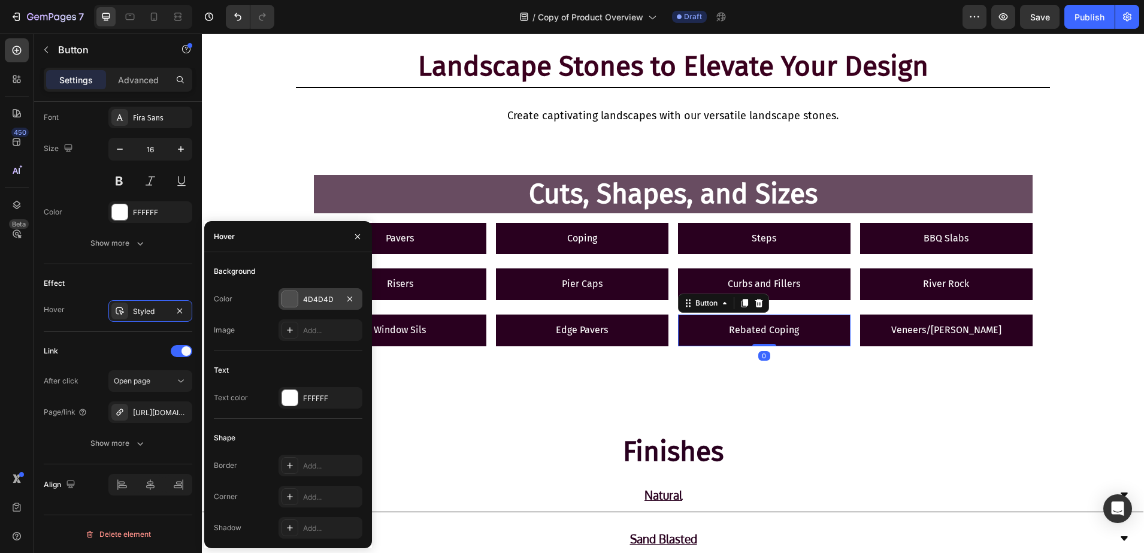
click at [295, 305] on div at bounding box center [290, 299] width 16 height 16
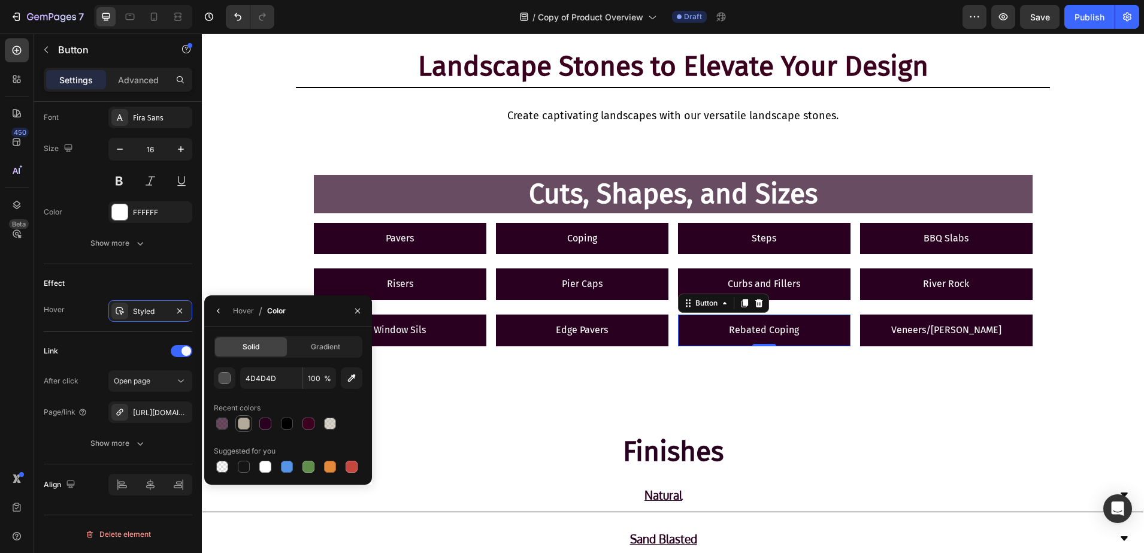
click at [247, 424] on div at bounding box center [244, 424] width 12 height 12
type input "B4AA99"
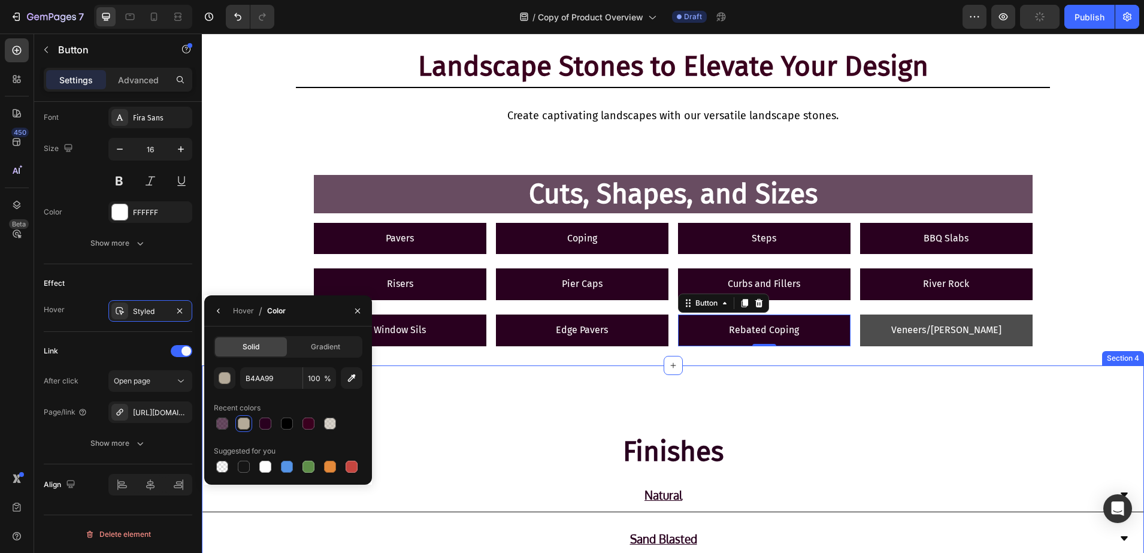
click at [875, 340] on link "Veneers/[PERSON_NAME]" at bounding box center [946, 331] width 173 height 32
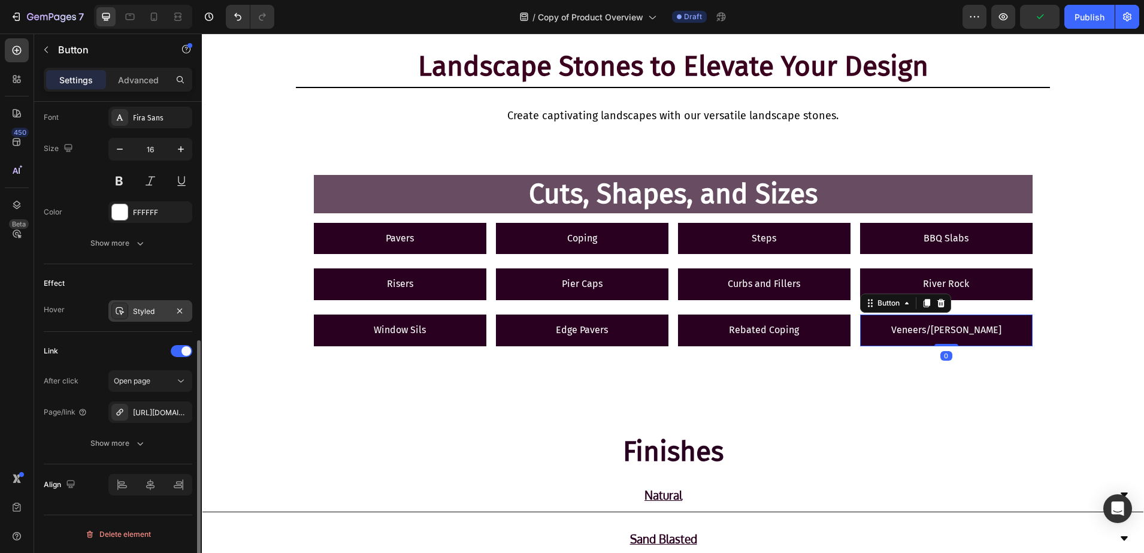
click at [125, 306] on div at bounding box center [119, 311] width 17 height 17
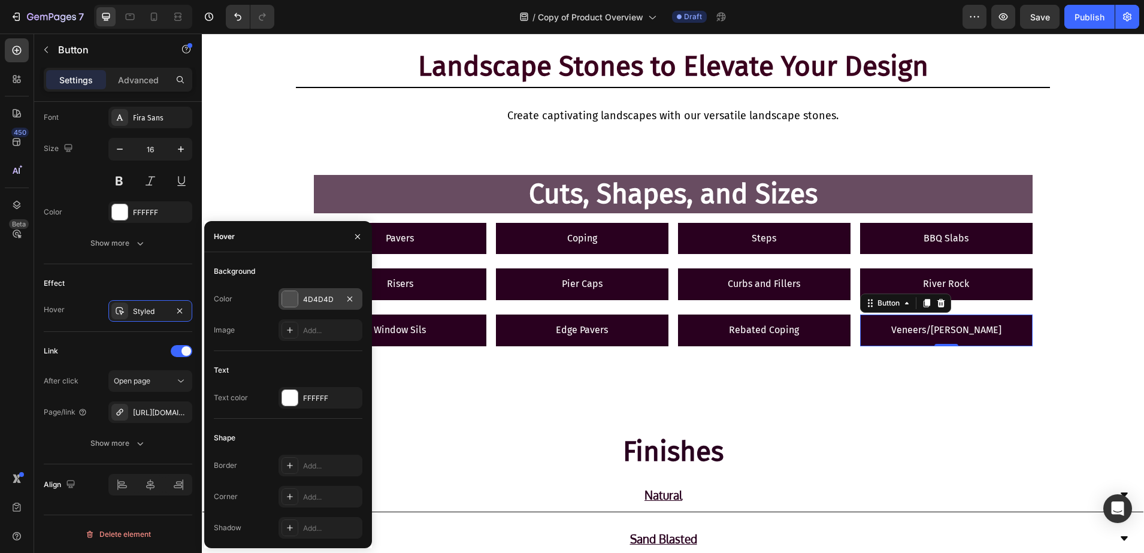
click at [297, 301] on div at bounding box center [290, 299] width 16 height 16
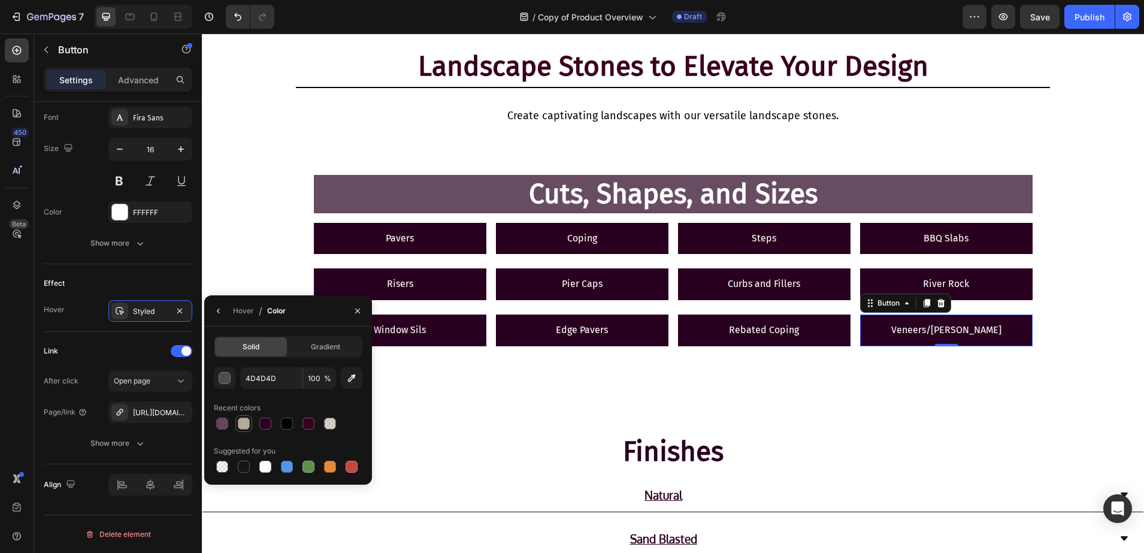
click at [238, 418] on div at bounding box center [244, 424] width 12 height 12
type input "B4AA99"
click at [358, 308] on icon "button" at bounding box center [358, 311] width 10 height 10
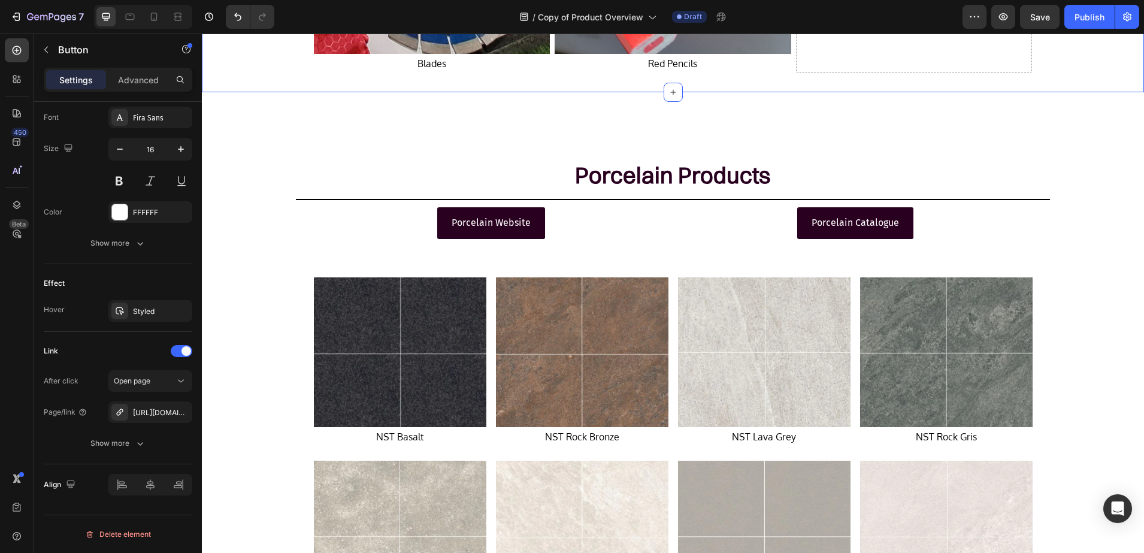
scroll to position [3295, 0]
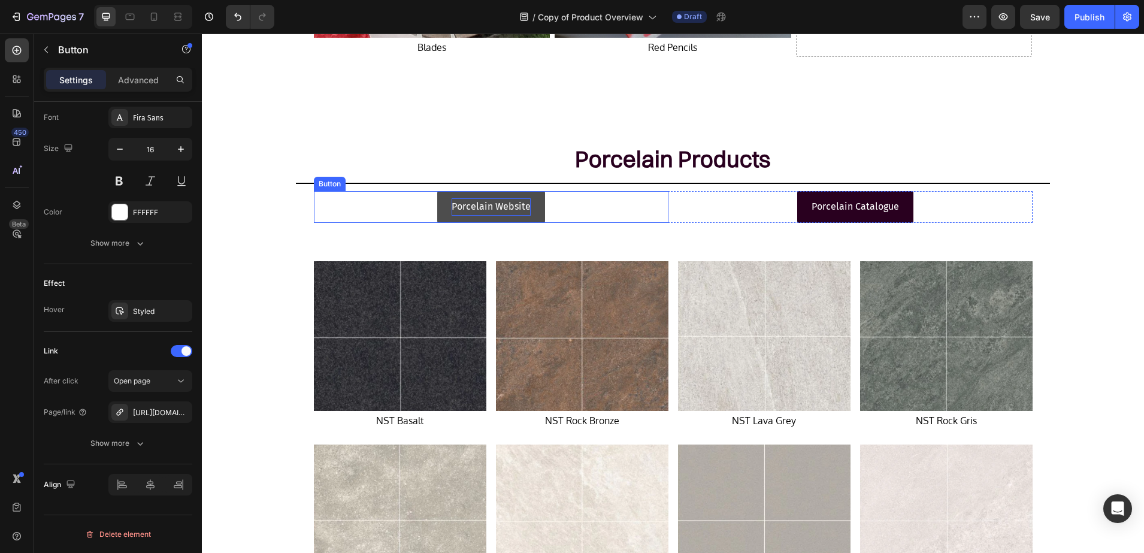
click at [481, 202] on p "Porcelain Website" at bounding box center [491, 206] width 79 height 17
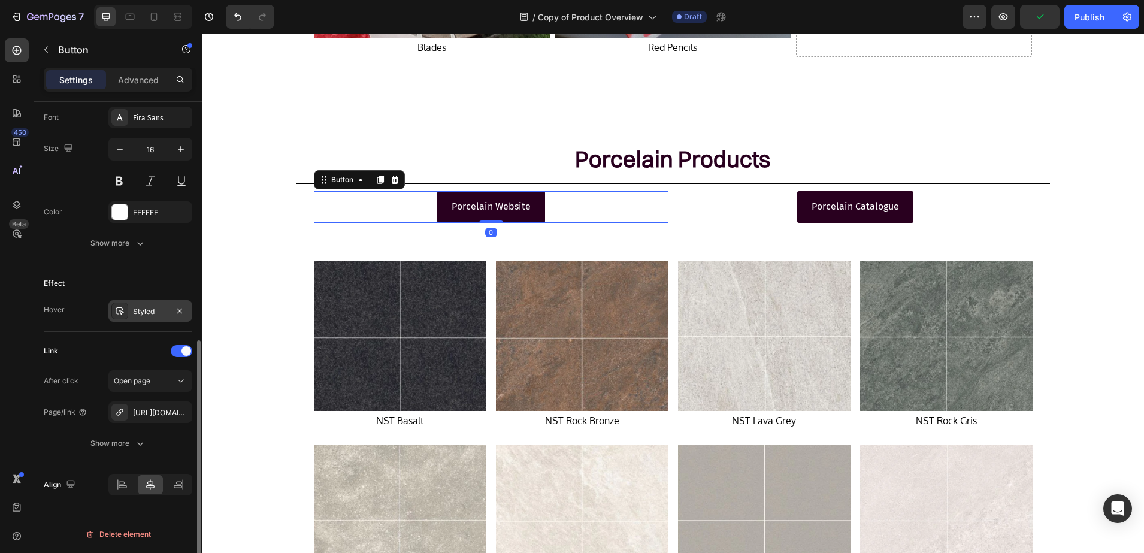
click at [119, 314] on icon at bounding box center [120, 311] width 10 height 10
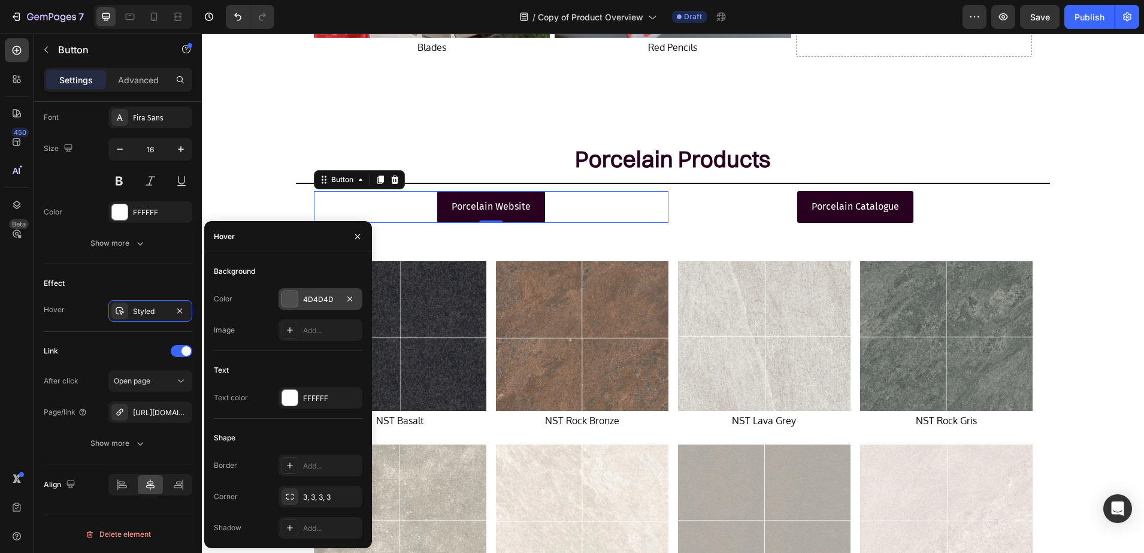
click at [295, 304] on div at bounding box center [290, 299] width 16 height 16
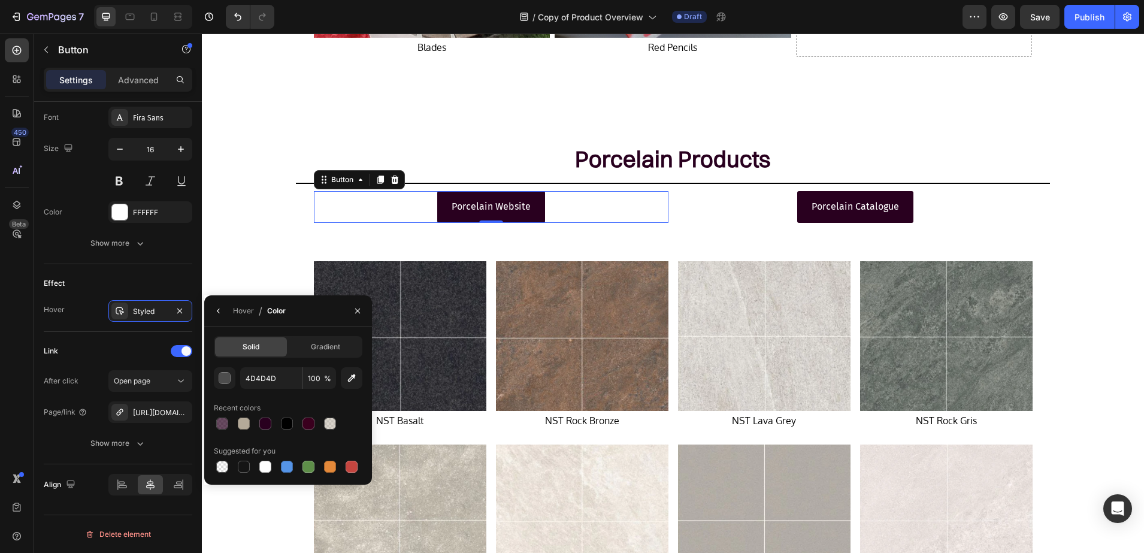
click at [235, 414] on div "Recent colors" at bounding box center [288, 407] width 149 height 19
click at [236, 415] on div at bounding box center [243, 423] width 17 height 17
type input "B4AA99"
click at [812, 200] on p "Porcelain Catalogue" at bounding box center [855, 206] width 87 height 17
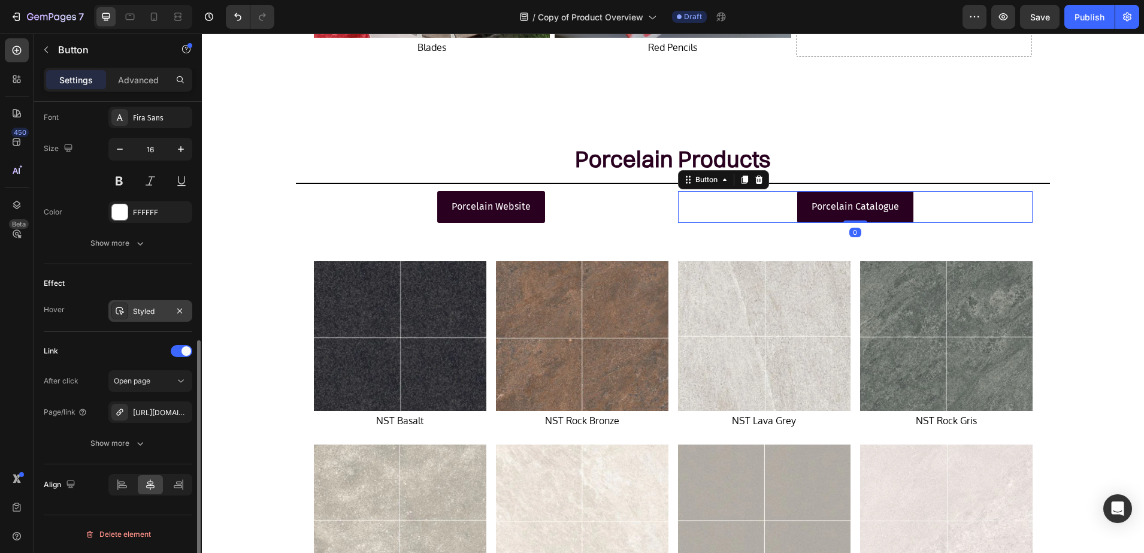
click at [116, 307] on icon at bounding box center [120, 311] width 10 height 10
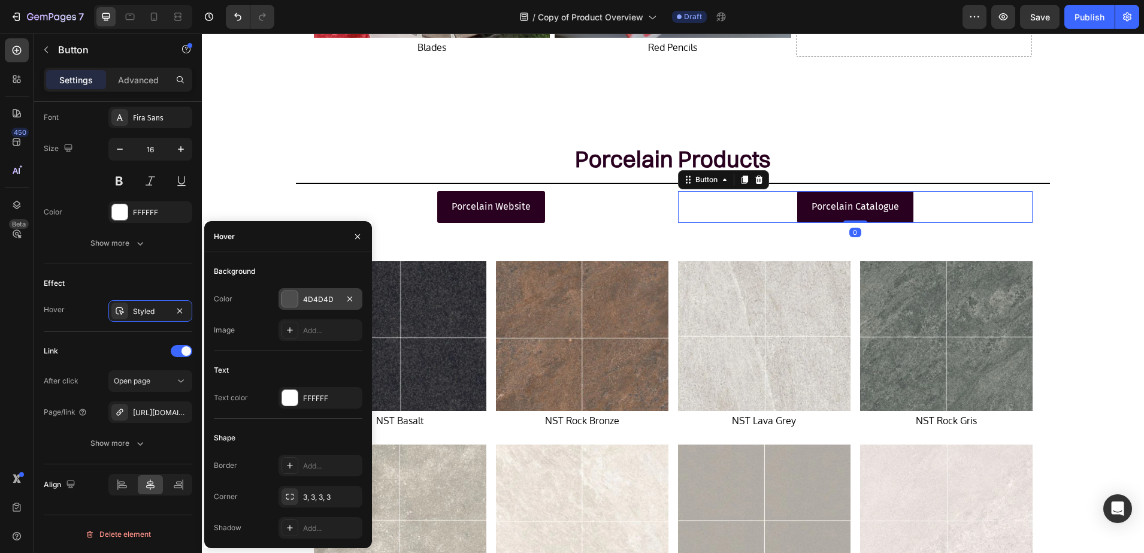
click at [291, 298] on div at bounding box center [290, 299] width 16 height 16
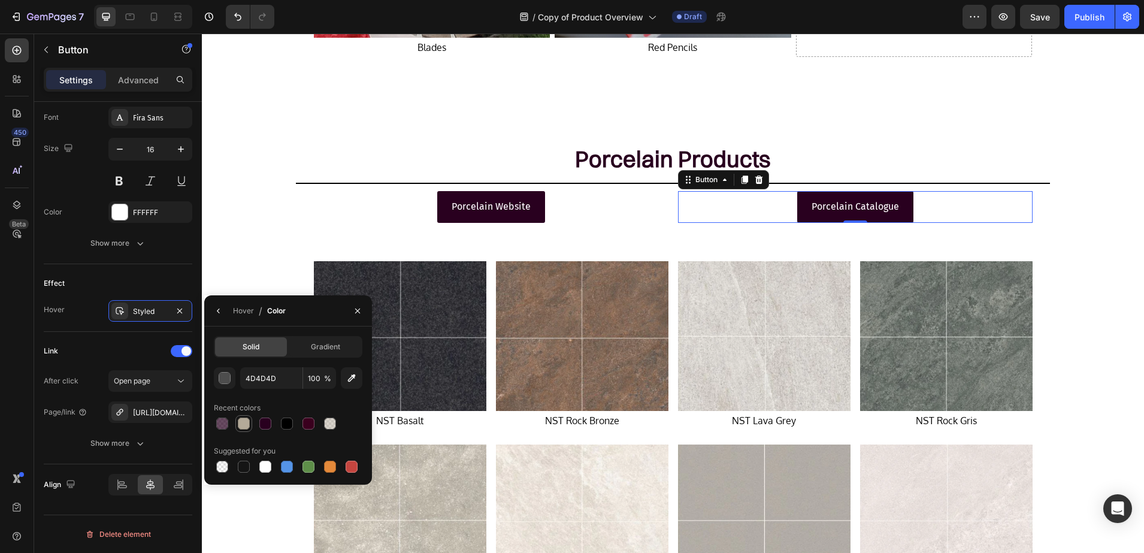
click at [249, 420] on div at bounding box center [244, 424] width 12 height 12
type input "B4AA99"
click at [354, 309] on icon "button" at bounding box center [358, 311] width 10 height 10
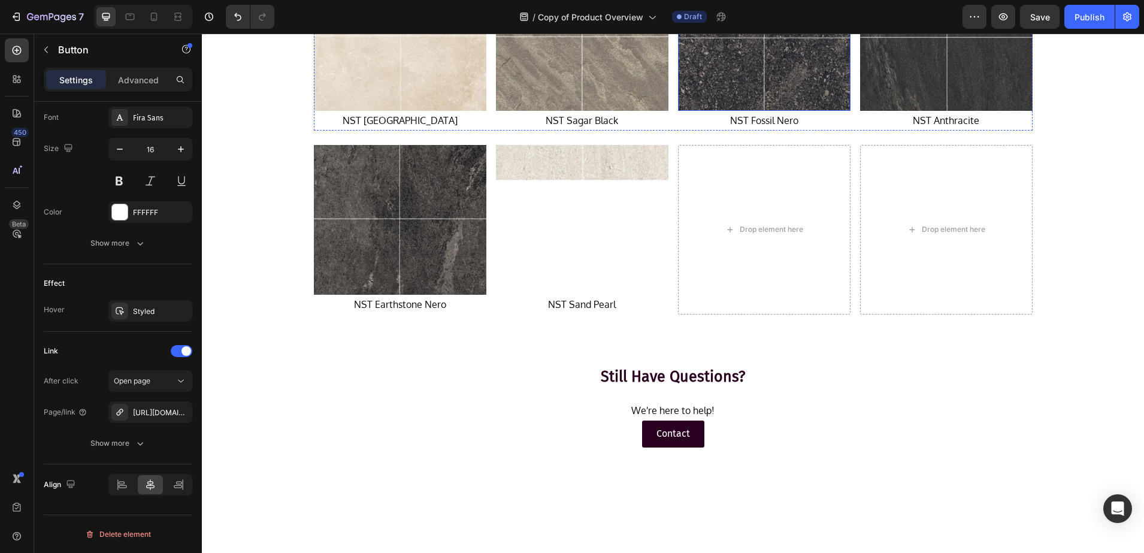
scroll to position [4118, 0]
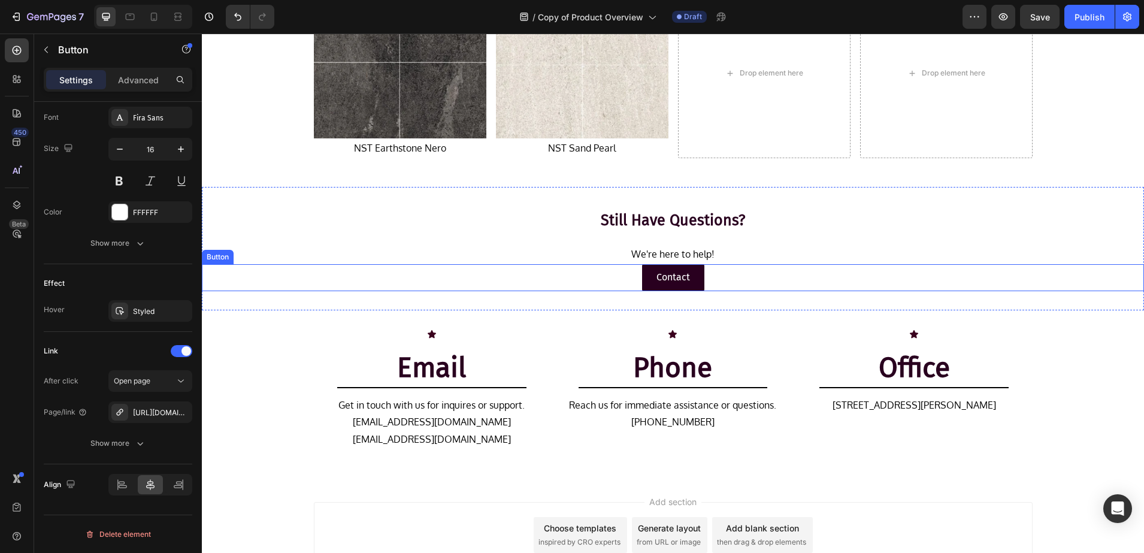
click at [624, 279] on div "Contact Button" at bounding box center [673, 277] width 942 height 27
click at [657, 271] on p "Contact" at bounding box center [674, 277] width 34 height 17
click at [140, 317] on div "Styled" at bounding box center [150, 311] width 84 height 22
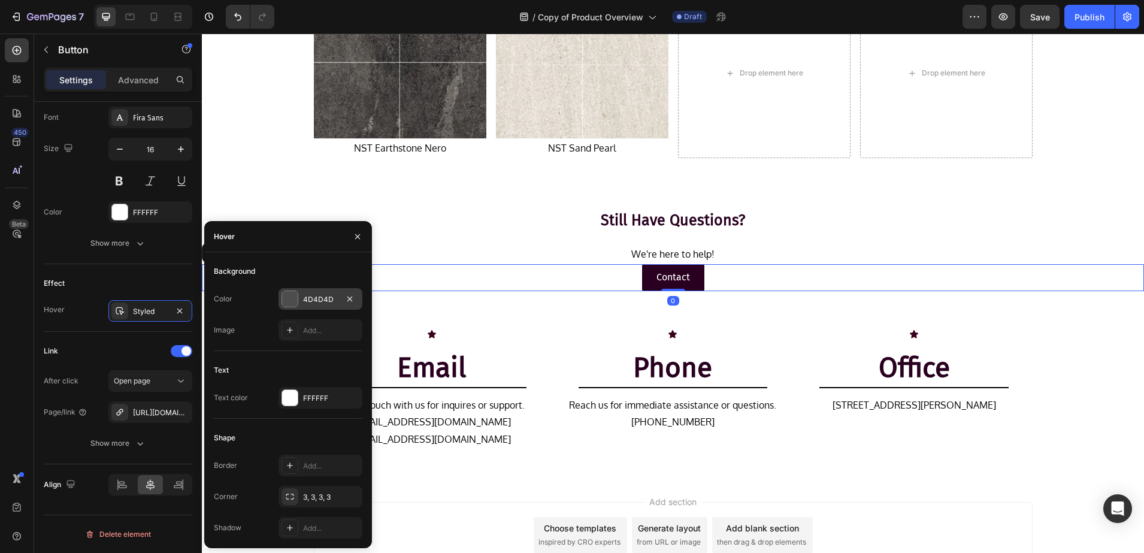
click at [285, 297] on div at bounding box center [290, 299] width 16 height 16
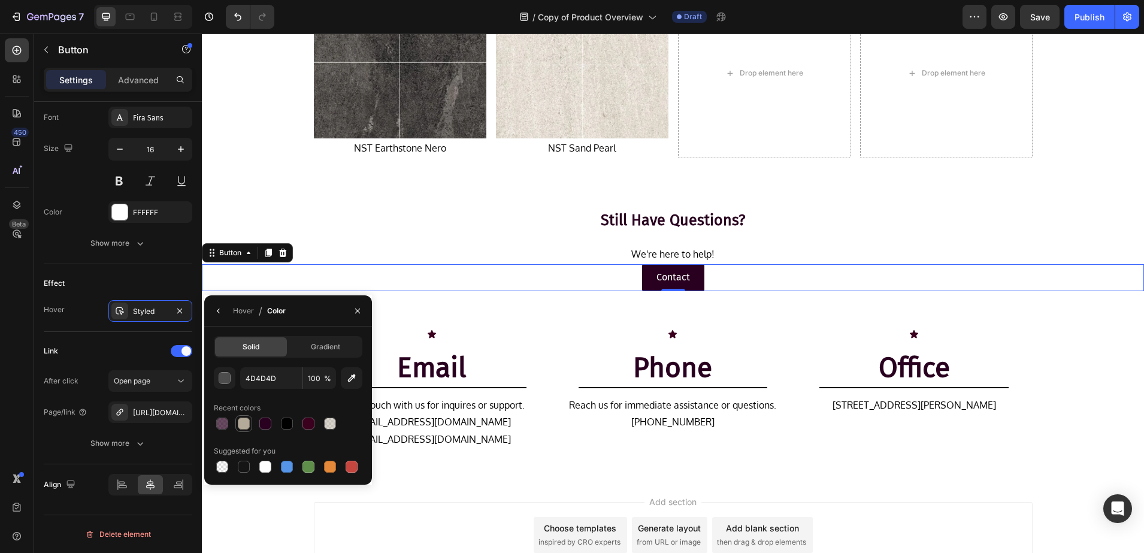
click at [244, 416] on div at bounding box center [244, 423] width 14 height 14
type input "B4AA99"
drag, startPoint x: 356, startPoint y: 313, endPoint x: 406, endPoint y: 274, distance: 63.1
click at [356, 313] on icon "button" at bounding box center [358, 311] width 10 height 10
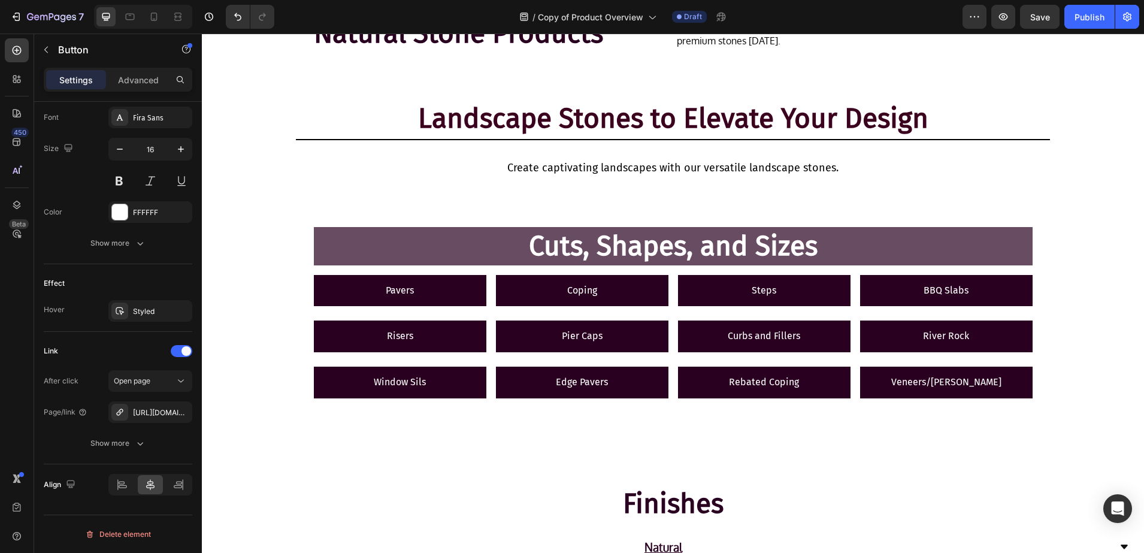
scroll to position [0, 0]
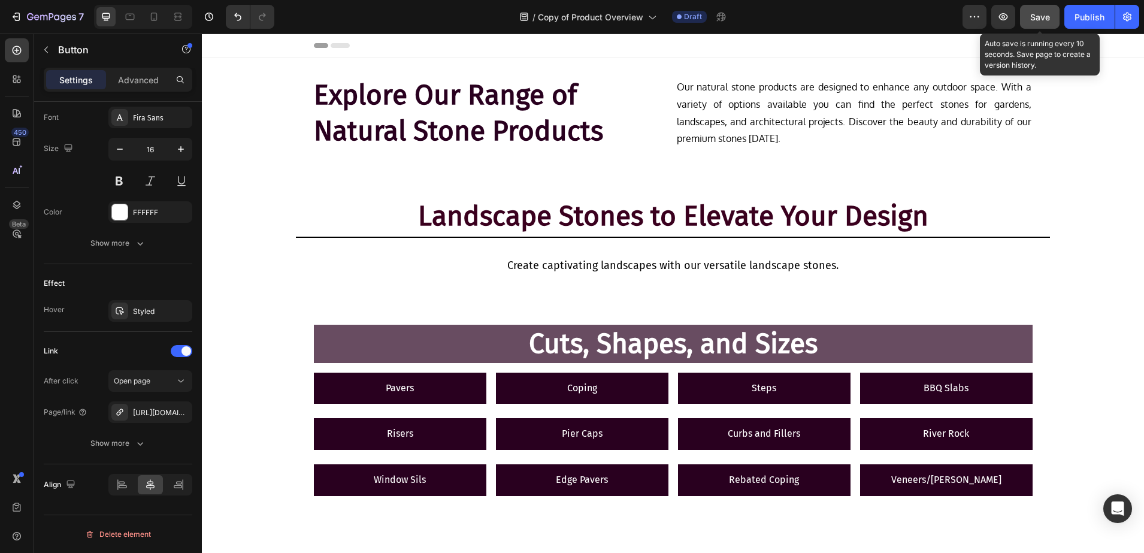
click at [1036, 19] on span "Save" at bounding box center [1040, 17] width 20 height 10
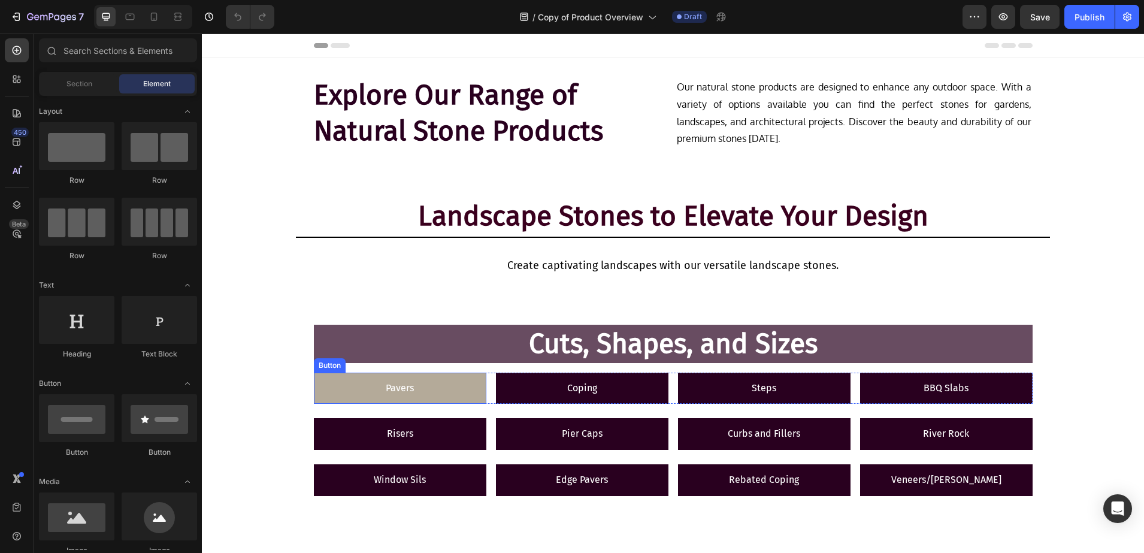
click at [414, 379] on link "Pavers" at bounding box center [400, 389] width 173 height 32
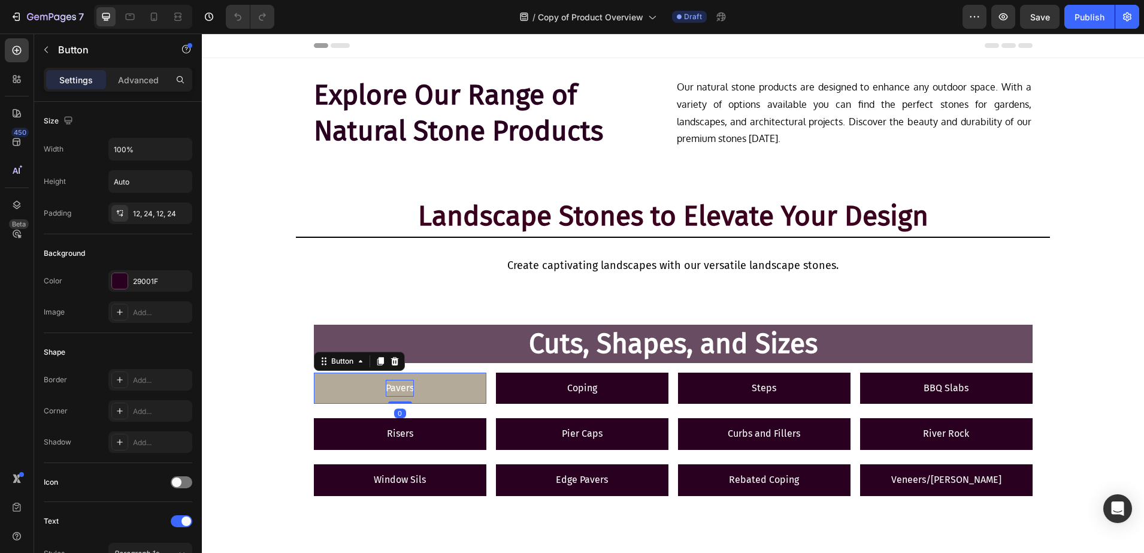
click at [406, 383] on p "Pavers" at bounding box center [400, 388] width 28 height 17
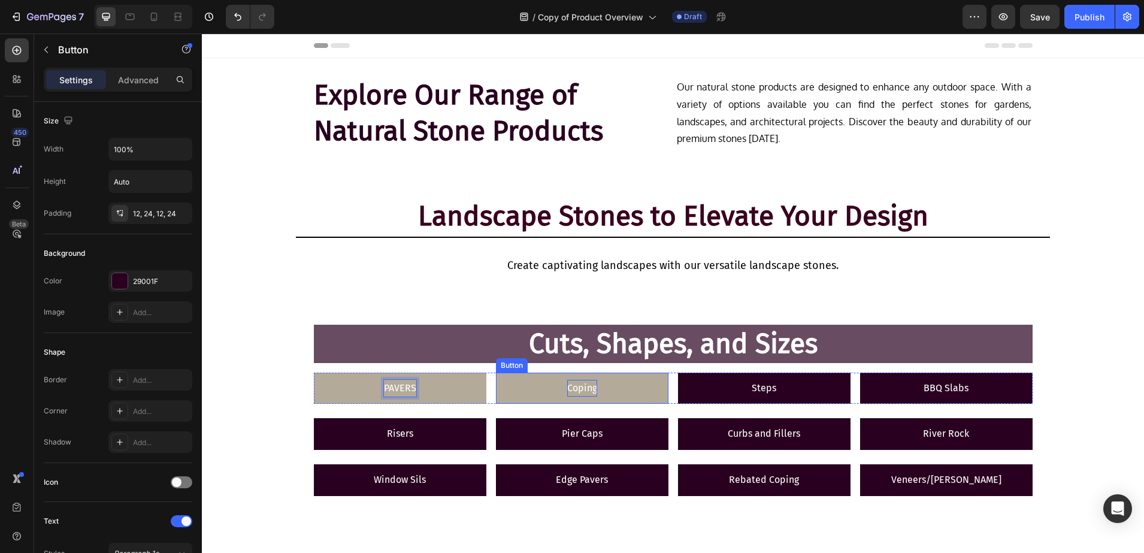
click at [582, 388] on p "Coping" at bounding box center [582, 388] width 30 height 17
click at [592, 388] on link "Coping" at bounding box center [582, 389] width 173 height 32
click at [587, 388] on p "Coping" at bounding box center [582, 388] width 30 height 17
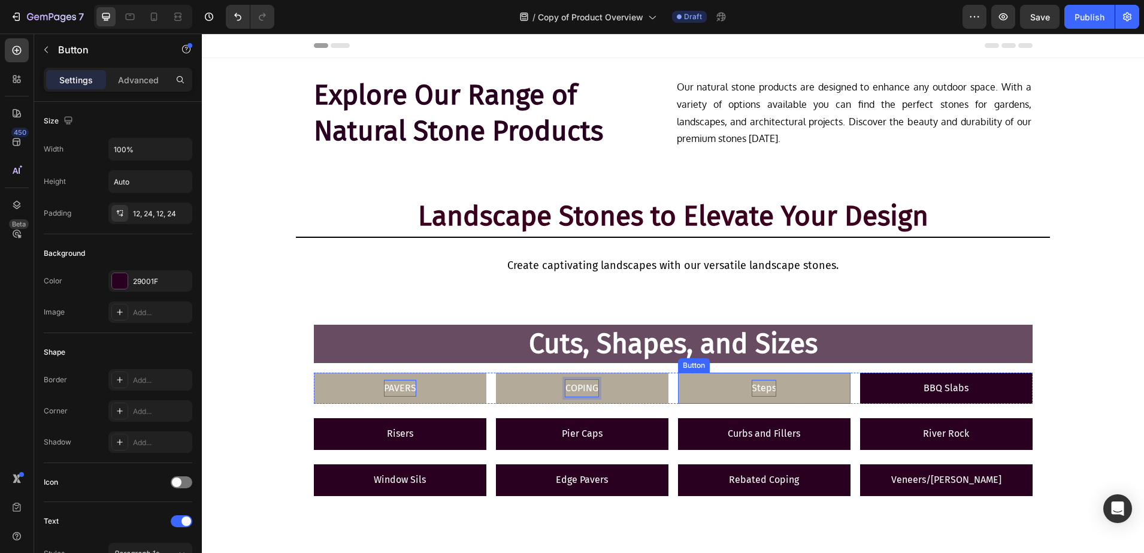
click at [764, 386] on p "Steps" at bounding box center [764, 388] width 25 height 17
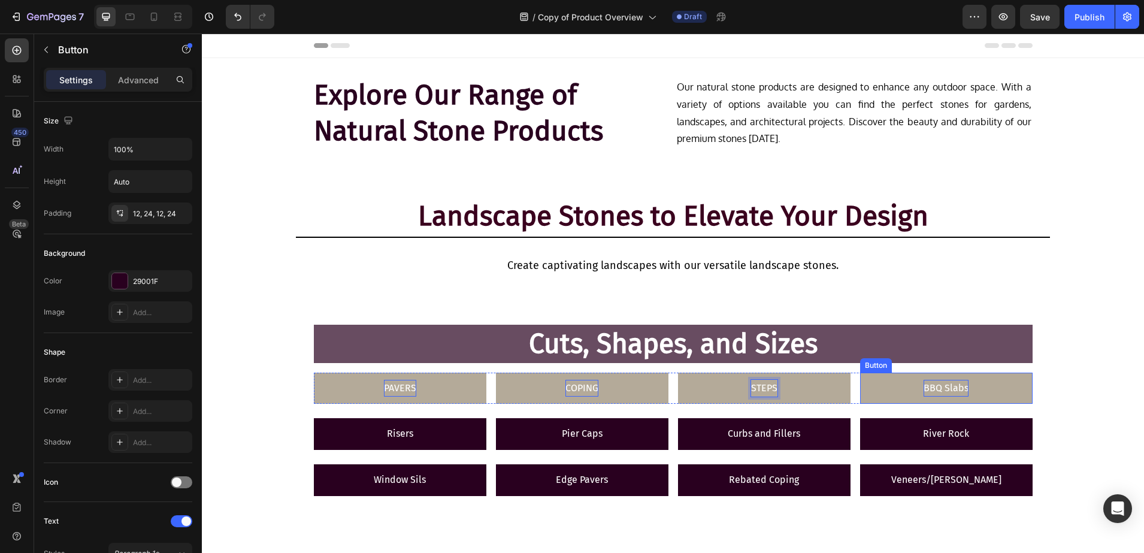
click at [954, 385] on p "BBQ Slabs" at bounding box center [946, 388] width 45 height 17
click at [956, 386] on p "BBQ Slabs" at bounding box center [946, 388] width 45 height 17
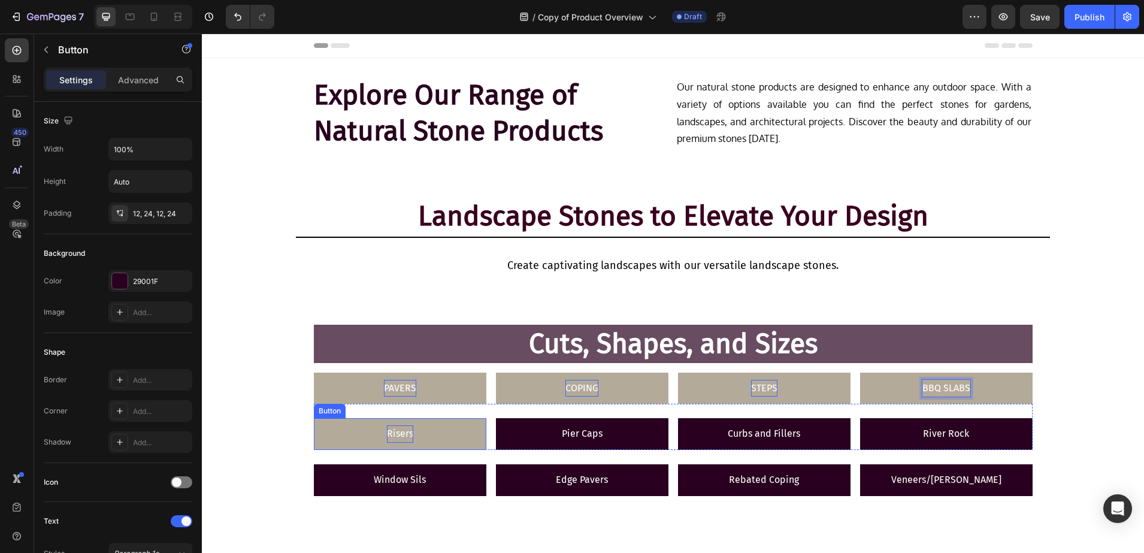
click at [397, 427] on p "Risers" at bounding box center [400, 433] width 26 height 17
click at [400, 429] on p "Risers" at bounding box center [400, 433] width 26 height 17
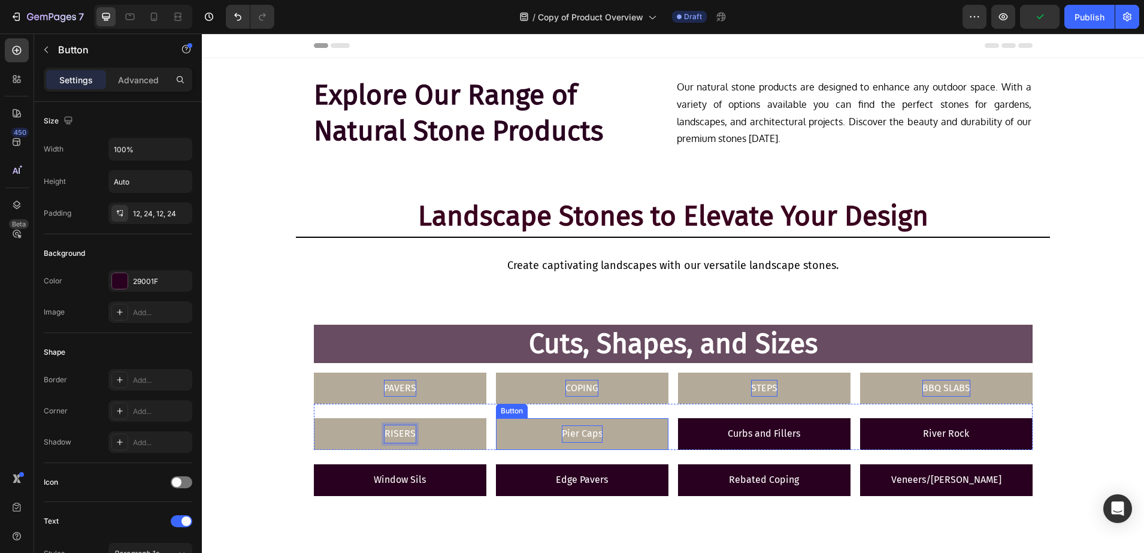
click at [573, 430] on p "Pier Caps" at bounding box center [582, 433] width 41 height 17
click at [576, 430] on p "Pier Caps" at bounding box center [582, 433] width 41 height 17
click at [573, 433] on p "Pier Caps" at bounding box center [582, 433] width 41 height 17
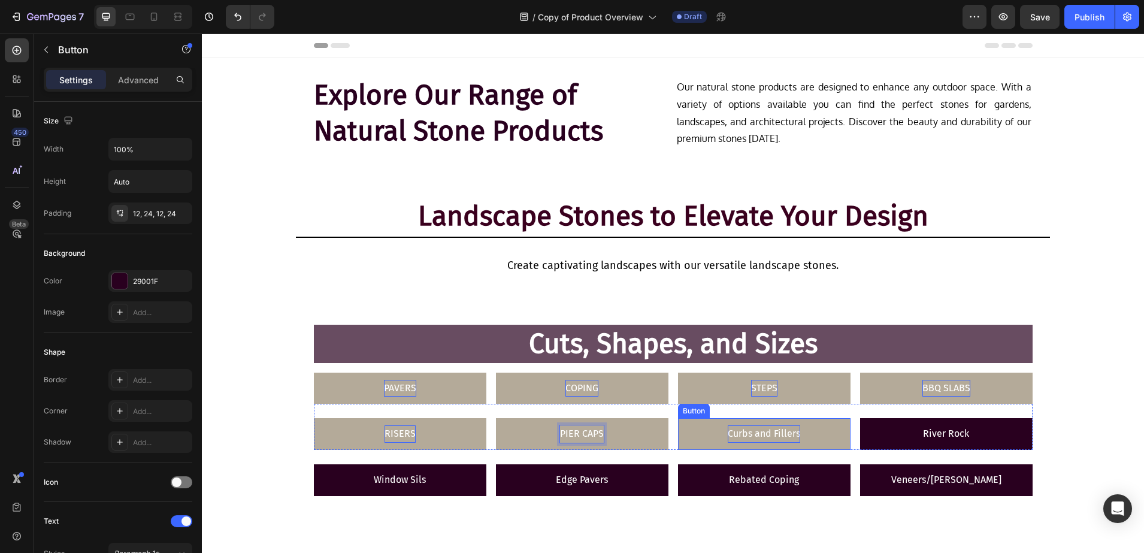
click at [750, 431] on p "Curbs and Fillers" at bounding box center [764, 433] width 72 height 17
click at [743, 432] on p "Curbs and Fillers" at bounding box center [764, 433] width 72 height 17
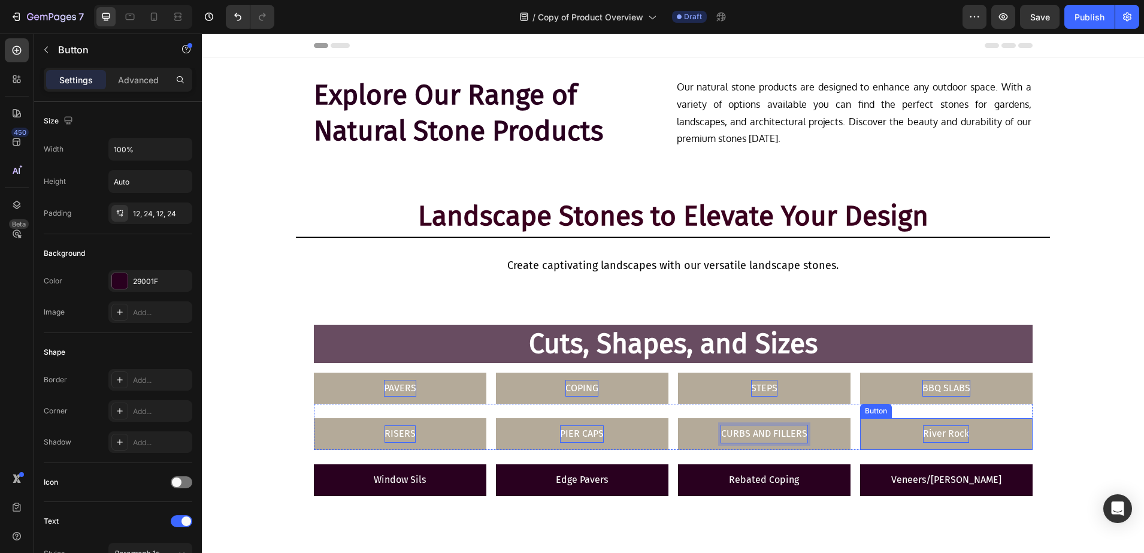
click at [961, 433] on p "River Rock" at bounding box center [946, 433] width 46 height 17
click at [933, 434] on p "River Rock" at bounding box center [946, 433] width 46 height 17
click at [941, 434] on p "River Rock" at bounding box center [946, 433] width 46 height 17
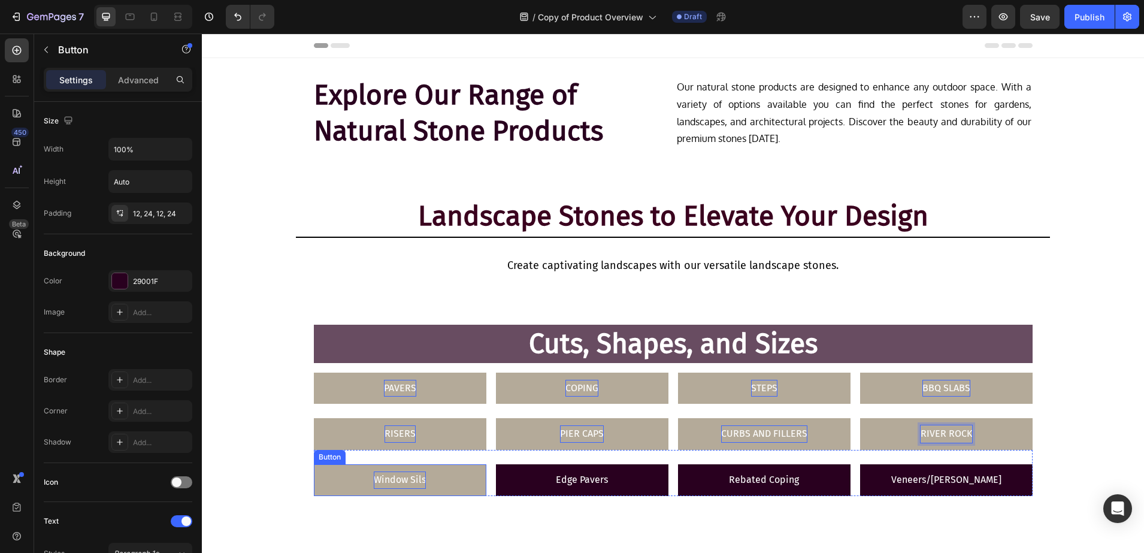
click at [376, 481] on p "Window Sils" at bounding box center [400, 479] width 52 height 17
click at [400, 479] on p "Window Sils" at bounding box center [400, 479] width 52 height 17
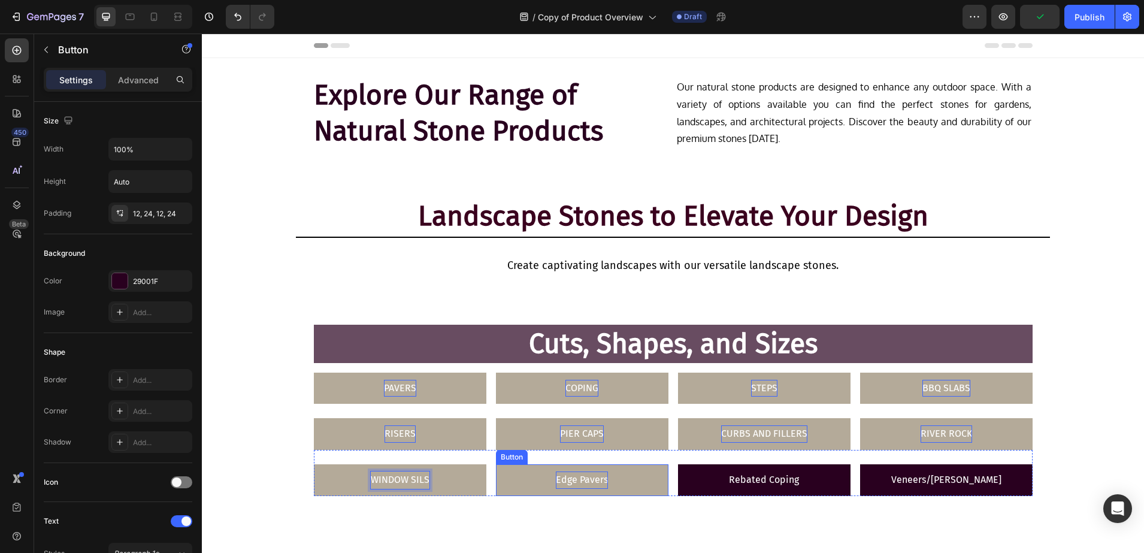
click at [572, 481] on p "Edge Pavers" at bounding box center [582, 479] width 52 height 17
click at [571, 480] on p "Edge Pavers" at bounding box center [582, 479] width 52 height 17
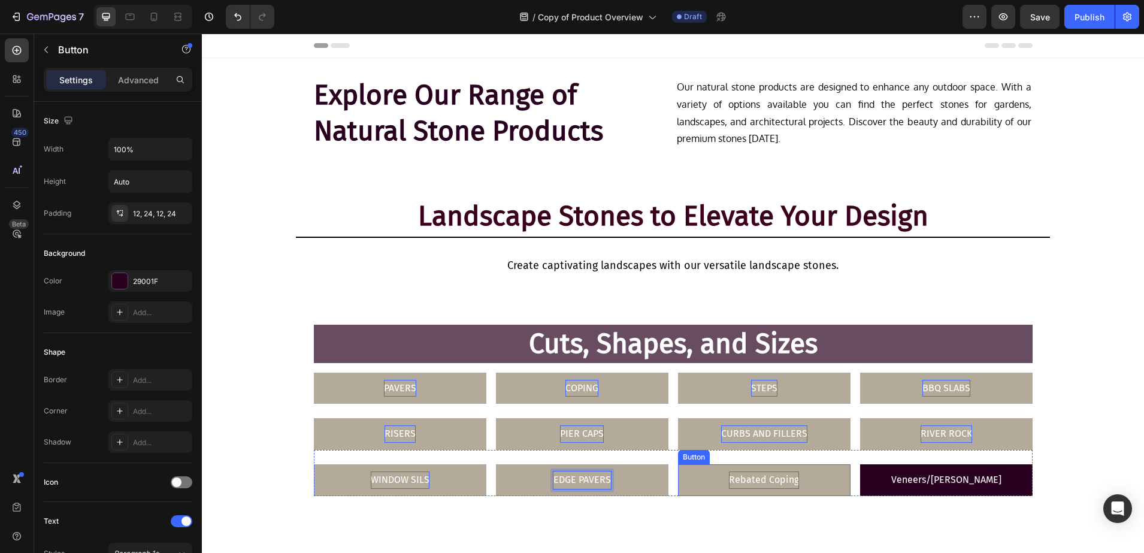
click at [749, 476] on p "Rebated Coping" at bounding box center [764, 479] width 70 height 17
click at [758, 476] on p "Rebated Coping" at bounding box center [764, 479] width 70 height 17
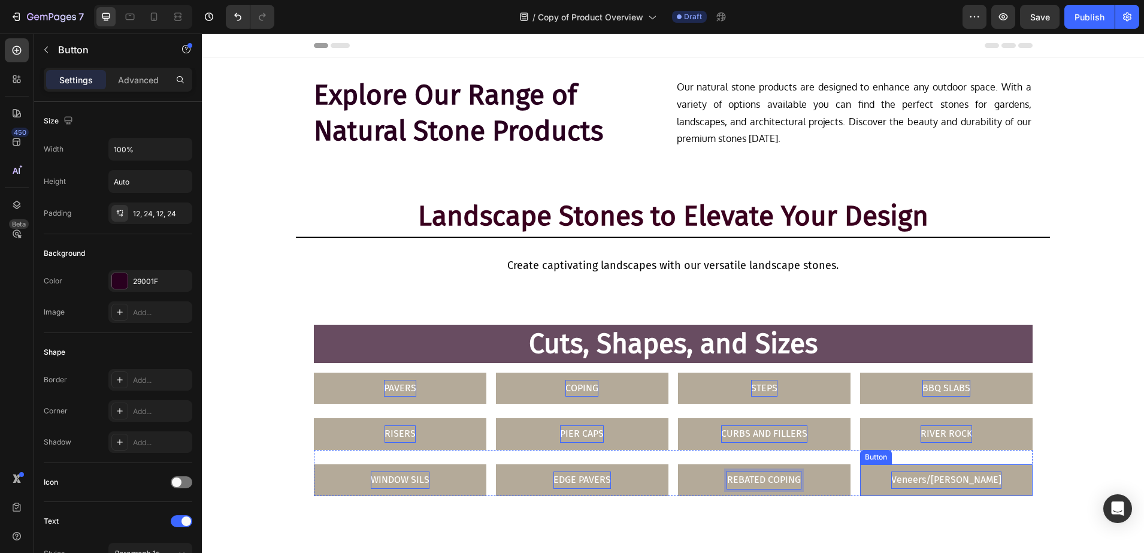
click at [941, 477] on p "Veneers/Walling" at bounding box center [946, 479] width 110 height 17
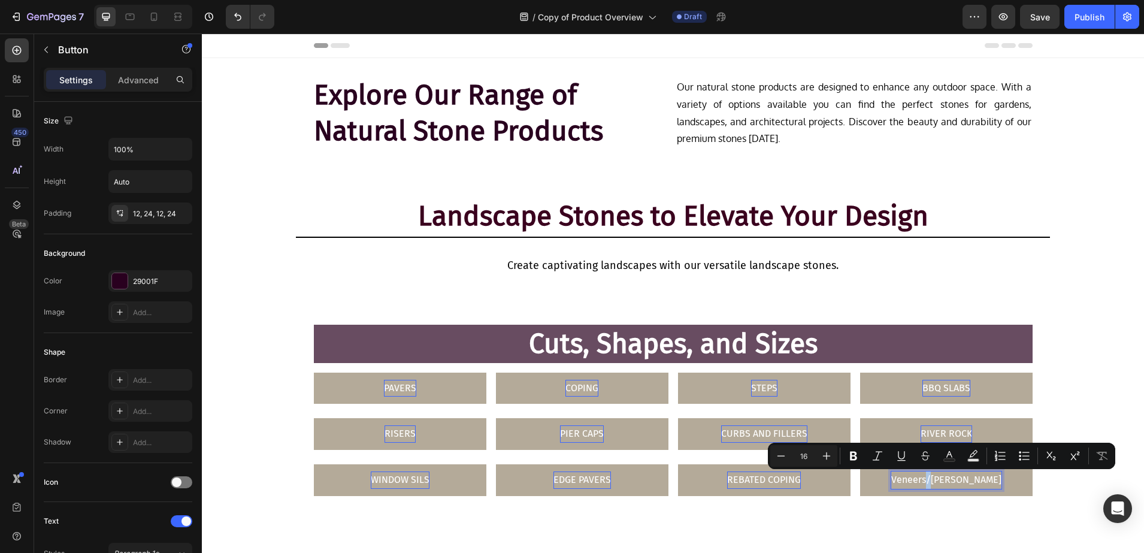
click at [939, 477] on p "Veneers/Walling" at bounding box center [946, 479] width 110 height 17
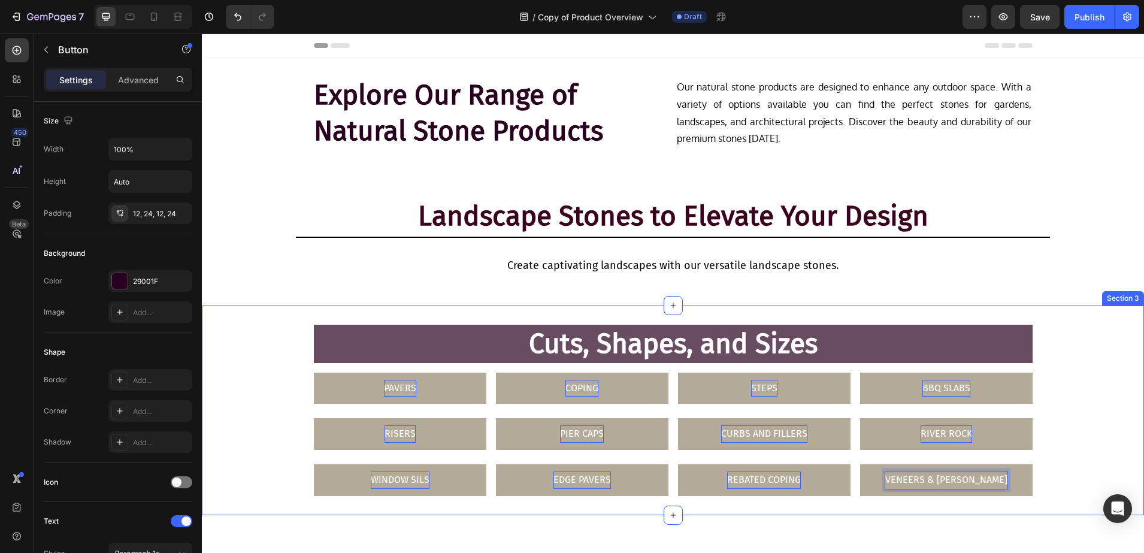
click at [1123, 379] on div "Cuts, Shapes, and Sizes Heading Row PAVERS Button COPING Button STEPS Button BB…" at bounding box center [673, 410] width 942 height 171
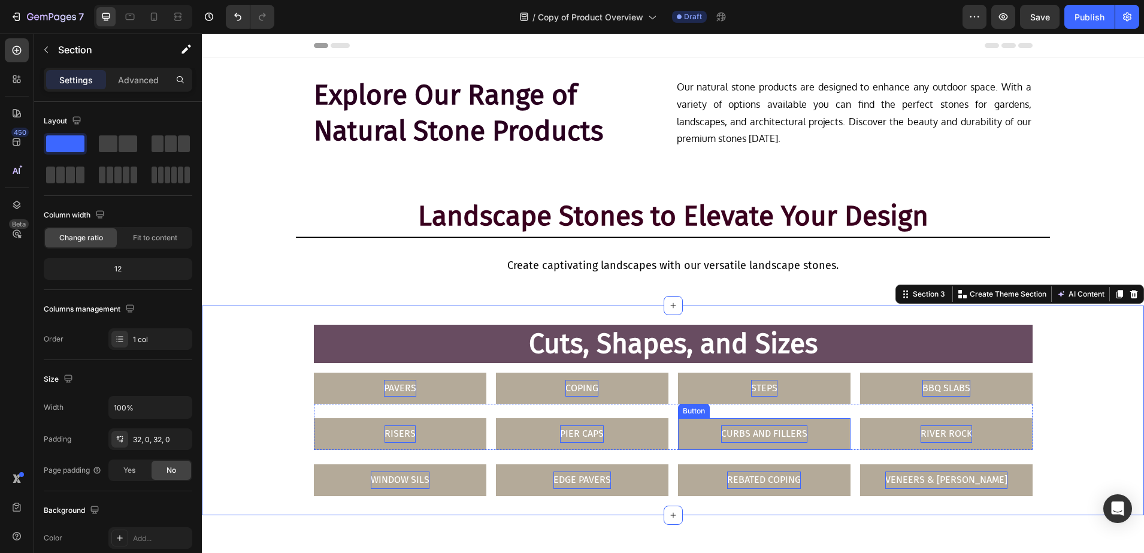
click at [764, 431] on p "CURBS AND FILLERS" at bounding box center [764, 433] width 86 height 17
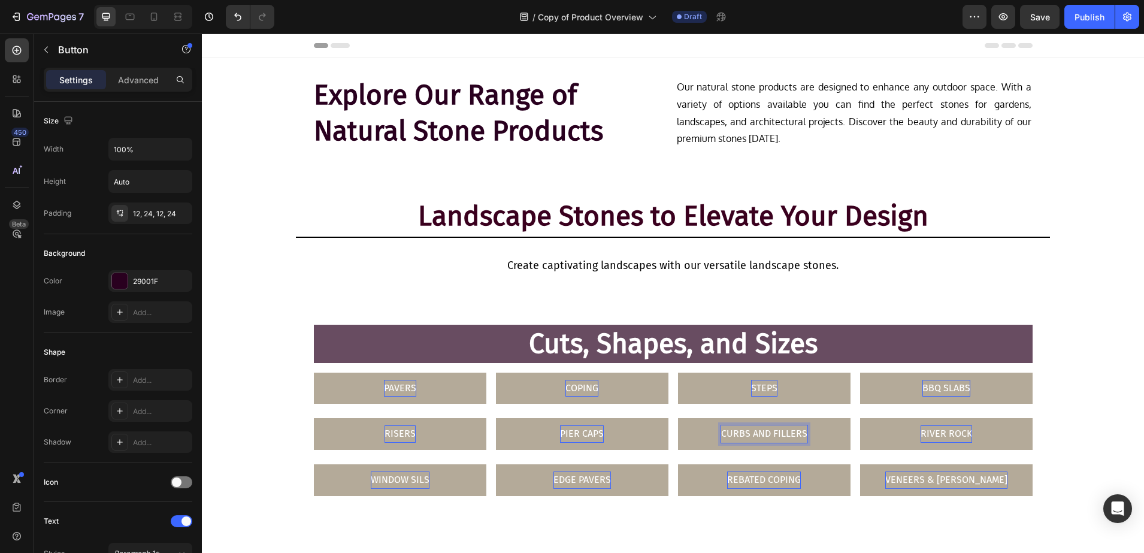
click at [764, 431] on p "CURBS AND FILLERS" at bounding box center [764, 433] width 86 height 17
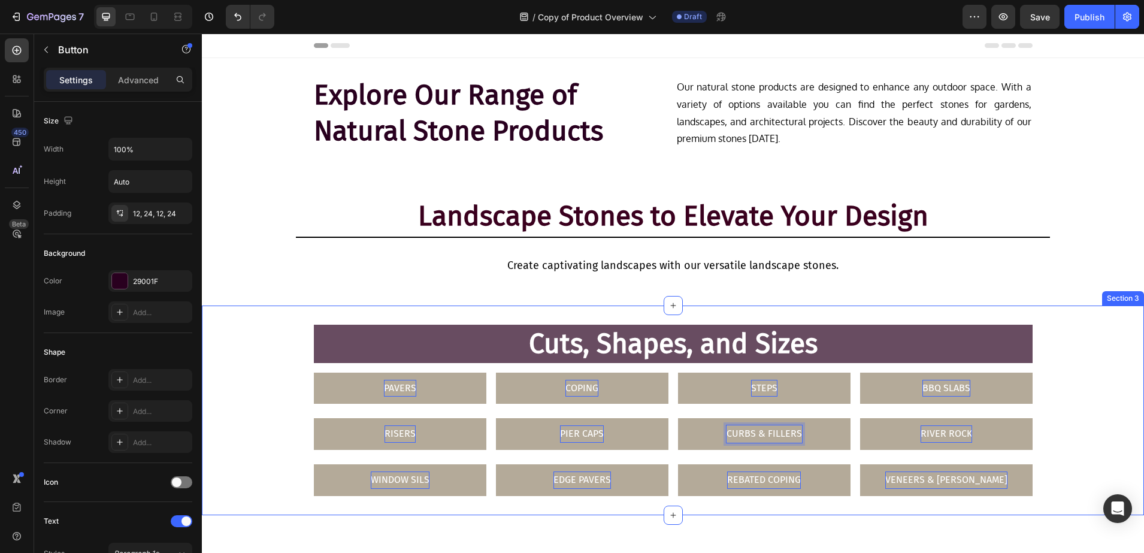
click at [1098, 320] on div "Cuts, Shapes, and Sizes Heading Row PAVERS Button COPING Button STEPS Button BB…" at bounding box center [673, 411] width 942 height 210
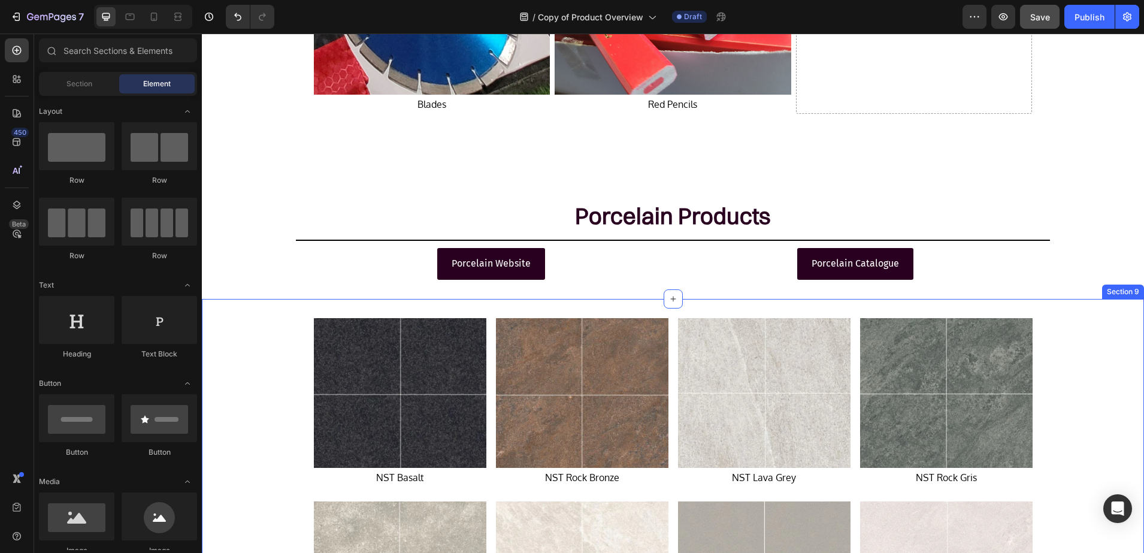
scroll to position [3226, 0]
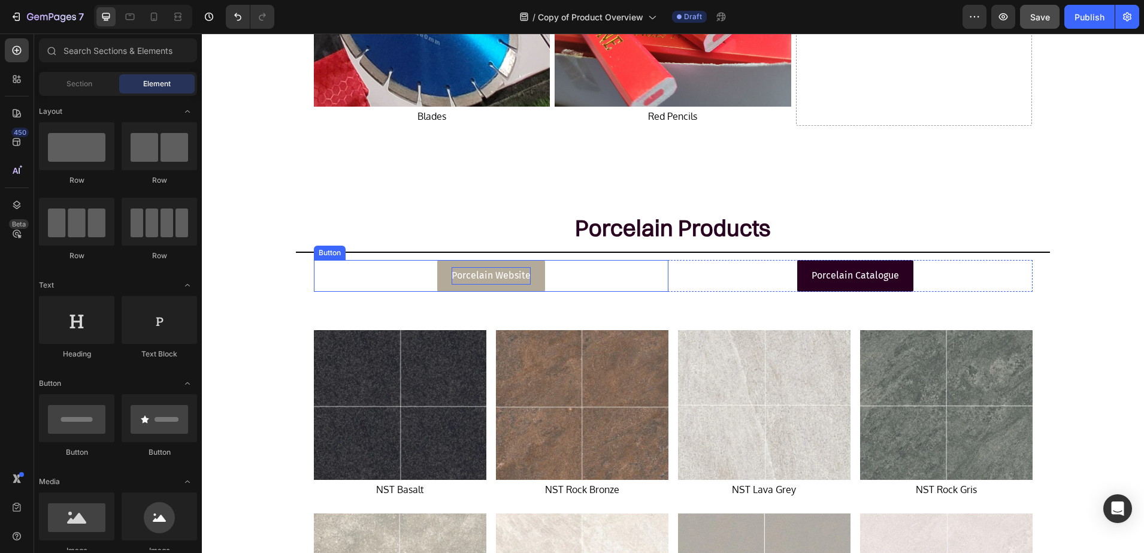
click at [511, 272] on p "Porcelain Website" at bounding box center [491, 275] width 79 height 17
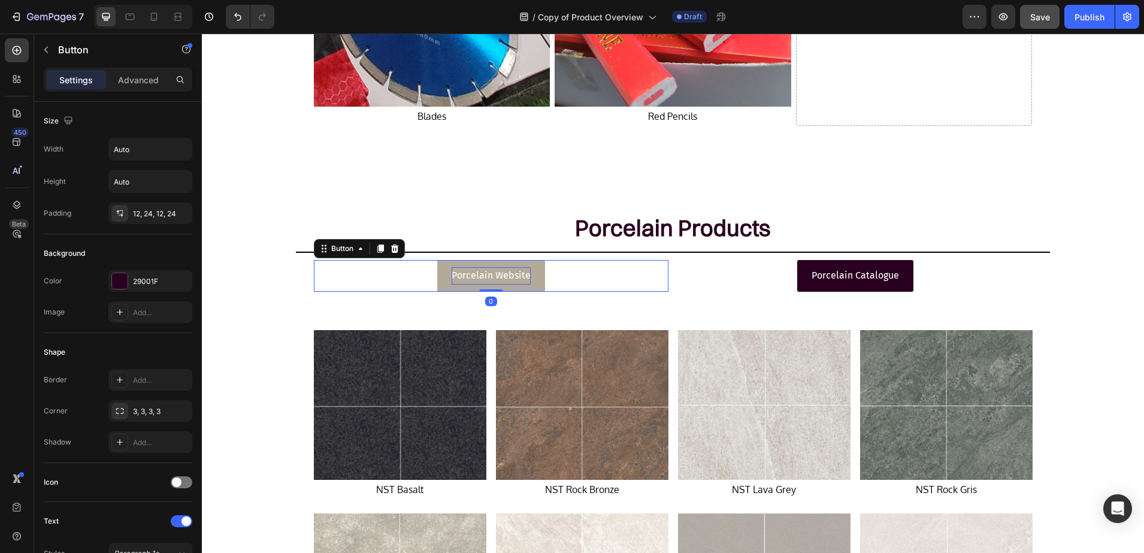
click at [488, 274] on p "Porcelain Website" at bounding box center [491, 275] width 79 height 17
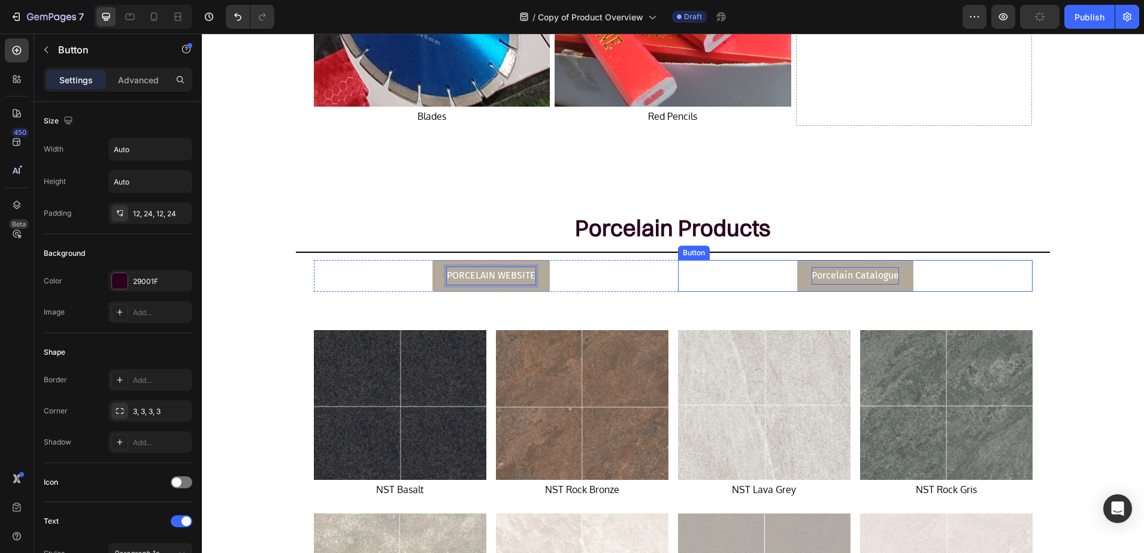
drag, startPoint x: 840, startPoint y: 274, endPoint x: 848, endPoint y: 278, distance: 8.3
click at [841, 274] on p "Porcelain Catalogue" at bounding box center [855, 275] width 87 height 17
click at [848, 278] on p "Porcelain Catalogue" at bounding box center [855, 275] width 87 height 17
click at [1093, 235] on h2 "Porcelain Products" at bounding box center [673, 228] width 942 height 32
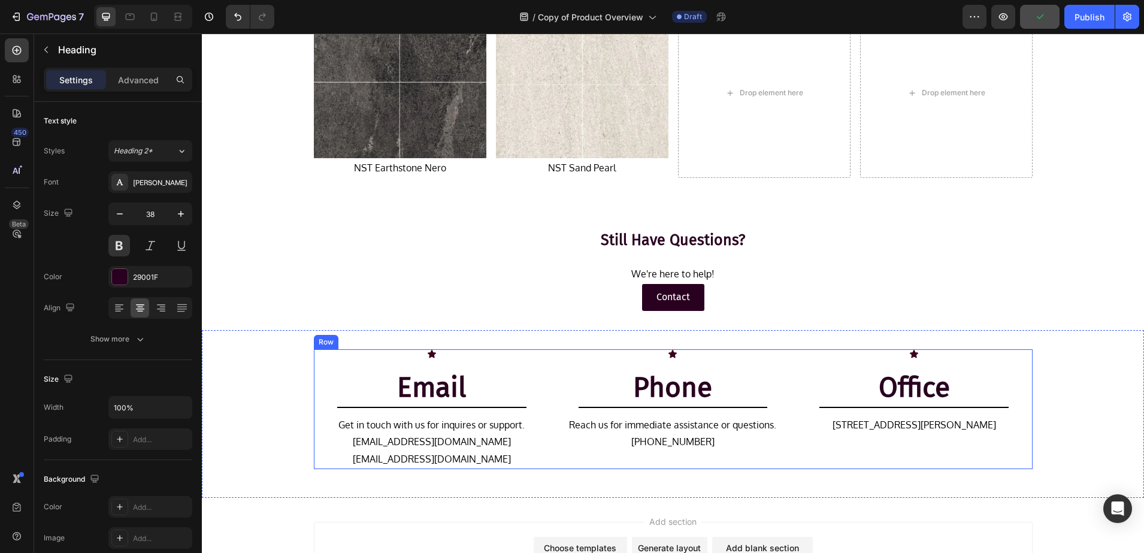
scroll to position [4124, 0]
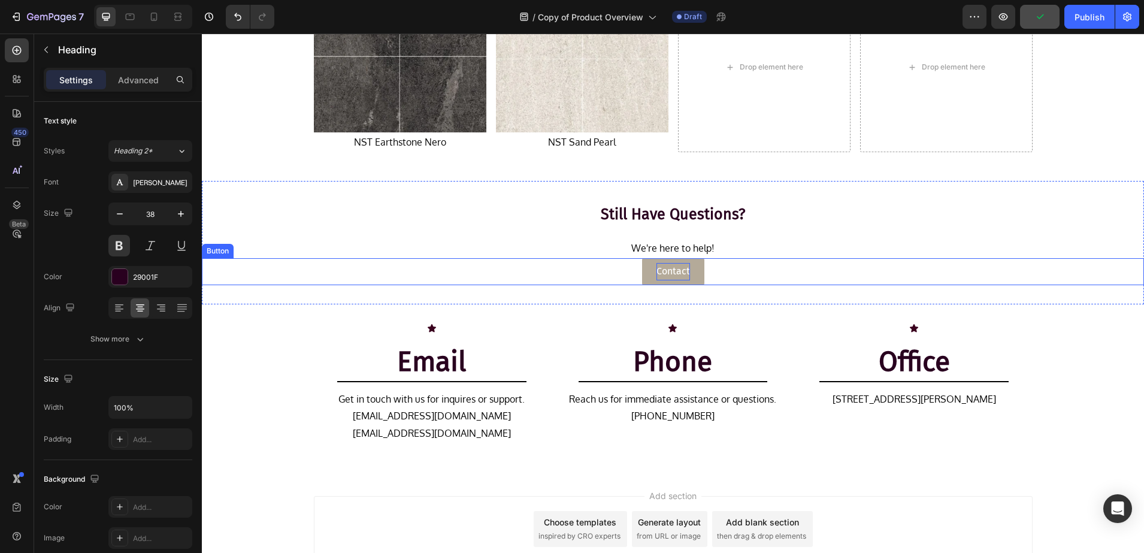
click at [657, 276] on p "Contact" at bounding box center [674, 271] width 34 height 17
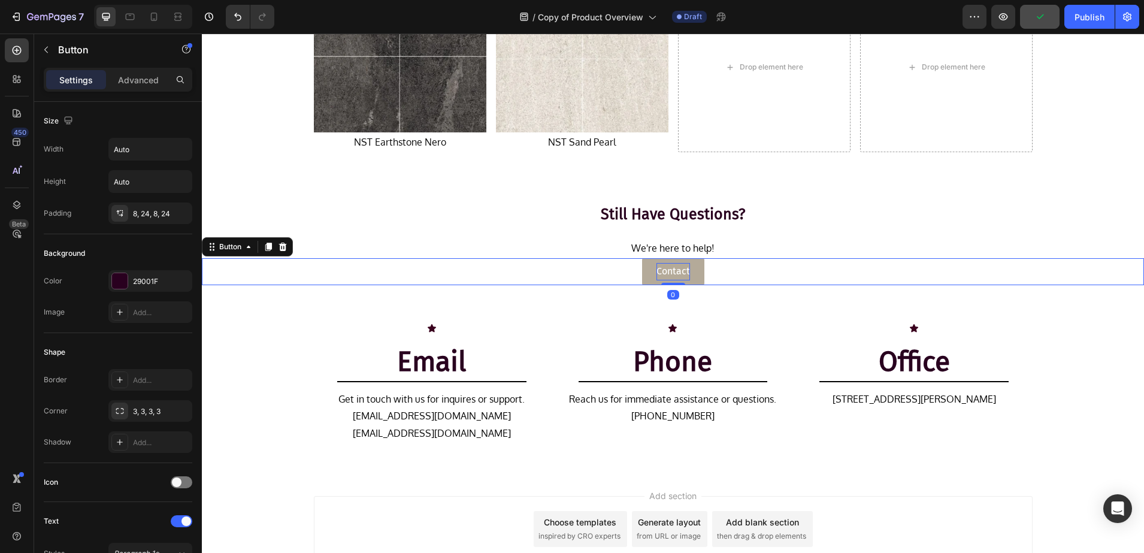
click at [673, 273] on p "Contact" at bounding box center [674, 271] width 34 height 17
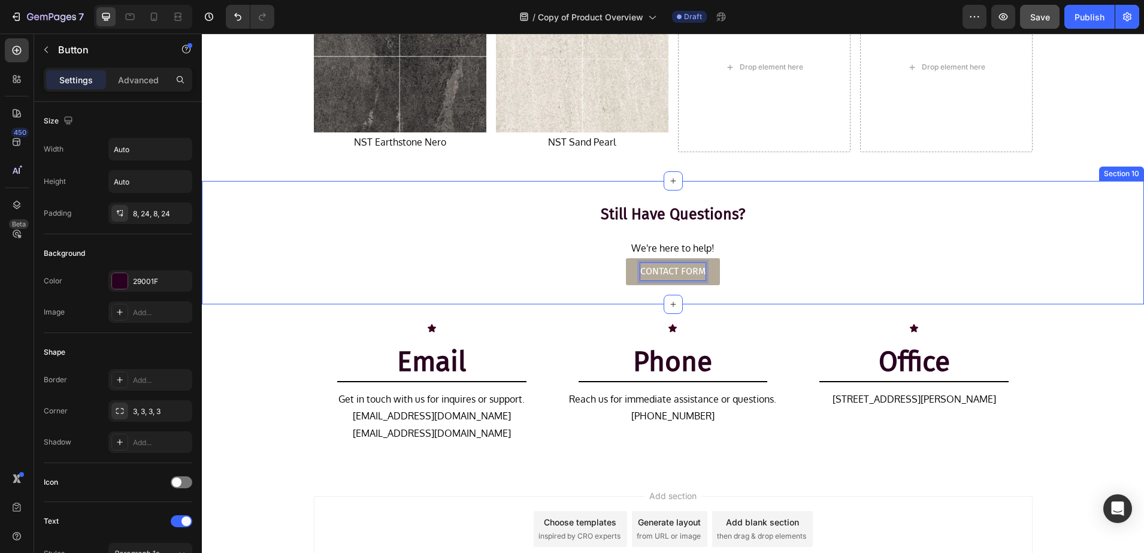
click at [244, 289] on div "Still Have Questions? Heading Row We're here to help! Text Block CONTACT FORM B…" at bounding box center [673, 242] width 942 height 123
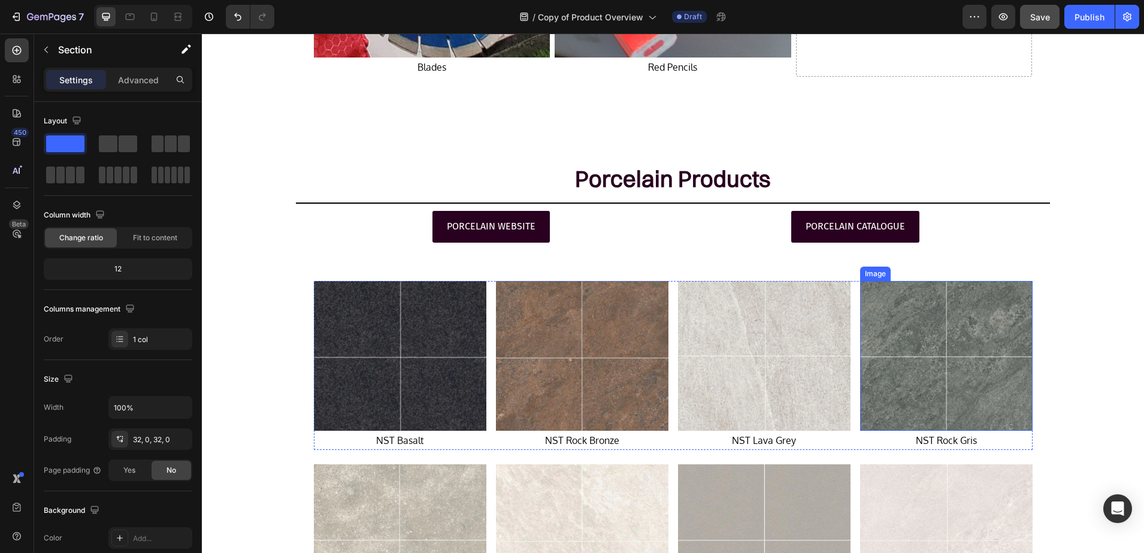
scroll to position [3168, 0]
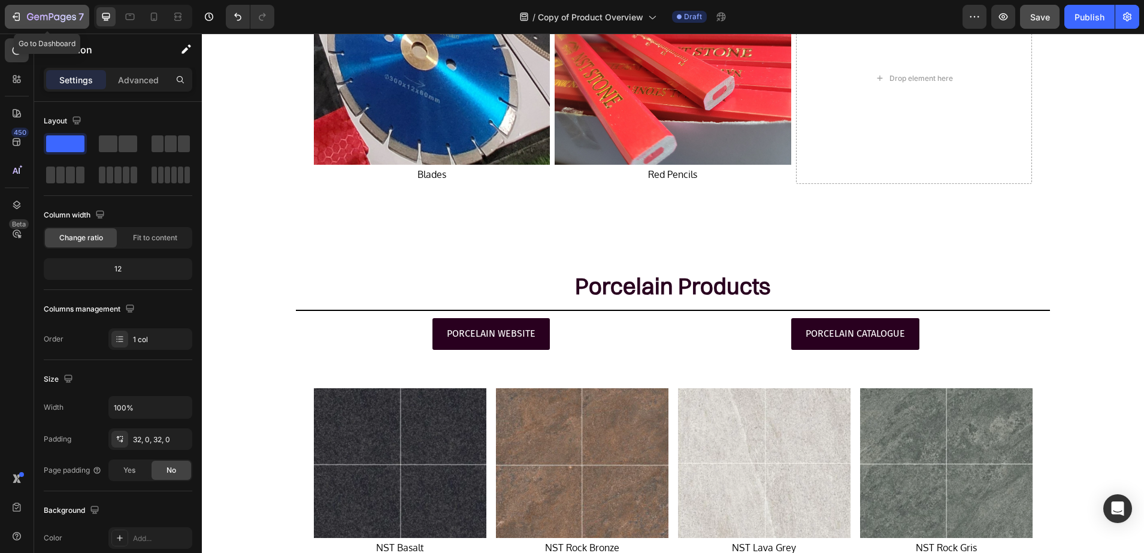
click at [68, 7] on button "7" at bounding box center [47, 17] width 84 height 24
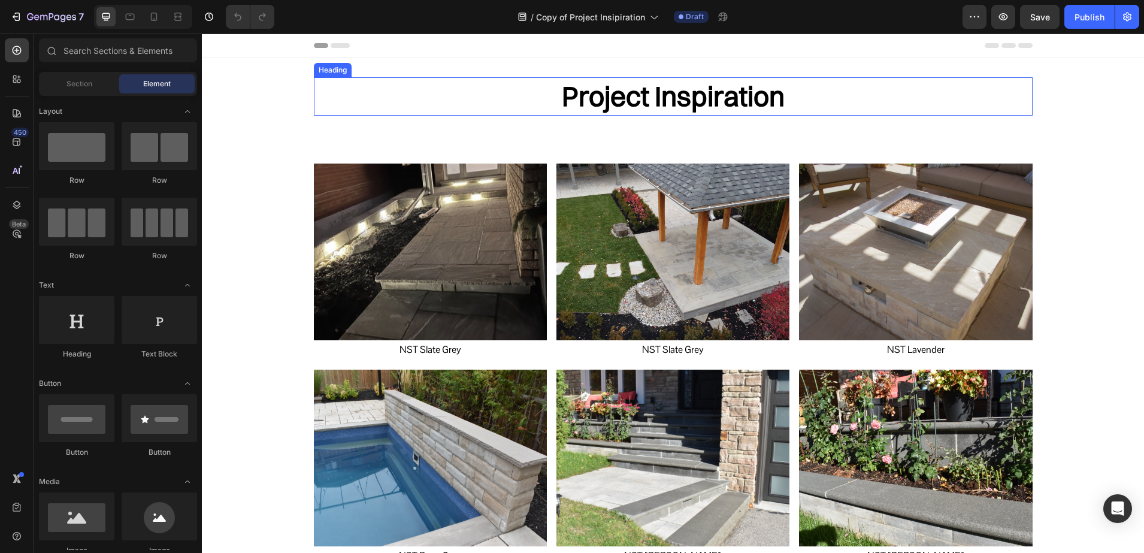
click at [627, 110] on h2 "Project Inspiration" at bounding box center [673, 96] width 719 height 38
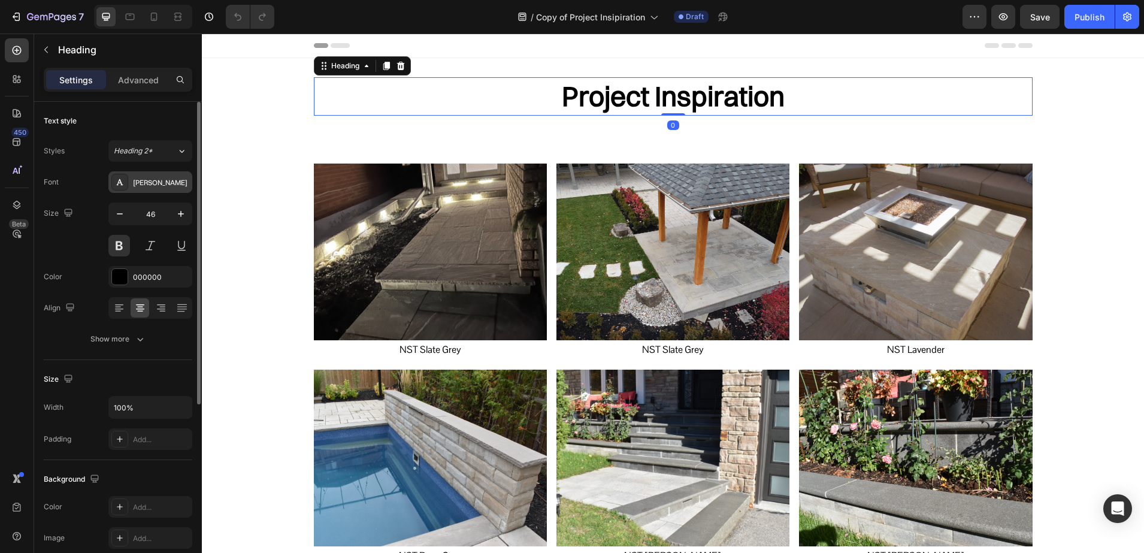
click at [117, 177] on icon at bounding box center [120, 182] width 10 height 10
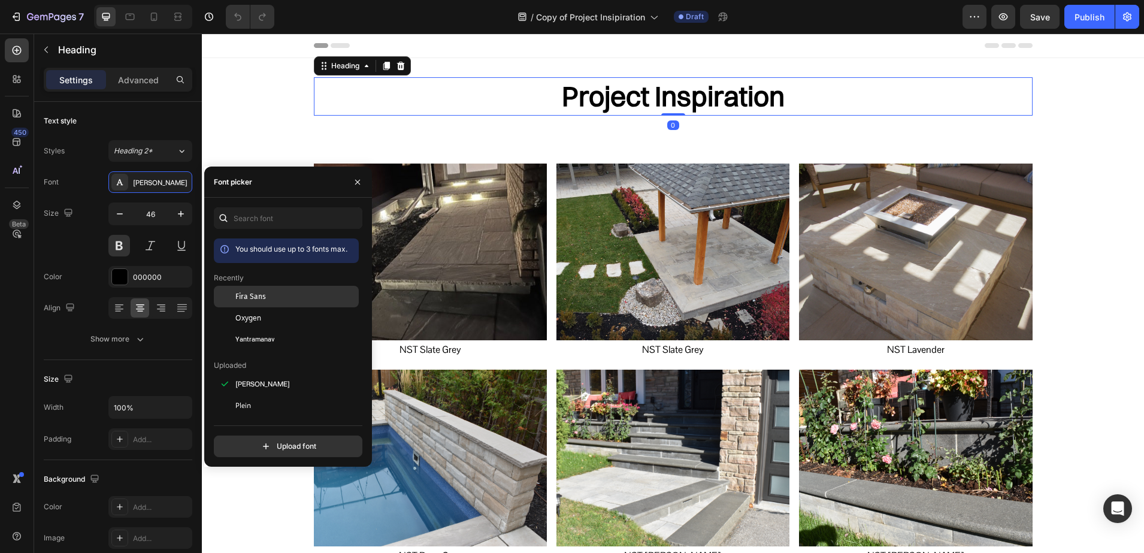
click at [265, 298] on div "Fira Sans" at bounding box center [295, 296] width 121 height 11
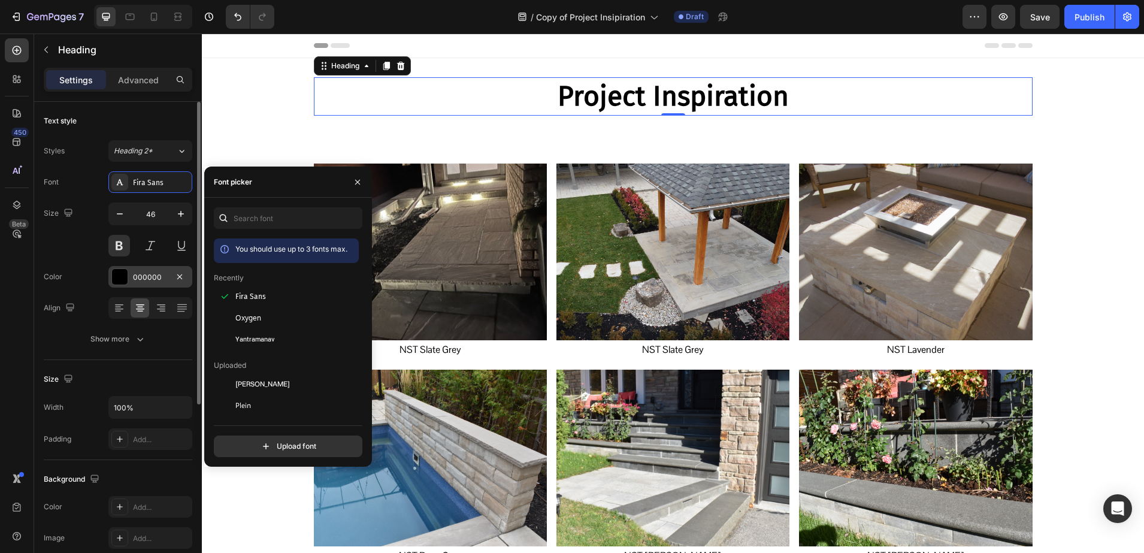
click at [134, 276] on div "000000" at bounding box center [150, 277] width 35 height 11
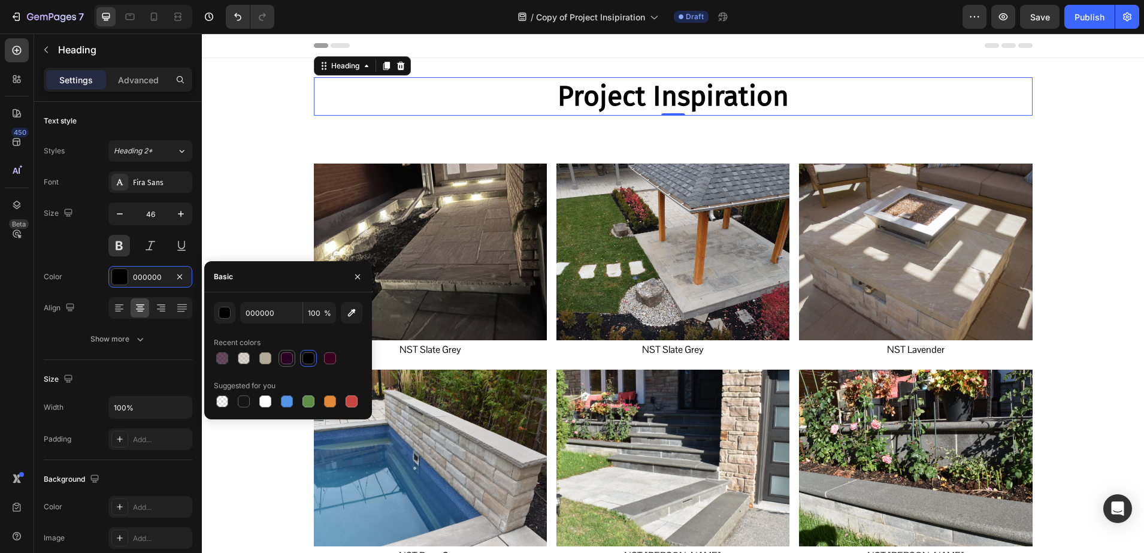
click at [283, 362] on div at bounding box center [287, 358] width 12 height 12
type input "29001F"
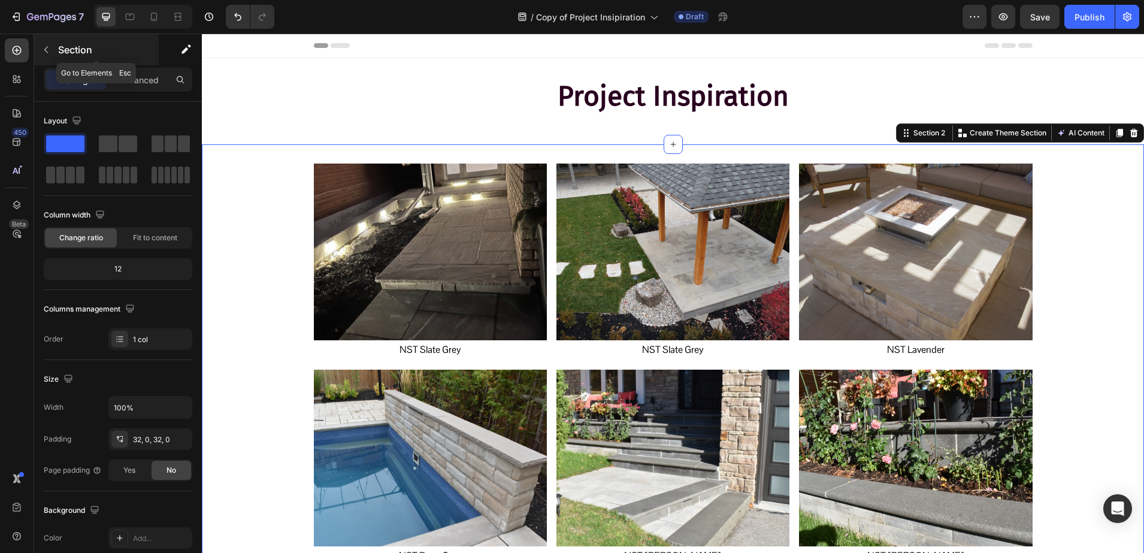
click at [78, 50] on p "Section" at bounding box center [107, 50] width 98 height 14
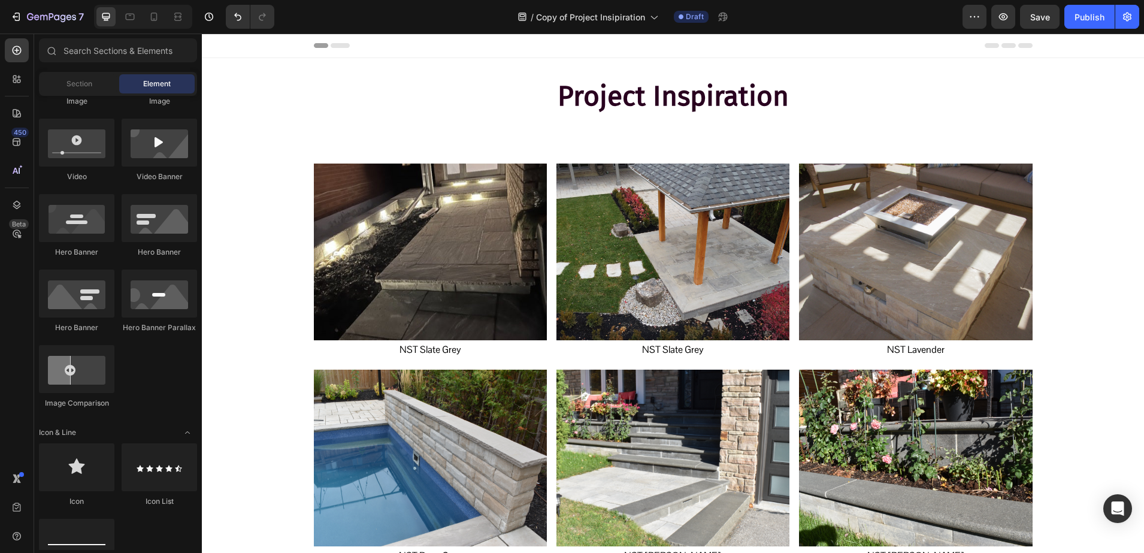
scroll to position [524, 0]
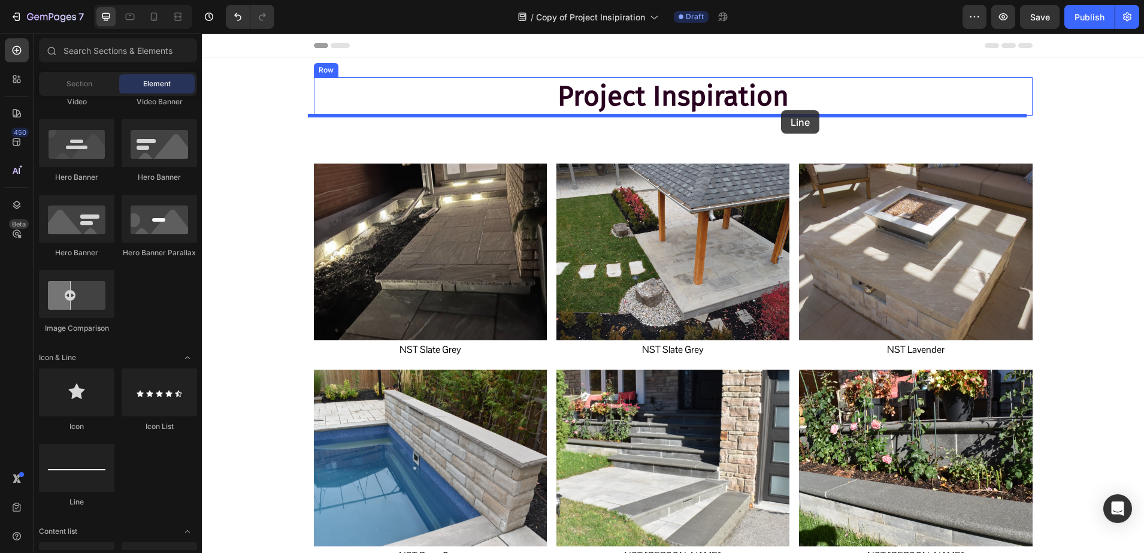
drag, startPoint x: 279, startPoint y: 514, endPoint x: 781, endPoint y: 110, distance: 644.2
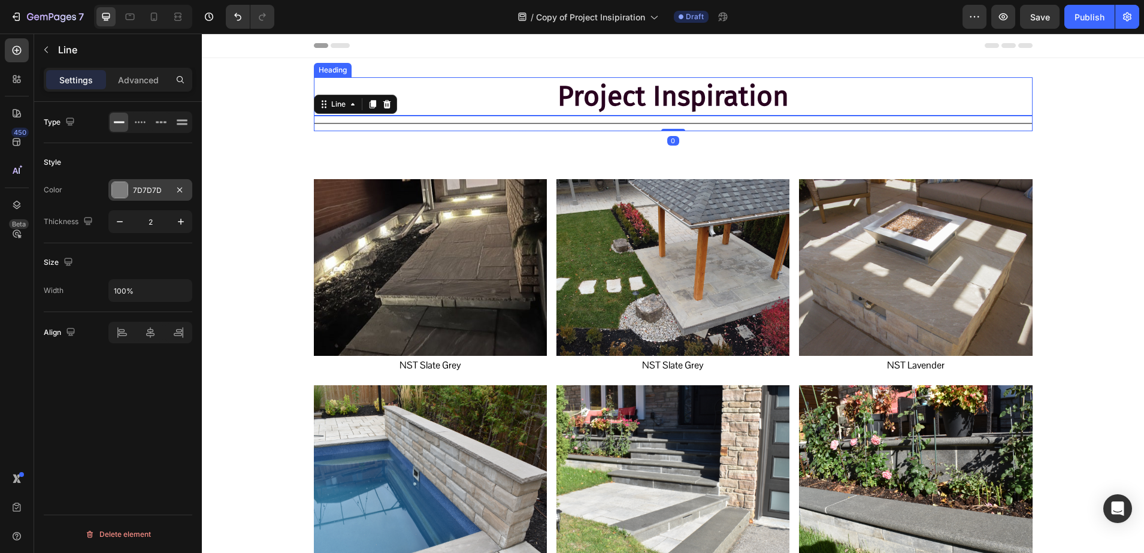
click at [134, 193] on div "7D7D7D" at bounding box center [150, 190] width 35 height 11
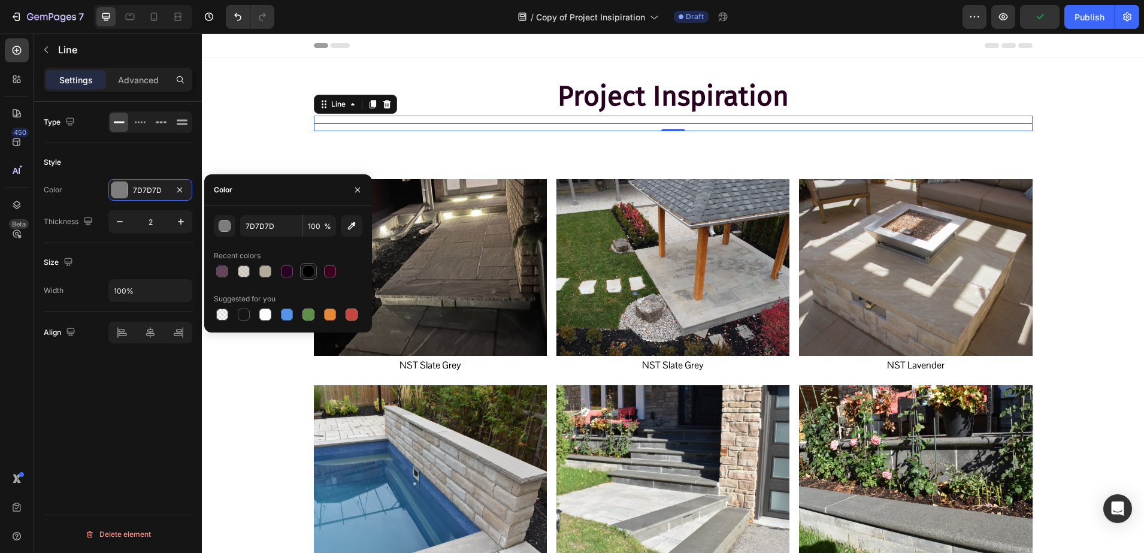
click at [308, 266] on div at bounding box center [309, 271] width 12 height 12
type input "000000"
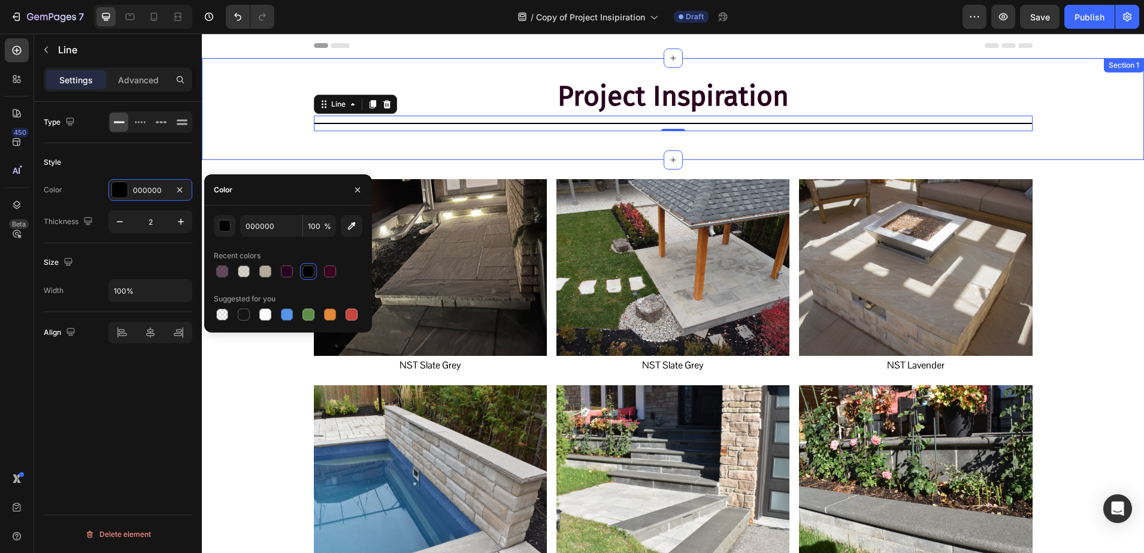
click at [225, 95] on div "Project Inspiration Heading Title Line 0 Row" at bounding box center [673, 108] width 942 height 63
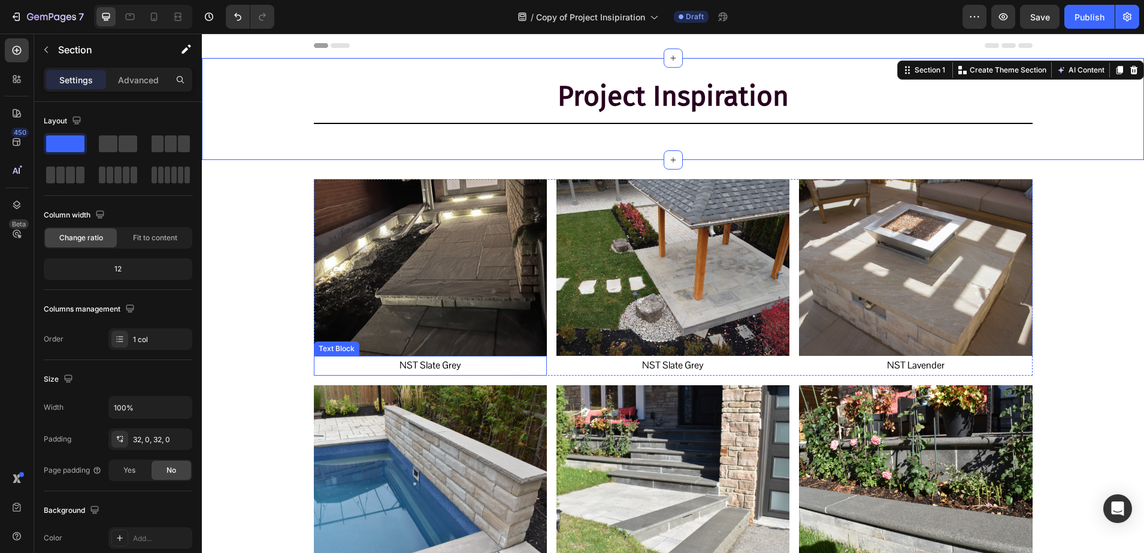
click at [419, 362] on p "NST Slate Grey" at bounding box center [430, 365] width 231 height 17
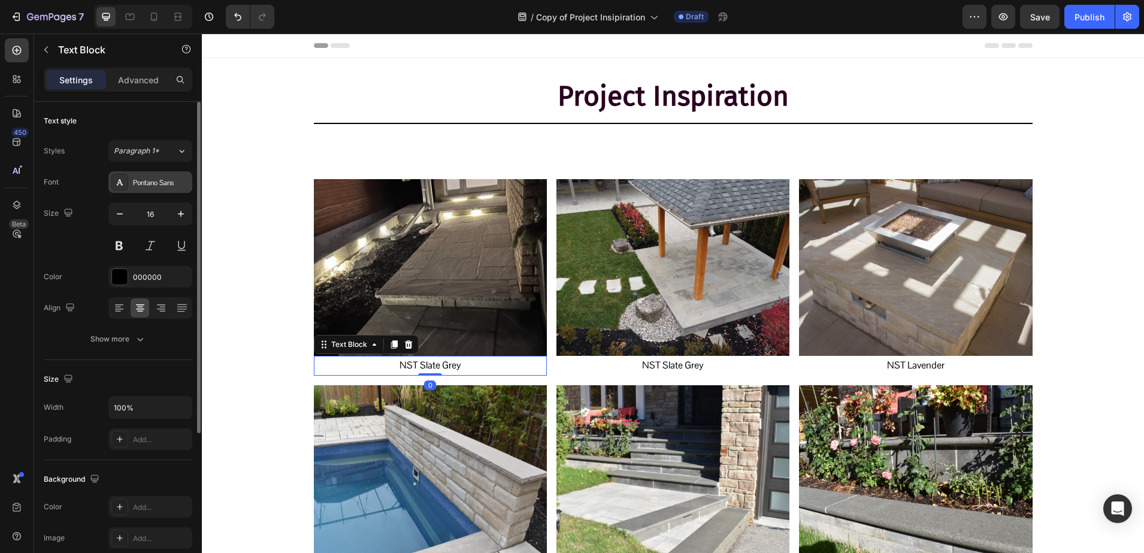
click at [156, 179] on div "Pontano Sans" at bounding box center [161, 182] width 56 height 11
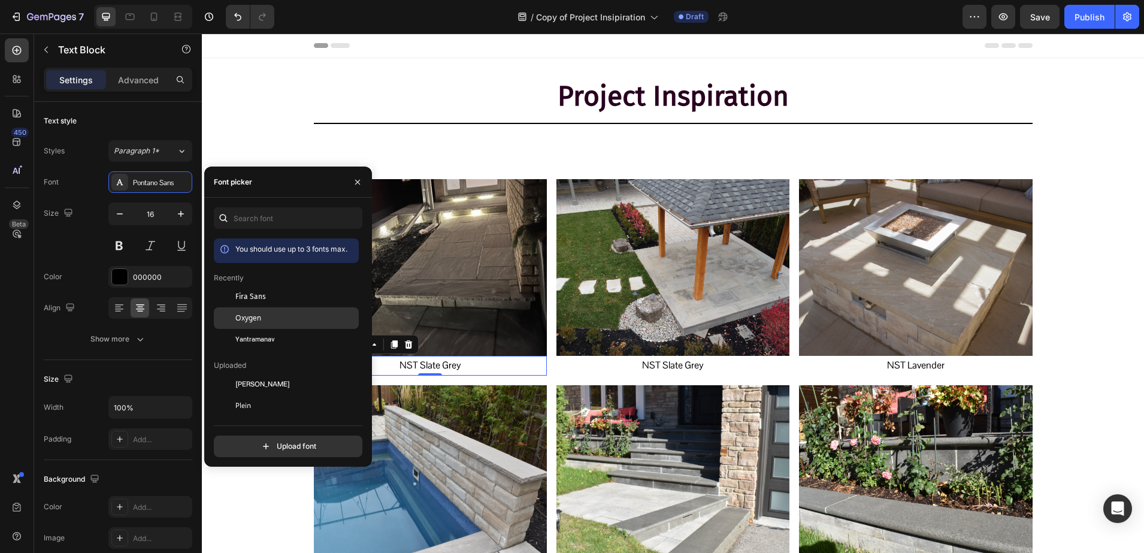
click at [240, 438] on div "Oxygen" at bounding box center [286, 449] width 145 height 22
click at [658, 365] on p "NST Slate Grey" at bounding box center [673, 365] width 231 height 17
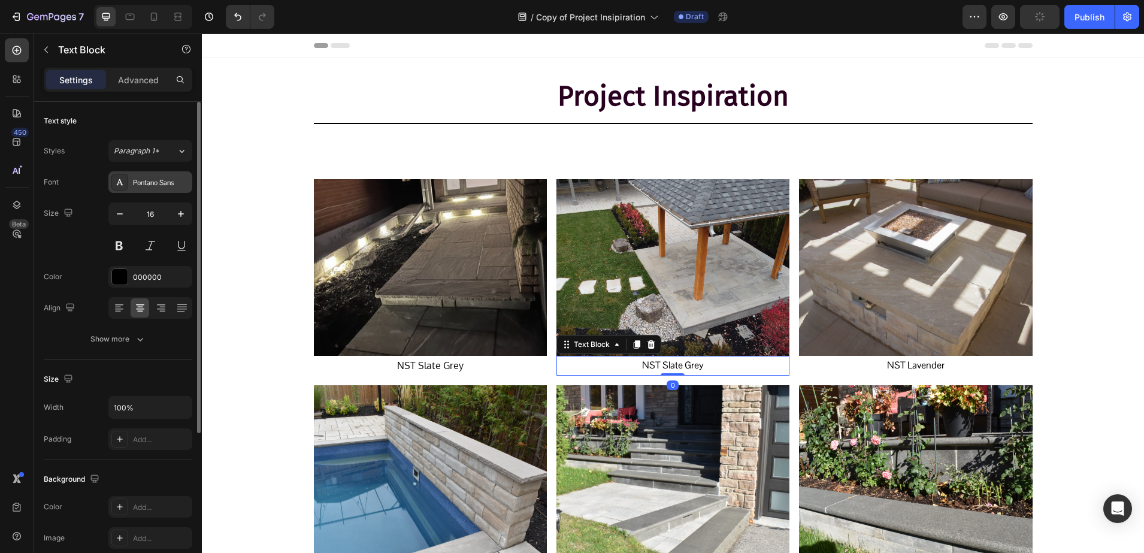
click at [135, 188] on div "Pontano Sans" at bounding box center [150, 182] width 84 height 22
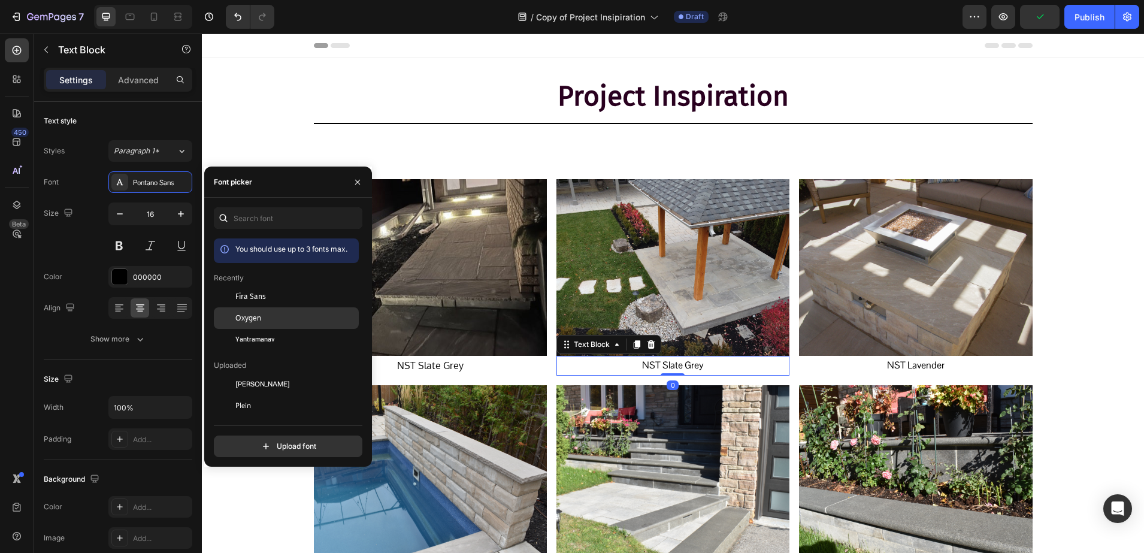
click at [266, 313] on div "Oxygen" at bounding box center [295, 318] width 121 height 11
click at [960, 363] on p "NST Lavender" at bounding box center [915, 365] width 231 height 17
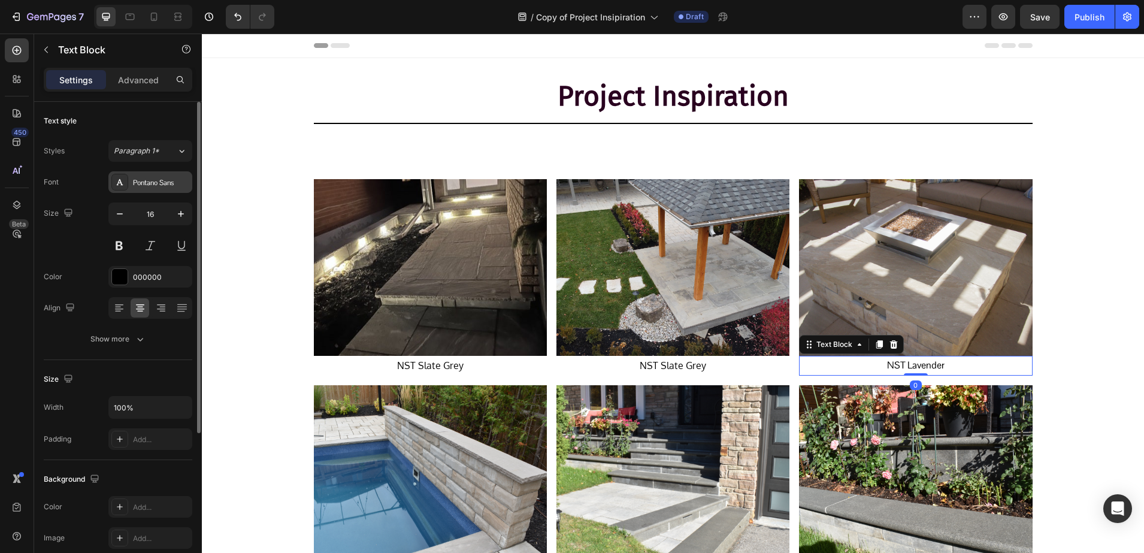
click at [116, 188] on div at bounding box center [119, 182] width 17 height 17
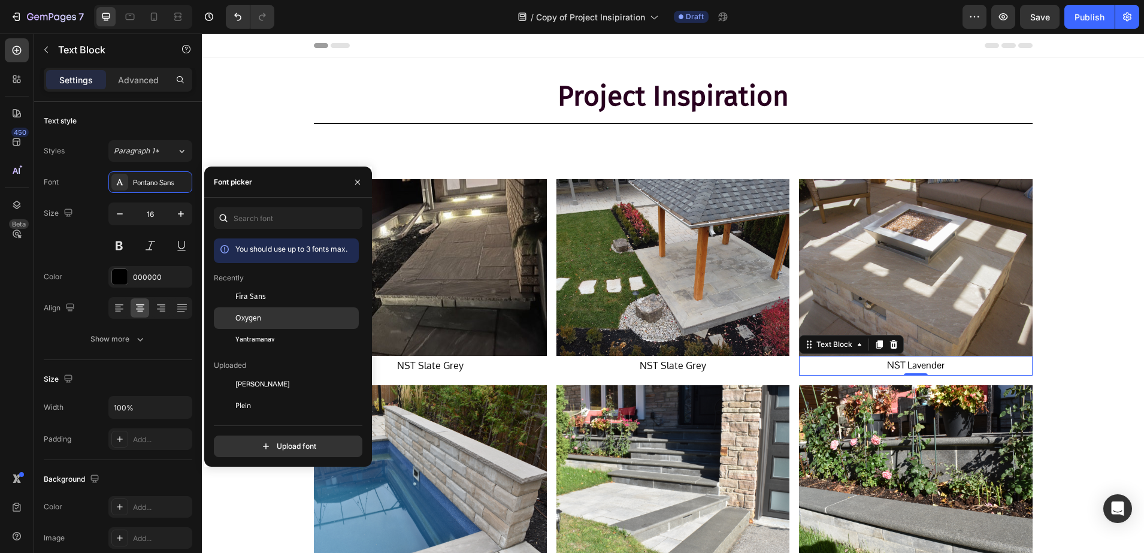
click at [244, 321] on span "Oxygen" at bounding box center [248, 318] width 26 height 11
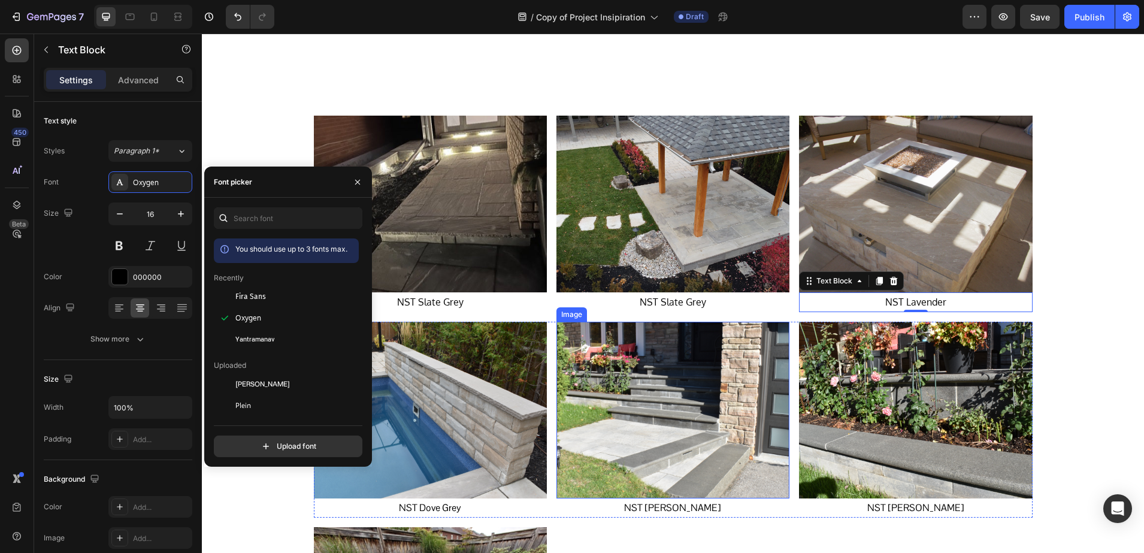
scroll to position [300, 0]
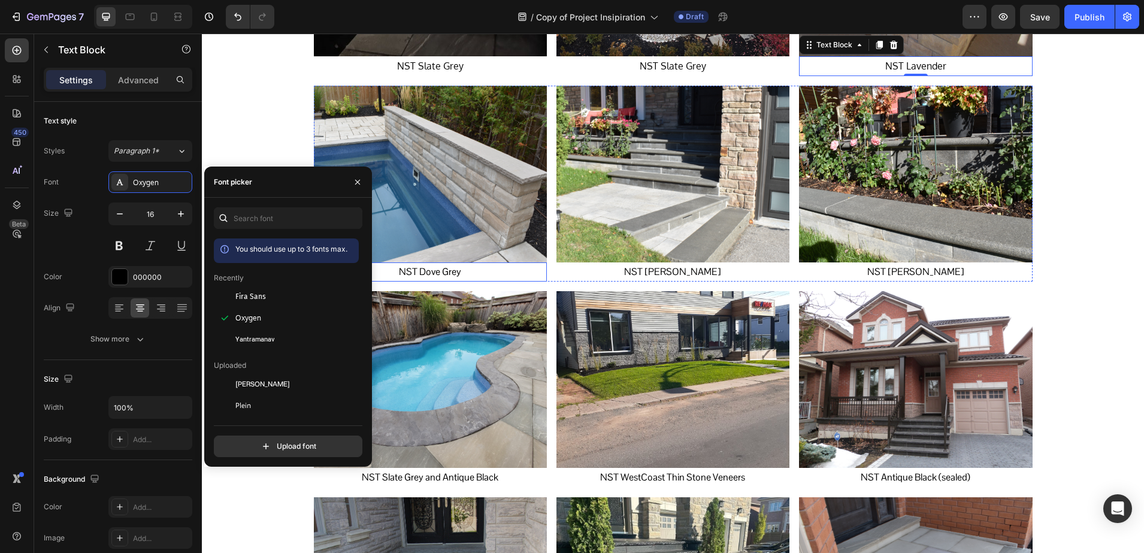
click at [440, 271] on p "NST Dove Grey" at bounding box center [430, 272] width 231 height 17
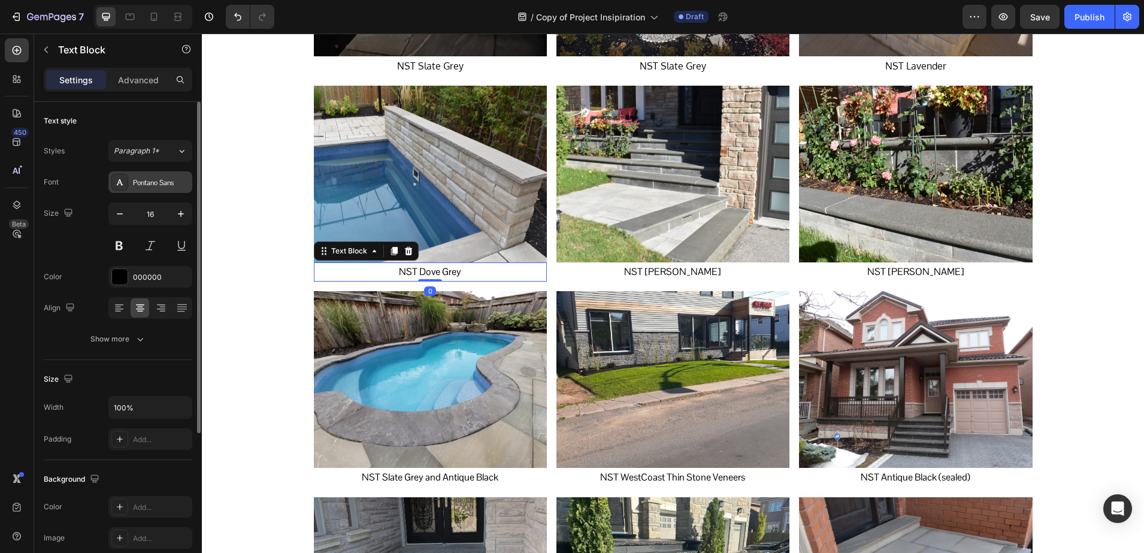
click at [126, 183] on div at bounding box center [119, 182] width 17 height 17
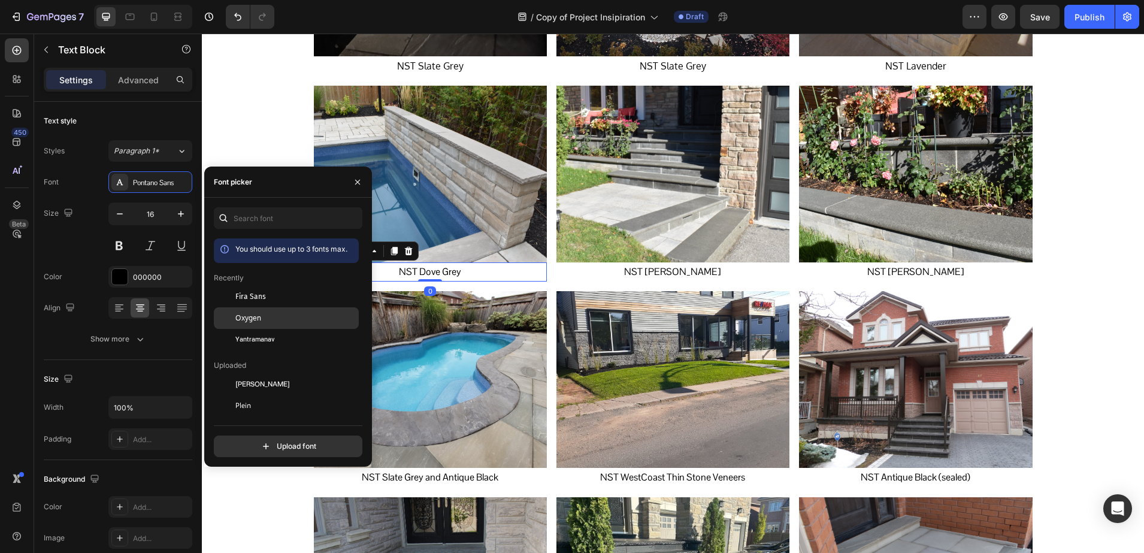
click at [244, 314] on span "Oxygen" at bounding box center [248, 318] width 26 height 11
click at [697, 271] on p "NST [PERSON_NAME]" at bounding box center [673, 272] width 231 height 17
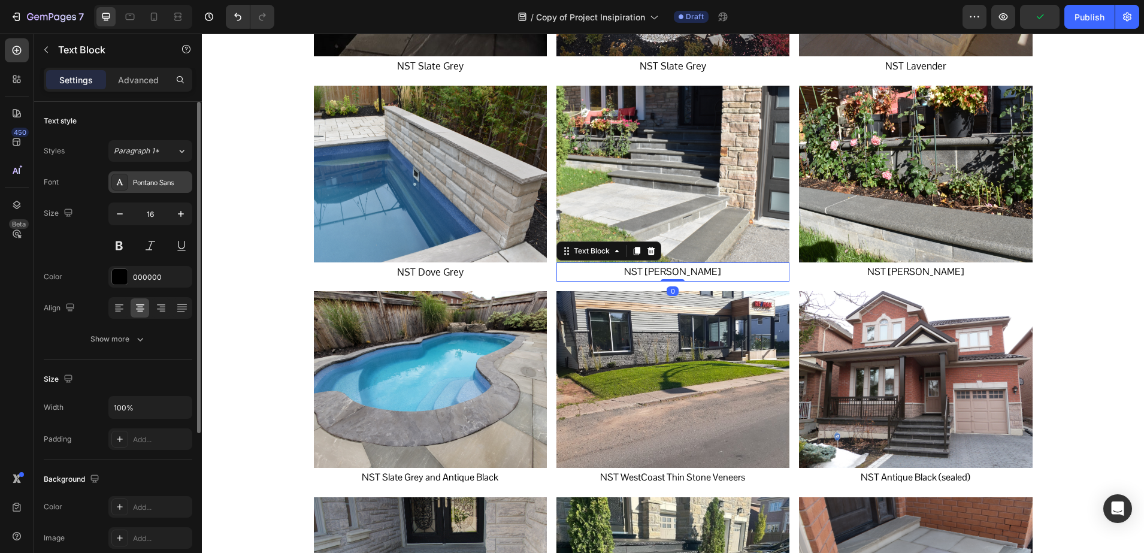
click at [127, 185] on div at bounding box center [119, 182] width 17 height 17
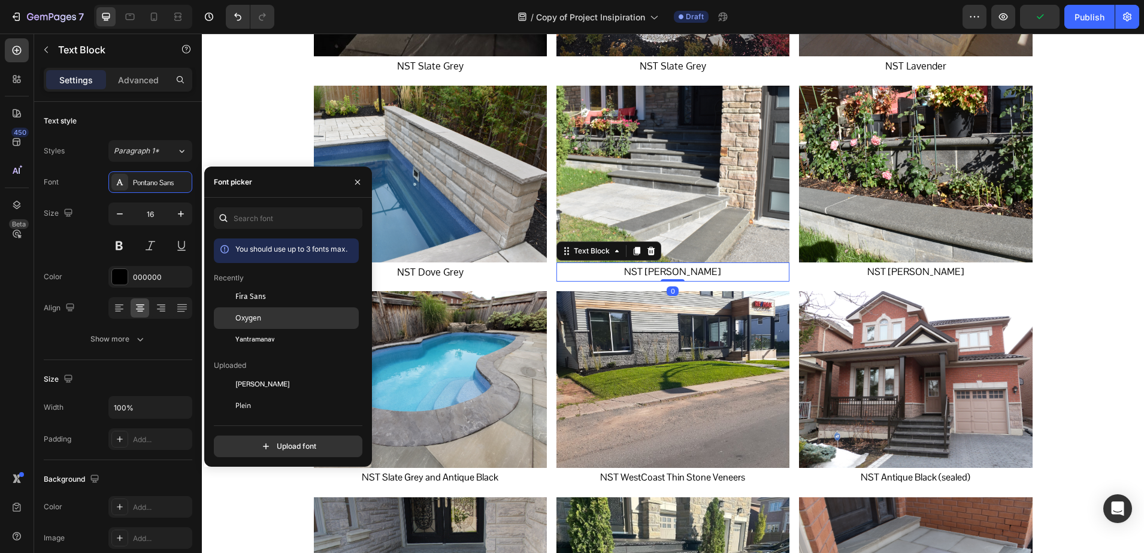
click at [255, 315] on span "Oxygen" at bounding box center [248, 318] width 26 height 11
click at [874, 272] on p "NST [PERSON_NAME]" at bounding box center [915, 272] width 231 height 17
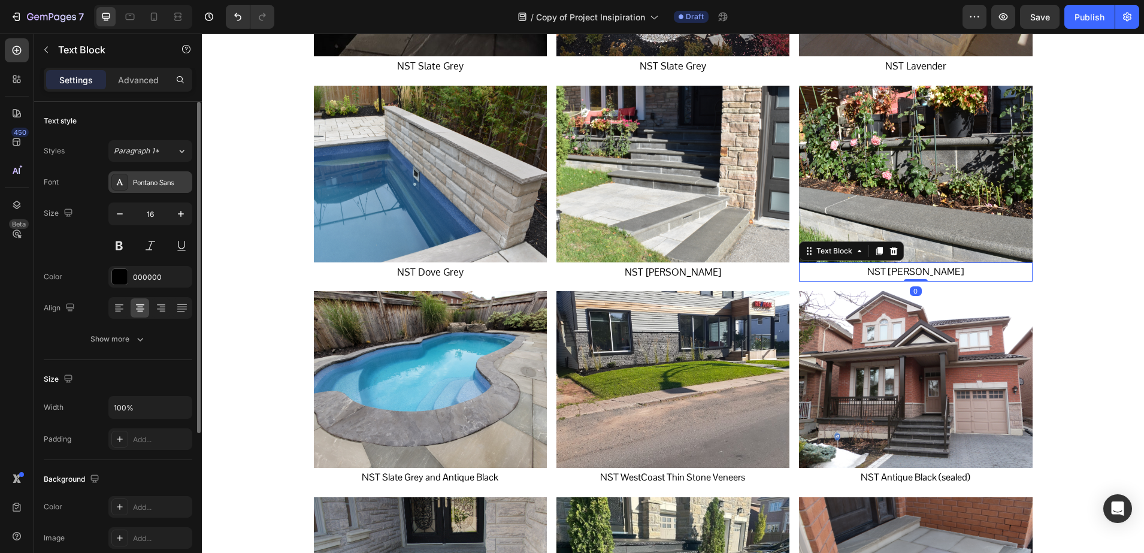
click at [112, 186] on div at bounding box center [119, 182] width 17 height 17
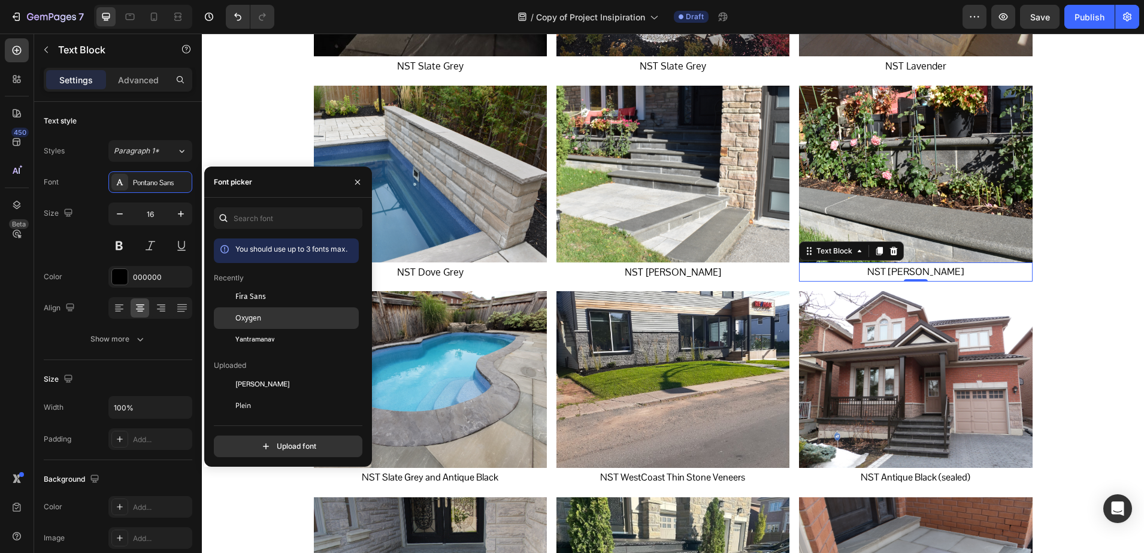
click at [248, 316] on span "Oxygen" at bounding box center [248, 318] width 26 height 11
click at [446, 475] on p "NST Slate Grey and Antique Black" at bounding box center [430, 477] width 231 height 17
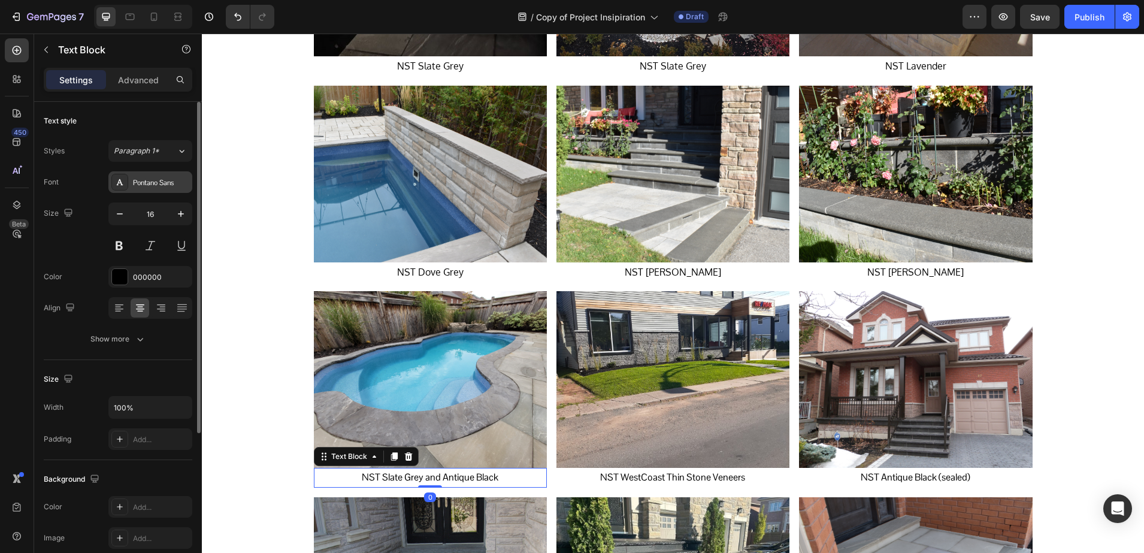
click at [136, 186] on div "Pontano Sans" at bounding box center [161, 182] width 56 height 11
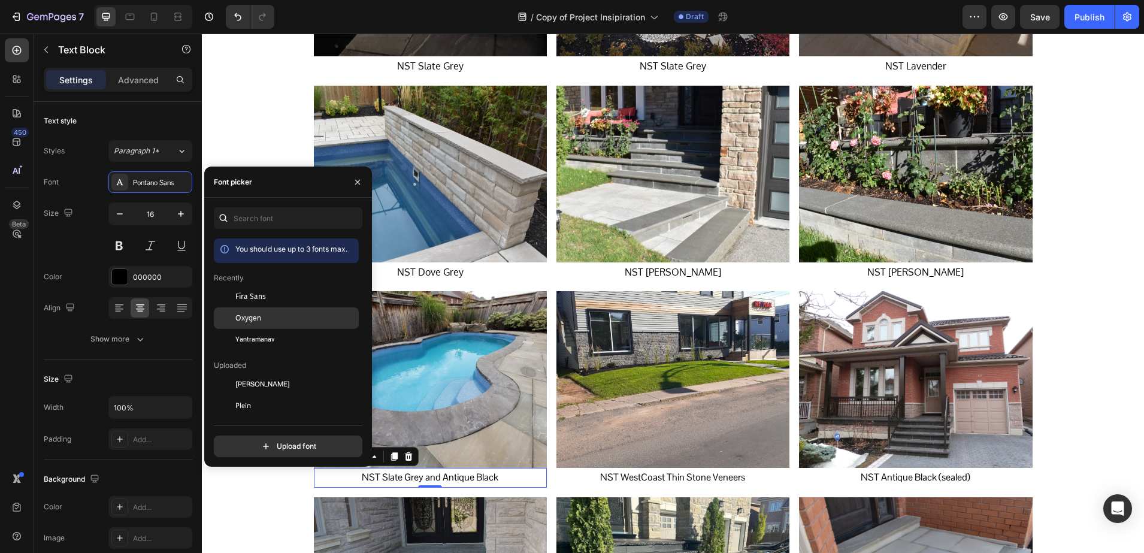
click at [279, 323] on div "Oxygen" at bounding box center [295, 318] width 121 height 11
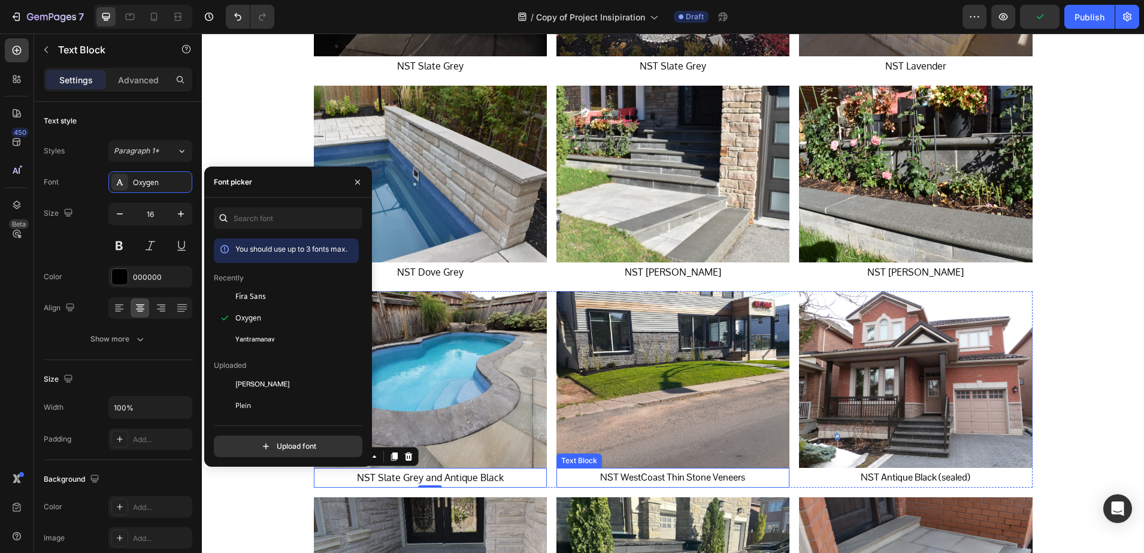
click at [625, 482] on p "NST WestCoast Thin Stone Veneers" at bounding box center [673, 477] width 231 height 17
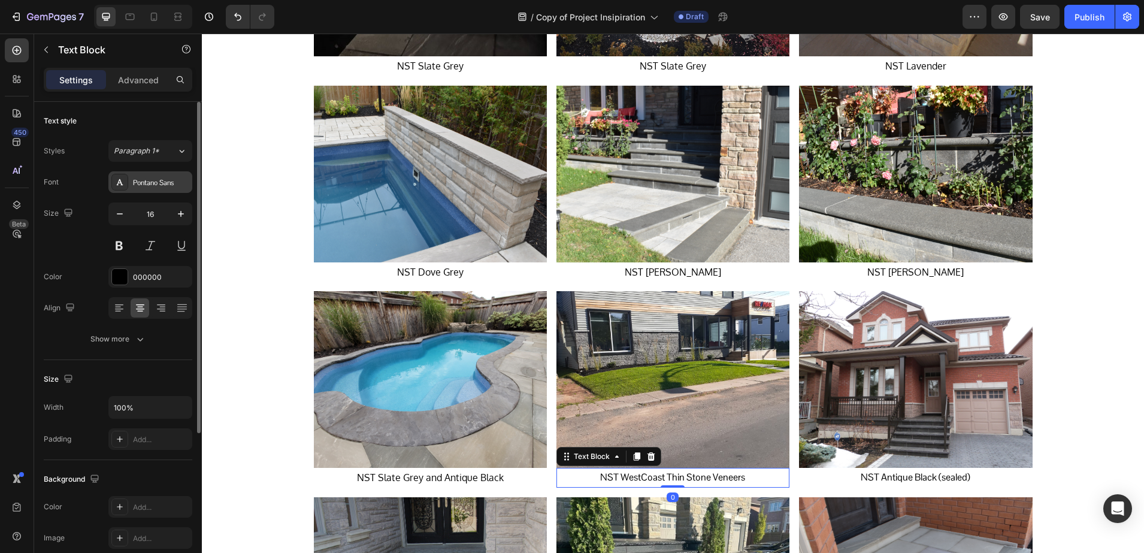
click at [131, 189] on div "Pontano Sans" at bounding box center [150, 182] width 84 height 22
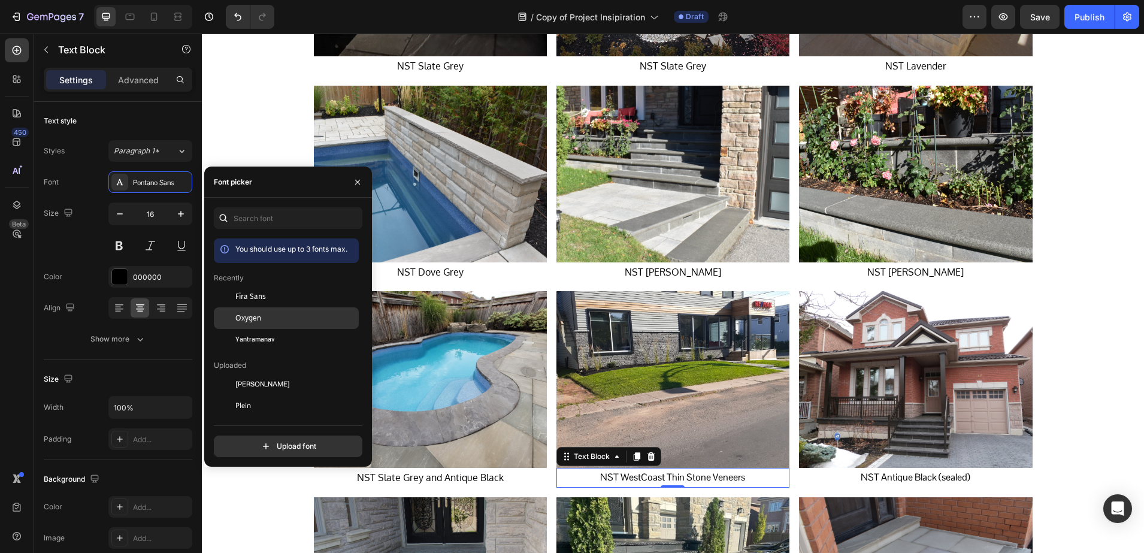
click at [273, 323] on div "Oxygen" at bounding box center [295, 318] width 121 height 11
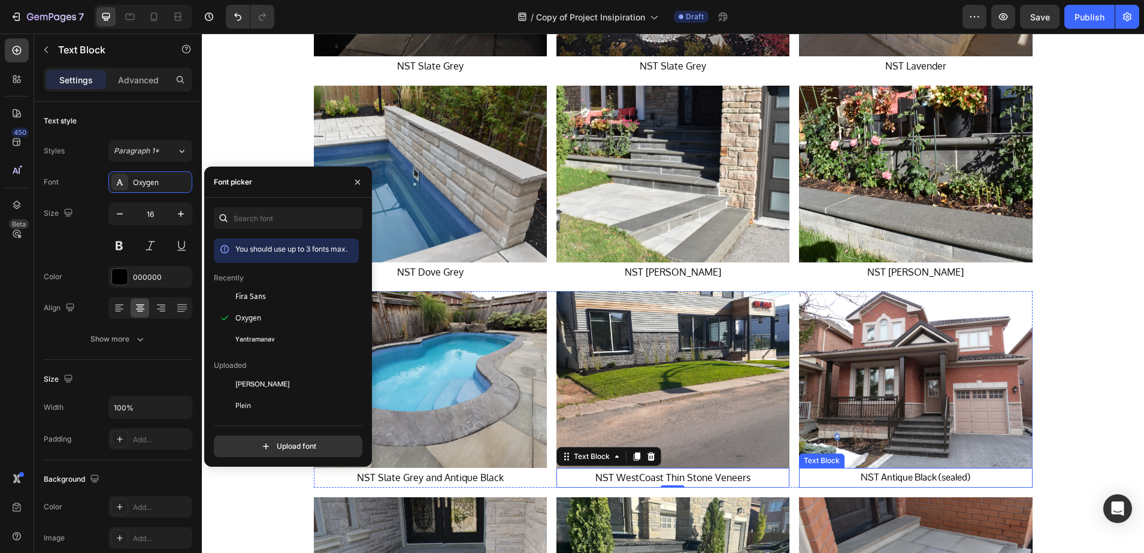
click at [894, 478] on p "NST Antique Black (sealed)" at bounding box center [915, 477] width 231 height 17
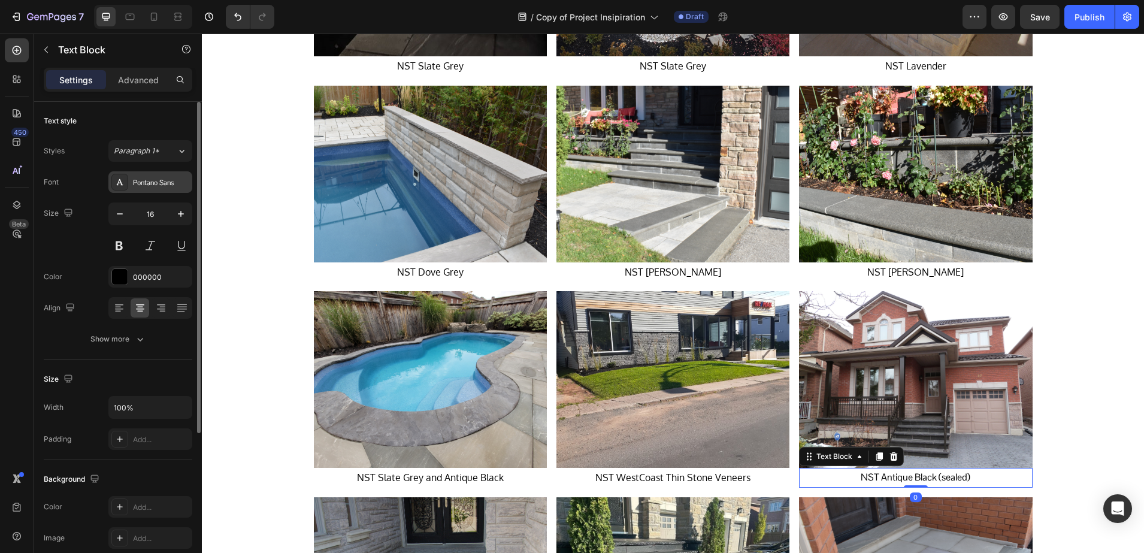
click at [141, 185] on div "Pontano Sans" at bounding box center [161, 182] width 56 height 11
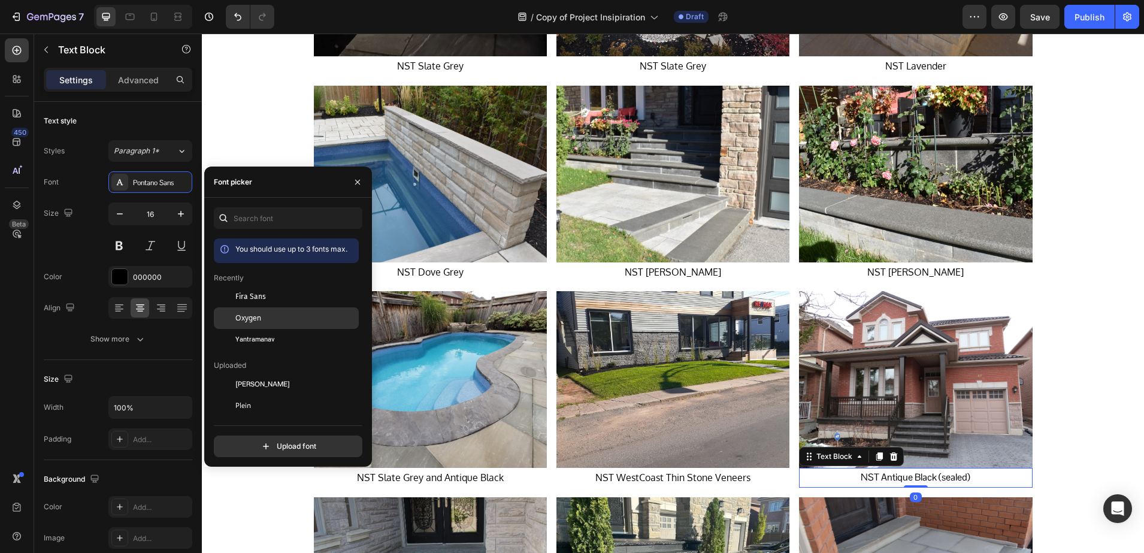
click at [289, 313] on div "Oxygen" at bounding box center [295, 318] width 121 height 11
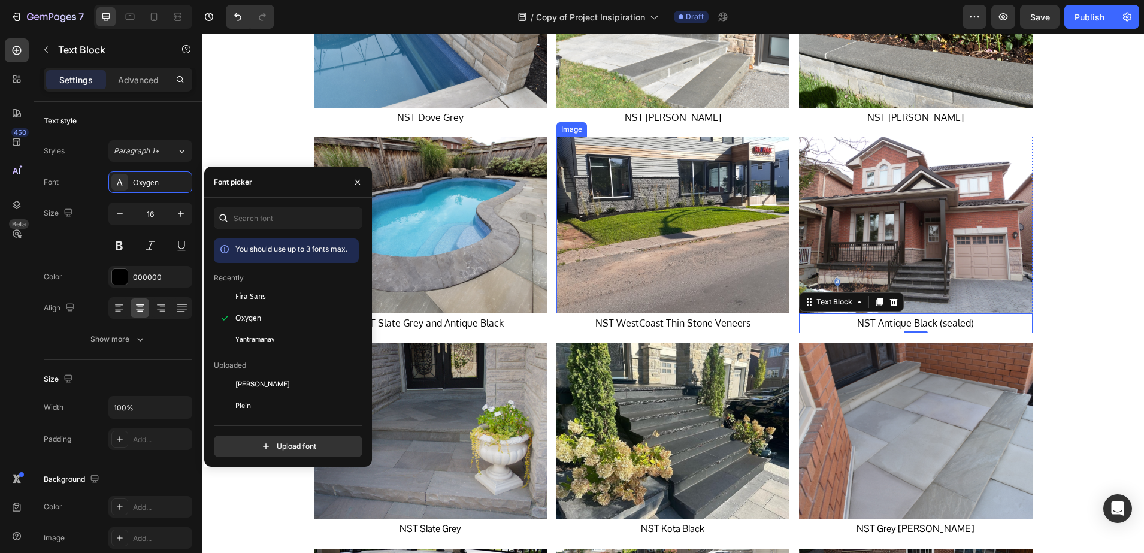
scroll to position [599, 0]
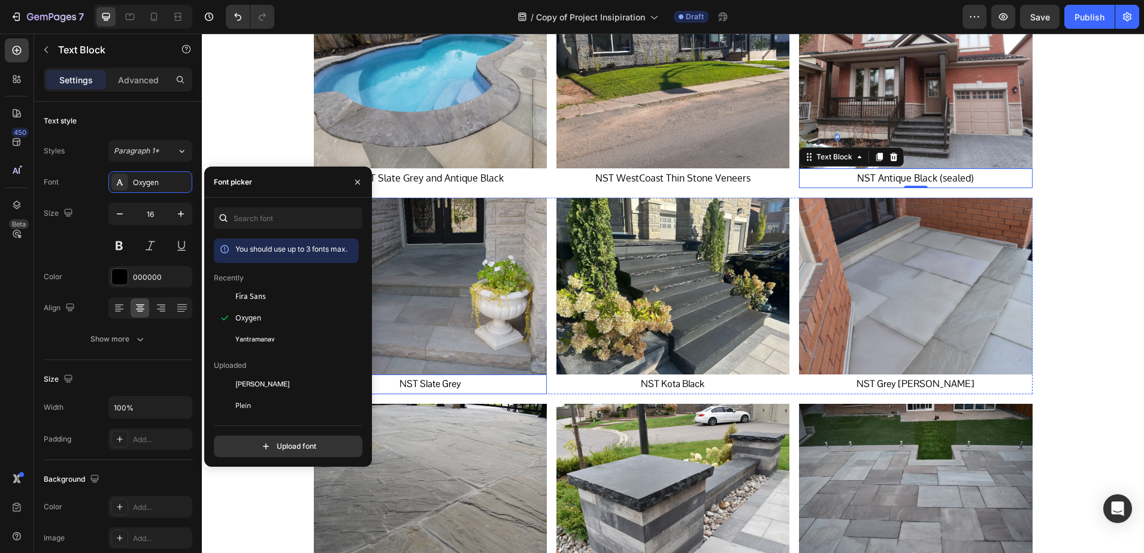
click at [439, 383] on p "NST Slate Grey" at bounding box center [430, 384] width 231 height 17
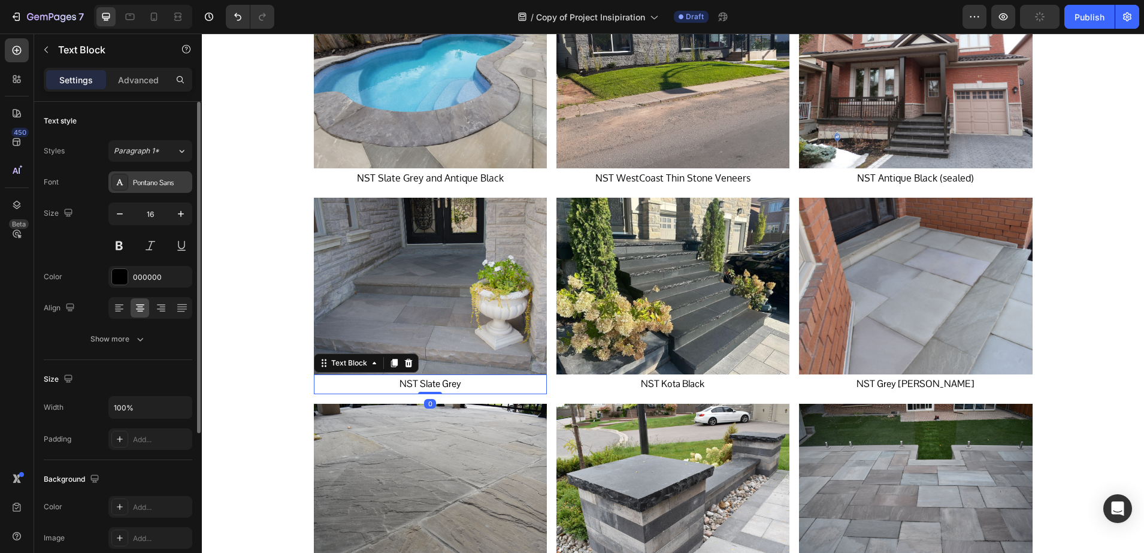
click at [143, 185] on div "Pontano Sans" at bounding box center [161, 182] width 56 height 11
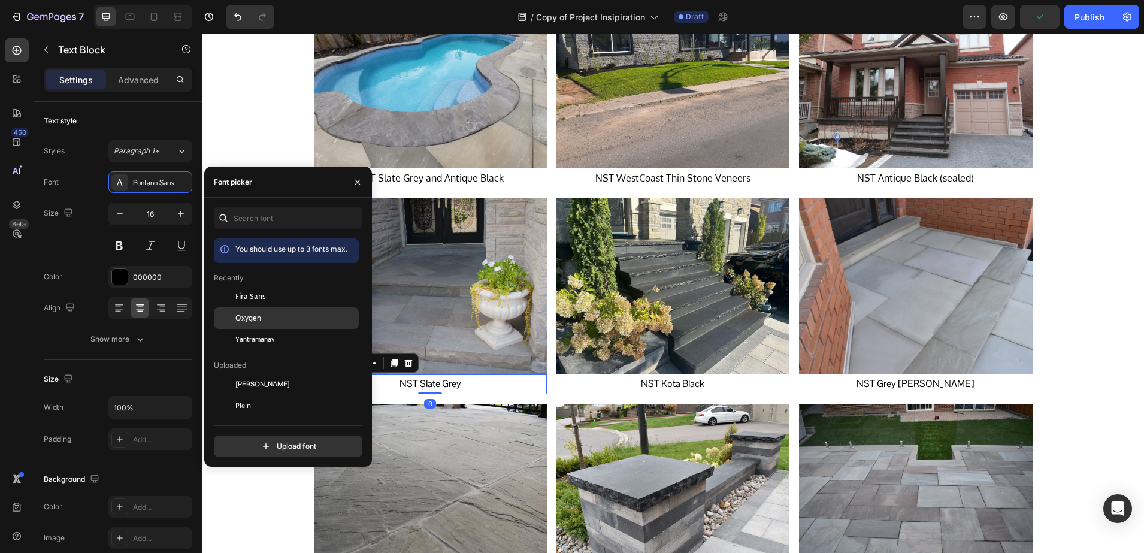
click at [235, 317] on div at bounding box center [225, 318] width 22 height 22
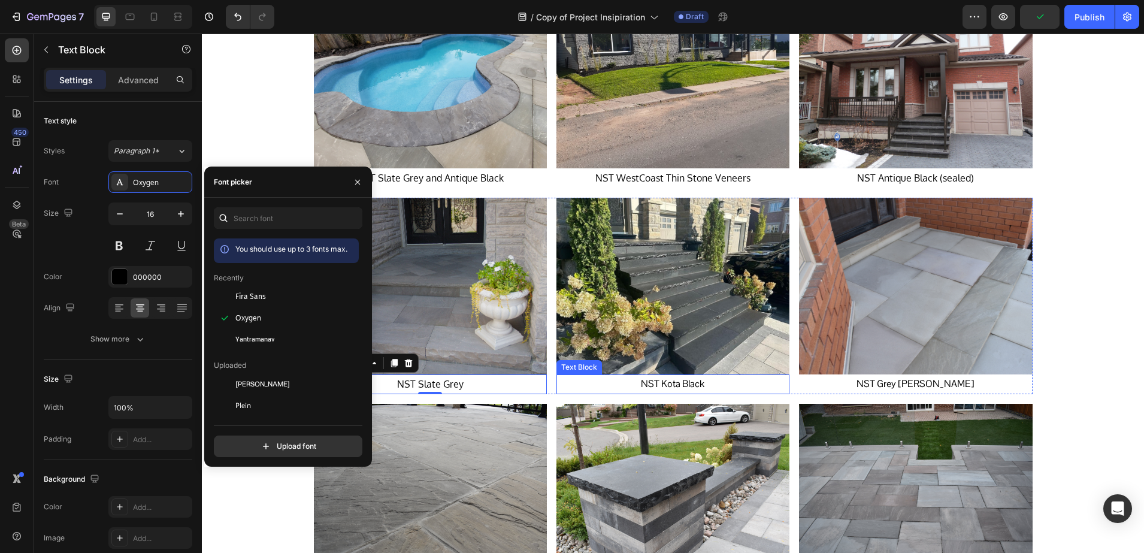
click at [703, 380] on p "NST Kota Black" at bounding box center [673, 384] width 231 height 17
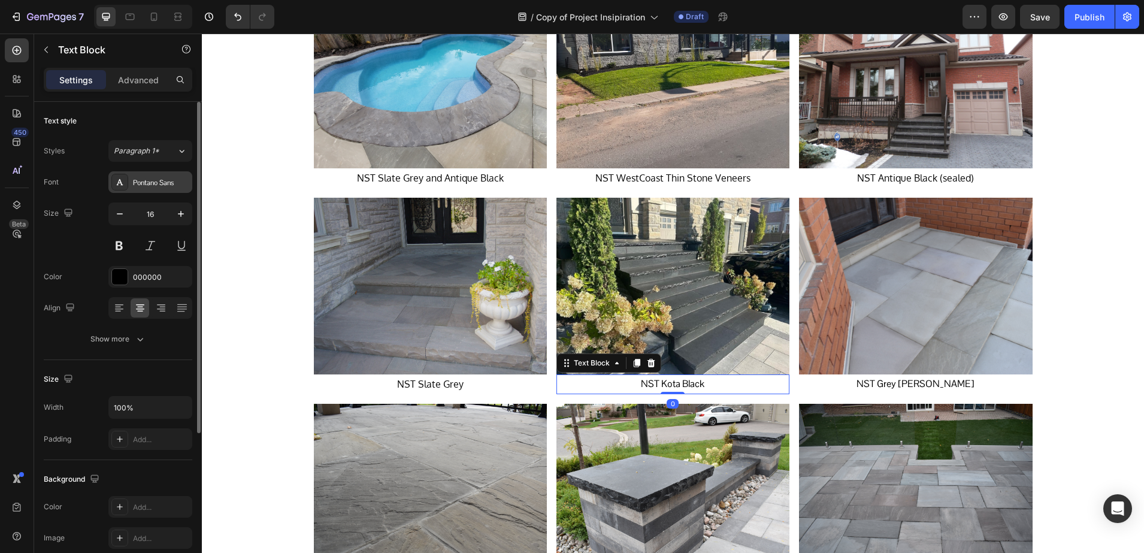
click at [139, 183] on div "Pontano Sans" at bounding box center [161, 182] width 56 height 11
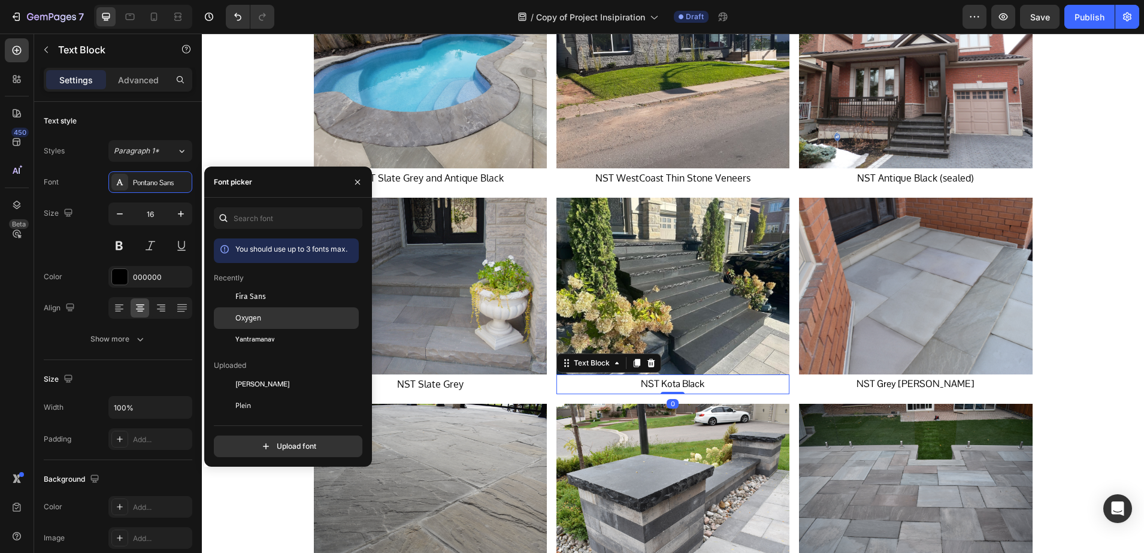
click at [258, 313] on span "Oxygen" at bounding box center [248, 318] width 26 height 11
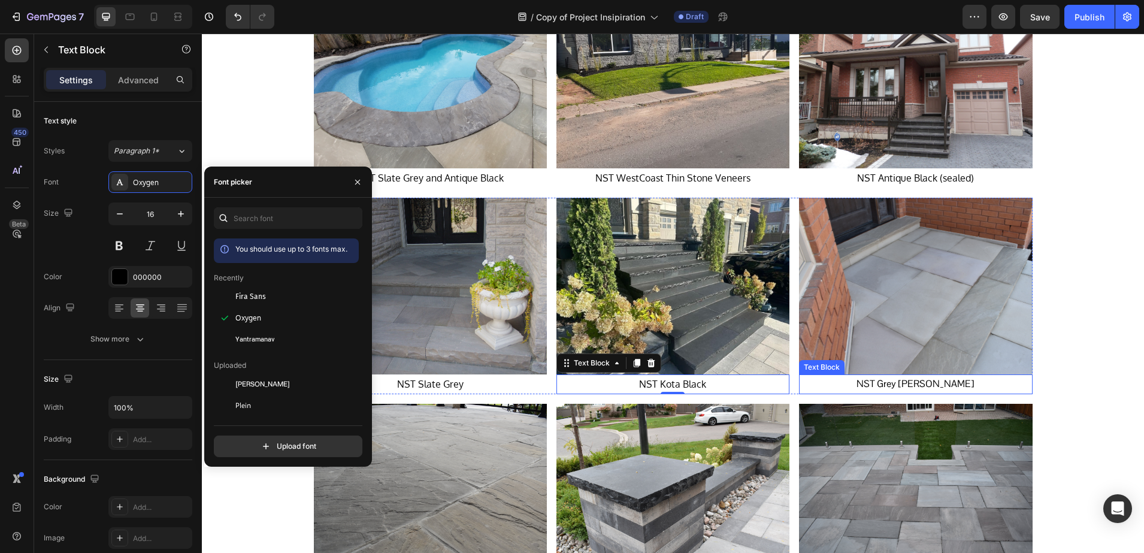
click at [894, 383] on p "NST Grey [PERSON_NAME]" at bounding box center [915, 384] width 231 height 17
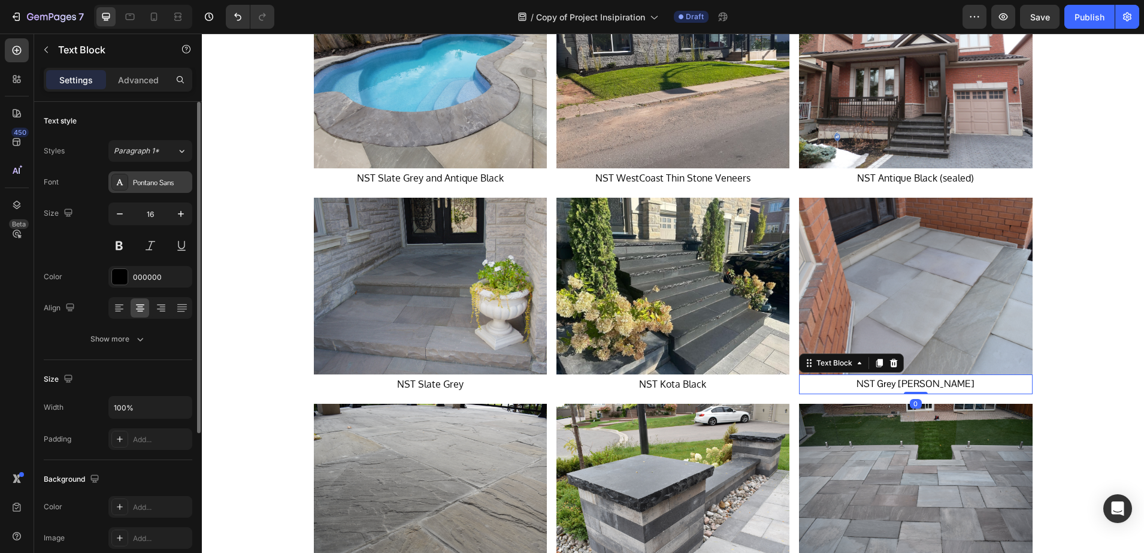
click at [126, 186] on div at bounding box center [119, 182] width 17 height 17
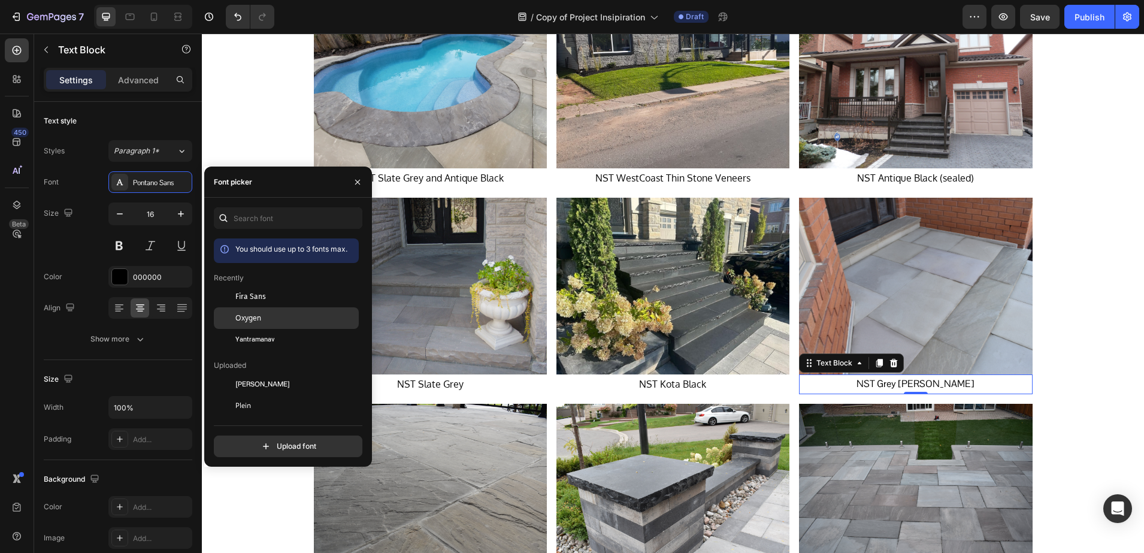
click at [249, 315] on span "Oxygen" at bounding box center [248, 318] width 26 height 11
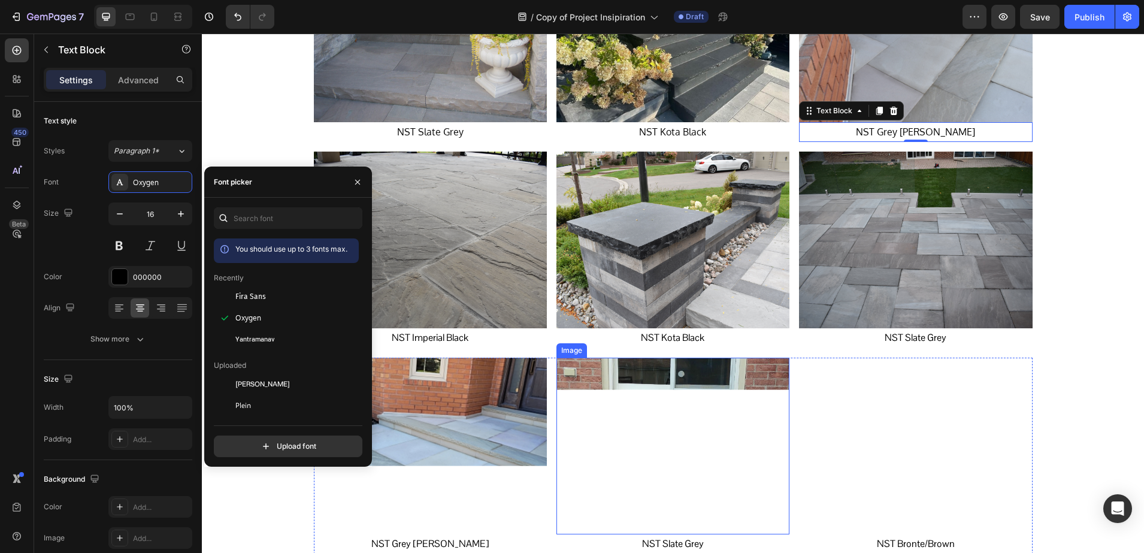
scroll to position [899, 0]
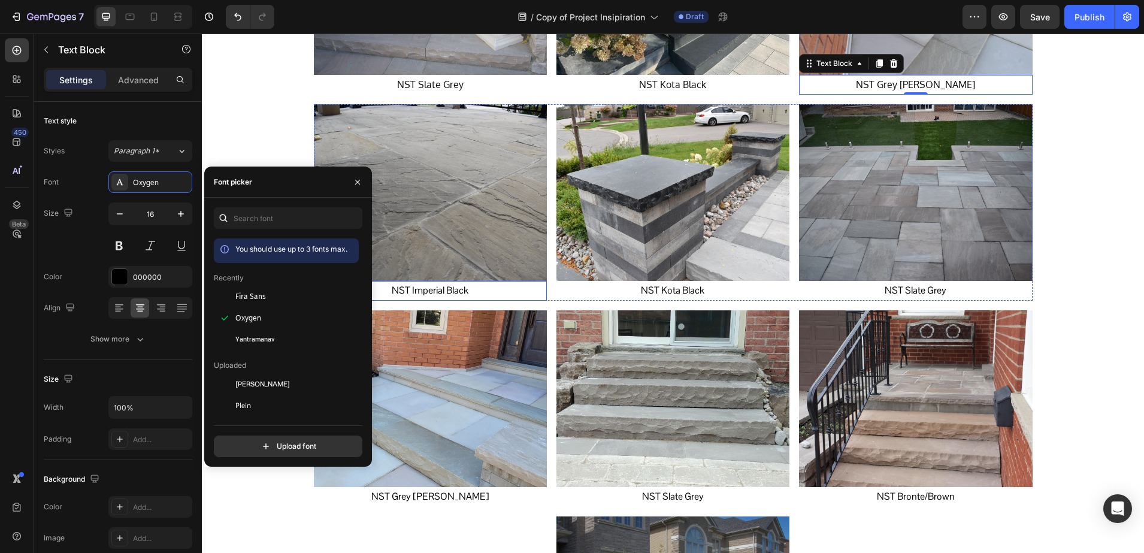
click at [427, 289] on p "NST Imperial Black" at bounding box center [430, 290] width 231 height 17
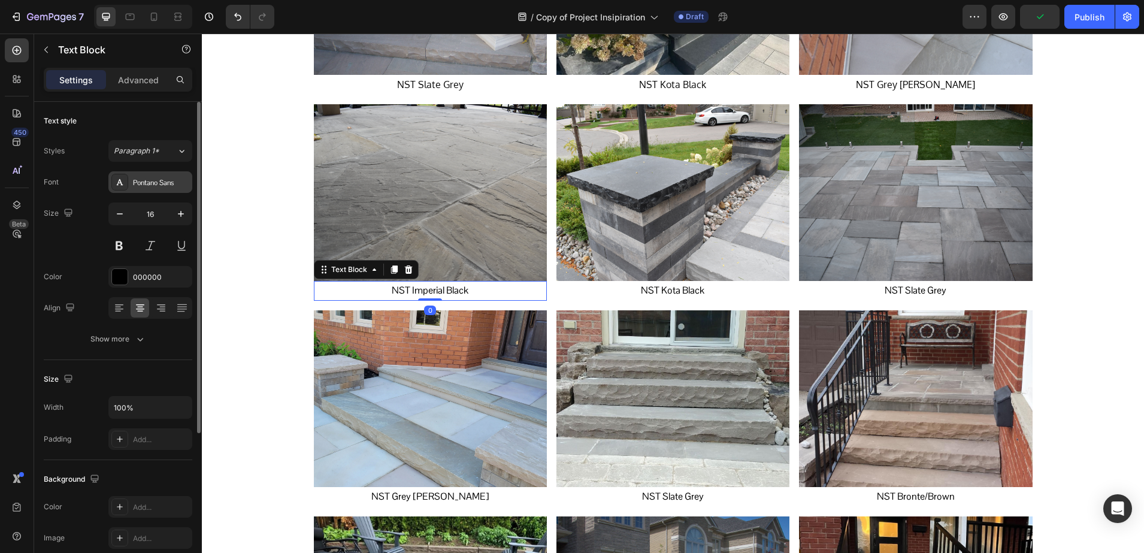
click at [147, 177] on div "Pontano Sans" at bounding box center [161, 182] width 56 height 11
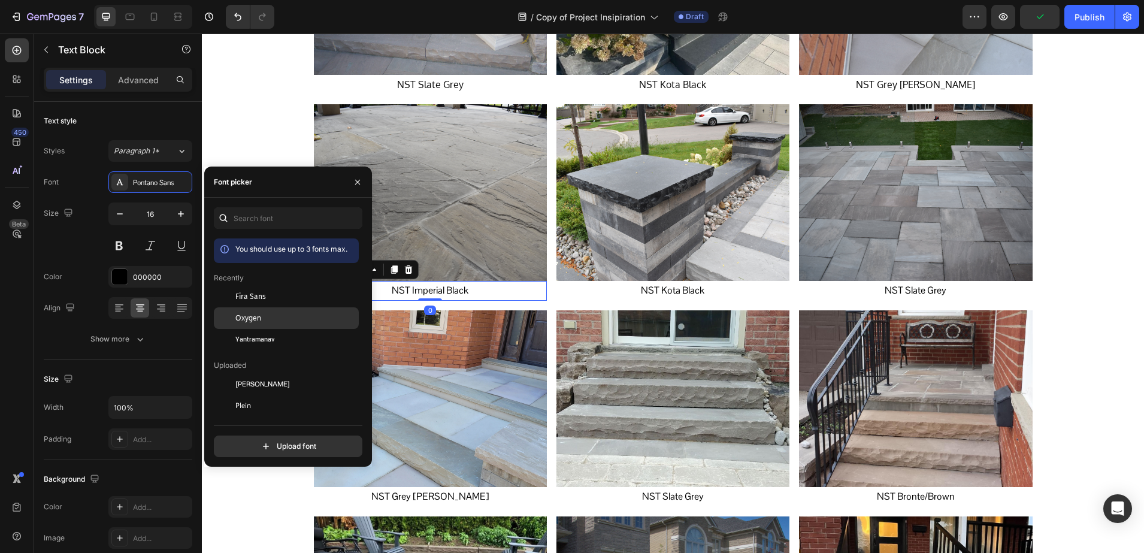
click at [282, 438] on div "Oxygen" at bounding box center [286, 449] width 145 height 22
click at [633, 292] on p "NST Kota Black" at bounding box center [673, 290] width 231 height 17
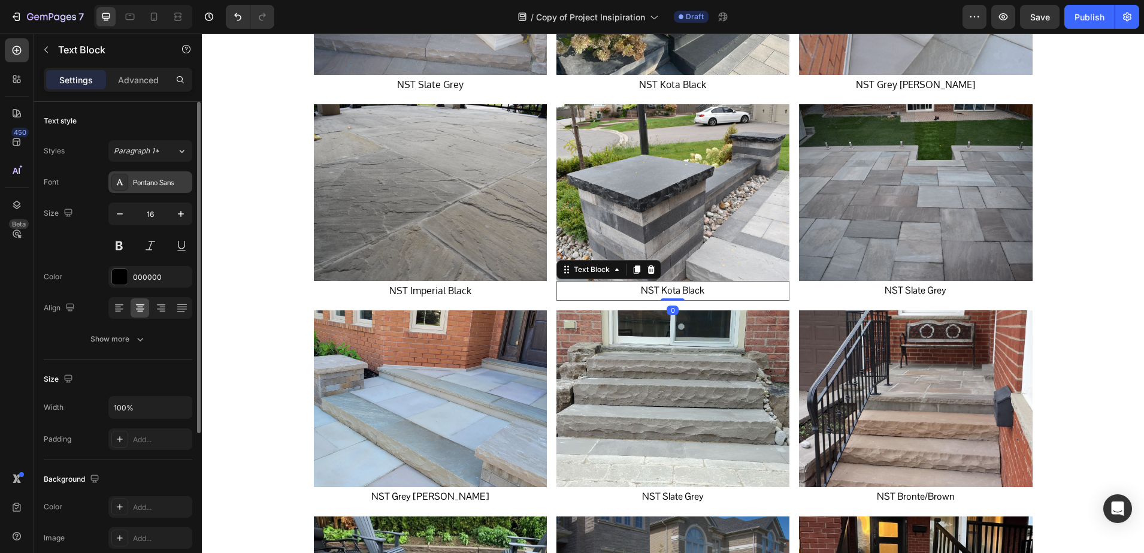
click at [124, 184] on icon at bounding box center [120, 182] width 10 height 10
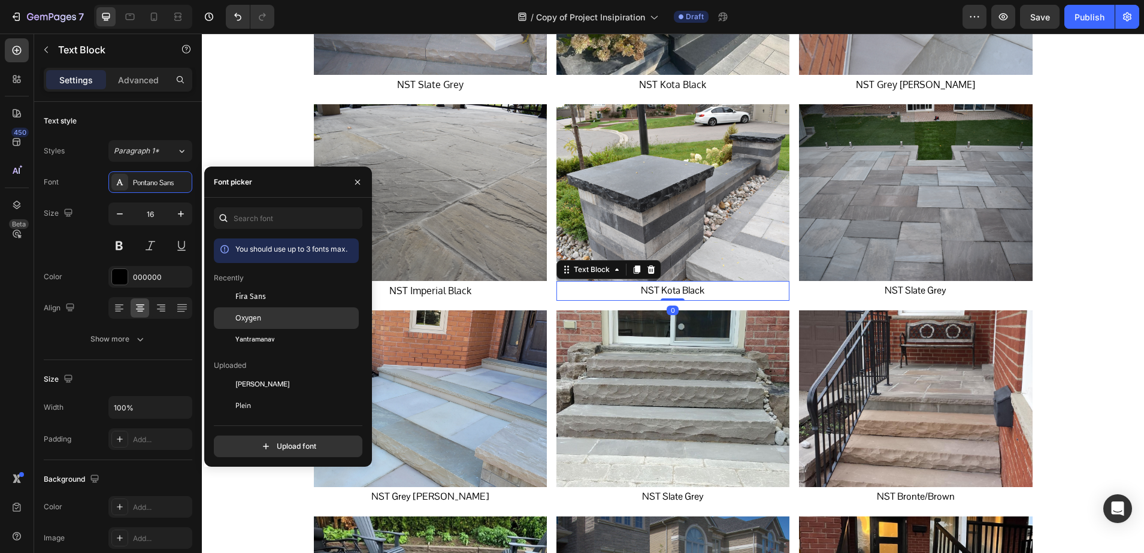
click at [256, 438] on div "Oxygen" at bounding box center [286, 449] width 145 height 22
click at [879, 285] on p "NST Slate Grey" at bounding box center [915, 290] width 231 height 17
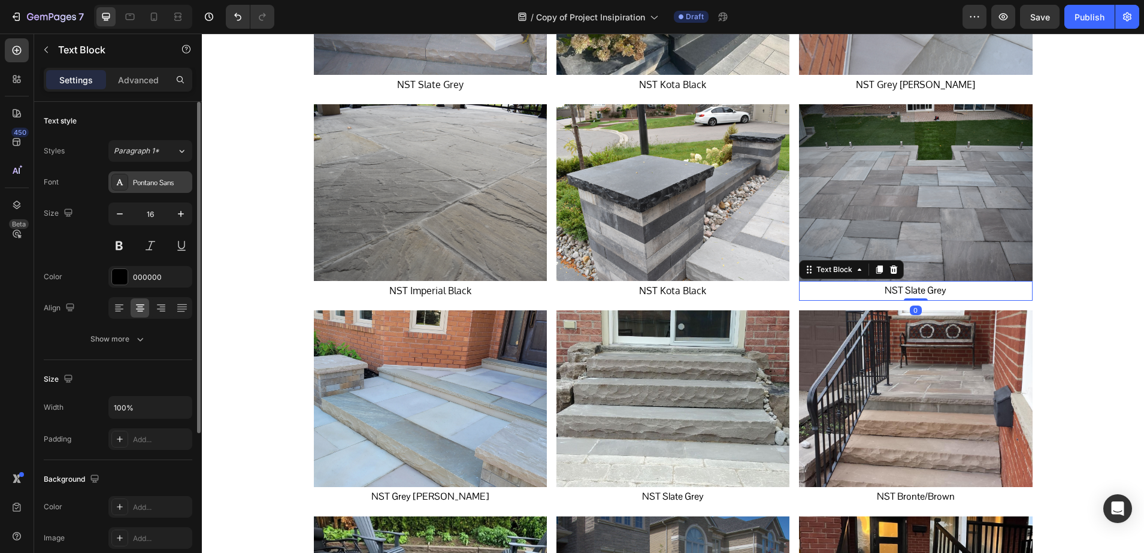
click at [134, 187] on div "Pontano Sans" at bounding box center [161, 182] width 56 height 11
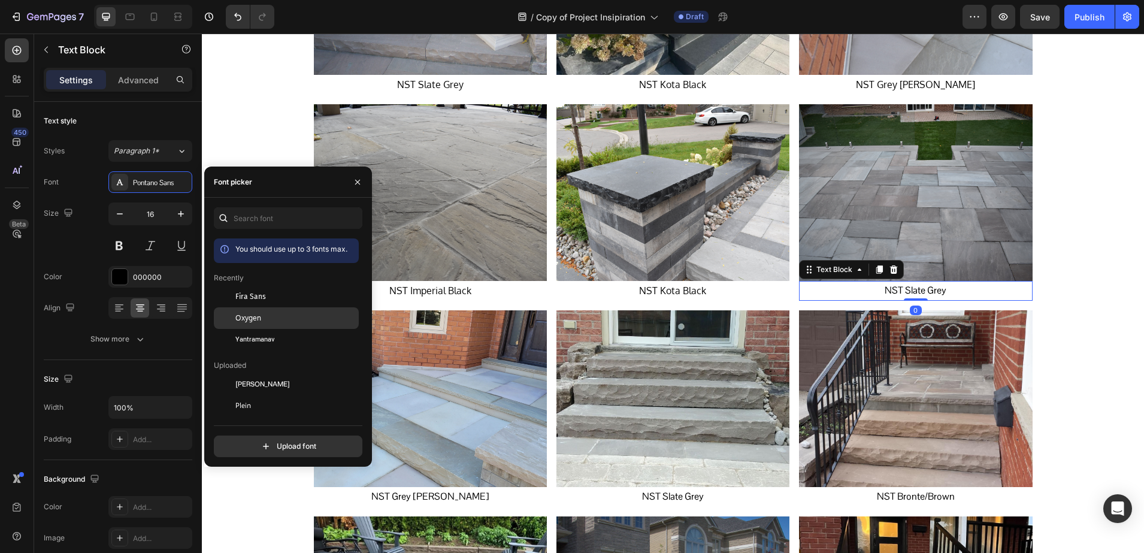
click at [245, 438] on div "Oxygen" at bounding box center [286, 449] width 145 height 22
click at [410, 491] on p "NST Grey [PERSON_NAME]" at bounding box center [430, 496] width 231 height 17
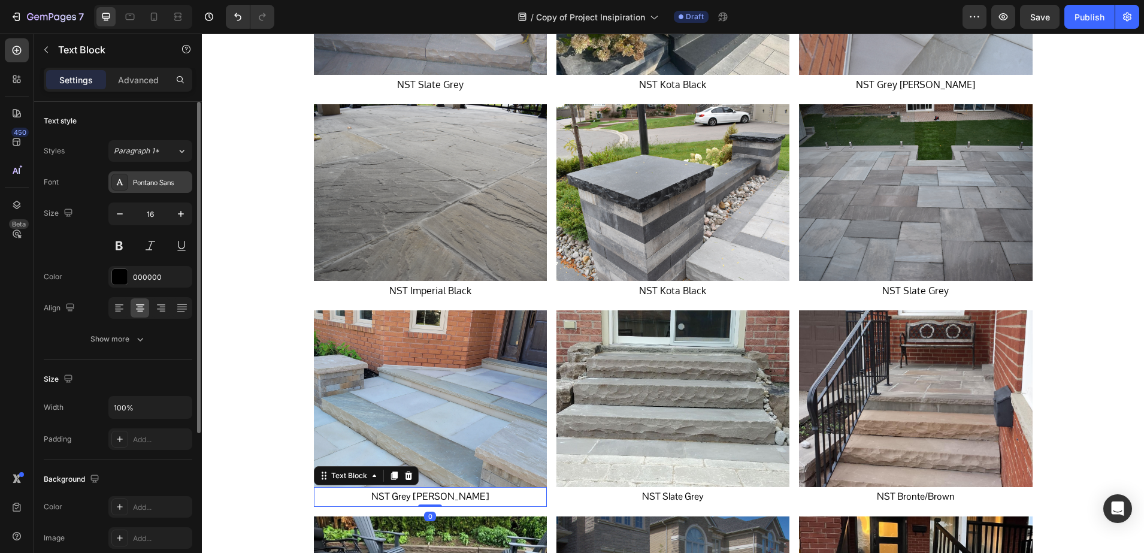
click at [125, 192] on div "Pontano Sans" at bounding box center [150, 182] width 84 height 22
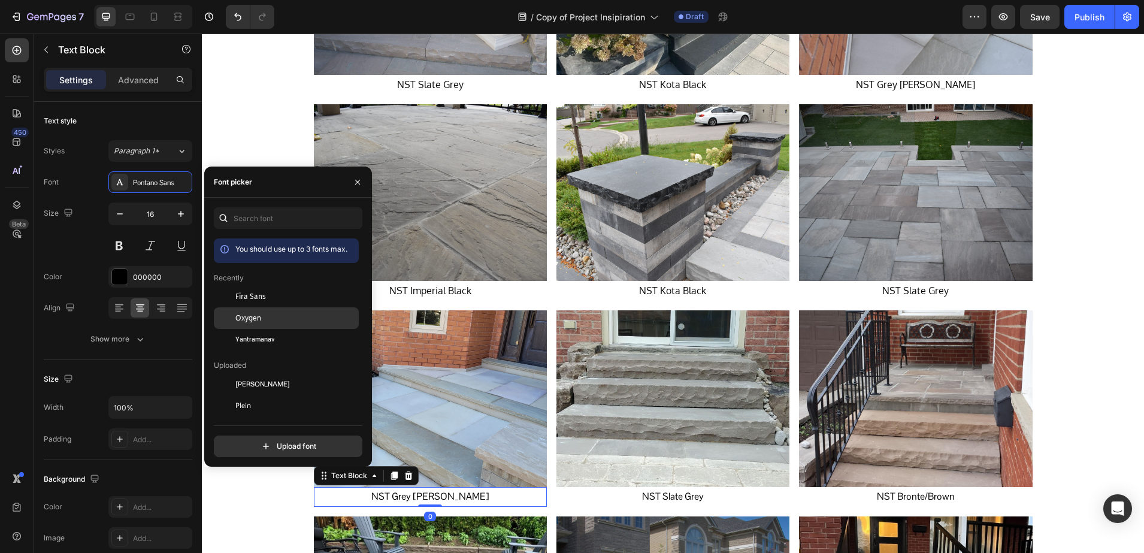
click at [267, 313] on div "Oxygen" at bounding box center [295, 318] width 121 height 11
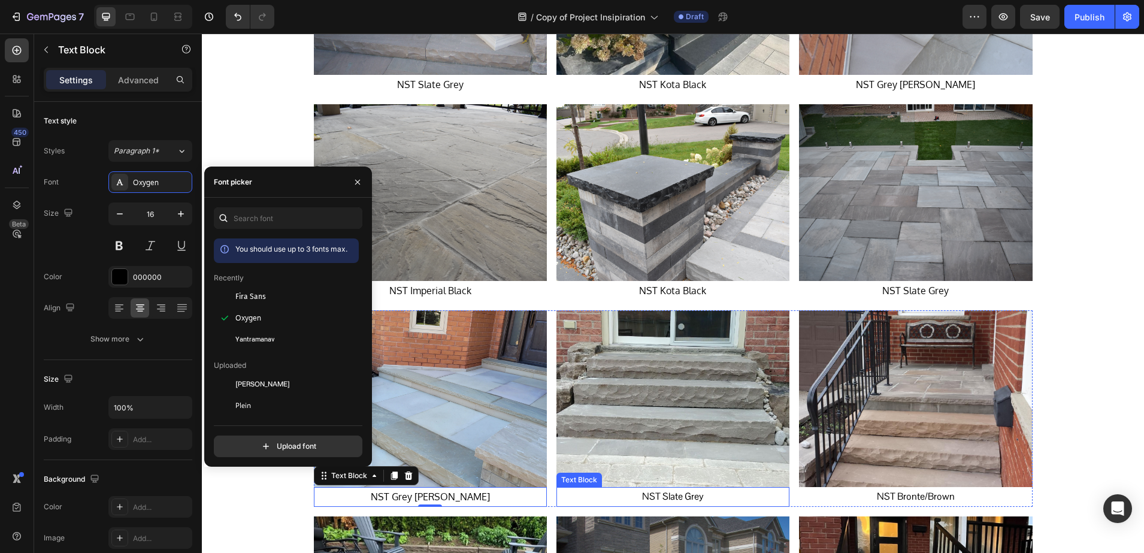
click at [656, 500] on p "NST Slate Grey" at bounding box center [673, 496] width 231 height 17
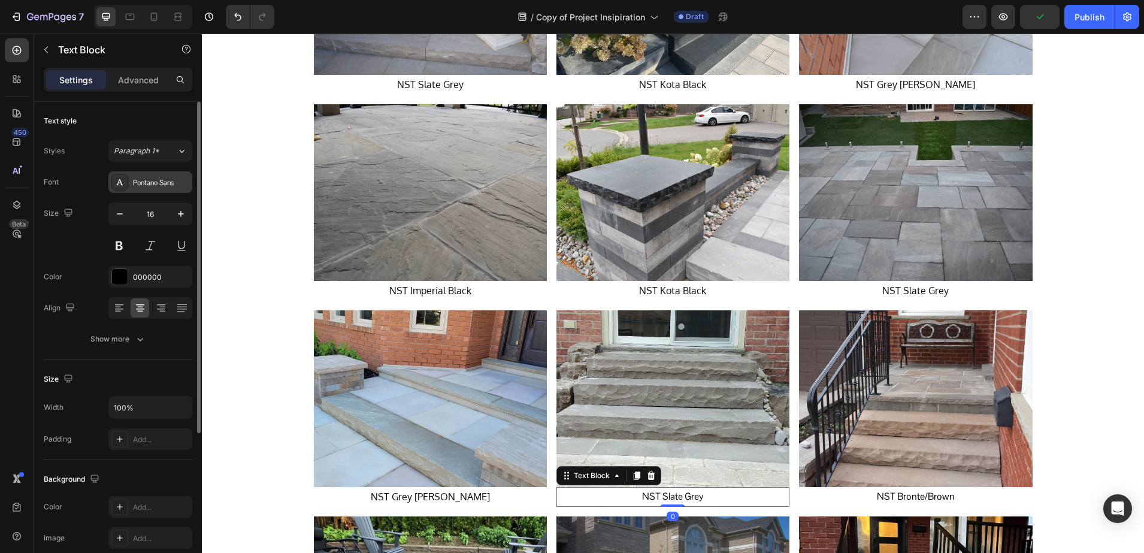
click at [137, 185] on div "Pontano Sans" at bounding box center [161, 182] width 56 height 11
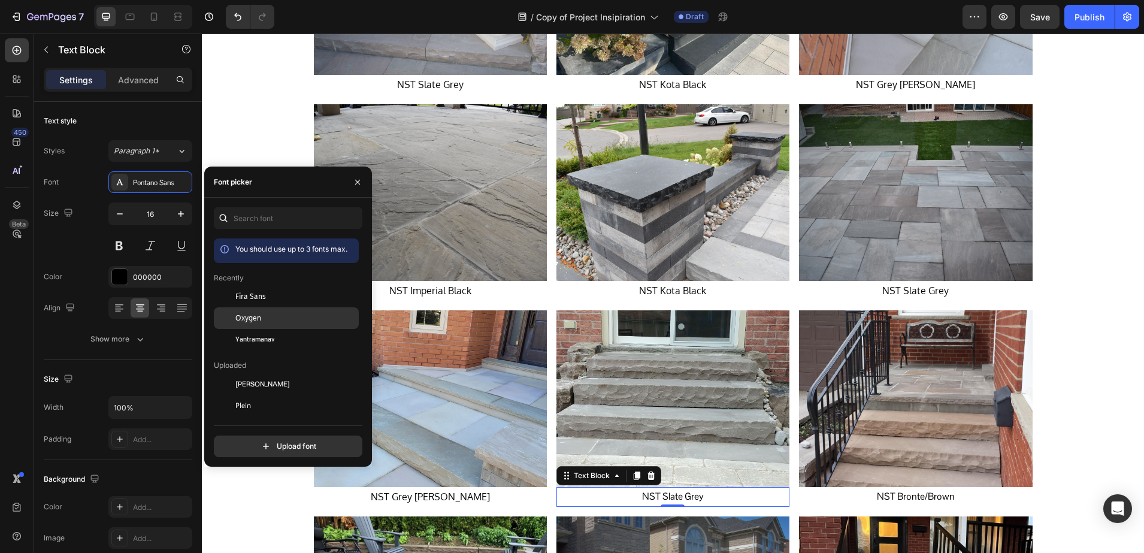
click at [246, 314] on span "Oxygen" at bounding box center [248, 318] width 26 height 11
click at [885, 498] on p "NST Bronte/Brown" at bounding box center [915, 496] width 231 height 17
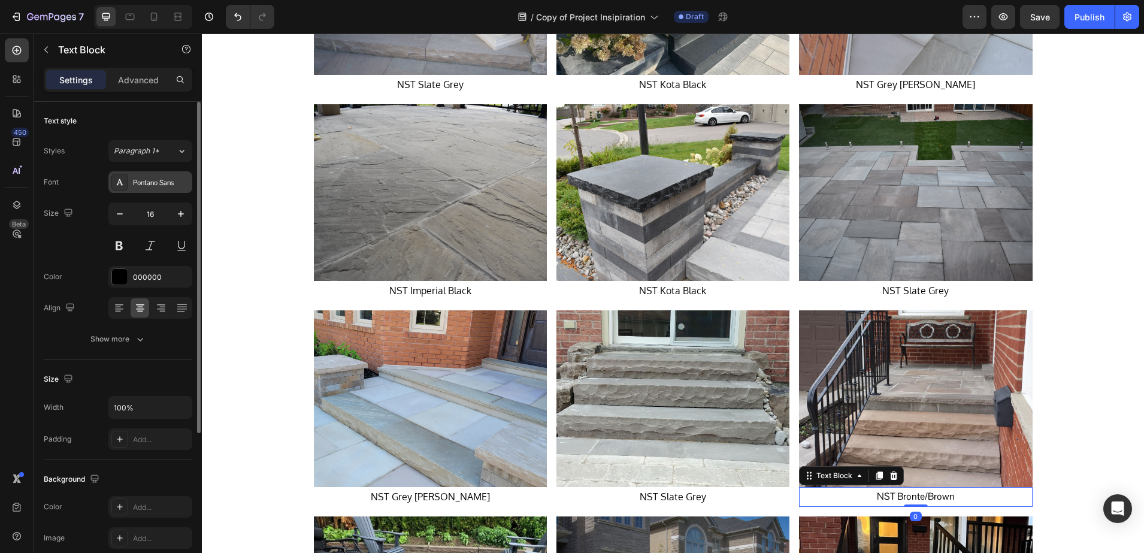
click at [142, 188] on div "Pontano Sans" at bounding box center [150, 182] width 84 height 22
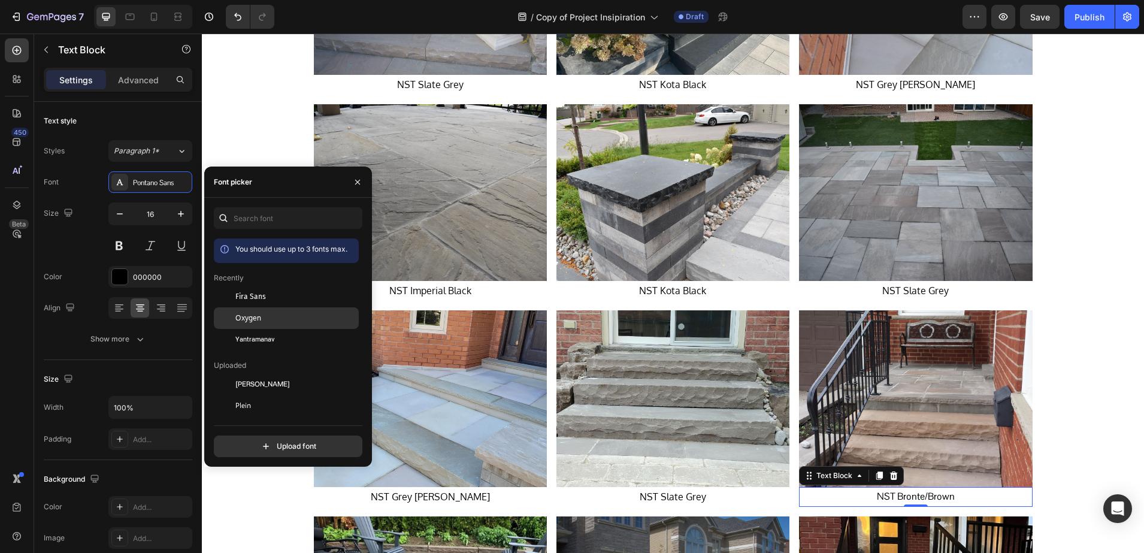
click at [255, 438] on div "Oxygen" at bounding box center [286, 449] width 145 height 22
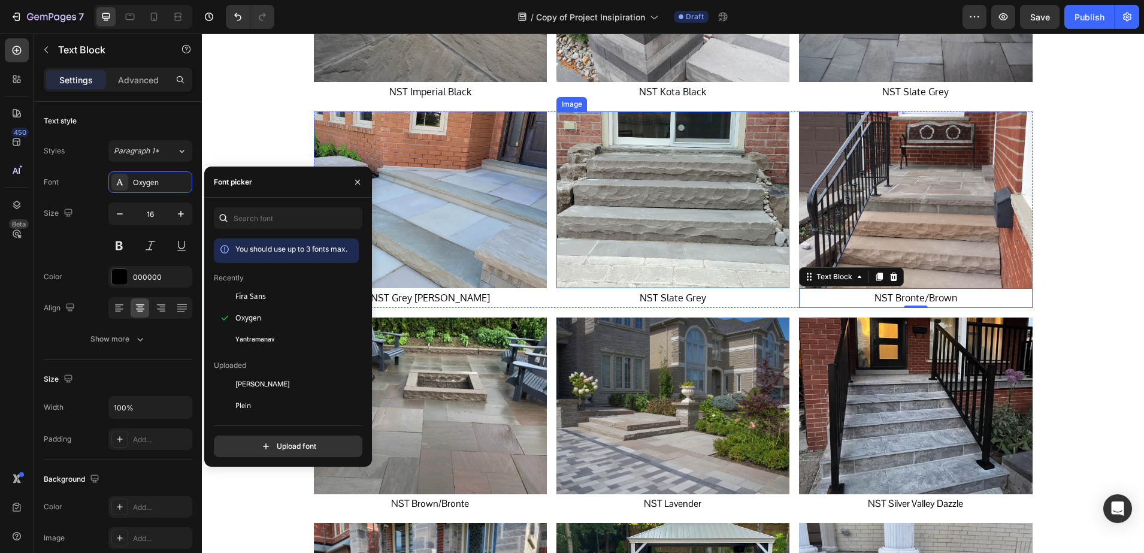
scroll to position [1198, 0]
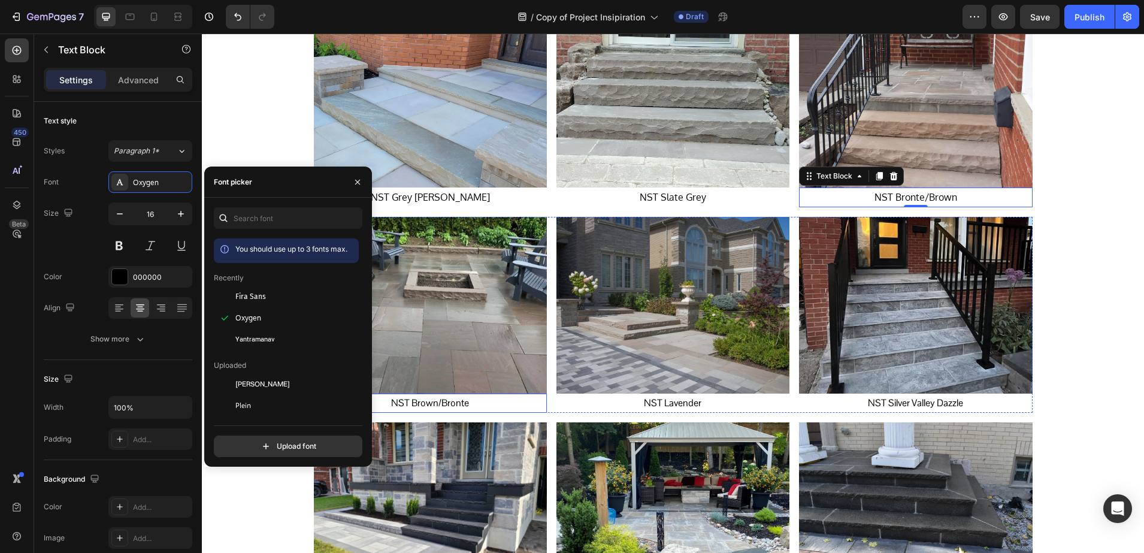
click at [442, 399] on p "NST Brown/Bronte" at bounding box center [430, 403] width 231 height 17
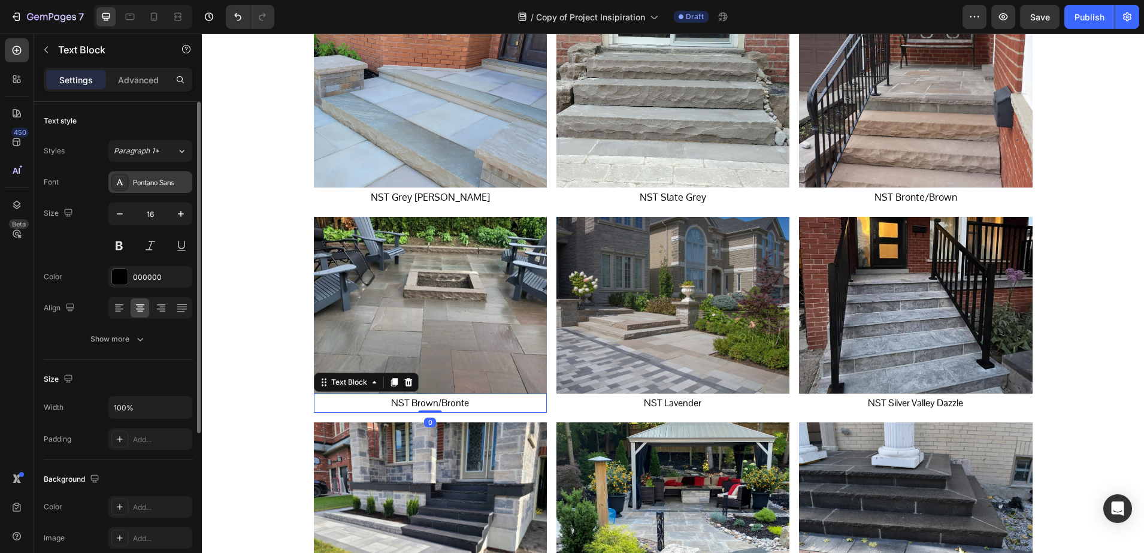
click at [128, 185] on div at bounding box center [119, 182] width 17 height 17
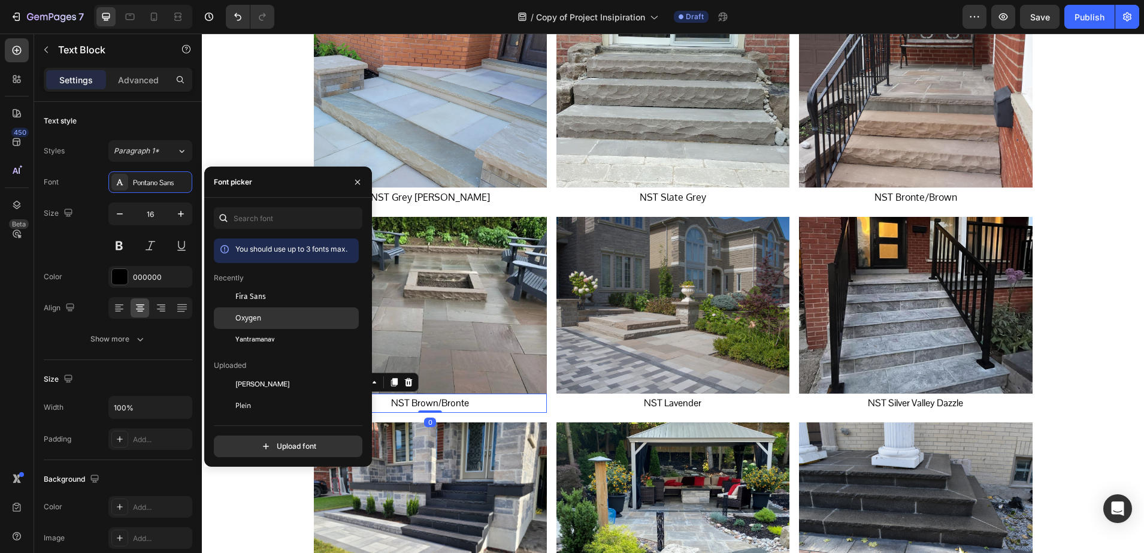
click at [281, 322] on div "Oxygen" at bounding box center [295, 318] width 121 height 11
click at [657, 399] on p "NST Lavender" at bounding box center [673, 403] width 231 height 17
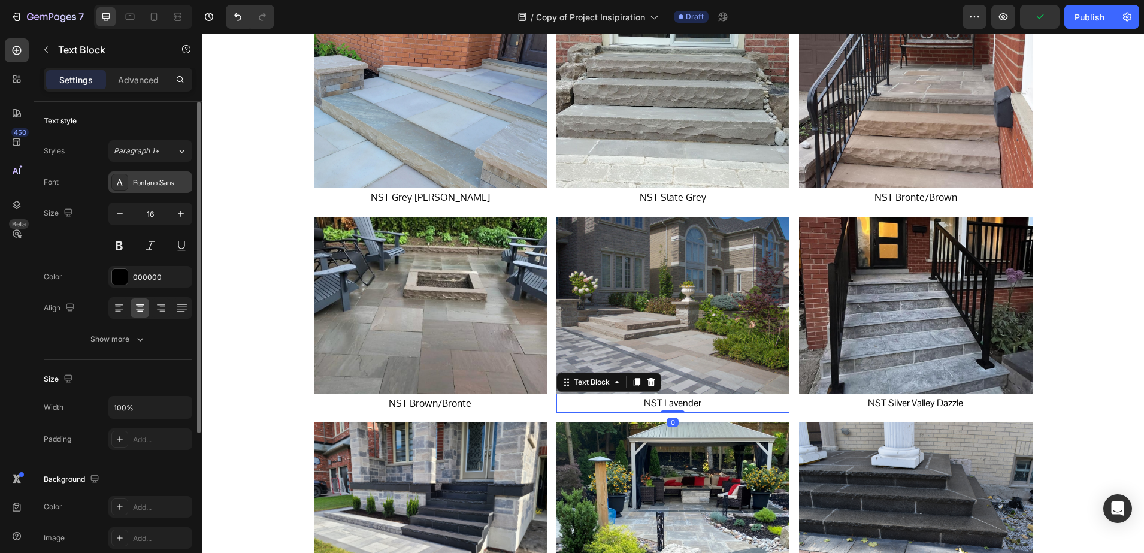
click at [140, 183] on div "Pontano Sans" at bounding box center [161, 182] width 56 height 11
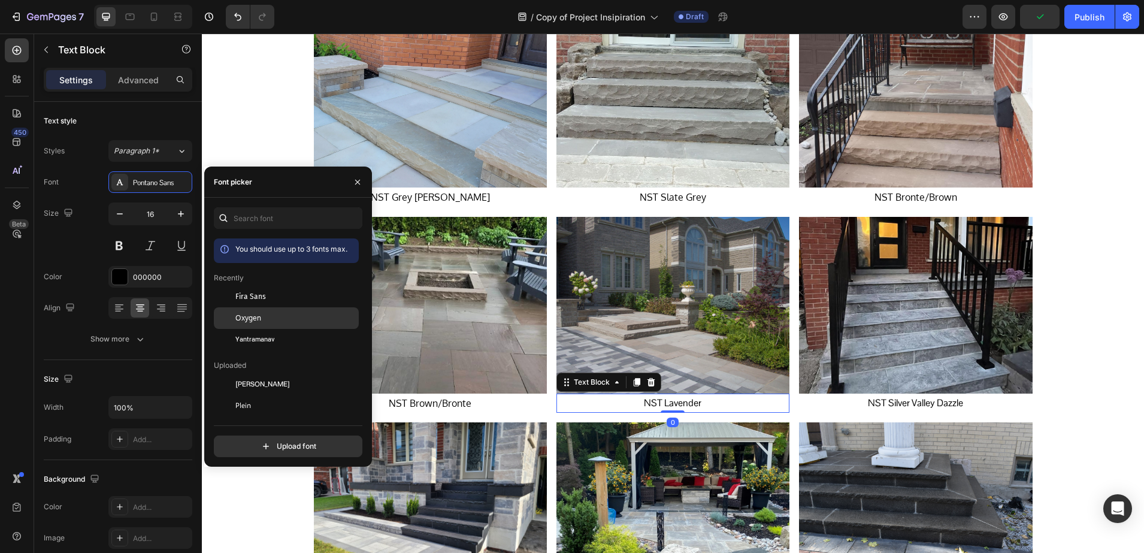
click at [278, 438] on div "Oxygen" at bounding box center [286, 449] width 145 height 22
click at [904, 407] on p "NST Silver Valley Dazzle" at bounding box center [915, 403] width 231 height 17
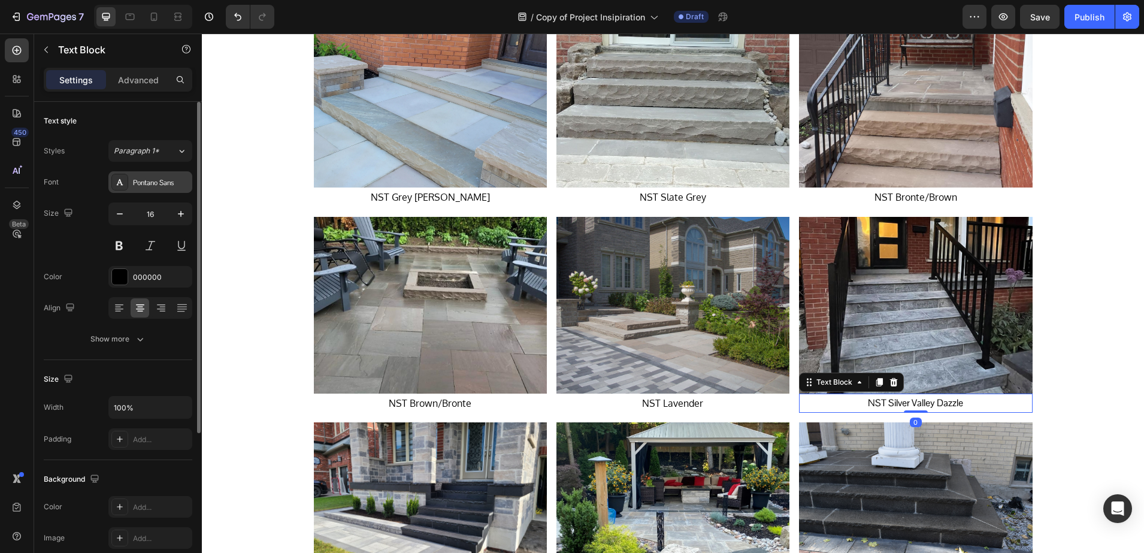
click at [111, 185] on div "Pontano Sans" at bounding box center [150, 182] width 84 height 22
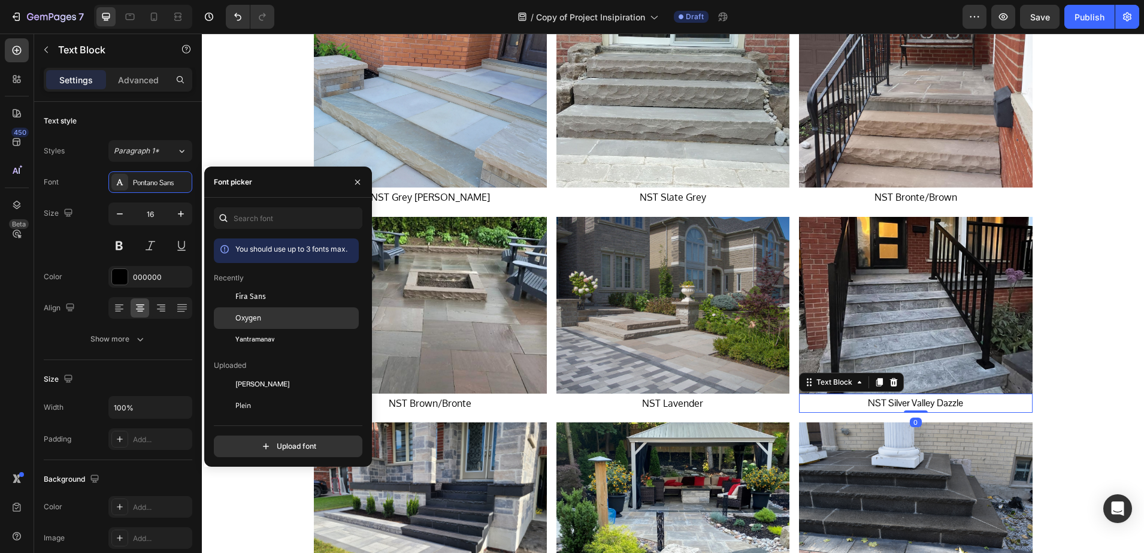
click at [271, 438] on div "Oxygen" at bounding box center [286, 449] width 145 height 22
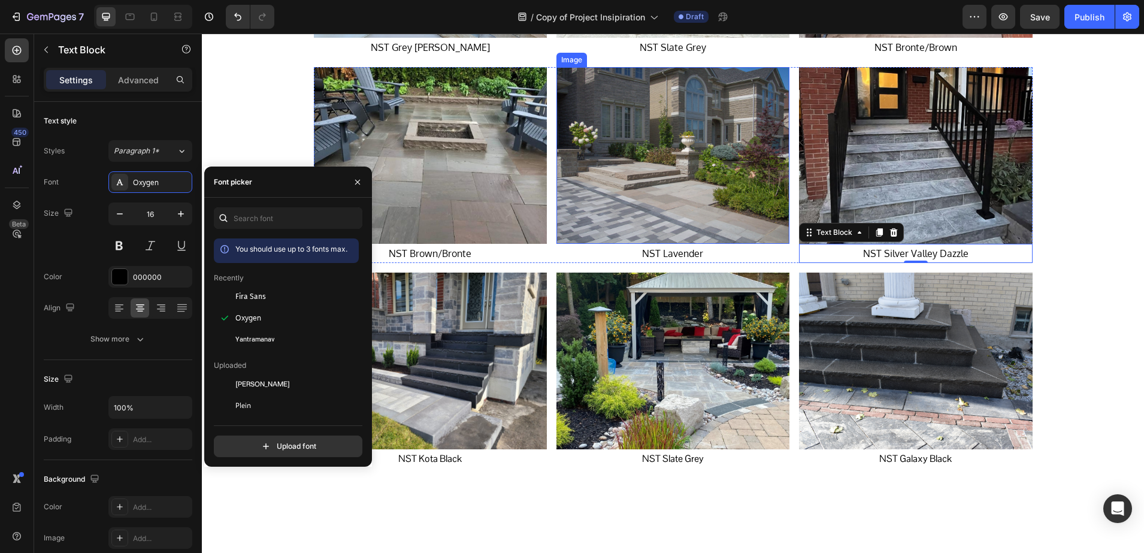
scroll to position [1423, 0]
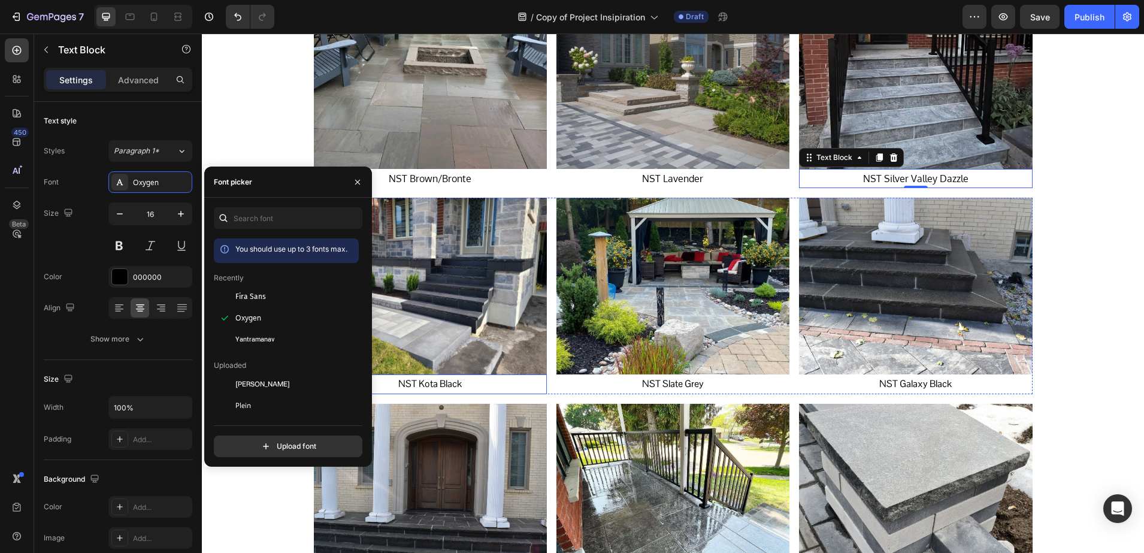
click at [404, 385] on p "NST Kota Black" at bounding box center [430, 384] width 231 height 17
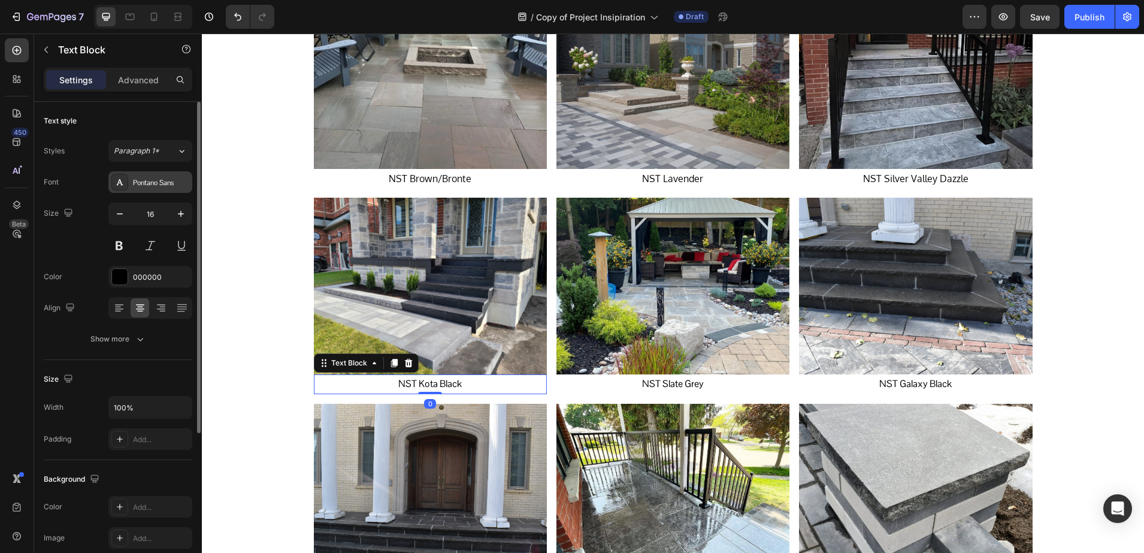
click at [131, 186] on div "Pontano Sans" at bounding box center [150, 182] width 84 height 22
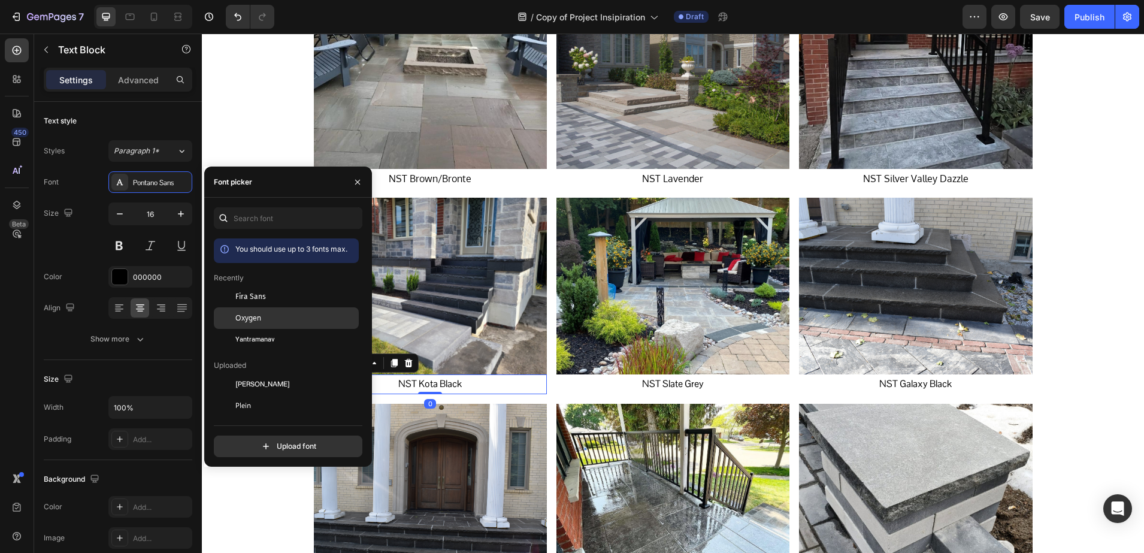
click at [251, 313] on span "Oxygen" at bounding box center [248, 318] width 26 height 11
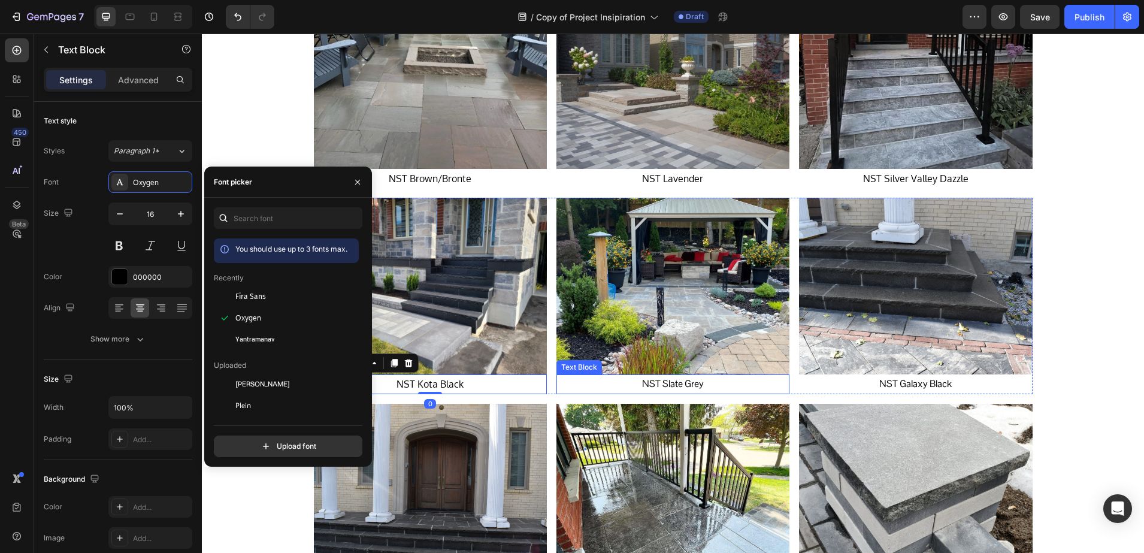
click at [657, 385] on p "NST Slate Grey" at bounding box center [673, 384] width 231 height 17
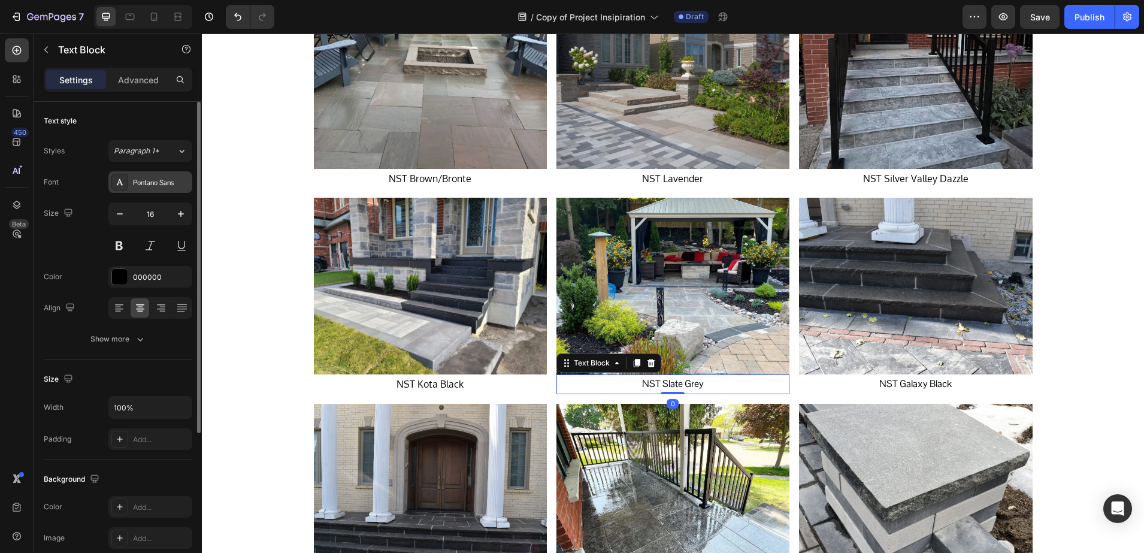
click at [120, 182] on icon at bounding box center [120, 182] width 7 height 6
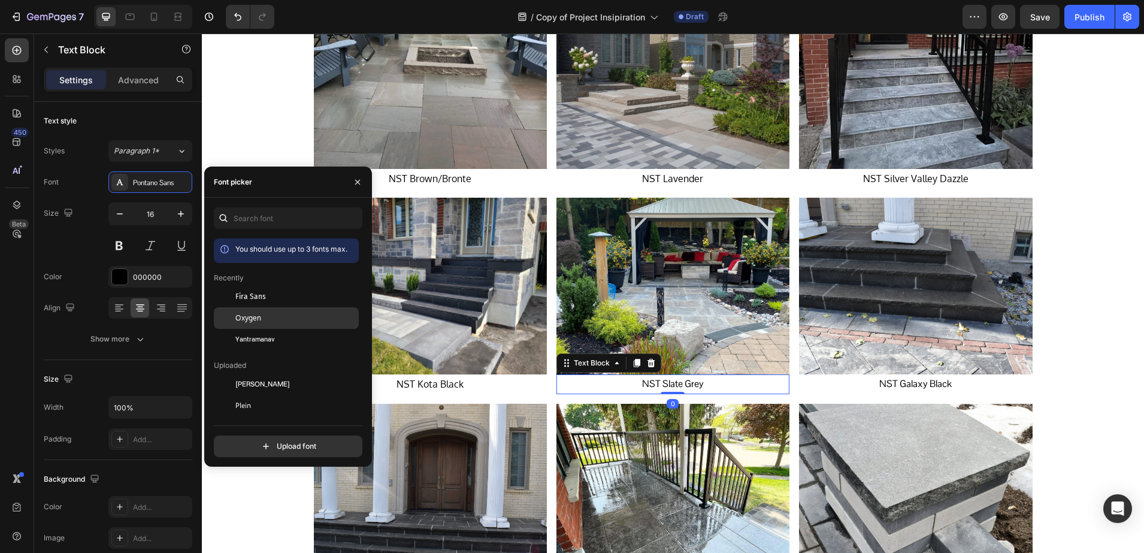
click at [236, 317] on span "Oxygen" at bounding box center [248, 318] width 26 height 11
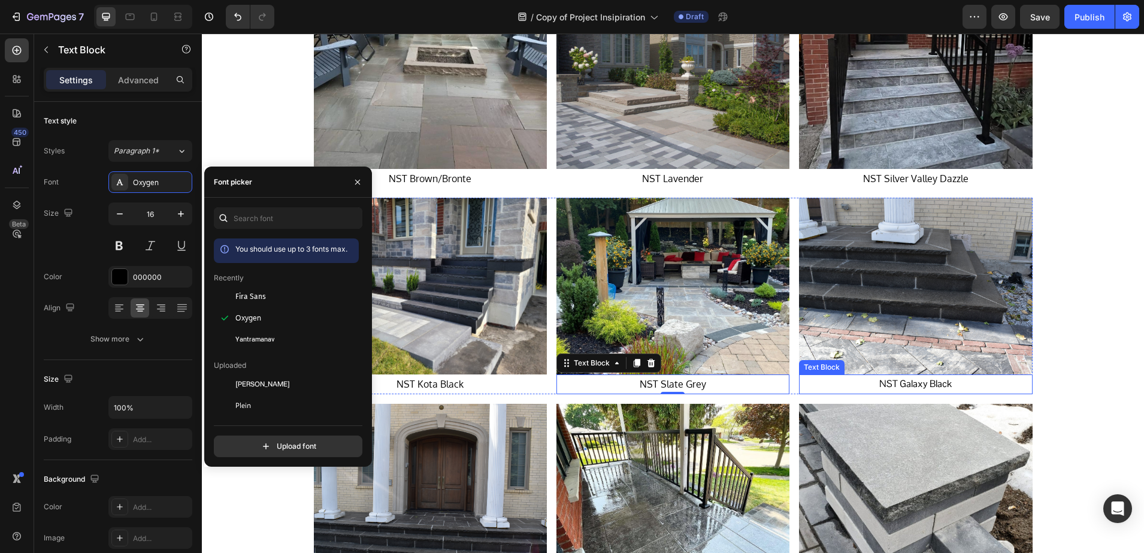
click at [924, 381] on p "NST Galaxy Black" at bounding box center [915, 384] width 231 height 17
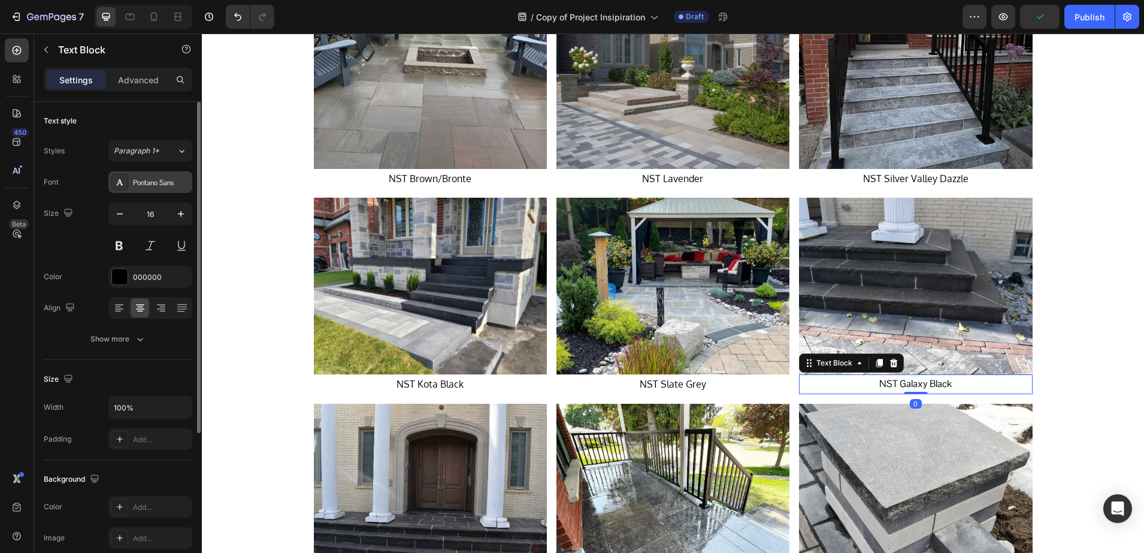
click at [120, 182] on icon at bounding box center [120, 182] width 10 height 10
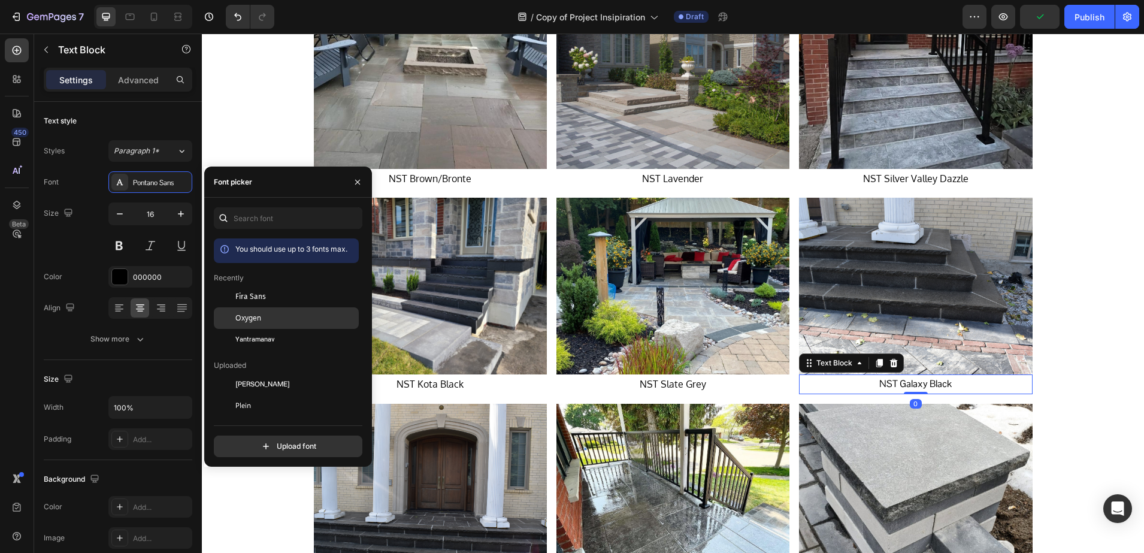
click at [241, 314] on span "Oxygen" at bounding box center [248, 318] width 26 height 11
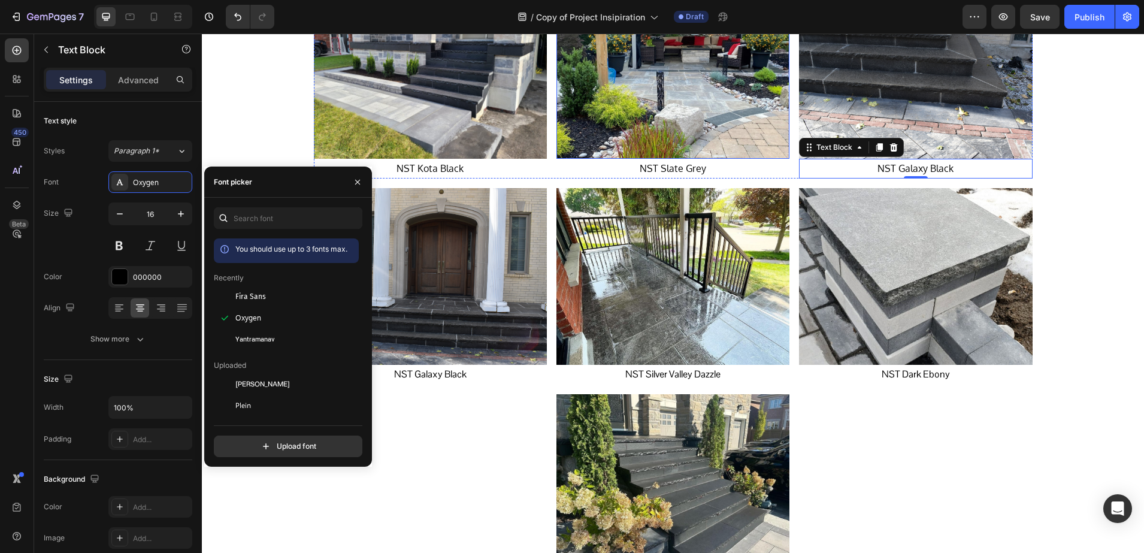
scroll to position [1647, 0]
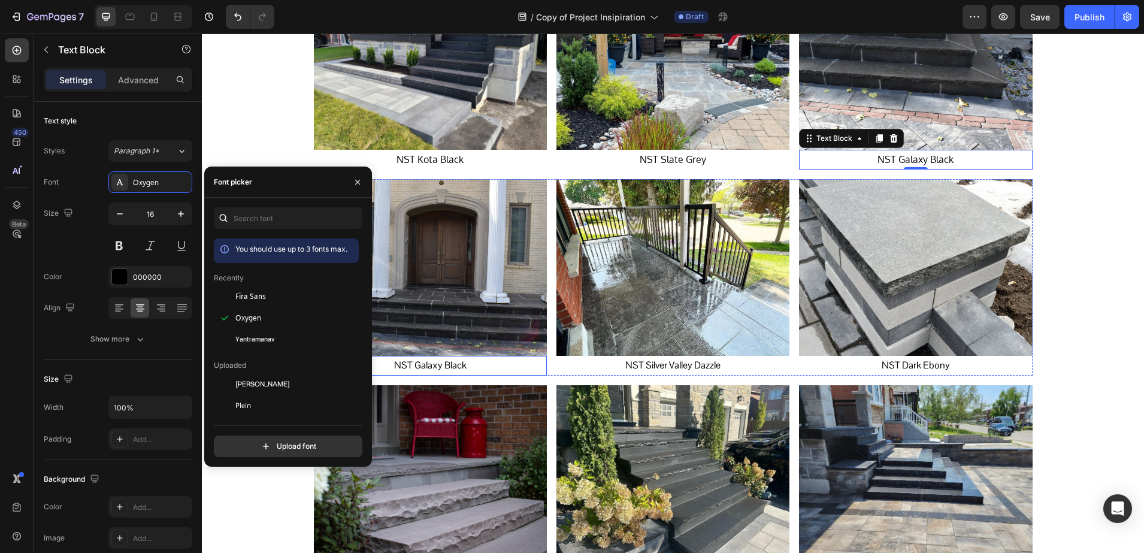
click at [442, 358] on p "NST Galaxy Black" at bounding box center [430, 365] width 231 height 17
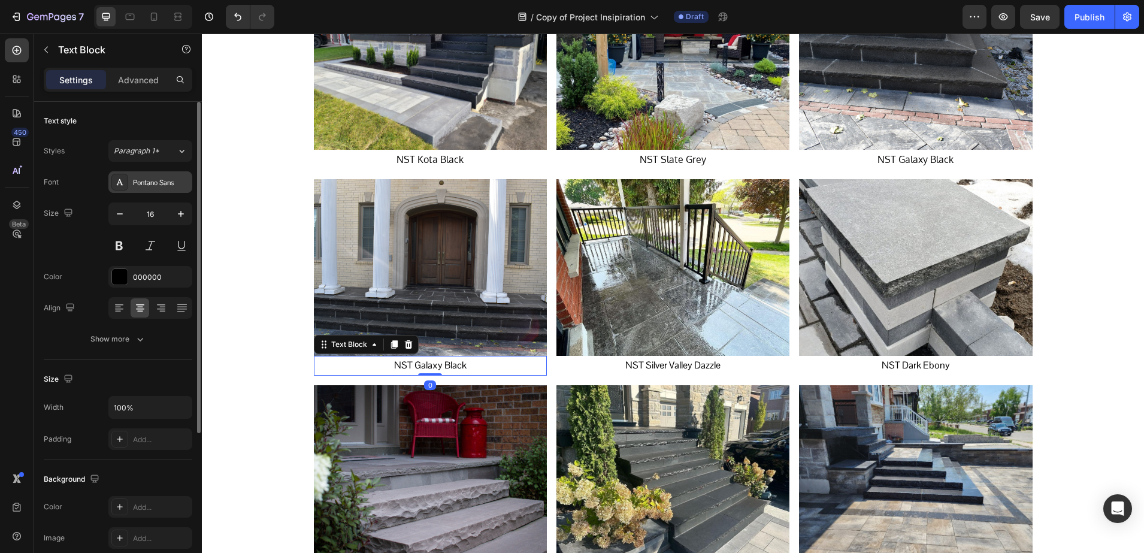
click at [125, 176] on div at bounding box center [119, 182] width 17 height 17
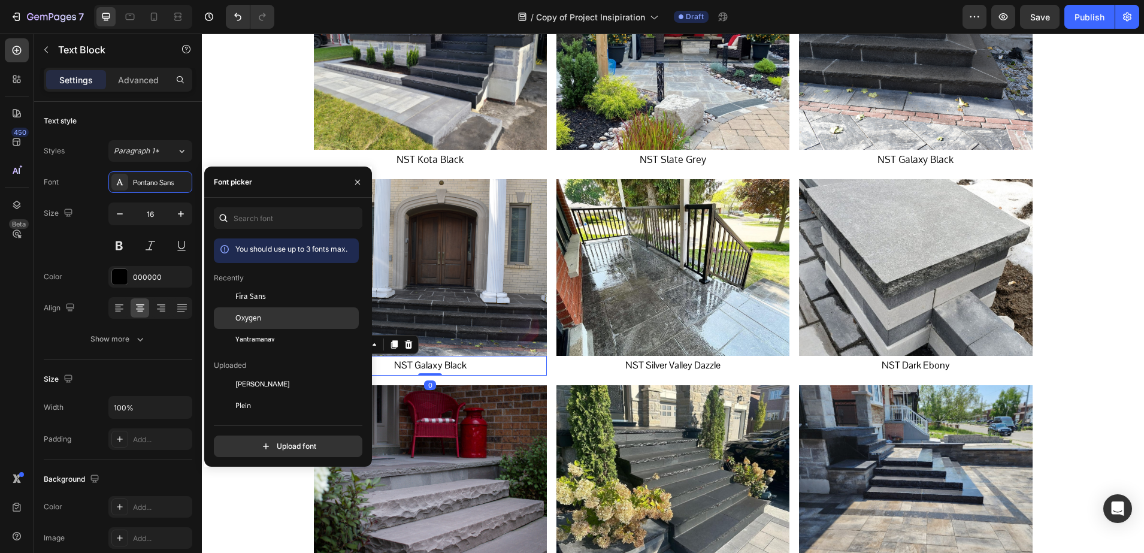
click at [281, 315] on div "Oxygen" at bounding box center [295, 318] width 121 height 11
click at [663, 368] on p "NST Silver Valley Dazzle" at bounding box center [673, 365] width 231 height 17
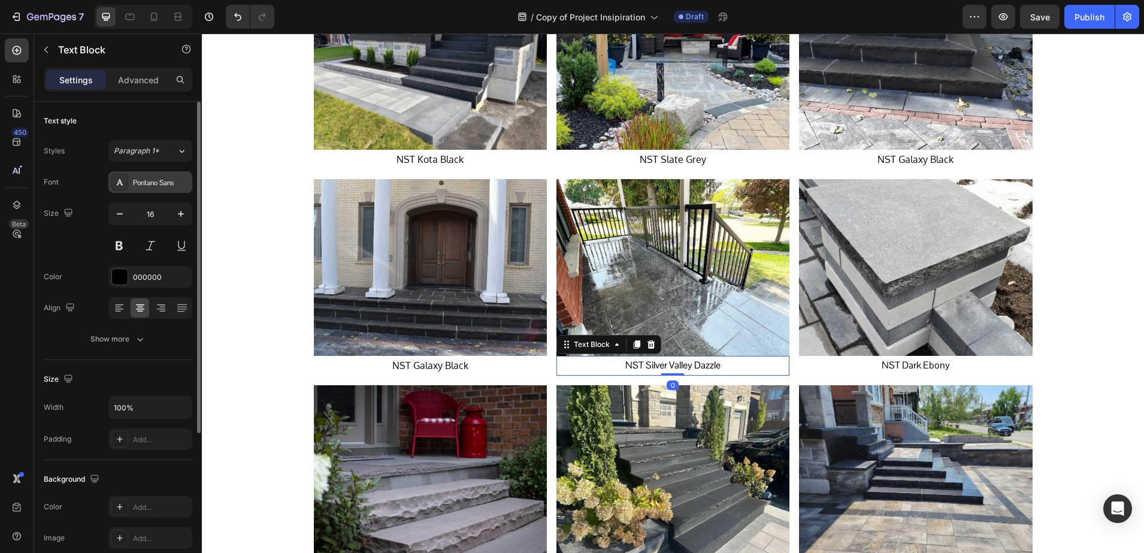
click at [137, 180] on div "Pontano Sans" at bounding box center [161, 182] width 56 height 11
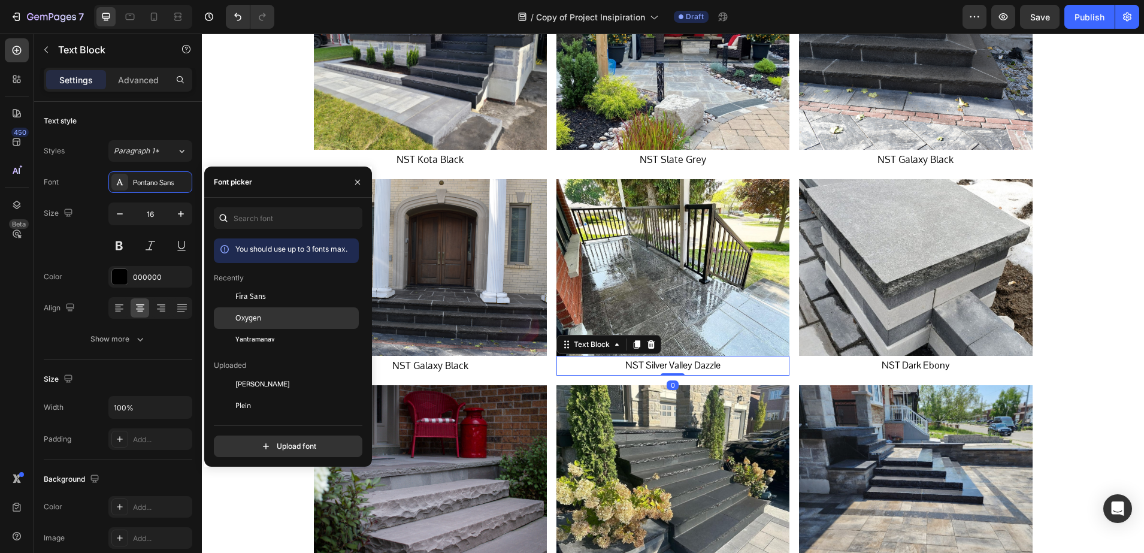
click at [254, 438] on div "Oxygen" at bounding box center [286, 449] width 145 height 22
click at [897, 369] on p "NST Dark Ebony" at bounding box center [915, 365] width 231 height 17
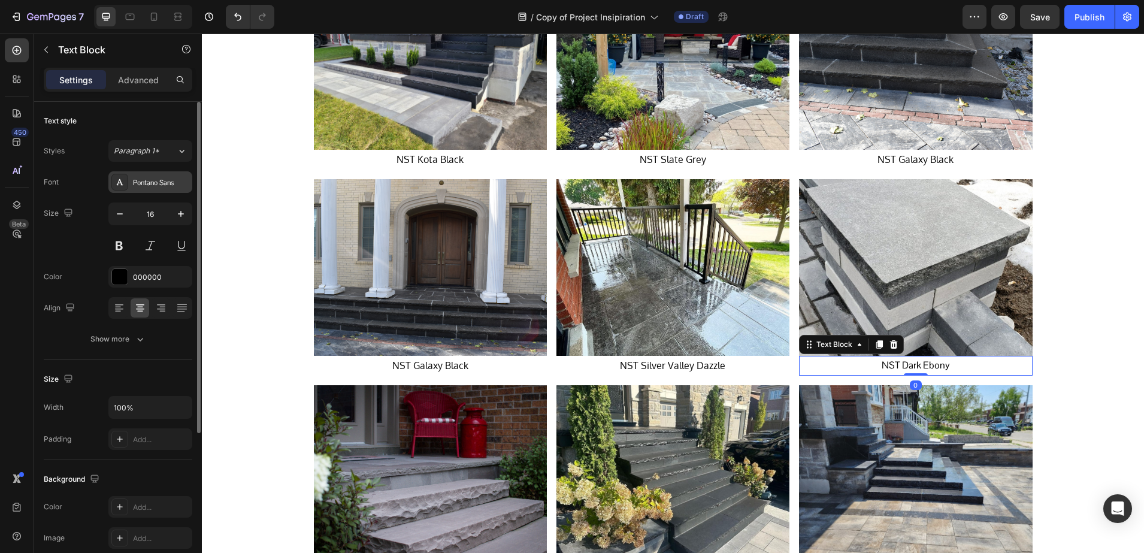
click at [120, 183] on icon at bounding box center [120, 182] width 10 height 10
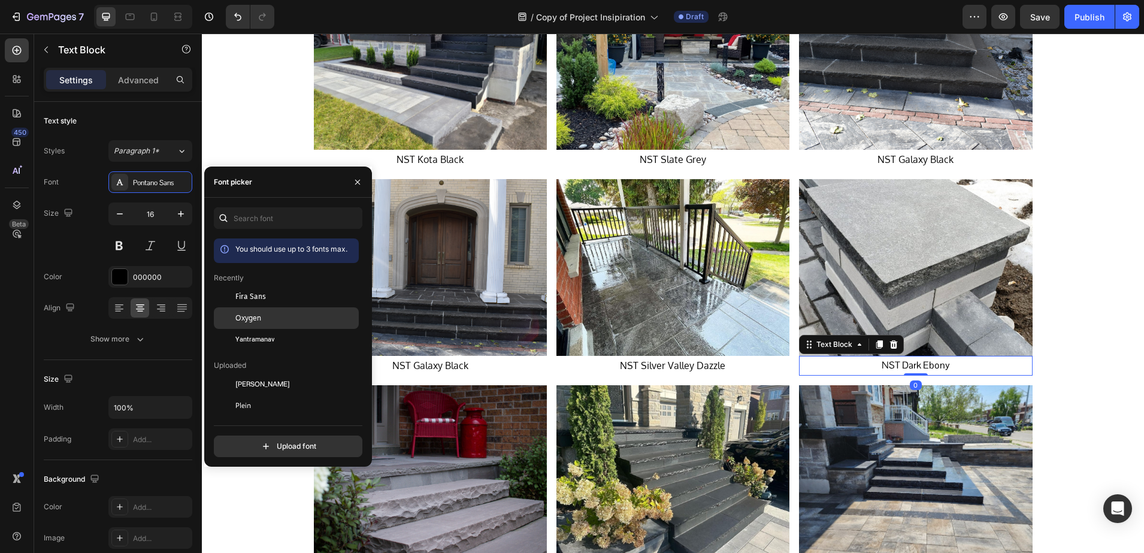
click at [237, 317] on span "Oxygen" at bounding box center [248, 318] width 26 height 11
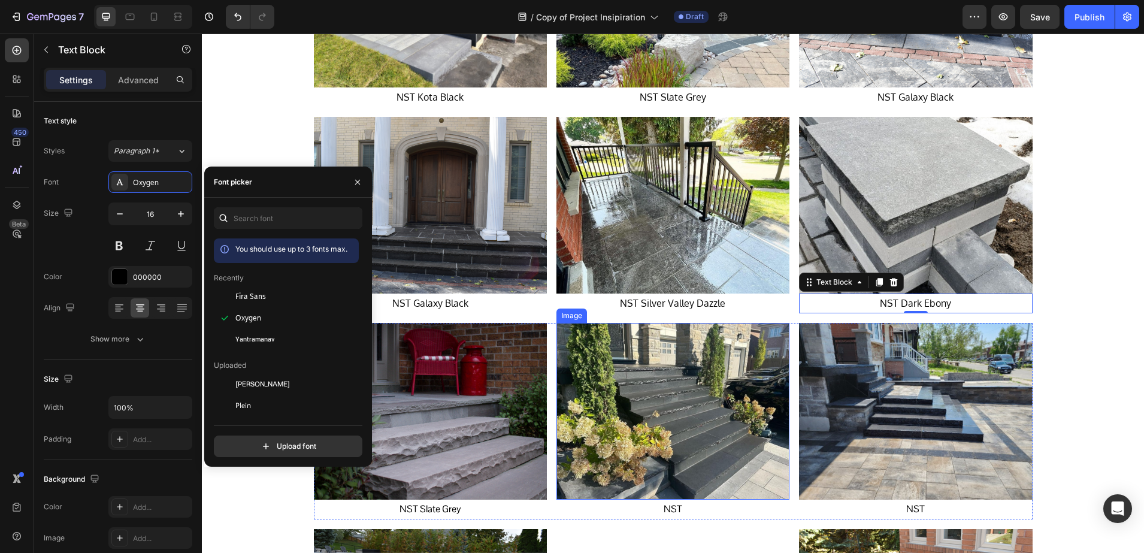
scroll to position [1872, 0]
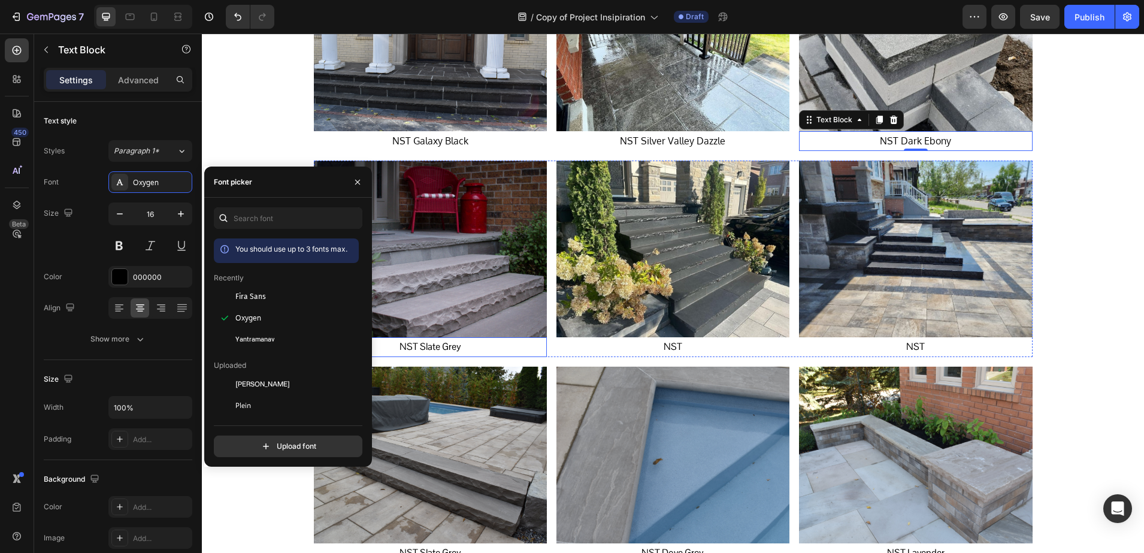
click at [439, 344] on p "NST Slate Grey" at bounding box center [430, 346] width 231 height 17
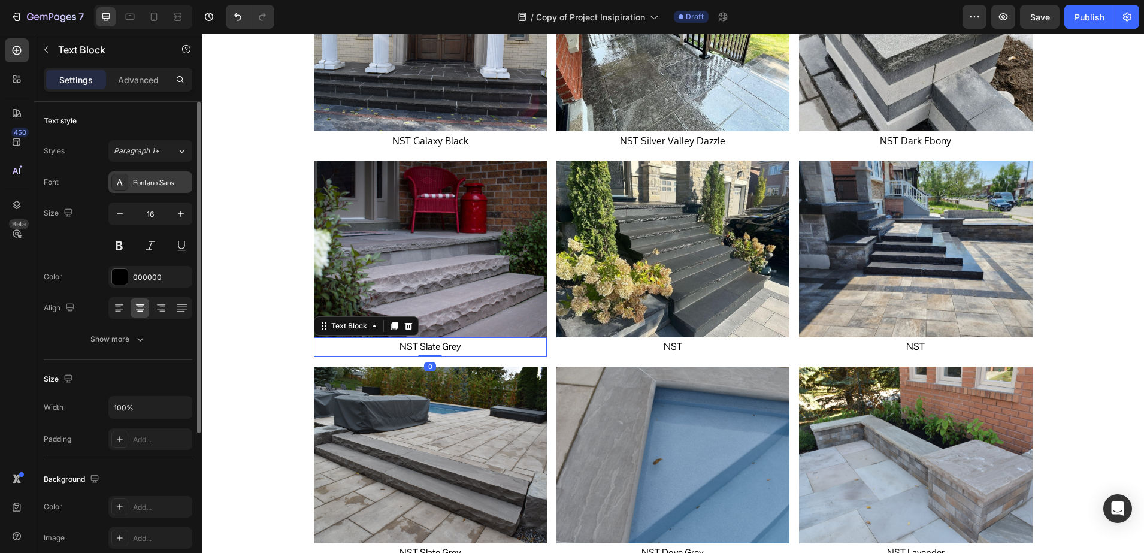
click at [120, 189] on div at bounding box center [119, 182] width 17 height 17
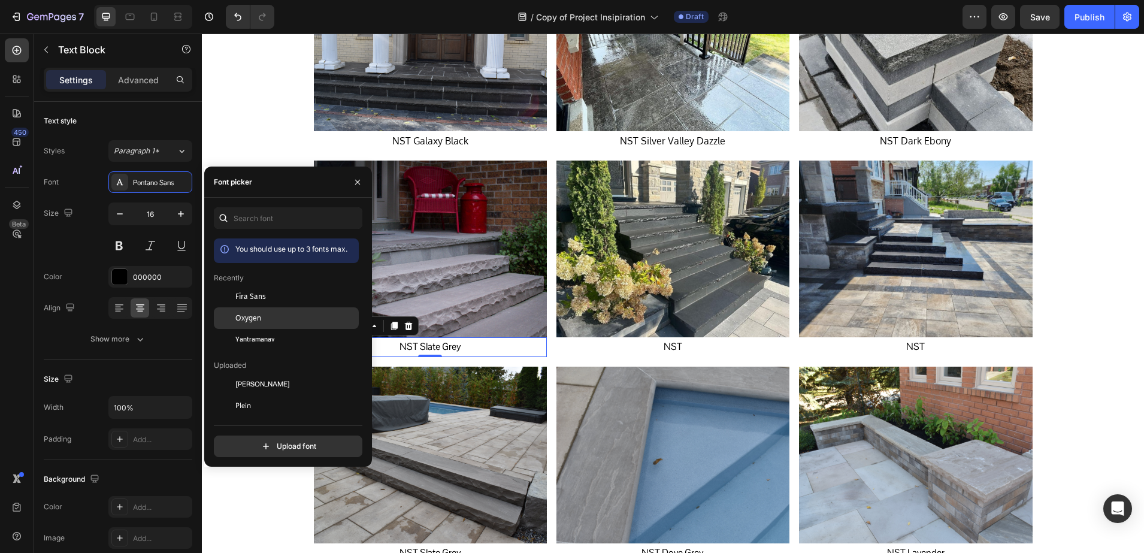
click at [225, 317] on div at bounding box center [225, 318] width 22 height 22
click at [648, 345] on p "NST" at bounding box center [673, 346] width 231 height 17
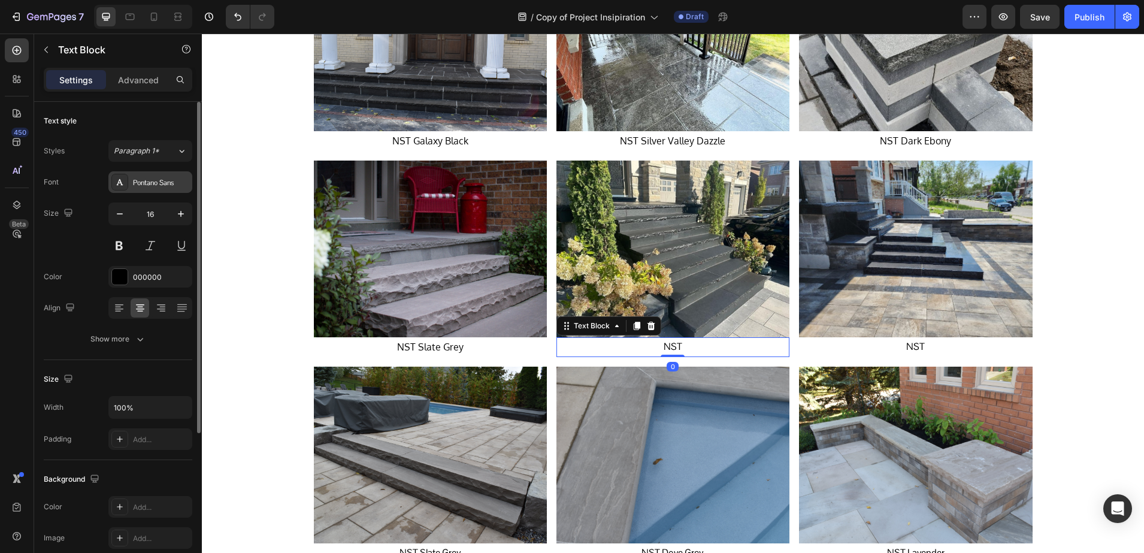
click at [140, 185] on div "Pontano Sans" at bounding box center [161, 182] width 56 height 11
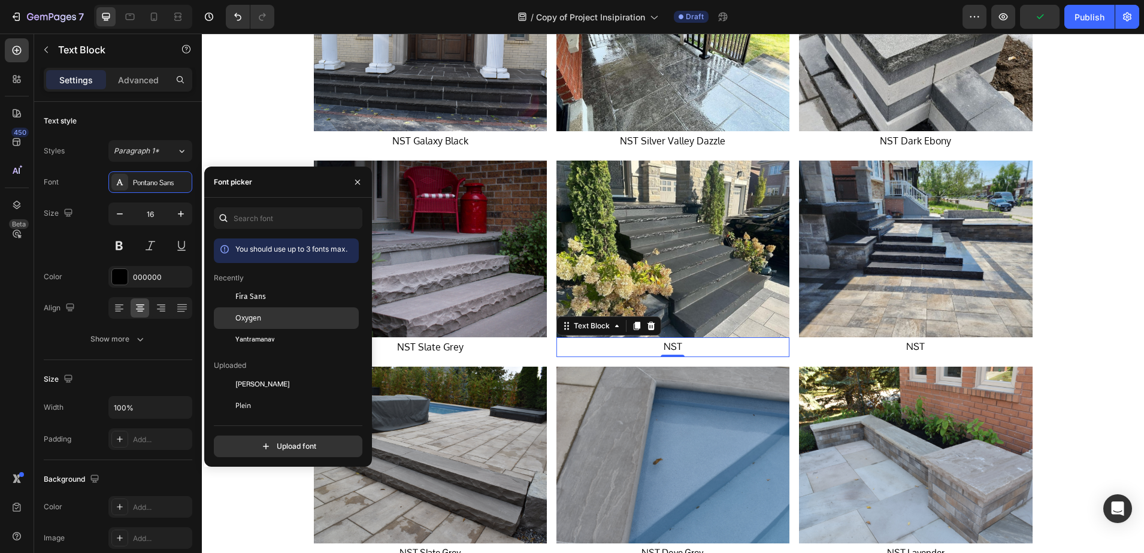
click at [217, 312] on div at bounding box center [225, 318] width 22 height 22
click at [903, 348] on p "NST" at bounding box center [915, 346] width 231 height 17
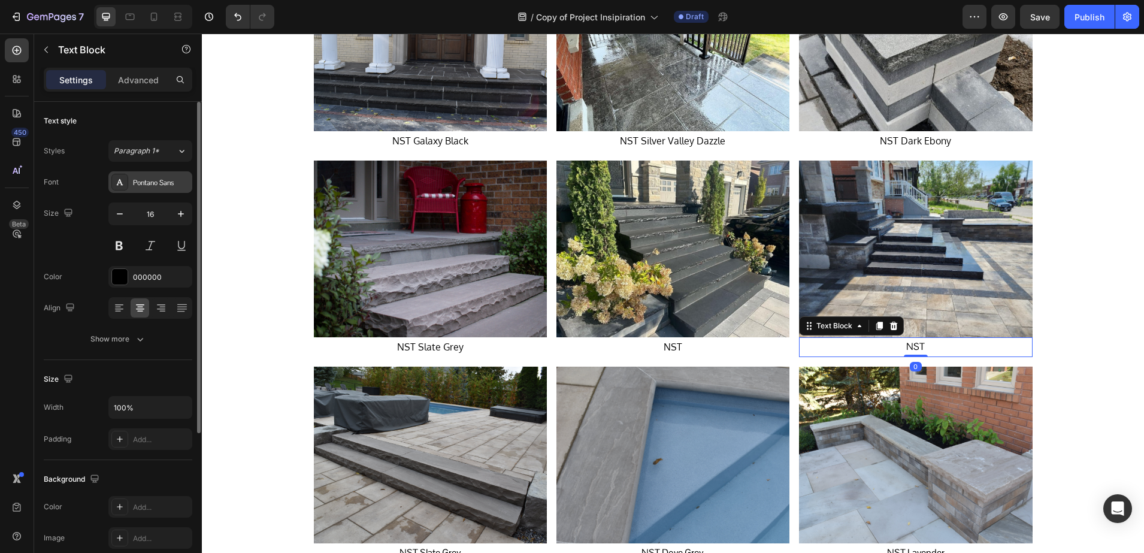
click at [120, 181] on icon at bounding box center [120, 182] width 7 height 6
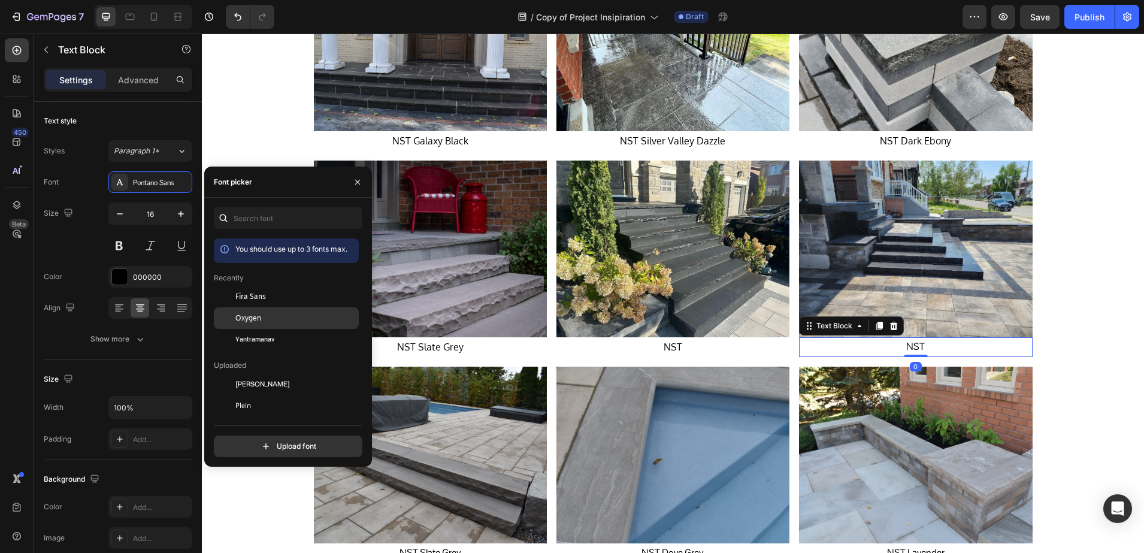
click at [243, 438] on div "Oxygen" at bounding box center [286, 449] width 145 height 22
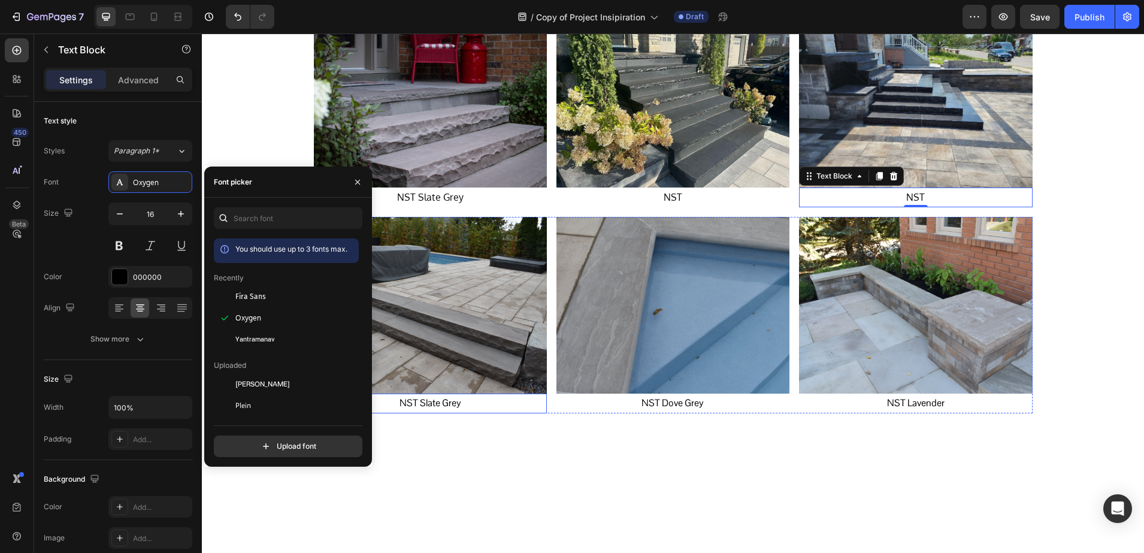
click at [440, 401] on p "NST Slate Grey" at bounding box center [430, 403] width 231 height 17
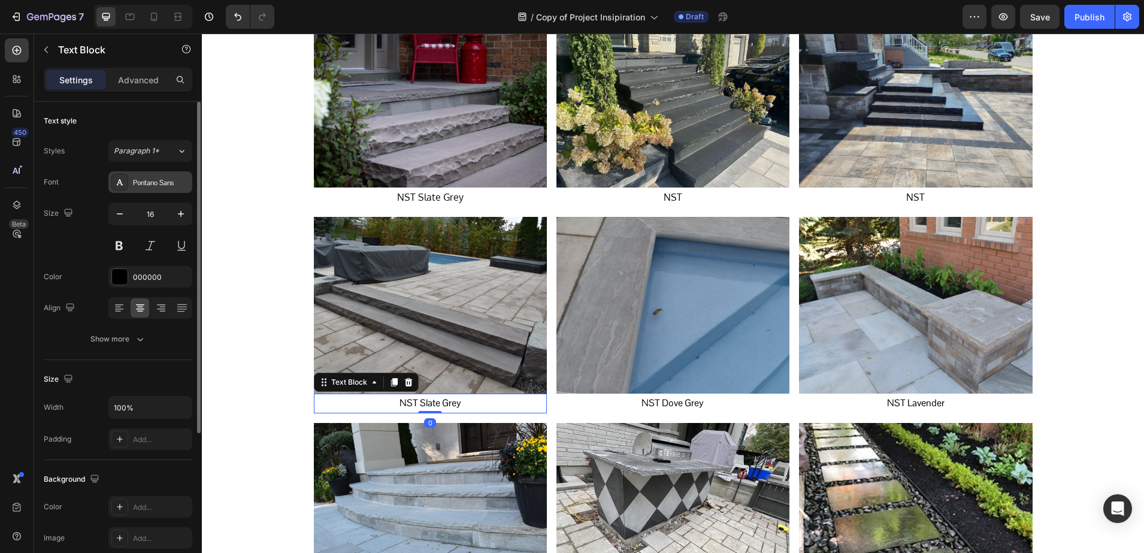
click at [136, 183] on div "Pontano Sans" at bounding box center [161, 182] width 56 height 11
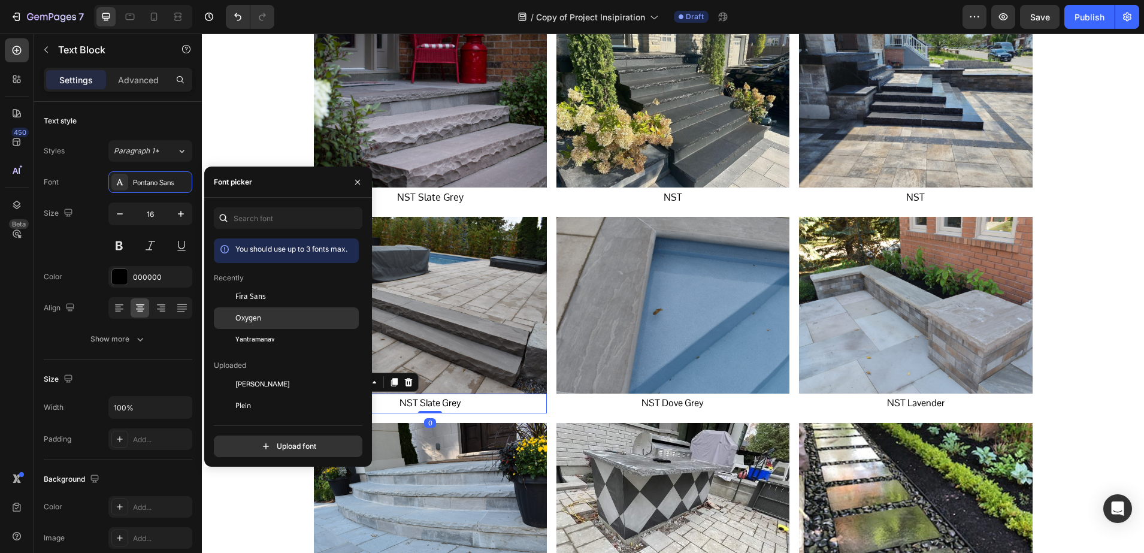
click at [253, 319] on span "Oxygen" at bounding box center [248, 318] width 26 height 11
click at [652, 399] on p "NST Dove Grey" at bounding box center [673, 403] width 231 height 17
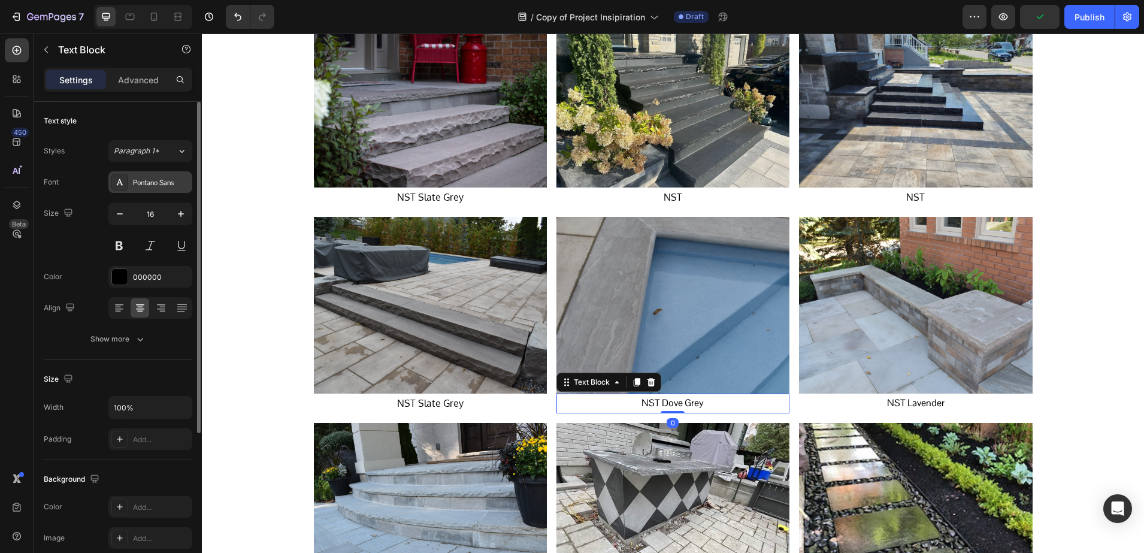
click at [134, 190] on div "Pontano Sans" at bounding box center [150, 182] width 84 height 22
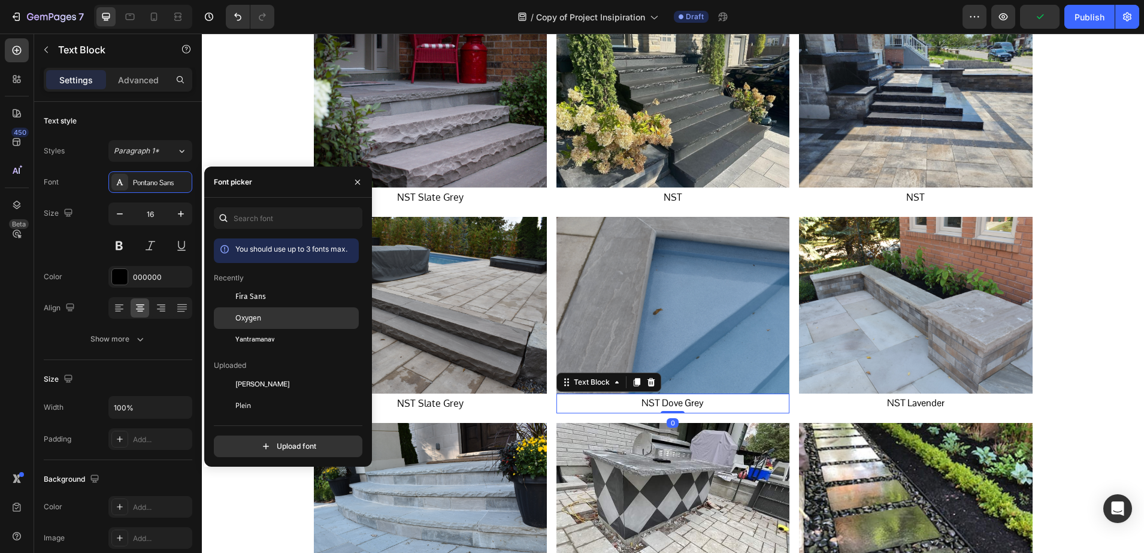
click at [241, 438] on div "Oxygen" at bounding box center [286, 449] width 145 height 22
click at [889, 404] on p "NST Lavender" at bounding box center [915, 403] width 231 height 17
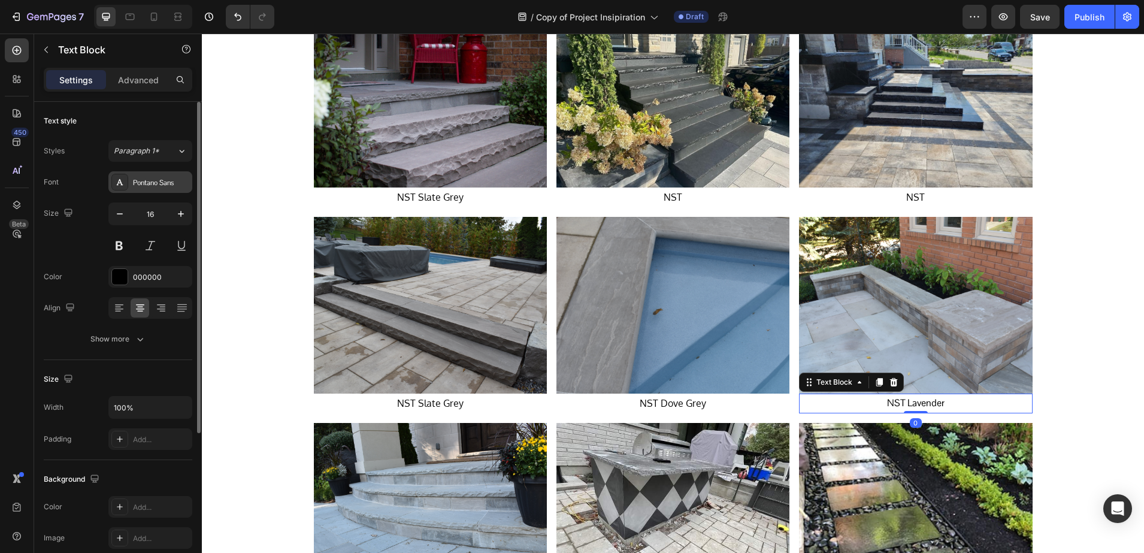
click at [125, 190] on div "Pontano Sans" at bounding box center [150, 182] width 84 height 22
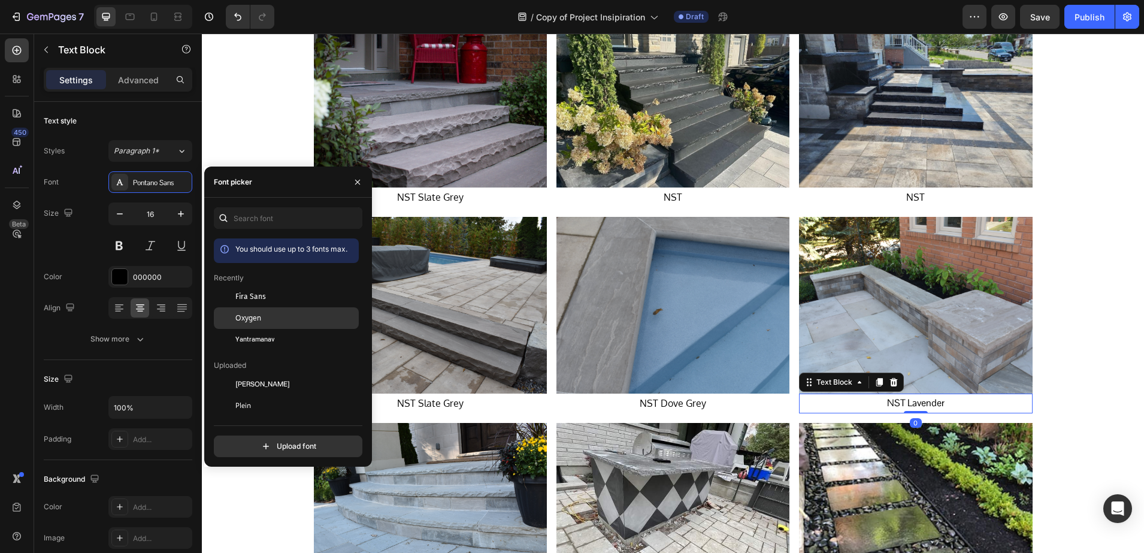
click at [270, 438] on div "Oxygen" at bounding box center [286, 449] width 145 height 22
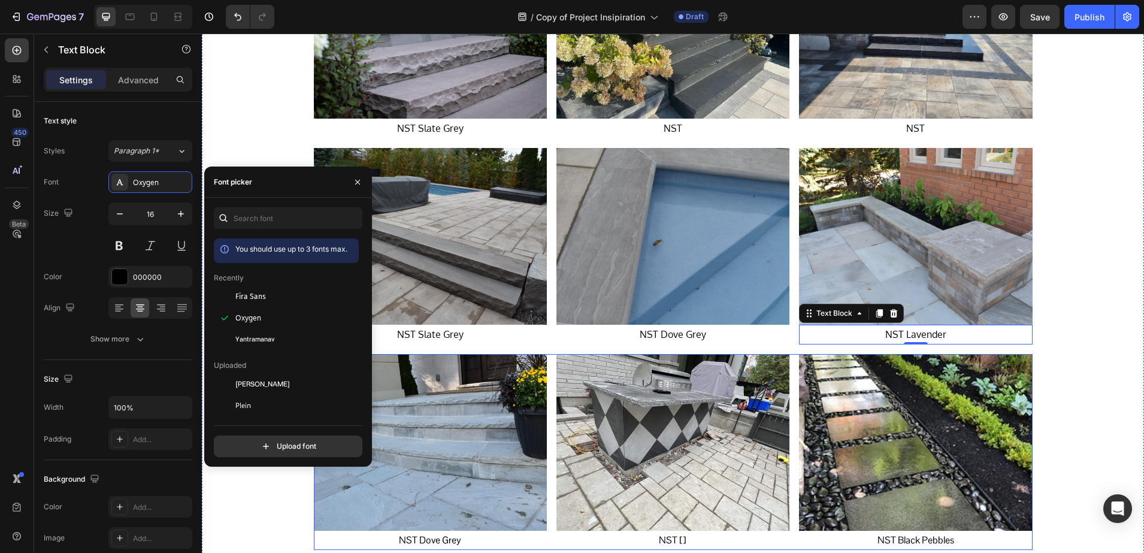
scroll to position [2321, 0]
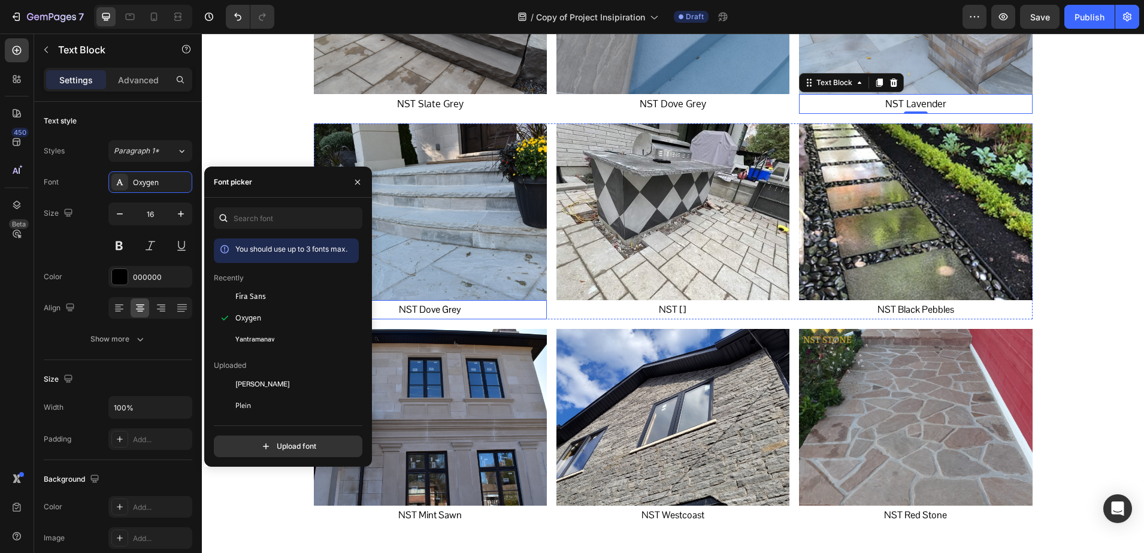
click at [473, 308] on p "NST Dove Grey" at bounding box center [430, 309] width 231 height 17
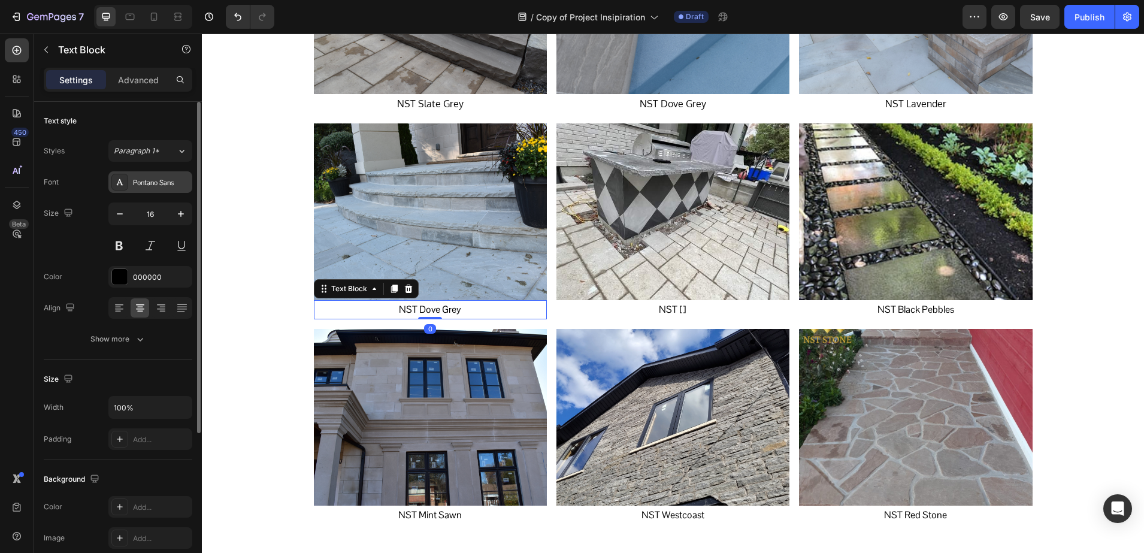
click at [156, 190] on div "Pontano Sans" at bounding box center [150, 182] width 84 height 22
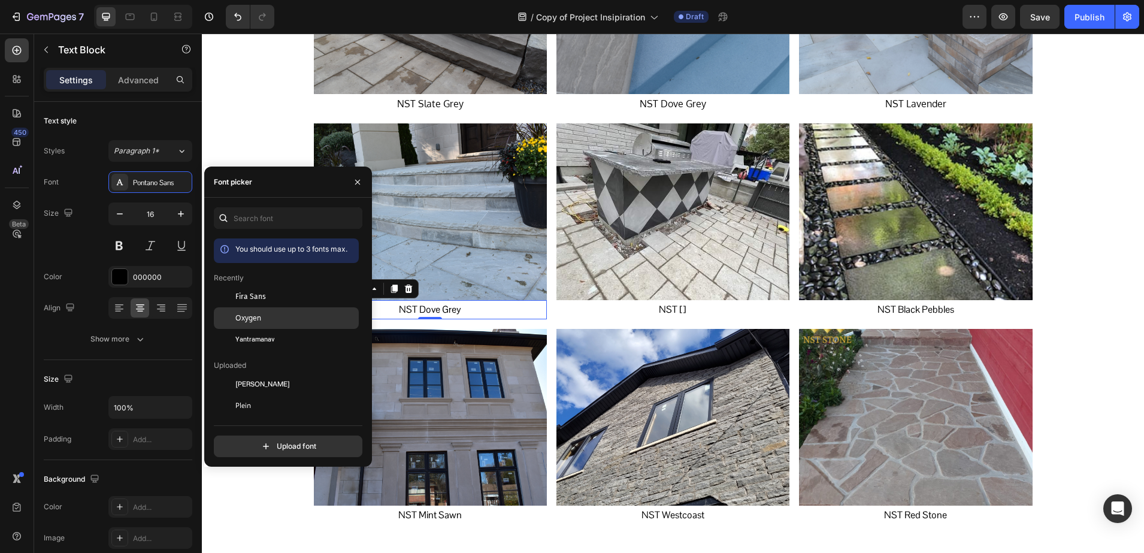
click at [259, 317] on span "Oxygen" at bounding box center [248, 318] width 26 height 11
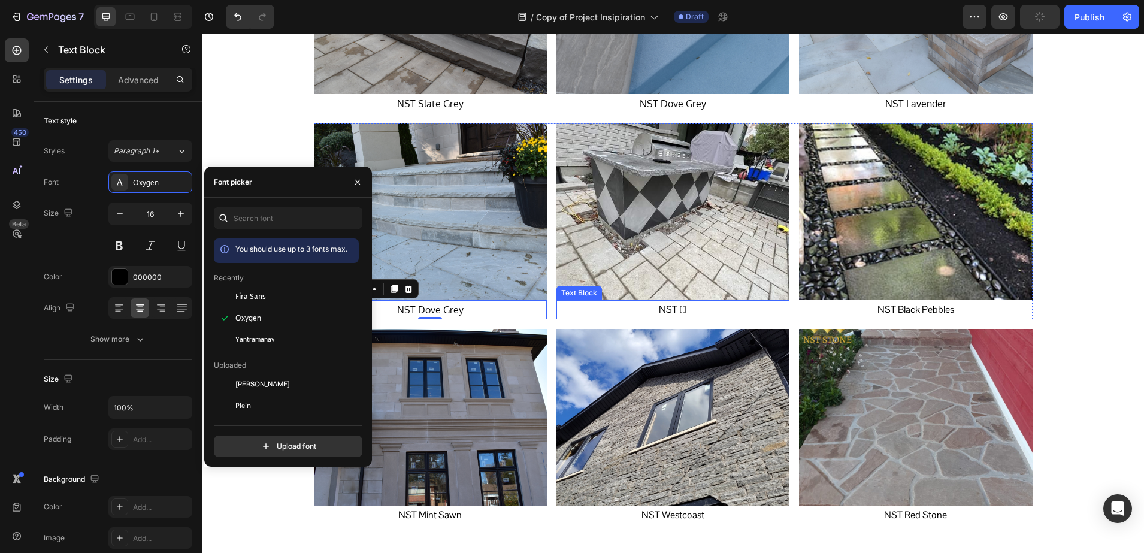
click at [649, 306] on p "NST []" at bounding box center [673, 309] width 231 height 17
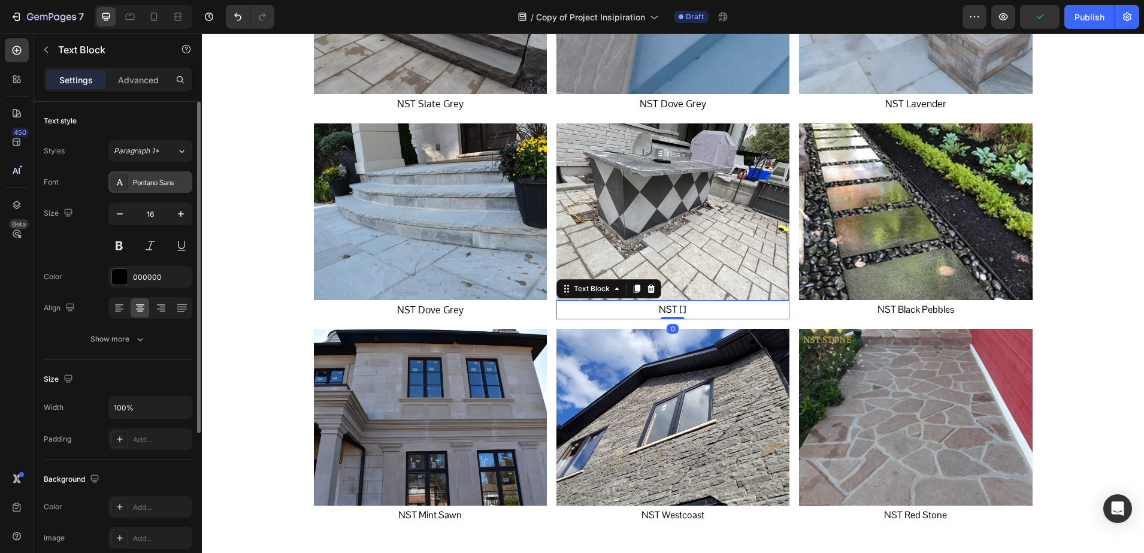
click at [129, 185] on div "Pontano Sans" at bounding box center [150, 182] width 84 height 22
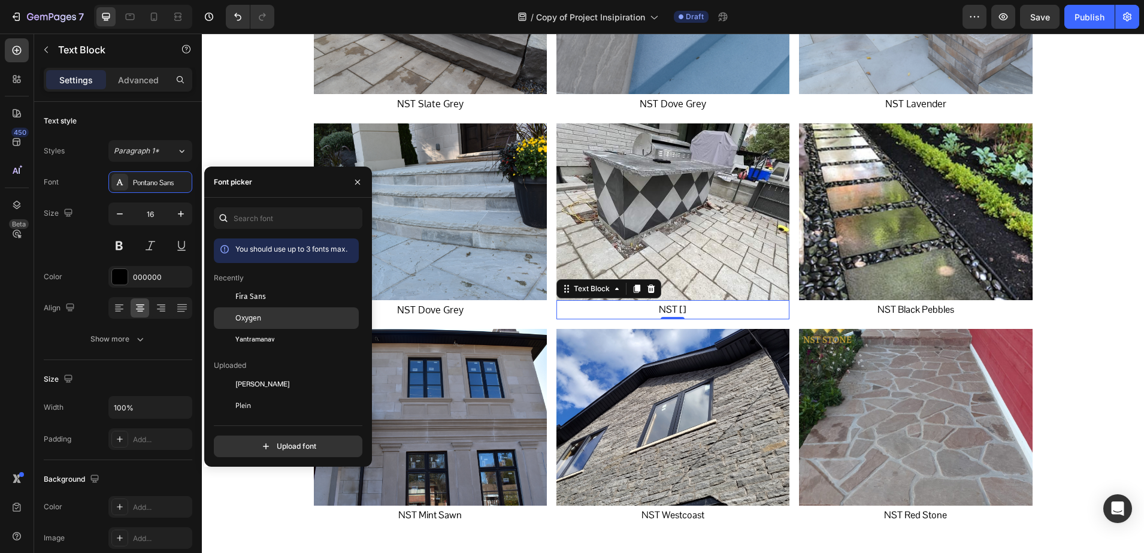
click at [250, 316] on span "Oxygen" at bounding box center [248, 318] width 26 height 11
click at [891, 308] on p "NST Black Pebbles" at bounding box center [915, 309] width 231 height 17
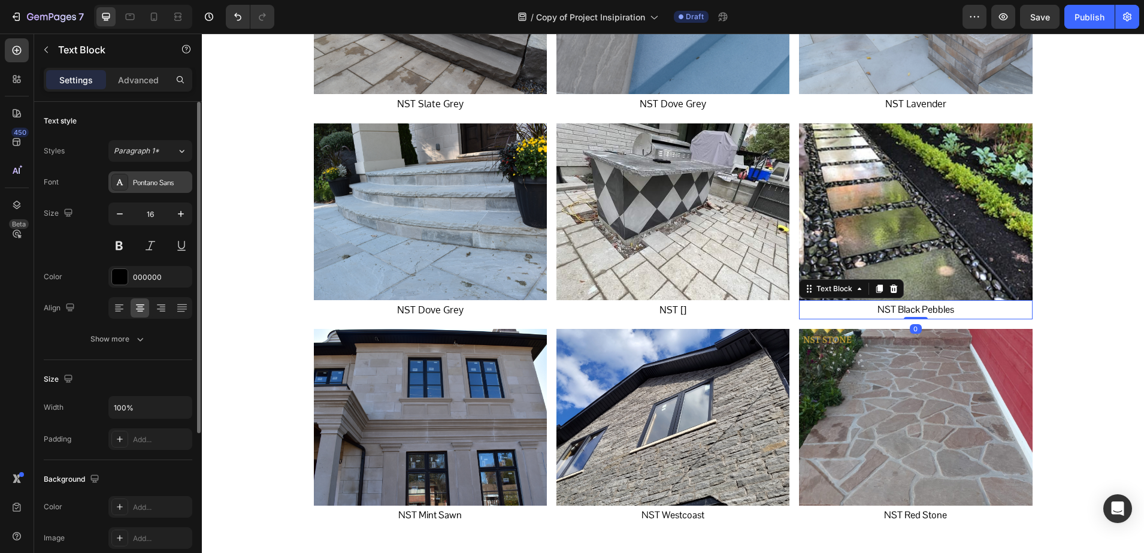
click at [126, 187] on div at bounding box center [119, 182] width 17 height 17
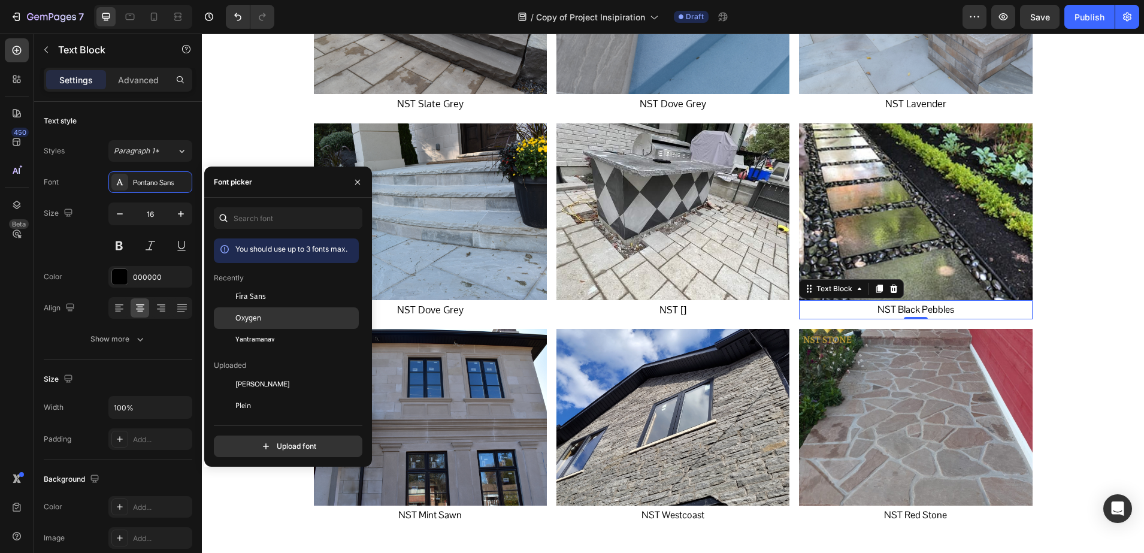
click at [238, 438] on div "Oxygen" at bounding box center [286, 449] width 145 height 22
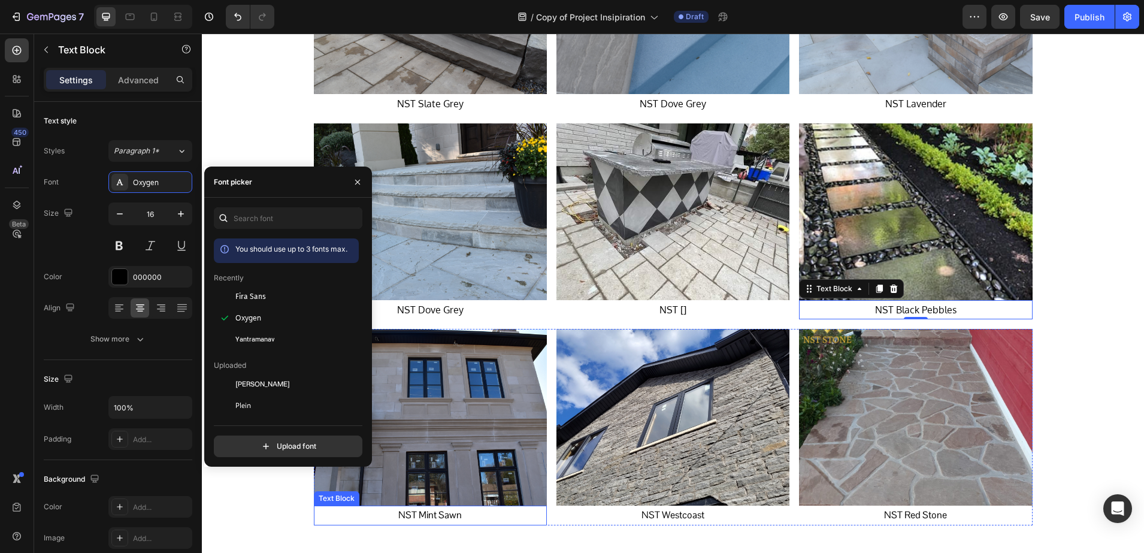
click at [413, 509] on p "NST Mint Sawn" at bounding box center [430, 515] width 231 height 17
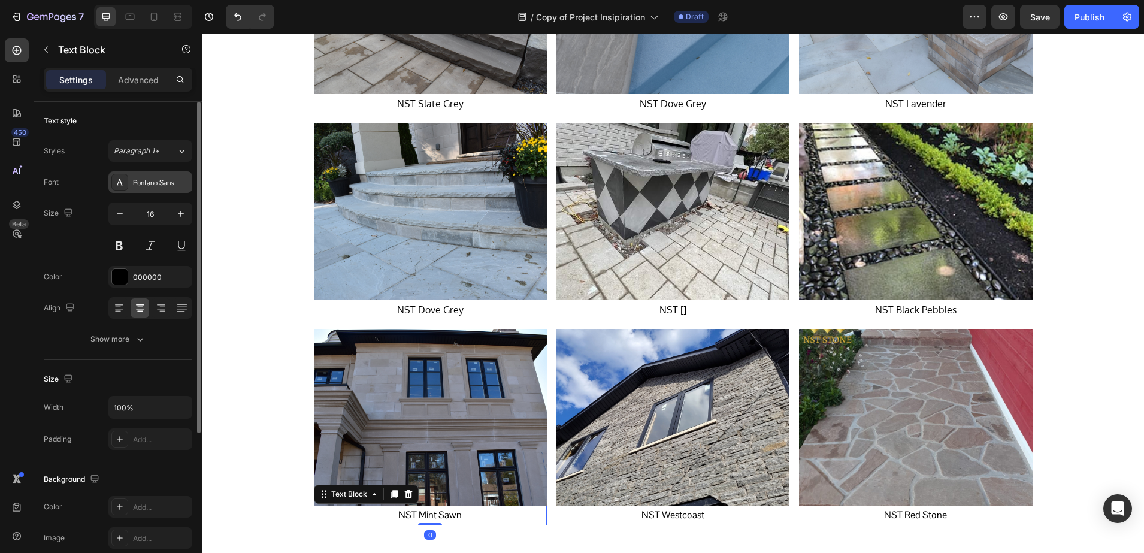
click at [126, 179] on div at bounding box center [119, 182] width 17 height 17
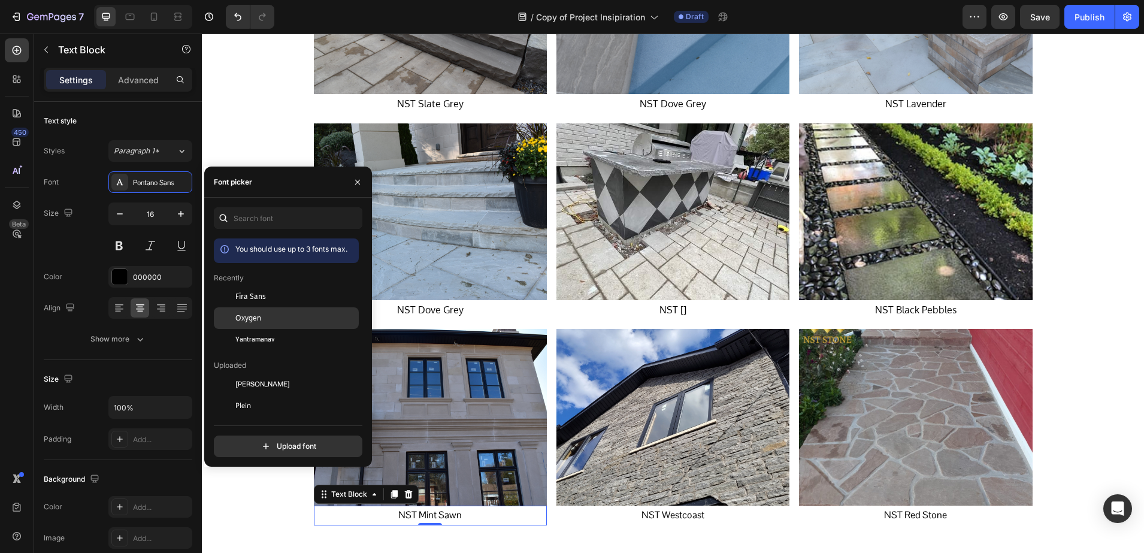
click at [243, 438] on div "Oxygen" at bounding box center [286, 449] width 145 height 22
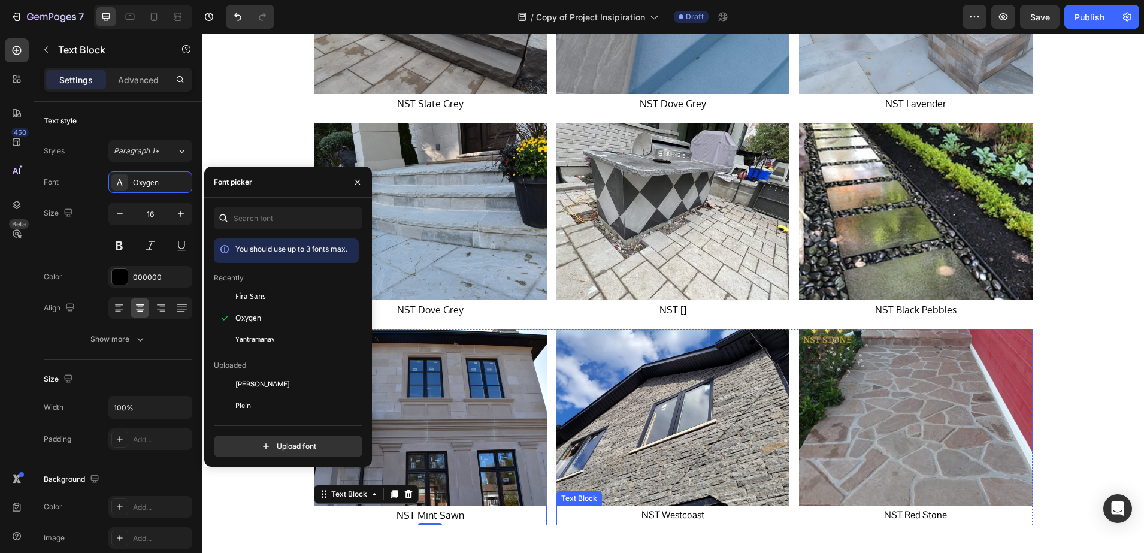
click at [641, 519] on p "NST Westcoast" at bounding box center [673, 515] width 231 height 17
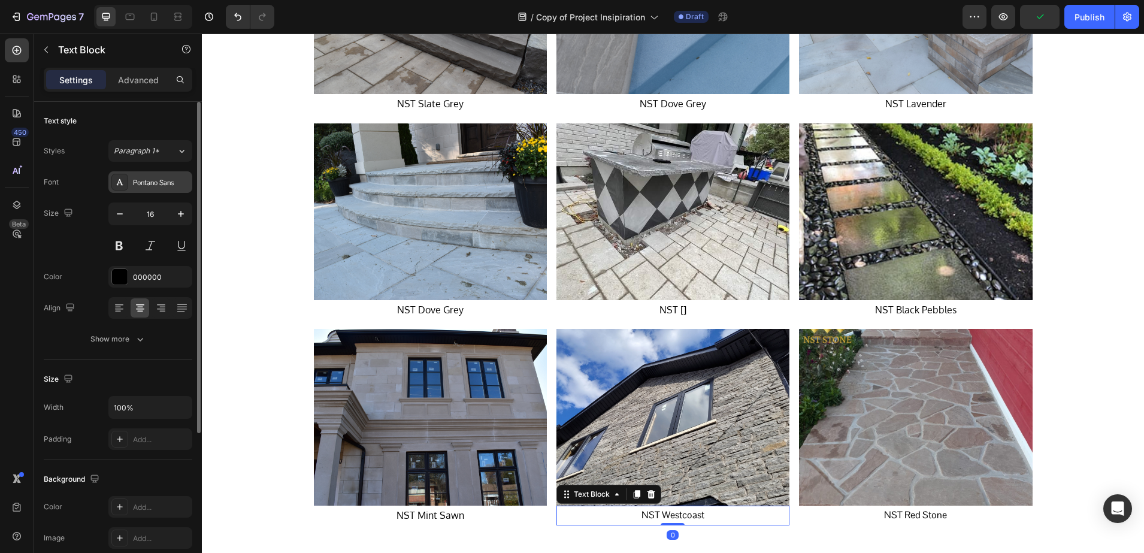
click at [155, 186] on div "Pontano Sans" at bounding box center [161, 182] width 56 height 11
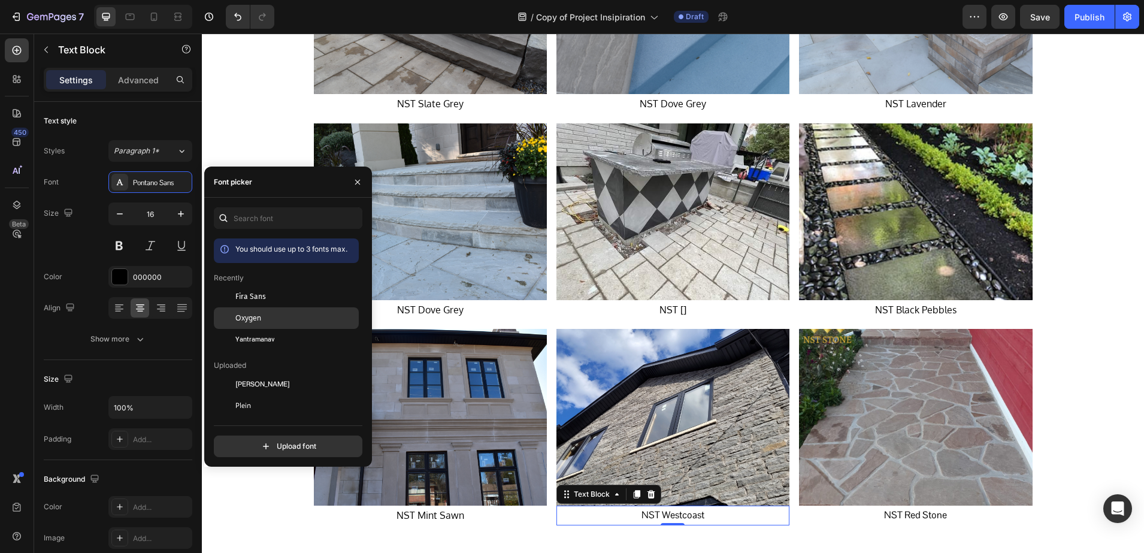
click at [259, 314] on span "Oxygen" at bounding box center [248, 318] width 26 height 11
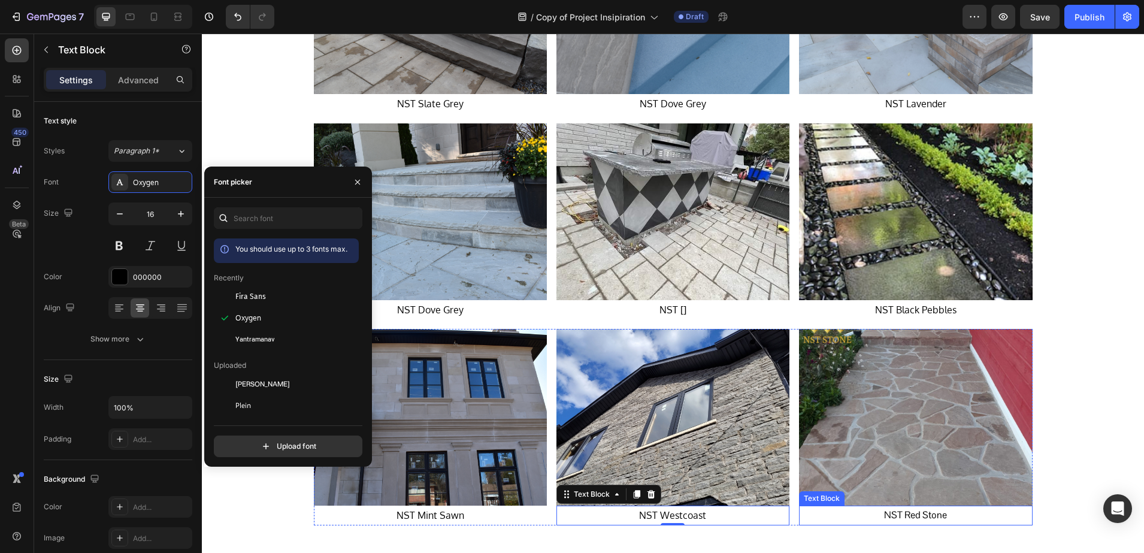
click at [905, 515] on p "NST Red Stone" at bounding box center [915, 515] width 231 height 17
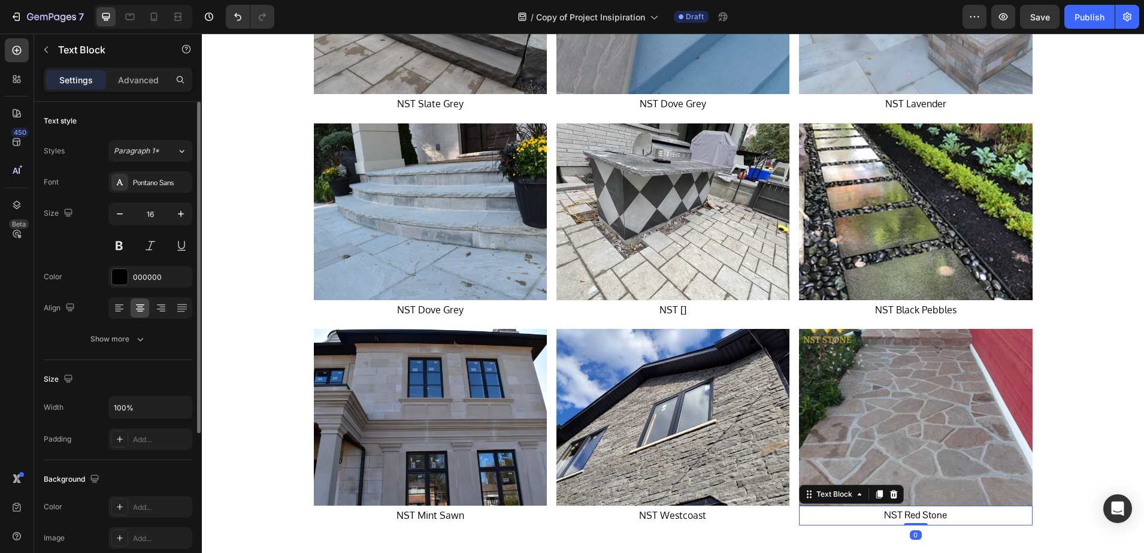
click at [134, 193] on div "Font Pontano Sans Size 16 Color 000000 Align Show more" at bounding box center [118, 260] width 149 height 179
click at [133, 190] on div "Pontano Sans" at bounding box center [150, 182] width 84 height 22
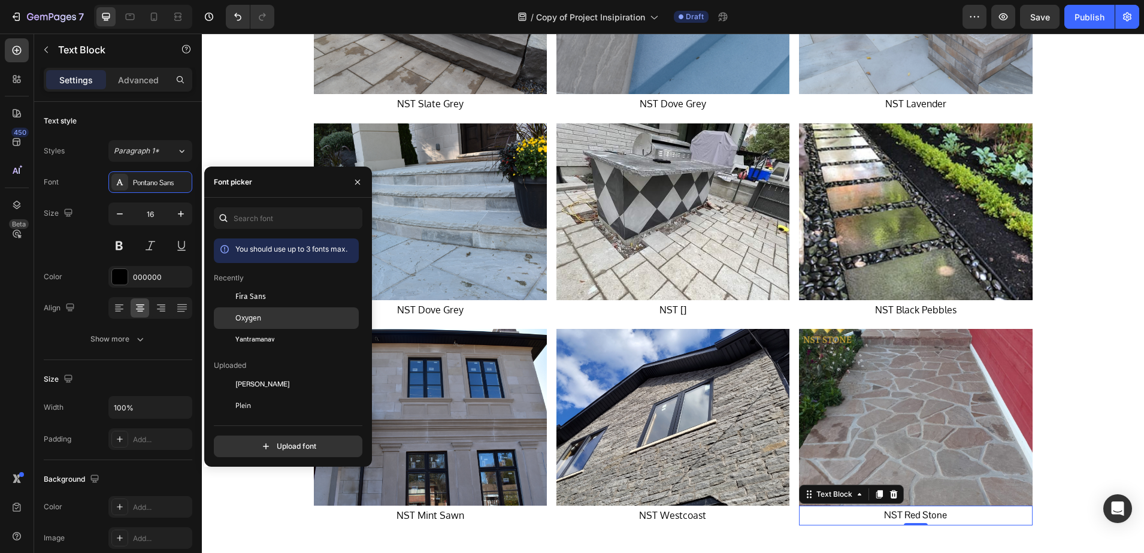
click at [242, 323] on span "Oxygen" at bounding box center [248, 318] width 26 height 11
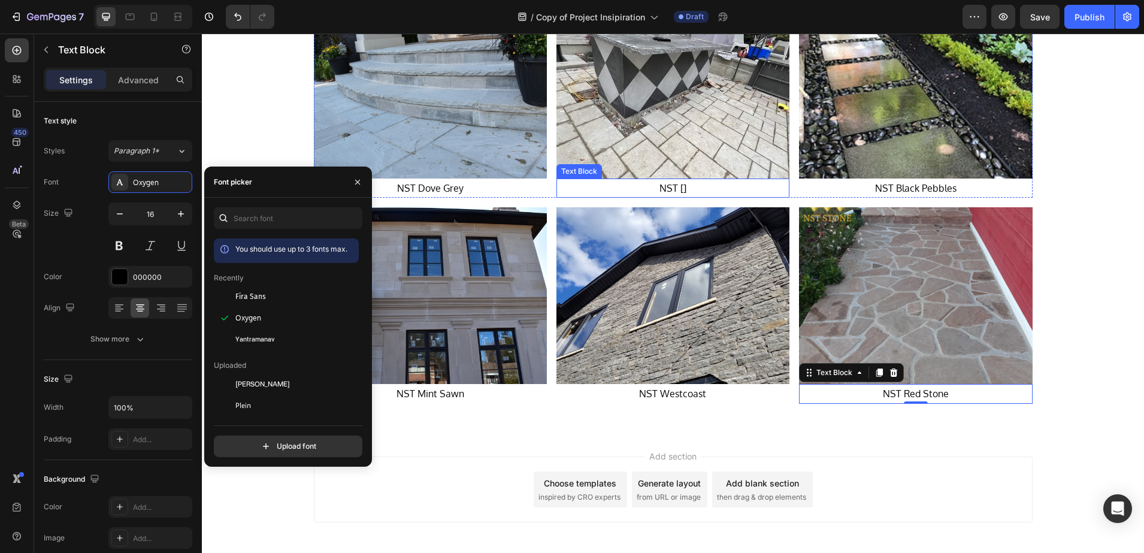
scroll to position [2495, 0]
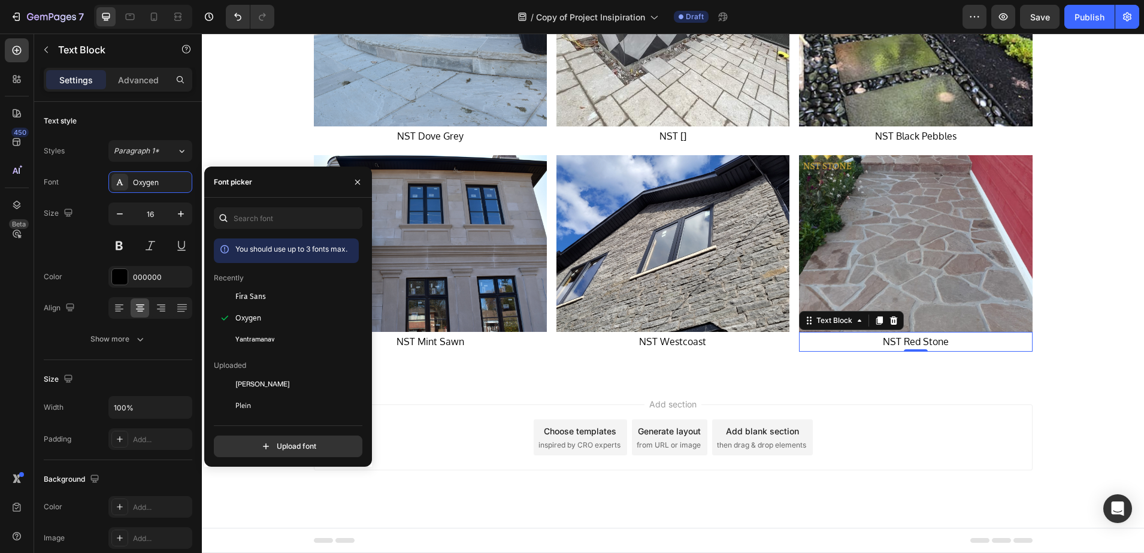
click at [1093, 439] on div "Add section Choose templates inspired by CRO experts Generate layout from URL o…" at bounding box center [673, 453] width 942 height 147
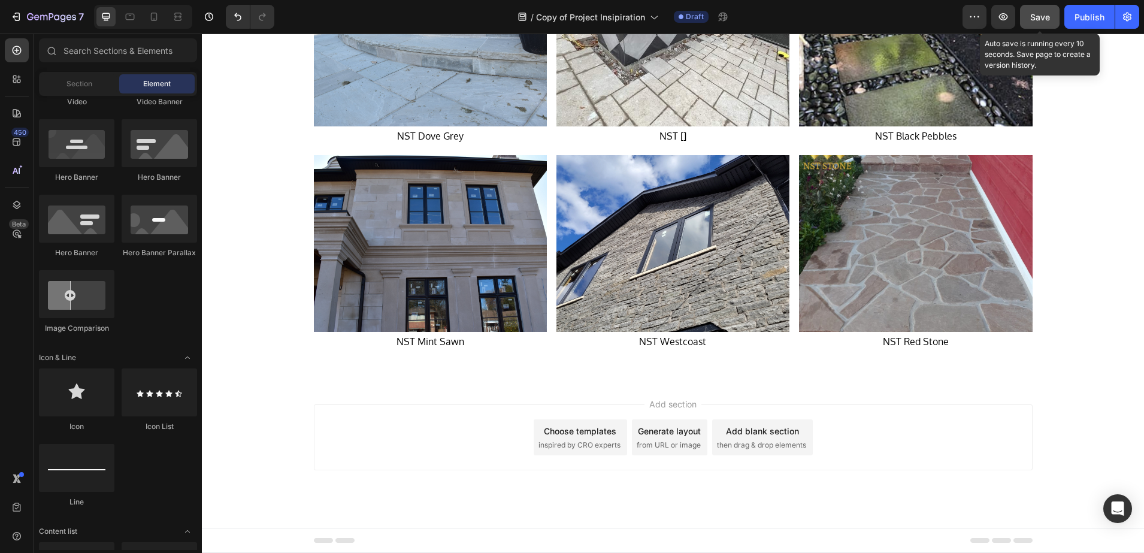
click at [1036, 14] on span "Save" at bounding box center [1040, 17] width 20 height 10
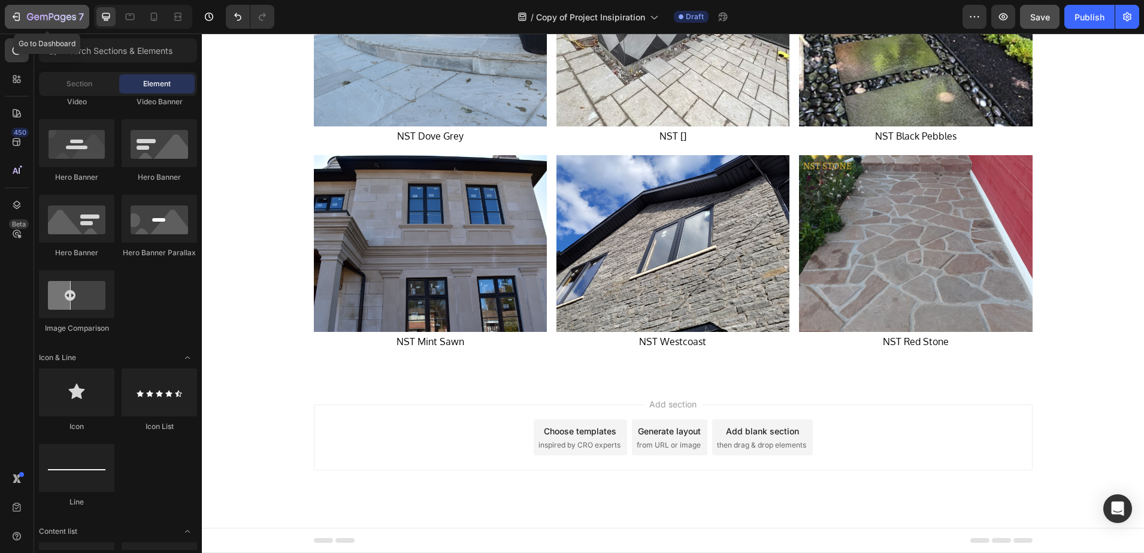
click at [39, 16] on icon "button" at bounding box center [36, 16] width 5 height 5
